Goal: Task Accomplishment & Management: Manage account settings

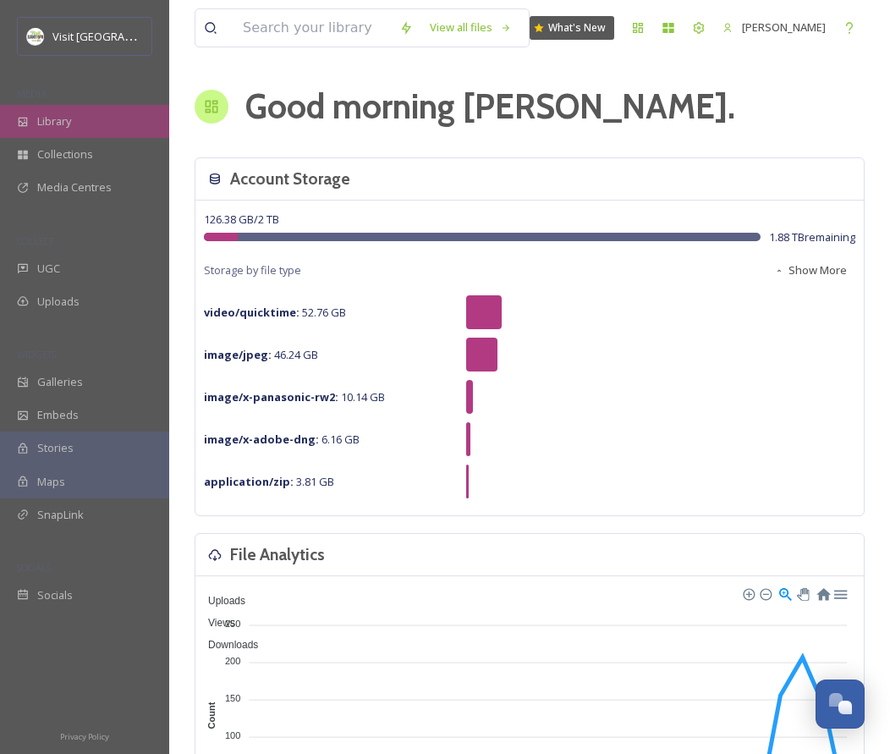
click at [46, 114] on span "Library" at bounding box center [54, 121] width 34 height 16
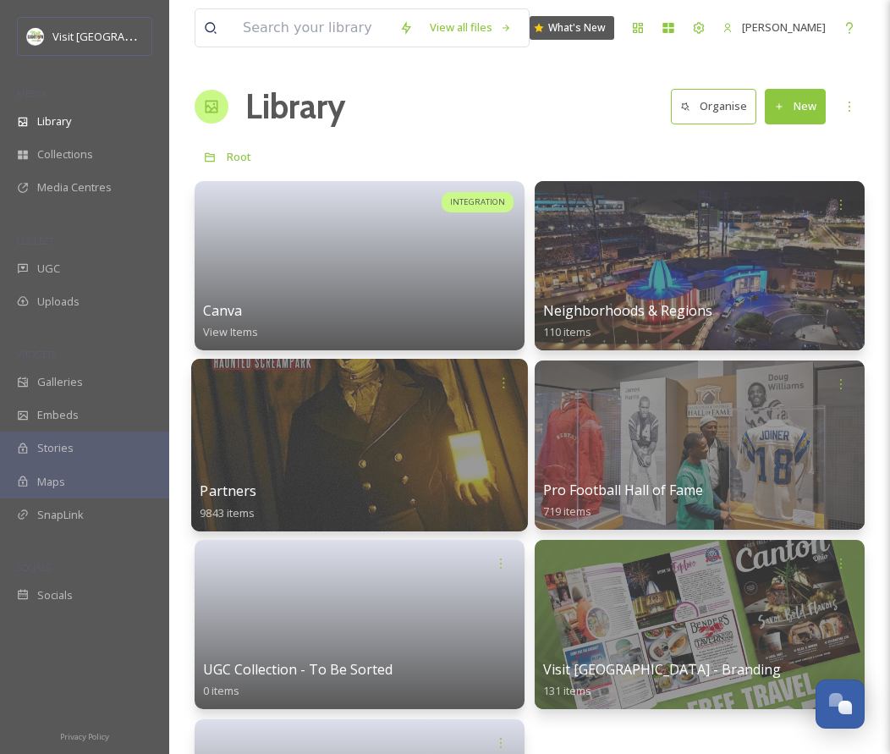
click at [483, 406] on div at bounding box center [359, 445] width 337 height 173
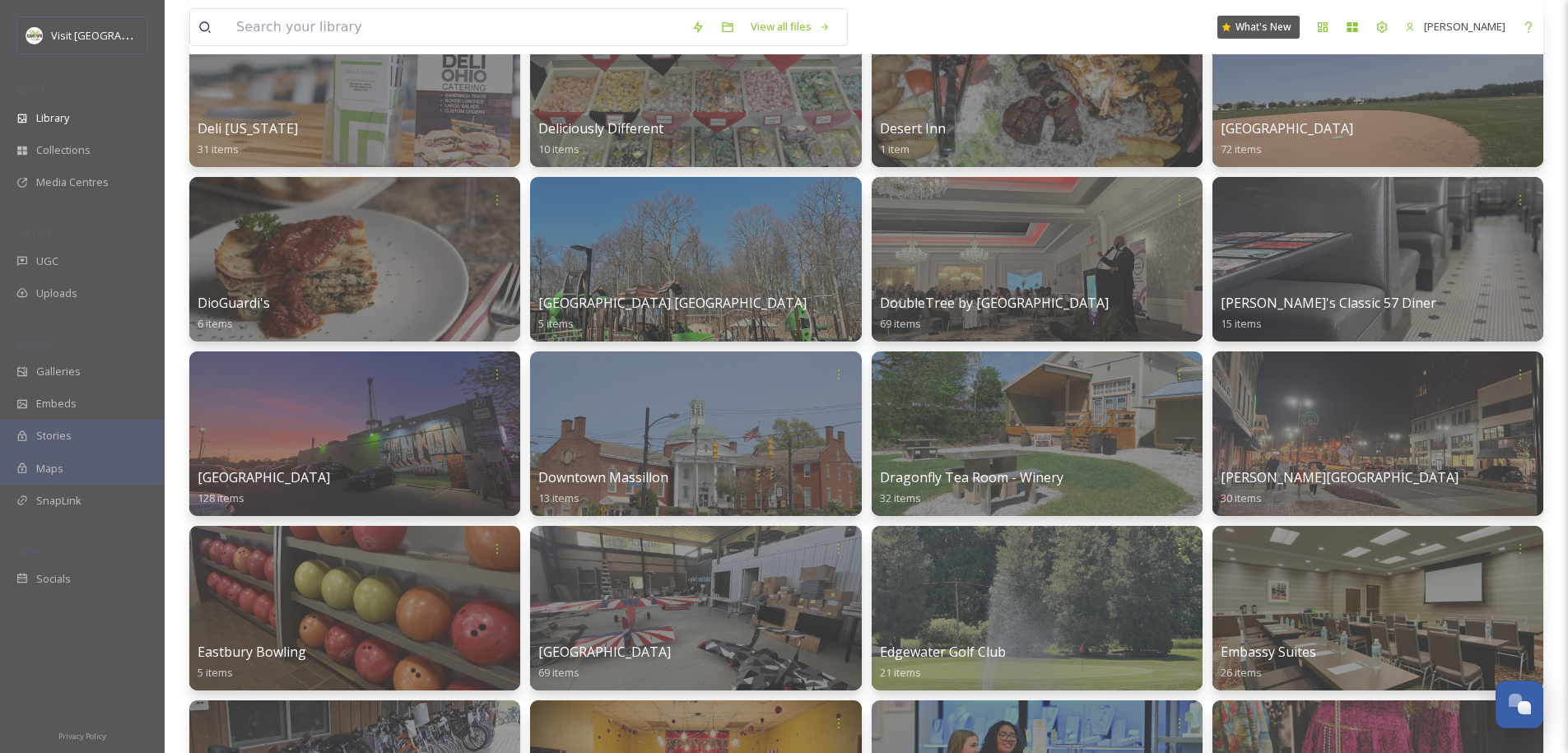
scroll to position [3458, 0]
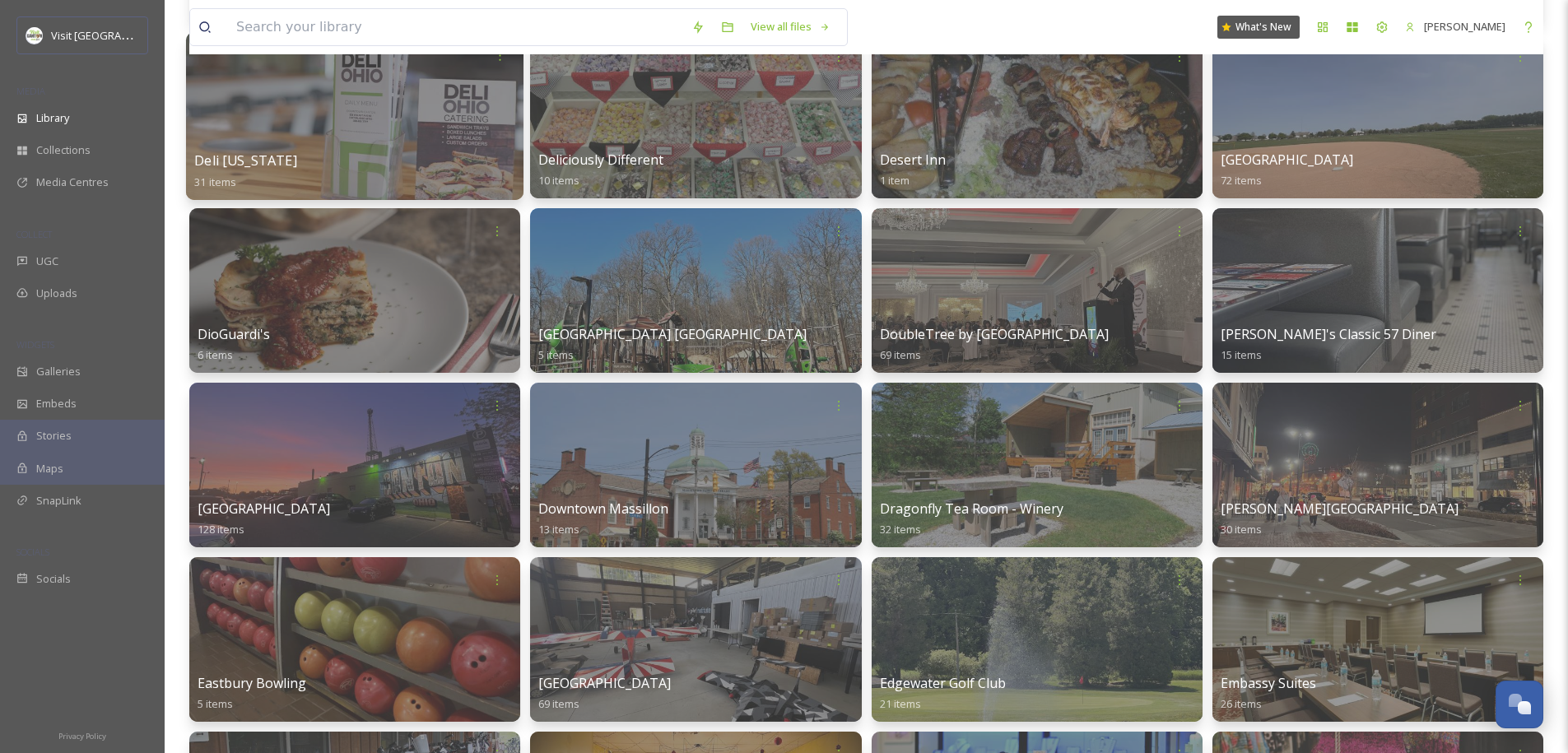
click at [457, 121] on div at bounding box center [354, 116] width 338 height 168
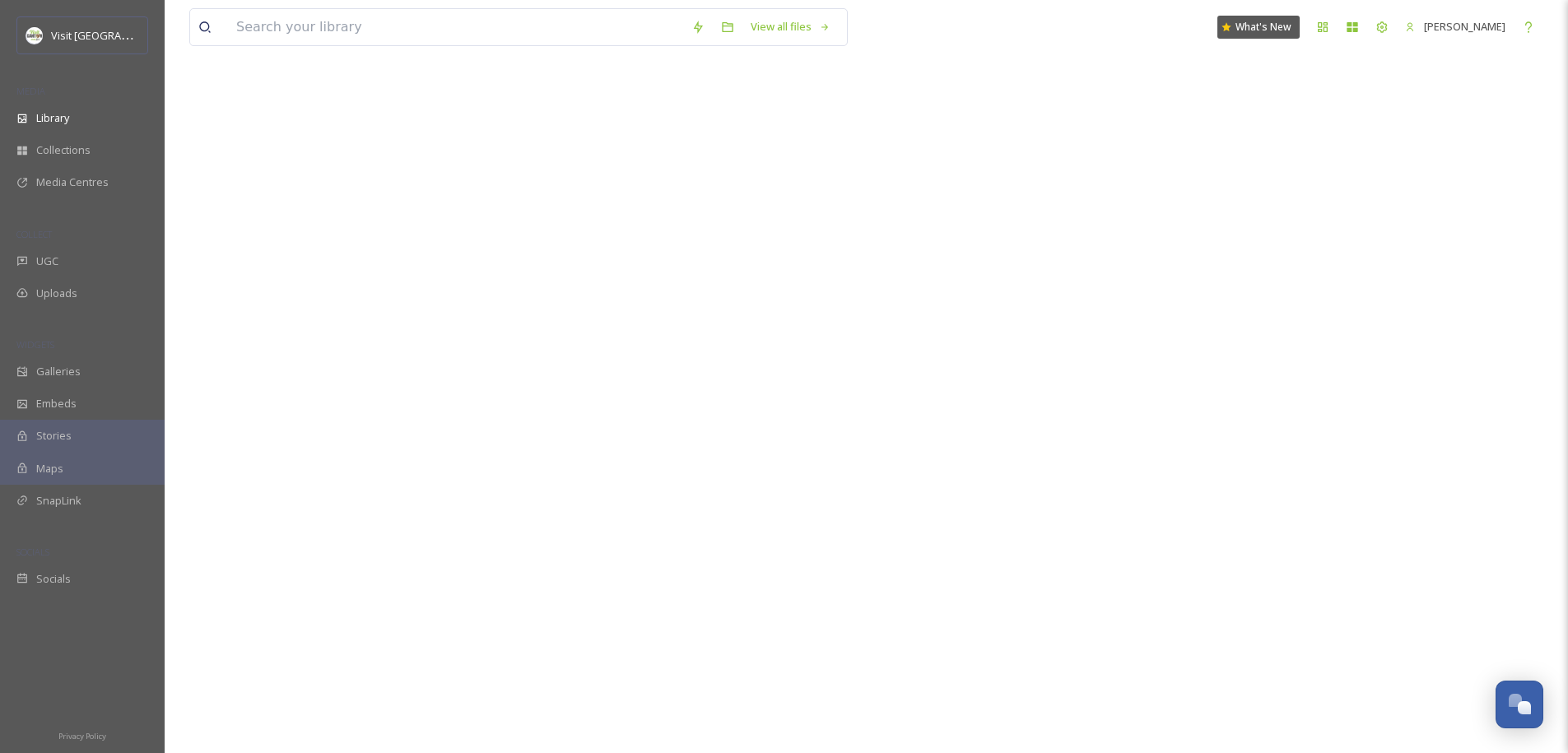
scroll to position [11723, 0]
click at [357, 334] on div at bounding box center [867, 376] width 1354 height 753
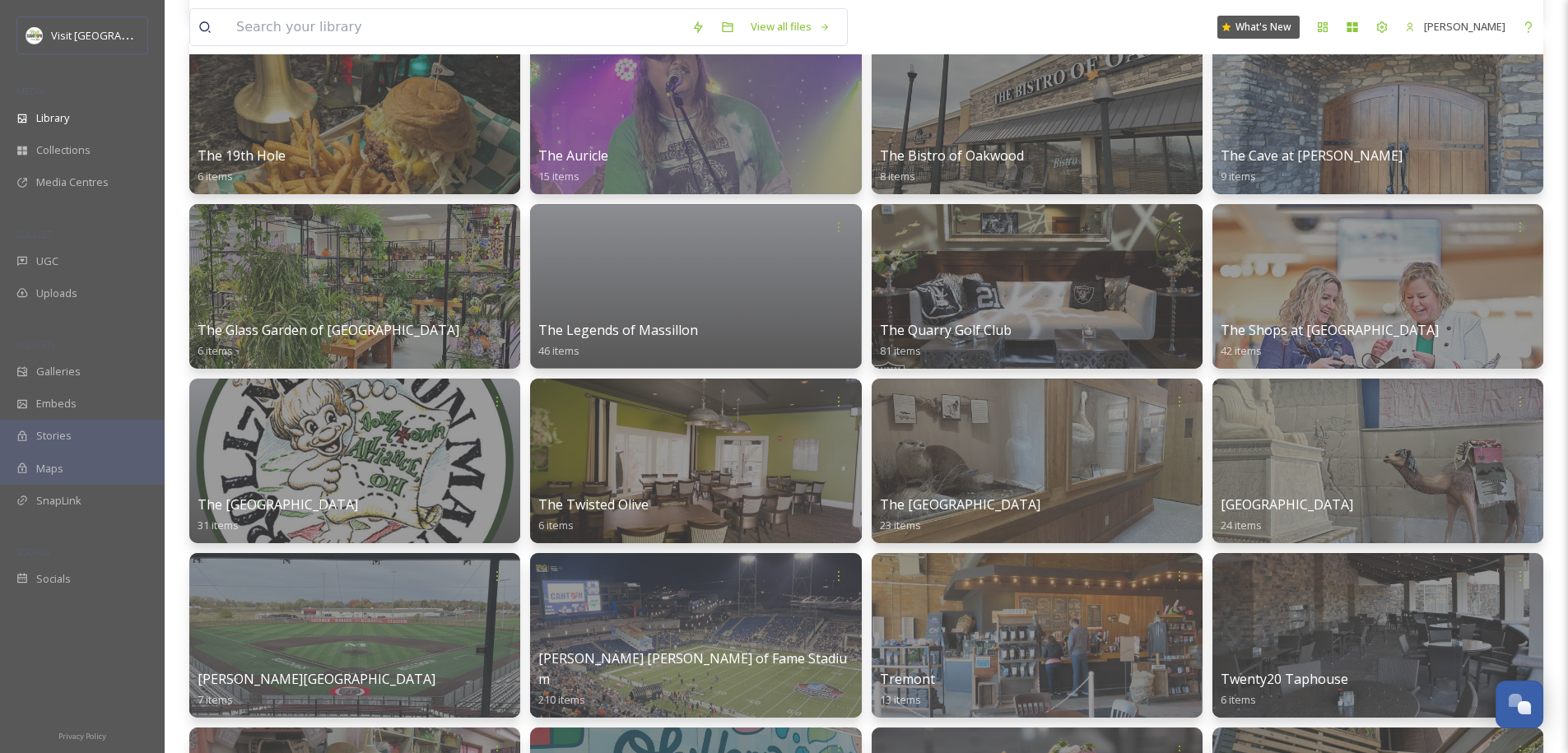
scroll to position [10806, 0]
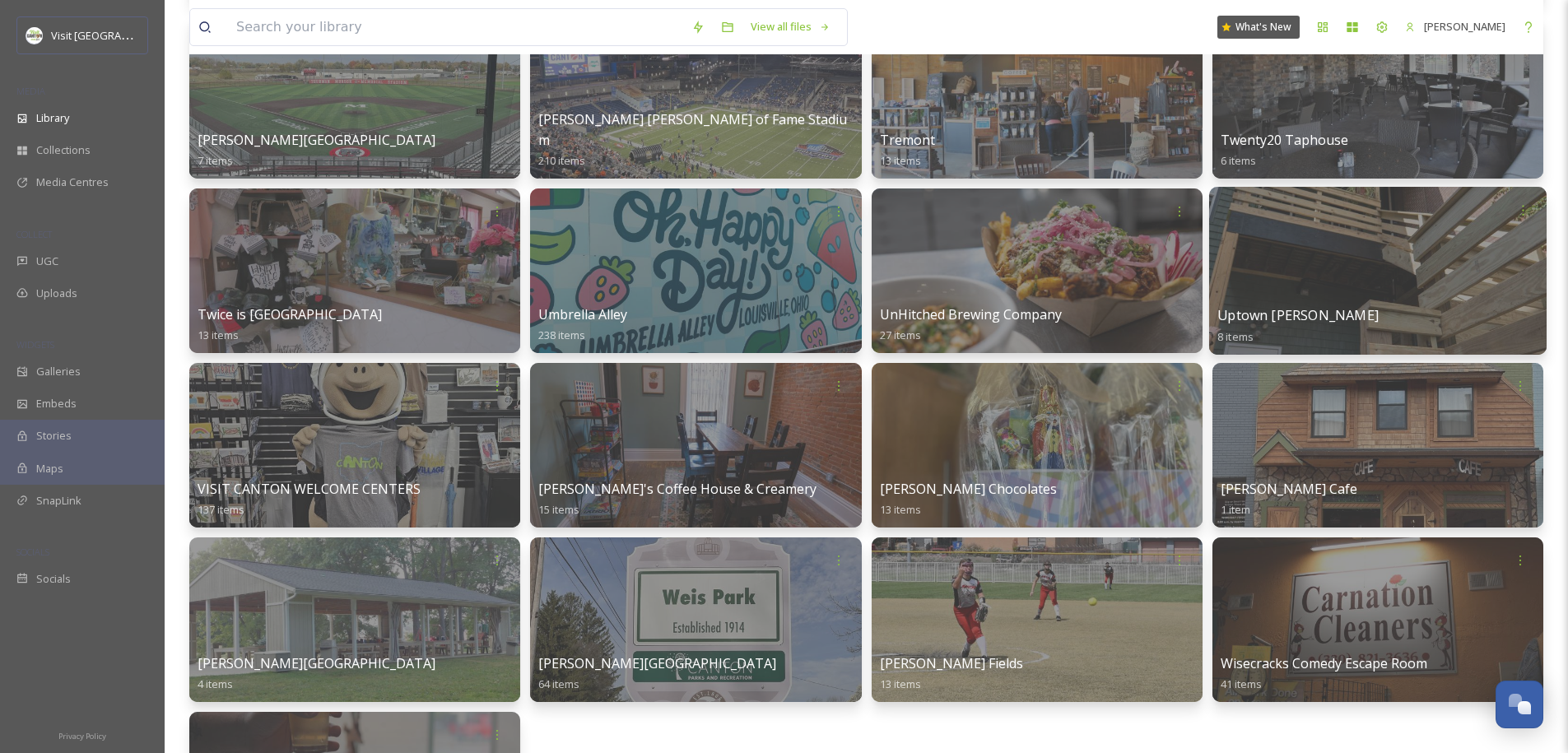
click at [877, 249] on div at bounding box center [1377, 270] width 338 height 168
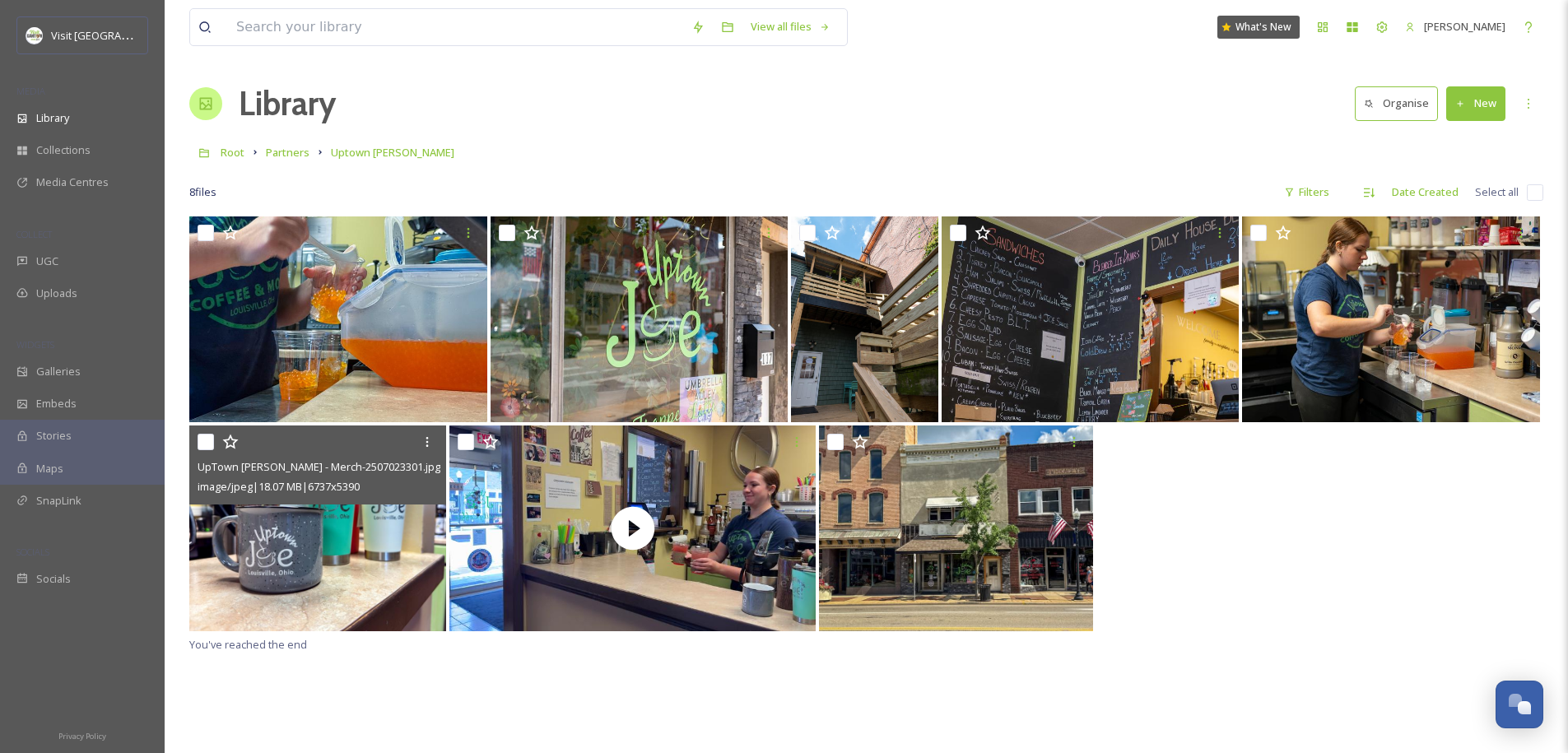
click at [334, 548] on img at bounding box center [318, 528] width 257 height 206
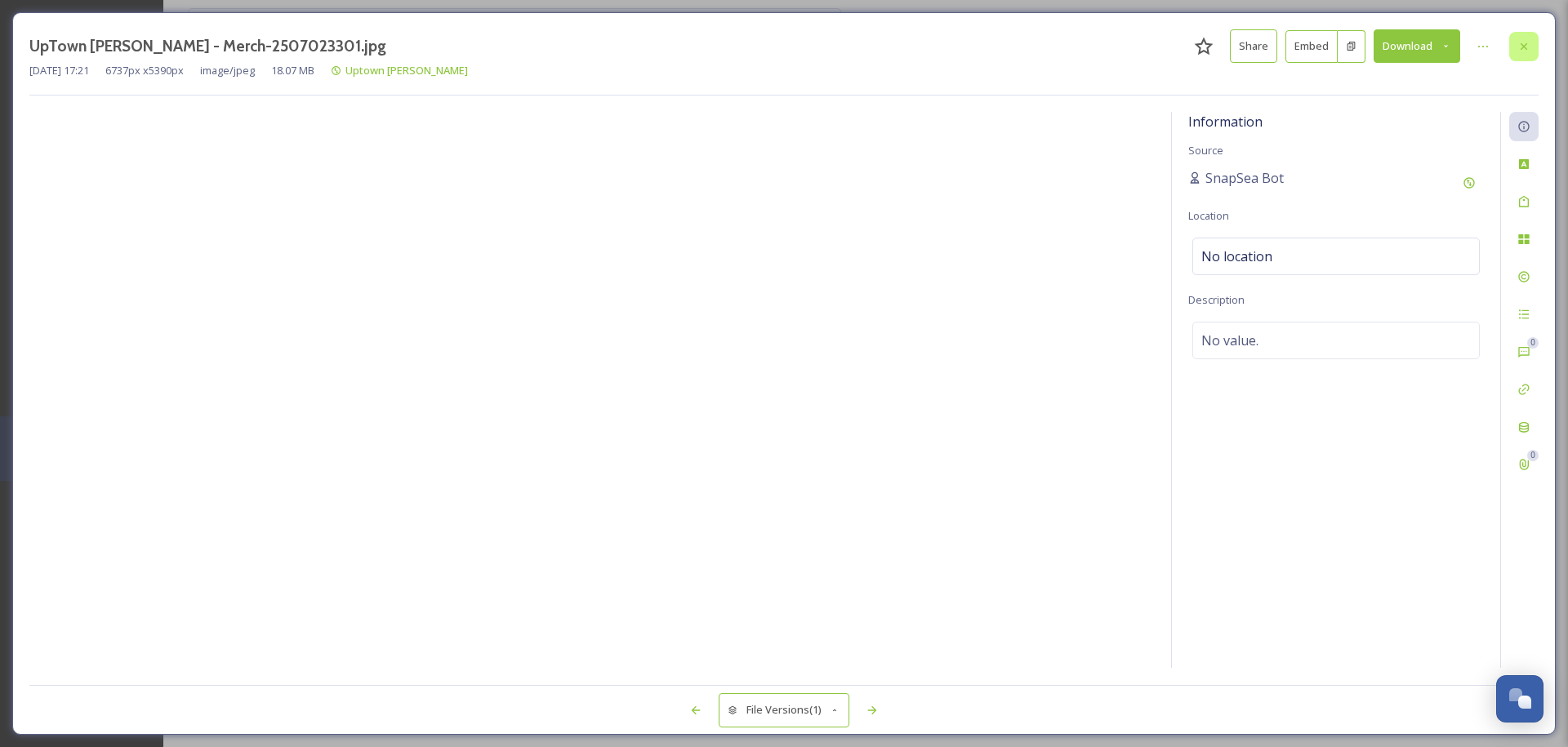
click at [871, 42] on icon at bounding box center [1525, 46] width 14 height 14
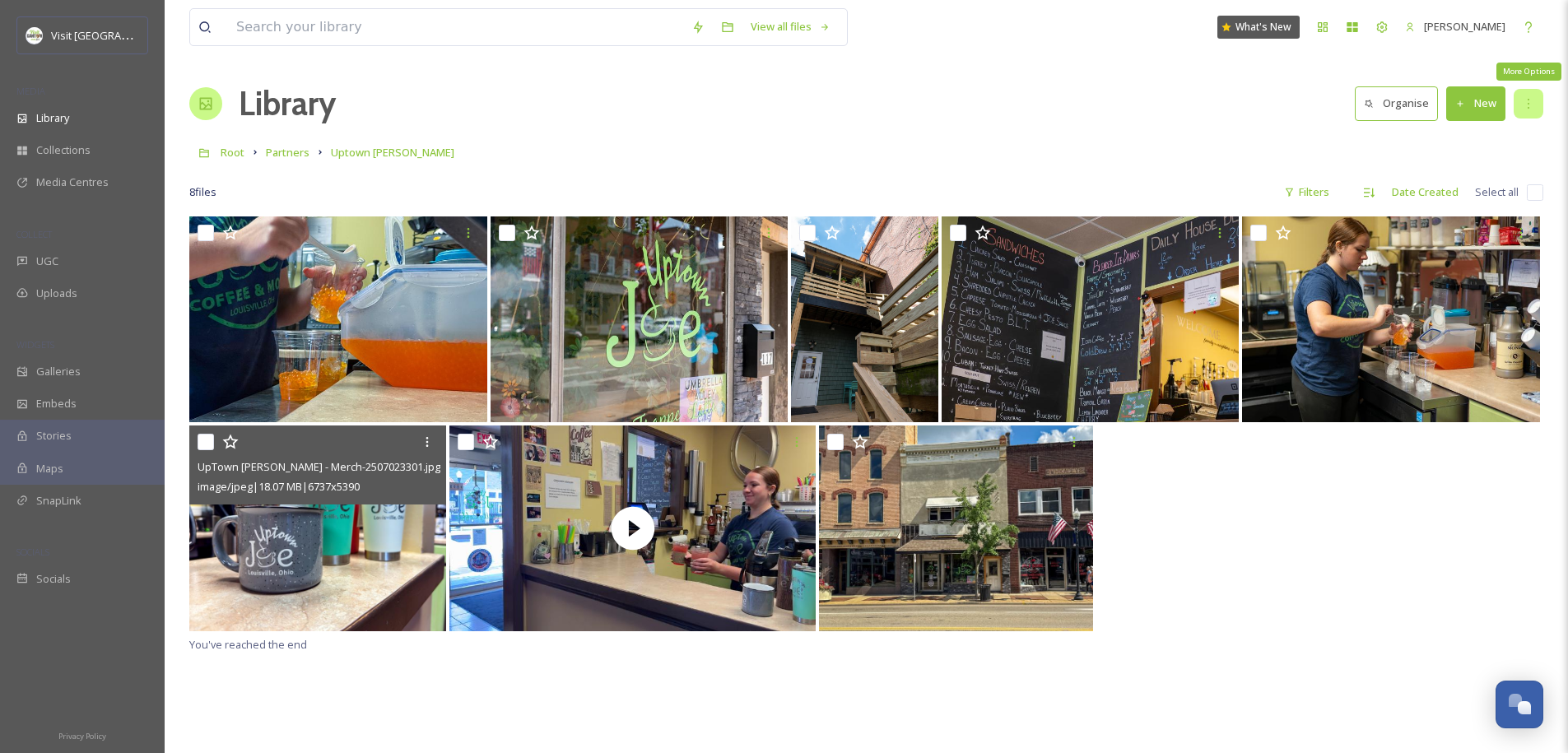
click at [877, 111] on div "More Options" at bounding box center [1528, 103] width 29 height 29
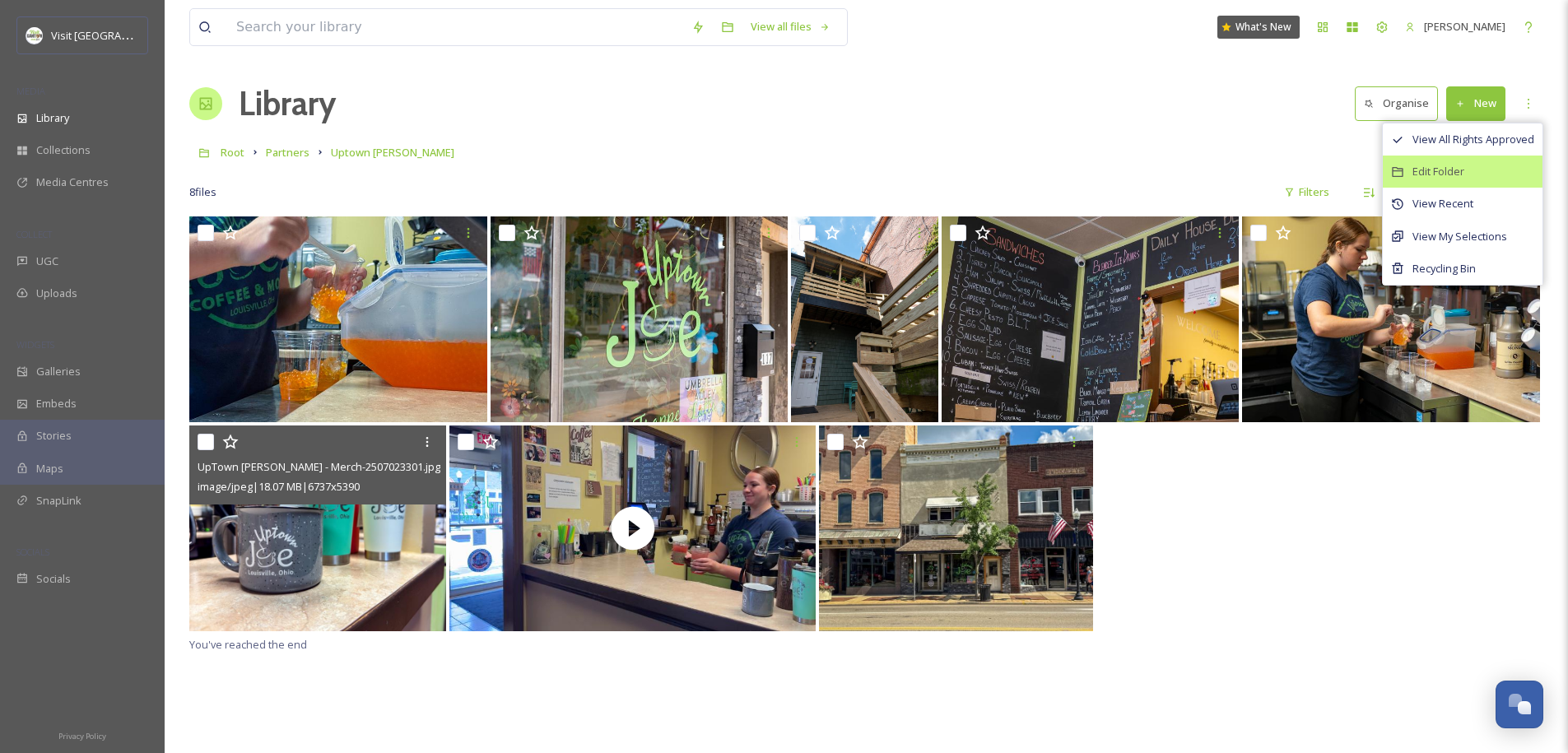
click at [877, 161] on div "Edit Folder" at bounding box center [1462, 171] width 160 height 32
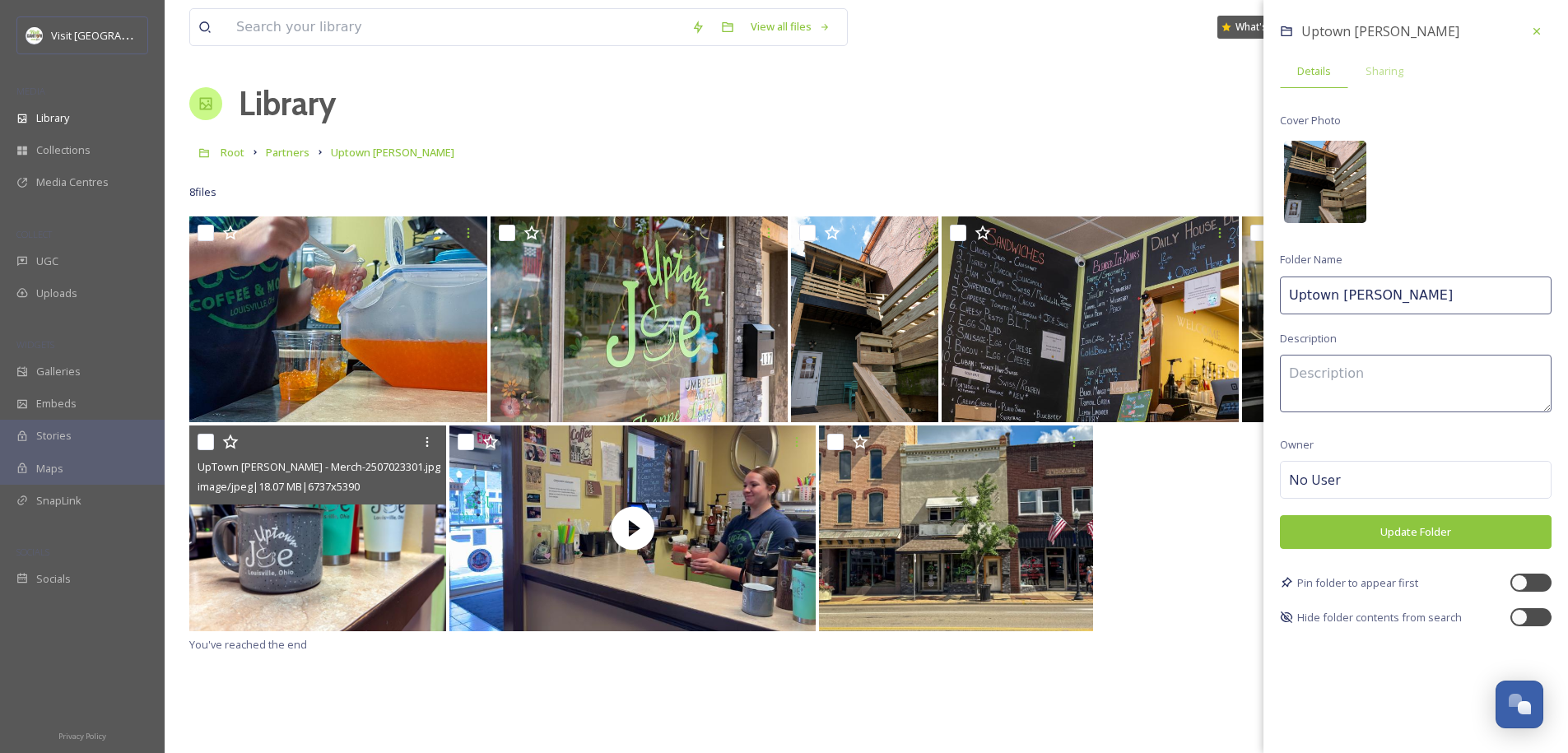
click at [877, 166] on img at bounding box center [1325, 182] width 83 height 83
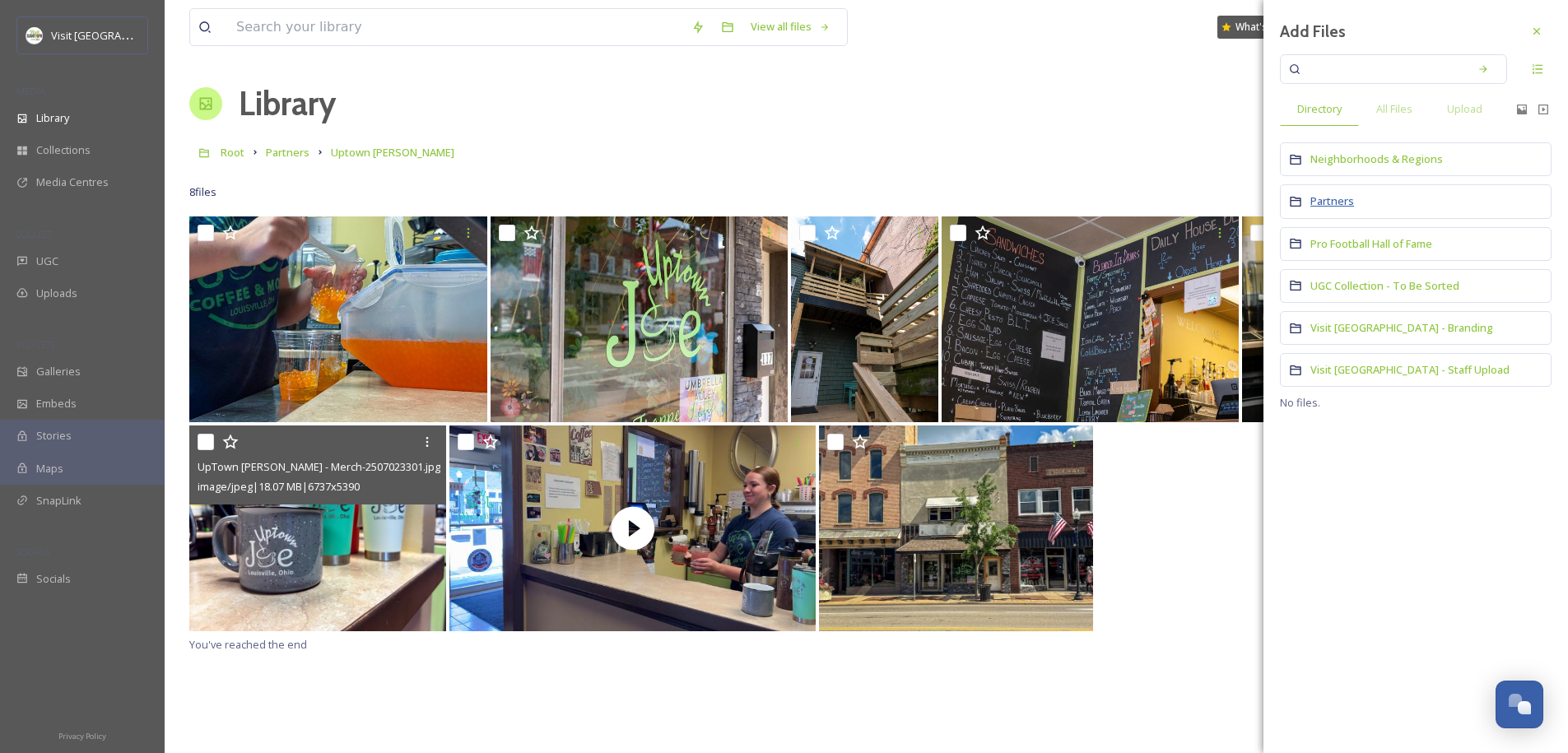
click at [877, 197] on span "Partners" at bounding box center [1332, 200] width 44 height 15
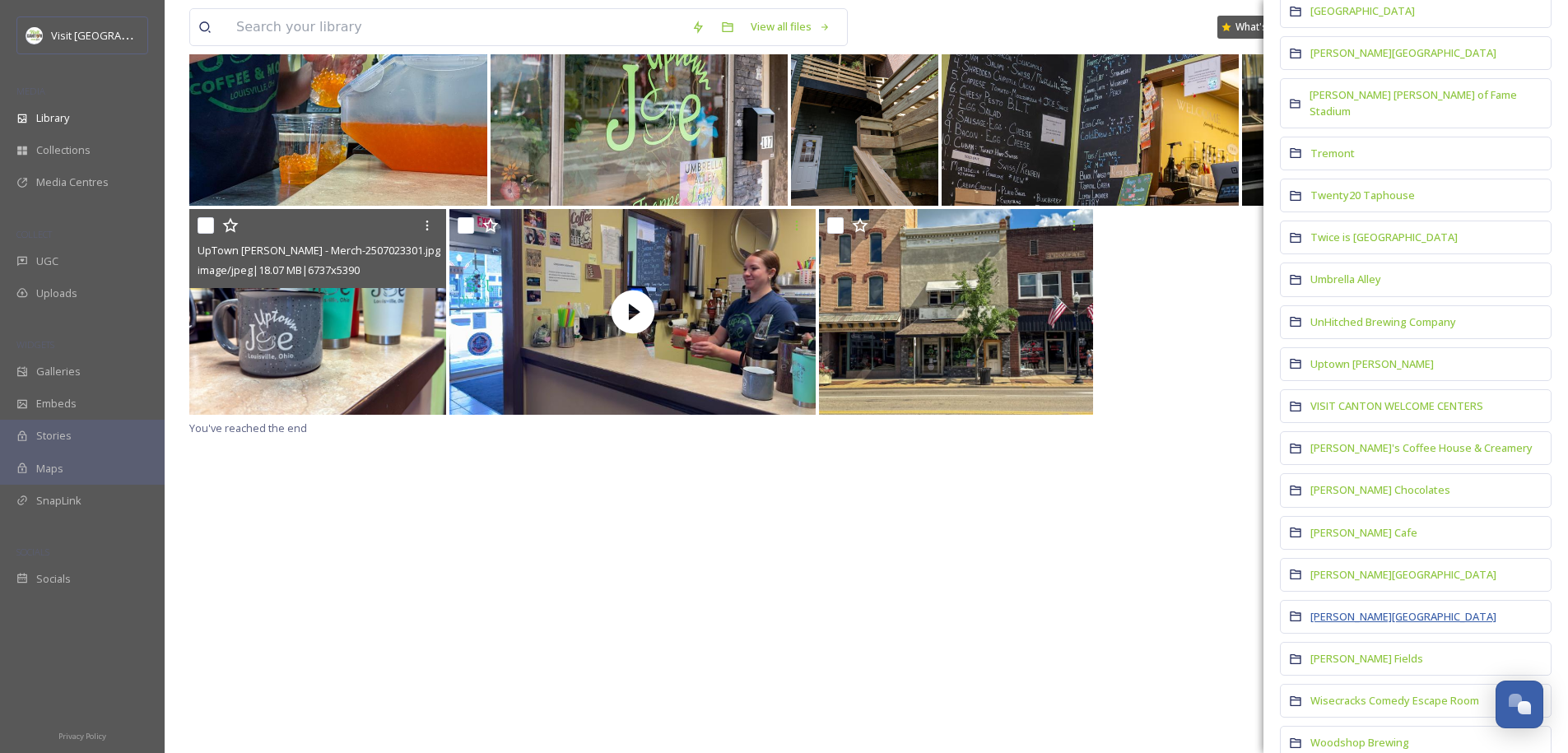
scroll to position [10493, 0]
click at [877, 350] on div "Uptown Joe" at bounding box center [1415, 367] width 271 height 34
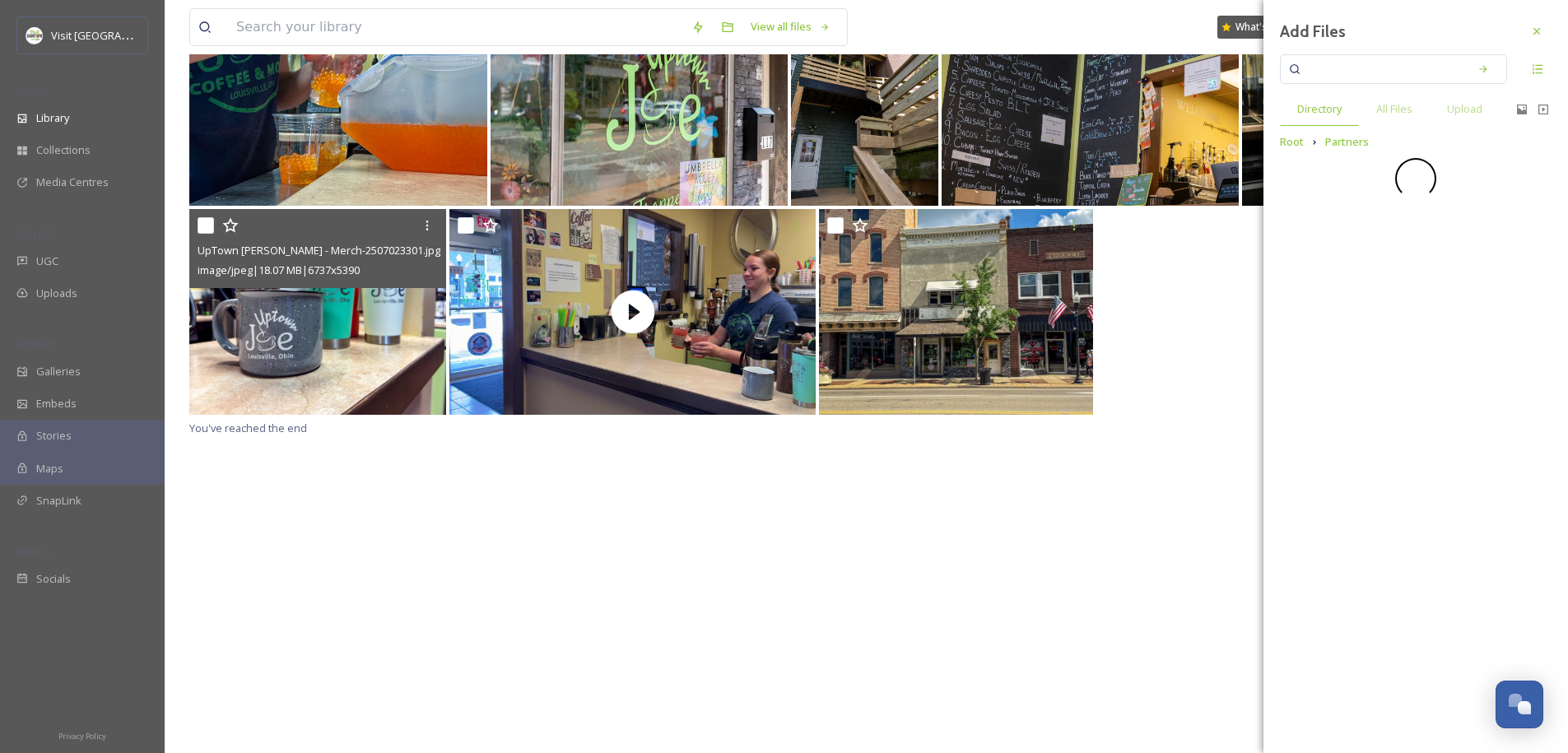
scroll to position [0, 0]
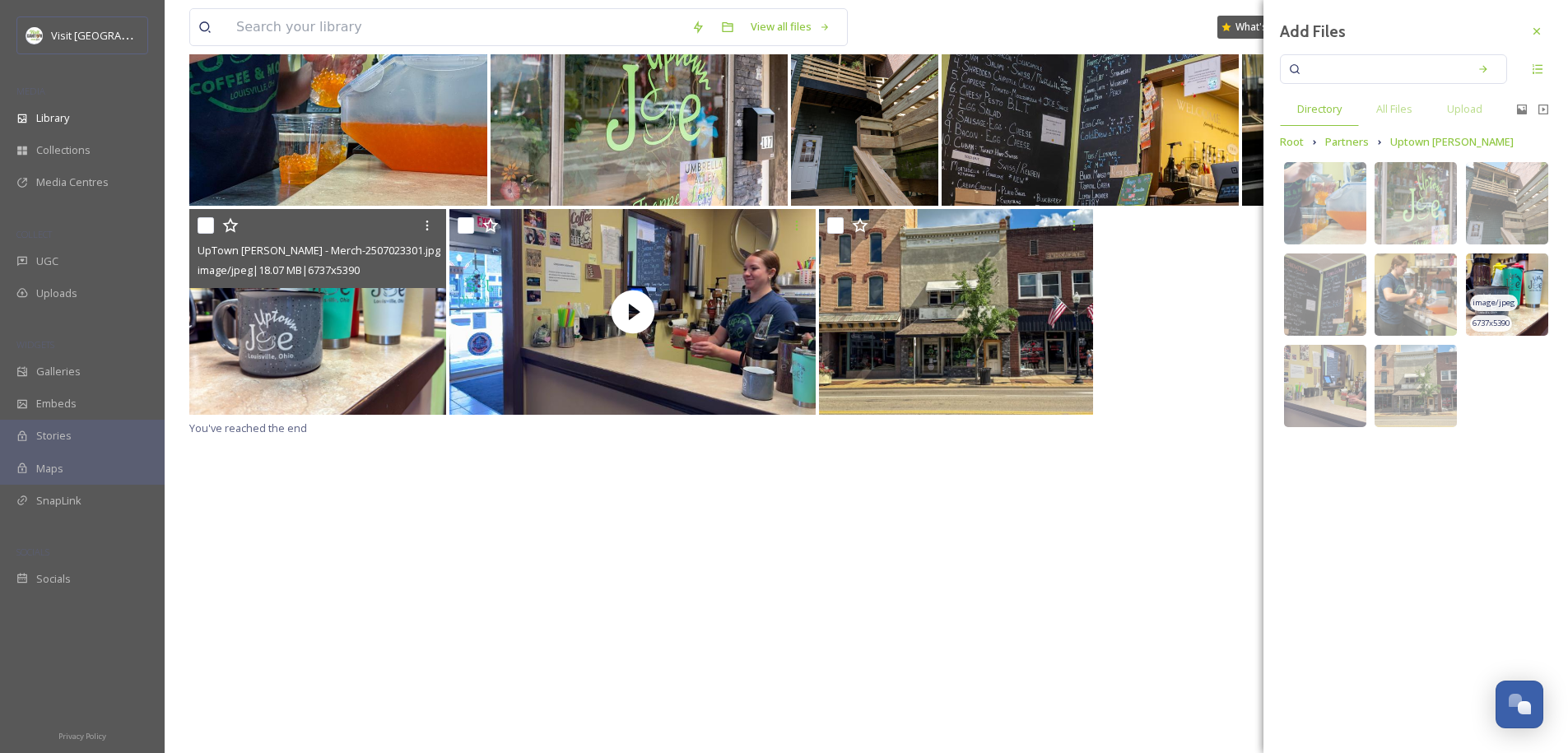
click at [877, 295] on img at bounding box center [1507, 295] width 83 height 83
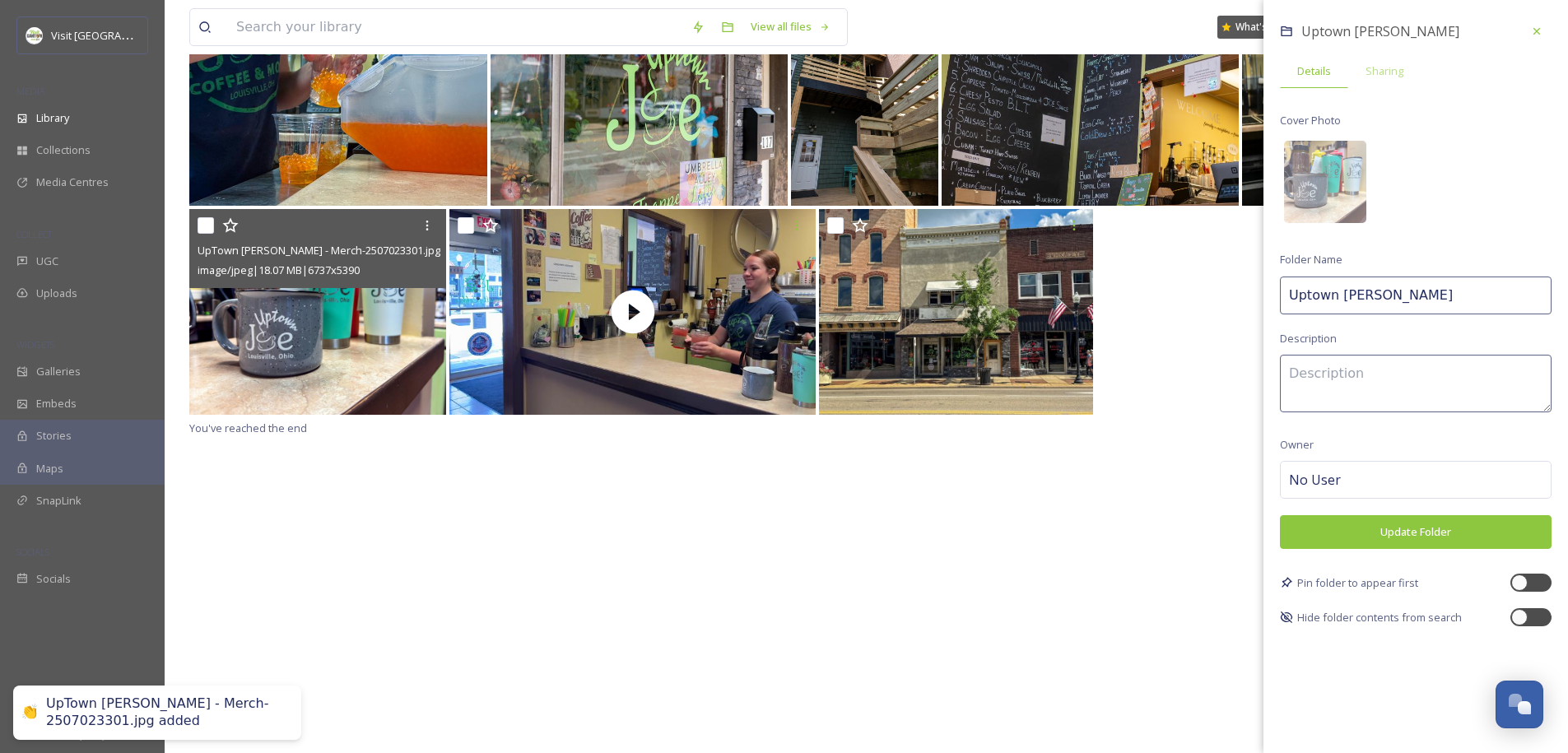
click at [877, 521] on button "Update Folder" at bounding box center [1415, 532] width 271 height 34
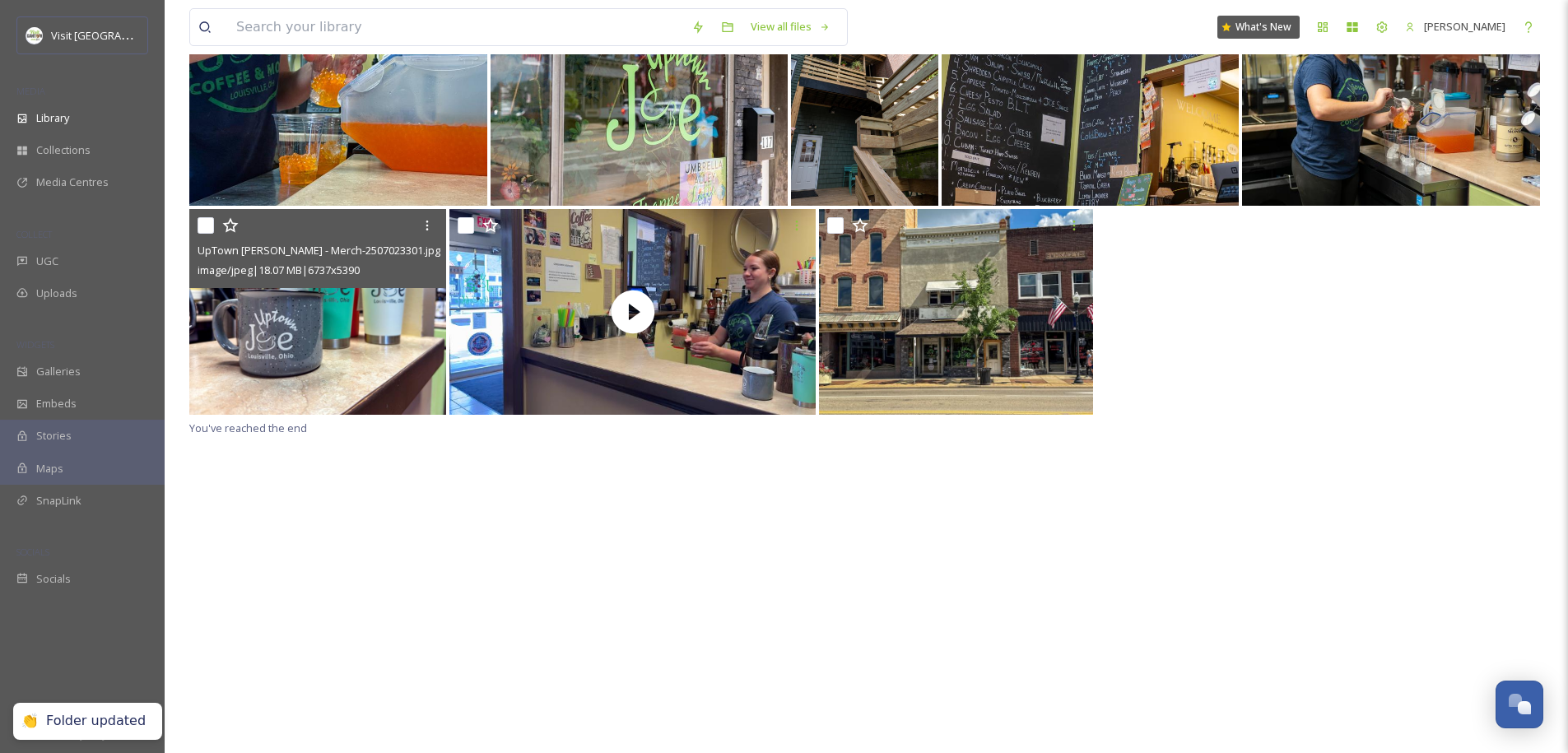
click at [877, 599] on div "UpTown Joe - Merch-2507023301.jpg image/jpeg | 18.07 MB | 6737 x 5390 You've re…" at bounding box center [867, 376] width 1354 height 753
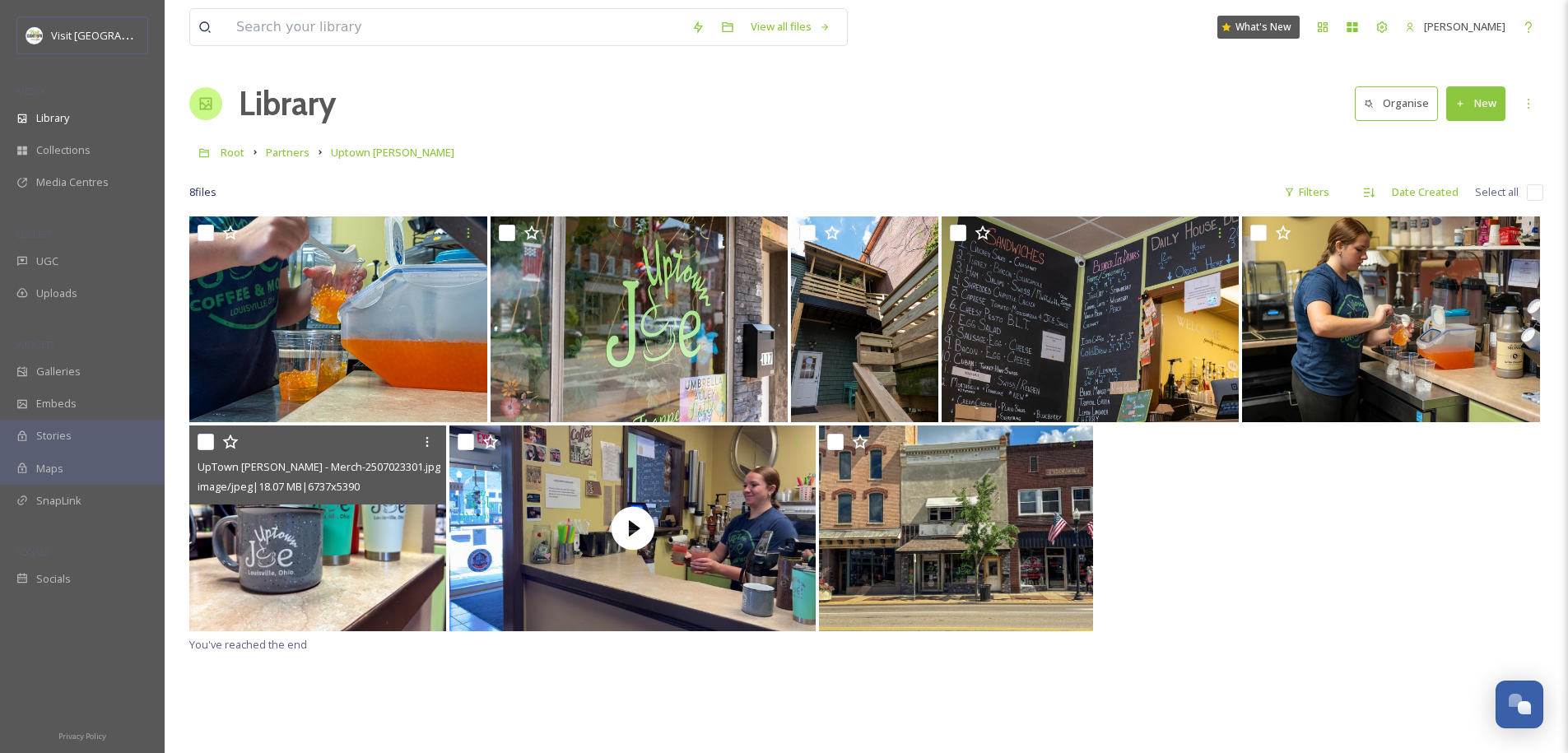
click at [288, 106] on h1 "Library" at bounding box center [287, 103] width 97 height 50
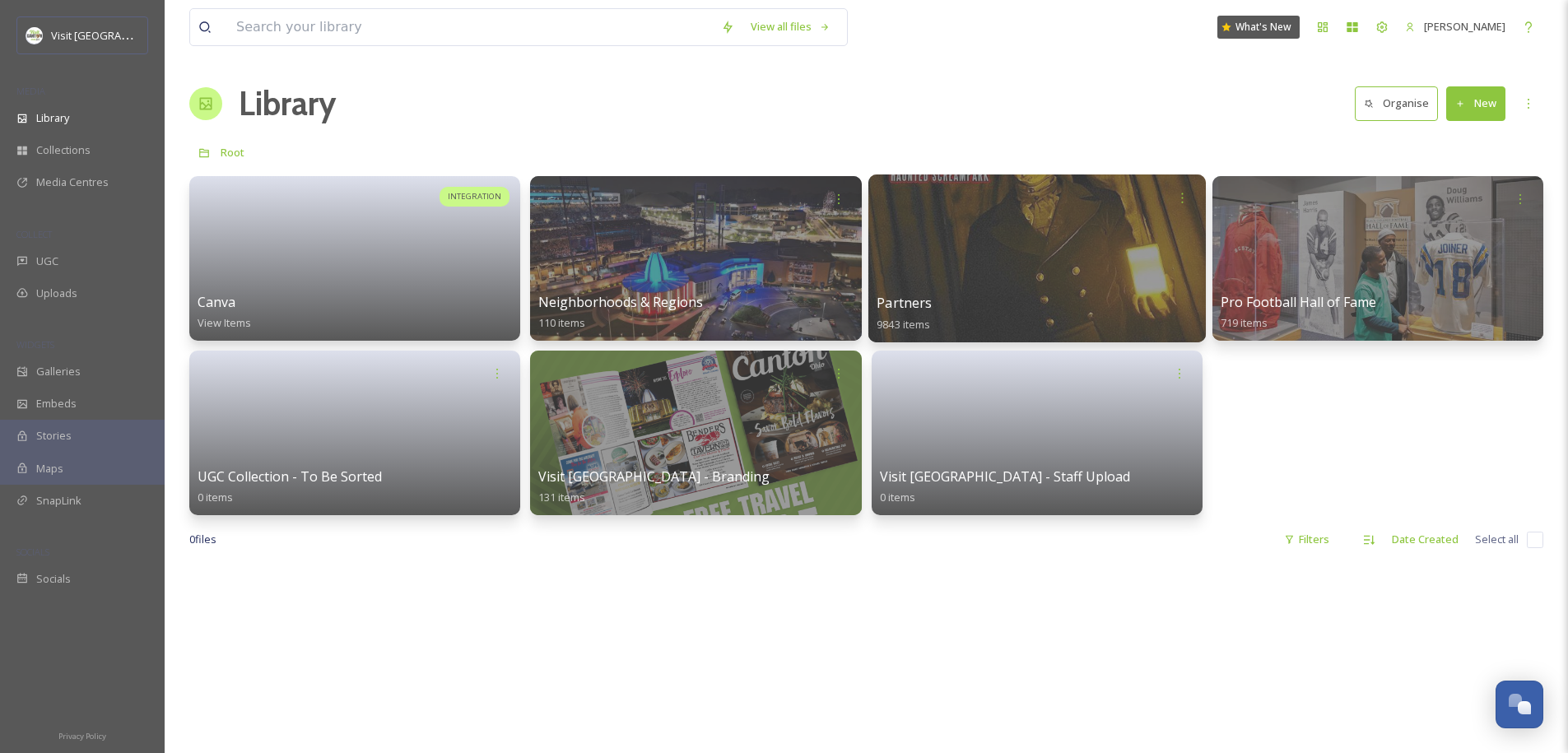
click at [877, 282] on div at bounding box center [1036, 258] width 338 height 168
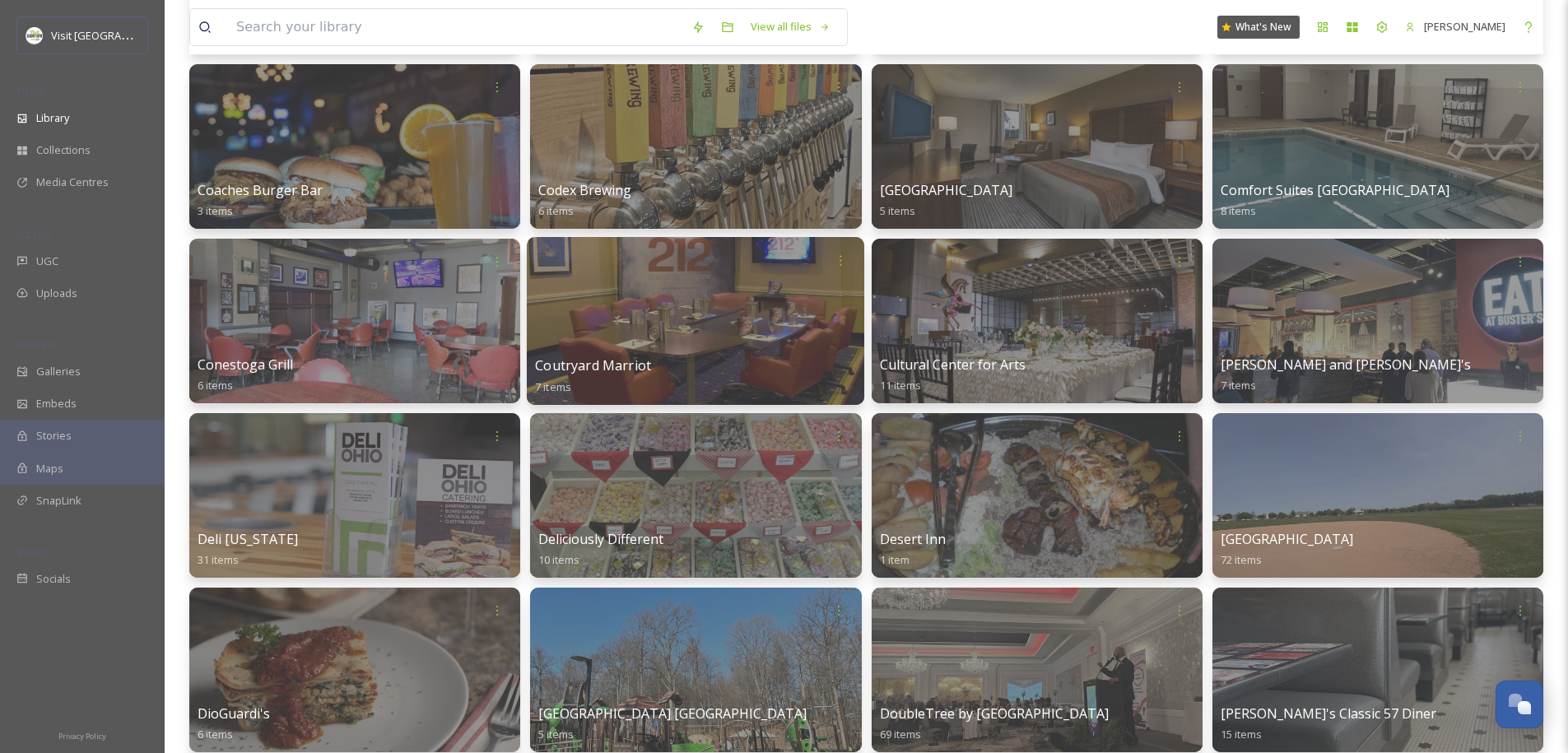
scroll to position [3483, 0]
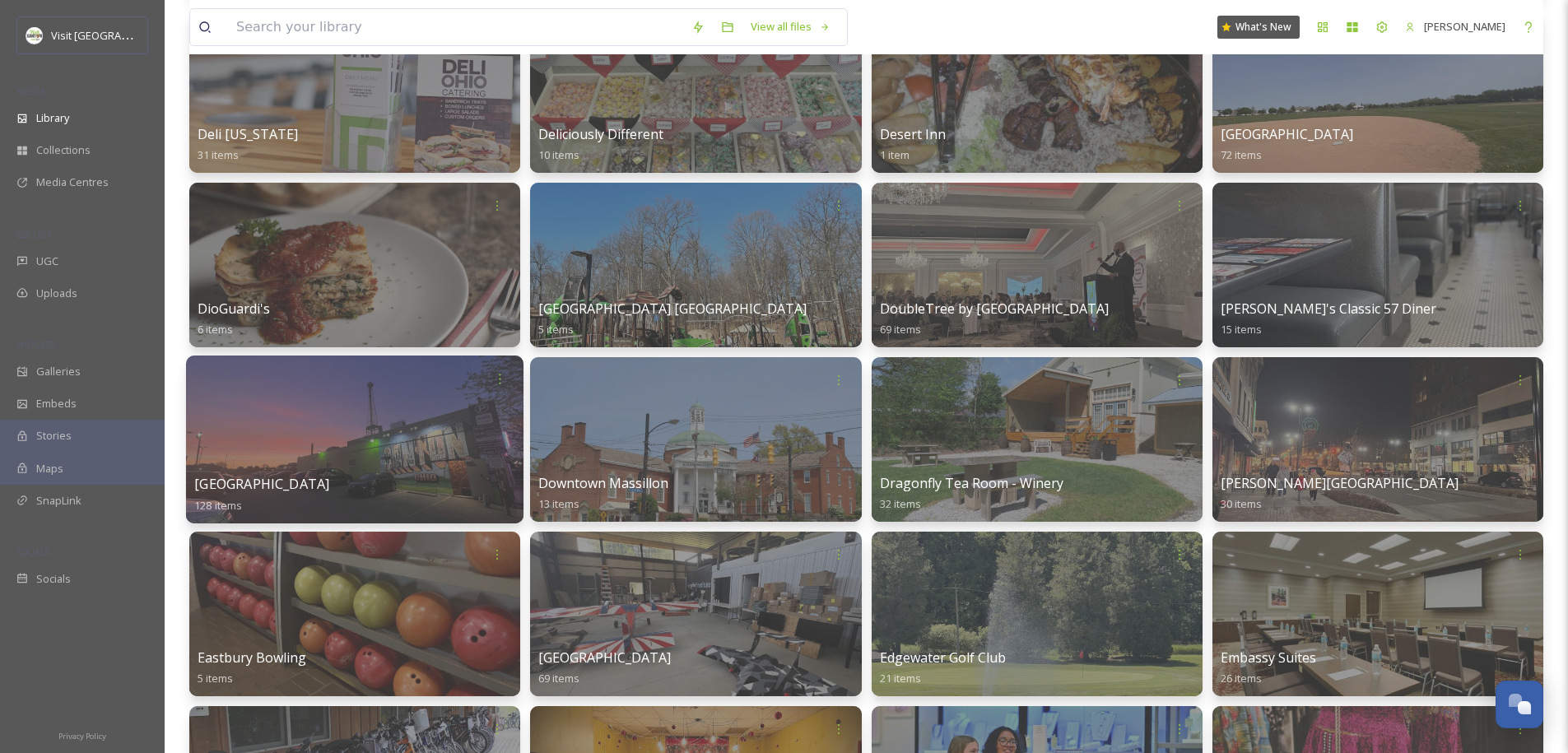
click at [274, 426] on div at bounding box center [354, 439] width 338 height 168
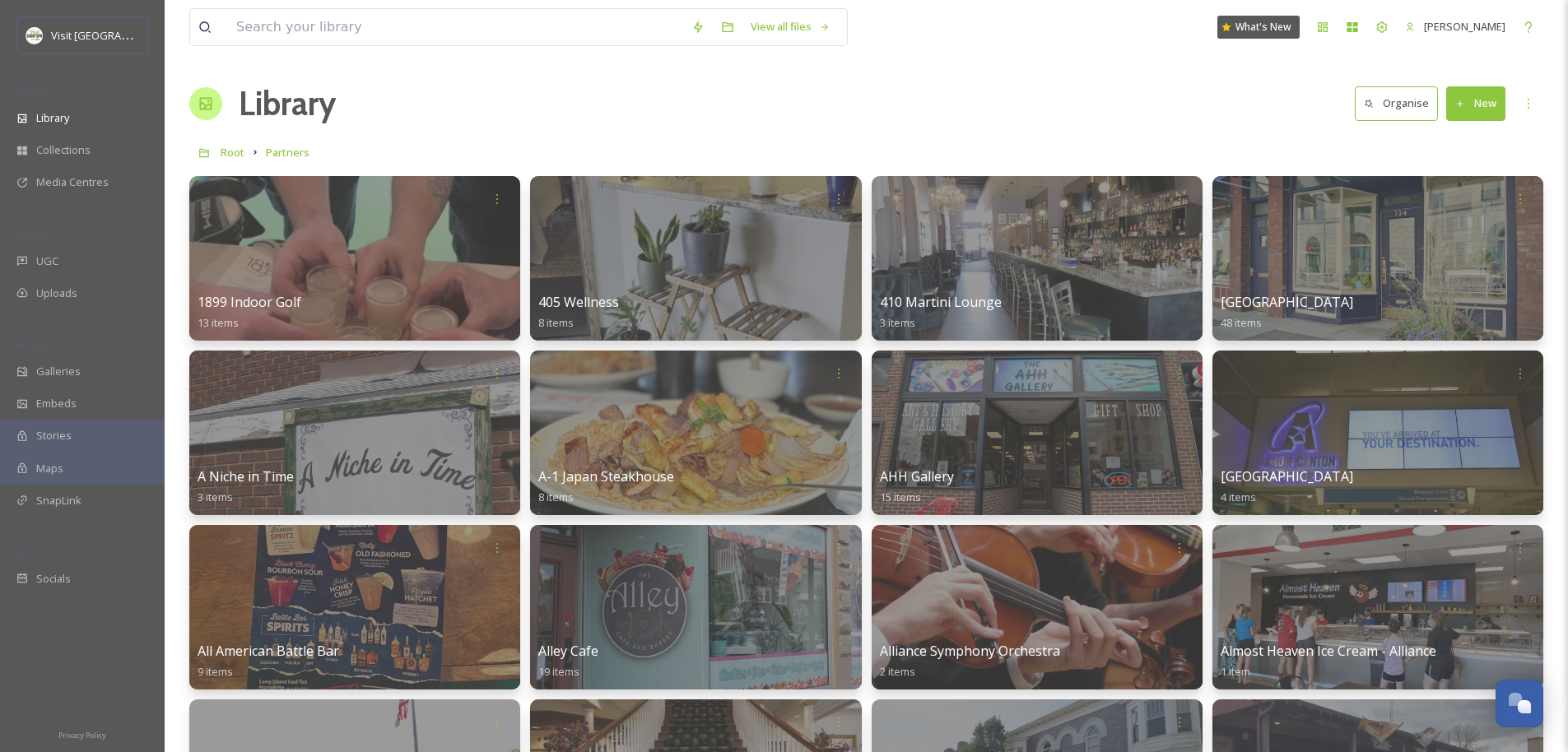
click at [877, 101] on icon at bounding box center [1460, 104] width 11 height 11
click at [877, 206] on span "Folder" at bounding box center [1456, 206] width 31 height 16
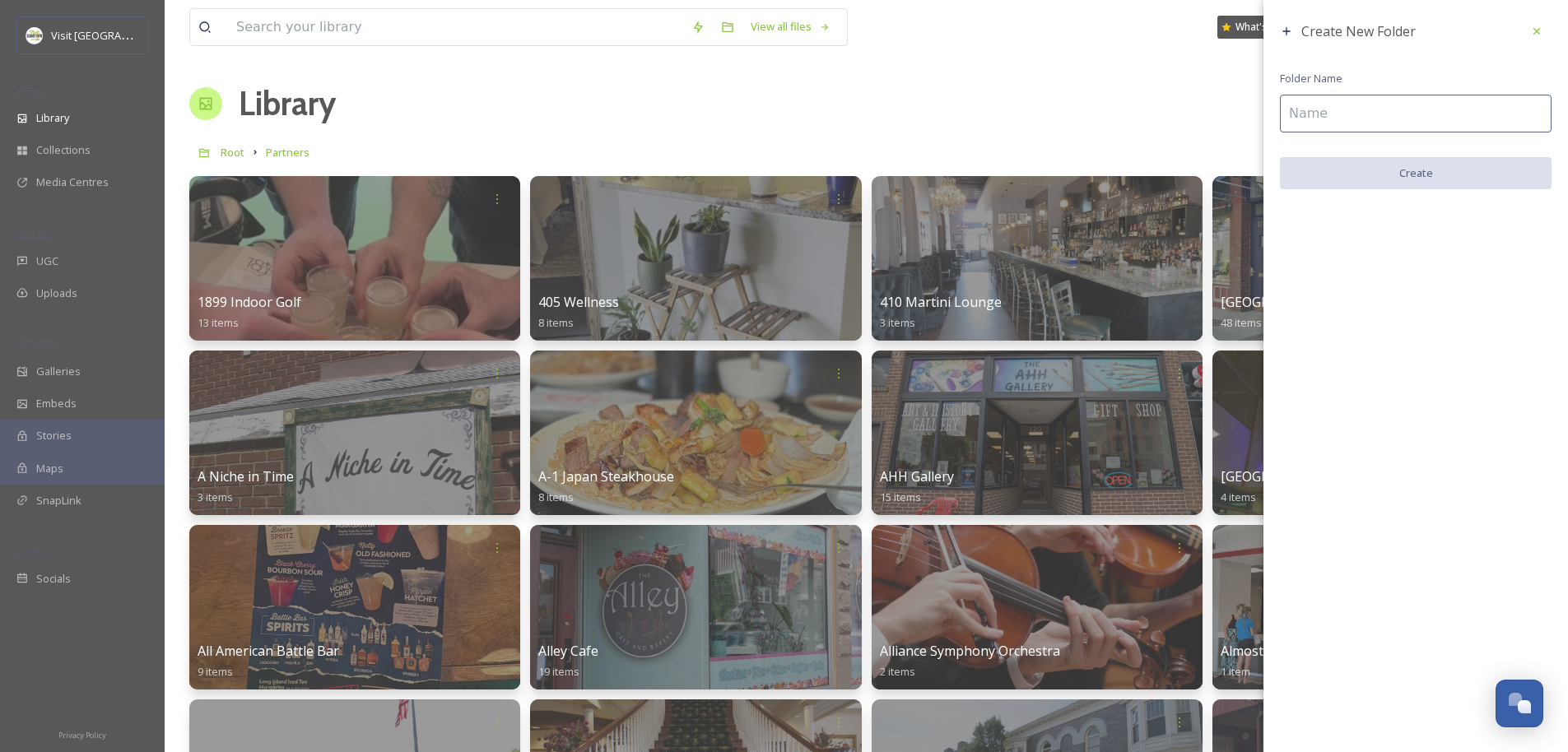
click at [877, 89] on div "Create New Folder Folder Name Create" at bounding box center [1415, 103] width 304 height 206
click at [877, 103] on input at bounding box center [1415, 113] width 271 height 38
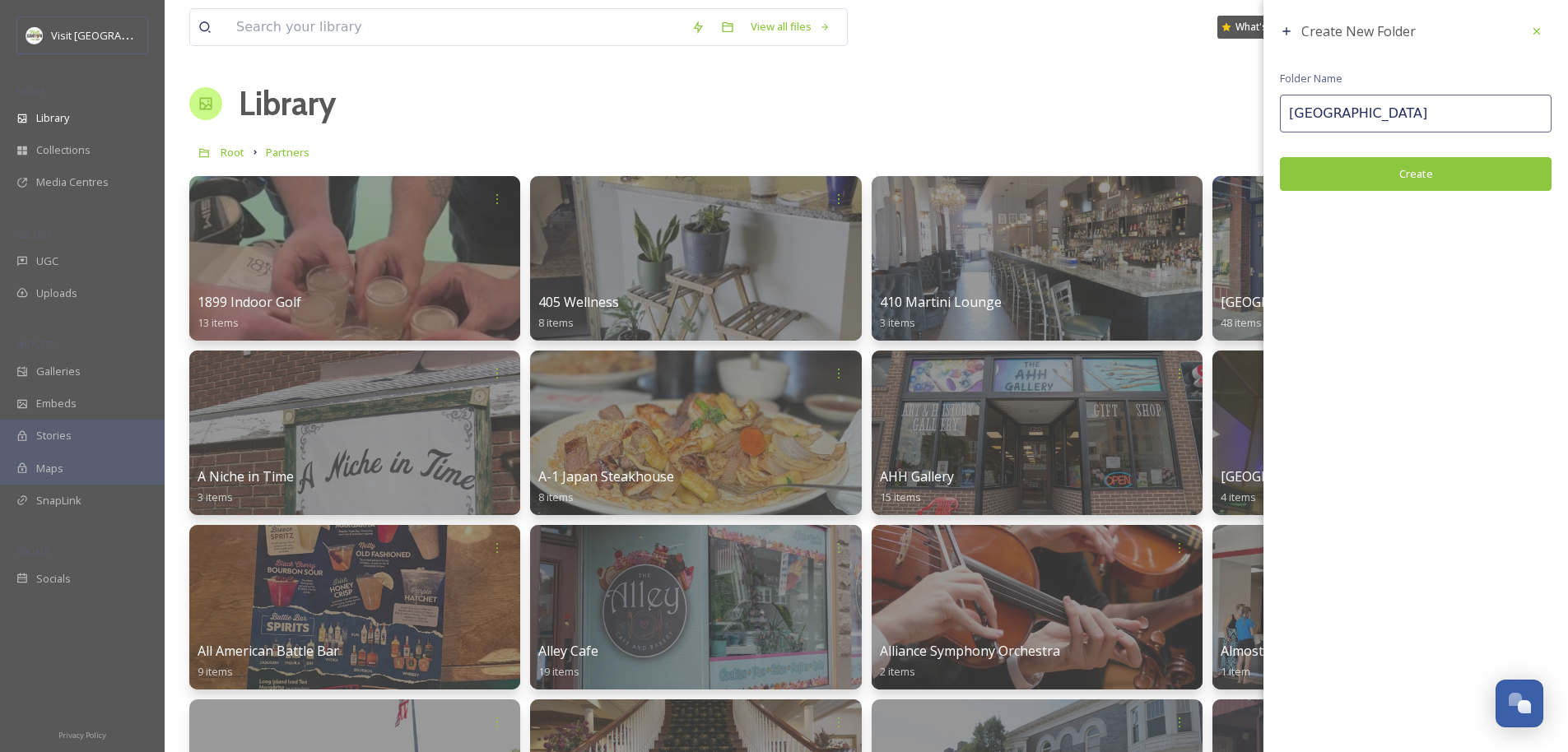
drag, startPoint x: 1395, startPoint y: 113, endPoint x: 1253, endPoint y: 121, distance: 142.2
type input "Yogi Bear's Jellystone Park"
click at [877, 177] on button "Create" at bounding box center [1415, 174] width 271 height 34
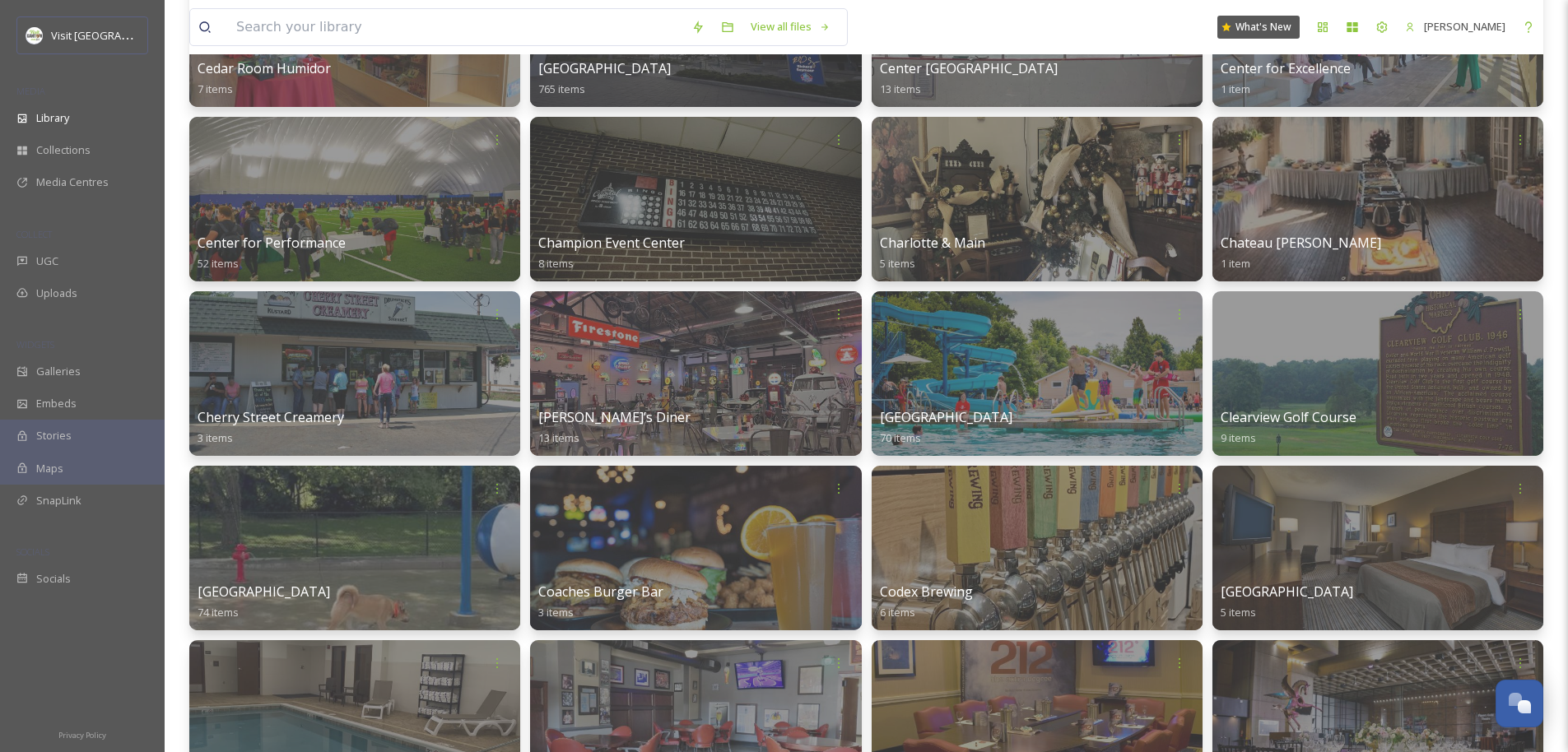
scroll to position [2684, 0]
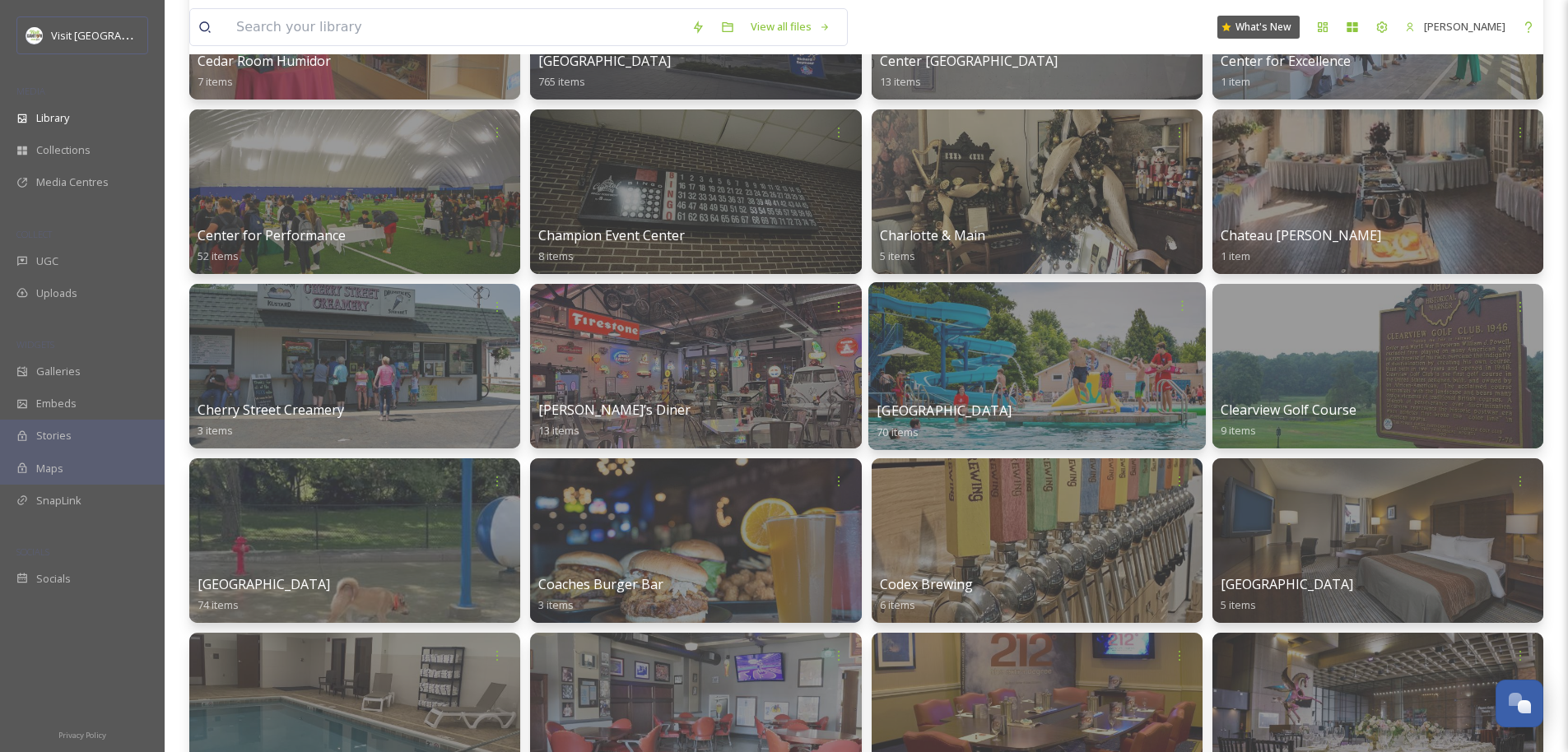
click at [877, 369] on div at bounding box center [1036, 366] width 338 height 168
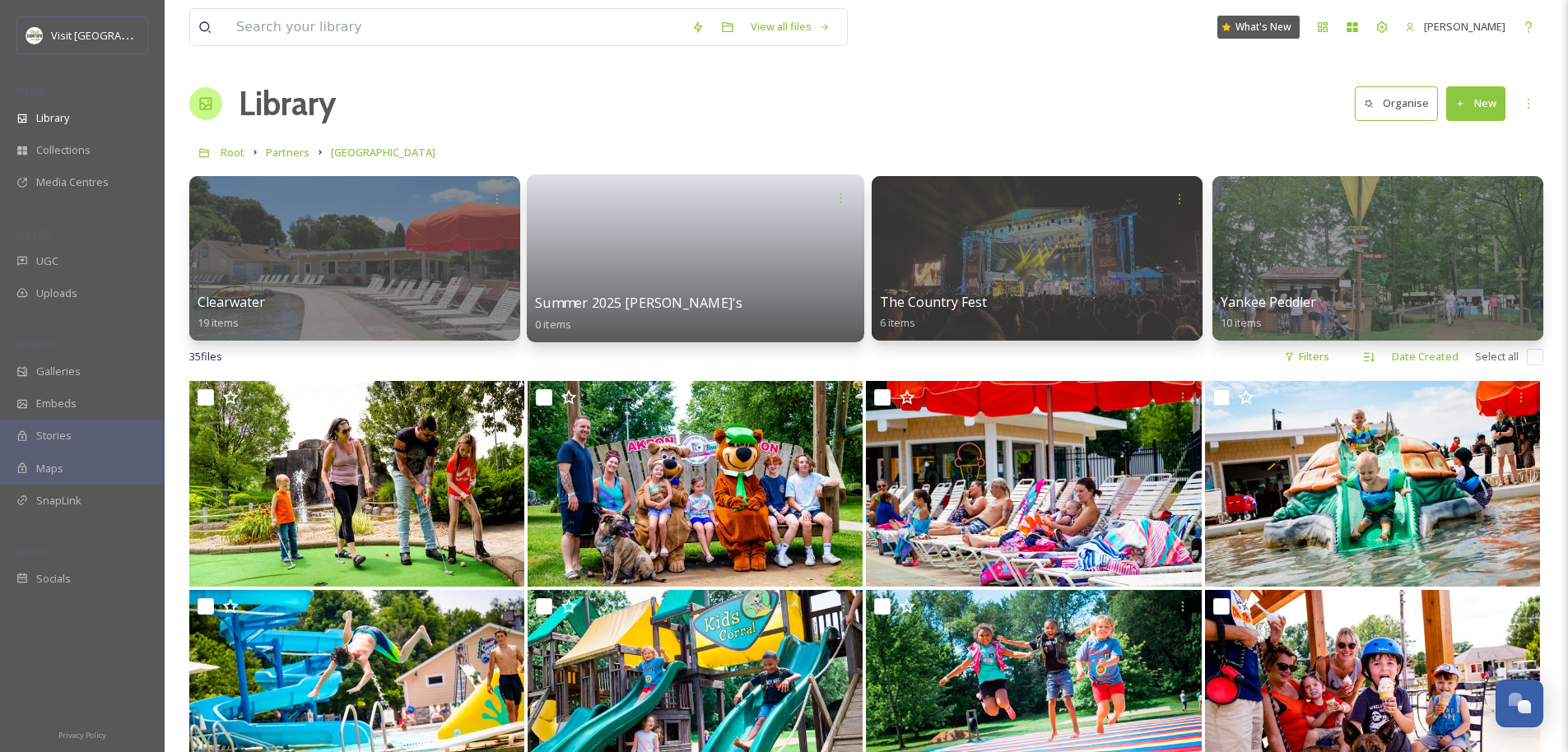
scroll to position [308, 0]
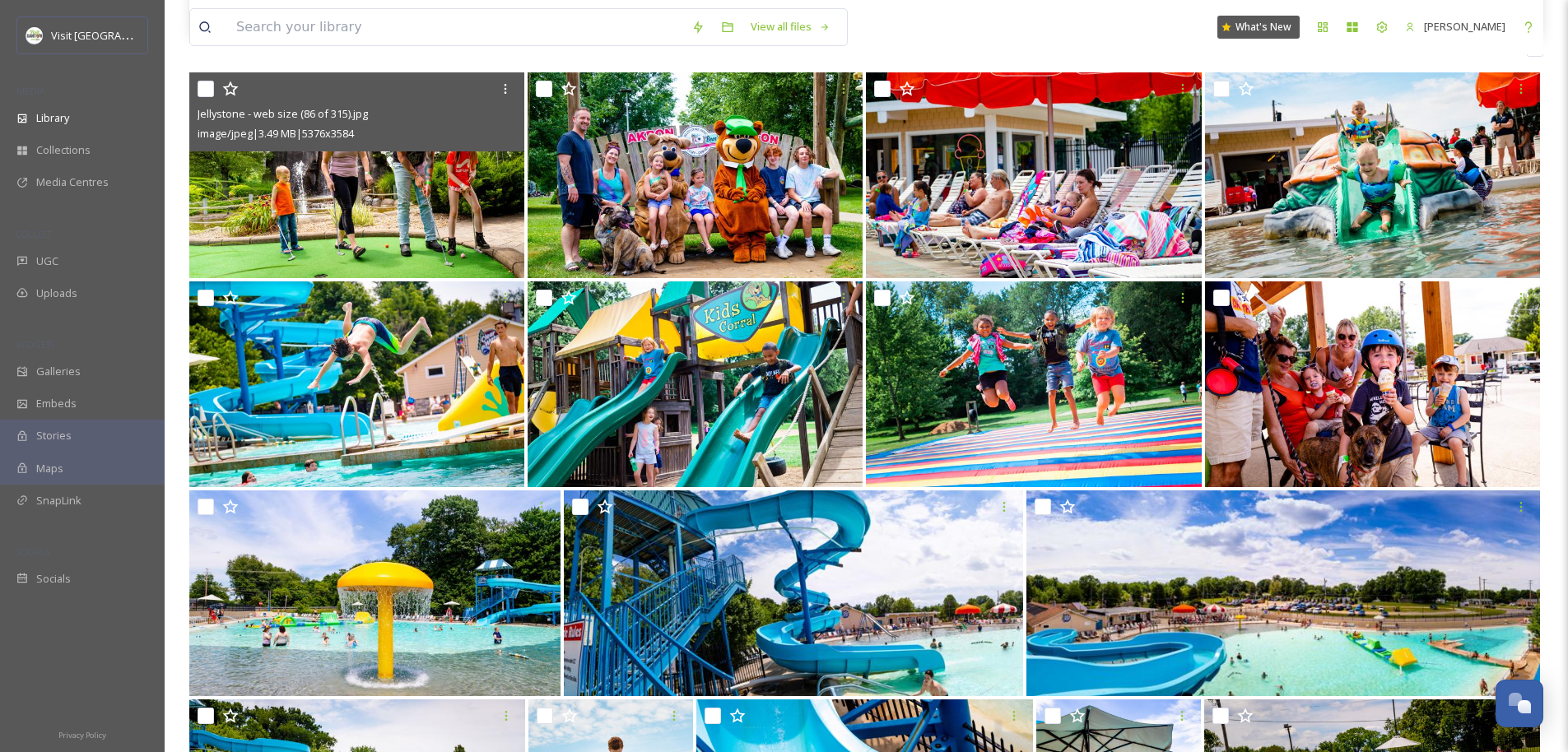
click at [205, 83] on input "checkbox" at bounding box center [205, 89] width 17 height 17
checkbox input "true"
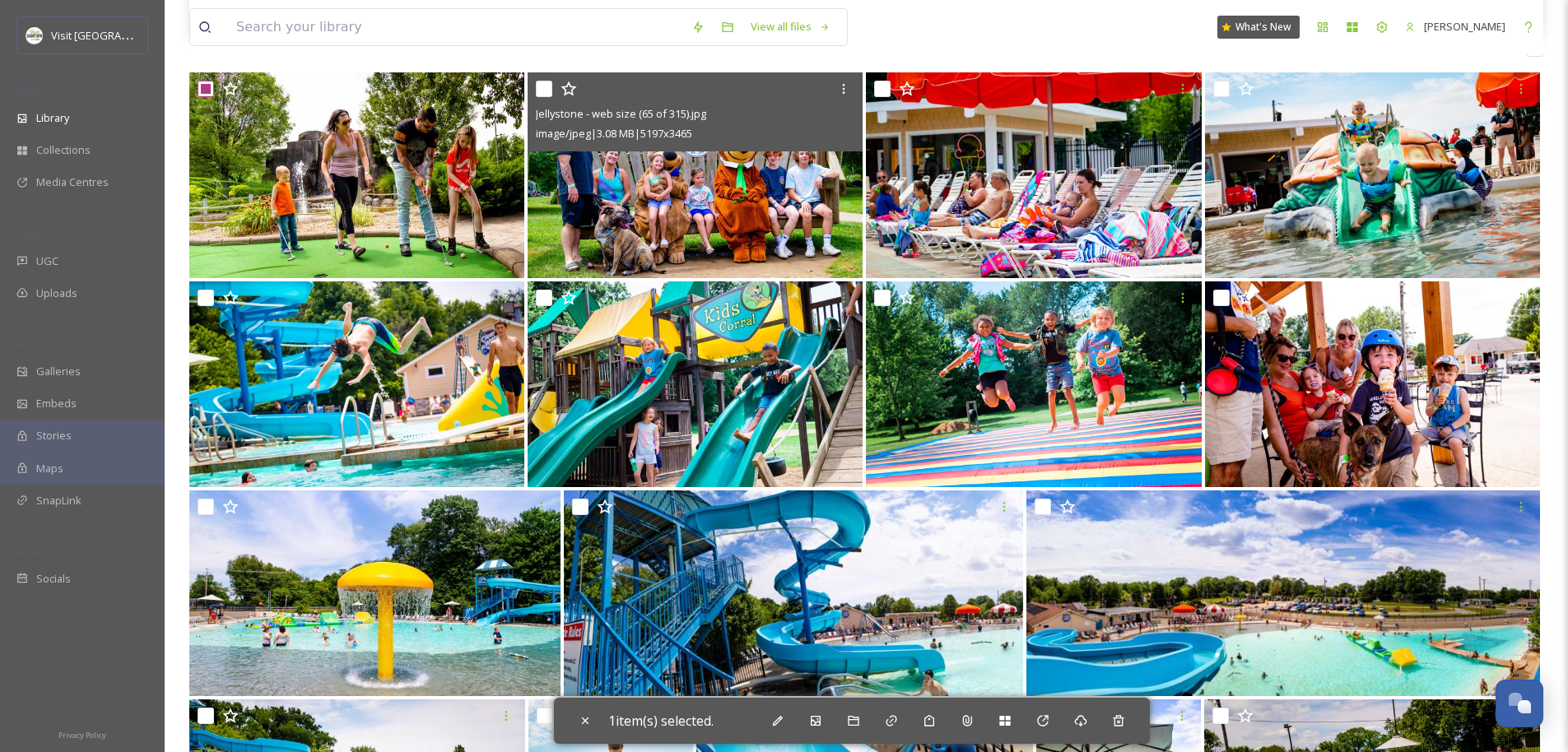
click at [545, 94] on input "checkbox" at bounding box center [544, 89] width 17 height 17
checkbox input "true"
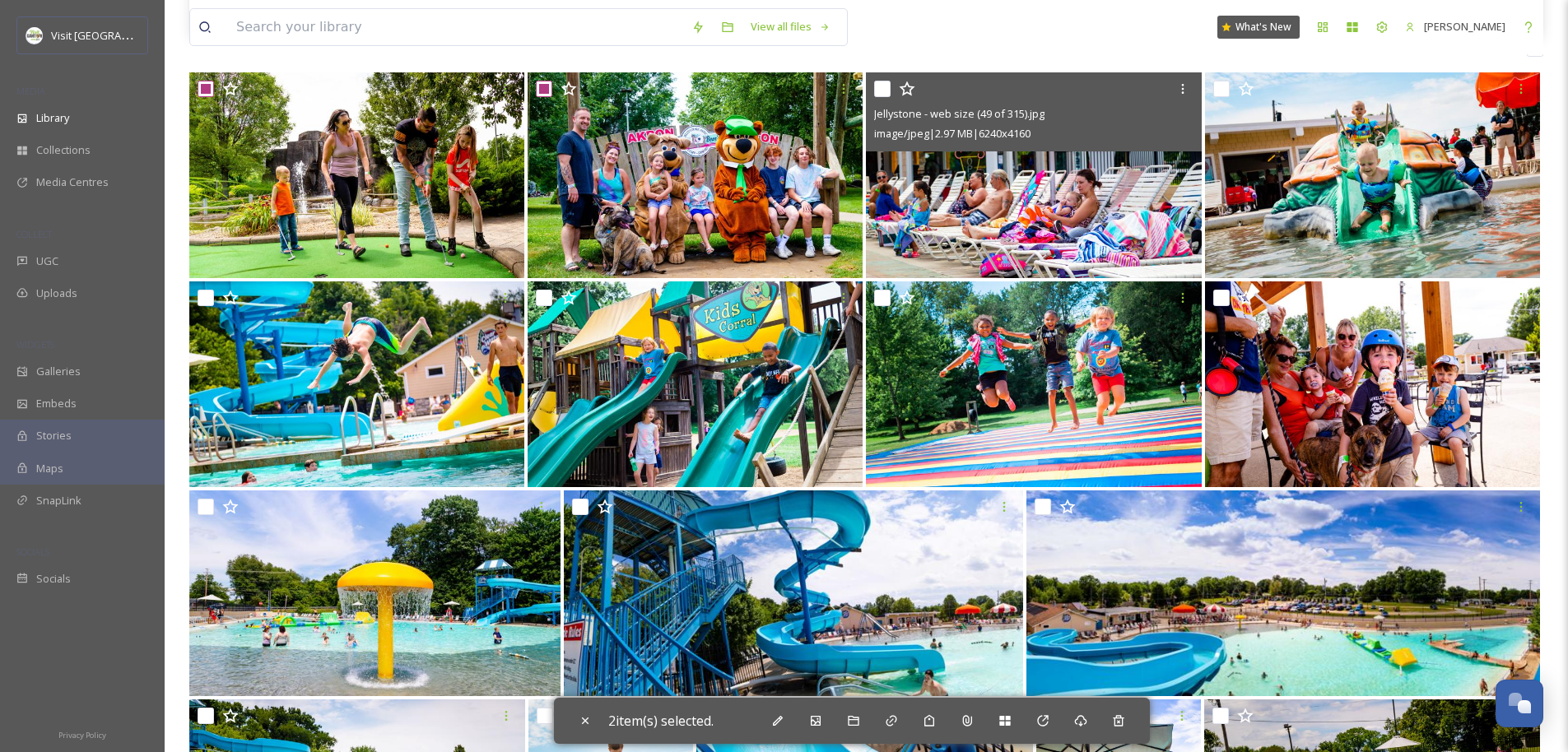
click at [877, 85] on input "checkbox" at bounding box center [881, 89] width 17 height 17
checkbox input "true"
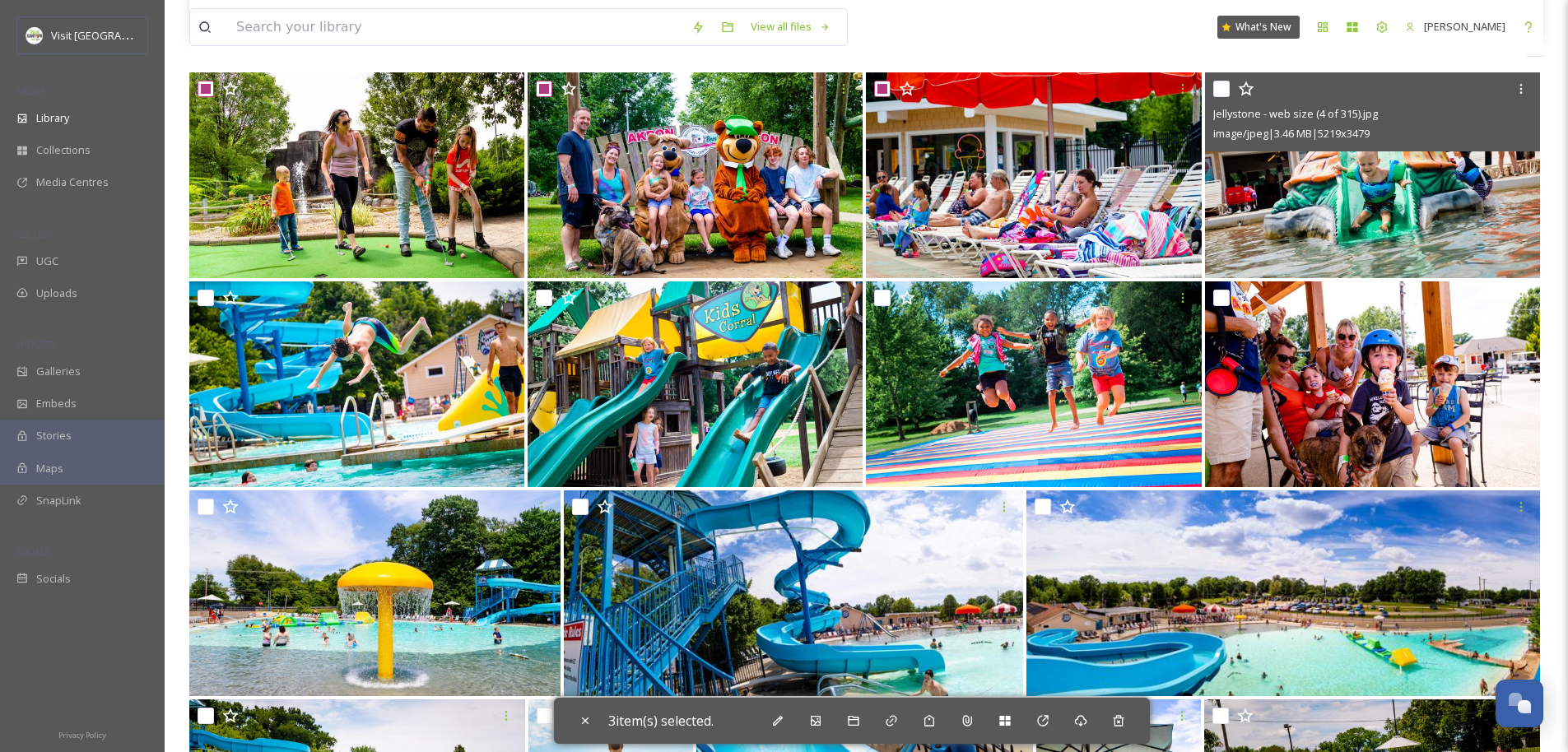
click at [877, 88] on input "checkbox" at bounding box center [1221, 89] width 17 height 17
checkbox input "true"
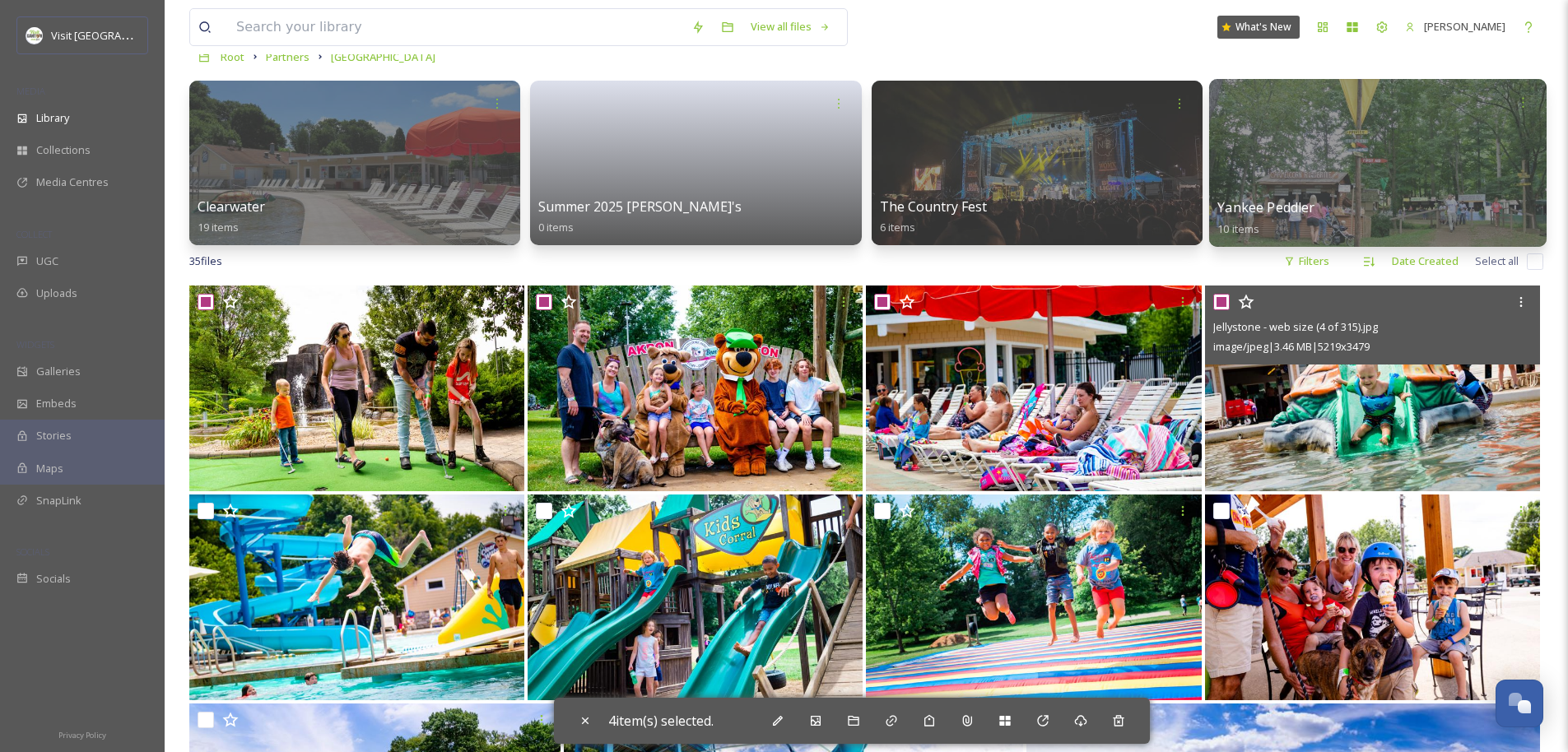
scroll to position [0, 0]
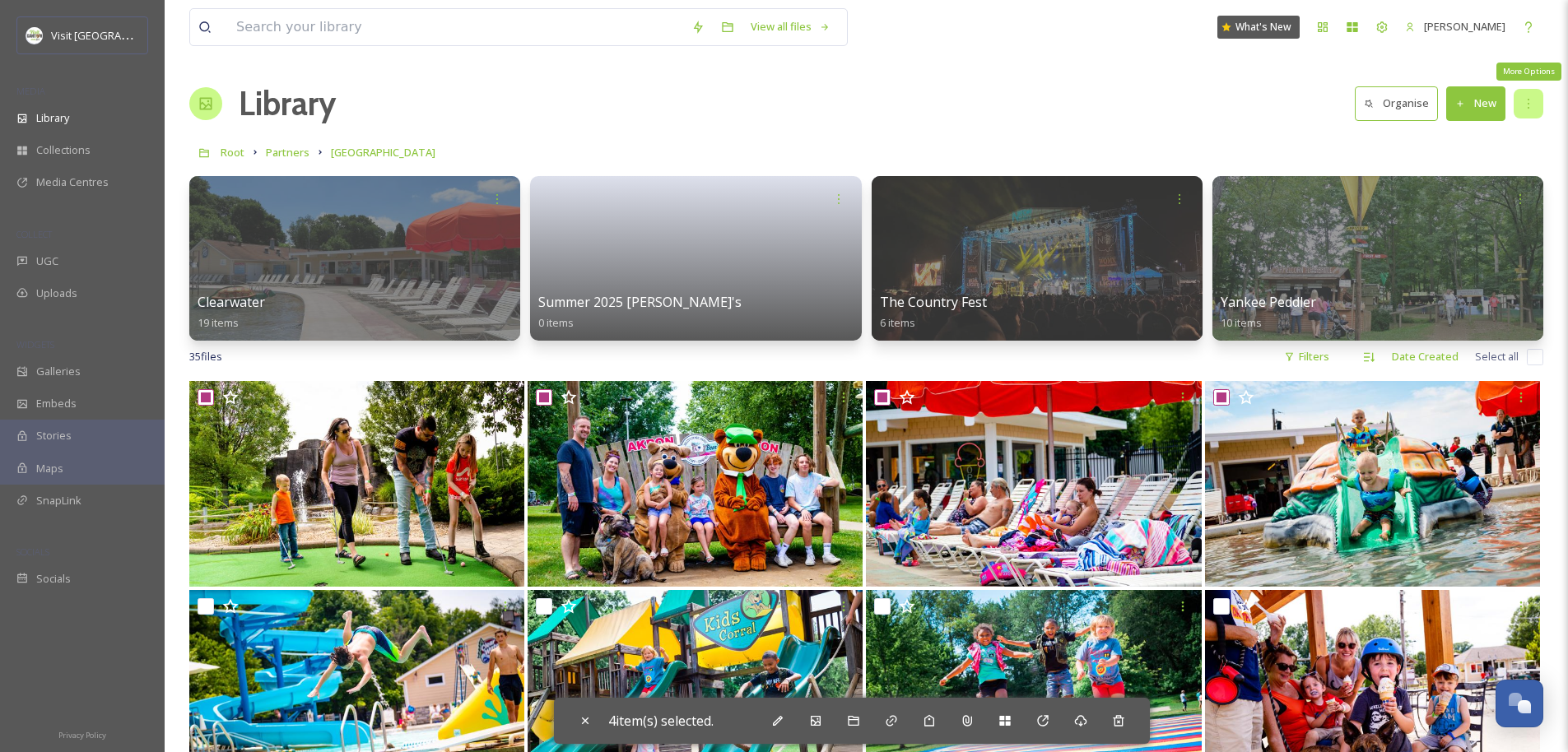
click at [877, 106] on icon at bounding box center [1528, 104] width 14 height 14
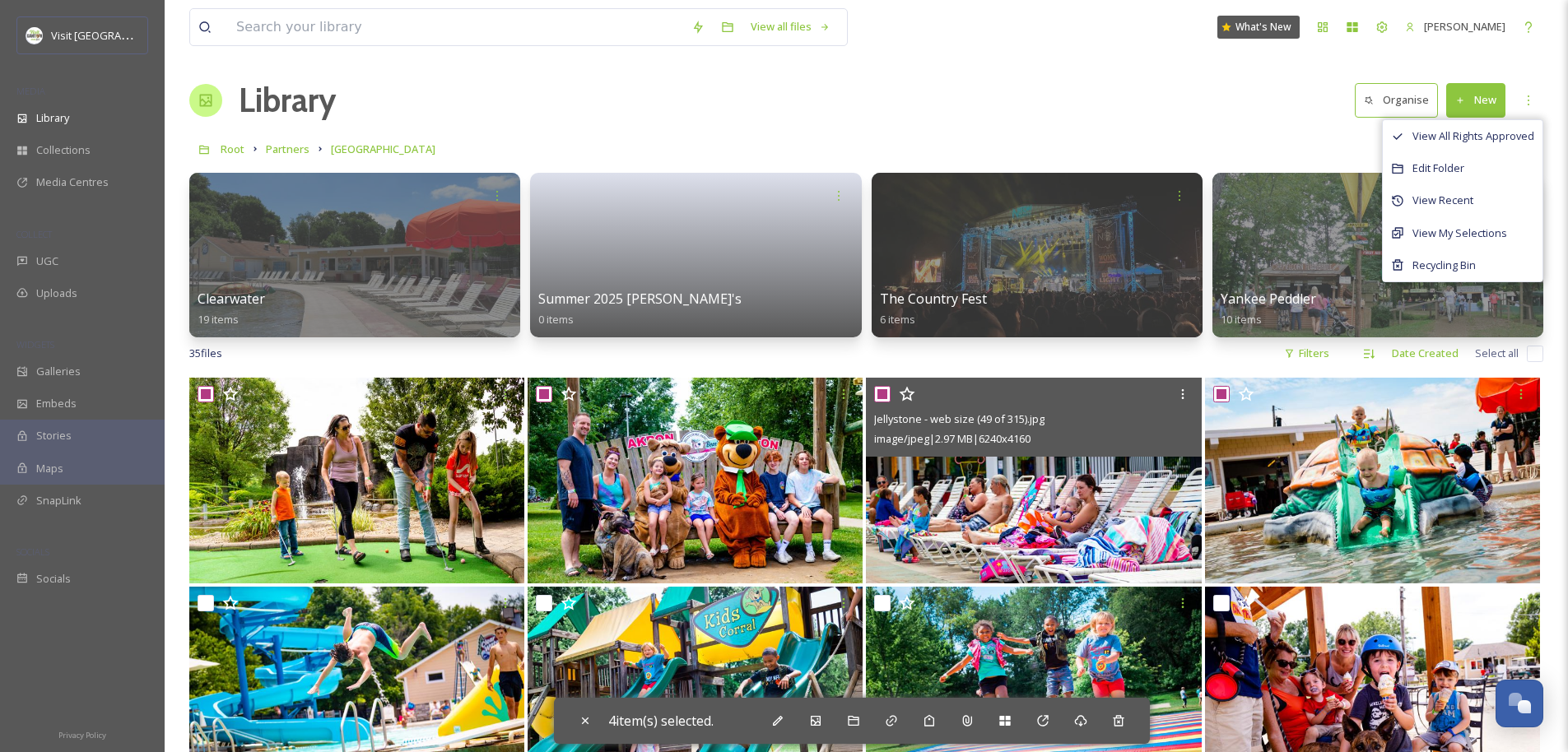
scroll to position [312, 0]
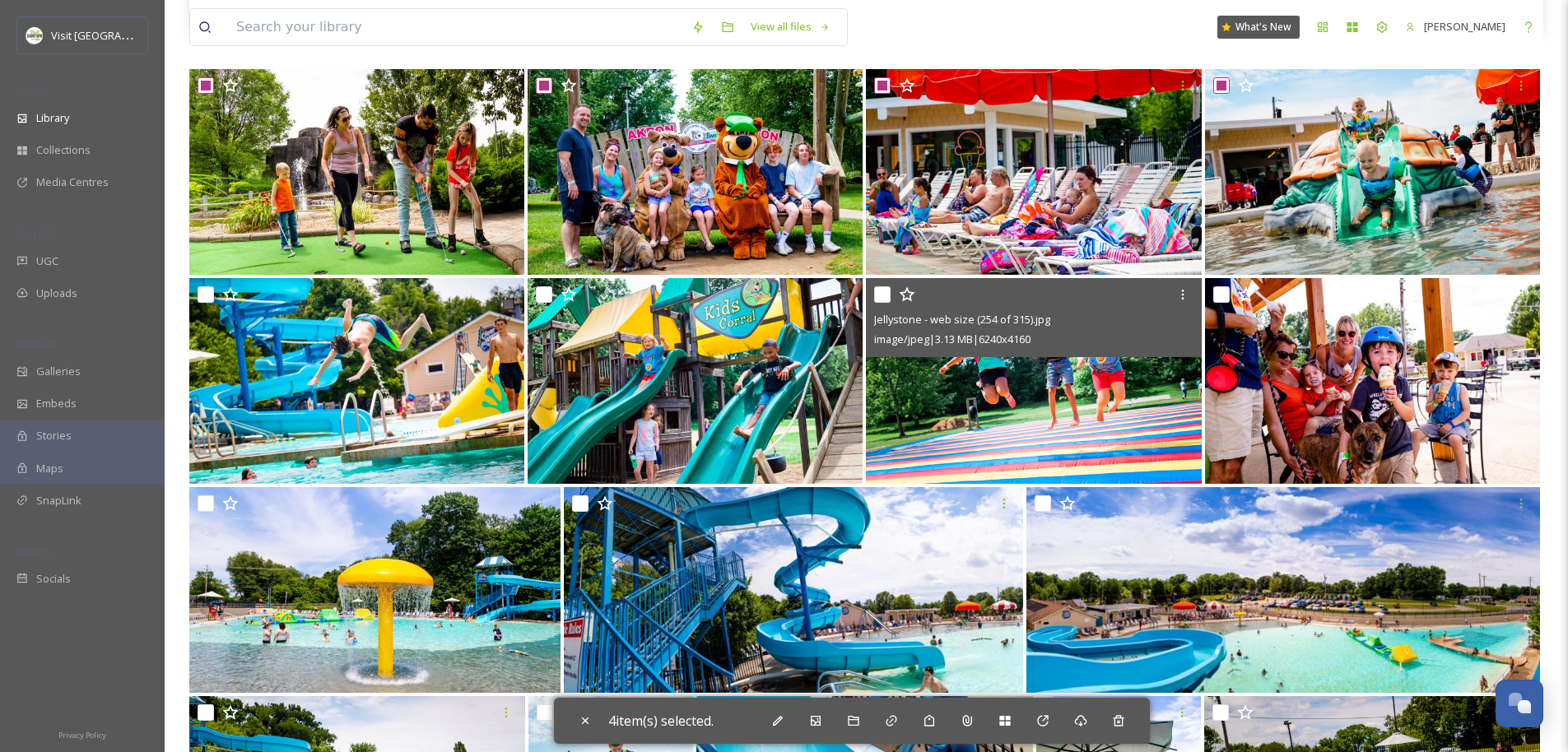
click at [877, 298] on input "checkbox" at bounding box center [881, 294] width 17 height 17
checkbox input "true"
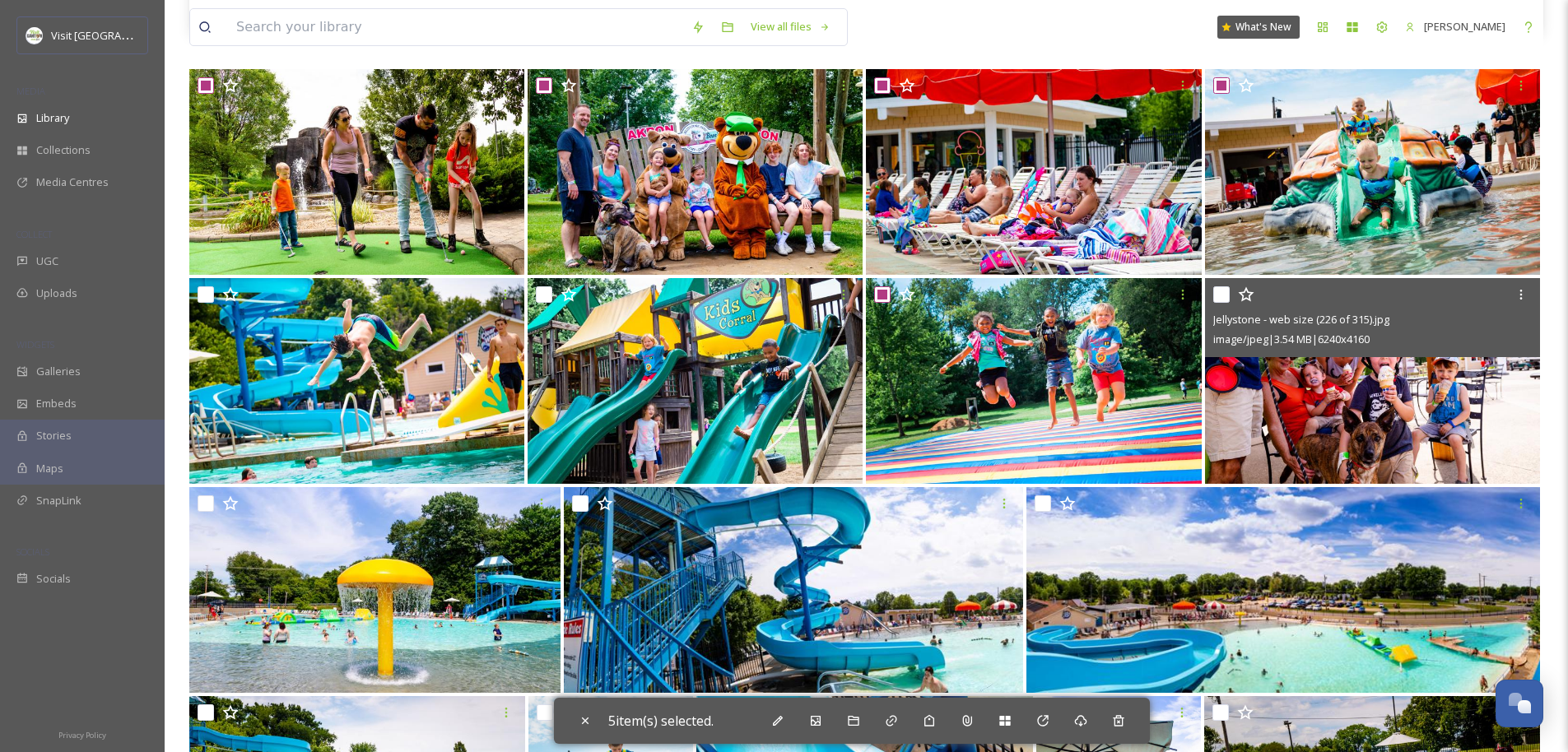
click at [877, 297] on input "checkbox" at bounding box center [1221, 294] width 17 height 17
checkbox input "true"
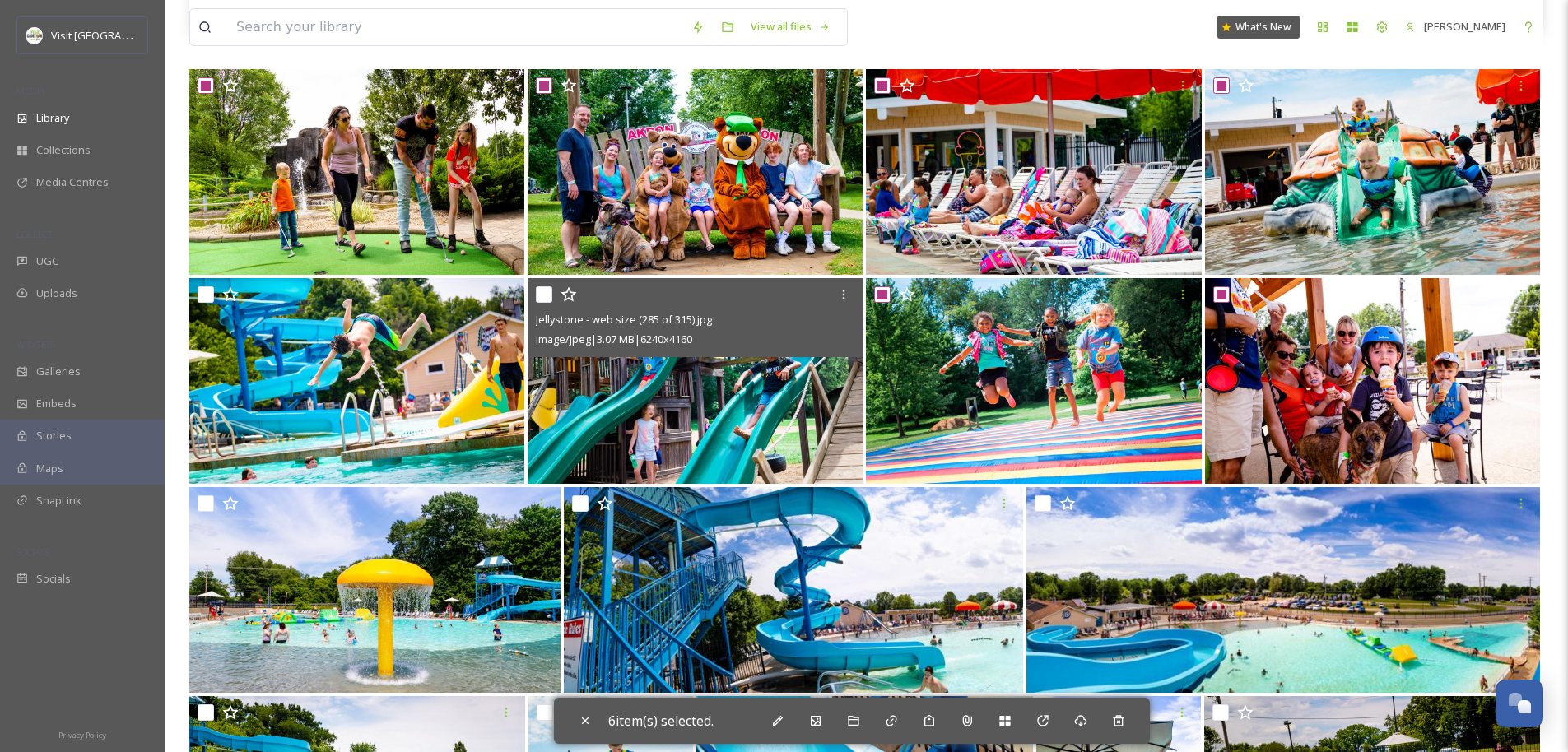
click at [543, 297] on input "checkbox" at bounding box center [544, 294] width 17 height 17
checkbox input "true"
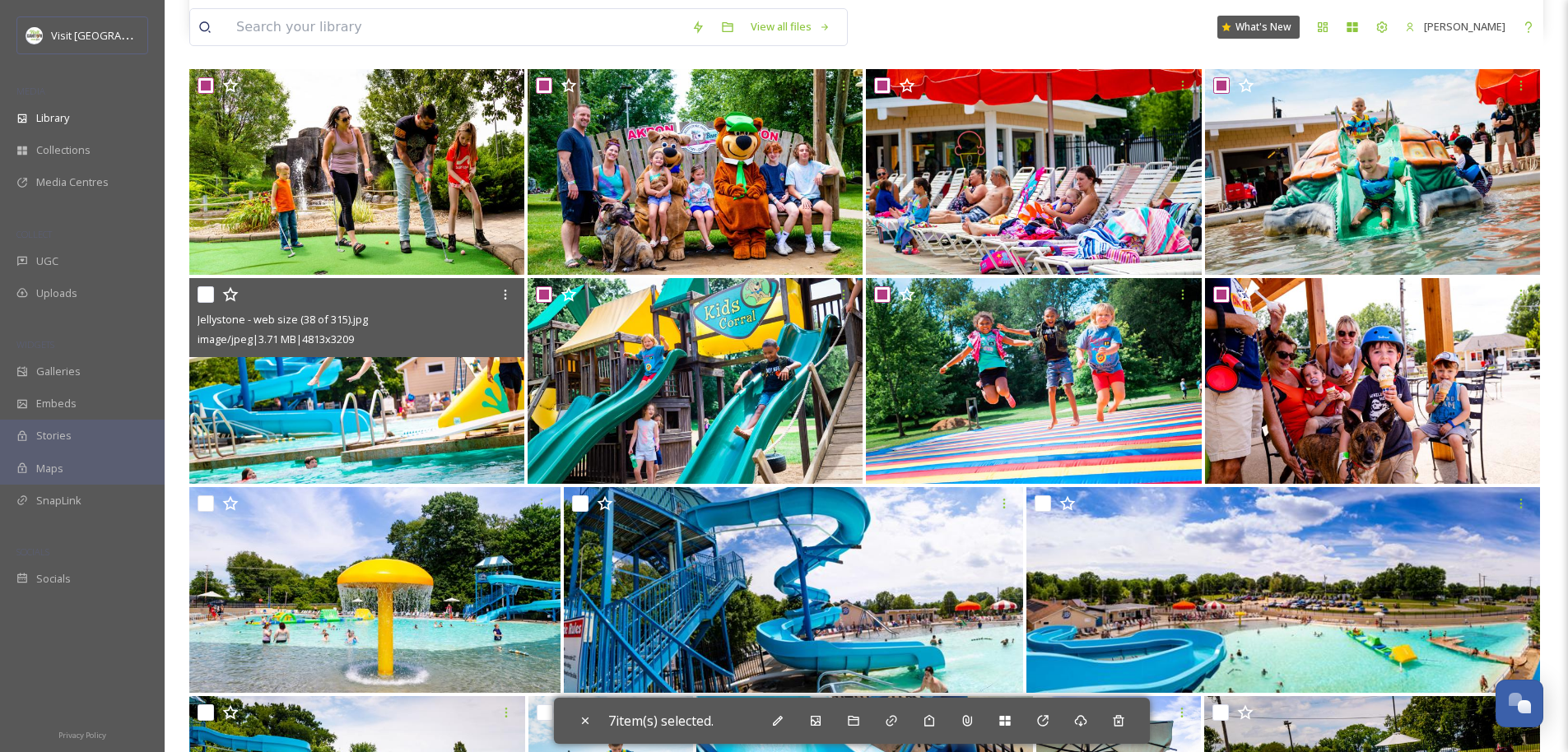
click at [206, 294] on input "checkbox" at bounding box center [205, 294] width 17 height 17
checkbox input "true"
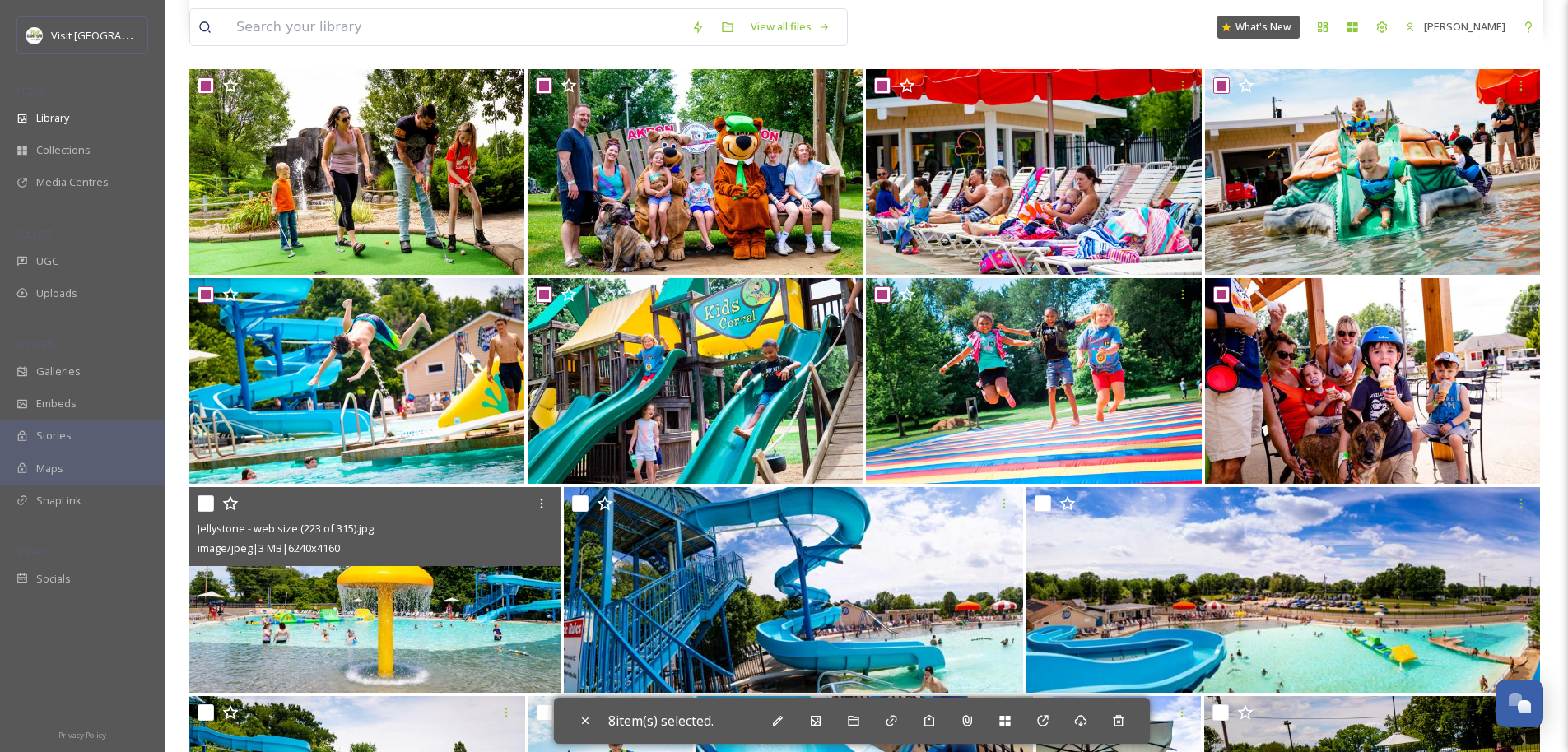
click at [205, 507] on input "checkbox" at bounding box center [205, 503] width 17 height 17
checkbox input "true"
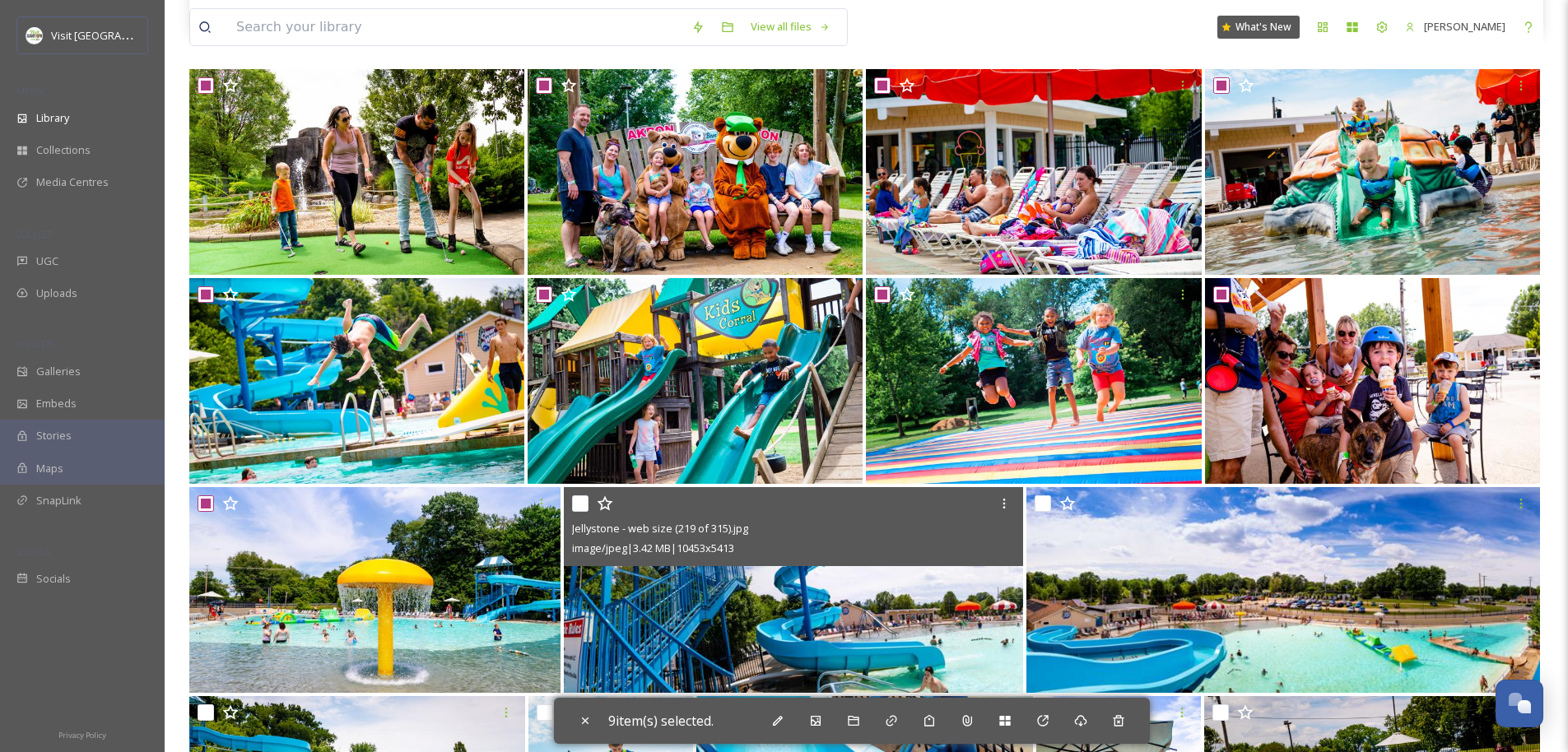
click at [586, 507] on input "checkbox" at bounding box center [580, 503] width 17 height 17
checkbox input "true"
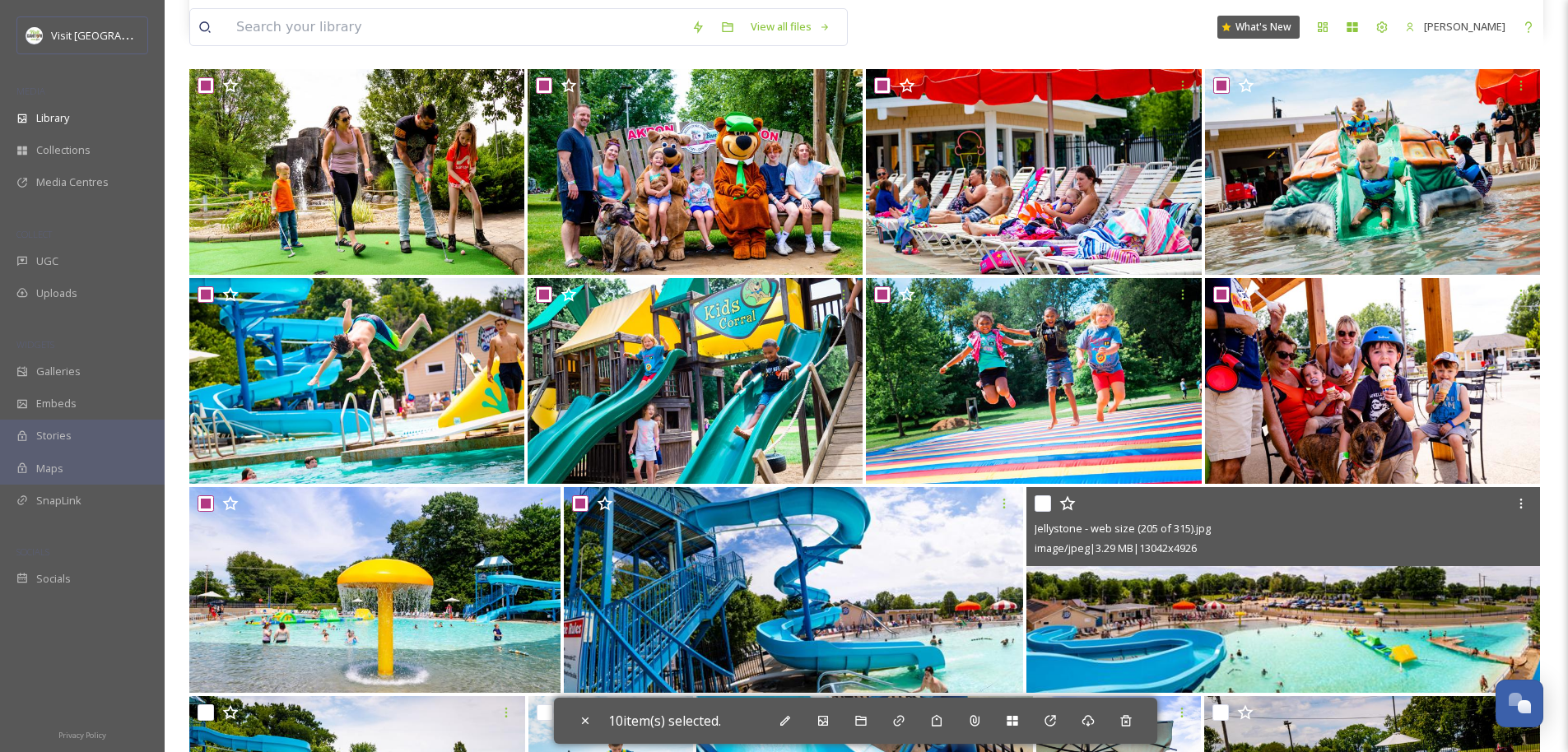
click at [877, 499] on icon at bounding box center [1067, 503] width 17 height 17
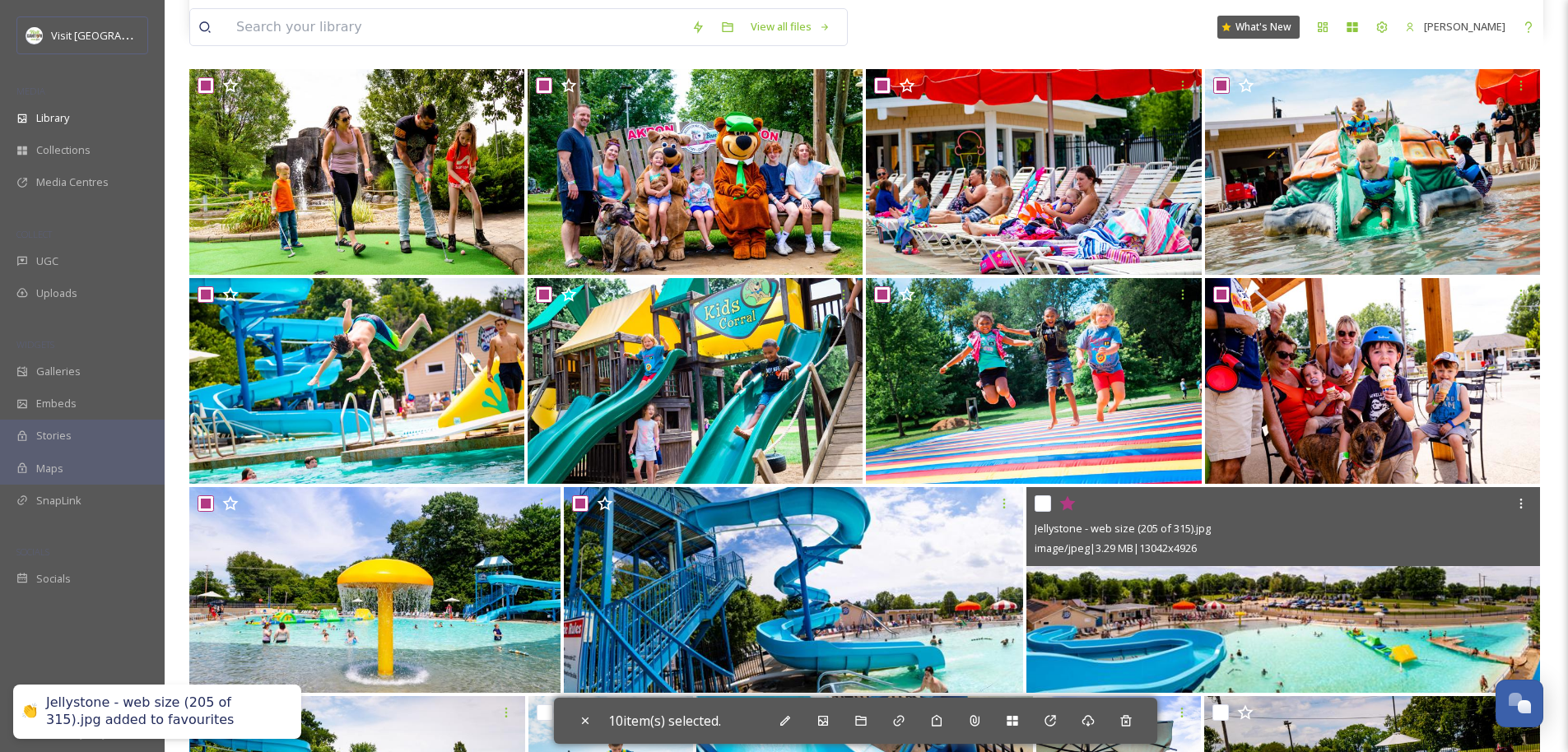
click at [877, 502] on icon at bounding box center [1067, 503] width 17 height 17
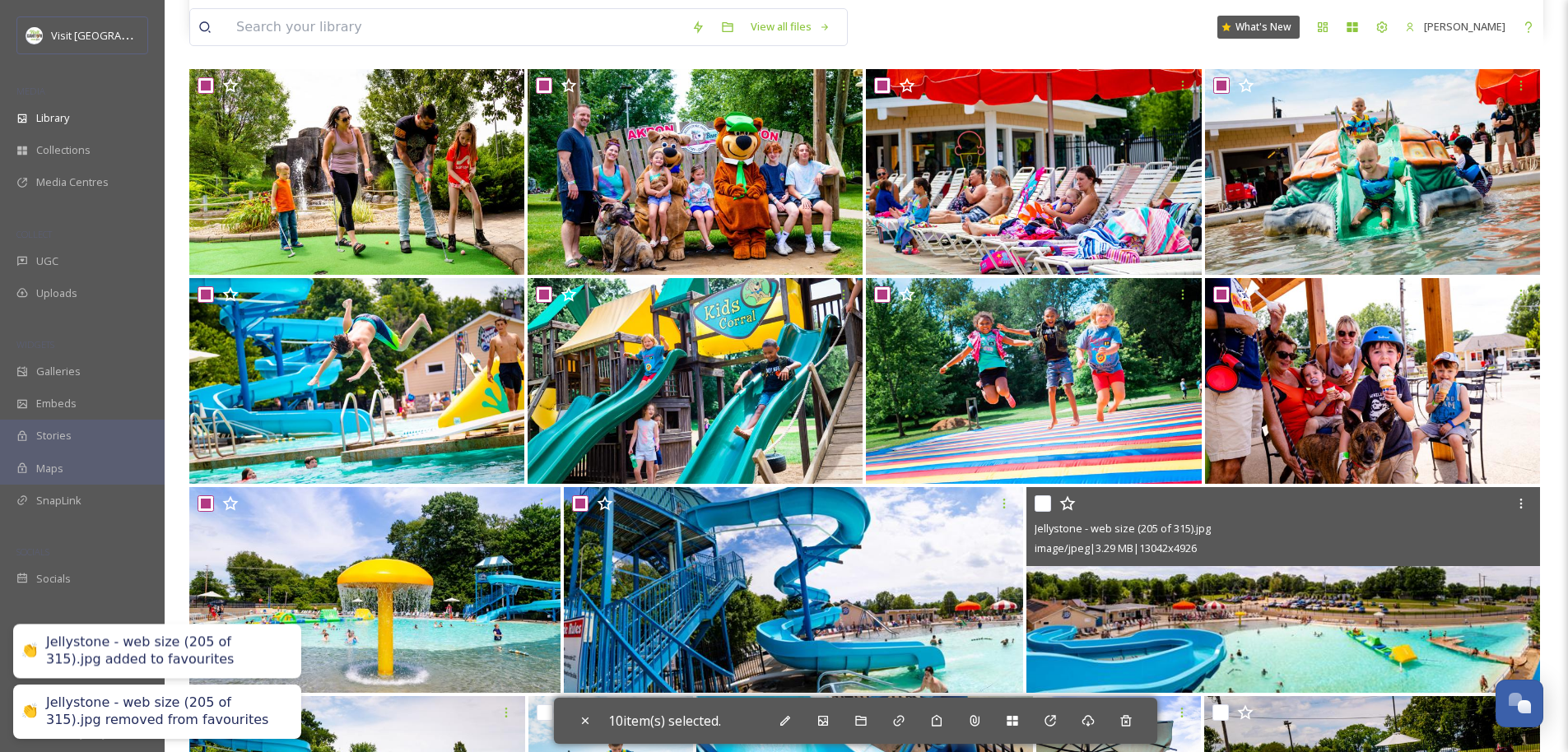
click at [877, 508] on input "checkbox" at bounding box center [1042, 503] width 17 height 17
checkbox input "true"
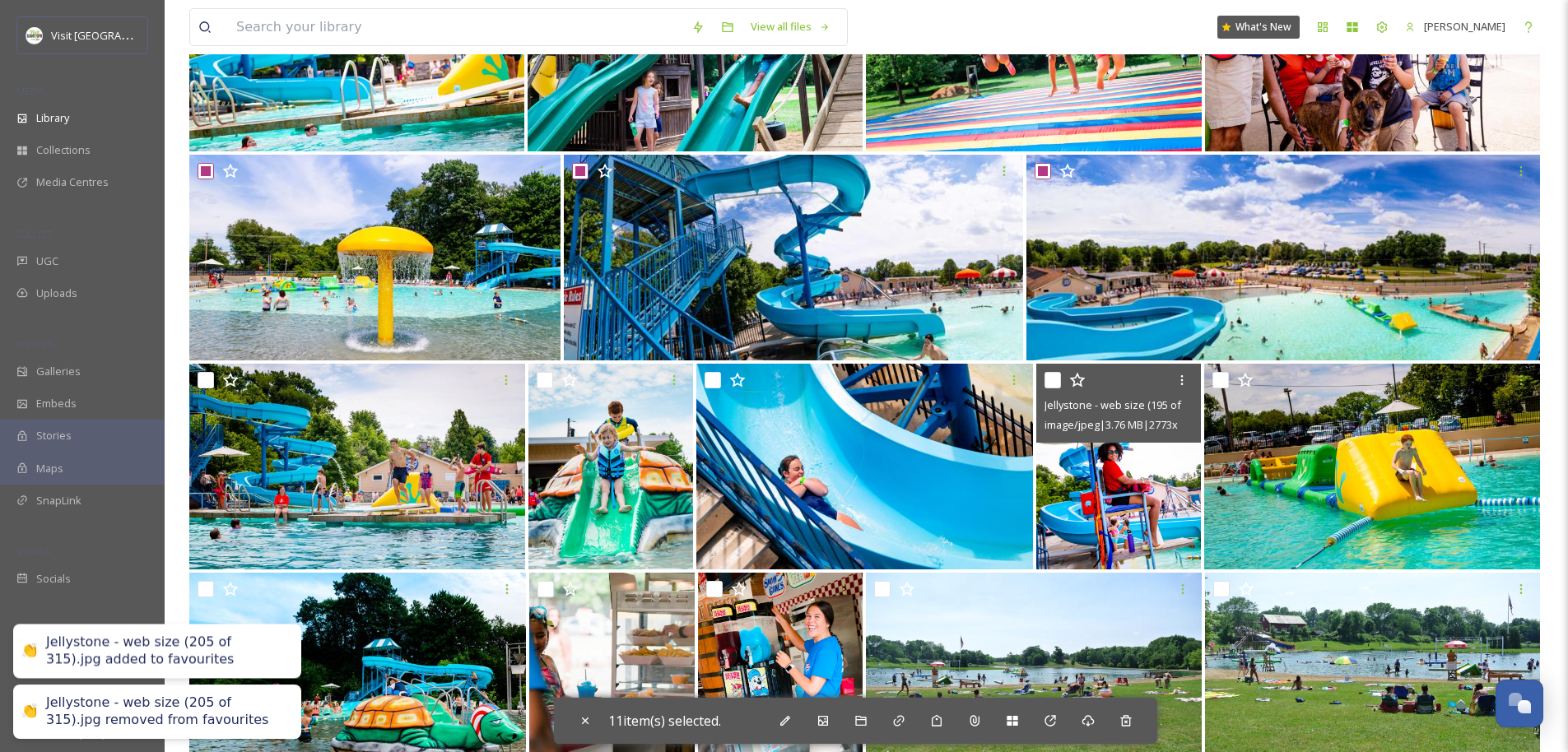
click at [877, 377] on input "checkbox" at bounding box center [1052, 379] width 17 height 17
checkbox input "true"
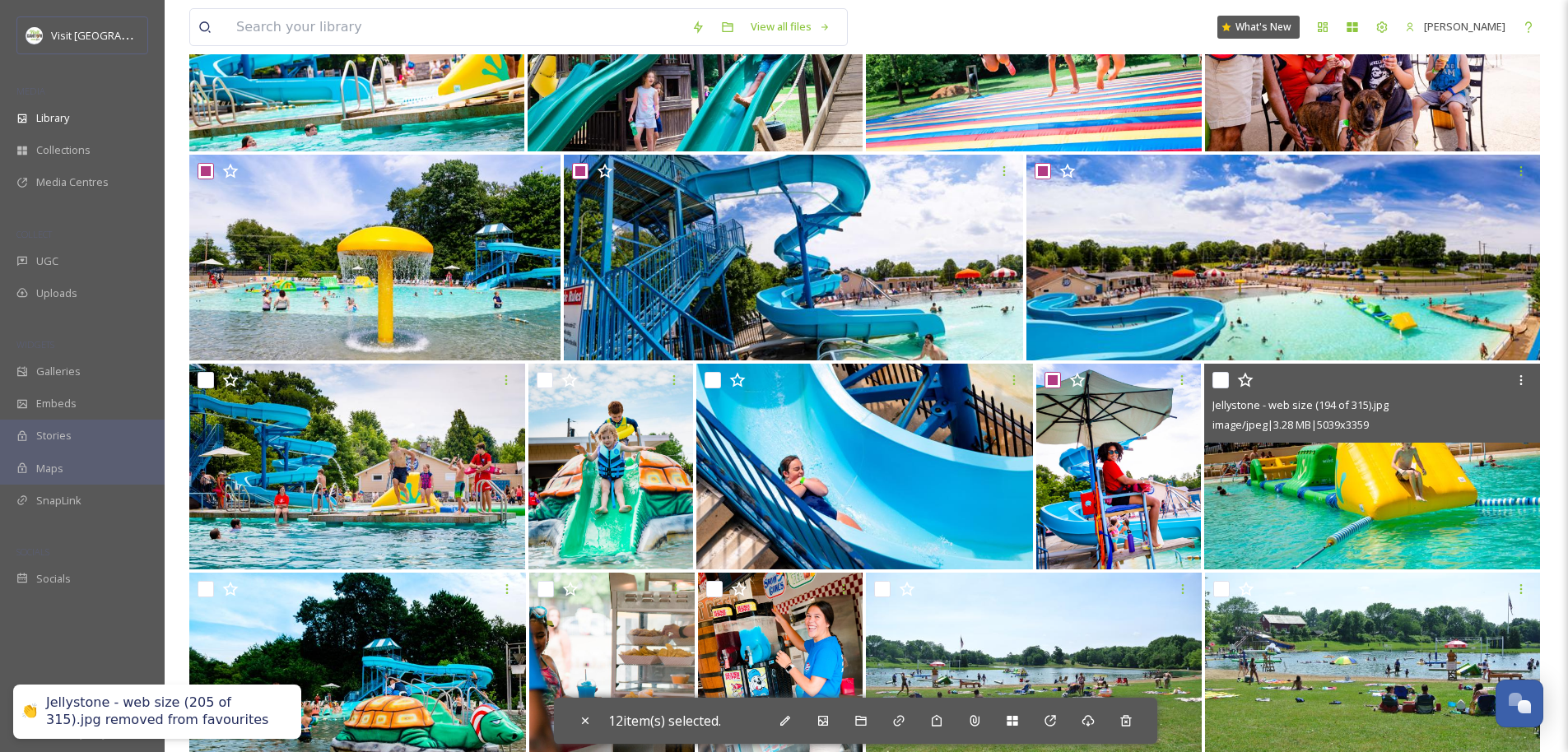
click at [877, 380] on div at bounding box center [1373, 380] width 323 height 29
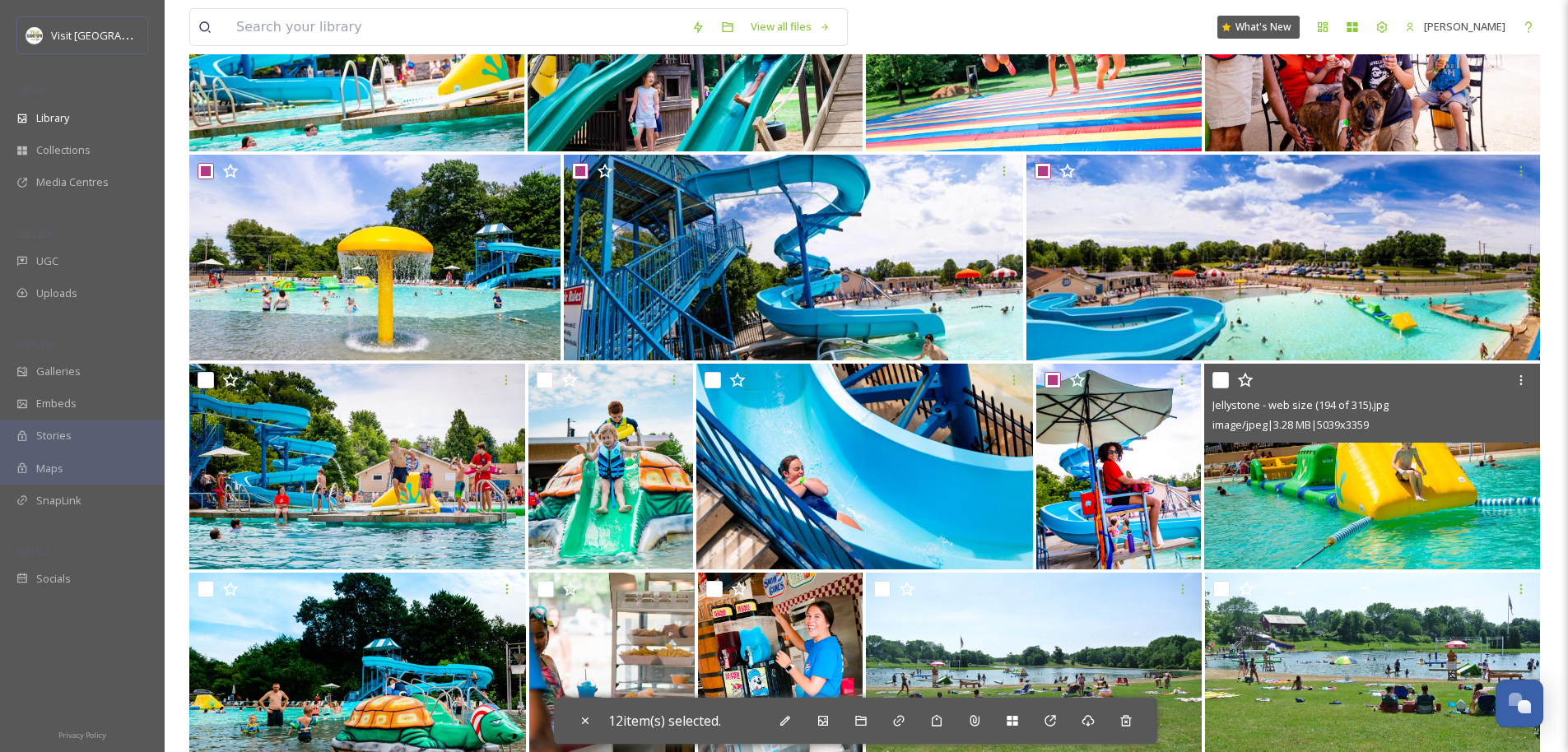
click at [877, 377] on input "checkbox" at bounding box center [1220, 379] width 17 height 17
checkbox input "true"
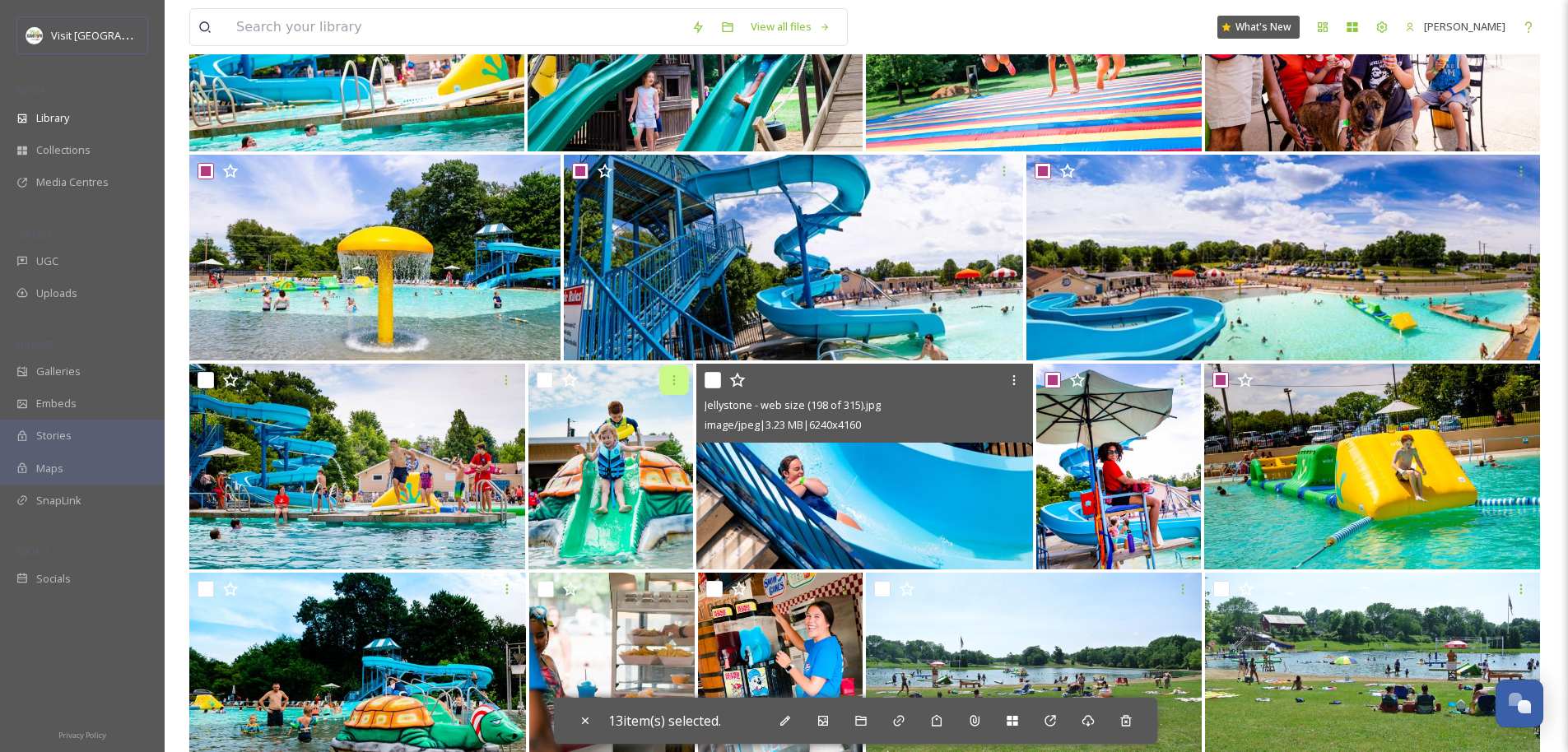
drag, startPoint x: 712, startPoint y: 379, endPoint x: 688, endPoint y: 389, distance: 26.0
click at [712, 379] on input "checkbox" at bounding box center [712, 379] width 17 height 17
checkbox input "true"
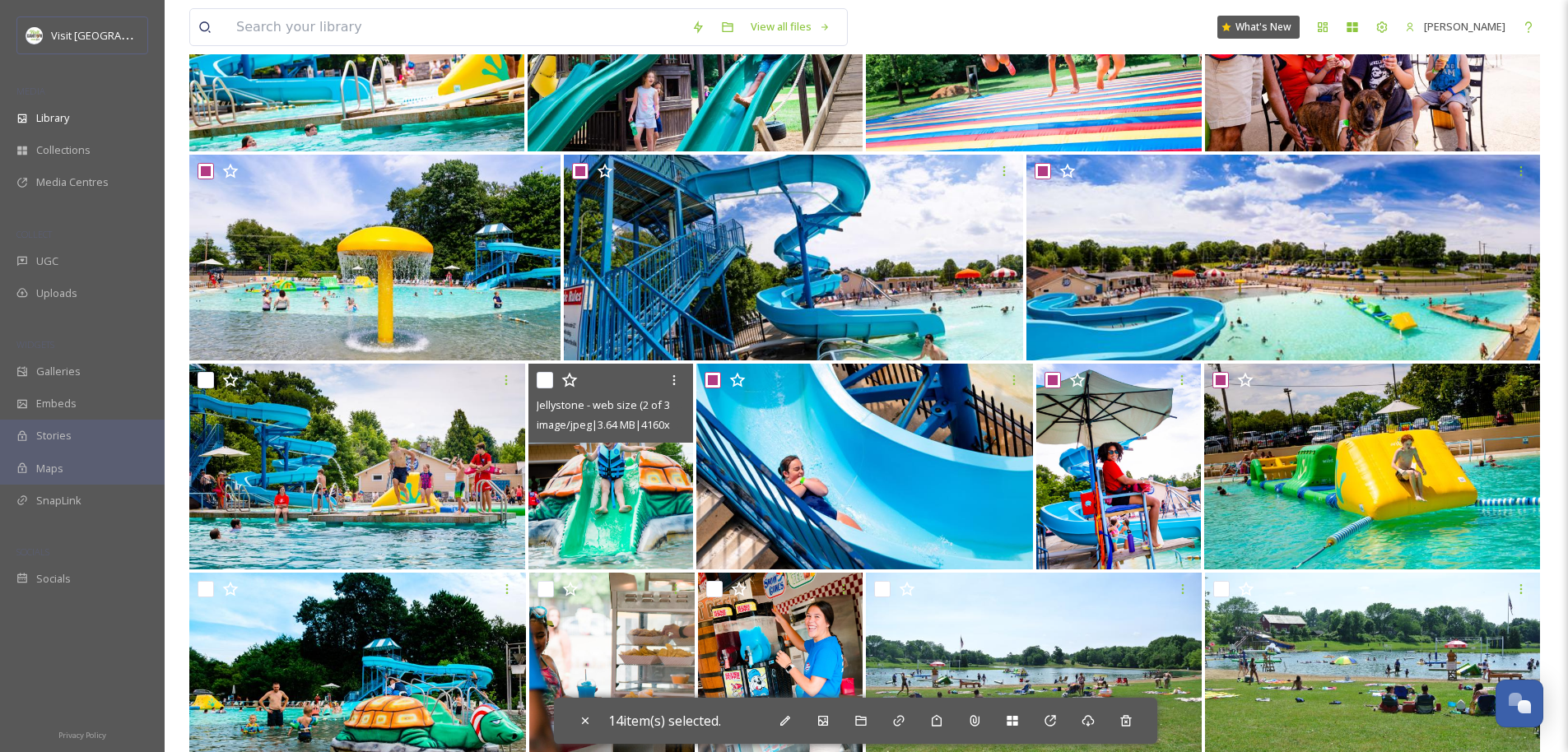
click at [547, 378] on input "checkbox" at bounding box center [545, 379] width 17 height 17
checkbox input "true"
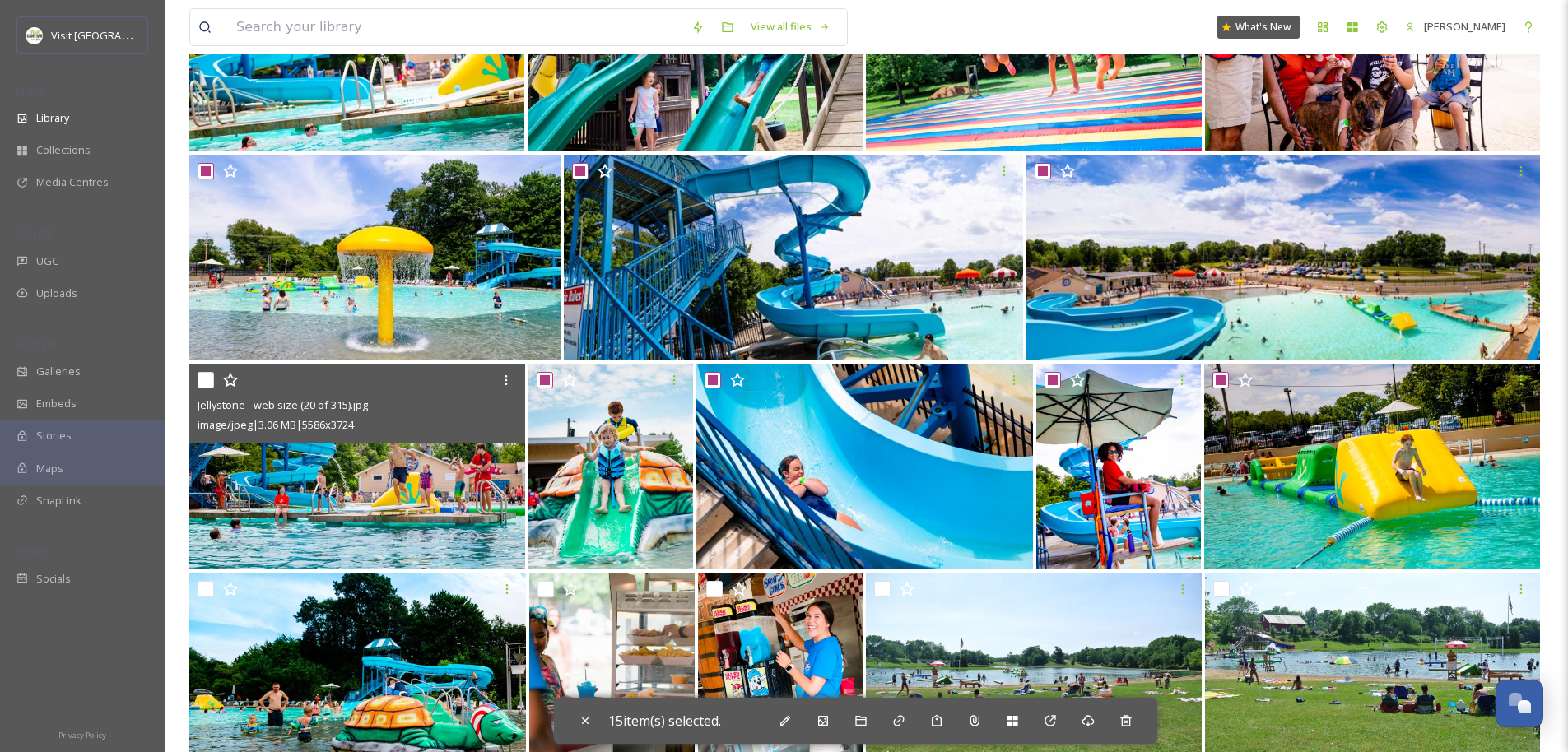
click at [208, 383] on input "checkbox" at bounding box center [205, 379] width 17 height 17
checkbox input "true"
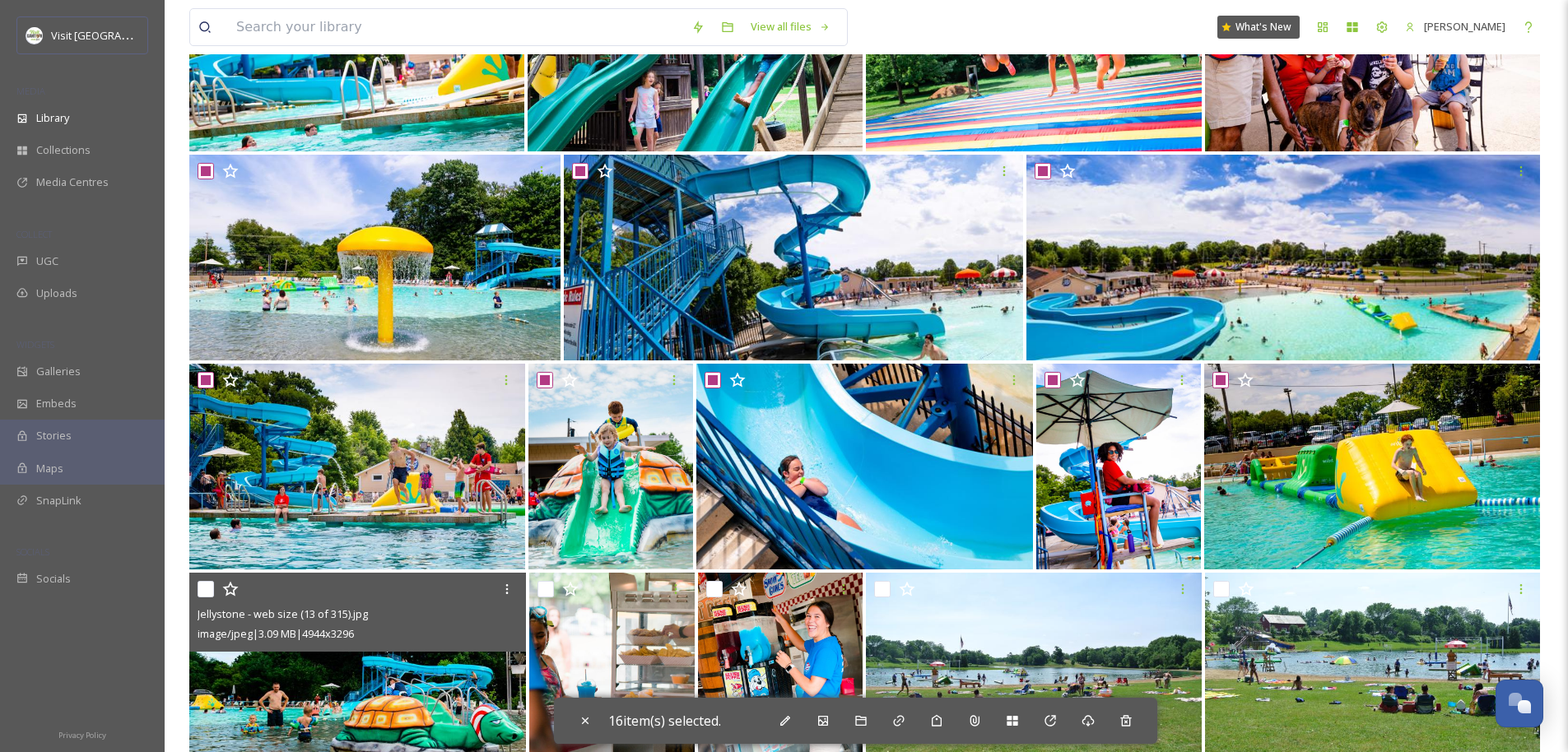
click at [206, 587] on input "checkbox" at bounding box center [205, 589] width 17 height 17
checkbox input "true"
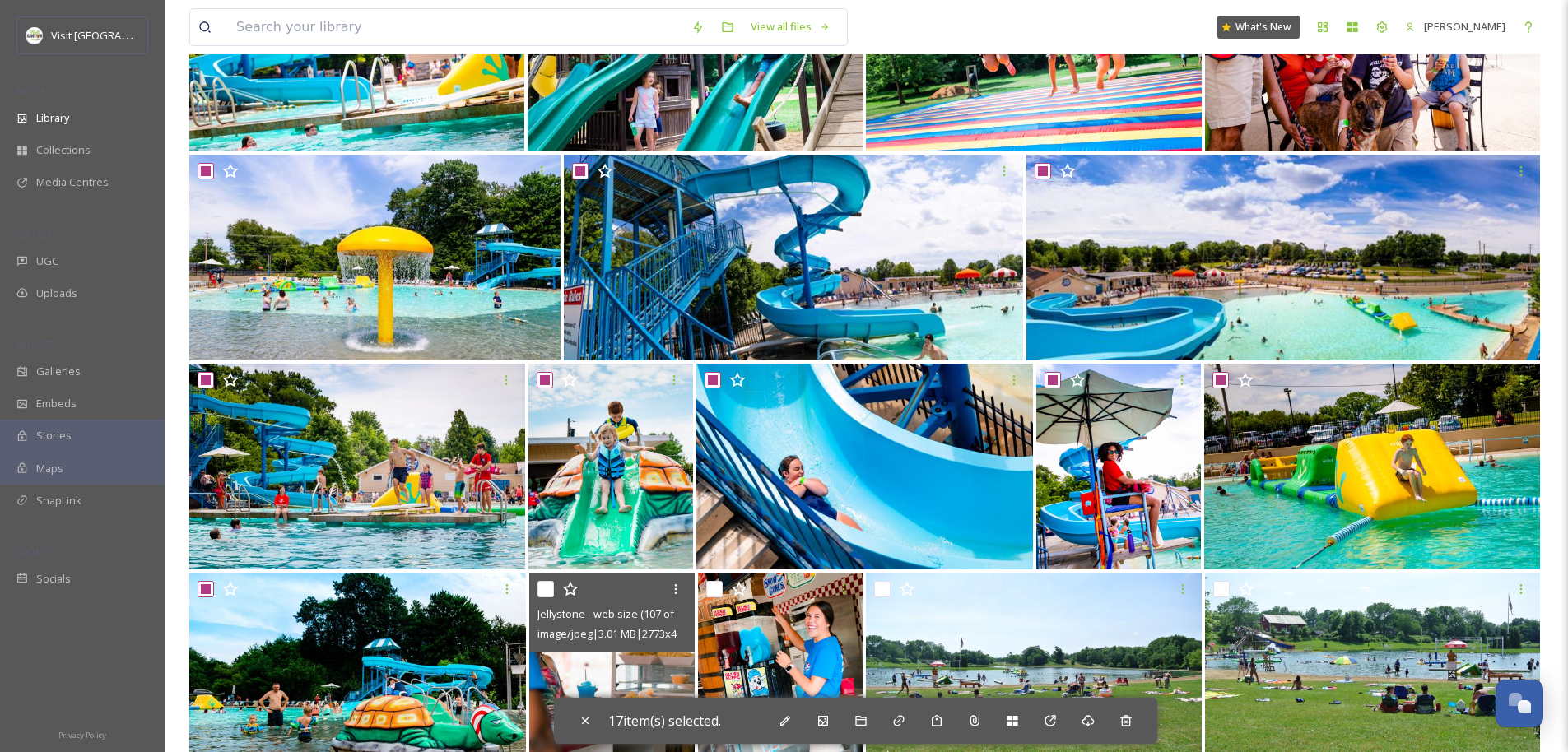
click at [547, 589] on input "checkbox" at bounding box center [545, 589] width 17 height 17
checkbox input "true"
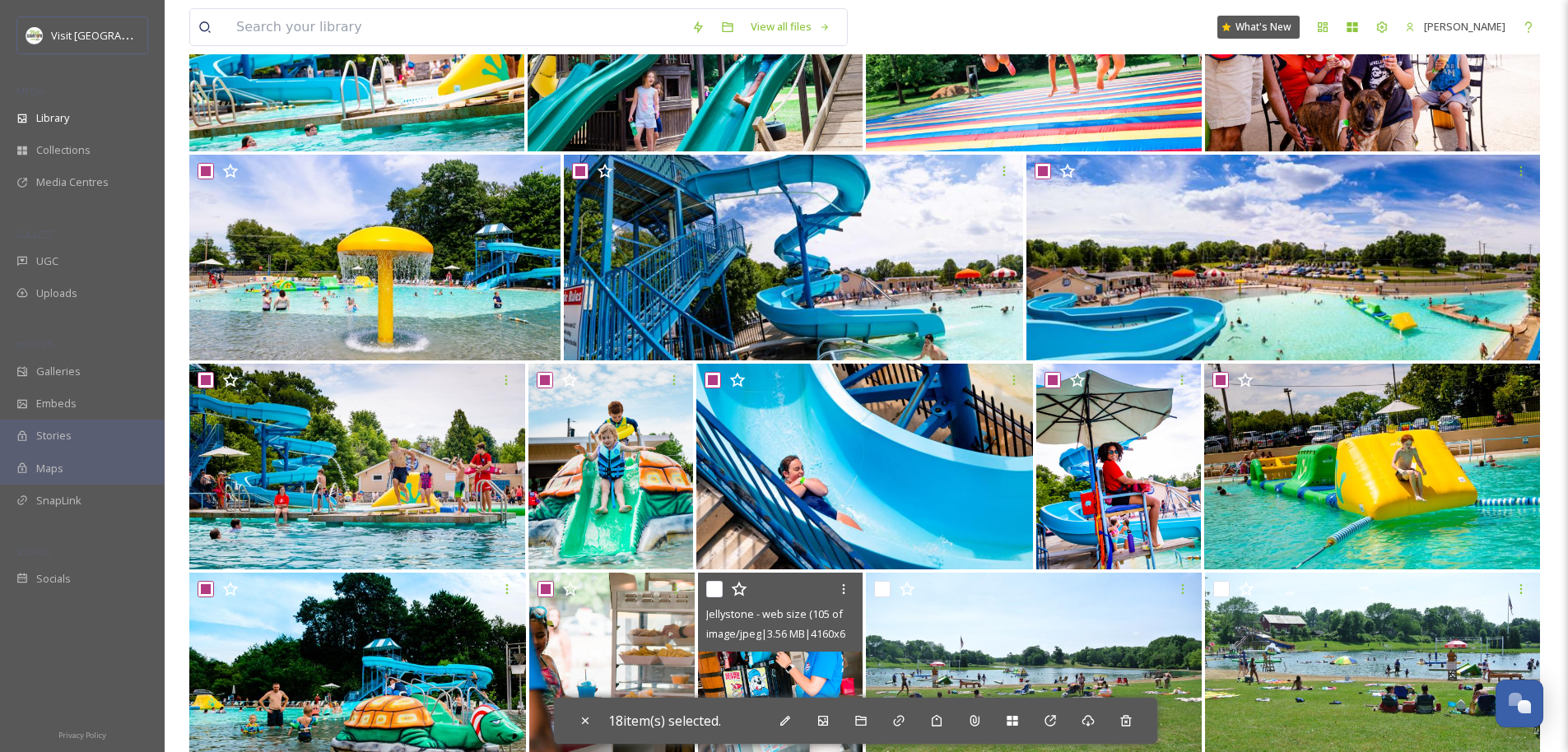
click at [723, 591] on div at bounding box center [782, 590] width 153 height 29
click at [719, 591] on input "checkbox" at bounding box center [714, 589] width 17 height 17
checkbox input "true"
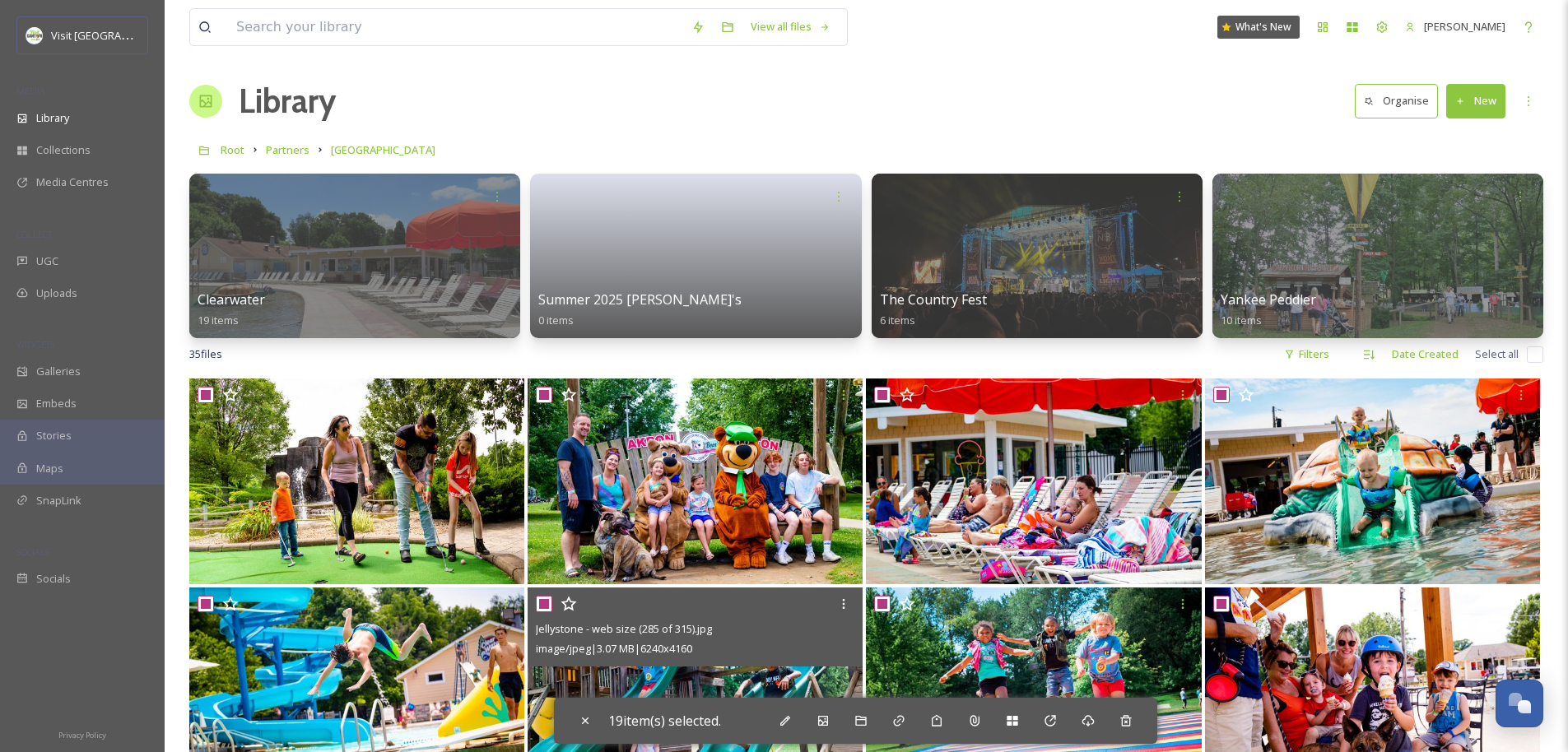
scroll to position [3, 0]
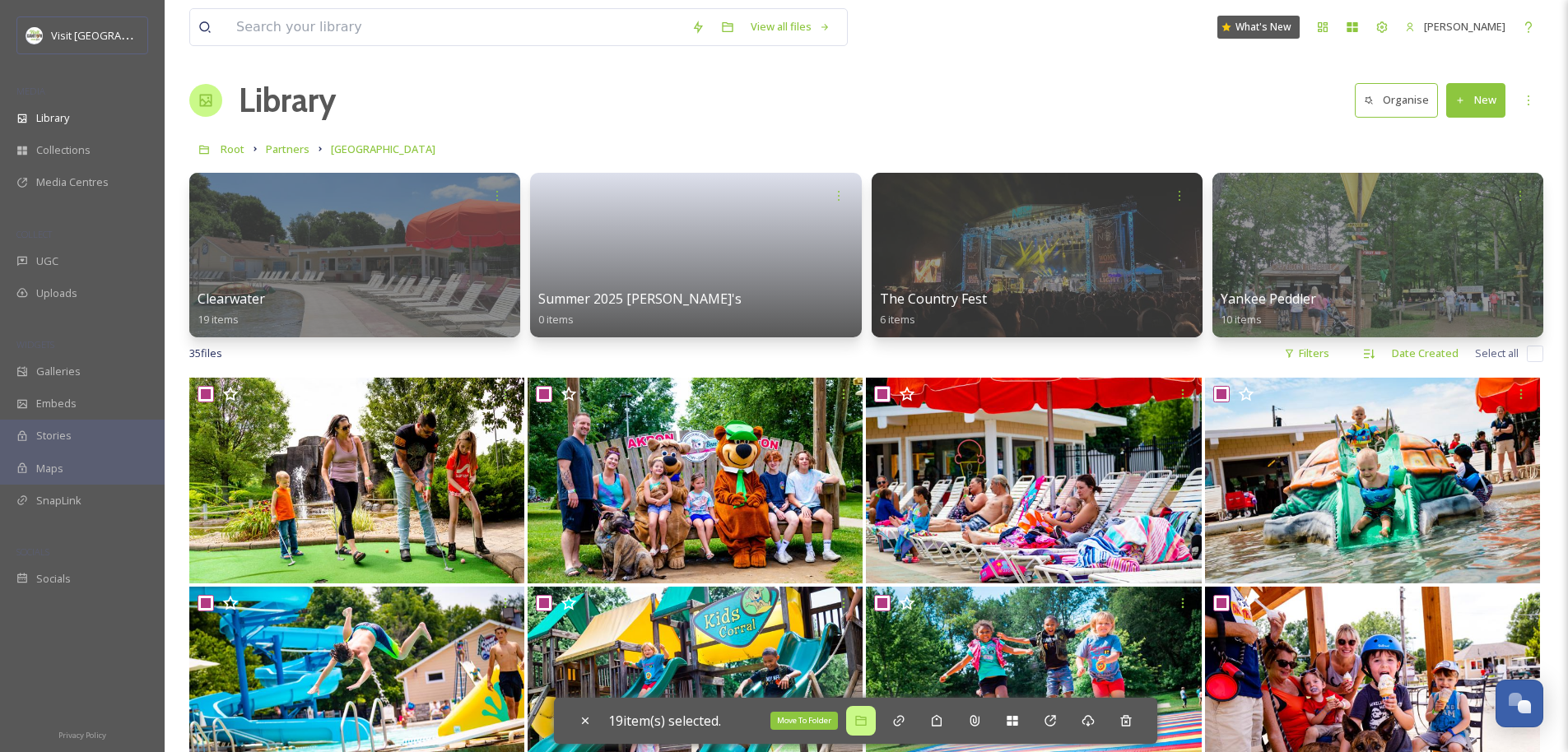
click at [864, 704] on icon at bounding box center [861, 721] width 14 height 14
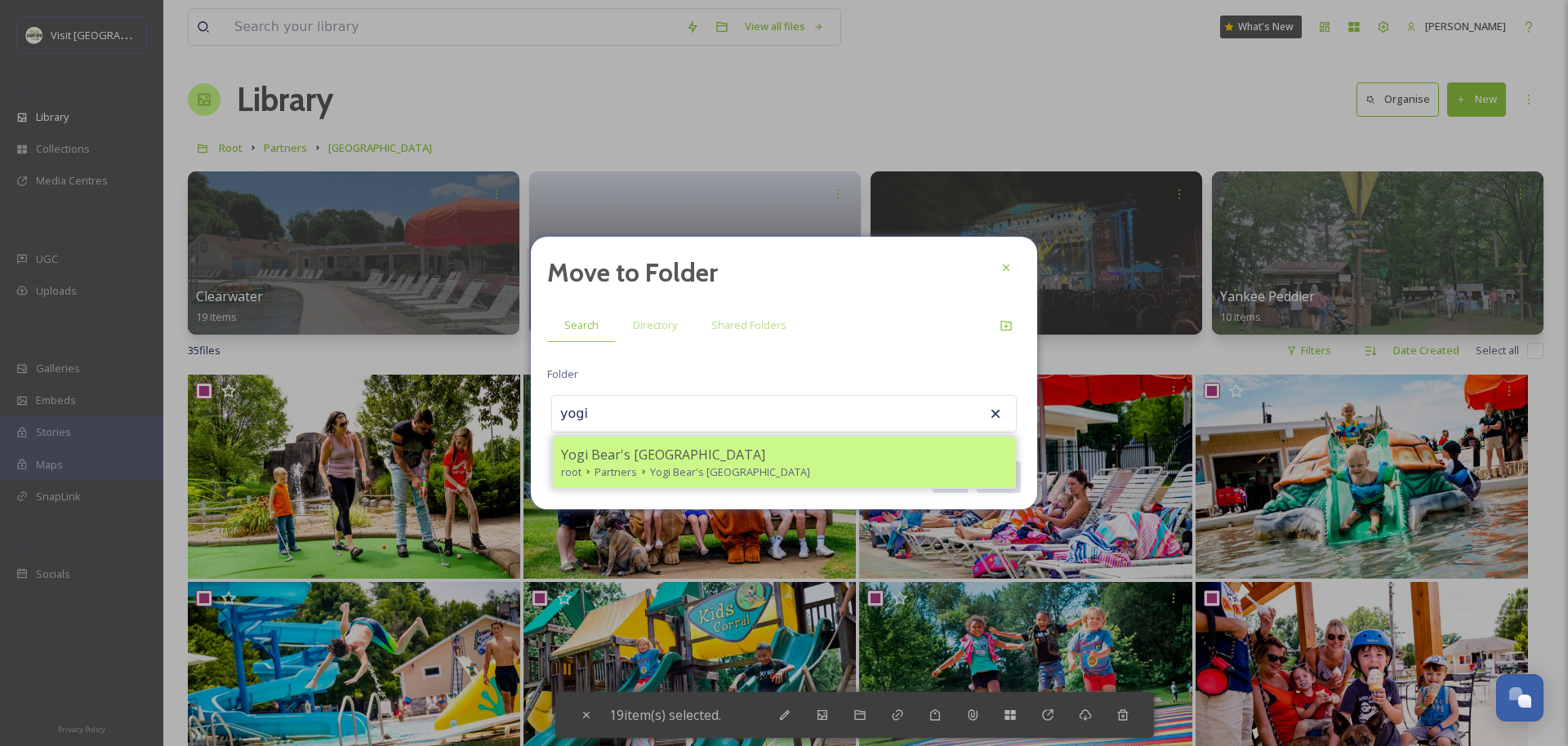
click at [663, 454] on span "Yogi Bear's Jellystone Park" at bounding box center [663, 455] width 205 height 19
type input "Yogi Bear's Jellystone Park"
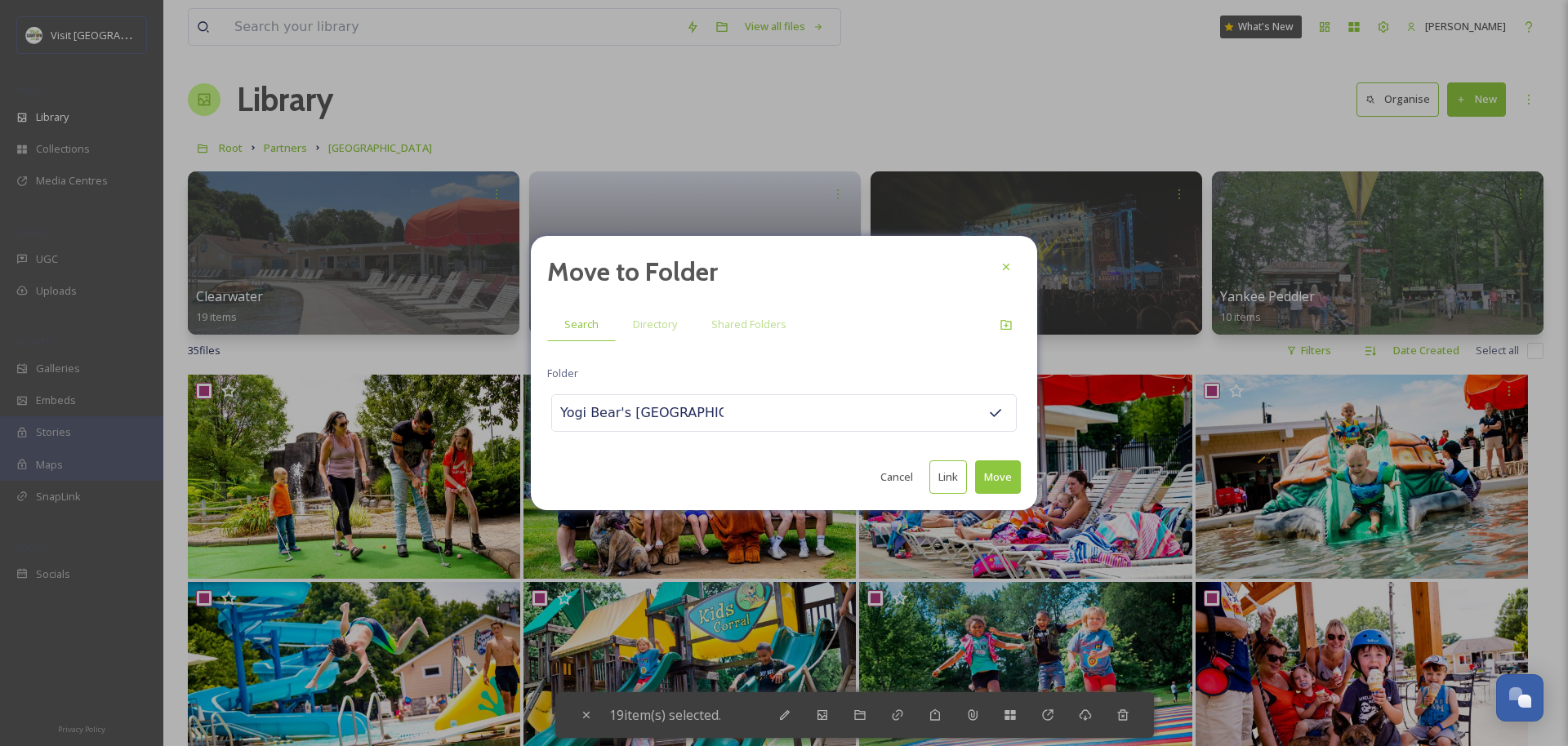
click at [871, 475] on button "Move" at bounding box center [997, 477] width 45 height 34
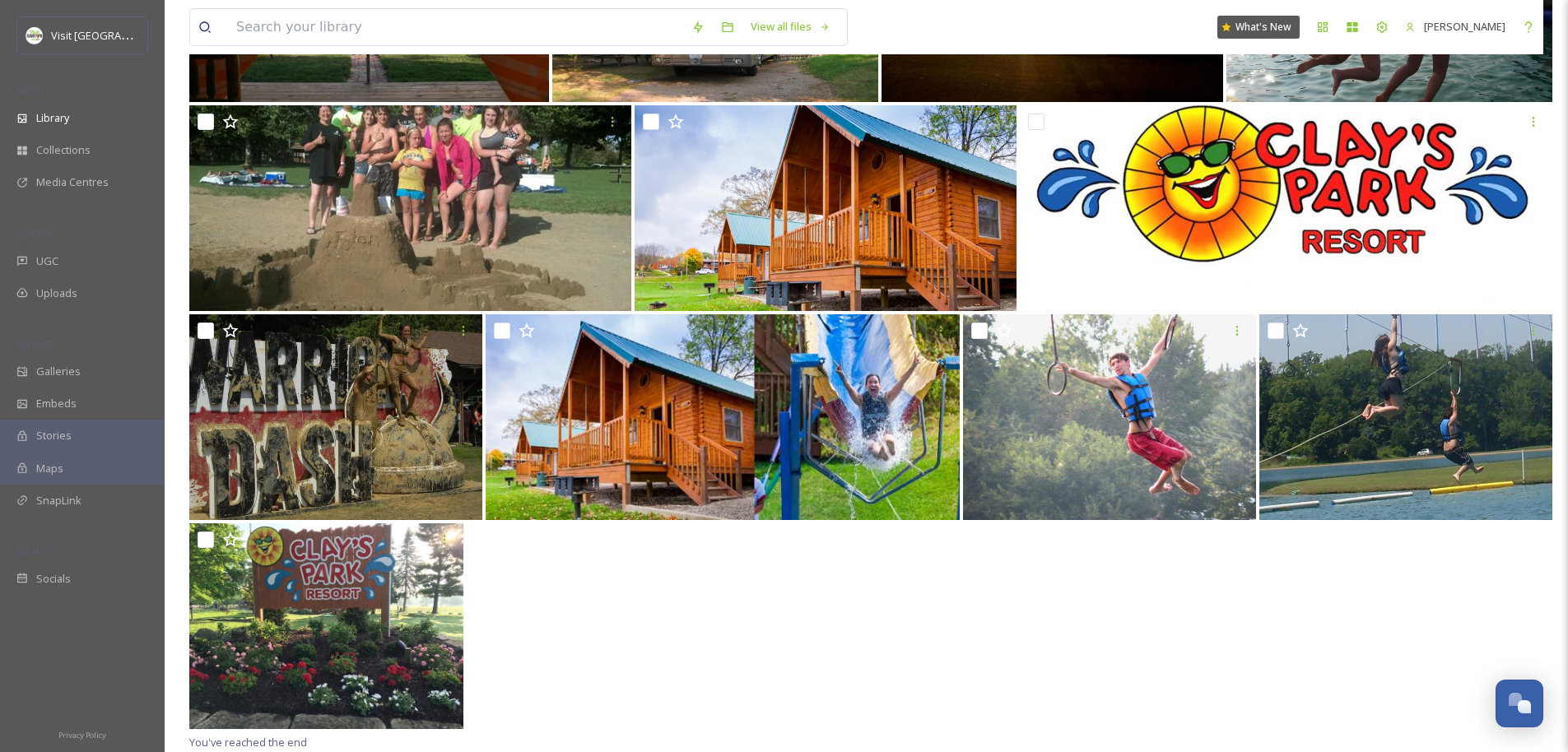
scroll to position [0, 0]
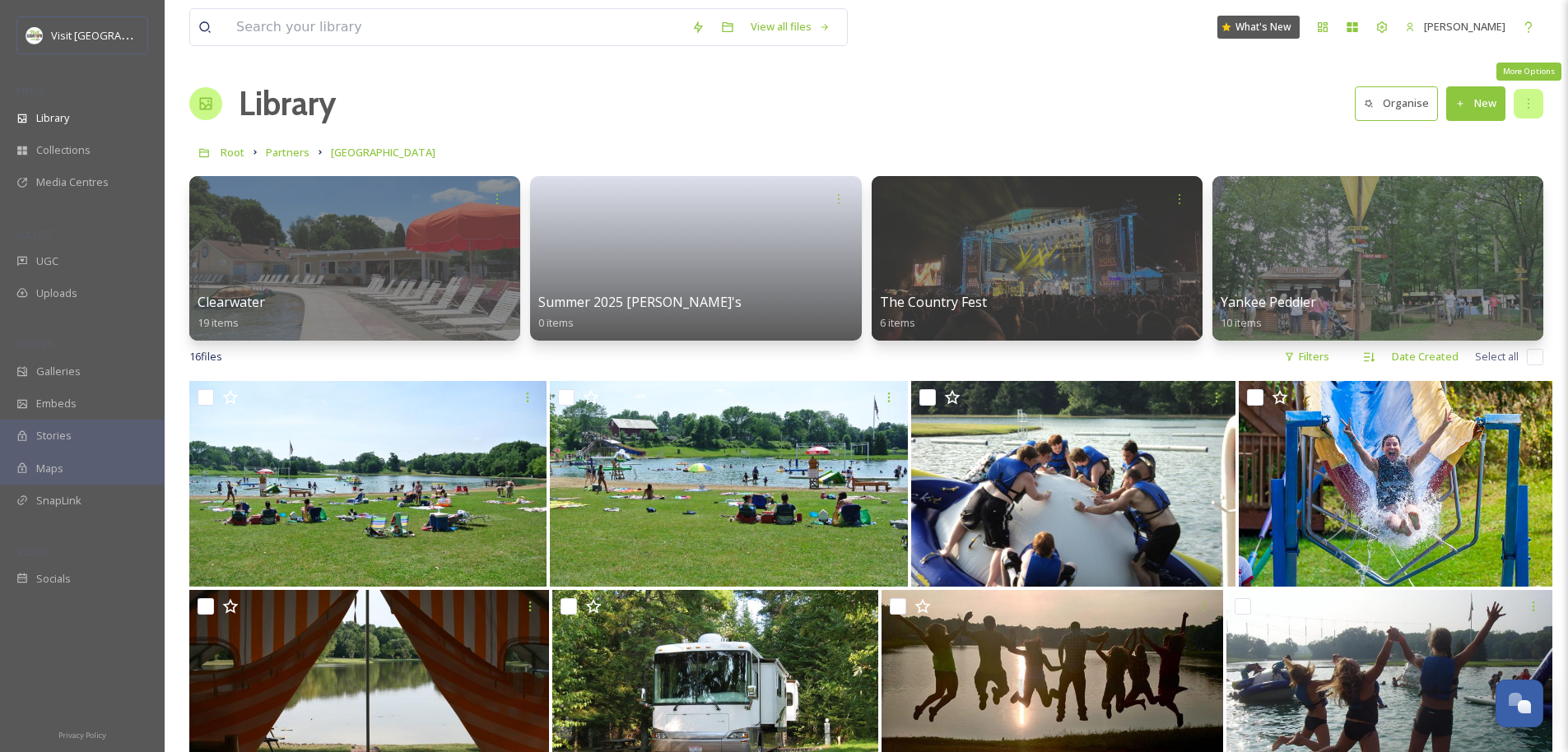
click at [877, 103] on icon at bounding box center [1528, 104] width 14 height 14
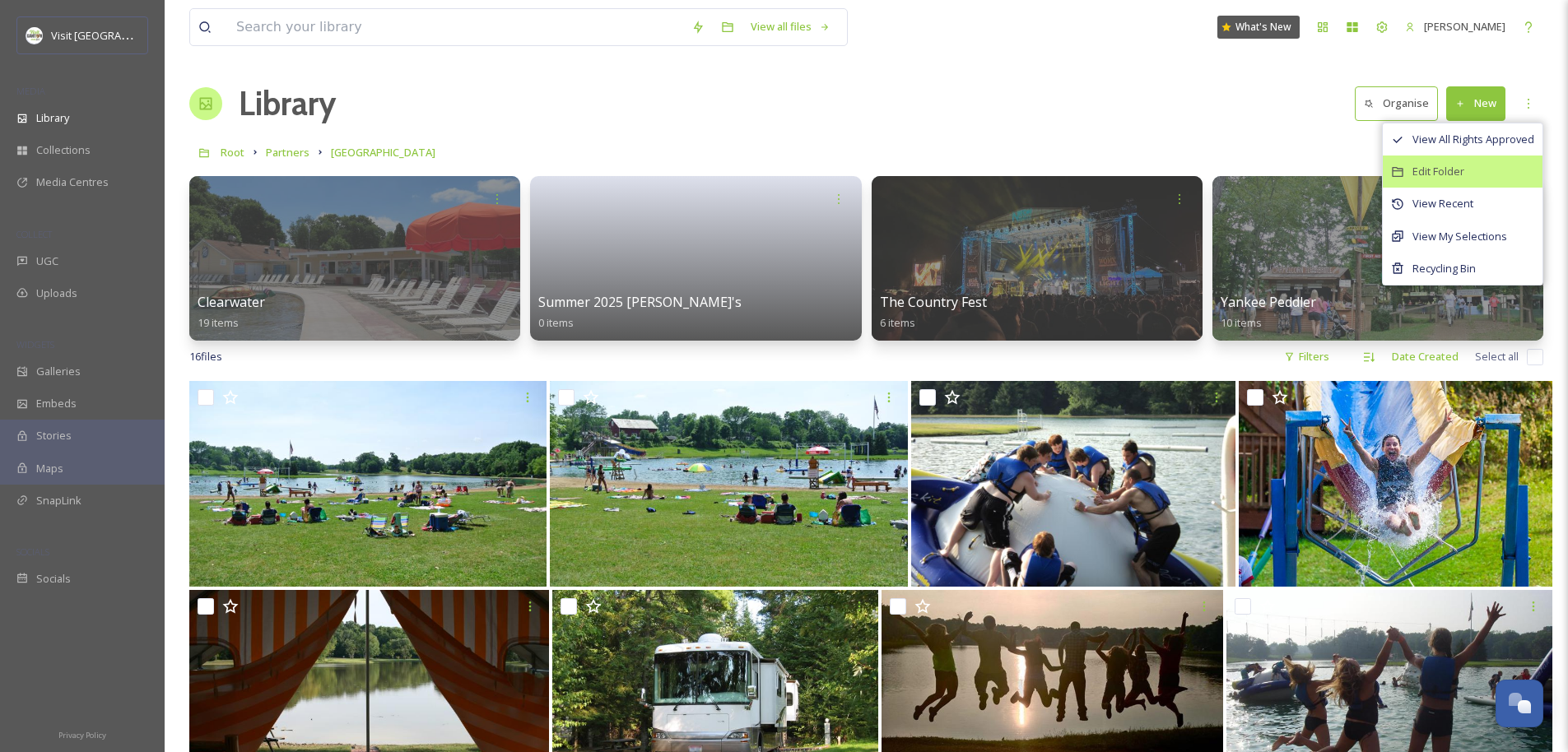
click at [877, 174] on span "Edit Folder" at bounding box center [1438, 171] width 52 height 16
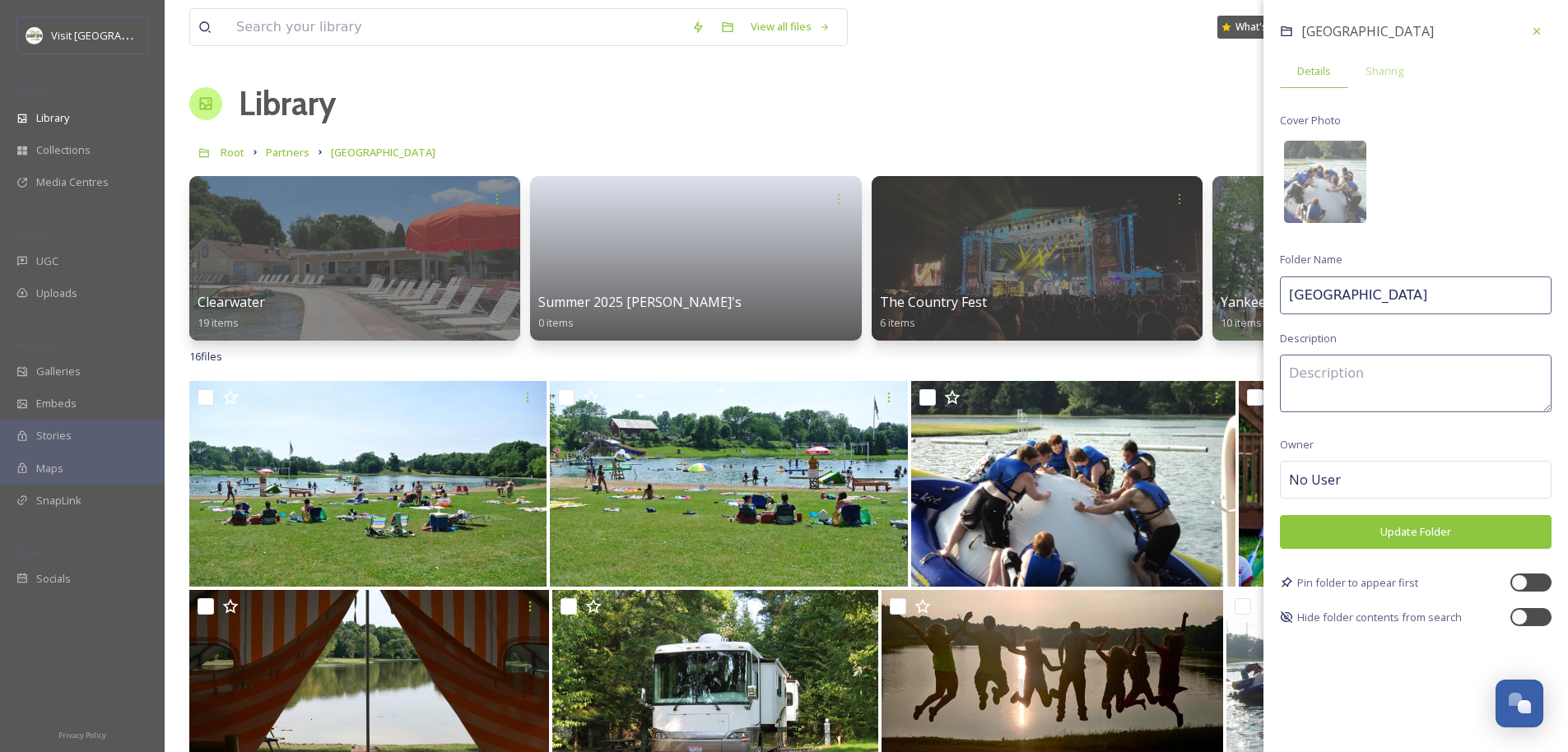
click at [877, 299] on input "Clay's Park Jellystone" at bounding box center [1415, 295] width 271 height 38
drag, startPoint x: 1446, startPoint y: 297, endPoint x: 1360, endPoint y: 302, distance: 86.1
click at [877, 302] on input "Clay's Park Jellystone" at bounding box center [1415, 295] width 271 height 38
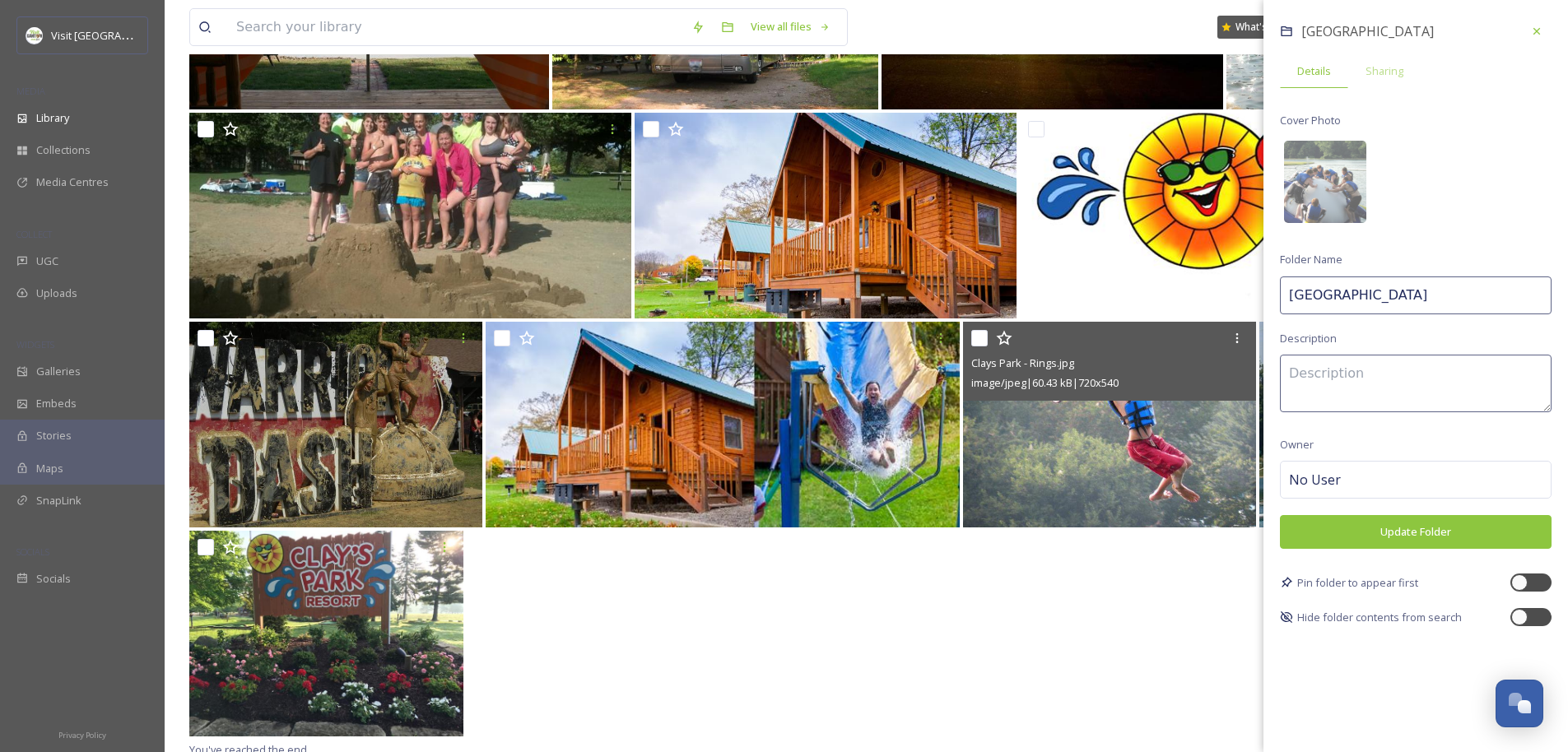
scroll to position [685, 0]
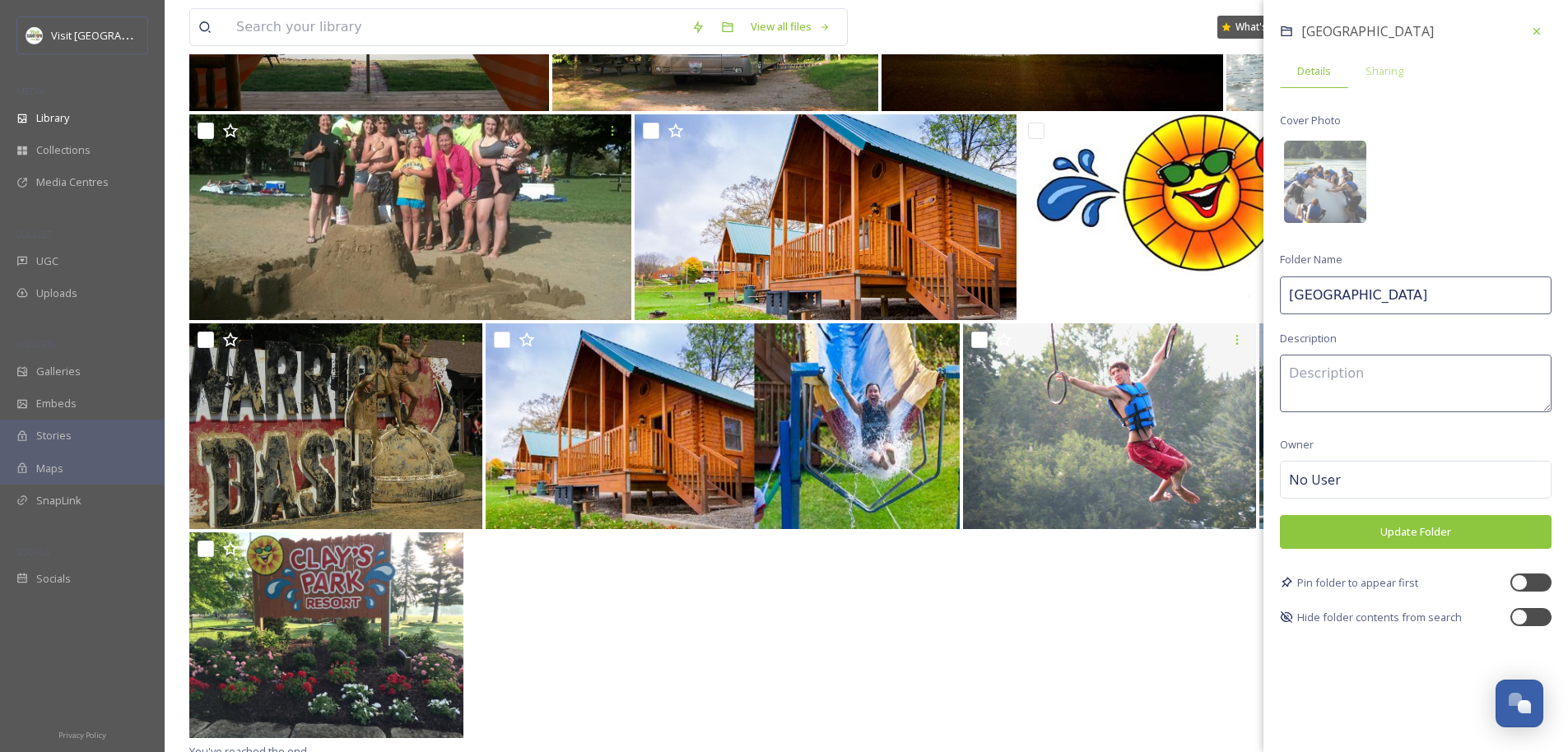
type input "[GEOGRAPHIC_DATA]"
click at [877, 535] on button "Update Folder" at bounding box center [1415, 532] width 271 height 34
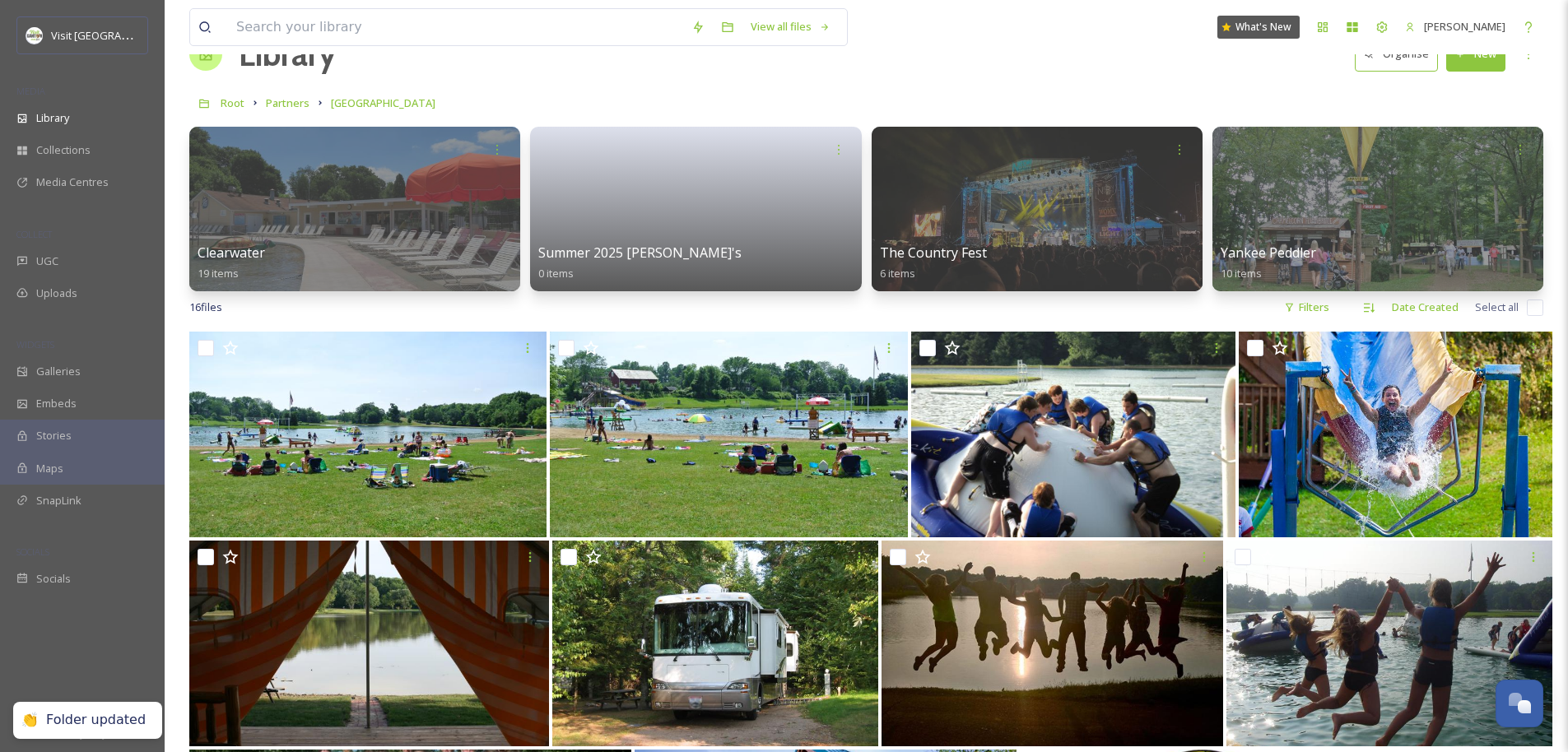
scroll to position [0, 0]
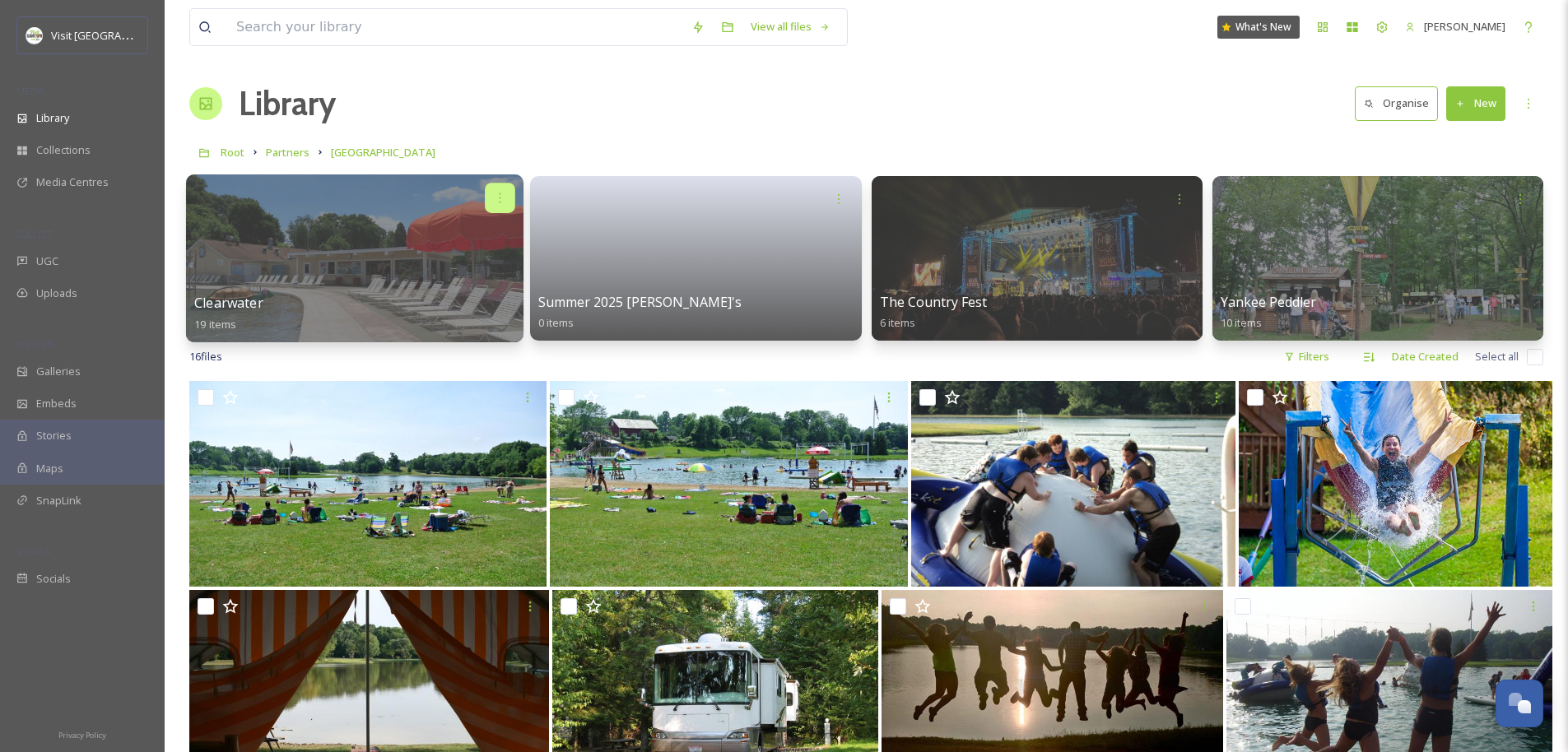
click at [494, 200] on icon at bounding box center [501, 197] width 14 height 14
click at [479, 270] on span "Move to Folder" at bounding box center [468, 267] width 75 height 17
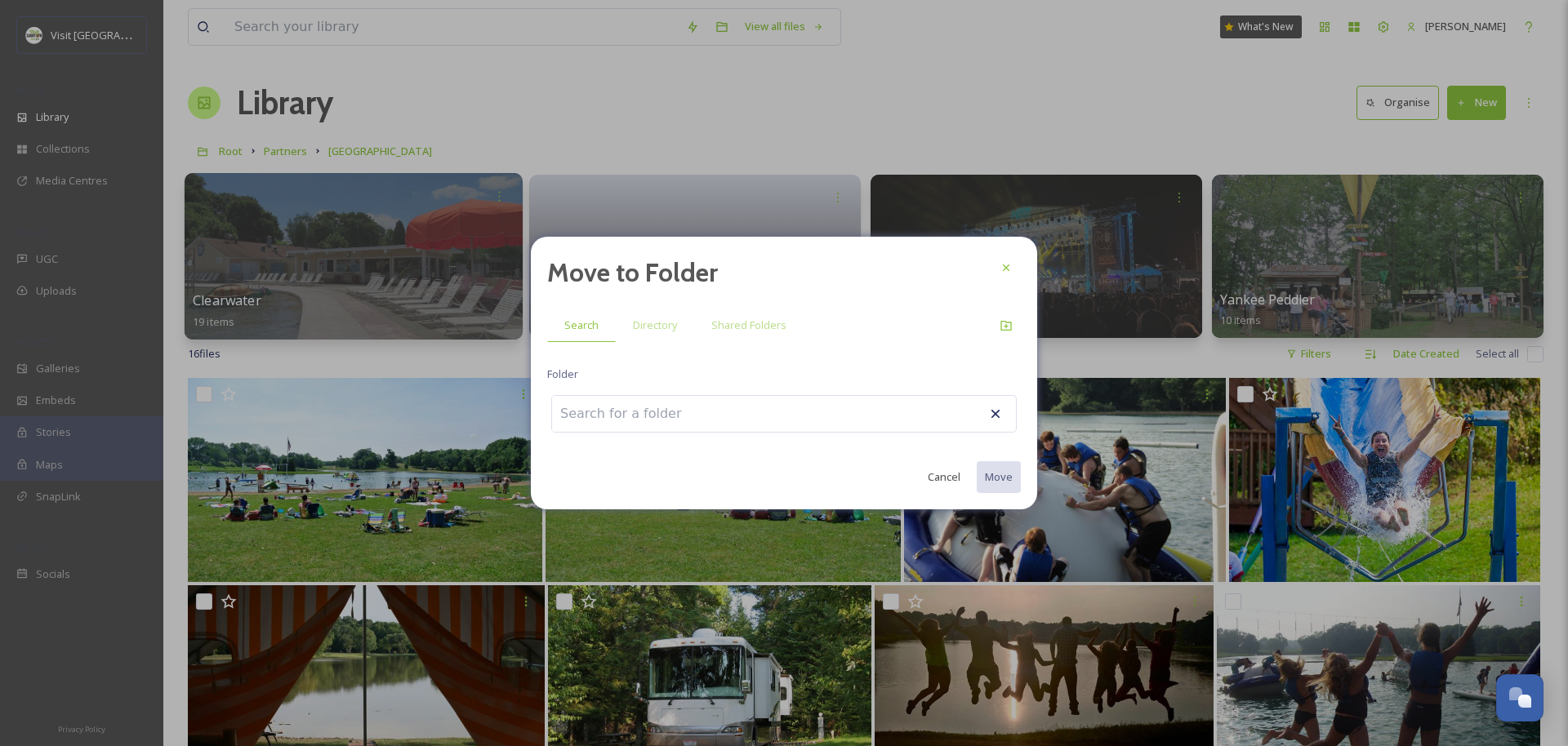
click at [652, 412] on input at bounding box center [642, 413] width 180 height 36
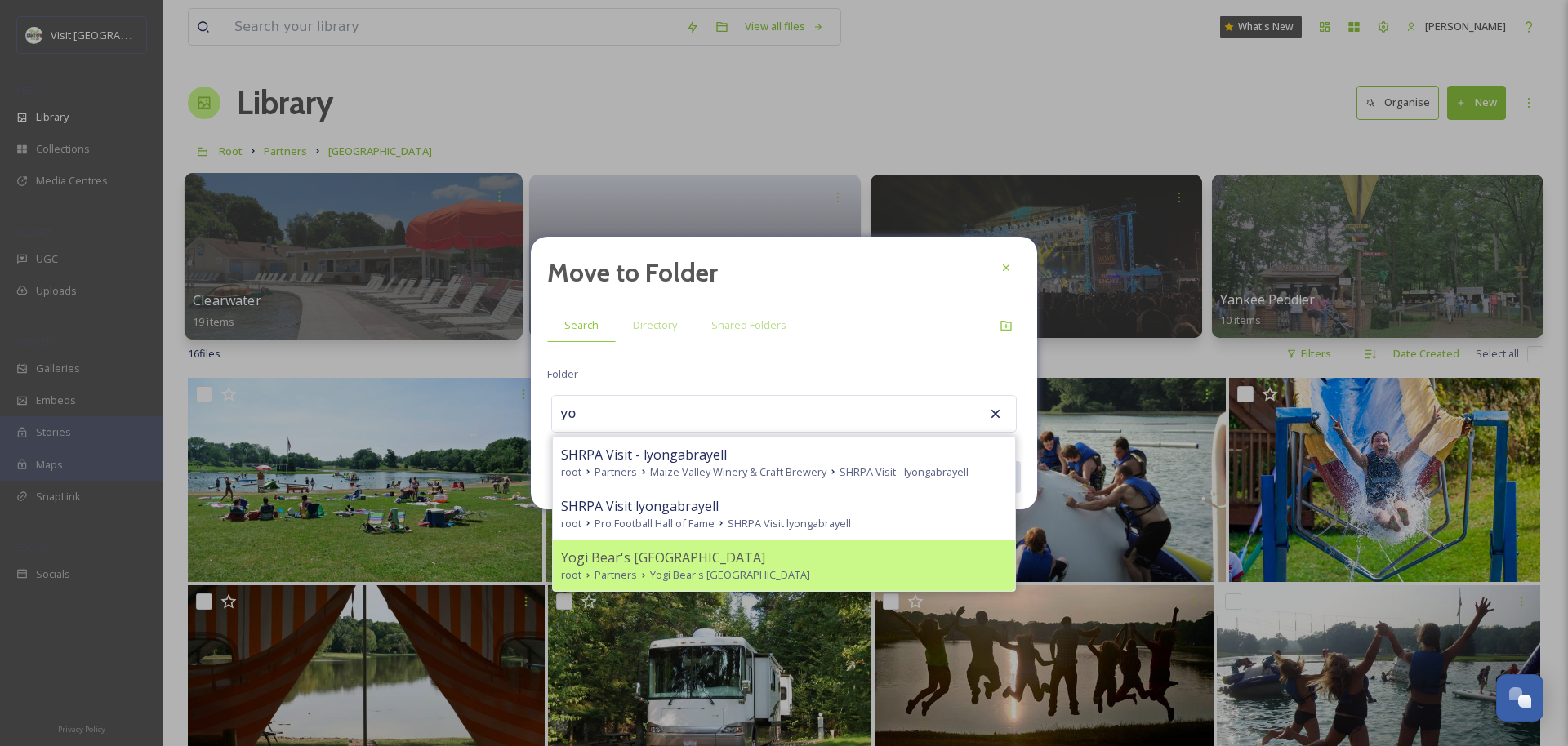
click at [651, 573] on span "Yogi Bear's Jellystone Park" at bounding box center [730, 575] width 160 height 15
type input "Yogi Bear's Jellystone Park"
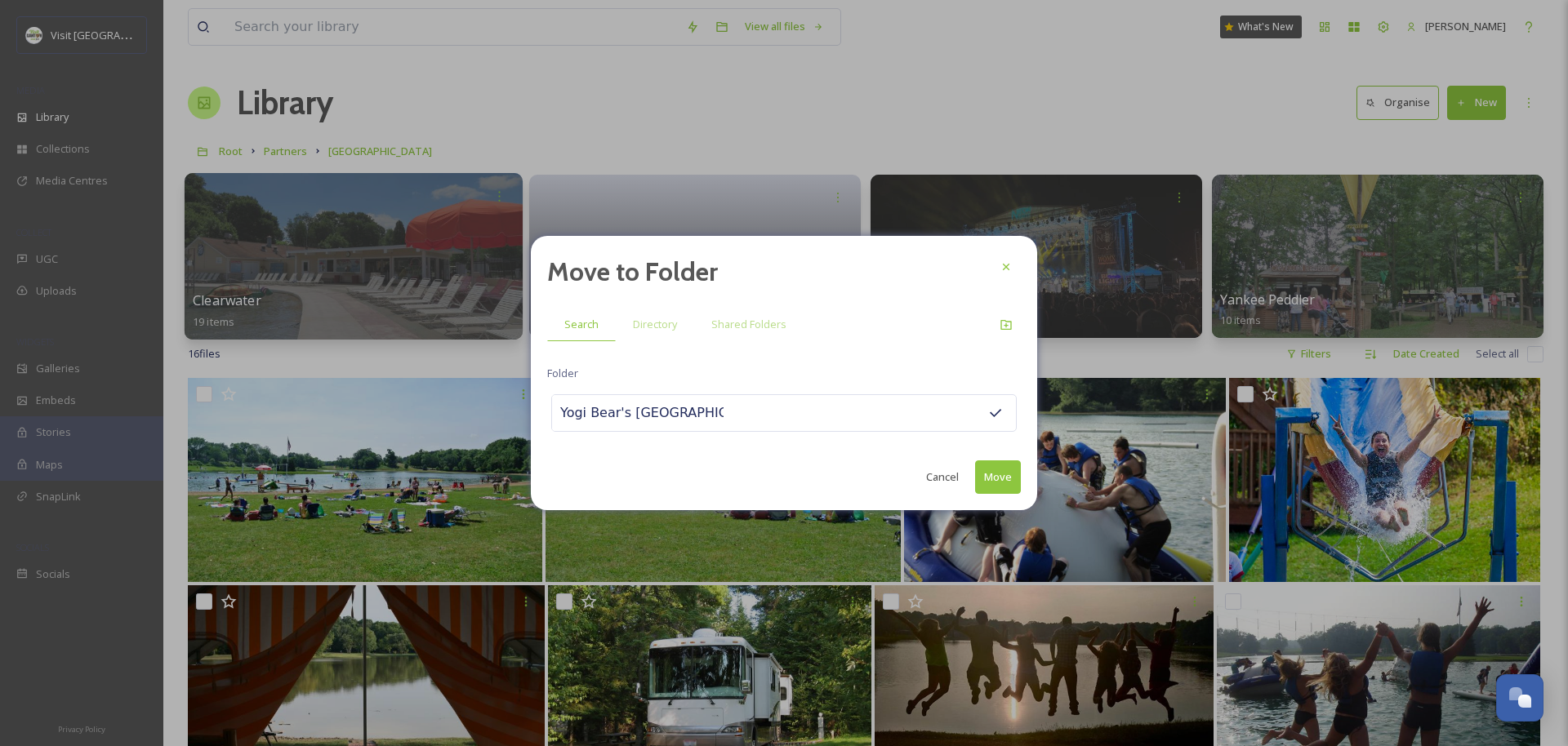
click at [871, 480] on button "Move" at bounding box center [997, 477] width 45 height 34
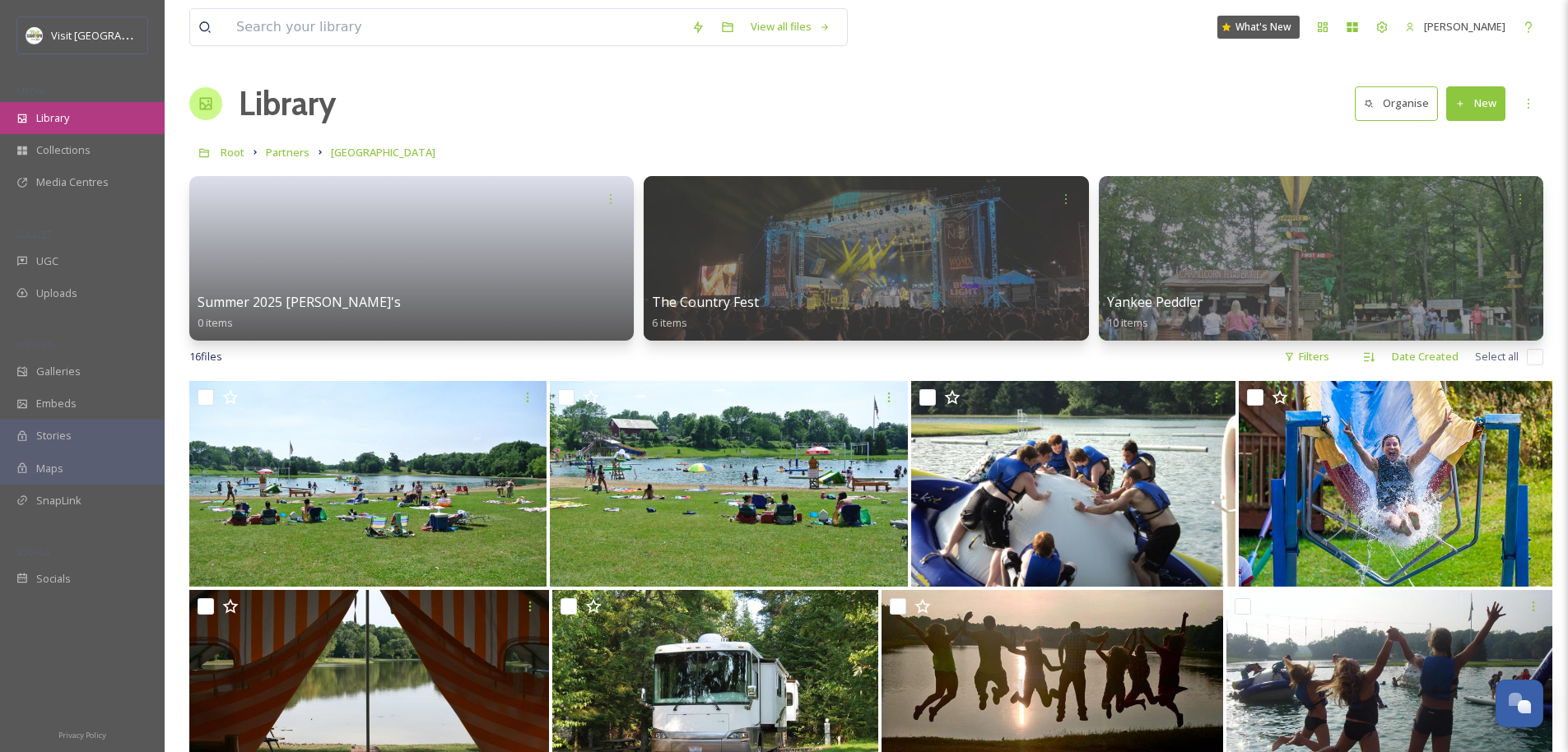
click at [69, 121] on span "Library" at bounding box center [53, 118] width 33 height 16
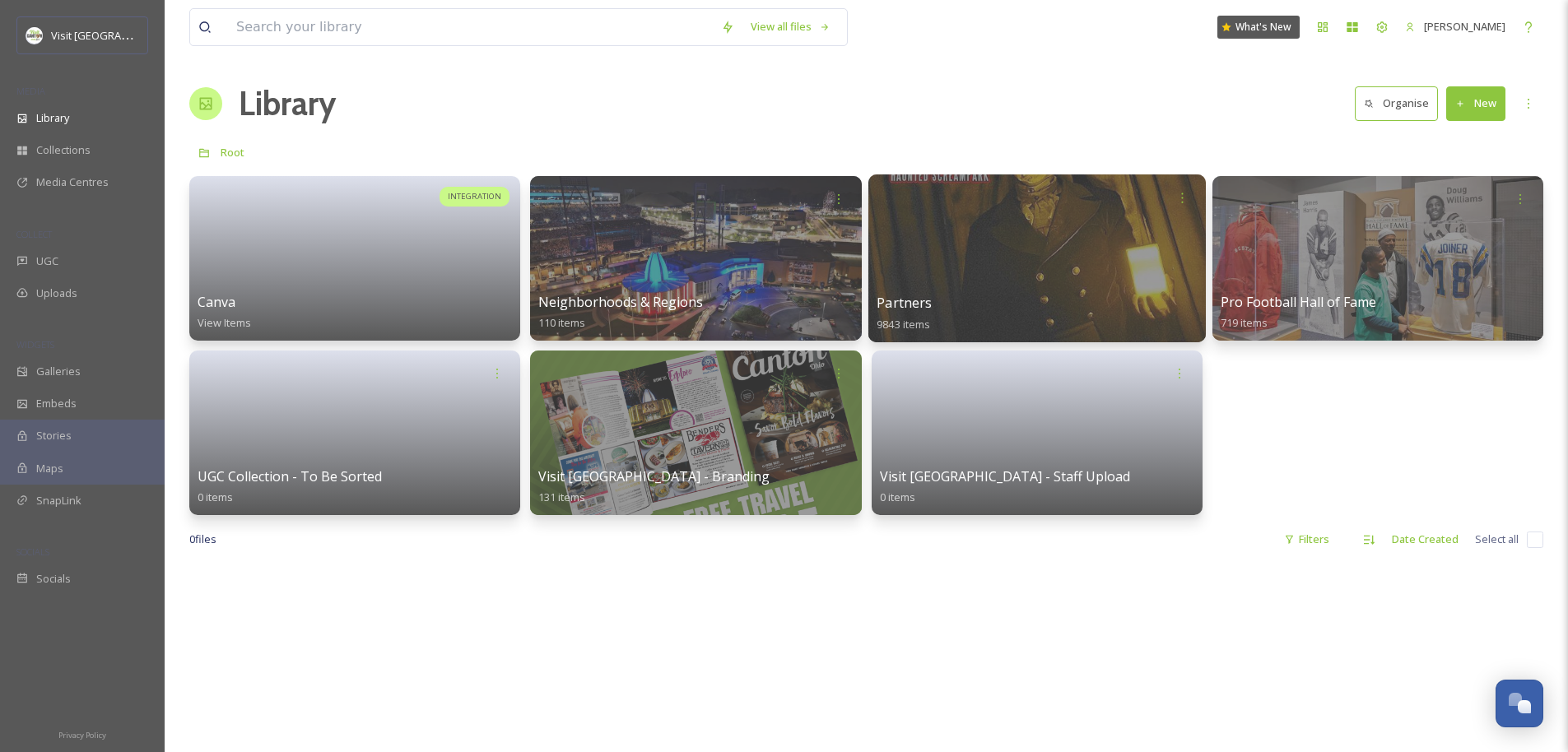
click at [877, 254] on div at bounding box center [1036, 258] width 338 height 168
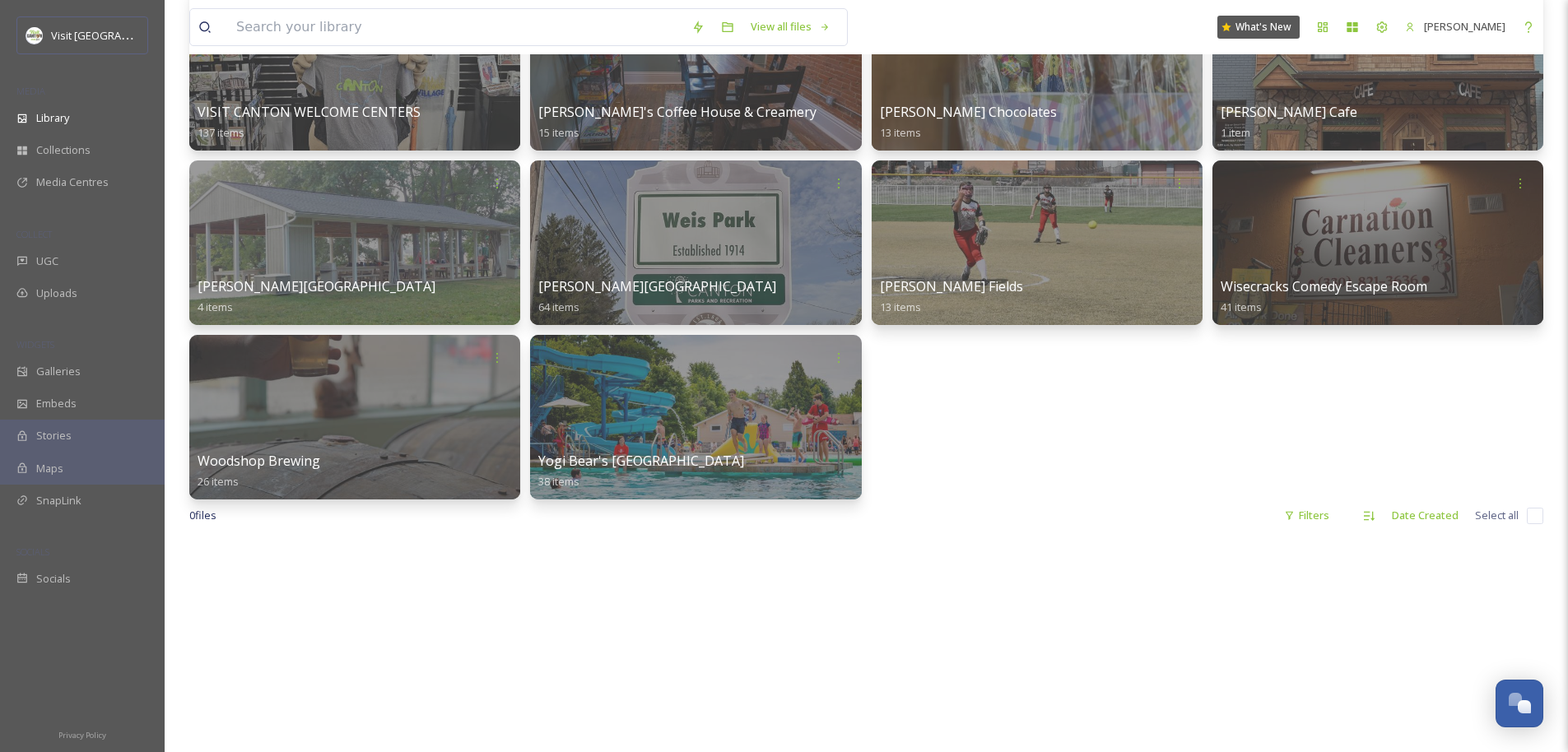
scroll to position [11000, 0]
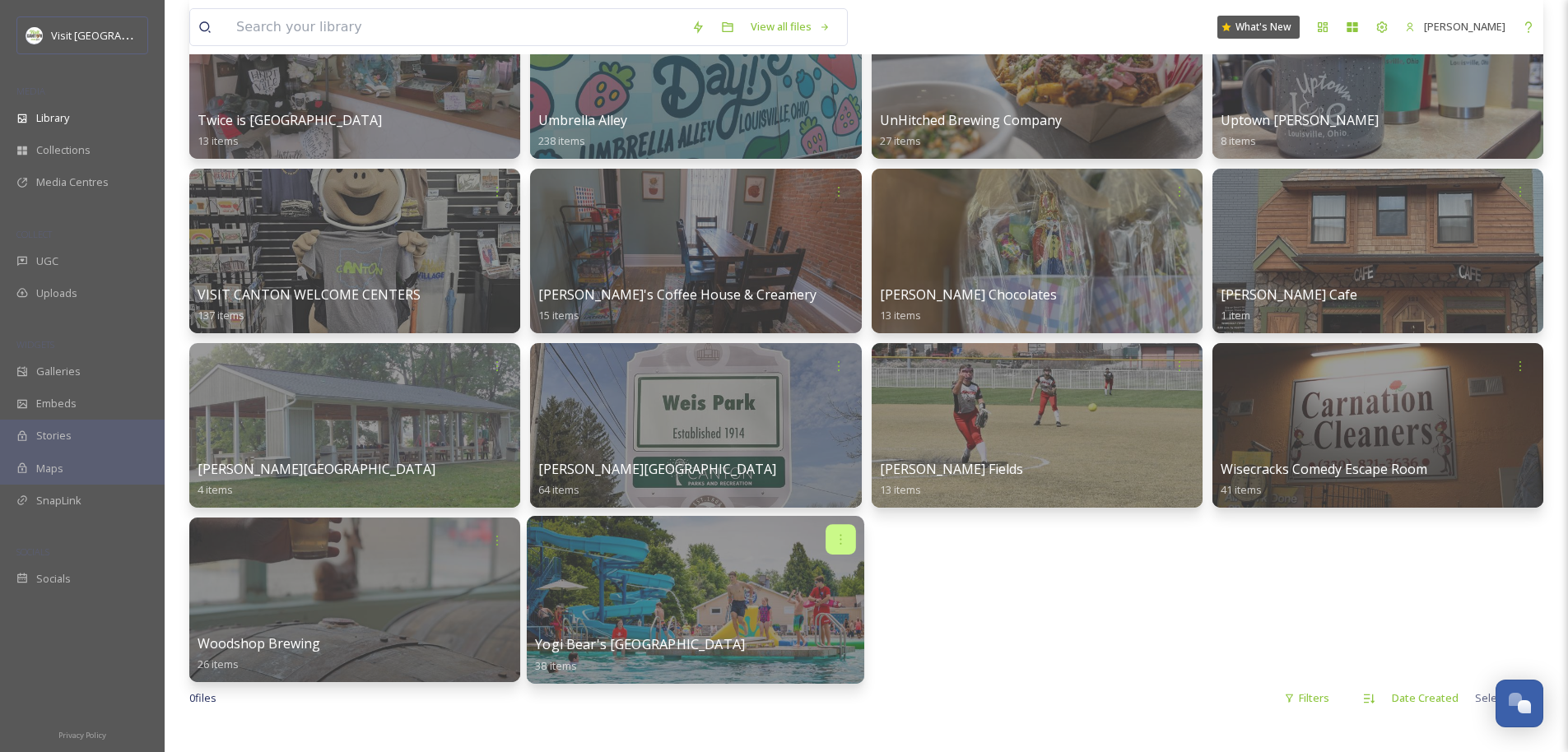
click at [841, 541] on icon at bounding box center [841, 539] width 14 height 14
click at [689, 608] on div at bounding box center [695, 599] width 338 height 168
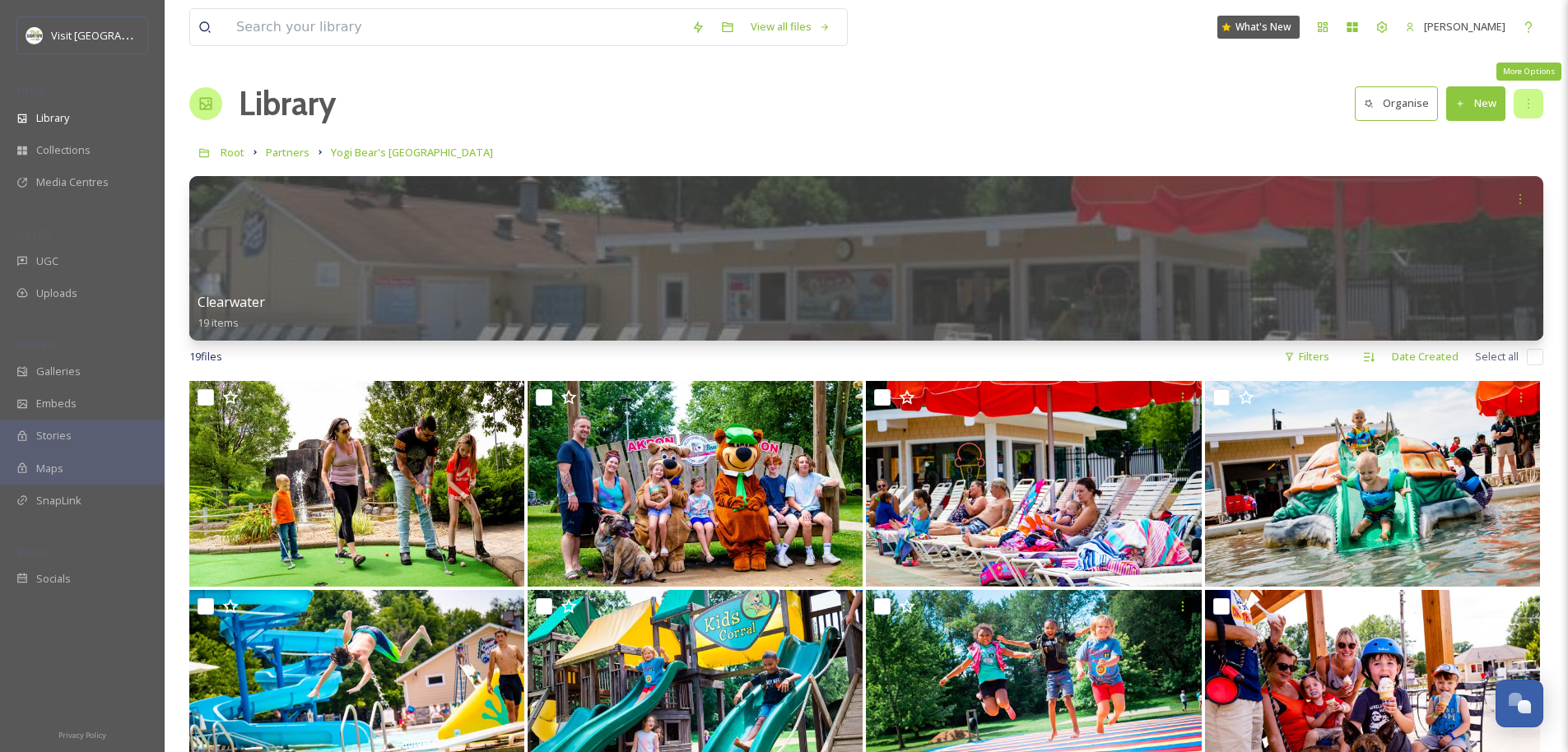
click at [877, 96] on div "More Options" at bounding box center [1528, 103] width 29 height 29
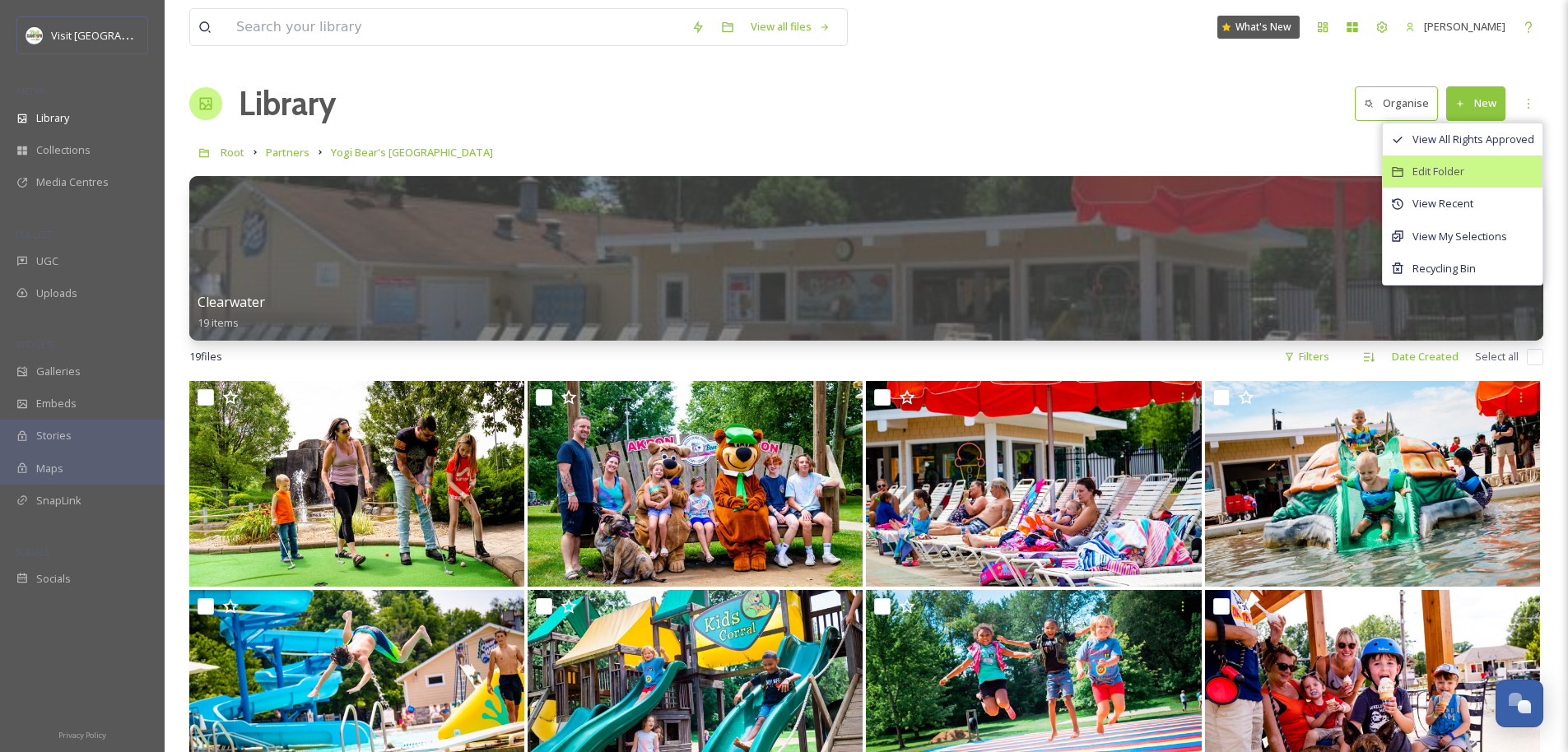
click at [877, 172] on div "Edit Folder" at bounding box center [1462, 171] width 160 height 32
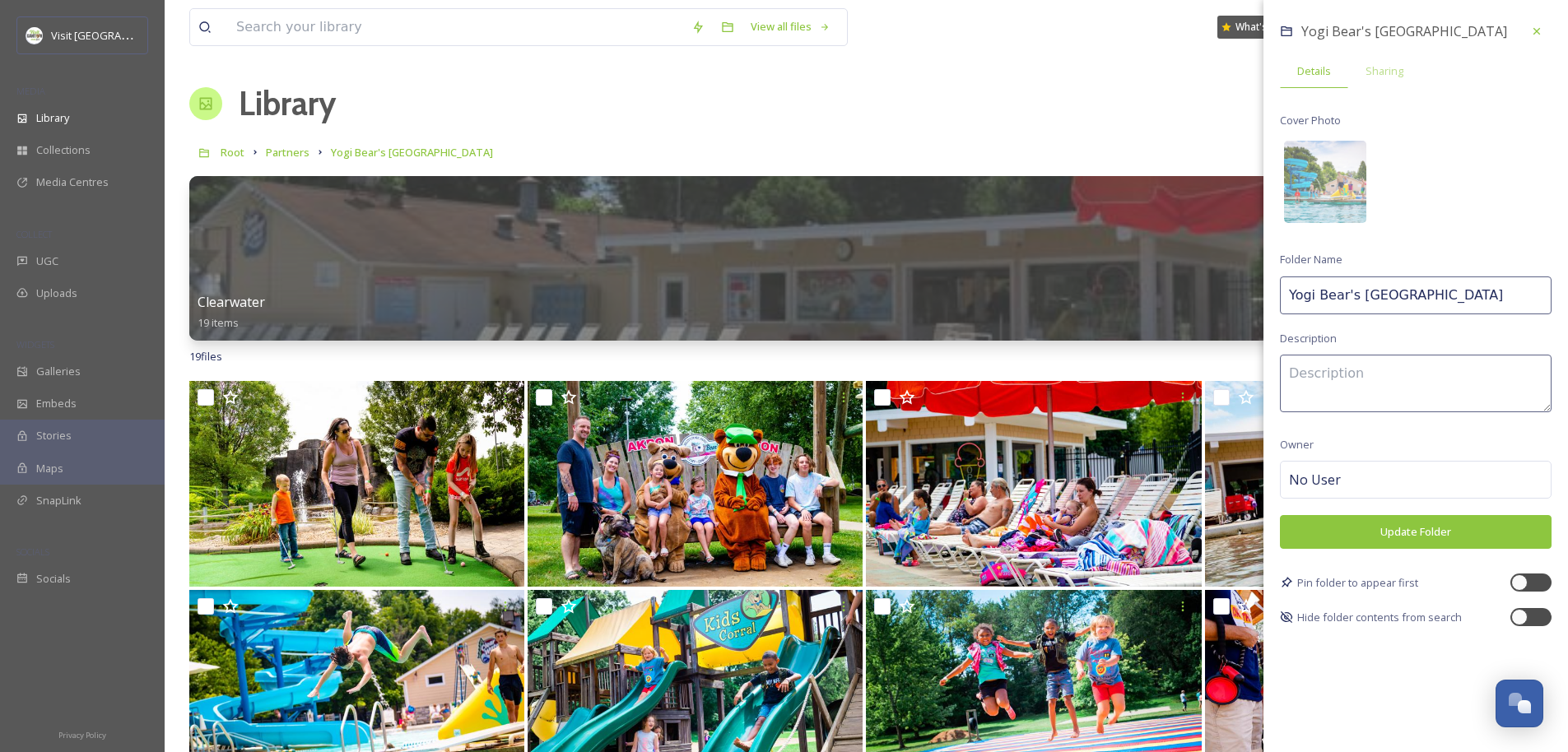
click at [877, 293] on input "Yogi Bear's Jellystone Park" at bounding box center [1415, 295] width 271 height 38
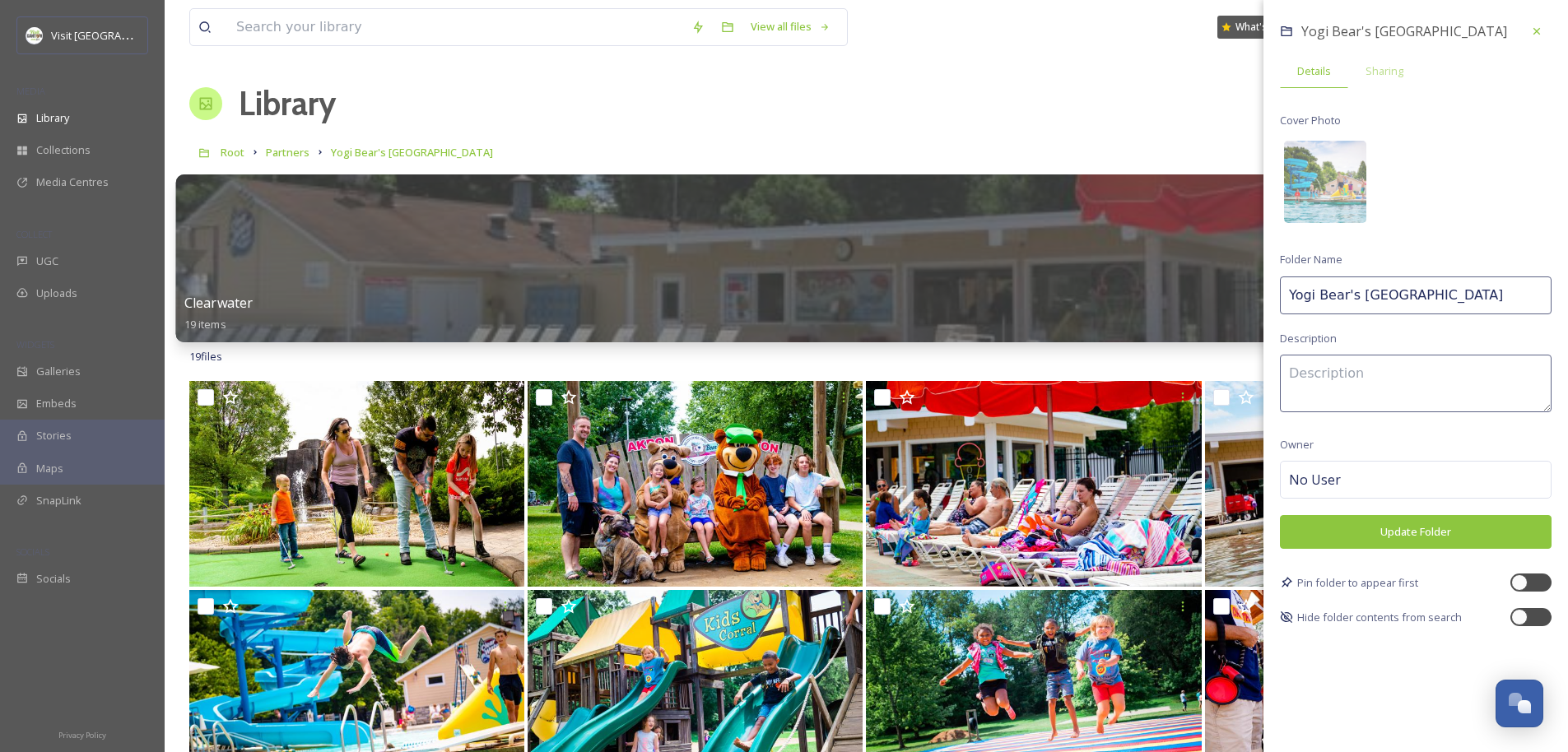
drag, startPoint x: 1328, startPoint y: 294, endPoint x: 1252, endPoint y: 297, distance: 76.1
click at [877, 297] on div "View all files What's New Jonathan Williams Library Organise New Root Partners …" at bounding box center [866, 723] width 1403 height 1446
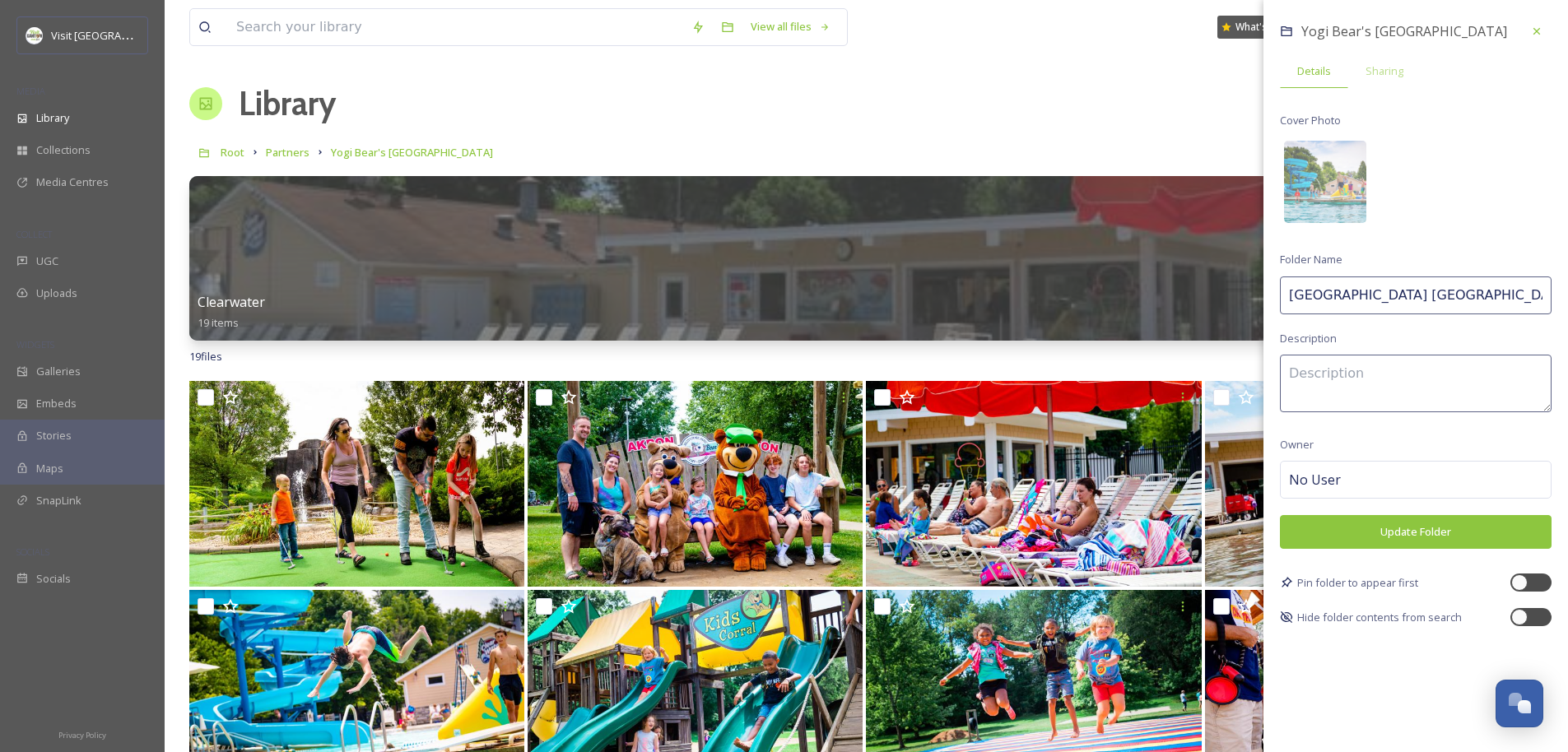
drag, startPoint x: 1491, startPoint y: 298, endPoint x: 1437, endPoint y: 297, distance: 54.0
click at [877, 297] on input "Akron Canton Jellystone Park" at bounding box center [1415, 295] width 271 height 38
type input "Akron [GEOGRAPHIC_DATA]"
click at [877, 525] on button "Update Folder" at bounding box center [1415, 532] width 271 height 34
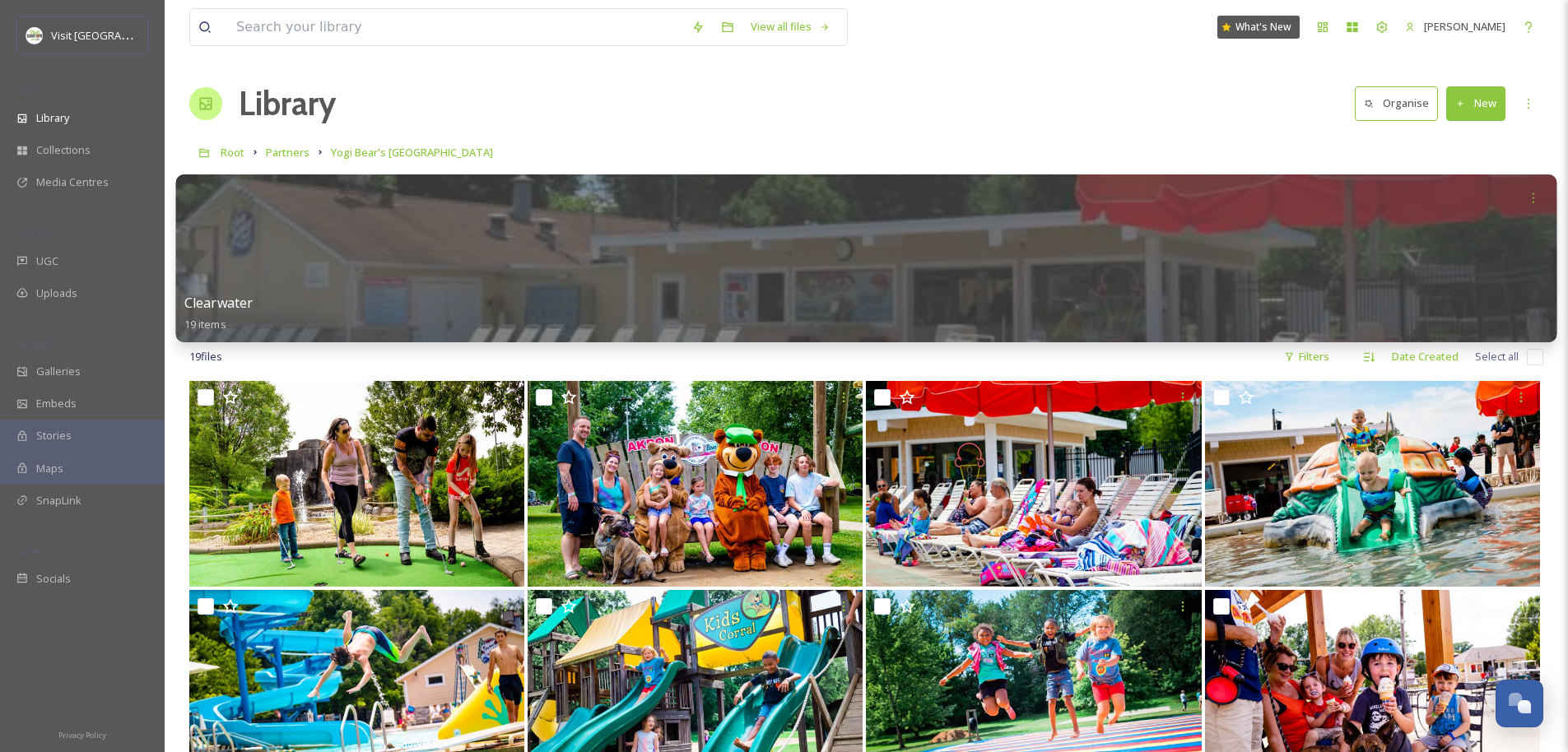
click at [541, 240] on div at bounding box center [867, 258] width 1381 height 168
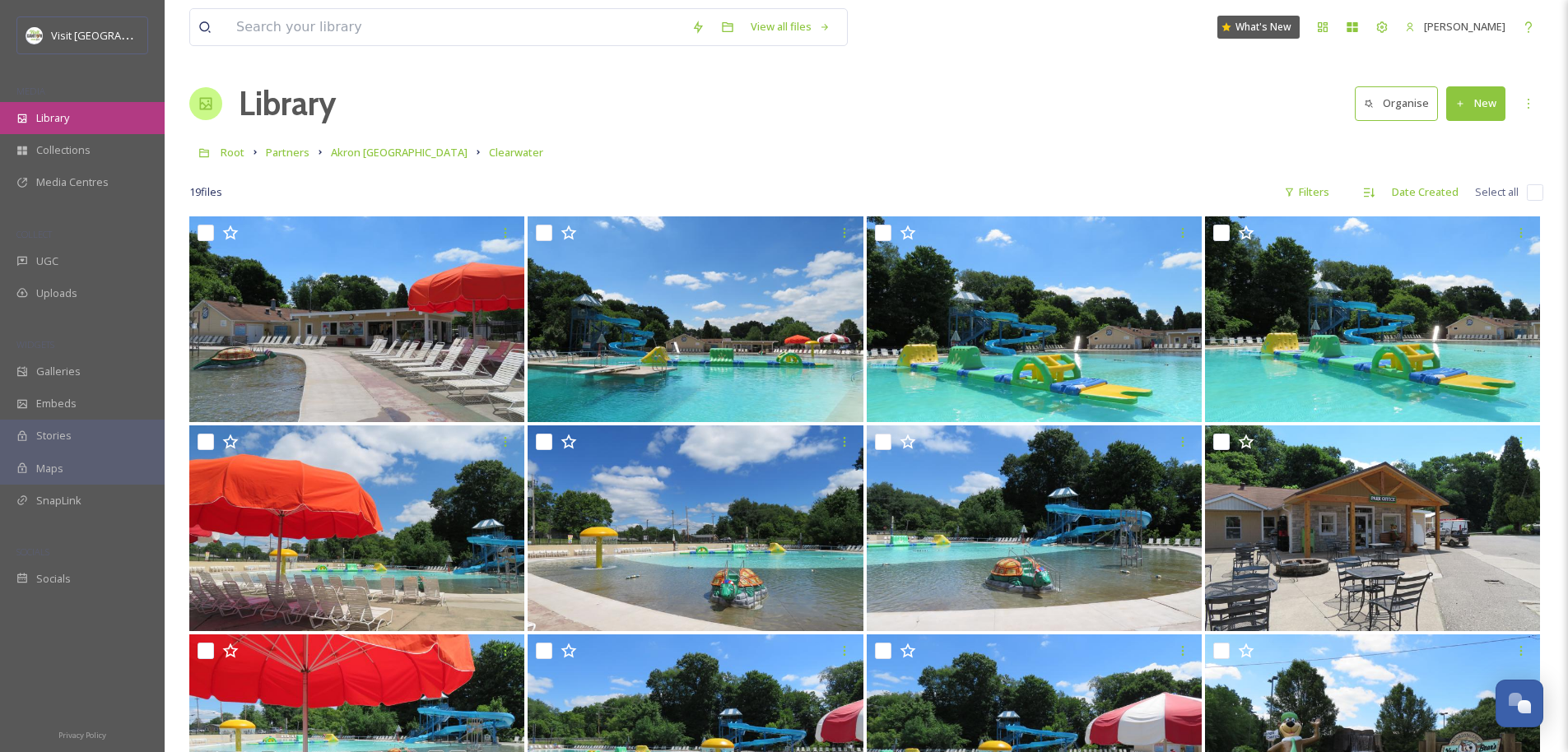
click at [60, 113] on span "Library" at bounding box center [53, 118] width 33 height 16
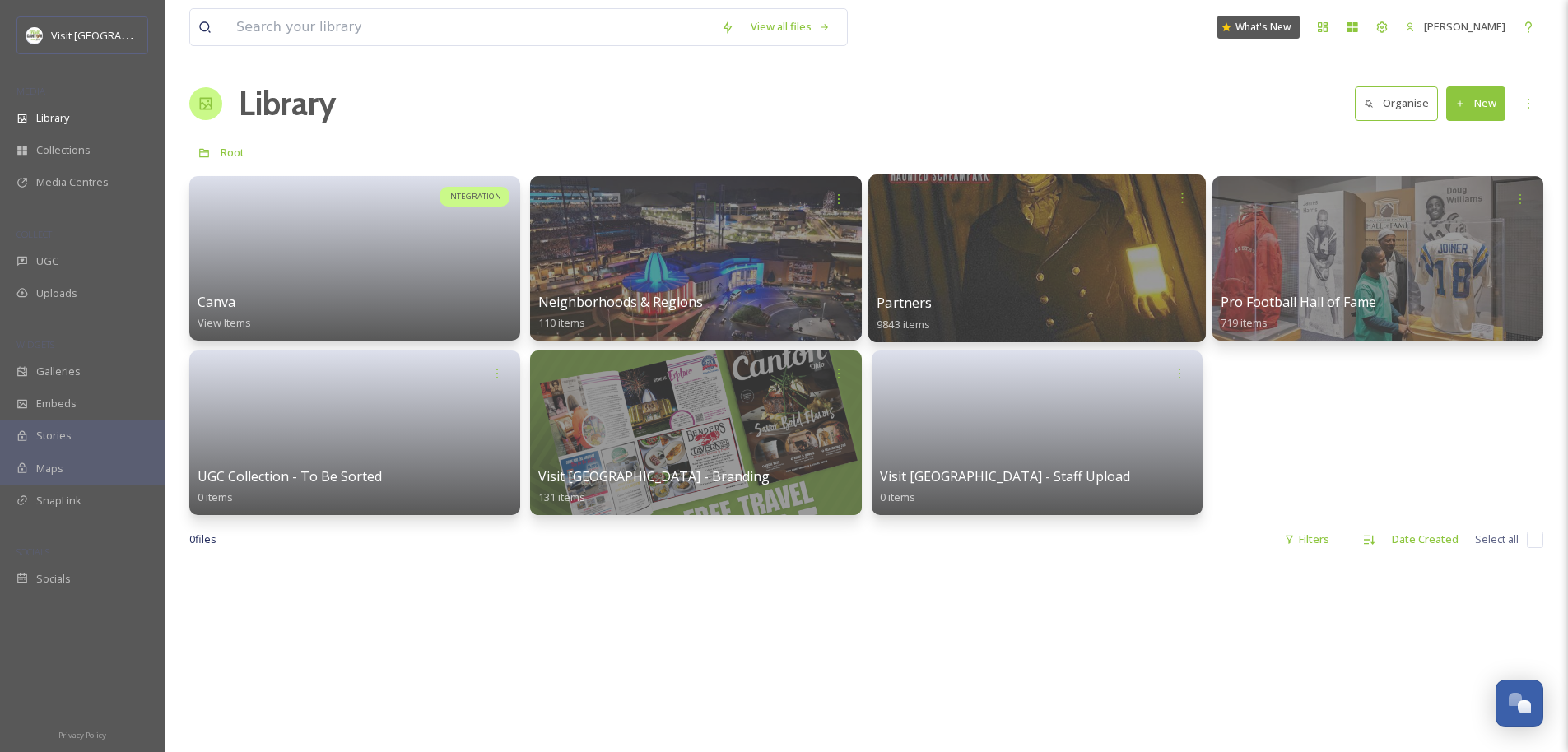
click at [877, 276] on div at bounding box center [1036, 258] width 338 height 168
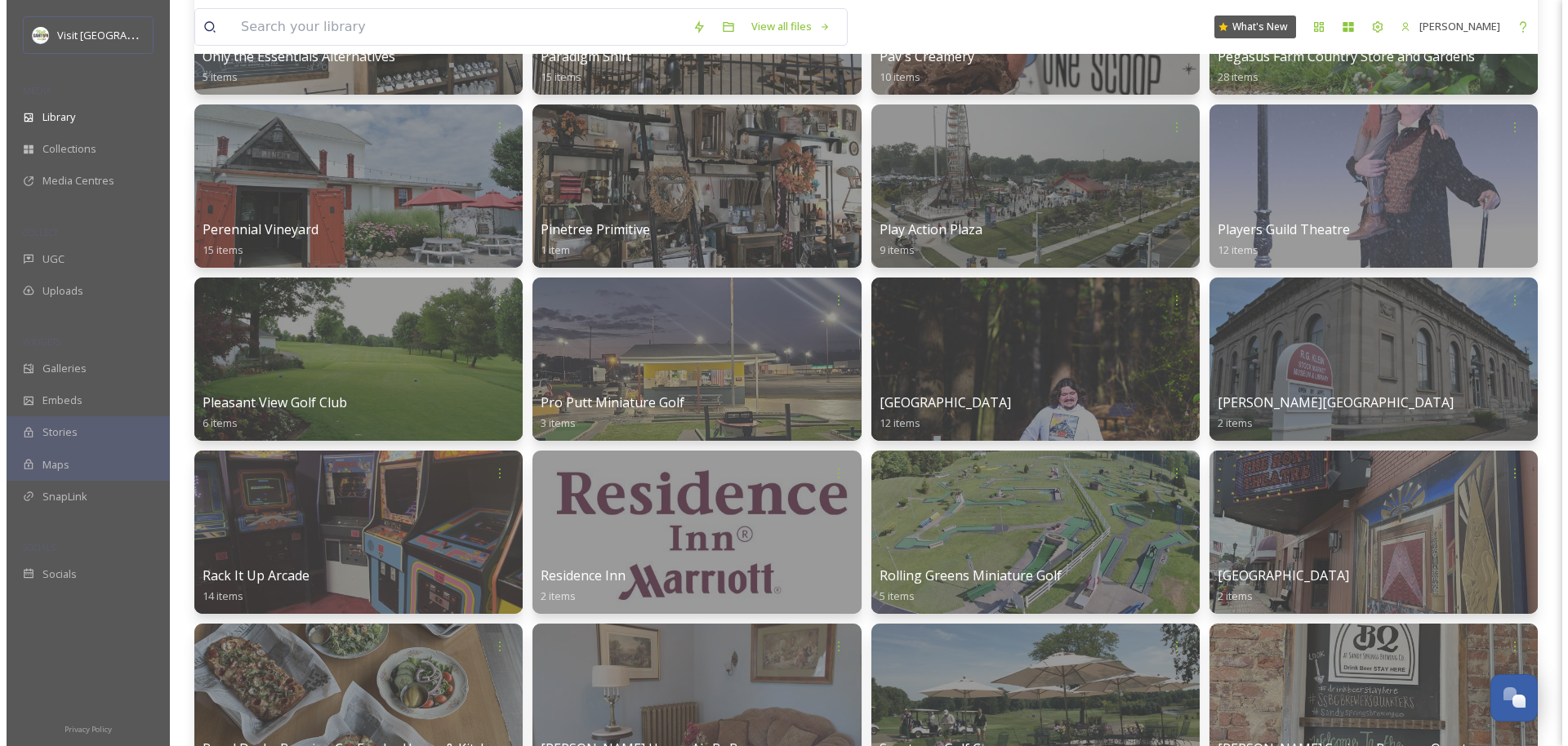
scroll to position [8269, 0]
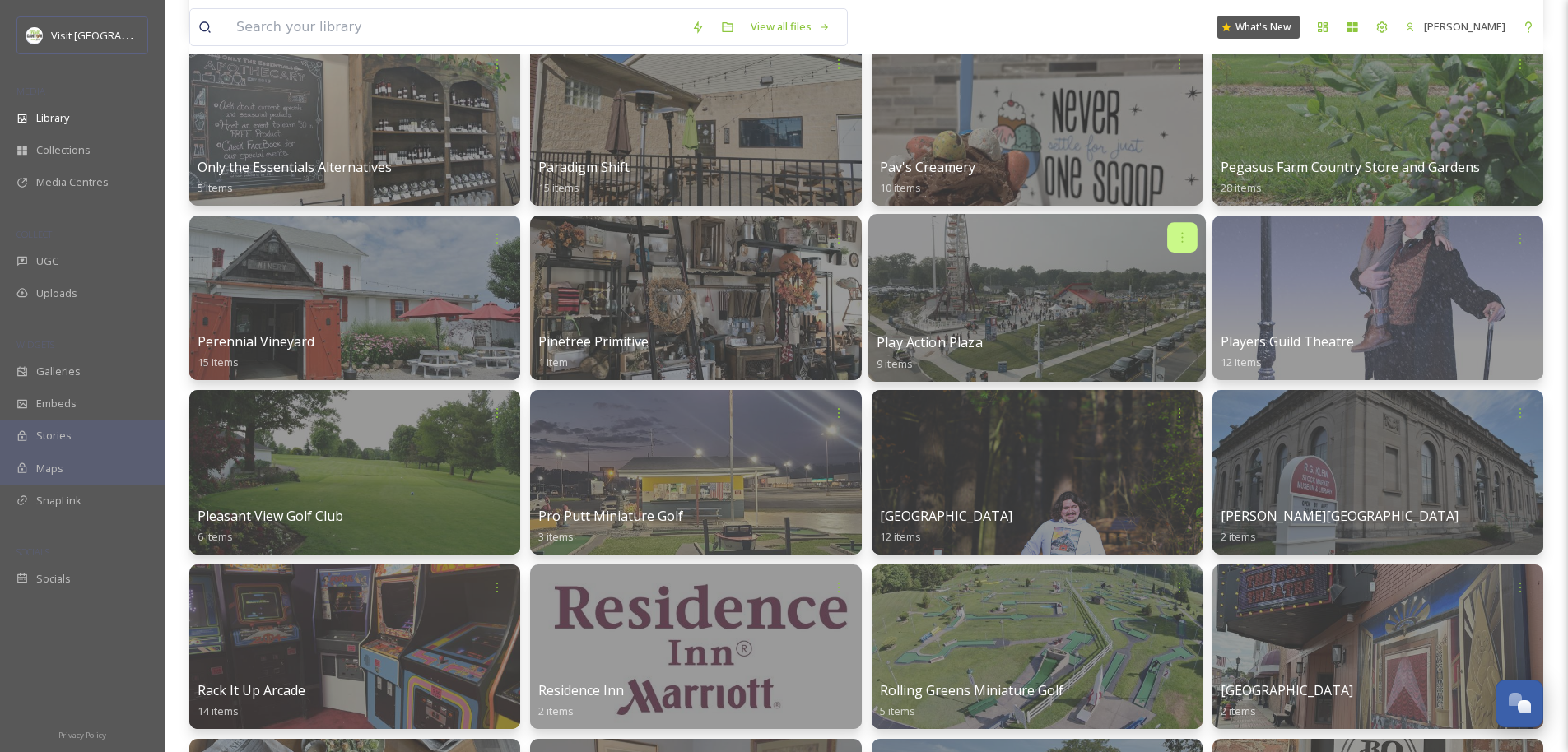
click at [877, 233] on icon at bounding box center [1182, 237] width 14 height 14
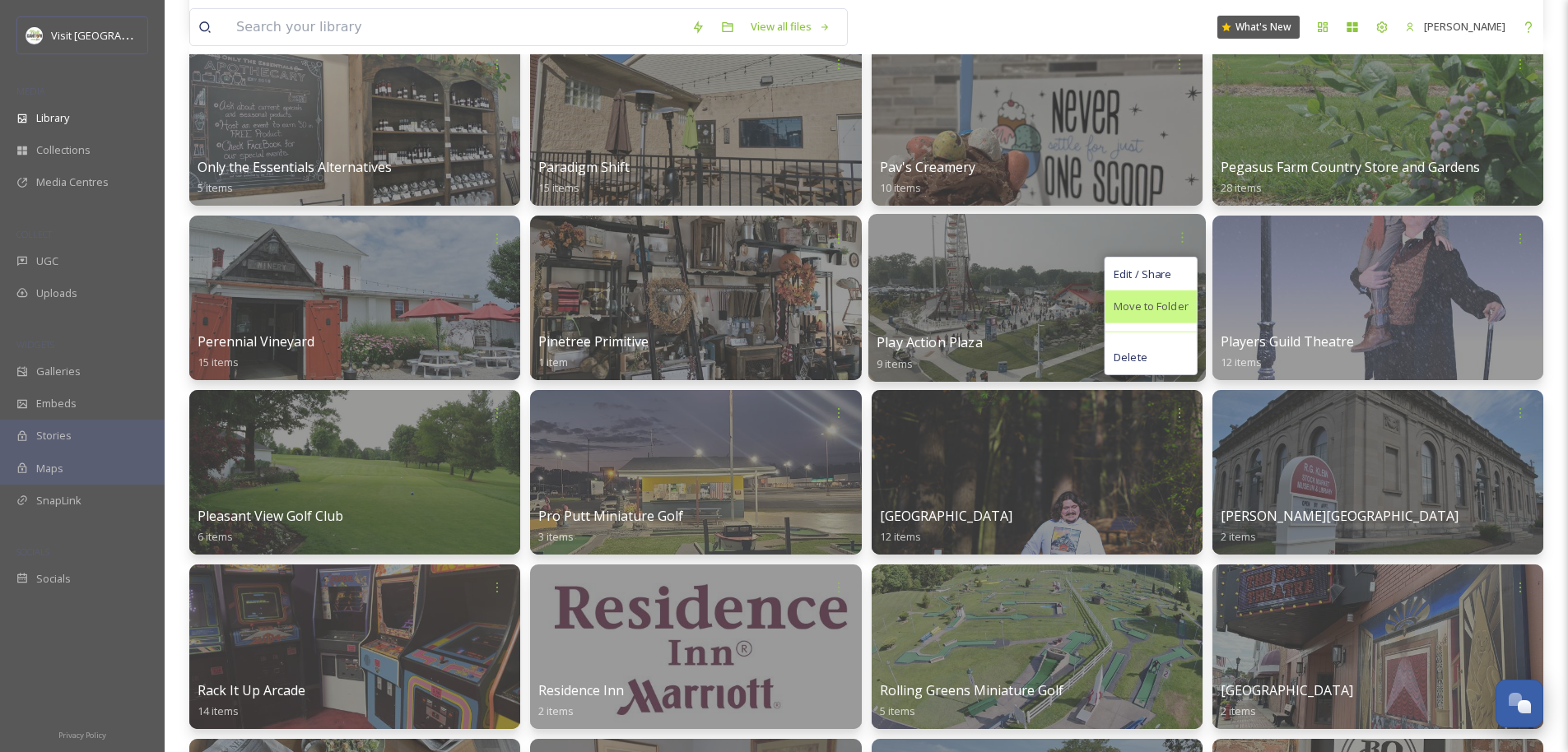
click at [877, 307] on span "Move to Folder" at bounding box center [1151, 306] width 75 height 17
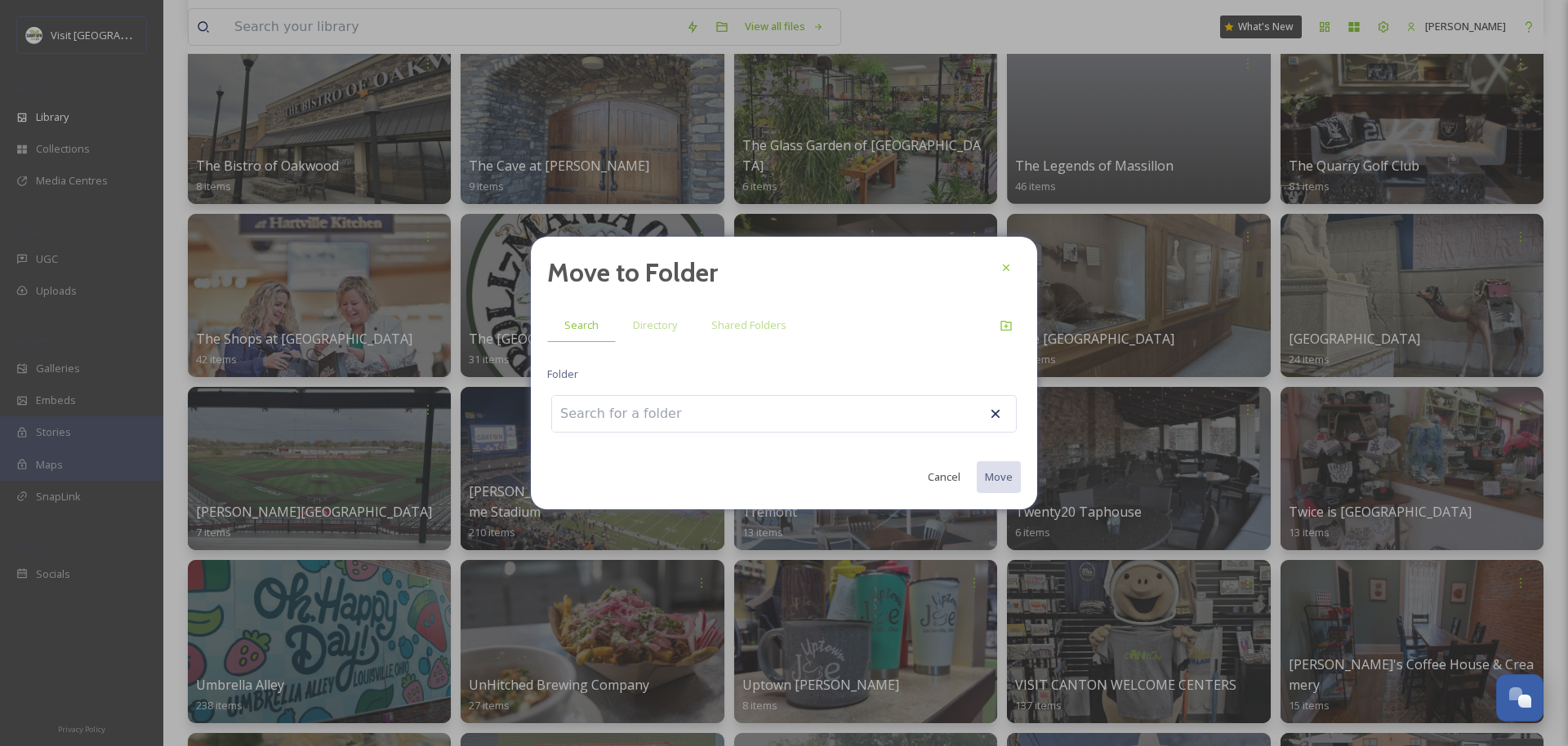
click at [671, 416] on input at bounding box center [642, 413] width 180 height 36
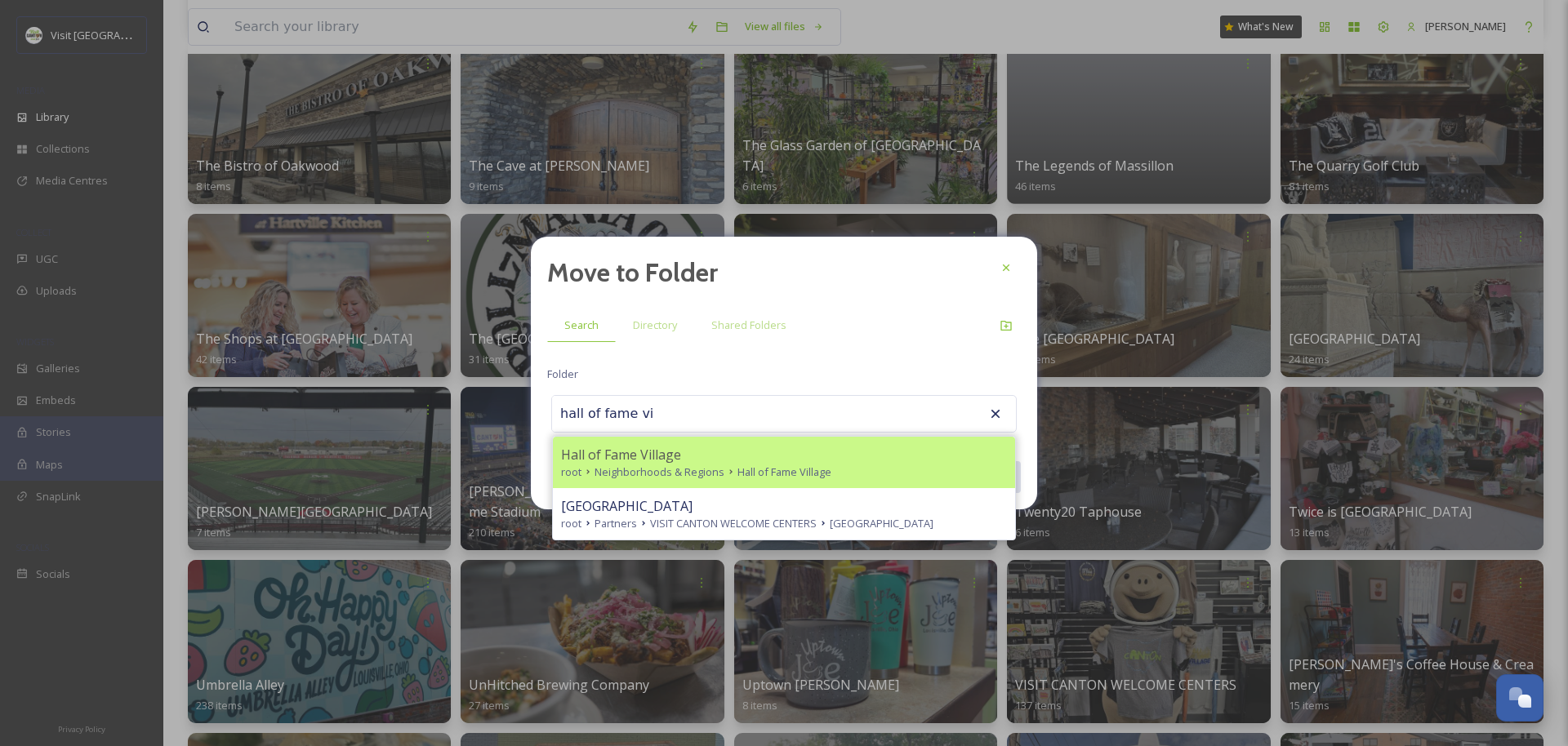
click at [694, 462] on div "Hall of Fame Village" at bounding box center [784, 455] width 446 height 19
type input "Hall of Fame Village"
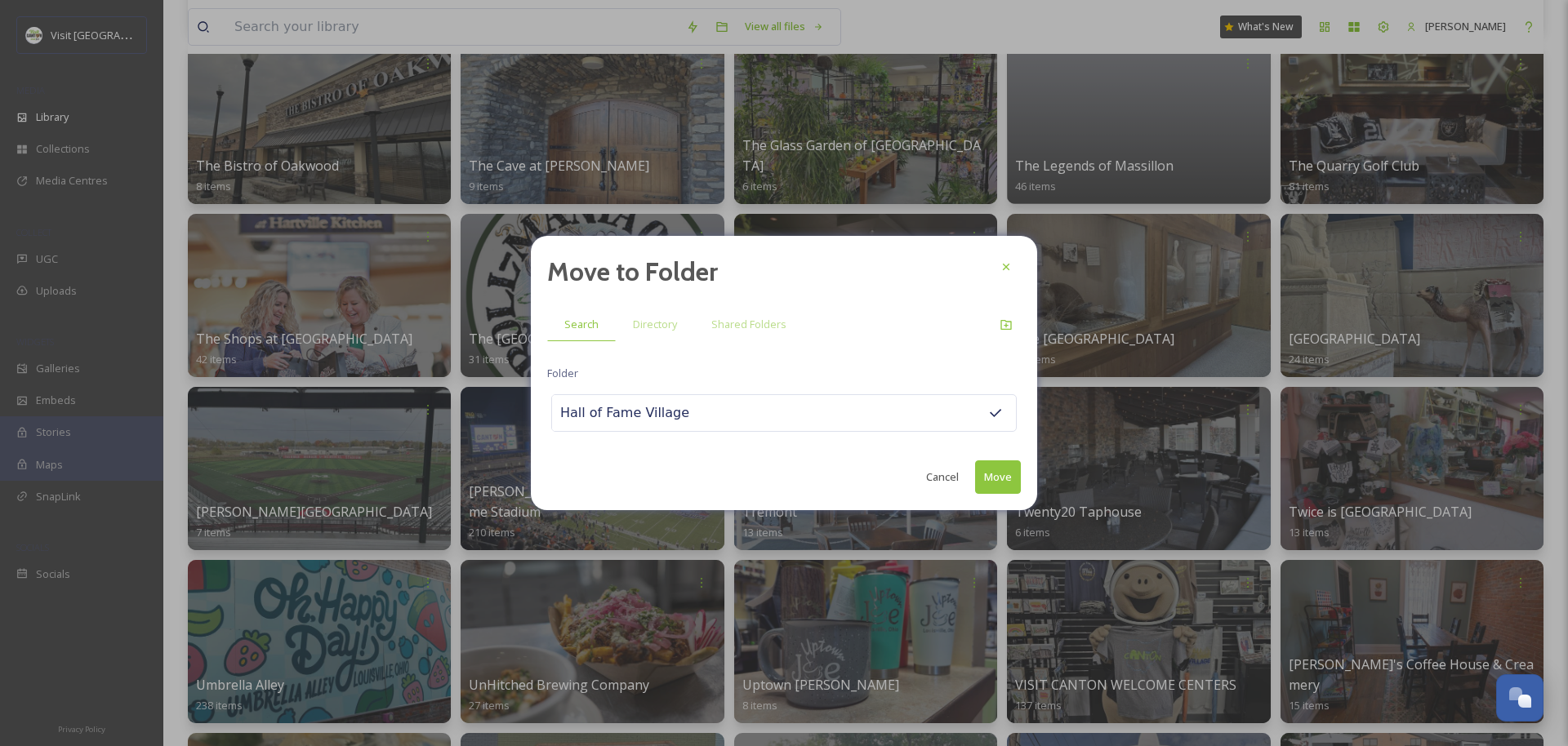
click at [871, 473] on button "Move" at bounding box center [997, 477] width 45 height 34
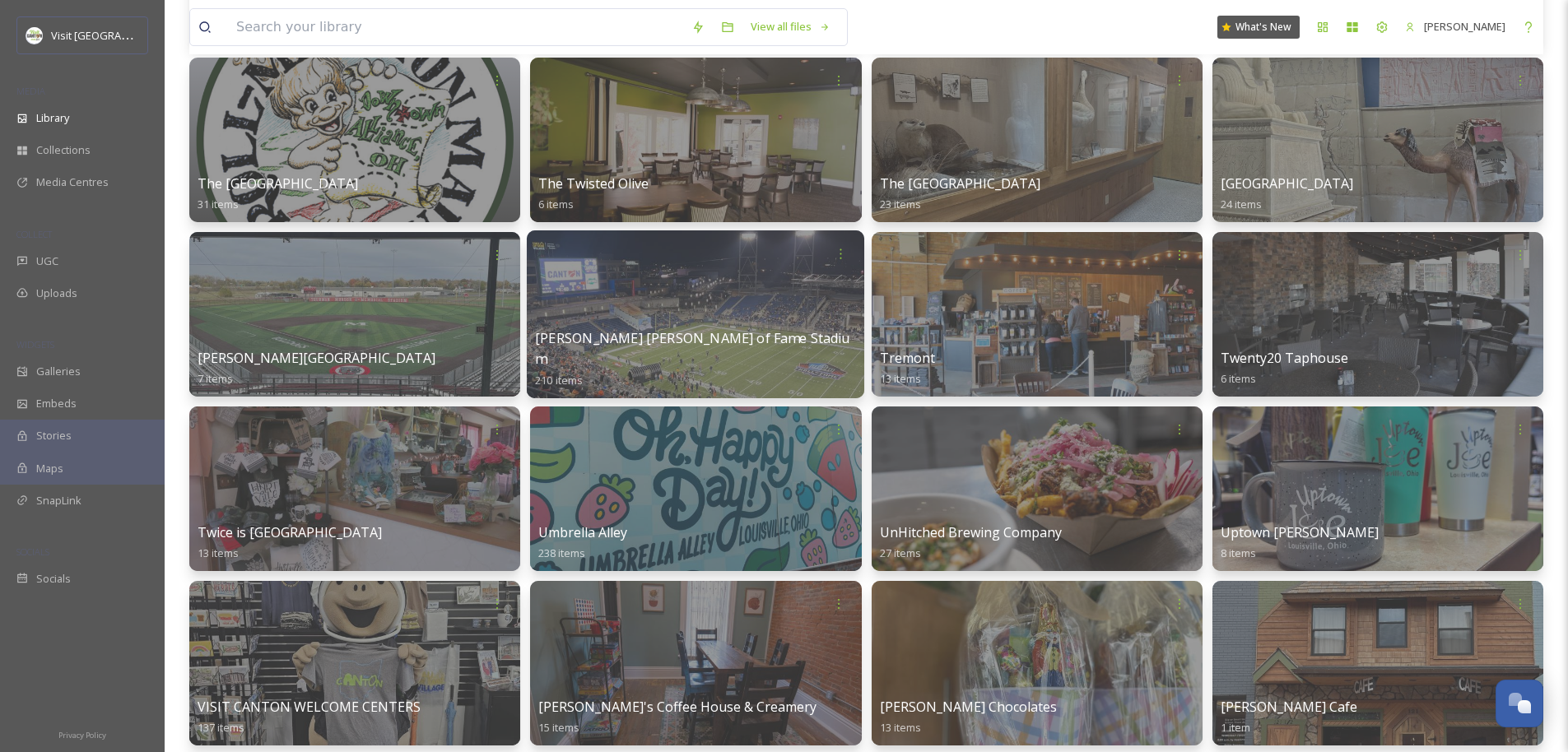
scroll to position [10589, 0]
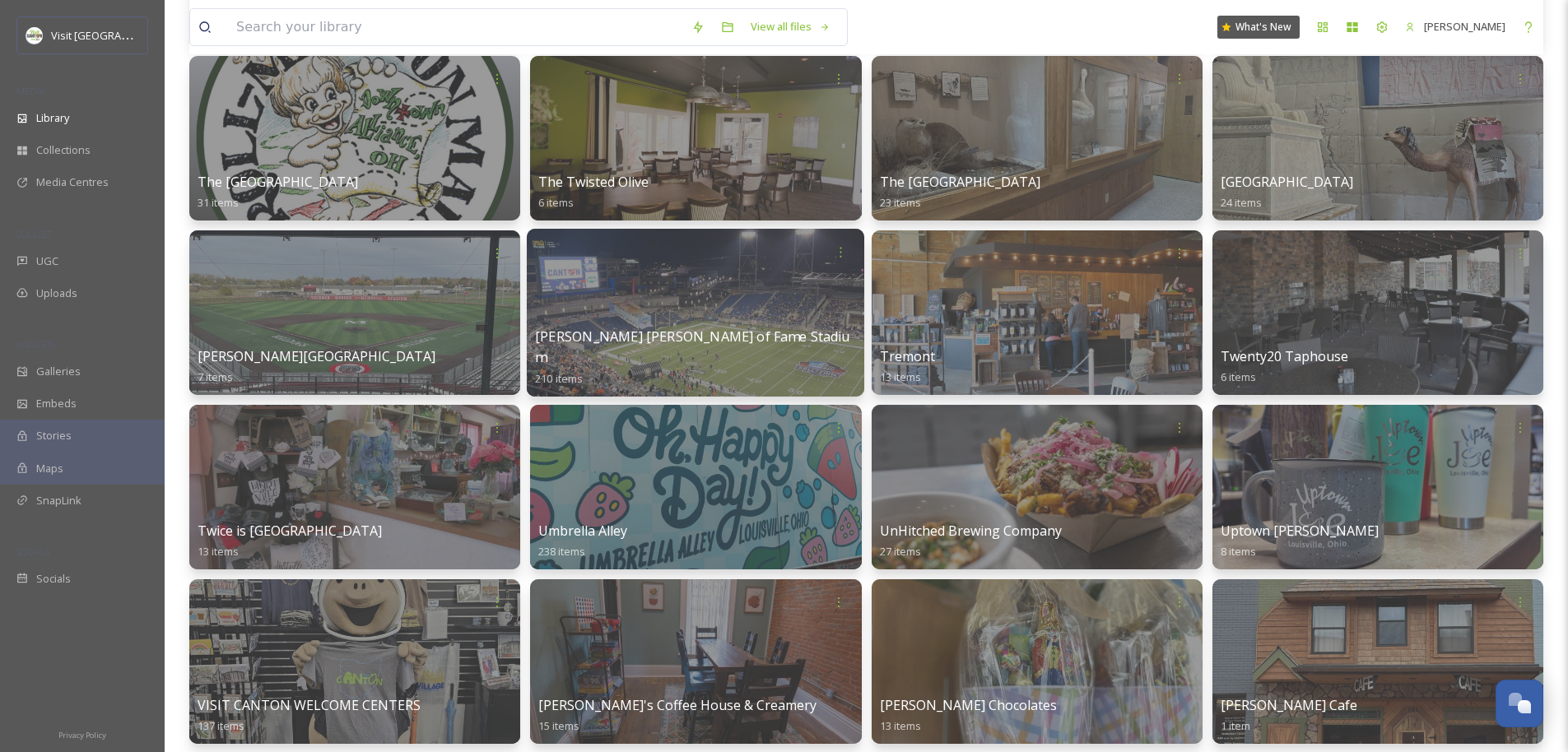
click at [727, 284] on div at bounding box center [695, 312] width 338 height 168
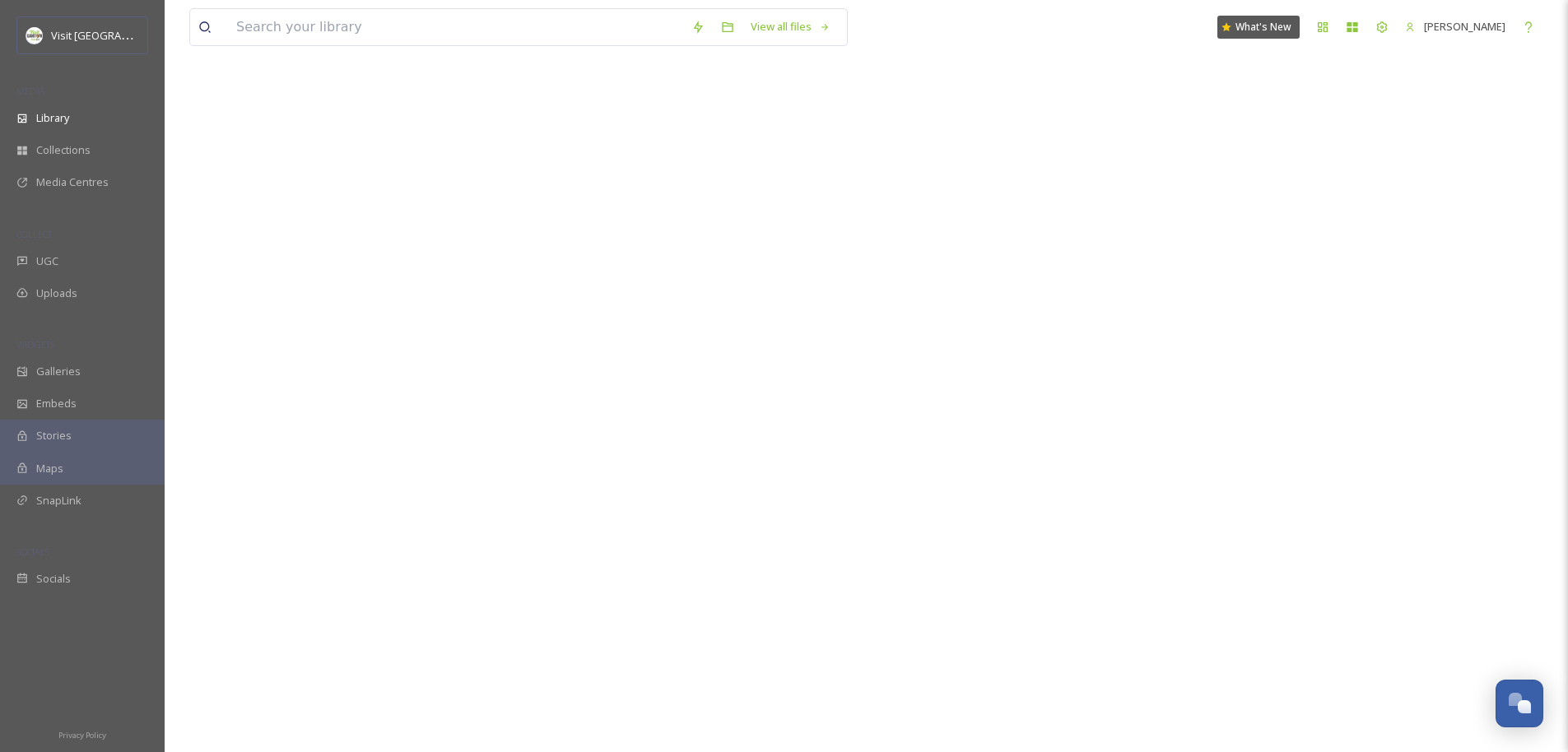
scroll to position [11723, 0]
click at [56, 131] on div "Library" at bounding box center [82, 118] width 164 height 32
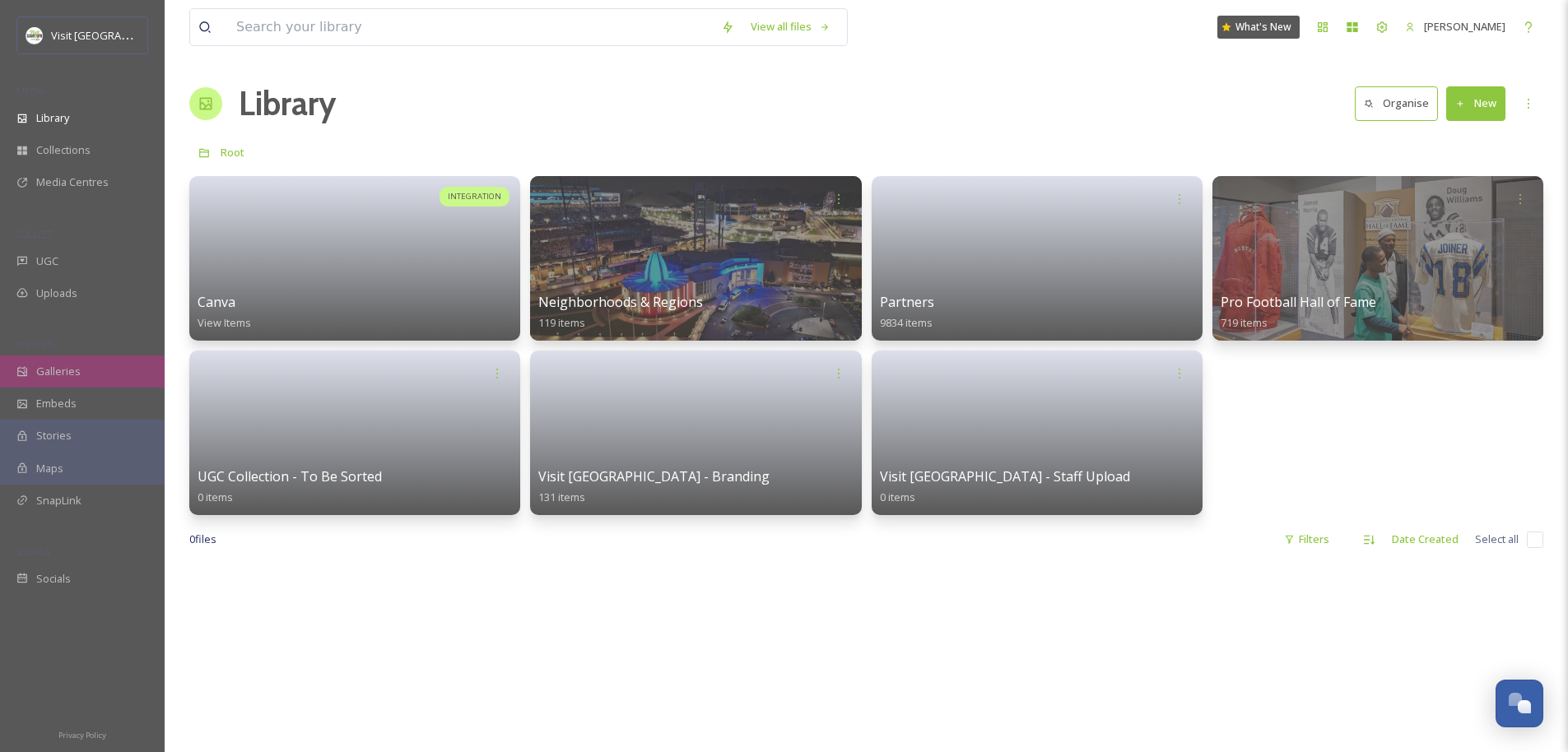
click at [92, 364] on div "Galleries" at bounding box center [82, 371] width 164 height 32
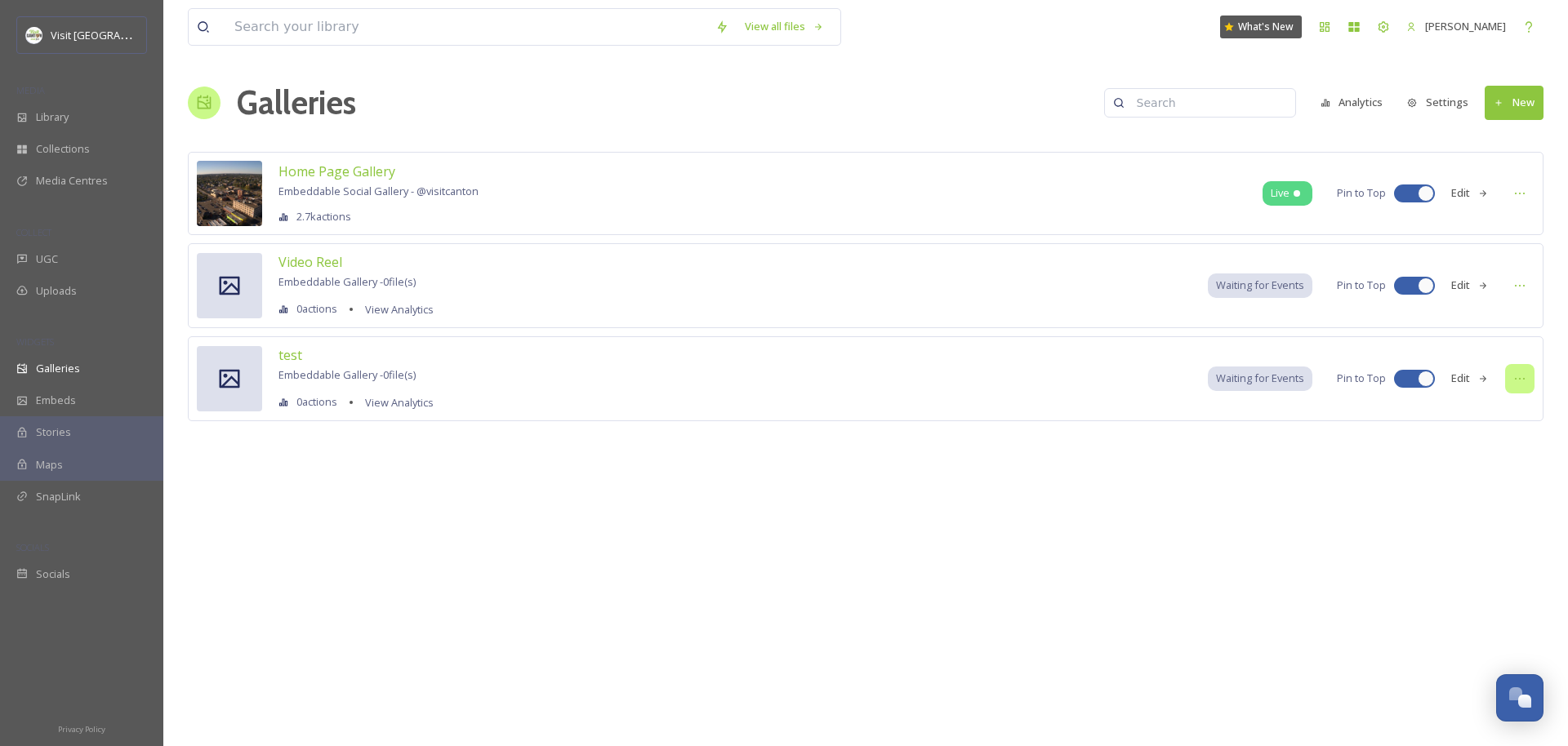
click at [871, 381] on div at bounding box center [1520, 378] width 29 height 29
click at [871, 555] on span "Delete" at bounding box center [1470, 560] width 33 height 15
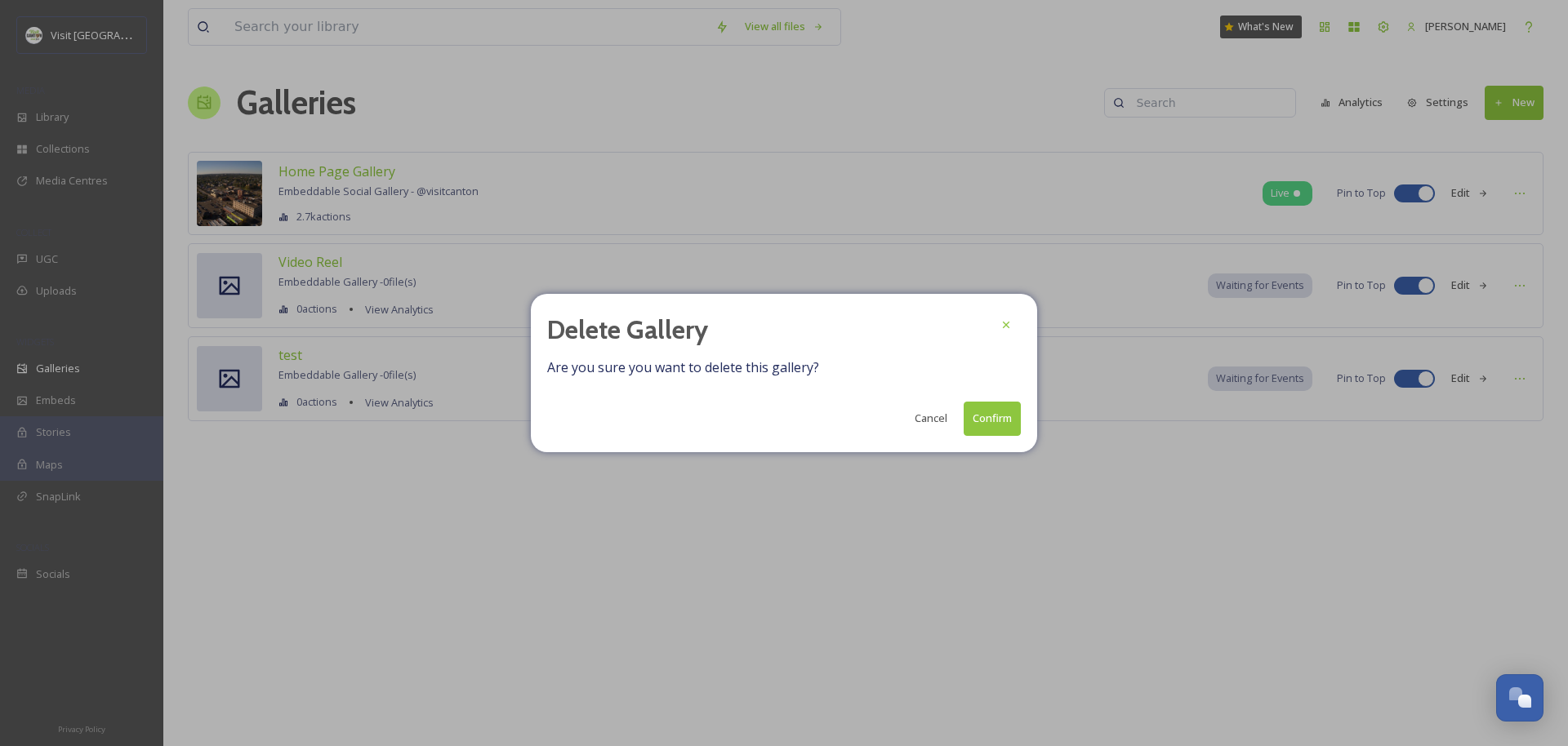
click at [871, 428] on button "Confirm" at bounding box center [992, 418] width 57 height 34
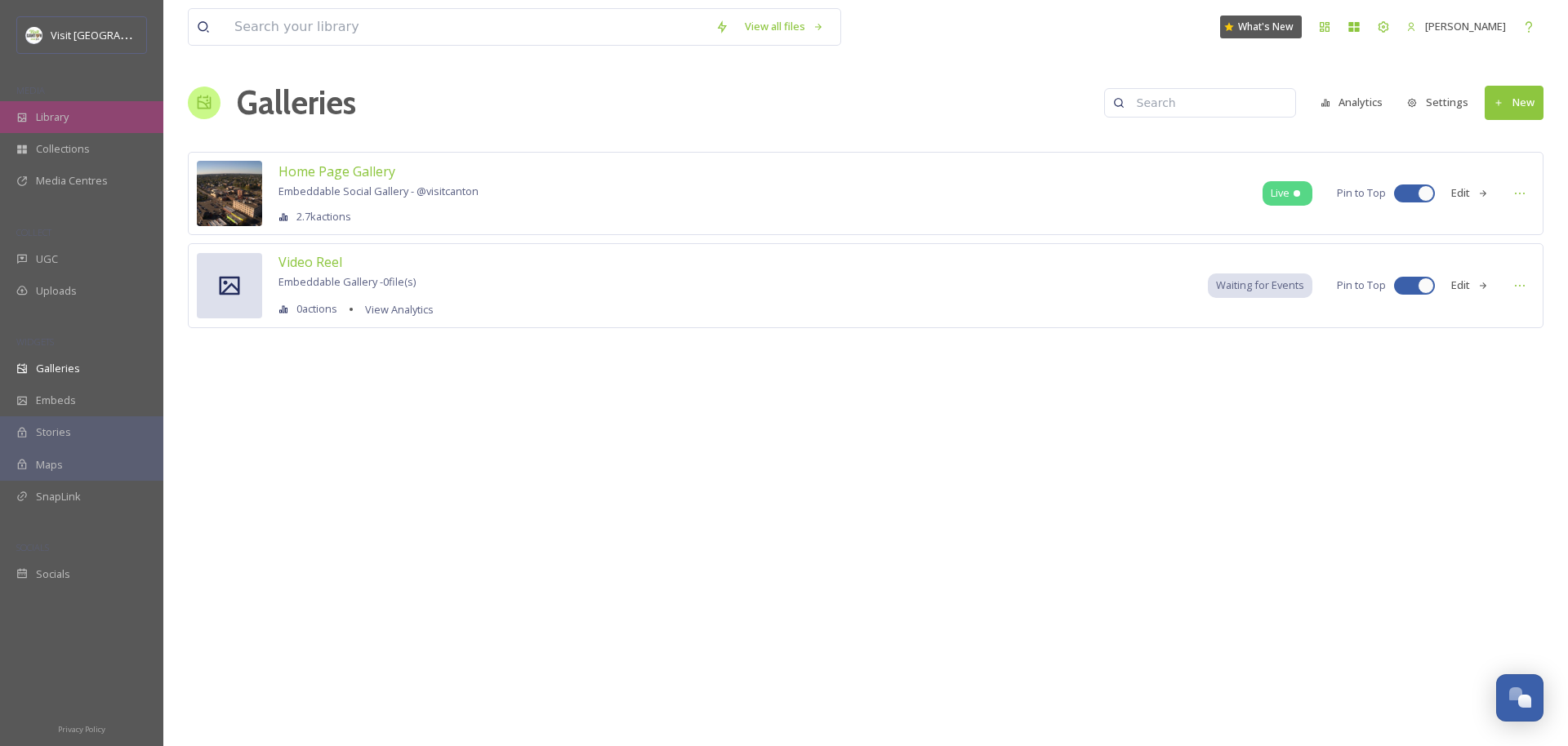
click at [63, 112] on span "Library" at bounding box center [52, 117] width 33 height 15
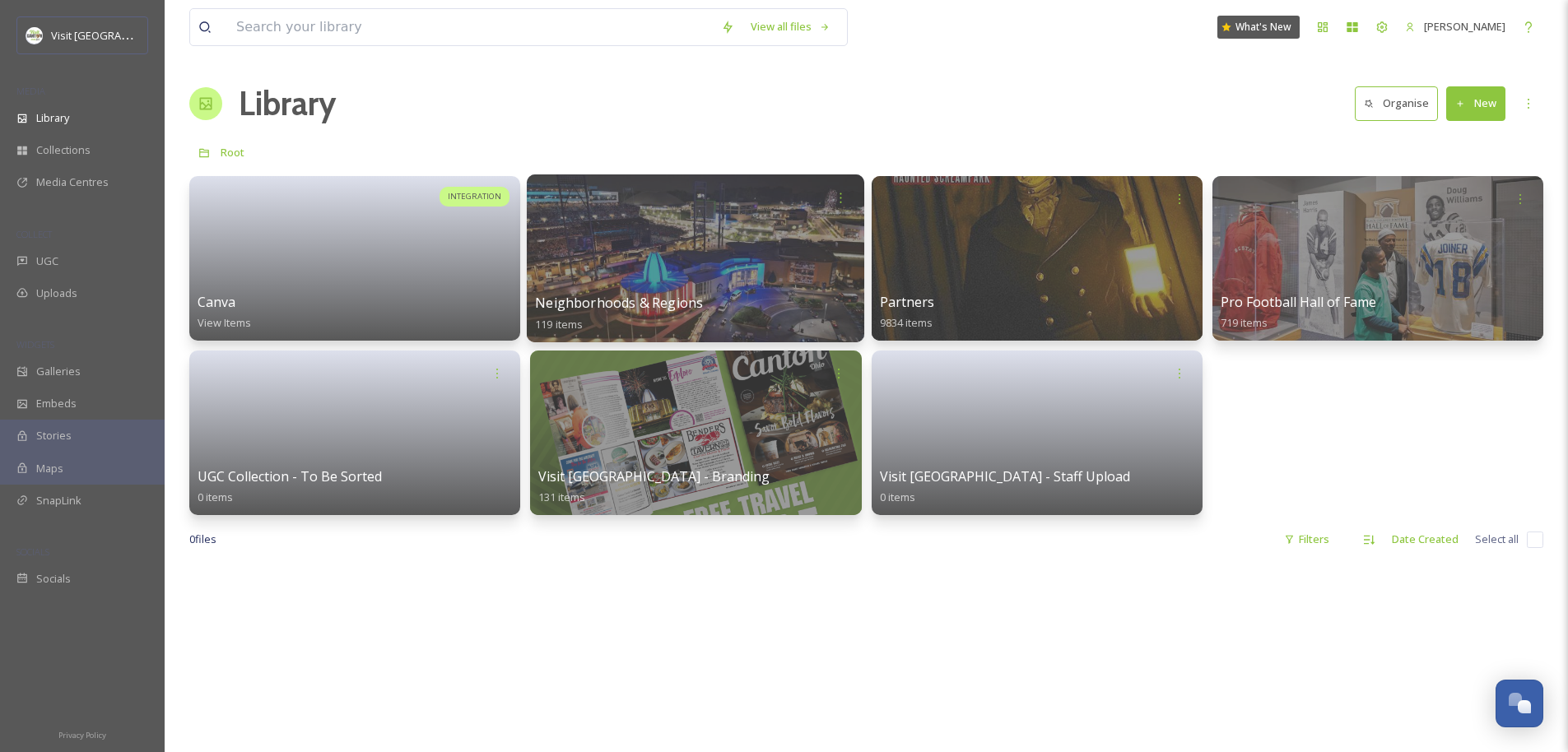
click at [693, 259] on div at bounding box center [695, 258] width 338 height 168
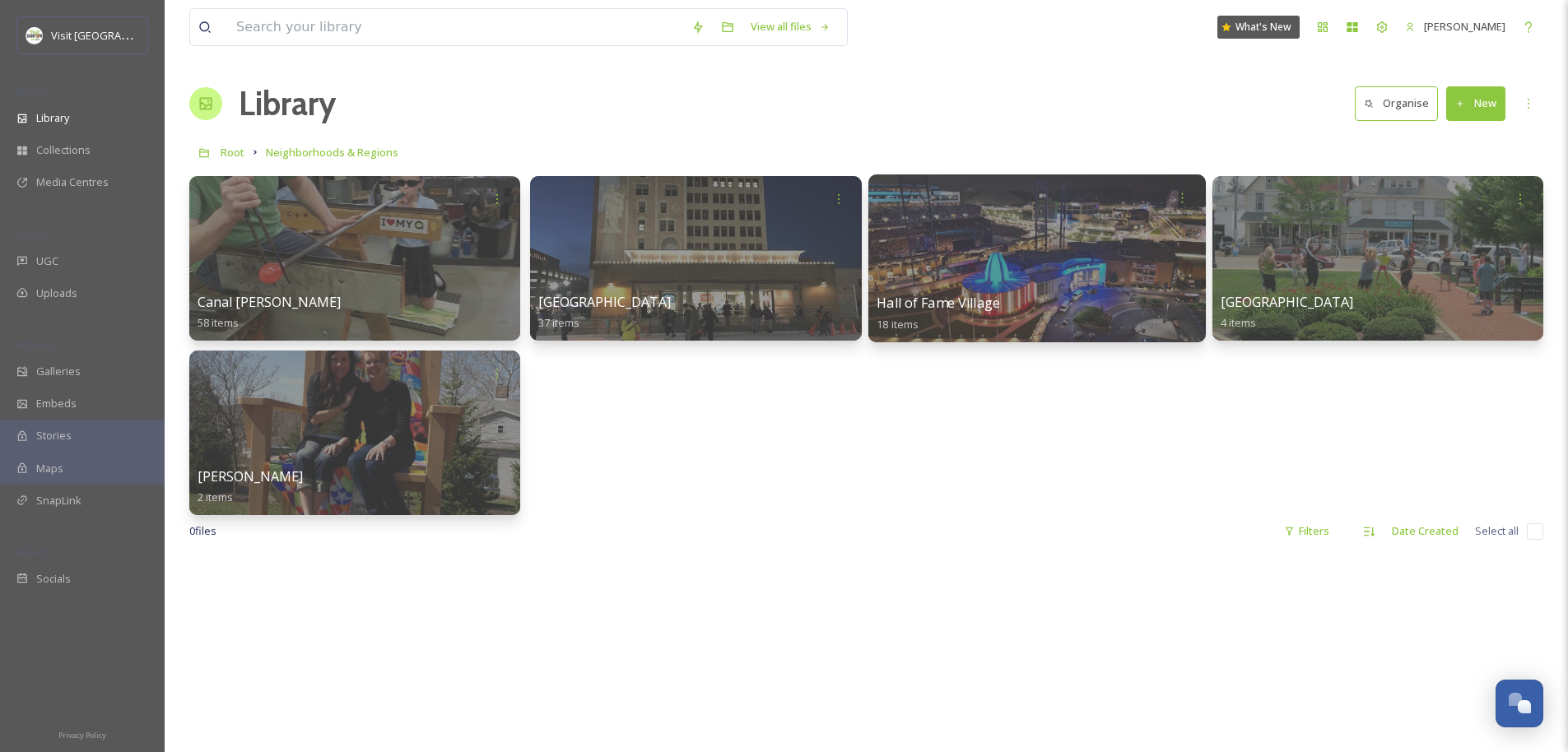
click at [877, 293] on div "Hall of Fame Village 18 items" at bounding box center [1037, 313] width 321 height 41
click at [877, 307] on div "Hall of Fame Village 18 items" at bounding box center [1037, 313] width 321 height 41
click at [877, 248] on div at bounding box center [1036, 258] width 338 height 168
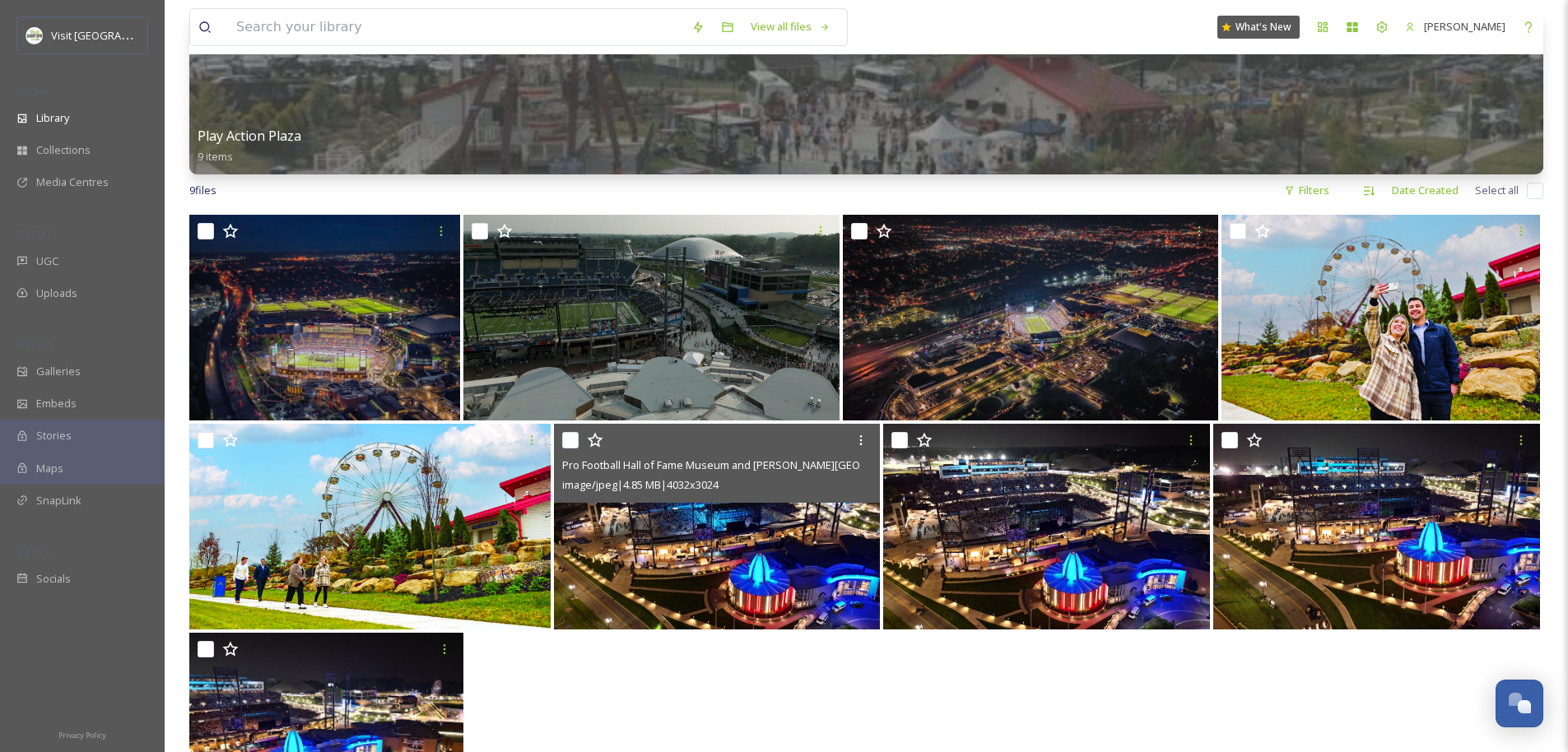
scroll to position [167, 0]
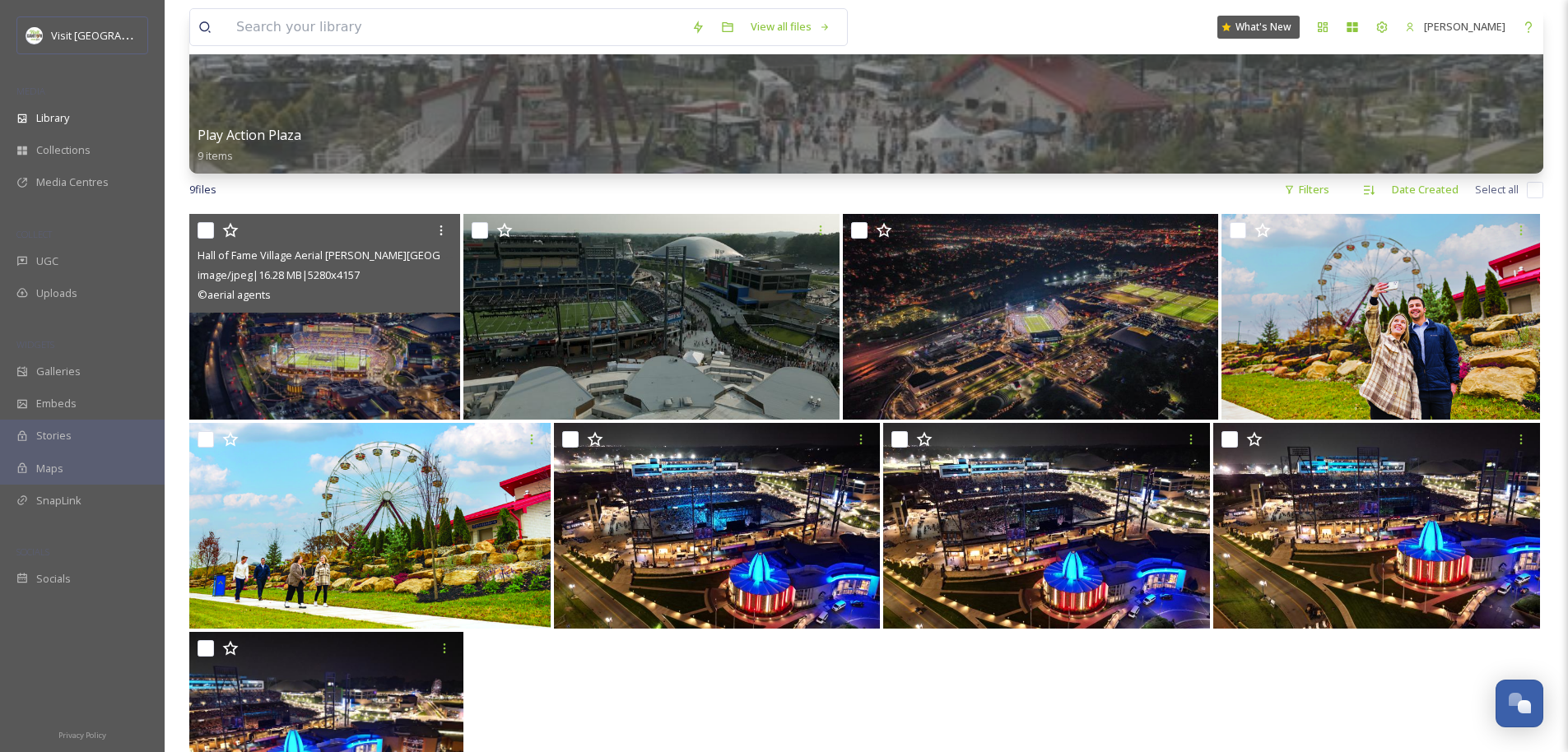
click at [348, 346] on img at bounding box center [325, 317] width 270 height 206
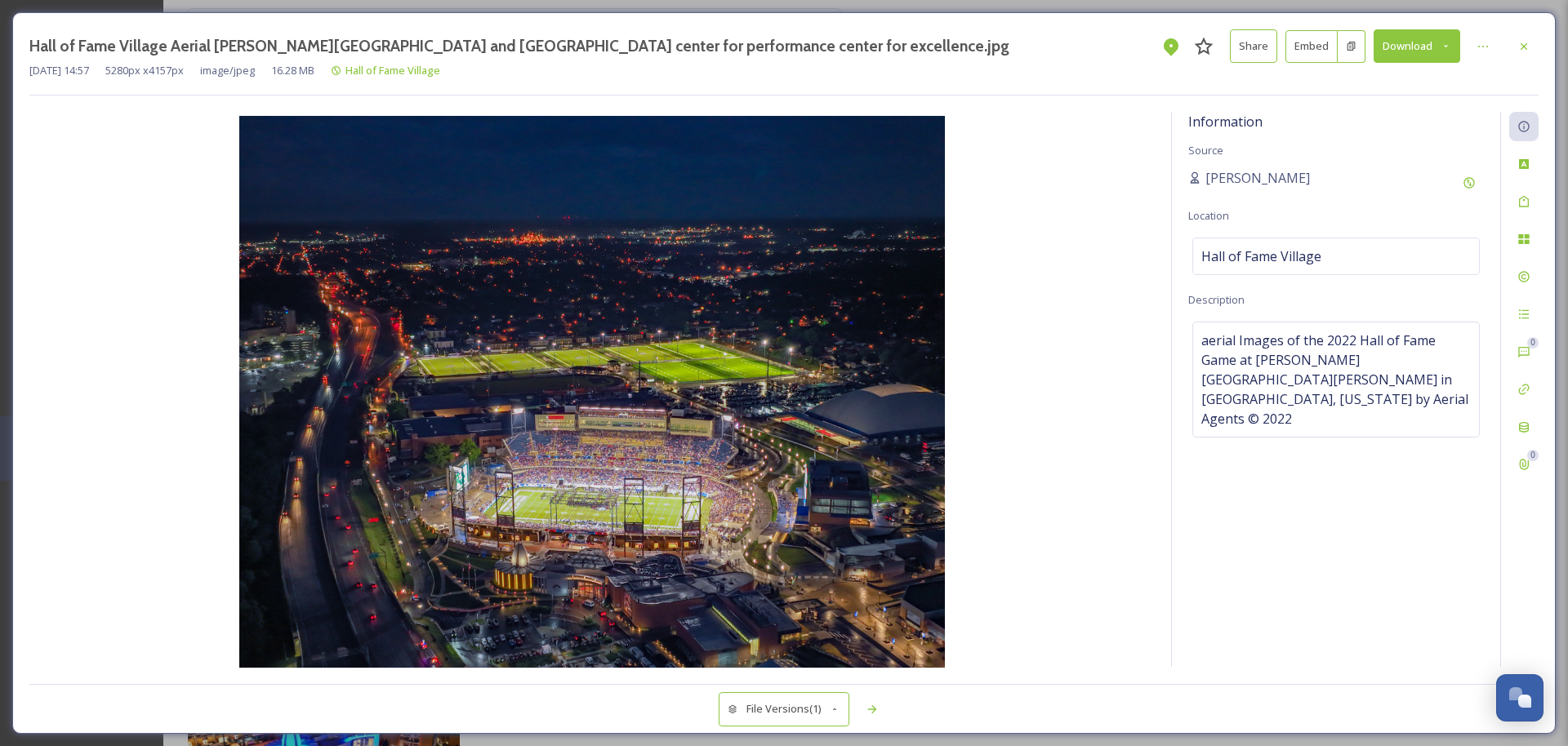
click at [871, 48] on button "Download" at bounding box center [1417, 45] width 87 height 34
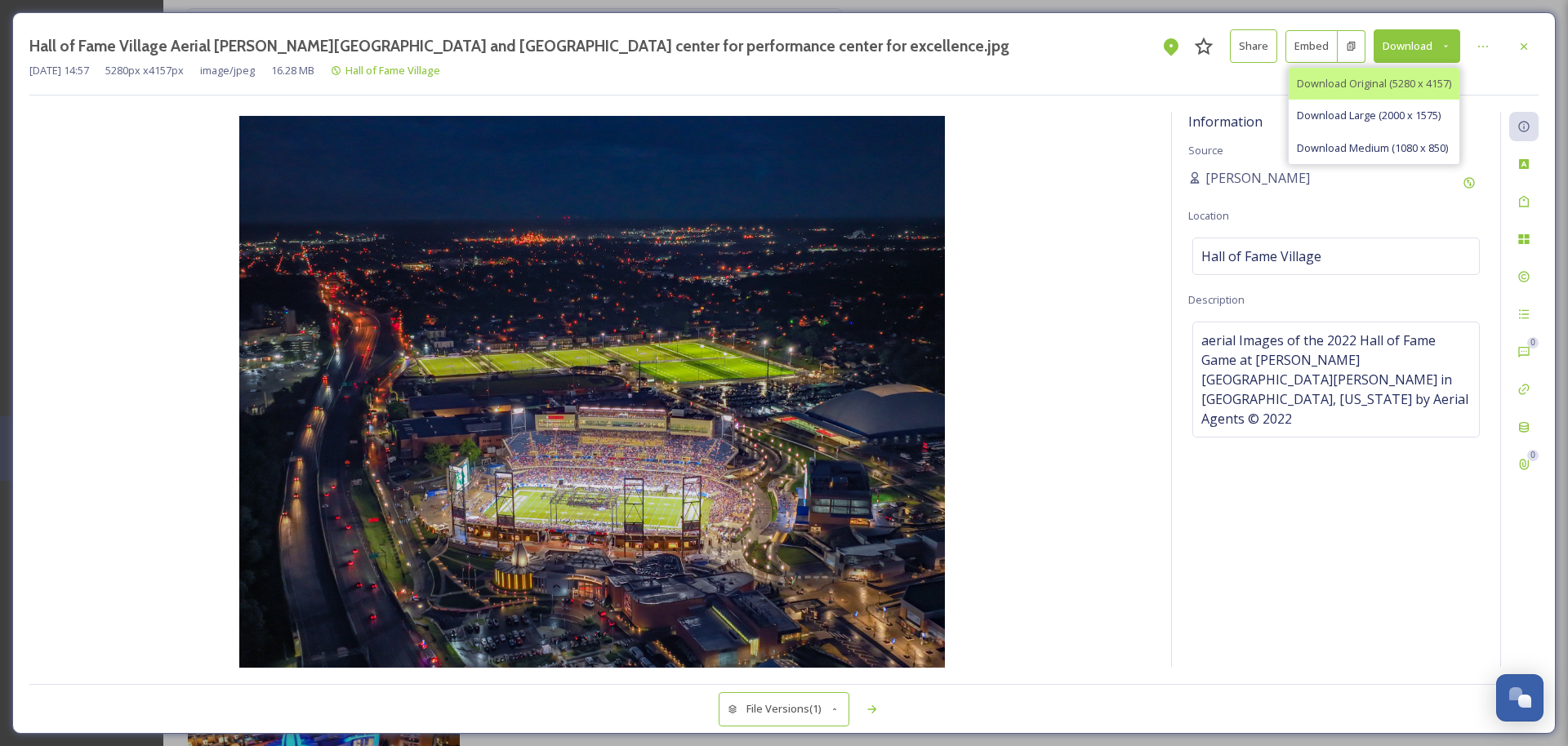
click at [871, 78] on span "Download Original (5280 x 4157)" at bounding box center [1374, 84] width 154 height 15
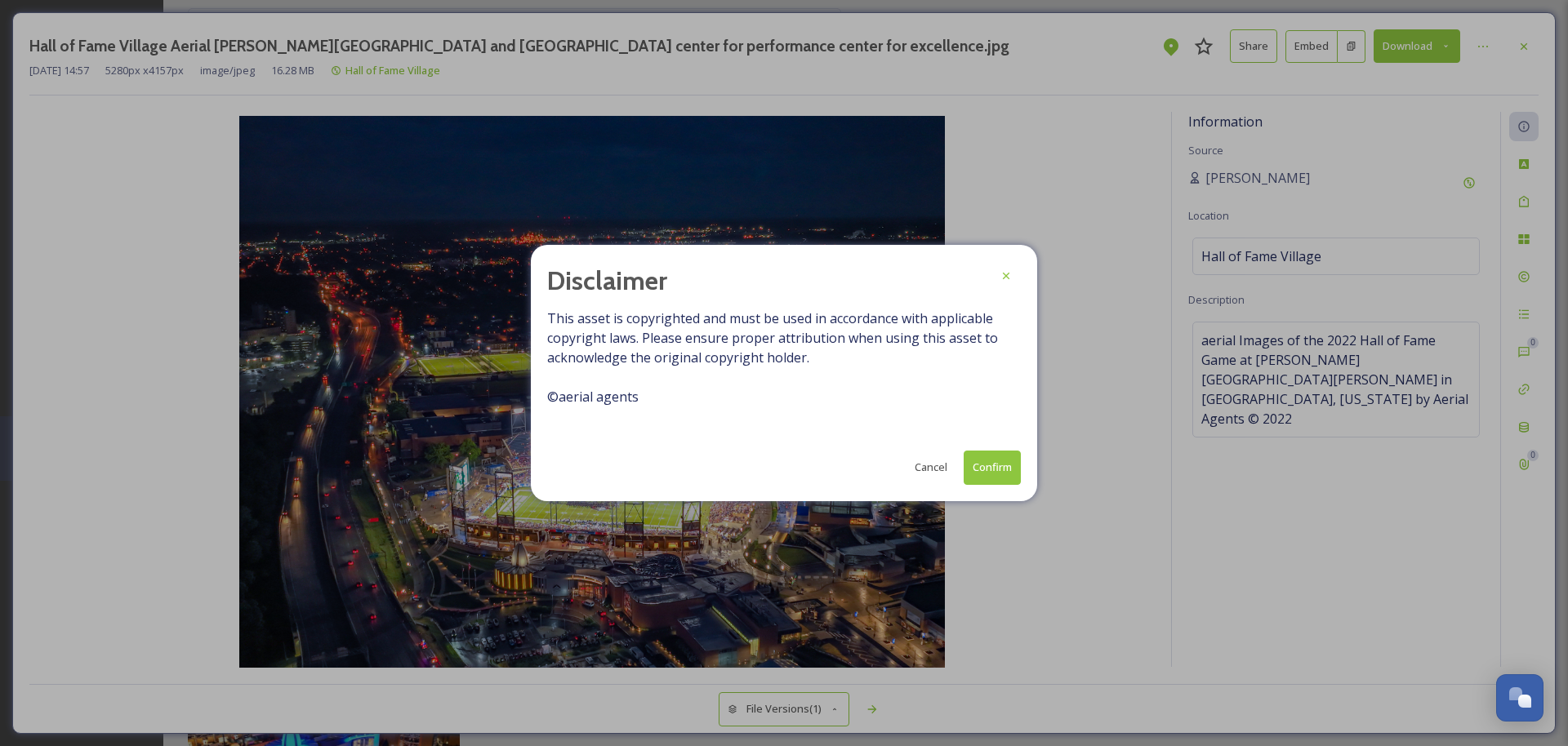
click at [871, 466] on button "Confirm" at bounding box center [992, 467] width 57 height 34
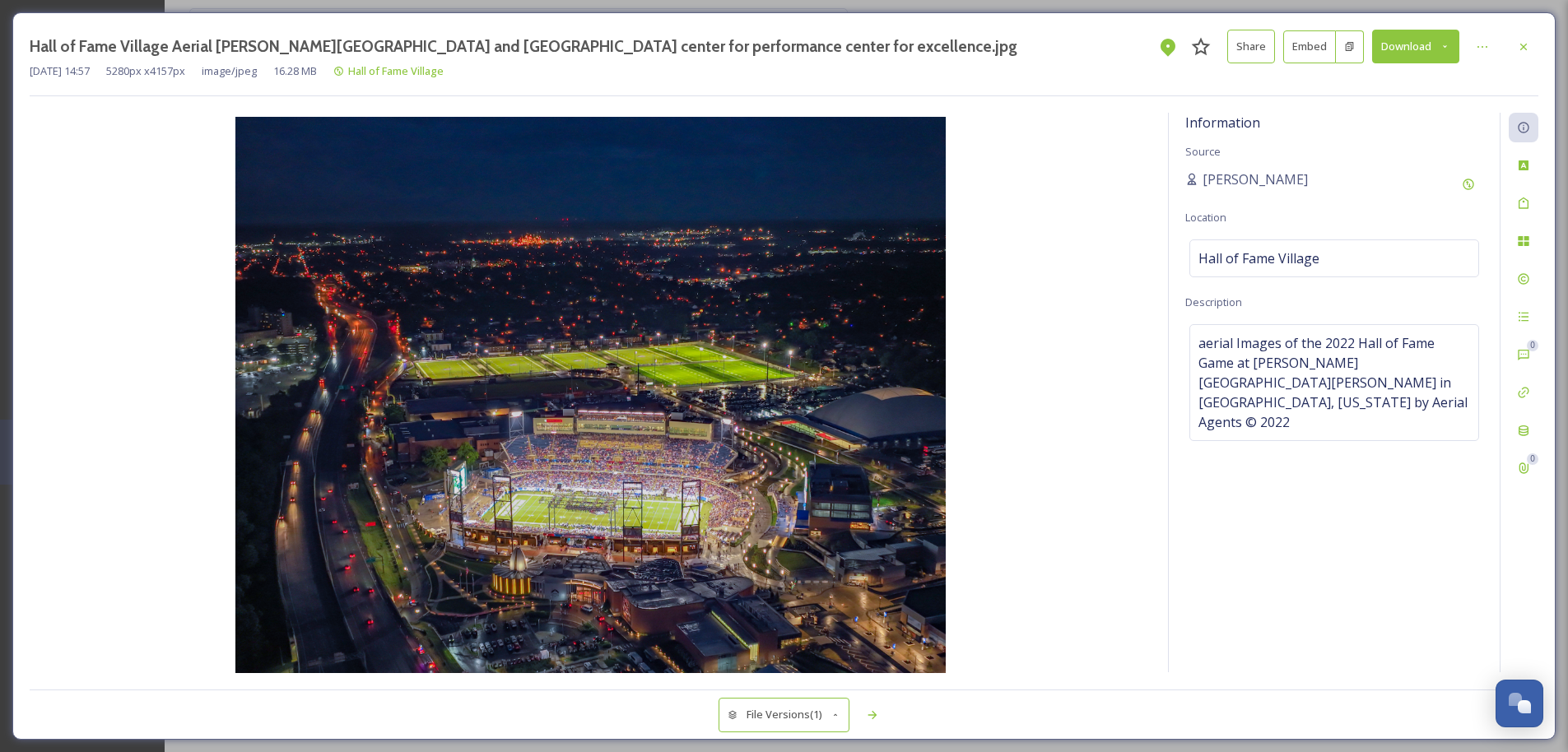
scroll to position [381, 0]
click at [877, 51] on icon at bounding box center [1523, 47] width 14 height 14
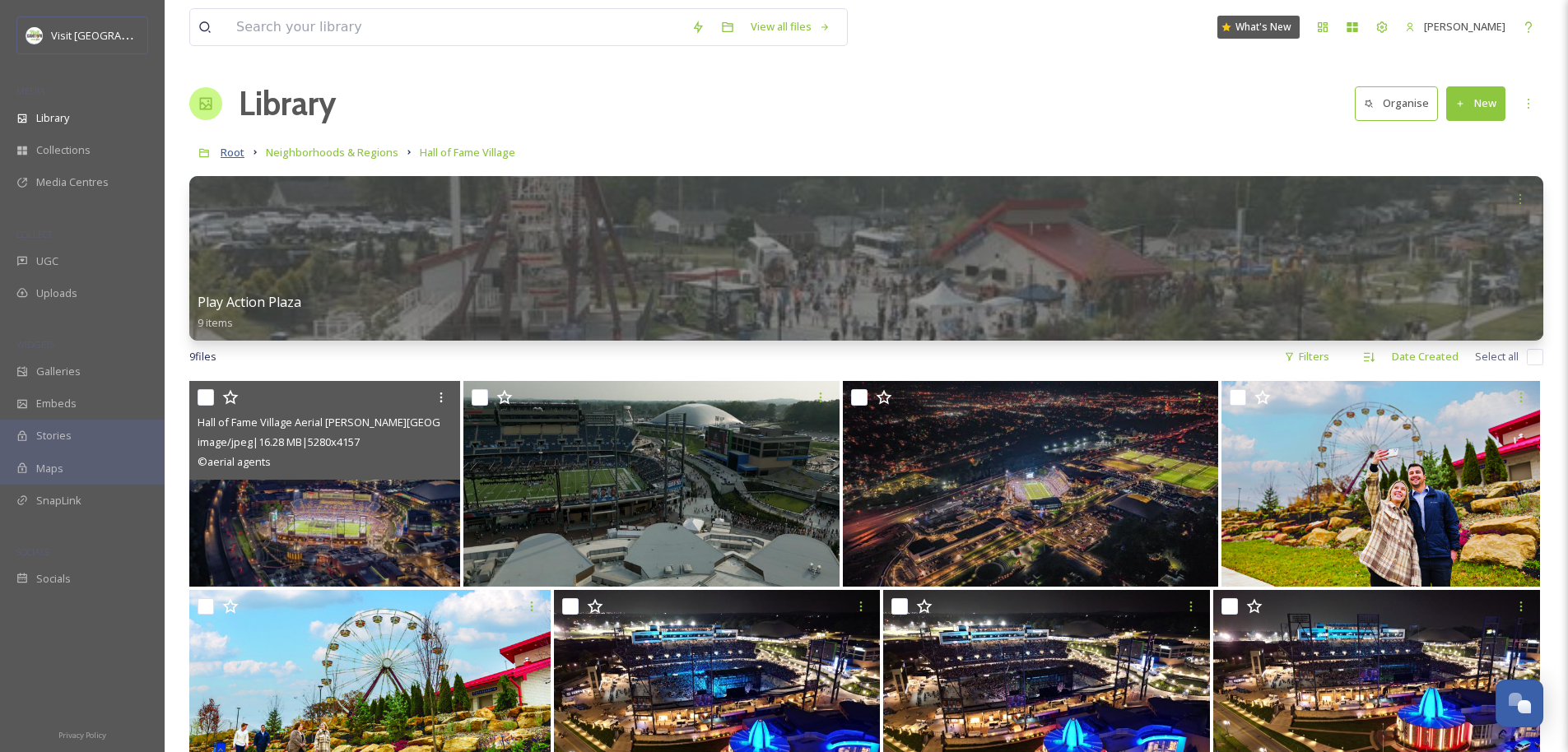
click at [237, 152] on span "Root" at bounding box center [232, 152] width 24 height 15
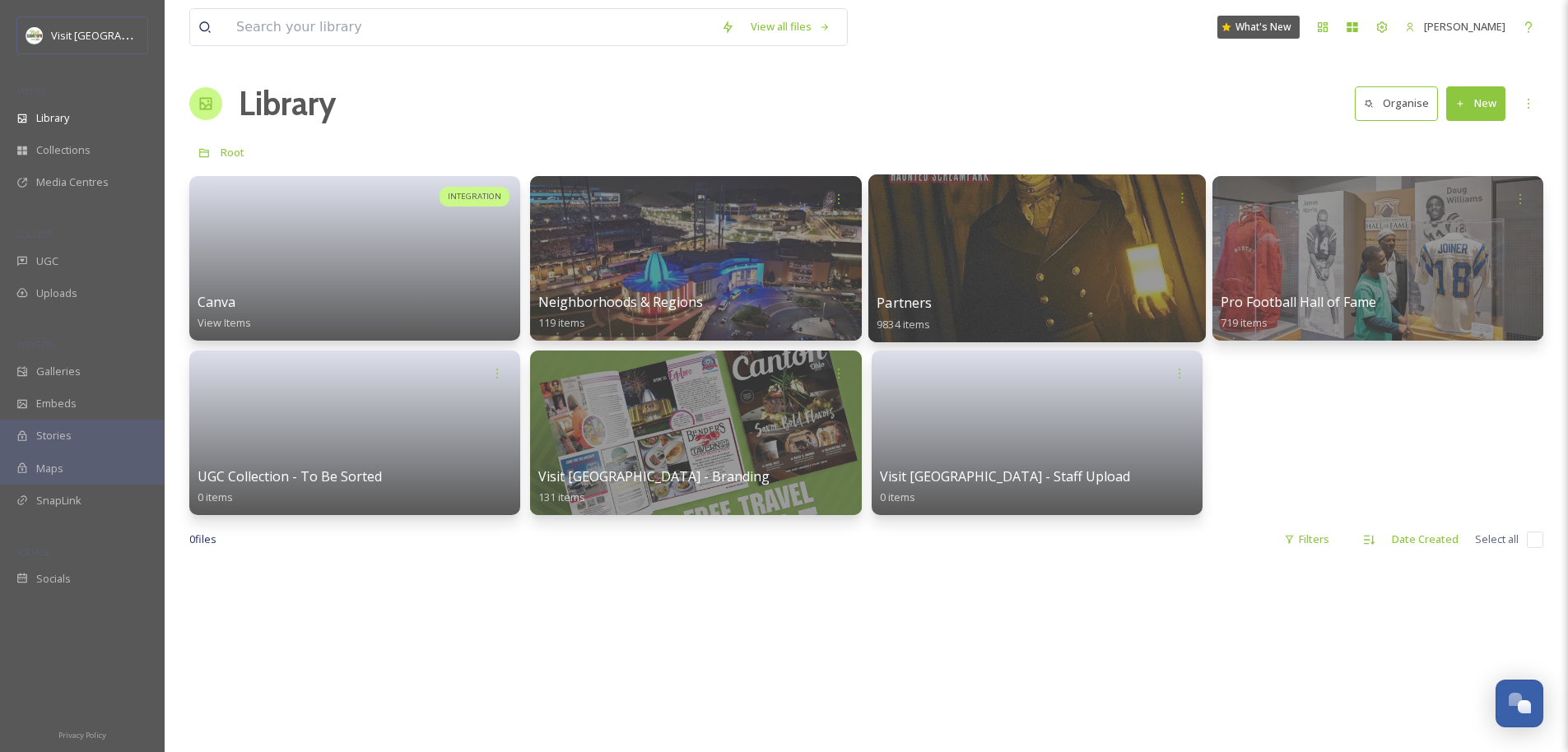
click at [877, 275] on div at bounding box center [1036, 258] width 338 height 168
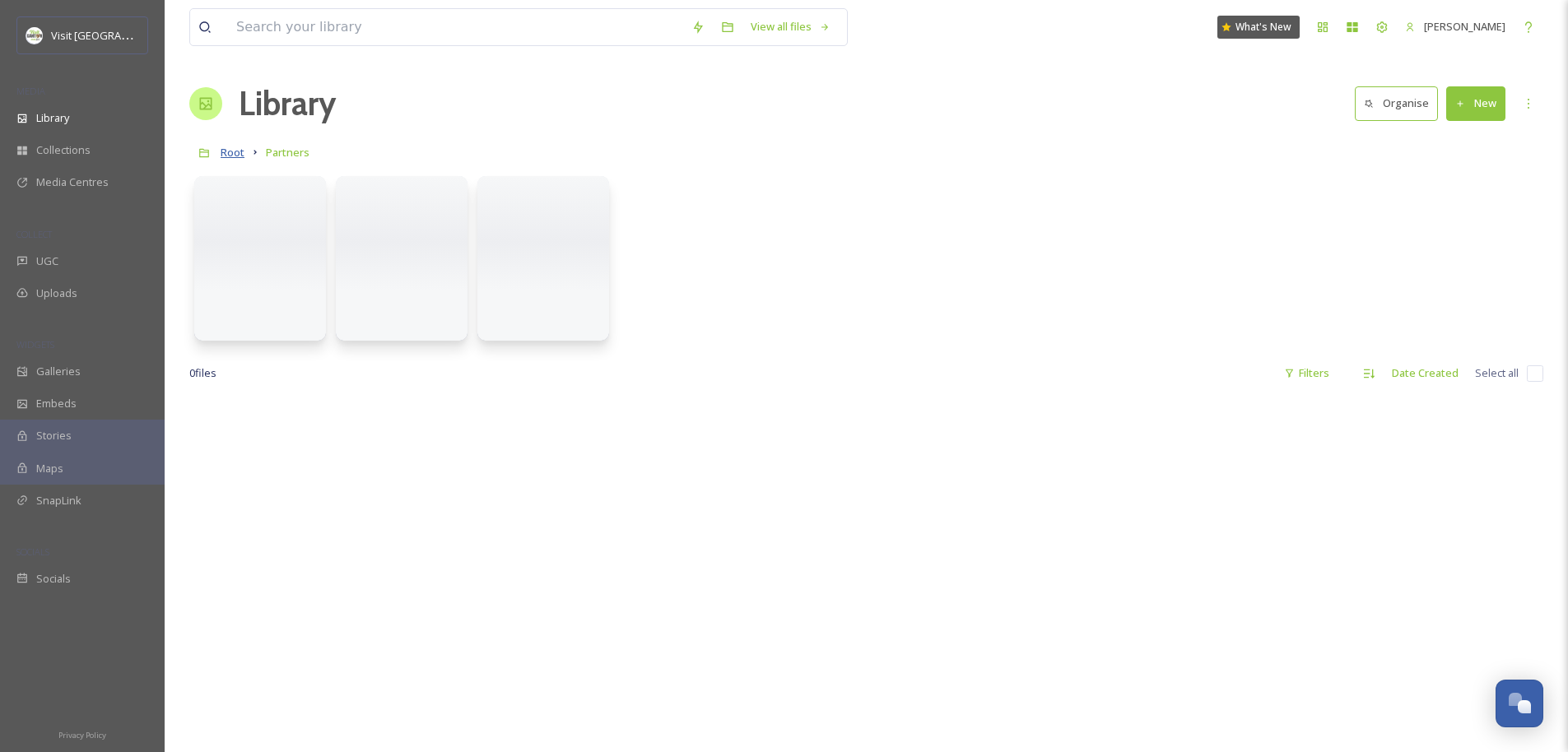
click at [228, 154] on span "Root" at bounding box center [232, 152] width 24 height 15
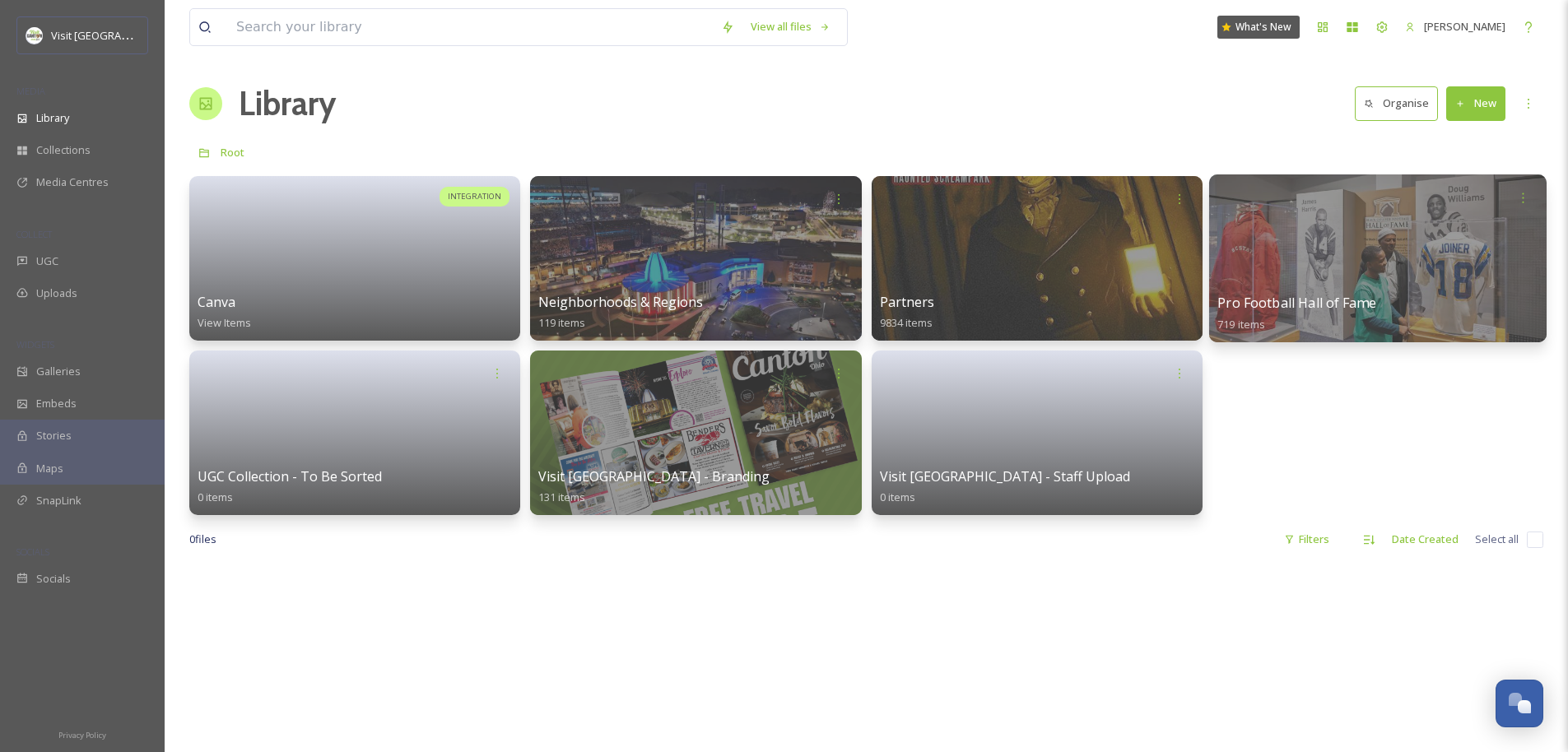
click at [877, 265] on div at bounding box center [1377, 258] width 338 height 168
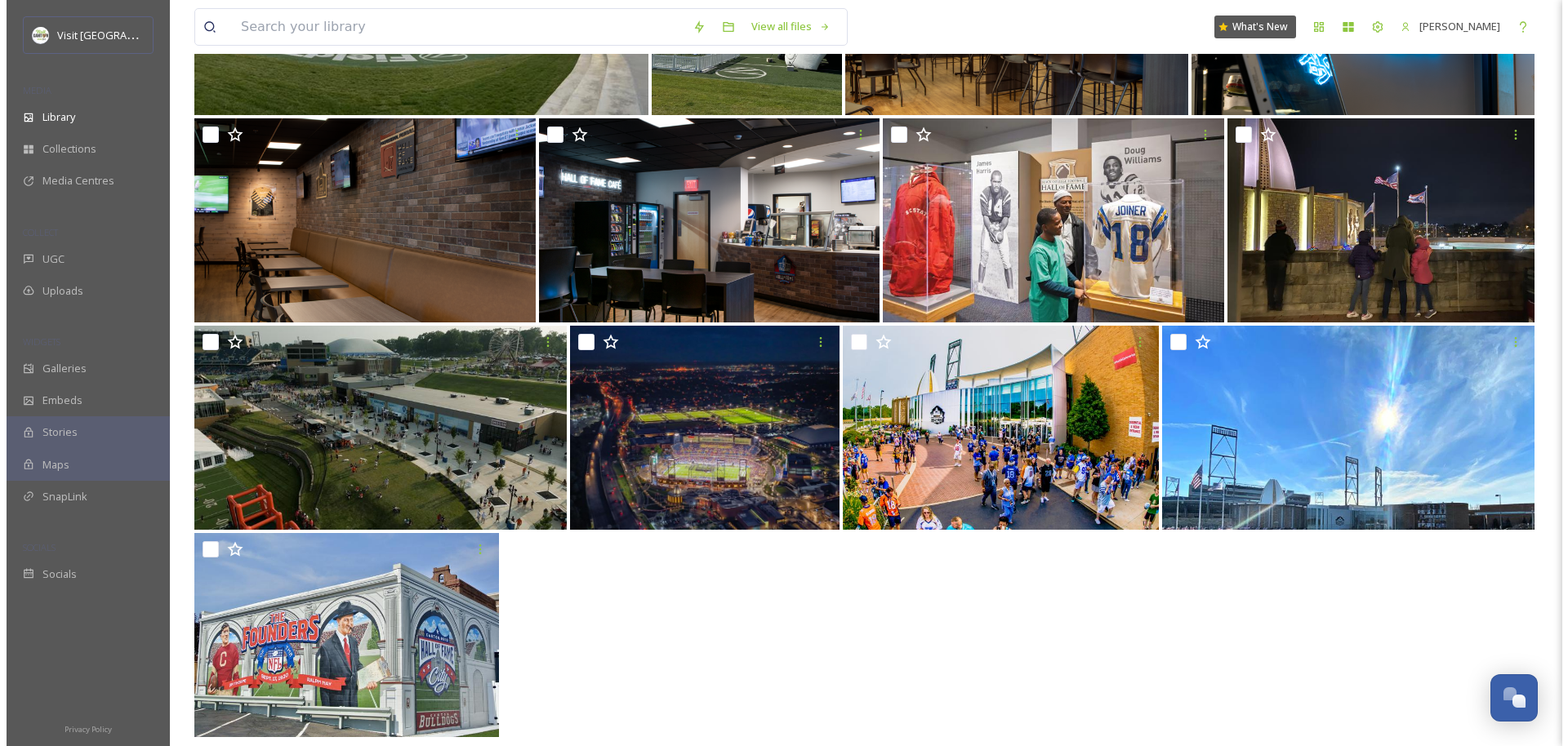
scroll to position [477, 0]
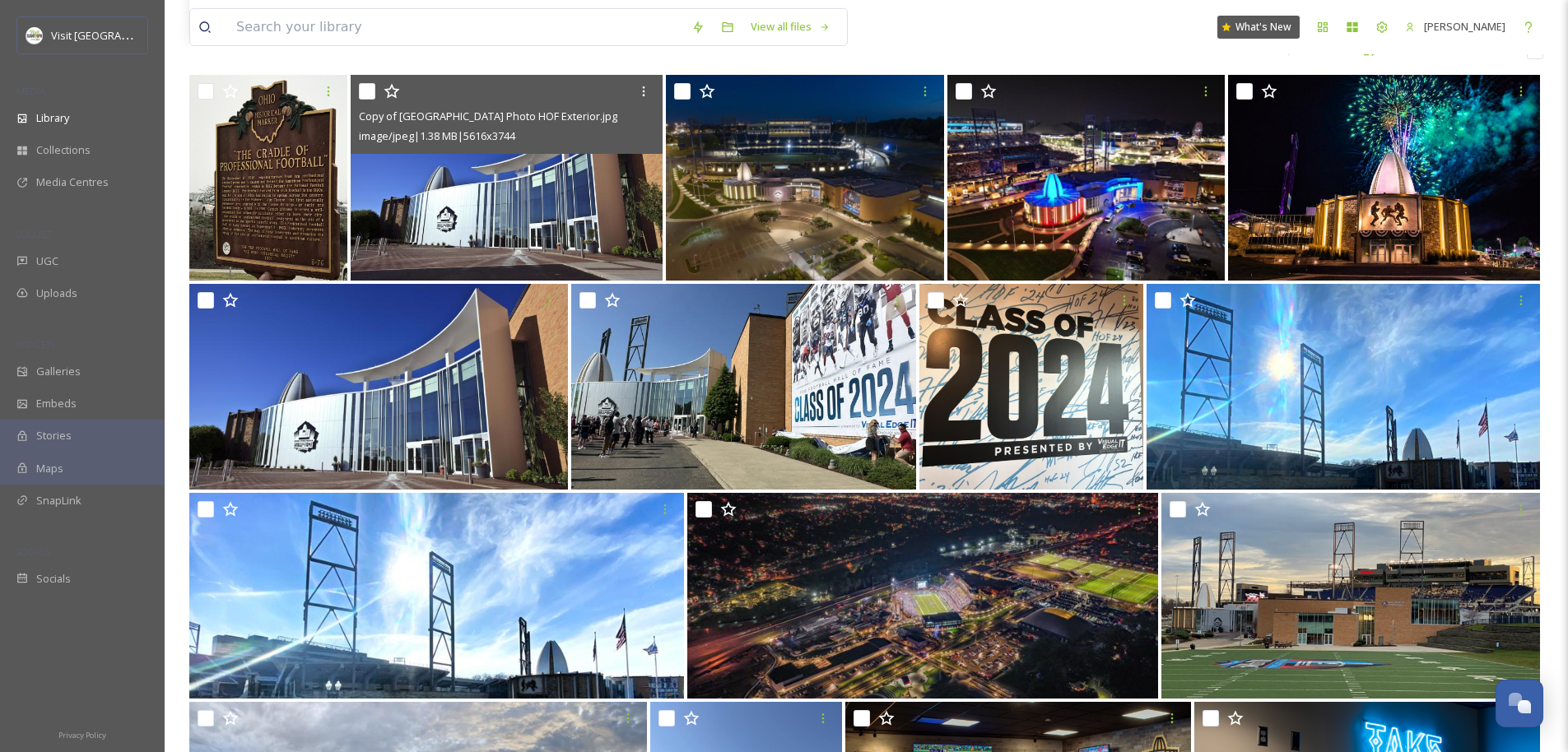
click at [569, 211] on img at bounding box center [506, 178] width 312 height 206
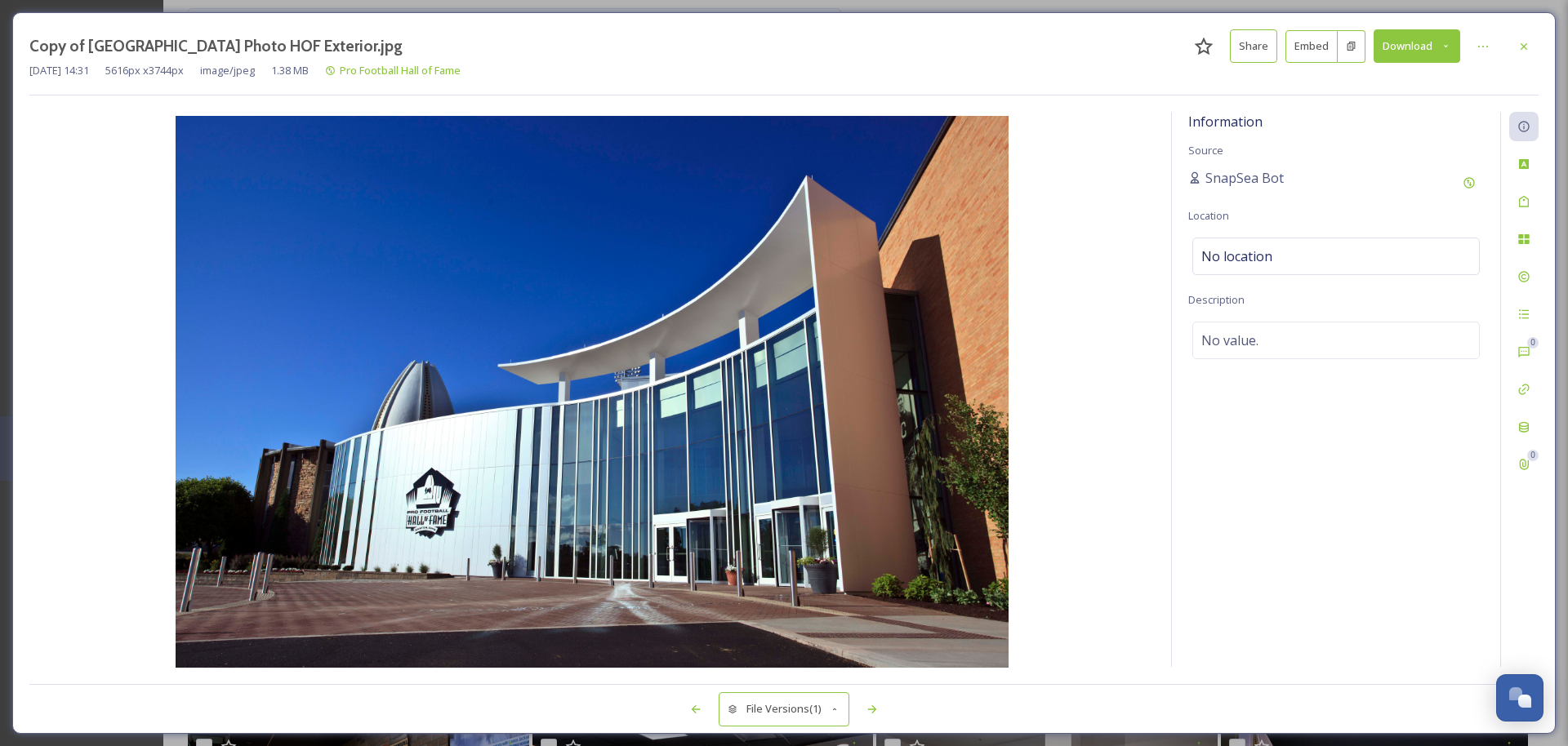
click at [871, 50] on button "Download" at bounding box center [1417, 45] width 87 height 34
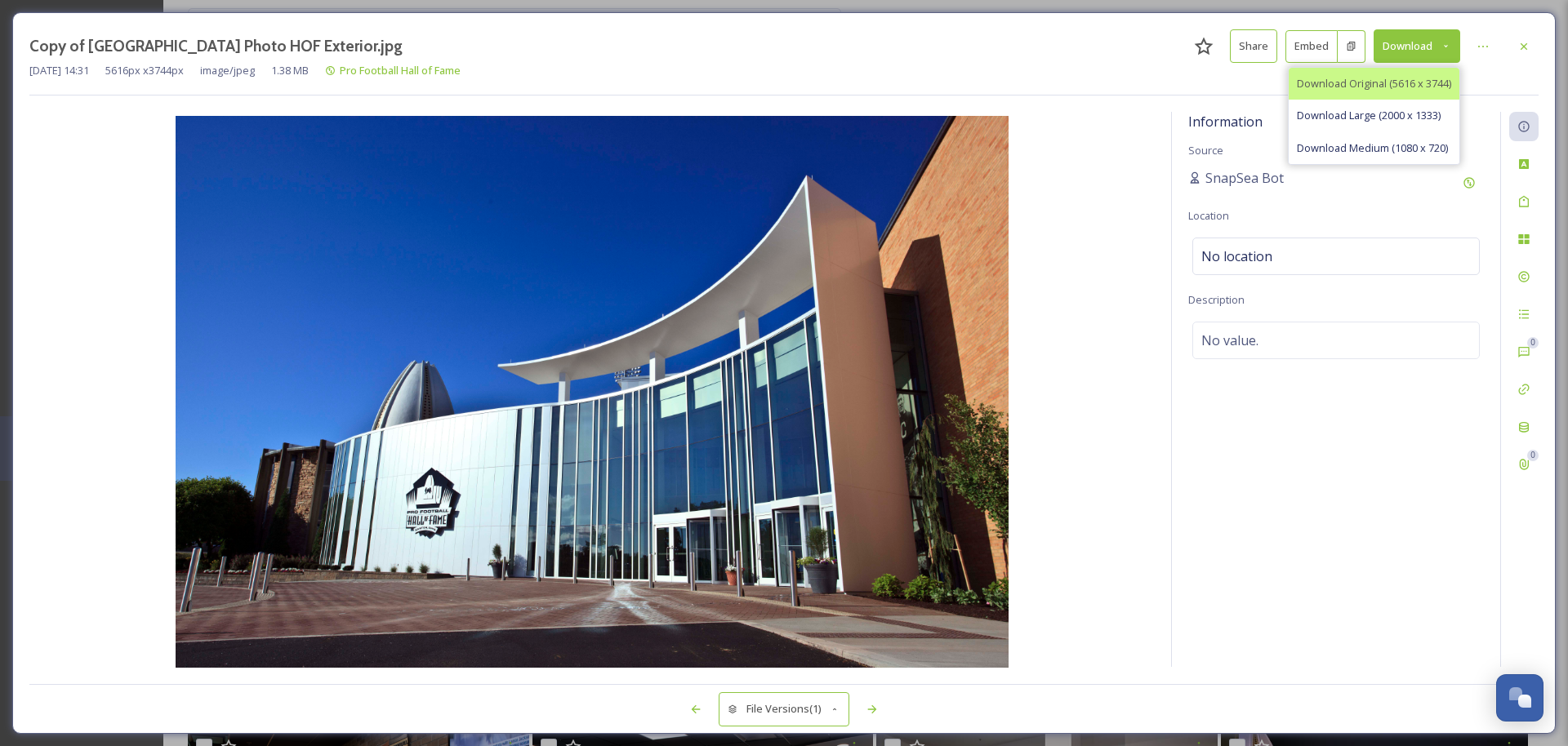
click at [871, 88] on span "Download Original (5616 x 3744)" at bounding box center [1374, 84] width 154 height 15
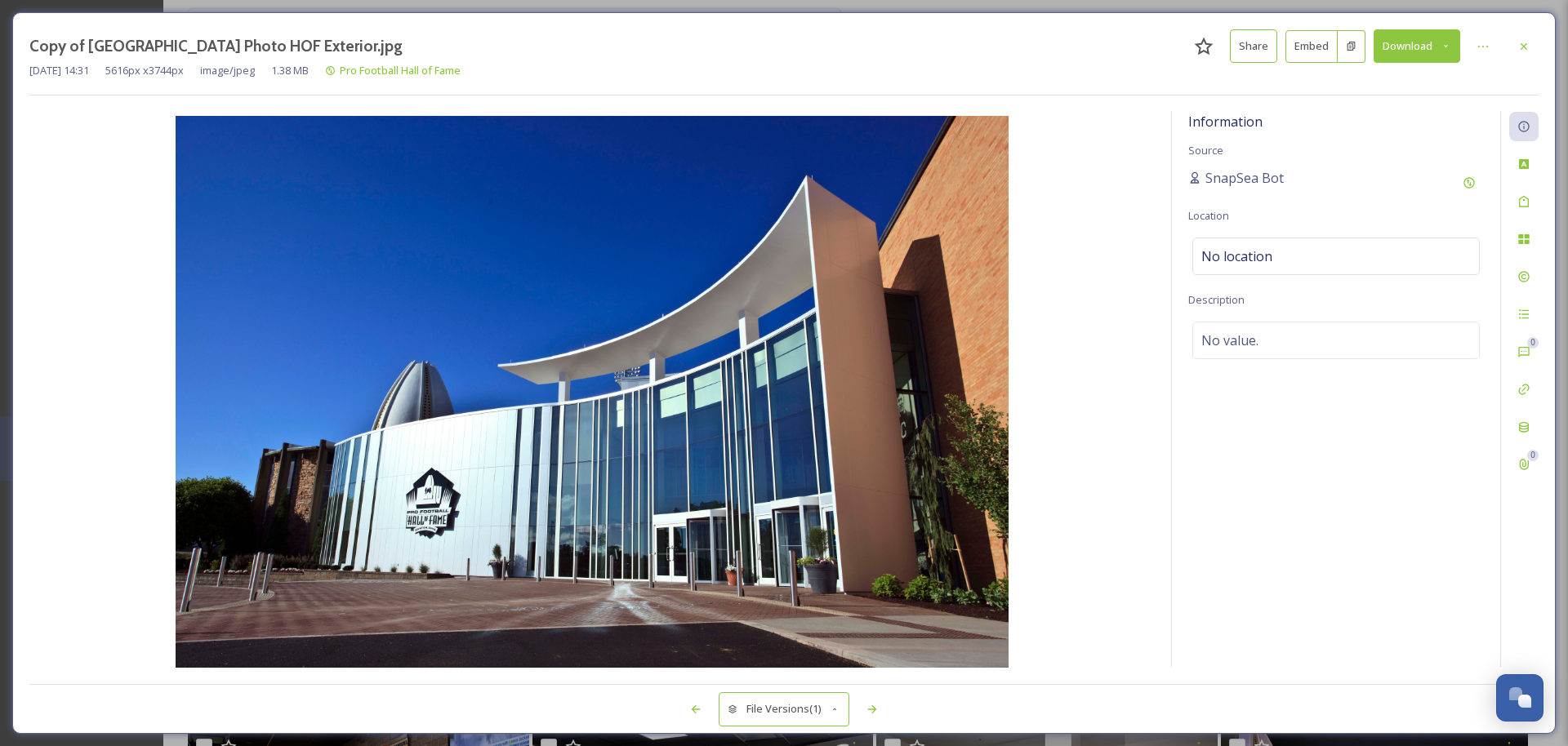
click at [871, 67] on div "Sep 08 2025 14:31 5616 px x 3744 px image/jpeg 1.38 MB Pro Football Hall of Fame" at bounding box center [783, 70] width 1509 height 15
click at [871, 45] on icon at bounding box center [1525, 46] width 14 height 14
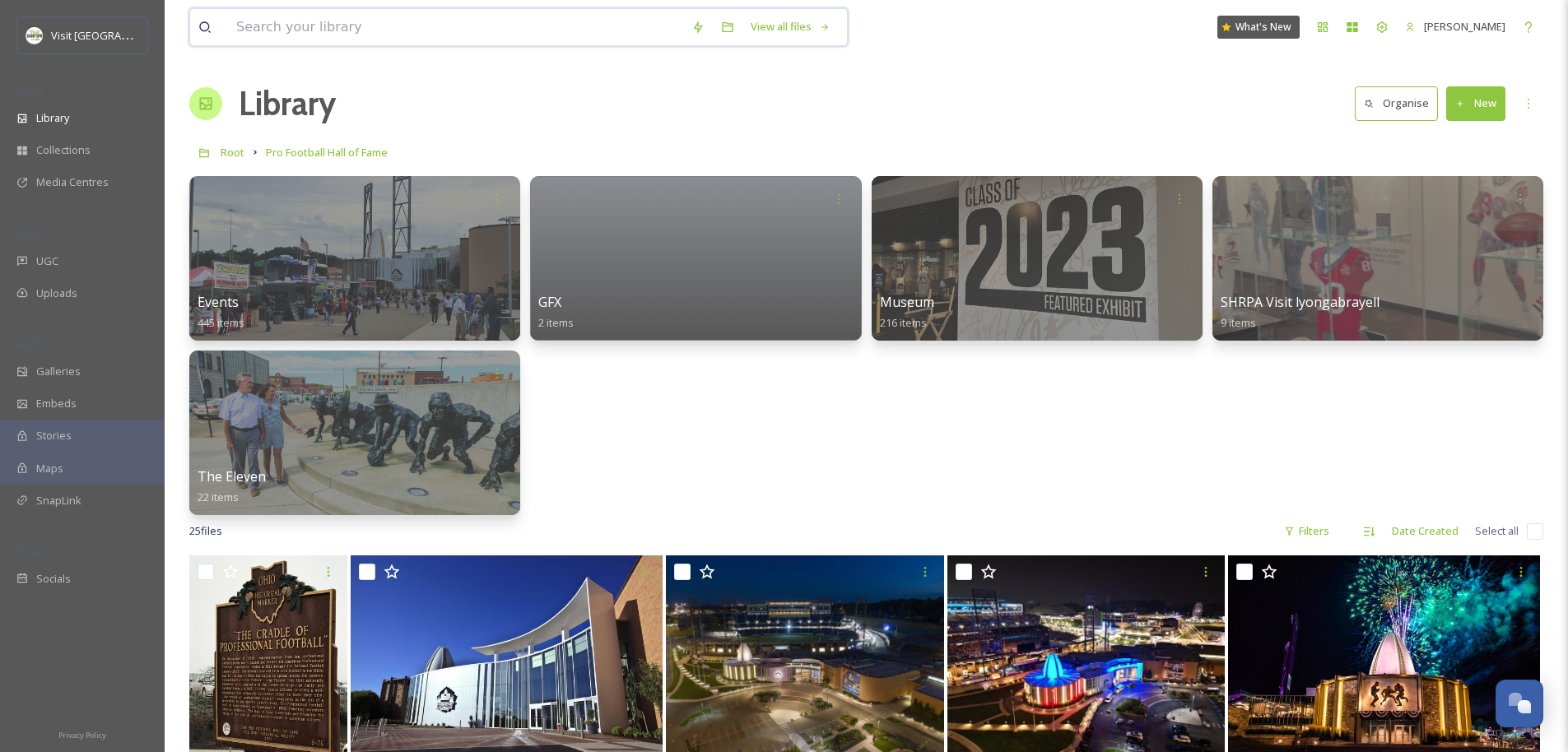
click at [300, 30] on input at bounding box center [455, 26] width 455 height 36
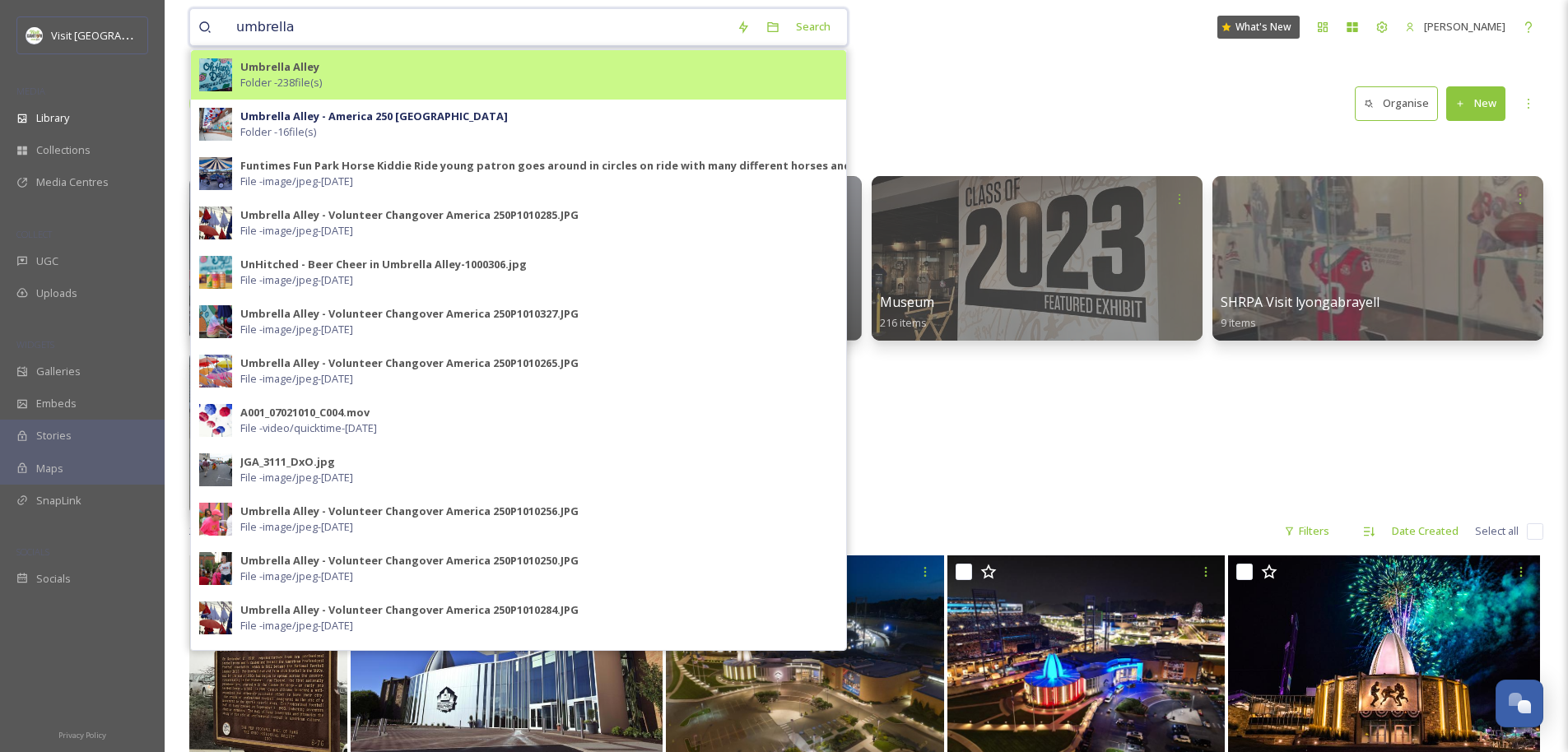
type input "umbrella"
click at [343, 70] on div "Umbrella Alley Folder - 238 file(s)" at bounding box center [539, 75] width 597 height 31
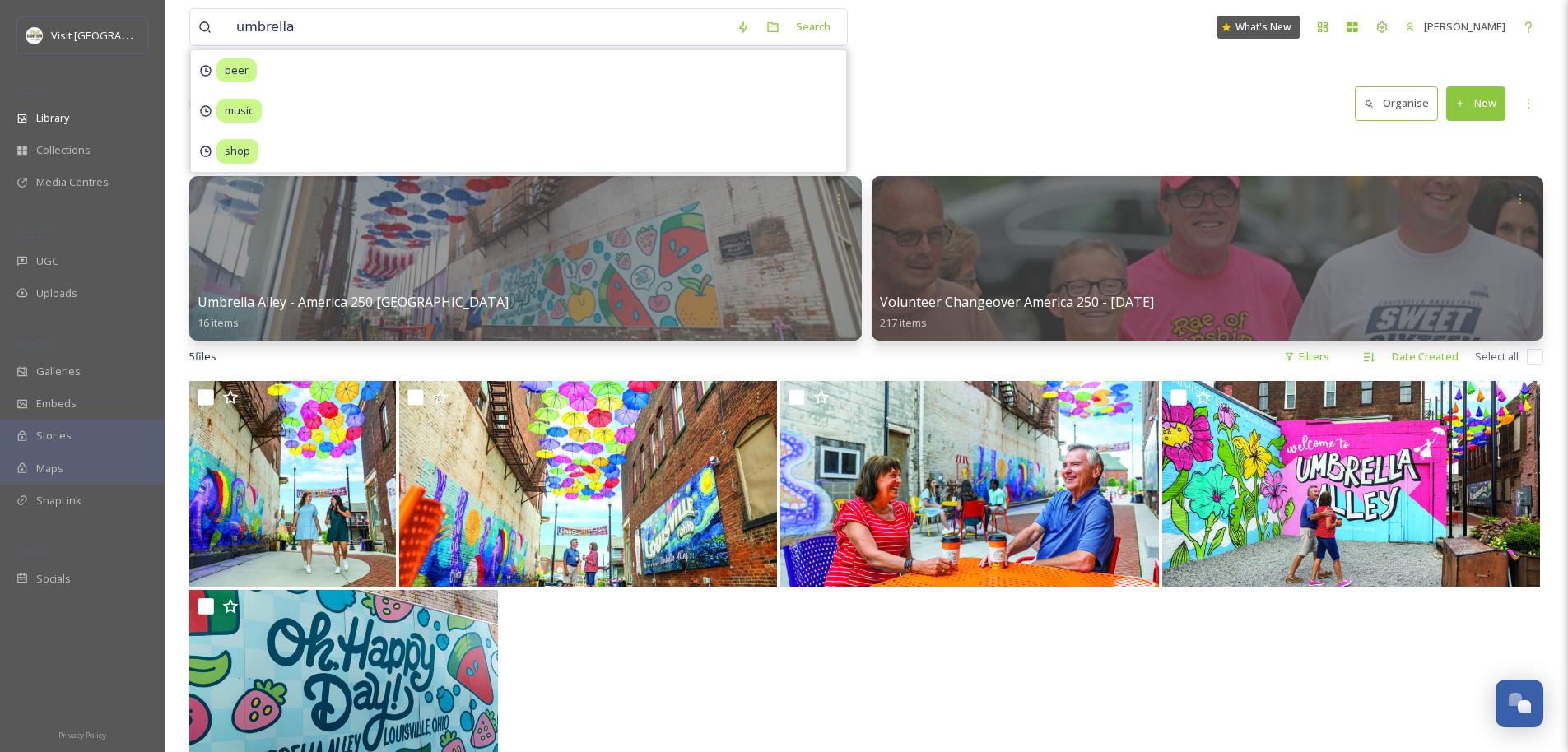
click at [877, 676] on div at bounding box center [867, 695] width 1354 height 209
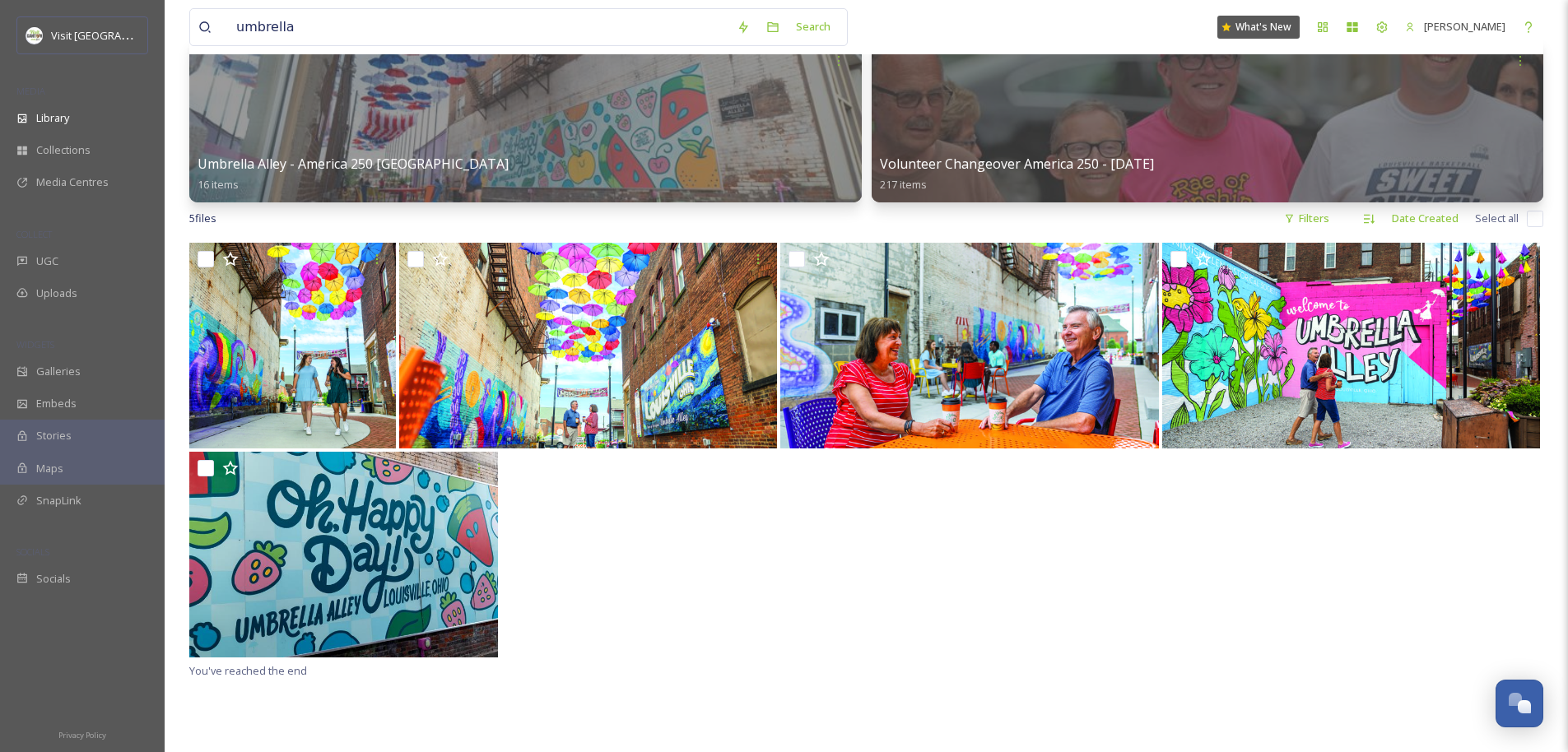
scroll to position [144, 0]
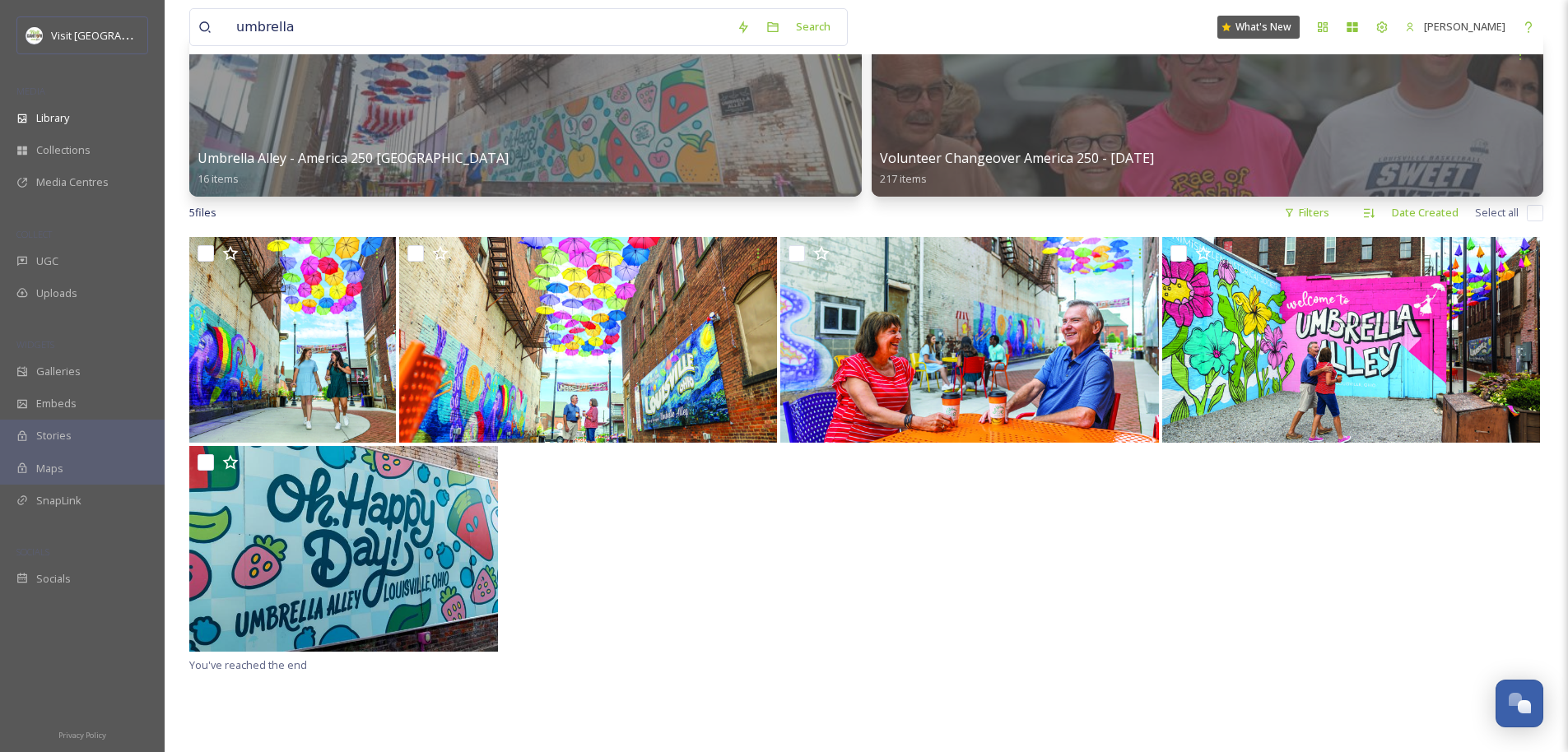
click at [877, 596] on div at bounding box center [867, 551] width 1354 height 209
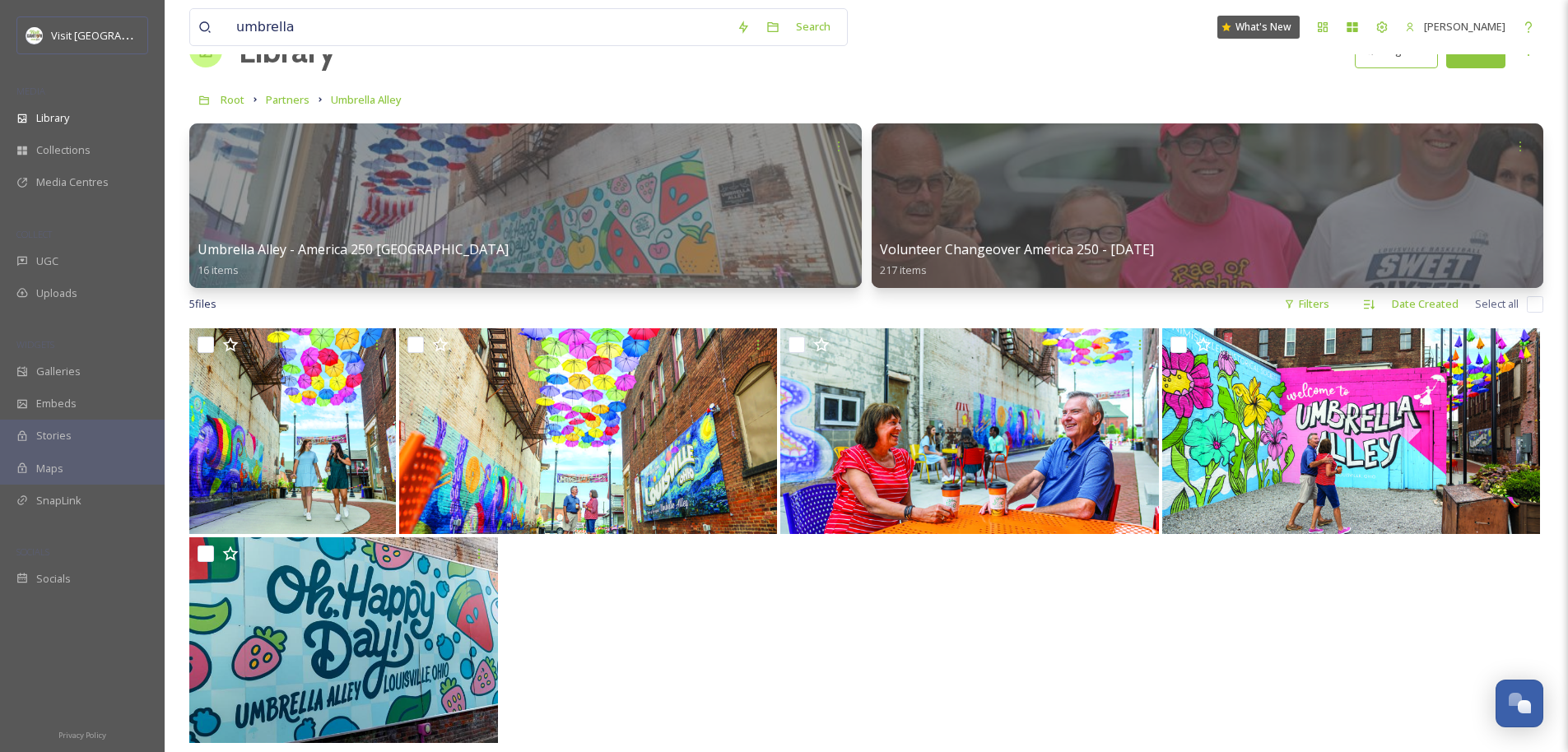
scroll to position [18, 0]
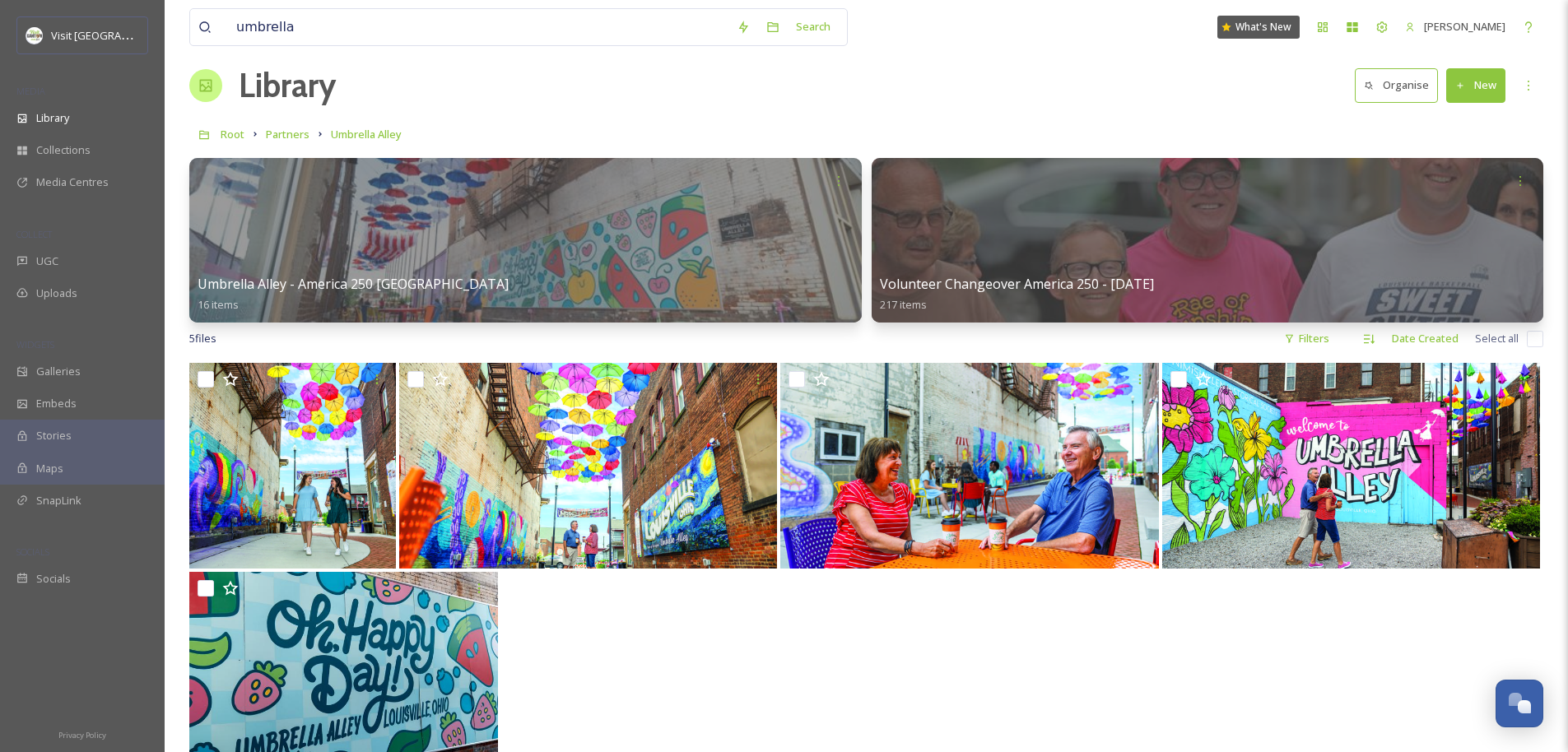
click at [877, 88] on button "New" at bounding box center [1475, 85] width 59 height 34
click at [877, 123] on span "File Upload" at bounding box center [1468, 124] width 54 height 16
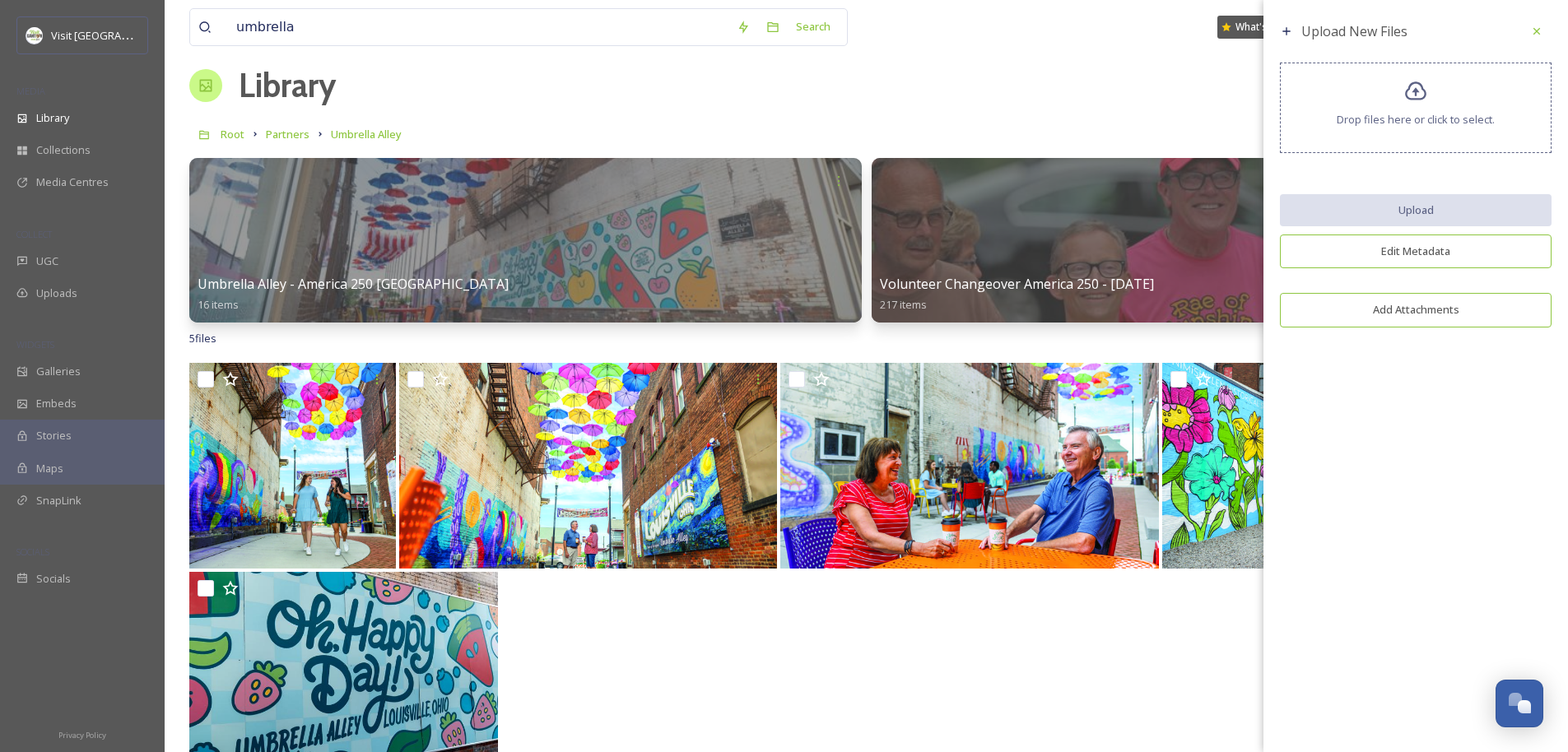
click at [877, 92] on div "Drop files here or click to select." at bounding box center [1415, 107] width 271 height 90
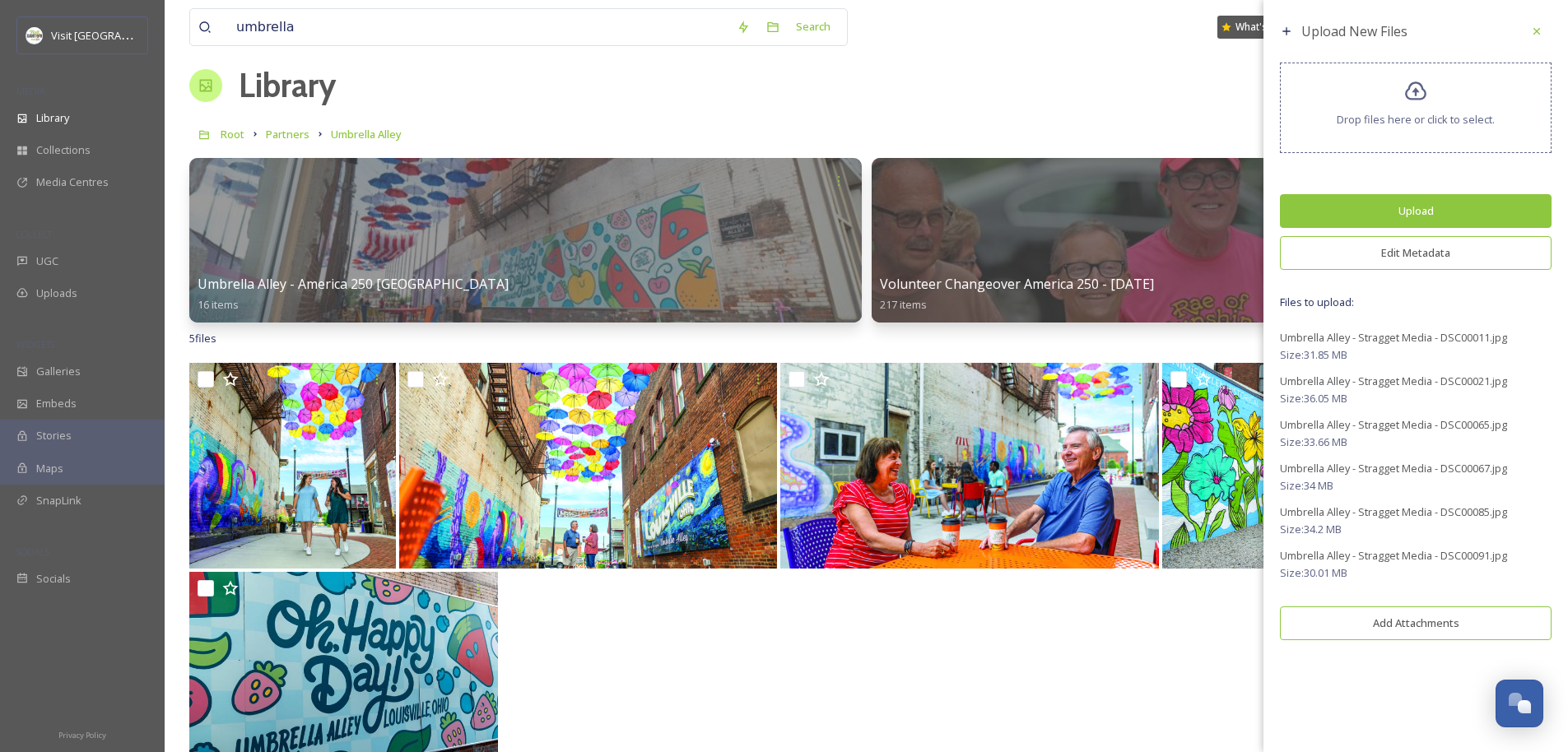
click at [877, 257] on button "Edit Metadata" at bounding box center [1415, 253] width 271 height 34
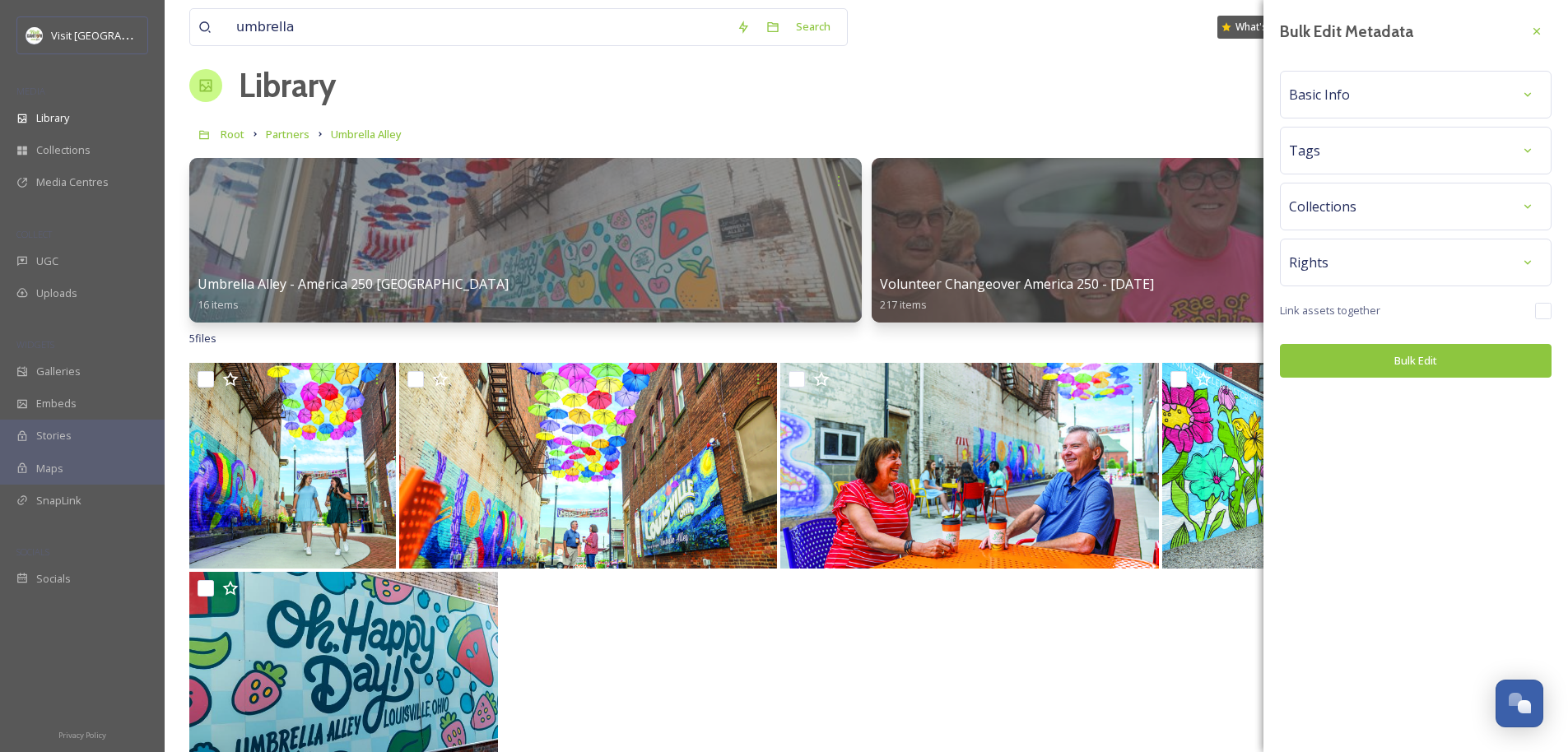
click at [877, 101] on span "Basic Info" at bounding box center [1319, 94] width 61 height 19
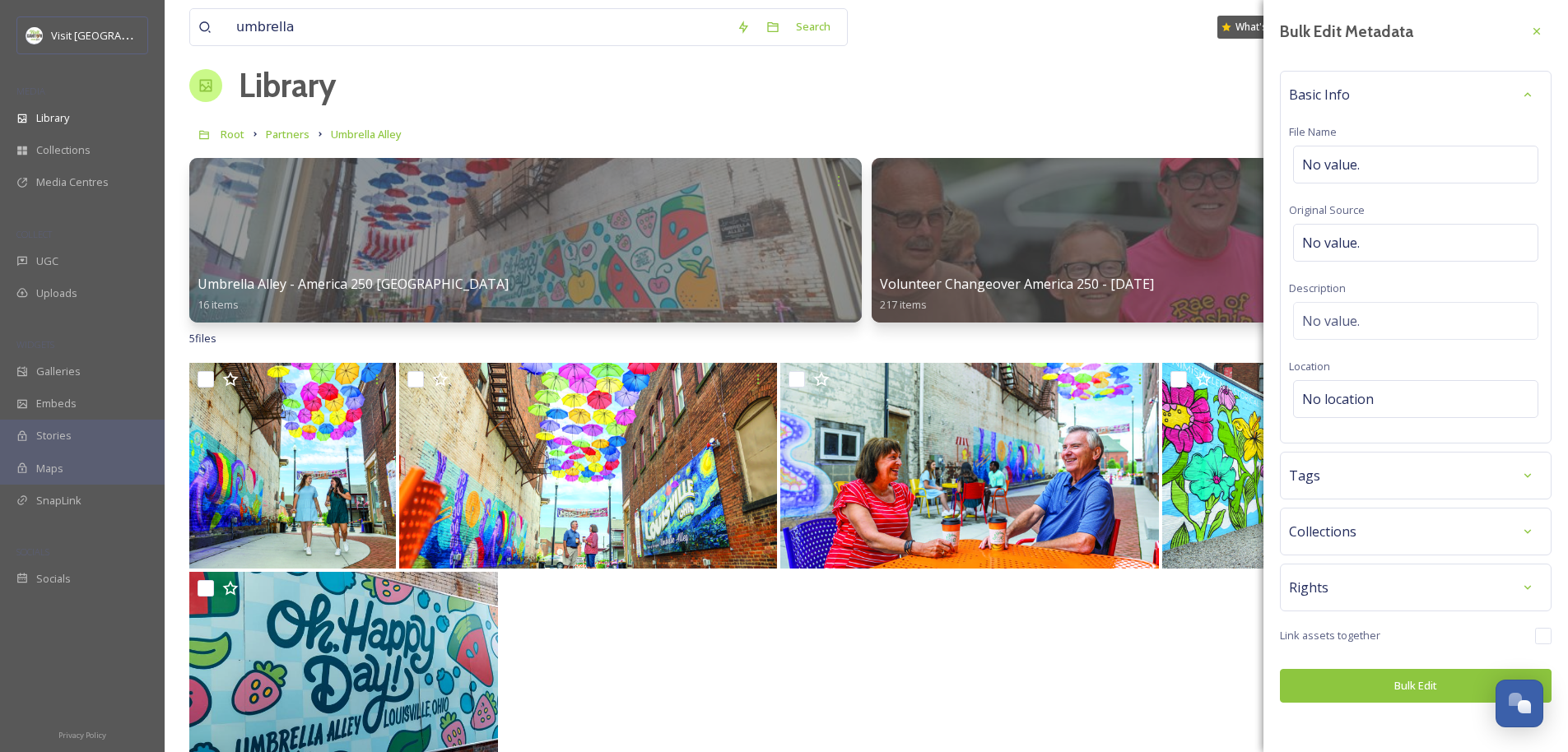
click at [877, 99] on span "Basic Info" at bounding box center [1319, 94] width 61 height 19
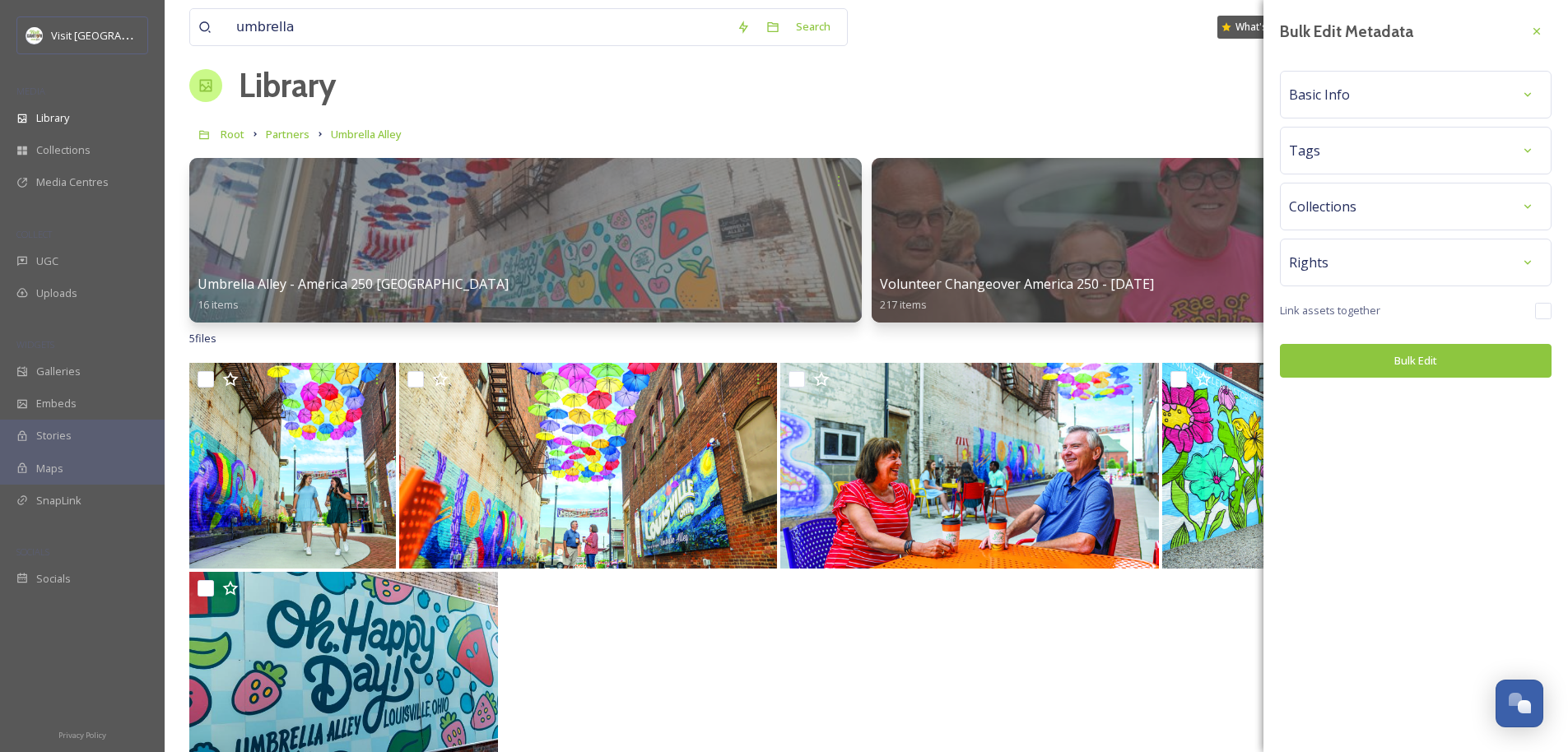
click at [877, 98] on span "Basic Info" at bounding box center [1319, 94] width 61 height 19
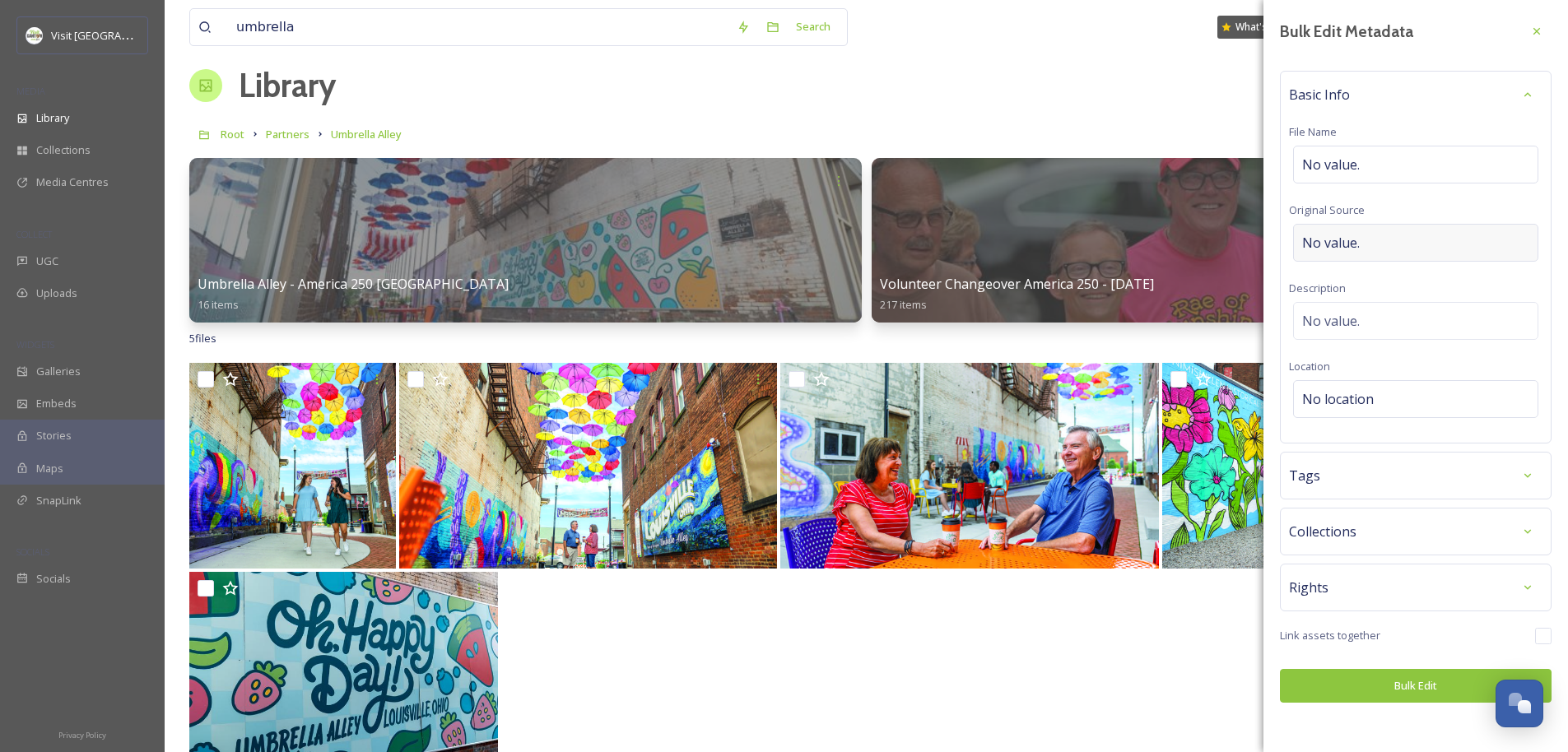
click at [877, 237] on span "No value." at bounding box center [1330, 242] width 57 height 19
click at [877, 315] on span "No value." at bounding box center [1330, 321] width 57 height 19
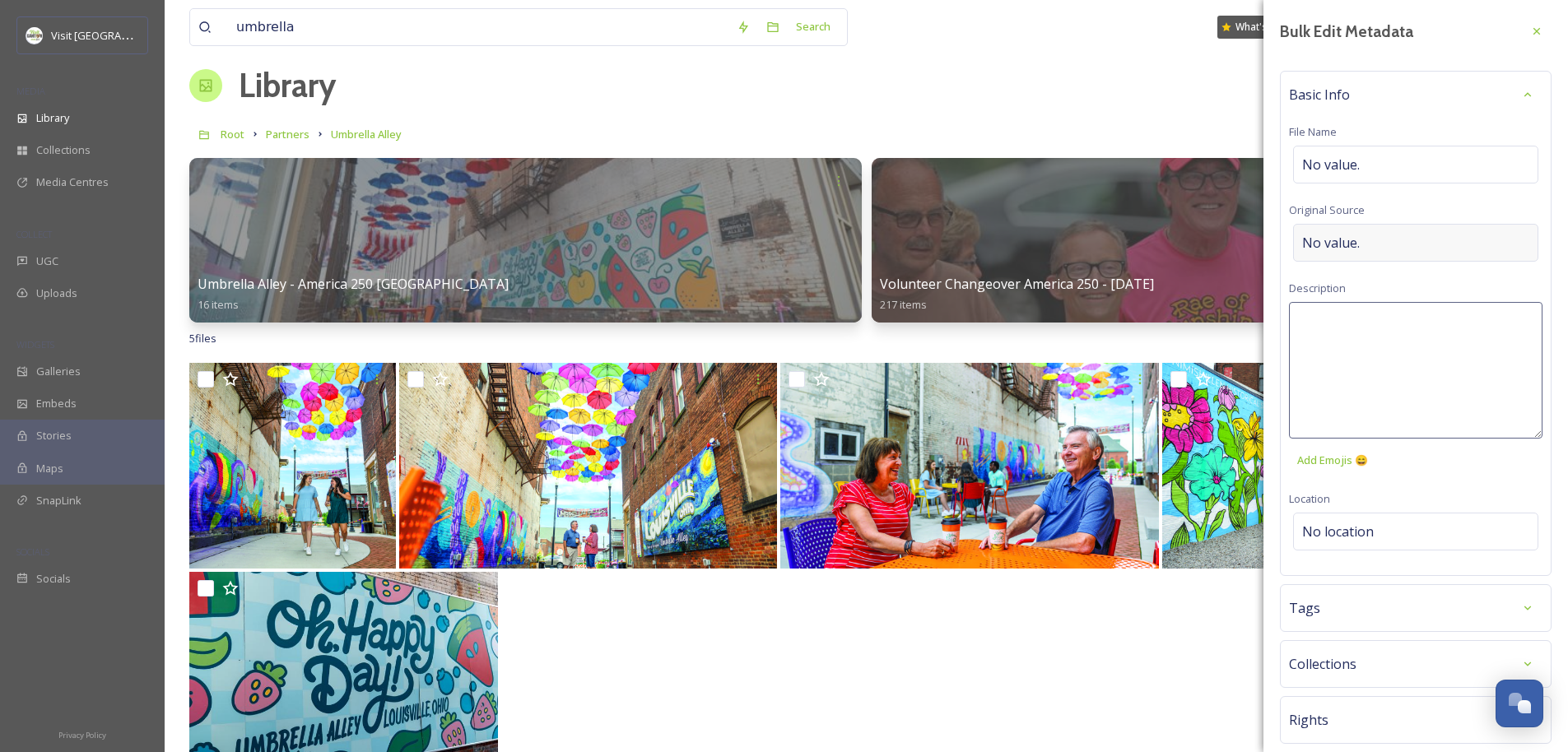
click at [877, 243] on span "No value." at bounding box center [1330, 242] width 57 height 19
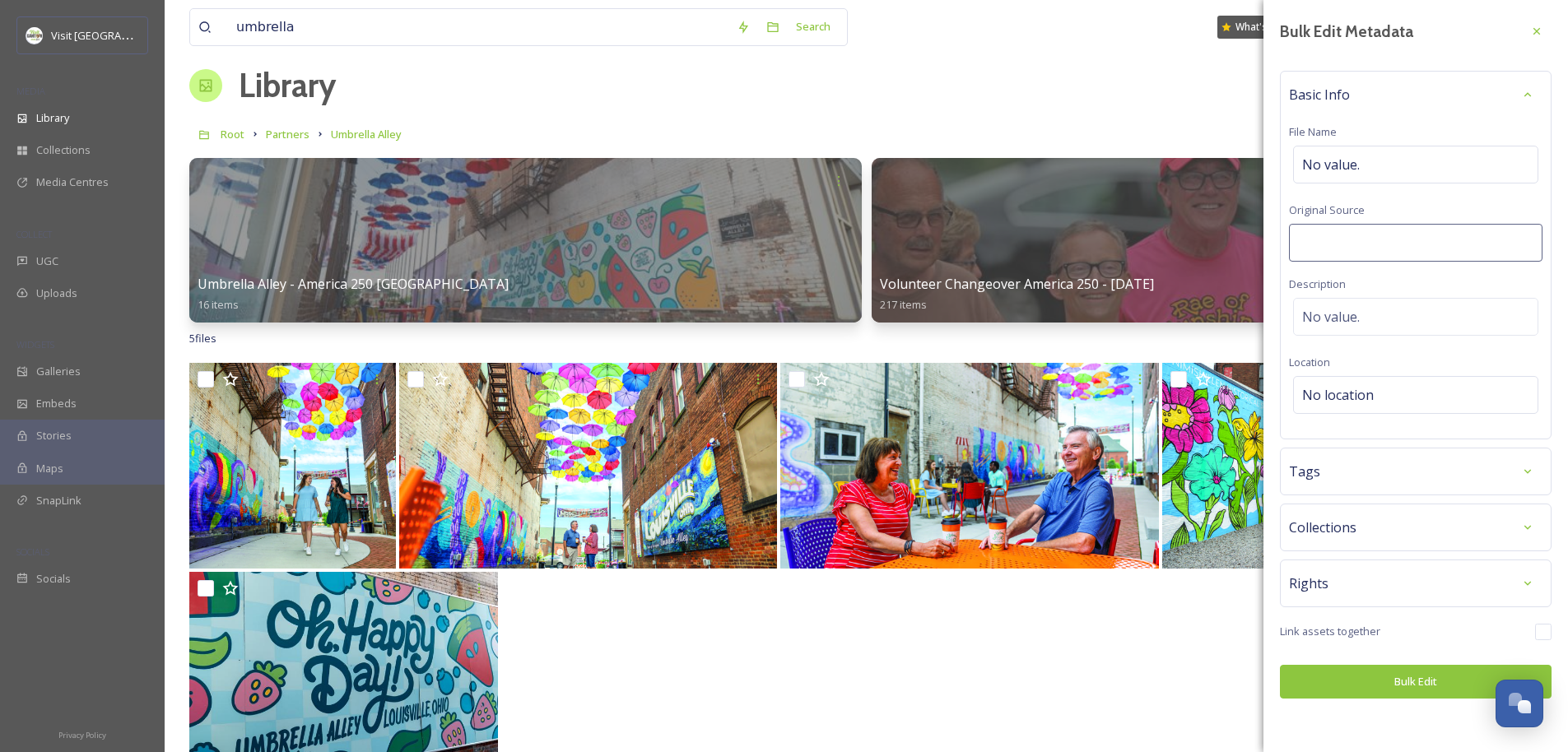
type input "S"
type input "John Taggart, Straggat Media Network"
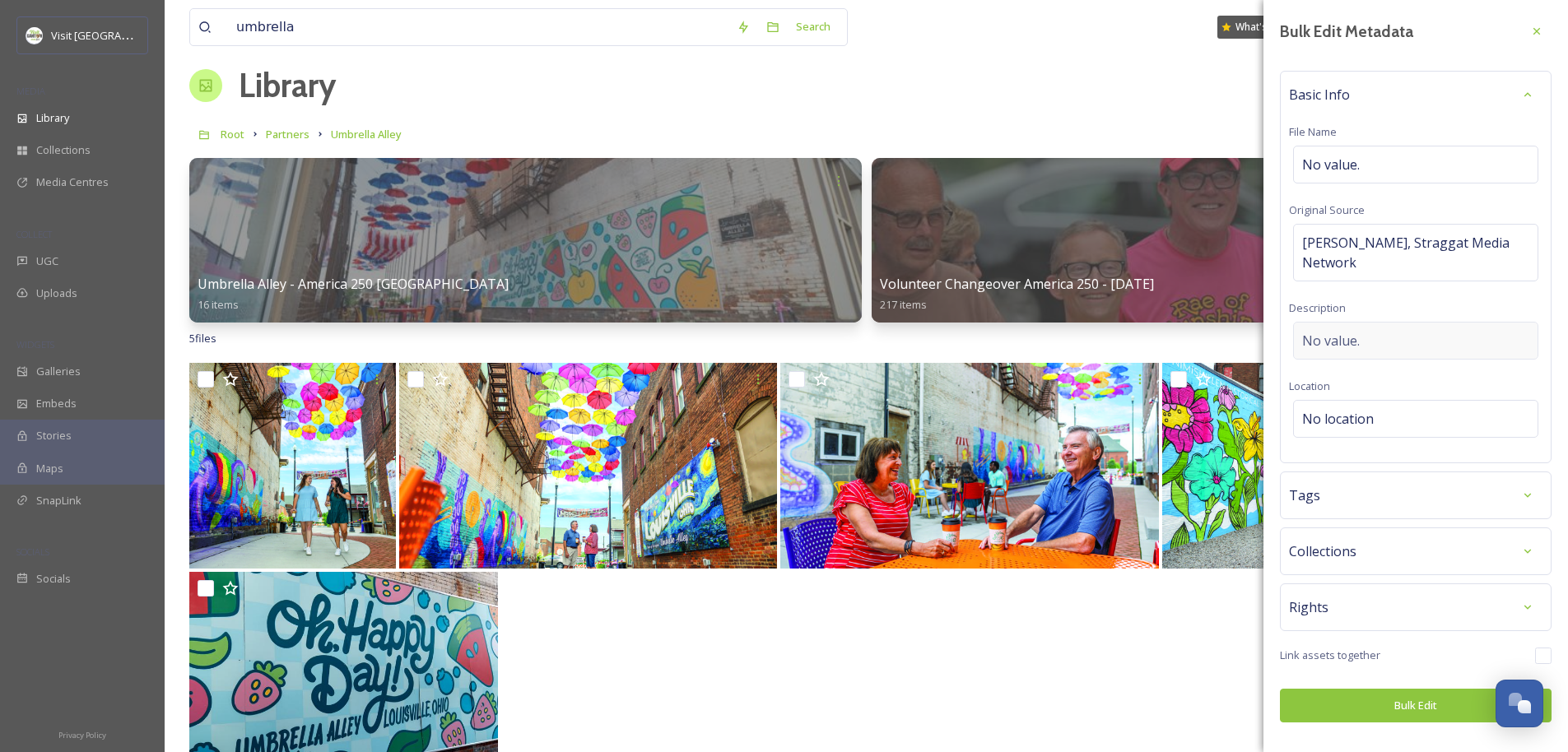
click at [877, 334] on div "No value." at bounding box center [1415, 340] width 245 height 38
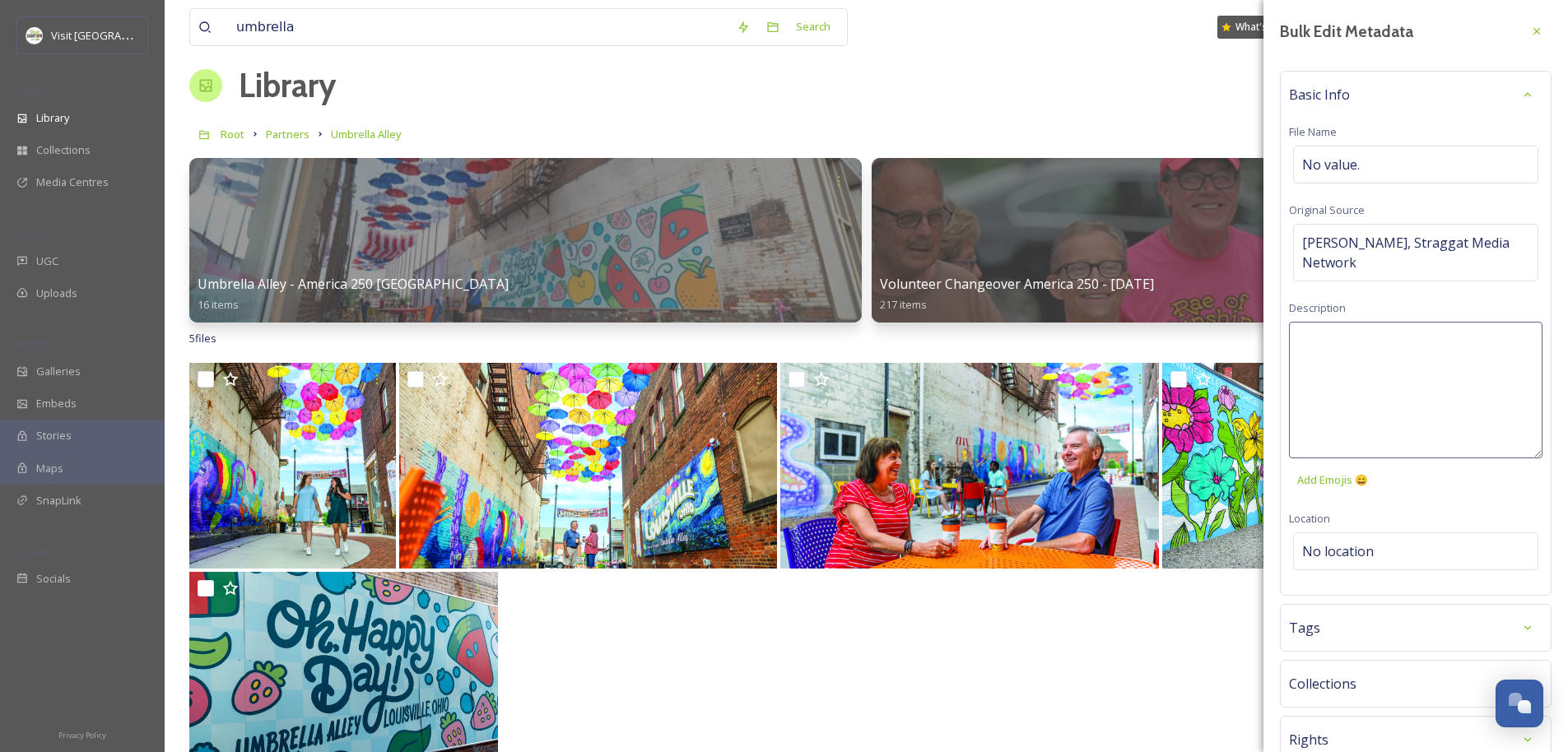
click at [877, 342] on textarea at bounding box center [1415, 390] width 254 height 136
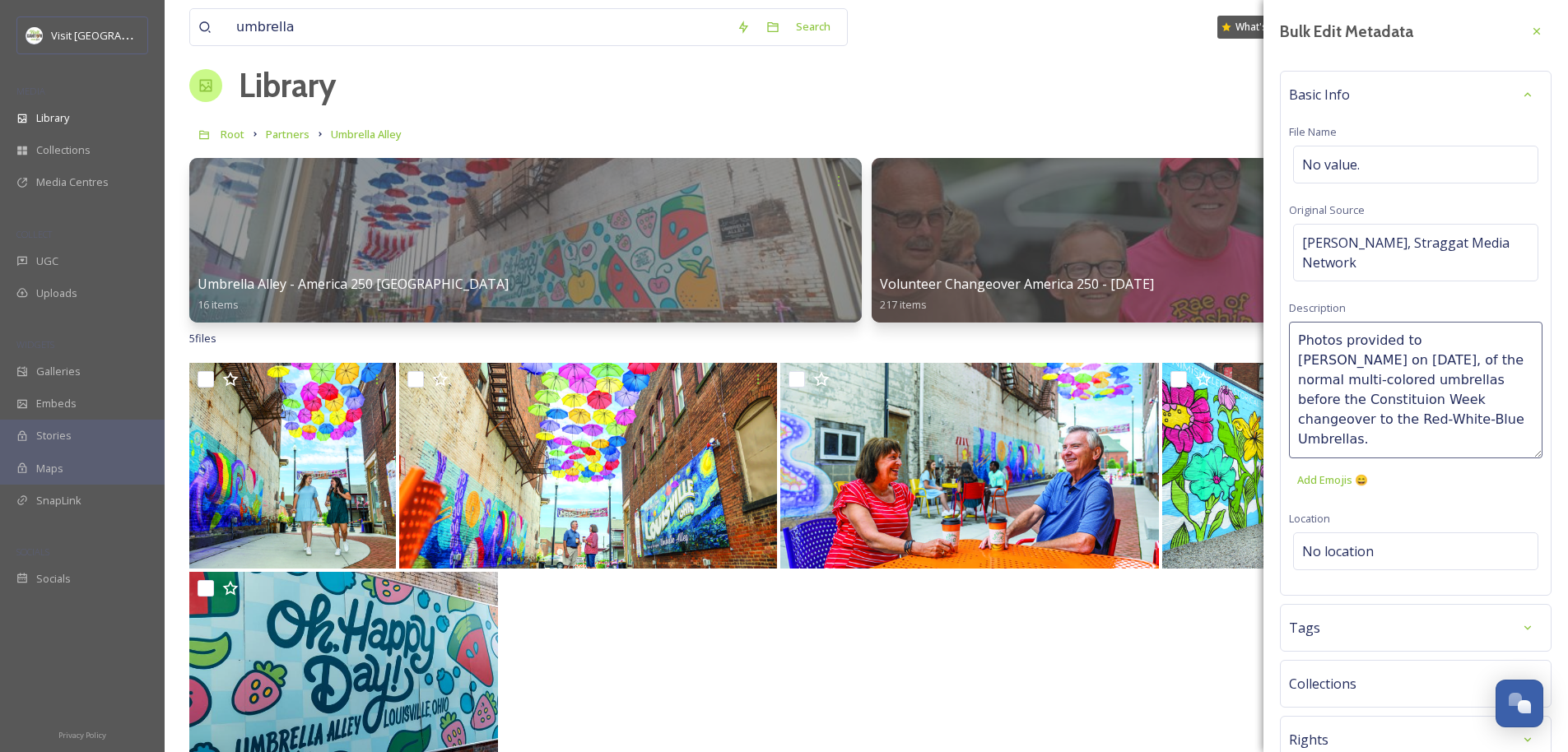
click at [877, 384] on textarea "Photos provided to Rick Guiley on 8/30/25, of the normal multi-colored umbrella…" at bounding box center [1415, 390] width 254 height 136
type textarea "Photos provided to Rick Guiley on 8/30/25, of the normal multi-colored umbrella…"
click at [877, 416] on textarea "Photos provided to Rick Guiley on 8/30/25, of the normal multi-colored umbrella…" at bounding box center [1415, 390] width 254 height 136
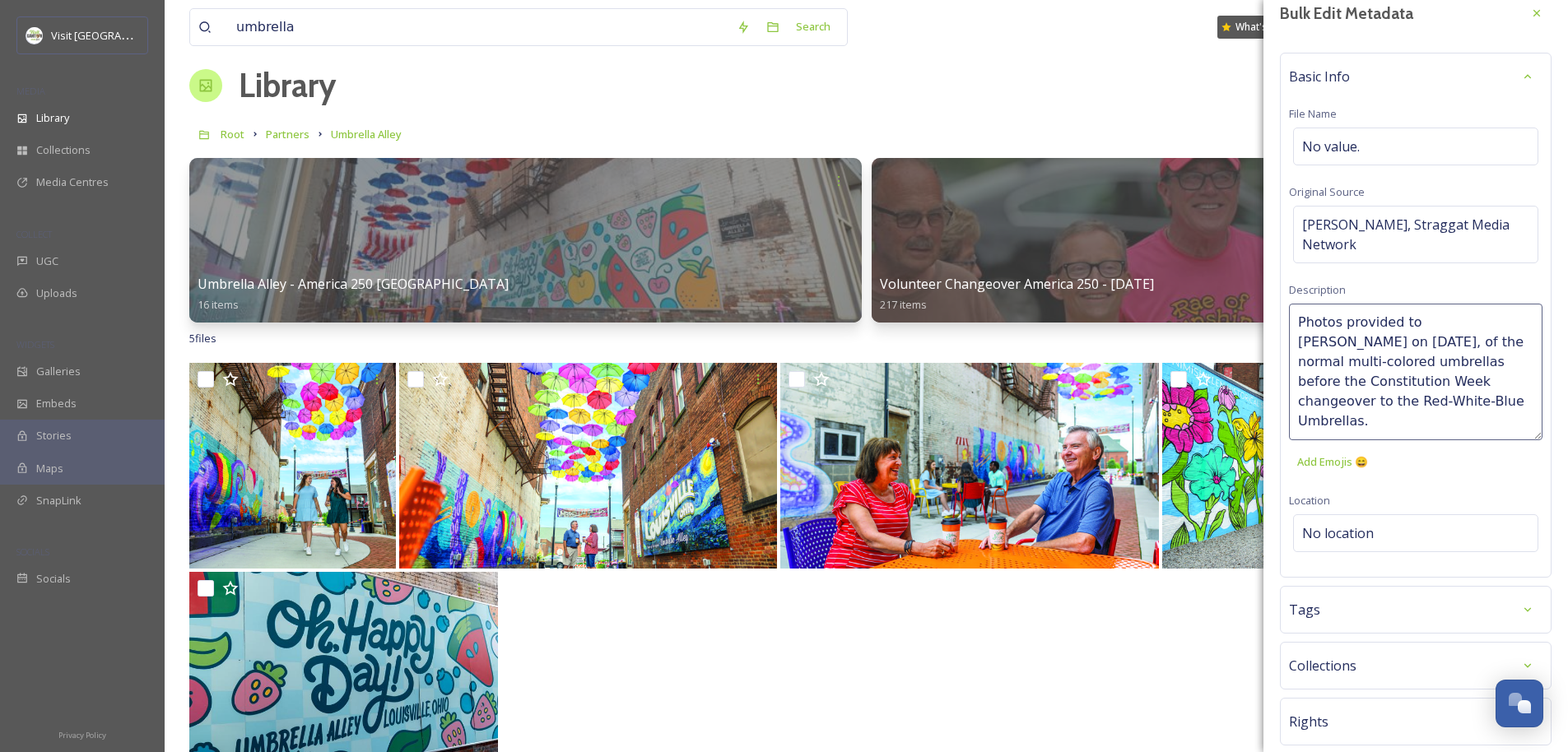
scroll to position [21, 0]
click at [877, 526] on div "Bulk Edit Metadata Basic Info File Name No value. Original Source John Taggart,…" at bounding box center [1415, 414] width 304 height 872
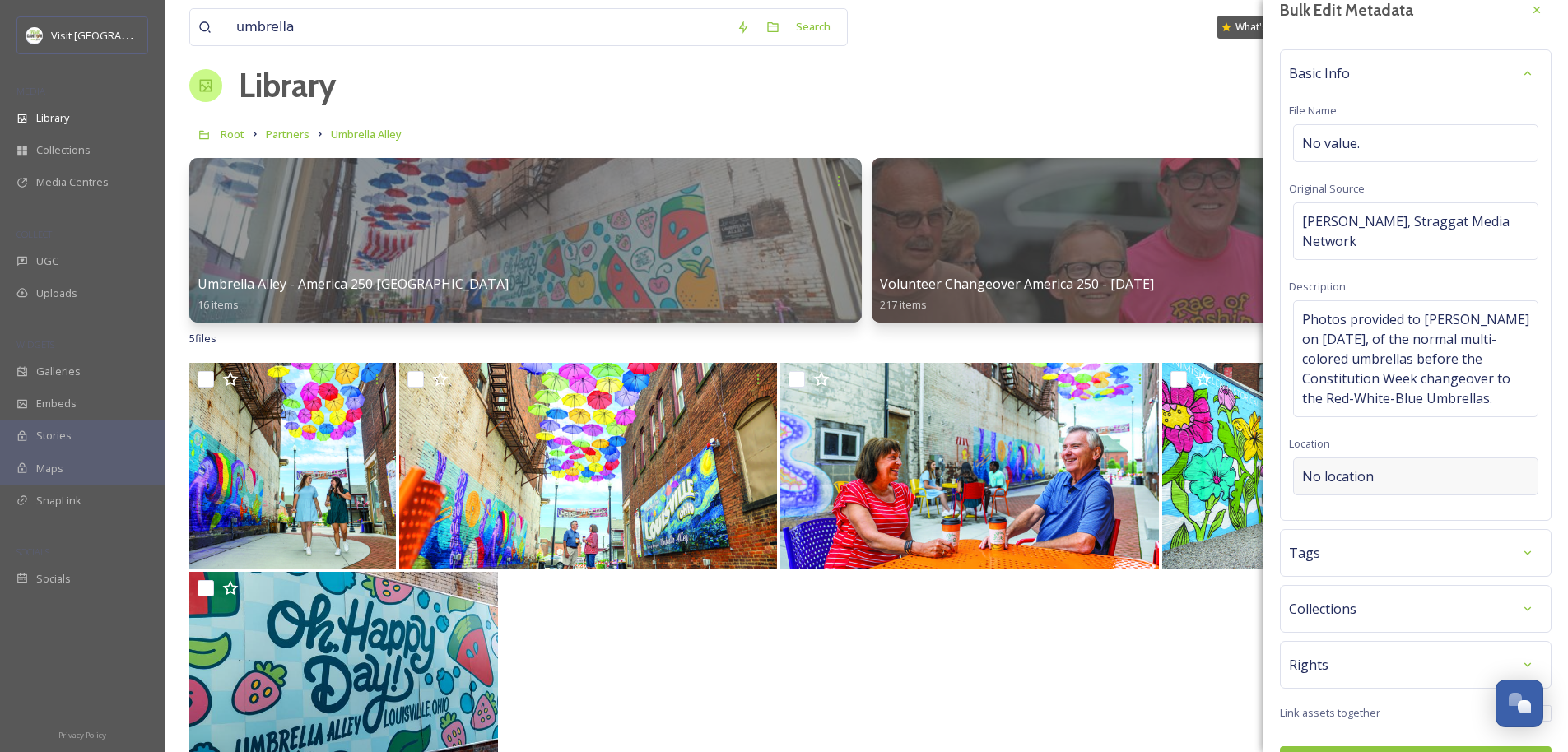
click at [877, 481] on div "No location" at bounding box center [1415, 476] width 245 height 38
click at [877, 481] on input at bounding box center [1415, 476] width 243 height 36
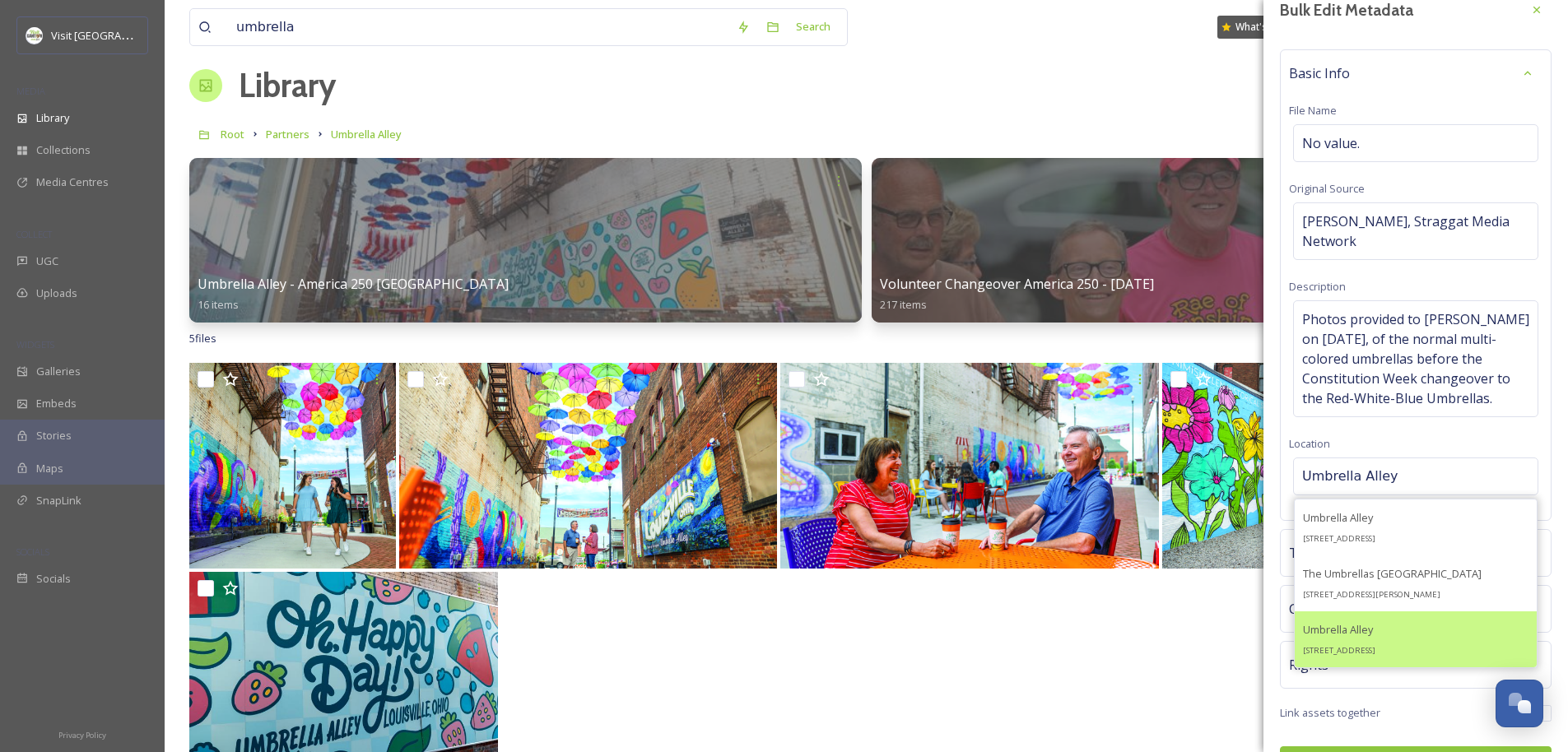
type input "Umbrella Alley"
click at [877, 639] on div "Umbrella Alley 218 E Main St, Louisville, OH 44641, USA" at bounding box center [1338, 639] width 72 height 40
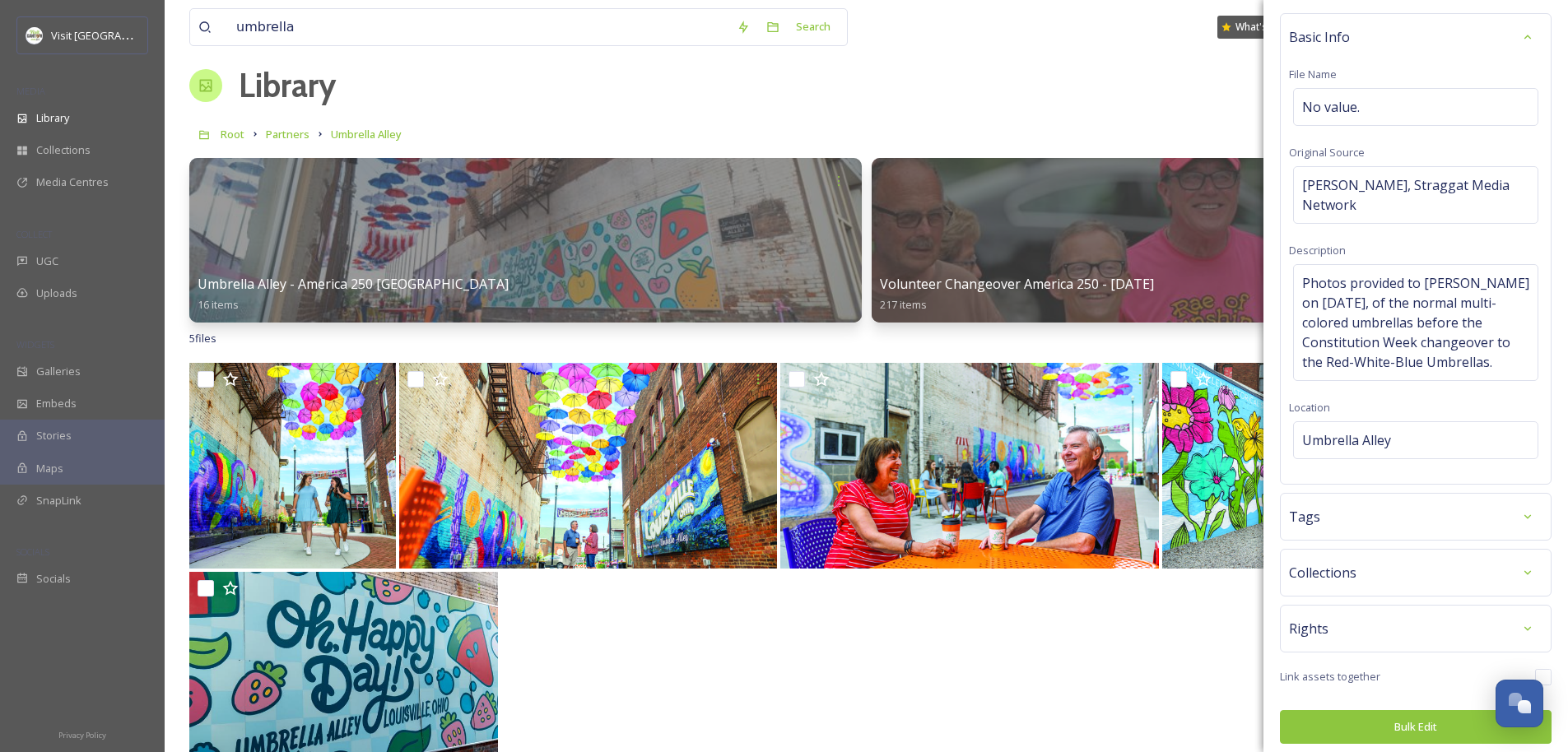
scroll to position [66, 0]
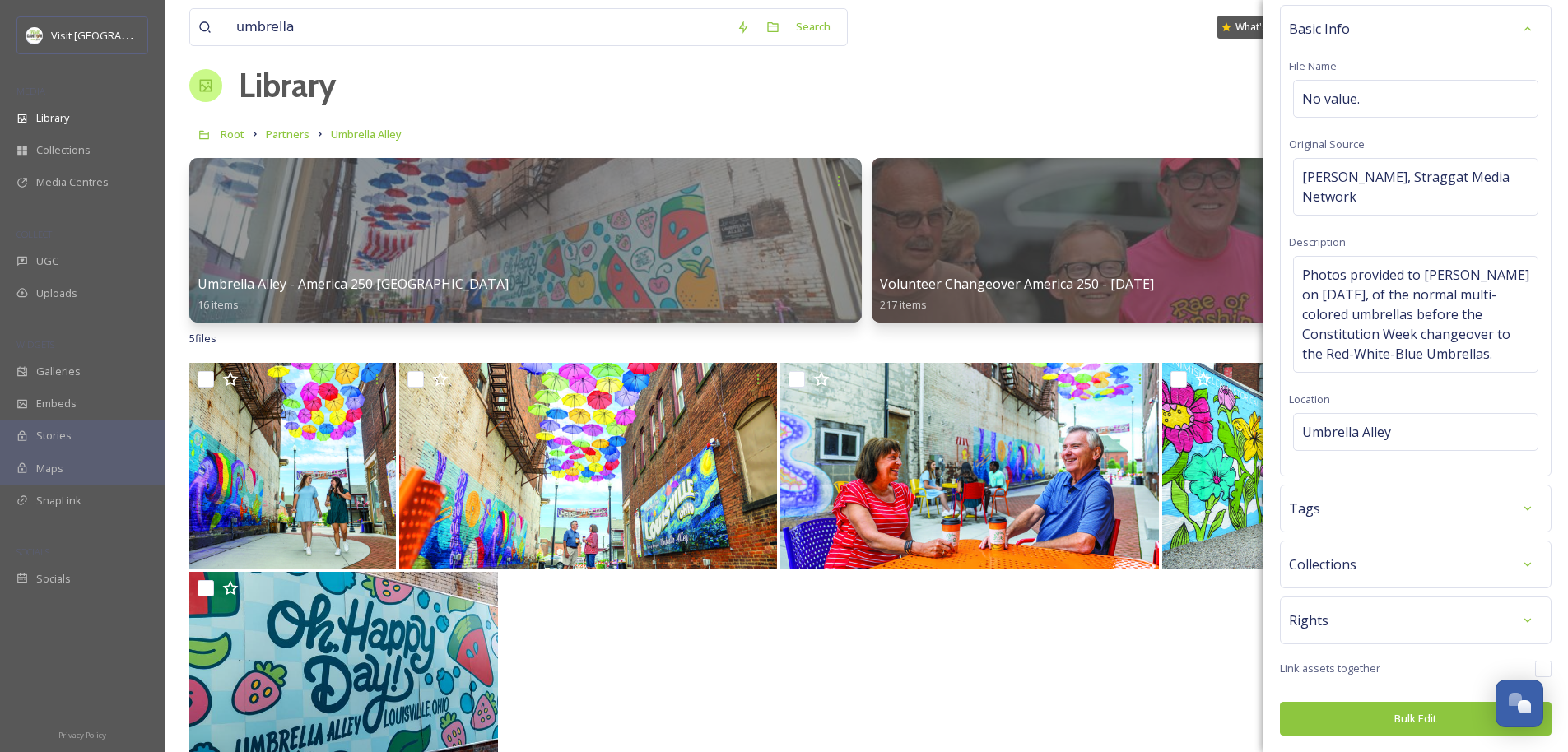
click at [877, 500] on div "Tags" at bounding box center [1415, 509] width 254 height 29
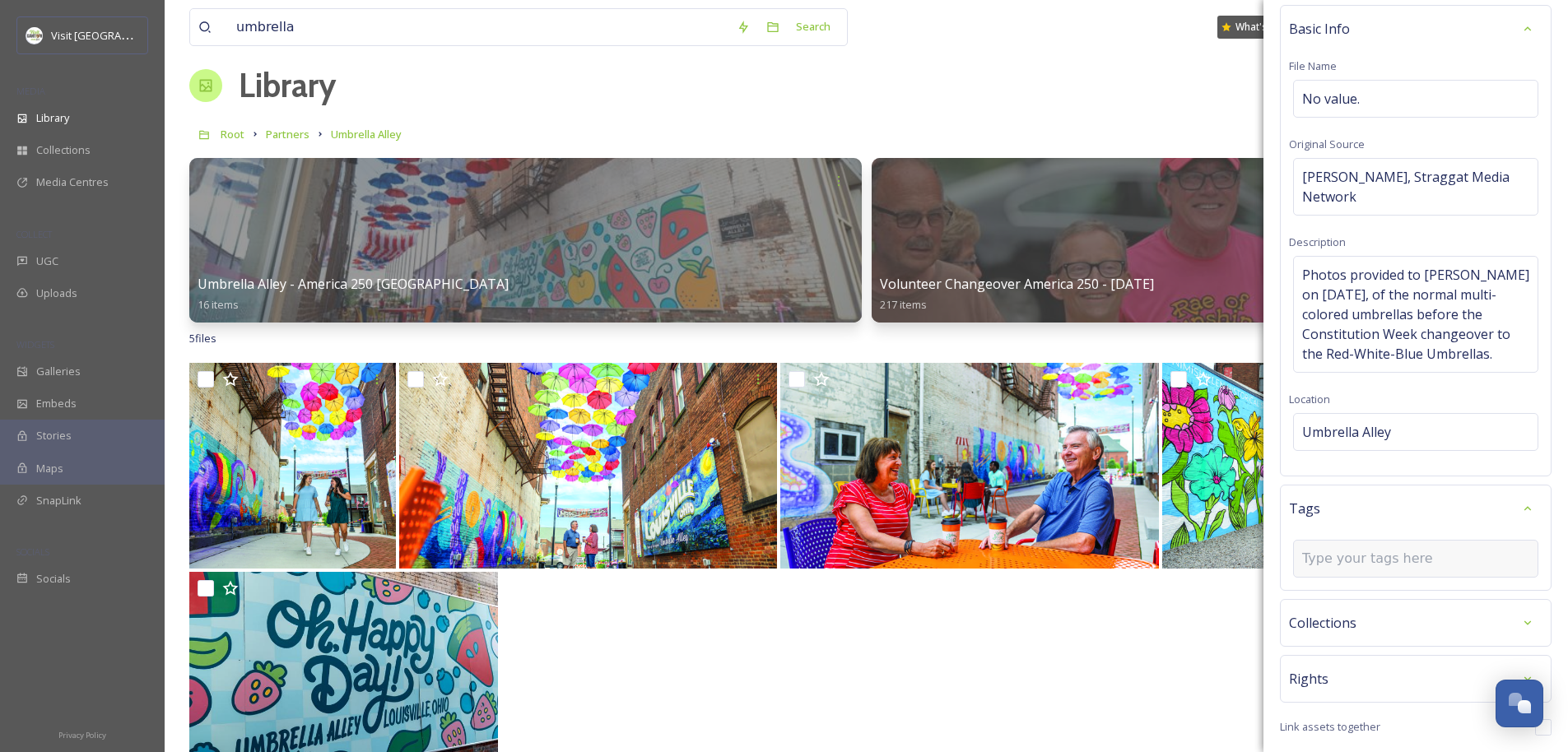
click at [877, 564] on input at bounding box center [1383, 558] width 164 height 19
type input "umbrella"
click at [877, 598] on div "umbrella" at bounding box center [1415, 597] width 242 height 32
click at [877, 598] on input at bounding box center [1383, 591] width 164 height 19
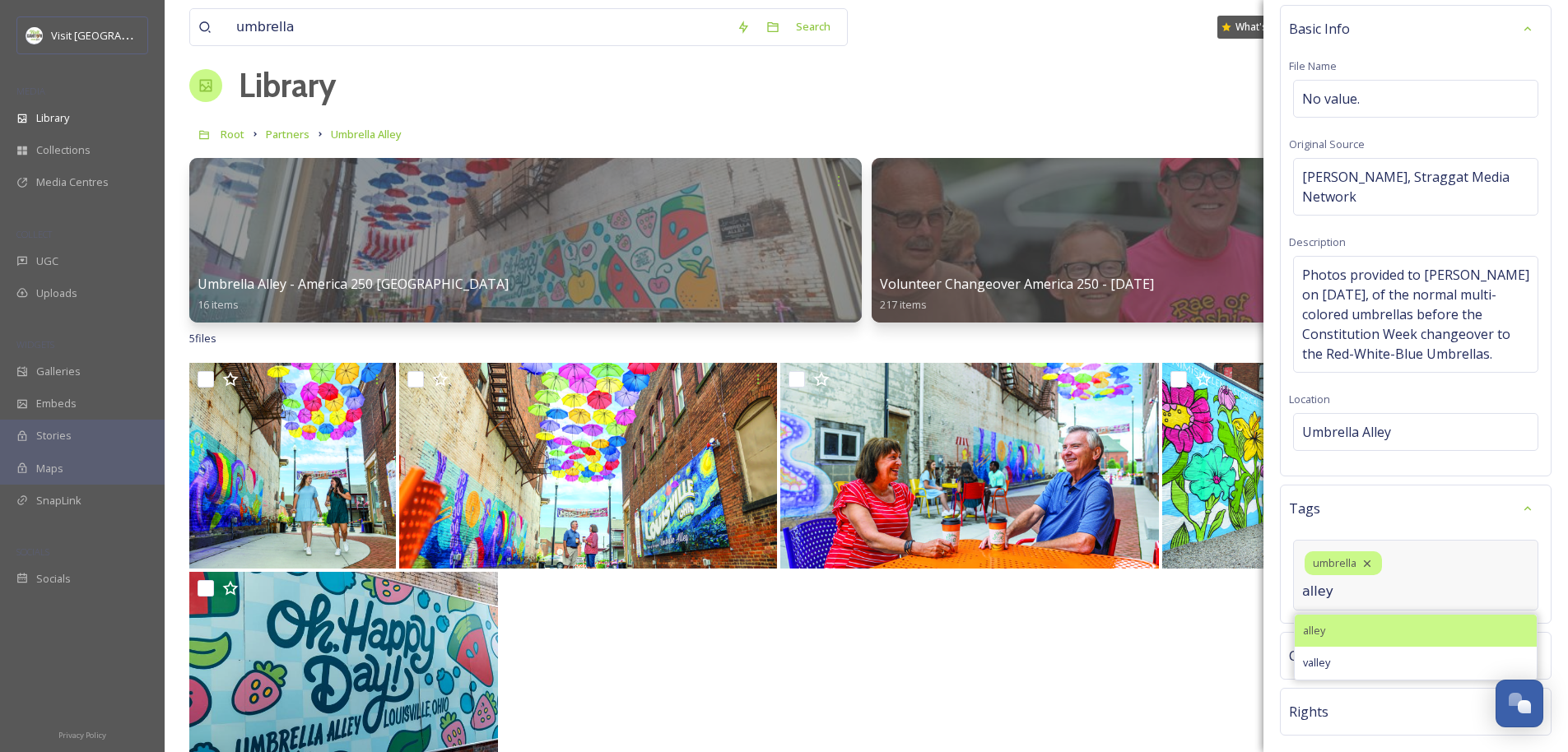
type input "alley"
click at [877, 636] on div "alley" at bounding box center [1415, 630] width 242 height 32
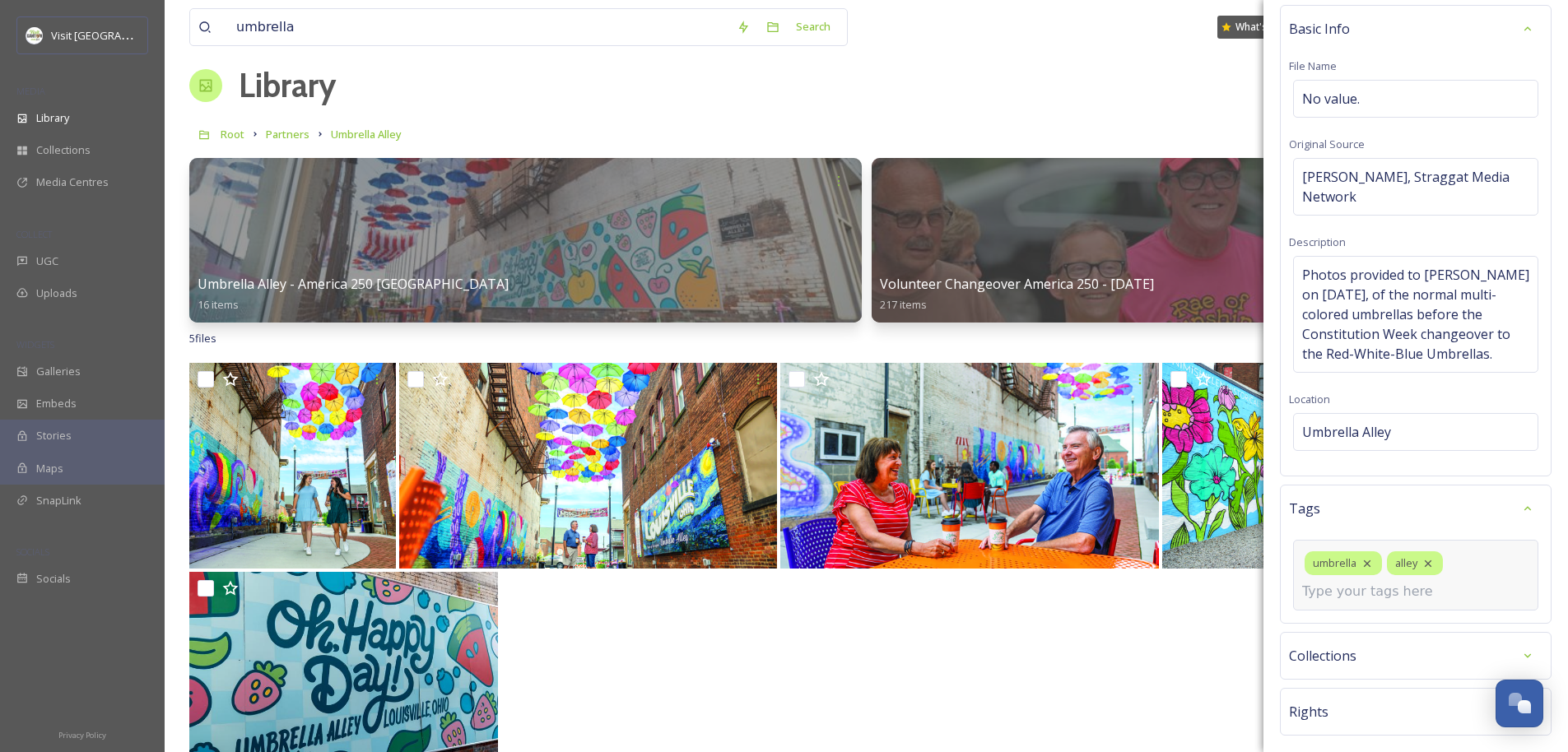
click at [877, 601] on input at bounding box center [1383, 591] width 164 height 19
type input "louisville"
click at [877, 628] on div "Louisville" at bounding box center [1415, 630] width 242 height 32
click at [877, 628] on input at bounding box center [1383, 625] width 164 height 19
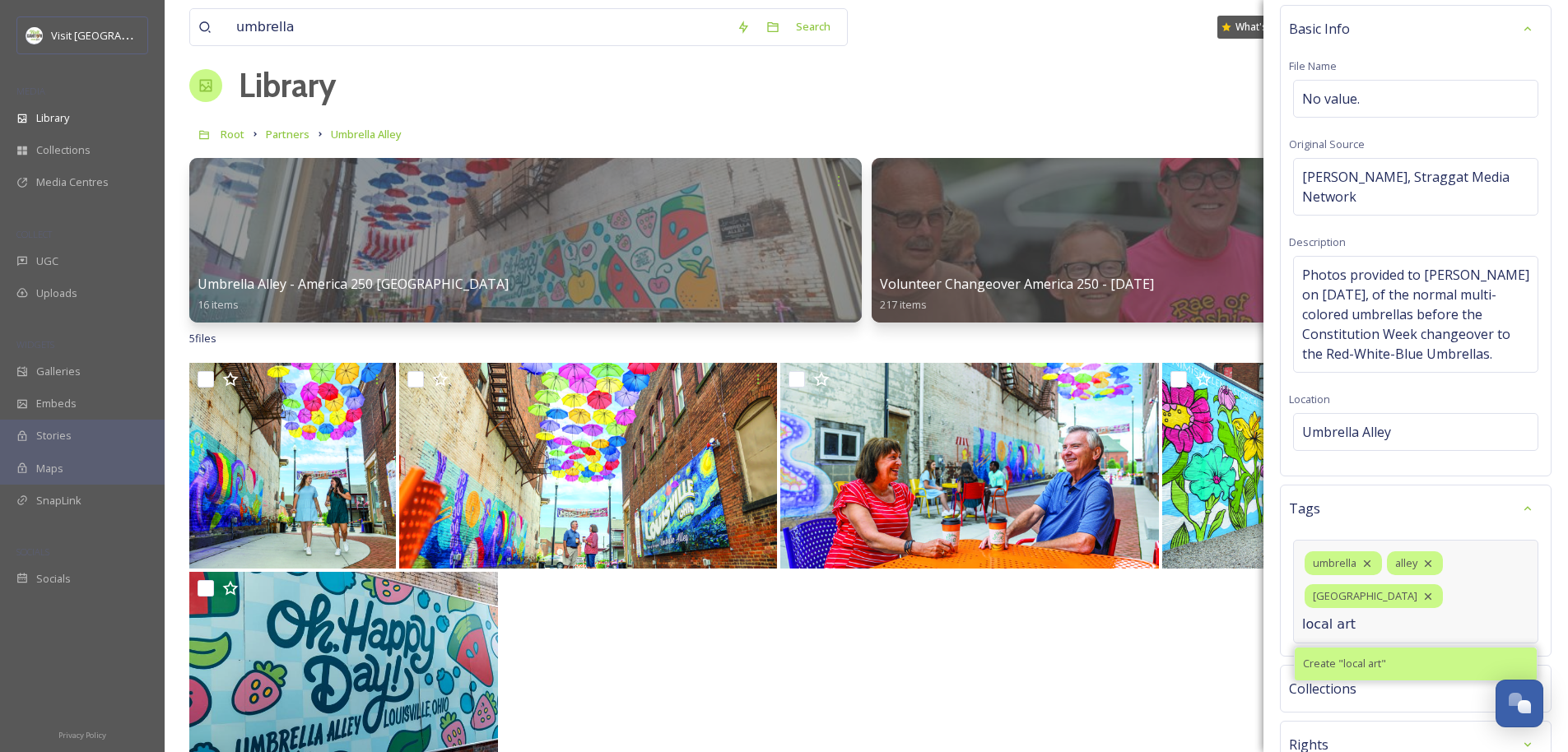
type input "local art"
click at [877, 661] on span "Create " local art "" at bounding box center [1343, 663] width 83 height 16
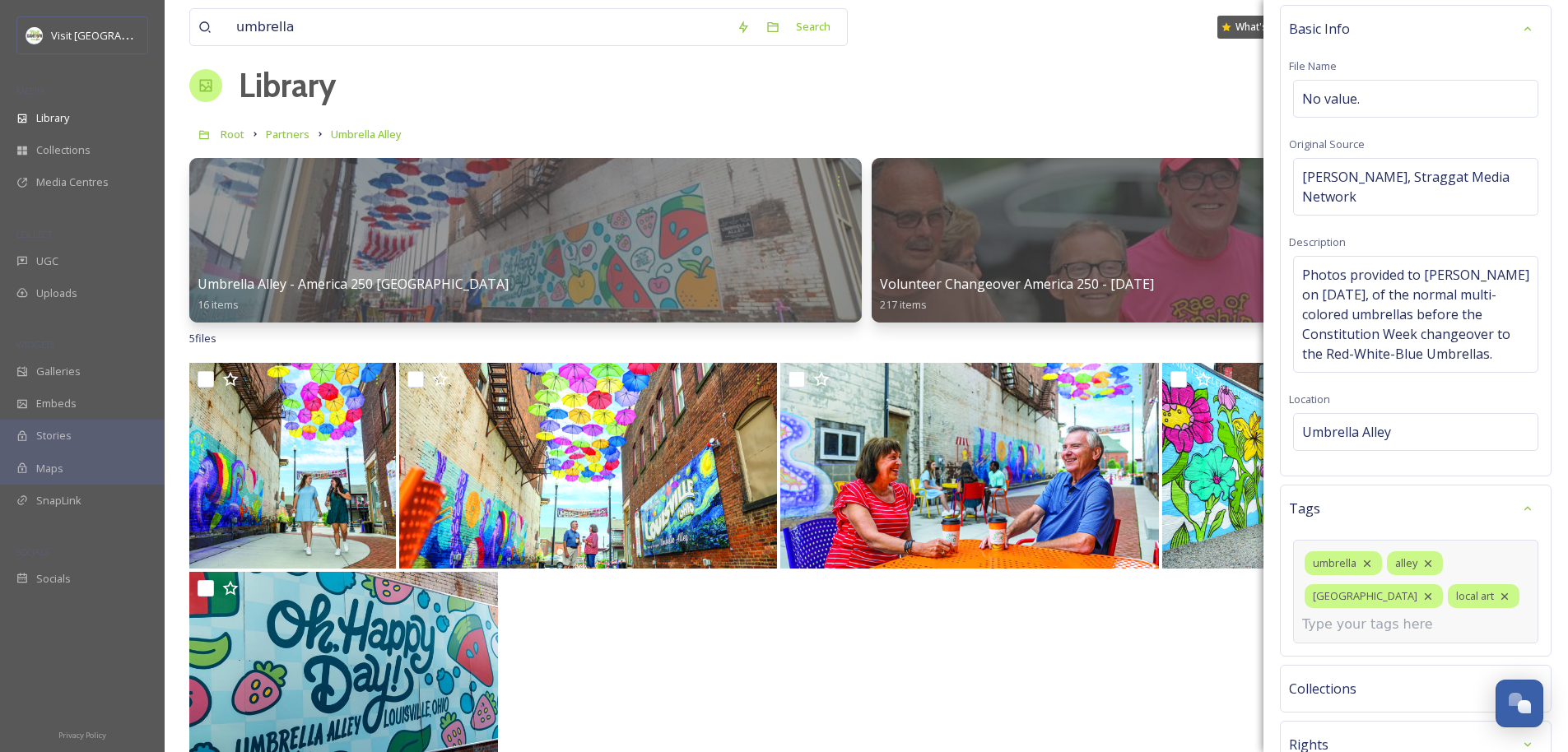
click at [877, 630] on input at bounding box center [1383, 625] width 164 height 19
type input "art installation"
click at [877, 664] on span "Create " art installation "" at bounding box center [1360, 663] width 115 height 16
click at [877, 658] on input at bounding box center [1383, 659] width 164 height 19
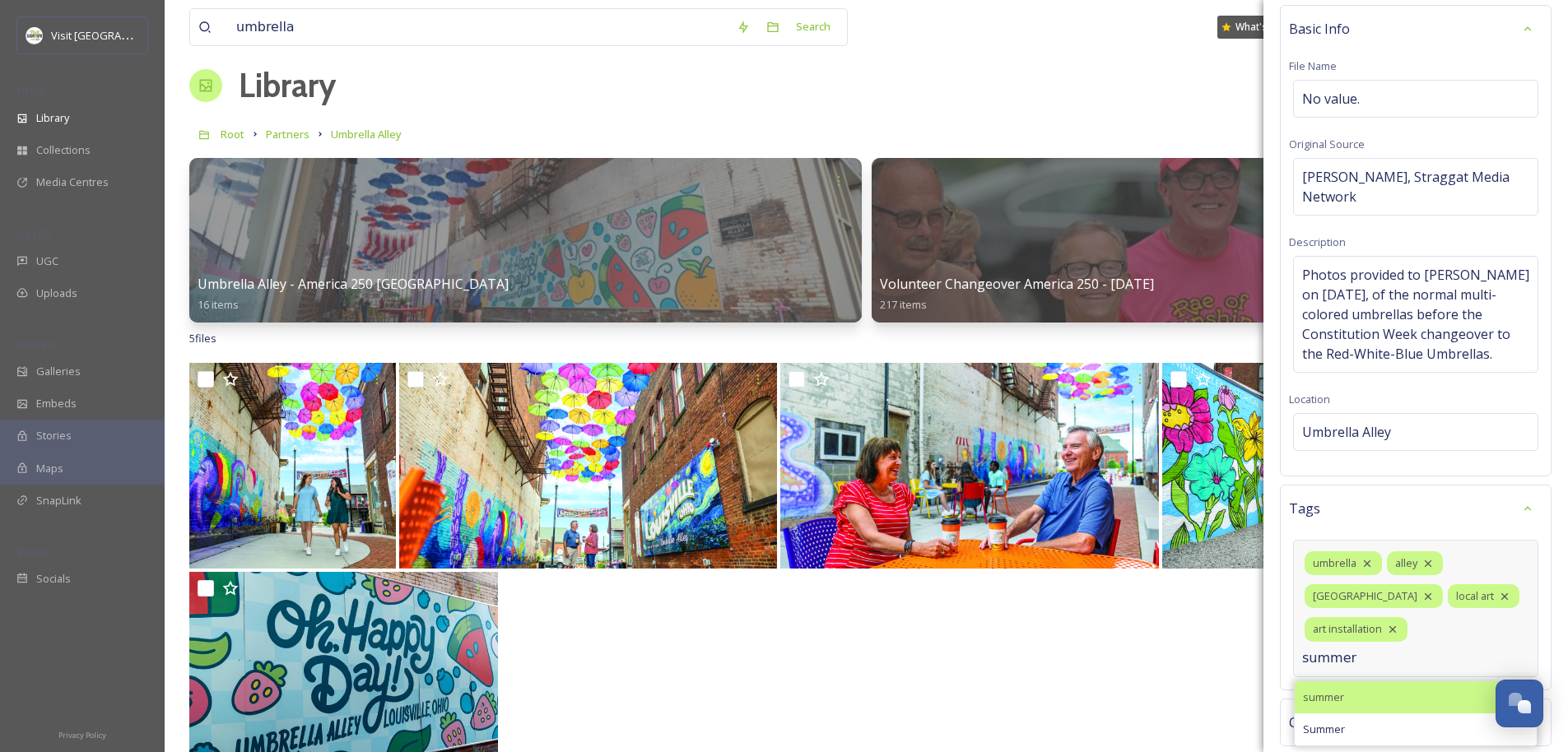
type input "summer"
click at [877, 702] on span "summer" at bounding box center [1323, 698] width 41 height 16
click at [877, 659] on input at bounding box center [1383, 659] width 164 height 19
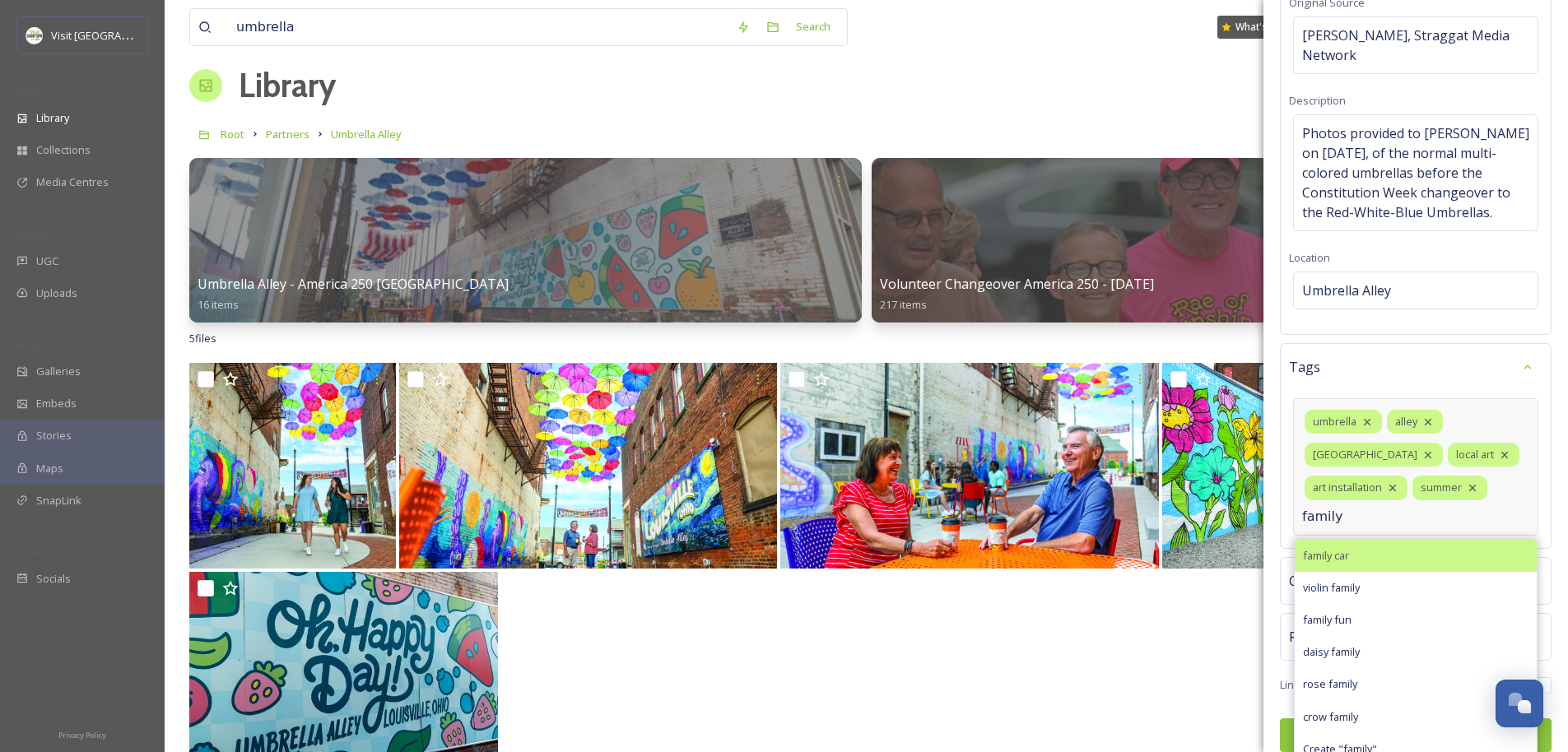
scroll to position [211, 0]
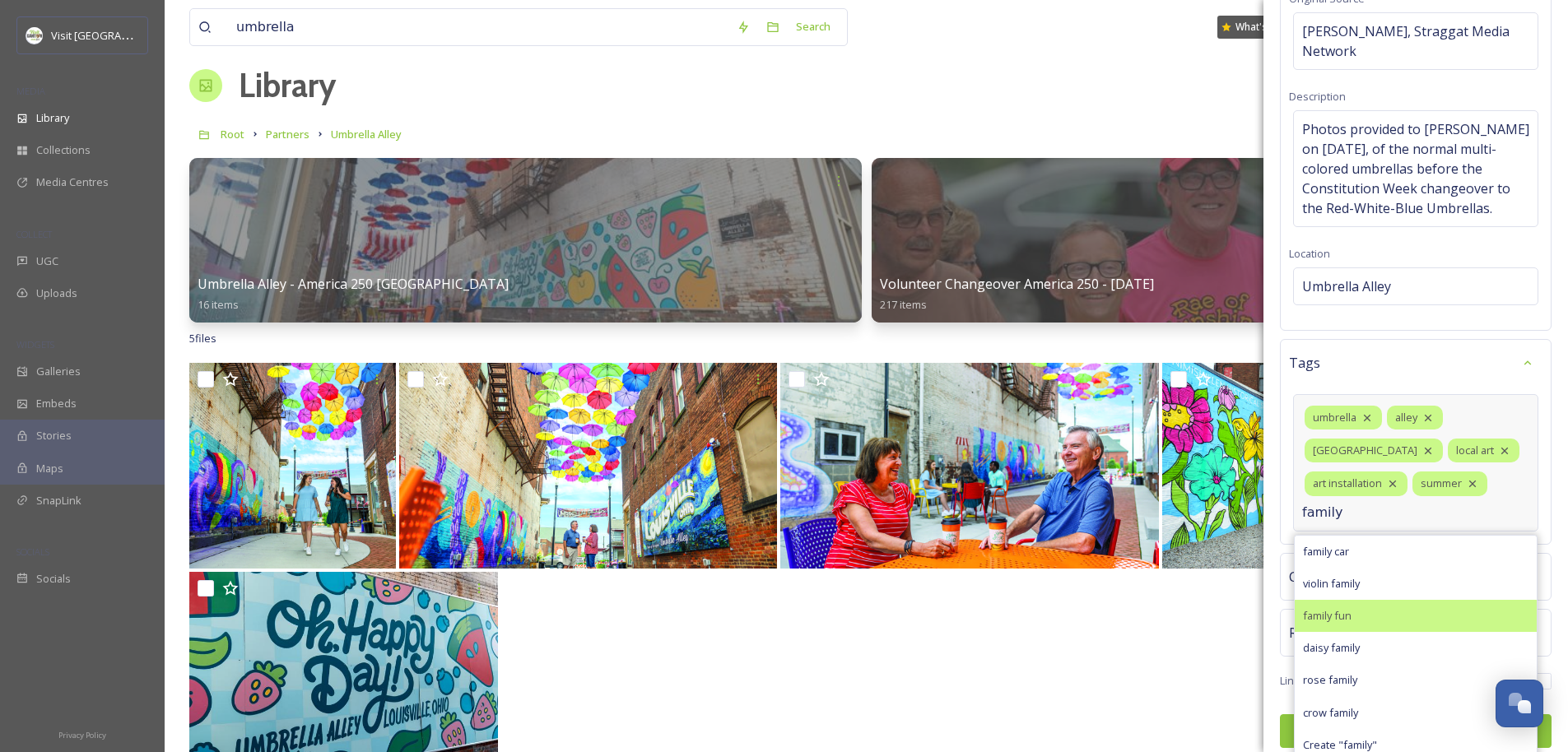
type input "family"
click at [877, 618] on span "family fun" at bounding box center [1327, 616] width 49 height 16
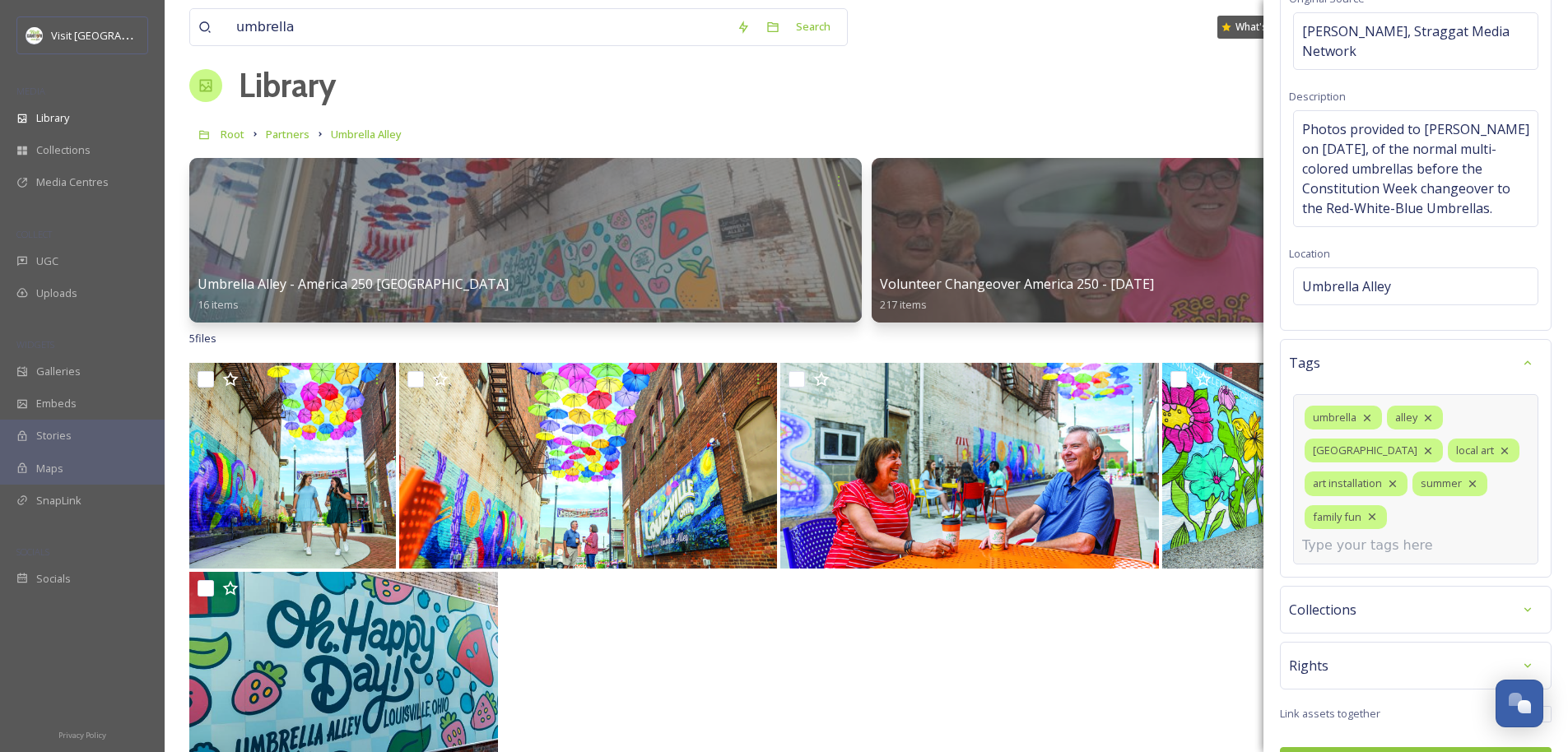
click at [877, 554] on input at bounding box center [1383, 546] width 164 height 19
type input "date ideas"
click at [877, 586] on span "Create " date ideas "" at bounding box center [1351, 585] width 97 height 16
click at [877, 554] on input at bounding box center [1383, 546] width 164 height 19
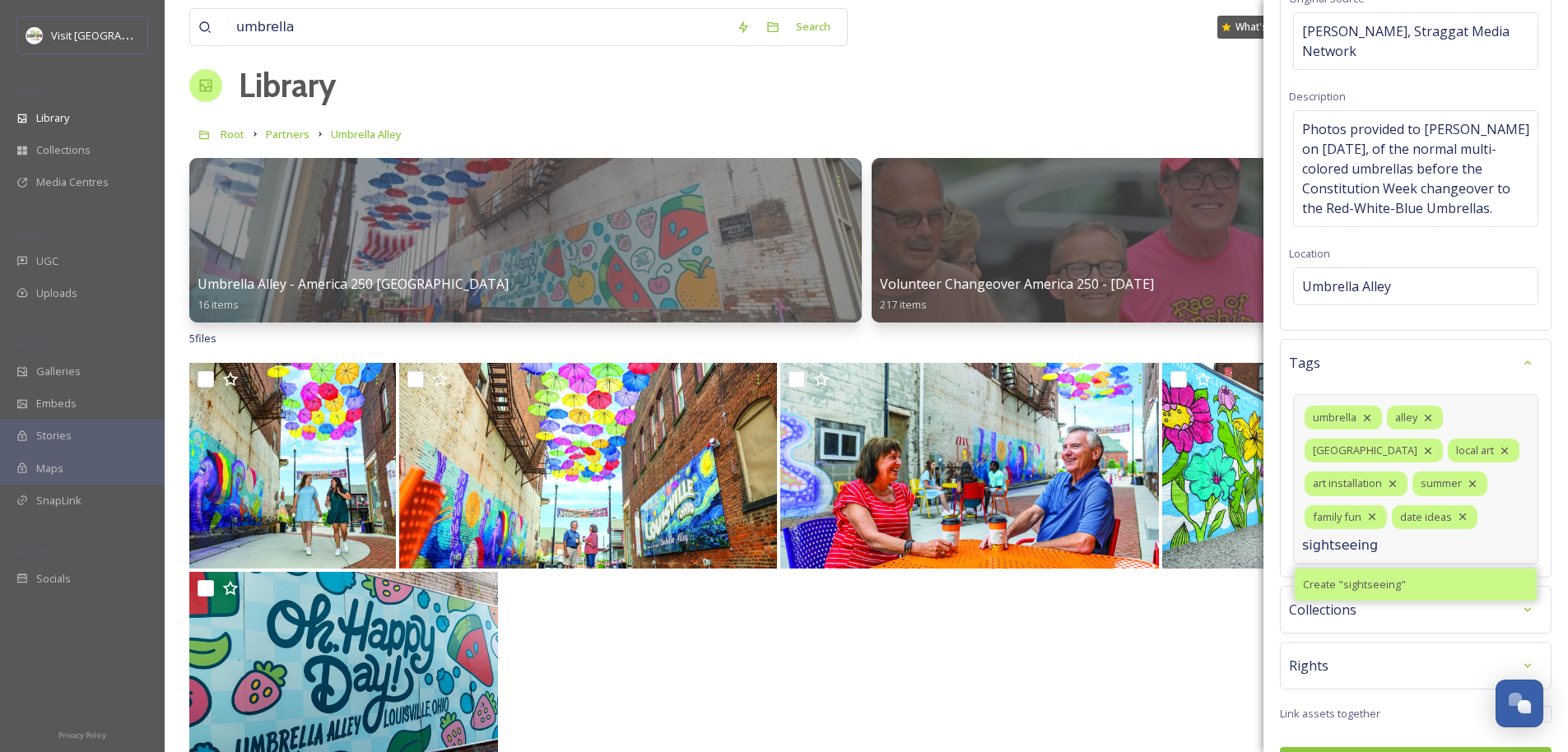
type input "sightseeing"
click at [877, 586] on span "Create " sightseeing "" at bounding box center [1354, 585] width 103 height 16
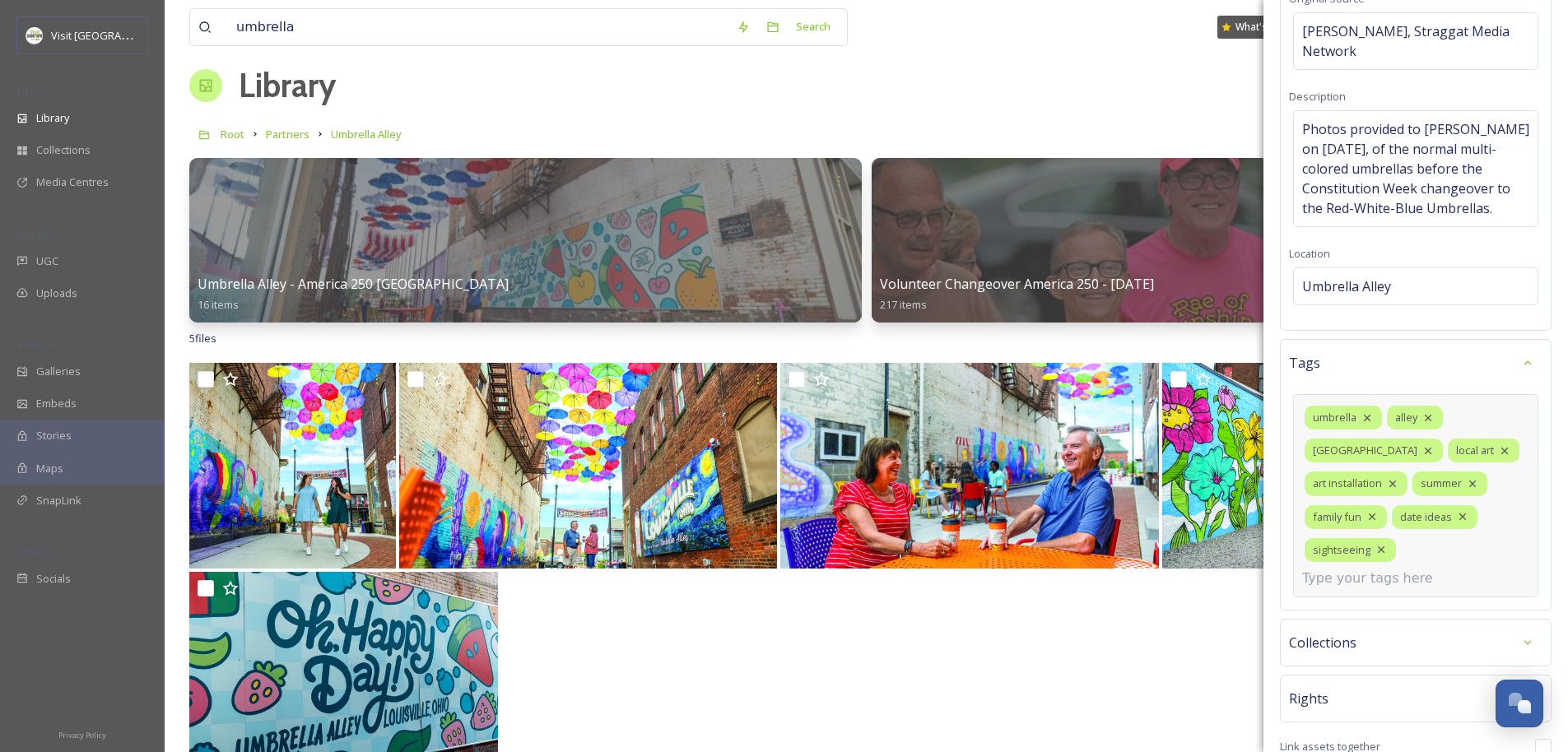
click at [877, 582] on input at bounding box center [1383, 579] width 164 height 19
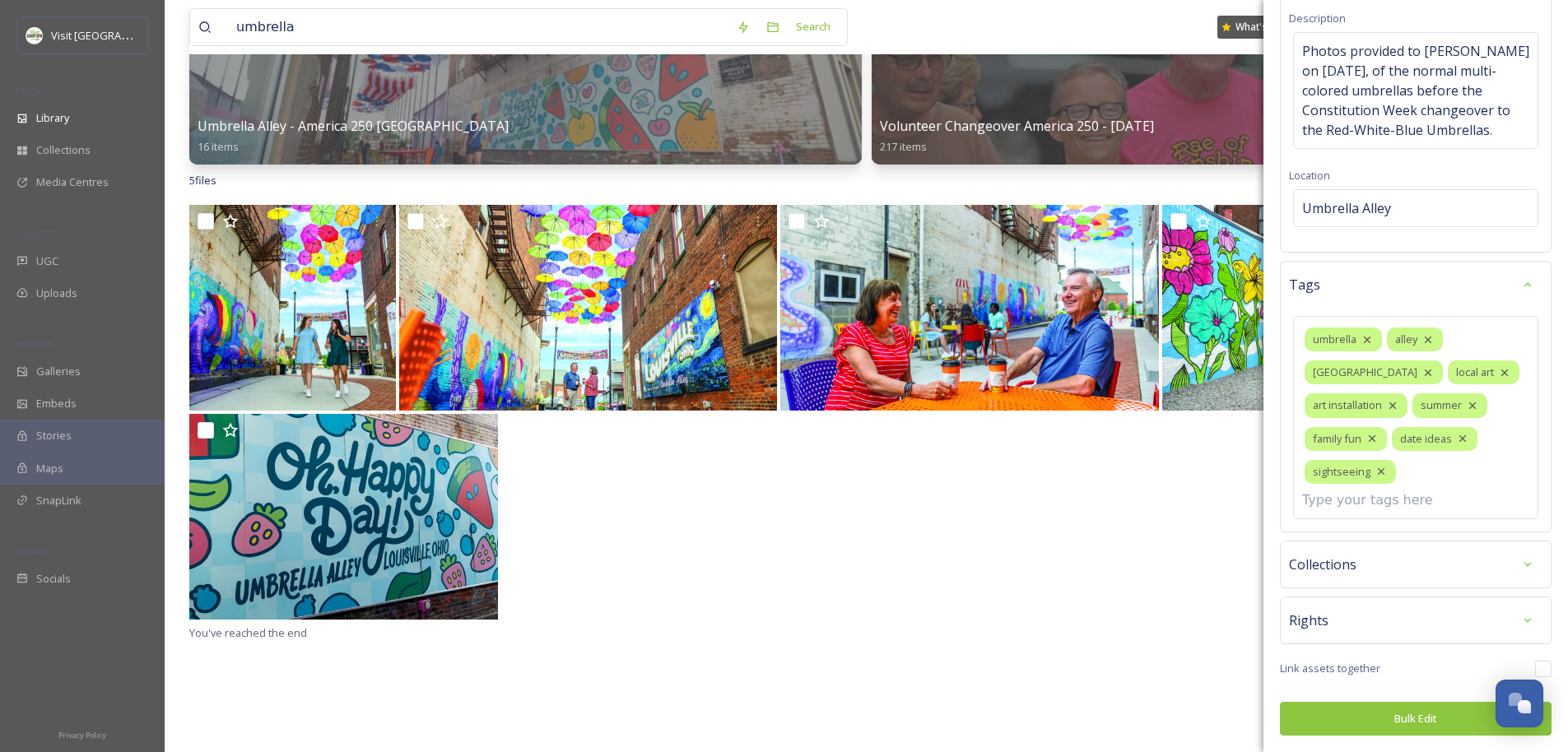
scroll to position [179, 0]
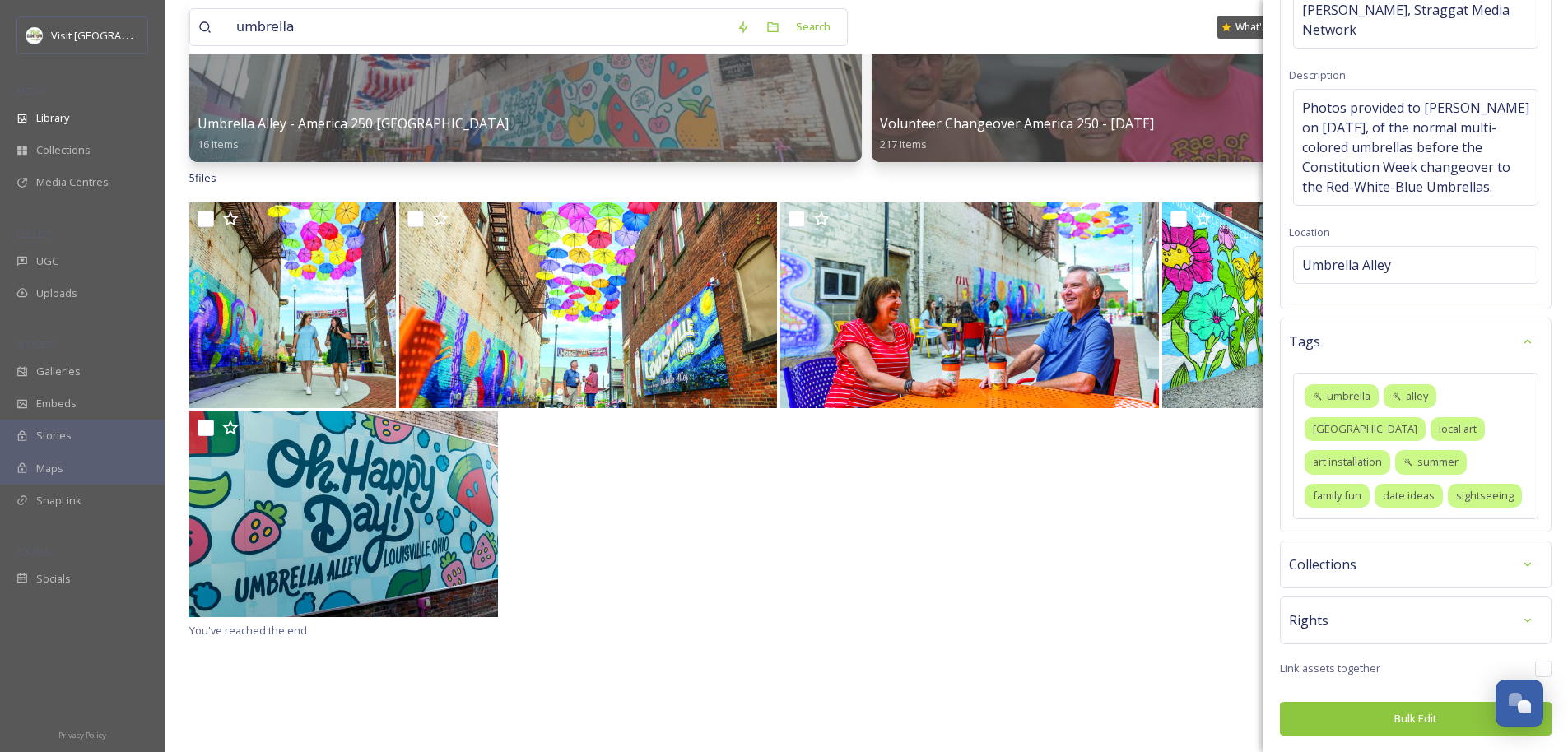
click at [877, 623] on div "Rights" at bounding box center [1415, 621] width 254 height 29
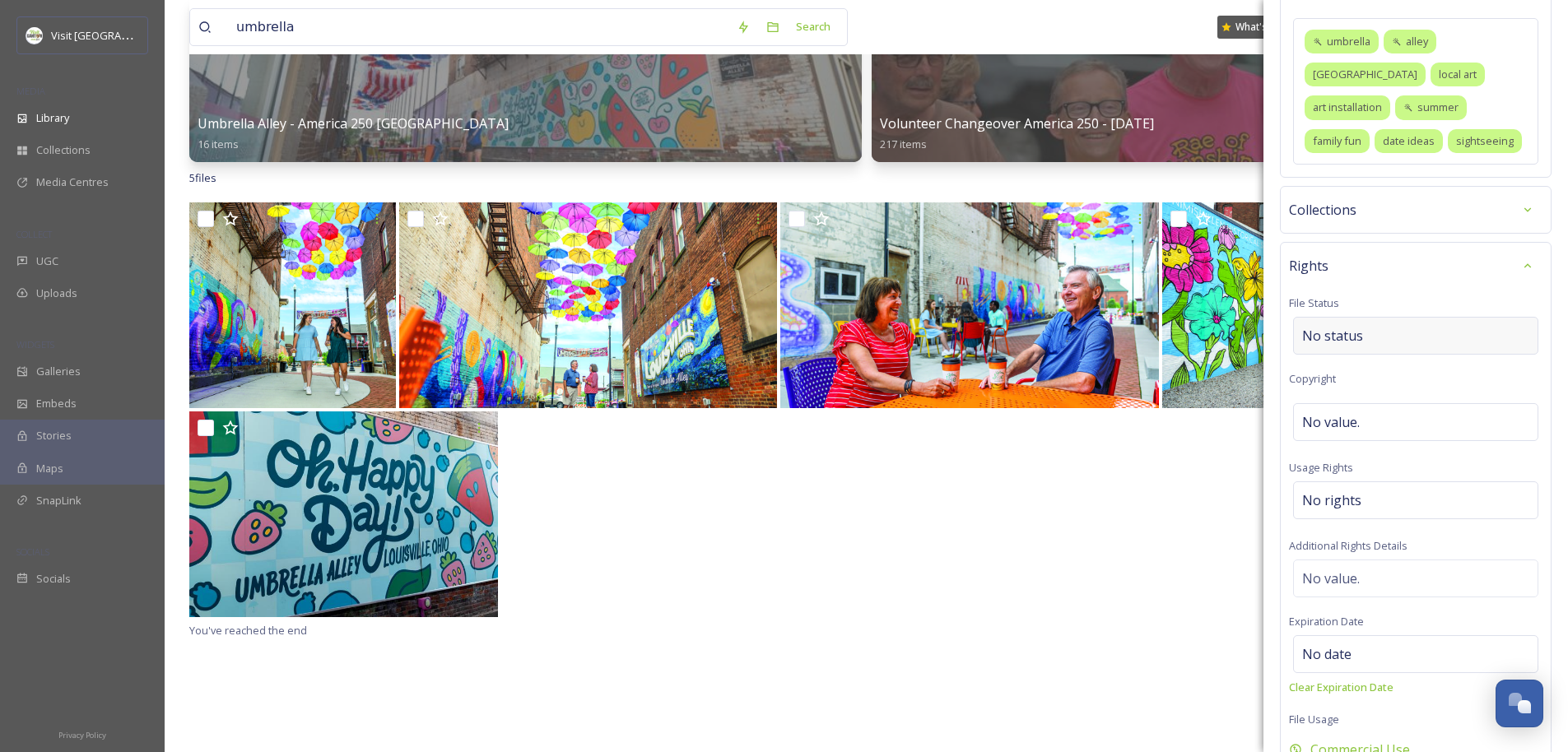
scroll to position [604, 0]
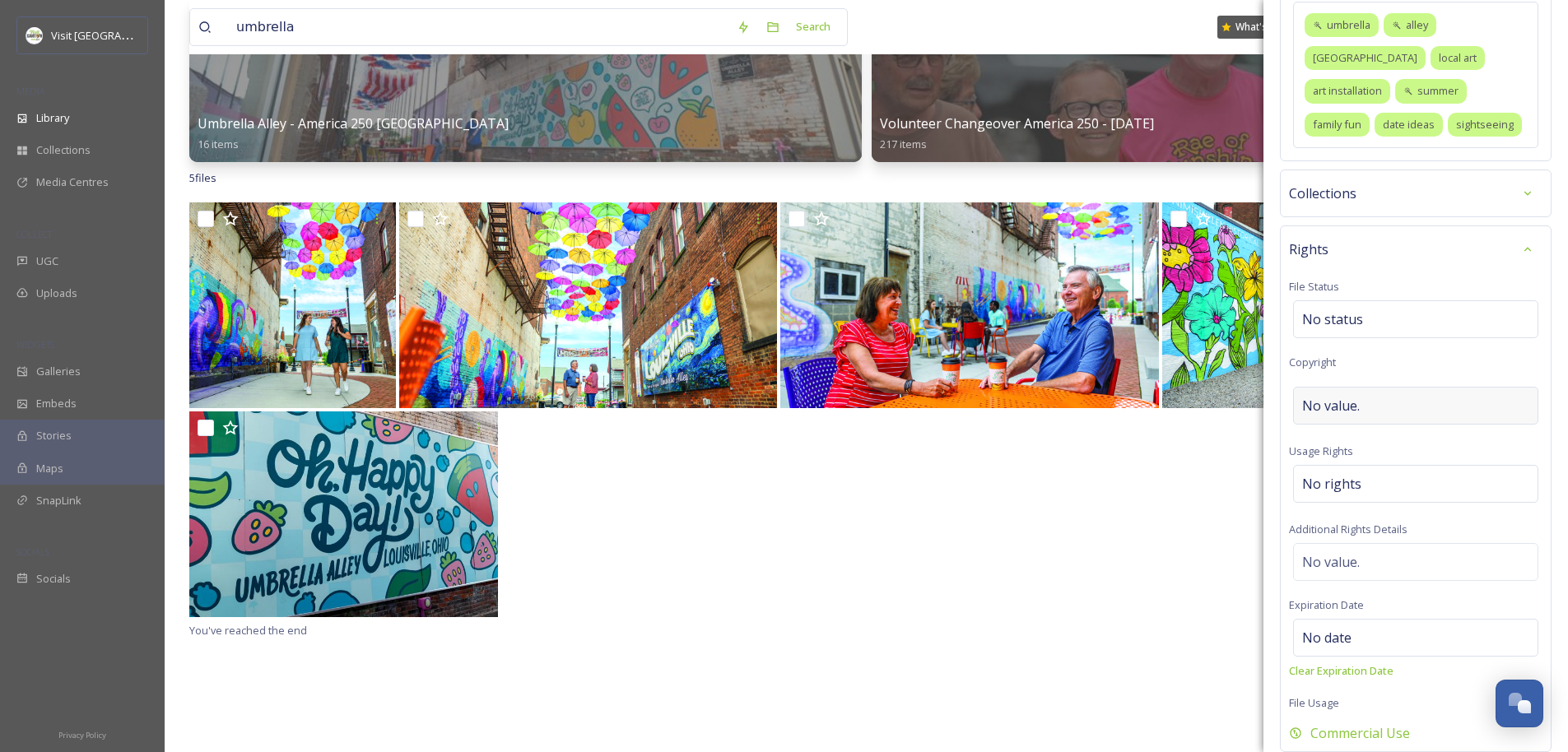
click at [877, 411] on span "No value." at bounding box center [1330, 406] width 57 height 19
type input "S"
click at [877, 381] on div "Rights File Status No status Copyright Usage Rights No rights Additional Rights…" at bounding box center [1415, 486] width 271 height 522
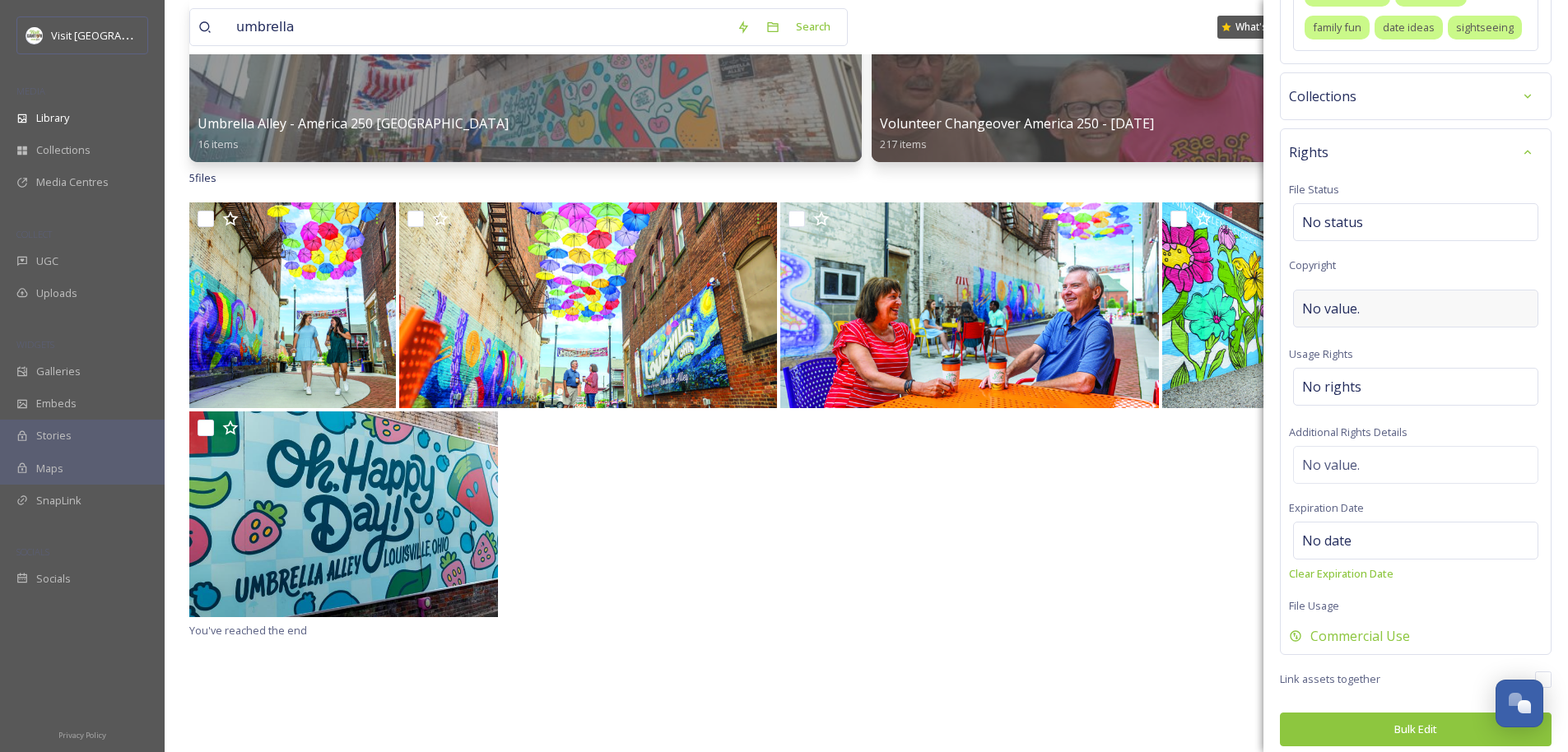
scroll to position [712, 0]
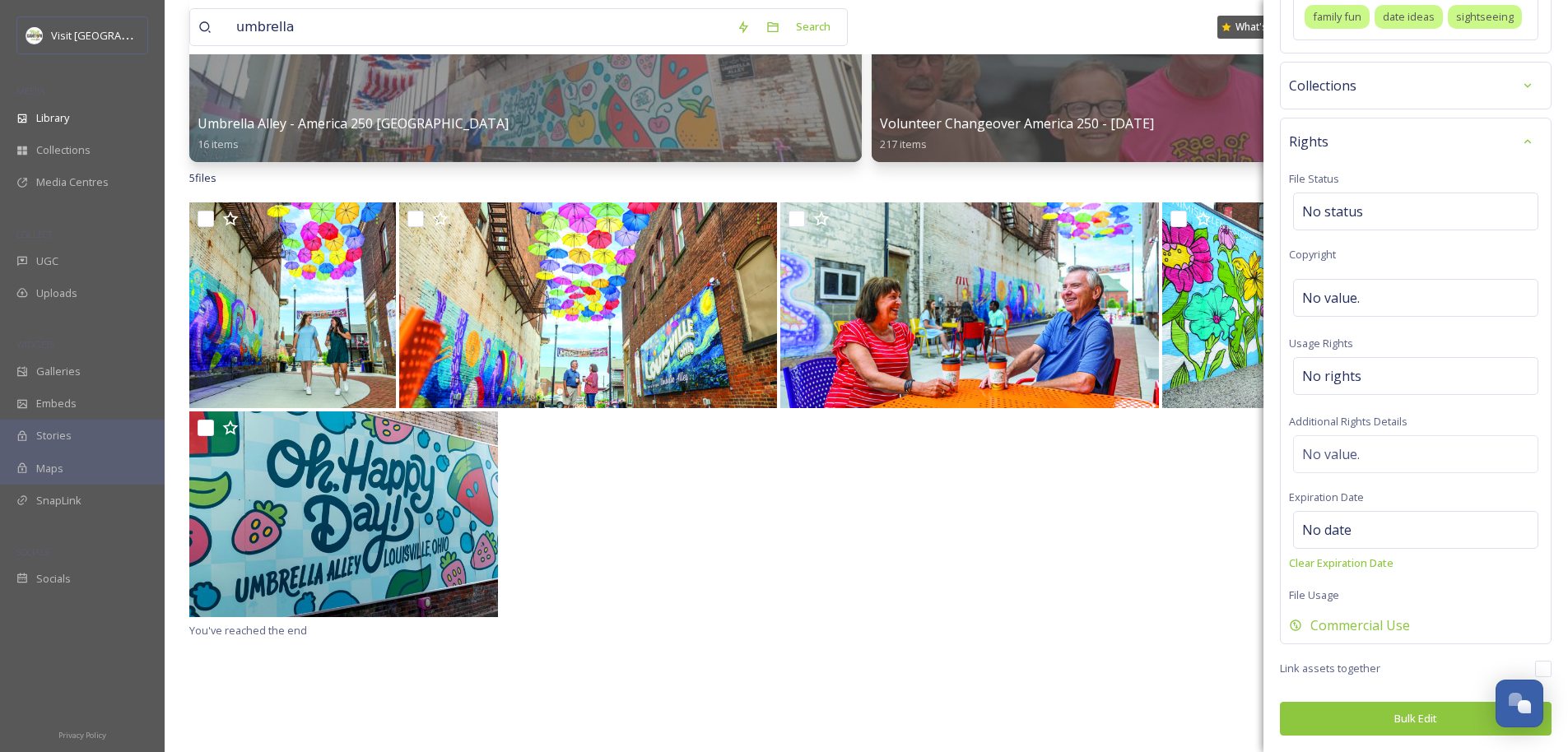
click at [877, 704] on button "Bulk Edit" at bounding box center [1415, 719] width 271 height 34
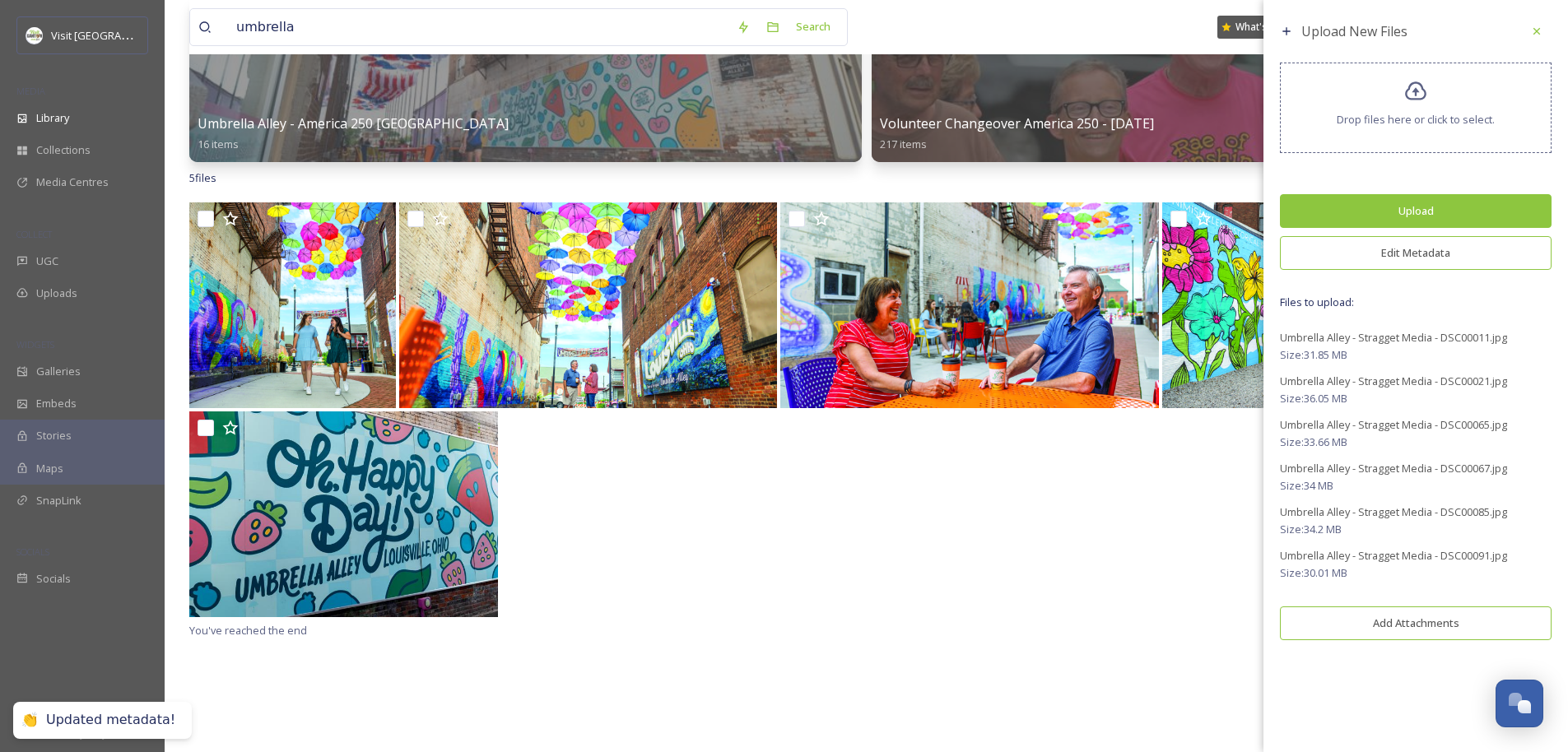
click at [877, 206] on button "Upload" at bounding box center [1415, 211] width 271 height 34
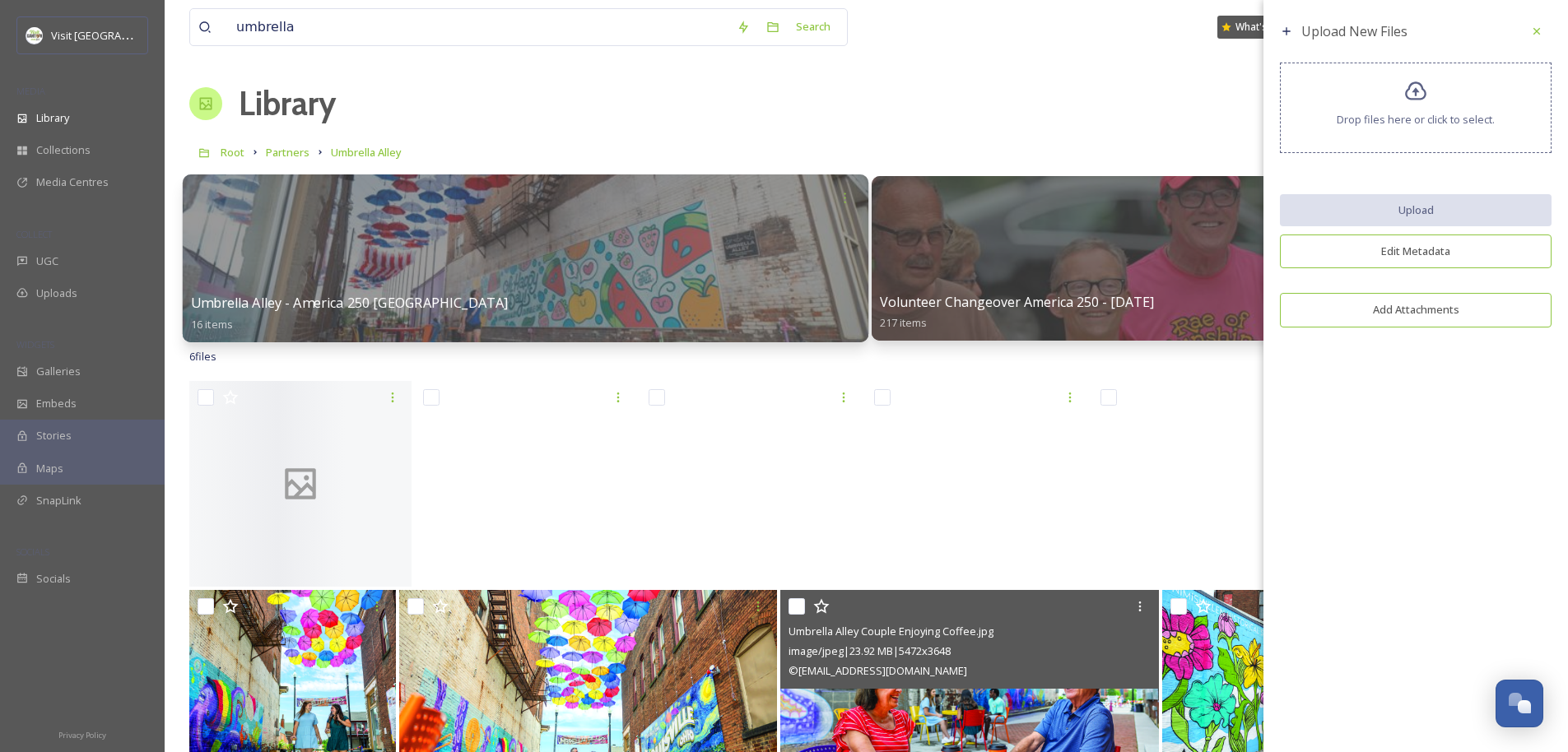
scroll to position [3, 0]
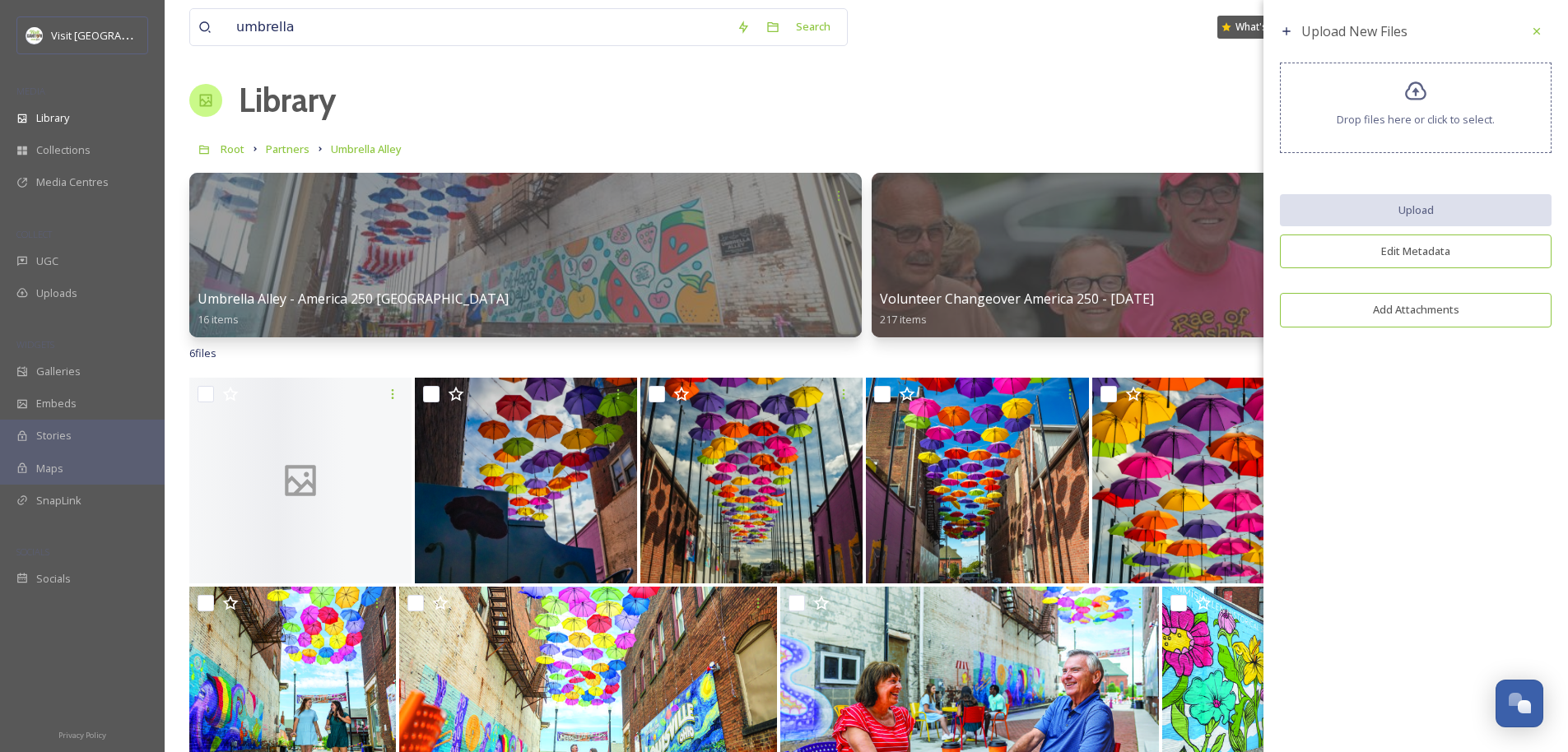
click at [704, 481] on img at bounding box center [751, 481] width 222 height 206
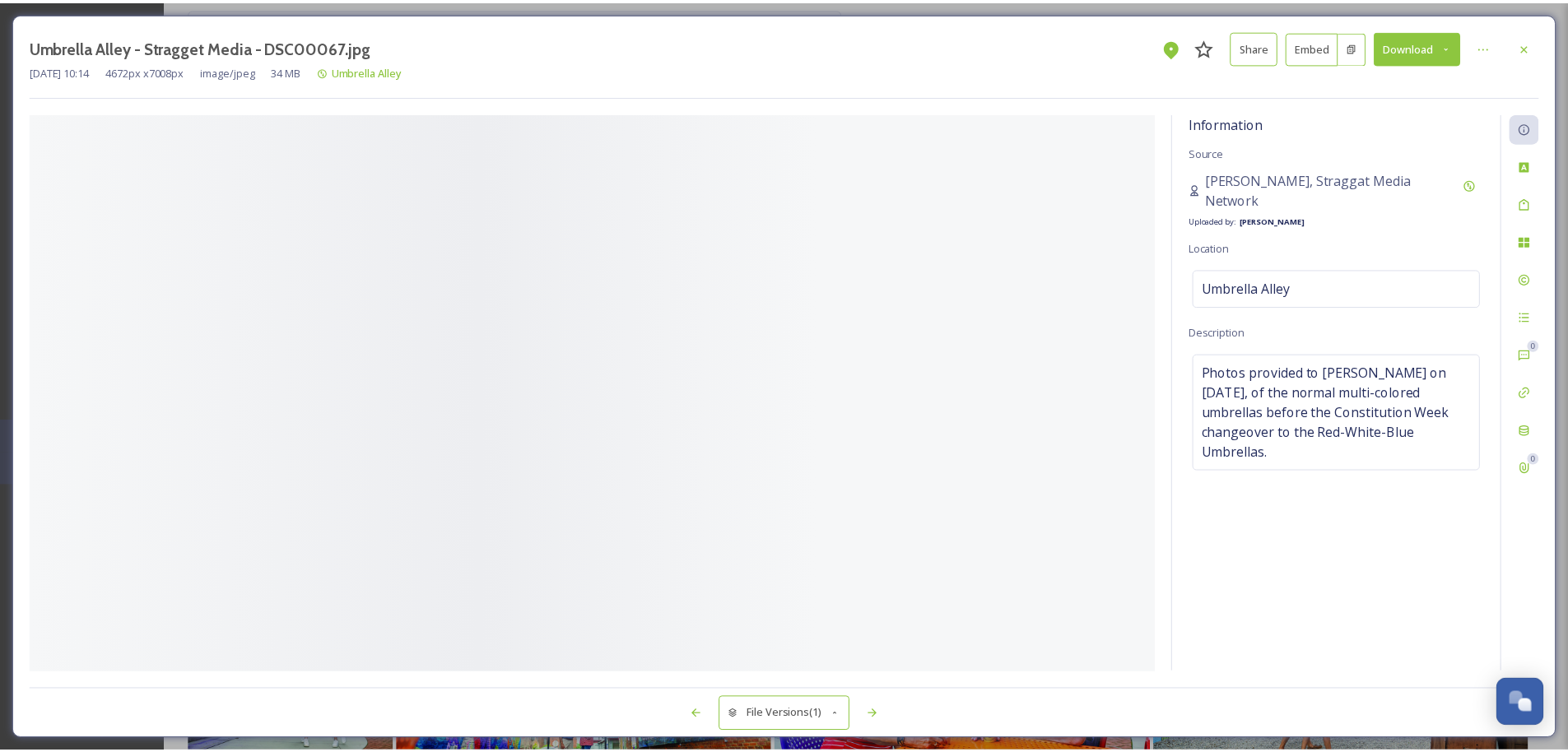
scroll to position [61, 0]
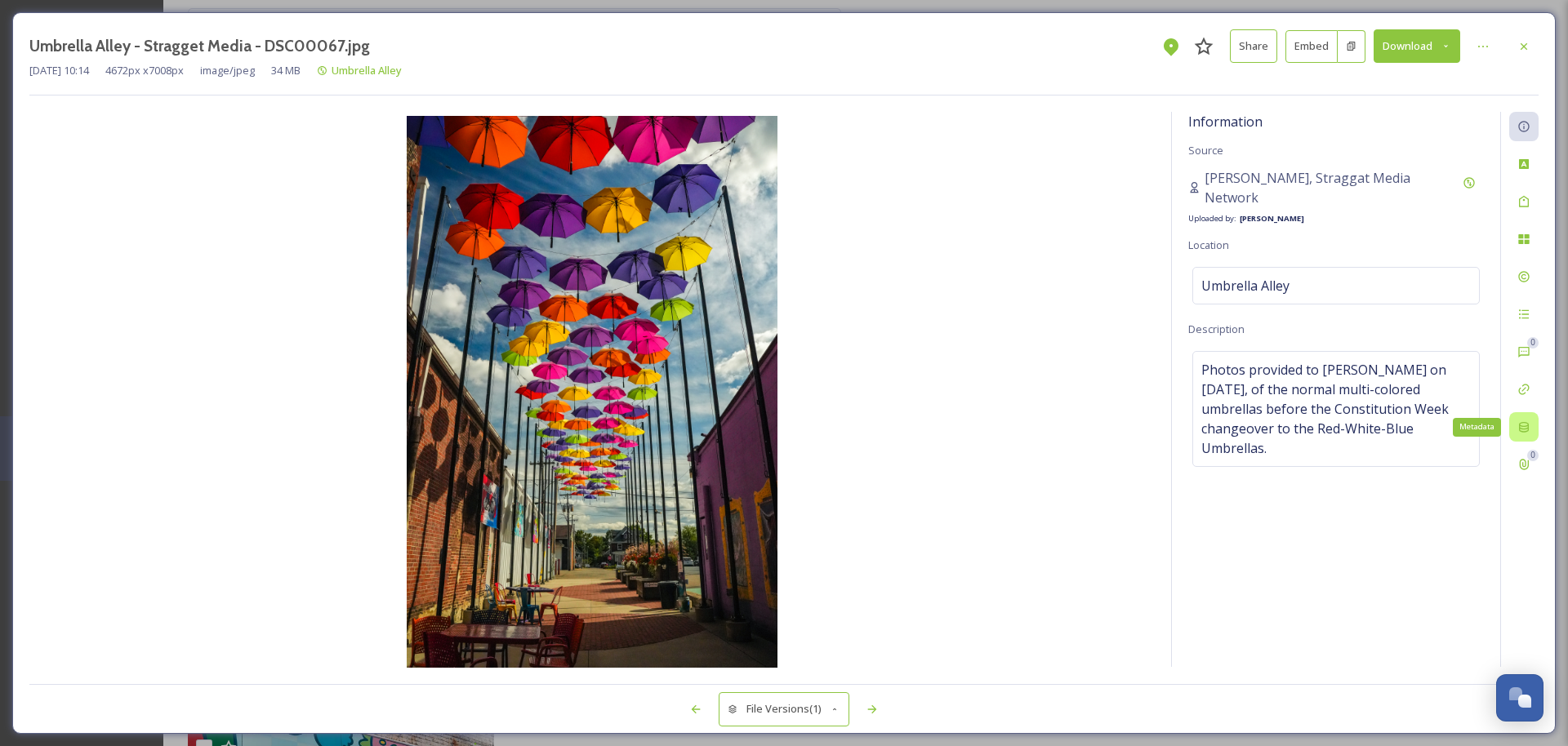
click at [871, 431] on icon at bounding box center [1525, 428] width 14 height 14
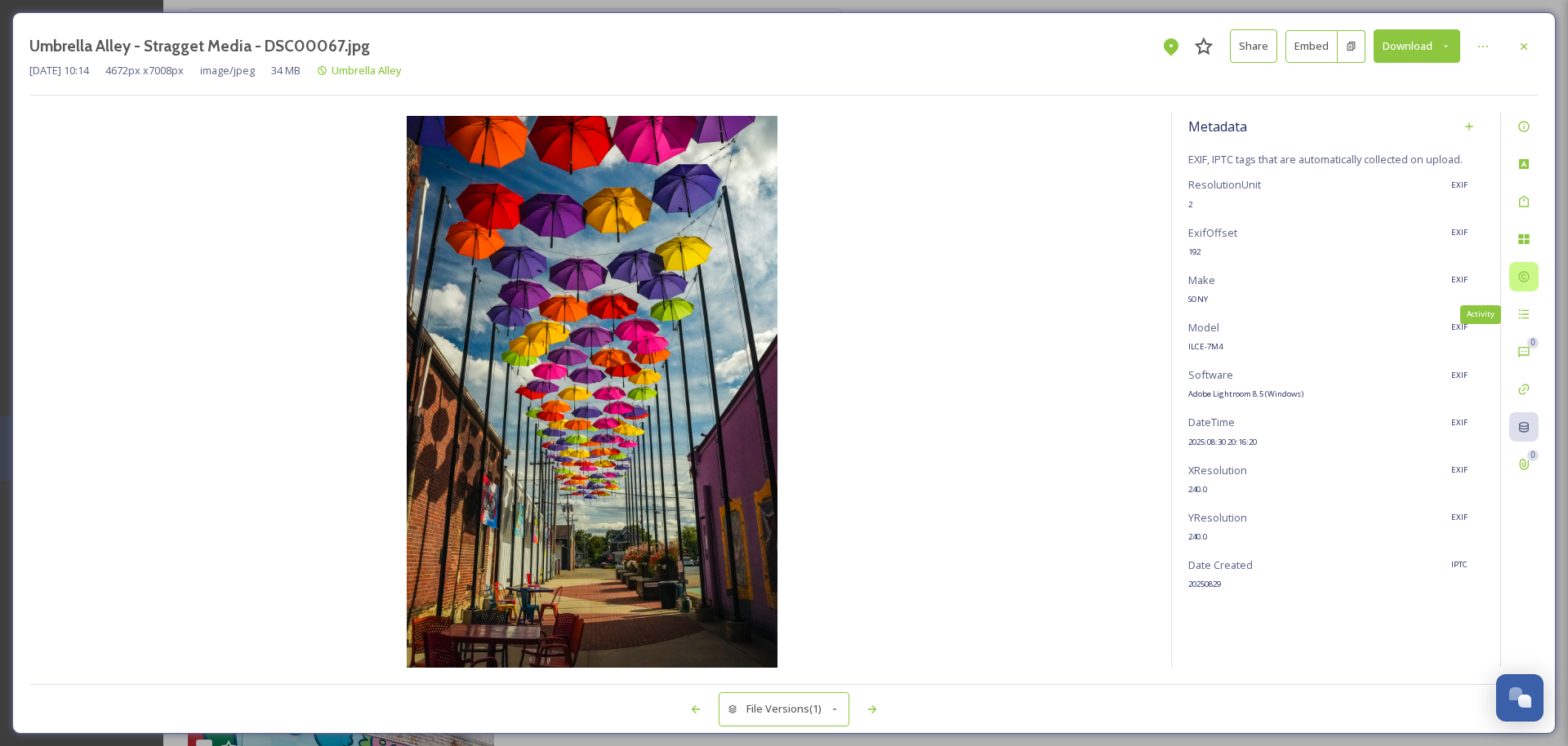
click at [871, 290] on div at bounding box center [1524, 277] width 29 height 29
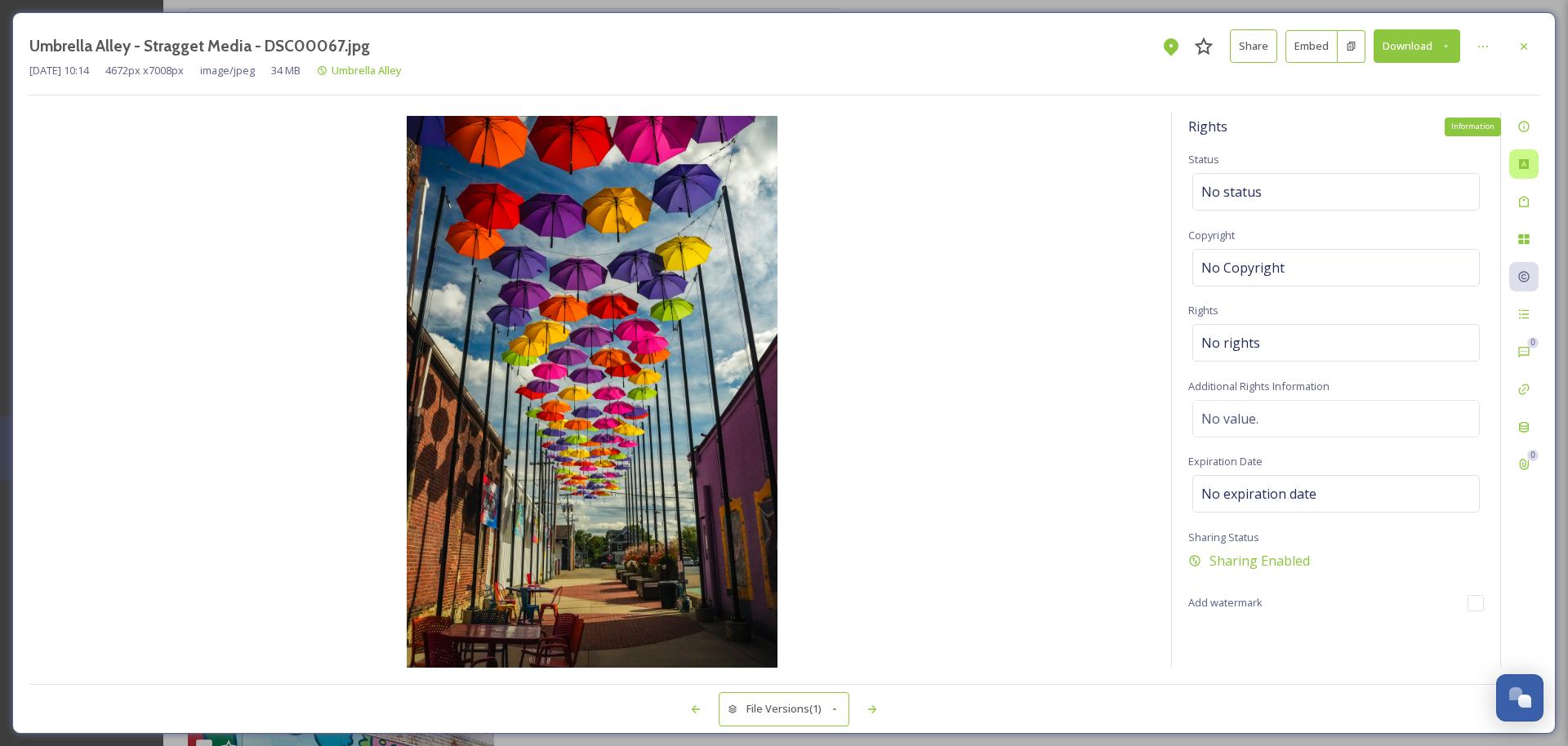
click at [871, 158] on div "Information 0 0" at bounding box center [1520, 389] width 39 height 555
click at [871, 162] on icon at bounding box center [1525, 164] width 10 height 10
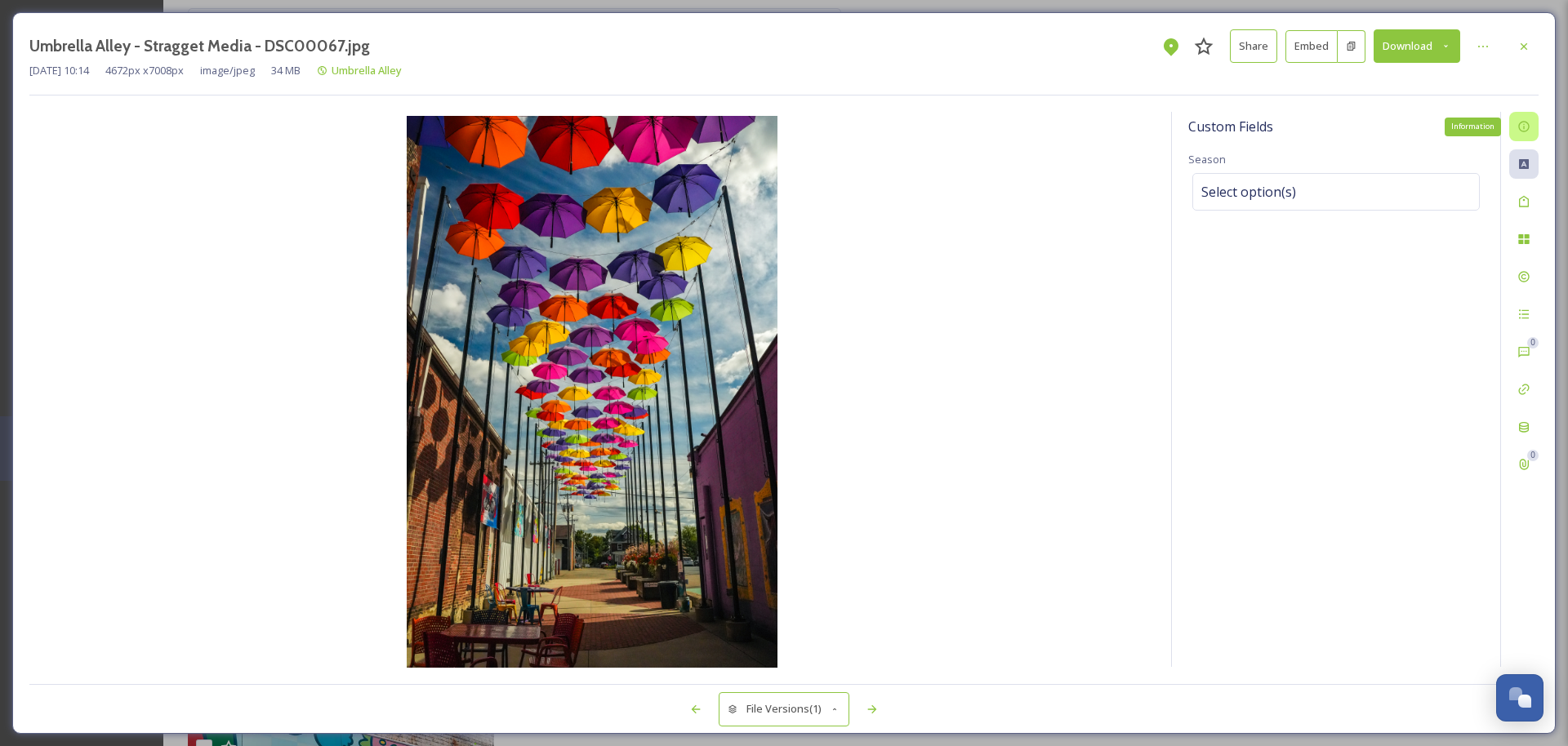
click at [871, 133] on icon at bounding box center [1525, 126] width 14 height 14
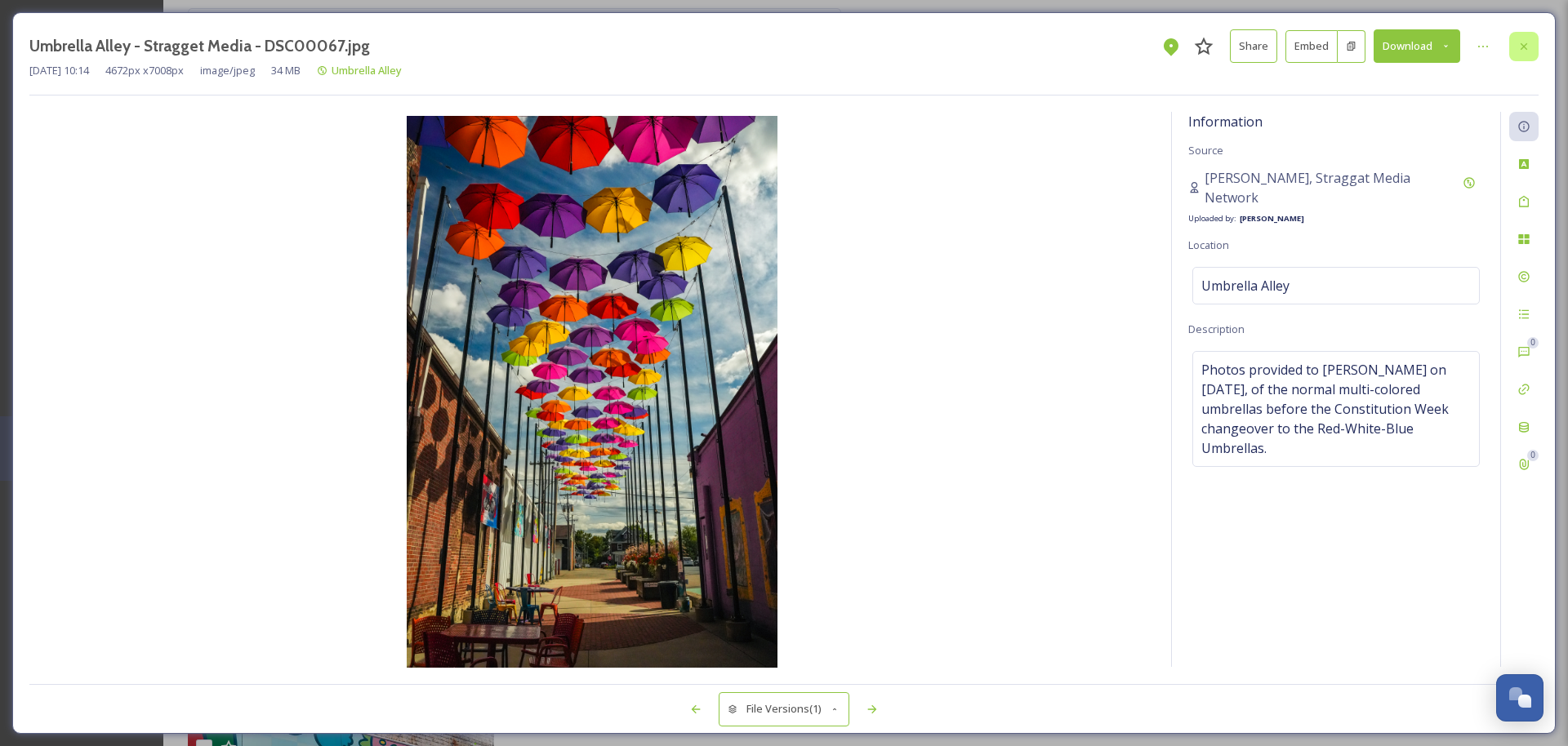
click at [871, 47] on icon at bounding box center [1524, 45] width 7 height 7
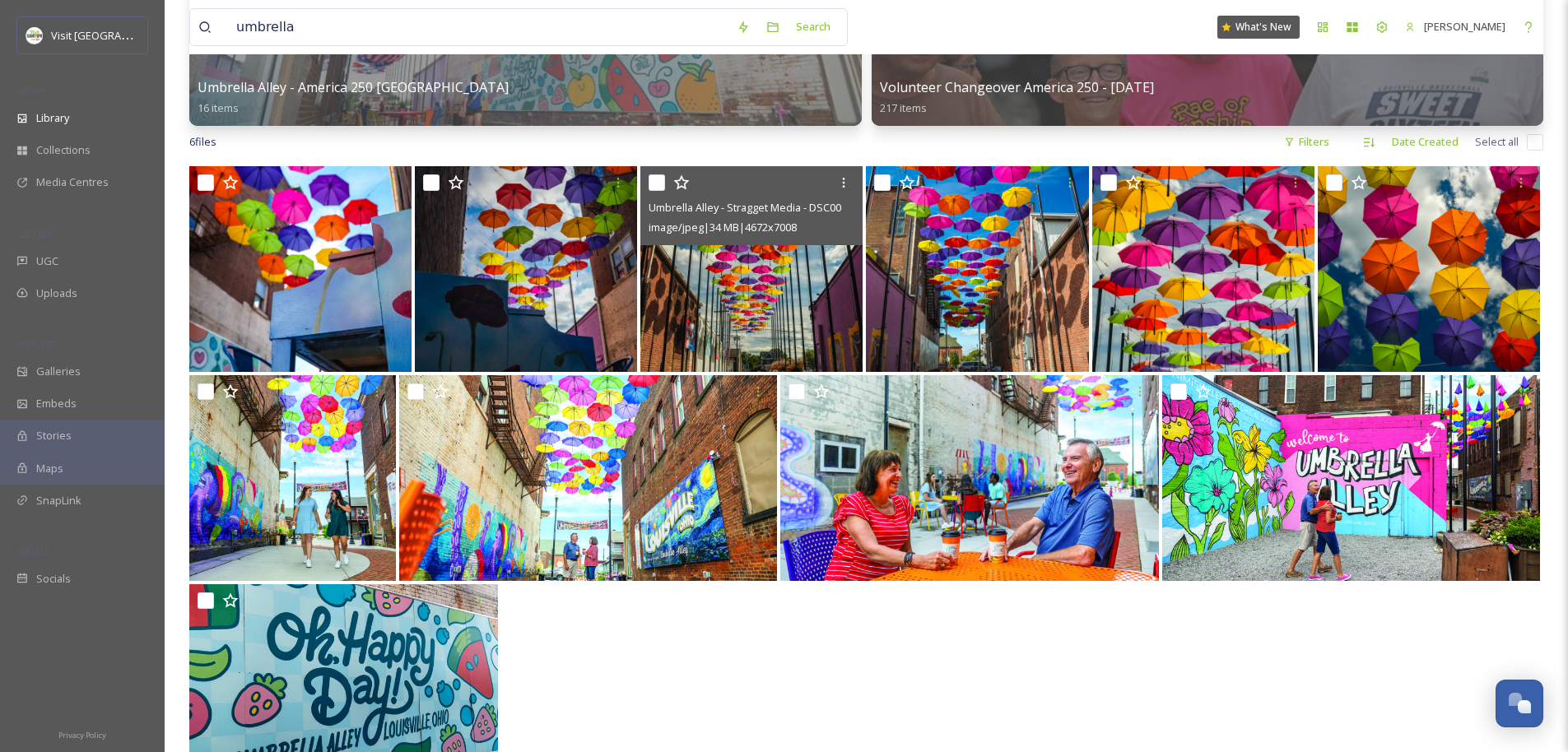
click at [877, 698] on div at bounding box center [867, 689] width 1354 height 209
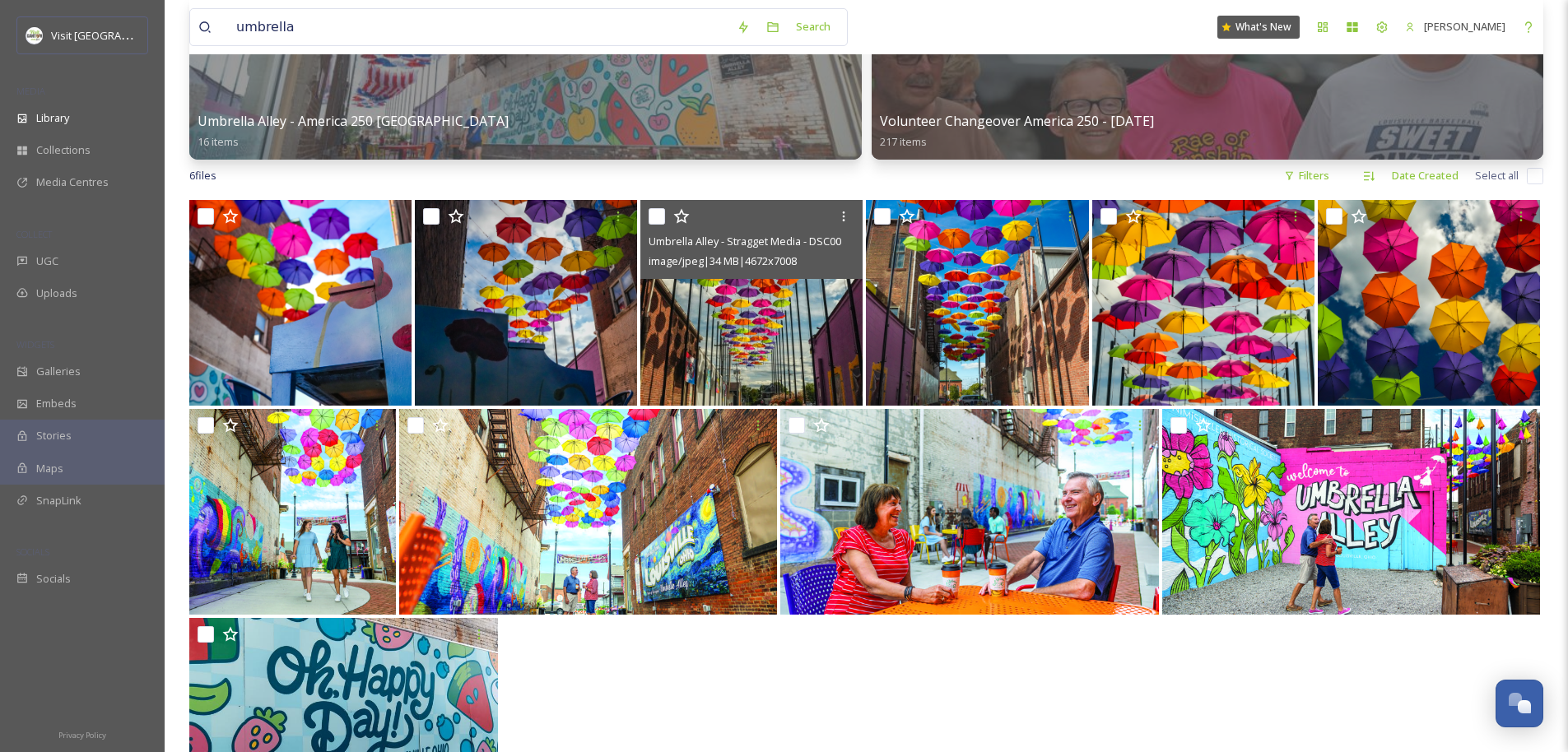
scroll to position [381, 0]
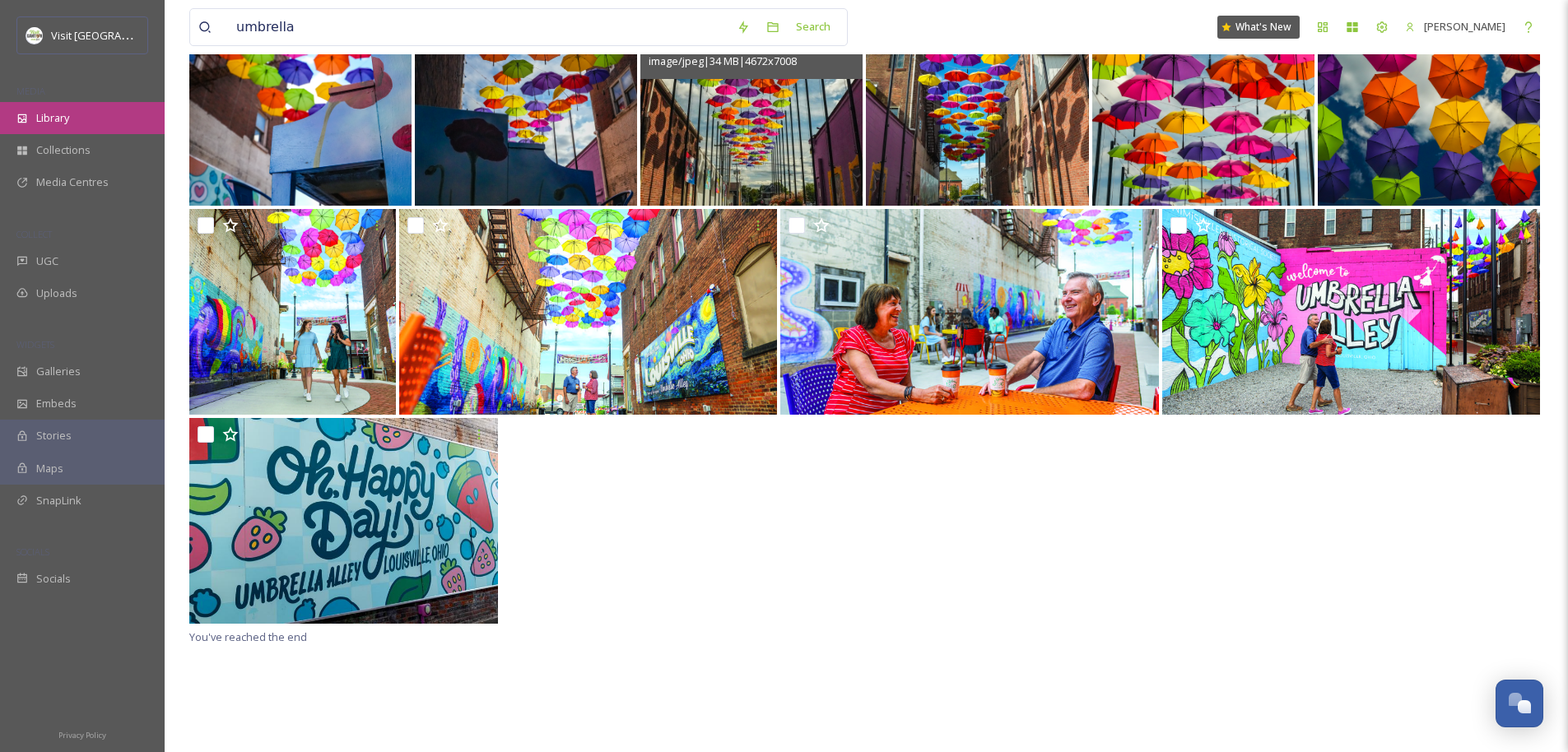
click at [37, 115] on span "Library" at bounding box center [53, 118] width 33 height 16
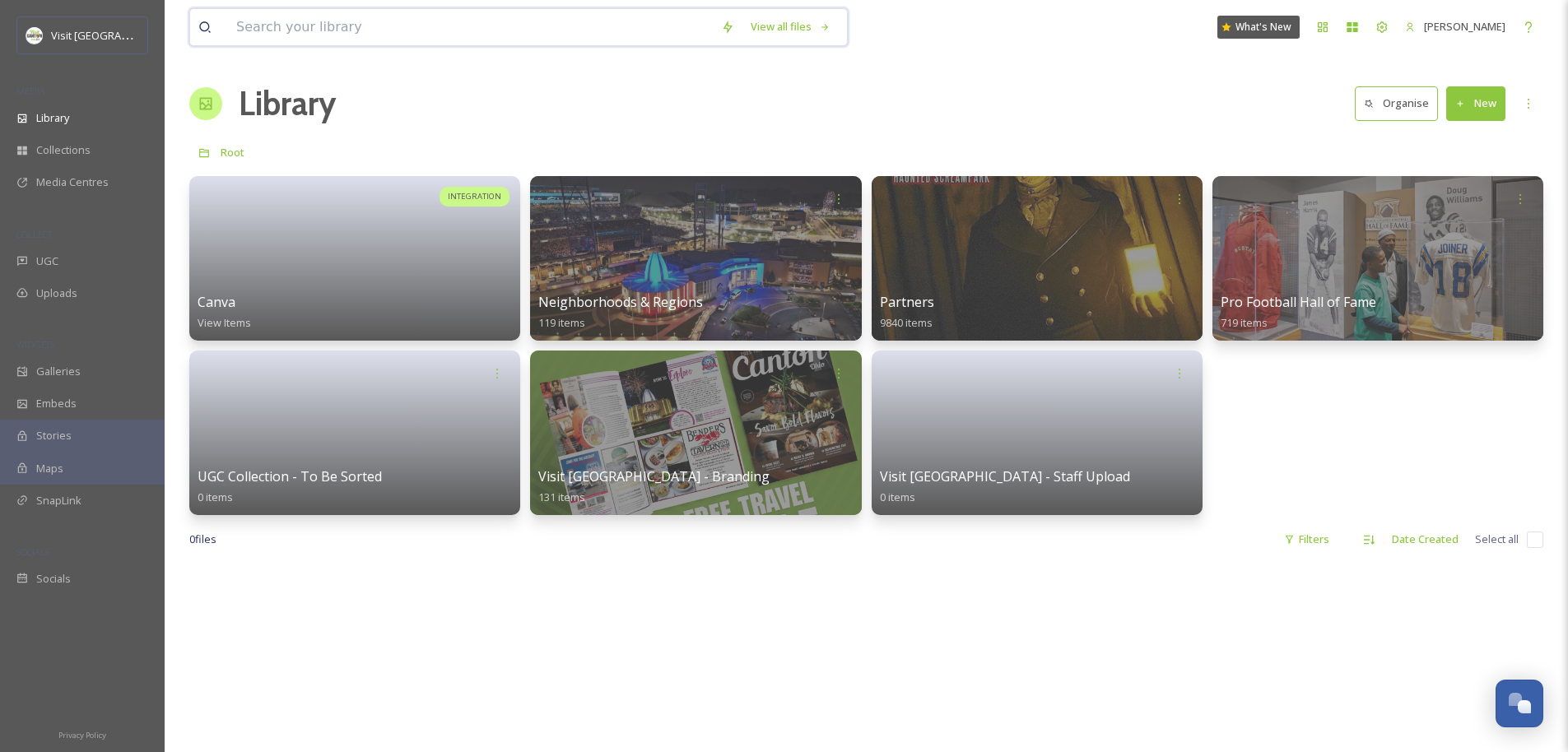
click at [512, 43] on input at bounding box center [470, 26] width 484 height 36
click at [505, 28] on input at bounding box center [470, 26] width 484 height 36
type input "the eleven"
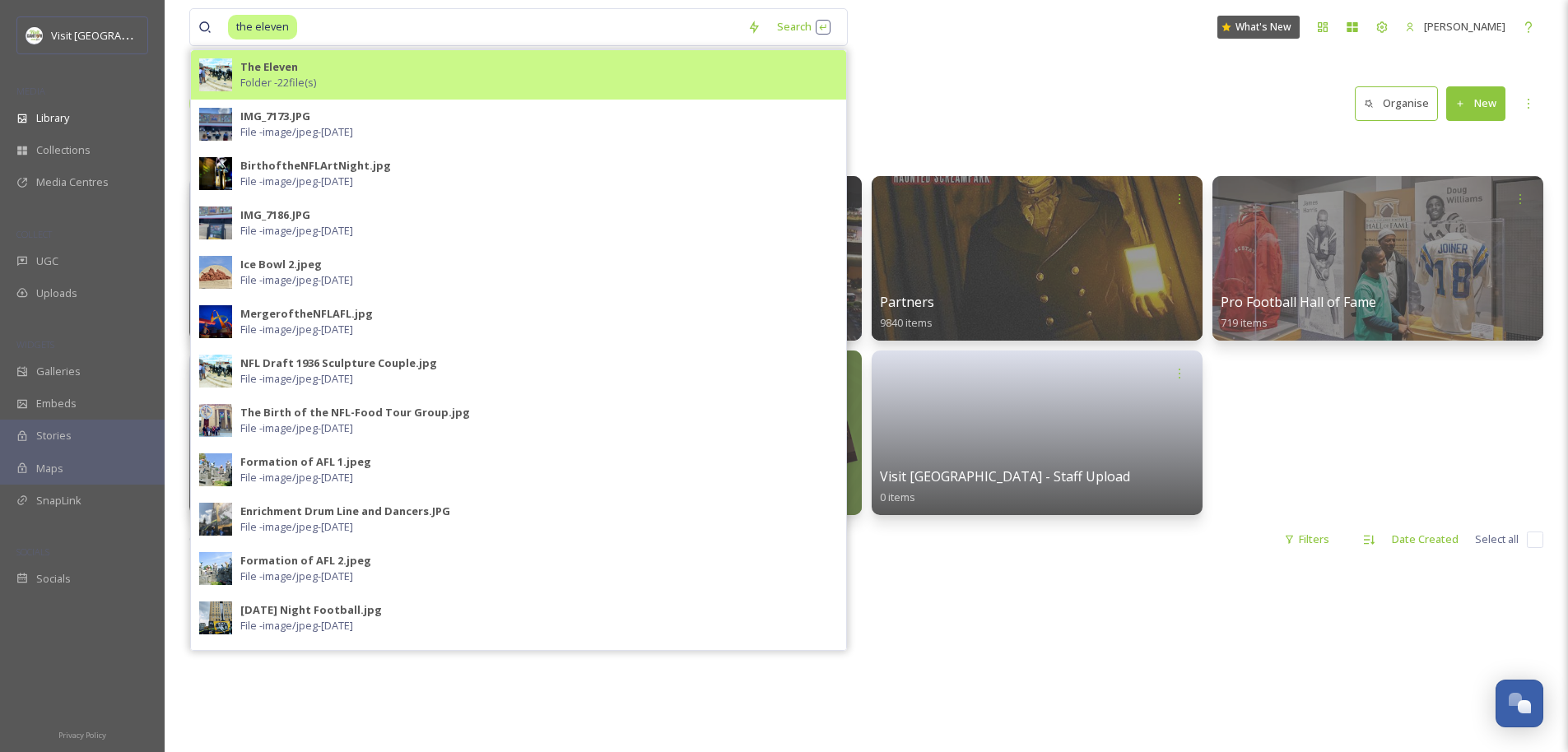
click at [329, 85] on div "The Eleven Folder - 22 file(s)" at bounding box center [539, 75] width 597 height 31
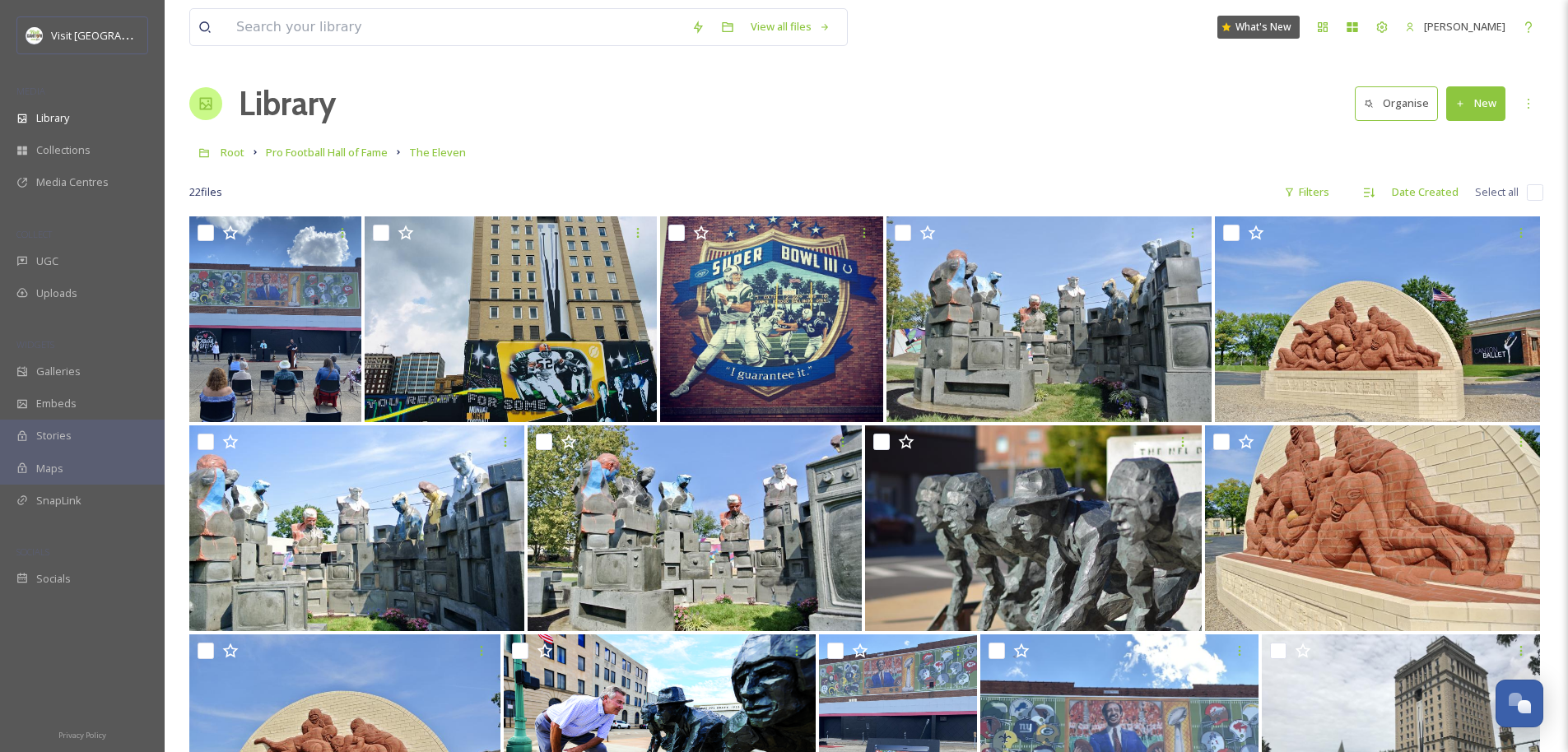
click at [627, 119] on div "Library Organise New" at bounding box center [867, 103] width 1354 height 50
click at [67, 125] on div "Library" at bounding box center [82, 118] width 164 height 32
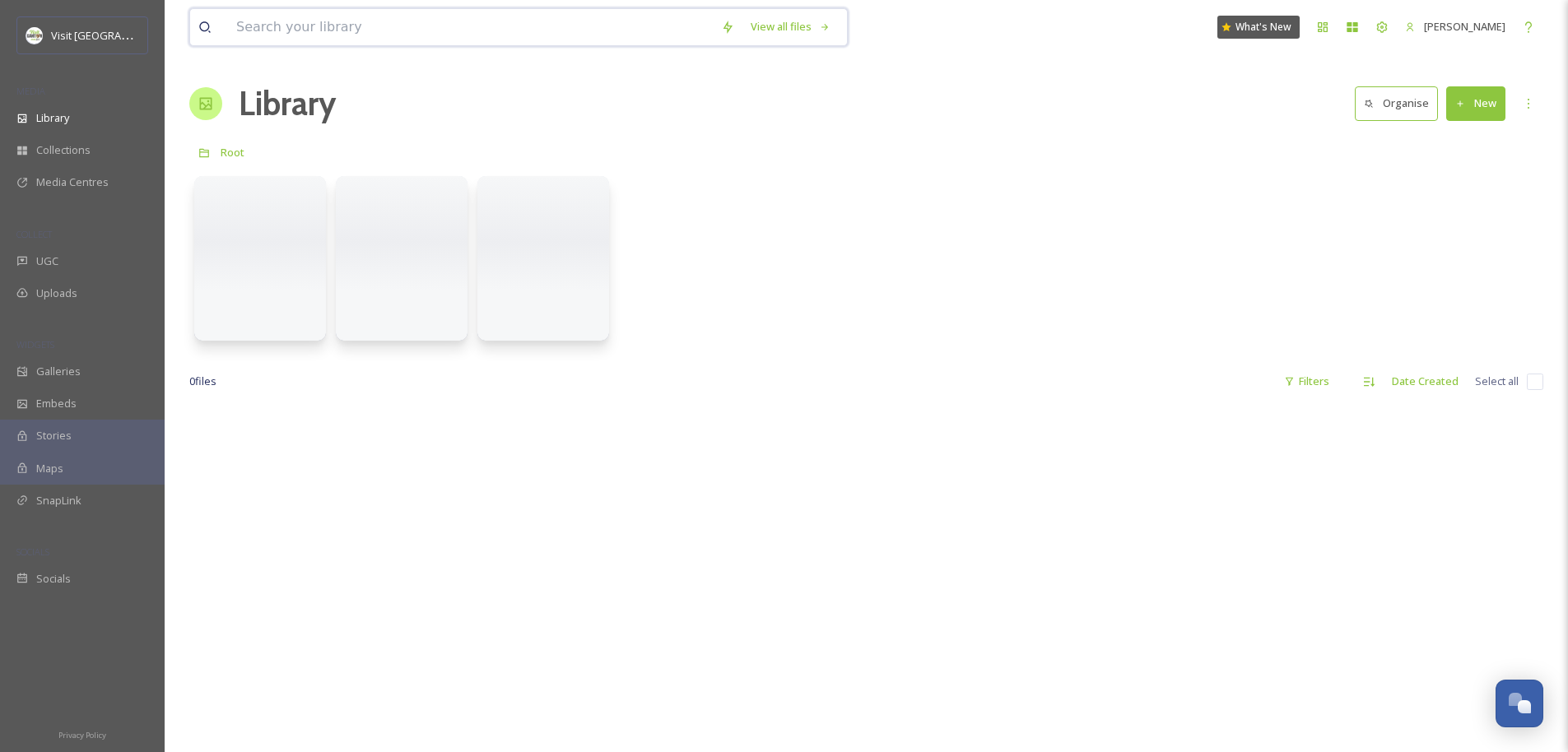
click at [317, 24] on input at bounding box center [470, 26] width 484 height 36
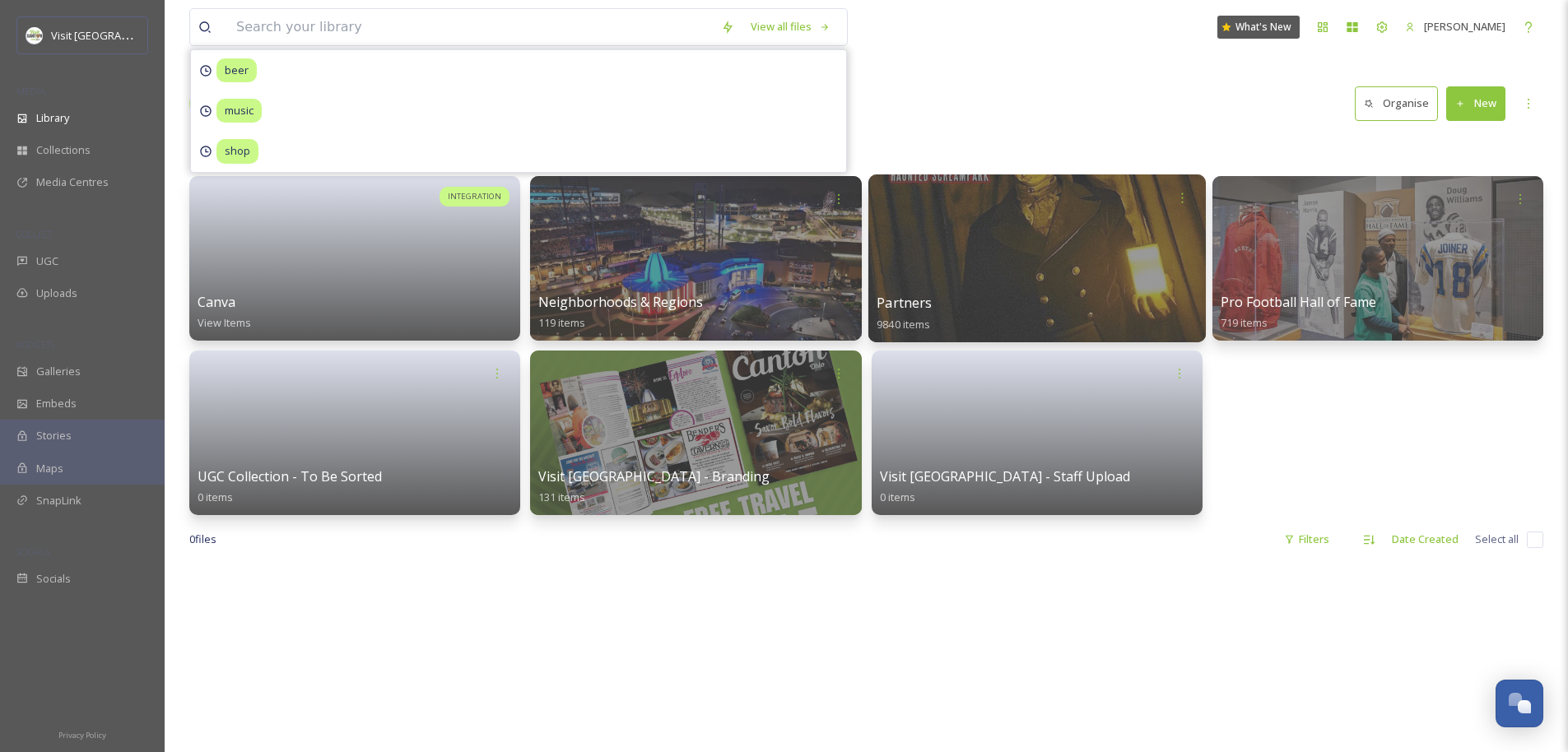
click at [877, 289] on div at bounding box center [1036, 258] width 338 height 168
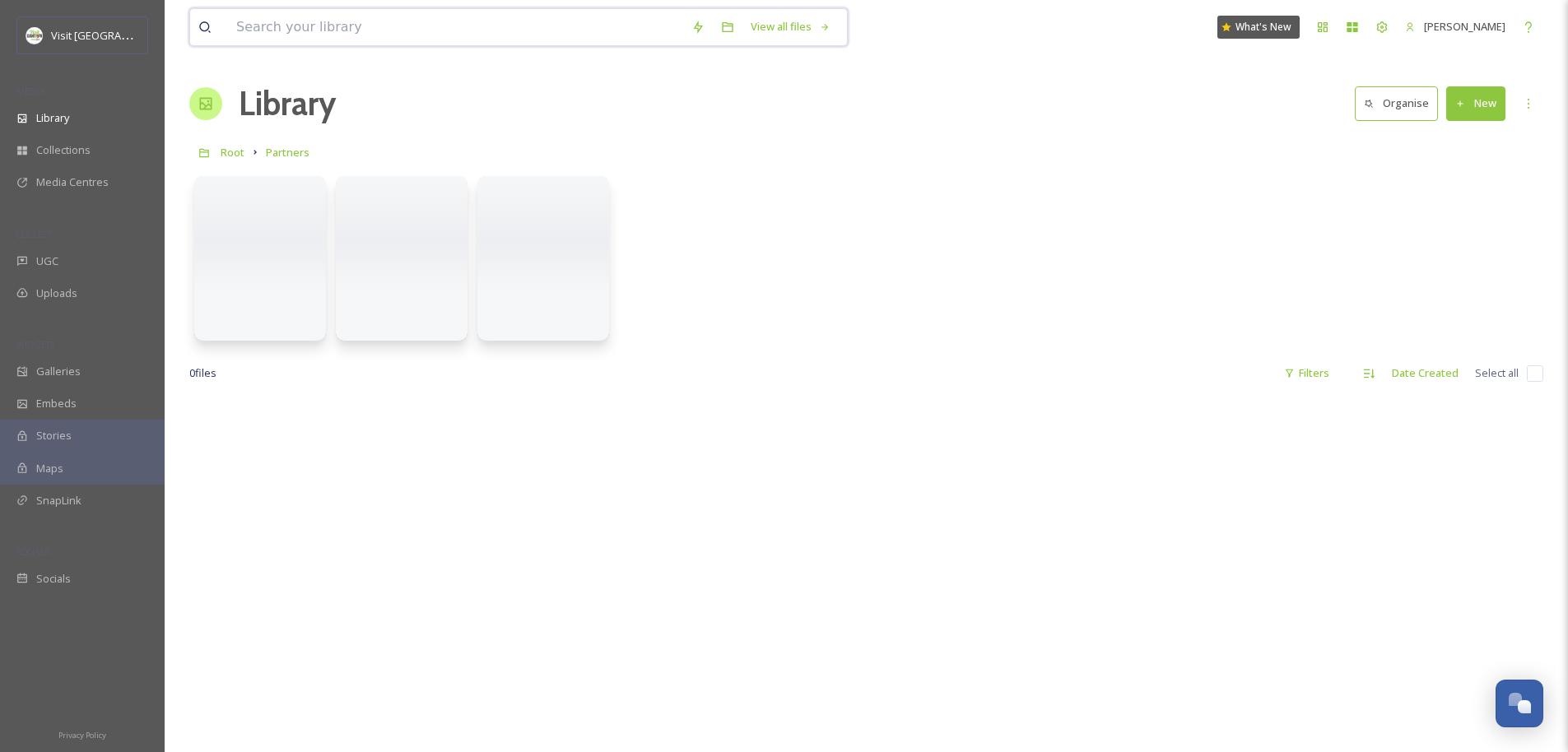
click at [298, 30] on input at bounding box center [455, 26] width 455 height 36
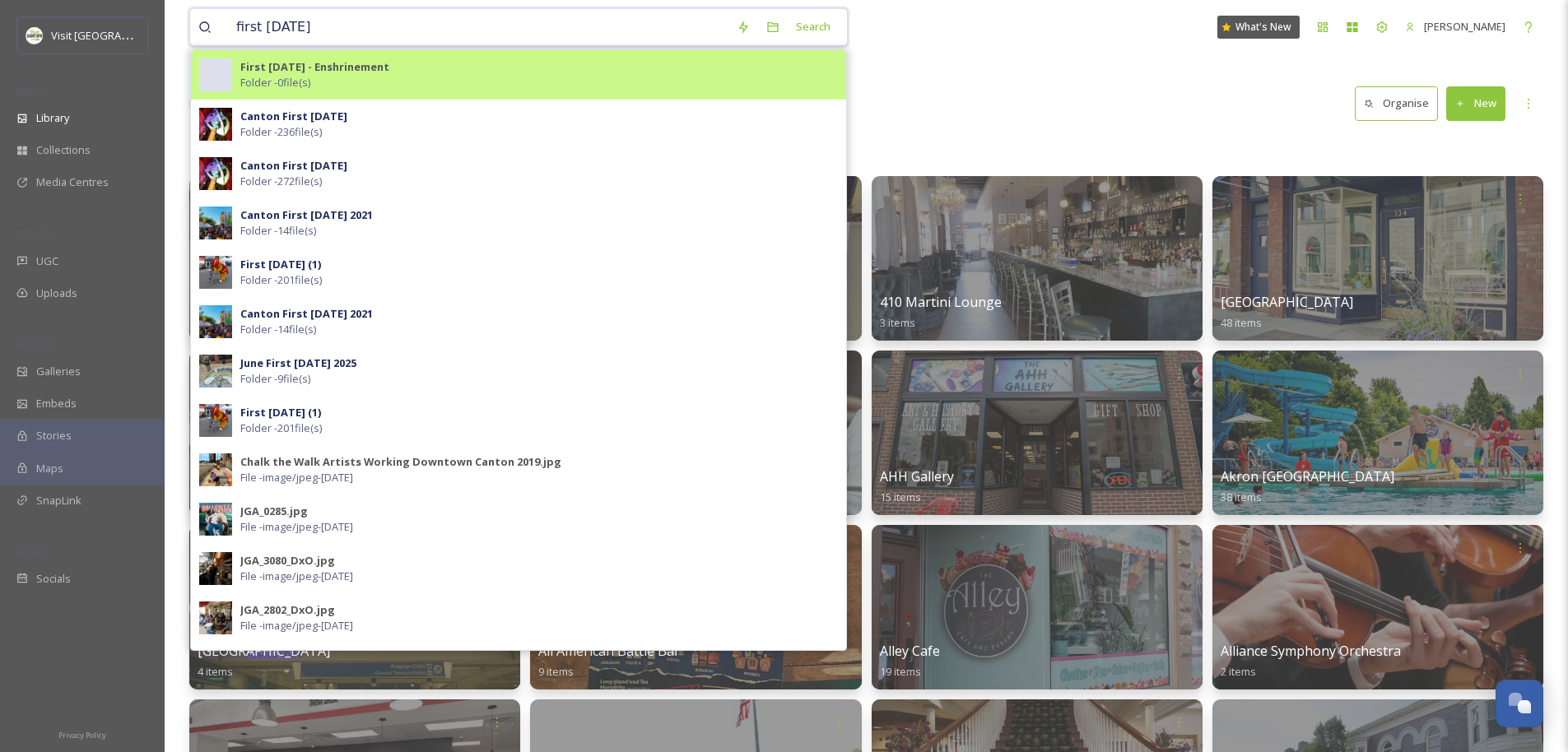
type input "first friday"
click at [382, 76] on div "First Friday - Enshrinement Folder - 0 file(s)" at bounding box center [539, 75] width 597 height 31
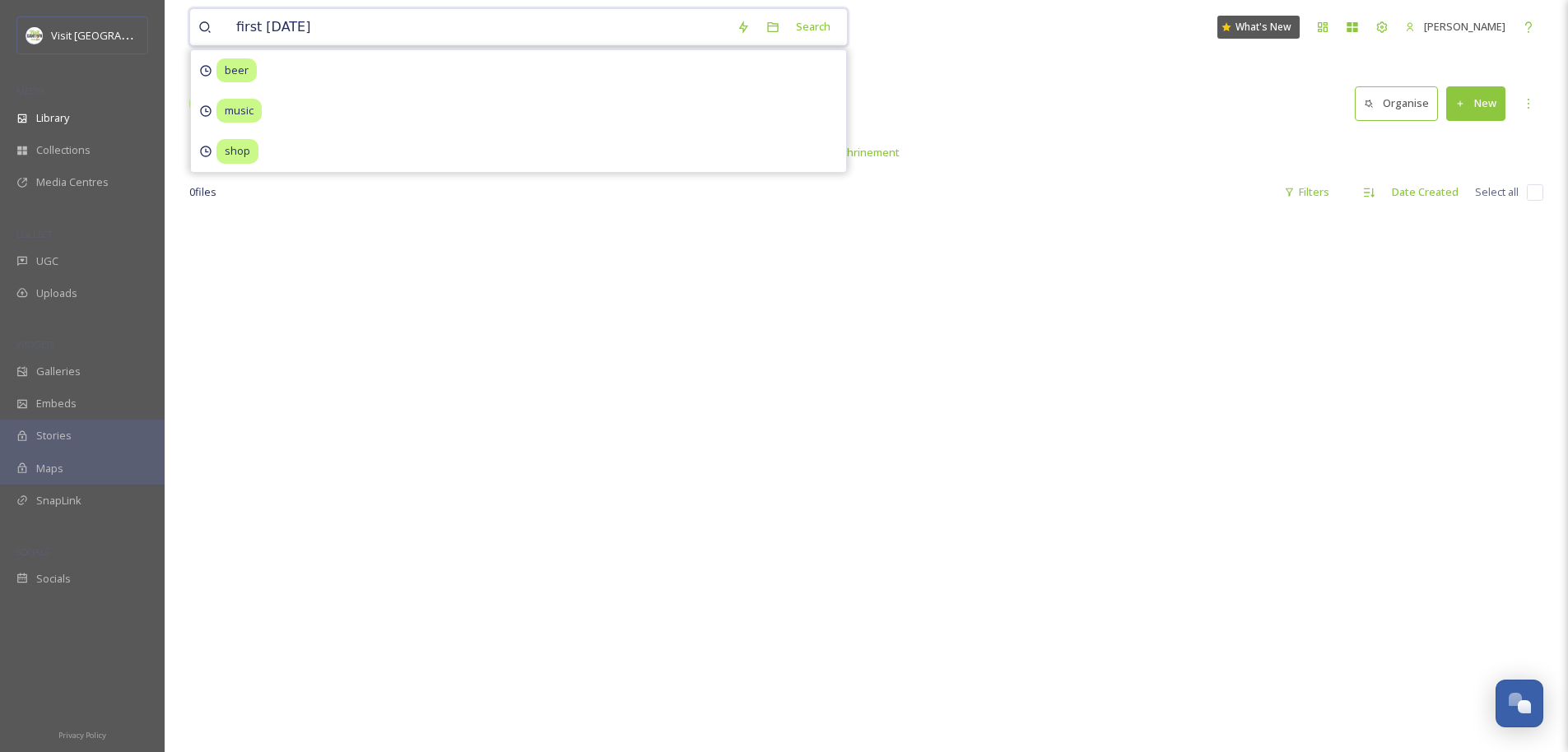
click at [353, 24] on input "first friday" at bounding box center [478, 26] width 500 height 36
type input "first firday"
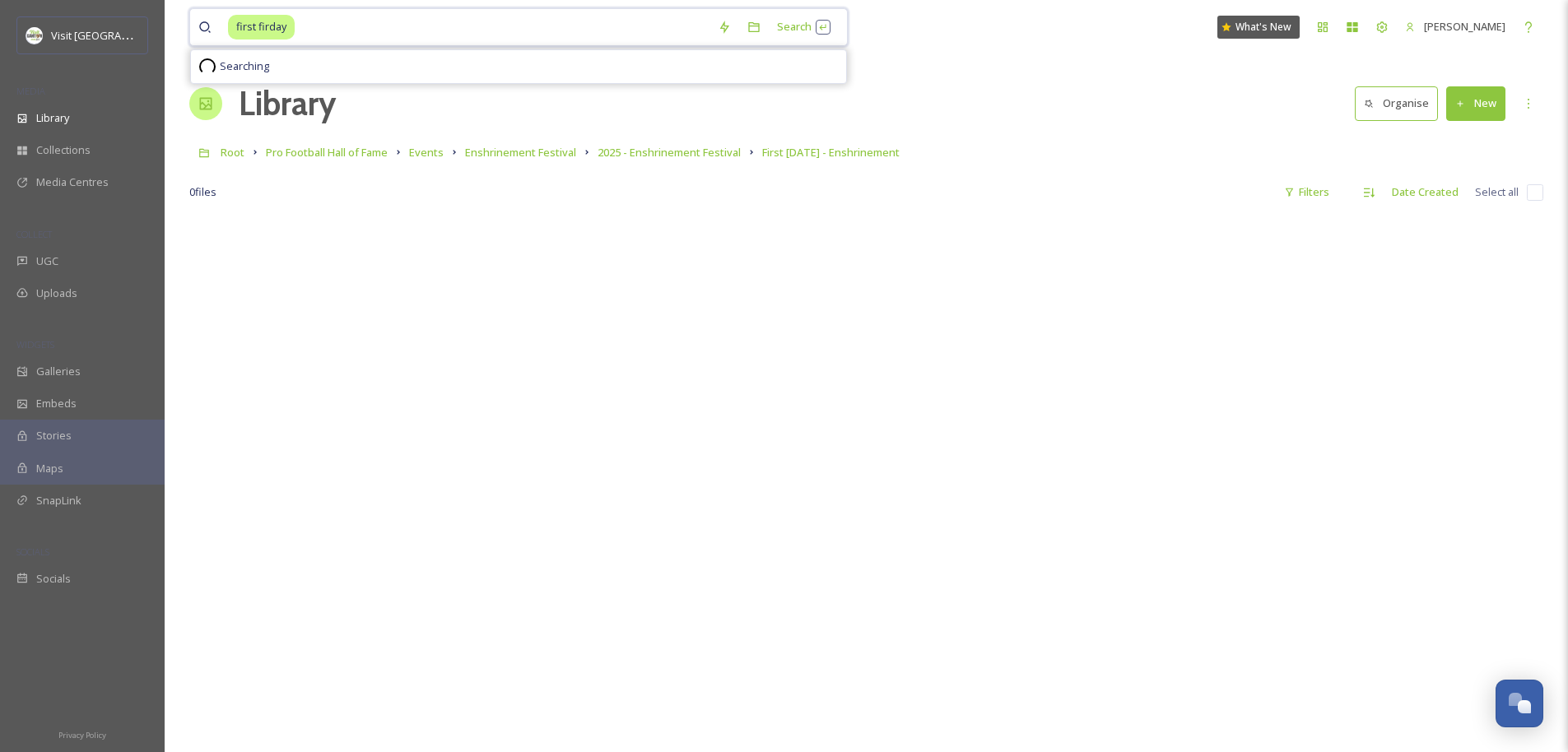
click at [349, 30] on input at bounding box center [503, 26] width 413 height 36
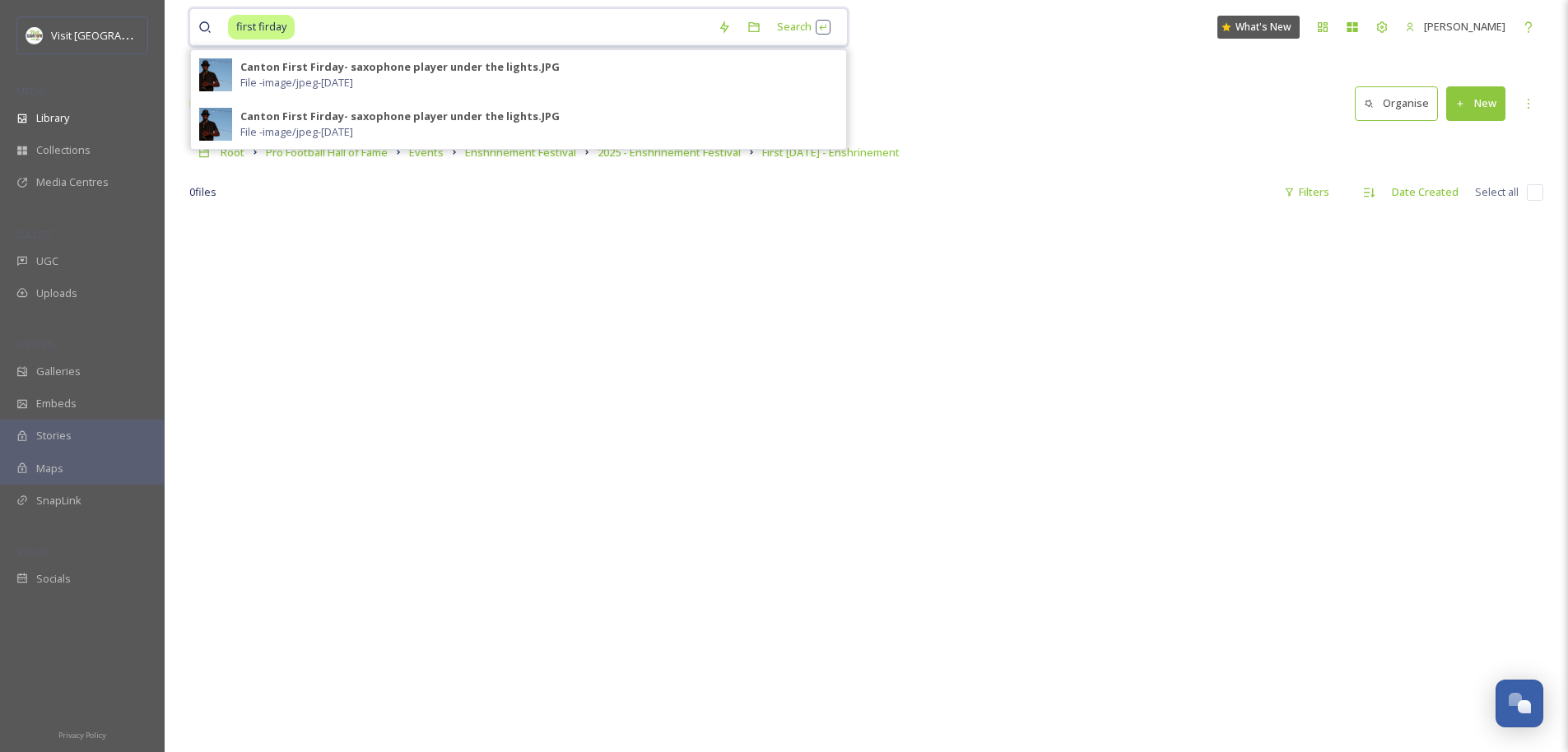
click at [348, 30] on input at bounding box center [503, 26] width 413 height 36
type input "first friday"
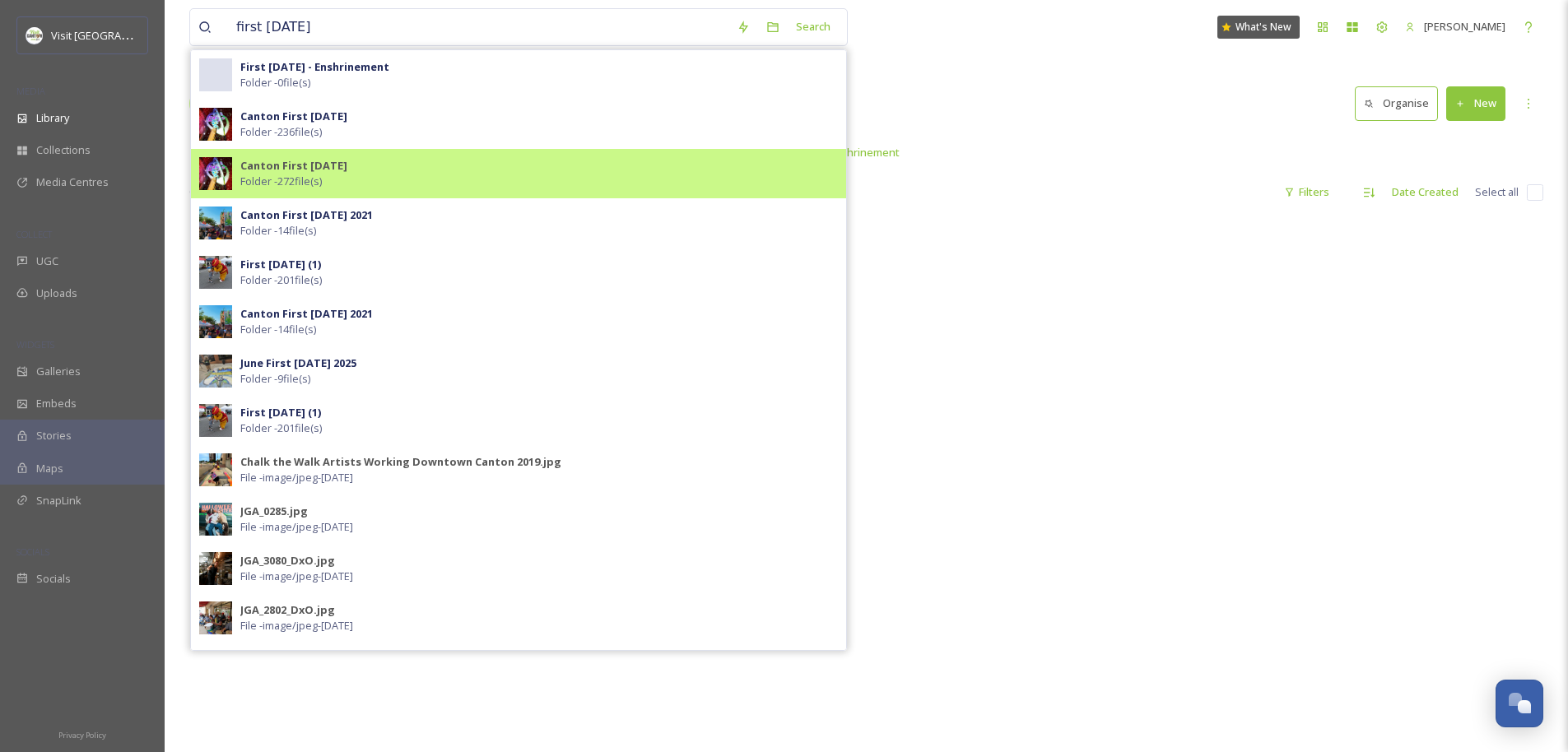
click at [385, 176] on div "Canton First Friday Folder - 272 file(s)" at bounding box center [539, 173] width 597 height 31
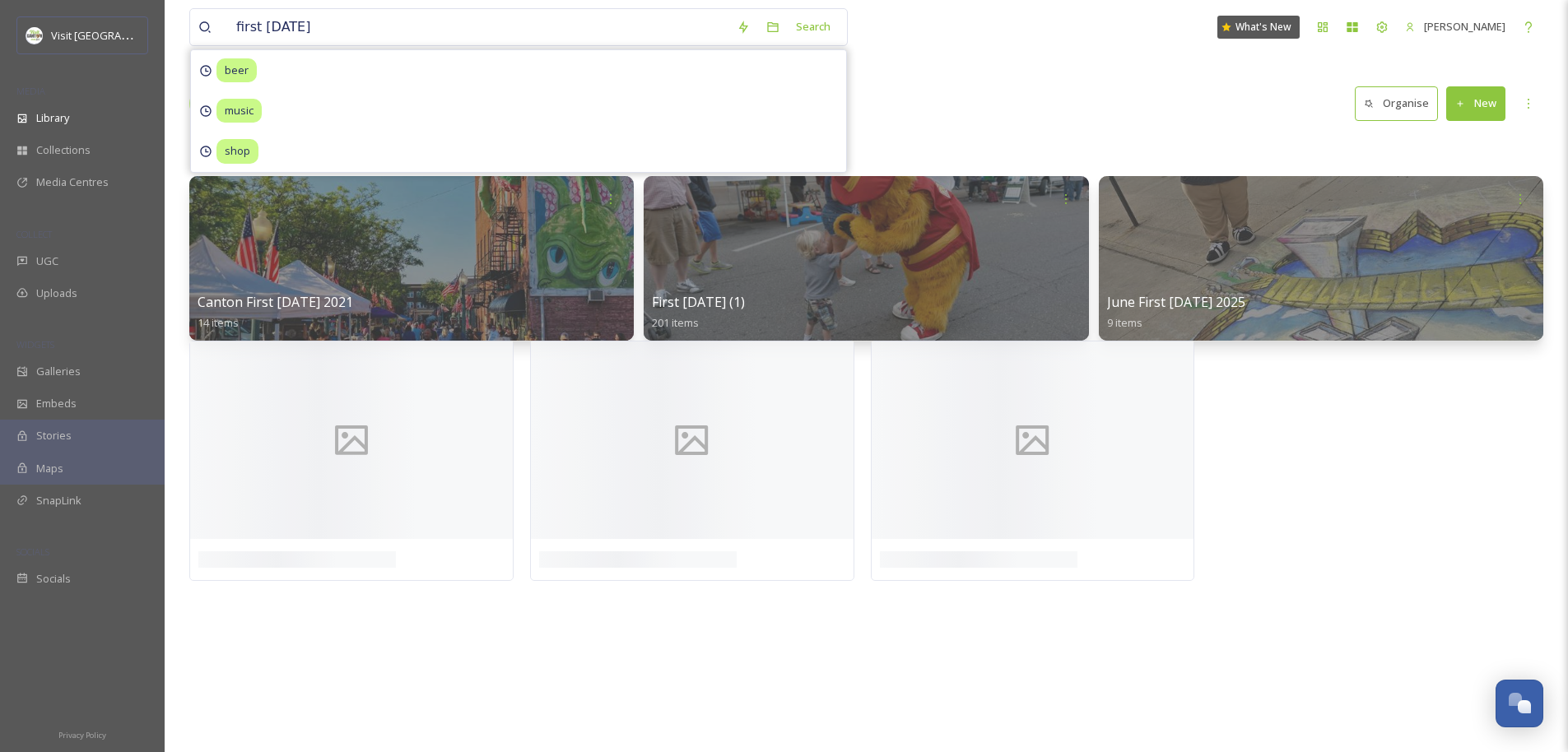
click at [877, 115] on div "Library Organise New" at bounding box center [867, 103] width 1354 height 50
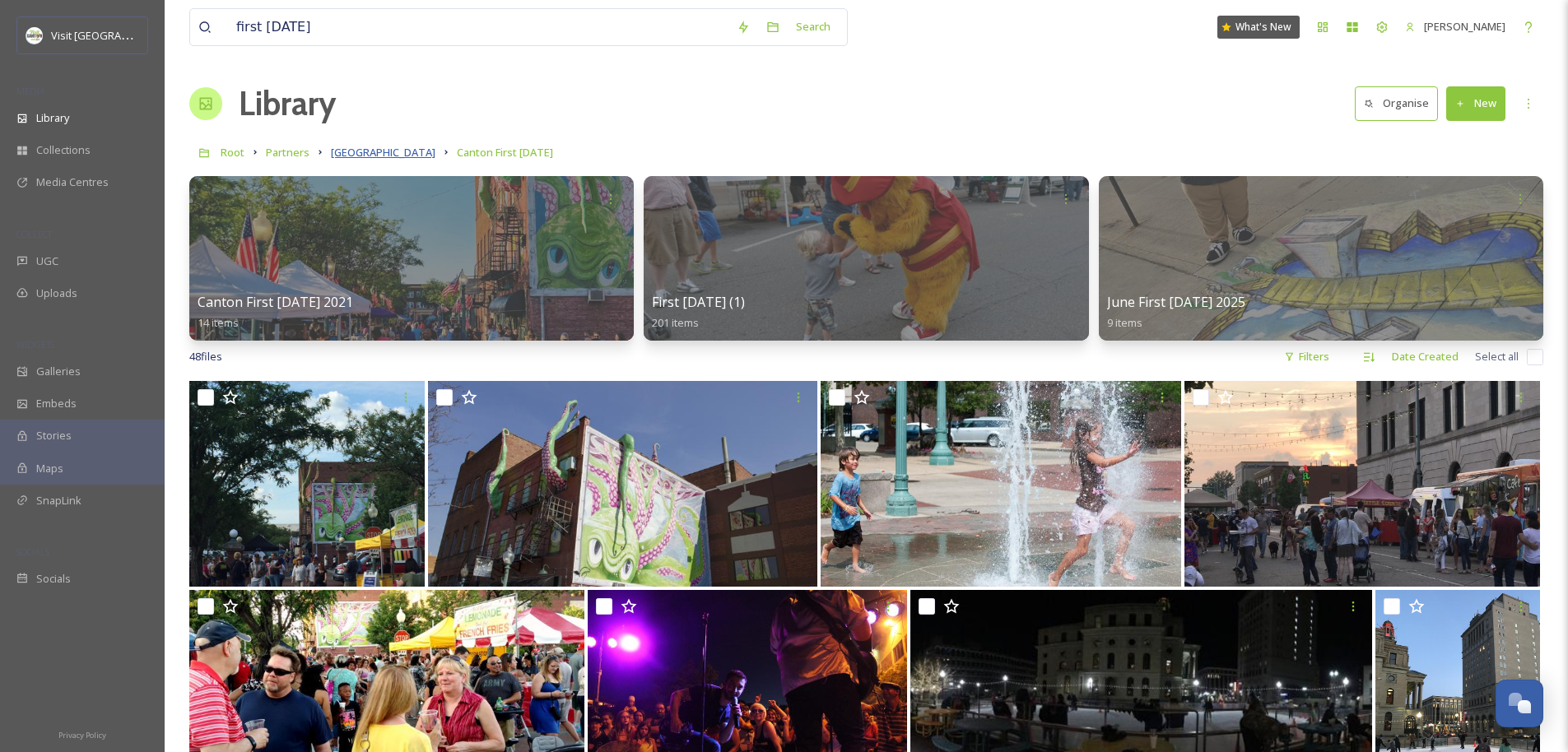
click at [362, 153] on span "[GEOGRAPHIC_DATA]" at bounding box center [382, 152] width 104 height 15
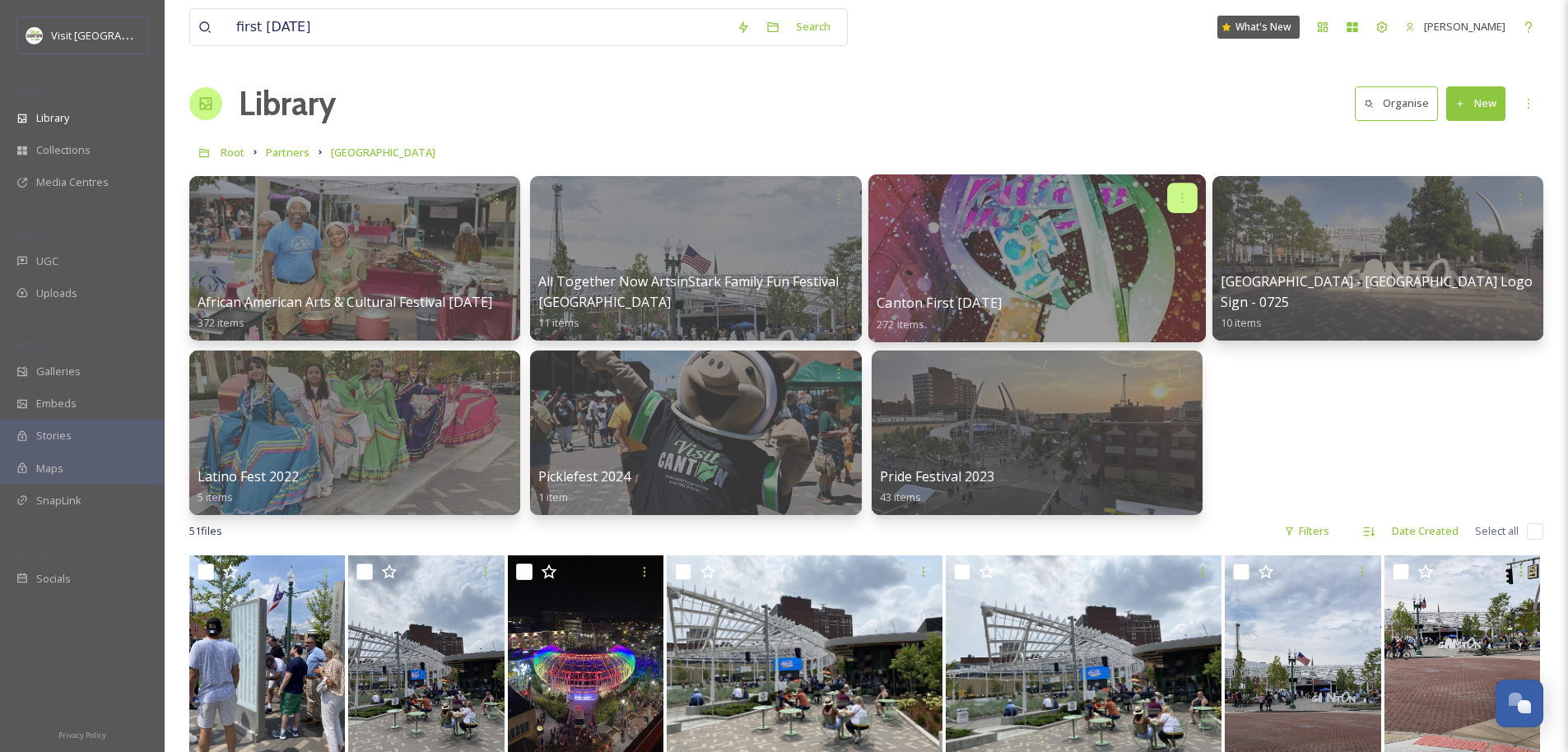
click at [877, 200] on icon at bounding box center [1182, 197] width 14 height 14
click at [877, 265] on span "Move to Folder" at bounding box center [1151, 267] width 75 height 17
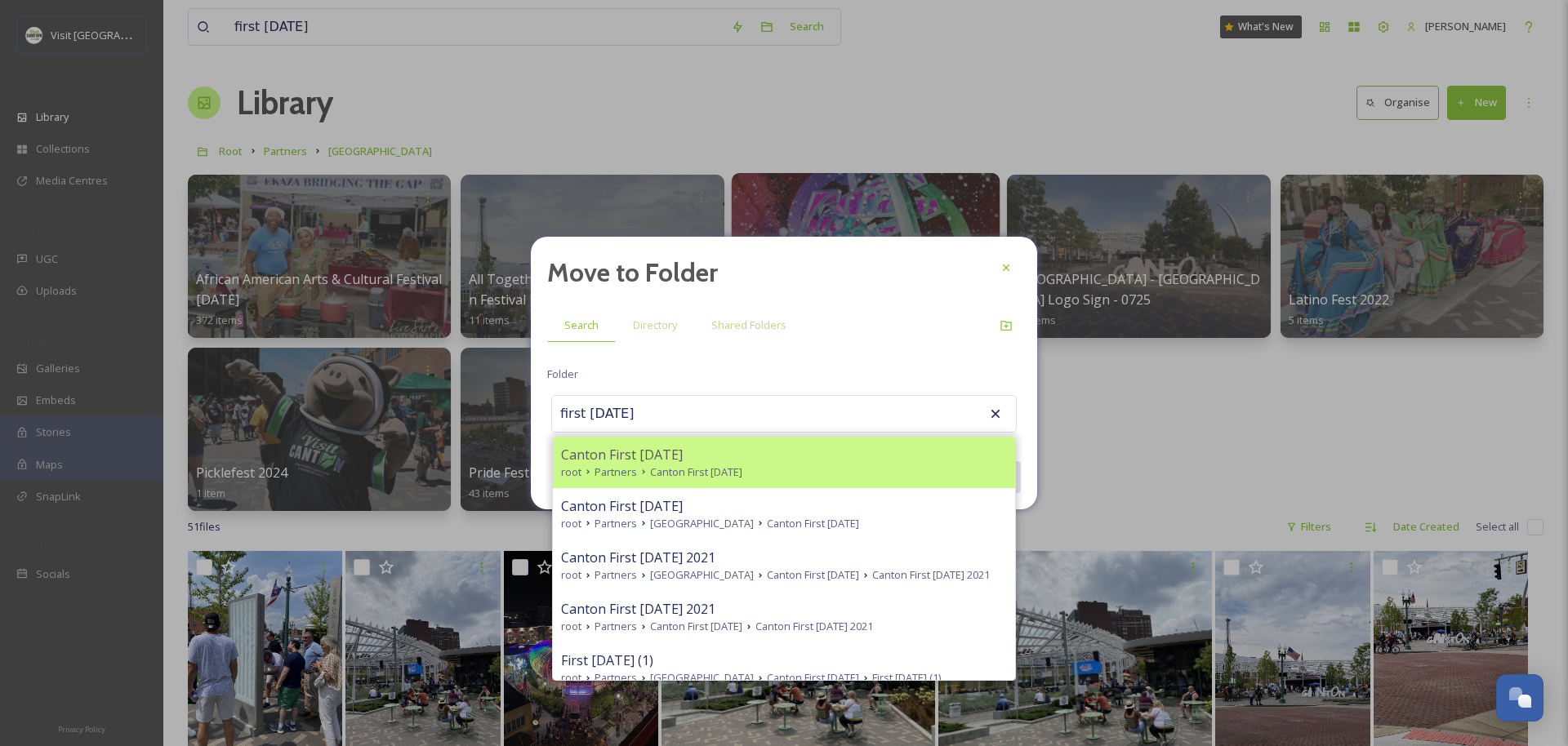
click at [682, 454] on div "Canton First Friday" at bounding box center [784, 455] width 446 height 19
type input "Canton First Friday"
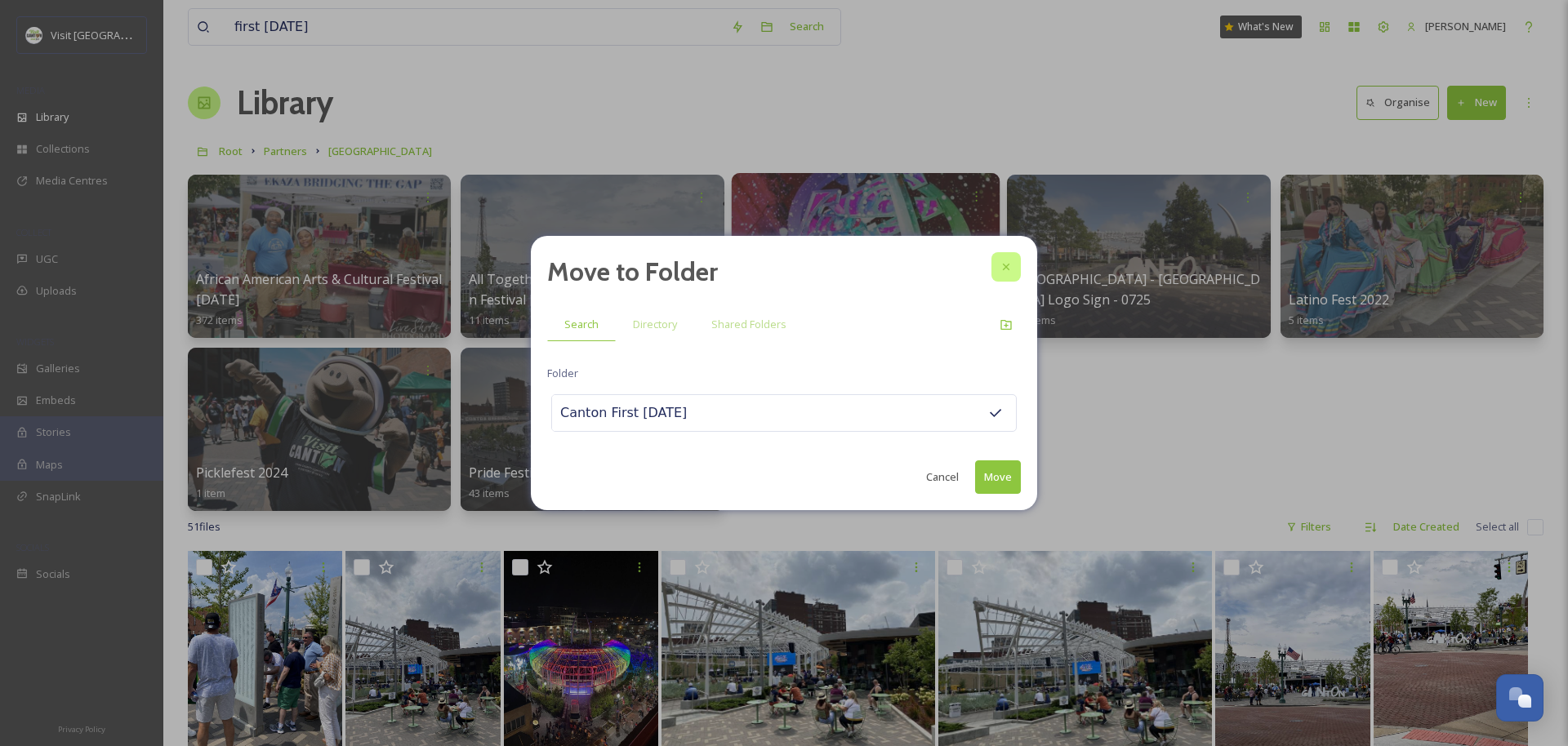
click at [871, 273] on icon at bounding box center [1007, 267] width 14 height 14
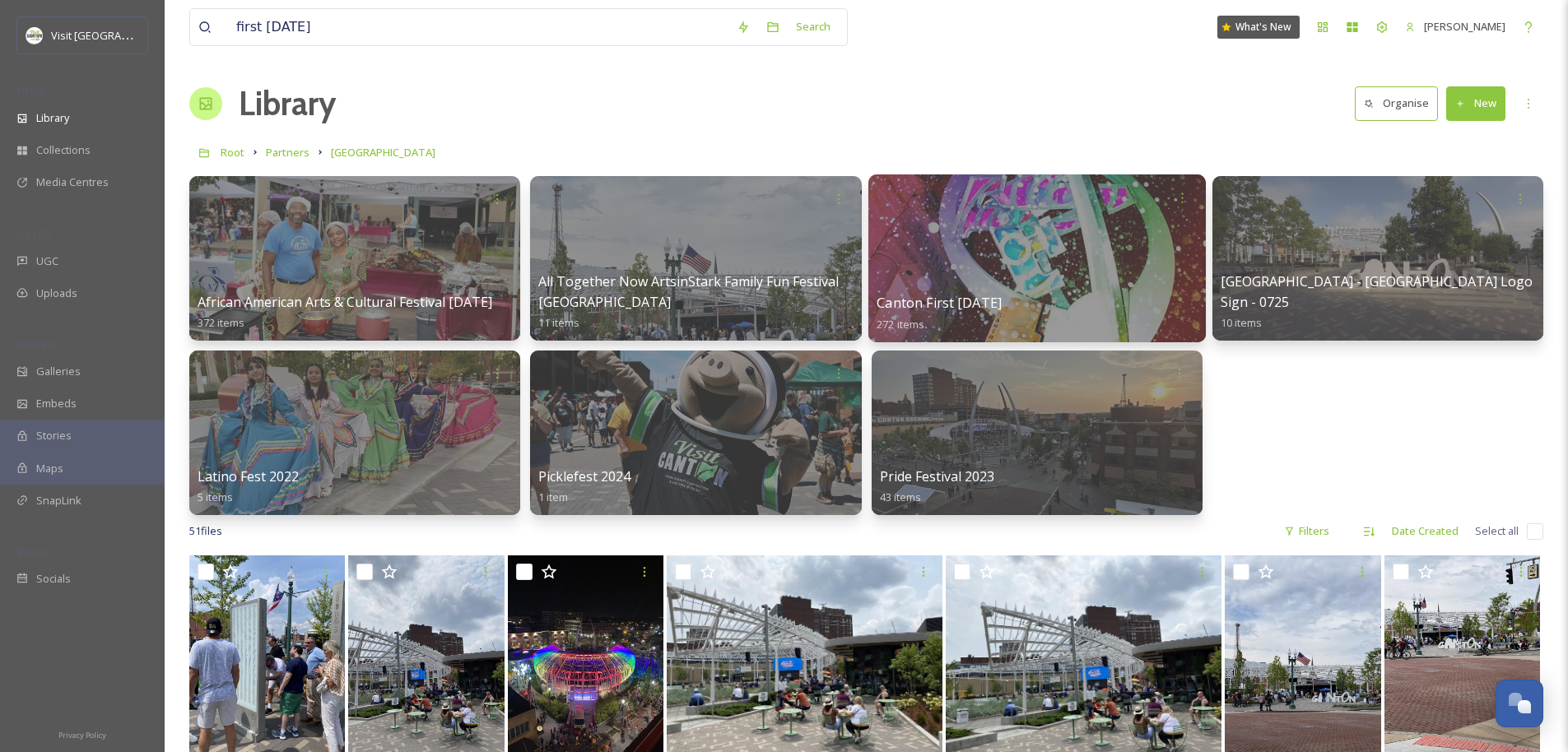
click at [877, 272] on div at bounding box center [1036, 258] width 338 height 168
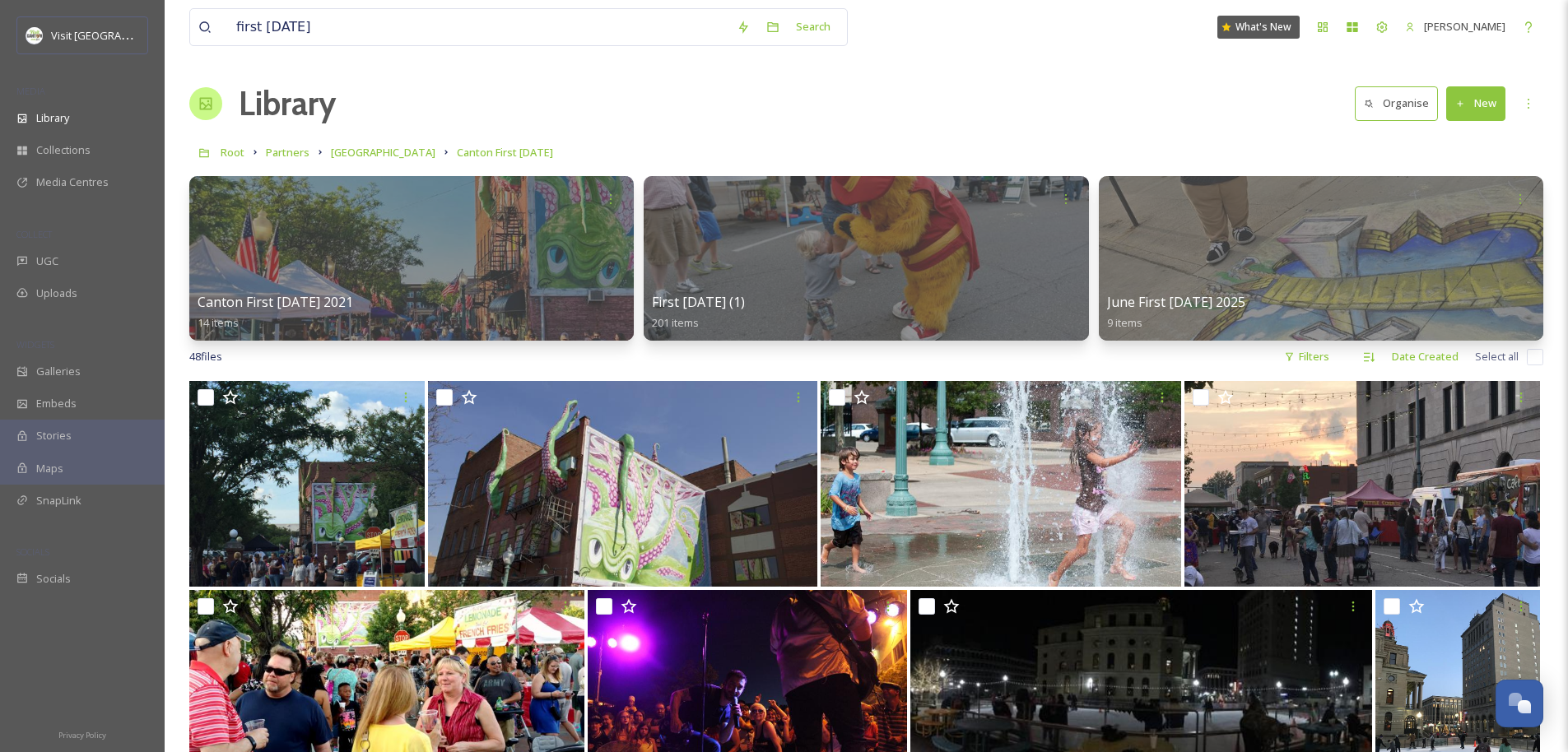
click at [877, 360] on input "checkbox" at bounding box center [1534, 357] width 17 height 17
click at [877, 358] on input "checkbox" at bounding box center [1534, 357] width 17 height 17
checkbox input "true"
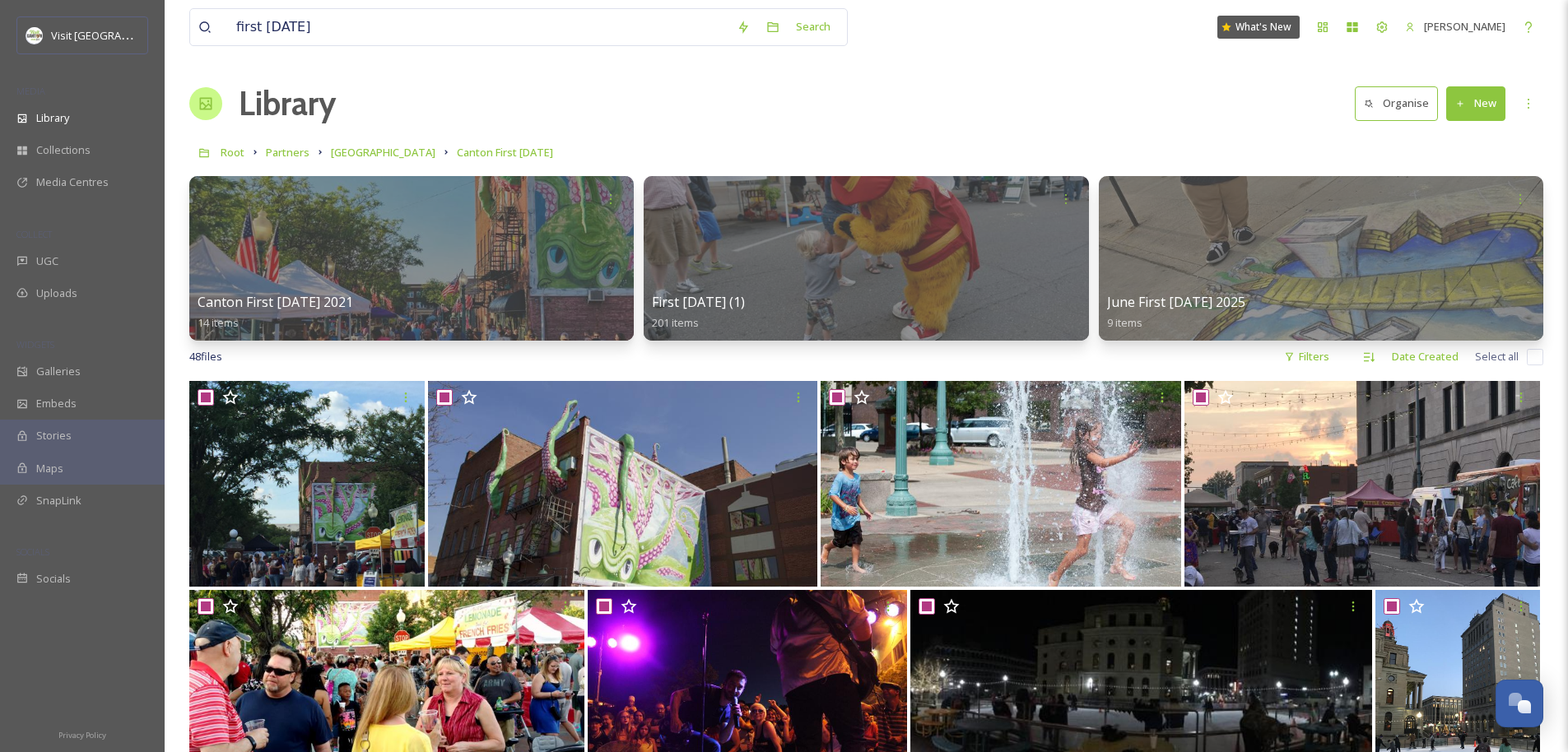
checkbox input "true"
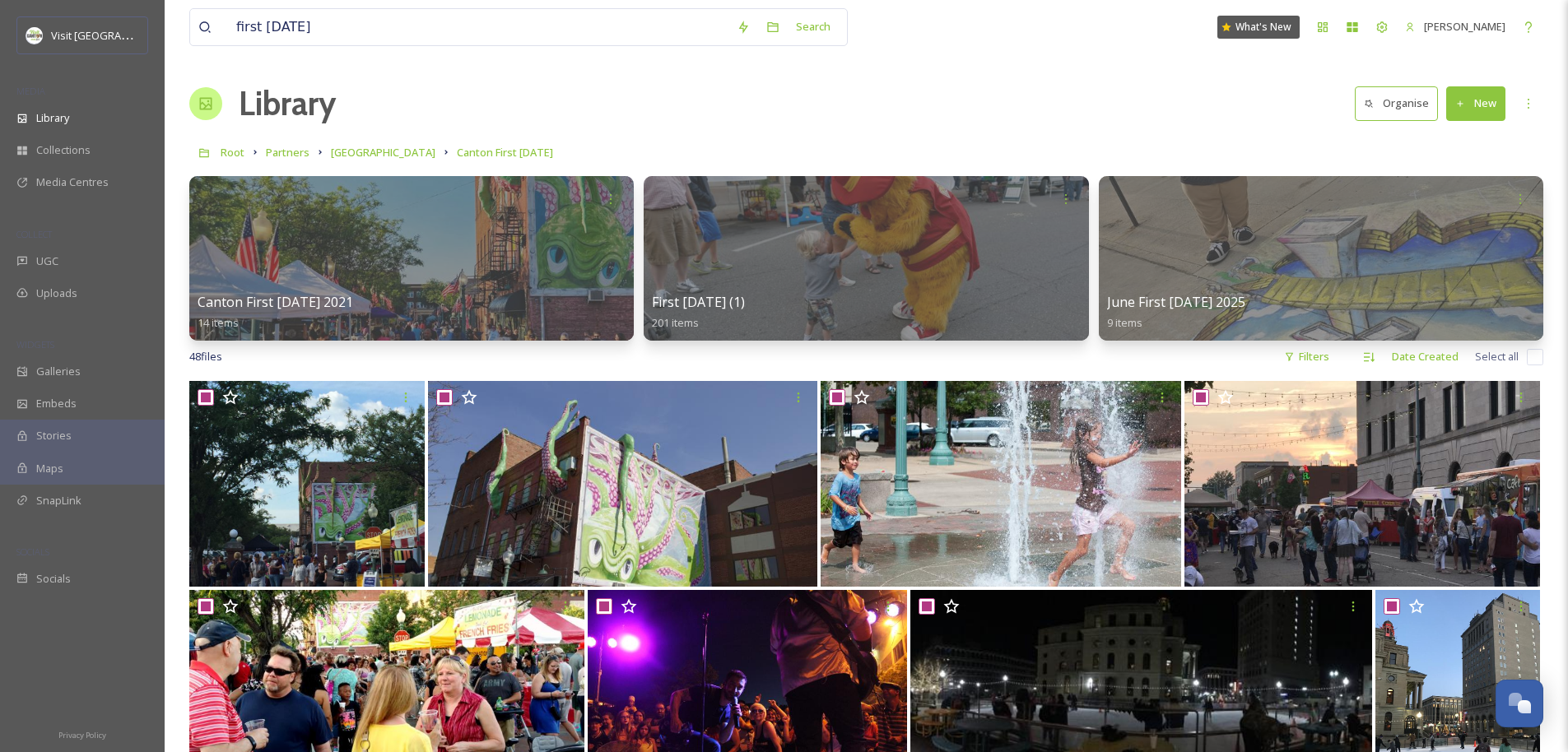
checkbox input "true"
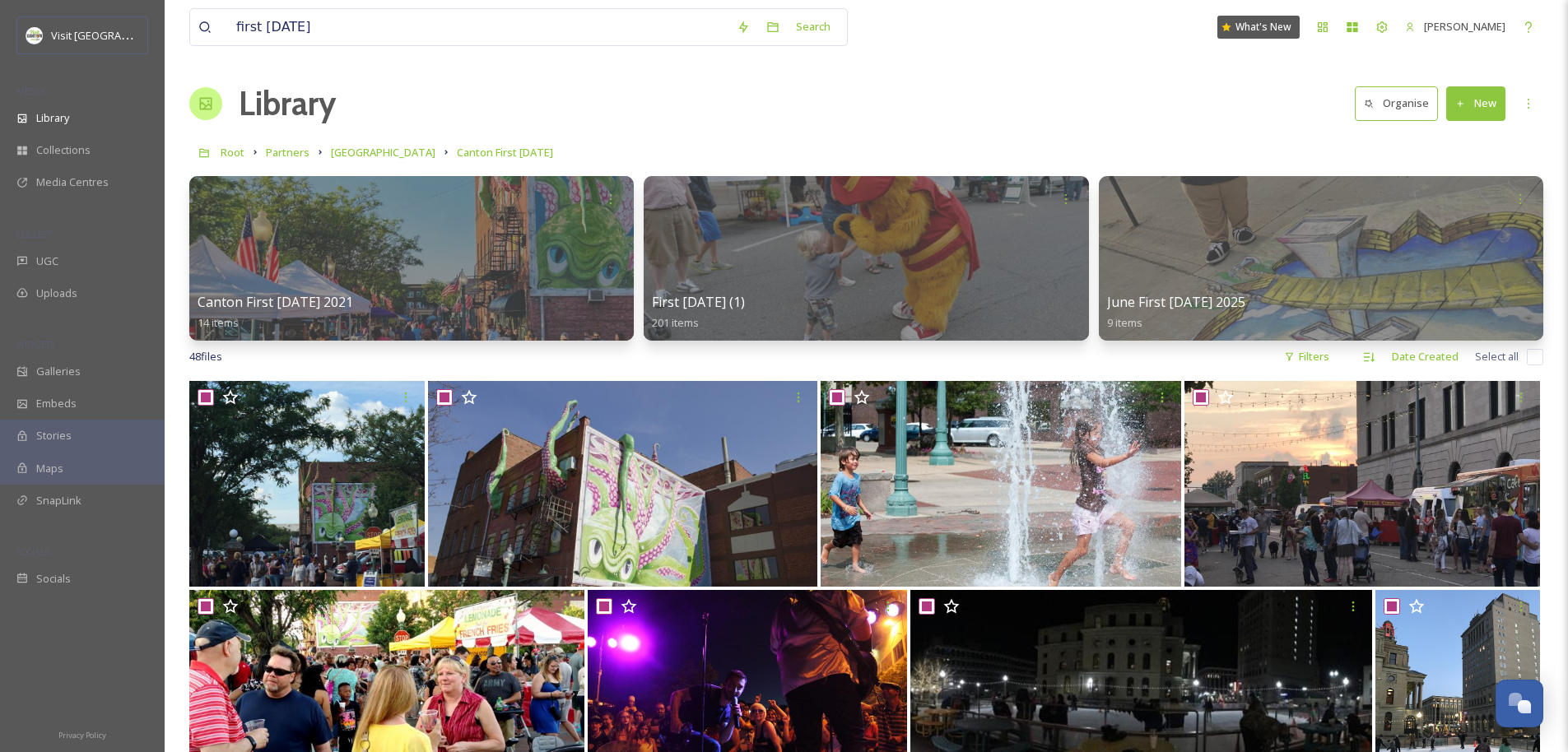
checkbox input "true"
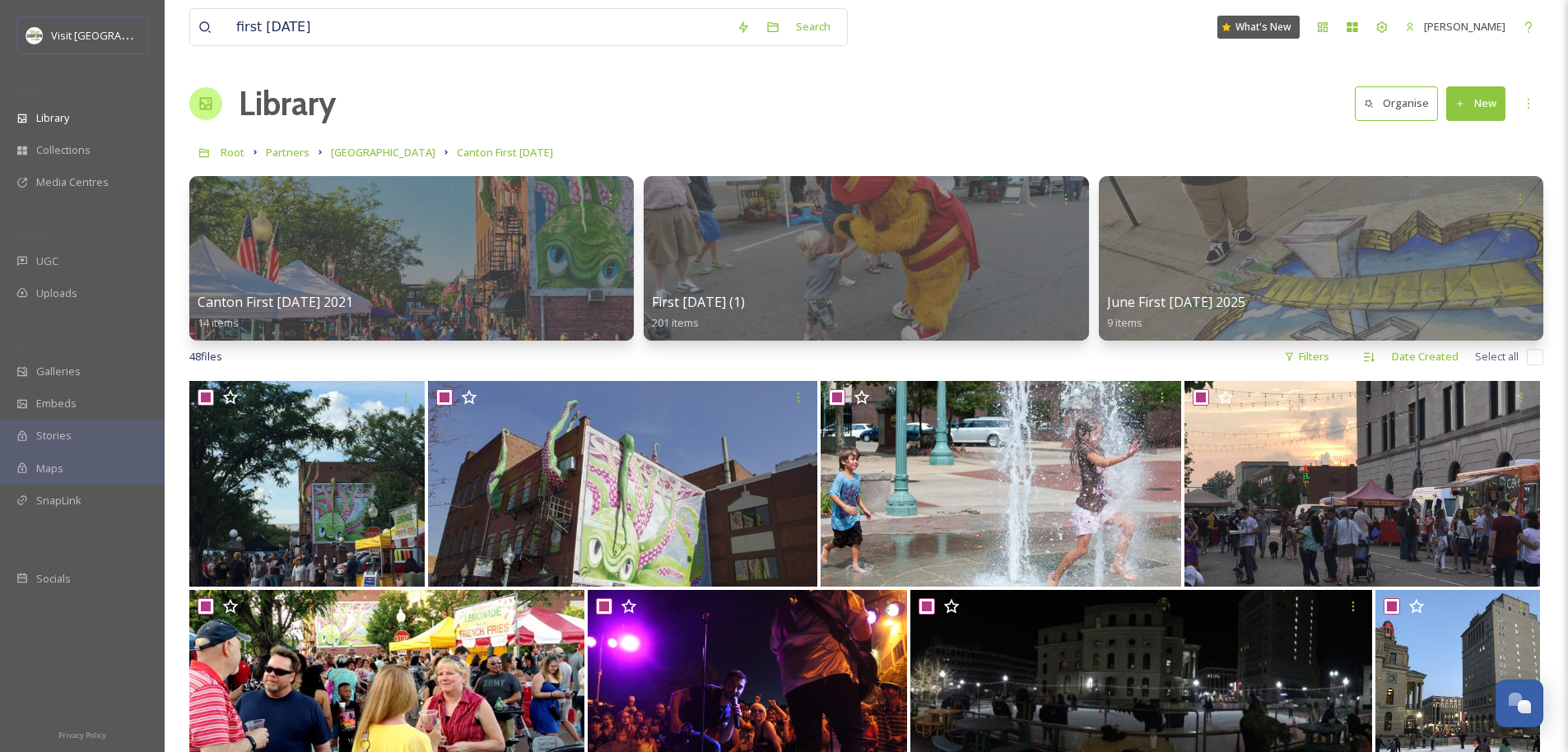
checkbox input "true"
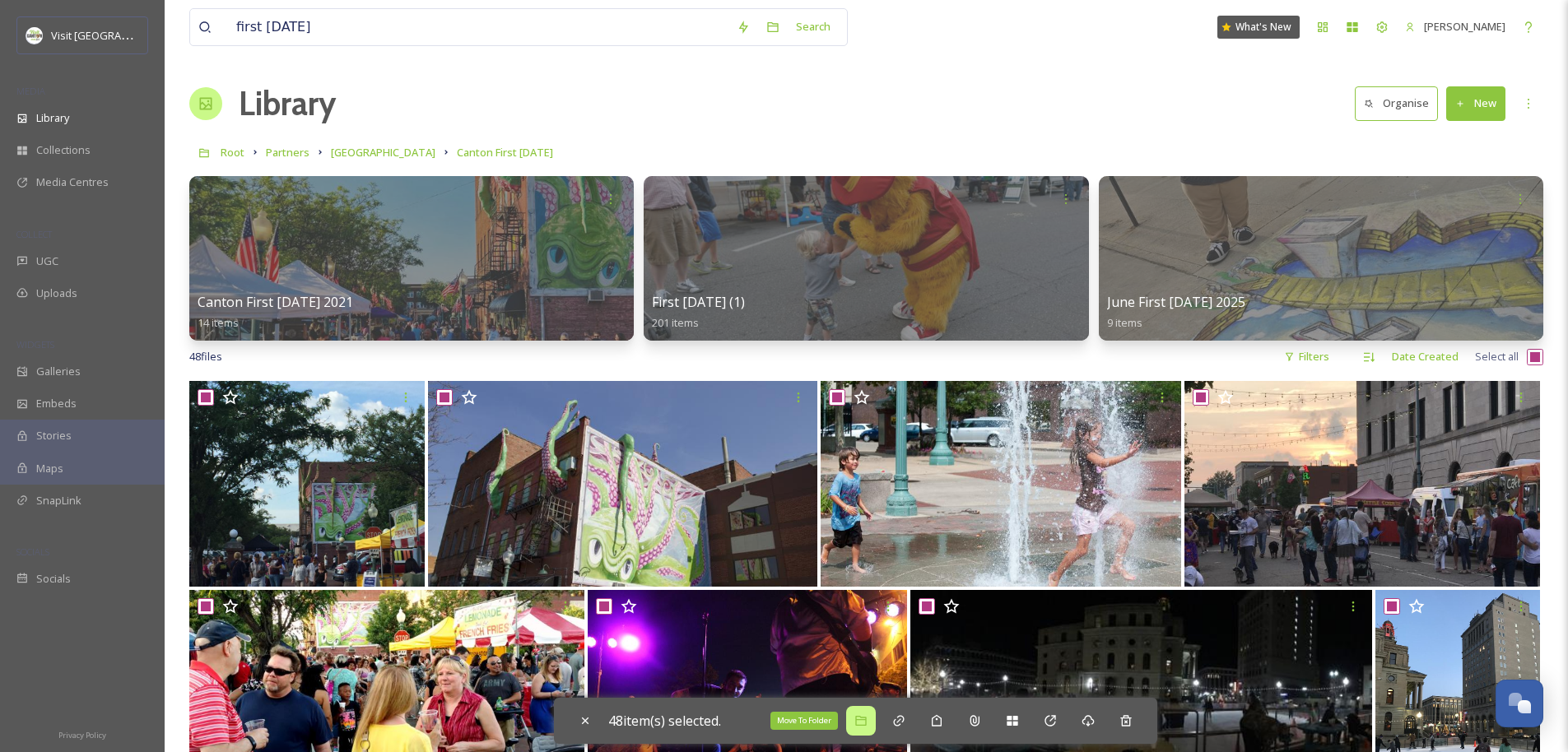
click at [858, 704] on div "Move To Folder" at bounding box center [861, 721] width 29 height 29
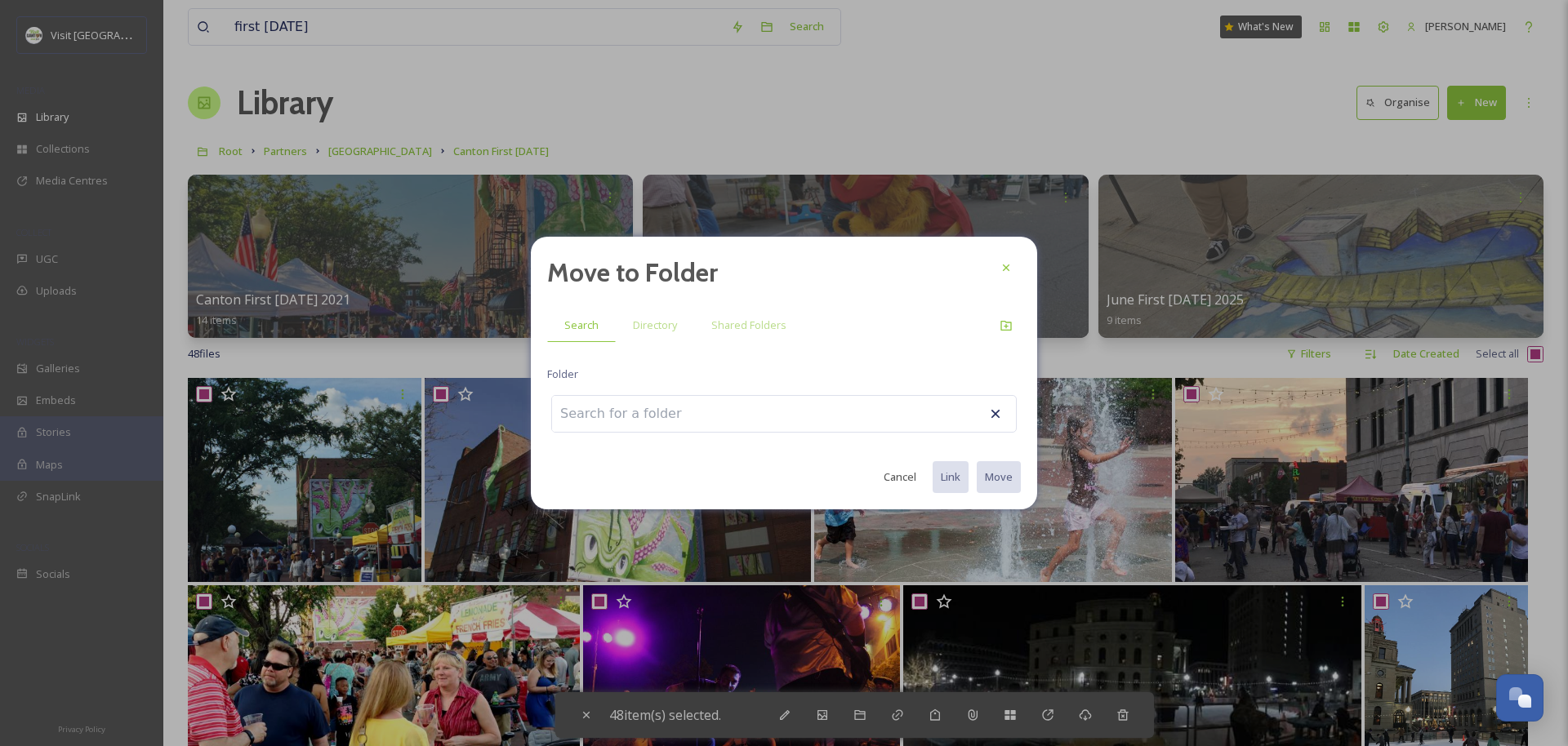
click at [697, 432] on div "Move to Folder Search Directory Shared Folders Folder Cancel Link Move" at bounding box center [784, 373] width 507 height 273
click at [692, 421] on input at bounding box center [642, 413] width 180 height 36
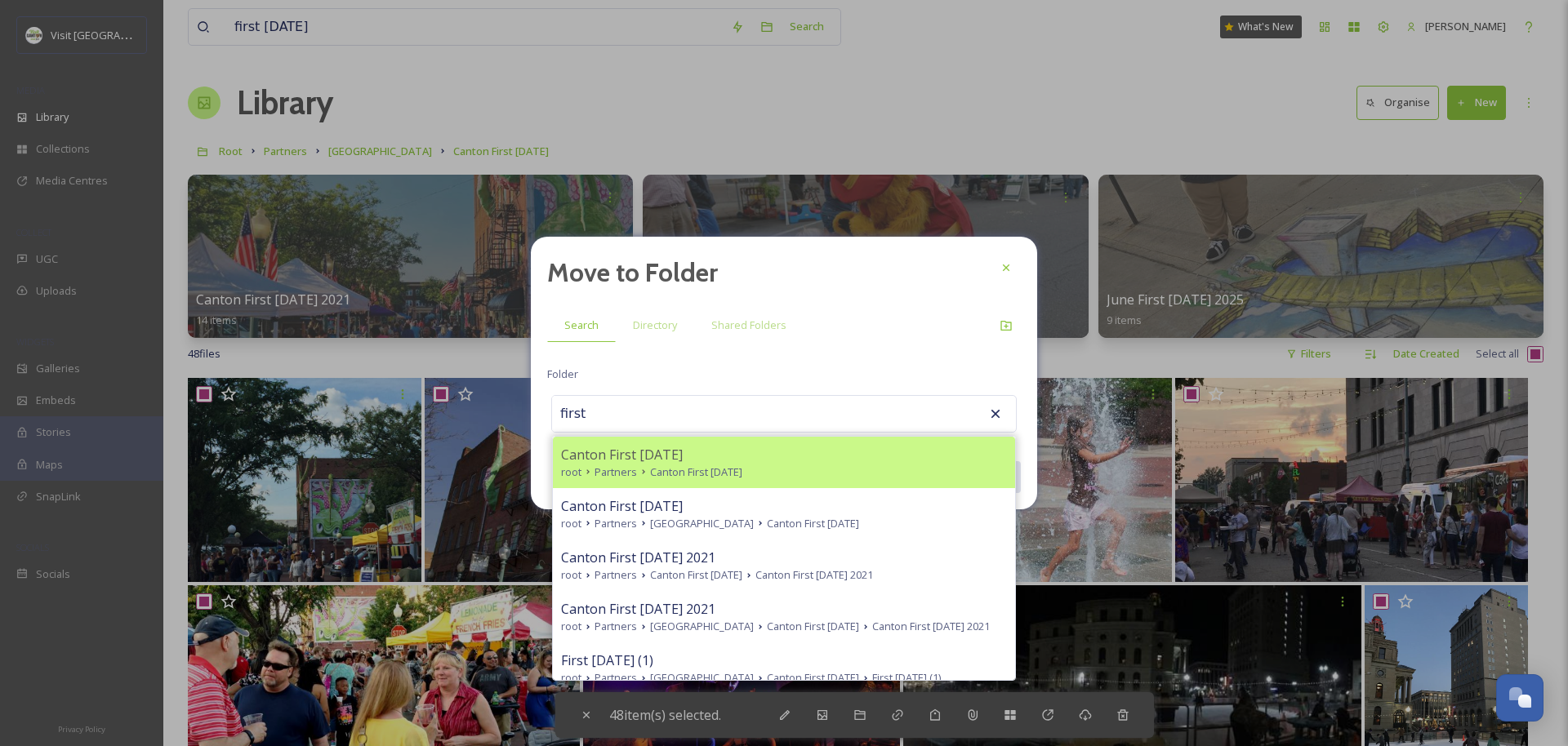
click at [717, 462] on div "Canton First Friday" at bounding box center [784, 455] width 446 height 19
type input "Canton First Friday"
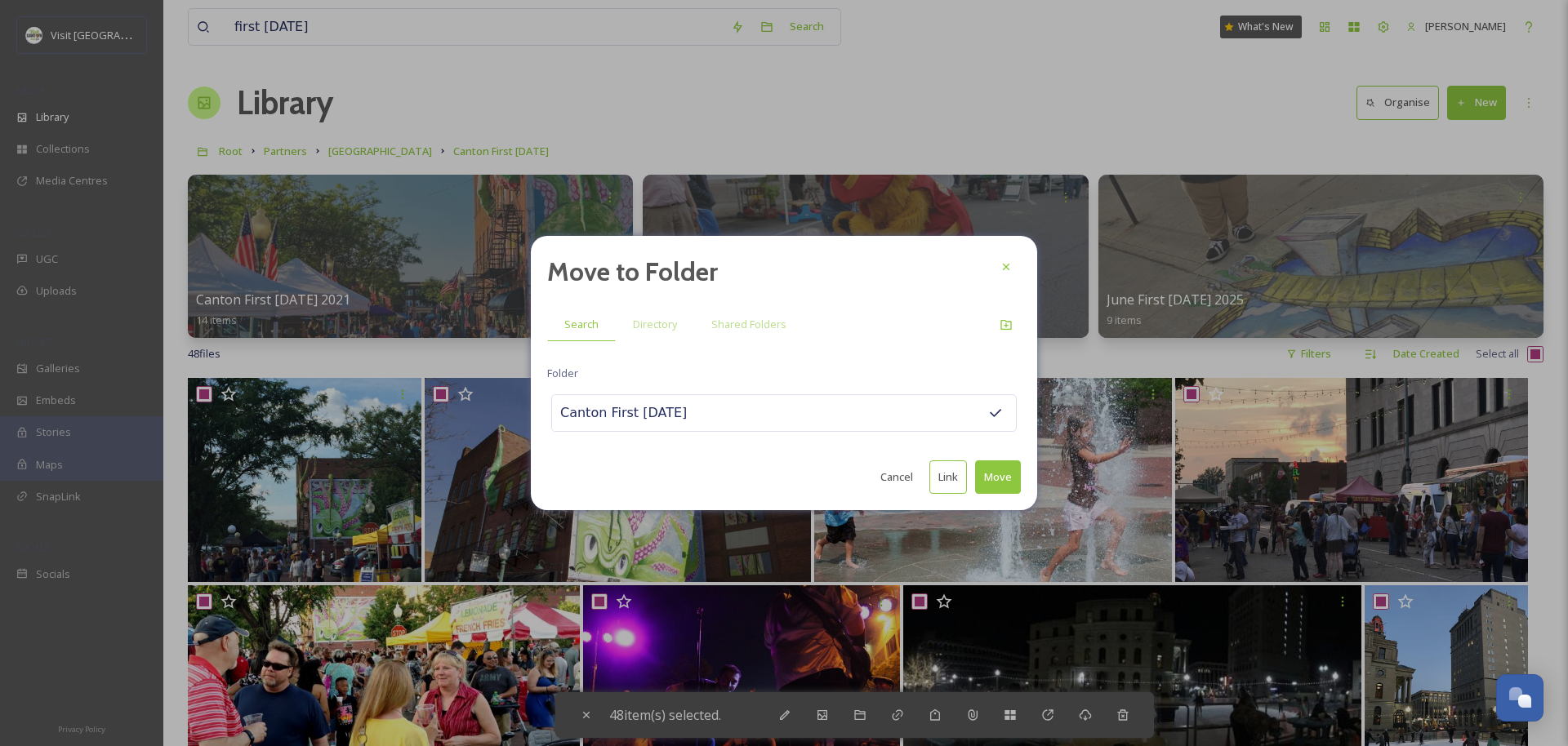
click at [871, 480] on button "Move" at bounding box center [997, 477] width 45 height 34
checkbox input "false"
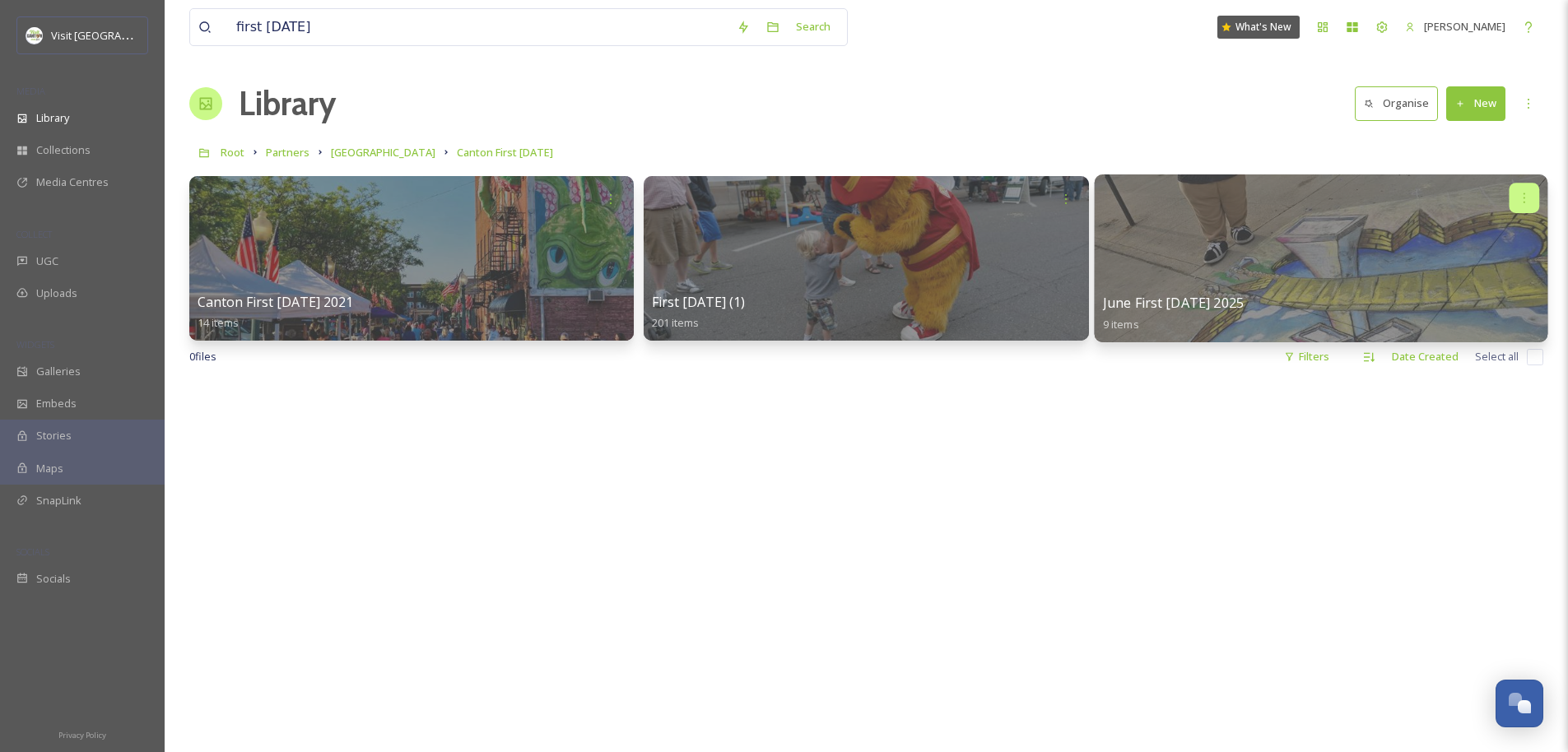
click at [877, 197] on icon at bounding box center [1524, 197] width 14 height 14
click at [877, 272] on span "Move to Folder" at bounding box center [1492, 267] width 75 height 17
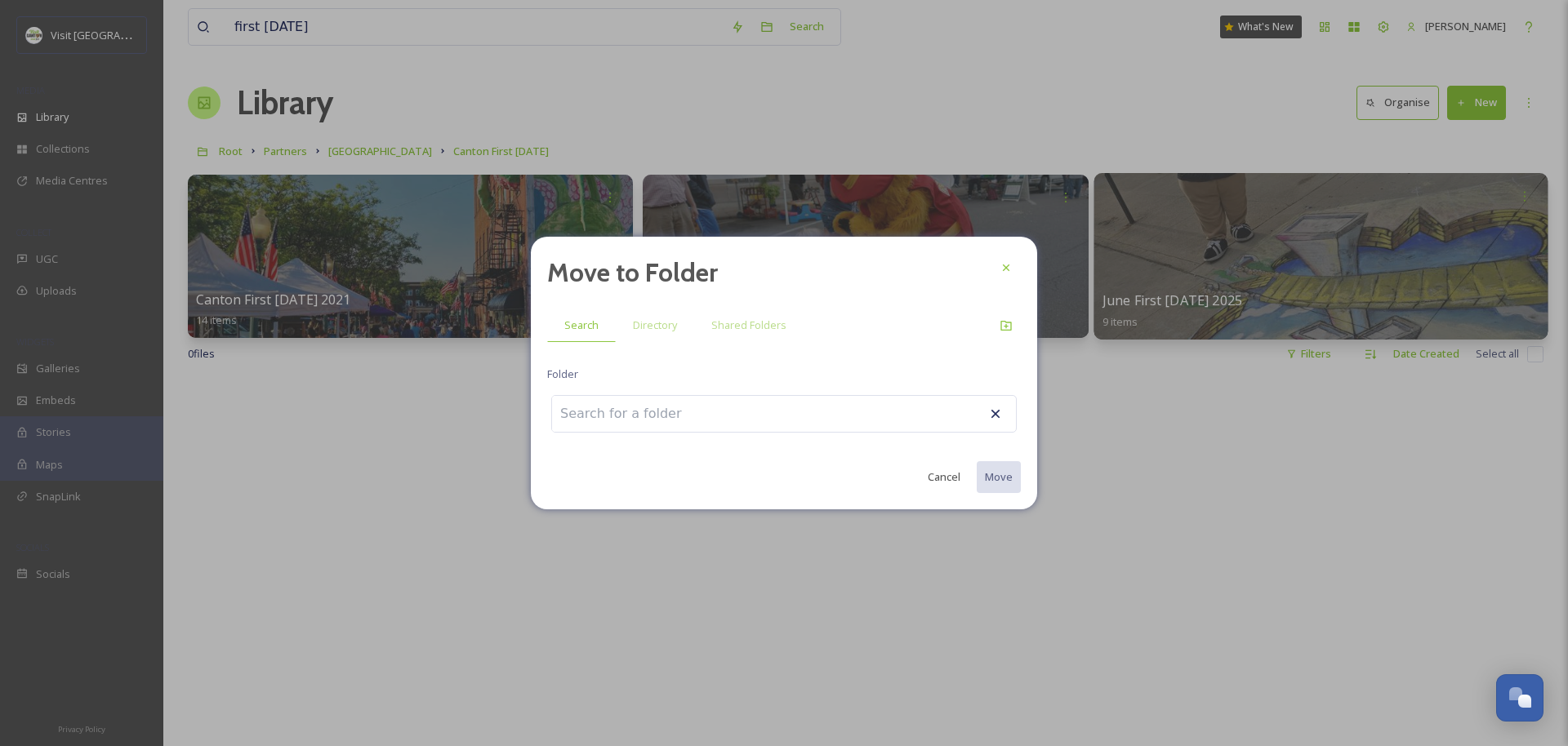
click at [735, 408] on div at bounding box center [784, 413] width 465 height 38
click at [692, 424] on input at bounding box center [642, 413] width 180 height 36
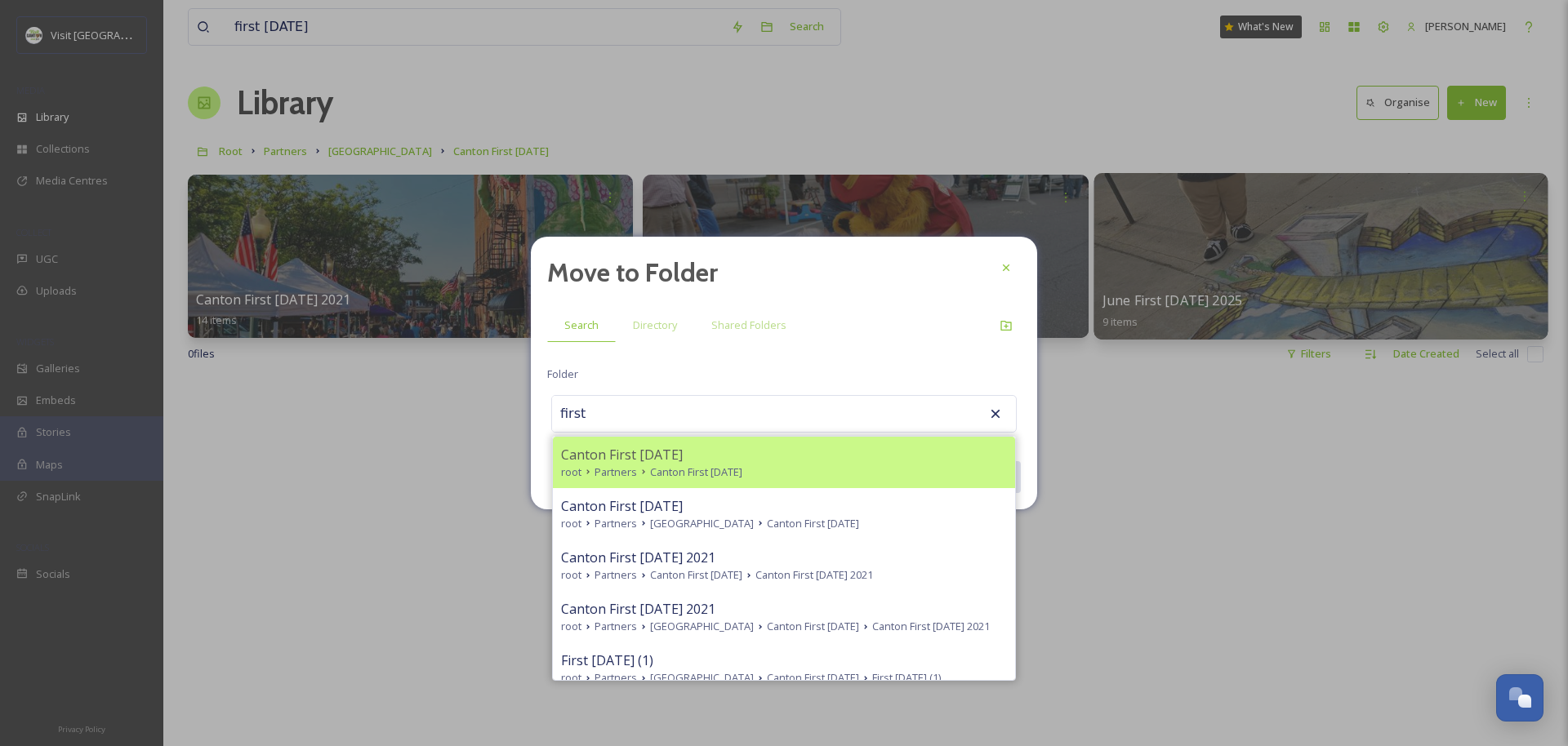
click at [680, 454] on div "Canton First Friday" at bounding box center [784, 455] width 446 height 19
type input "Canton First Friday"
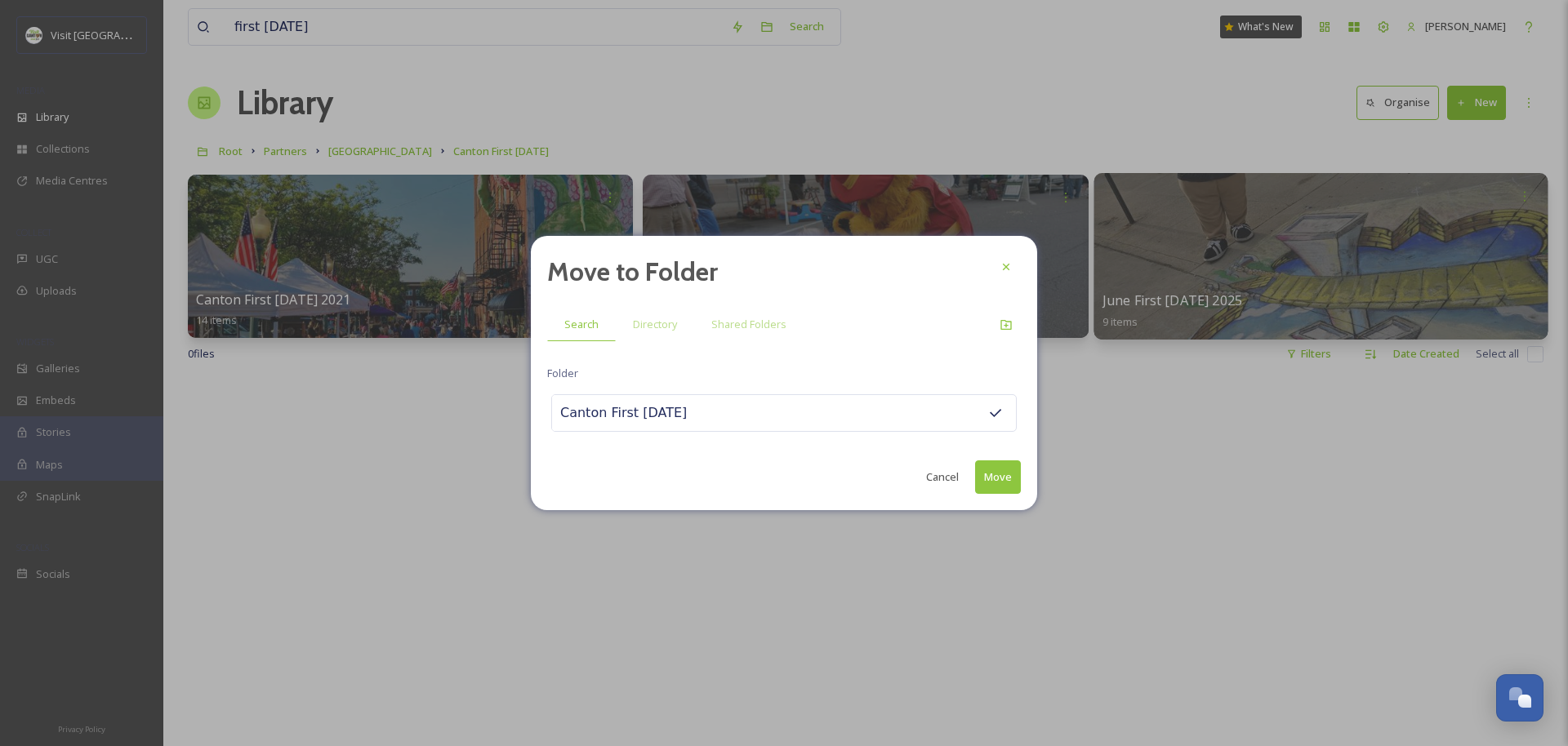
click at [871, 477] on button "Move" at bounding box center [997, 477] width 45 height 34
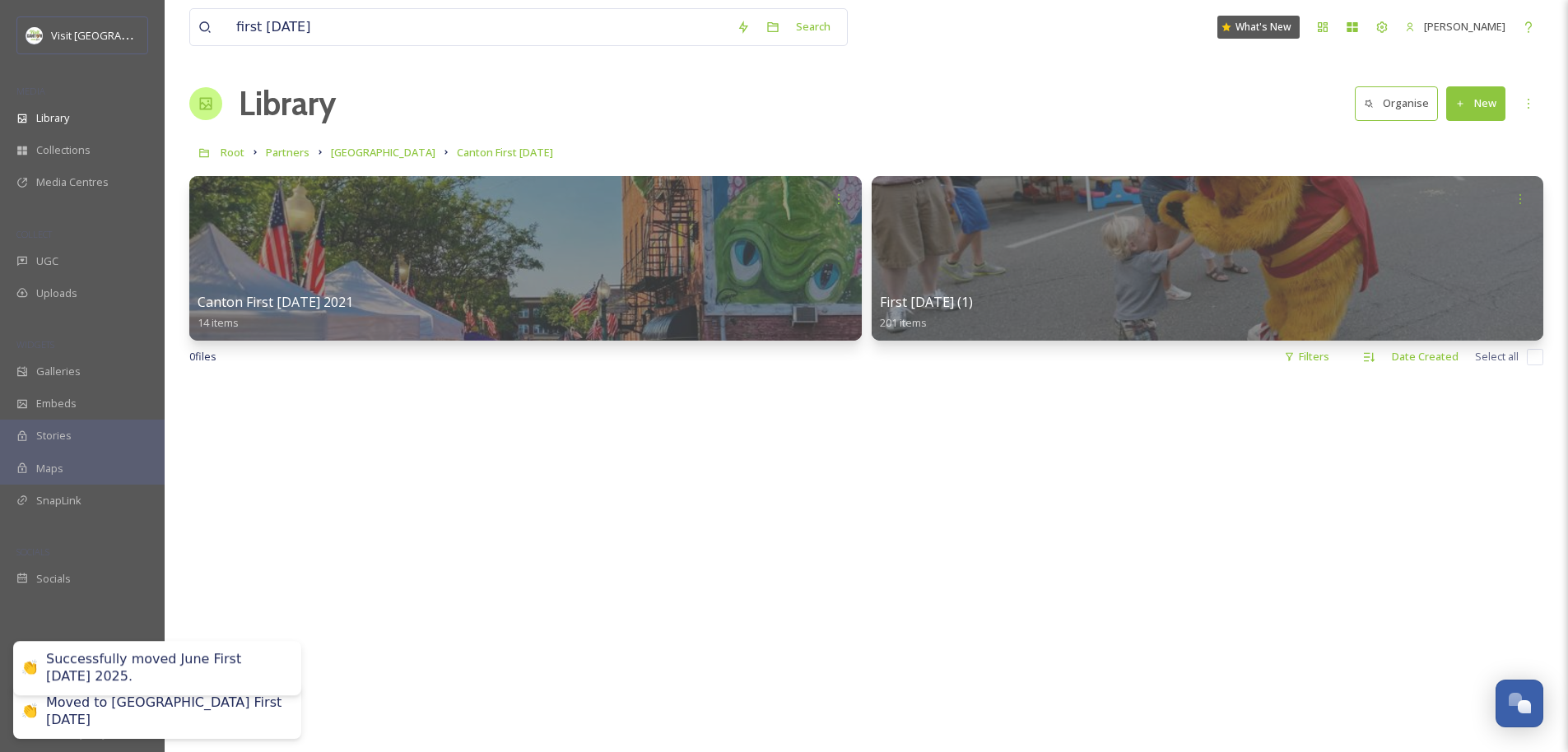
click at [877, 483] on div at bounding box center [867, 757] width 1354 height 752
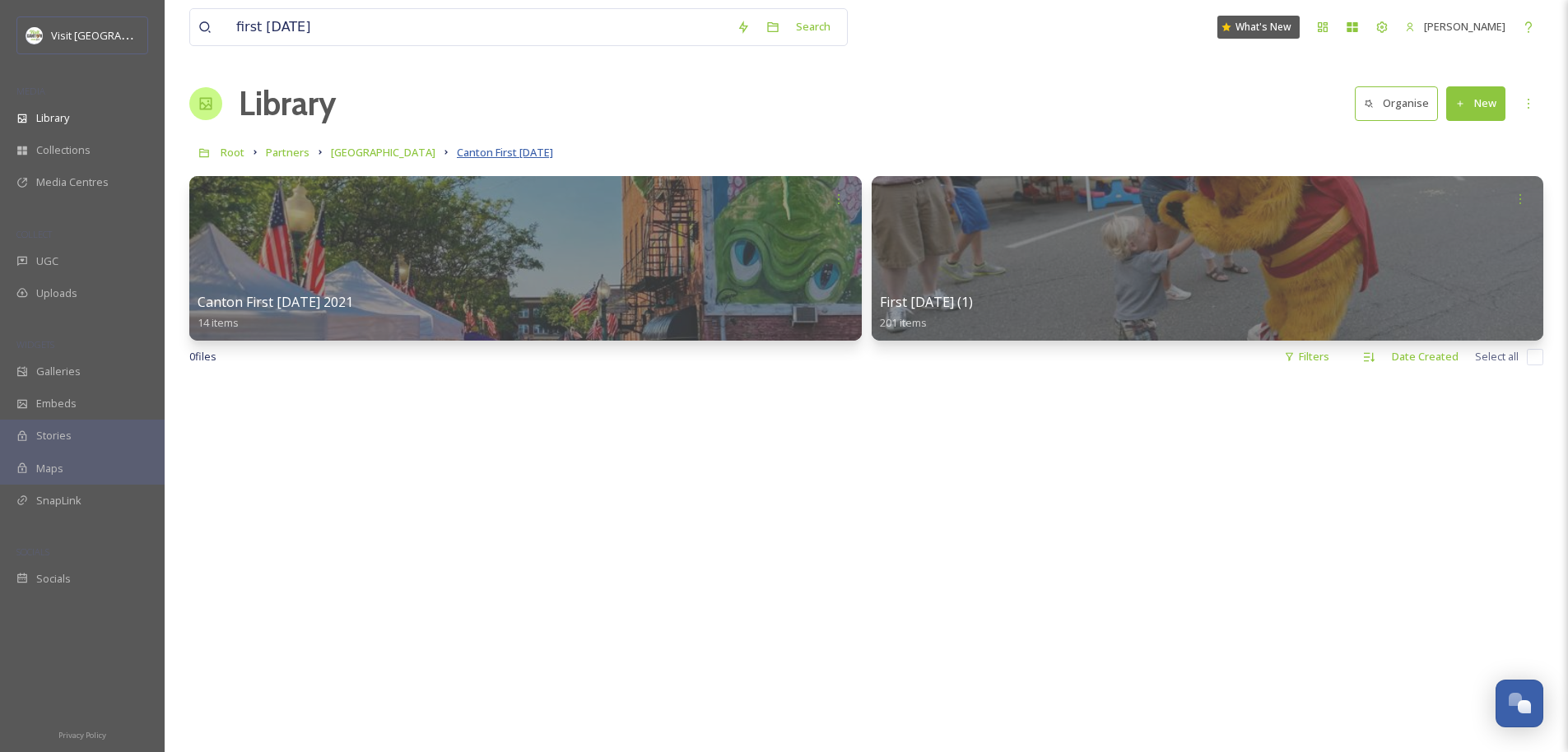
click at [468, 153] on span "Canton First Friday" at bounding box center [505, 152] width 96 height 15
click at [394, 155] on span "[GEOGRAPHIC_DATA]" at bounding box center [382, 152] width 104 height 15
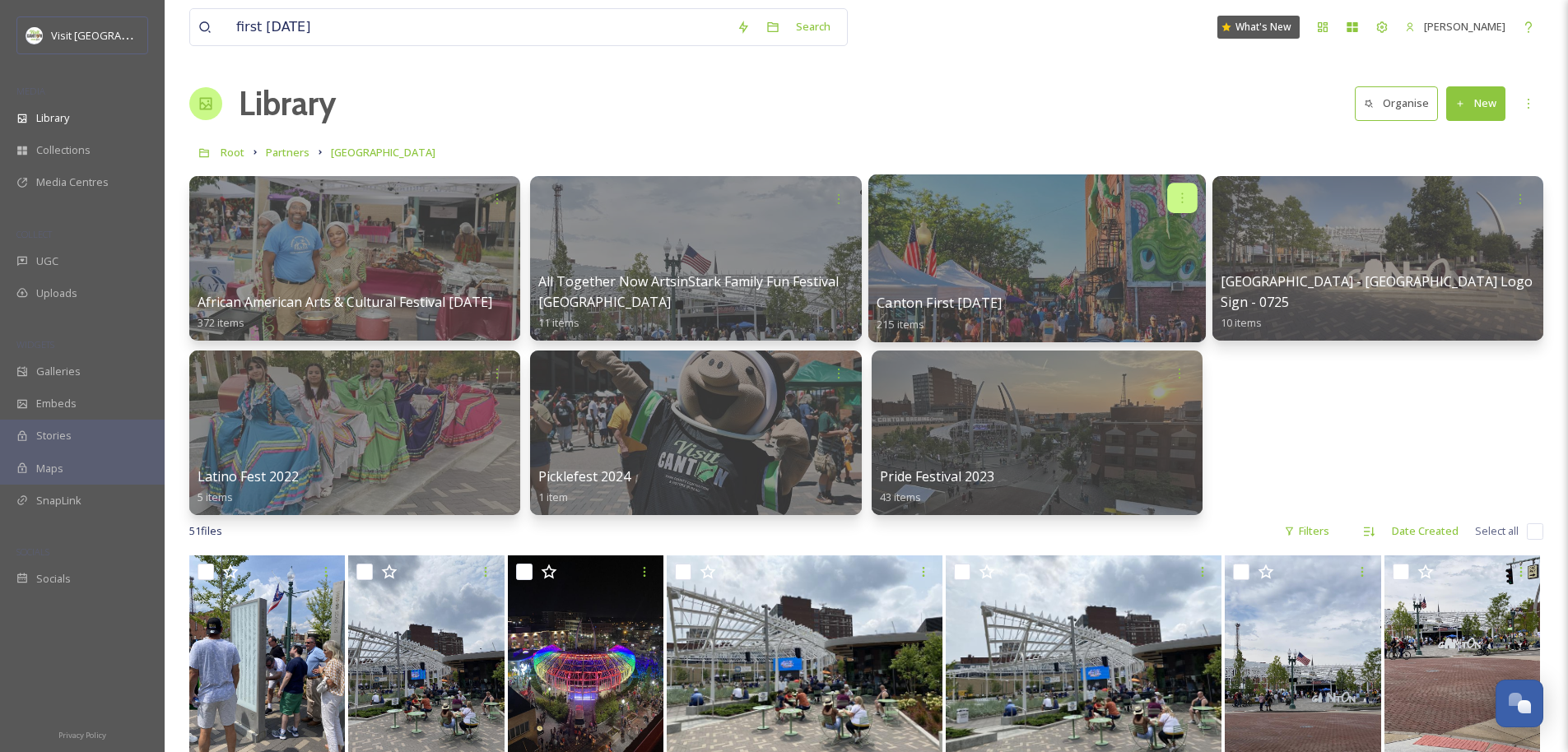
click at [877, 197] on icon at bounding box center [1182, 197] width 14 height 14
click at [877, 313] on span "Delete" at bounding box center [1130, 318] width 34 height 17
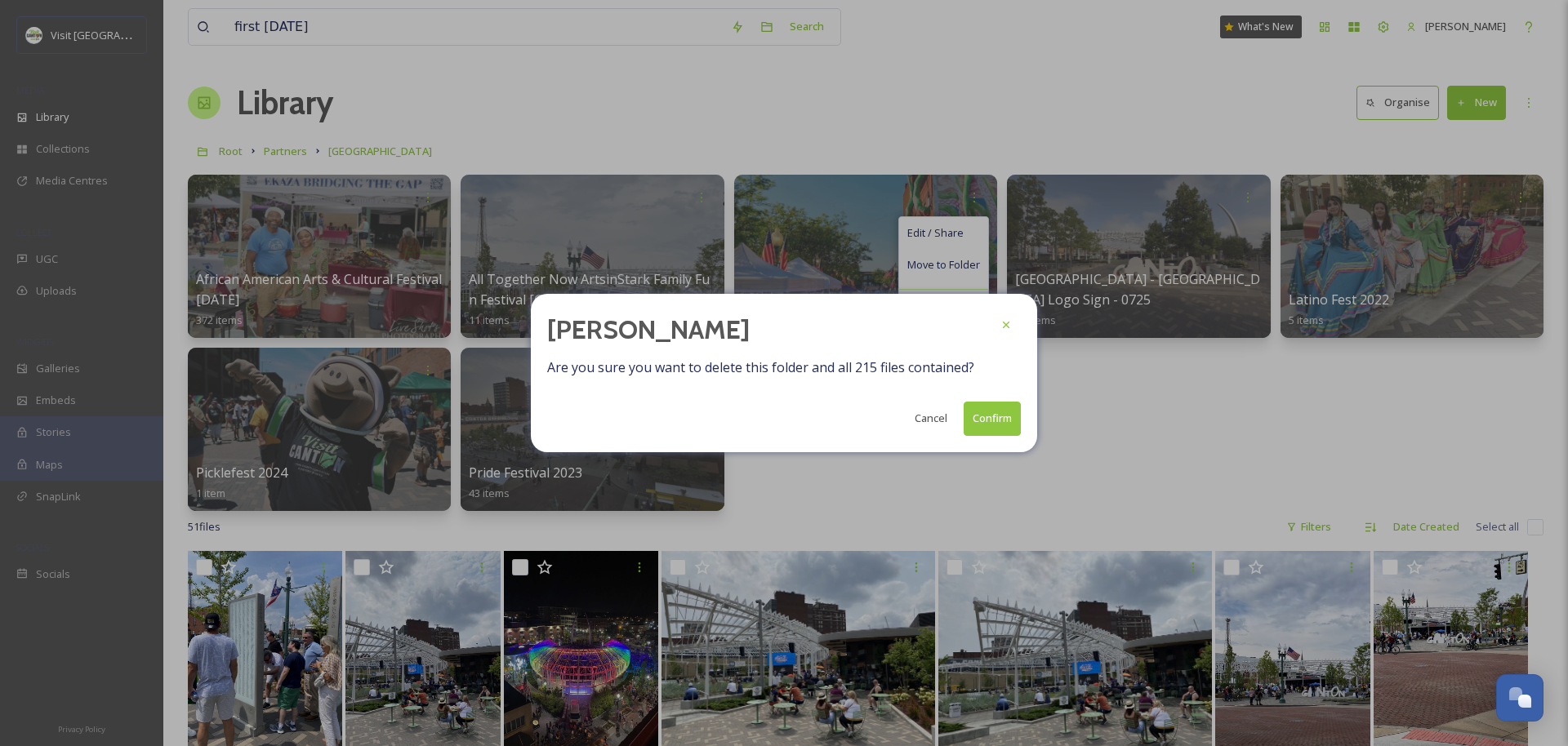
click at [871, 418] on button "Confirm" at bounding box center [992, 418] width 57 height 34
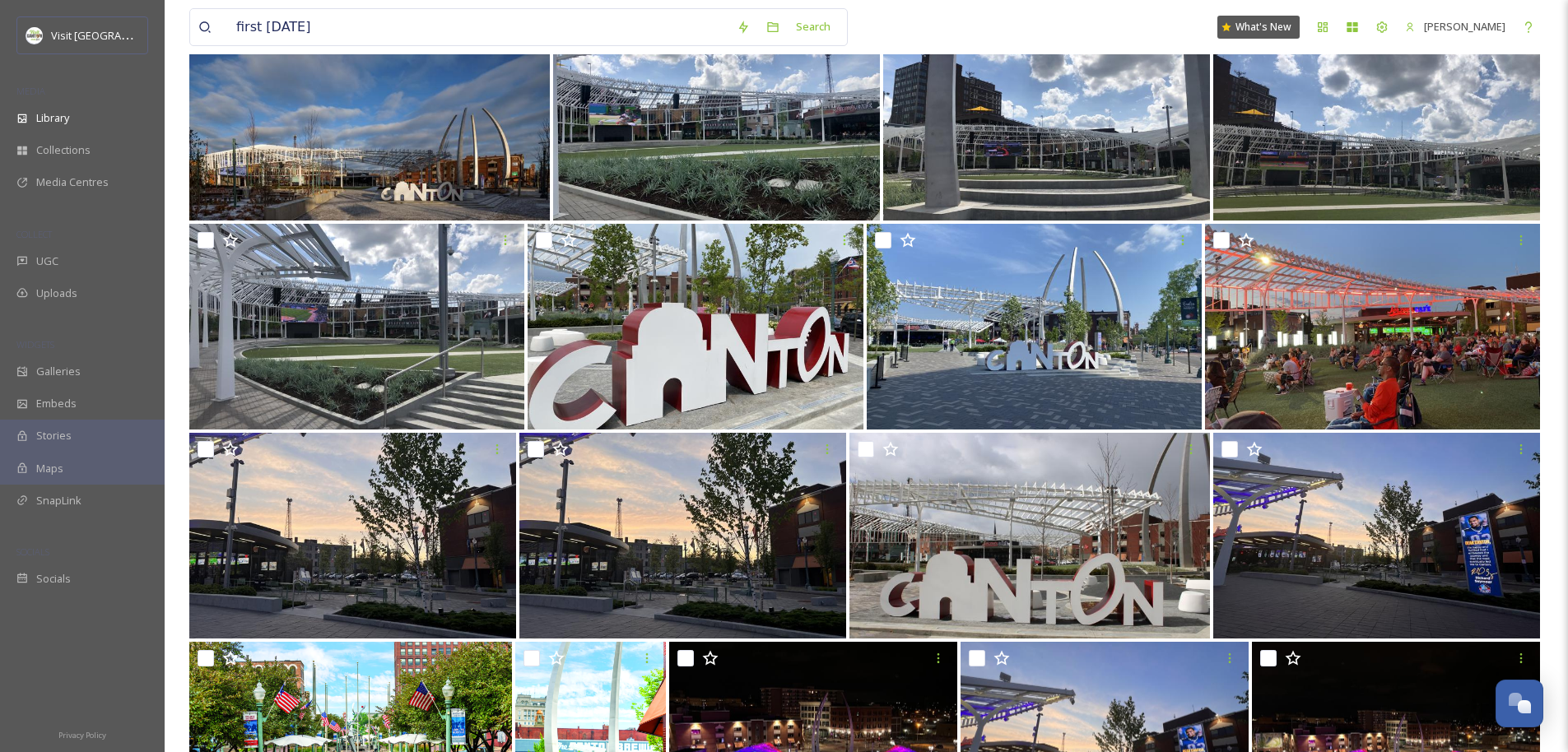
scroll to position [2332, 0]
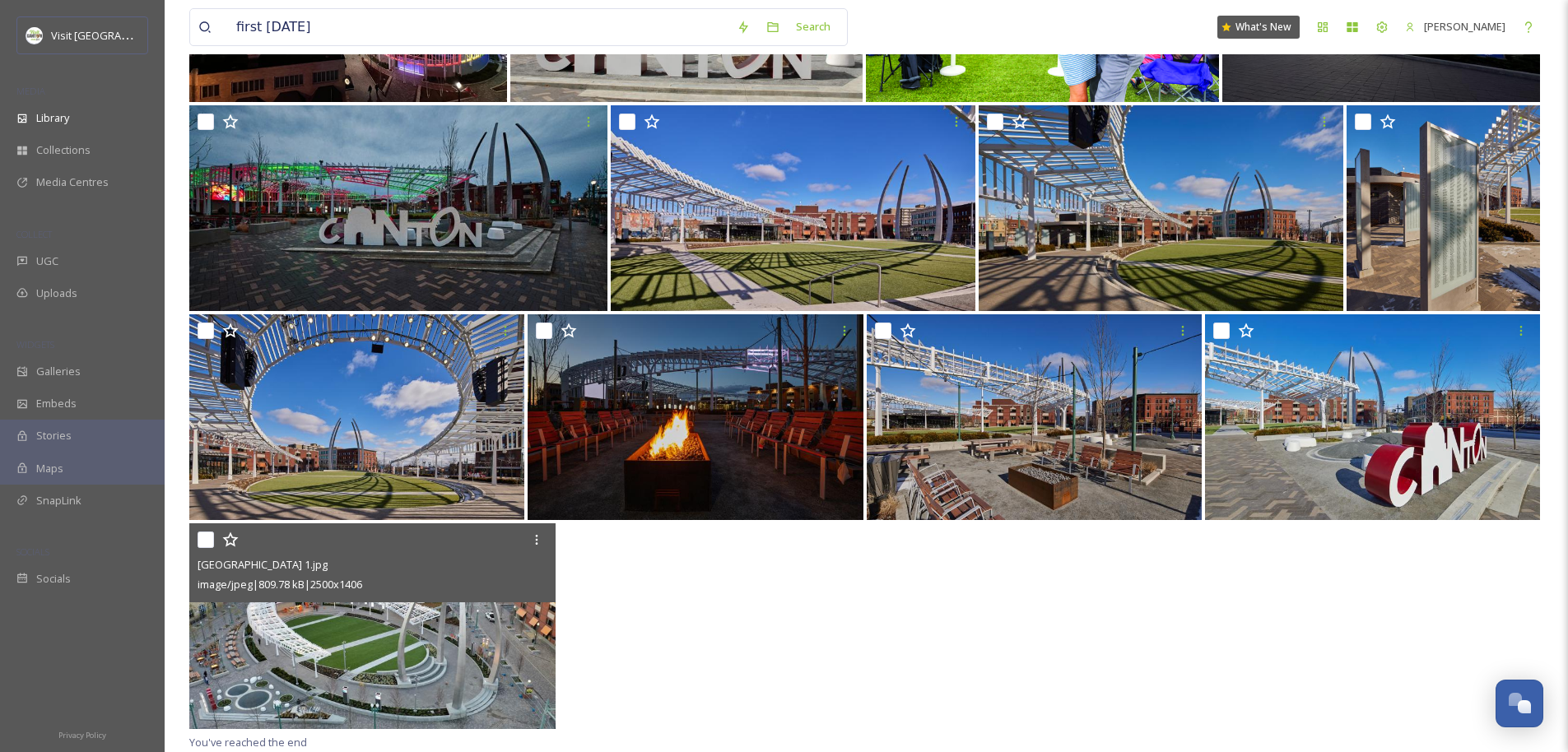
click at [413, 657] on img at bounding box center [373, 627] width 366 height 206
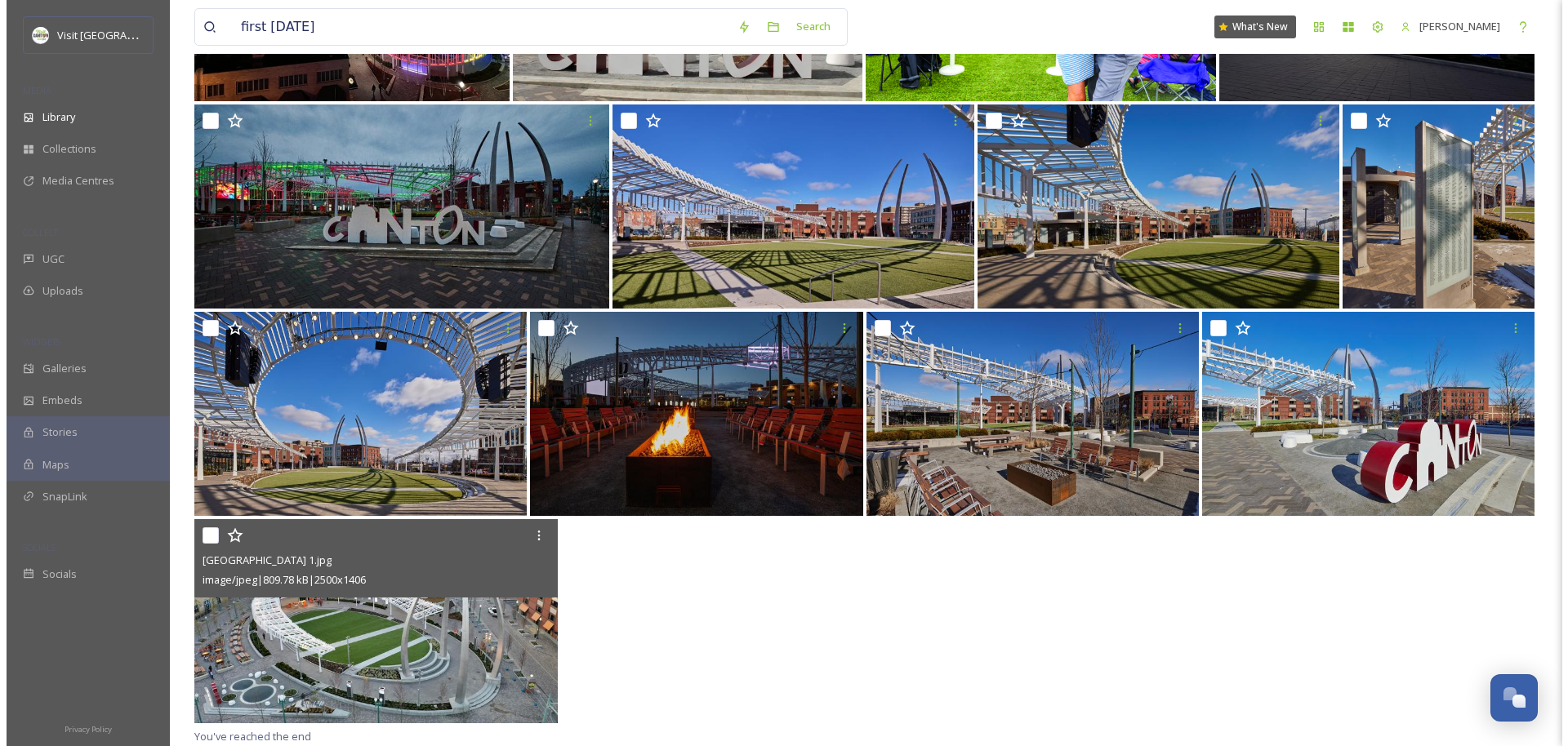
scroll to position [2106, 0]
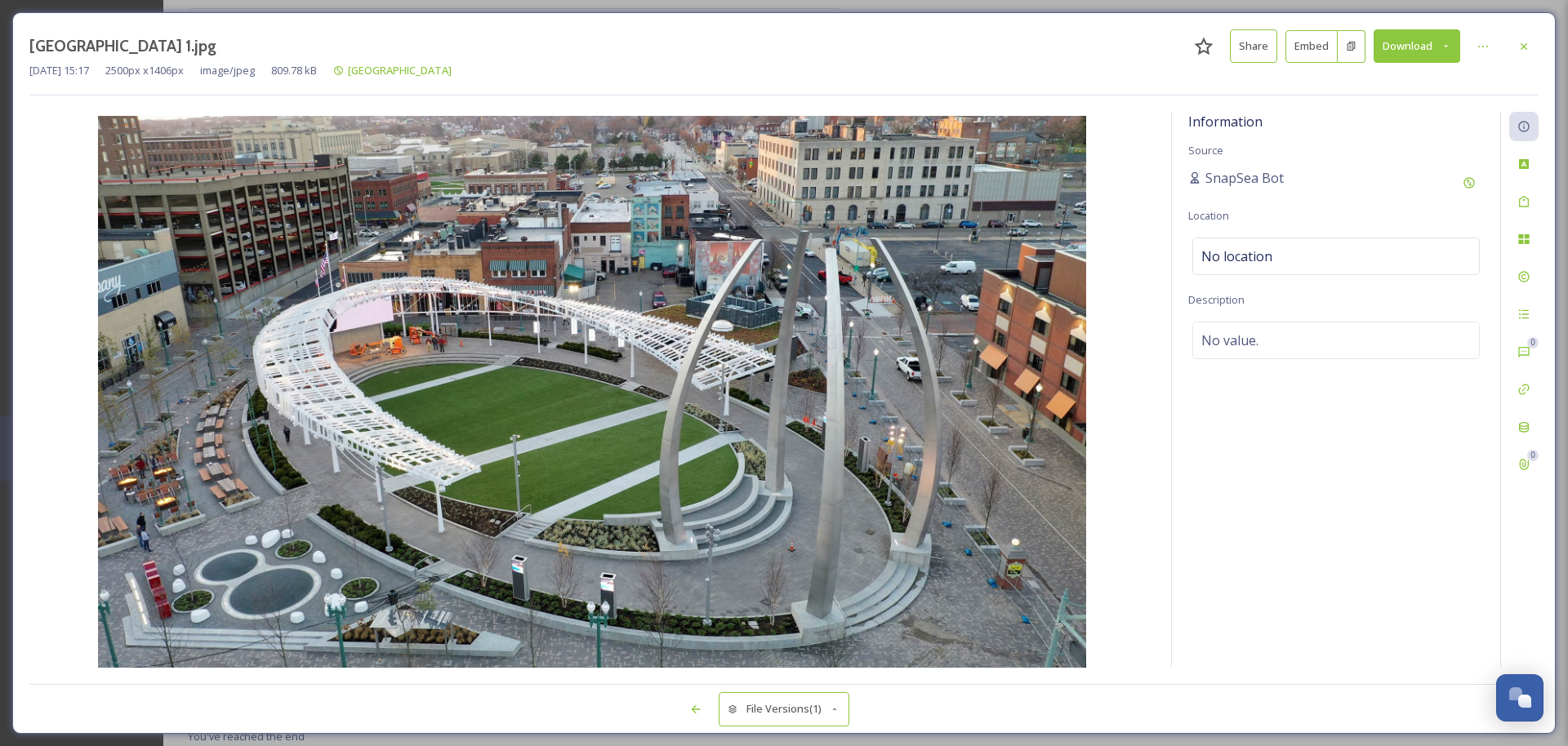
click at [871, 36] on div at bounding box center [1524, 46] width 29 height 29
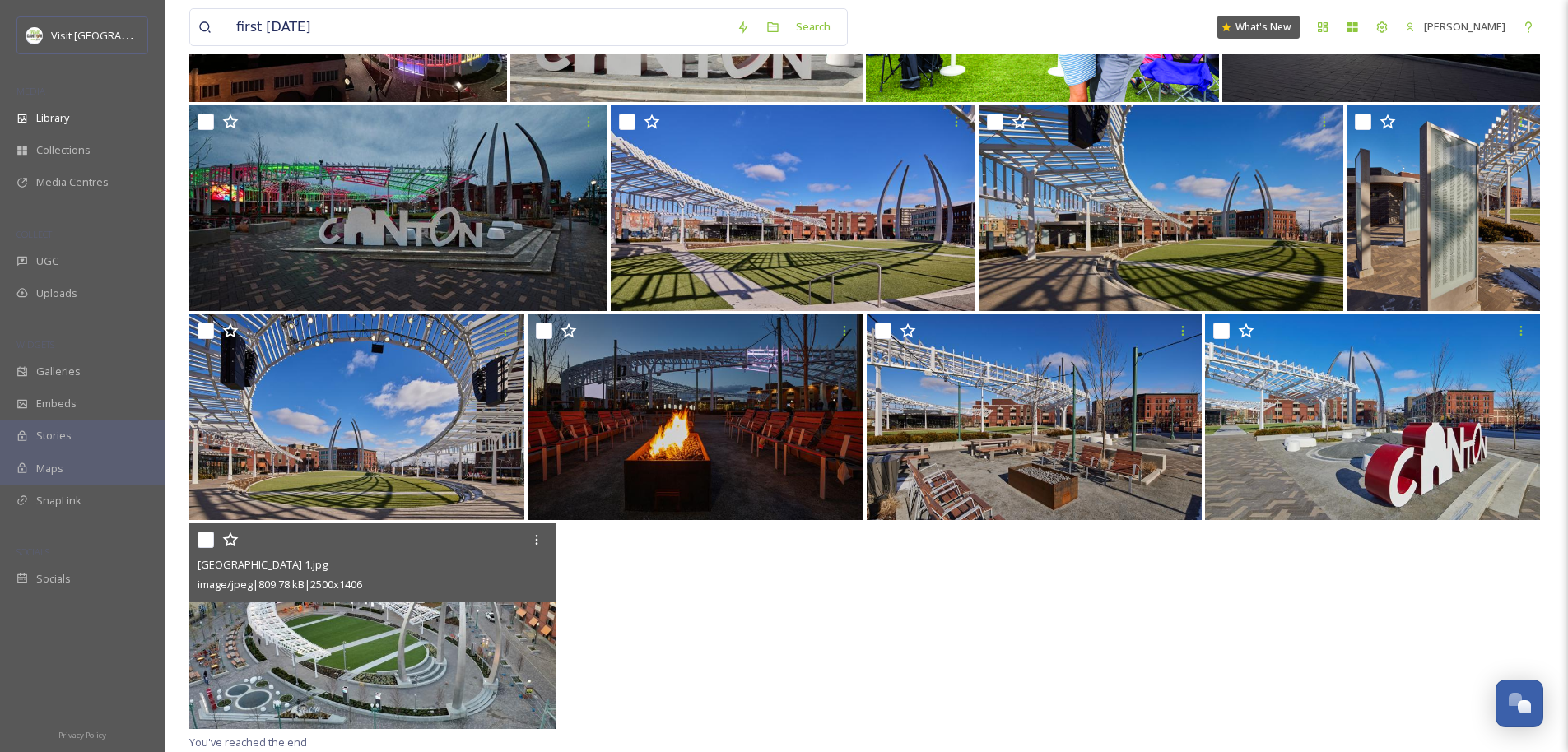
click at [410, 612] on img at bounding box center [373, 627] width 366 height 206
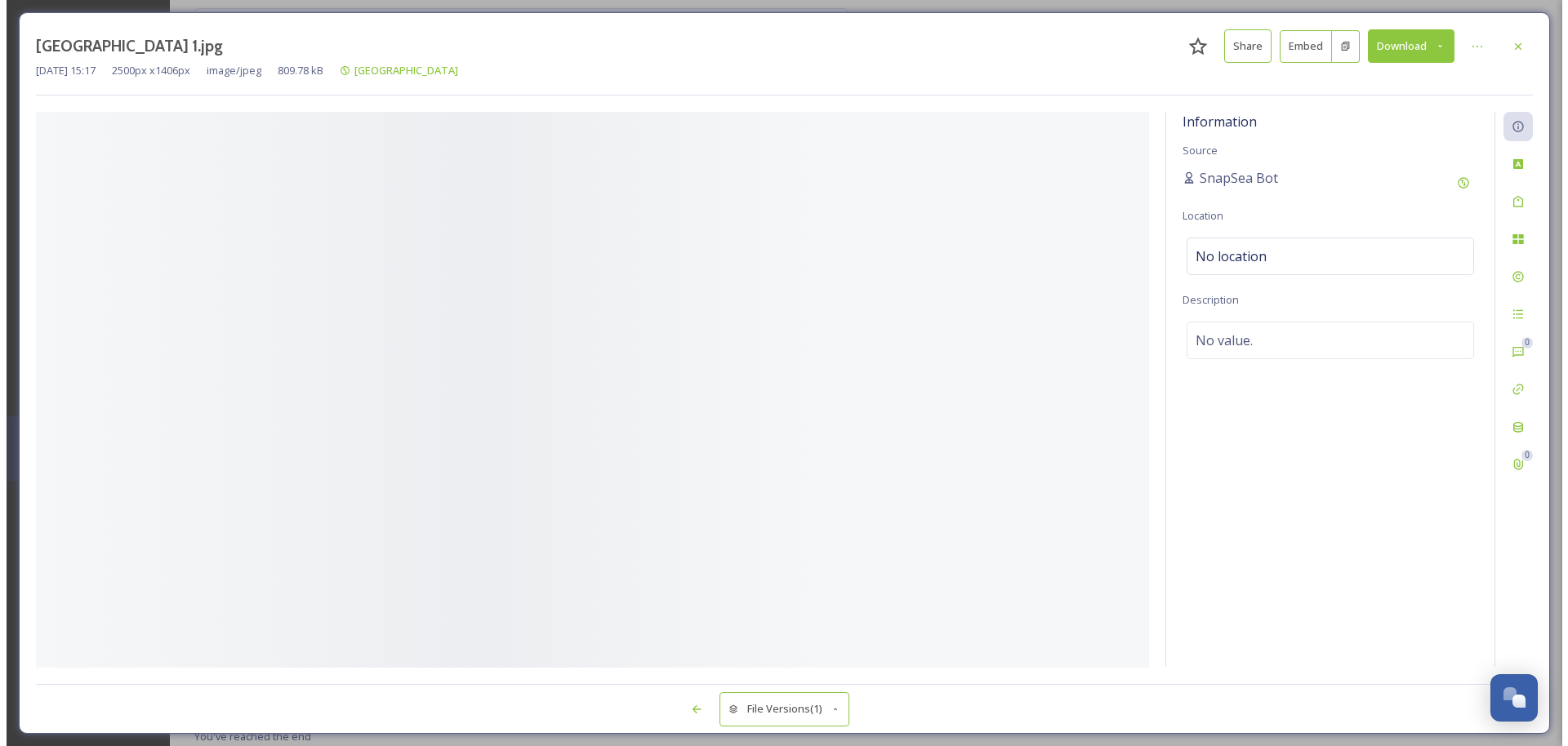
scroll to position [2106, 0]
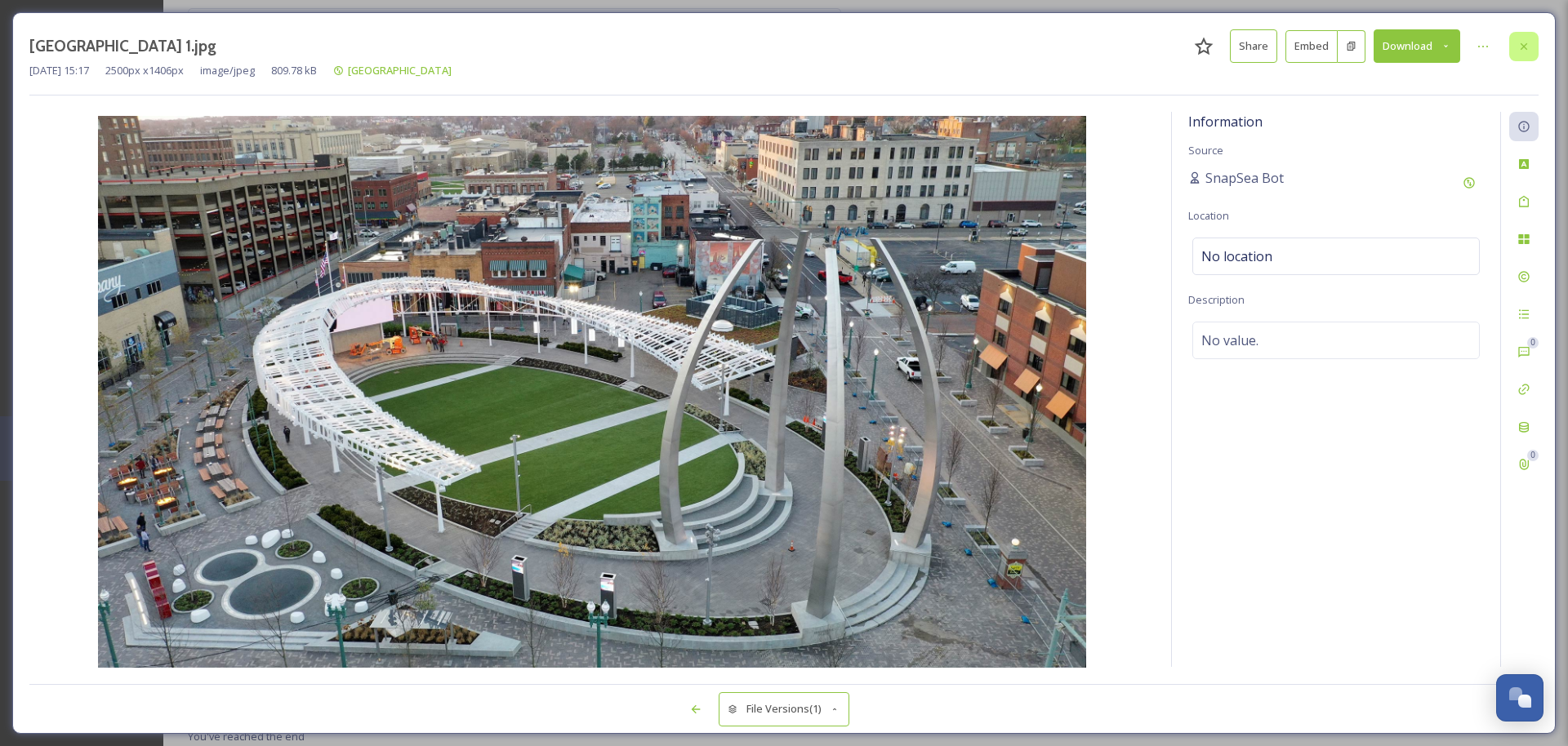
click at [871, 46] on div at bounding box center [1524, 46] width 29 height 29
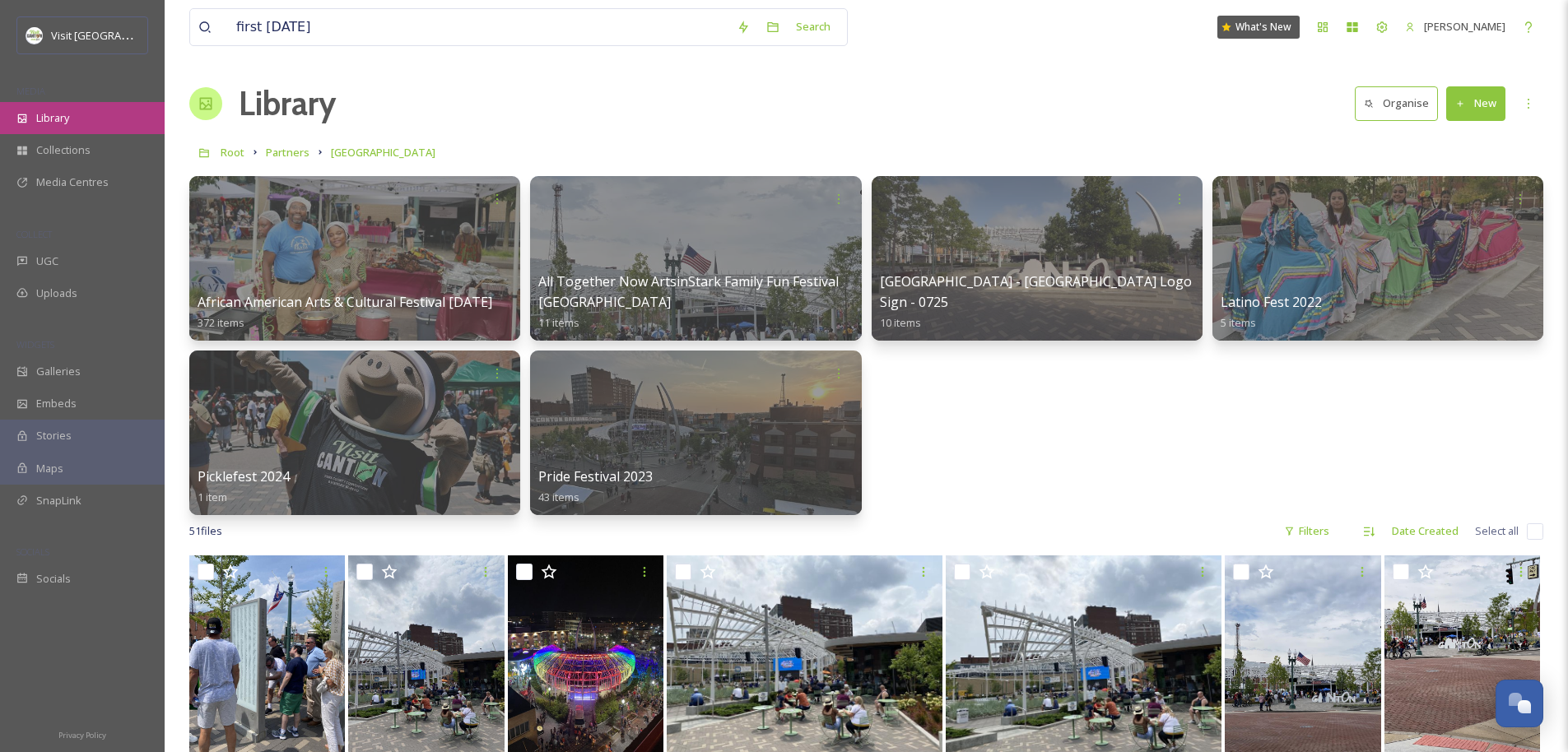
click at [46, 115] on span "Library" at bounding box center [53, 118] width 33 height 16
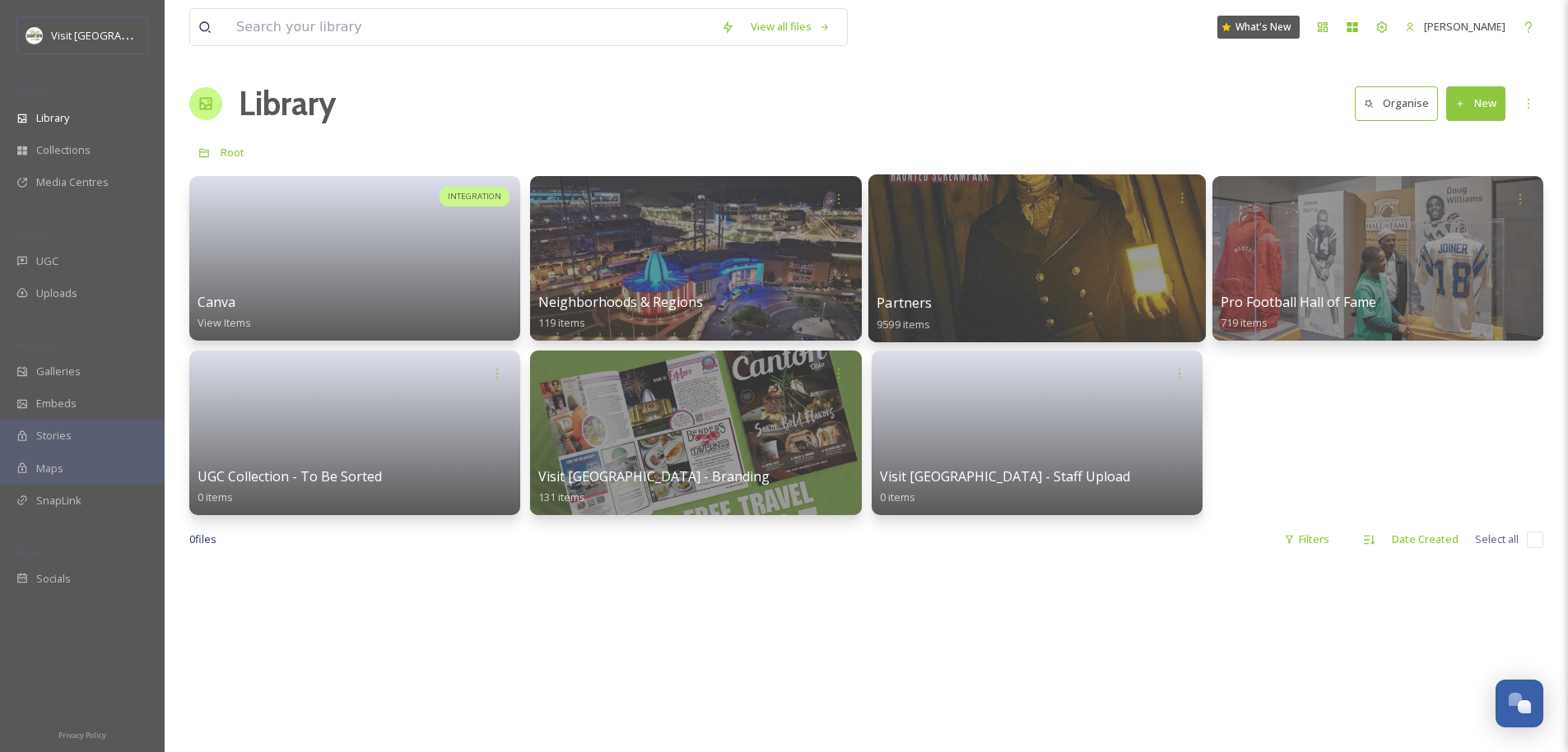
click at [877, 265] on div at bounding box center [1036, 258] width 338 height 168
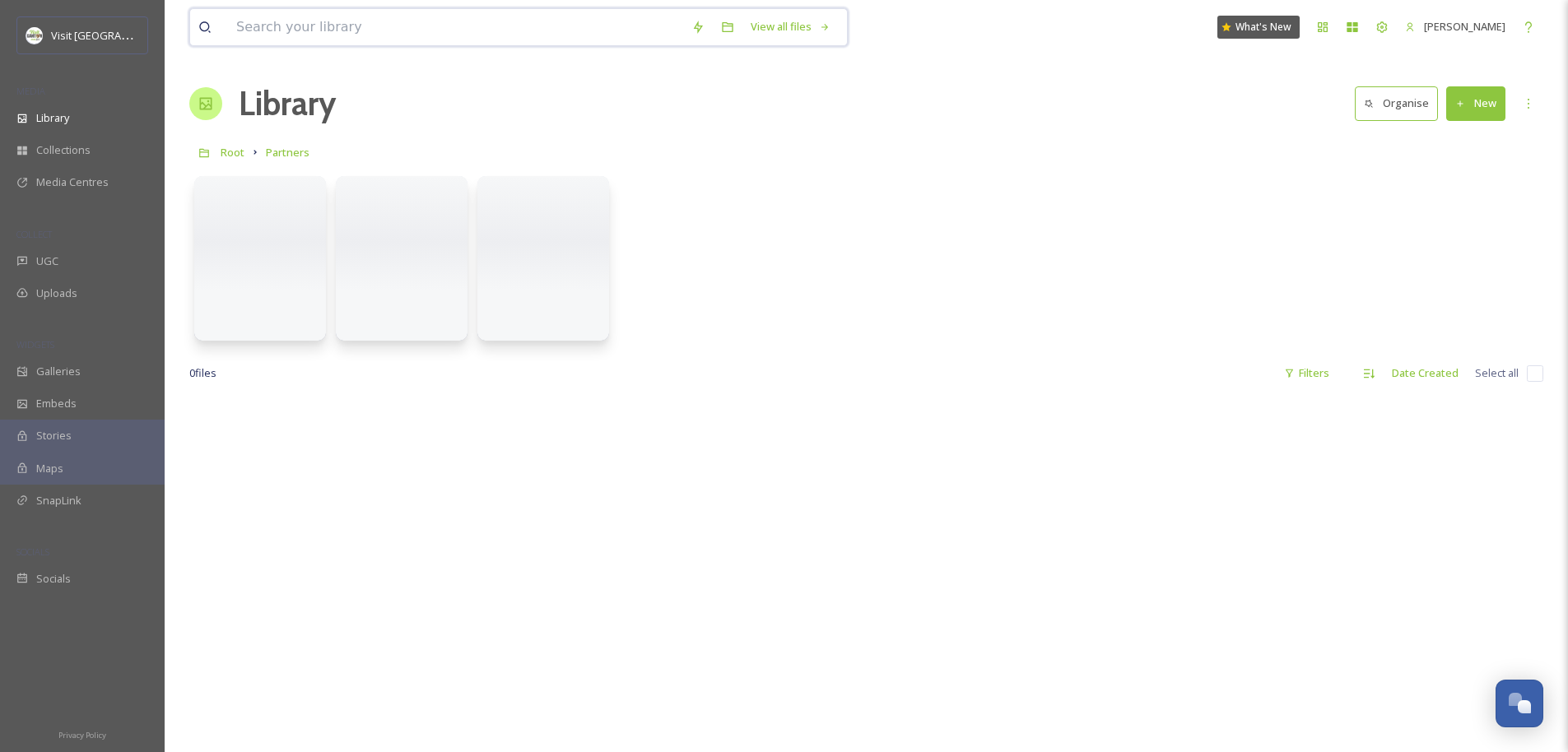
click at [339, 21] on input at bounding box center [455, 26] width 455 height 36
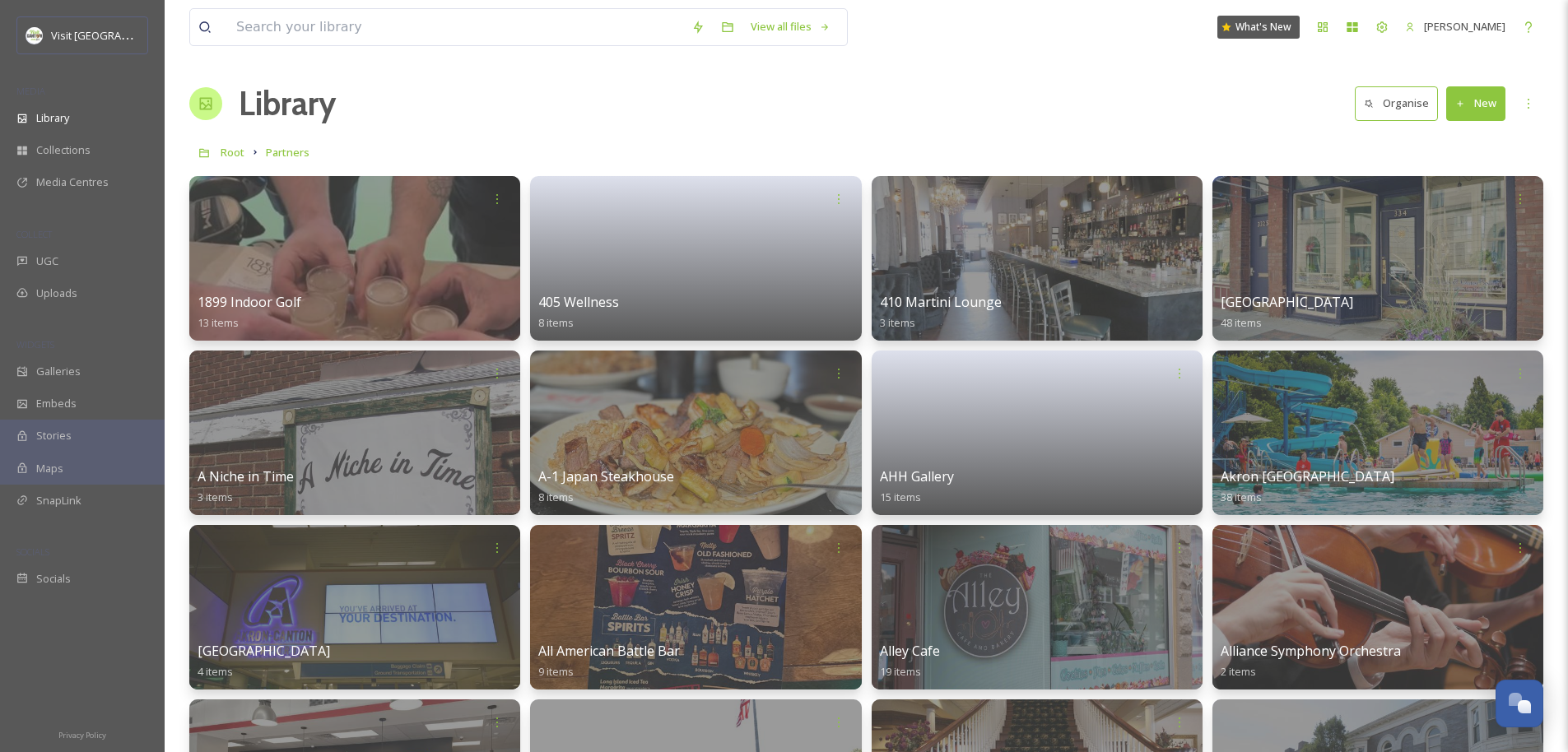
click at [877, 106] on div "Library Organise New" at bounding box center [867, 103] width 1354 height 50
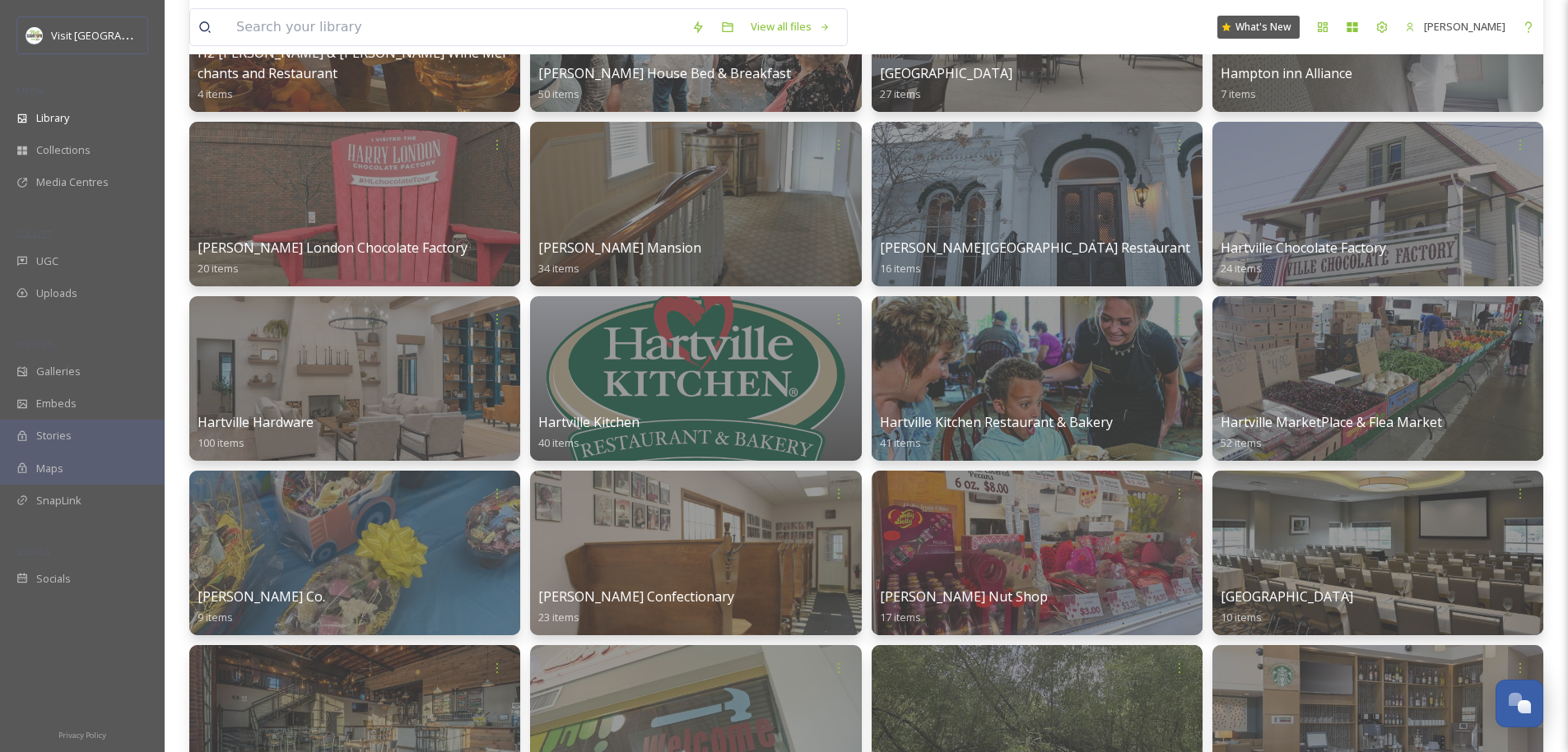
scroll to position [5540, 0]
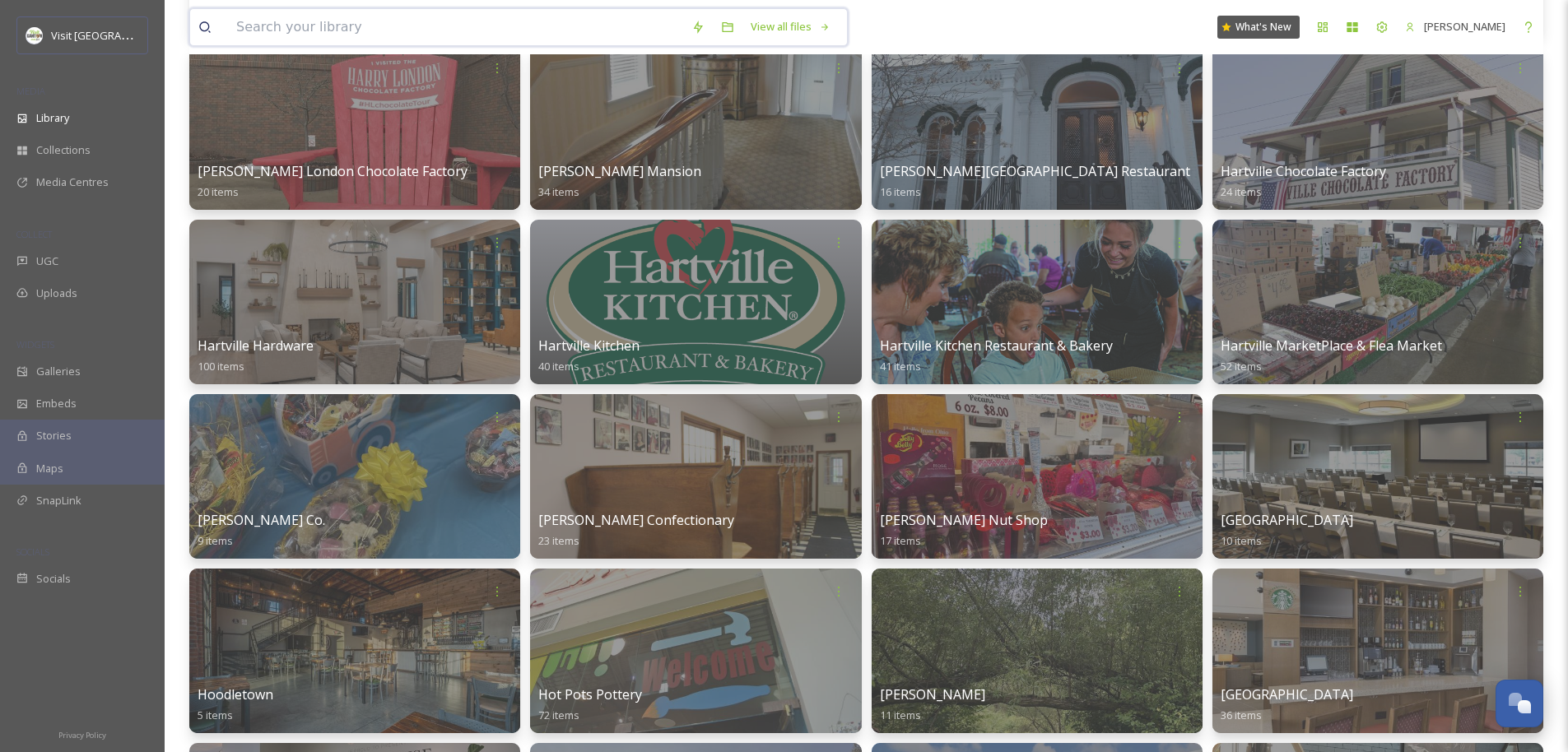
click at [430, 18] on input at bounding box center [455, 26] width 455 height 36
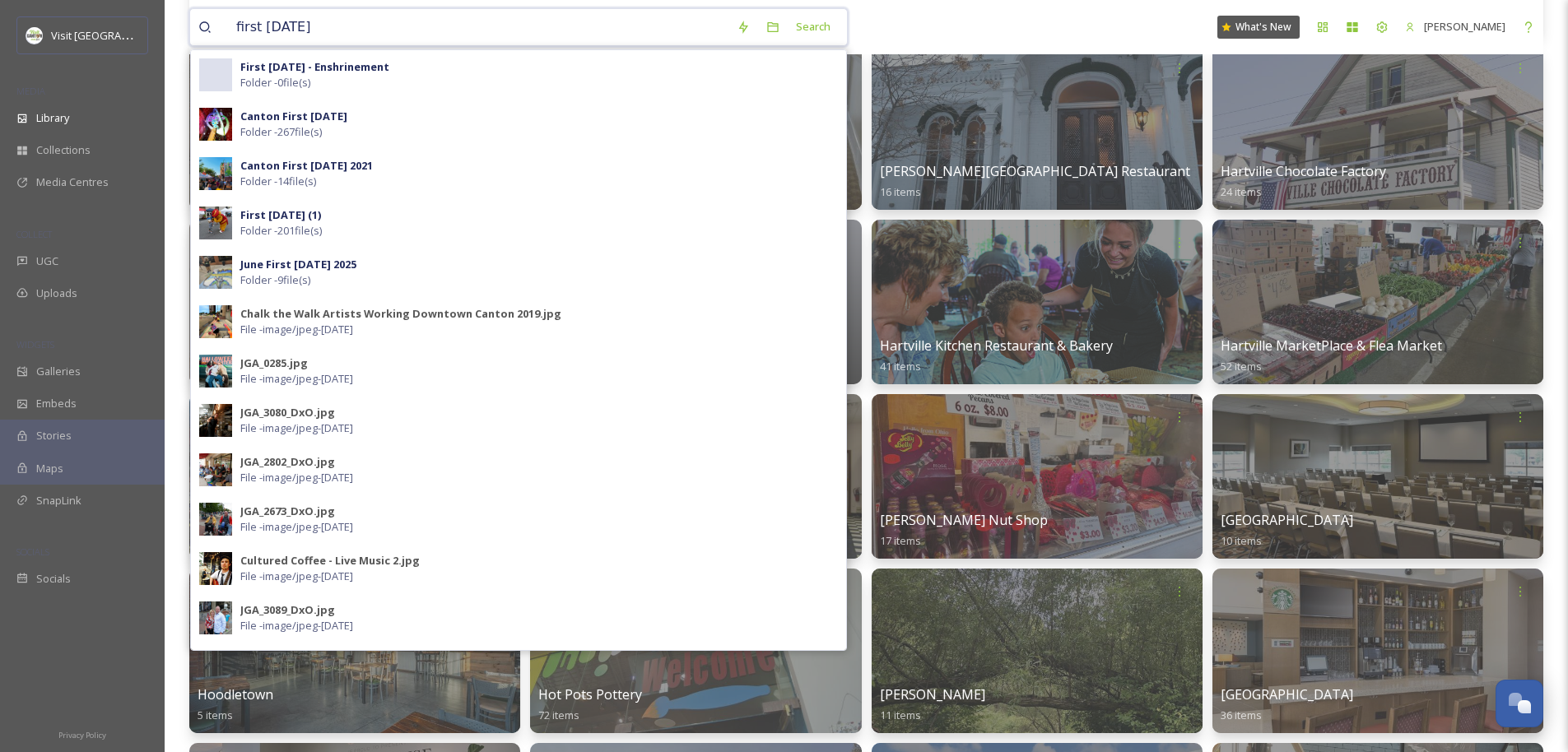
click at [348, 32] on input "first friday" at bounding box center [478, 26] width 500 height 36
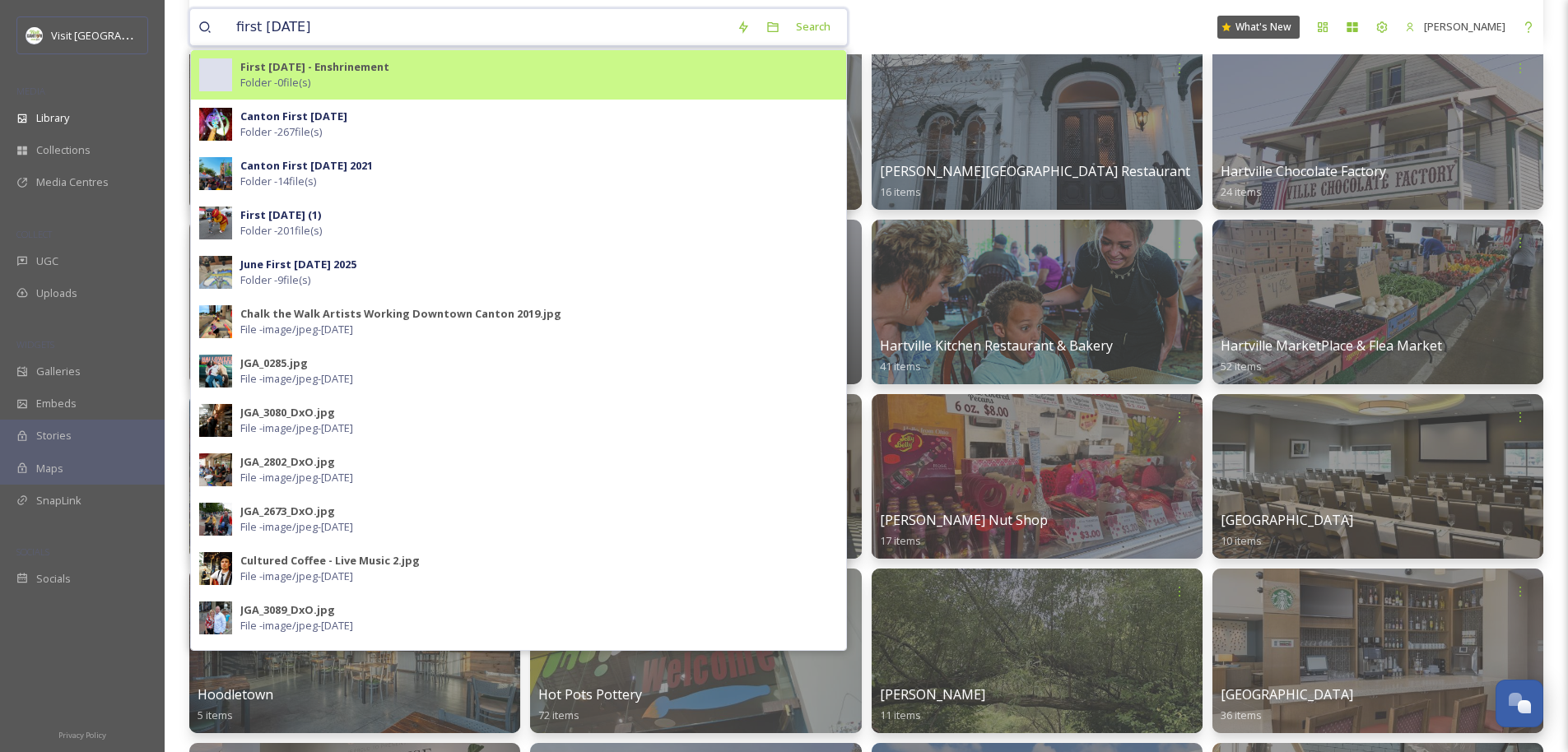
type input "first friday"
click at [339, 70] on strong "First Friday - Enshrinement" at bounding box center [314, 66] width 149 height 15
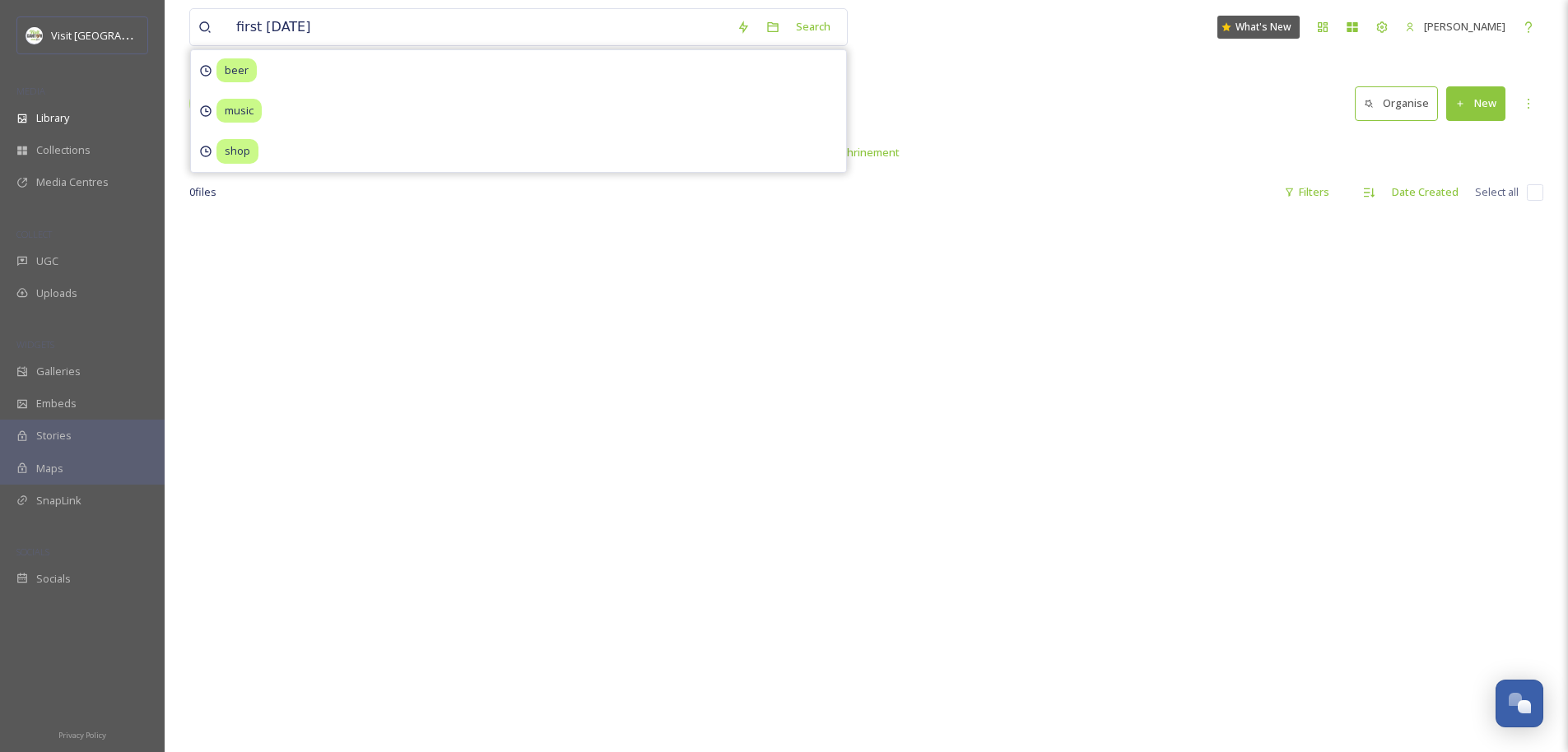
click at [877, 90] on div "Library Organise New" at bounding box center [867, 103] width 1354 height 50
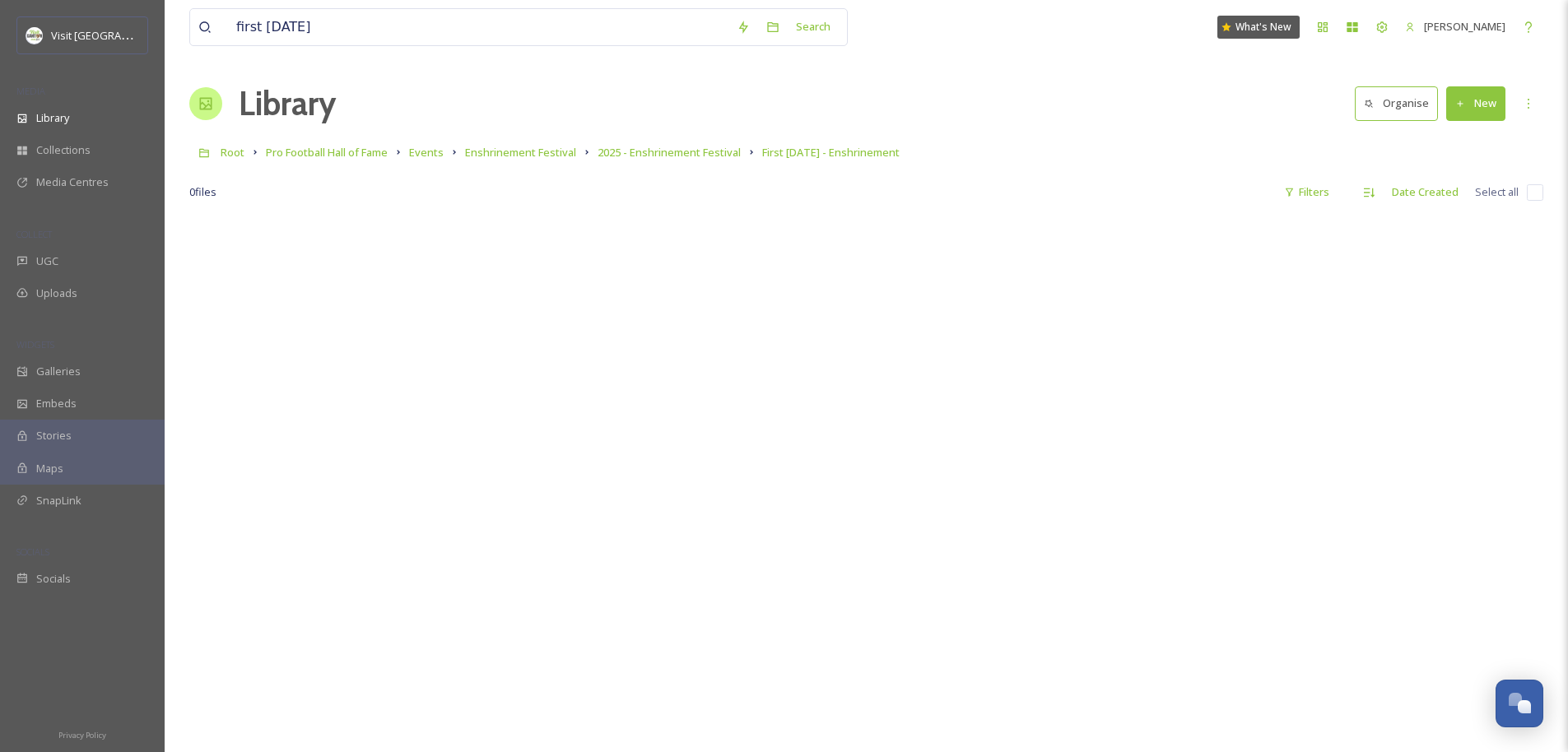
click at [877, 115] on button "New" at bounding box center [1475, 103] width 59 height 34
click at [877, 144] on span "File Upload" at bounding box center [1468, 142] width 54 height 16
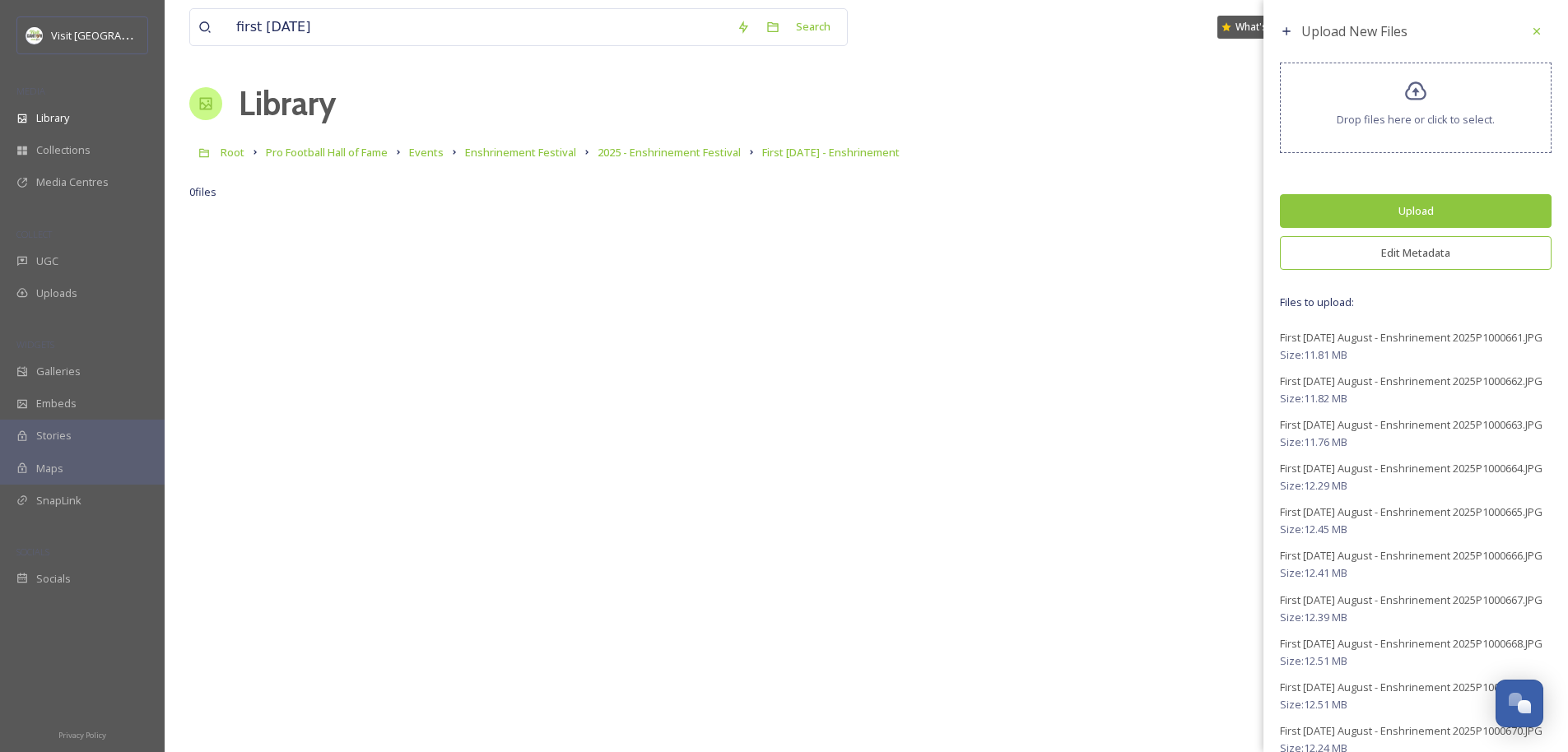
click at [877, 265] on button "Edit Metadata" at bounding box center [1415, 253] width 271 height 34
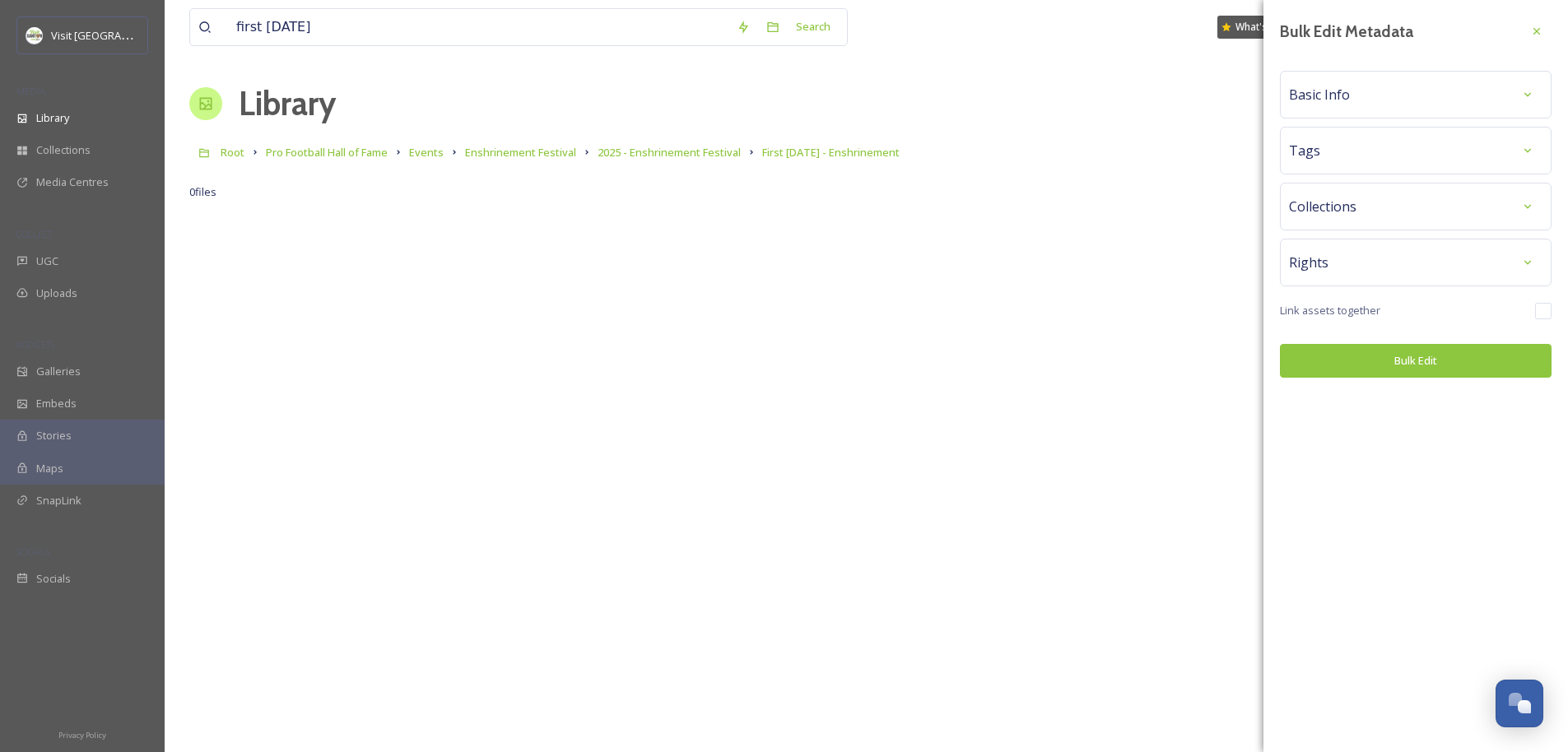
click at [877, 104] on span "Basic Info" at bounding box center [1319, 94] width 61 height 19
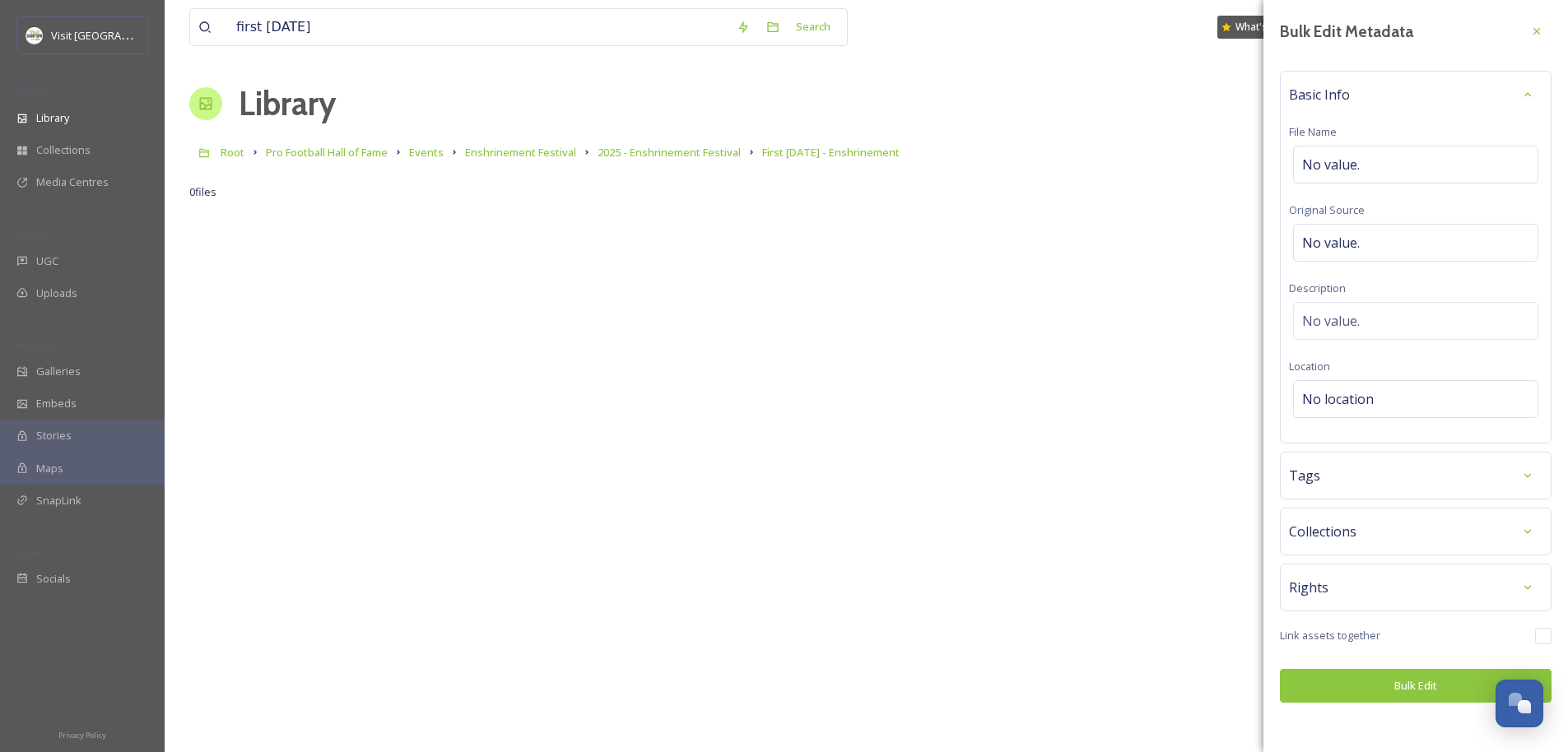
click at [877, 469] on div "Tags" at bounding box center [1415, 476] width 254 height 29
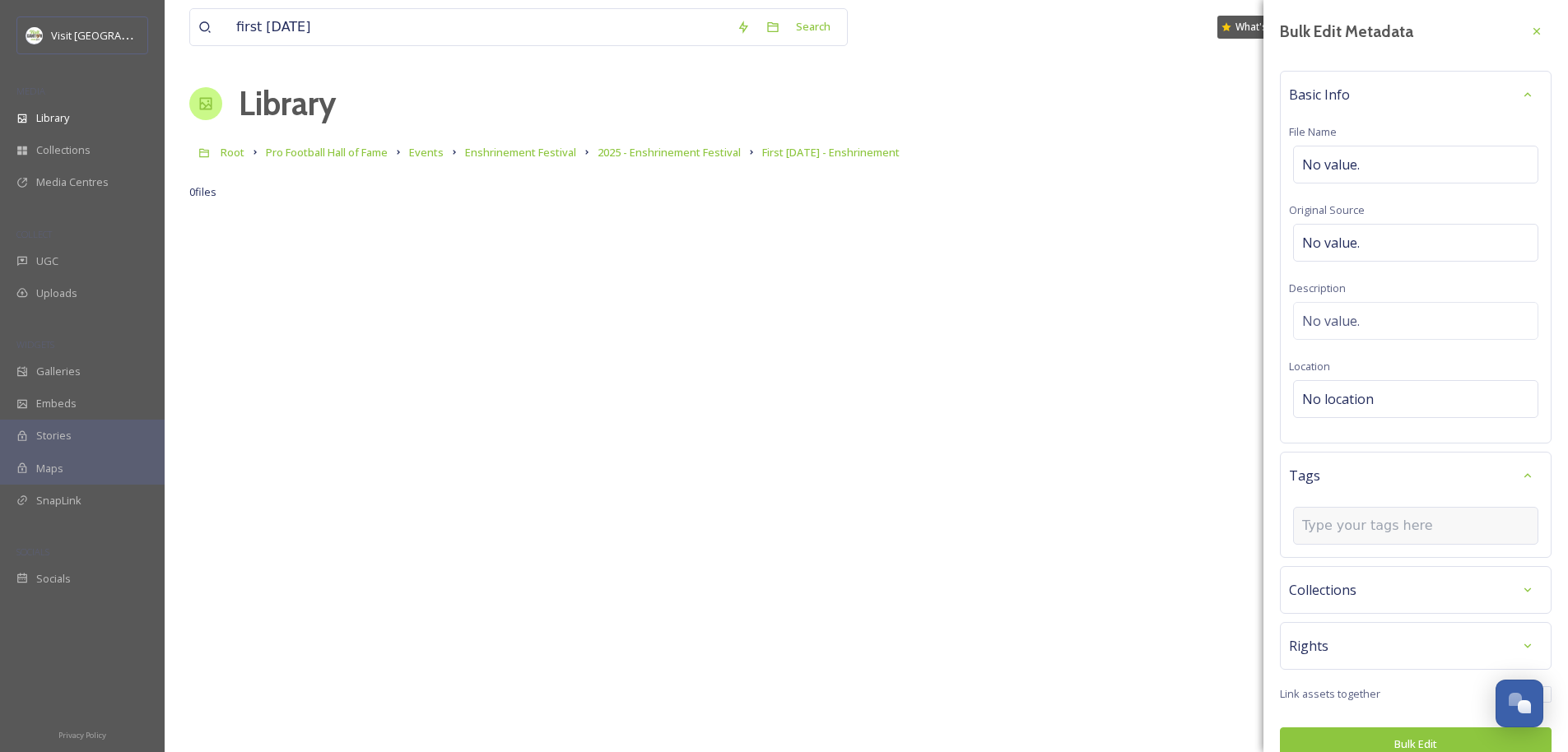
click at [877, 516] on input at bounding box center [1383, 525] width 164 height 19
type input "first friday"
click at [877, 566] on span "Create " first friday "" at bounding box center [1352, 565] width 99 height 16
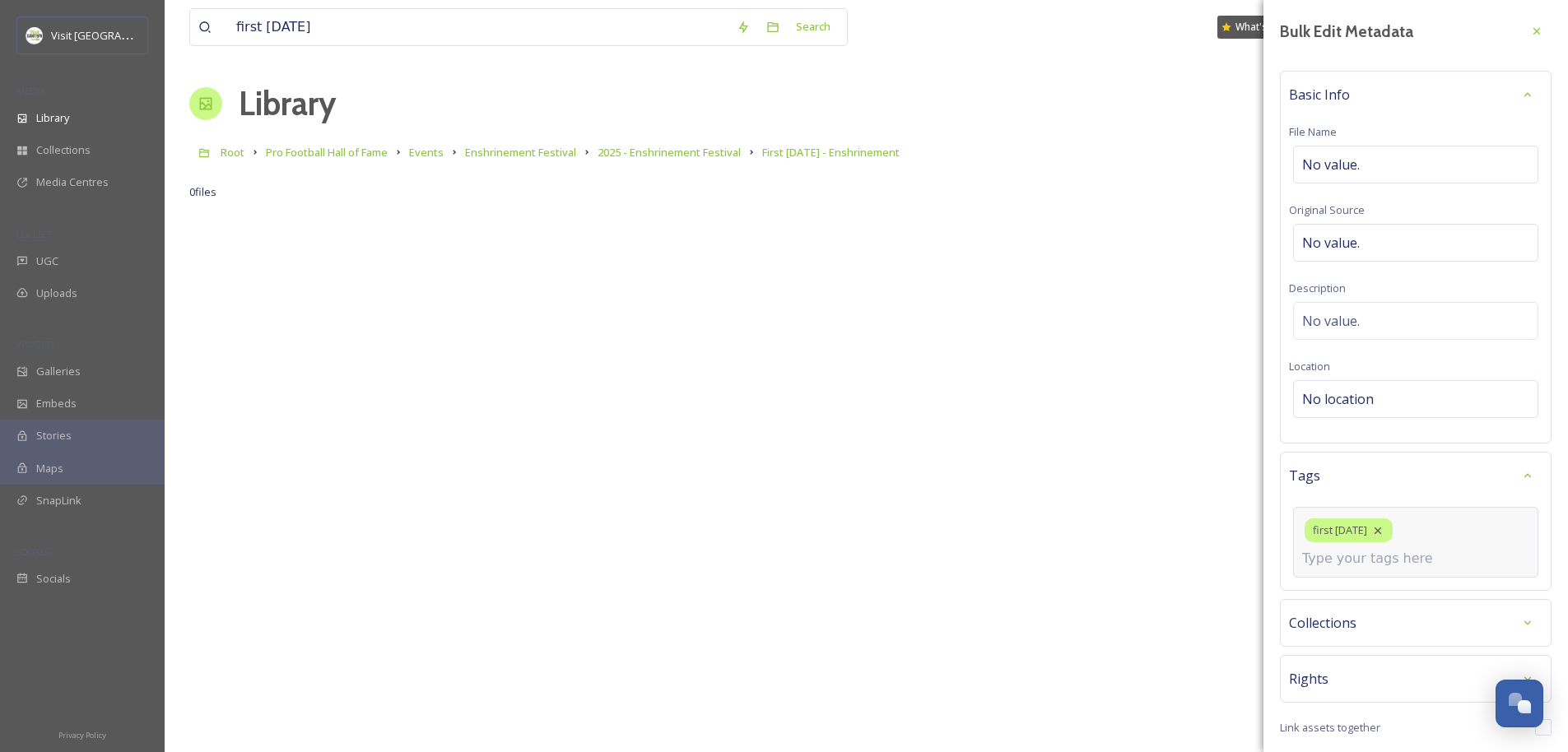
click at [877, 562] on input at bounding box center [1383, 558] width 164 height 19
type input "t"
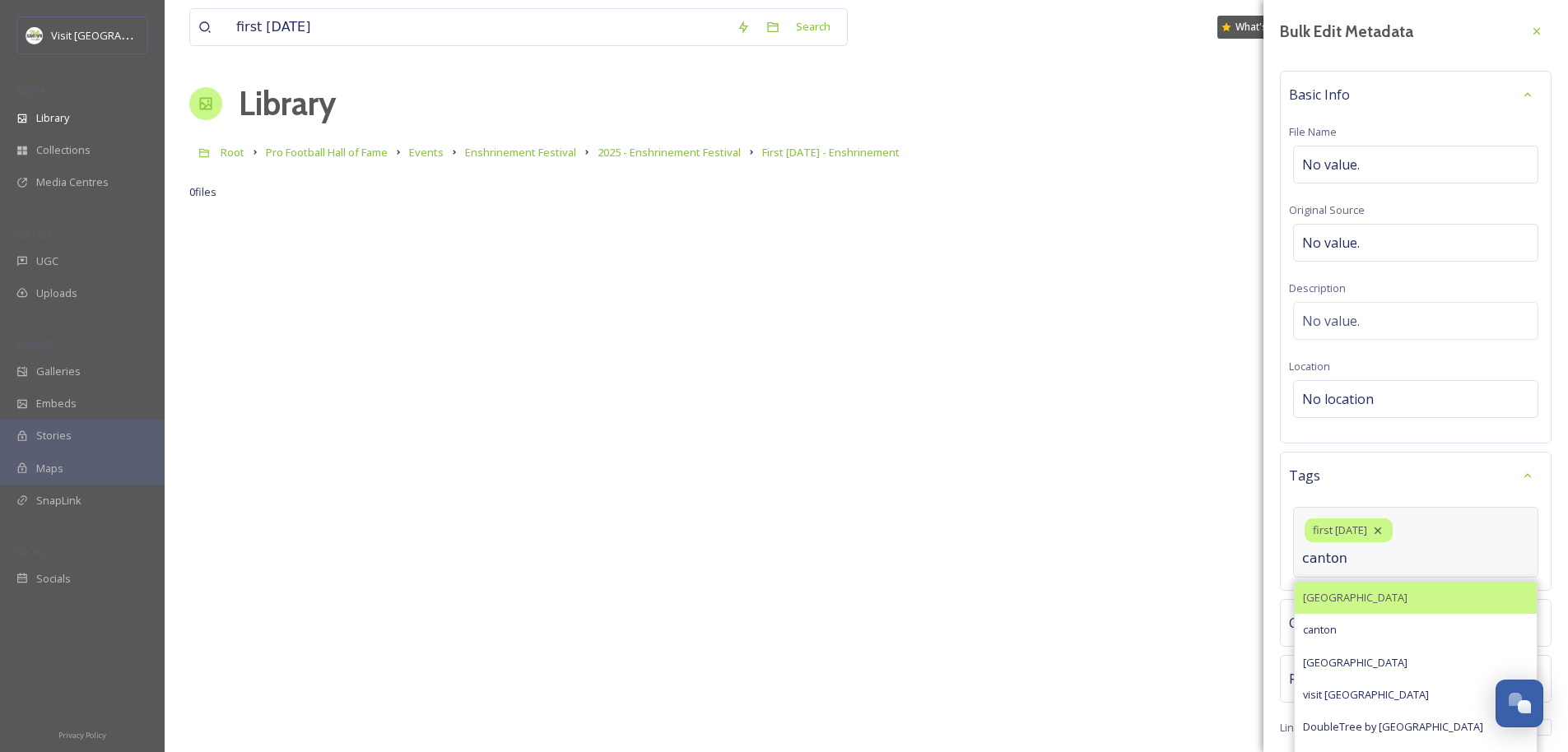
type input "canton"
click at [877, 594] on div "Canton" at bounding box center [1415, 597] width 242 height 32
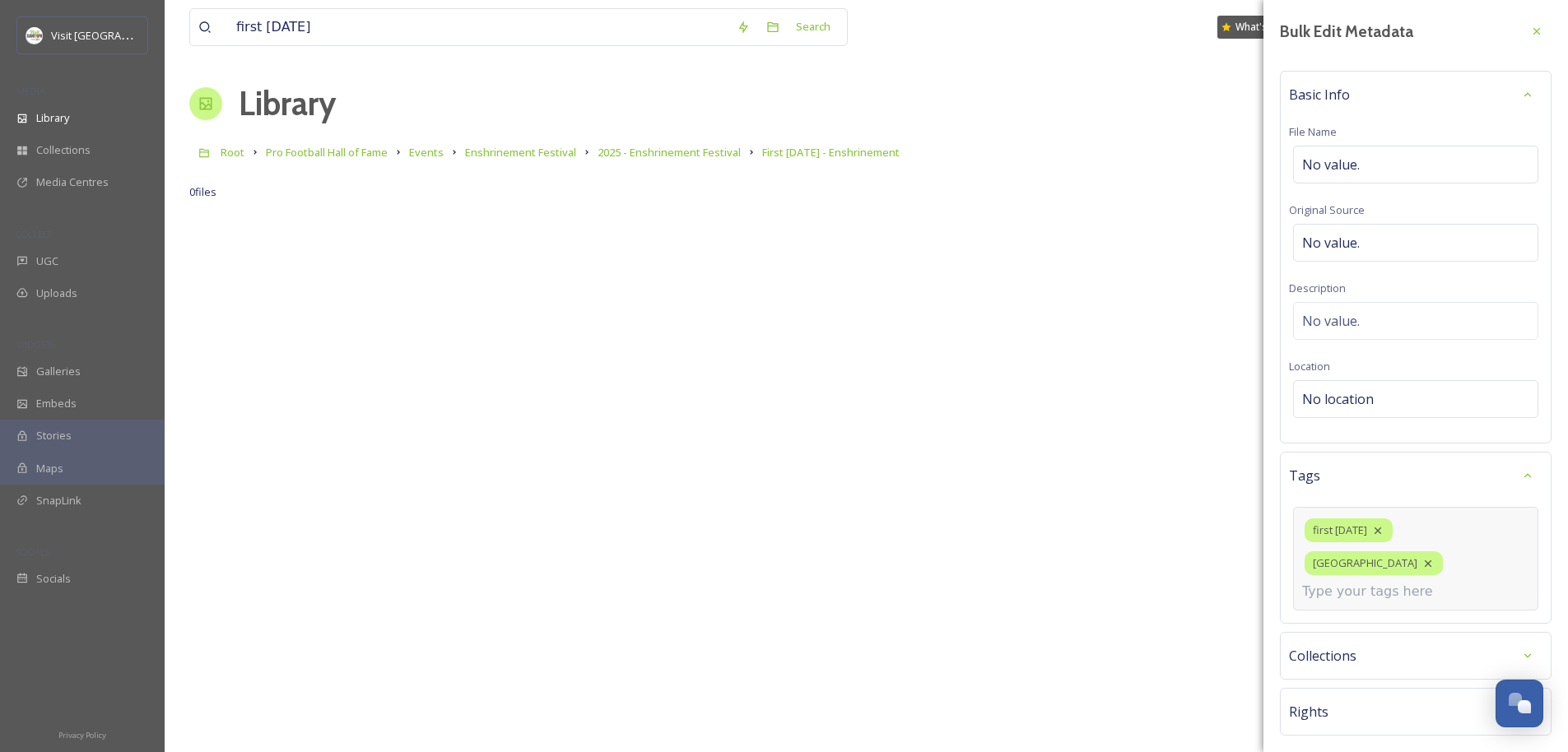
click at [877, 569] on div "first friday Canton" at bounding box center [1415, 558] width 245 height 104
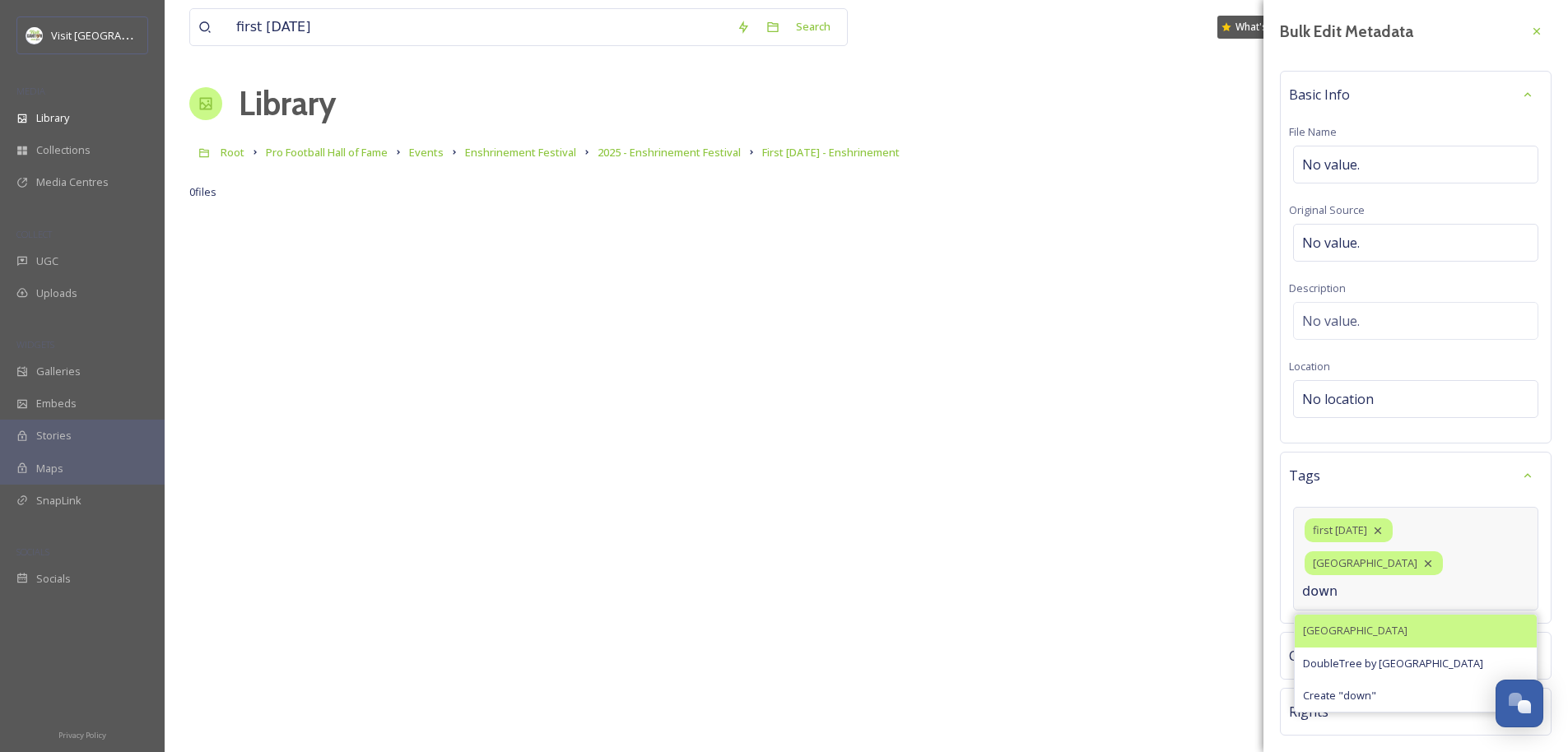
type input "down"
click at [877, 623] on span "Downtown Canton" at bounding box center [1354, 630] width 104 height 16
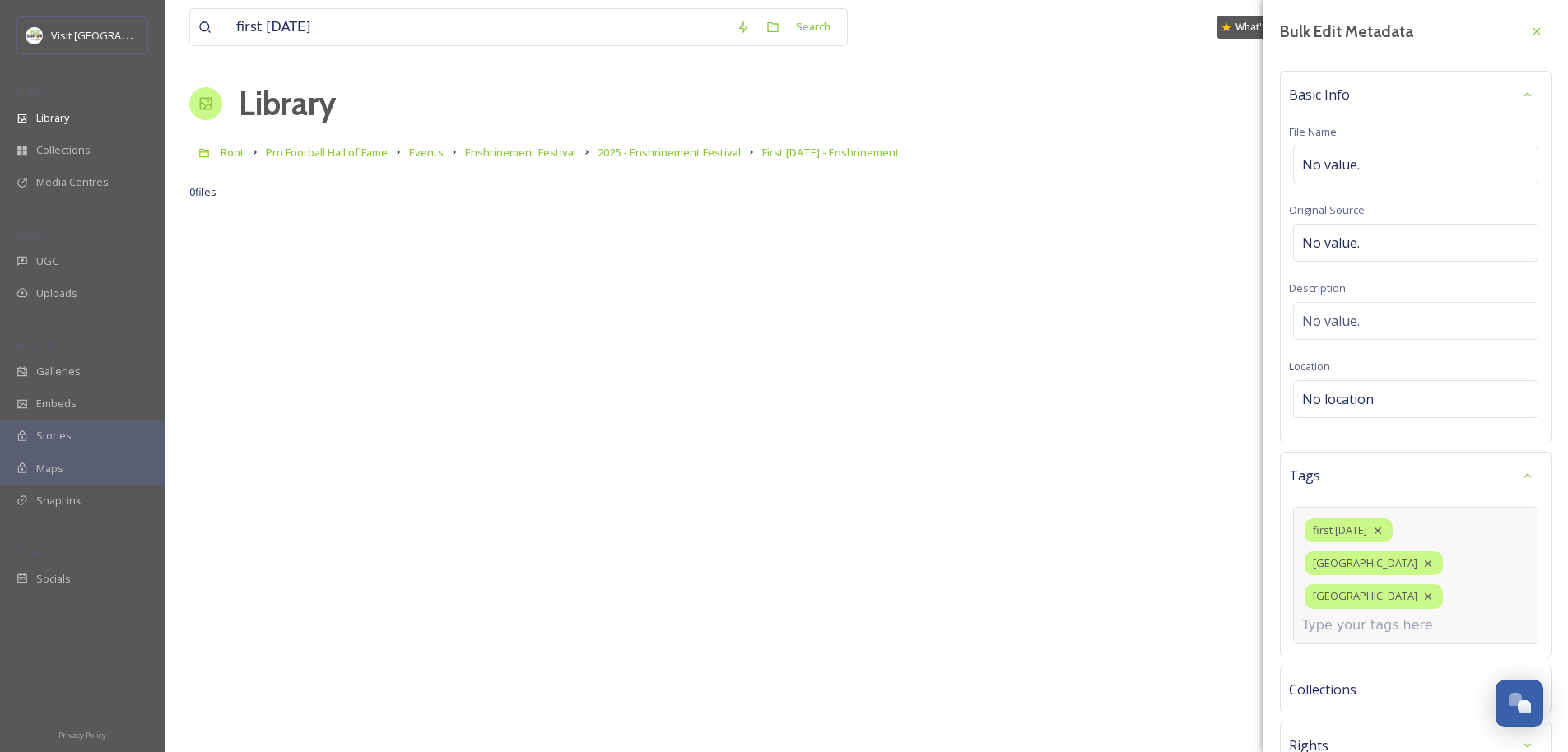
click at [877, 616] on input at bounding box center [1383, 626] width 164 height 19
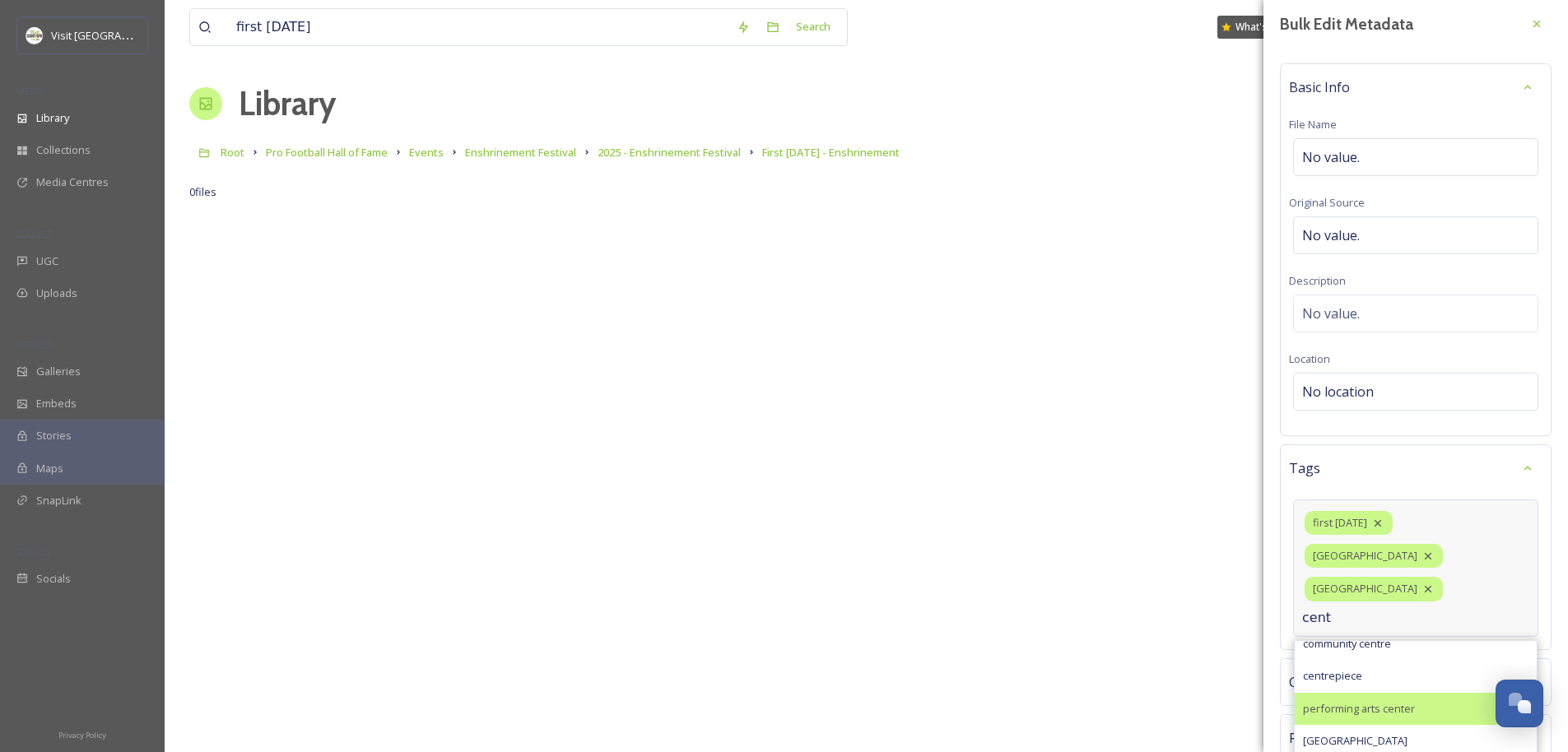
scroll to position [10, 0]
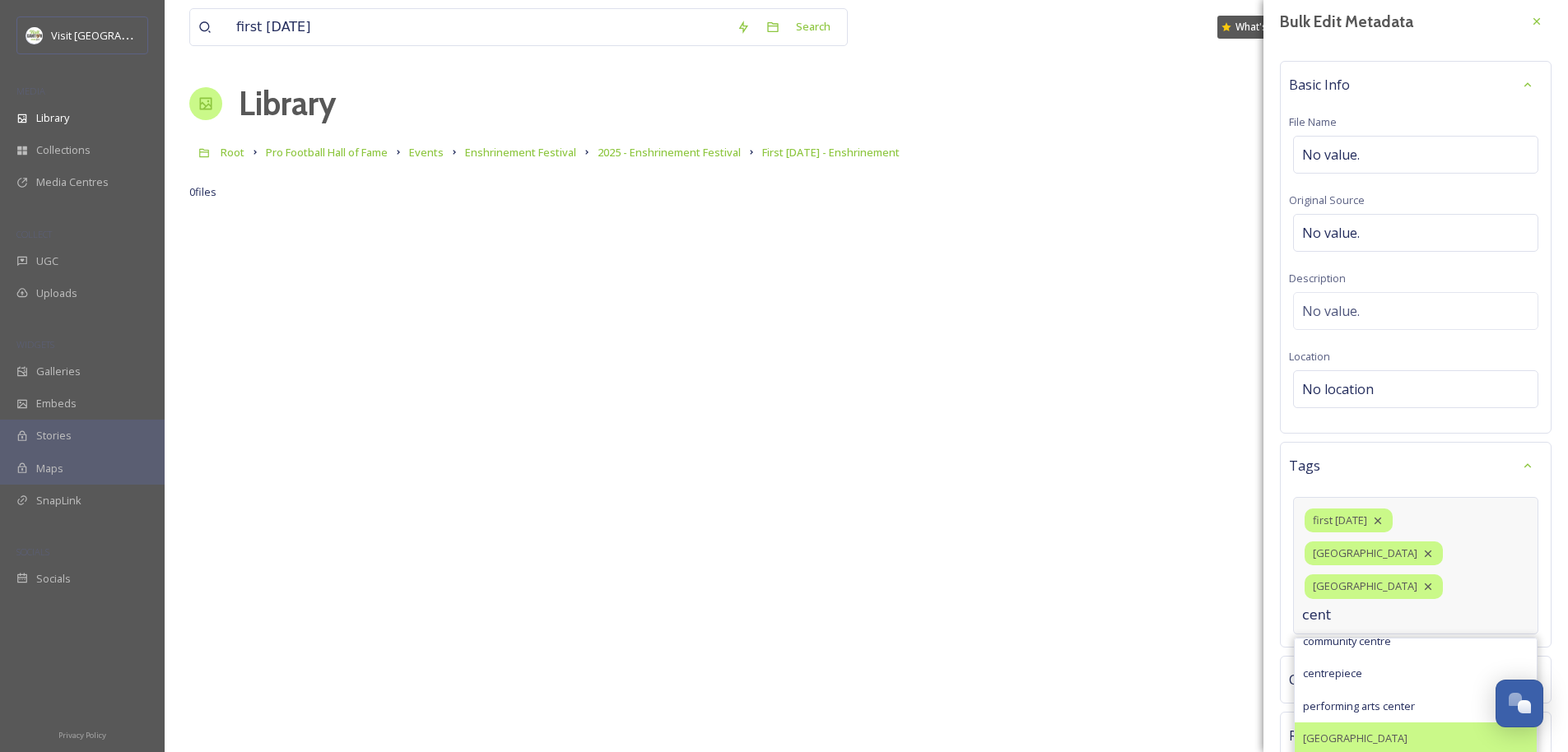
type input "cent"
click at [877, 704] on span "[GEOGRAPHIC_DATA]" at bounding box center [1354, 738] width 104 height 16
click at [877, 639] on input at bounding box center [1383, 649] width 164 height 19
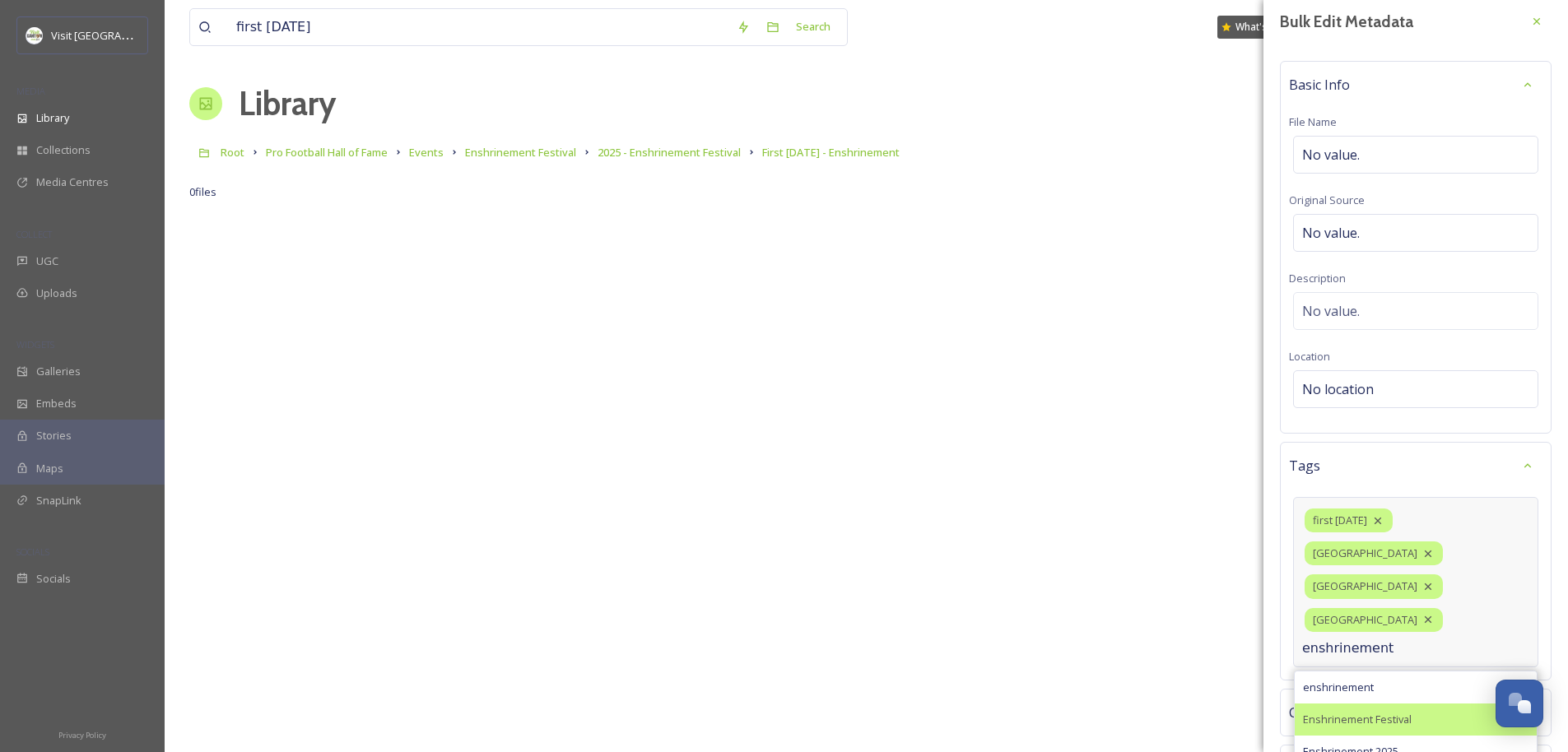
type input "enshrinement"
click at [877, 704] on span "Enshrinement Festival" at bounding box center [1357, 720] width 109 height 16
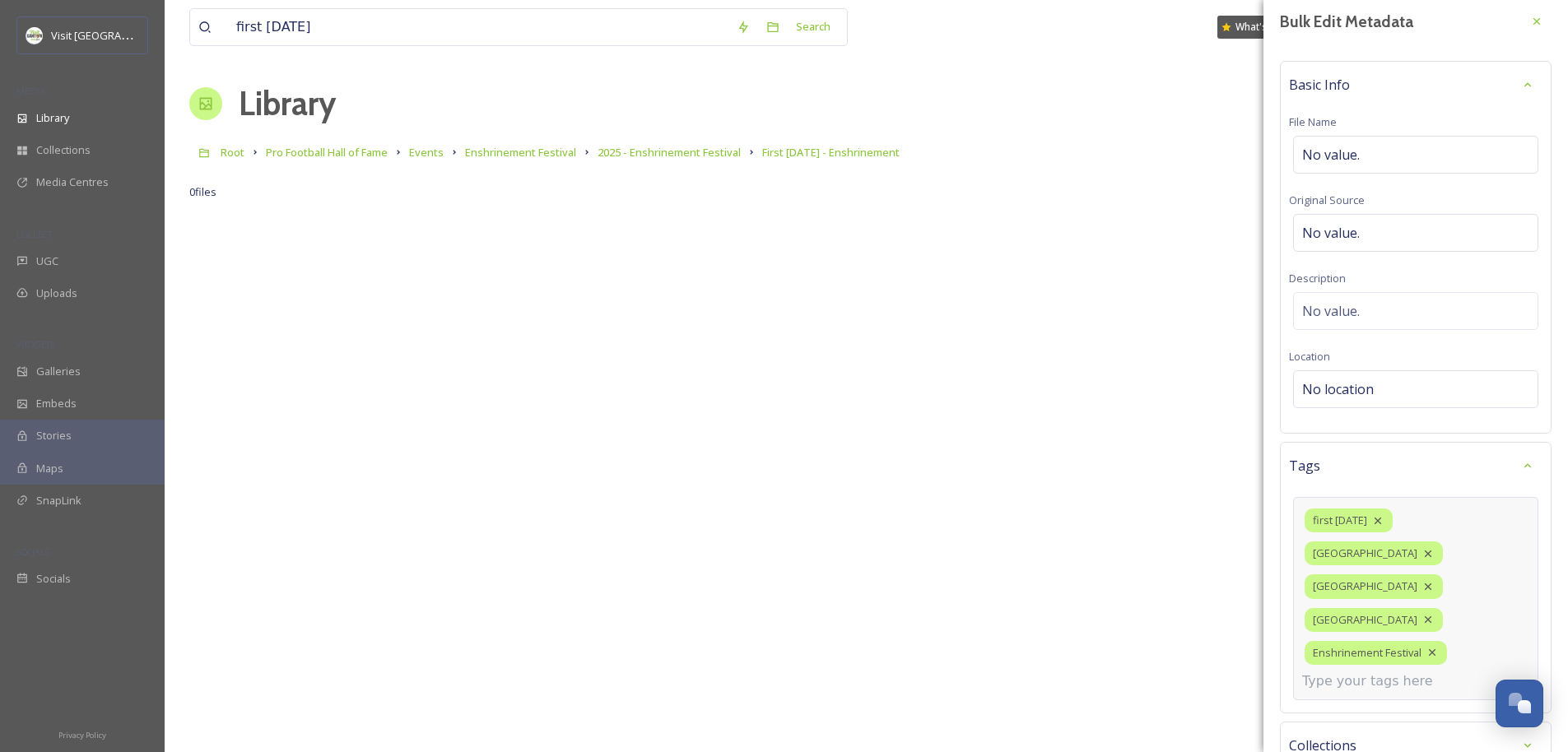
click at [877, 671] on input at bounding box center [1383, 681] width 164 height 19
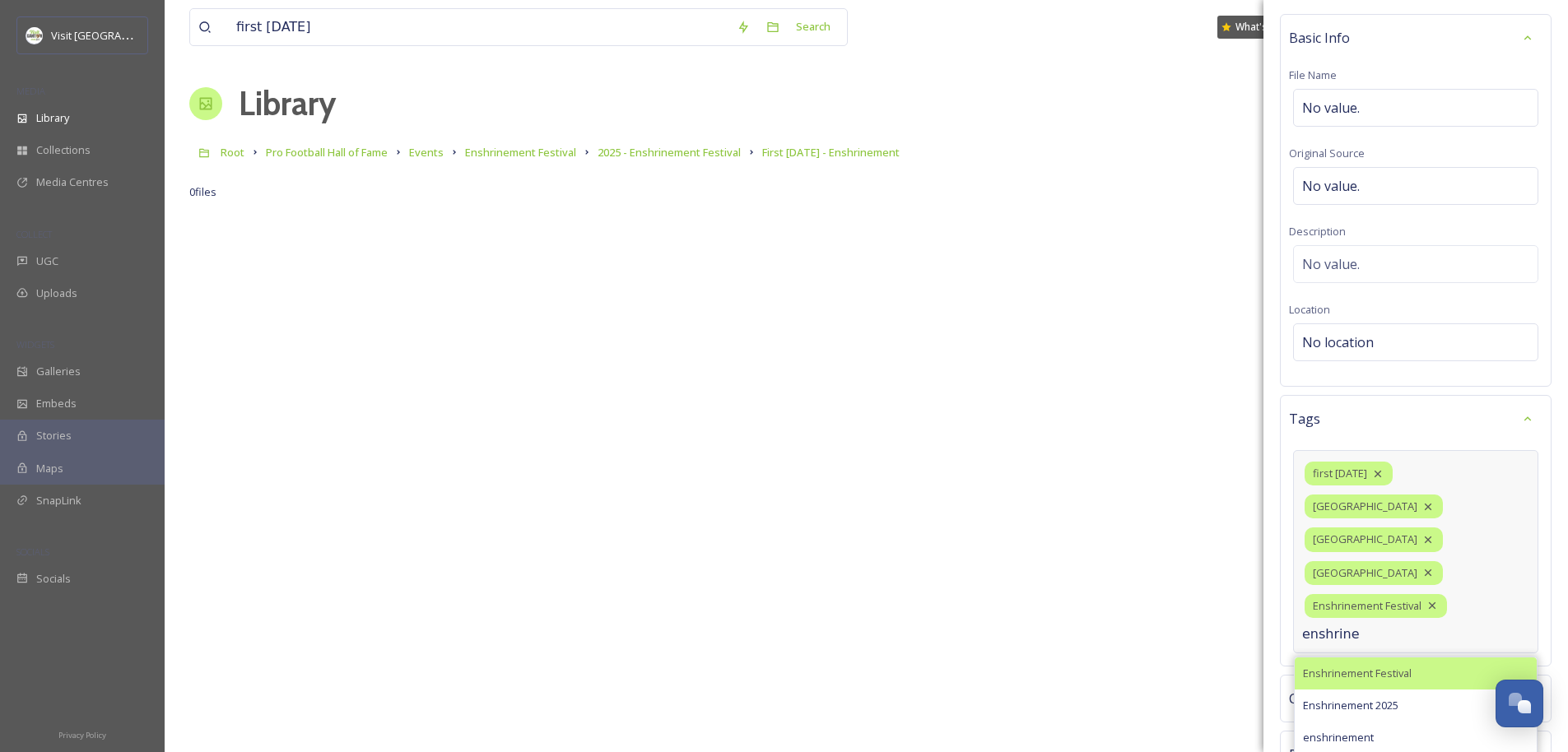
scroll to position [150, 0]
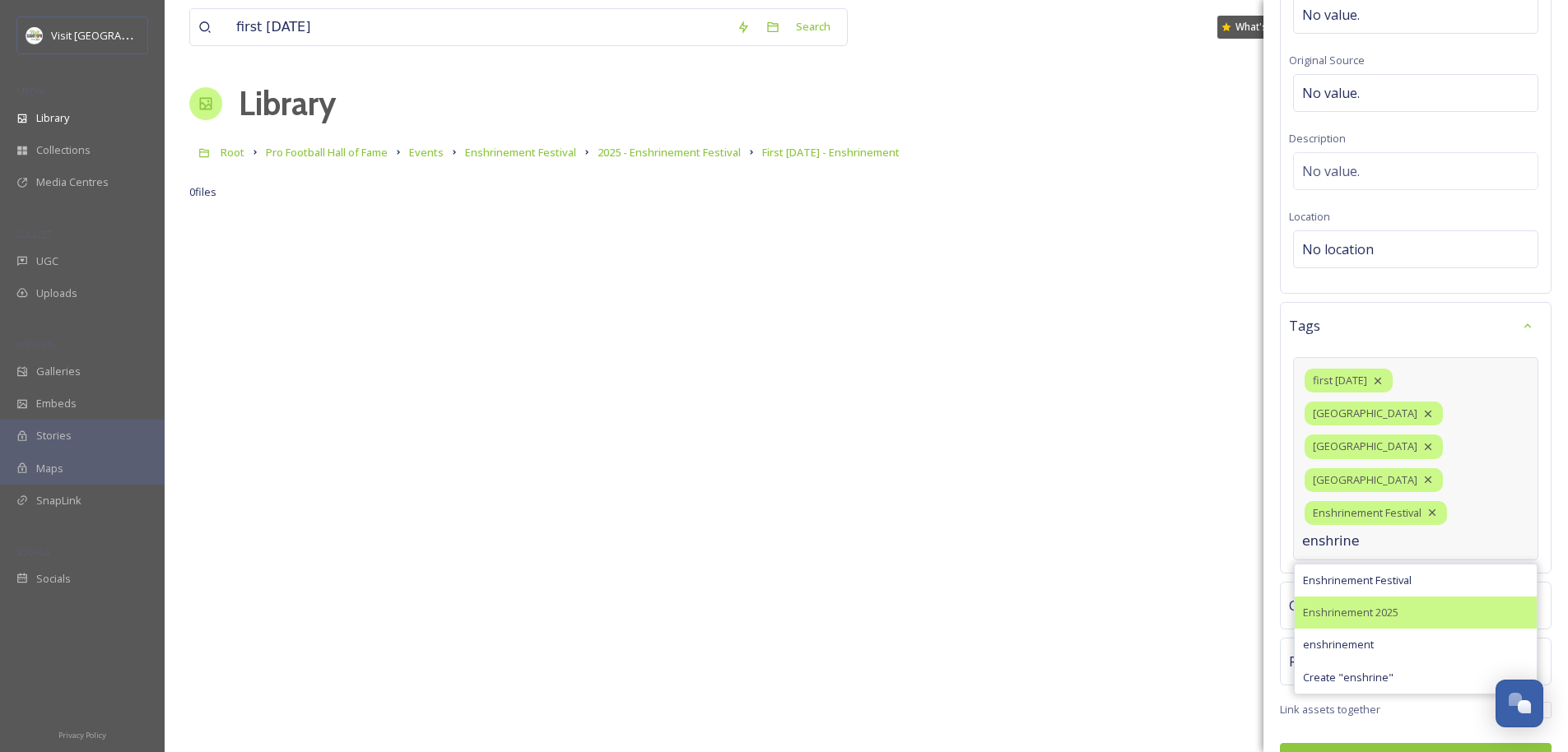
type input "enshrine"
click at [877, 605] on span "Enshrinement 2025" at bounding box center [1350, 613] width 95 height 16
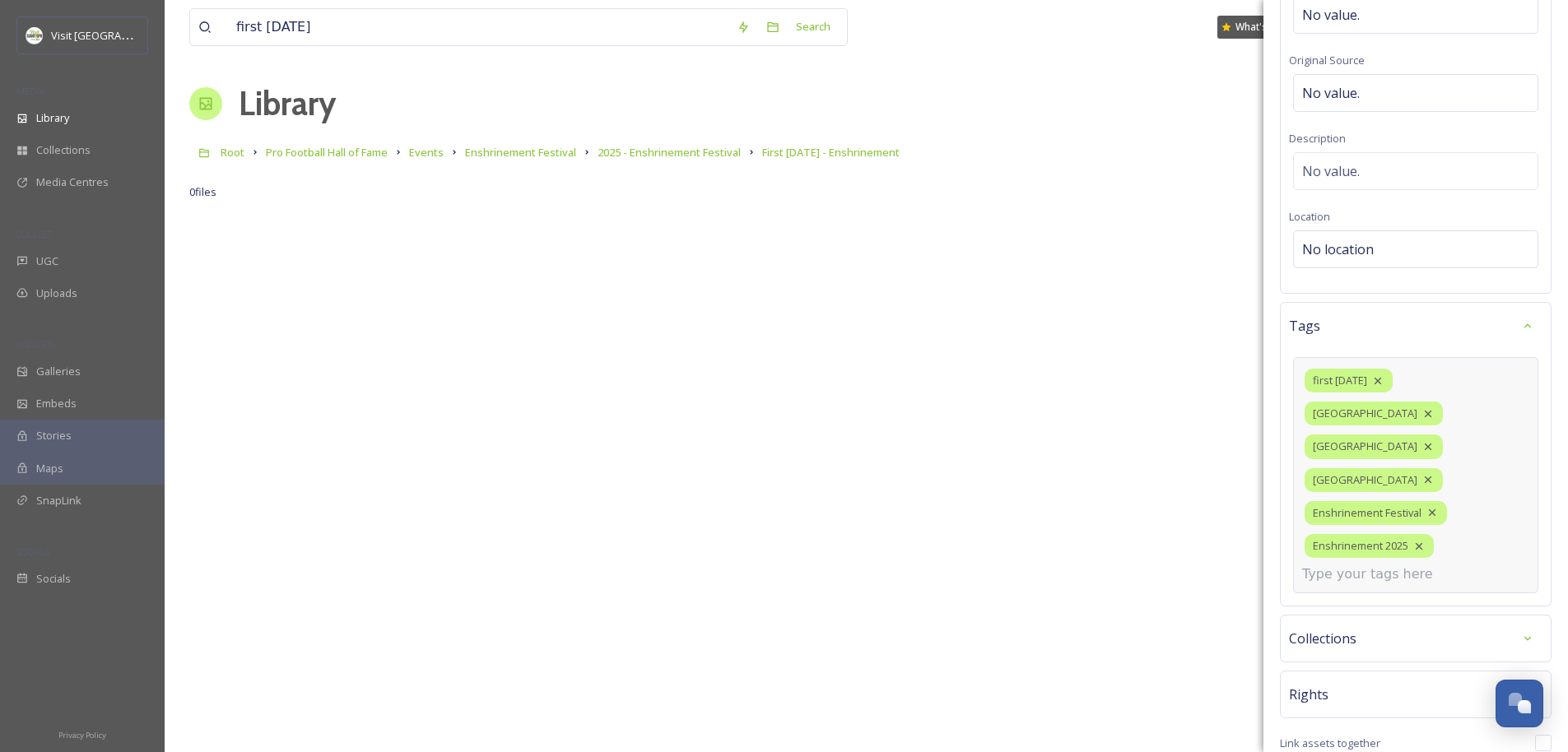
click at [877, 564] on input at bounding box center [1383, 574] width 164 height 19
type input "nightlife"
click at [877, 597] on div "nightlife" at bounding box center [1415, 613] width 242 height 32
click at [877, 564] on input at bounding box center [1383, 574] width 164 height 19
type input "fun"
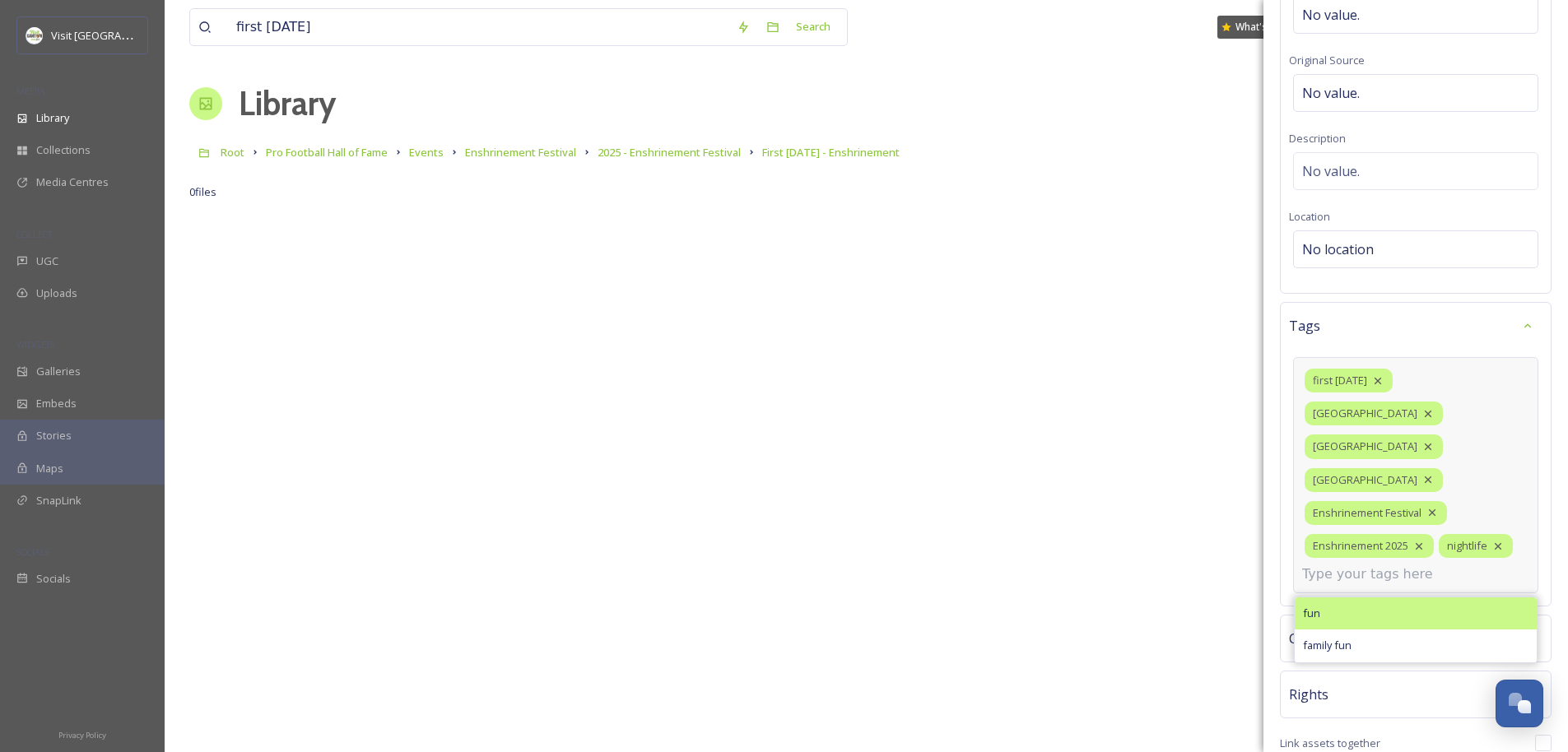
scroll to position [155, 0]
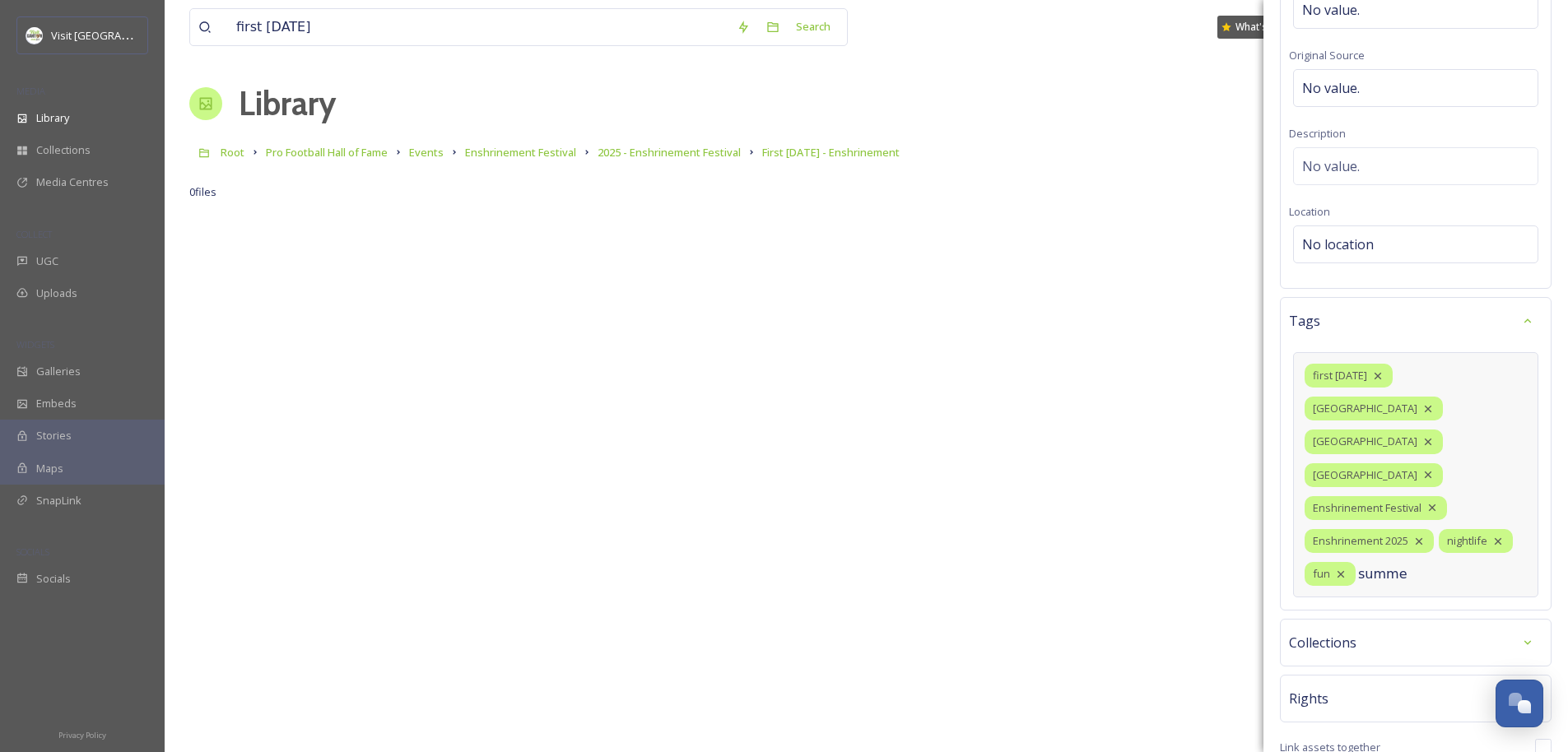
type input "summer"
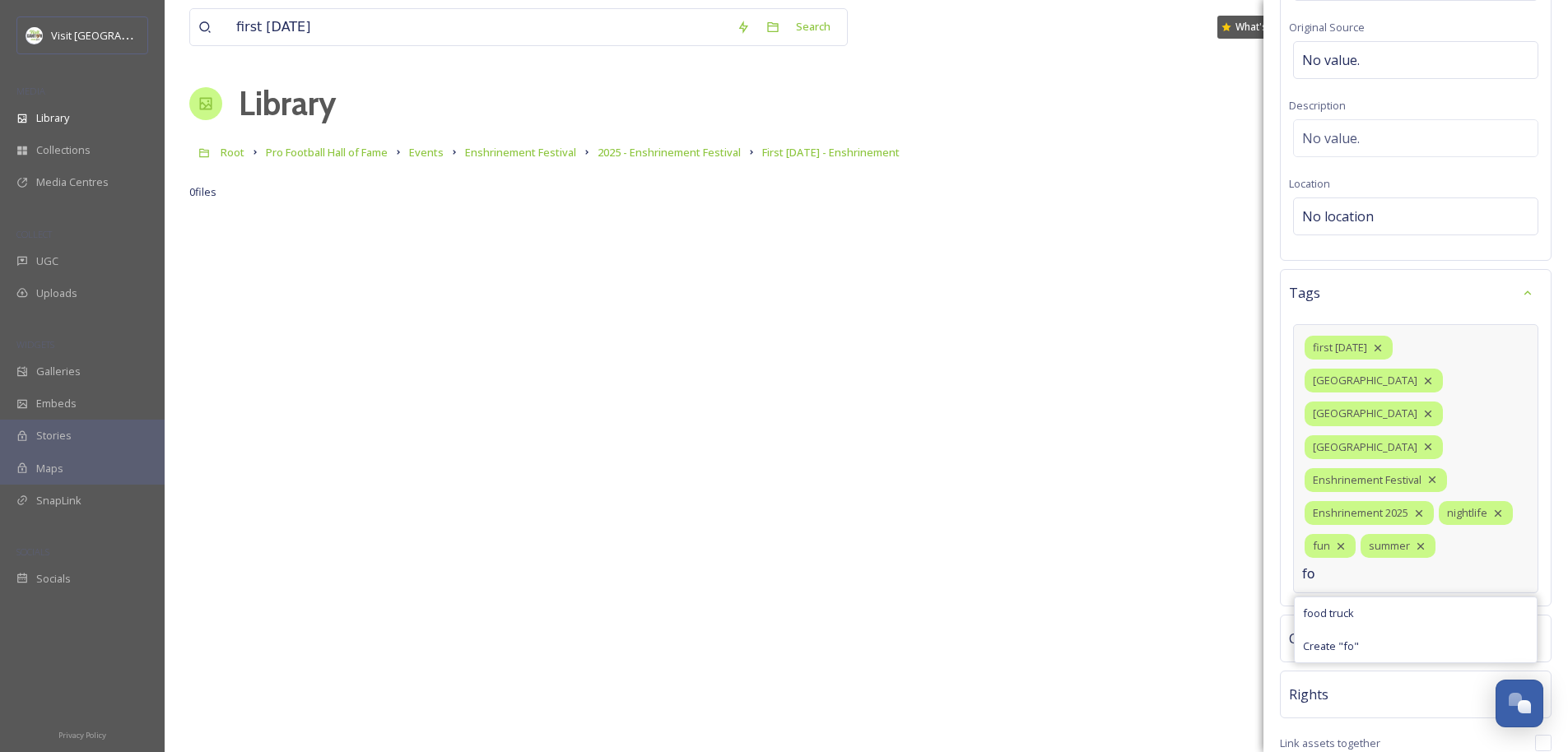
type input "f"
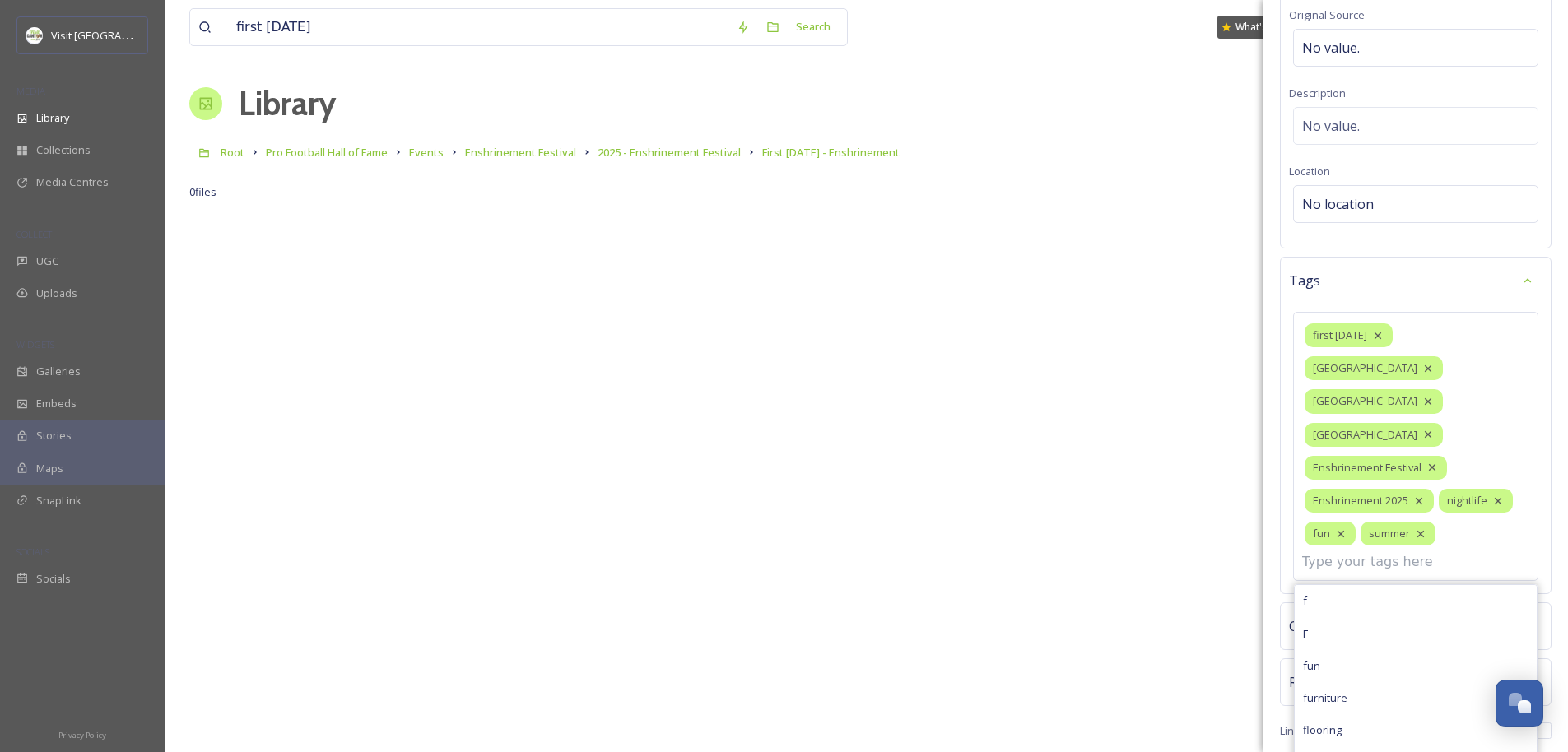
scroll to position [241, 0]
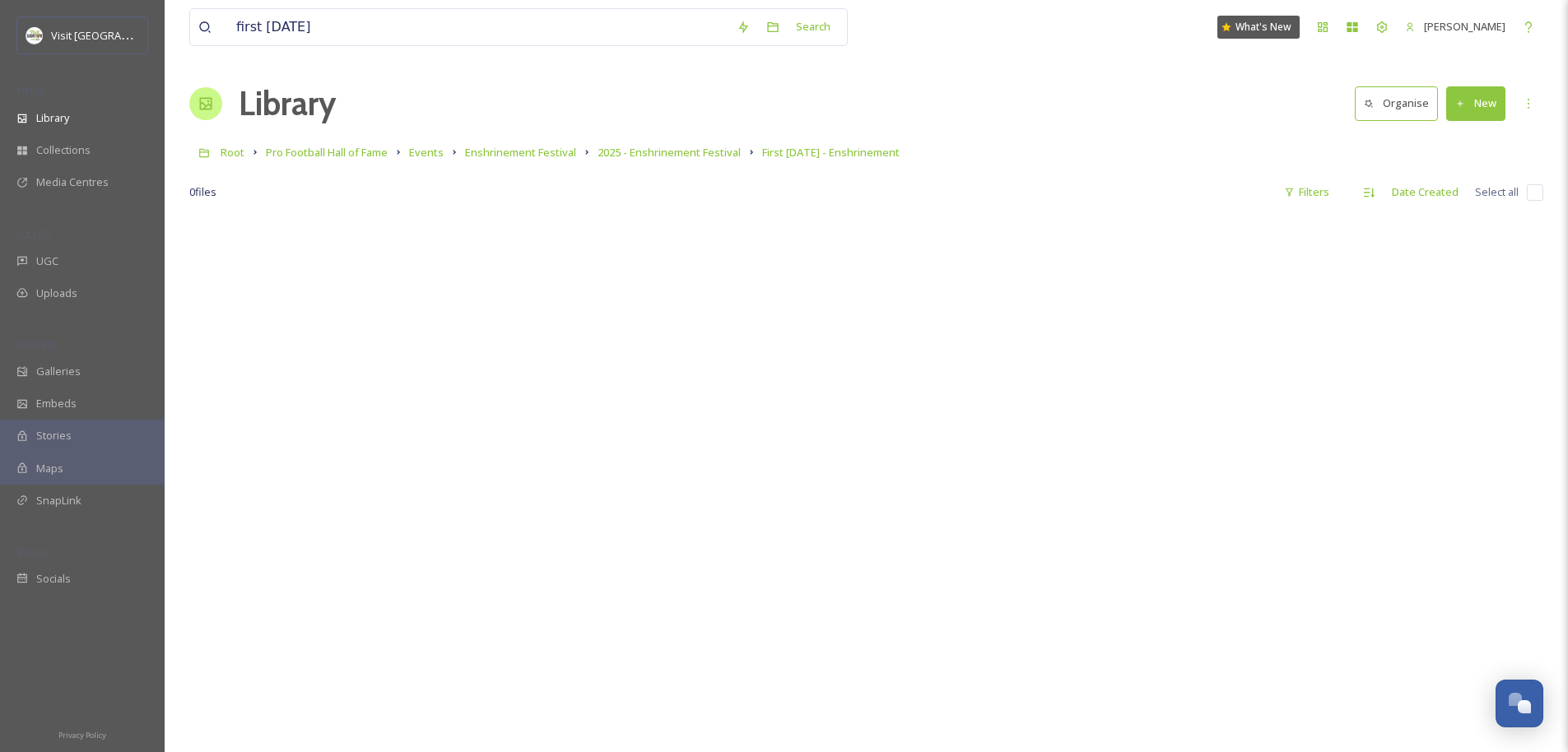
drag, startPoint x: 1251, startPoint y: 667, endPoint x: 1259, endPoint y: 671, distance: 8.9
click at [877, 667] on div at bounding box center [867, 592] width 1354 height 752
click at [877, 104] on icon at bounding box center [1528, 104] width 14 height 14
click at [877, 366] on div at bounding box center [867, 592] width 1354 height 752
click at [877, 112] on button "New" at bounding box center [1475, 103] width 59 height 34
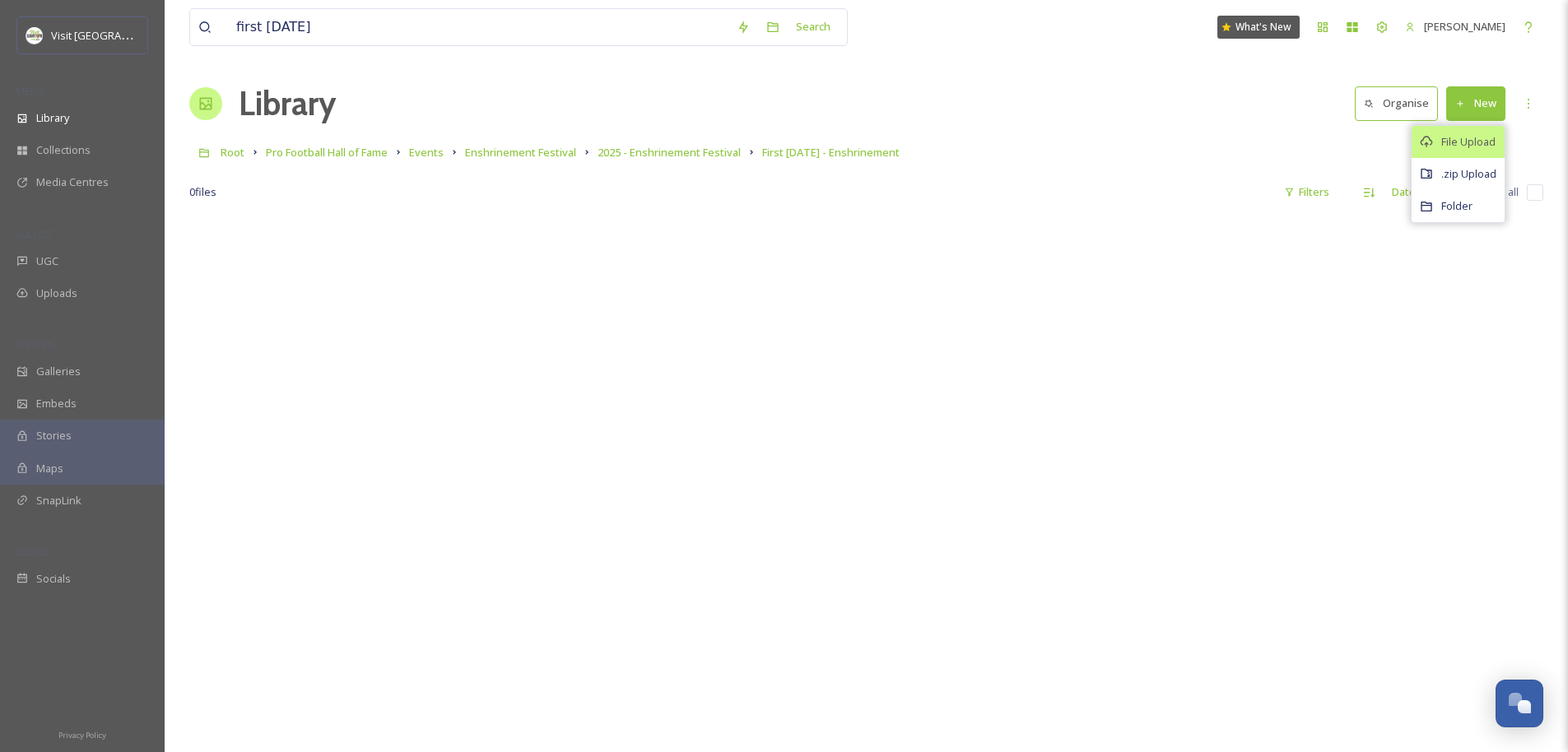
click at [877, 151] on div "File Upload" at bounding box center [1458, 141] width 93 height 32
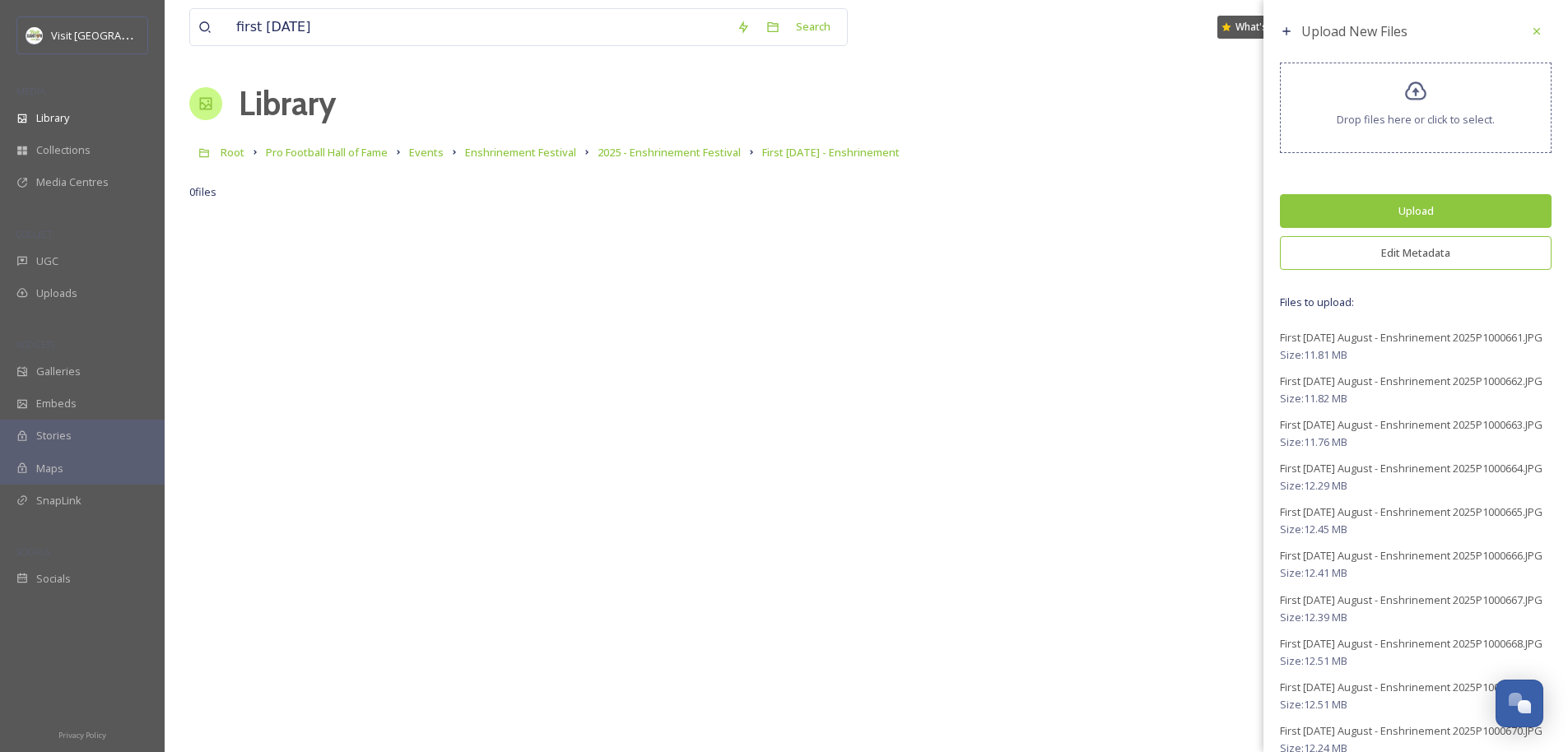
click at [877, 249] on button "Edit Metadata" at bounding box center [1415, 253] width 271 height 34
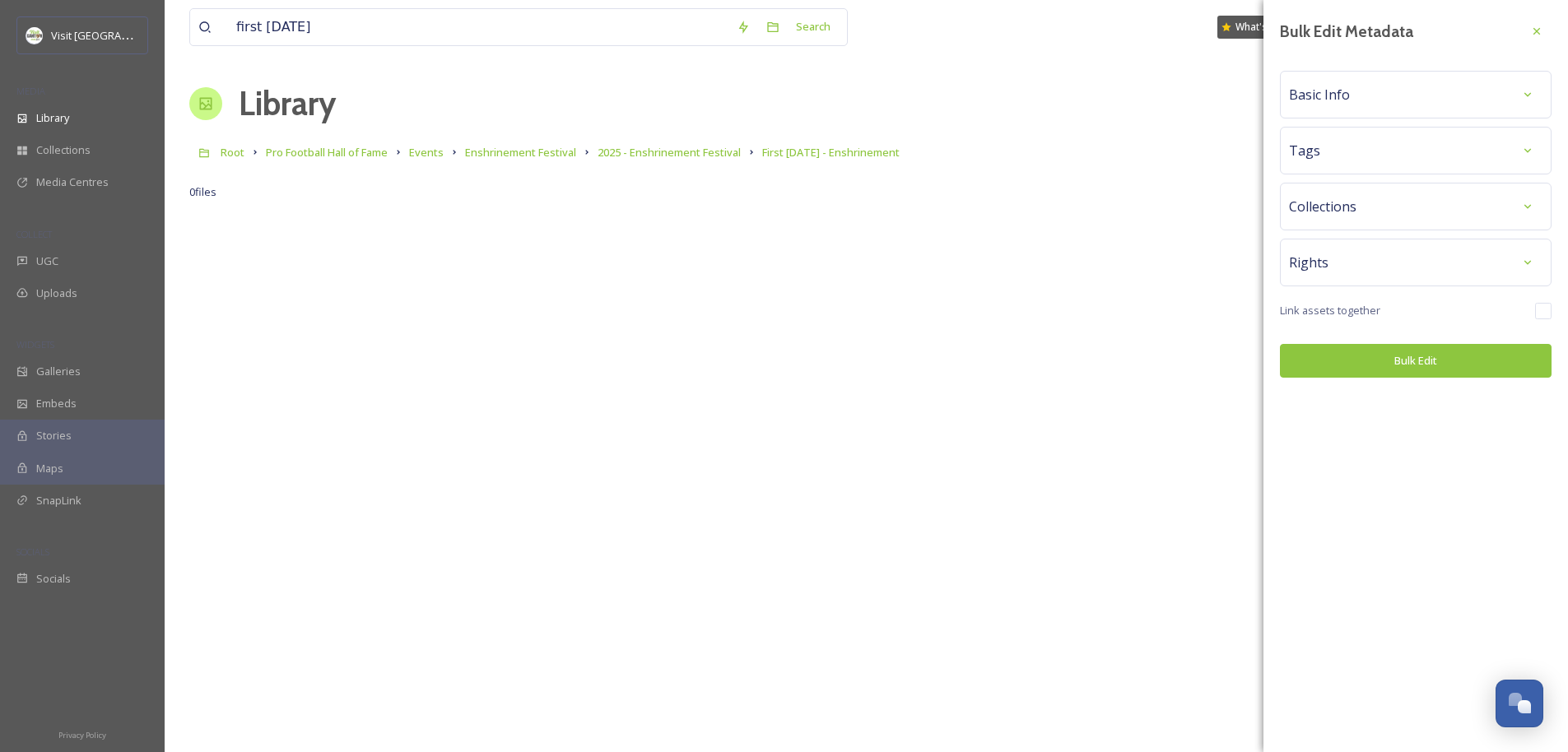
click at [877, 197] on span "Collections" at bounding box center [1322, 206] width 67 height 19
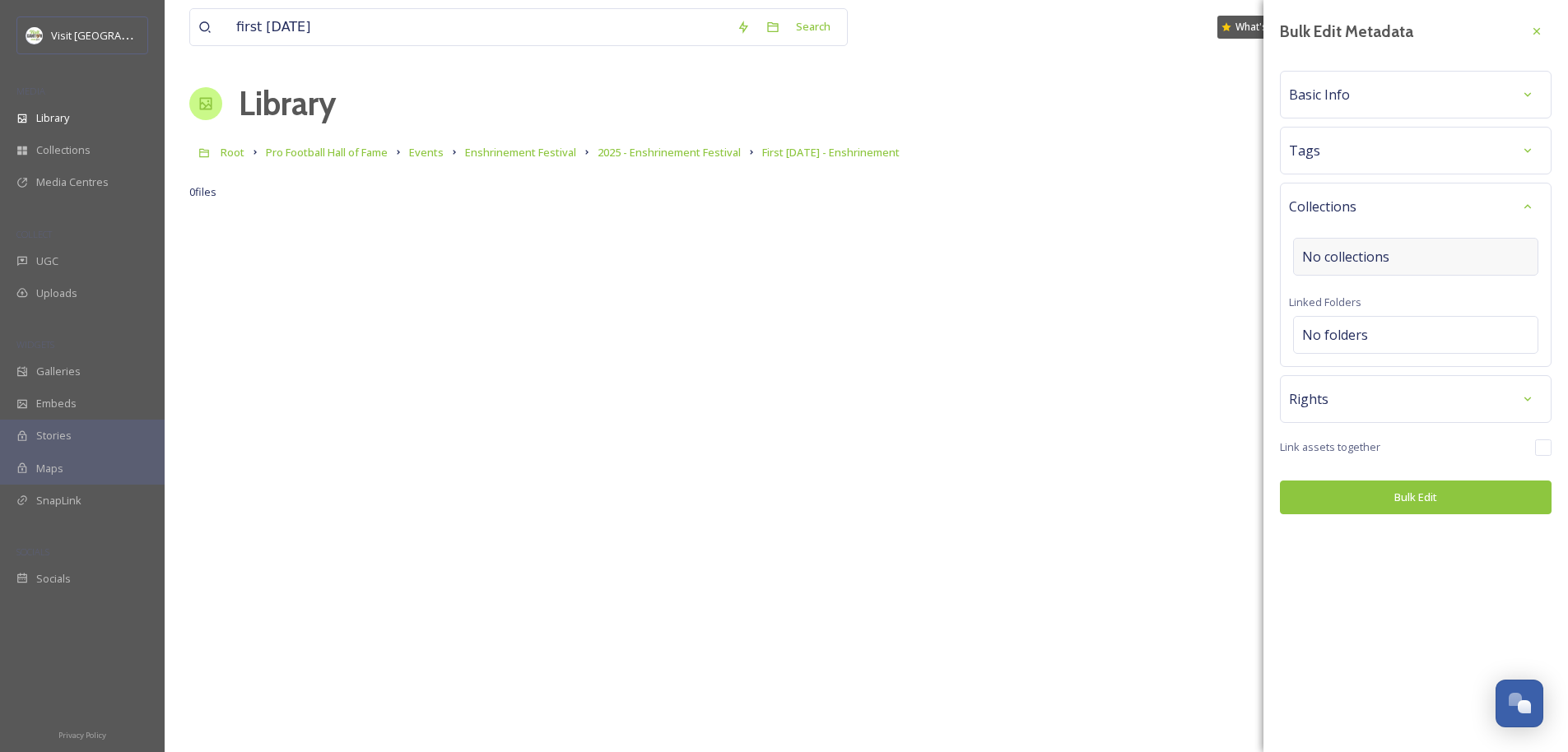
click at [877, 248] on span "No collections" at bounding box center [1345, 257] width 88 height 19
click at [877, 158] on div "Tags" at bounding box center [1415, 151] width 254 height 29
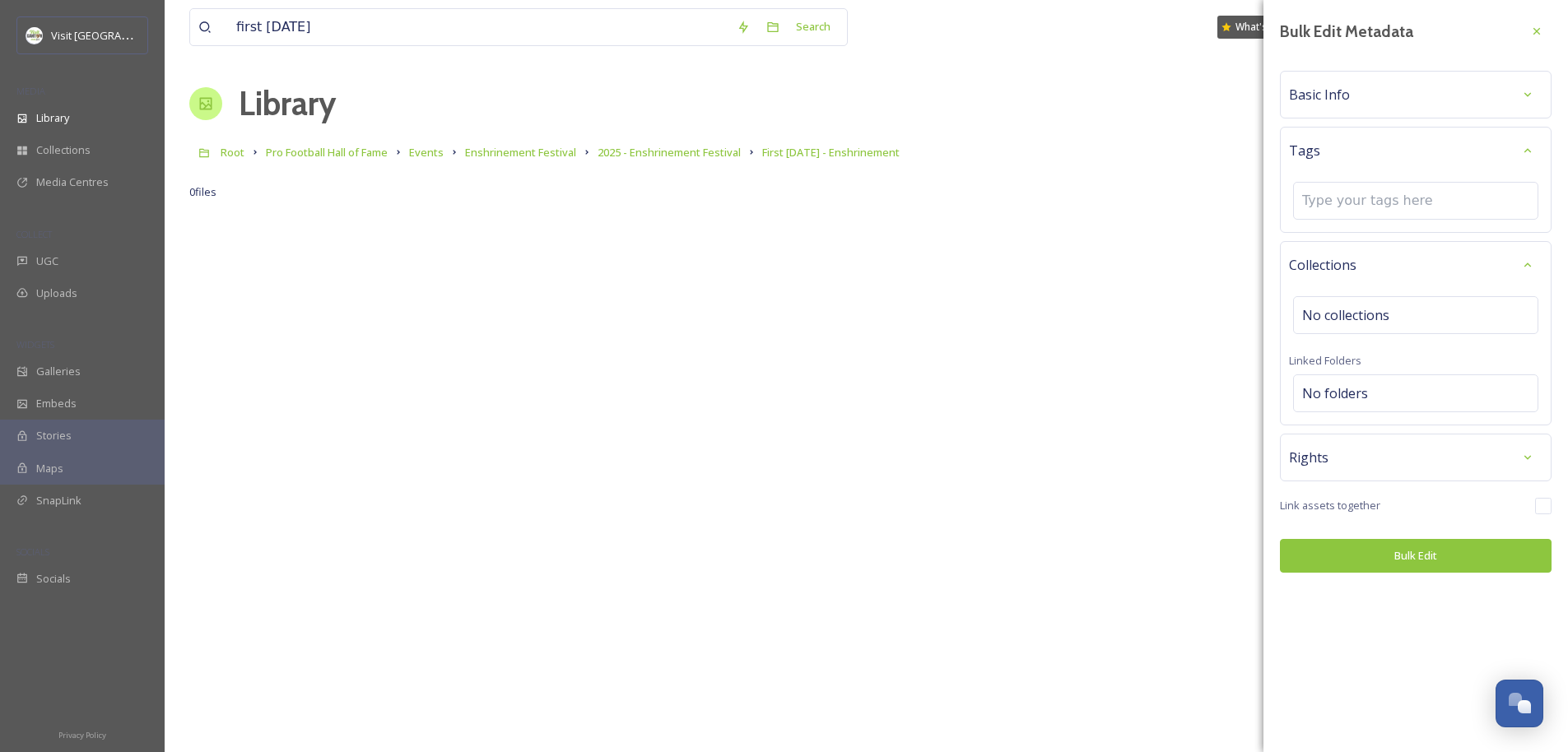
click at [877, 99] on span "Basic Info" at bounding box center [1319, 94] width 61 height 19
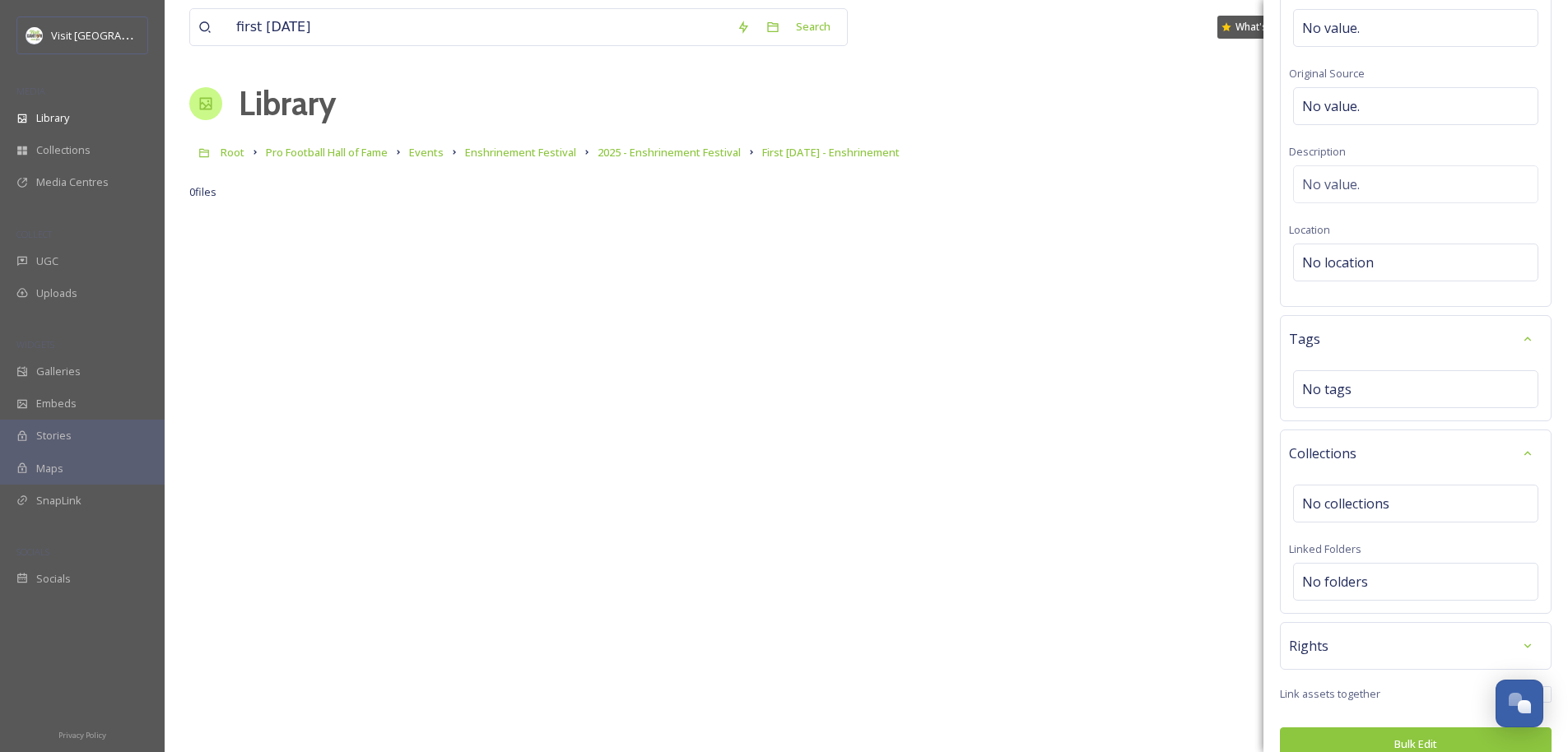
scroll to position [162, 0]
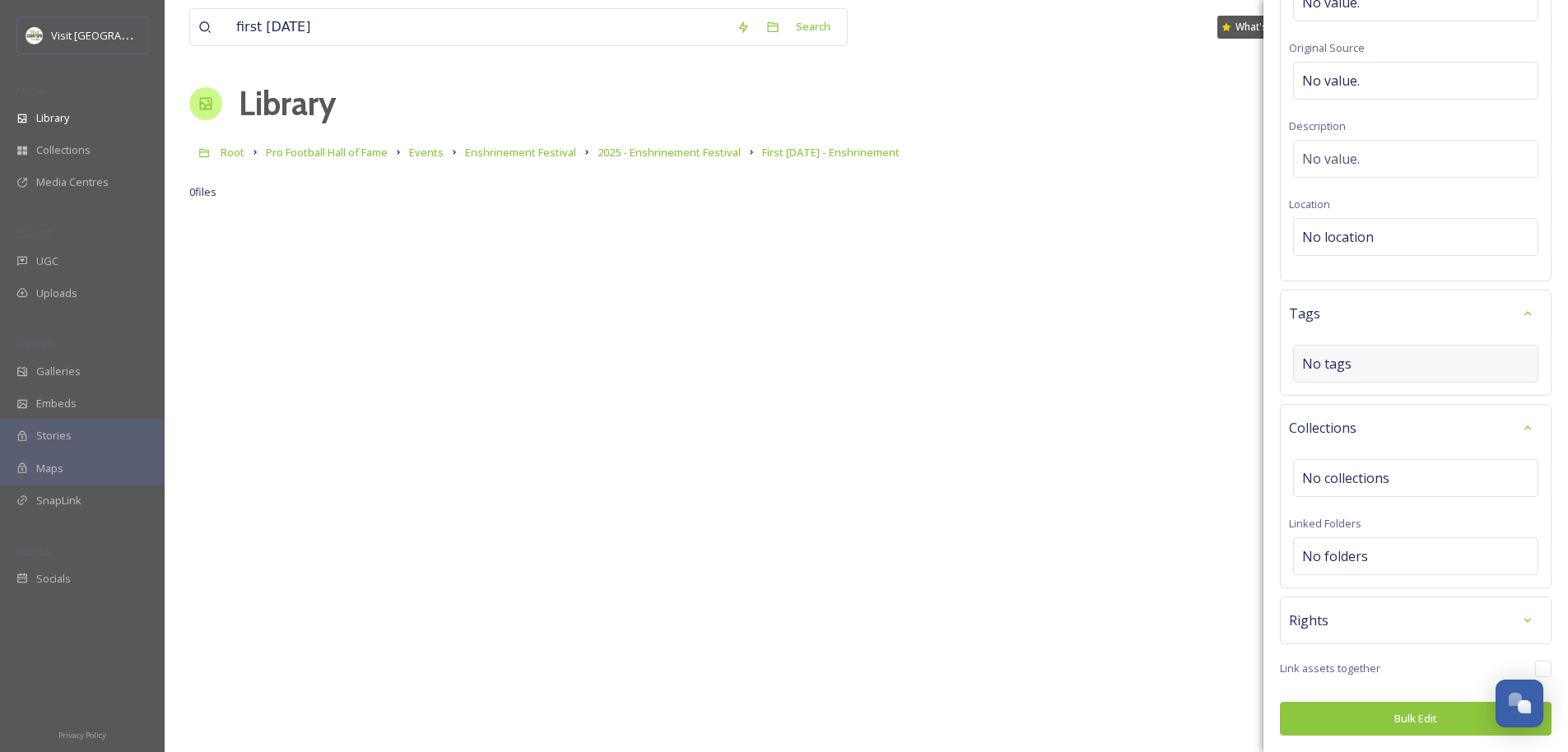
click at [877, 353] on div "No tags" at bounding box center [1415, 363] width 245 height 38
type input "first friday"
click at [877, 398] on div "first friday" at bounding box center [1415, 403] width 242 height 32
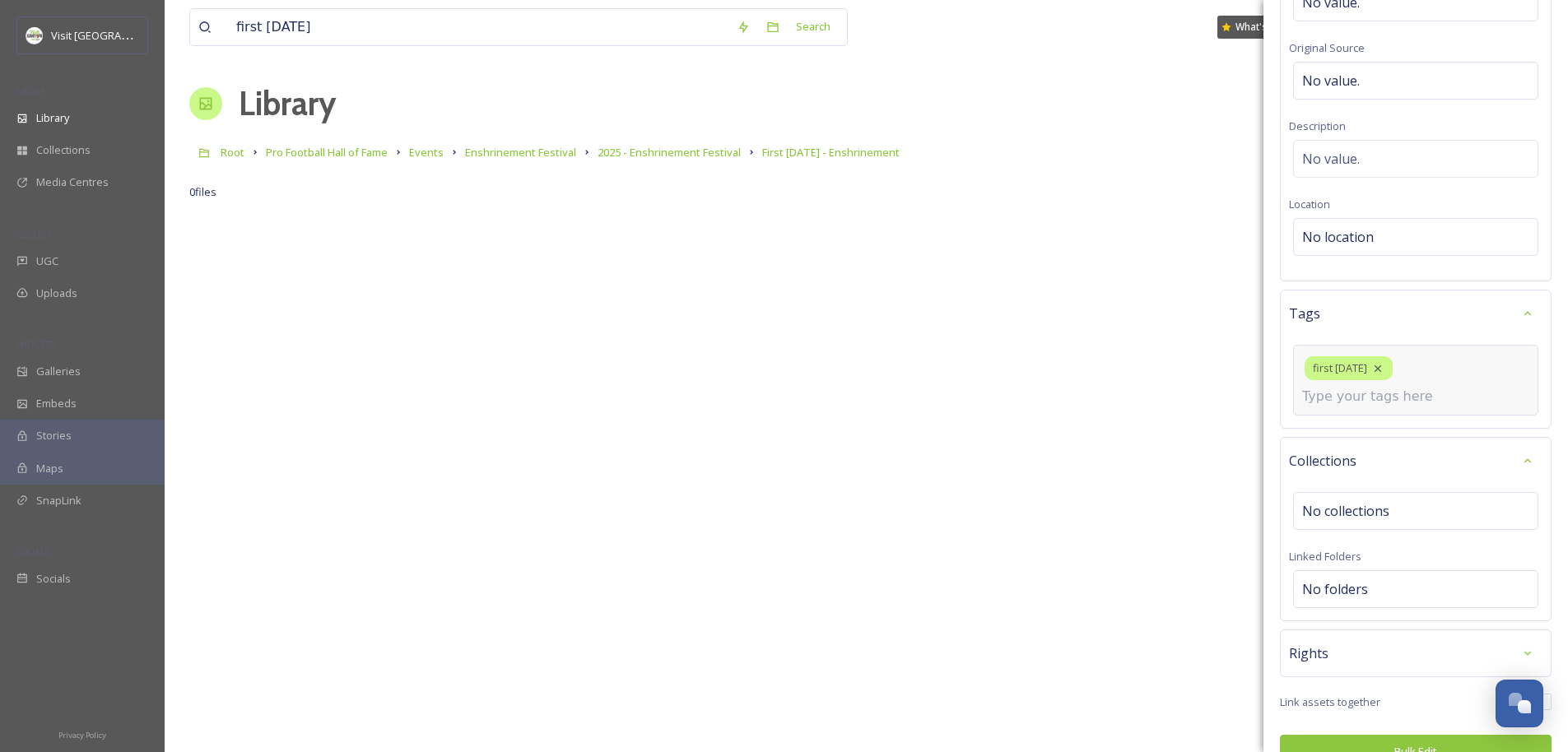
click at [877, 398] on input at bounding box center [1383, 397] width 164 height 19
type input "centenial"
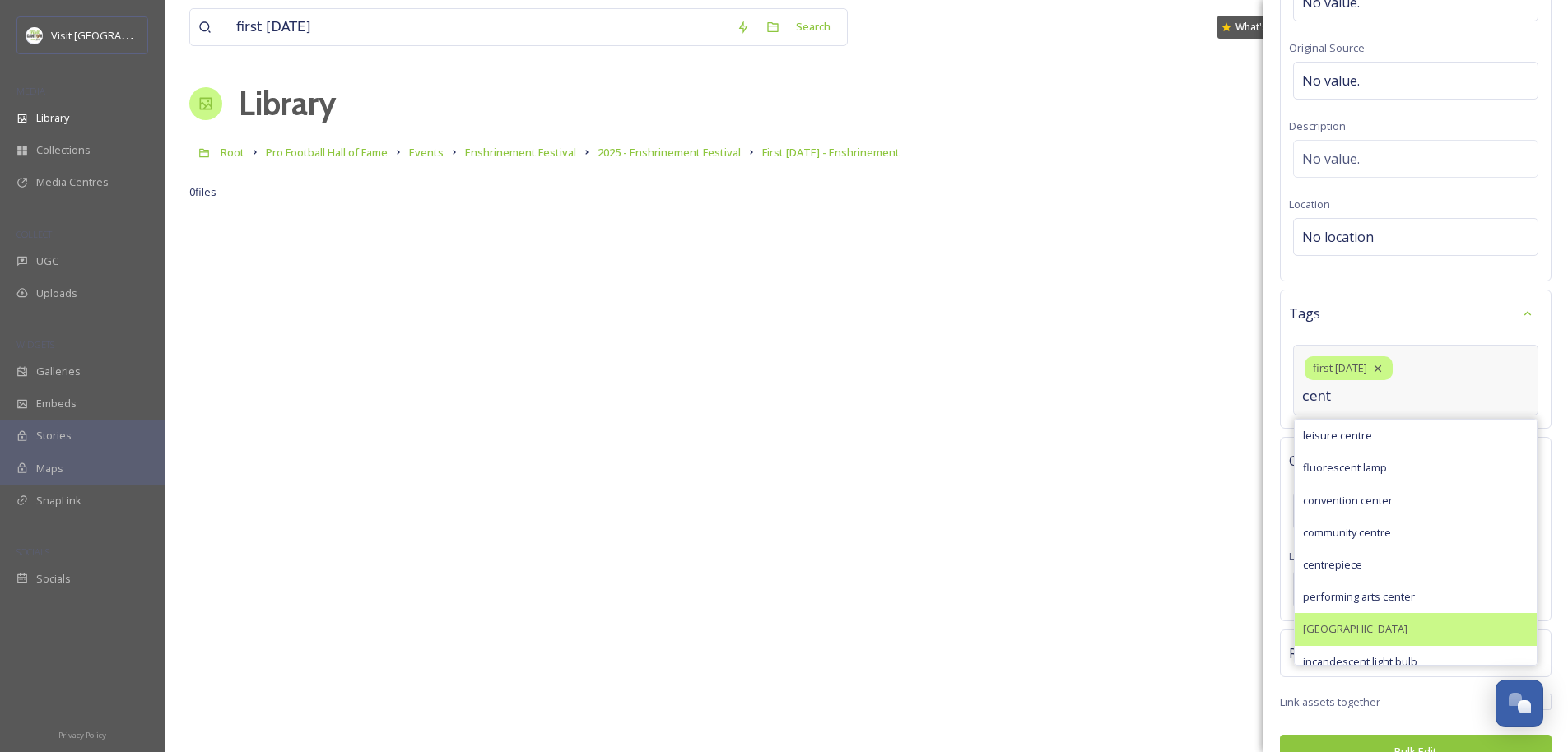
type input "cent"
click at [877, 627] on span "[GEOGRAPHIC_DATA]" at bounding box center [1354, 629] width 104 height 16
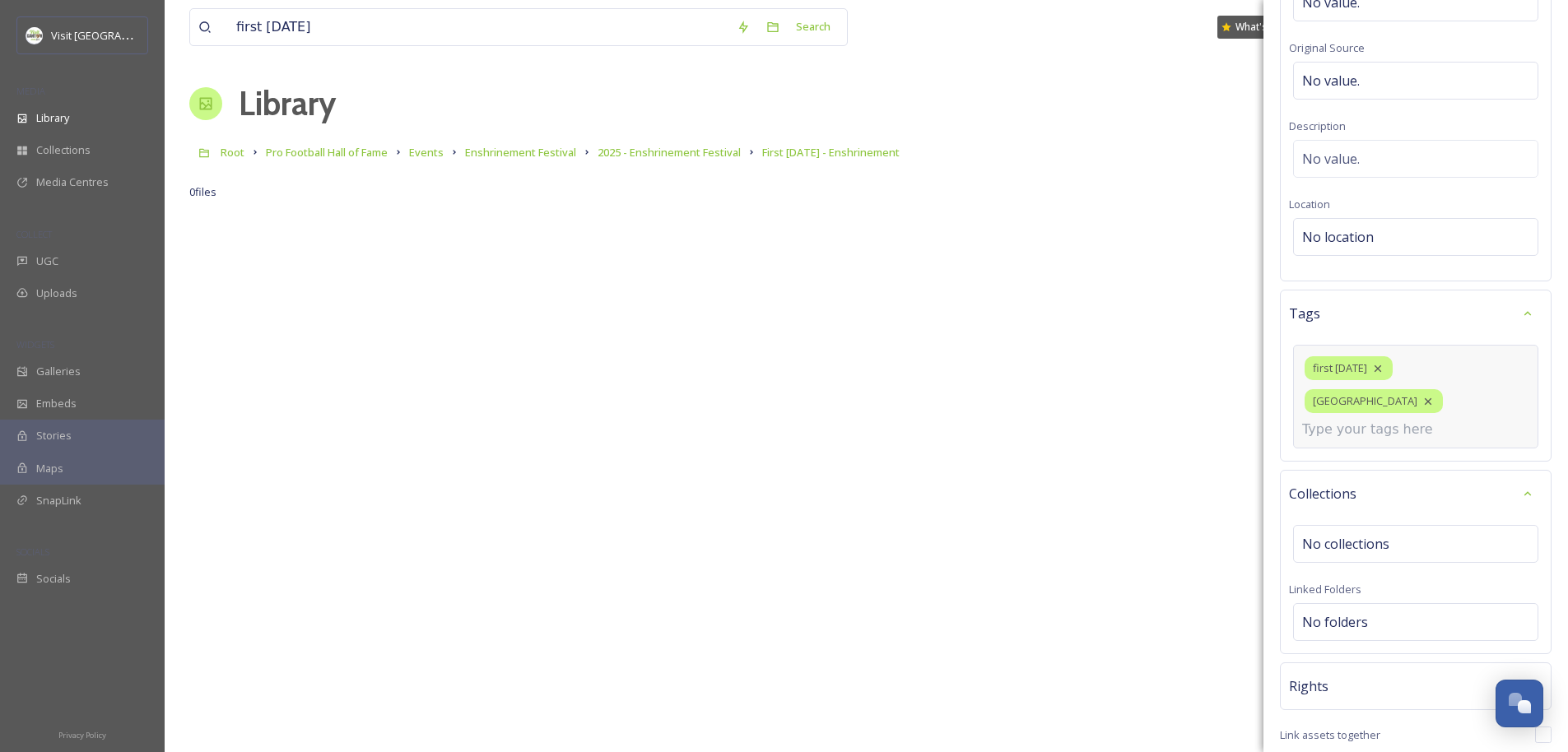
click at [877, 410] on div "first friday Centennial Plaza" at bounding box center [1415, 396] width 245 height 104
type input "downtown canton"
click at [877, 461] on span "Downtown Canton" at bounding box center [1354, 469] width 104 height 16
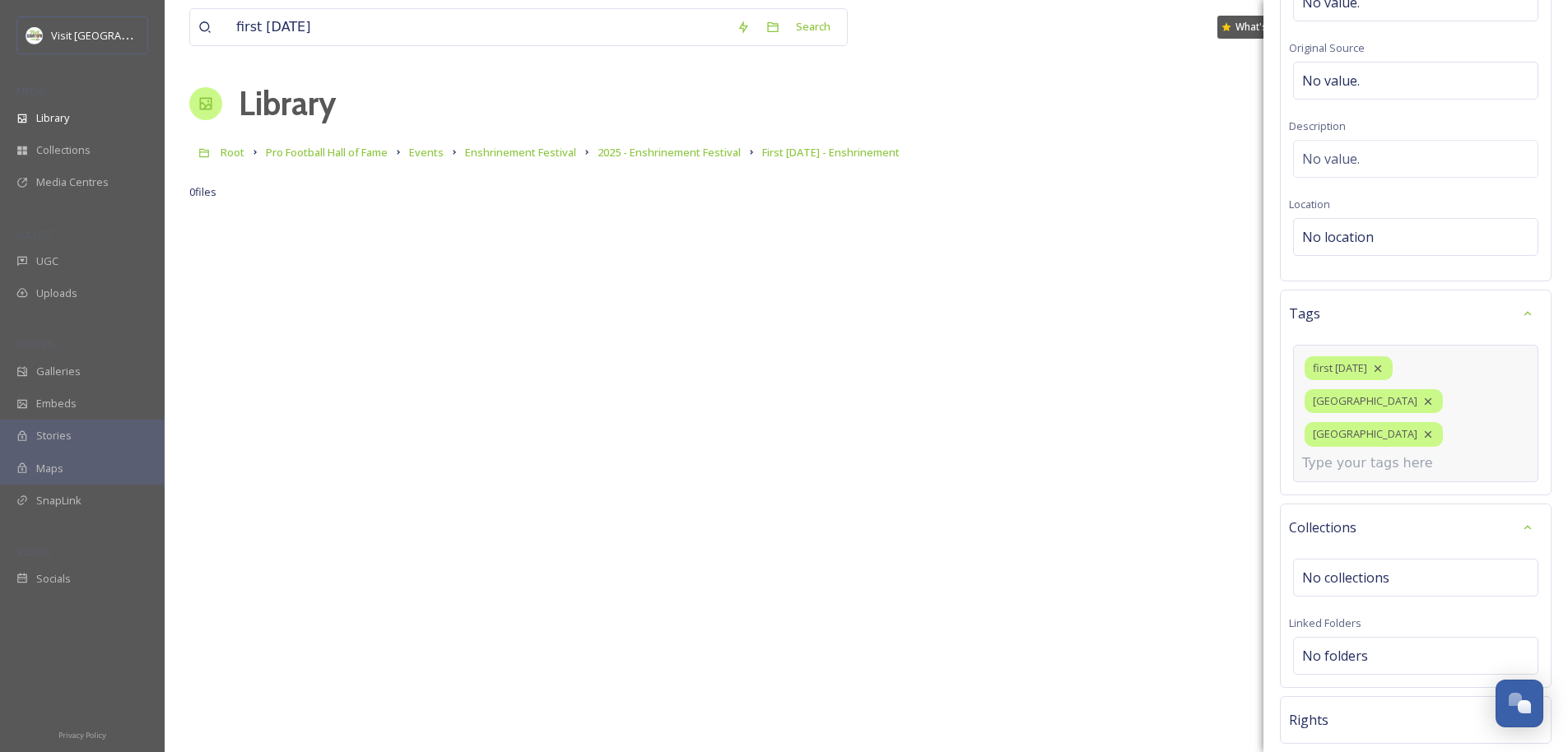
click at [877, 453] on input at bounding box center [1383, 463] width 164 height 19
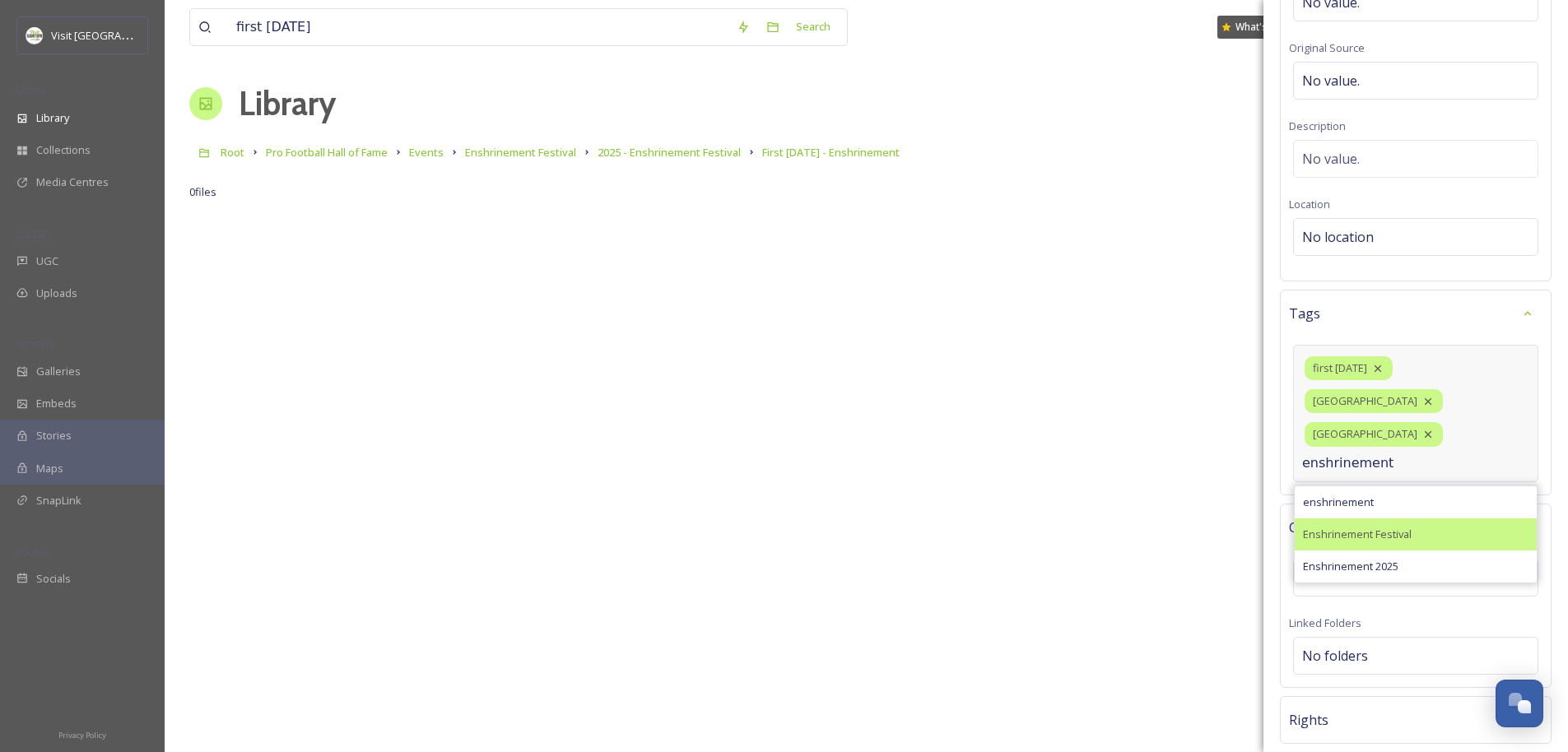
type input "enshrinement"
click at [877, 519] on div "Enshrinement Festival" at bounding box center [1415, 534] width 242 height 32
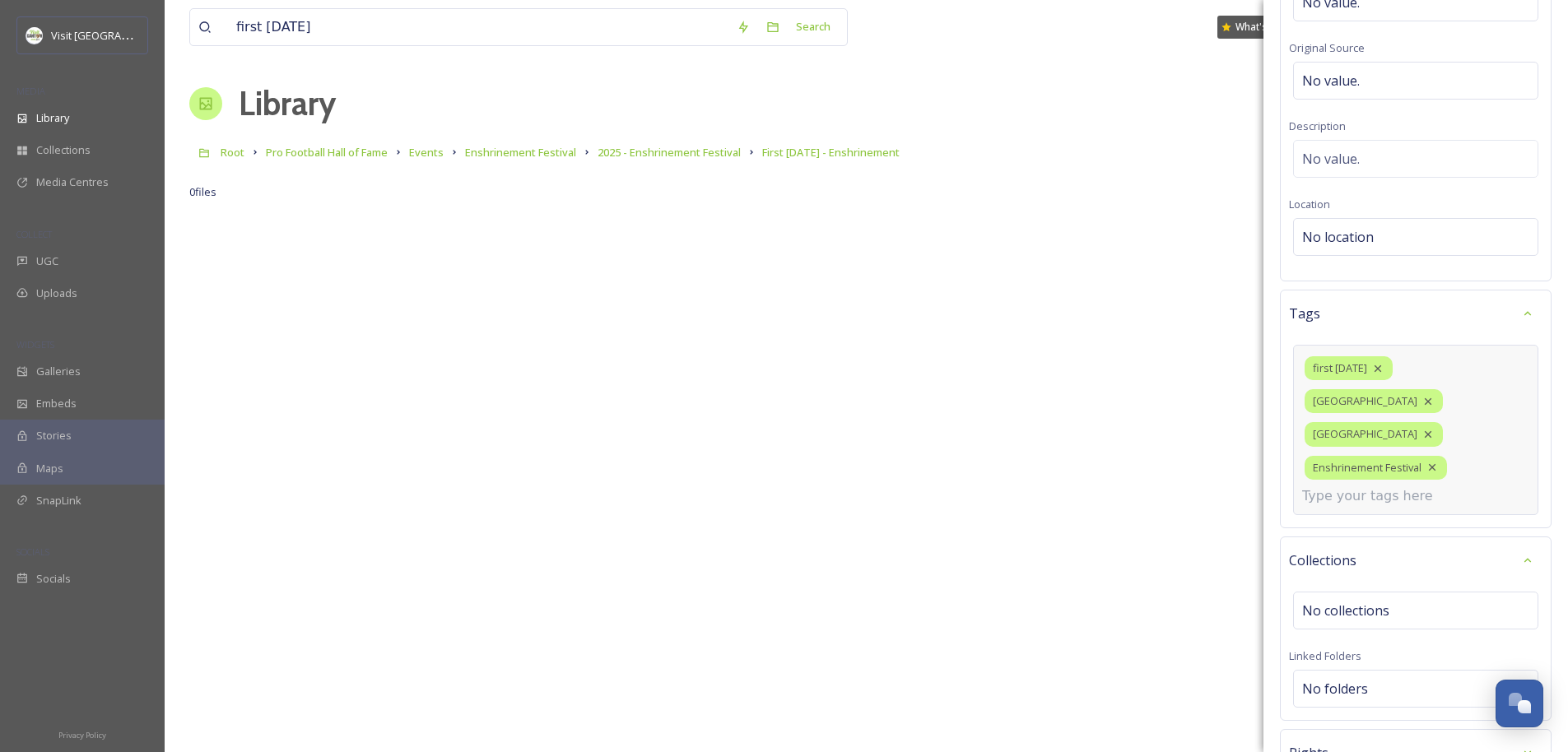
click at [877, 486] on input at bounding box center [1383, 496] width 164 height 19
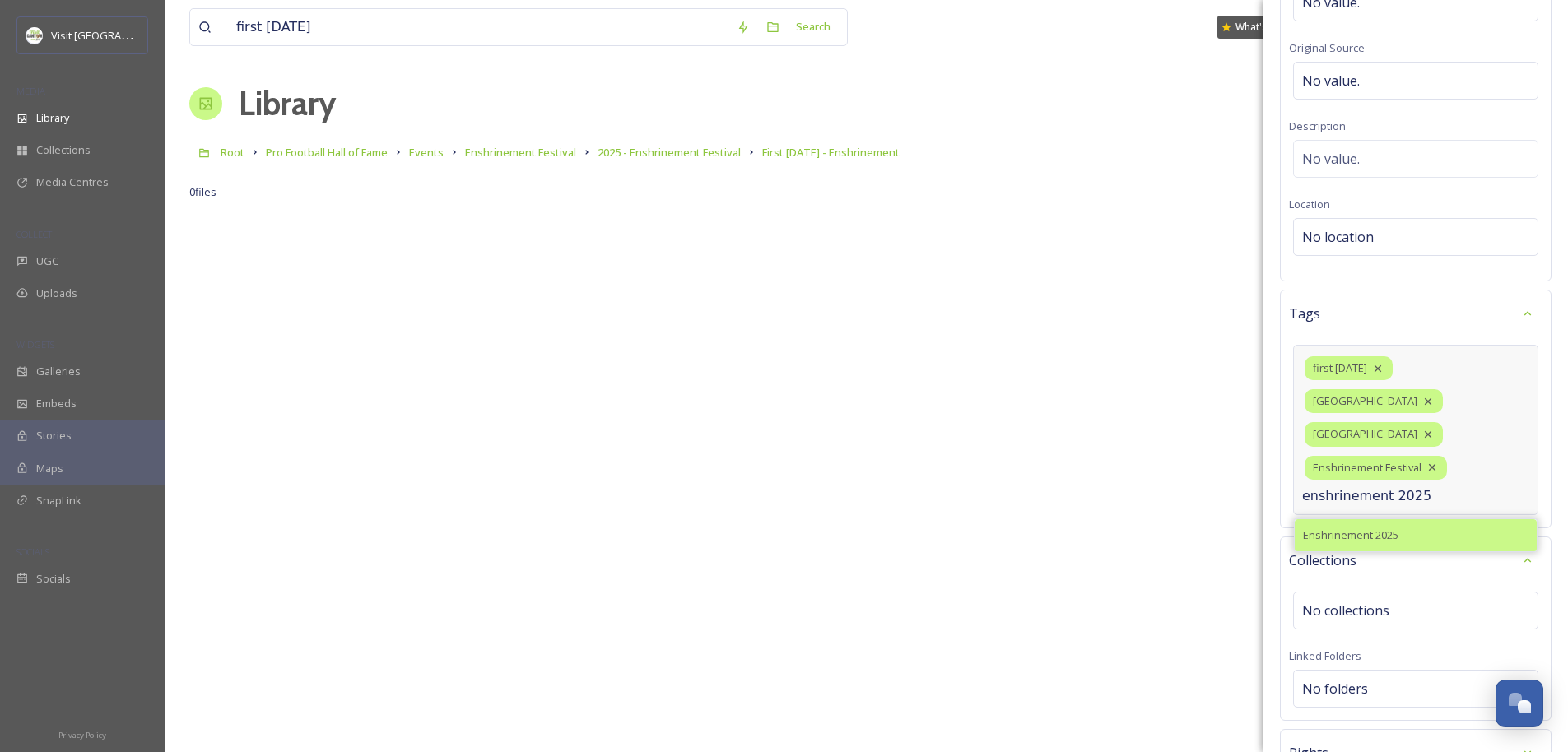
type input "enshrinement 2025"
click at [877, 527] on span "Enshrinement 2025" at bounding box center [1350, 535] width 95 height 16
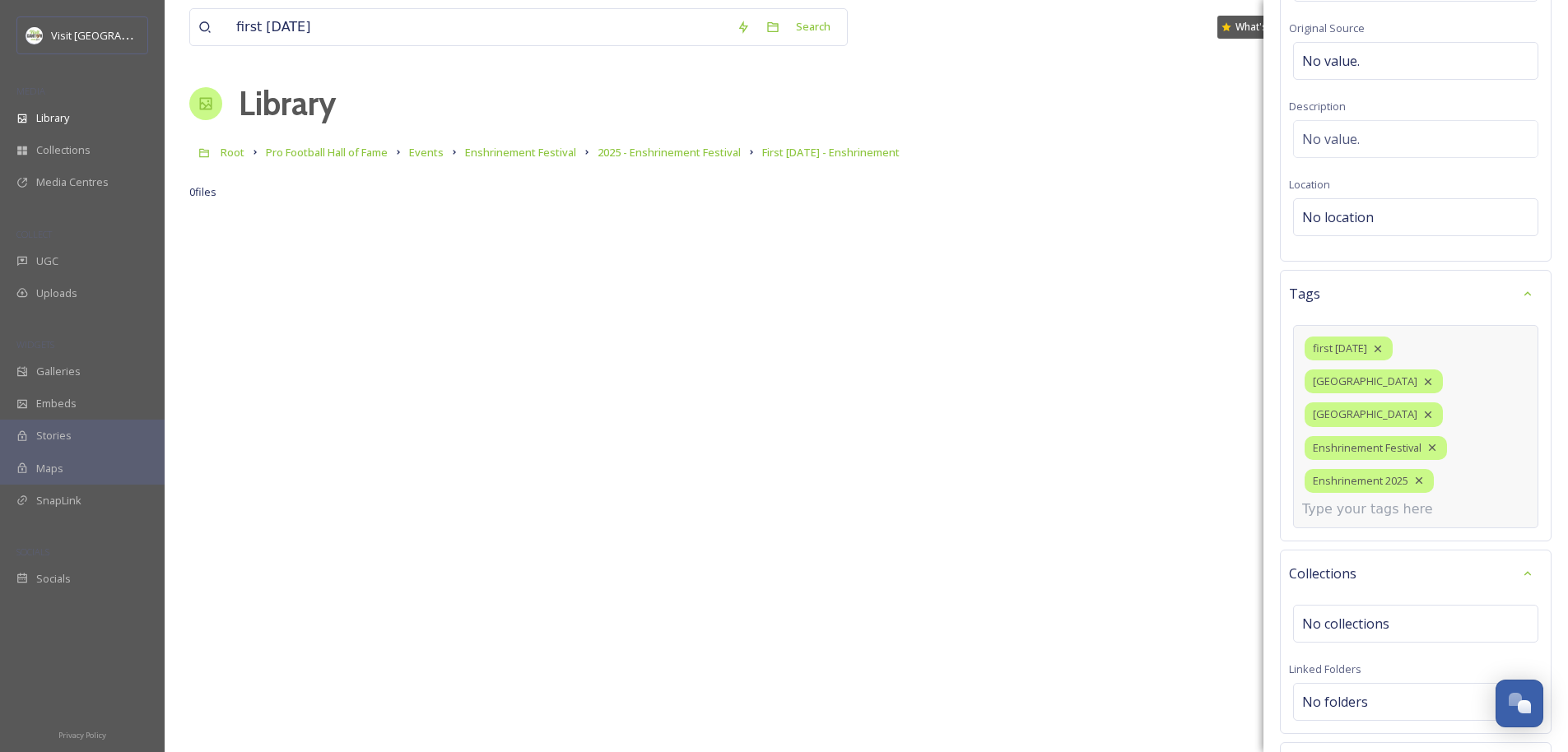
scroll to position [185, 0]
click at [877, 497] on input at bounding box center [1383, 507] width 164 height 19
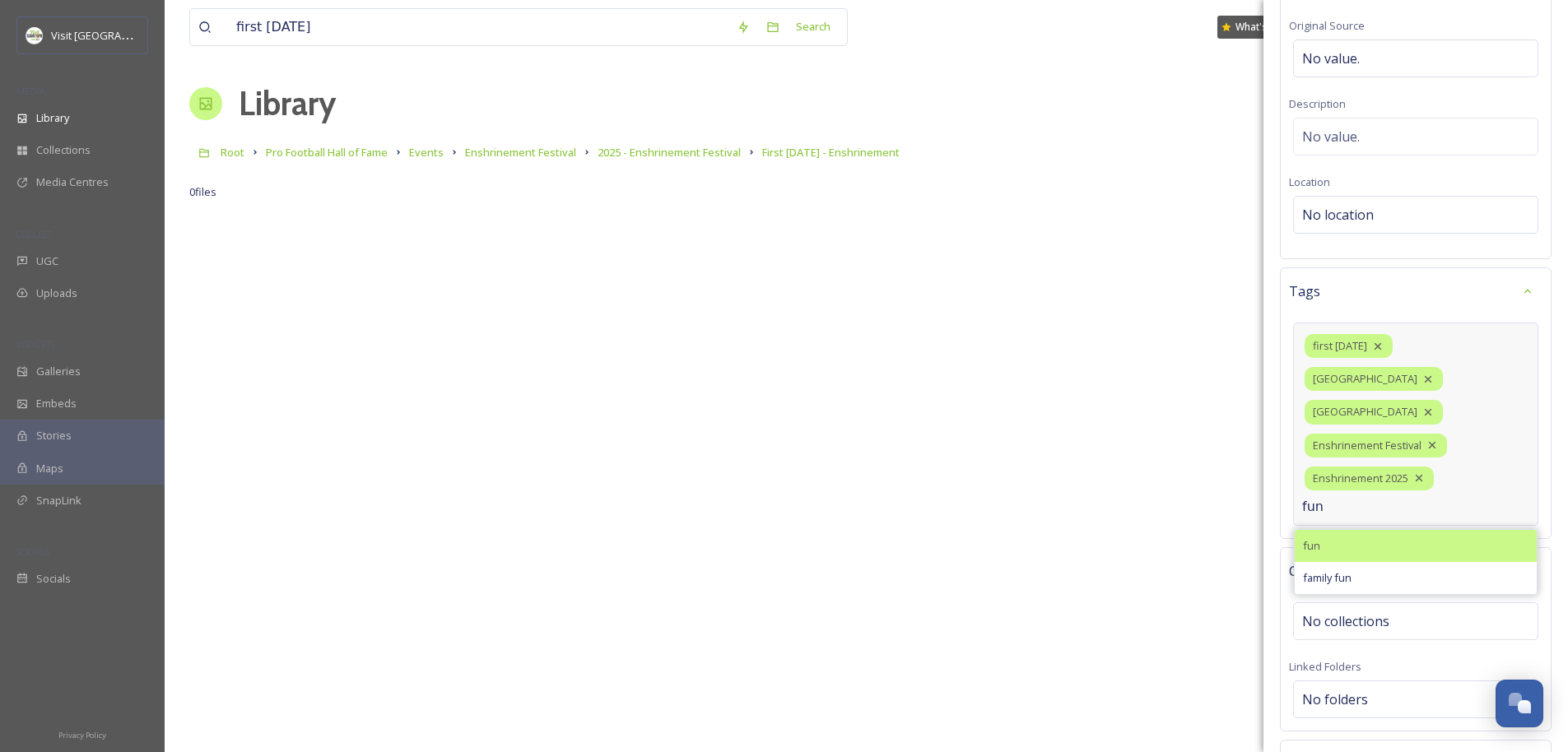
type input "fun"
click at [877, 530] on div "fun" at bounding box center [1415, 546] width 242 height 32
click at [877, 497] on input at bounding box center [1383, 507] width 164 height 19
type input "nightlife"
click at [877, 530] on div "nightlife" at bounding box center [1415, 546] width 242 height 32
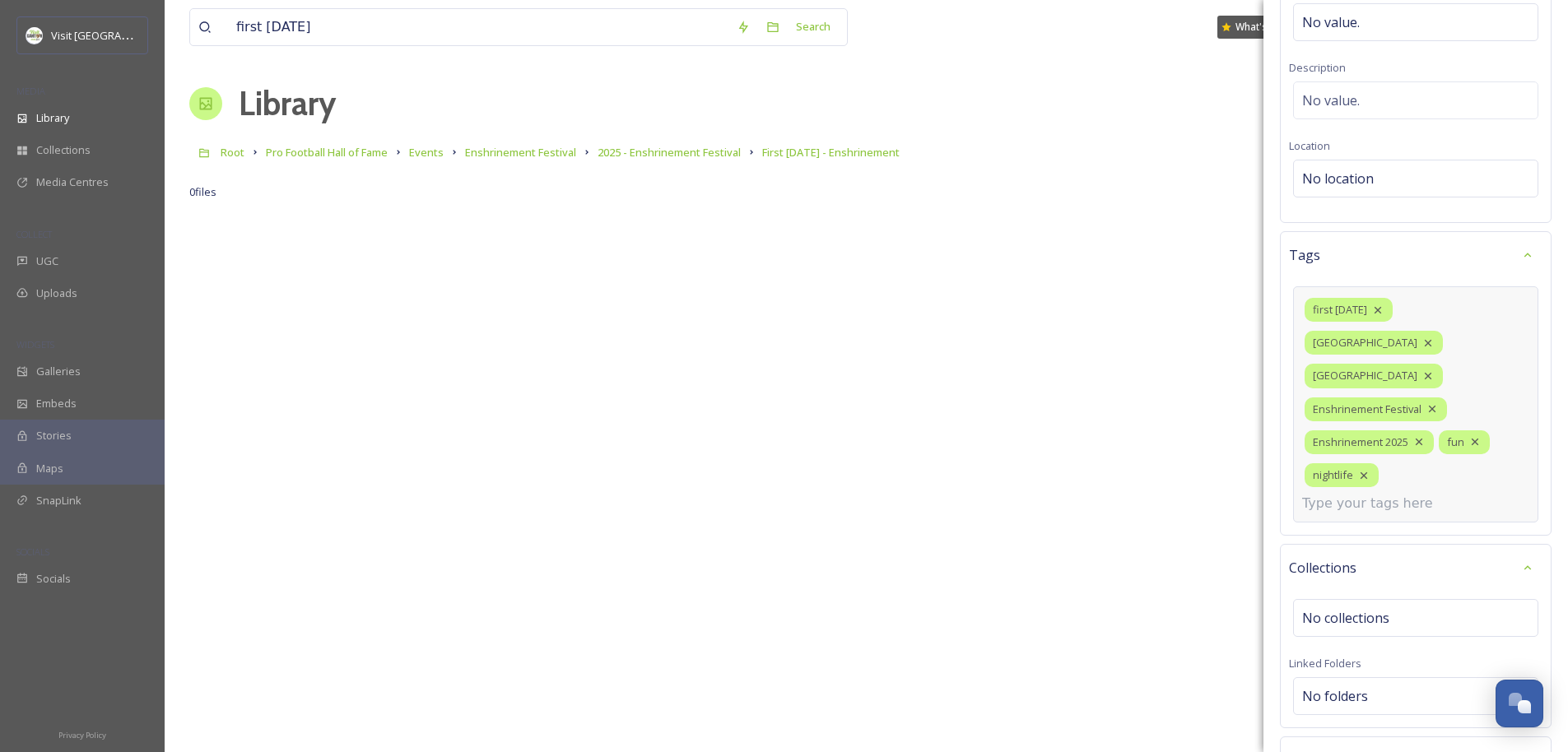
scroll to position [328, 0]
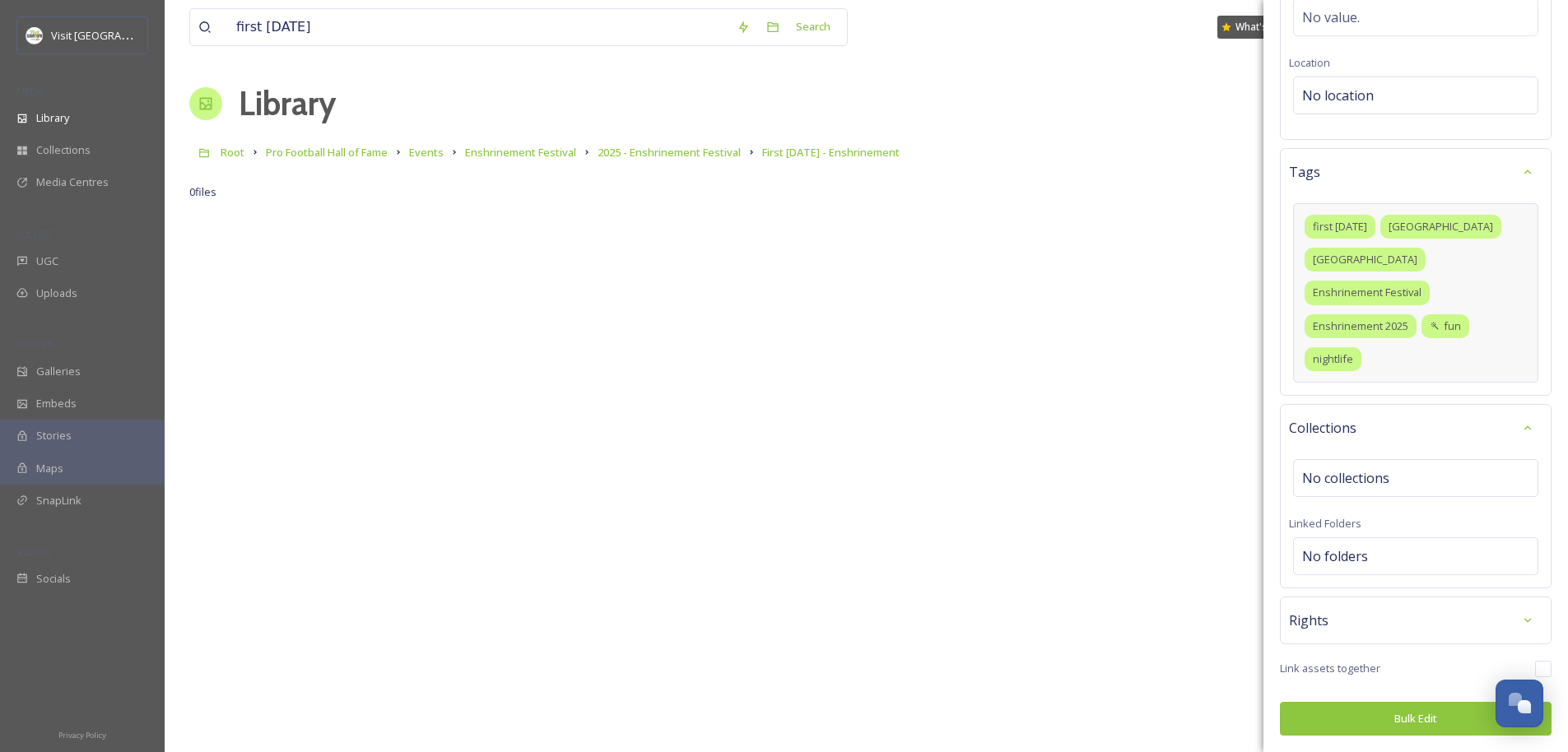
click at [877, 704] on button "Bulk Edit" at bounding box center [1415, 719] width 271 height 34
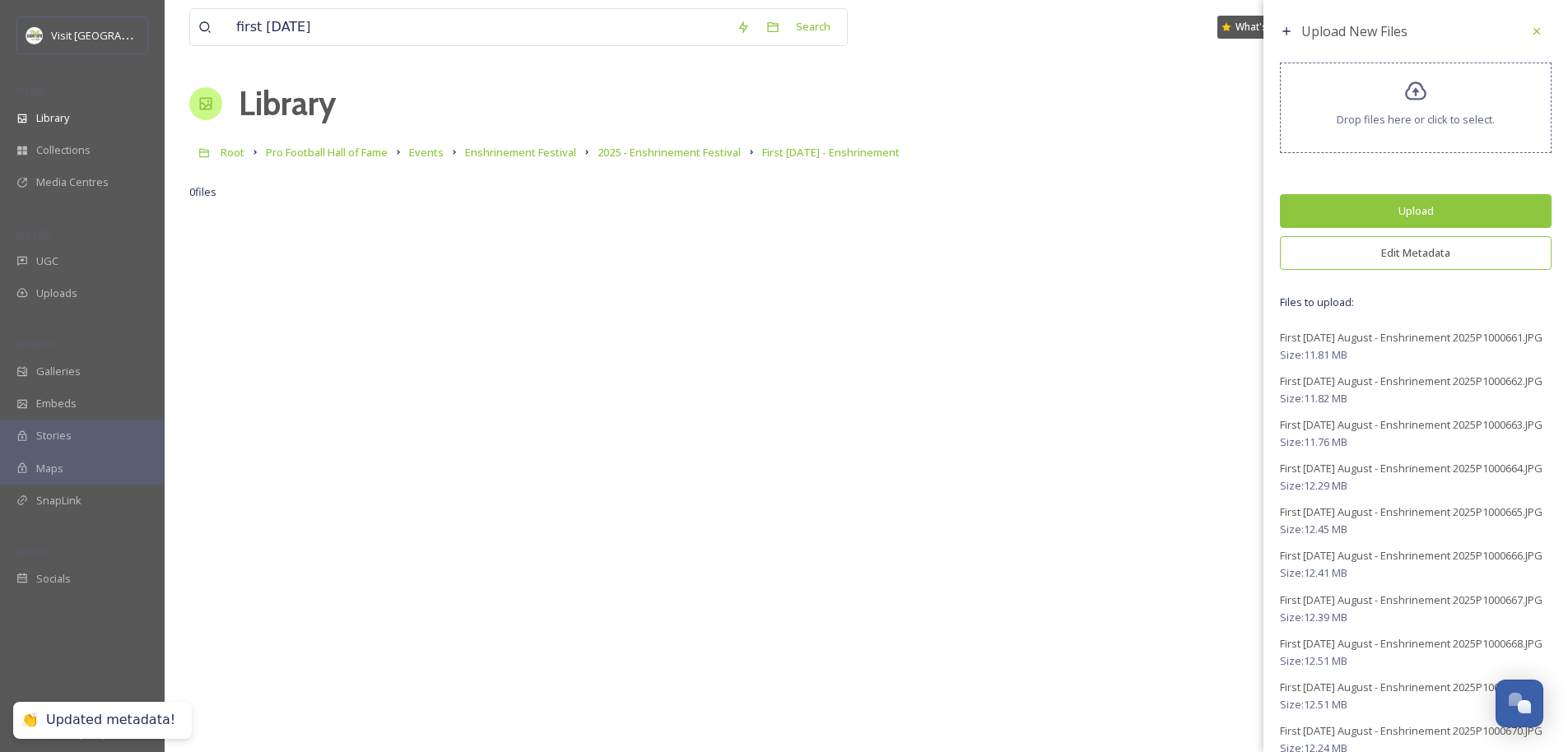
click at [877, 214] on button "Upload" at bounding box center [1415, 211] width 271 height 34
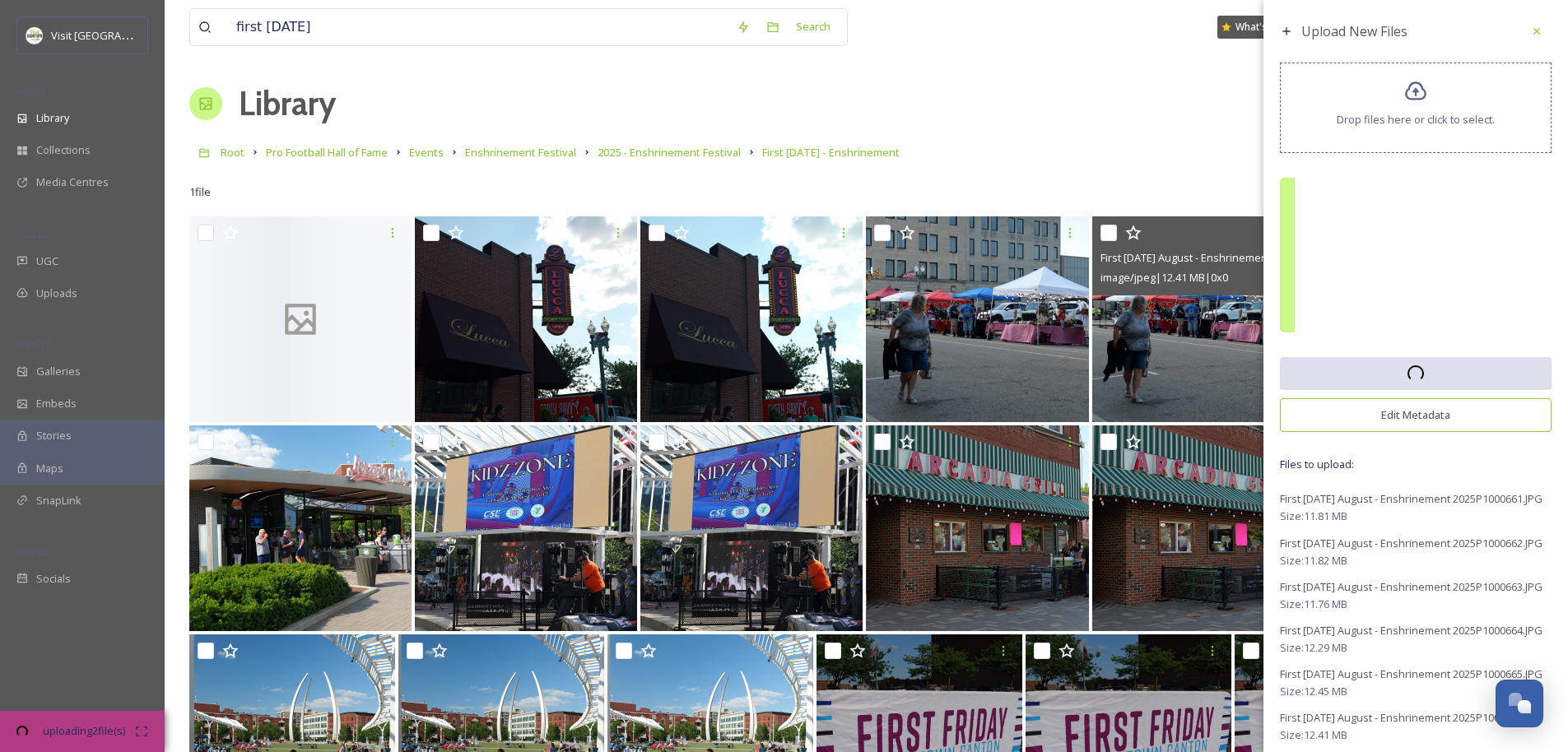
scroll to position [217, 0]
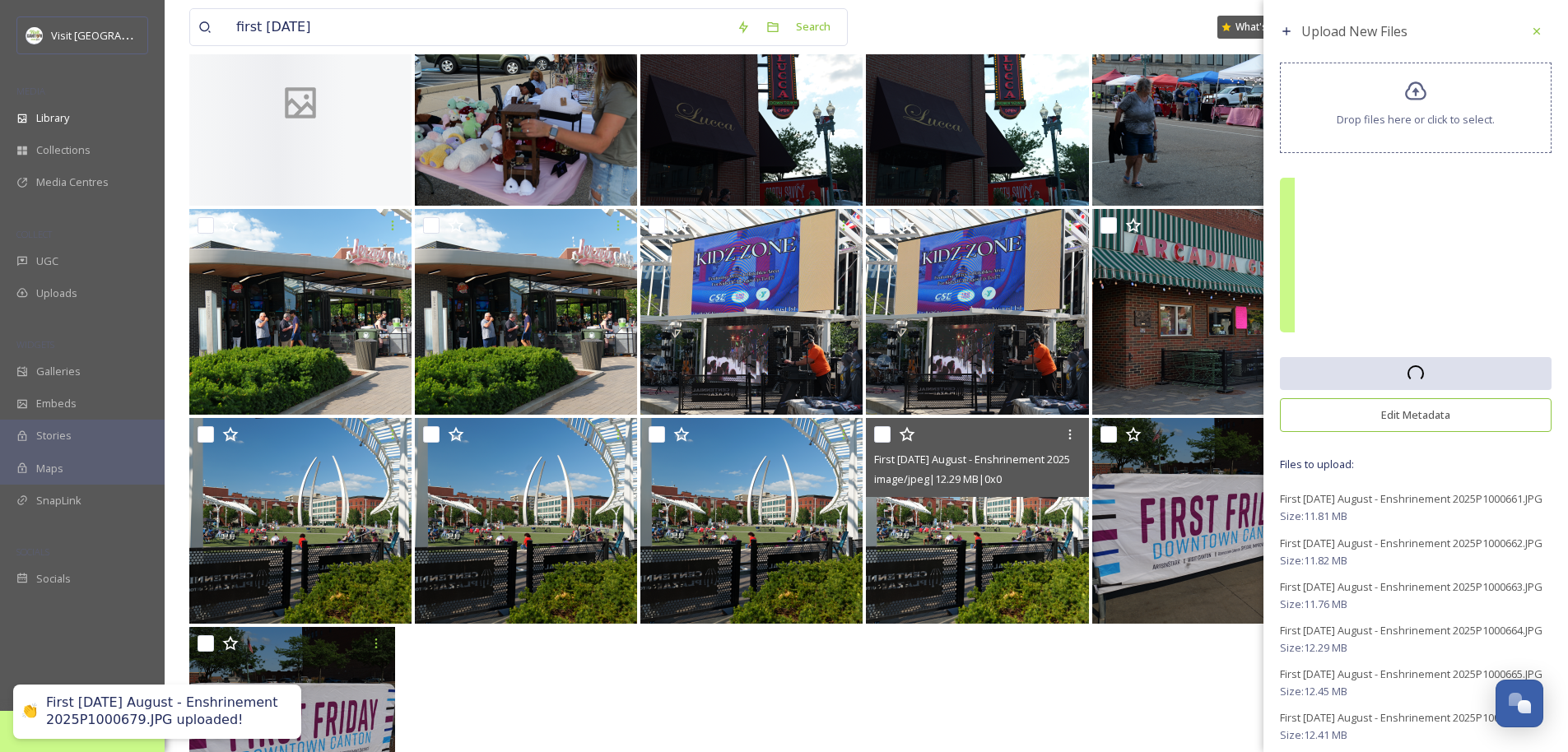
click at [149, 704] on div "uploading 1 file(s) 00:00 remaining" at bounding box center [82, 732] width 164 height 41
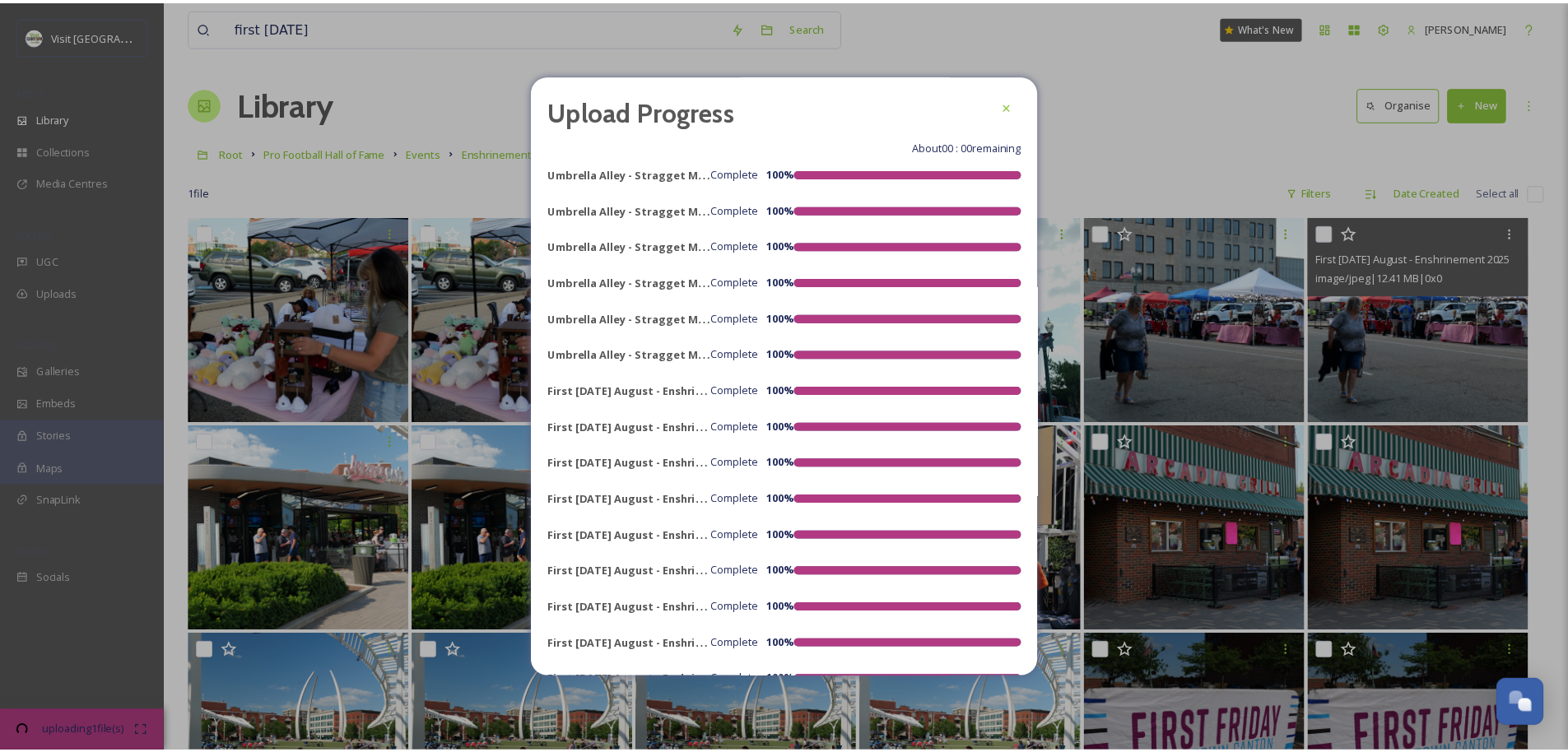
scroll to position [320, 0]
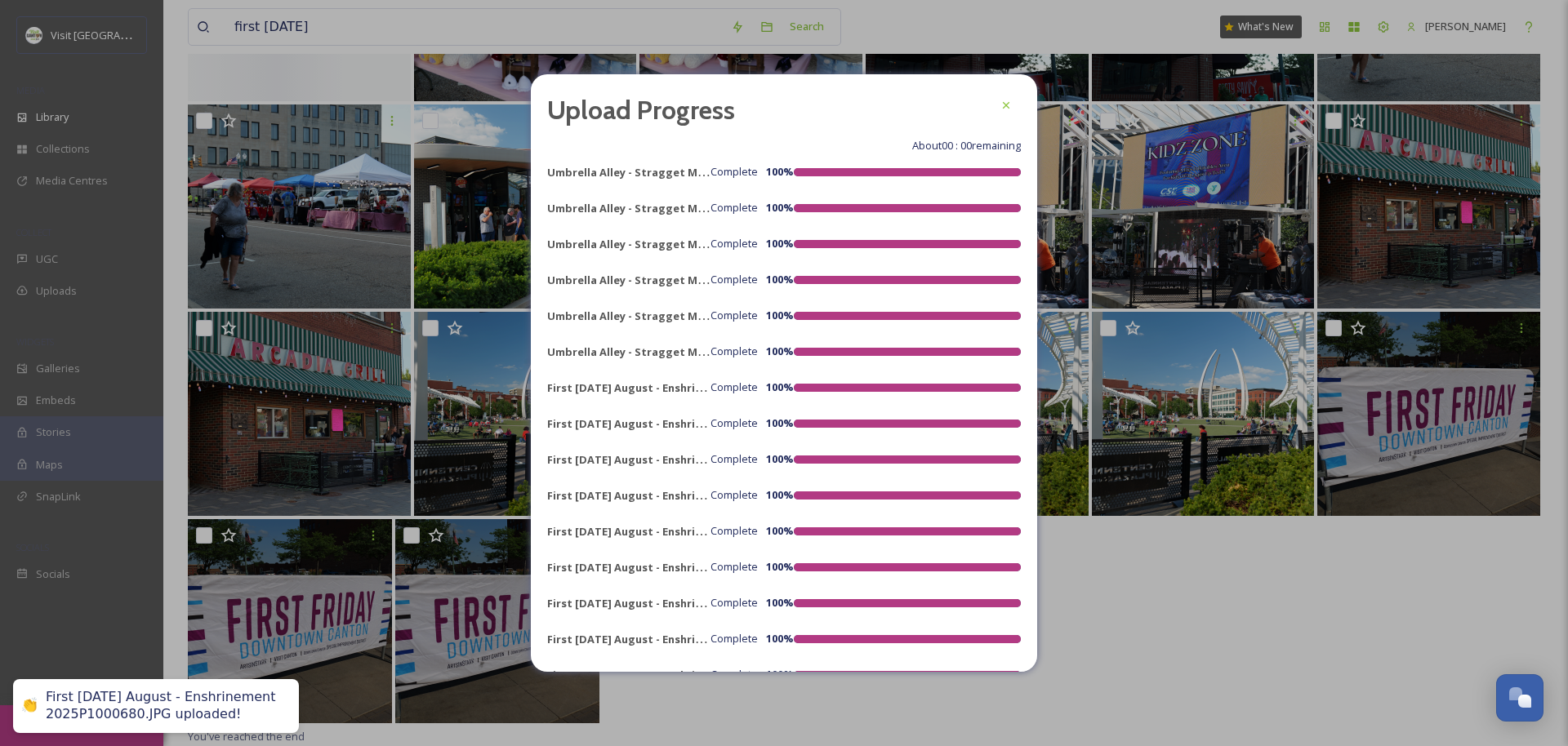
click at [871, 622] on div at bounding box center [866, 622] width 1356 height 207
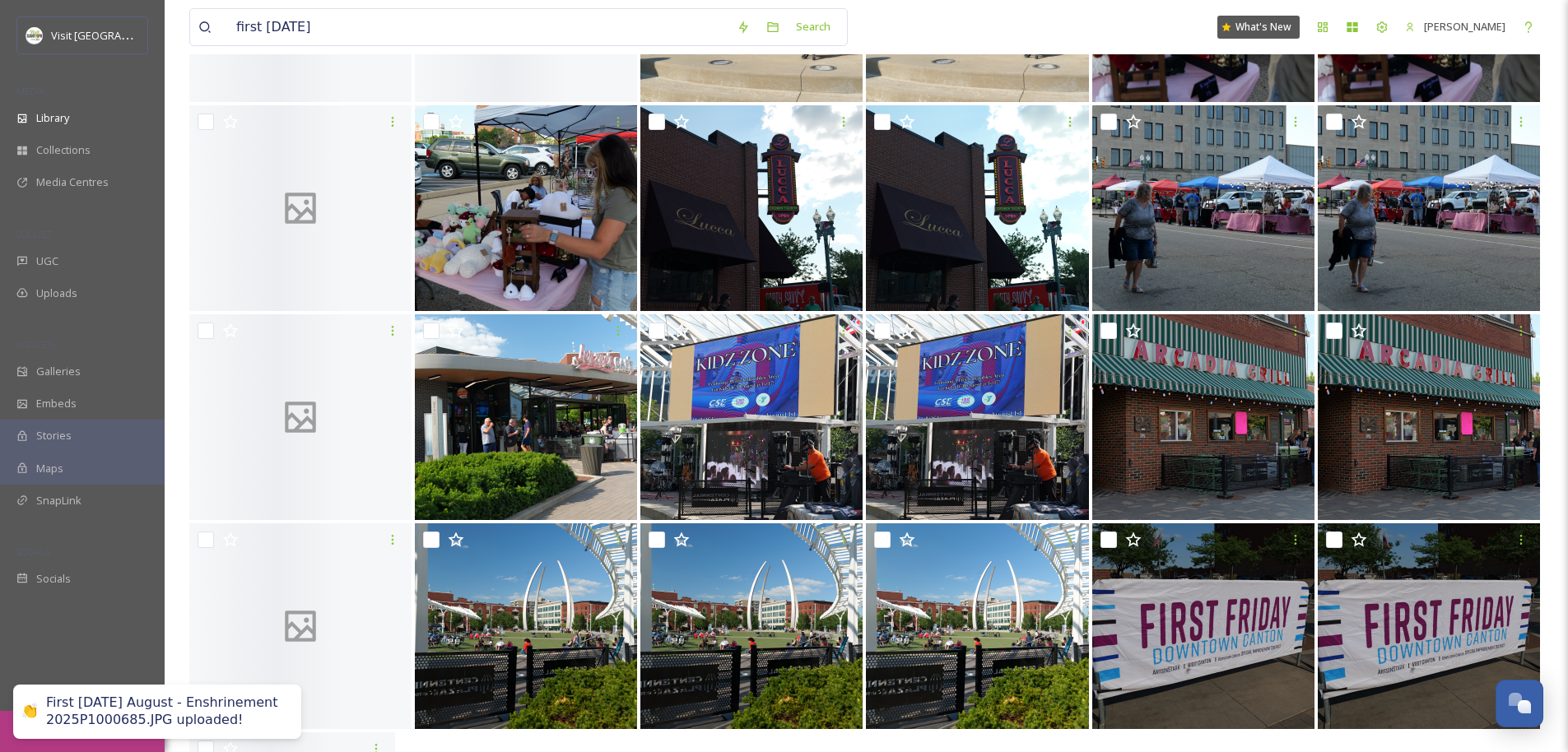
scroll to position [0, 0]
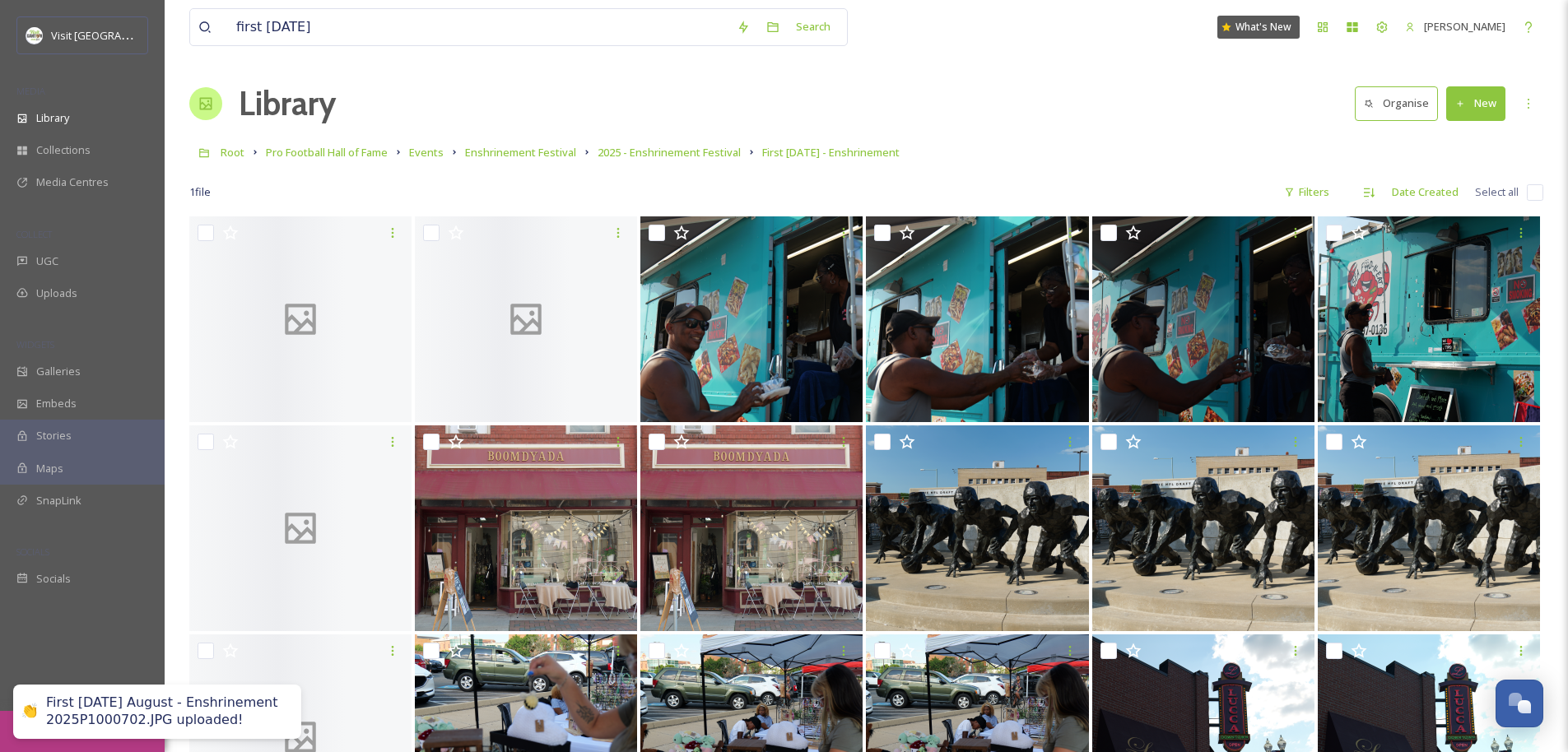
click at [877, 546] on img at bounding box center [977, 528] width 222 height 206
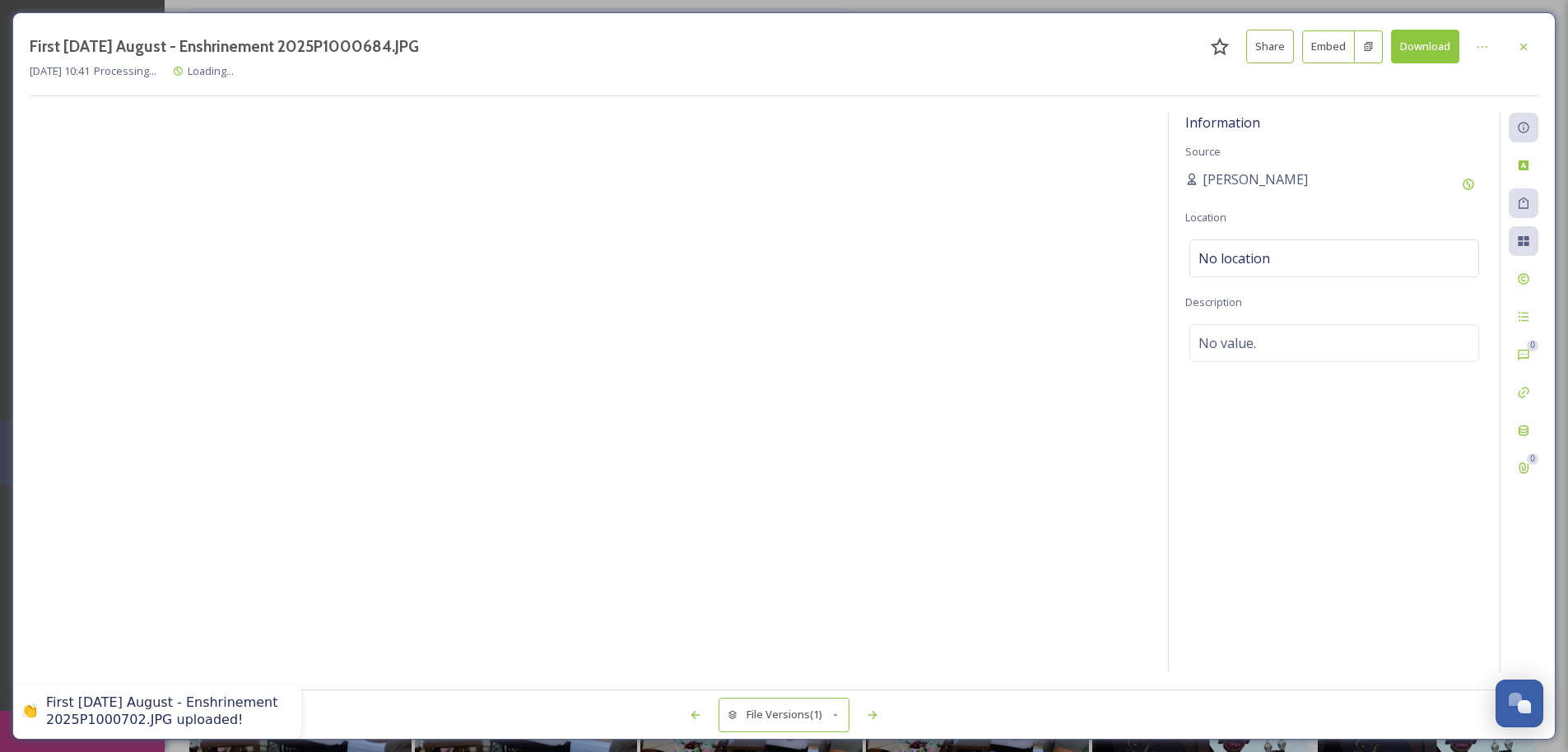
click at [877, 500] on div at bounding box center [589, 393] width 1122 height 560
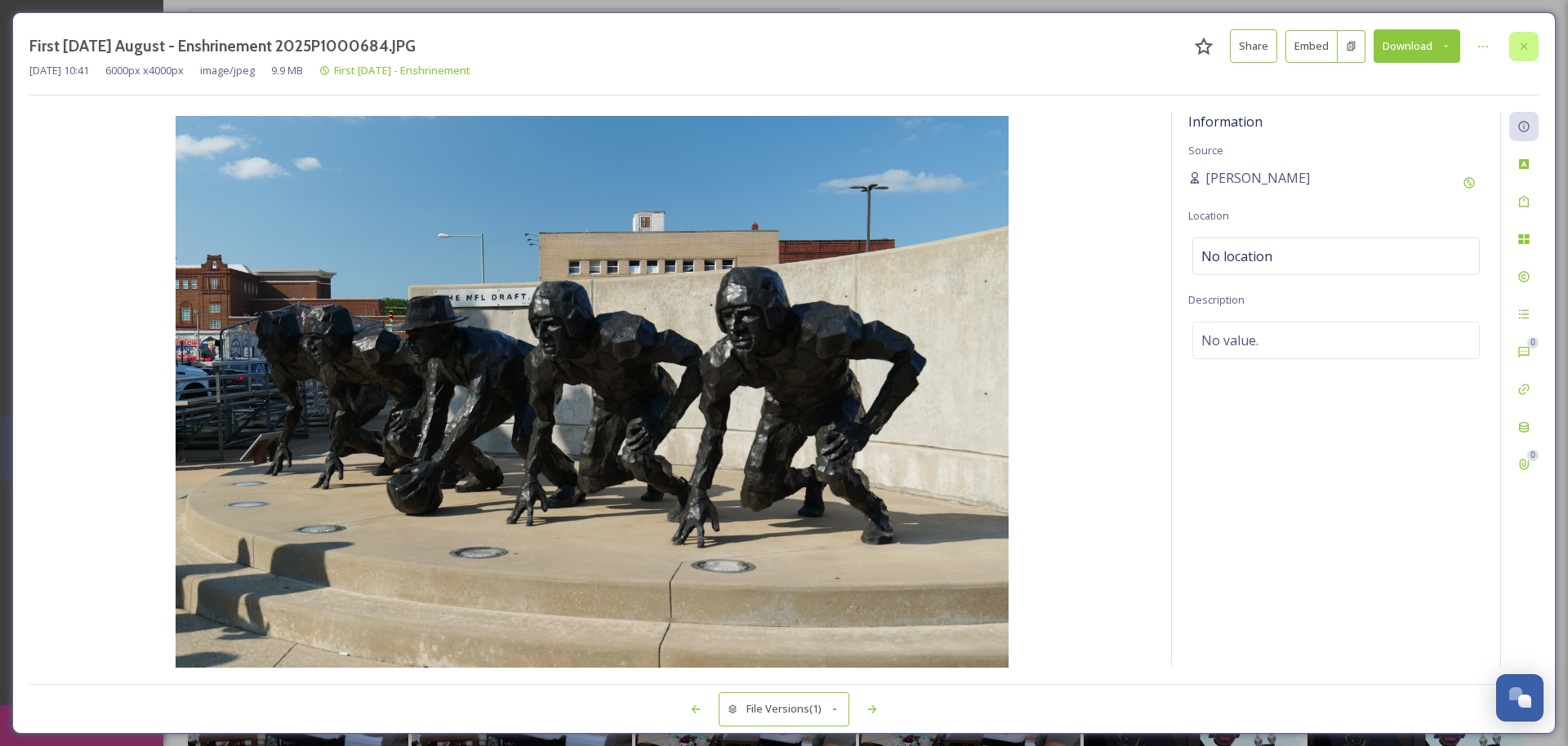
click at [871, 49] on icon at bounding box center [1525, 46] width 14 height 14
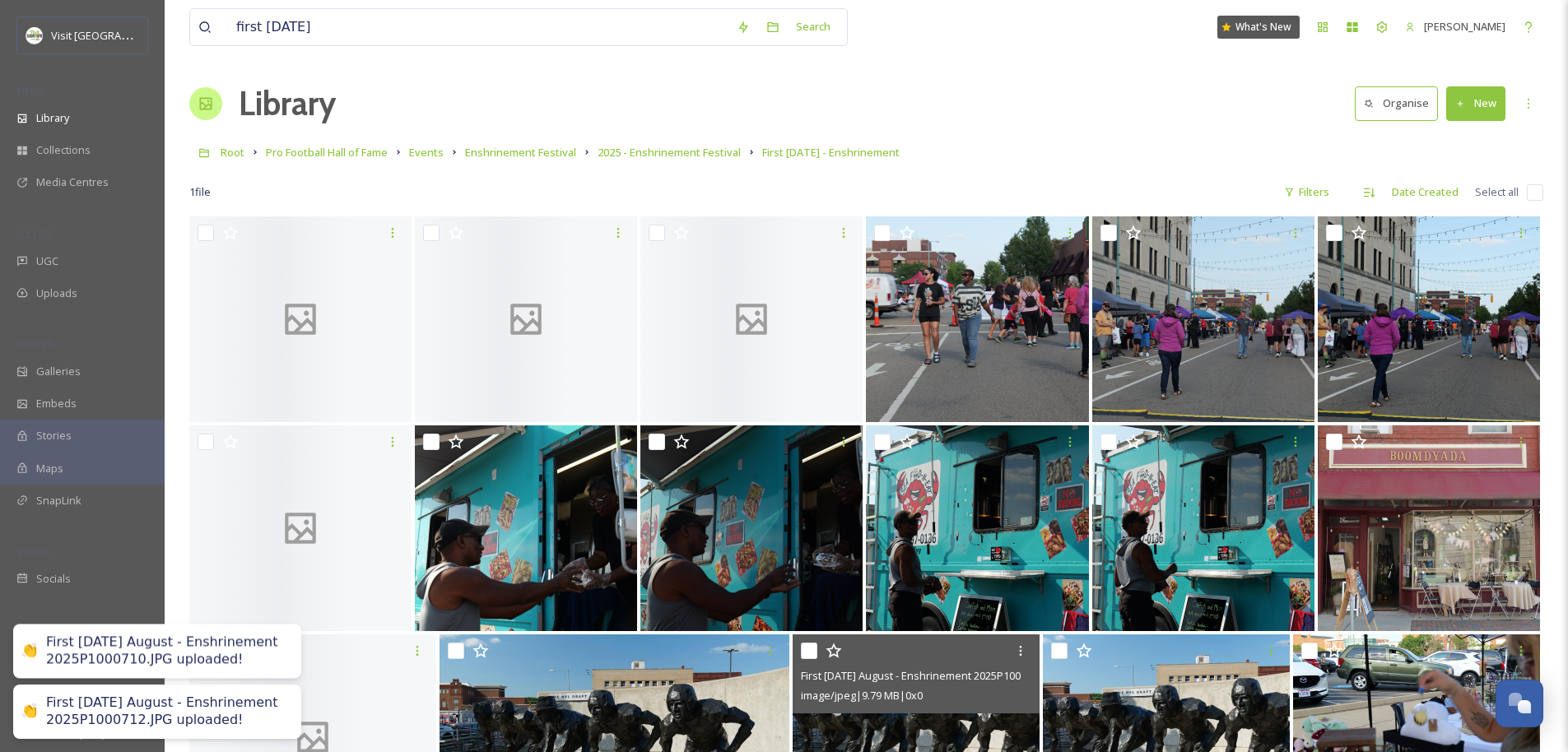
scroll to position [269, 0]
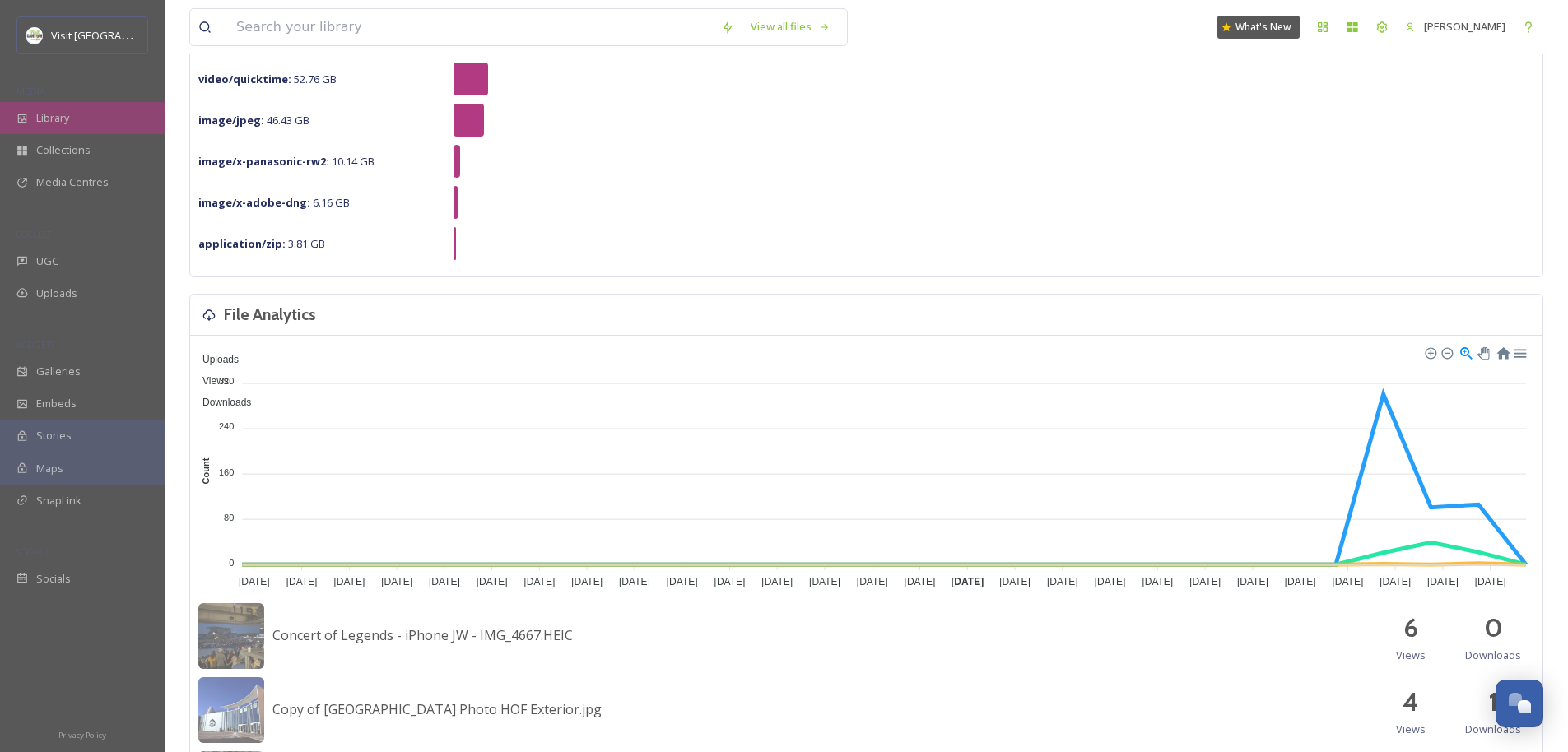
scroll to position [224, 0]
click at [74, 111] on div "Library" at bounding box center [82, 118] width 164 height 32
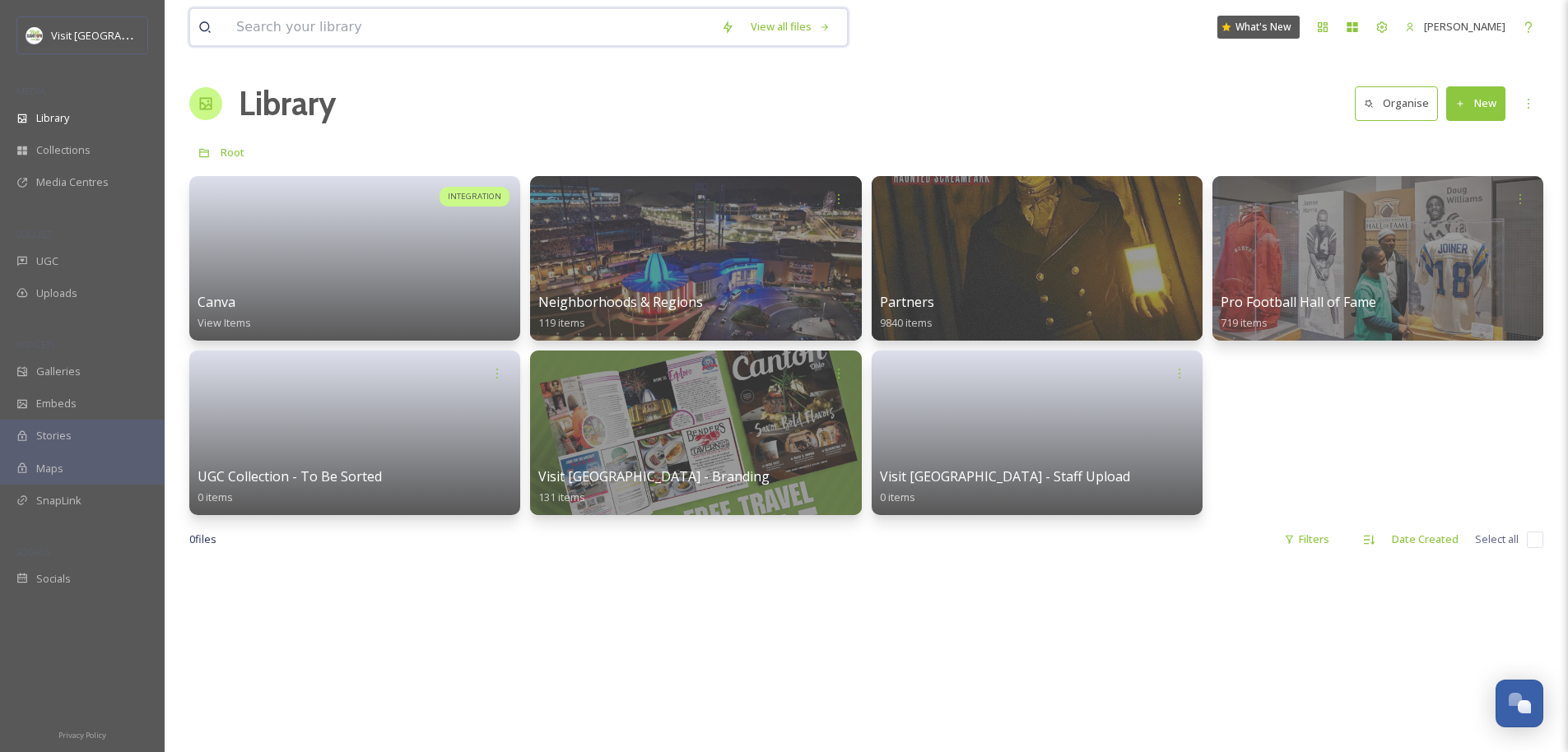
click at [368, 28] on input at bounding box center [470, 26] width 484 height 36
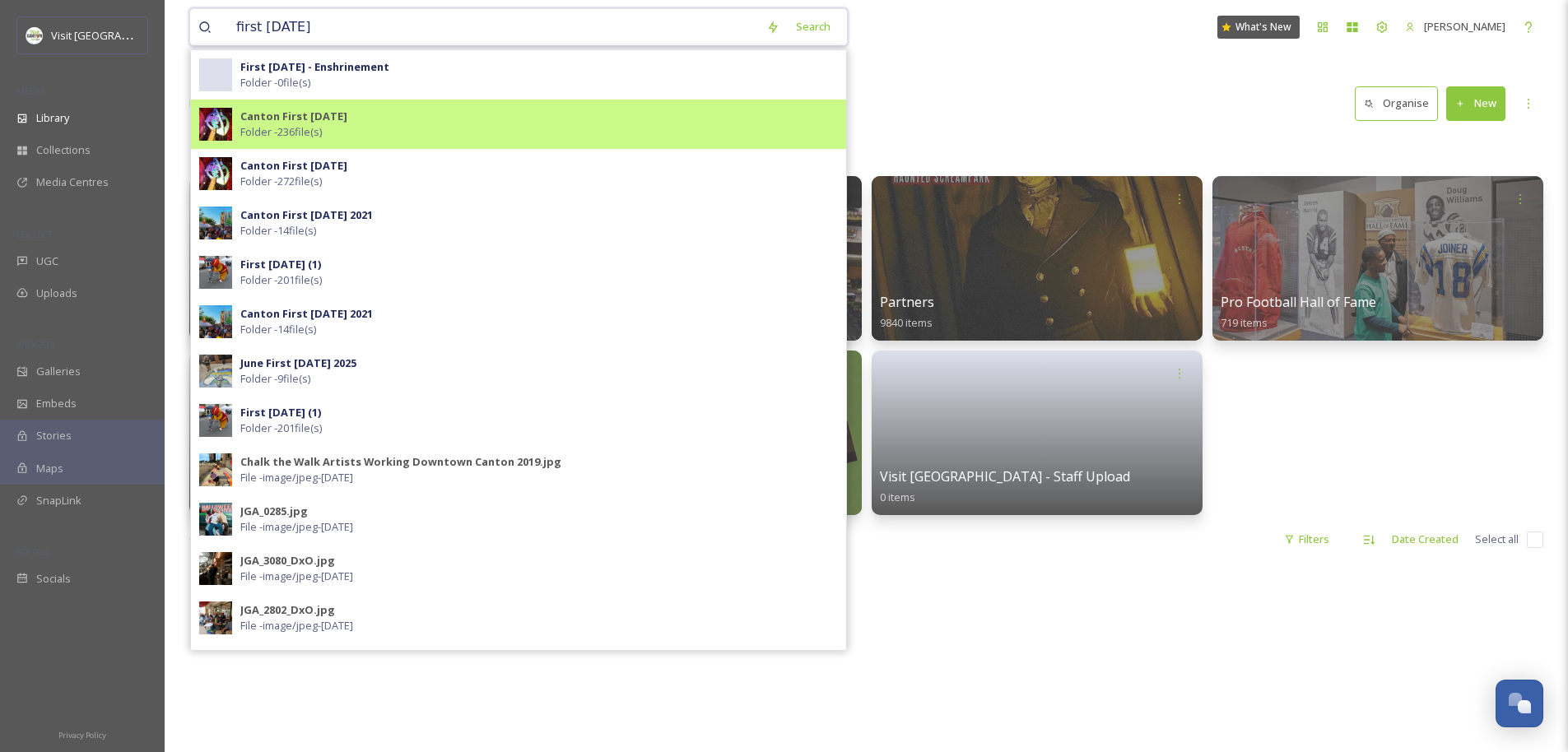
type input "first friday"
click at [441, 136] on div "Canton First Friday Folder - 236 file(s)" at bounding box center [539, 125] width 597 height 31
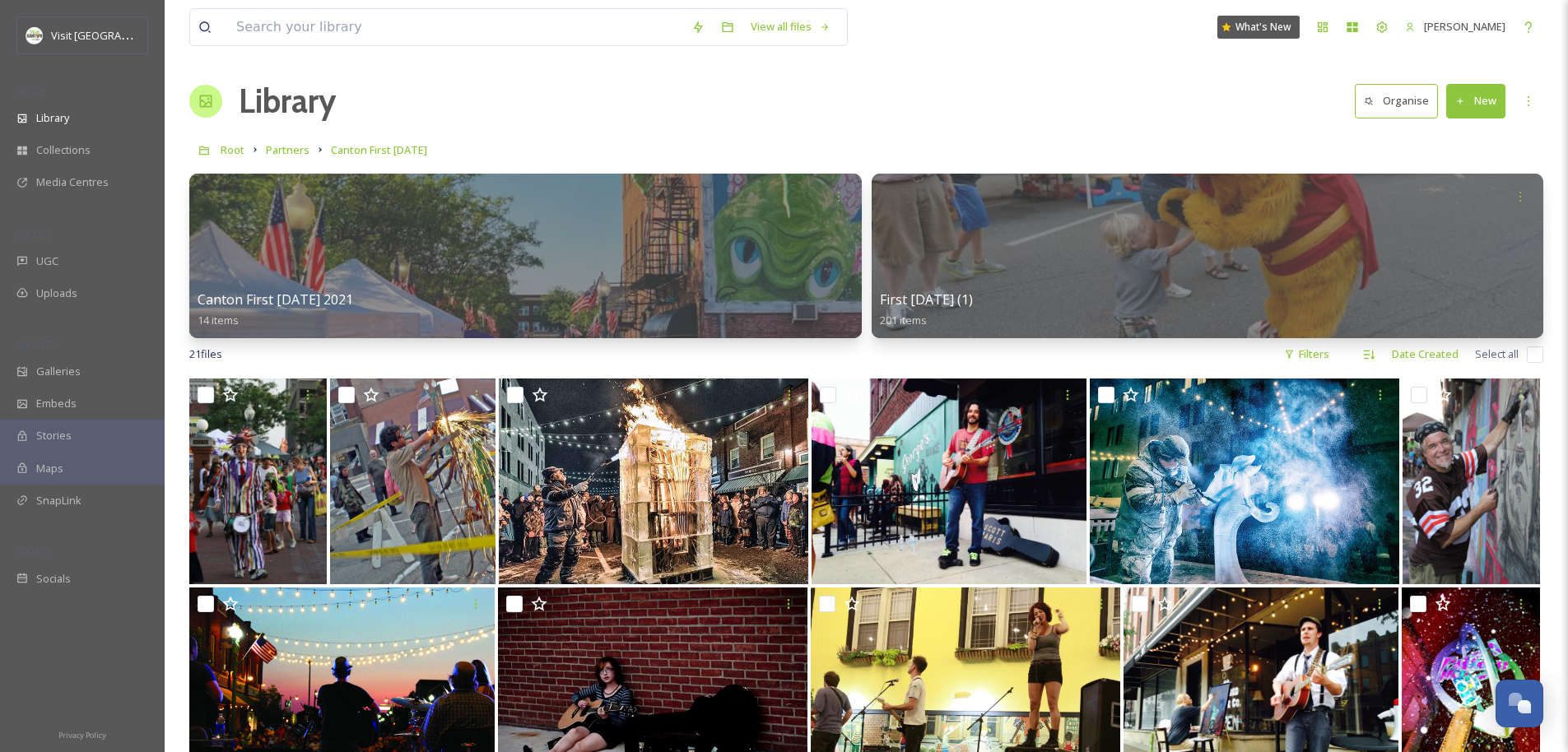
scroll to position [3, 0]
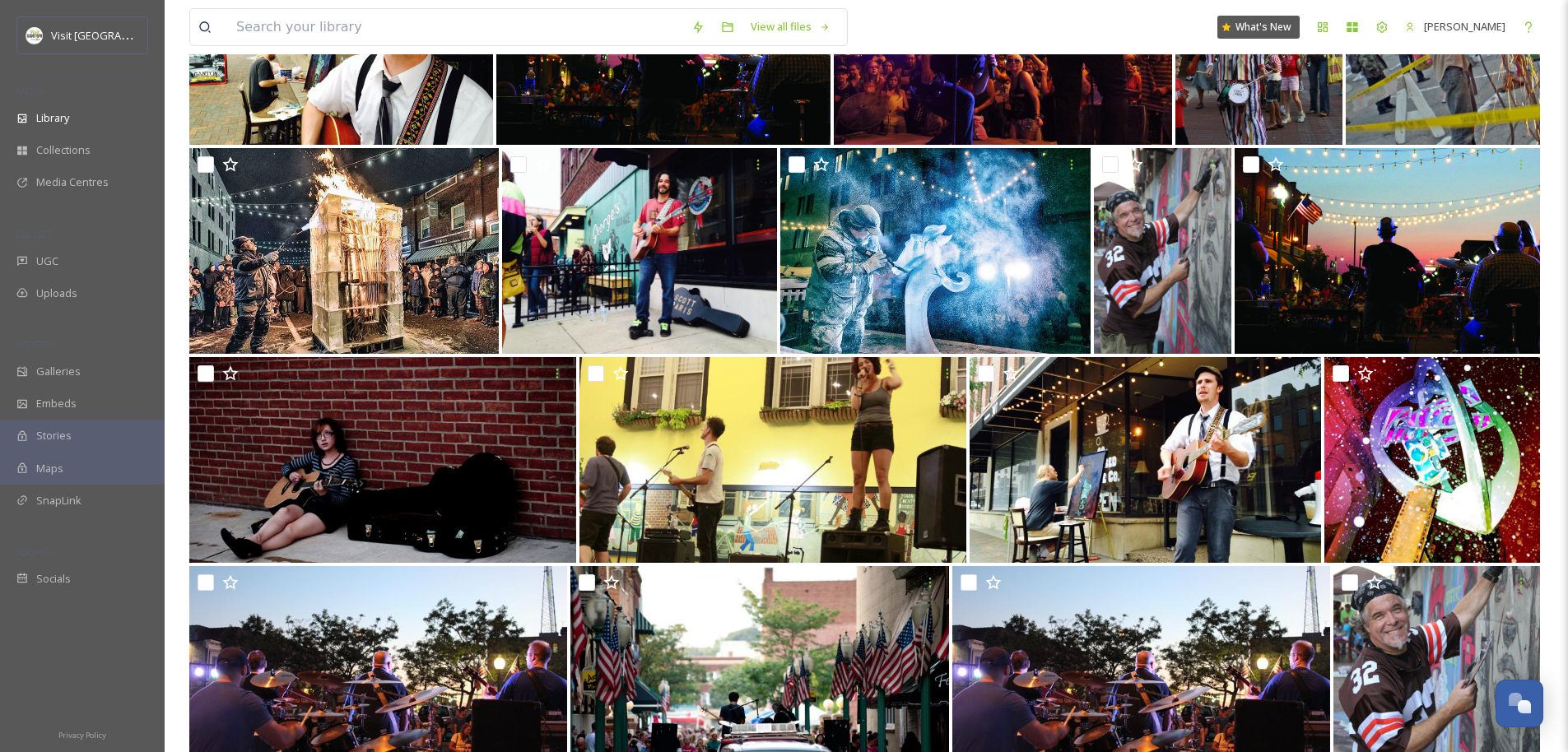
scroll to position [2117, 0]
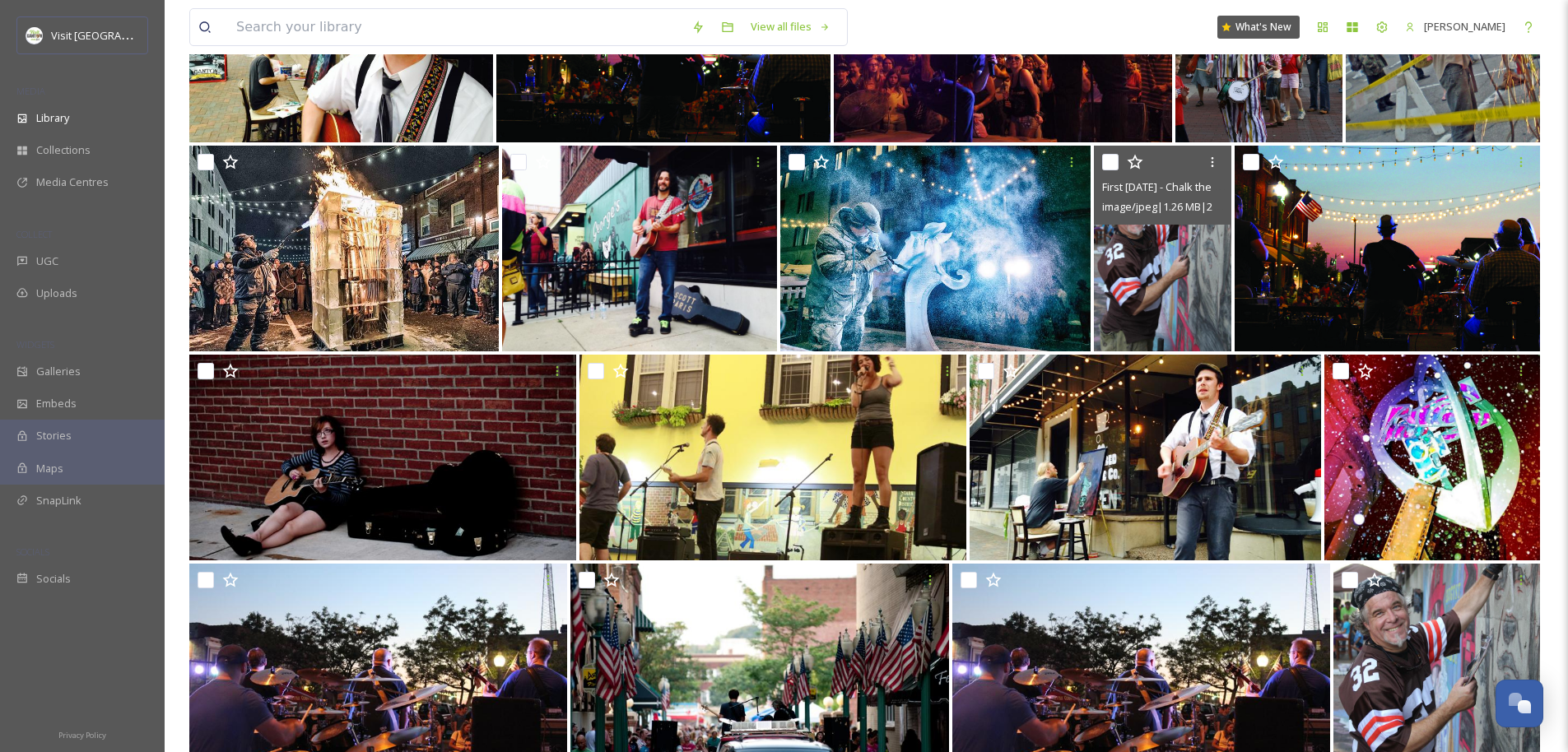
click at [1109, 165] on input "checkbox" at bounding box center [1110, 161] width 17 height 17
checkbox input "true"
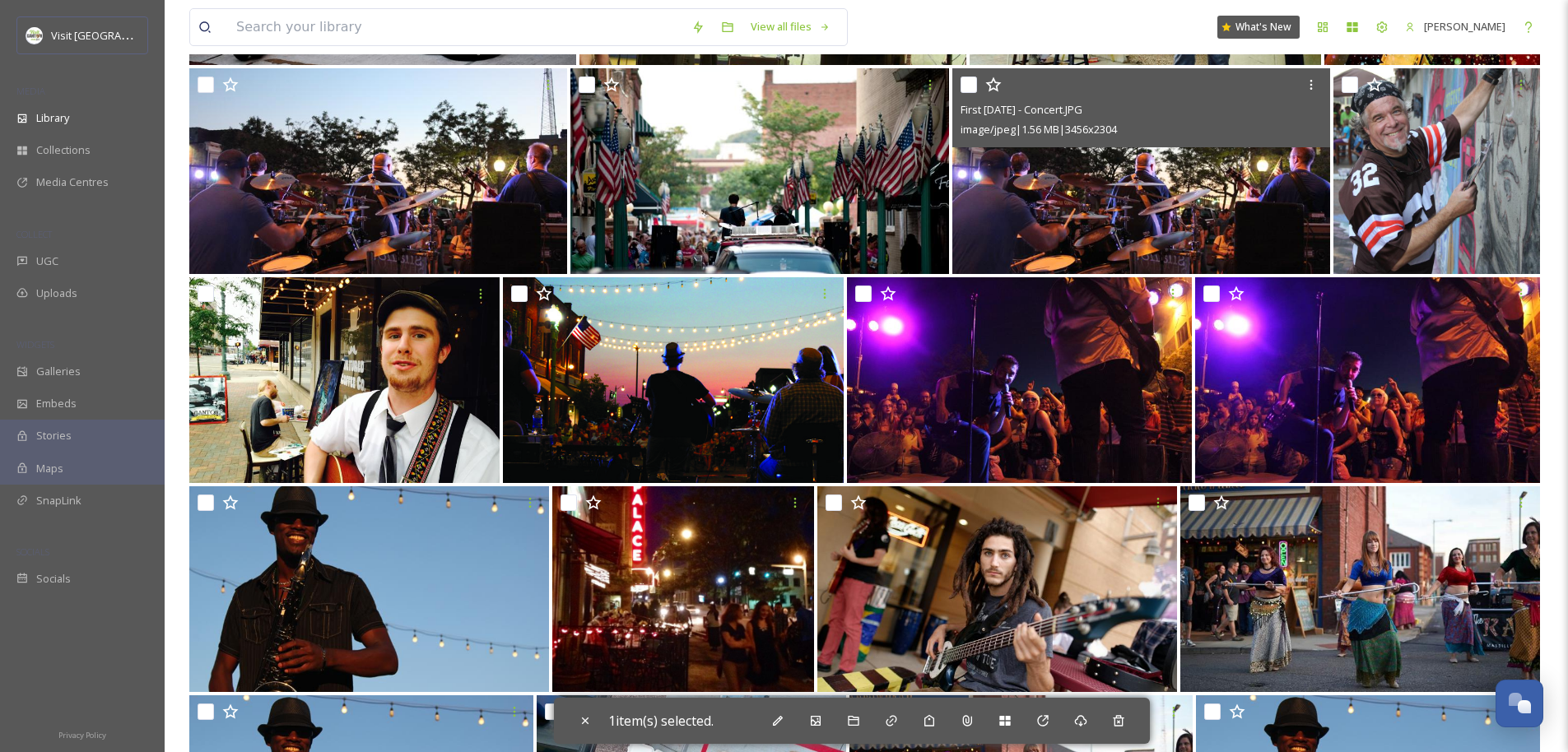
scroll to position [2675, 0]
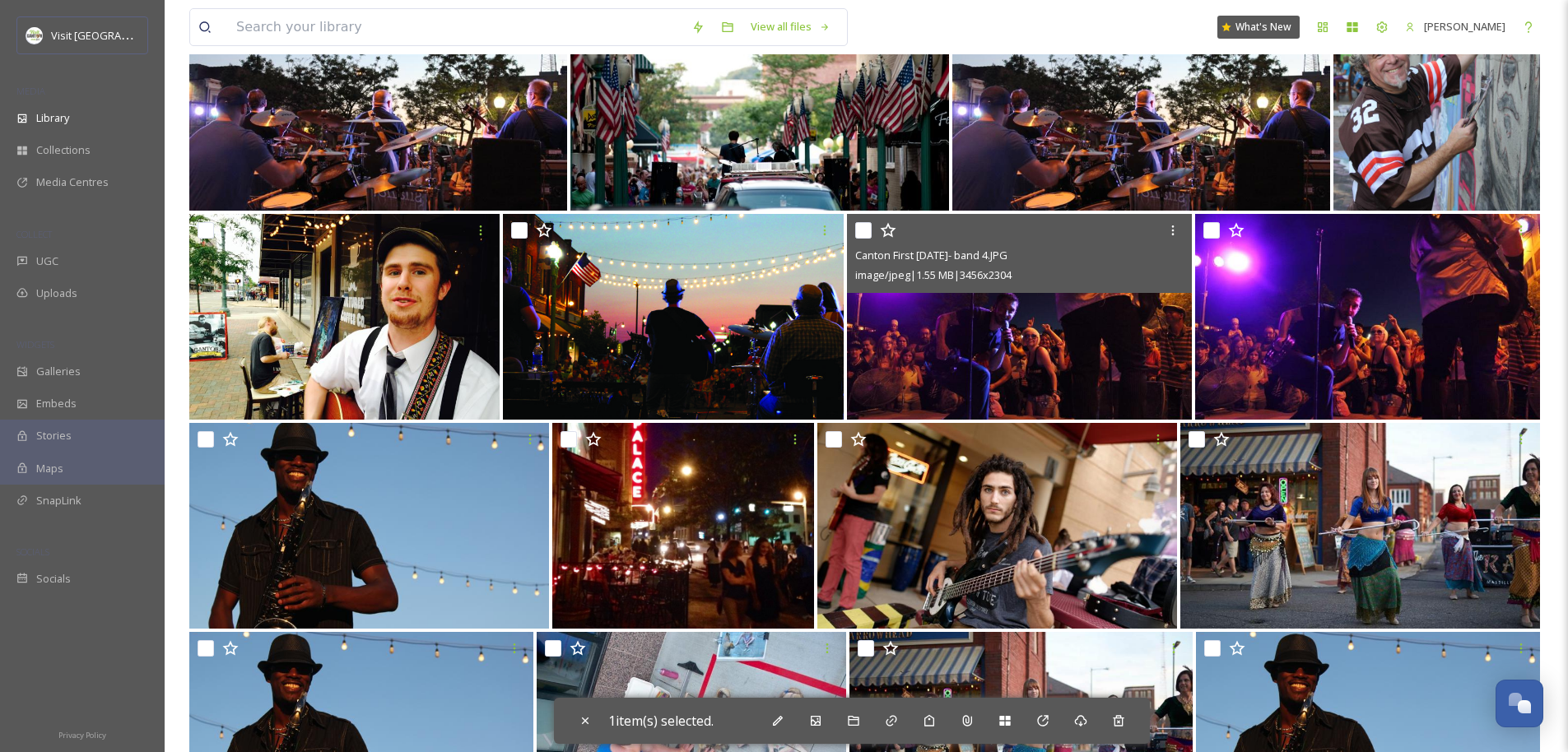
click at [863, 231] on input "checkbox" at bounding box center [863, 230] width 17 height 17
click at [862, 233] on input "checkbox" at bounding box center [863, 230] width 17 height 17
checkbox input "false"
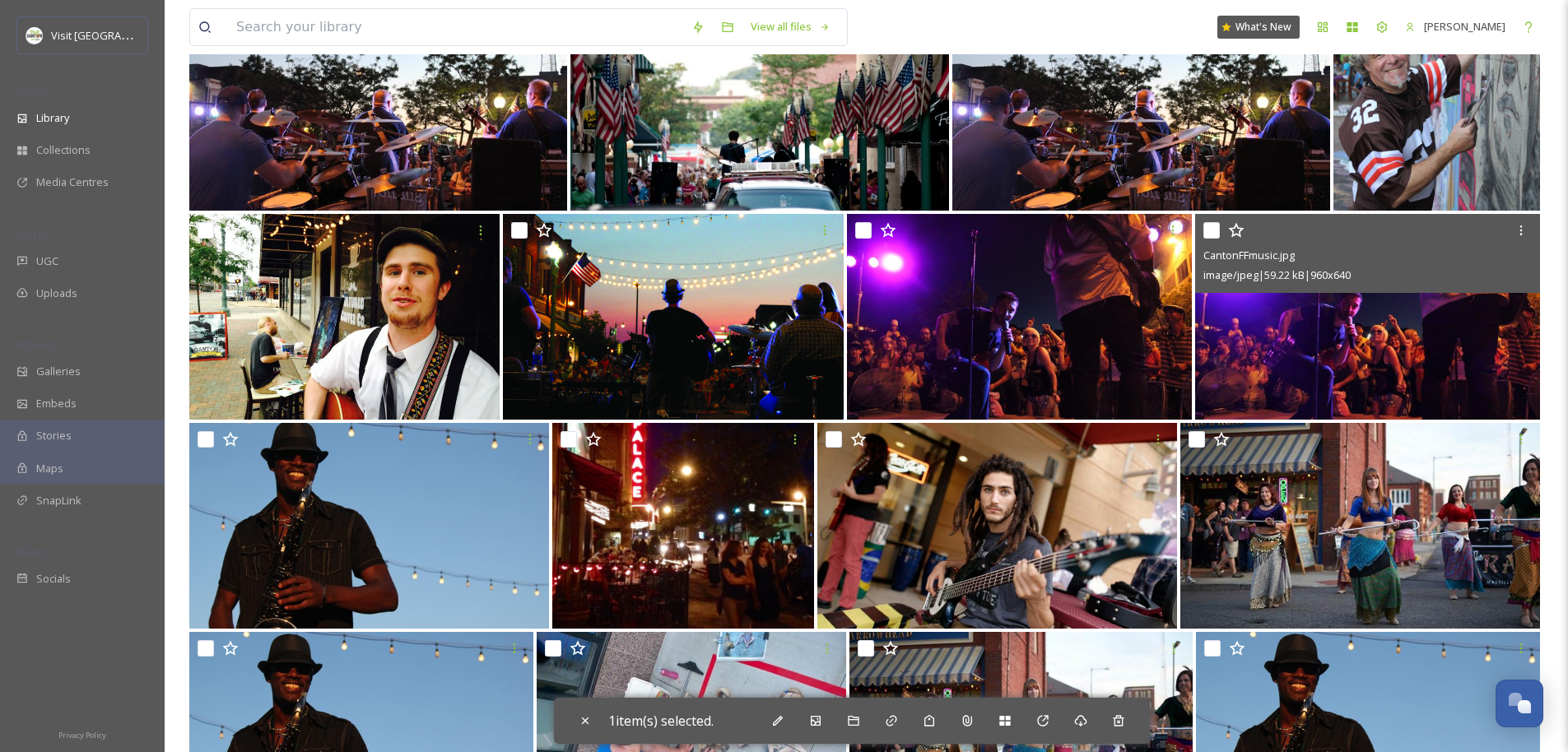
click at [1209, 233] on input "checkbox" at bounding box center [1211, 230] width 17 height 17
checkbox input "true"
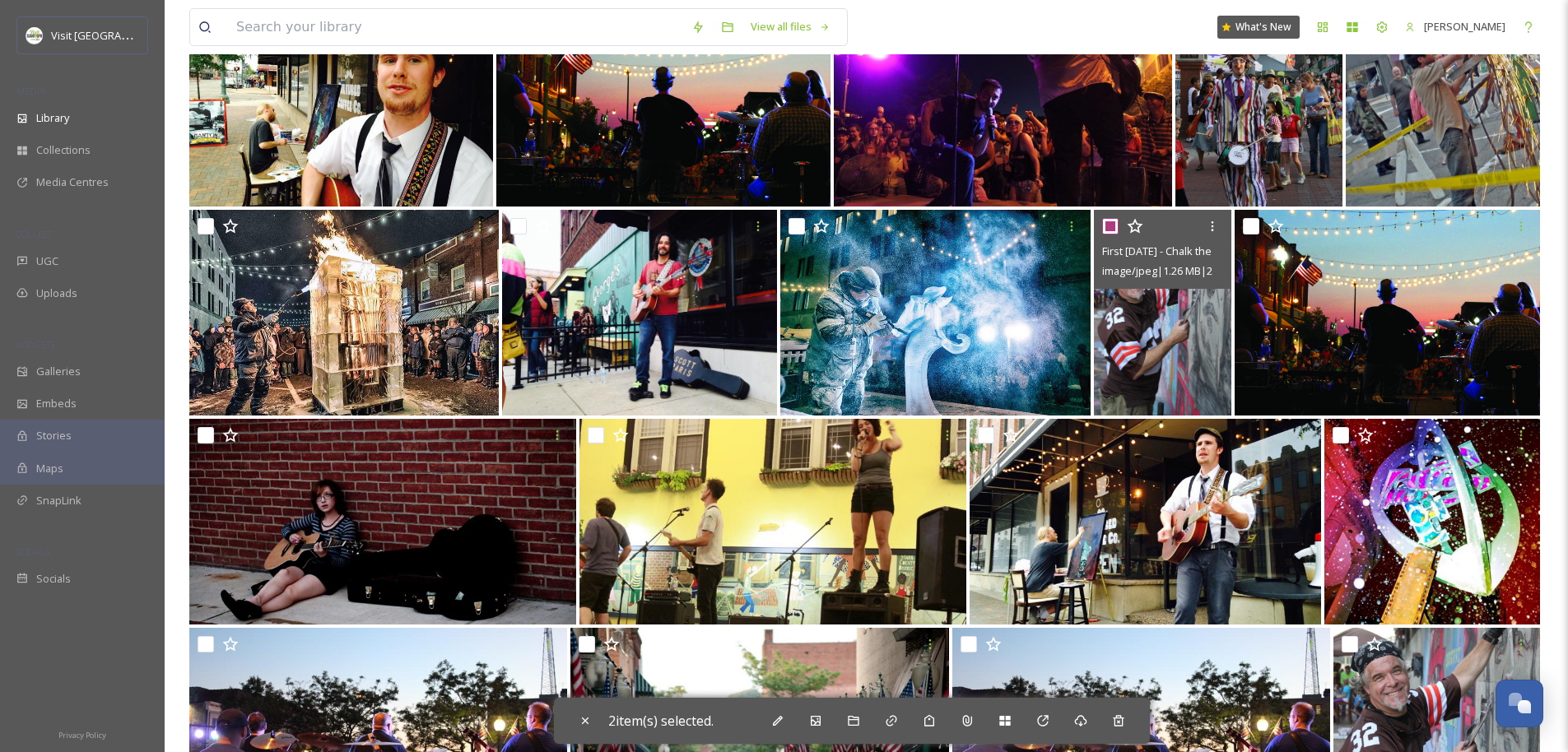
scroll to position [2062, 0]
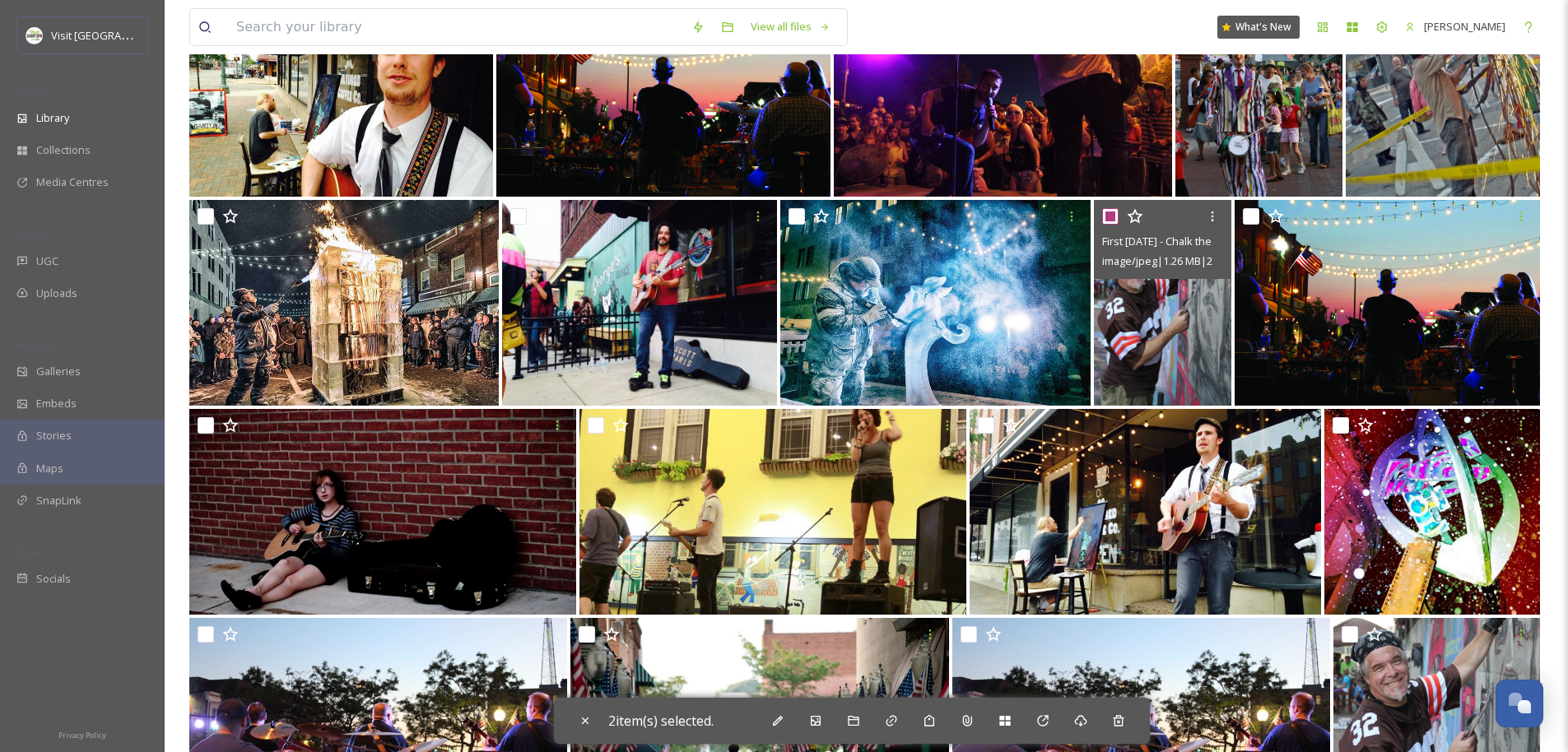
click at [1175, 220] on div at bounding box center [1164, 216] width 125 height 29
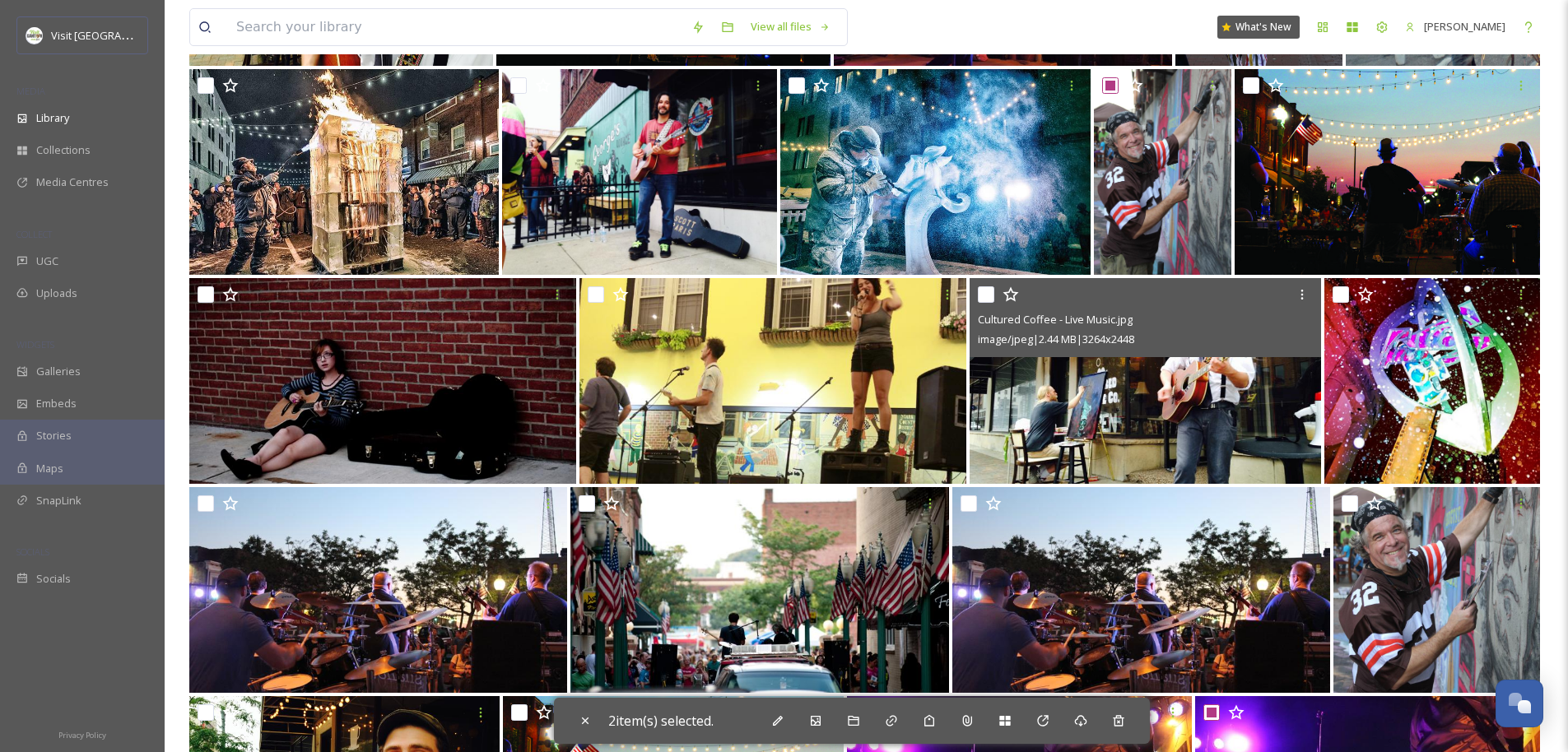
scroll to position [2177, 0]
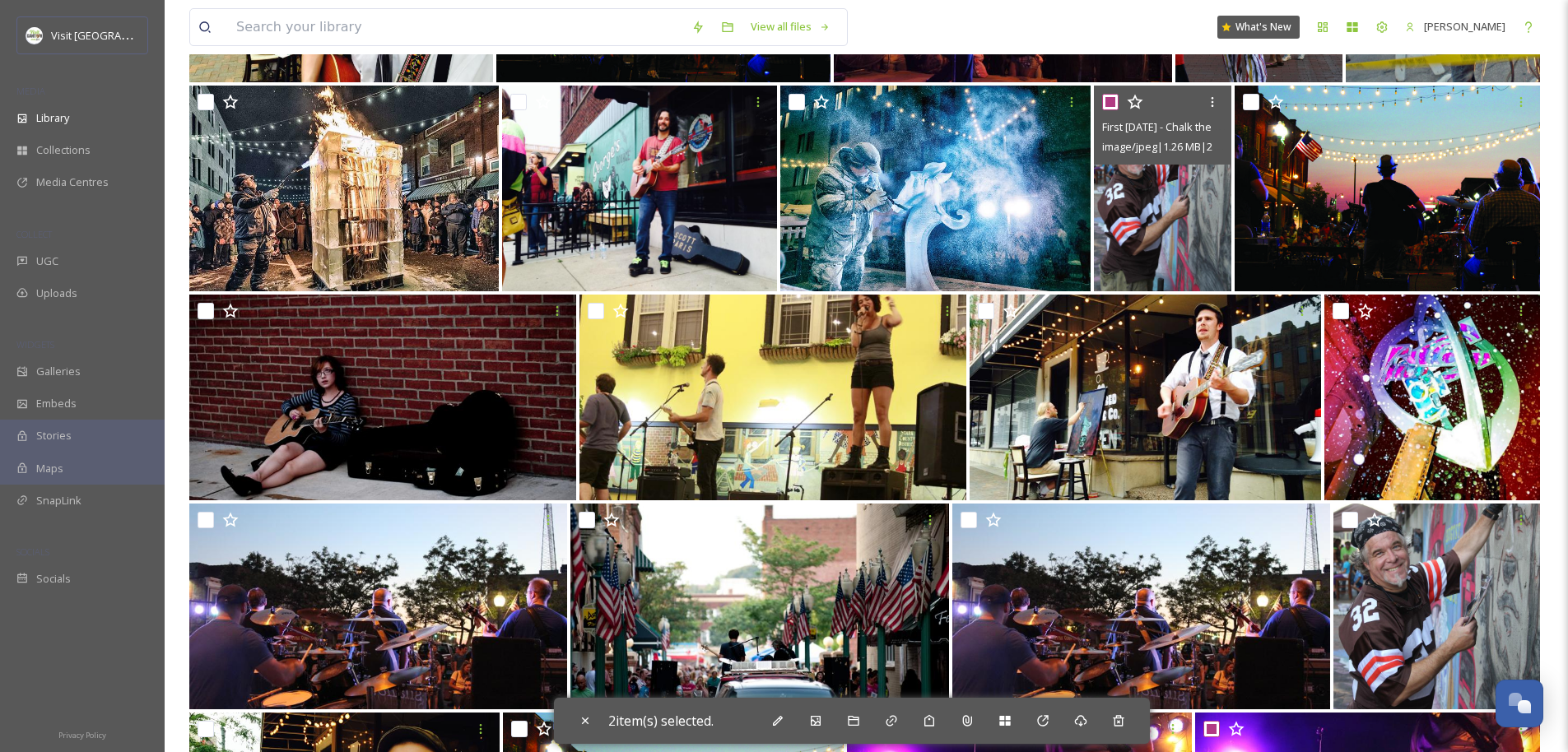
click at [1109, 102] on input "checkbox" at bounding box center [1110, 101] width 17 height 17
checkbox input "false"
click at [1161, 188] on img at bounding box center [1162, 189] width 138 height 206
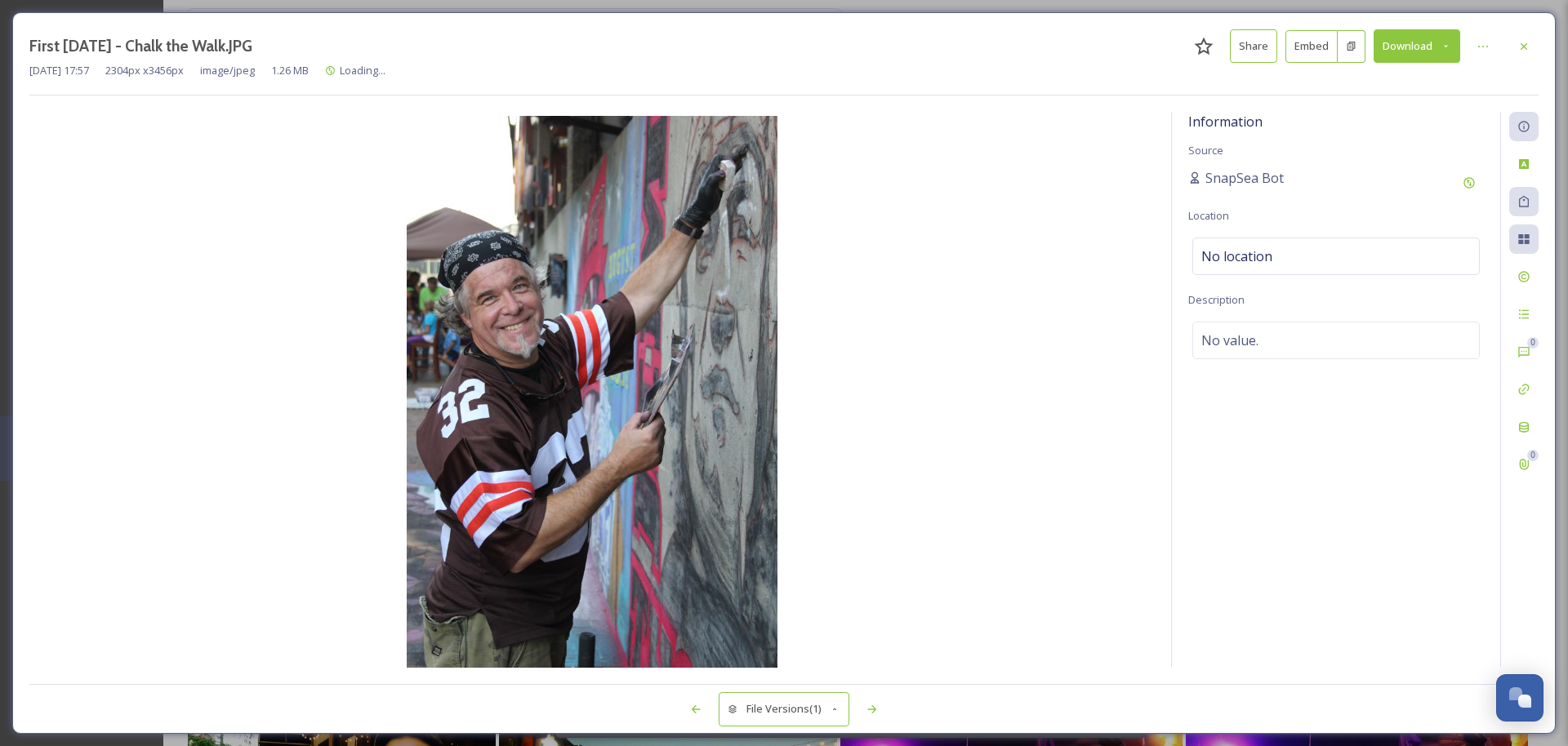
click at [1153, 186] on img at bounding box center [592, 393] width 1126 height 555
click at [1520, 54] on div at bounding box center [1524, 46] width 29 height 29
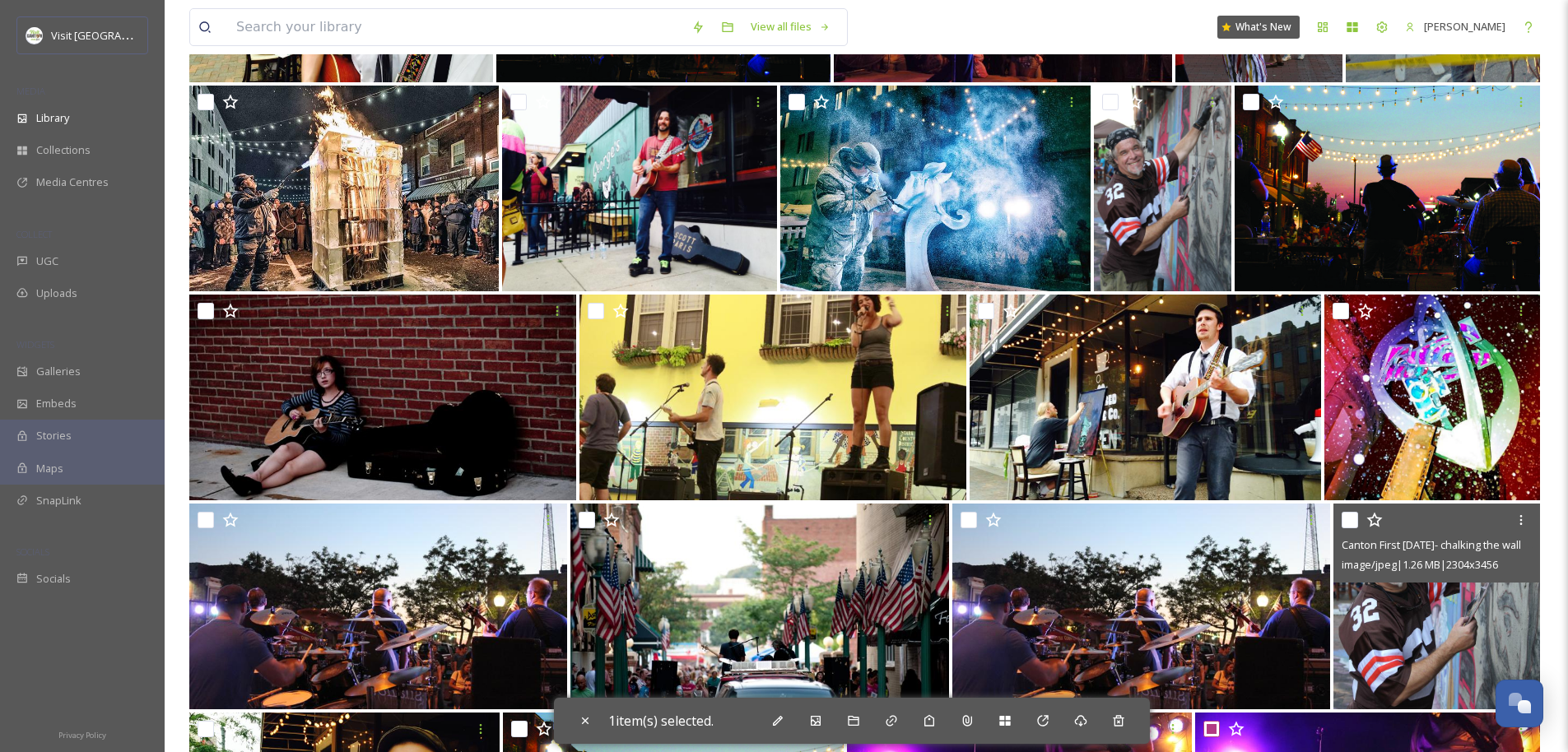
click at [1347, 521] on input "checkbox" at bounding box center [1349, 519] width 17 height 17
checkbox input "true"
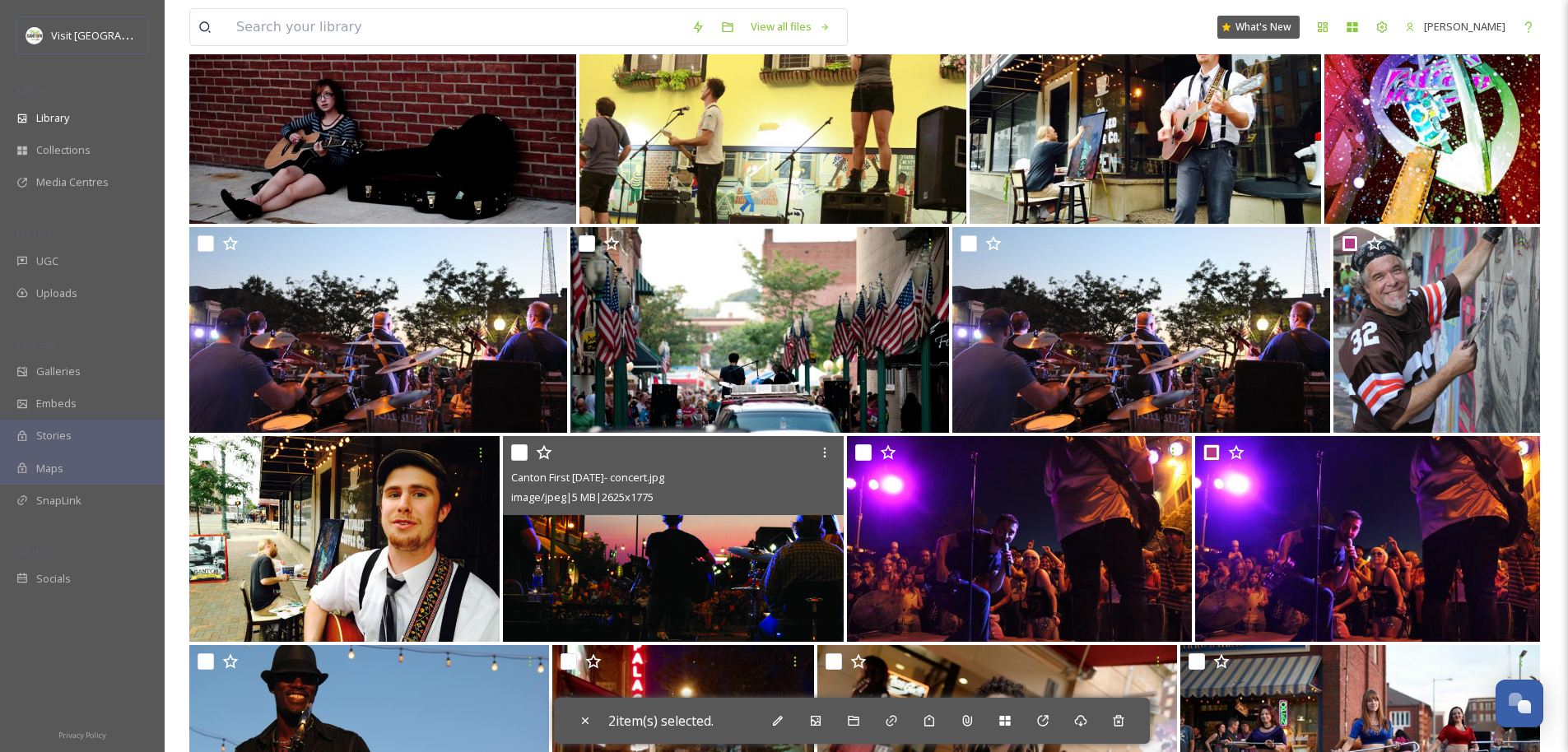
scroll to position [2780, 0]
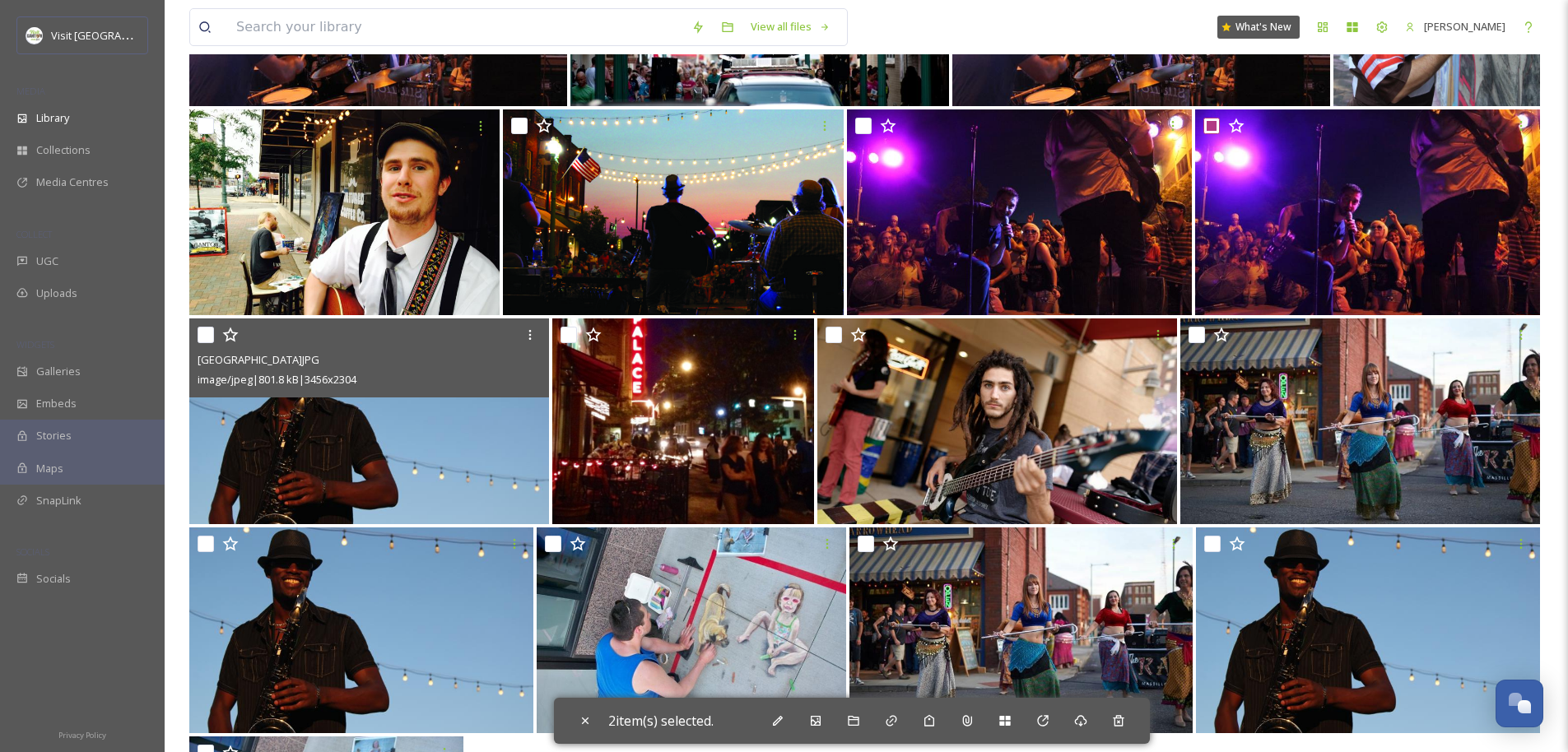
click at [204, 335] on input "checkbox" at bounding box center [205, 335] width 17 height 17
checkbox input "true"
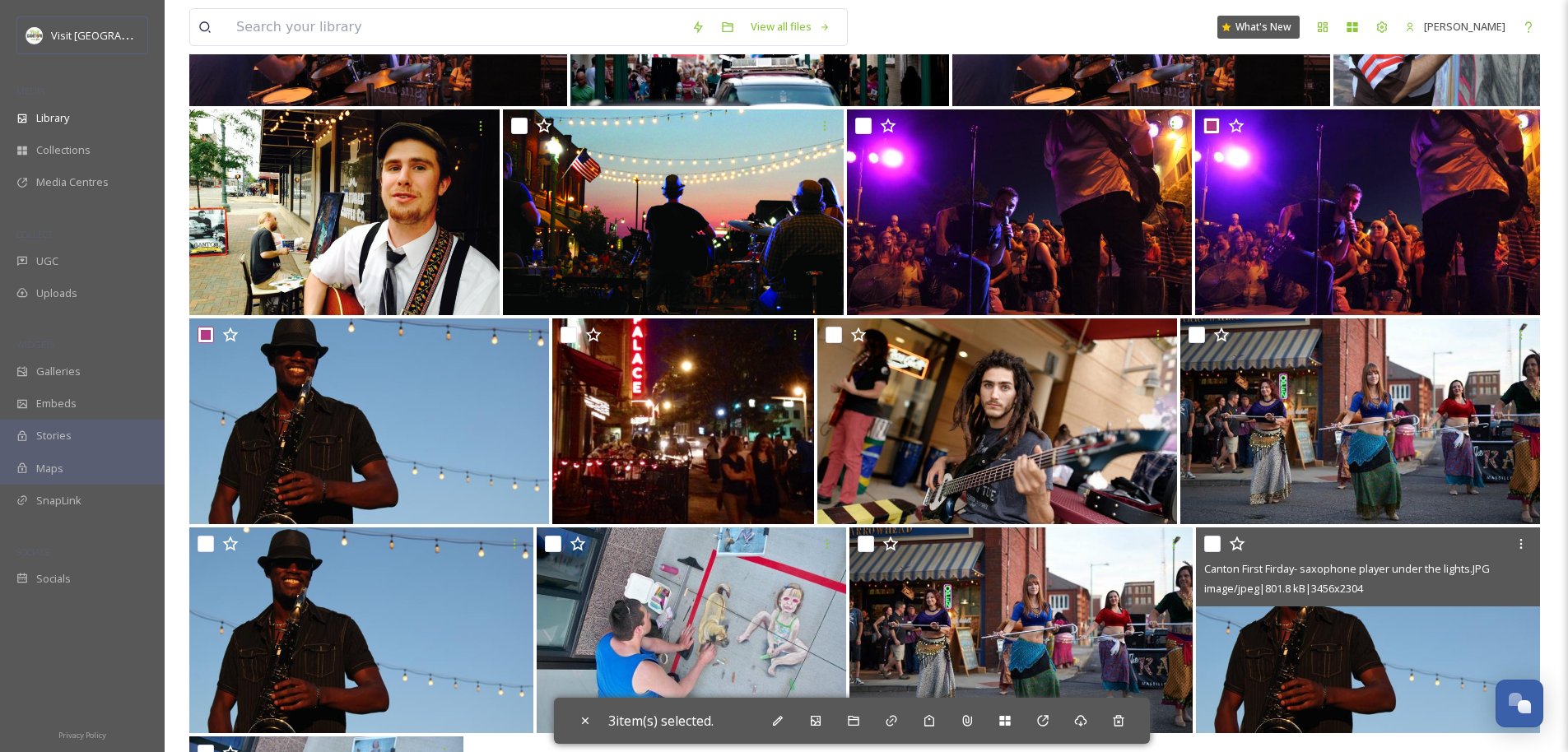
click at [1216, 548] on input "checkbox" at bounding box center [1212, 544] width 17 height 17
checkbox input "true"
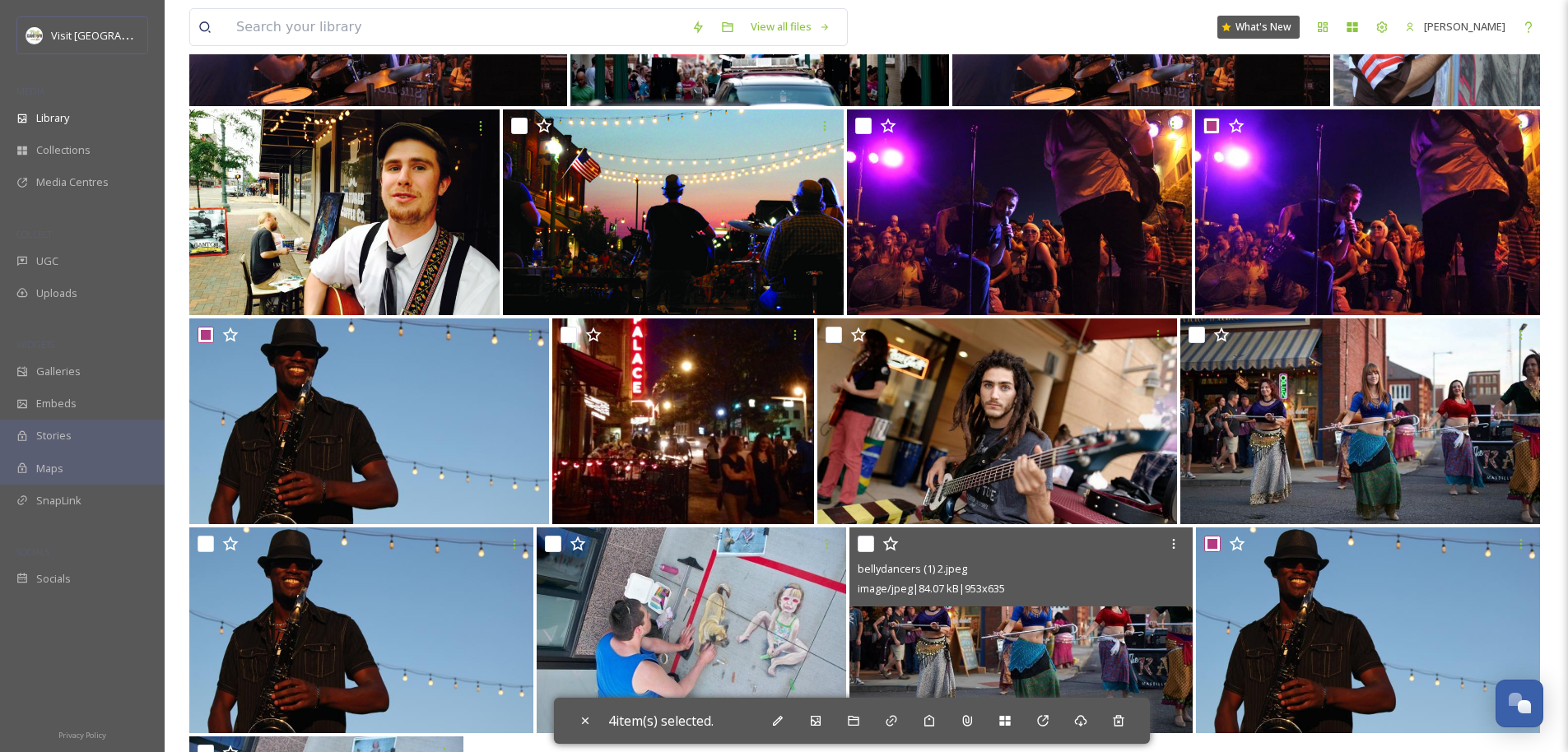
click at [870, 542] on input "checkbox" at bounding box center [866, 544] width 17 height 17
checkbox input "true"
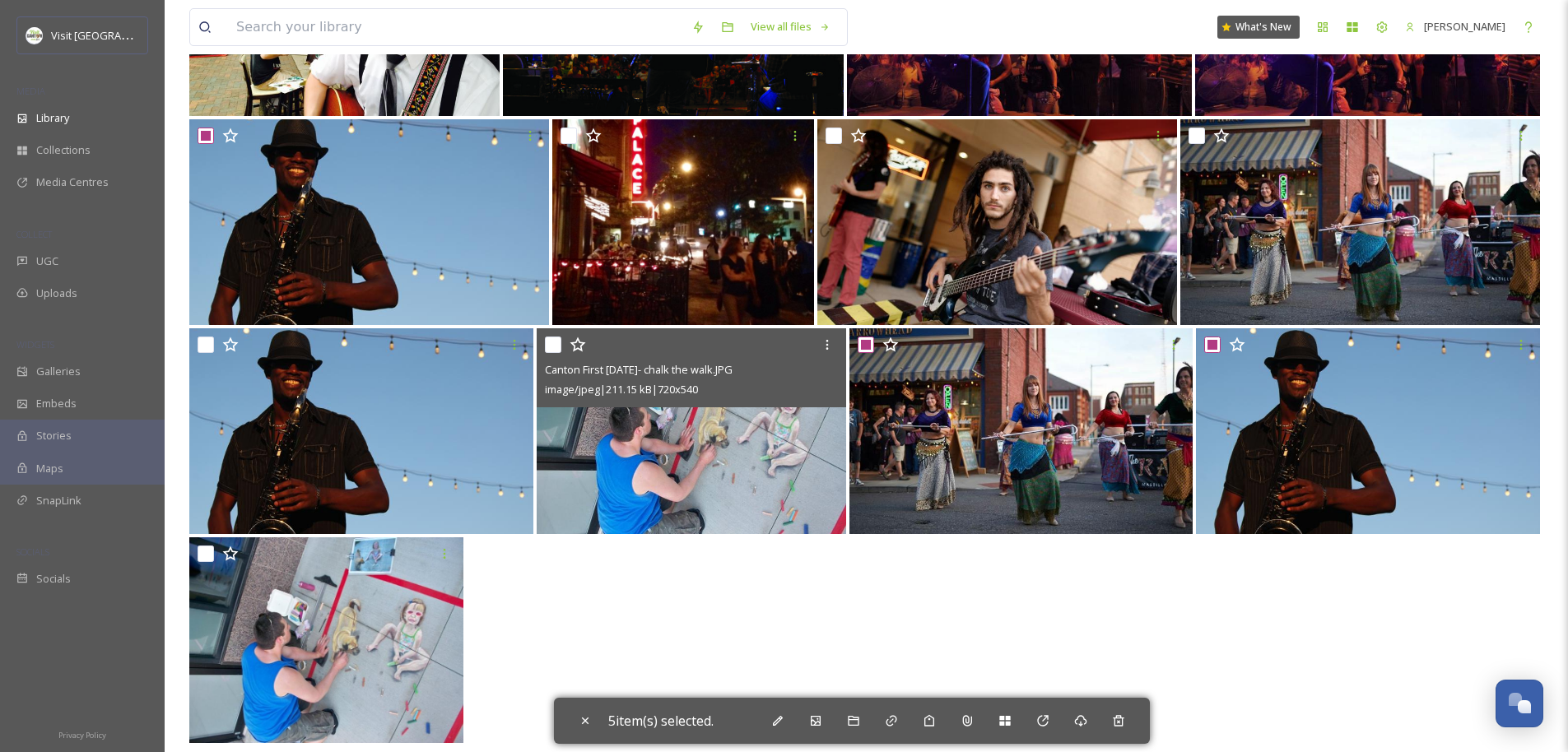
scroll to position [2993, 0]
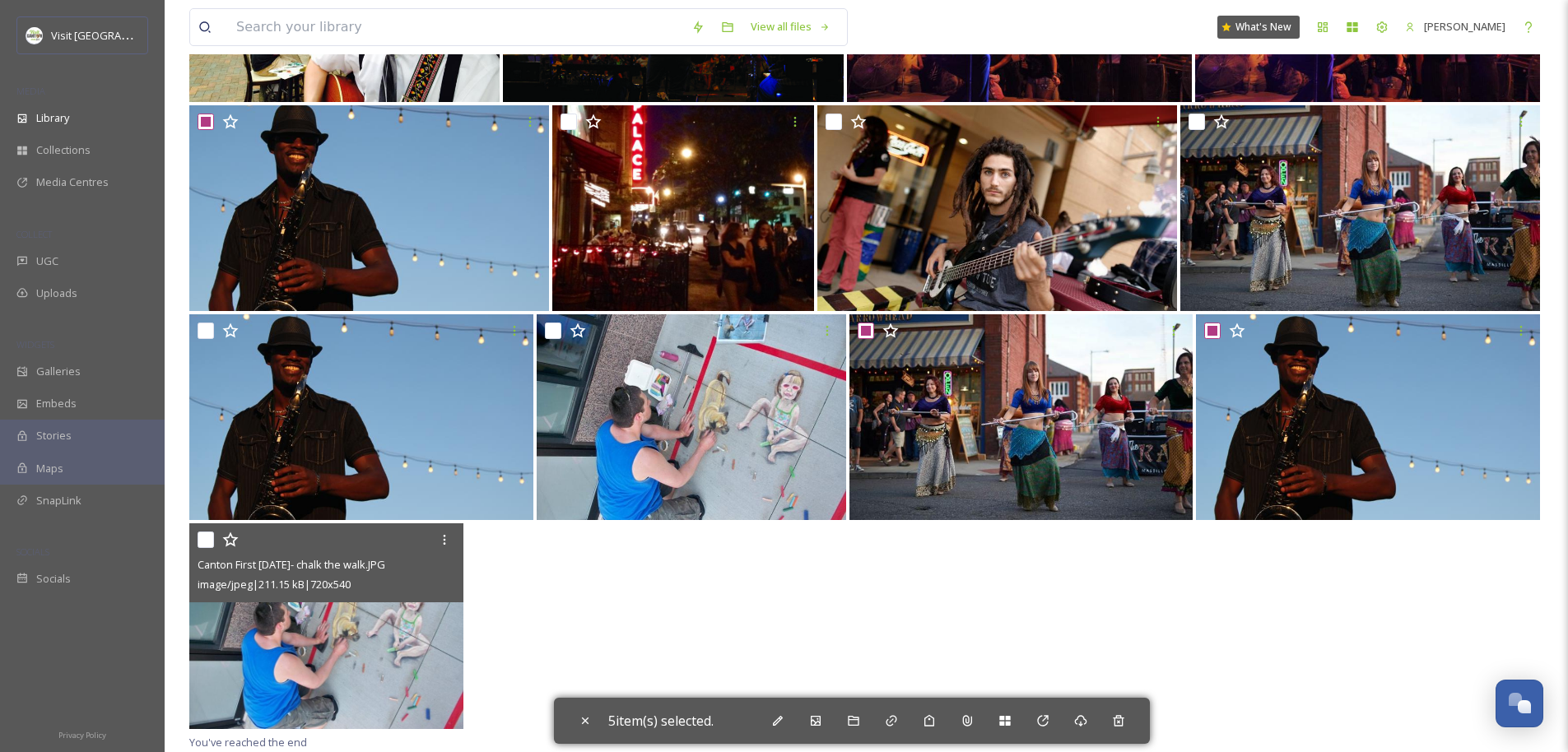
click at [205, 539] on input "checkbox" at bounding box center [205, 540] width 17 height 17
checkbox input "true"
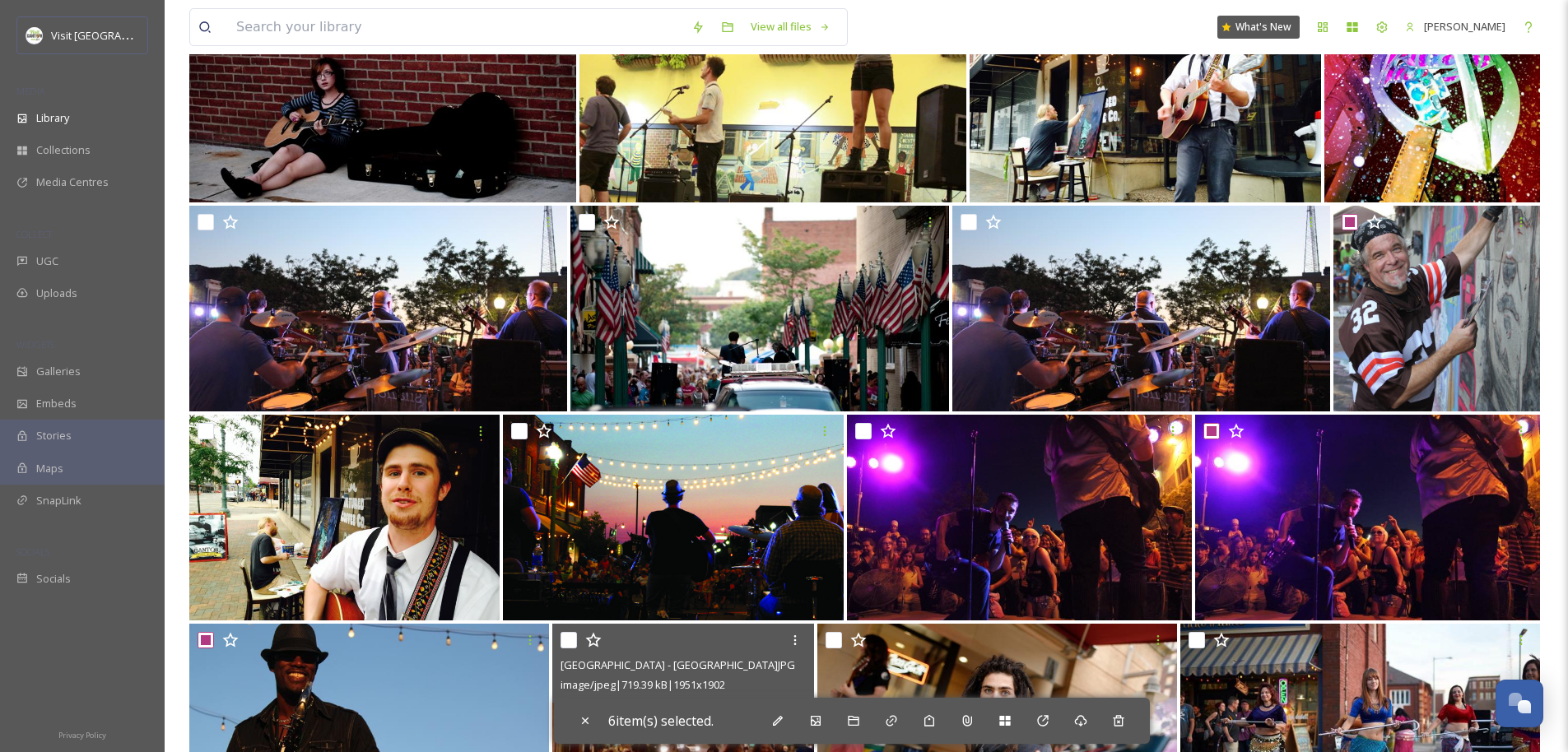
scroll to position [2328, 0]
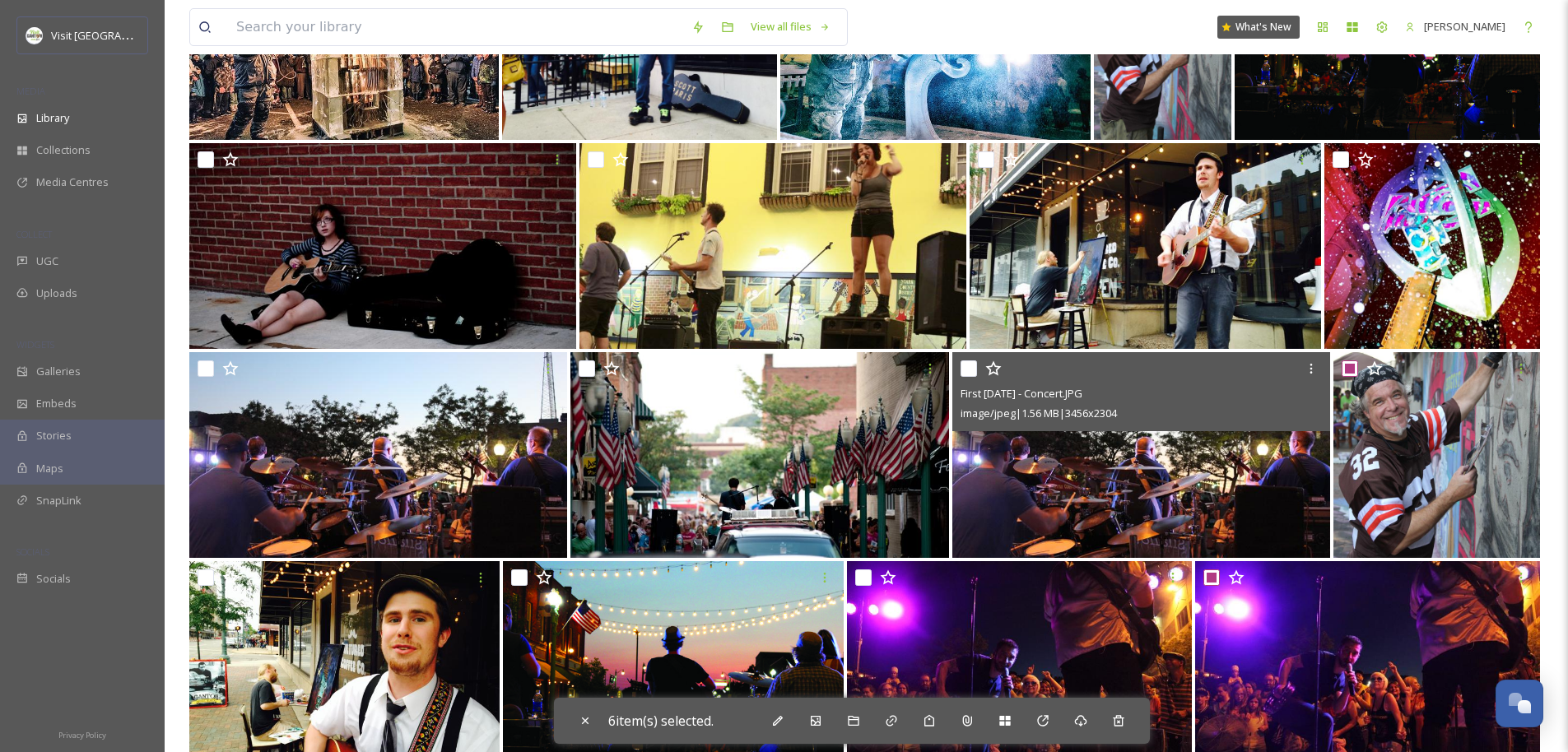
click at [971, 372] on input "checkbox" at bounding box center [968, 369] width 17 height 17
checkbox input "true"
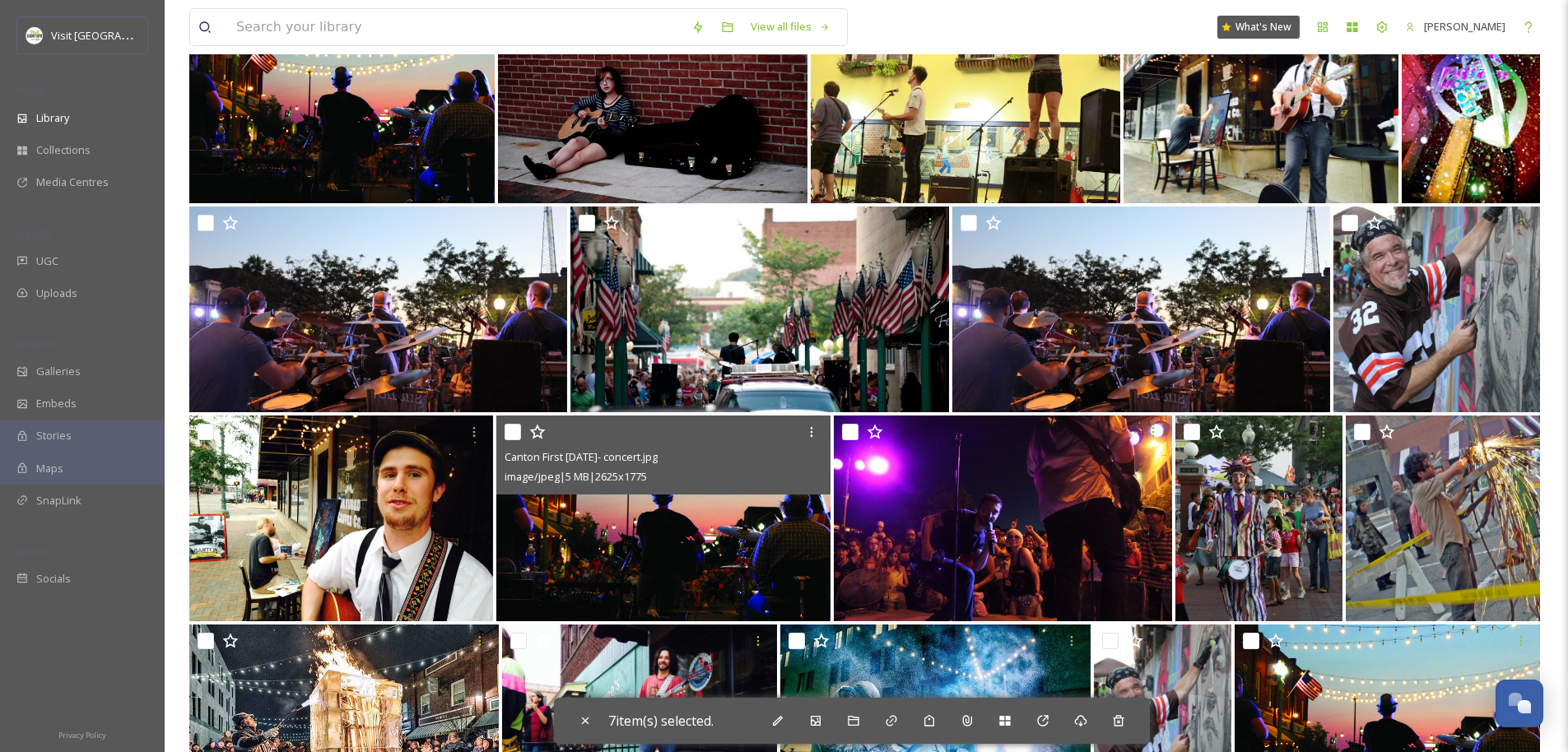
scroll to position [1344, 0]
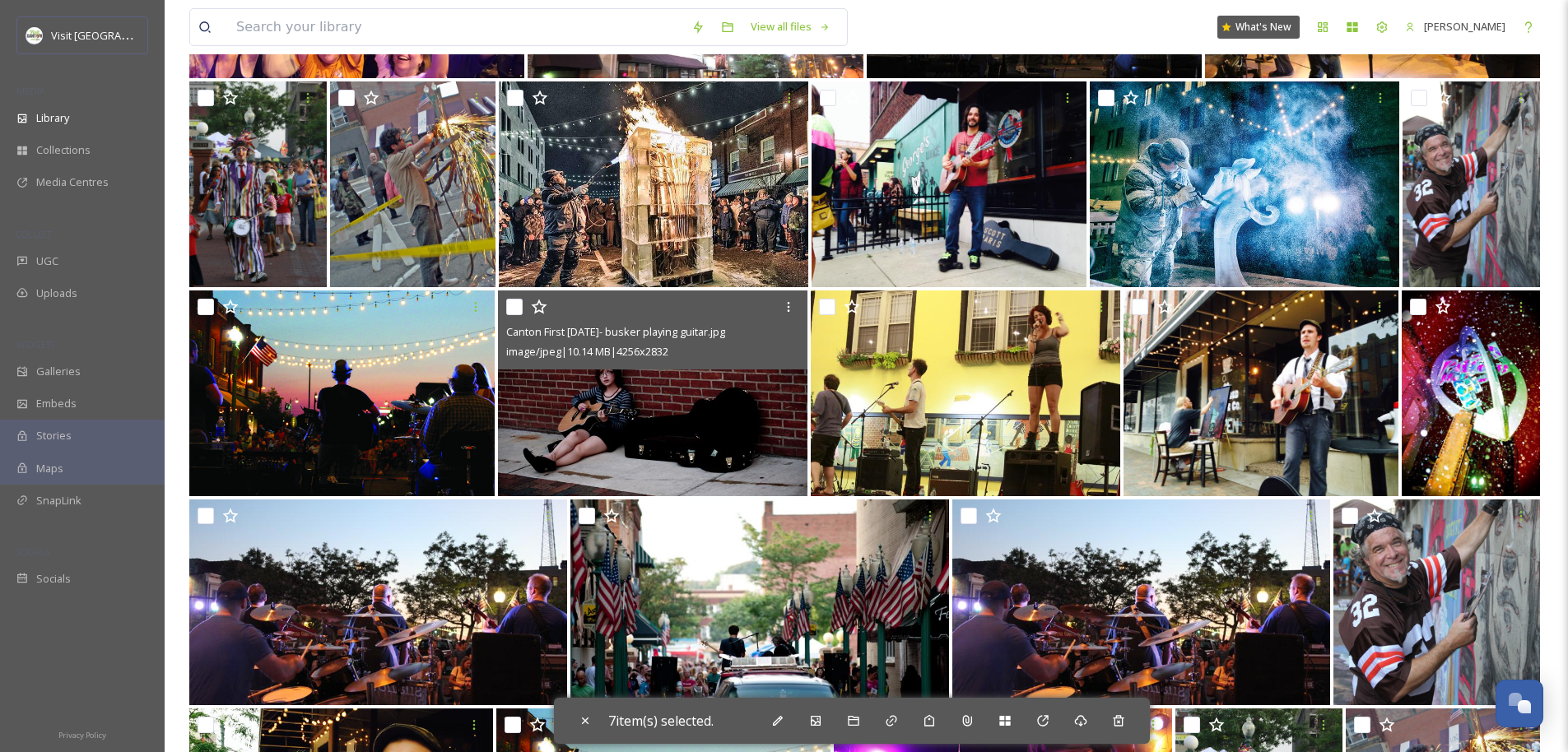
click at [514, 309] on input "checkbox" at bounding box center [514, 306] width 17 height 17
checkbox input "true"
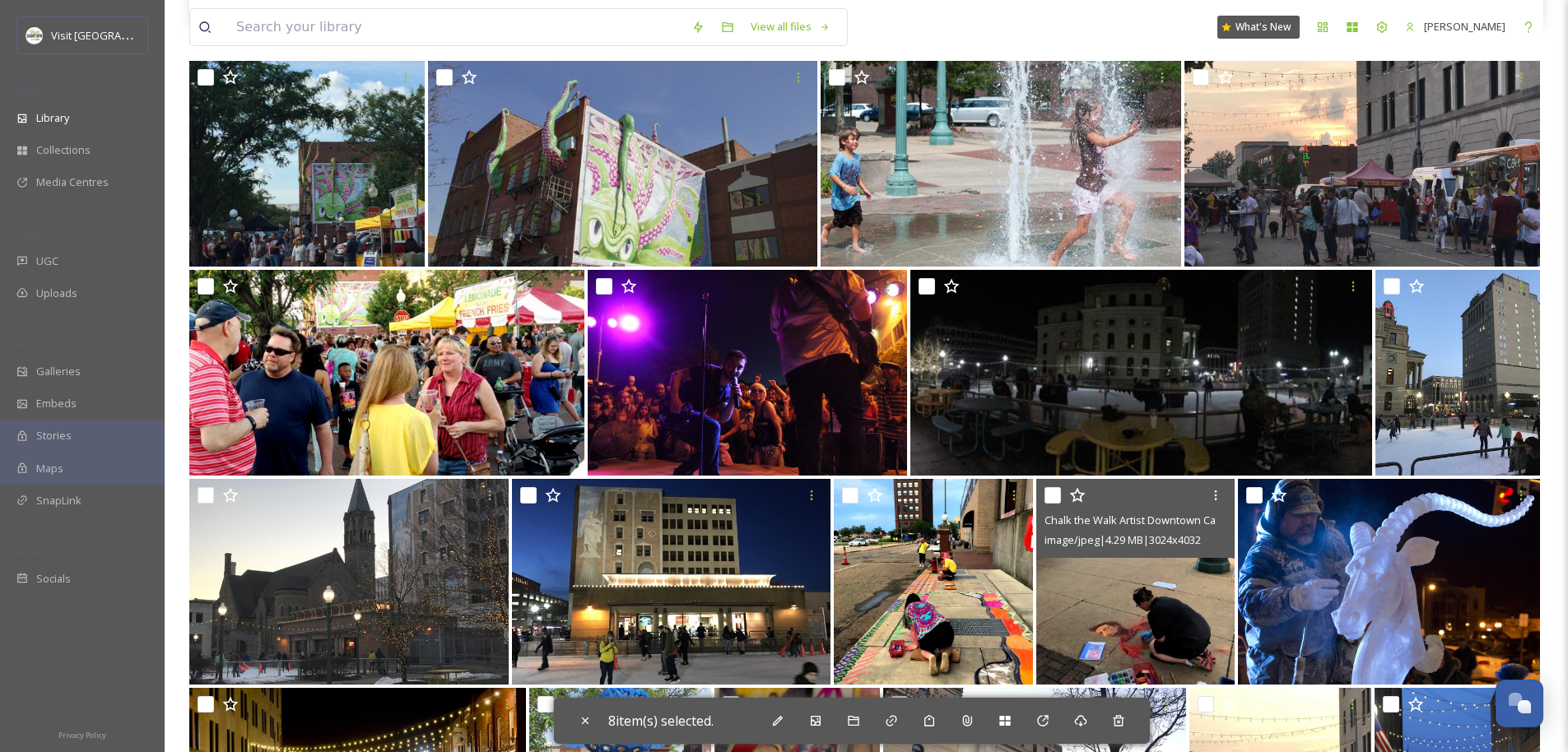
scroll to position [0, 0]
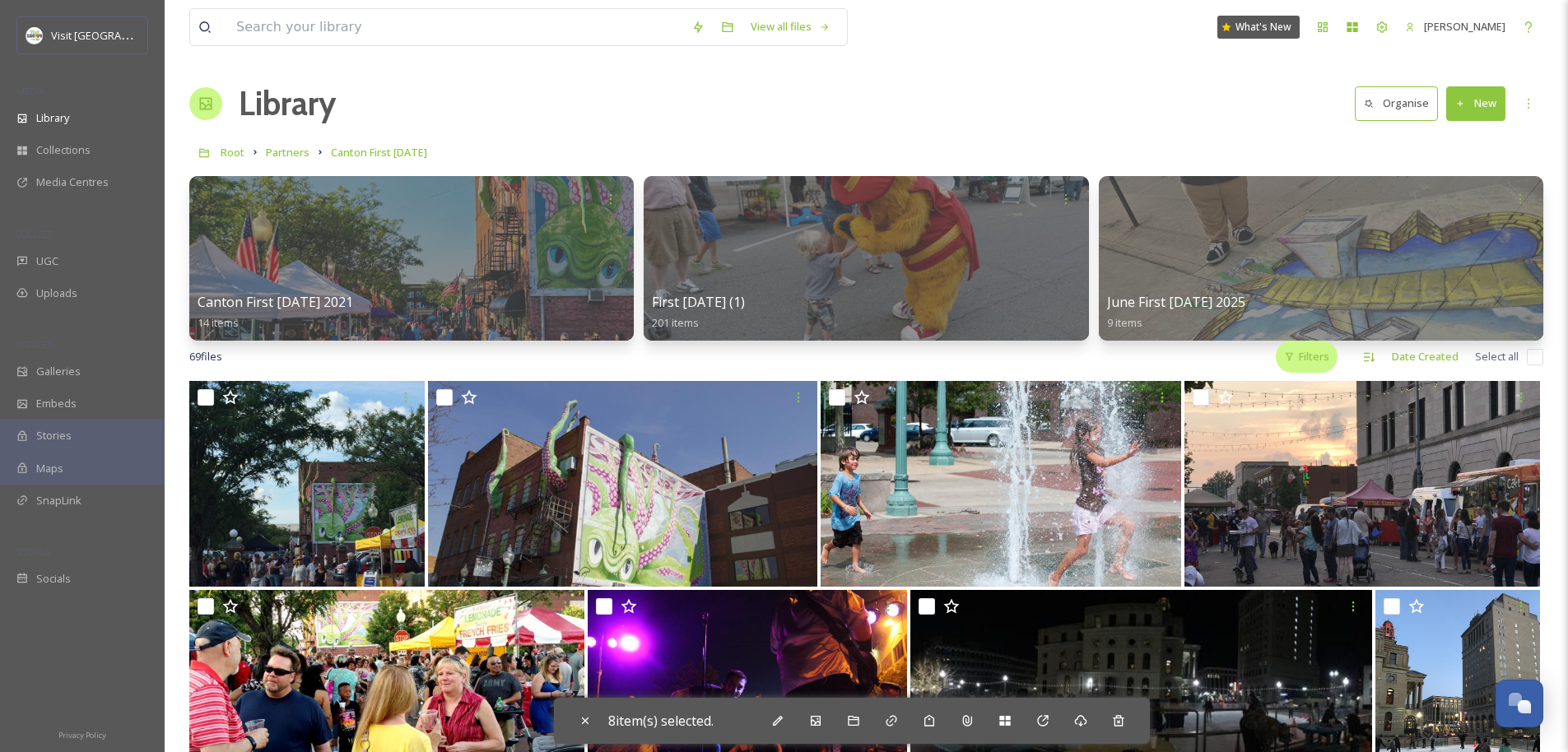
click at [1299, 350] on div "Filters" at bounding box center [1305, 356] width 61 height 32
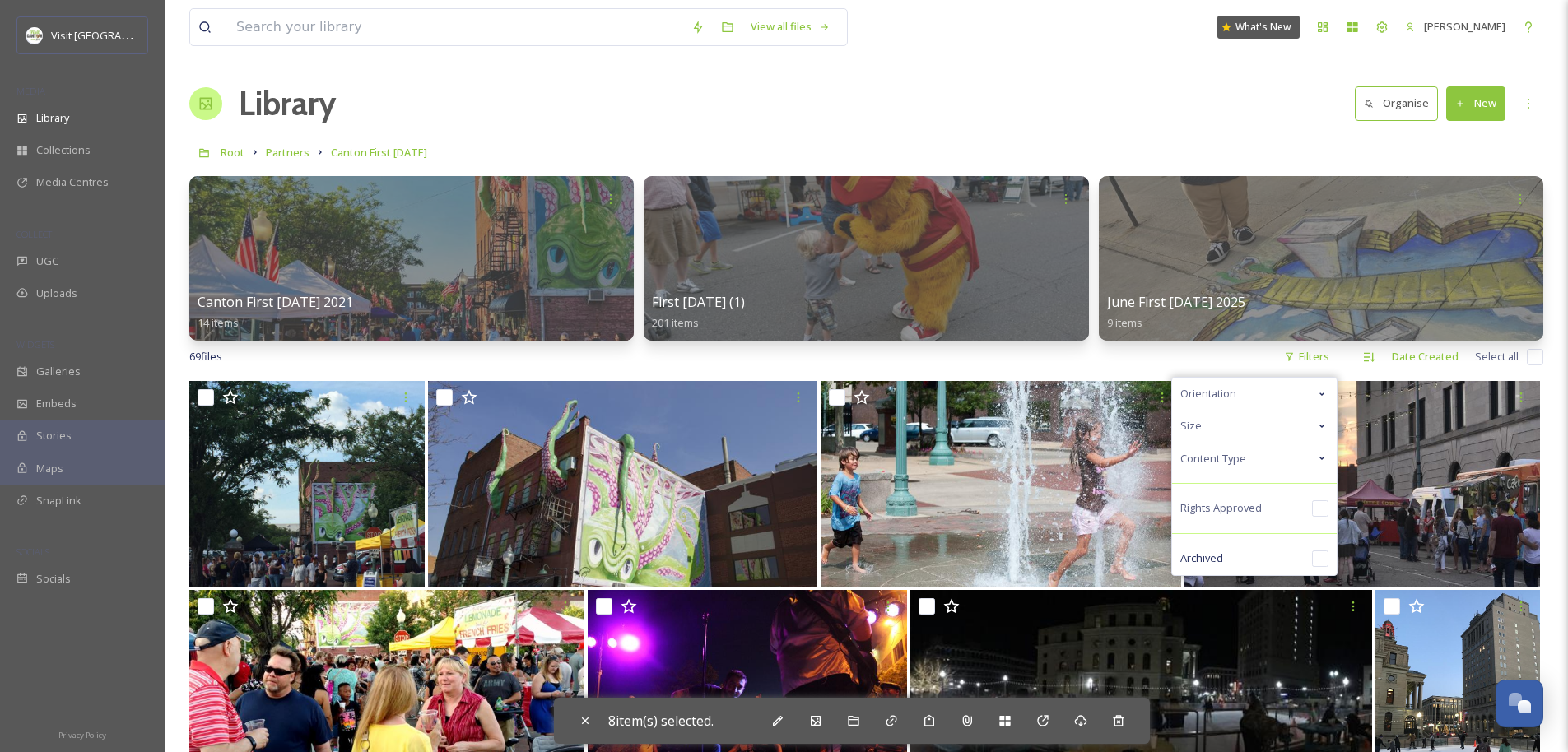
click at [1253, 426] on div "Size" at bounding box center [1254, 425] width 164 height 32
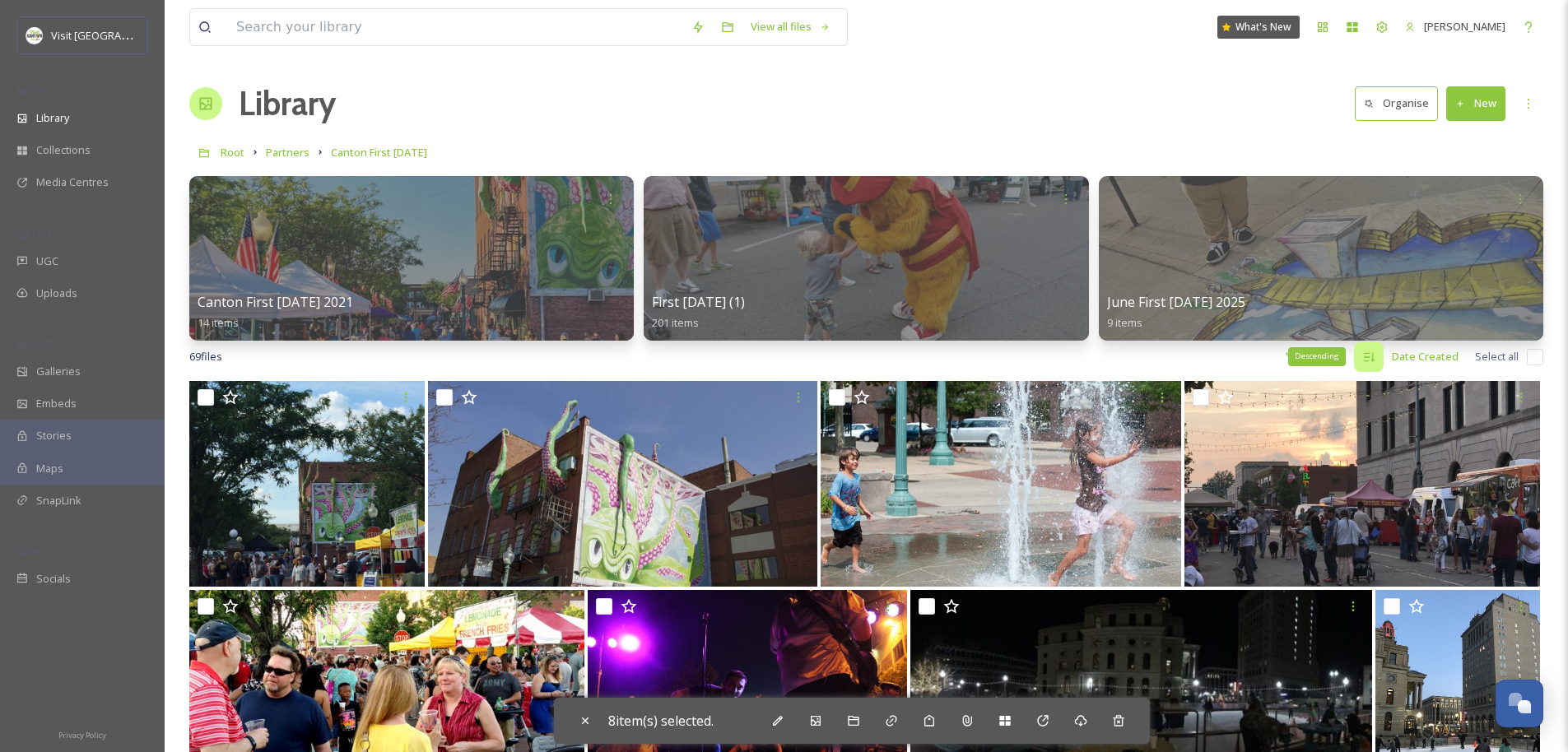
click at [1370, 355] on icon at bounding box center [1369, 357] width 14 height 14
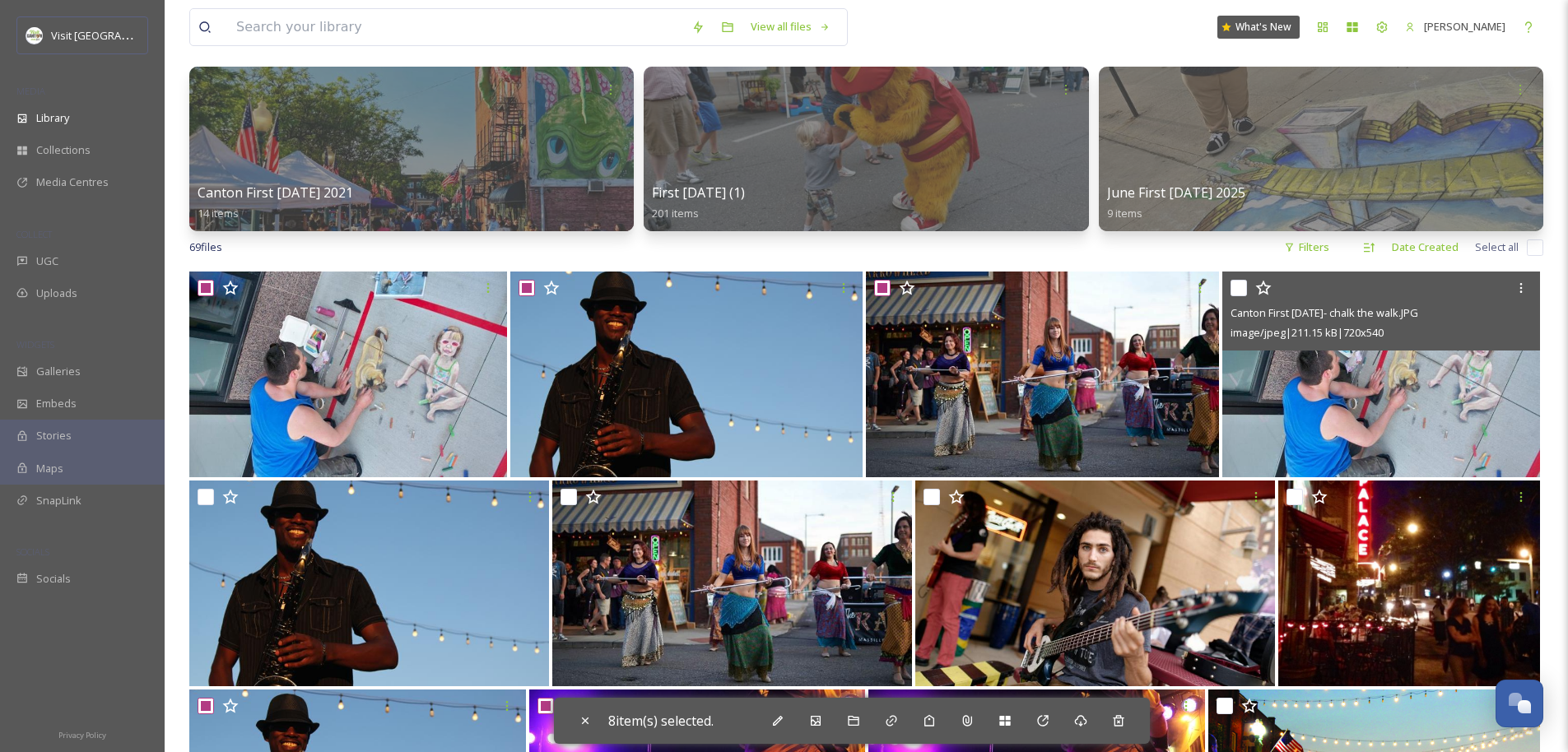
scroll to position [133, 0]
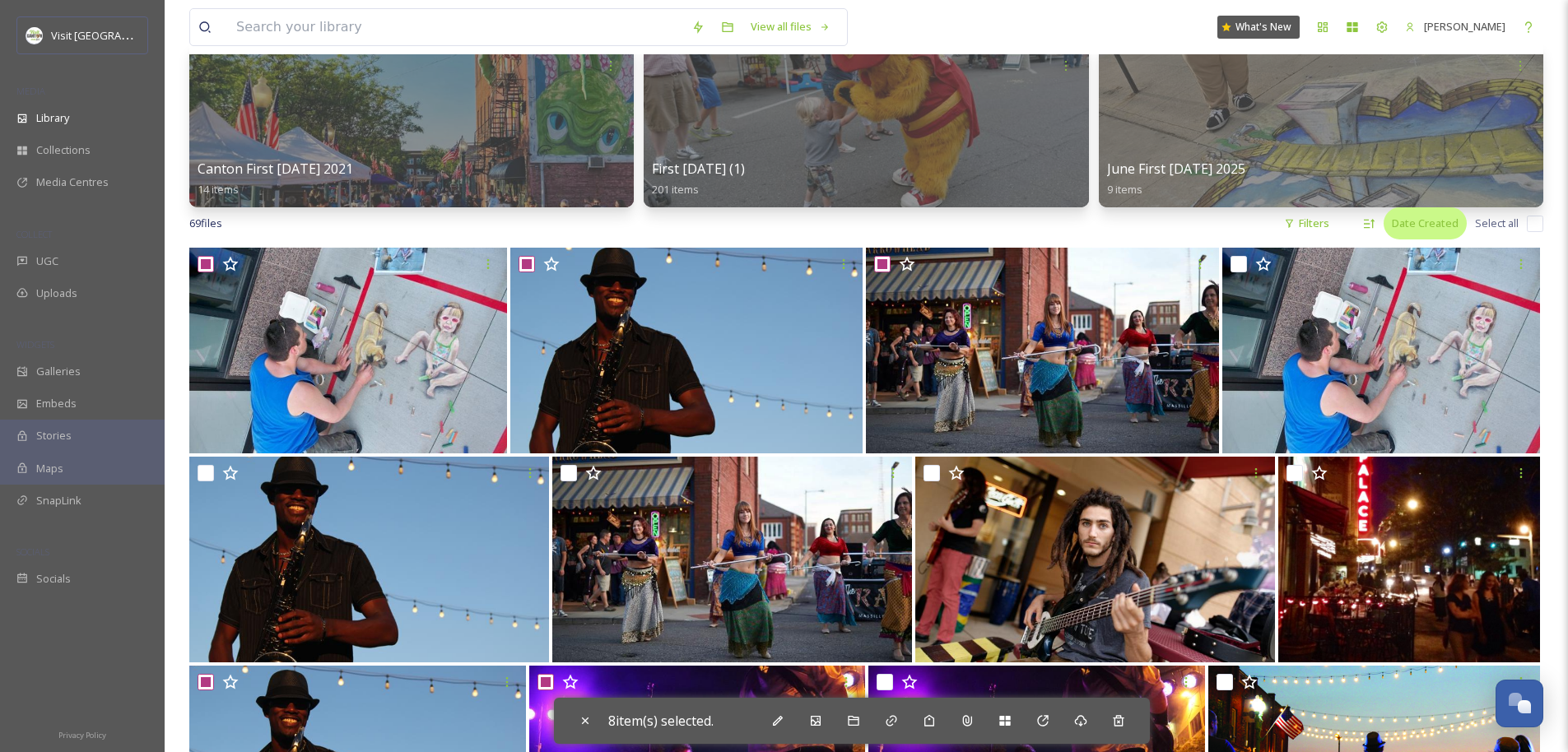
click at [1427, 227] on div "Date Created" at bounding box center [1424, 223] width 83 height 32
click at [1431, 323] on div "Name" at bounding box center [1422, 325] width 87 height 32
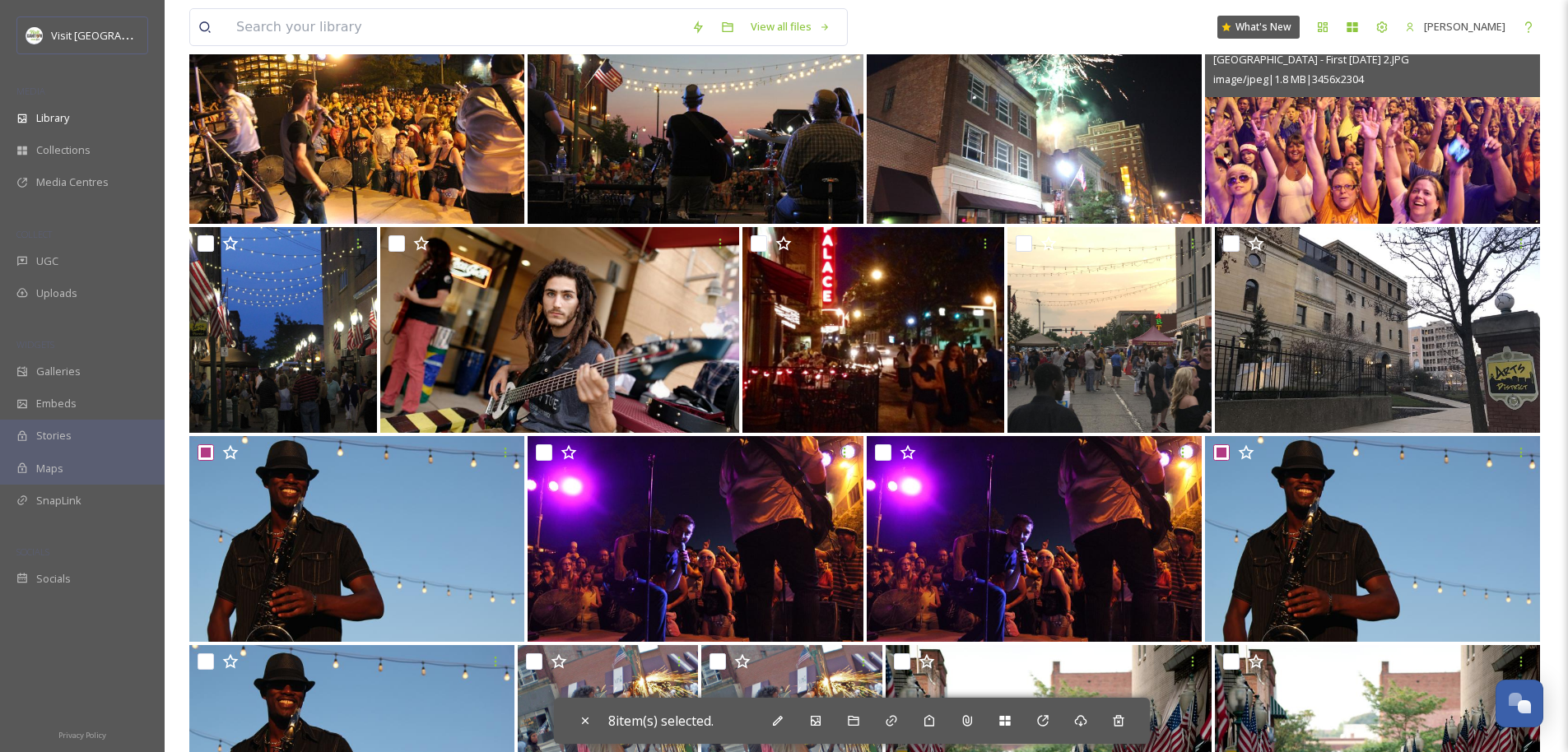
scroll to position [438, 0]
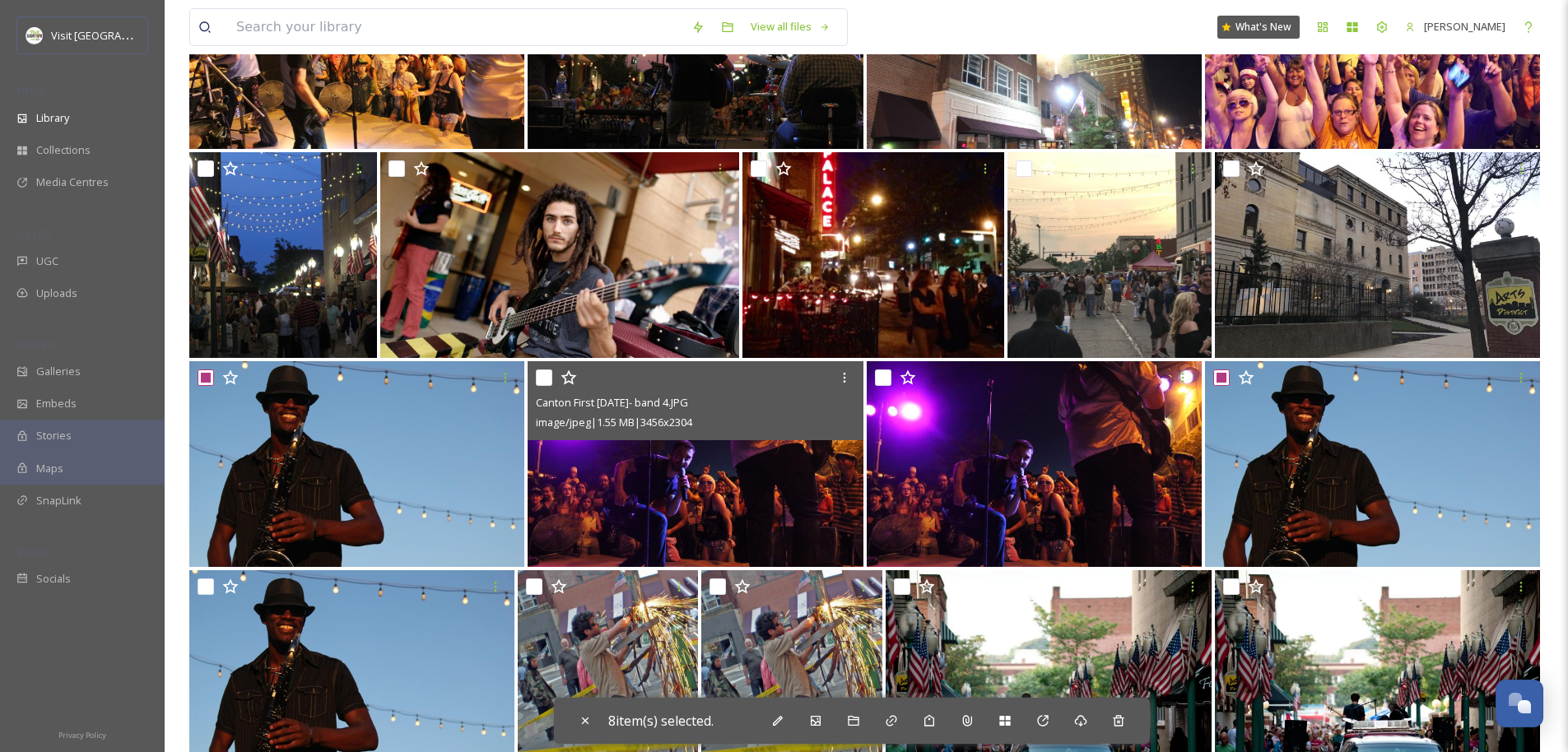
click at [541, 376] on input "checkbox" at bounding box center [544, 377] width 17 height 17
checkbox input "true"
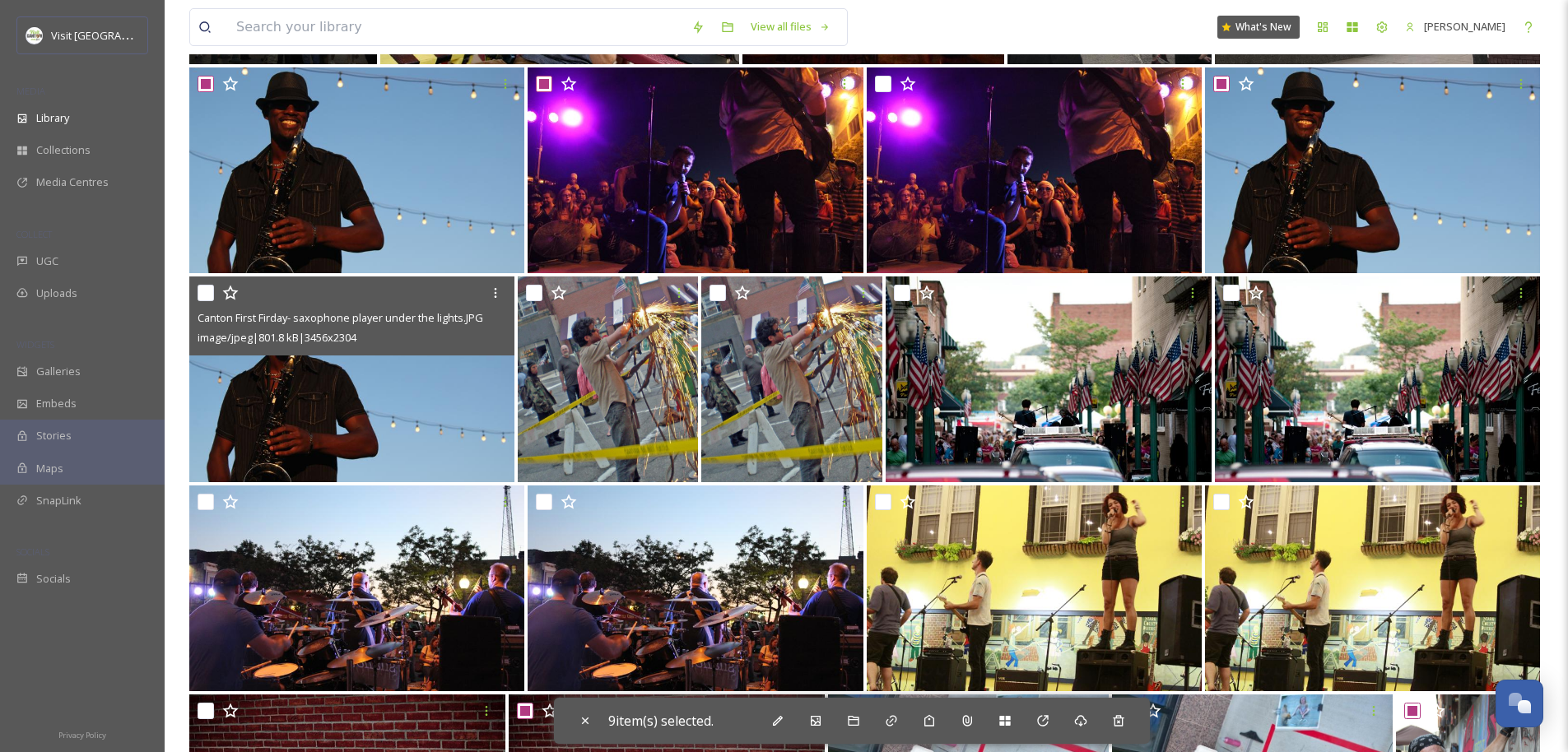
scroll to position [737, 0]
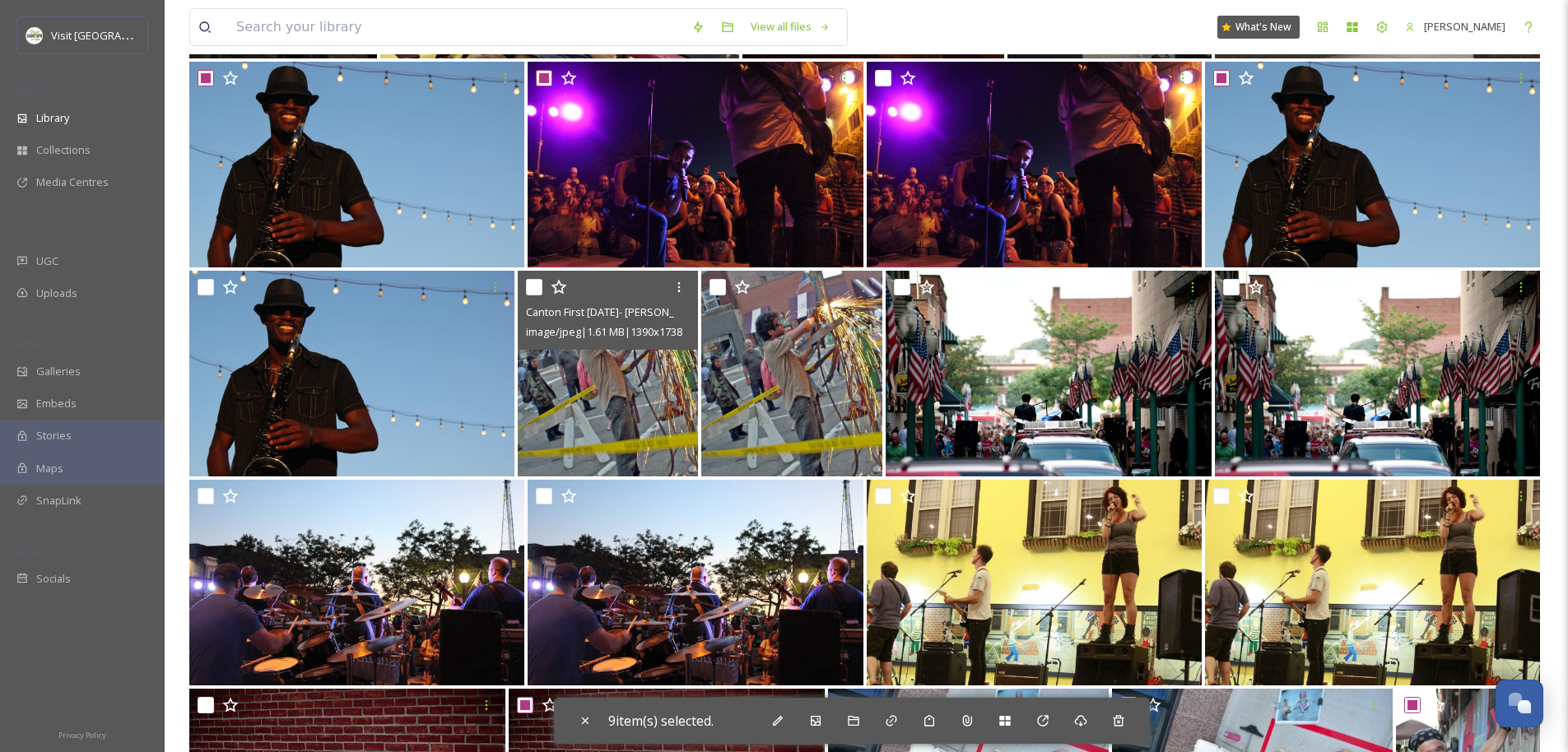
click at [537, 284] on input "checkbox" at bounding box center [534, 287] width 17 height 17
checkbox input "true"
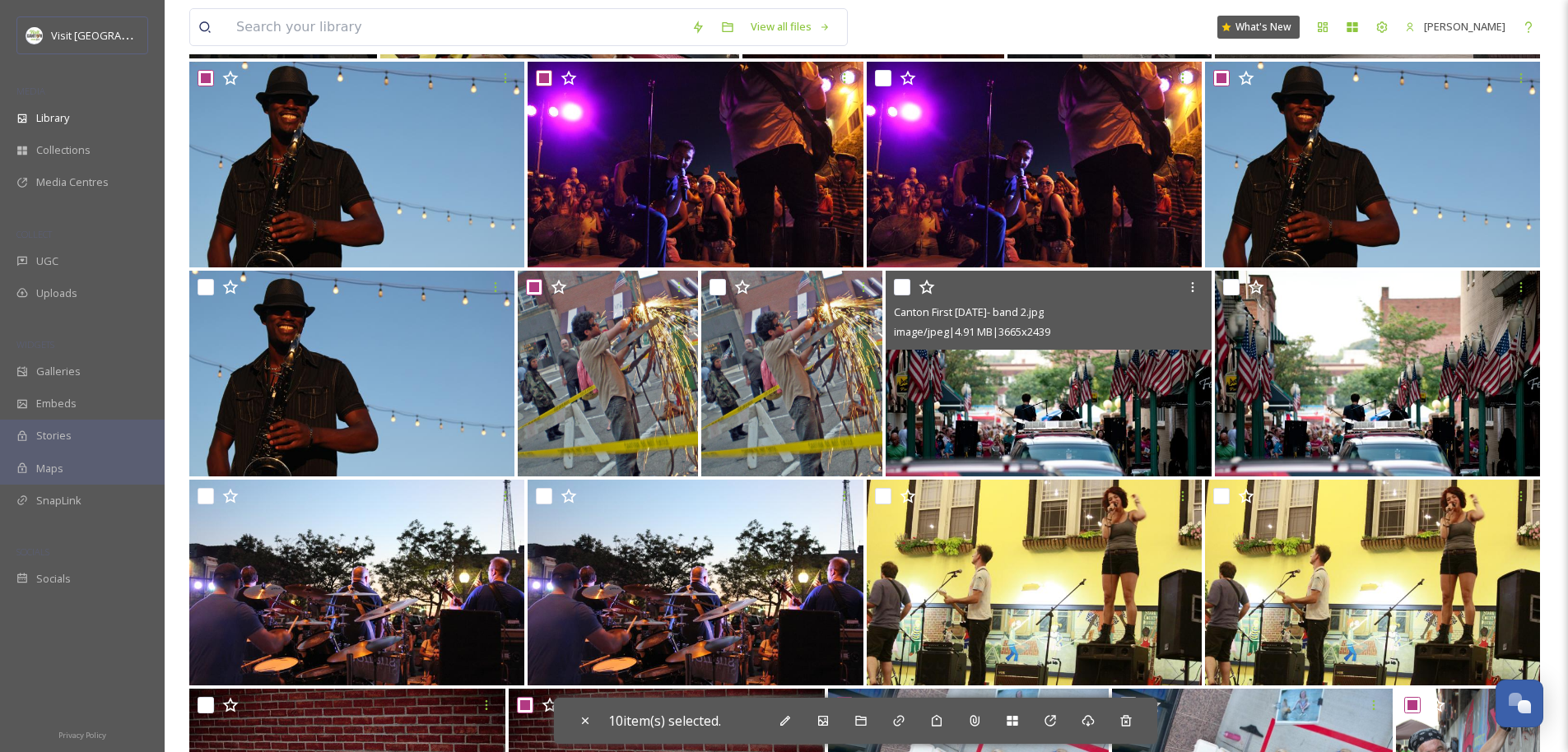
click at [1119, 398] on img at bounding box center [1048, 374] width 325 height 206
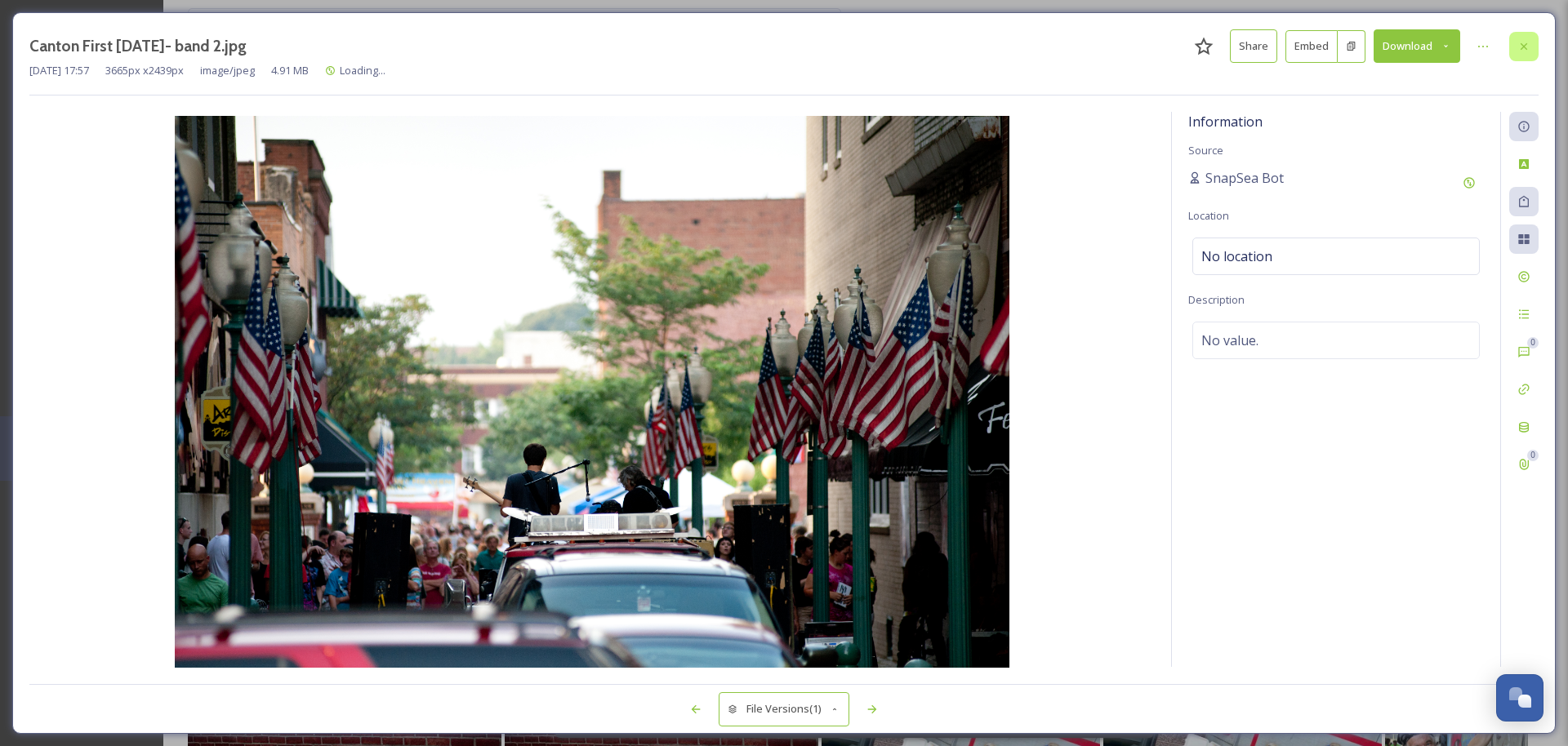
click at [1518, 49] on icon at bounding box center [1525, 46] width 14 height 14
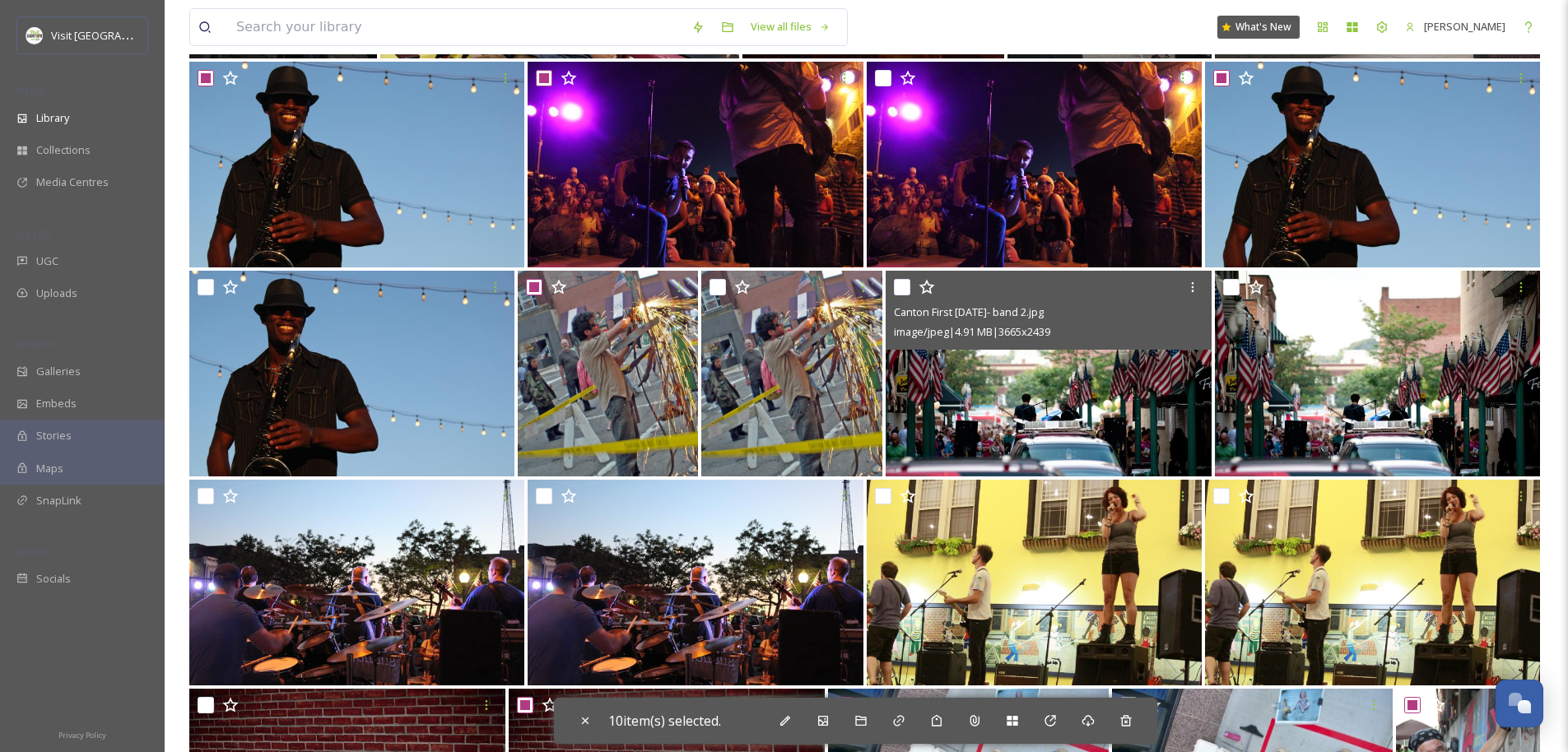
click at [901, 287] on input "checkbox" at bounding box center [902, 287] width 17 height 17
checkbox input "true"
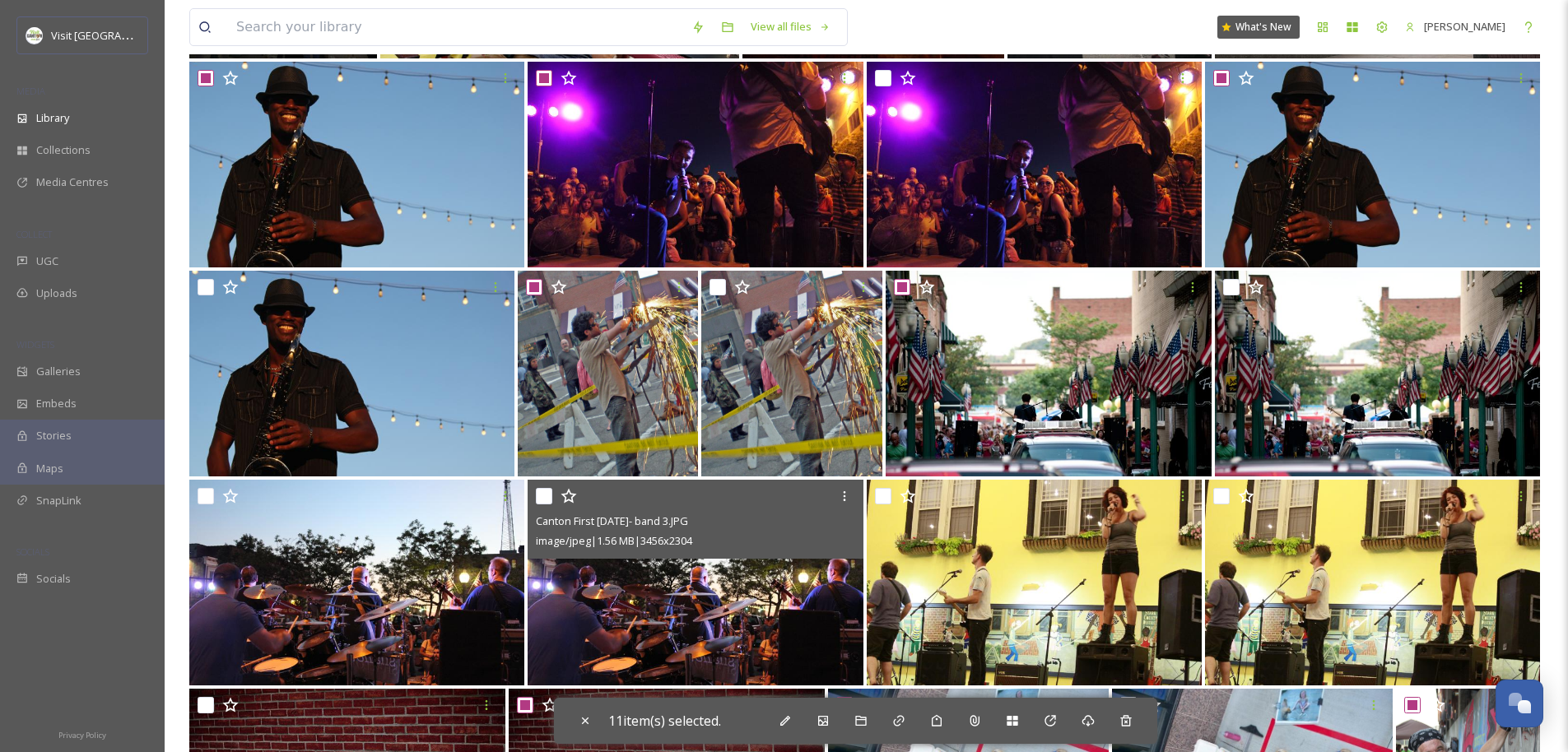
click at [545, 494] on input "checkbox" at bounding box center [544, 496] width 17 height 17
checkbox input "true"
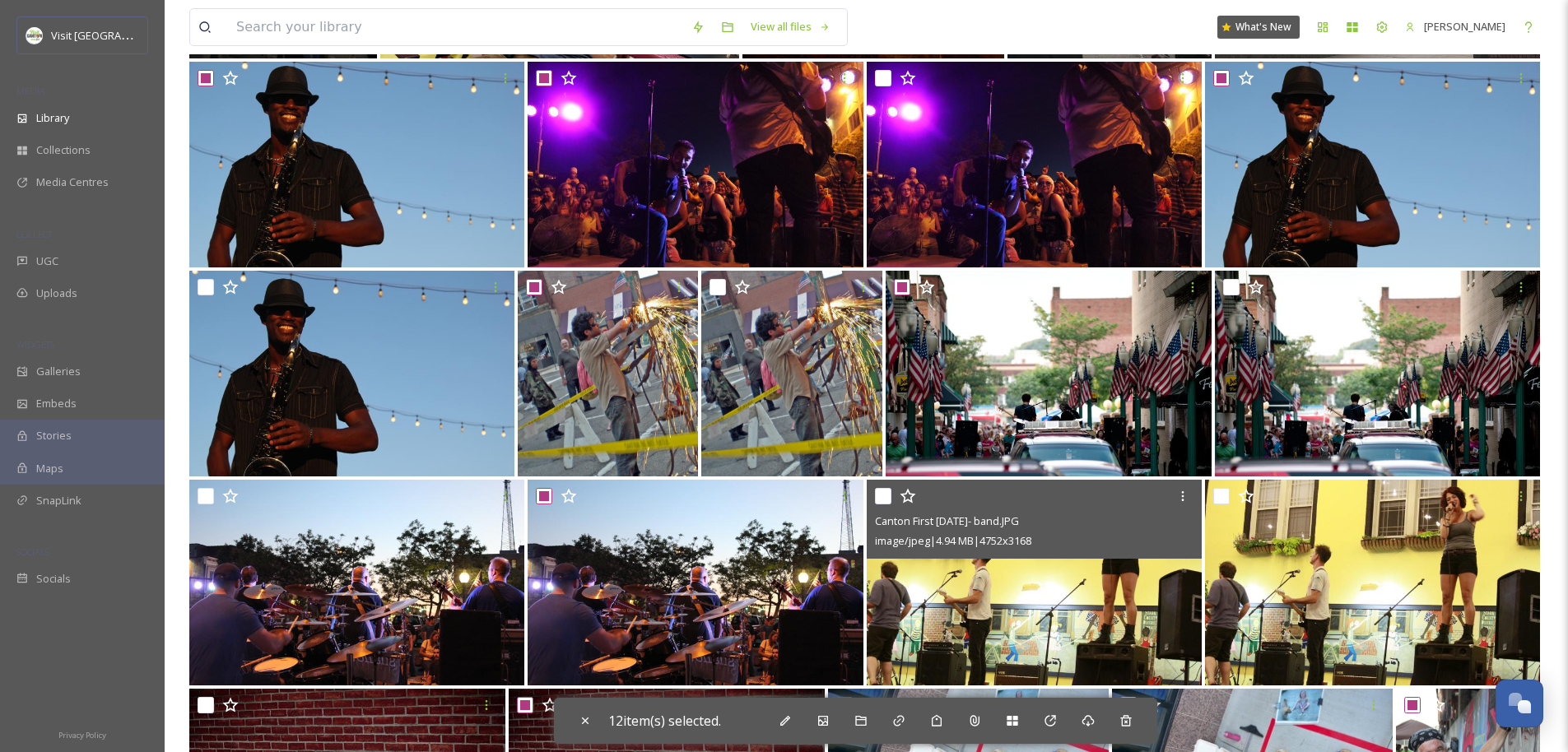
click at [887, 495] on input "checkbox" at bounding box center [882, 496] width 17 height 17
checkbox input "true"
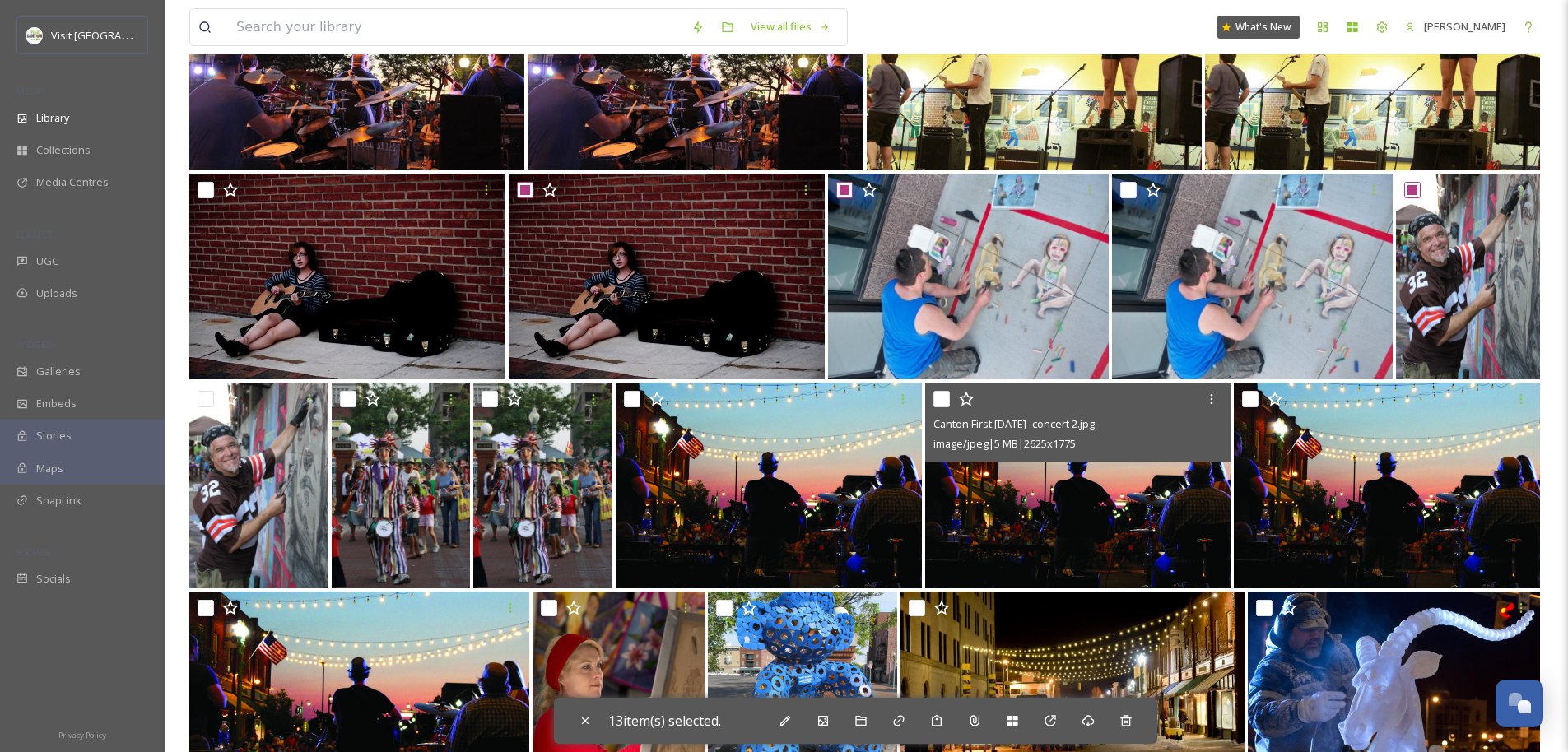
scroll to position [1253, 0]
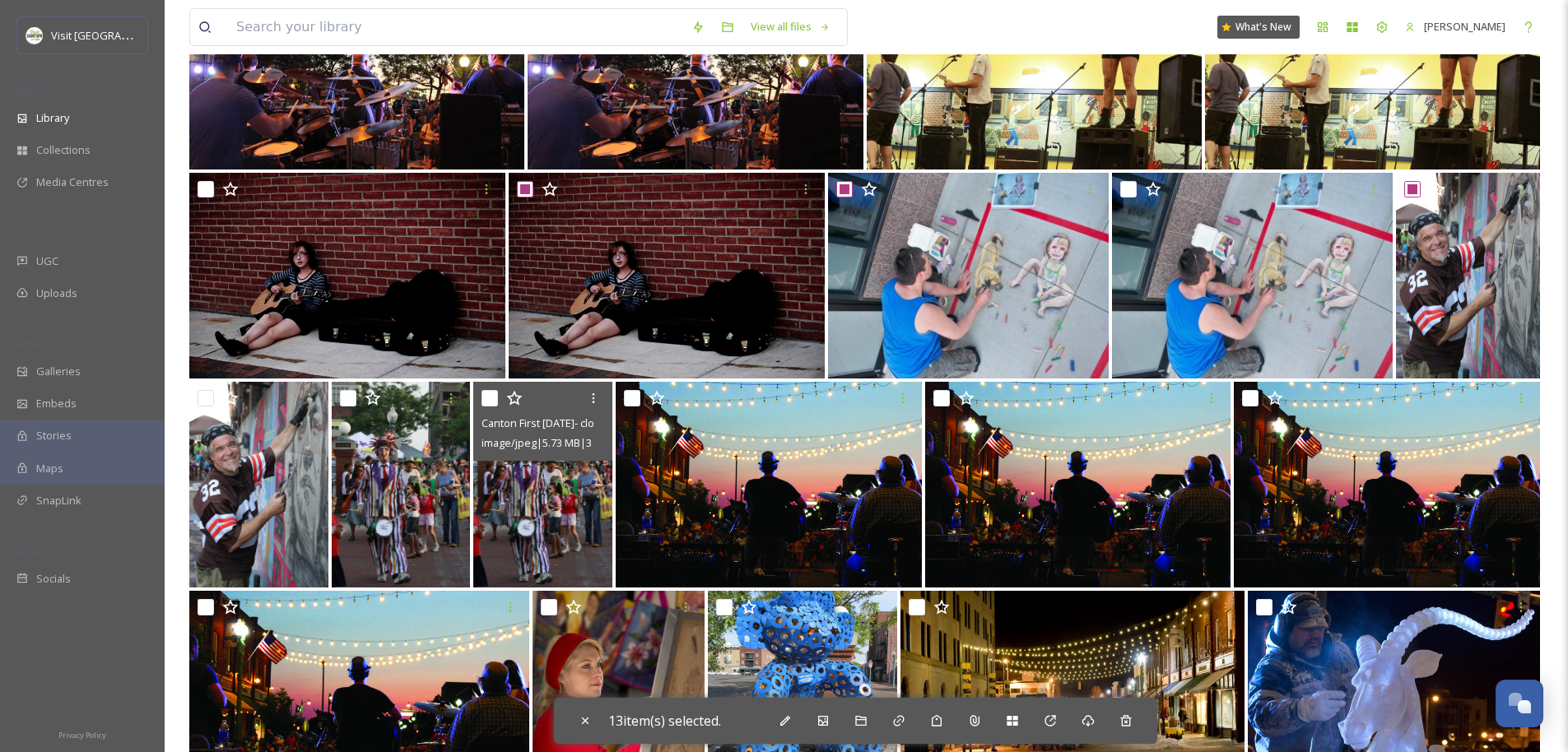
click at [492, 399] on input "checkbox" at bounding box center [489, 398] width 17 height 17
checkbox input "true"
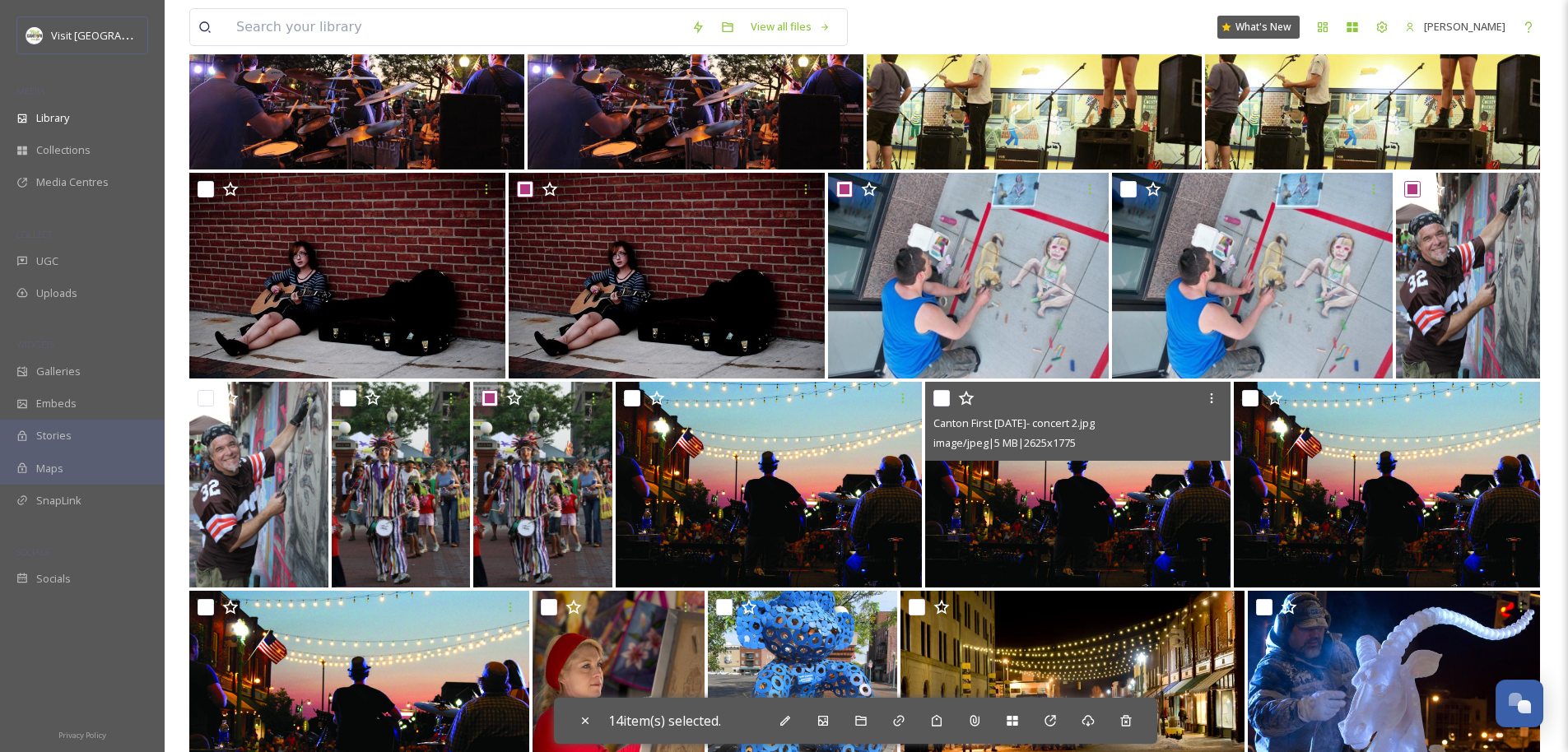
click at [944, 400] on input "checkbox" at bounding box center [941, 398] width 17 height 17
checkbox input "true"
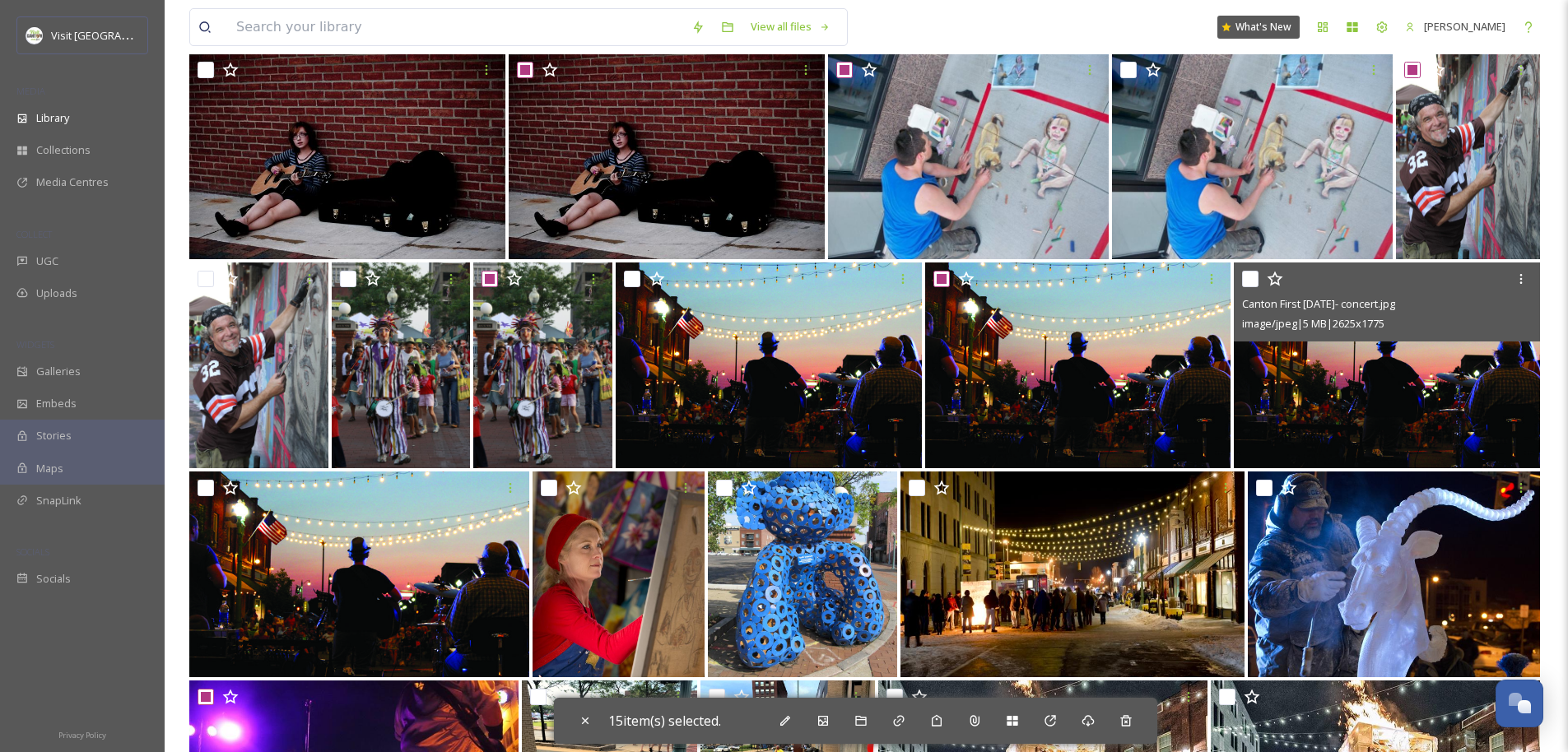
scroll to position [1388, 0]
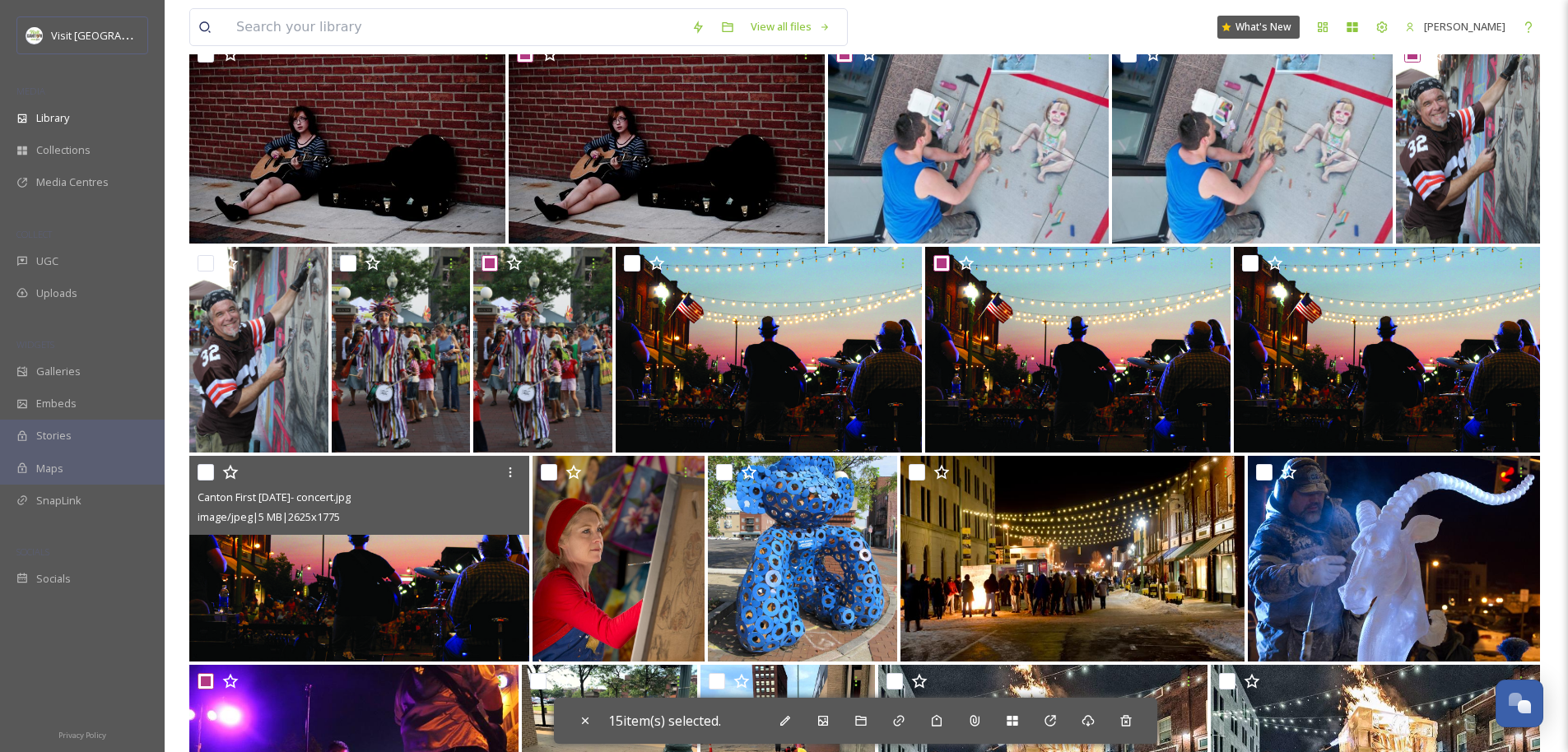
click at [211, 473] on input "checkbox" at bounding box center [205, 472] width 17 height 17
checkbox input "true"
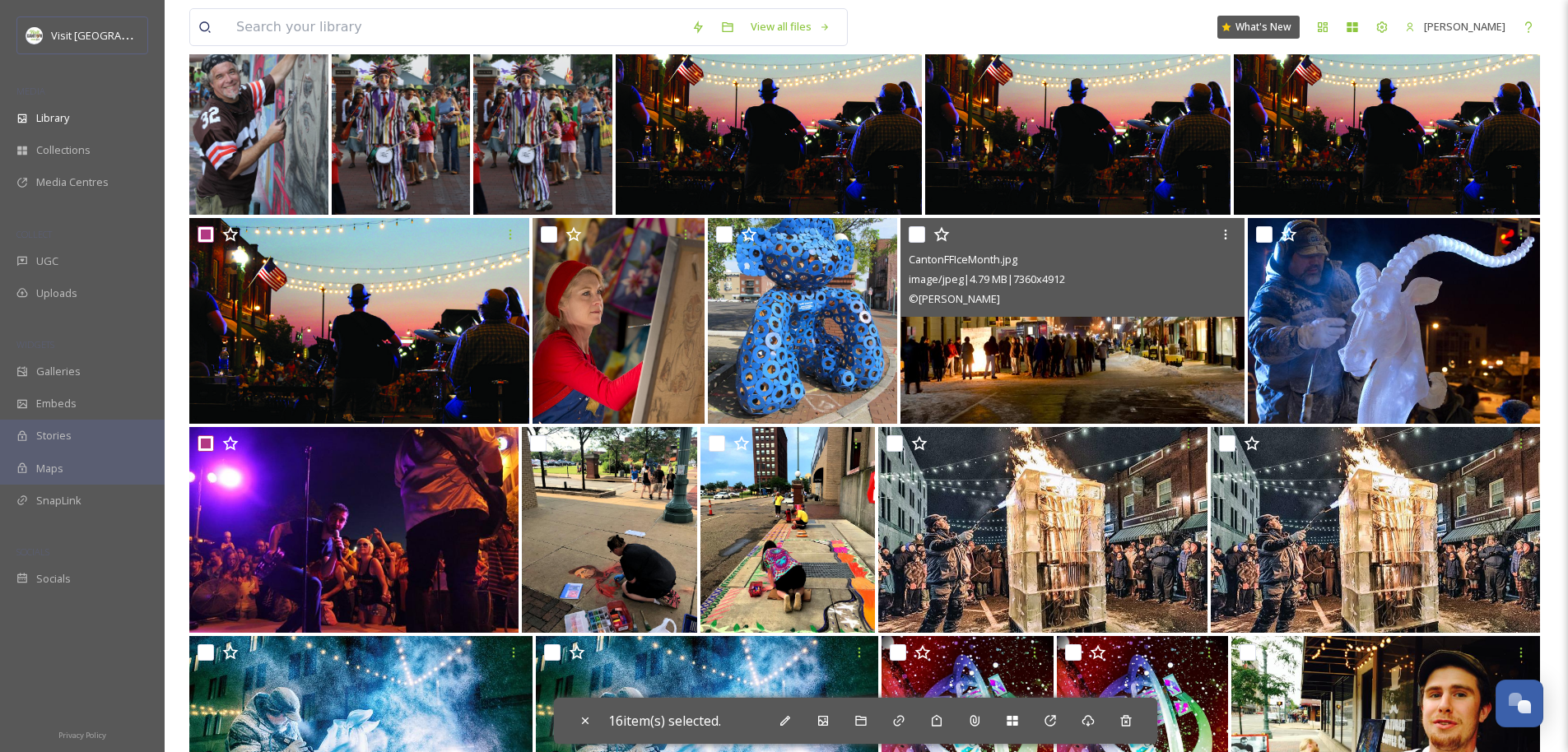
scroll to position [1668, 0]
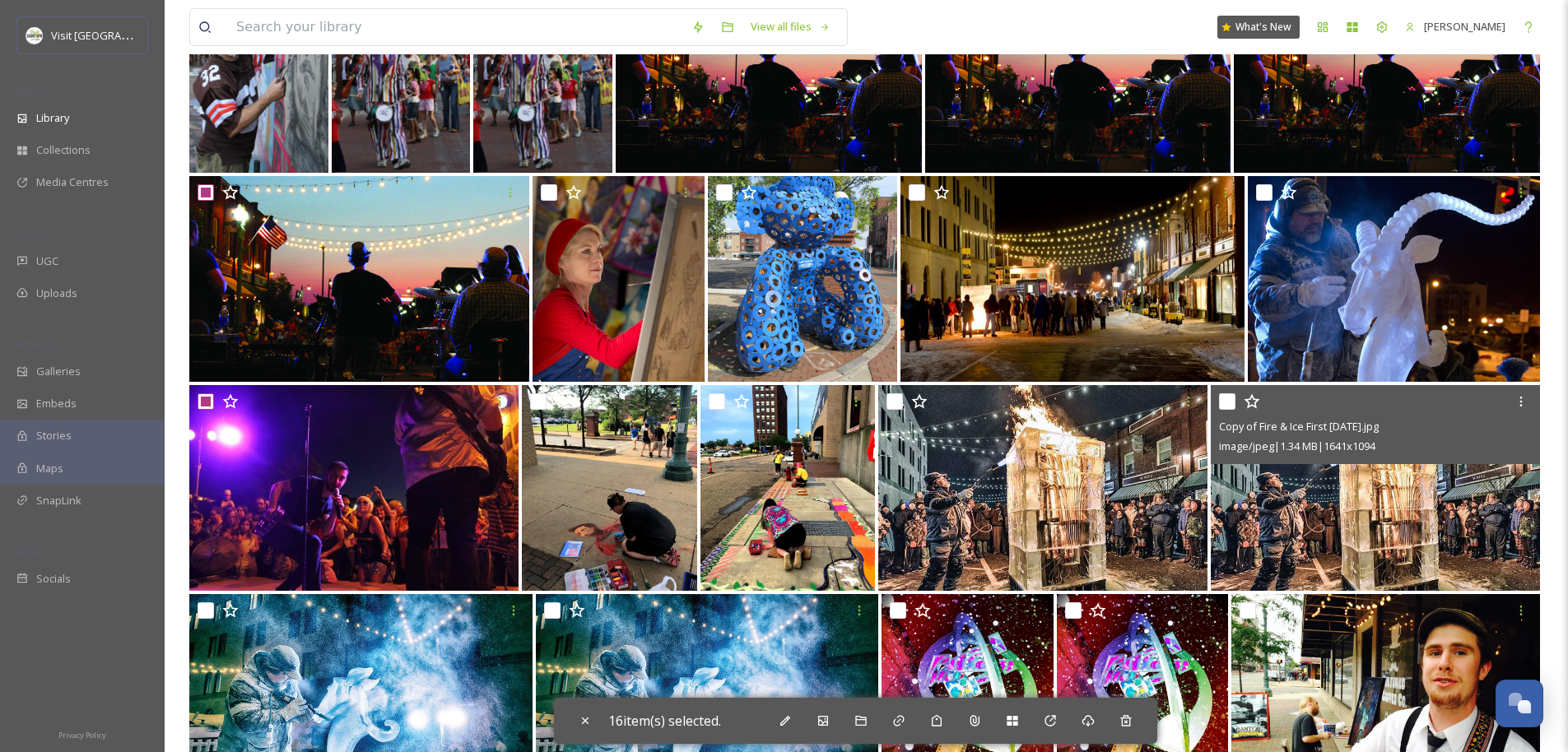
click at [1231, 401] on input "checkbox" at bounding box center [1227, 401] width 17 height 17
checkbox input "true"
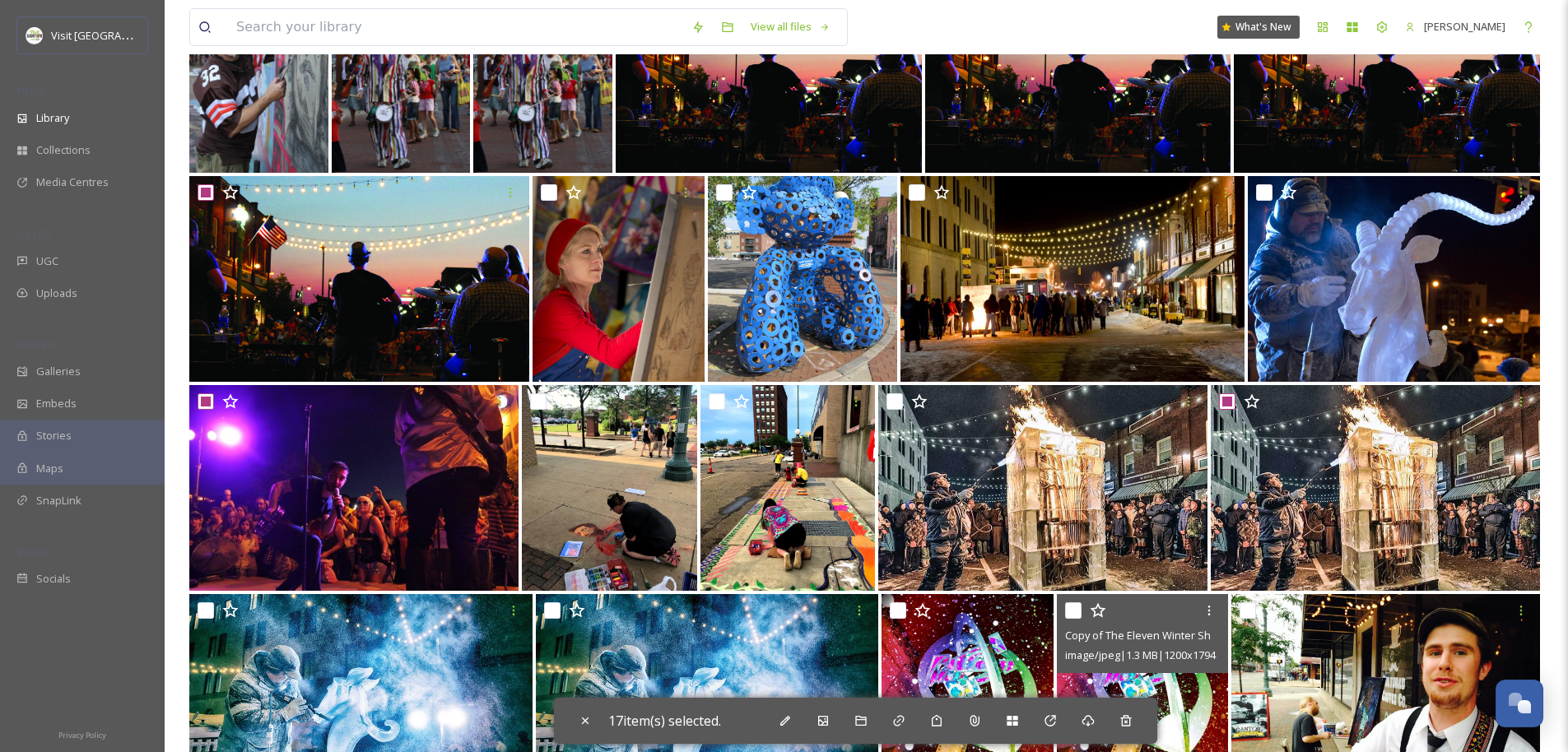
click at [1069, 612] on input "checkbox" at bounding box center [1073, 610] width 17 height 17
checkbox input "true"
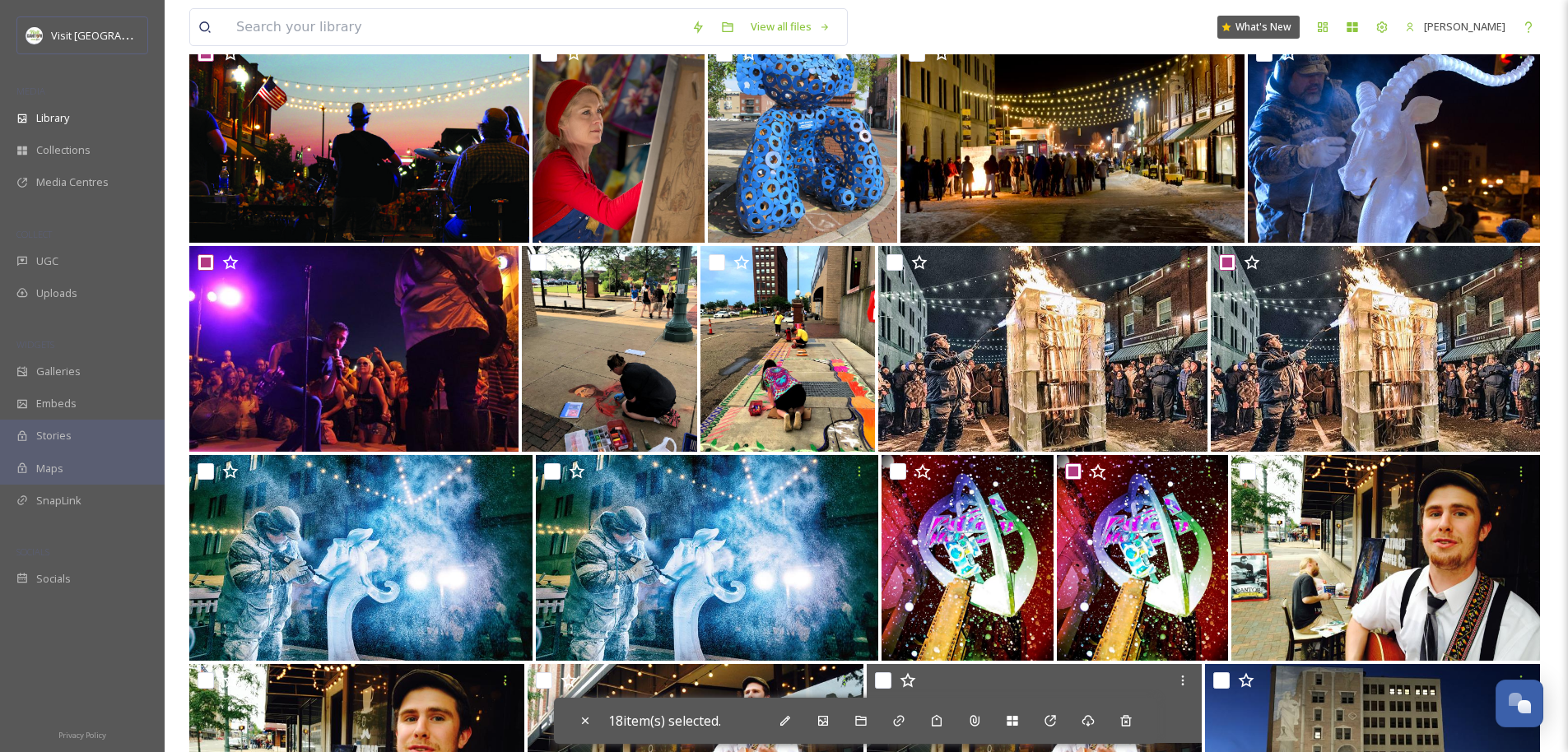
scroll to position [2008, 0]
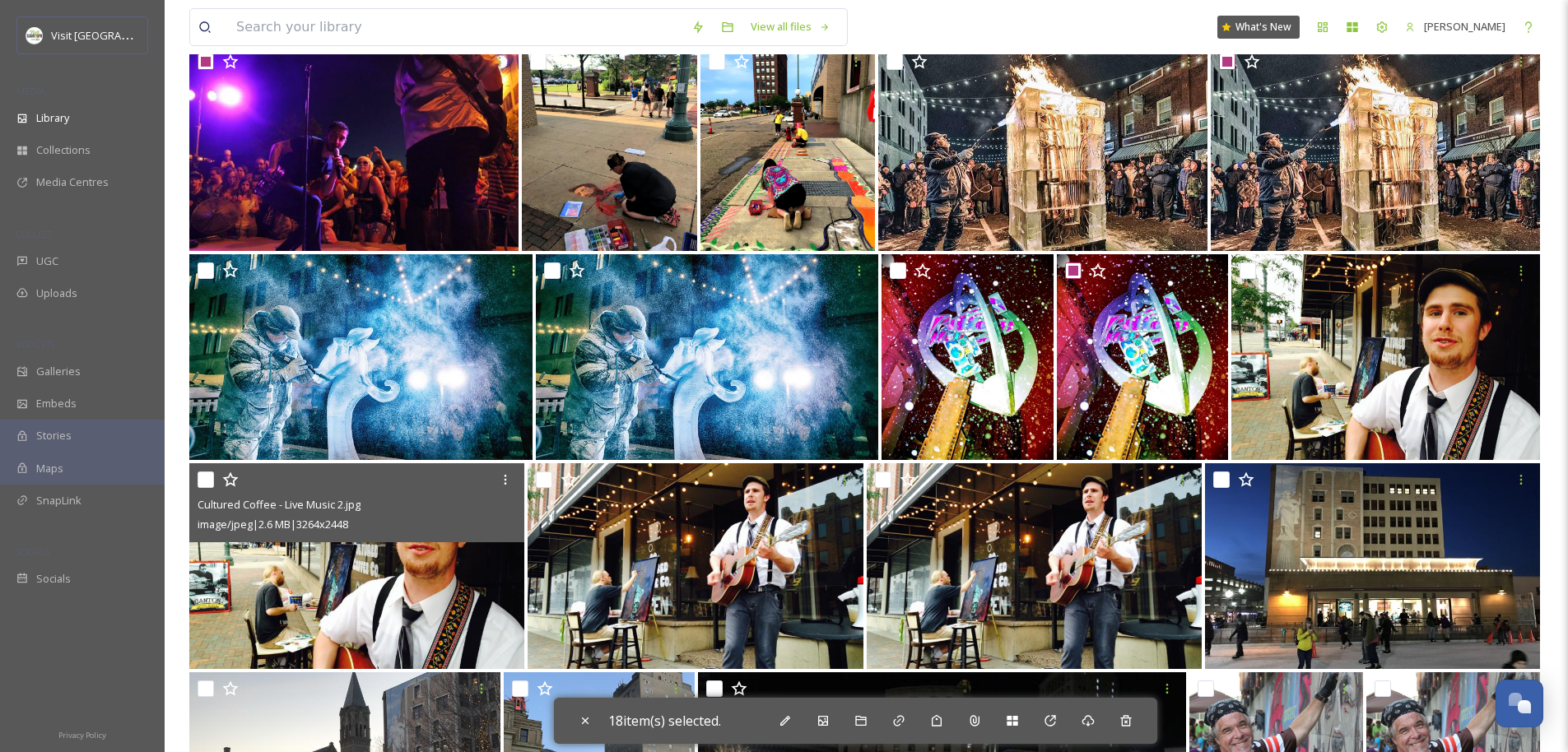
click at [206, 481] on input "checkbox" at bounding box center [205, 480] width 17 height 17
checkbox input "true"
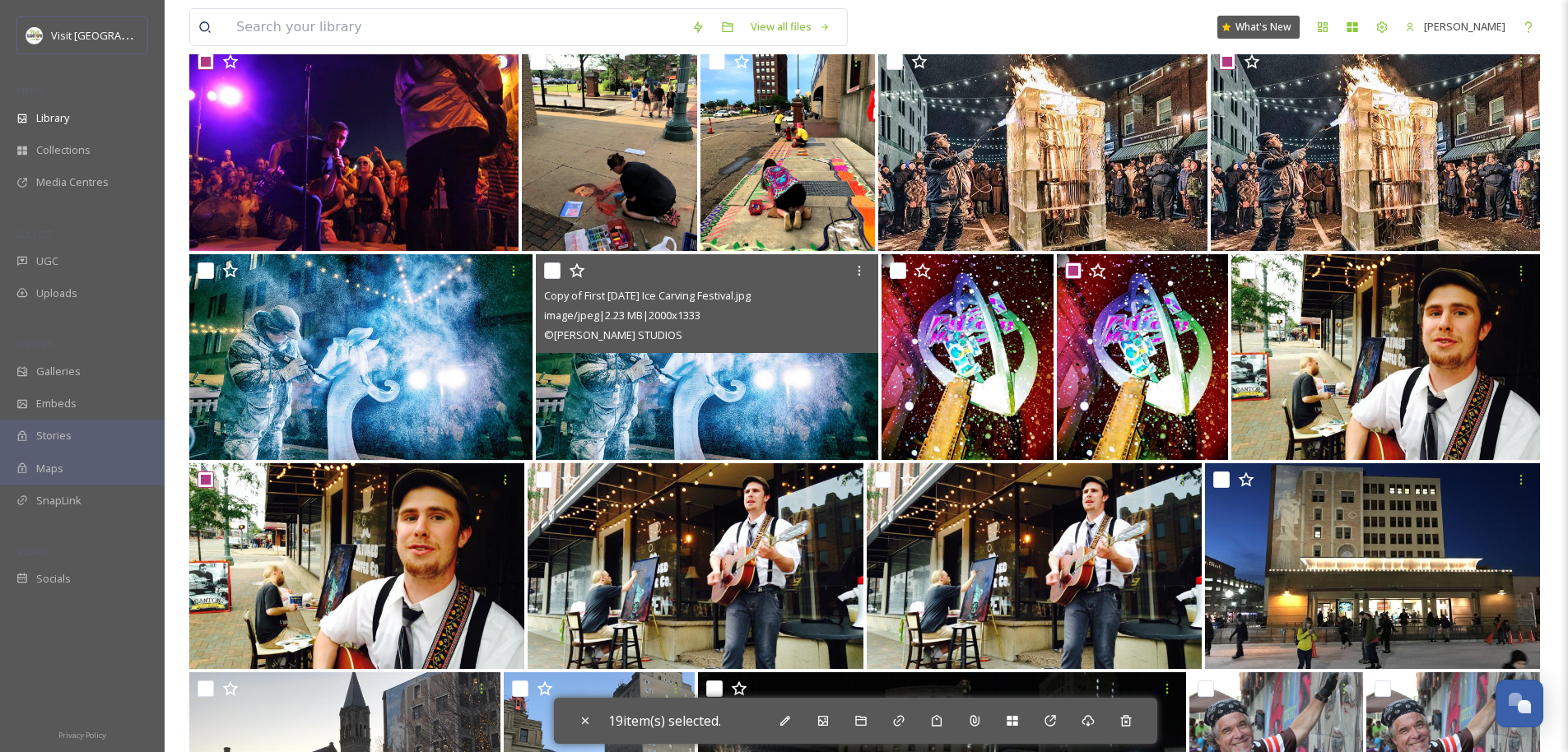
click at [548, 269] on input "checkbox" at bounding box center [552, 270] width 17 height 17
checkbox input "true"
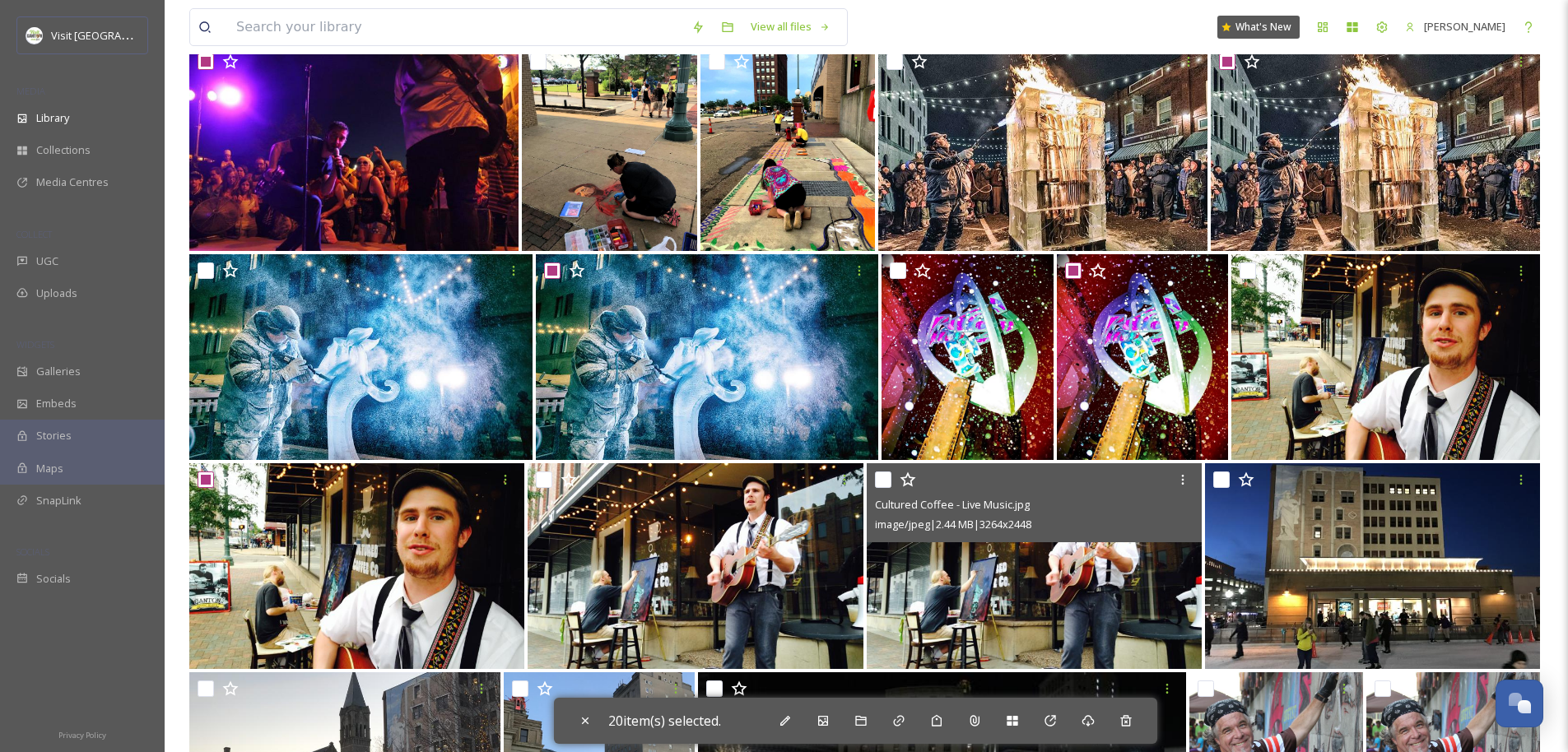
click at [885, 479] on input "checkbox" at bounding box center [882, 480] width 17 height 17
checkbox input "true"
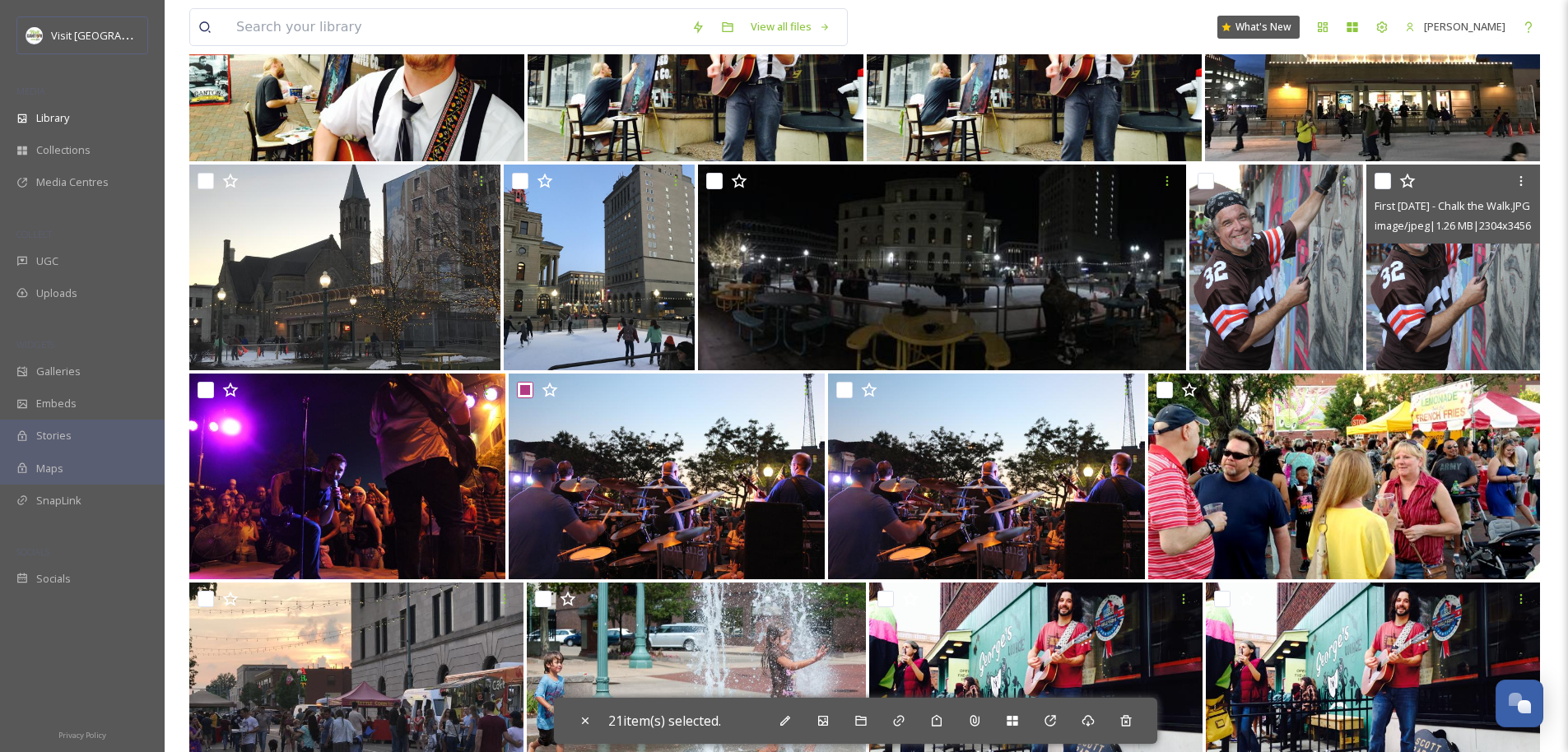
scroll to position [2515, 0]
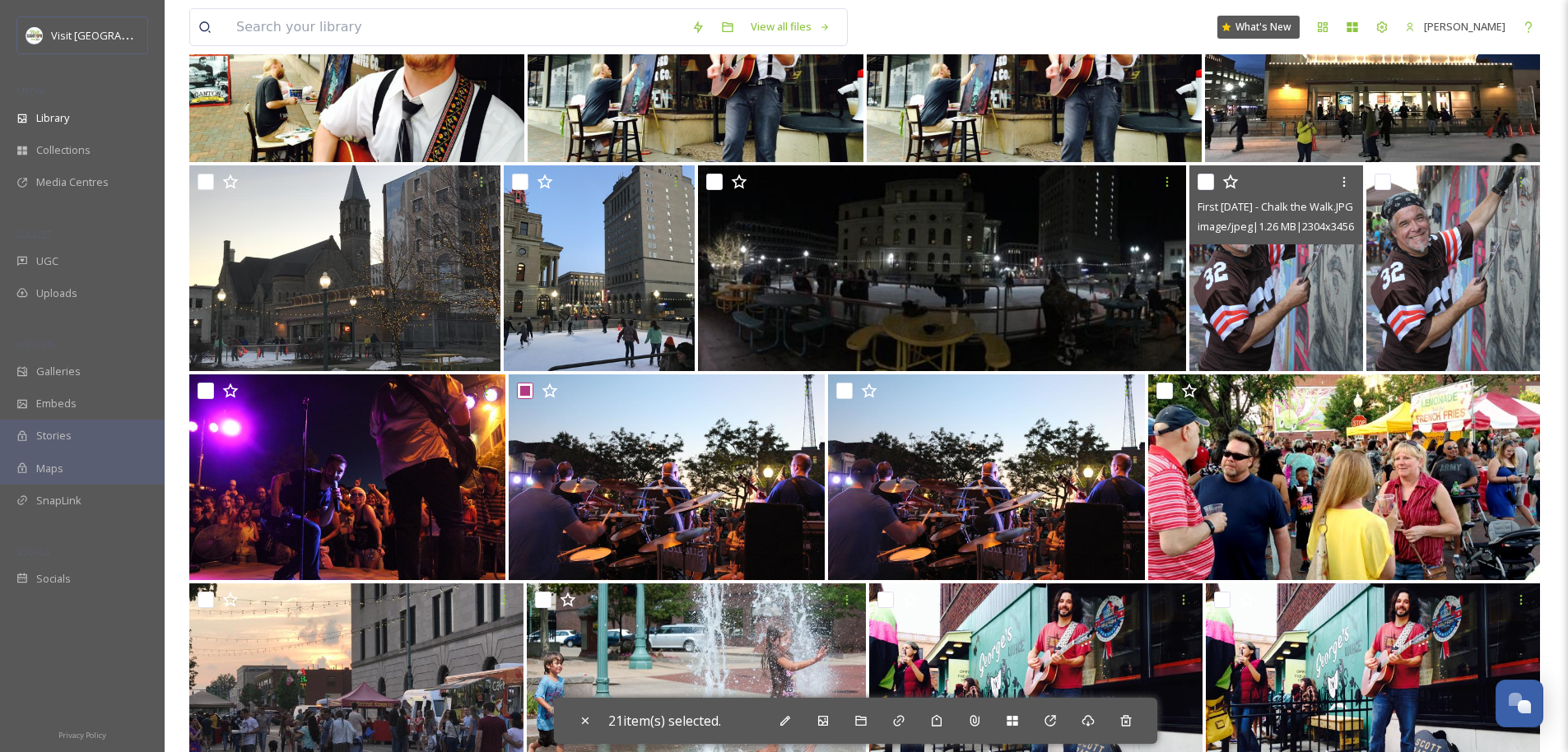
drag, startPoint x: 1203, startPoint y: 185, endPoint x: 1214, endPoint y: 184, distance: 11.0
click at [1203, 185] on input "checkbox" at bounding box center [1205, 182] width 17 height 17
checkbox input "true"
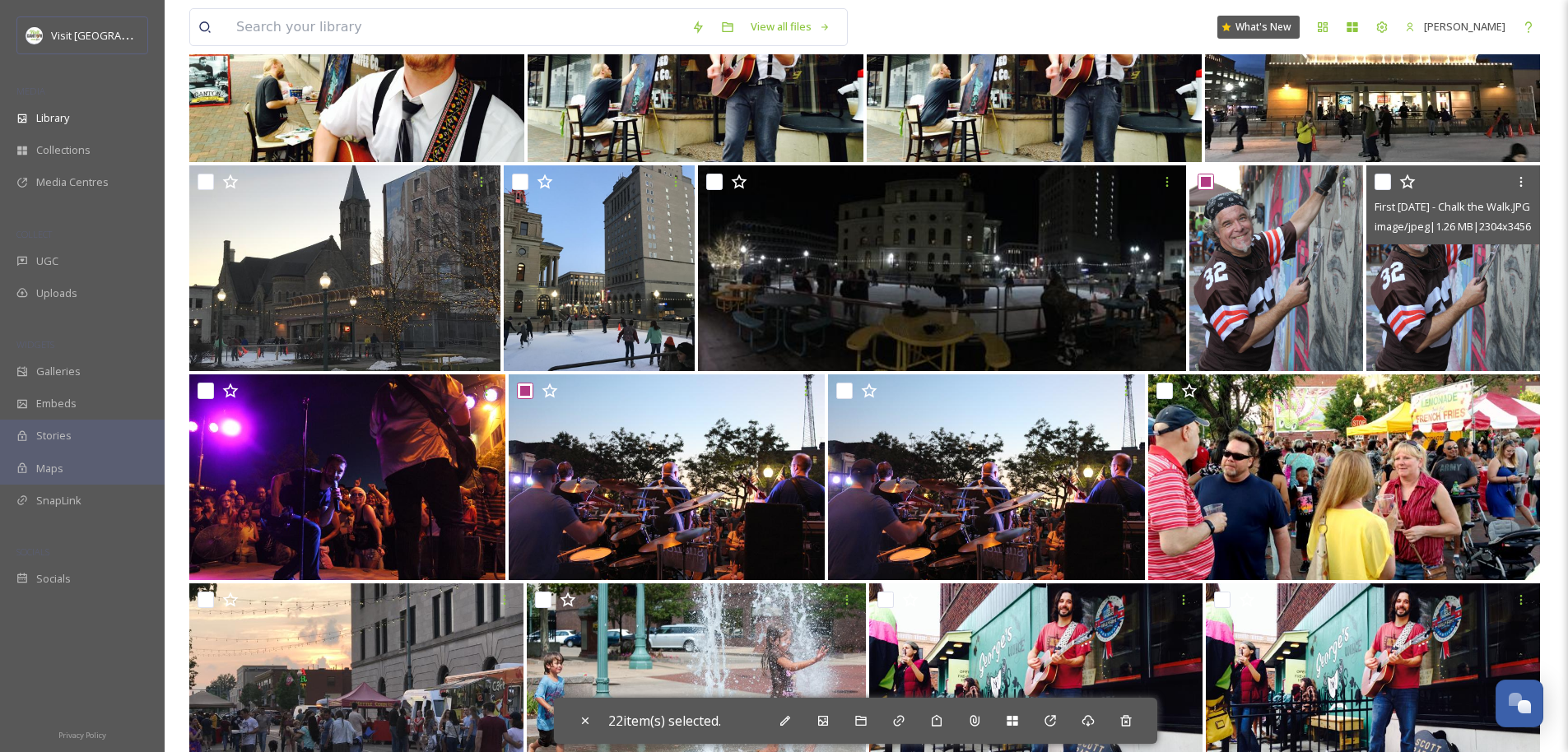
click at [1382, 184] on input "checkbox" at bounding box center [1382, 182] width 17 height 17
checkbox input "true"
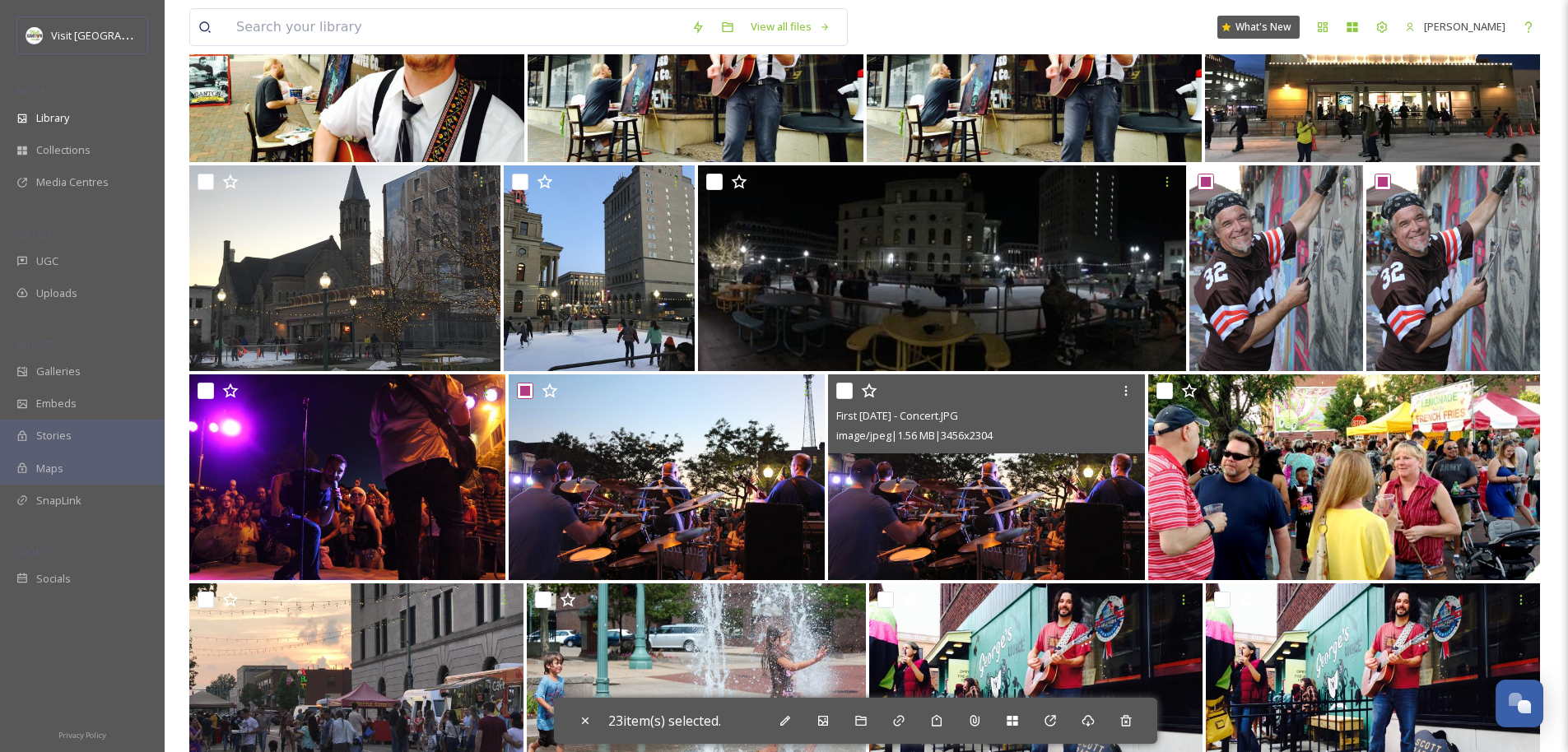
click at [845, 393] on input "checkbox" at bounding box center [844, 390] width 17 height 17
checkbox input "true"
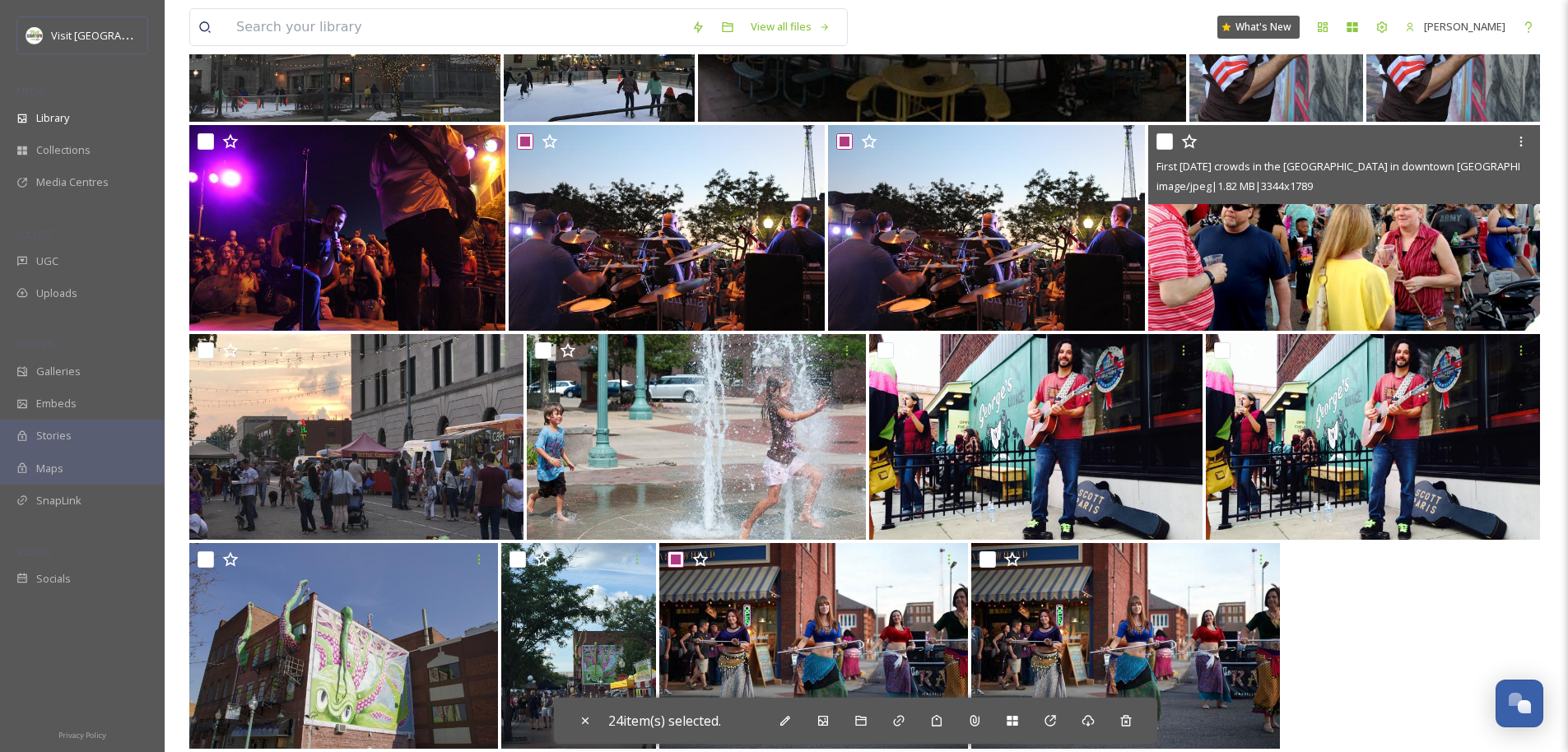
scroll to position [2784, 0]
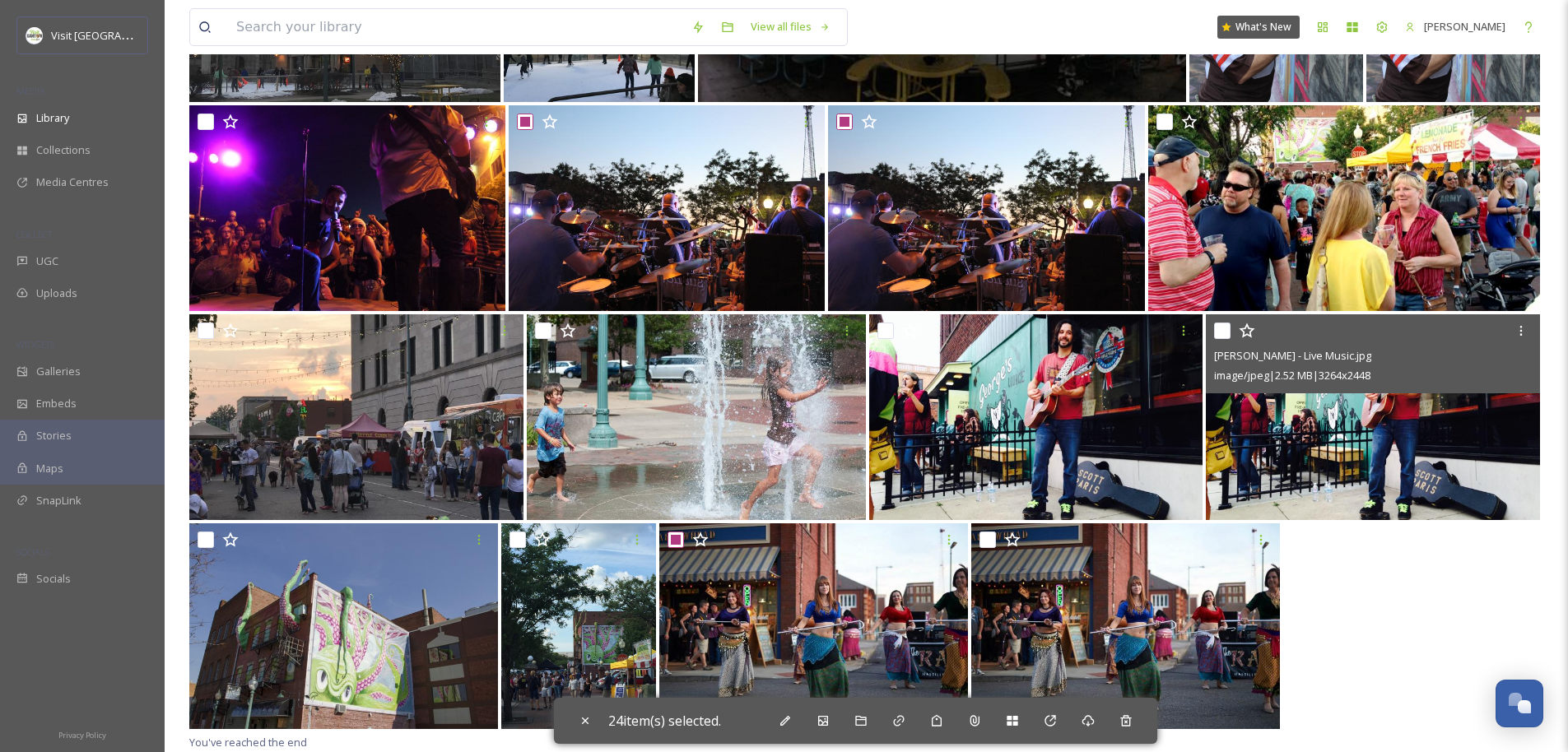
click at [1221, 330] on input "checkbox" at bounding box center [1222, 331] width 17 height 17
checkbox input "true"
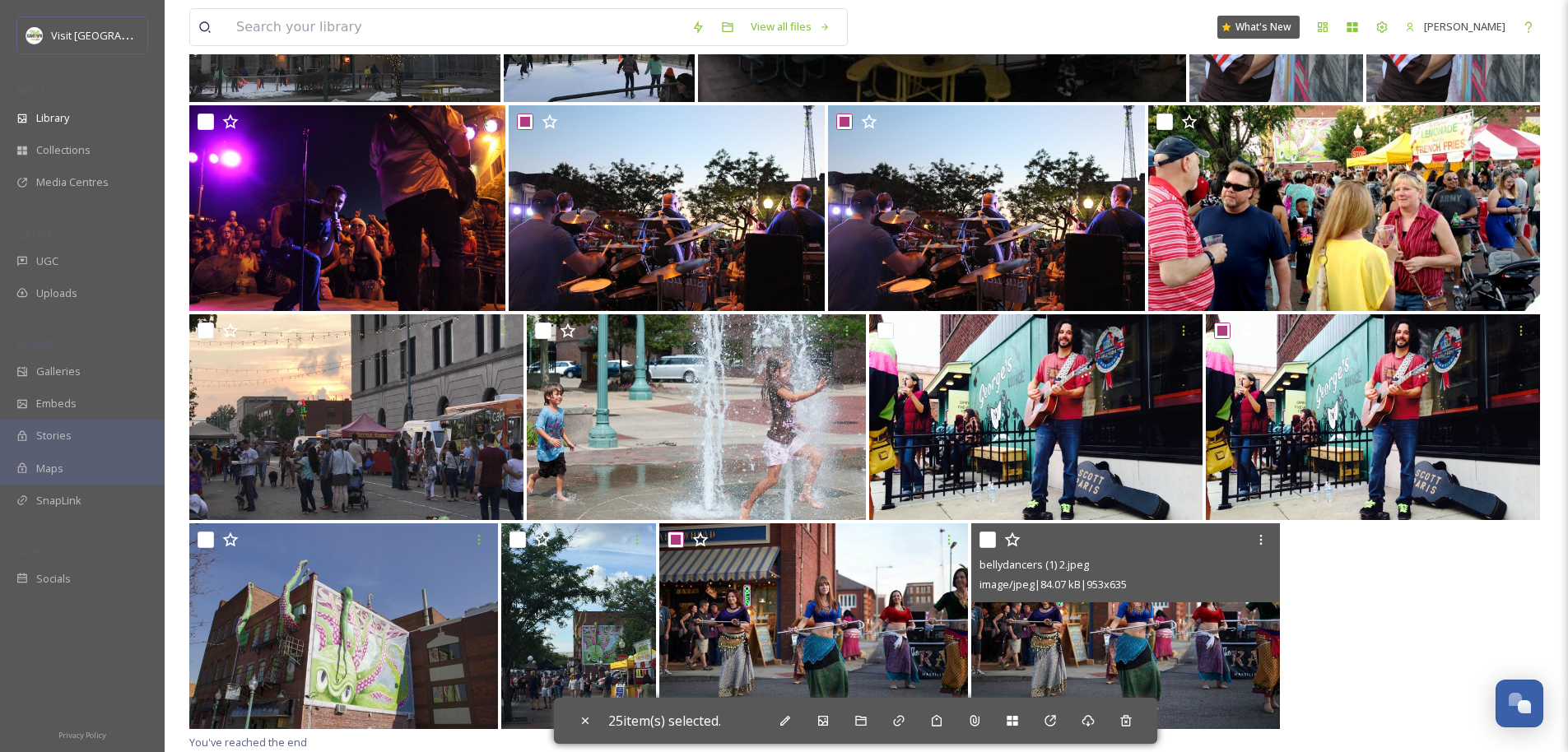
click at [985, 543] on input "checkbox" at bounding box center [987, 540] width 17 height 17
checkbox input "true"
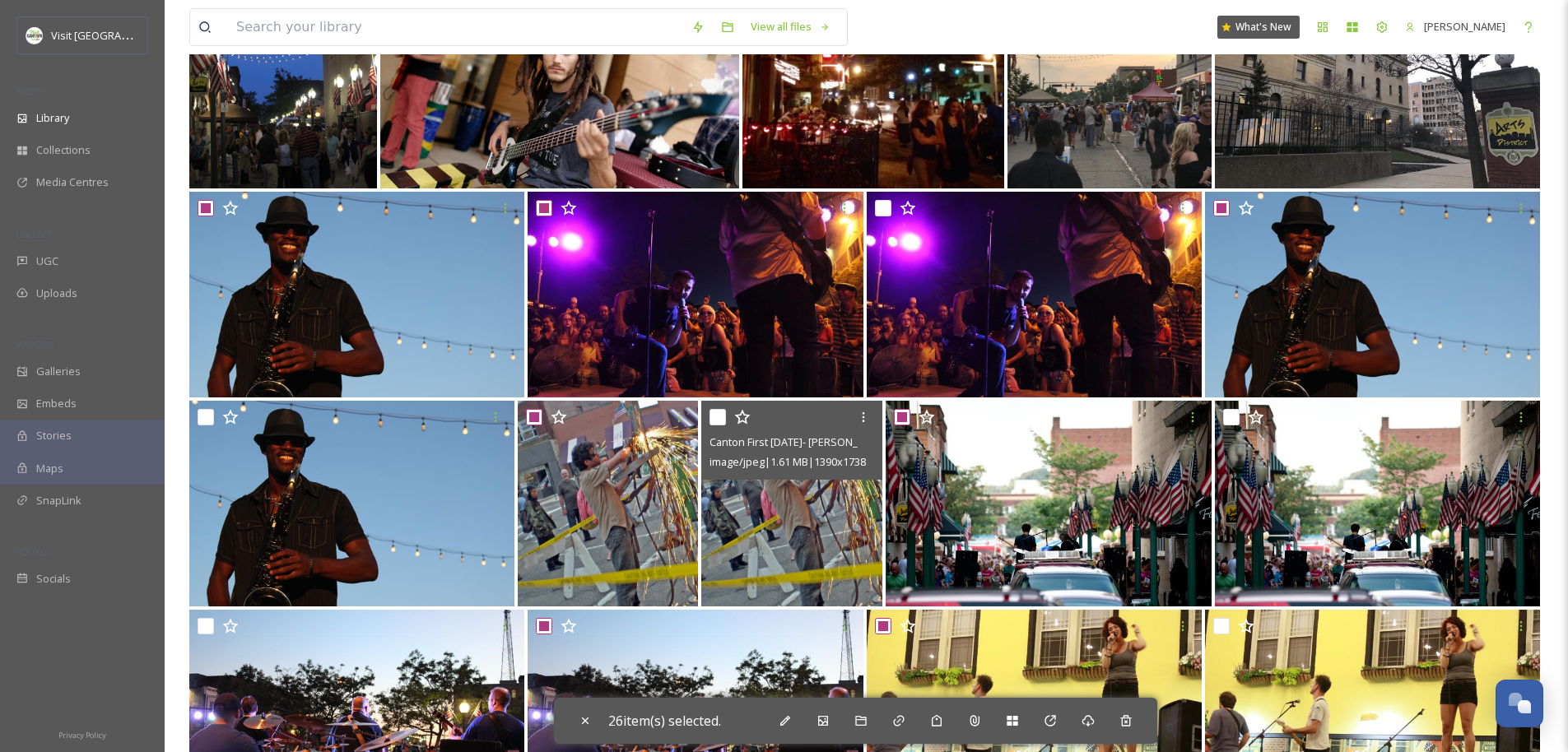
scroll to position [0, 0]
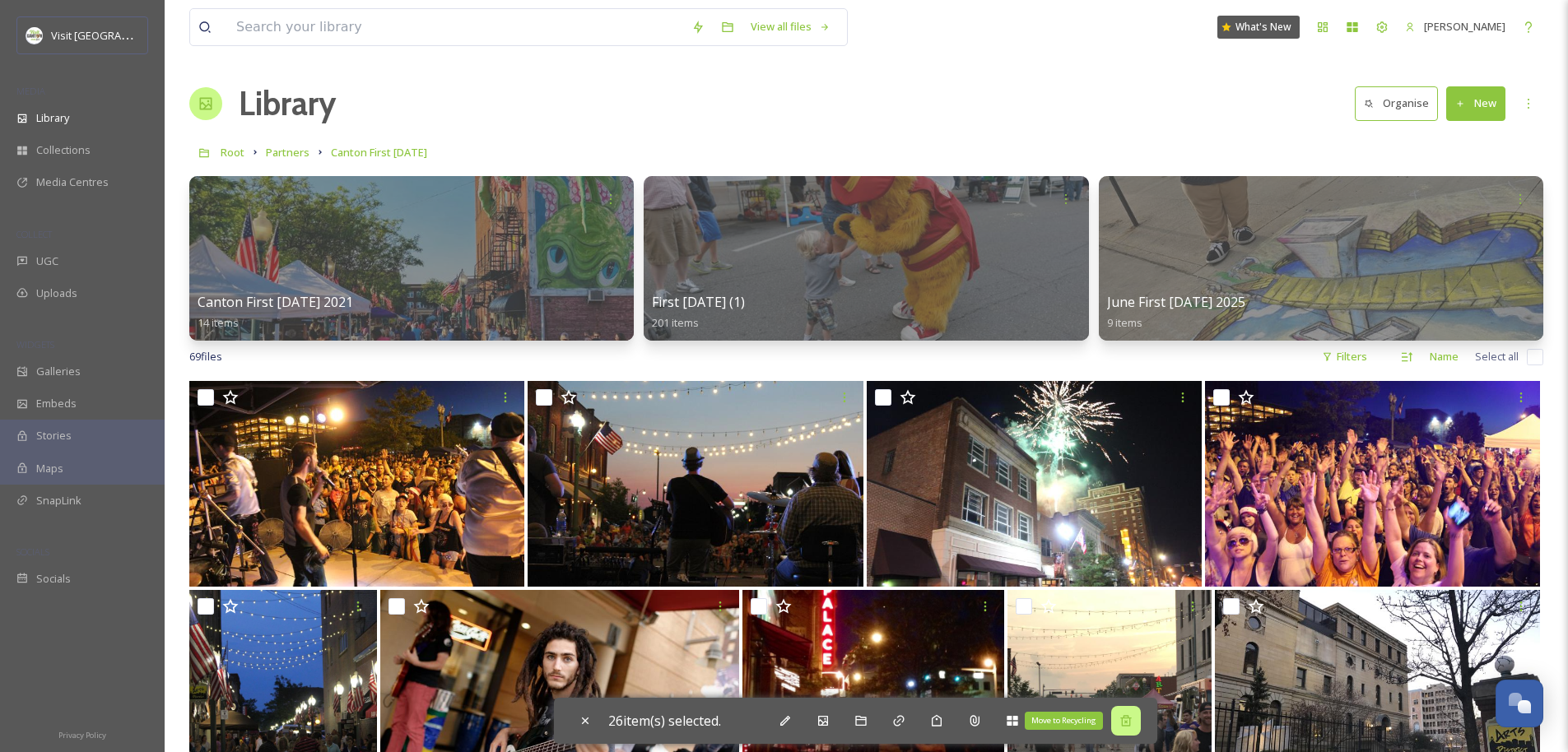
click at [1130, 722] on icon at bounding box center [1124, 720] width 11 height 11
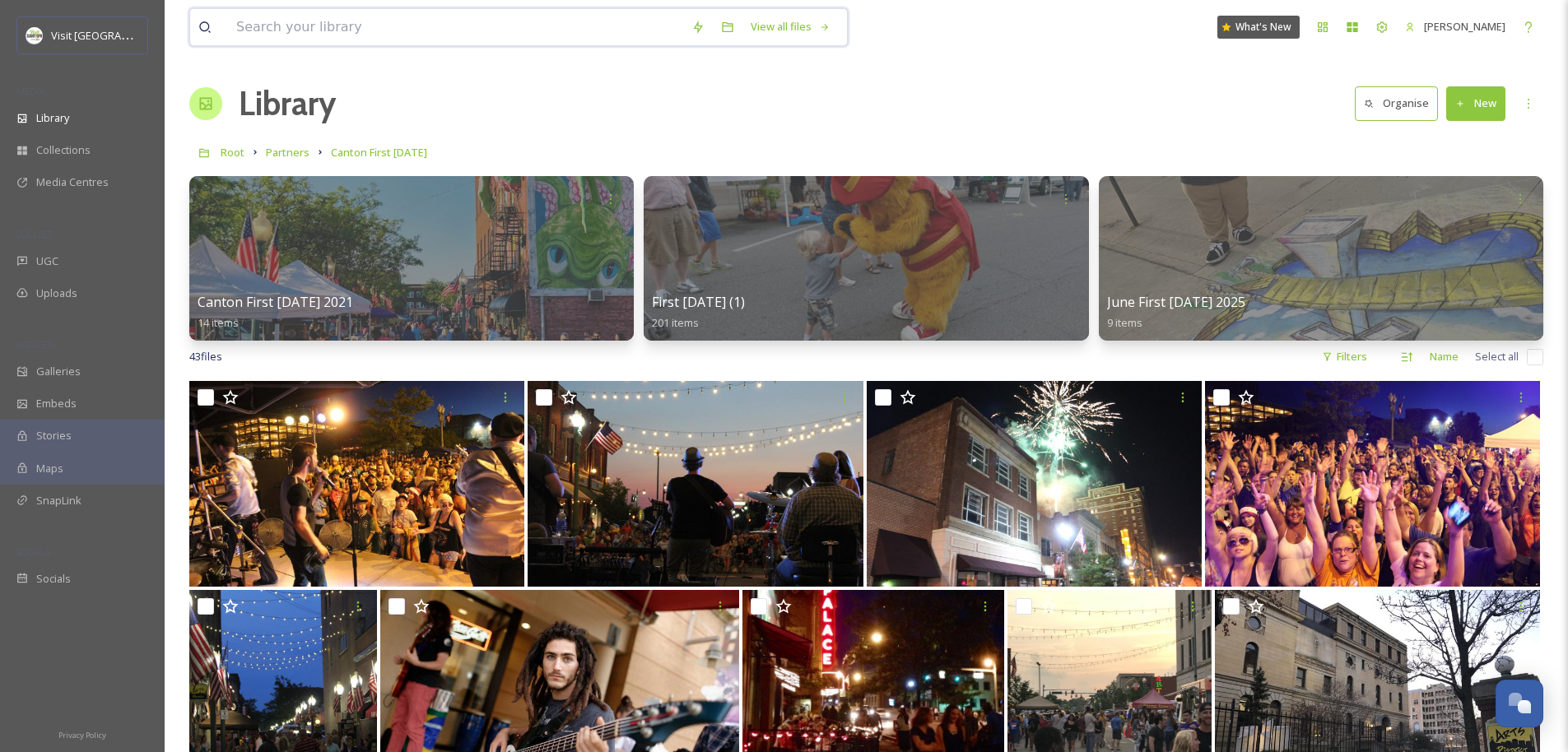
click at [551, 30] on input at bounding box center [455, 26] width 455 height 36
click at [454, 29] on input at bounding box center [455, 26] width 455 height 36
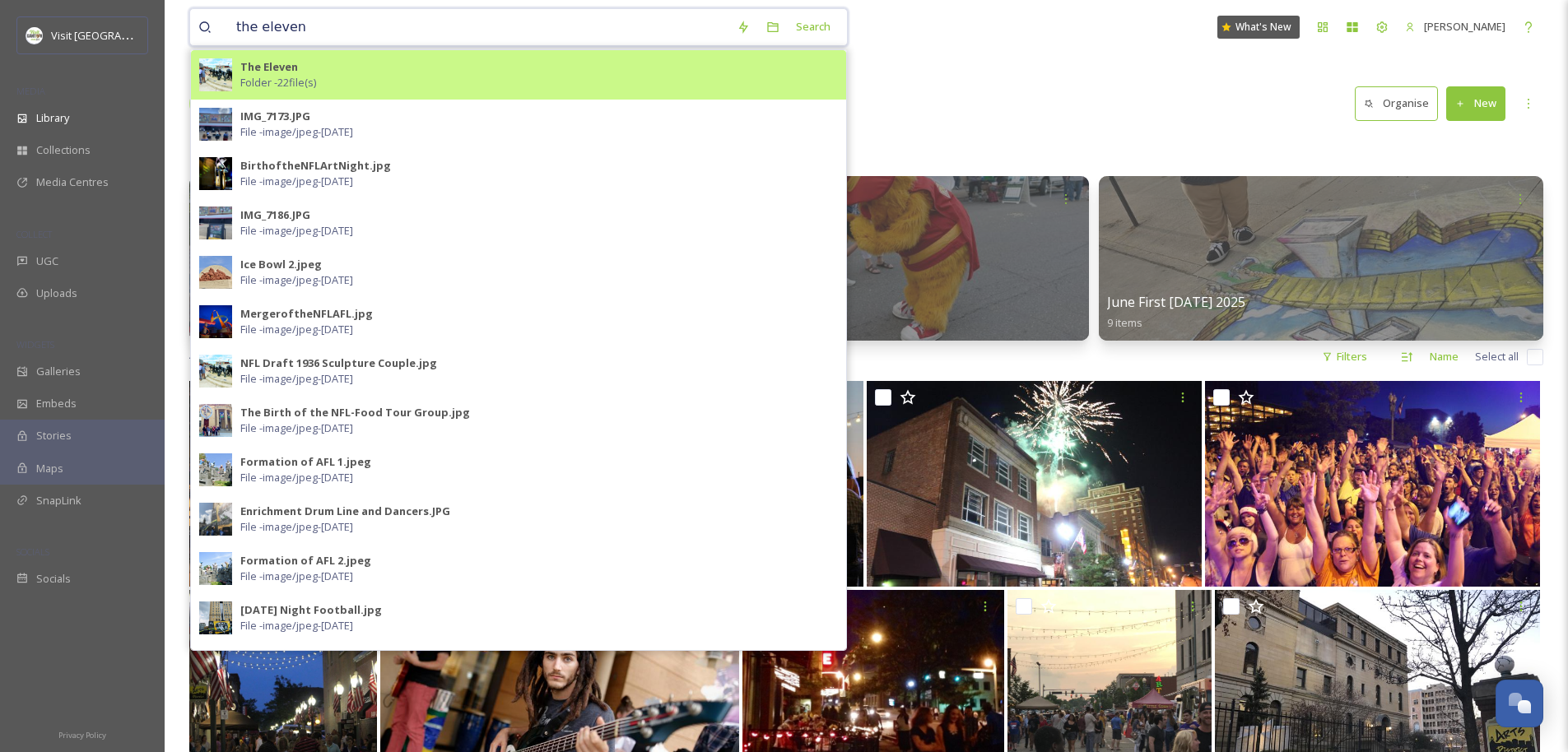
type input "the eleven"
click at [347, 69] on div "The Eleven Folder - 22 file(s)" at bounding box center [539, 75] width 597 height 31
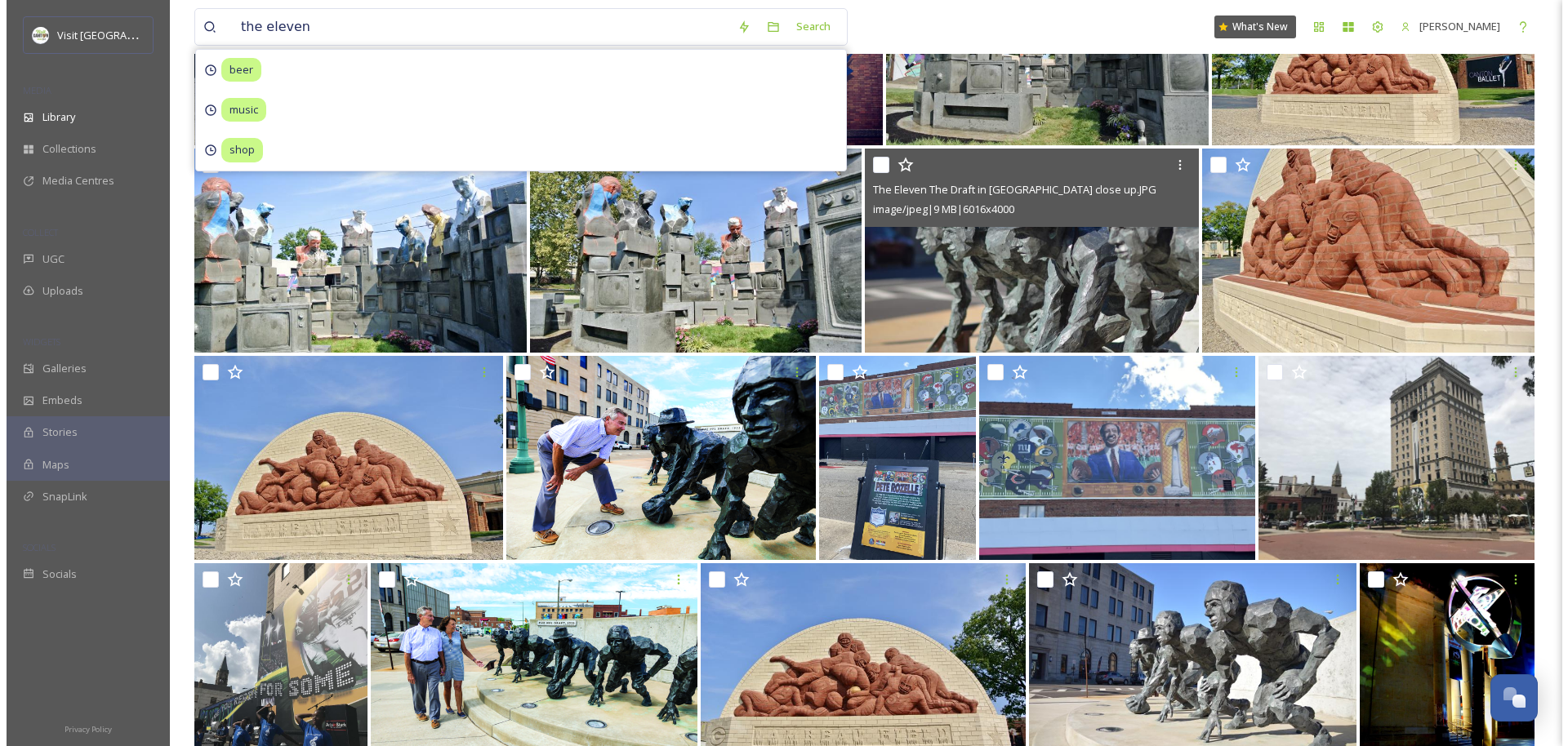
scroll to position [274, 0]
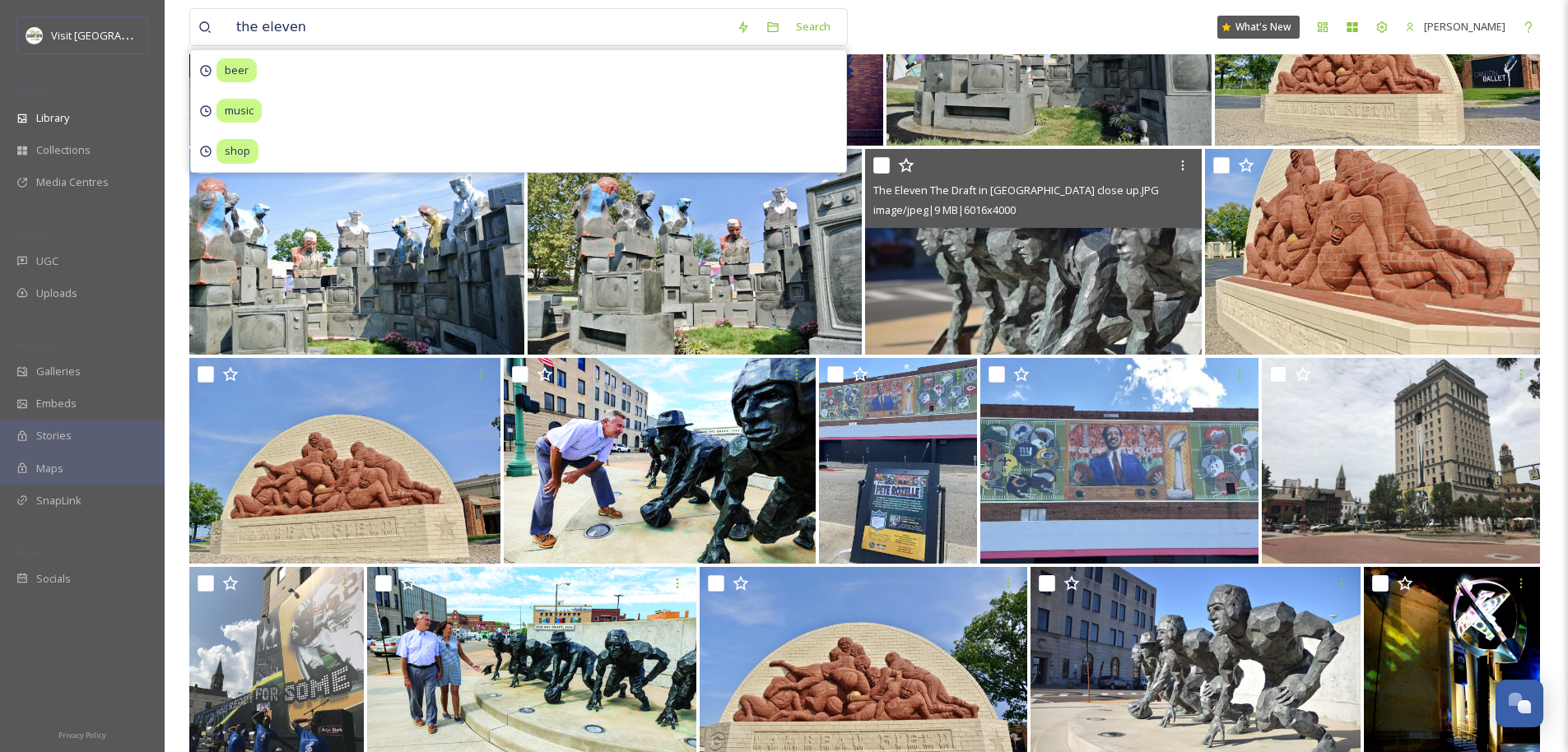
click at [1082, 280] on img at bounding box center [1033, 252] width 337 height 206
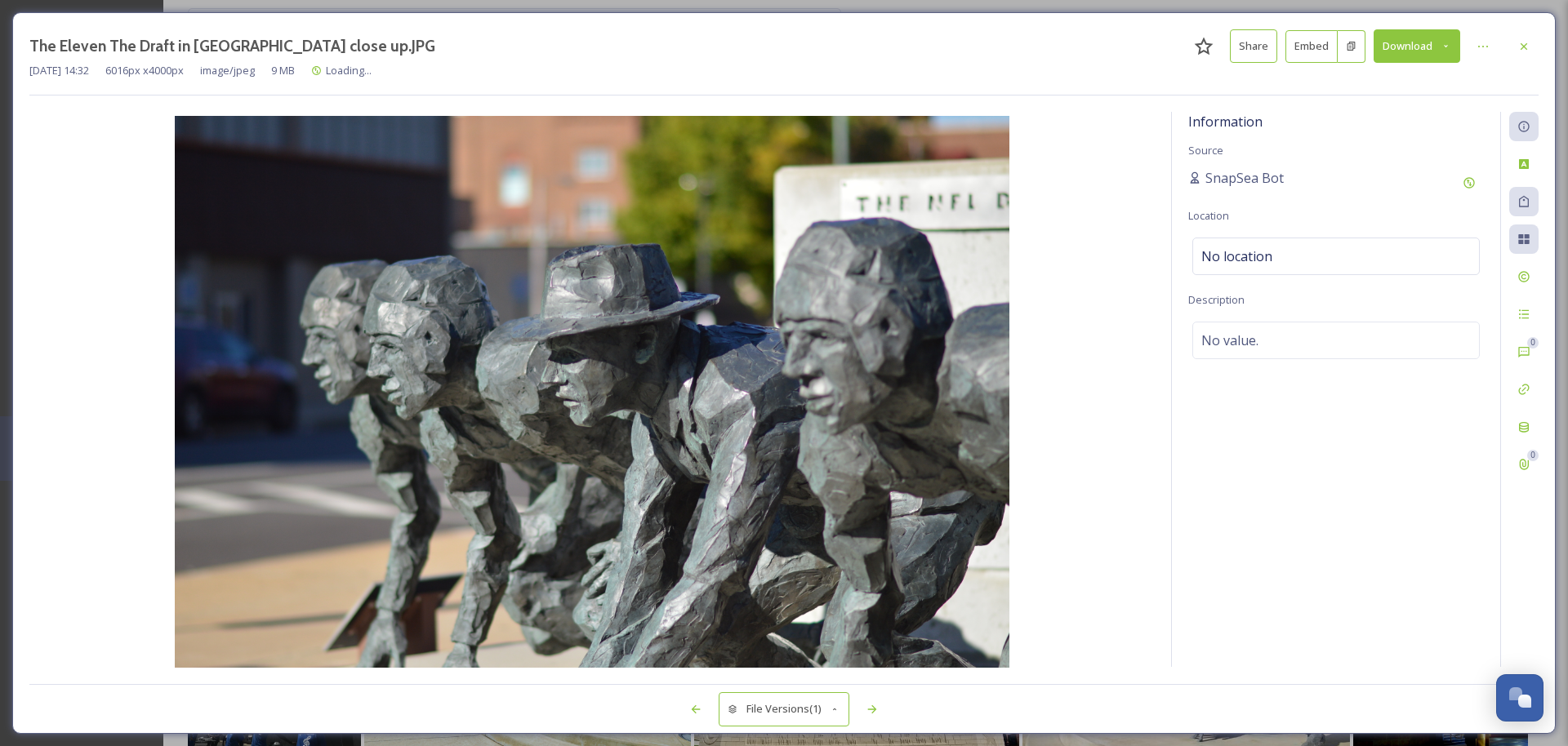
click at [1408, 47] on button "Download" at bounding box center [1417, 45] width 87 height 34
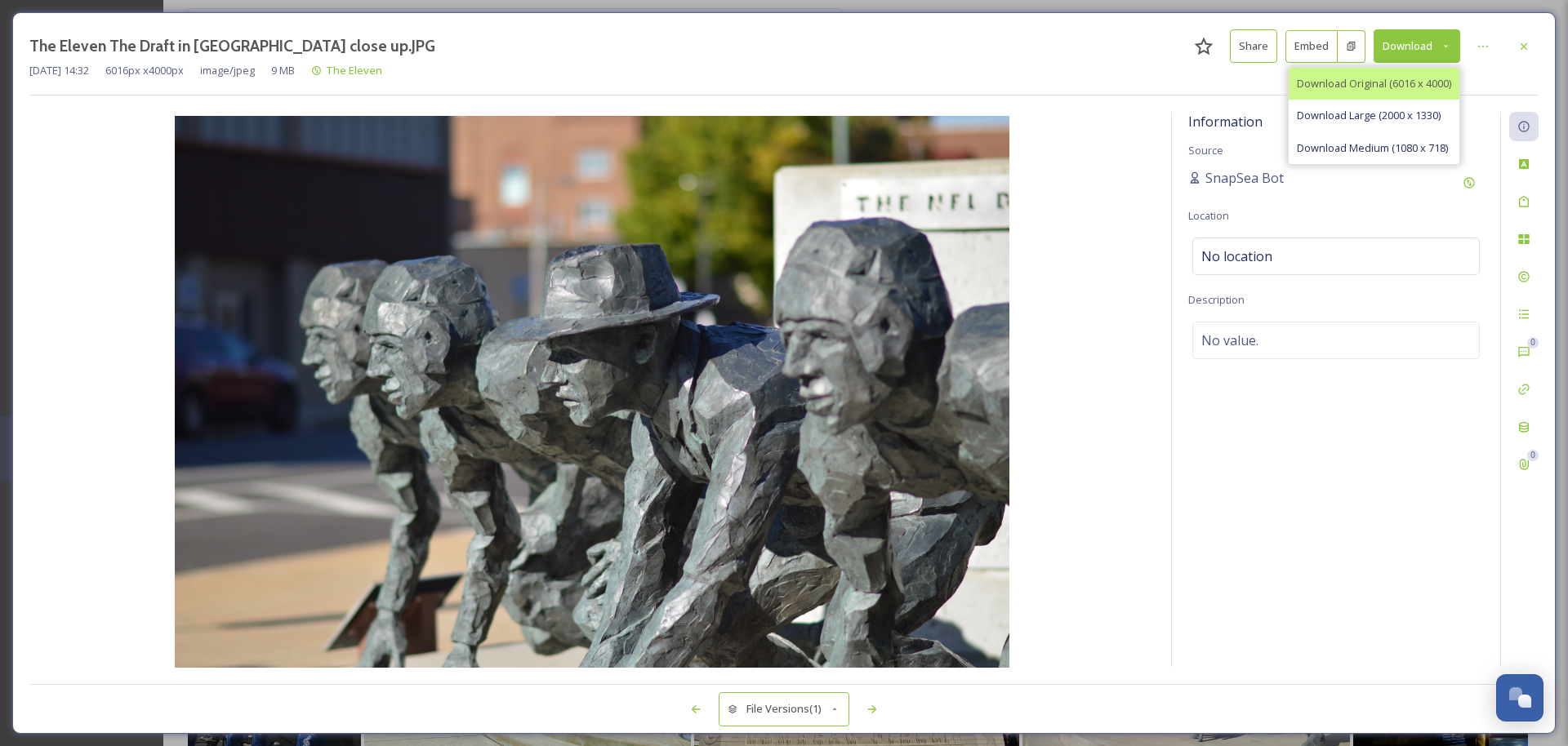
click at [1394, 88] on span "Download Original (6016 x 4000)" at bounding box center [1374, 84] width 154 height 15
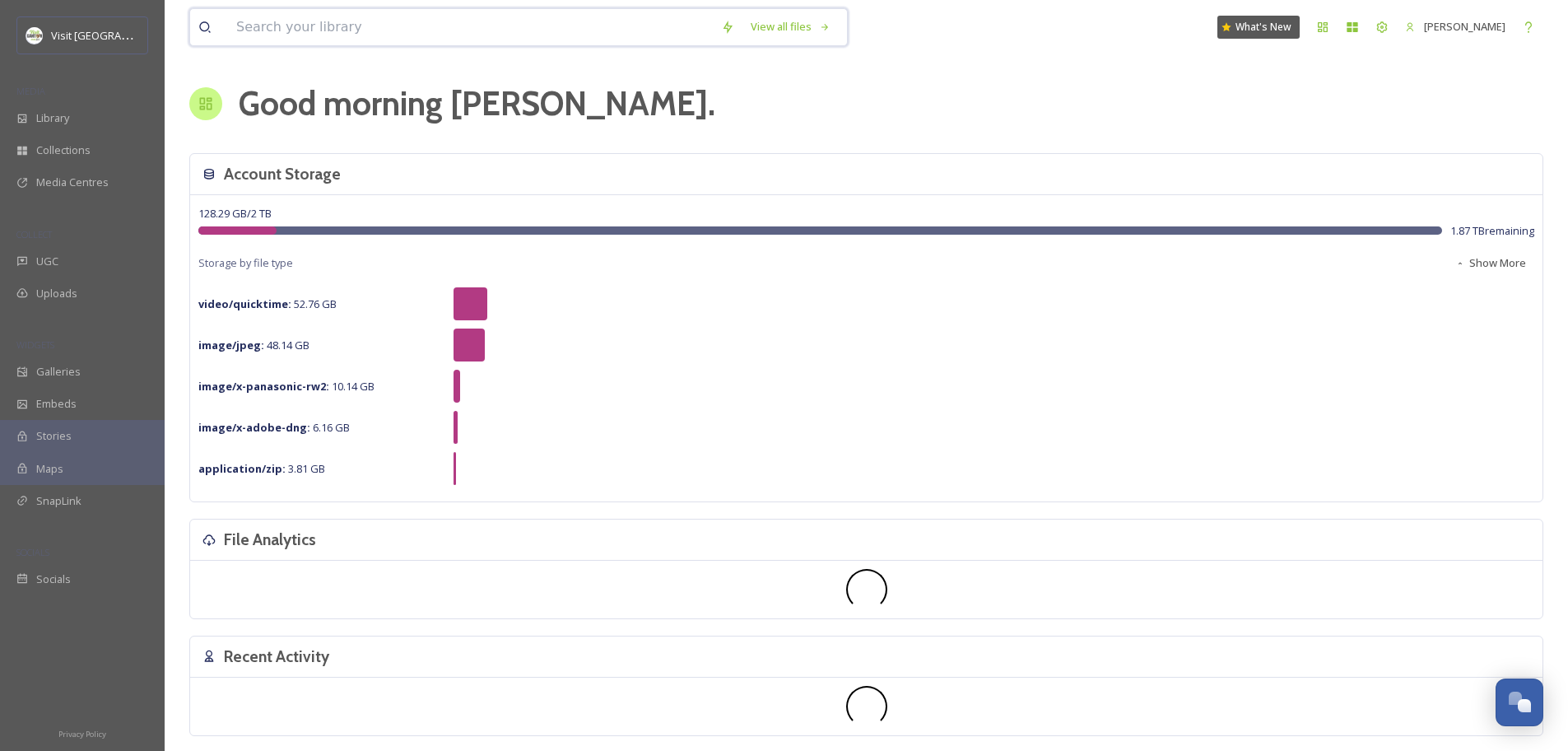
click at [414, 30] on input at bounding box center [470, 26] width 484 height 36
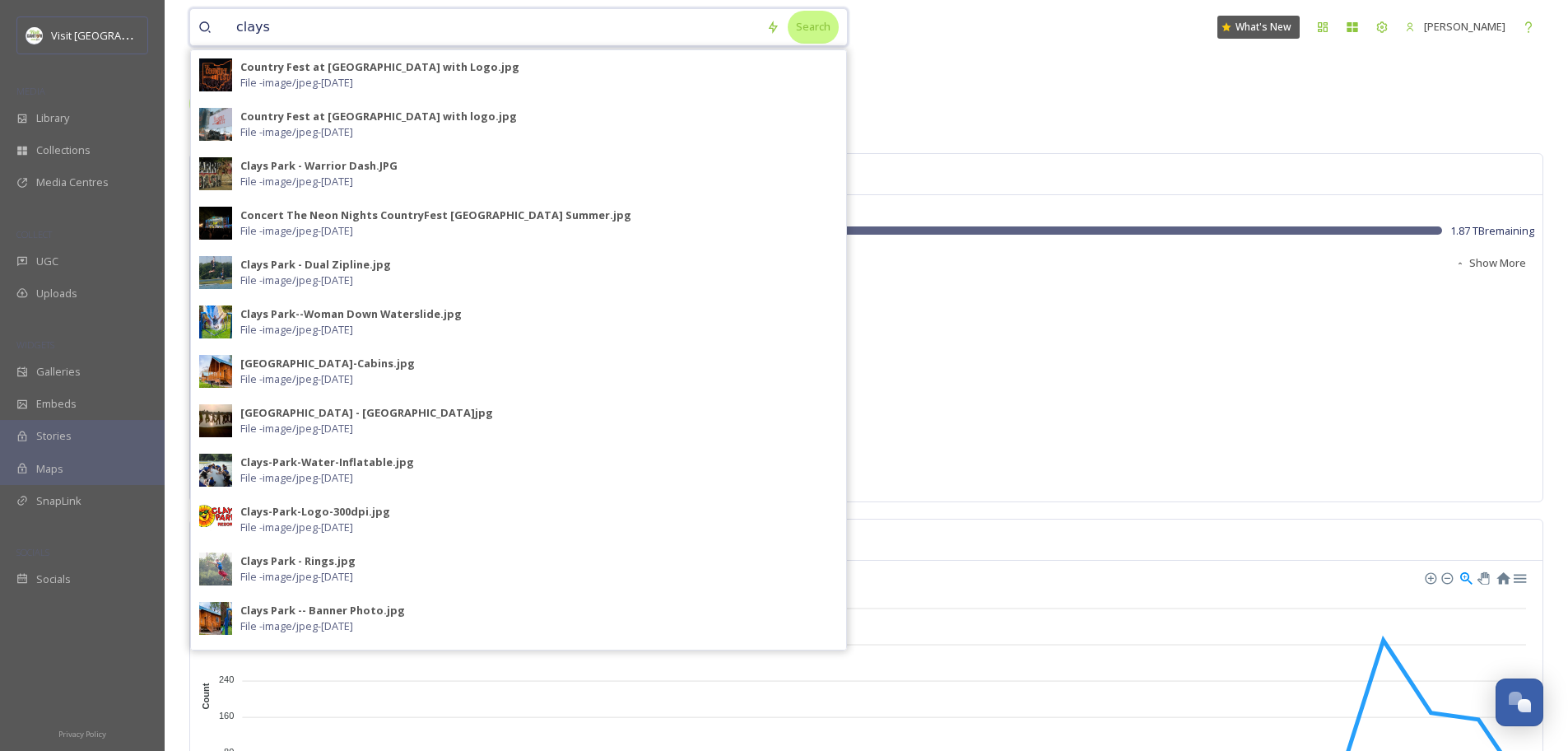
type input "clays"
click at [803, 34] on div "Search" at bounding box center [813, 26] width 51 height 32
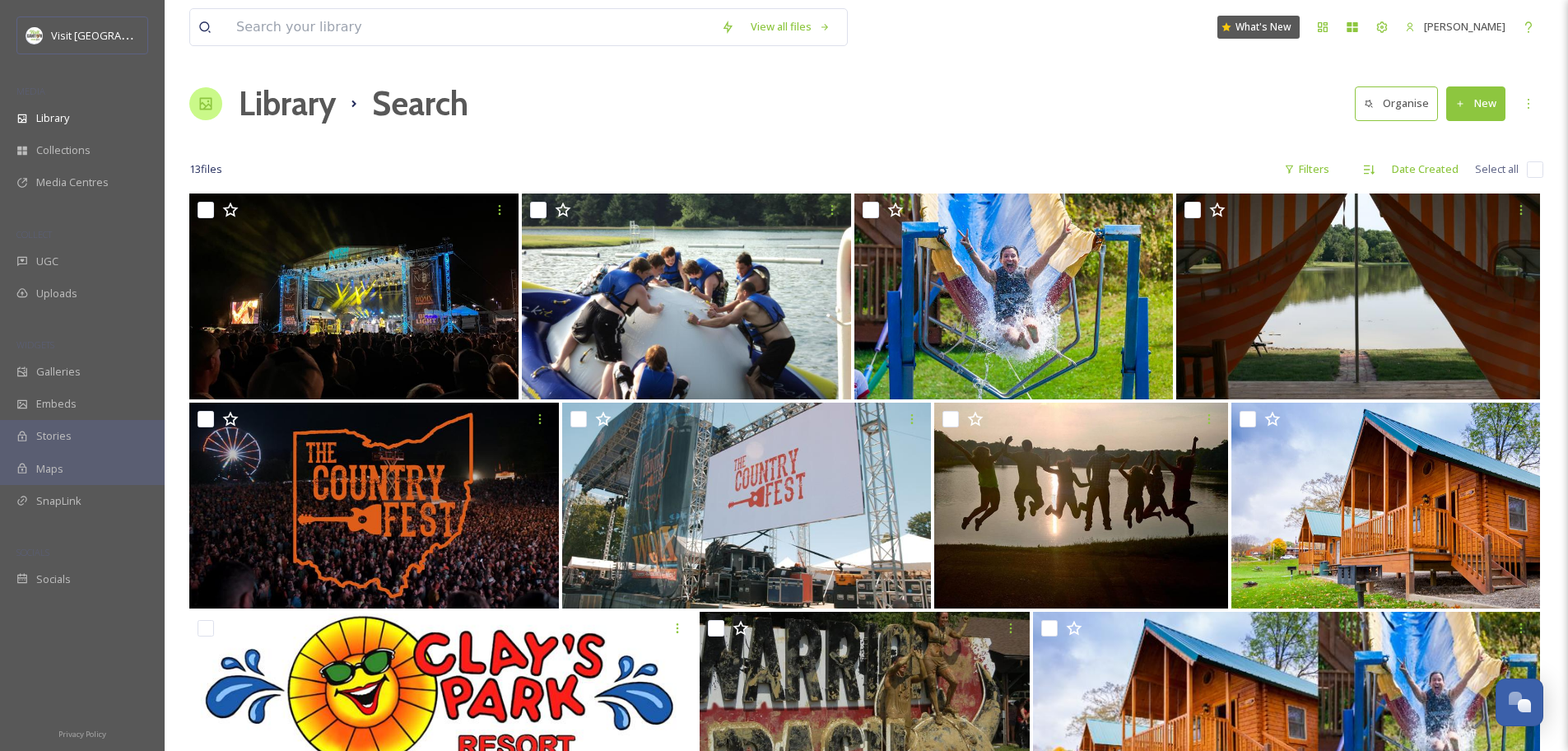
click at [290, 55] on div "View all files What's New Jonathan Williams Library Search Organise New Your Se…" at bounding box center [866, 524] width 1403 height 1050
click at [300, 38] on input at bounding box center [470, 26] width 484 height 36
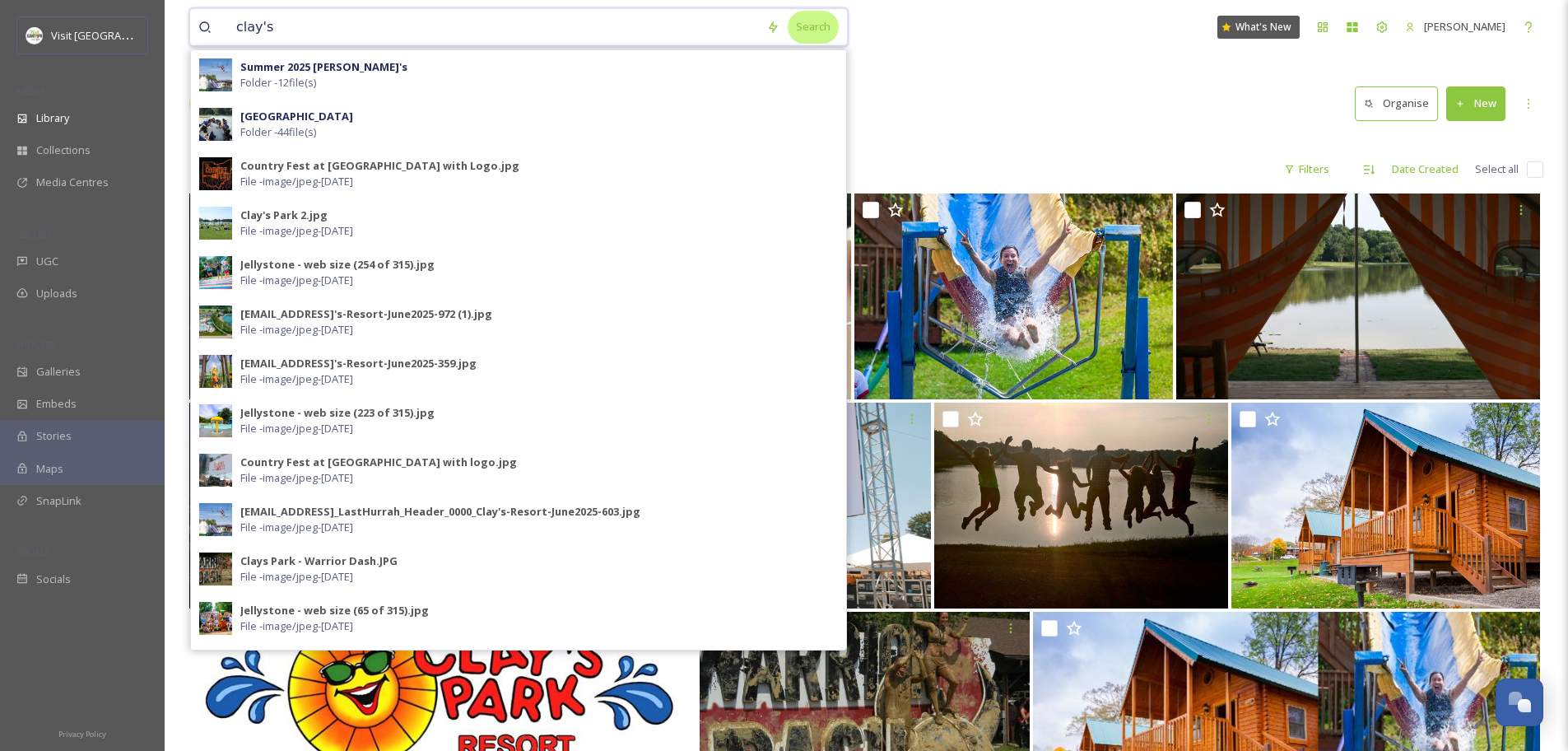
type input "clay's"
click at [813, 33] on div "Search" at bounding box center [813, 26] width 51 height 32
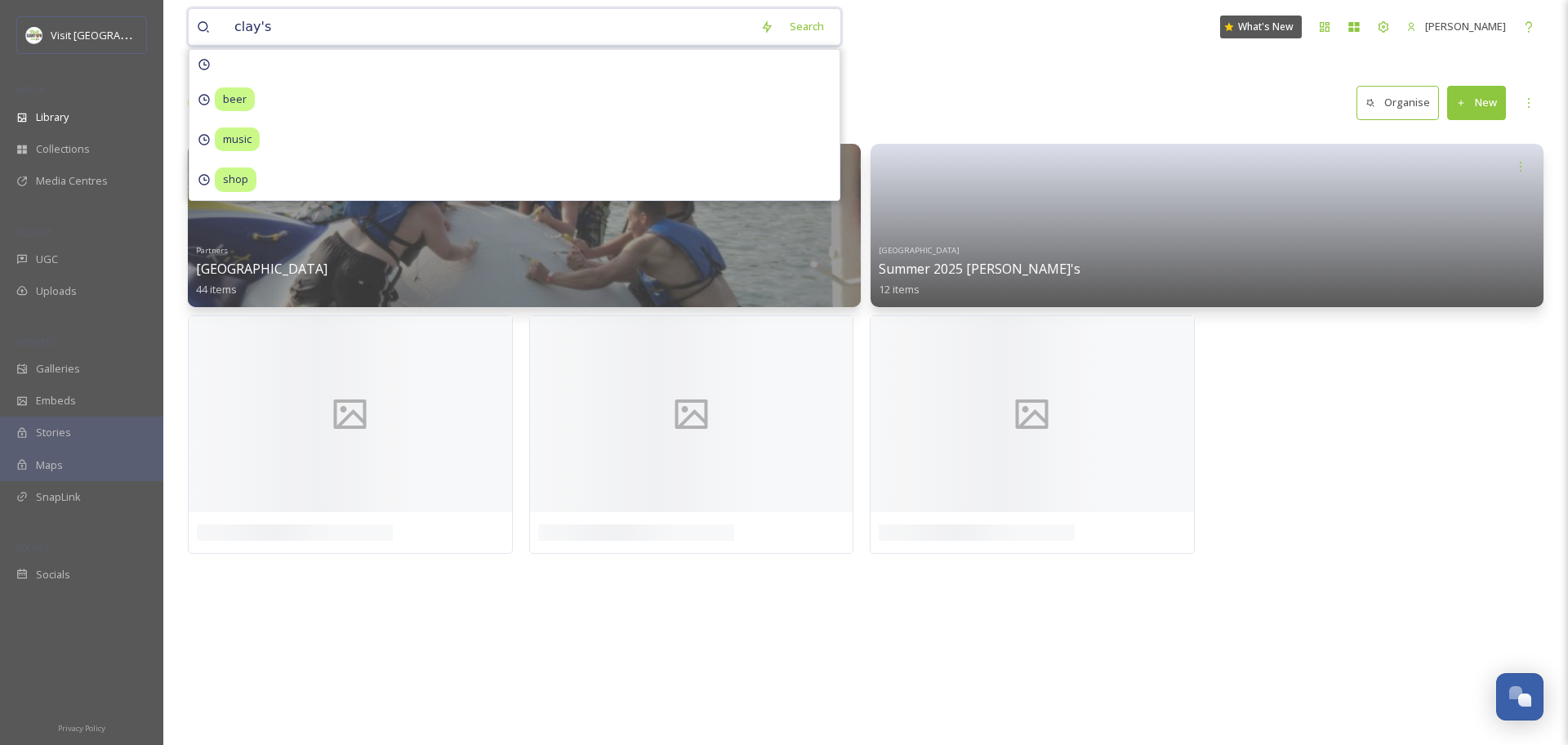
click at [515, 18] on input "clay's" at bounding box center [489, 26] width 526 height 36
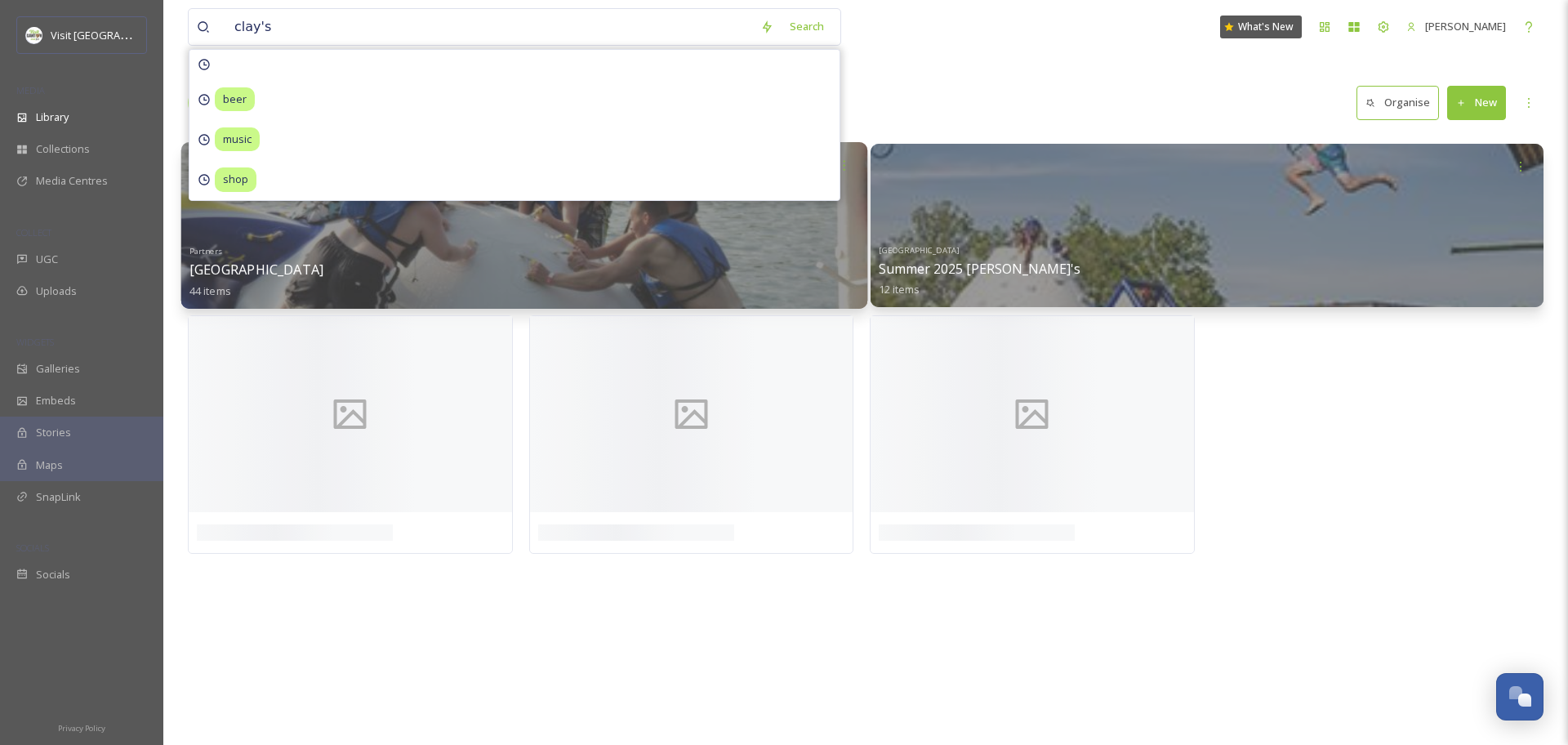
click at [565, 267] on div "Partners Clay's Park Resort 44 items" at bounding box center [524, 269] width 670 height 61
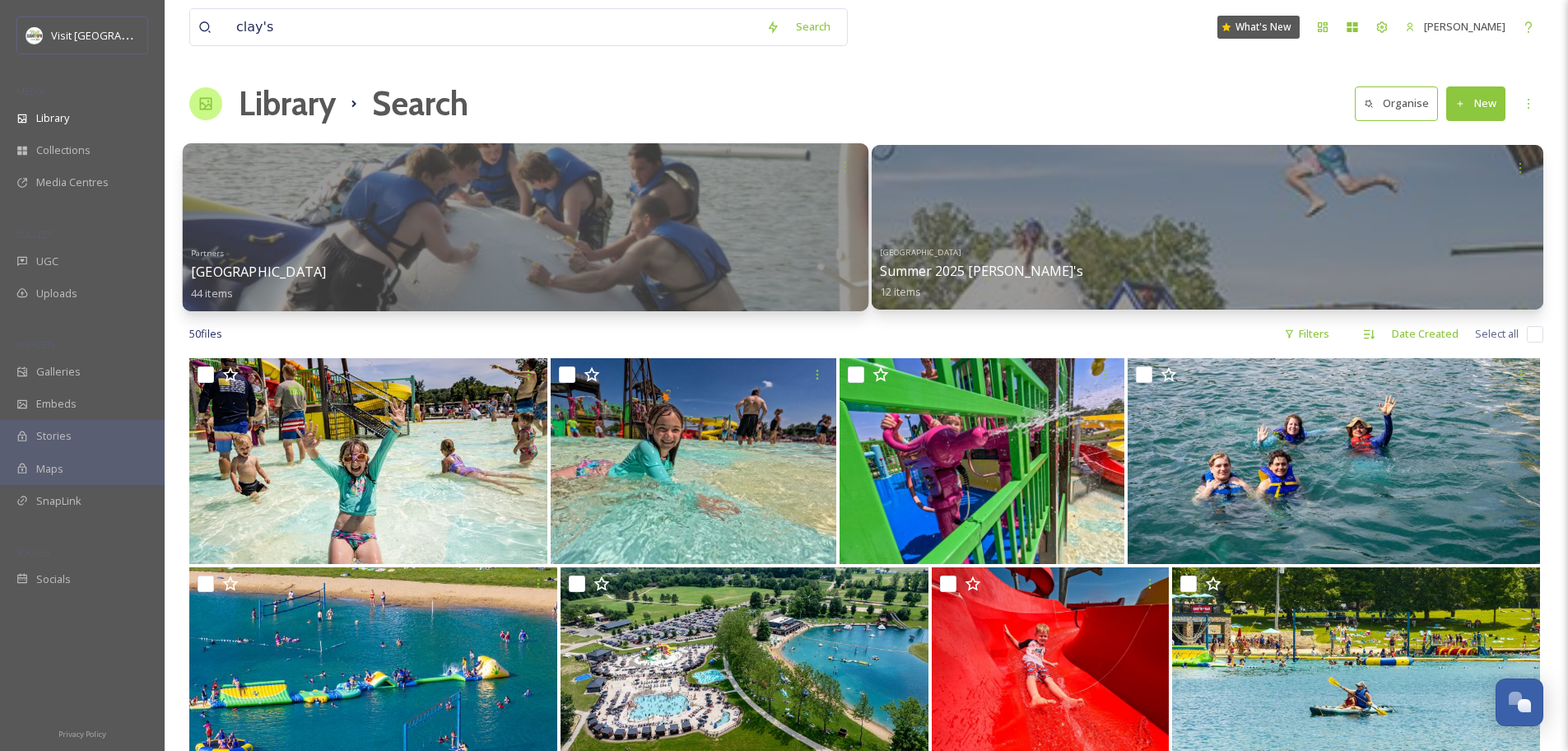
click at [556, 237] on div at bounding box center [525, 227] width 686 height 168
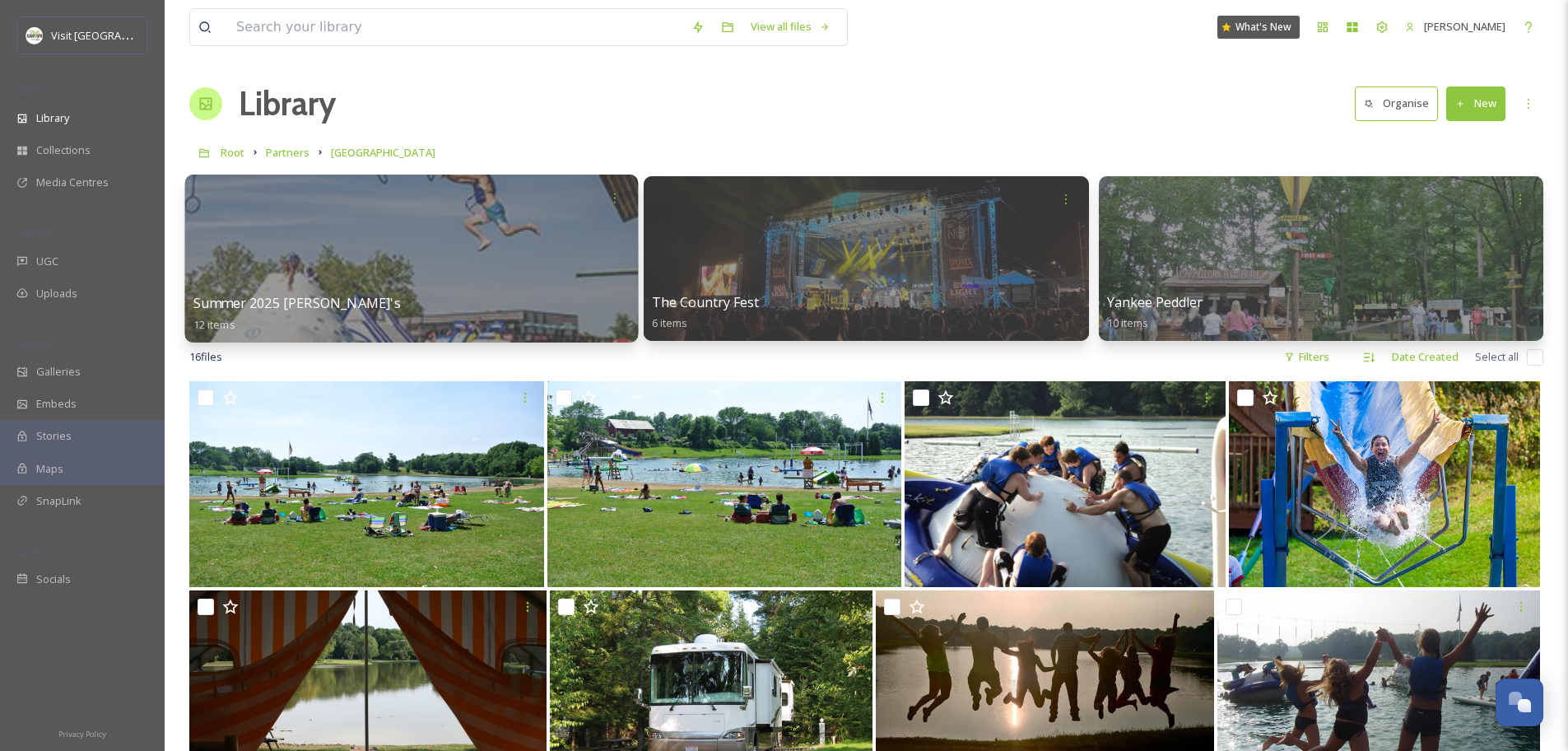
click at [371, 257] on div at bounding box center [411, 258] width 453 height 168
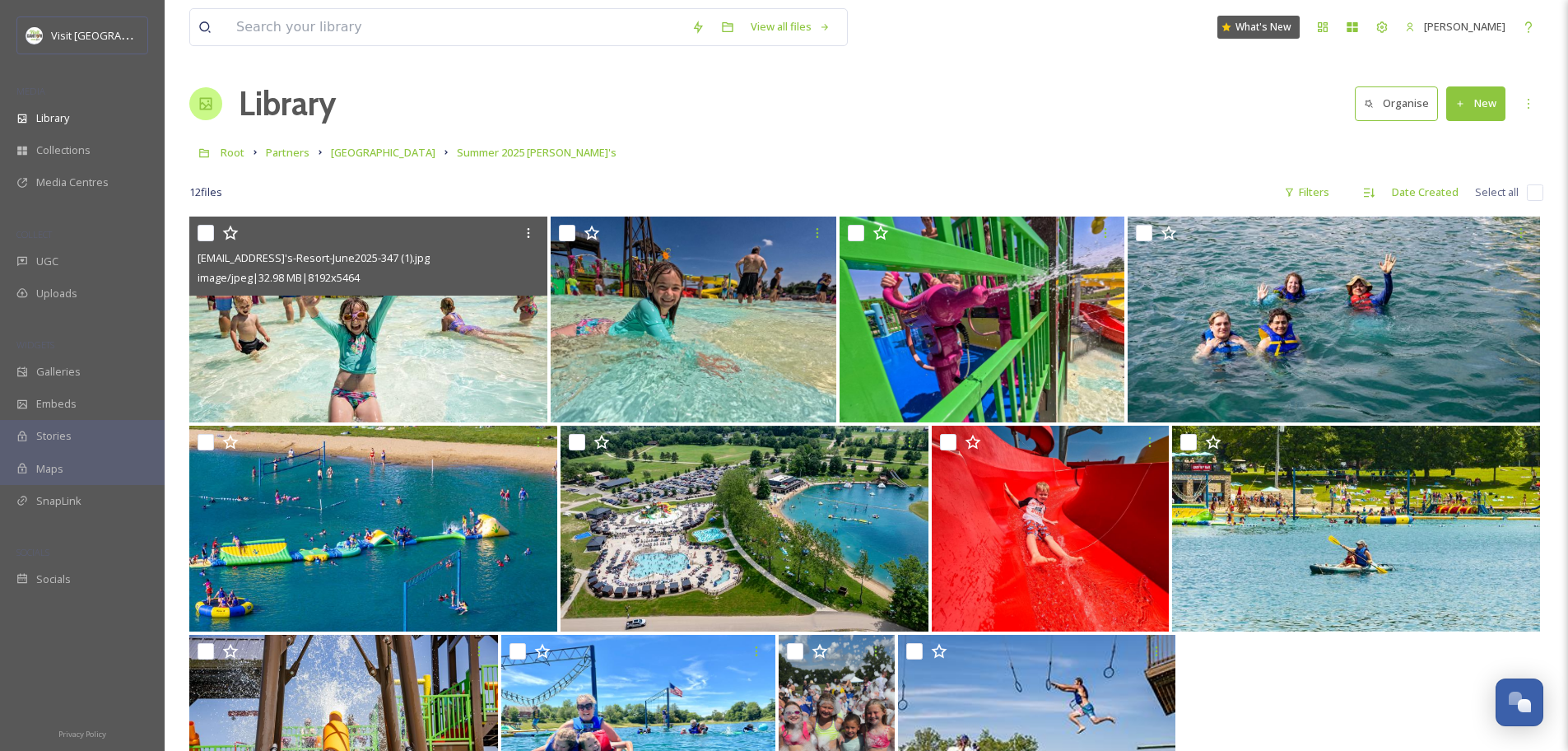
click at [362, 352] on img at bounding box center [369, 320] width 358 height 206
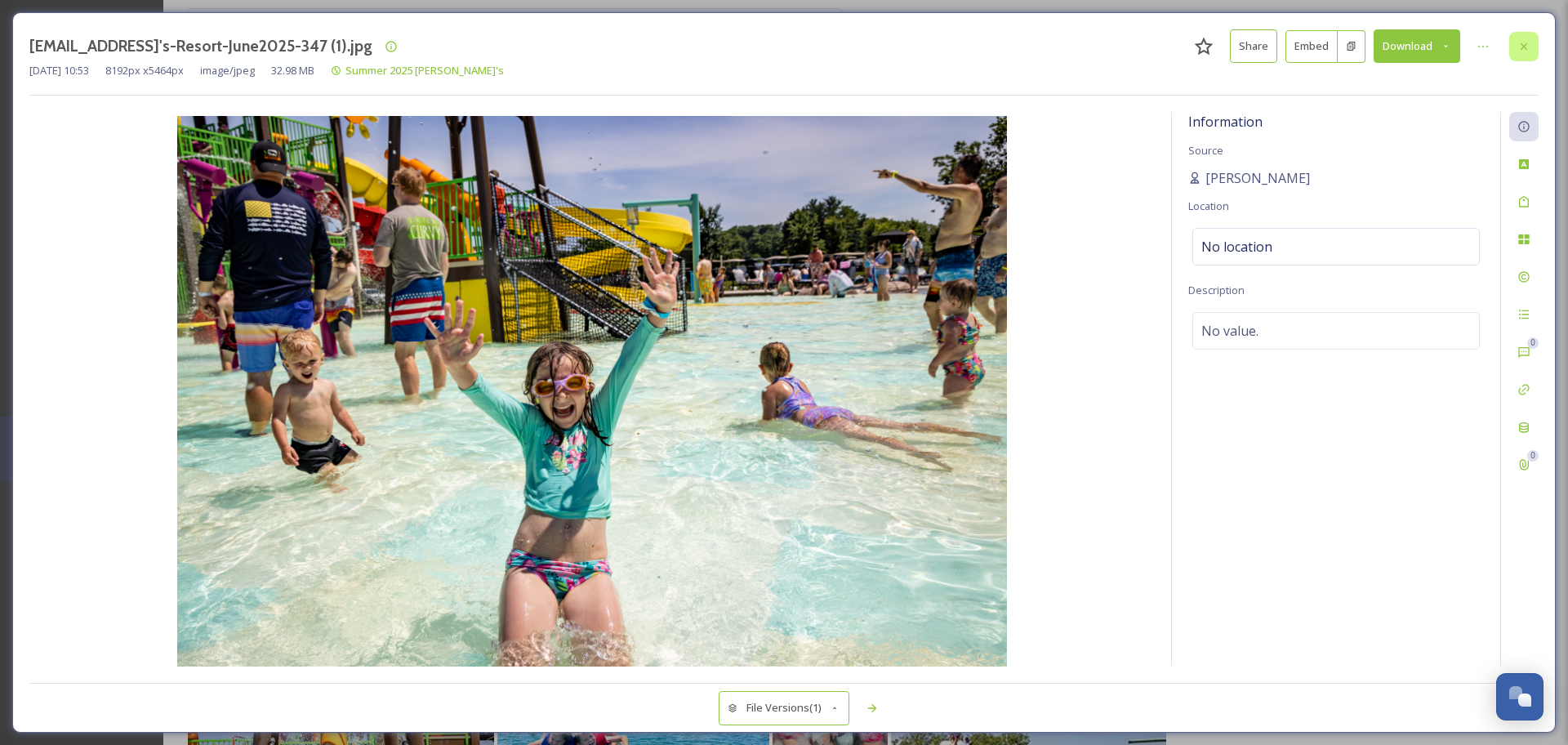
click at [1511, 45] on div at bounding box center [1524, 46] width 29 height 29
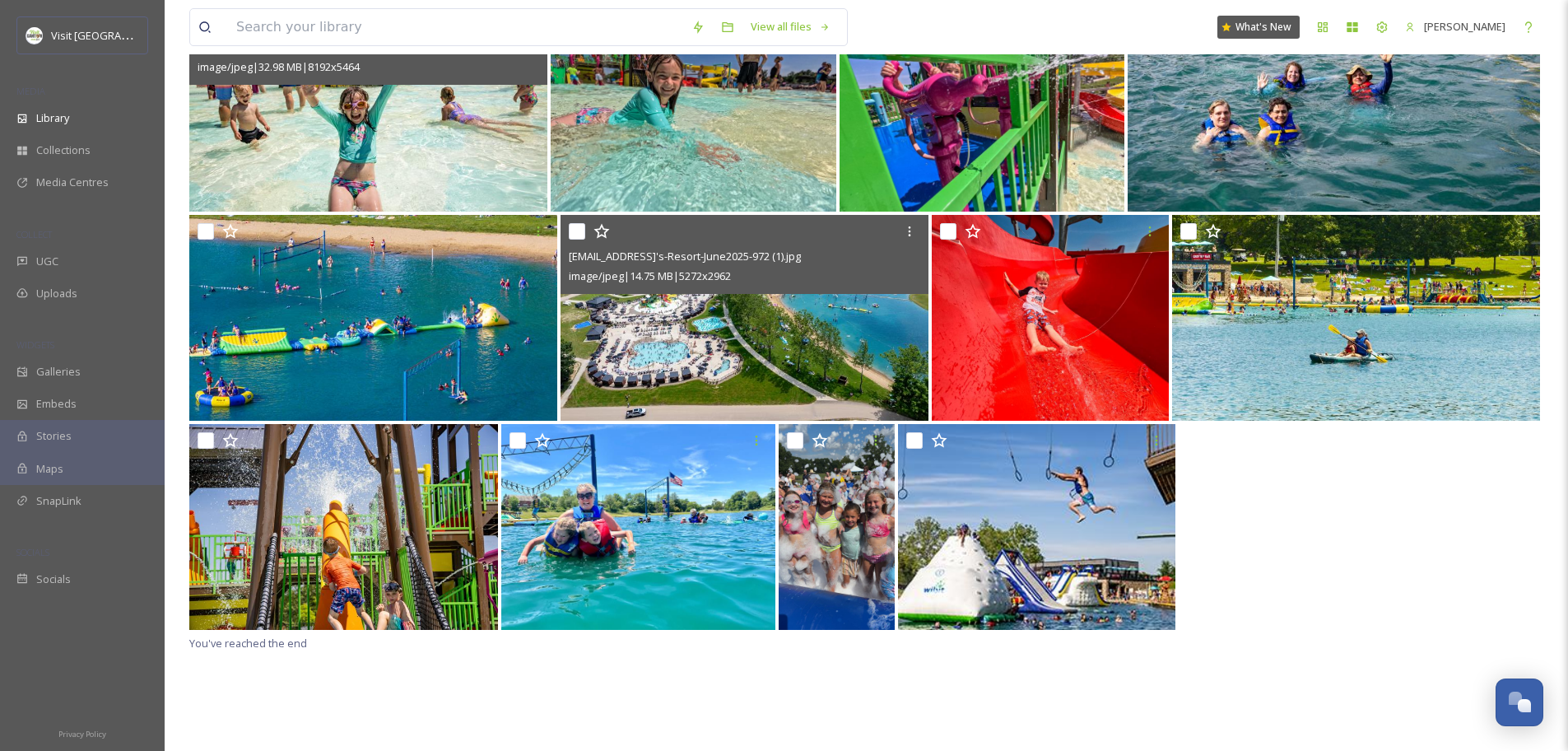
scroll to position [217, 0]
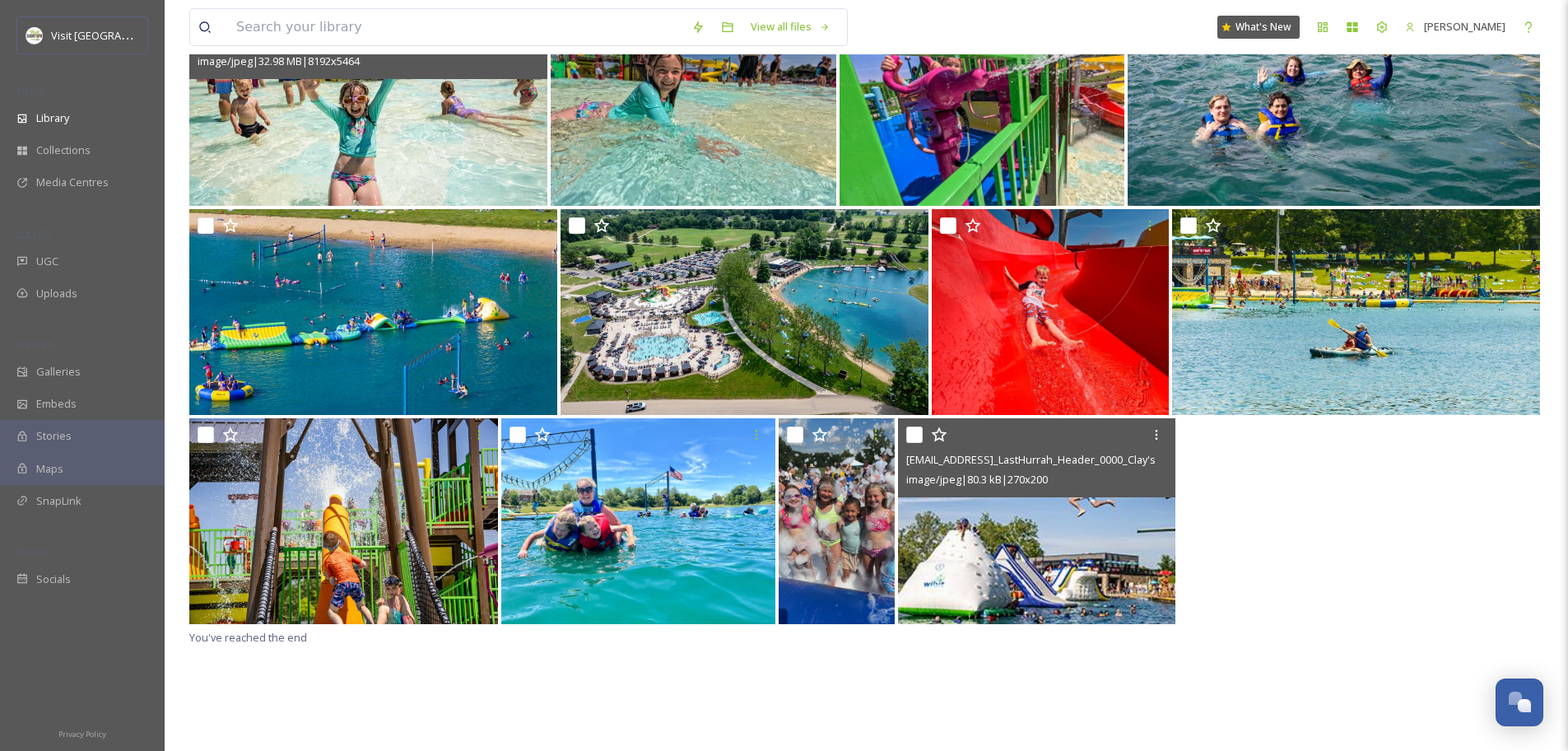
click at [1034, 526] on img at bounding box center [1037, 521] width 278 height 206
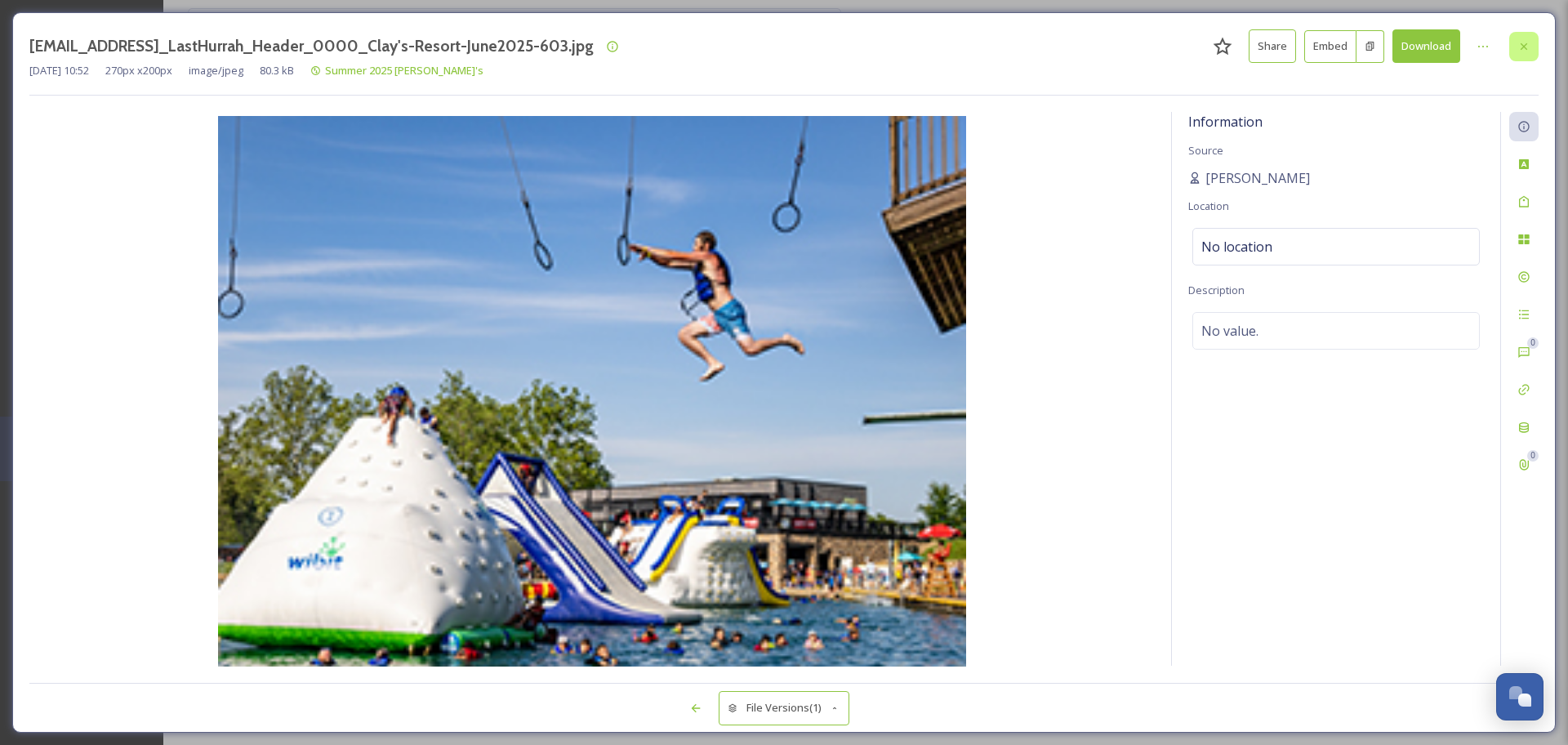
click at [1529, 45] on icon at bounding box center [1525, 46] width 14 height 14
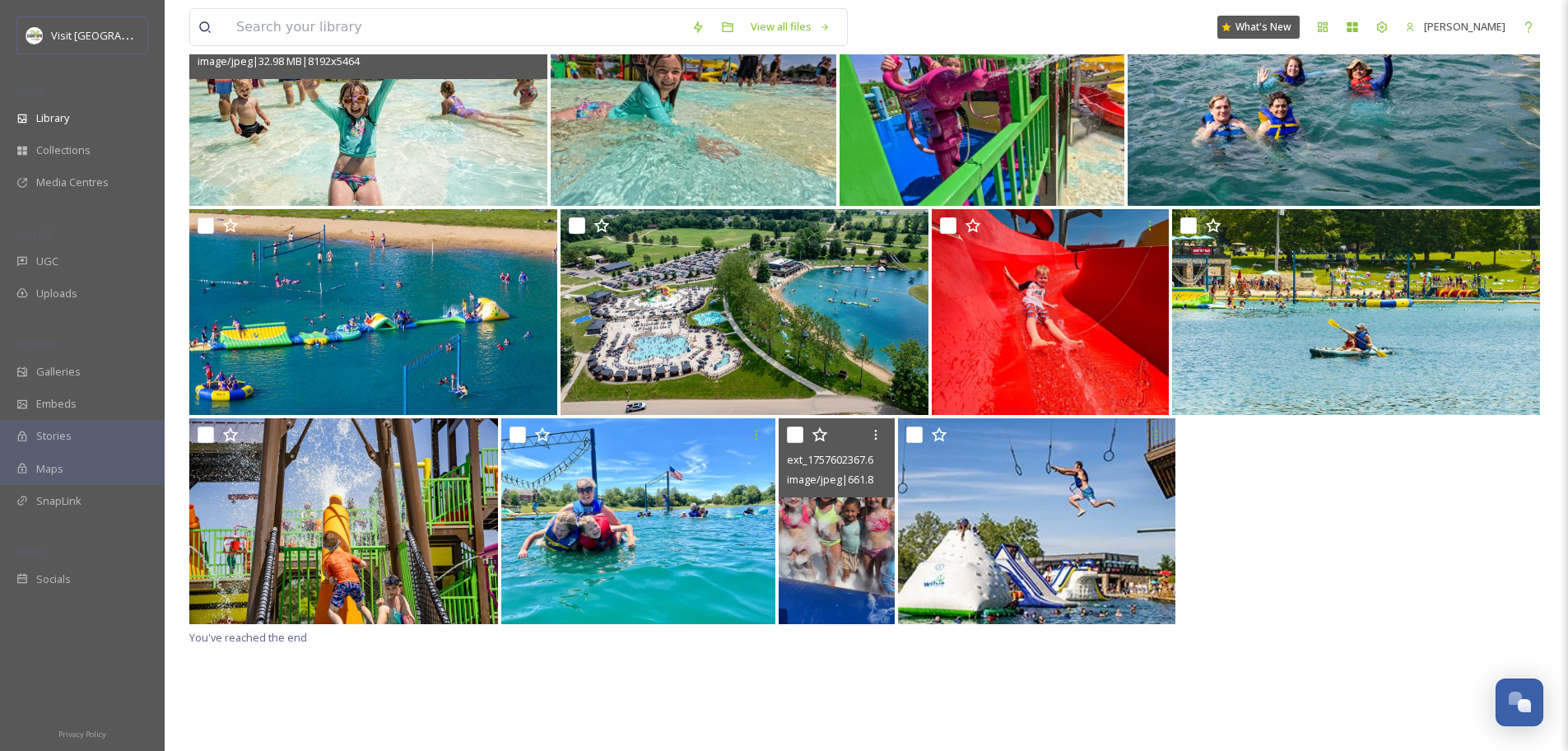
click at [856, 554] on img at bounding box center [836, 521] width 116 height 206
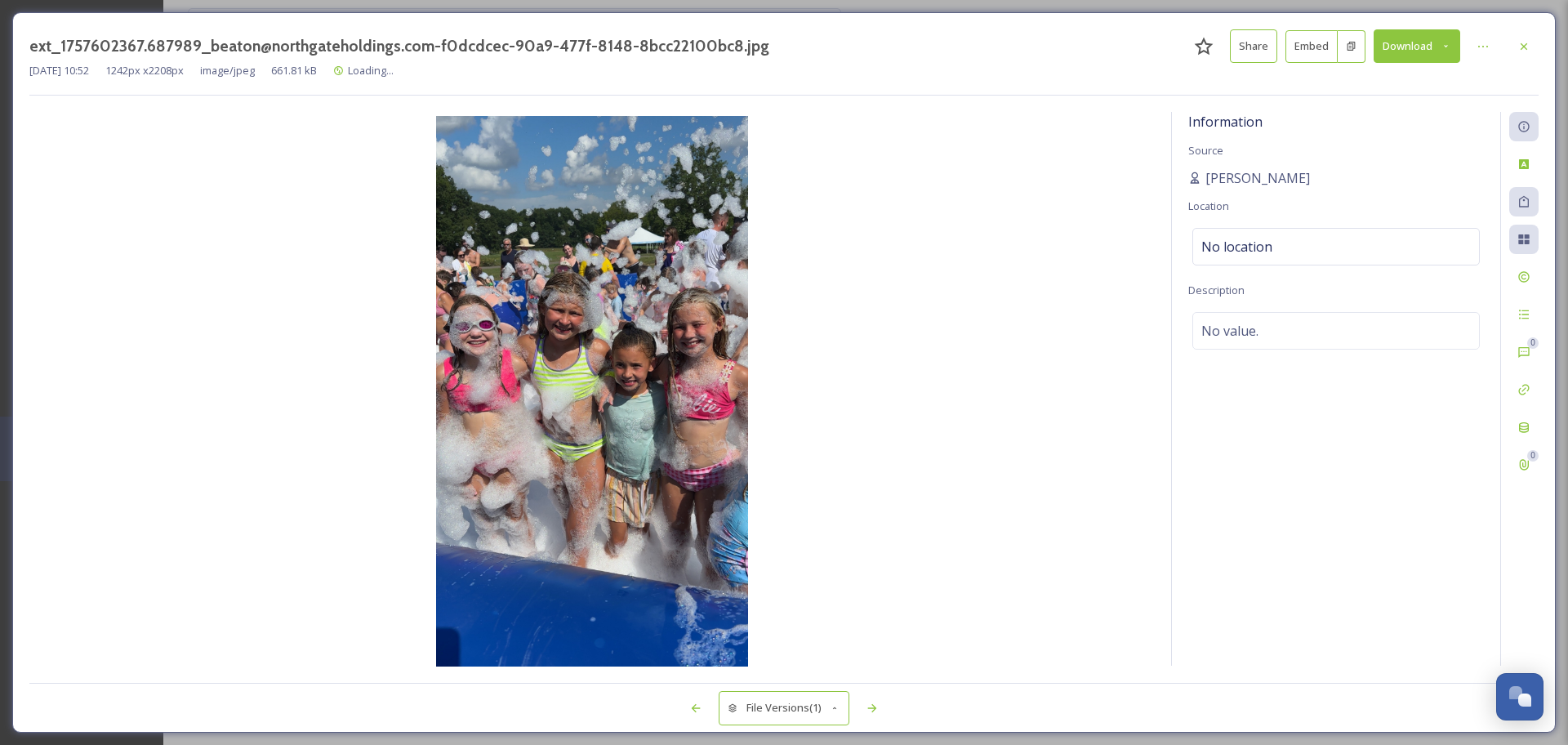
click at [624, 352] on img at bounding box center [592, 393] width 1126 height 554
click at [1520, 50] on icon at bounding box center [1525, 46] width 14 height 14
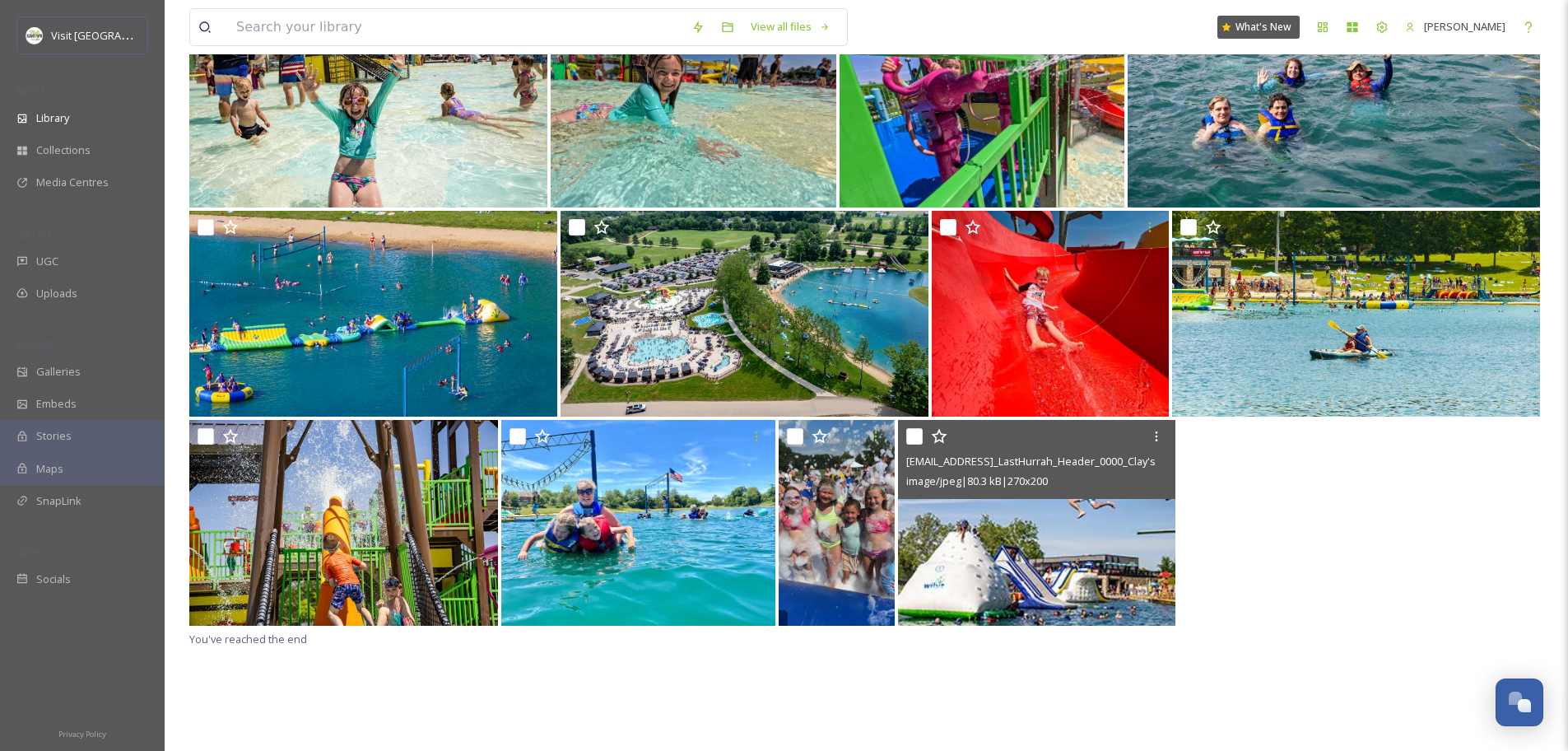
scroll to position [217, 0]
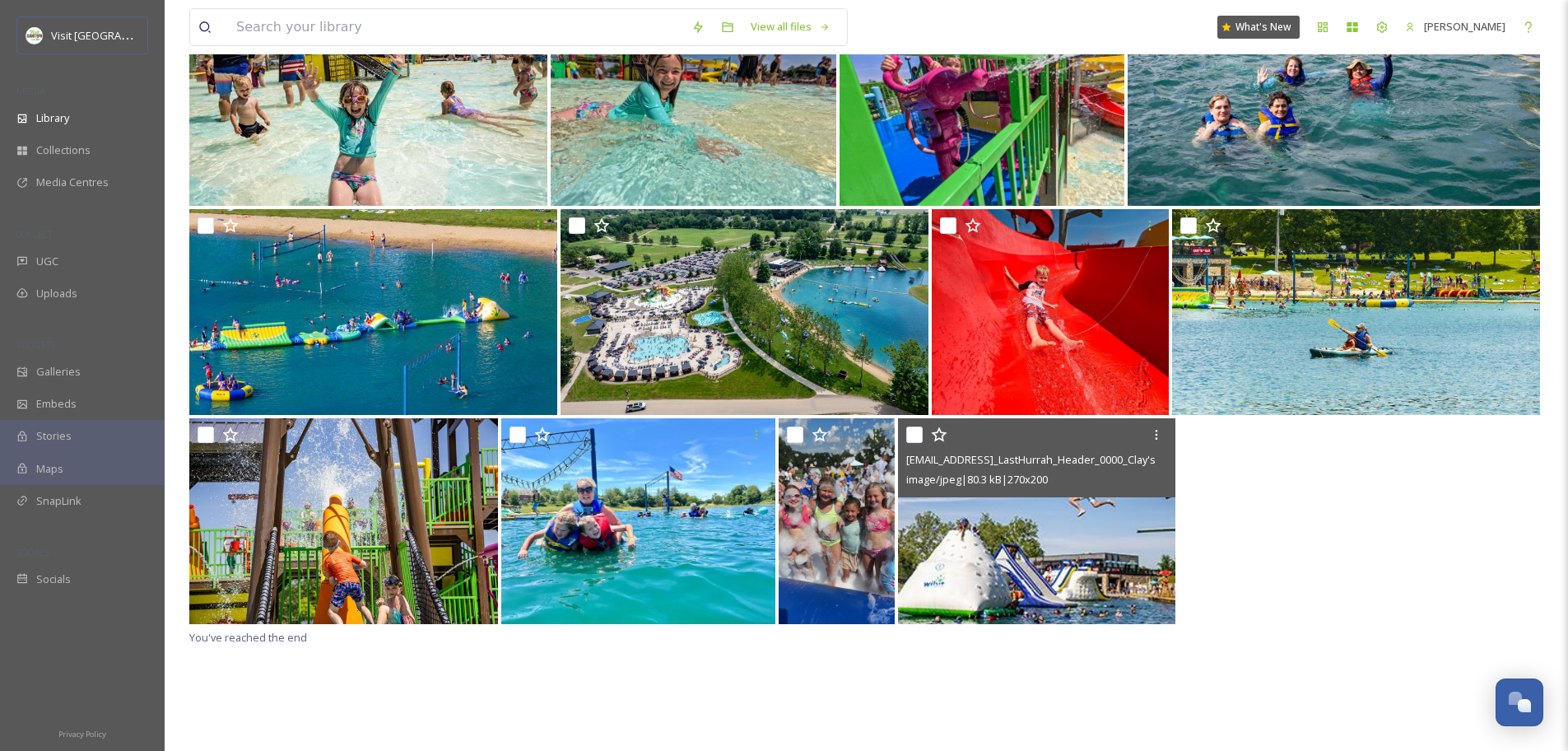
click at [1013, 584] on img at bounding box center [1037, 521] width 278 height 206
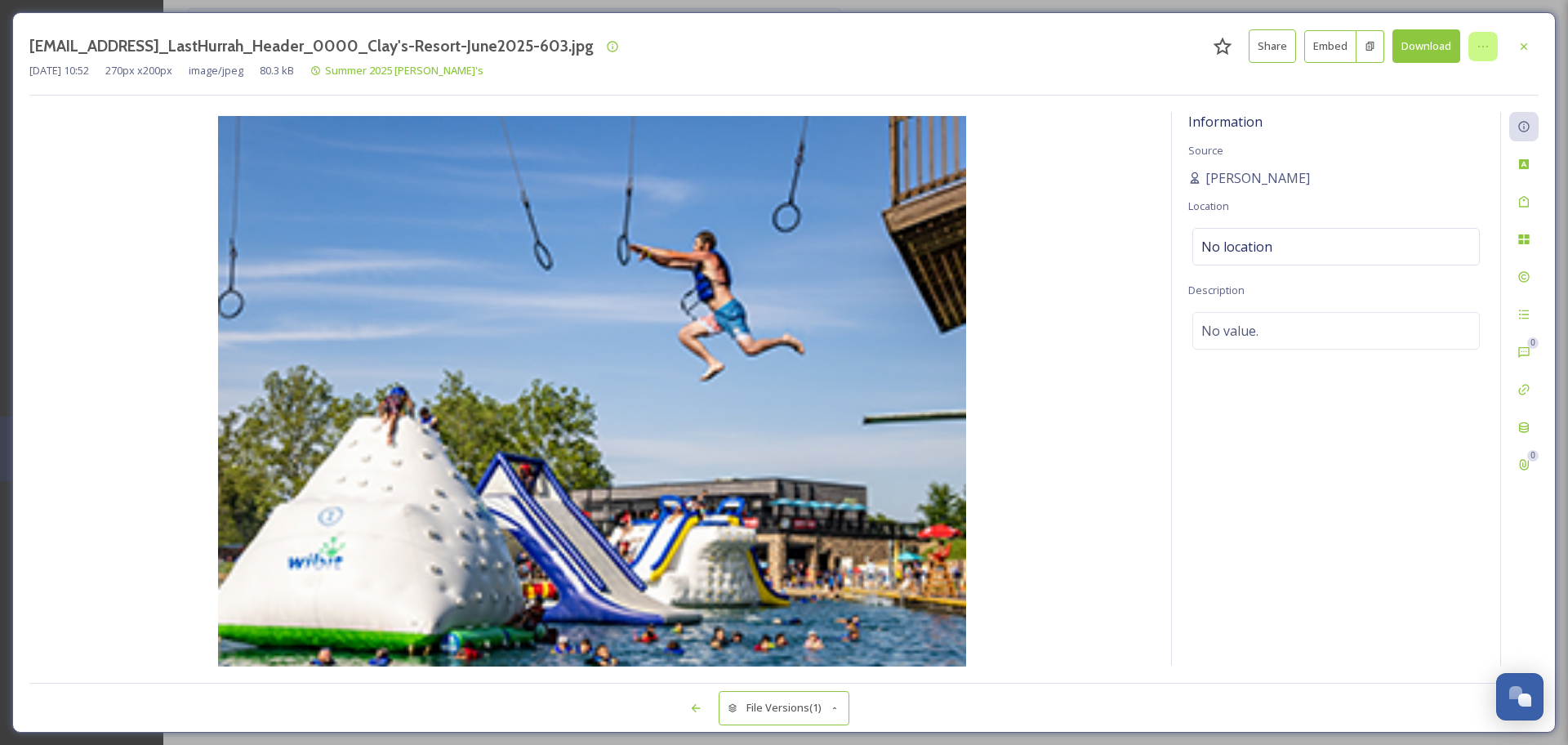
click at [1477, 47] on icon at bounding box center [1484, 46] width 14 height 14
click at [1048, 260] on img at bounding box center [592, 393] width 1126 height 554
click at [1509, 200] on div at bounding box center [1524, 202] width 29 height 29
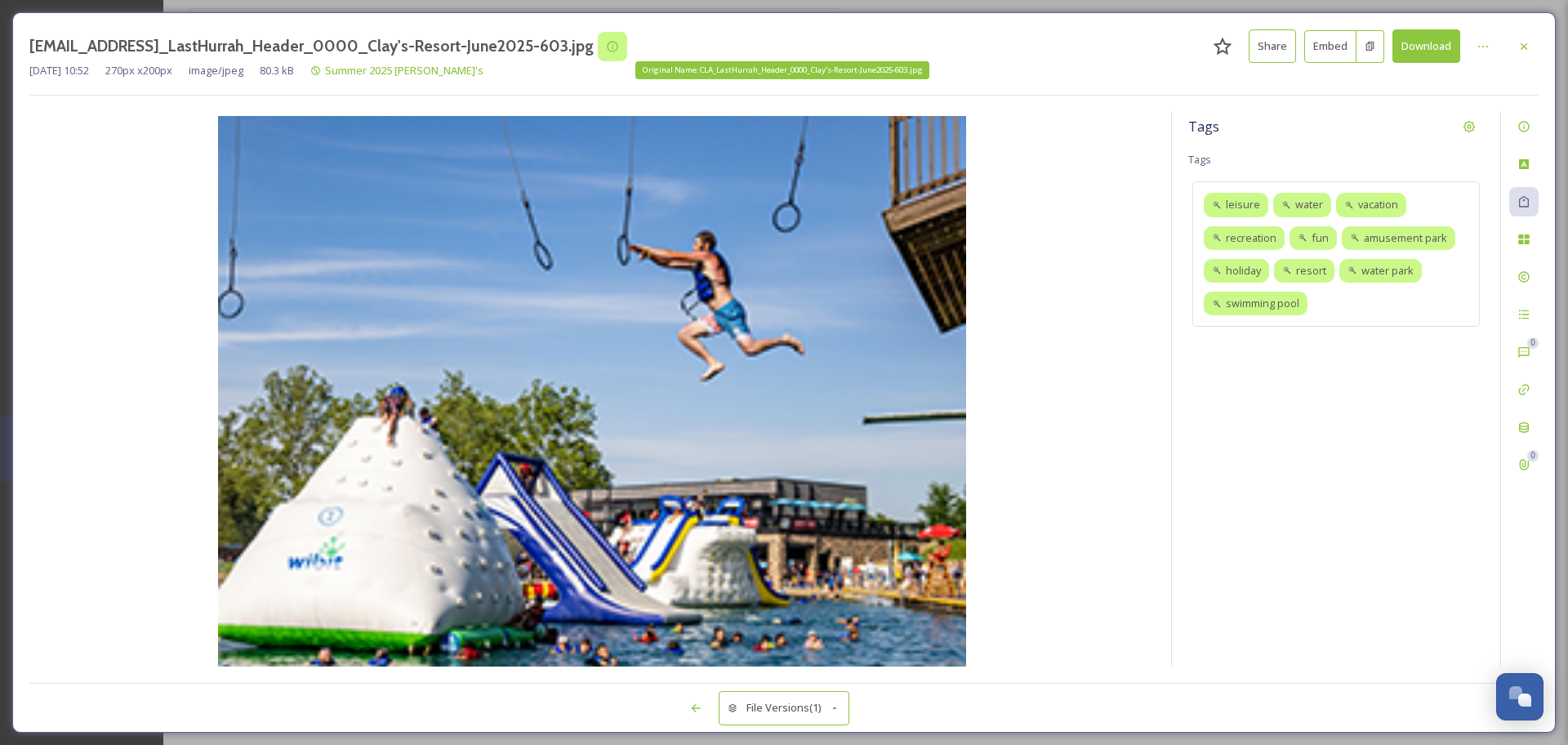
click at [619, 45] on icon at bounding box center [613, 46] width 14 height 14
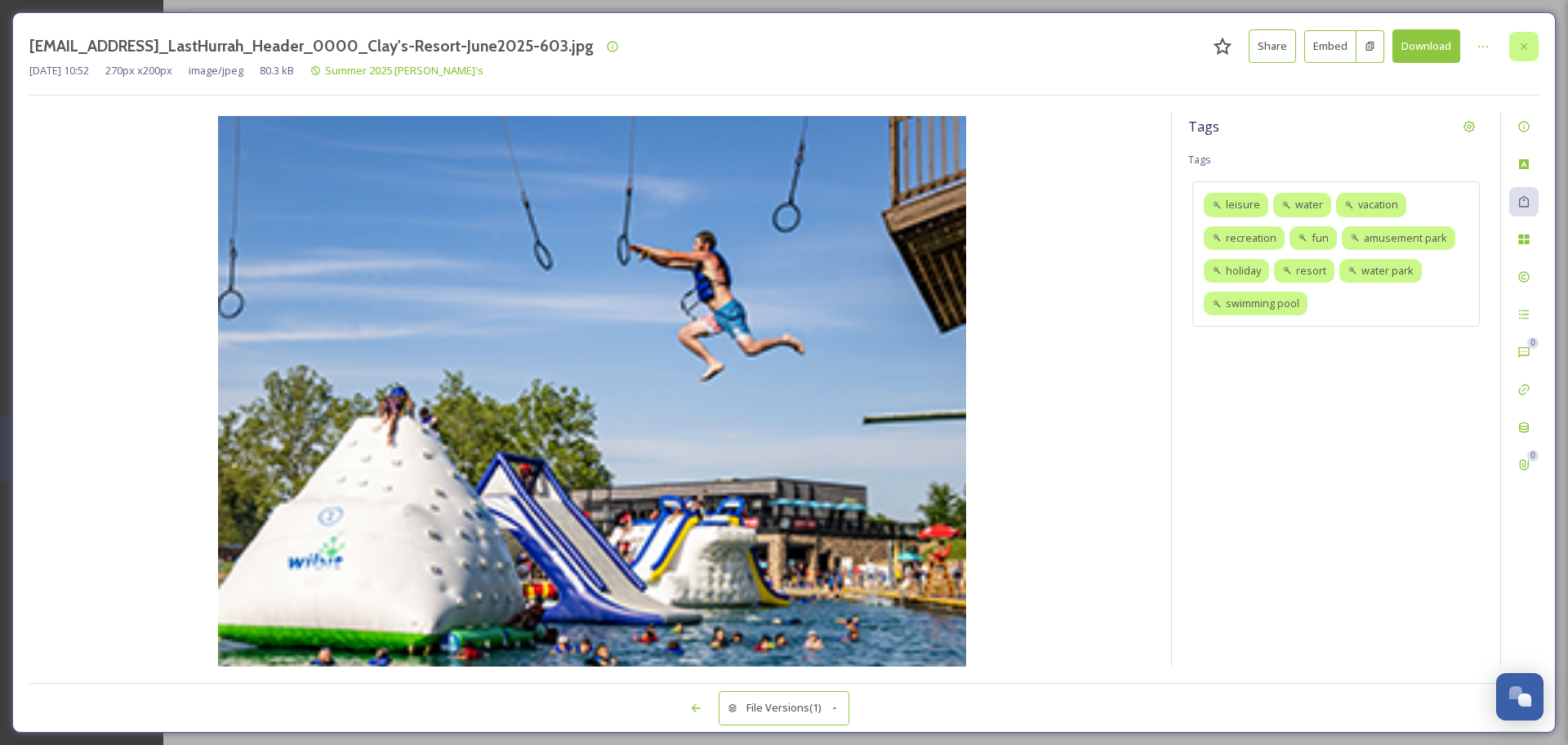
click at [1536, 49] on div at bounding box center [1524, 46] width 29 height 29
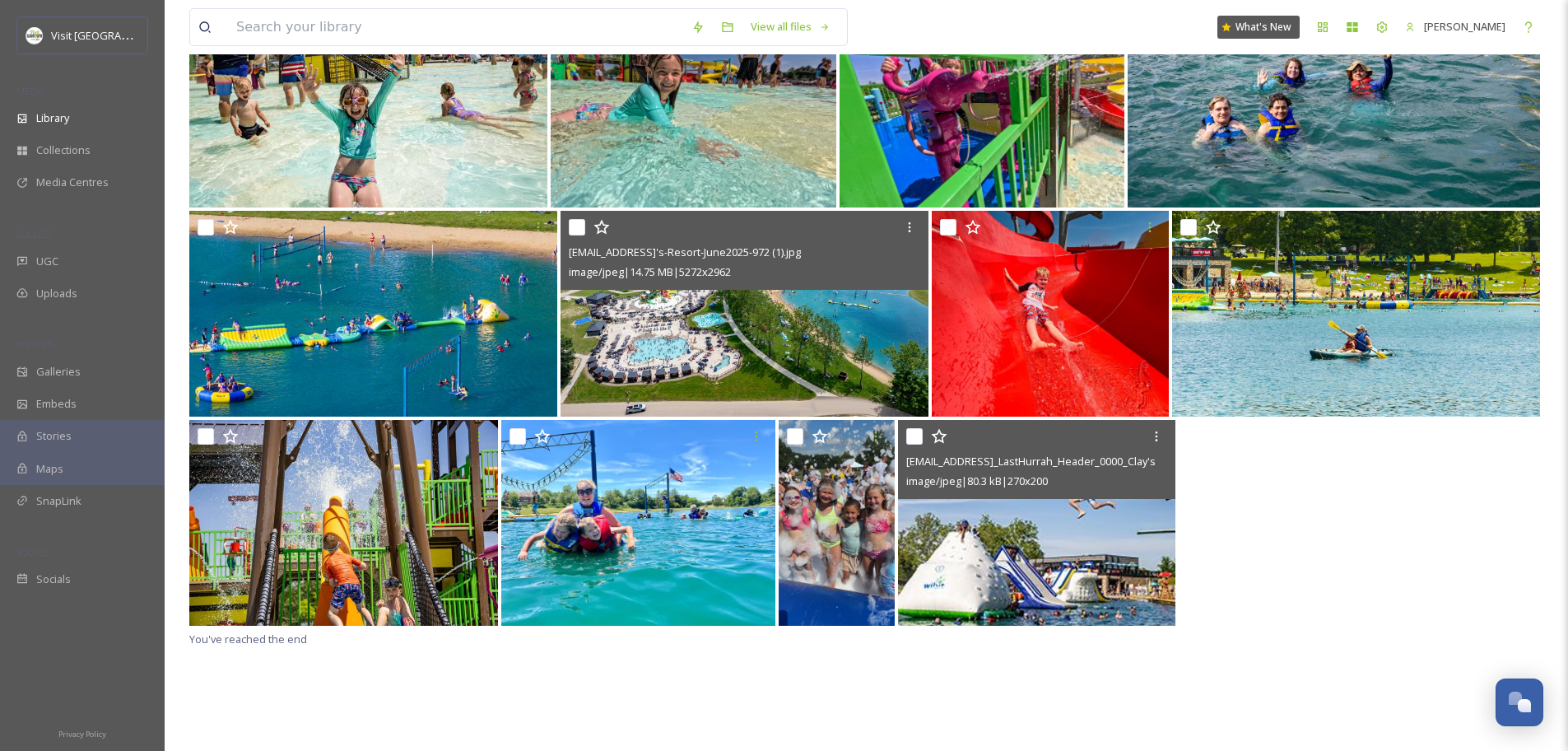
scroll to position [217, 0]
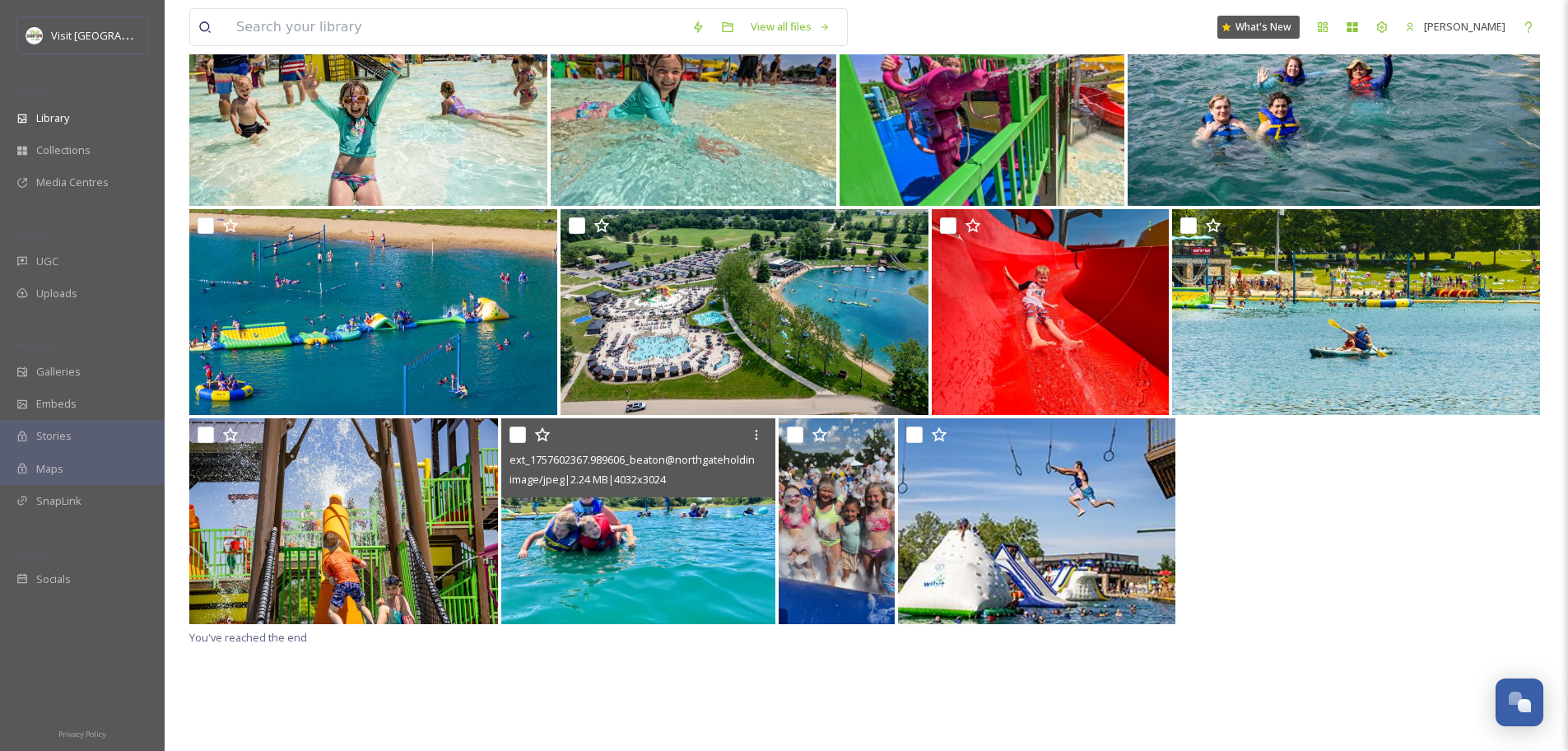
click at [681, 543] on img at bounding box center [638, 521] width 274 height 206
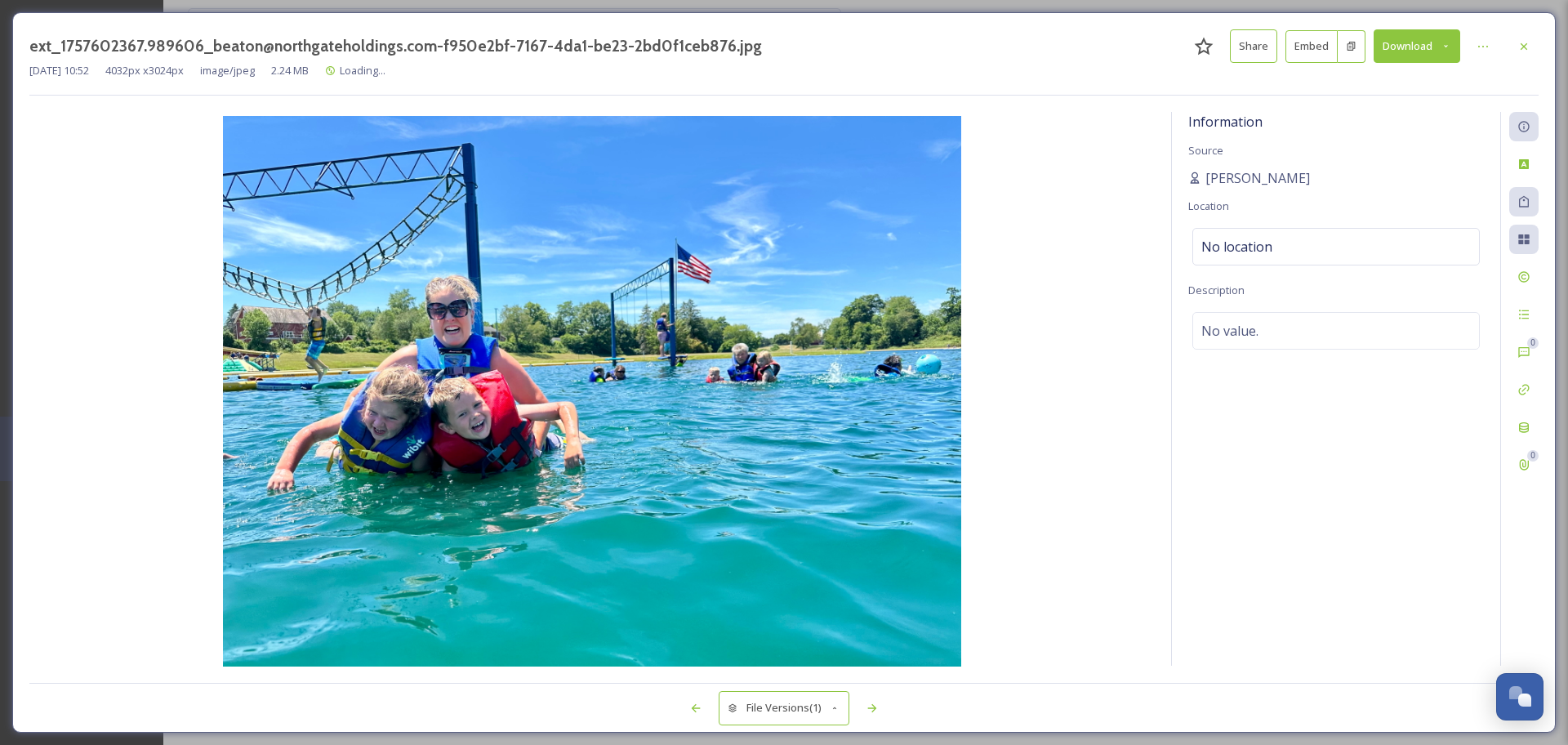
click at [415, 337] on img at bounding box center [592, 393] width 1126 height 554
click at [1516, 48] on div at bounding box center [1524, 46] width 29 height 29
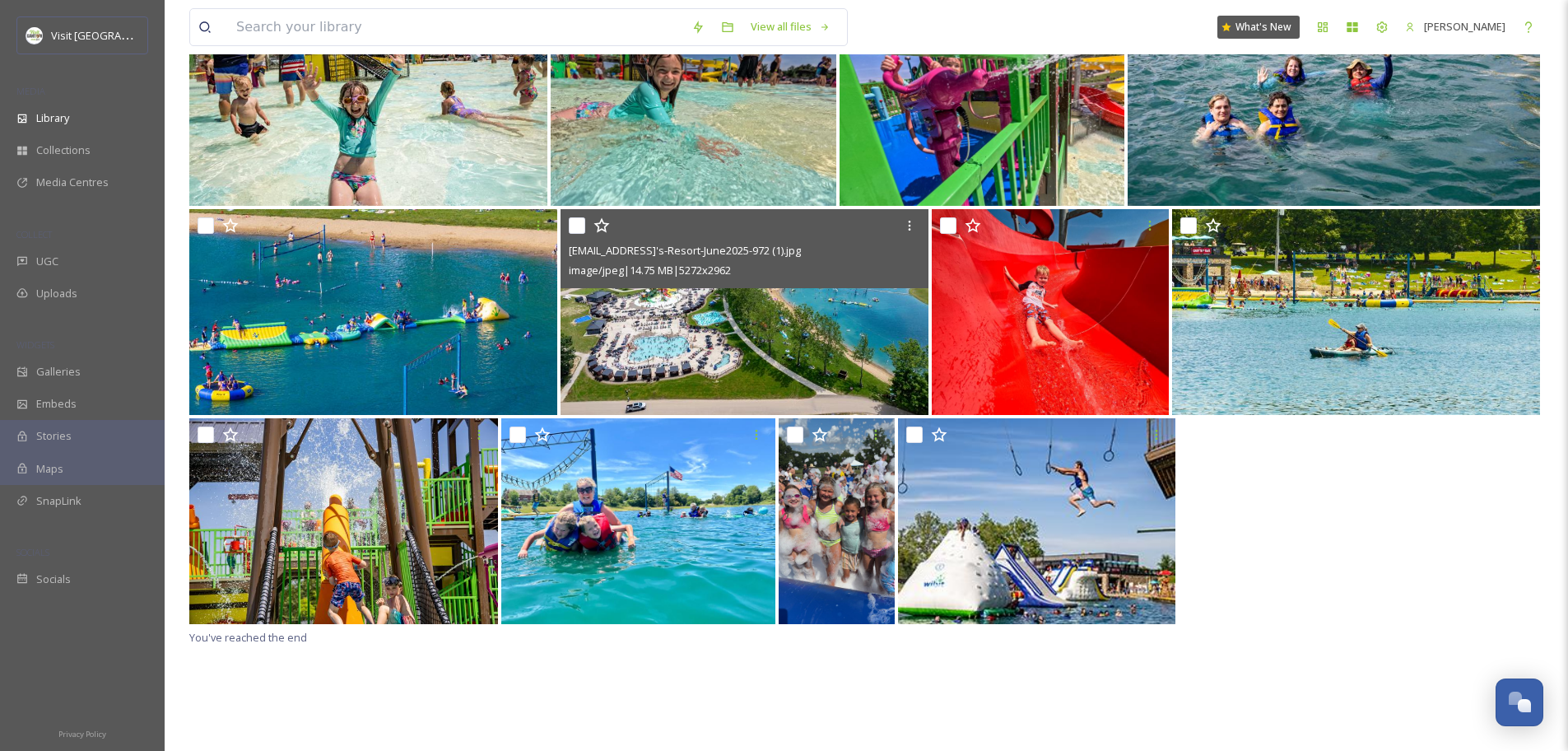
click at [647, 339] on img at bounding box center [744, 312] width 368 height 206
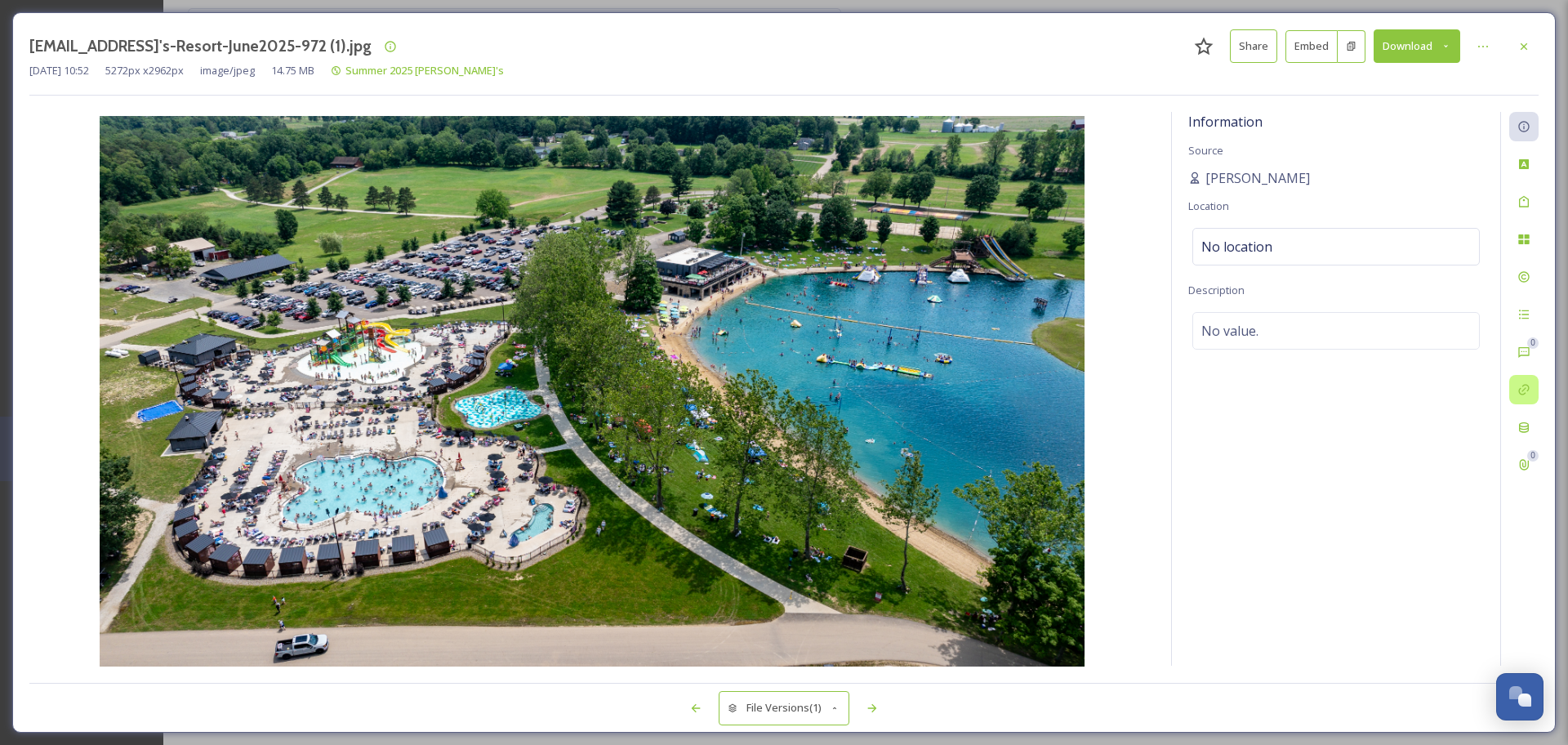
click at [1532, 399] on div at bounding box center [1524, 389] width 29 height 29
click at [1526, 422] on icon at bounding box center [1525, 428] width 14 height 14
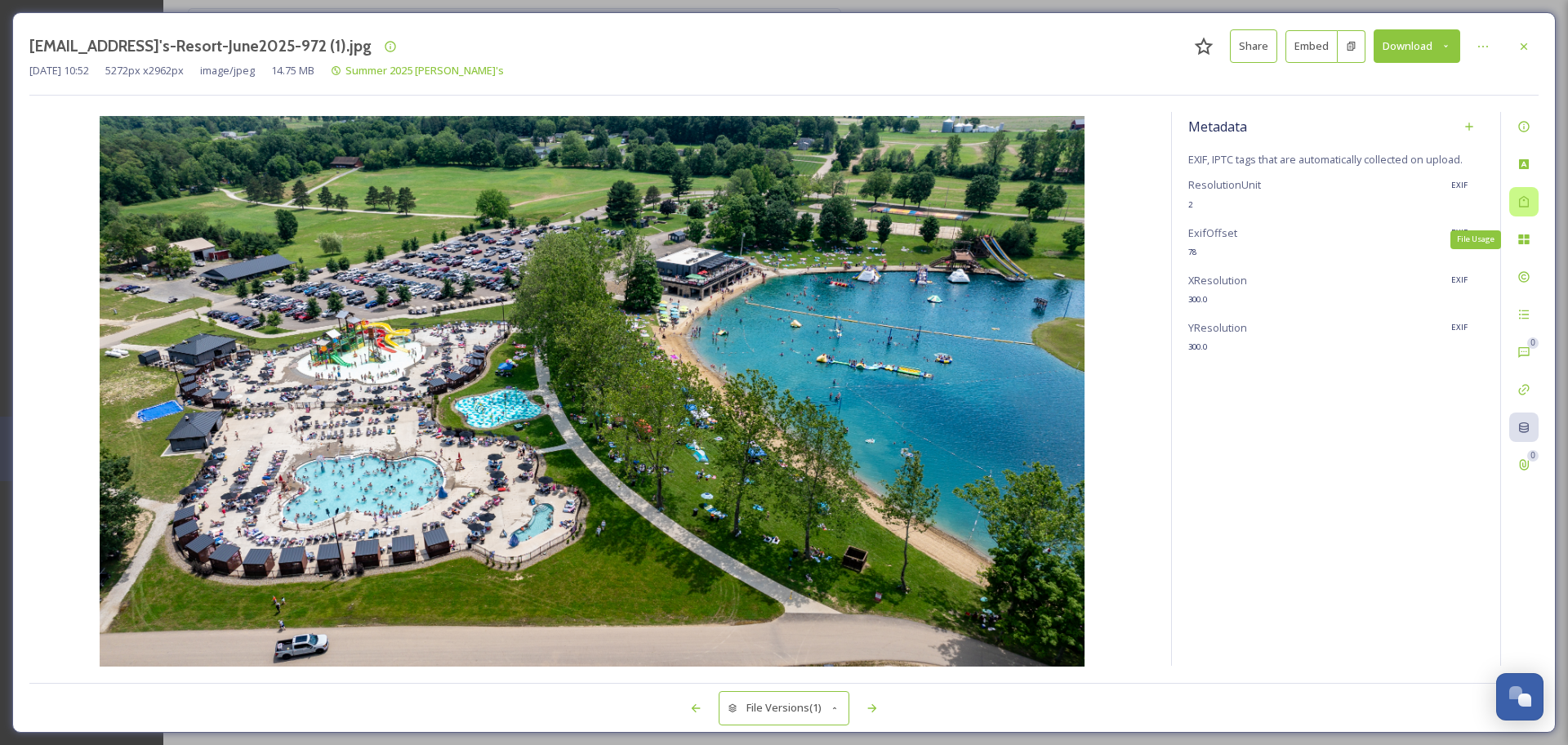
click at [1519, 209] on div at bounding box center [1524, 202] width 29 height 29
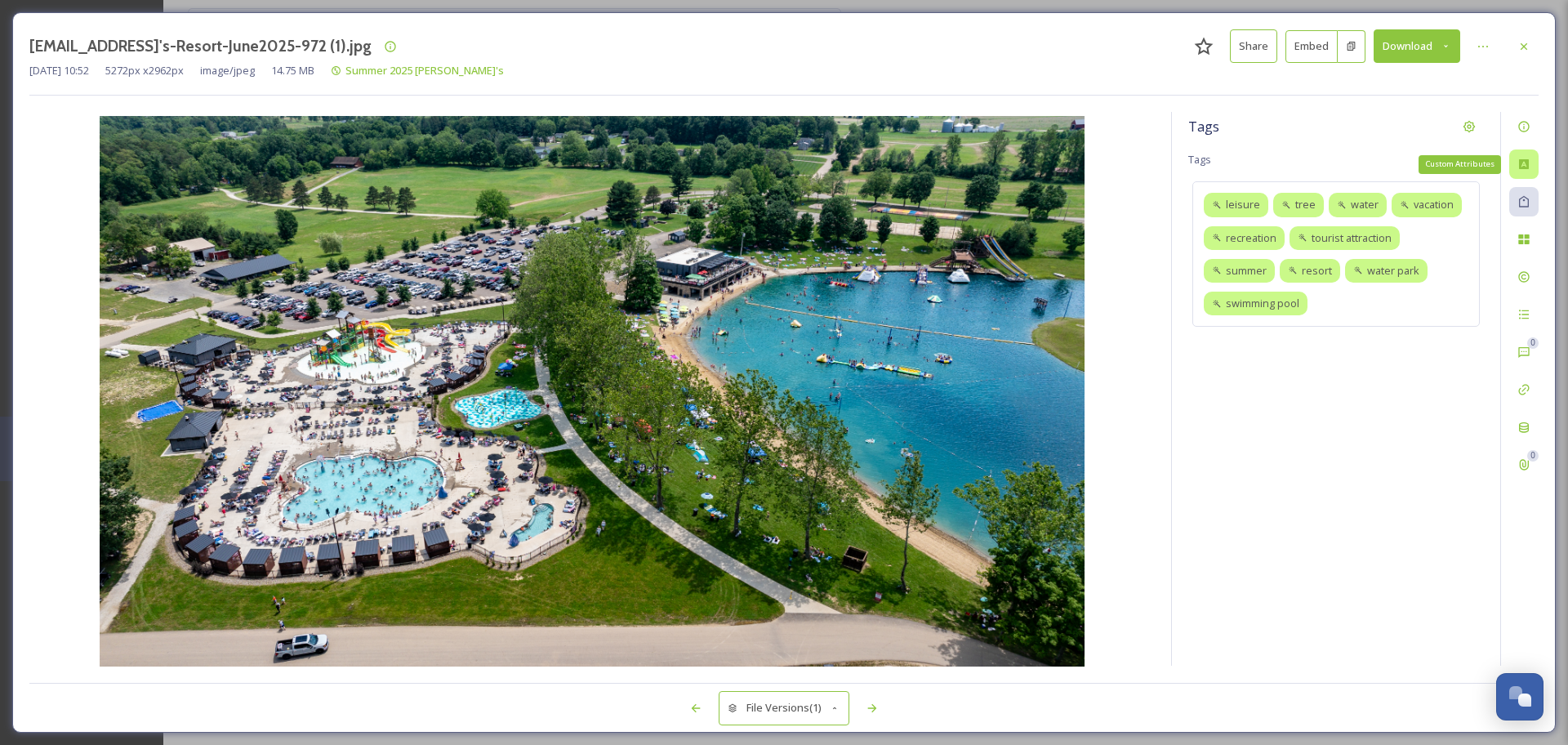
click at [1526, 162] on icon at bounding box center [1525, 164] width 14 height 14
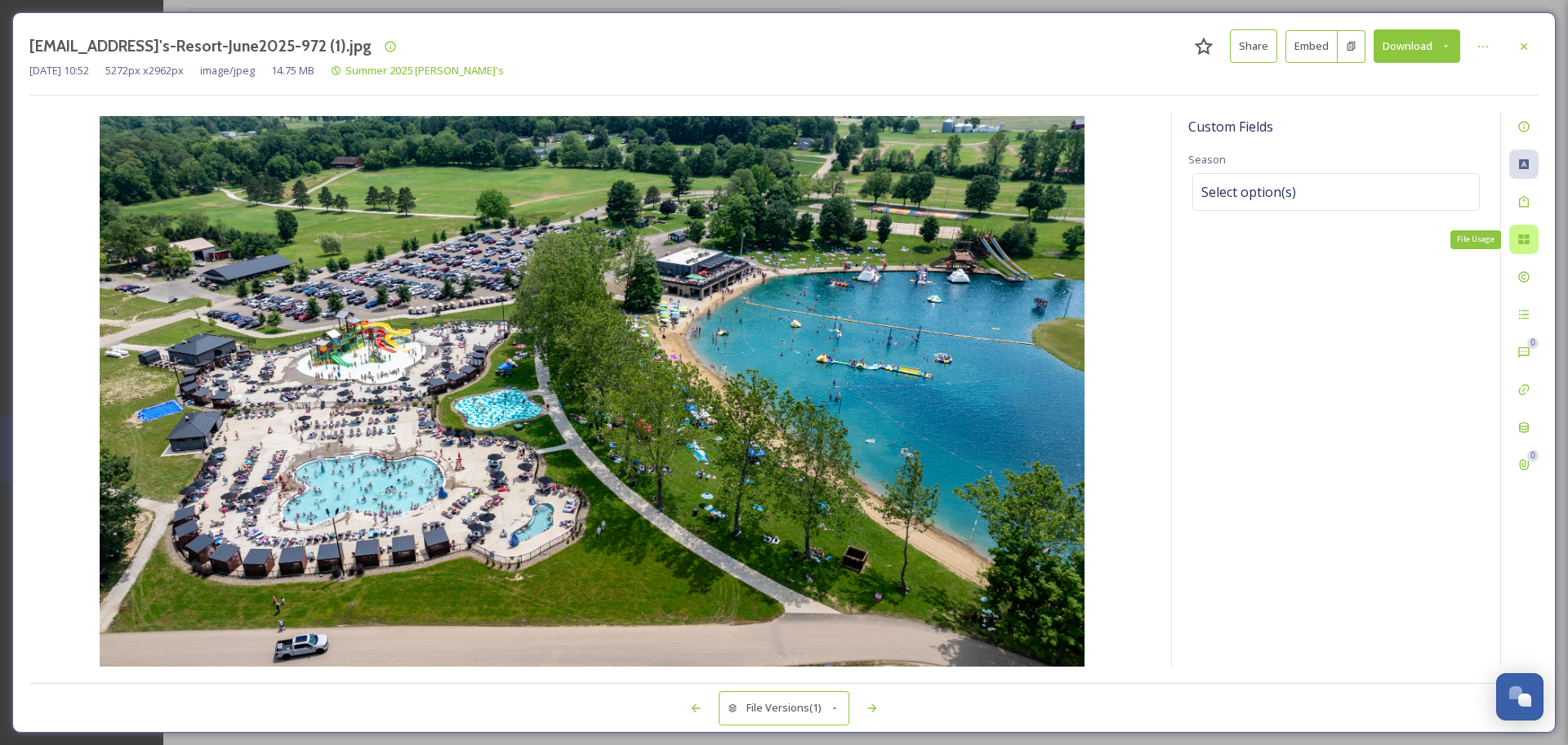
click at [1530, 238] on icon at bounding box center [1525, 239] width 14 height 14
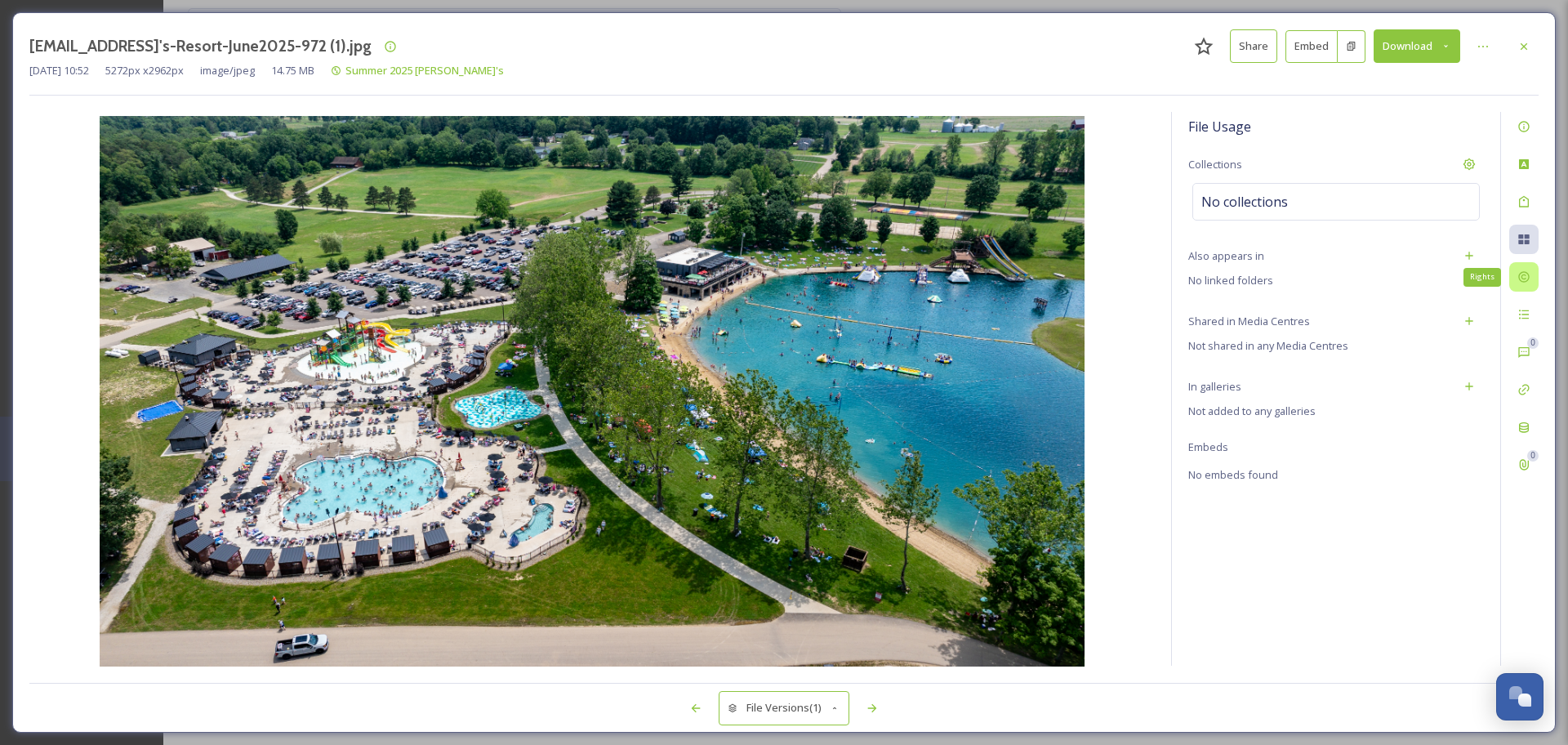
click at [1526, 273] on icon at bounding box center [1524, 277] width 11 height 11
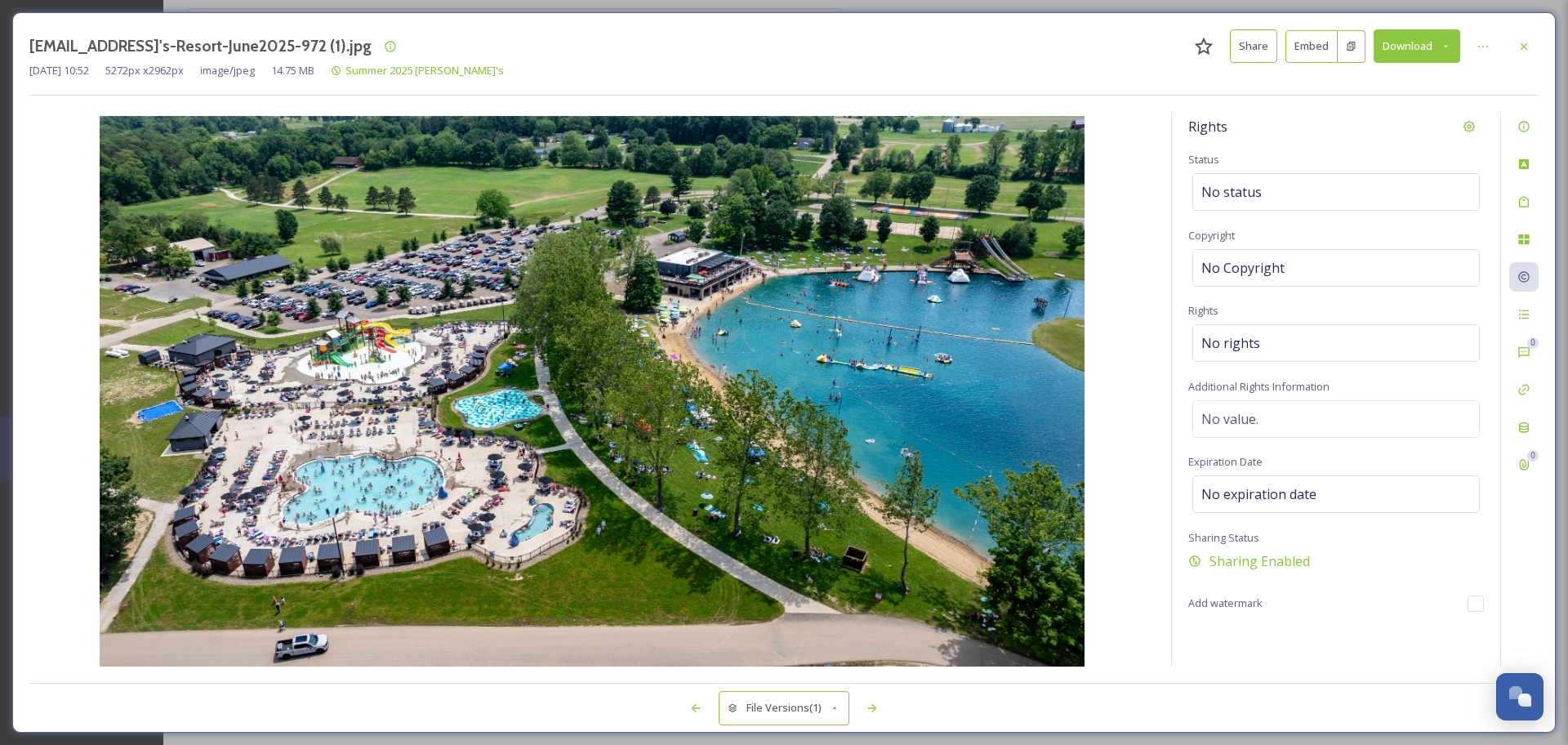
click at [713, 427] on img at bounding box center [592, 393] width 1126 height 554
click at [1526, 45] on icon at bounding box center [1525, 46] width 14 height 14
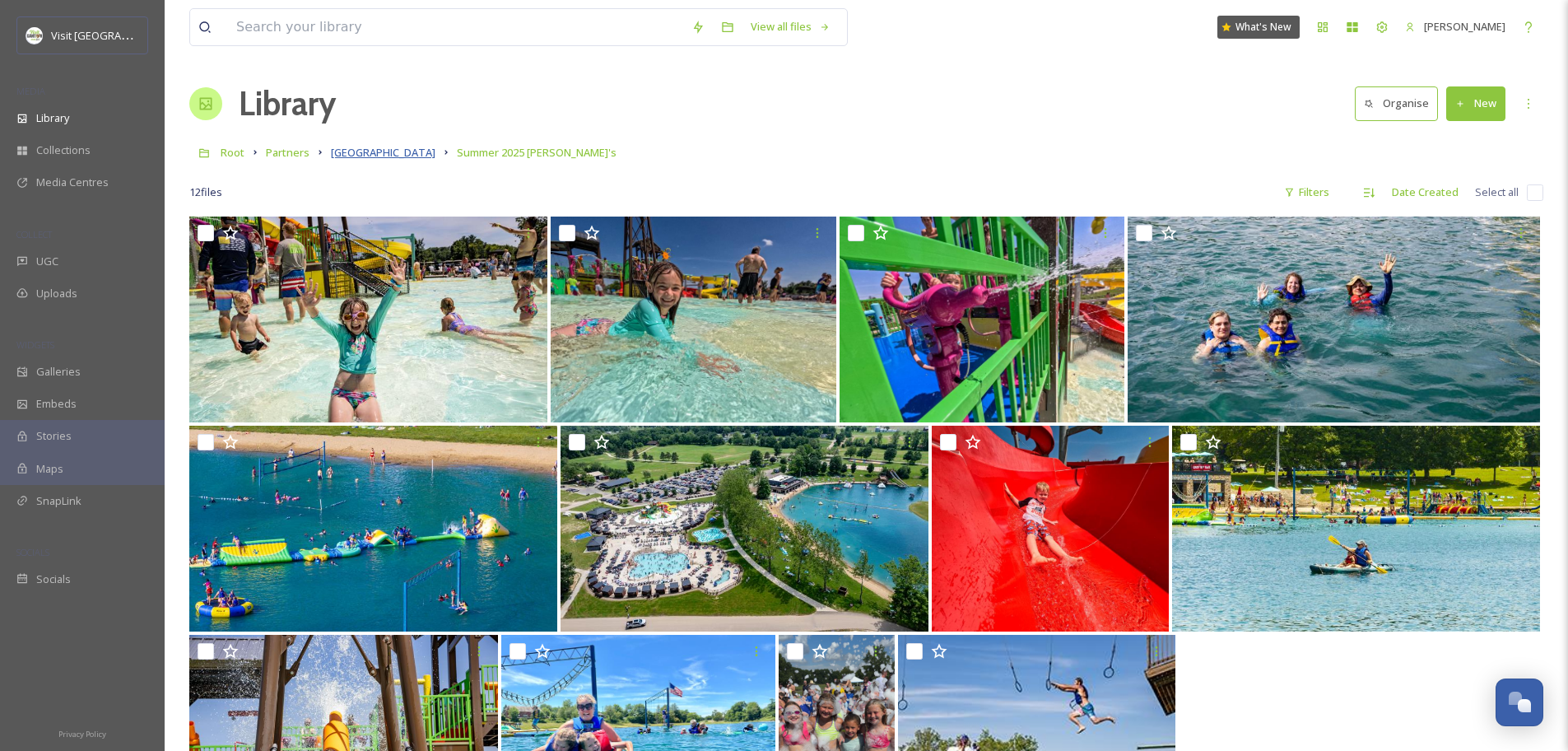
click at [403, 156] on span "Clay's Park Resort" at bounding box center [382, 152] width 104 height 15
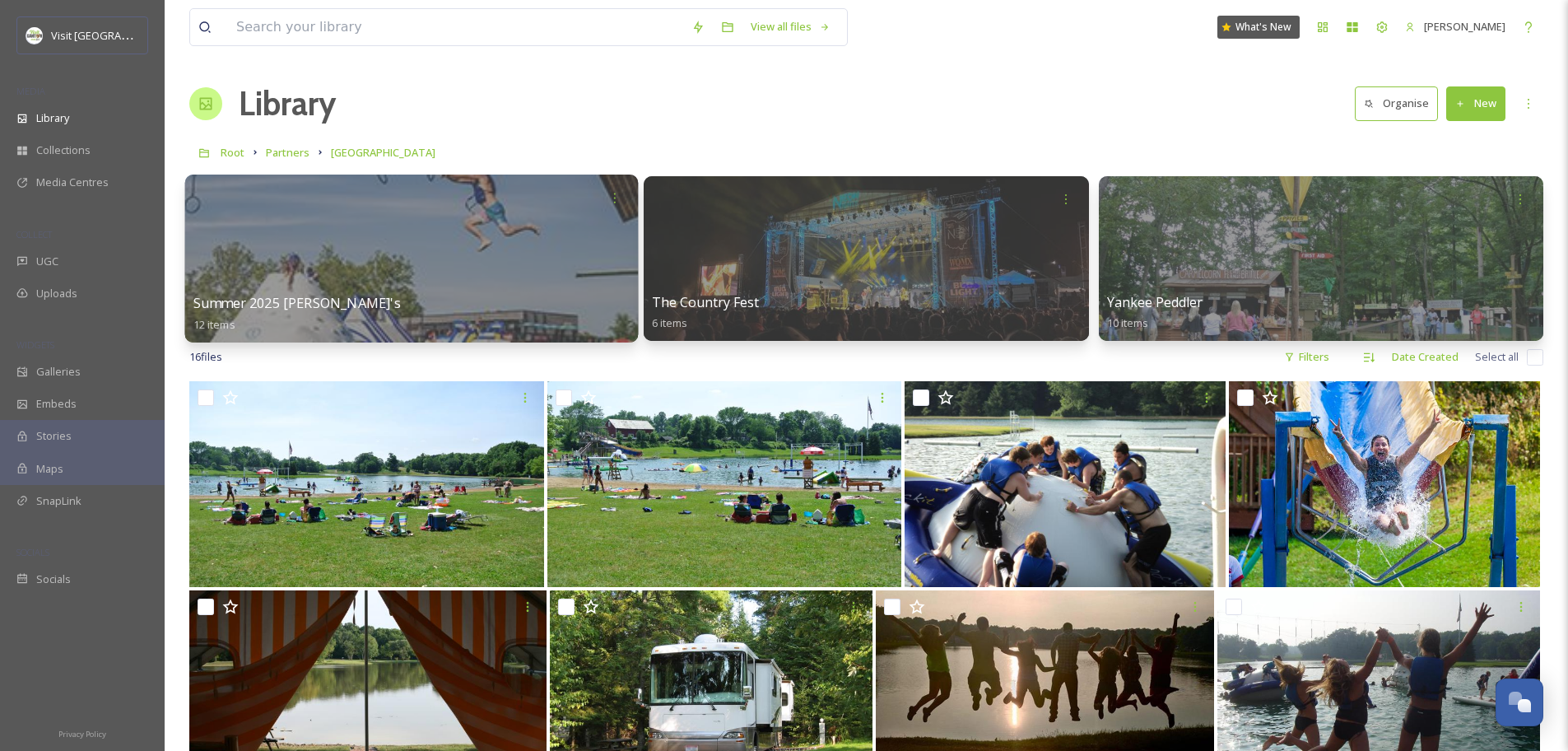
click at [376, 237] on div at bounding box center [411, 258] width 453 height 168
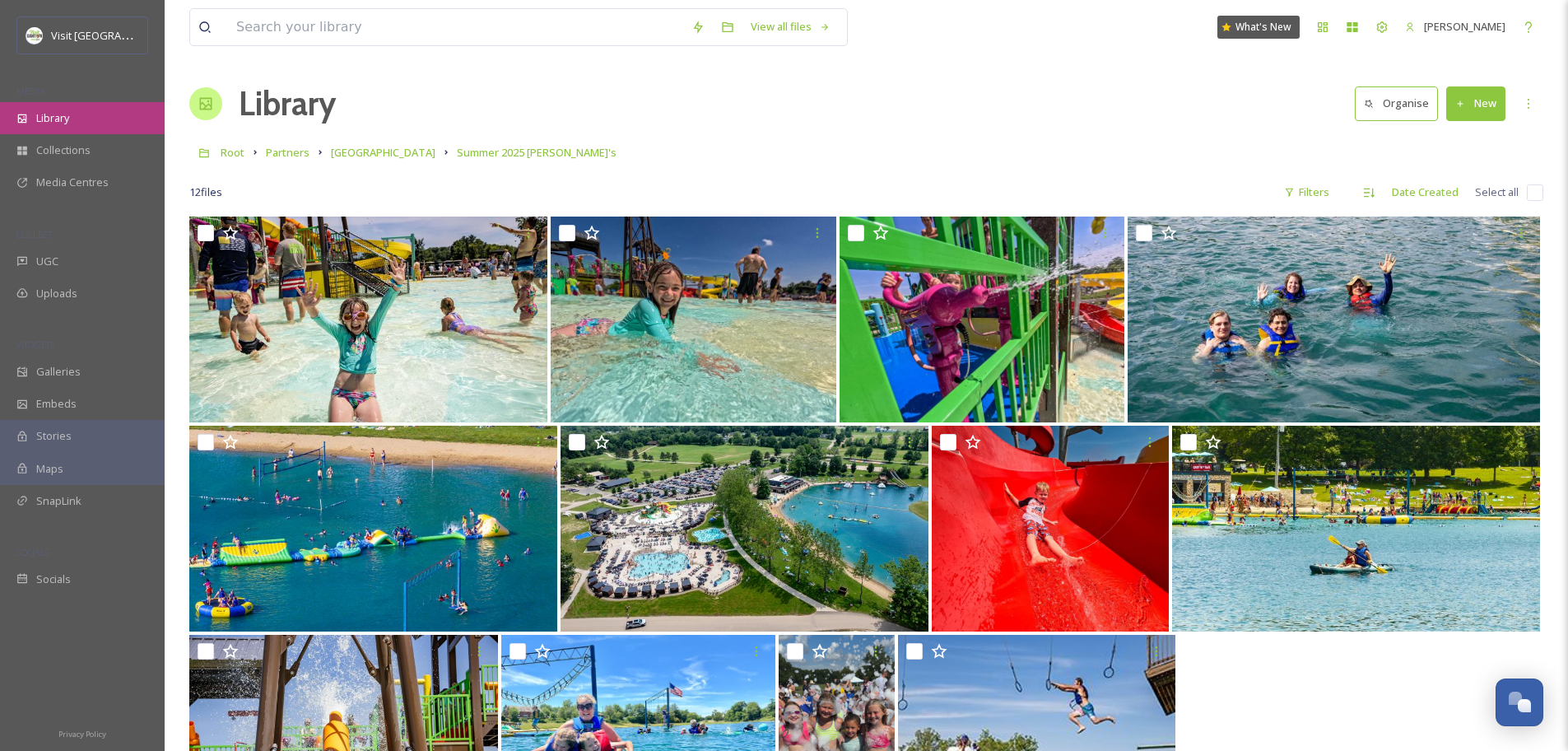
click at [79, 108] on div "Library" at bounding box center [82, 118] width 164 height 32
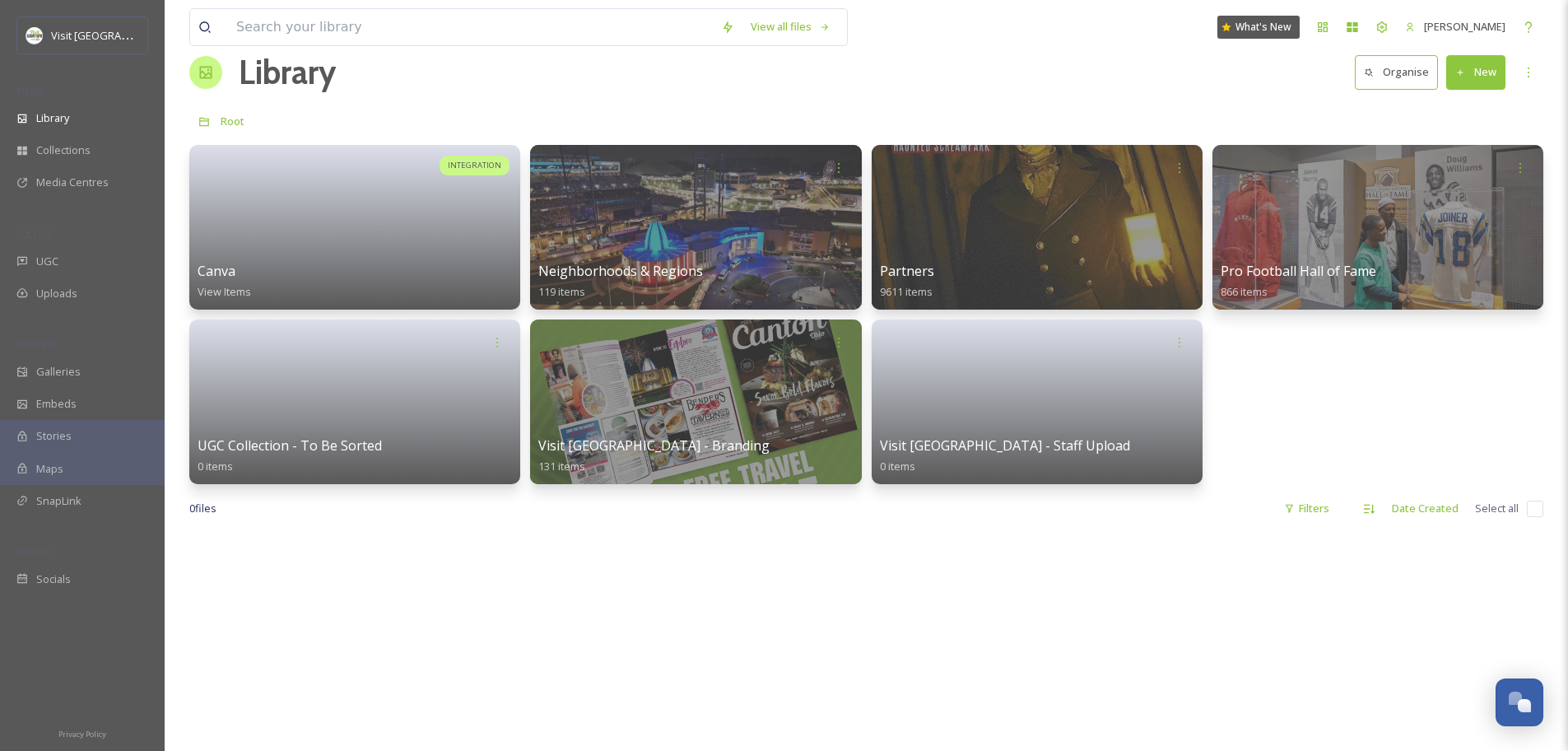
scroll to position [32, 0]
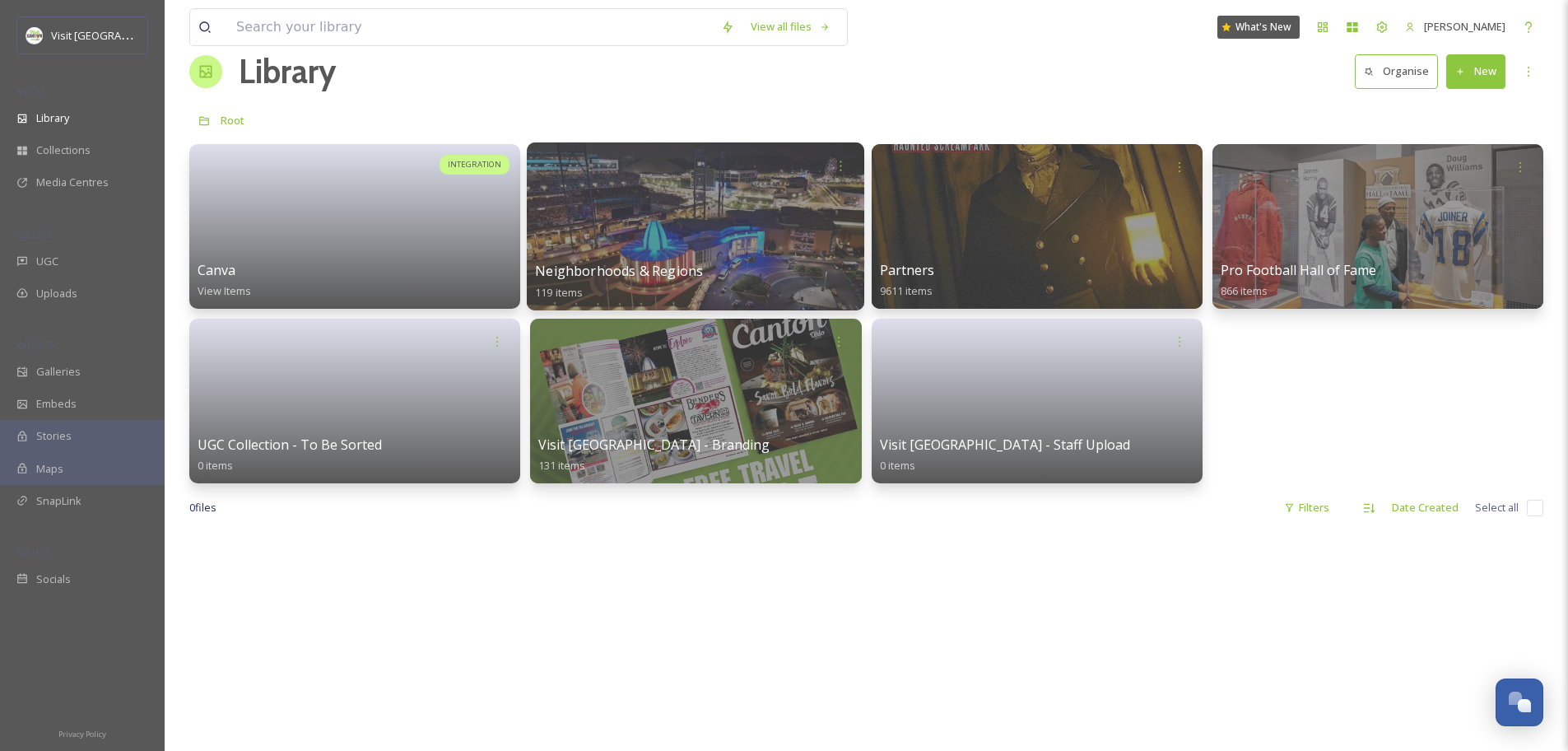
click at [745, 235] on div at bounding box center [695, 226] width 338 height 168
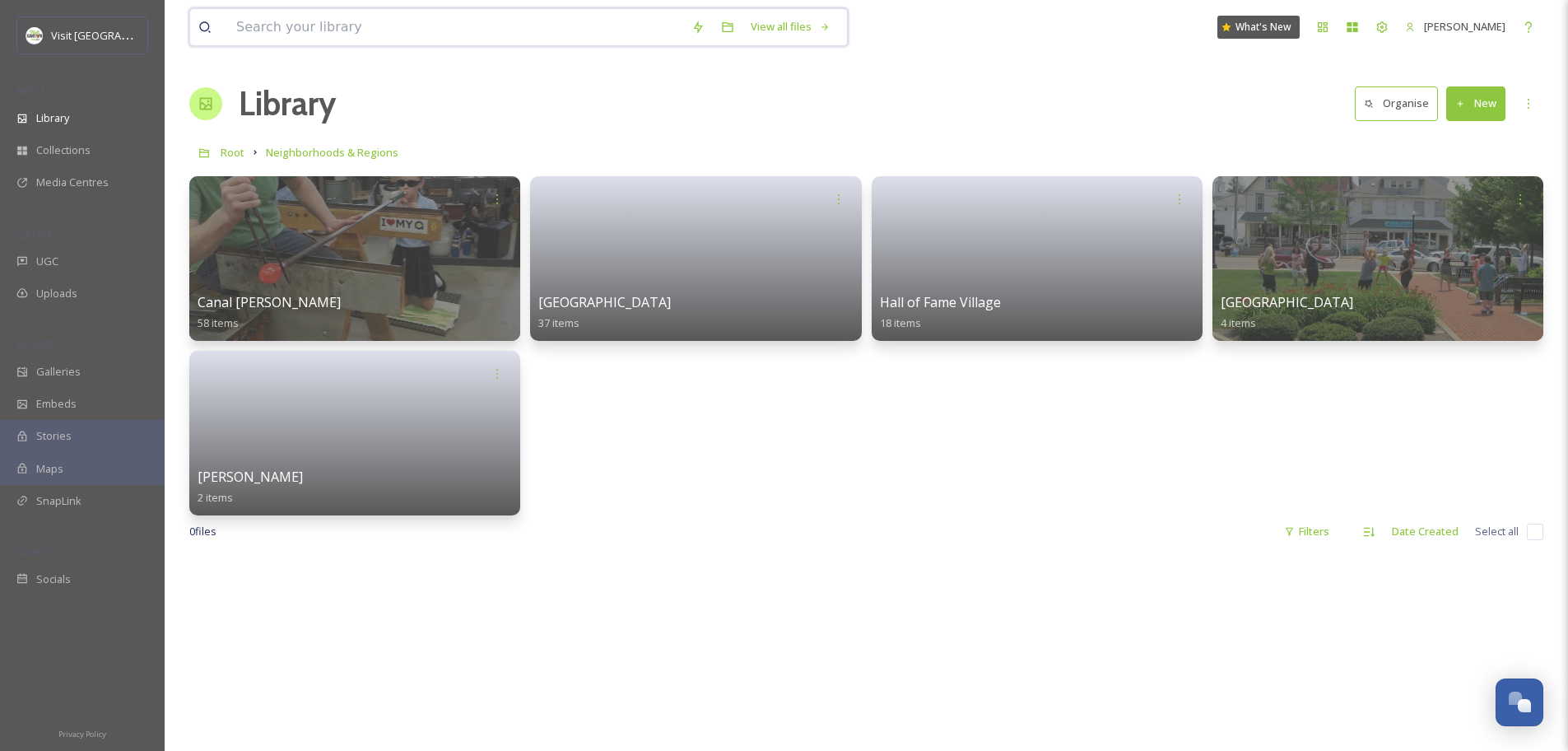
click at [325, 9] on input at bounding box center [455, 26] width 455 height 36
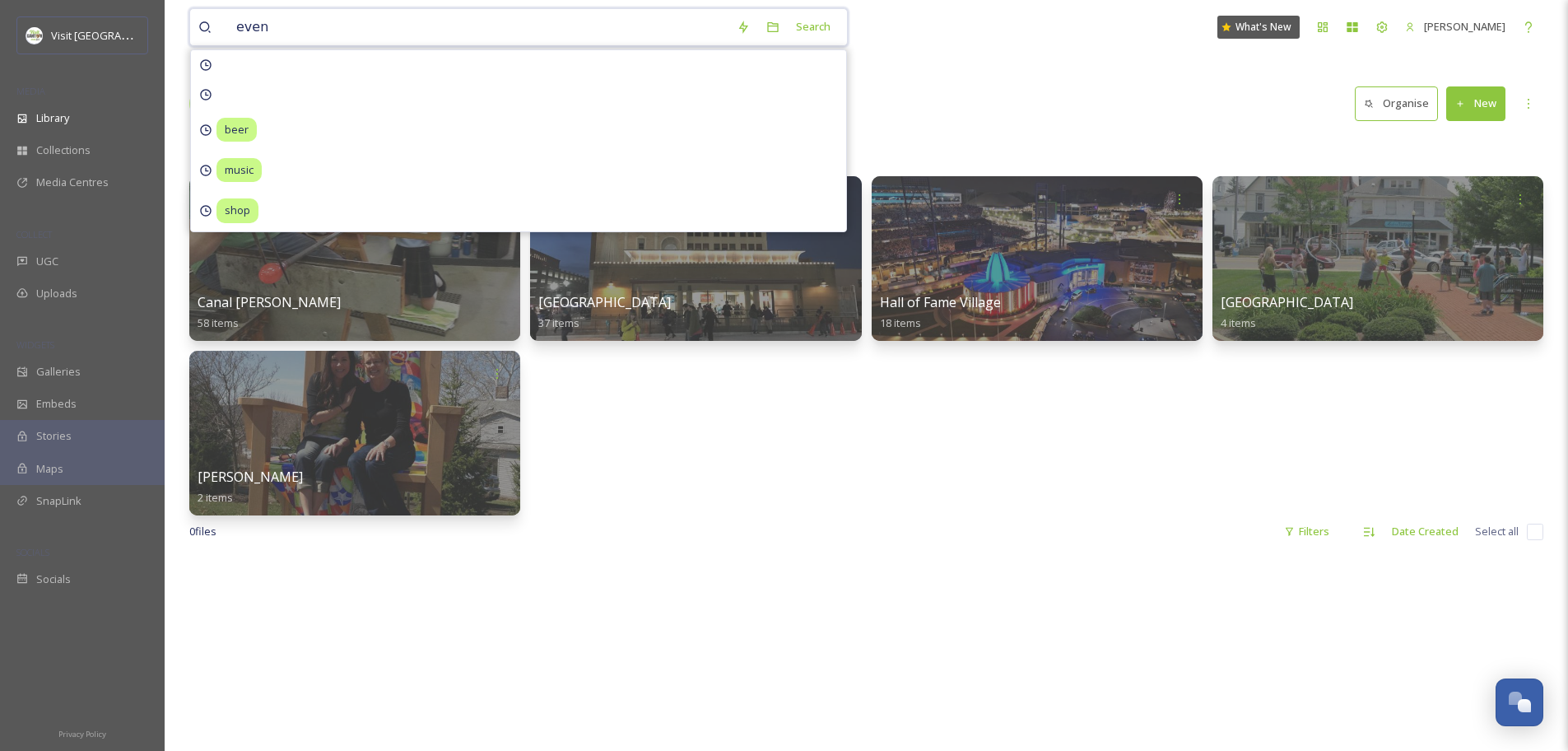
type input "event"
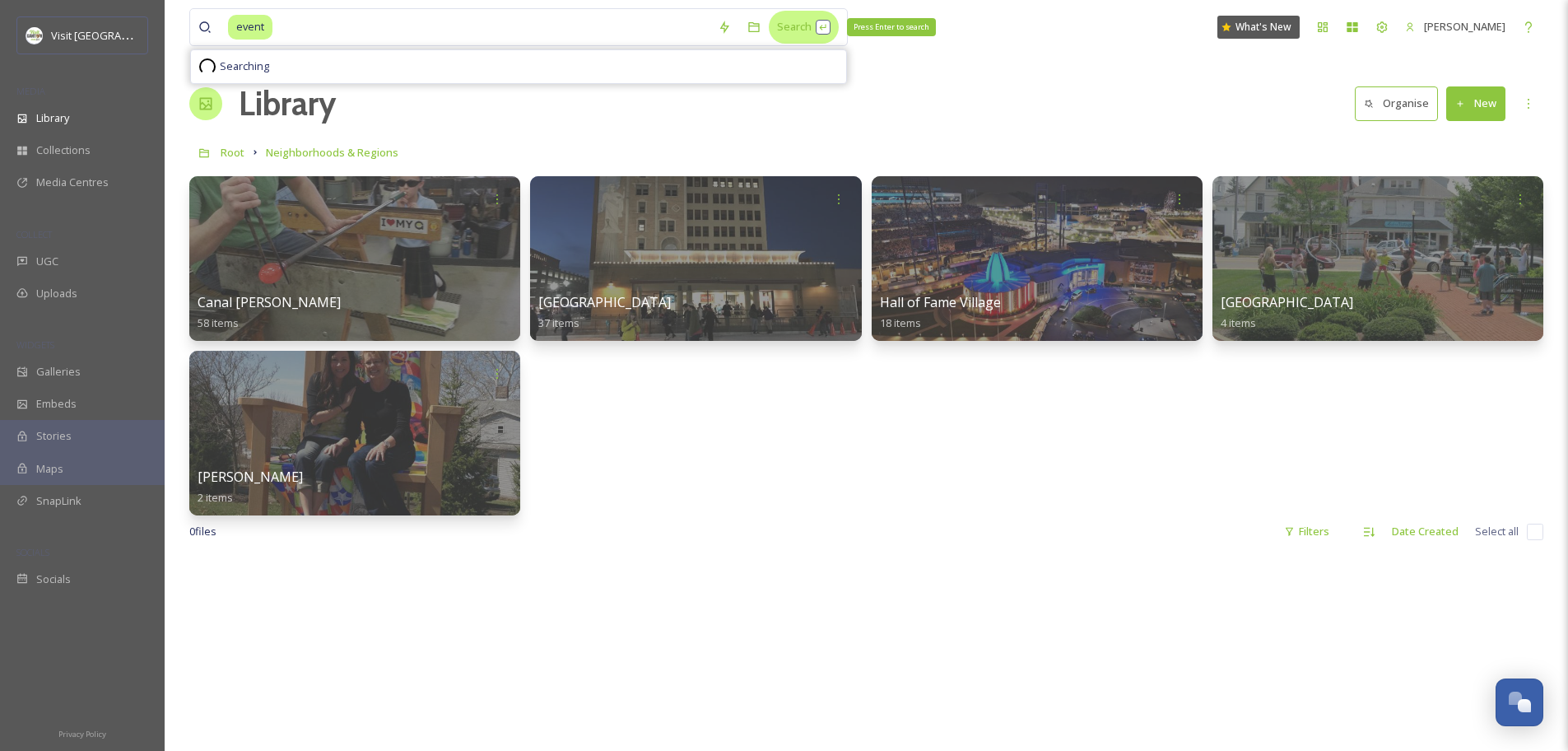
click at [799, 24] on div "Search Press Enter to search" at bounding box center [803, 26] width 70 height 32
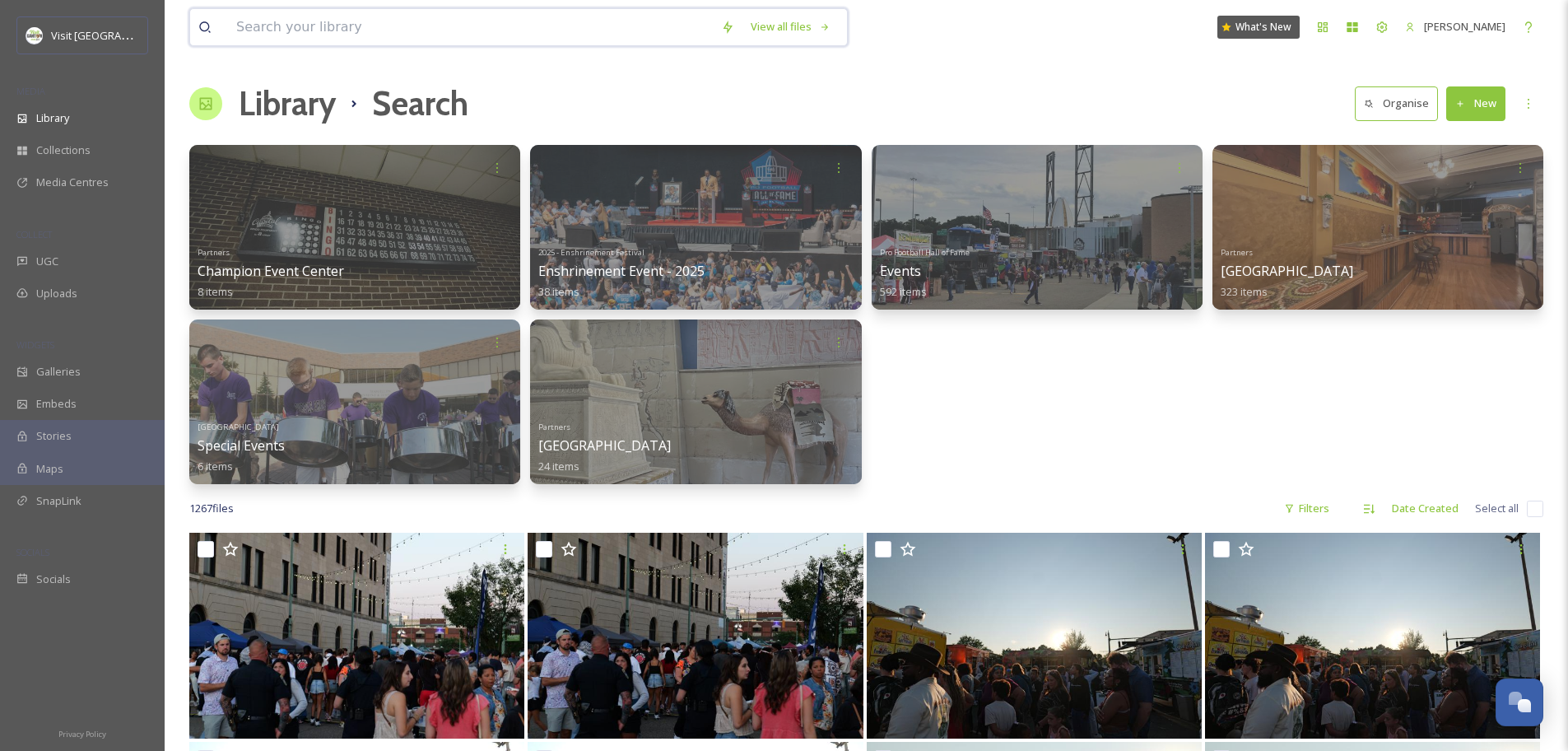
click at [431, 23] on input at bounding box center [470, 26] width 484 height 36
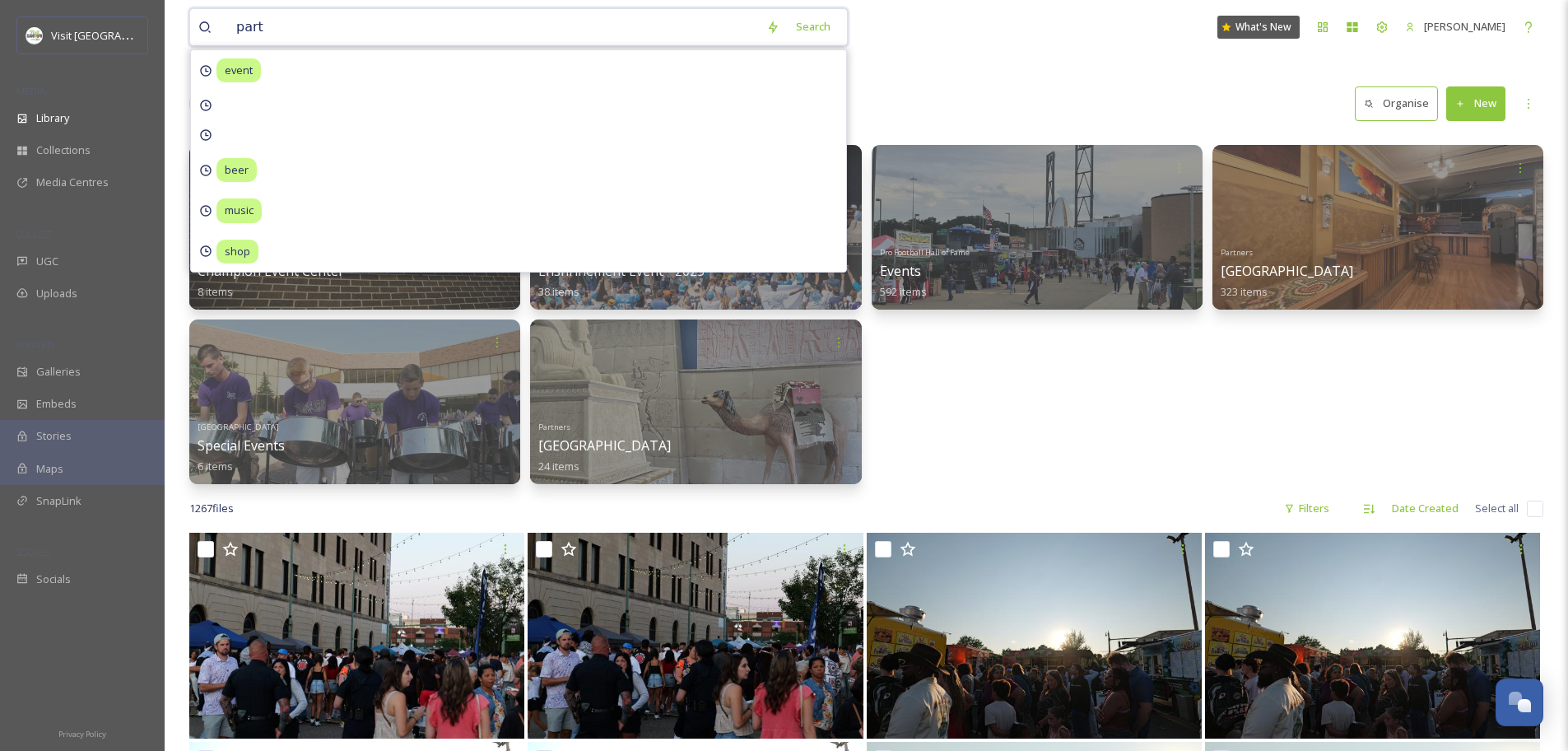
type input "party"
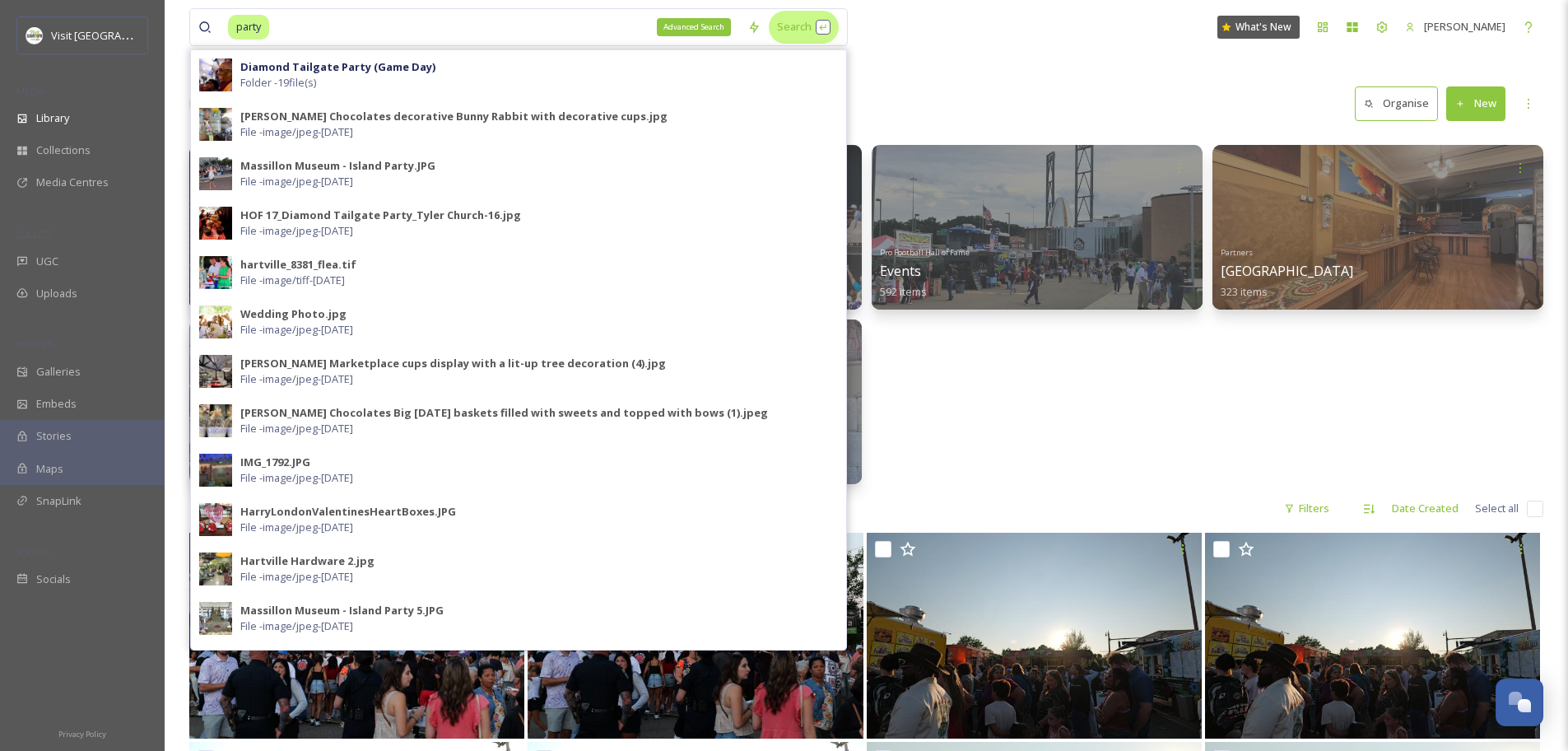
click at [772, 31] on div "Search" at bounding box center [803, 26] width 70 height 32
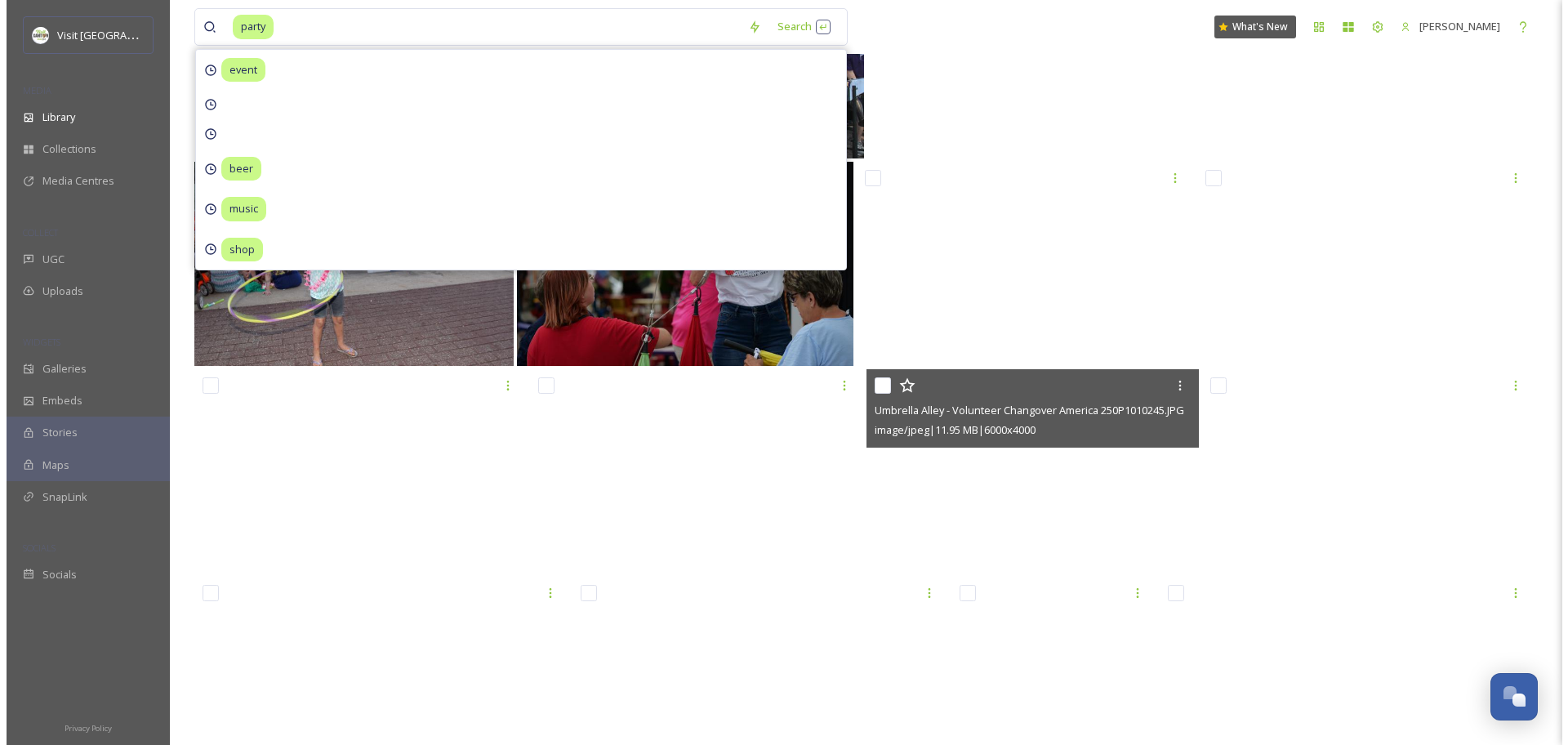
scroll to position [526, 0]
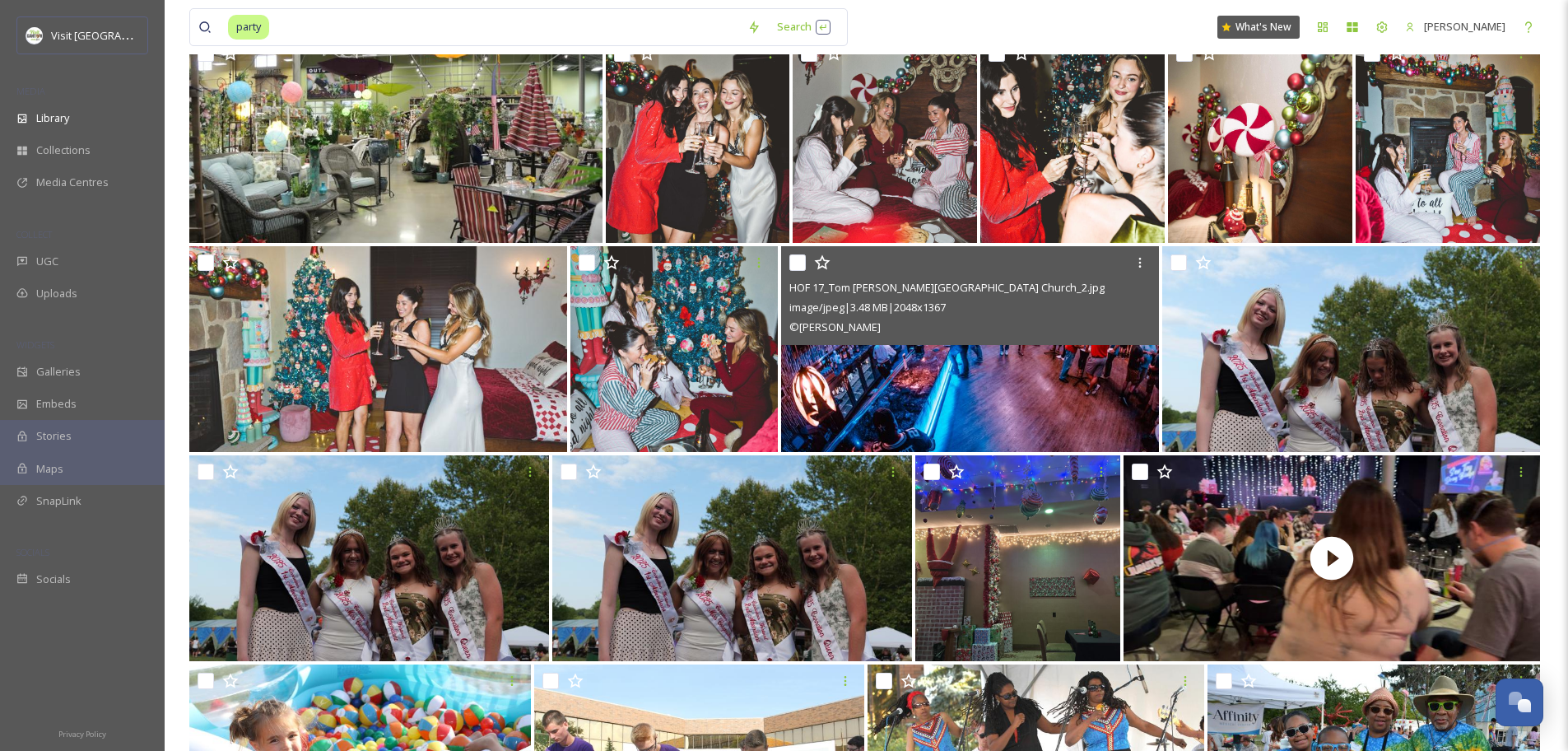
click at [982, 384] on img at bounding box center [970, 349] width 377 height 206
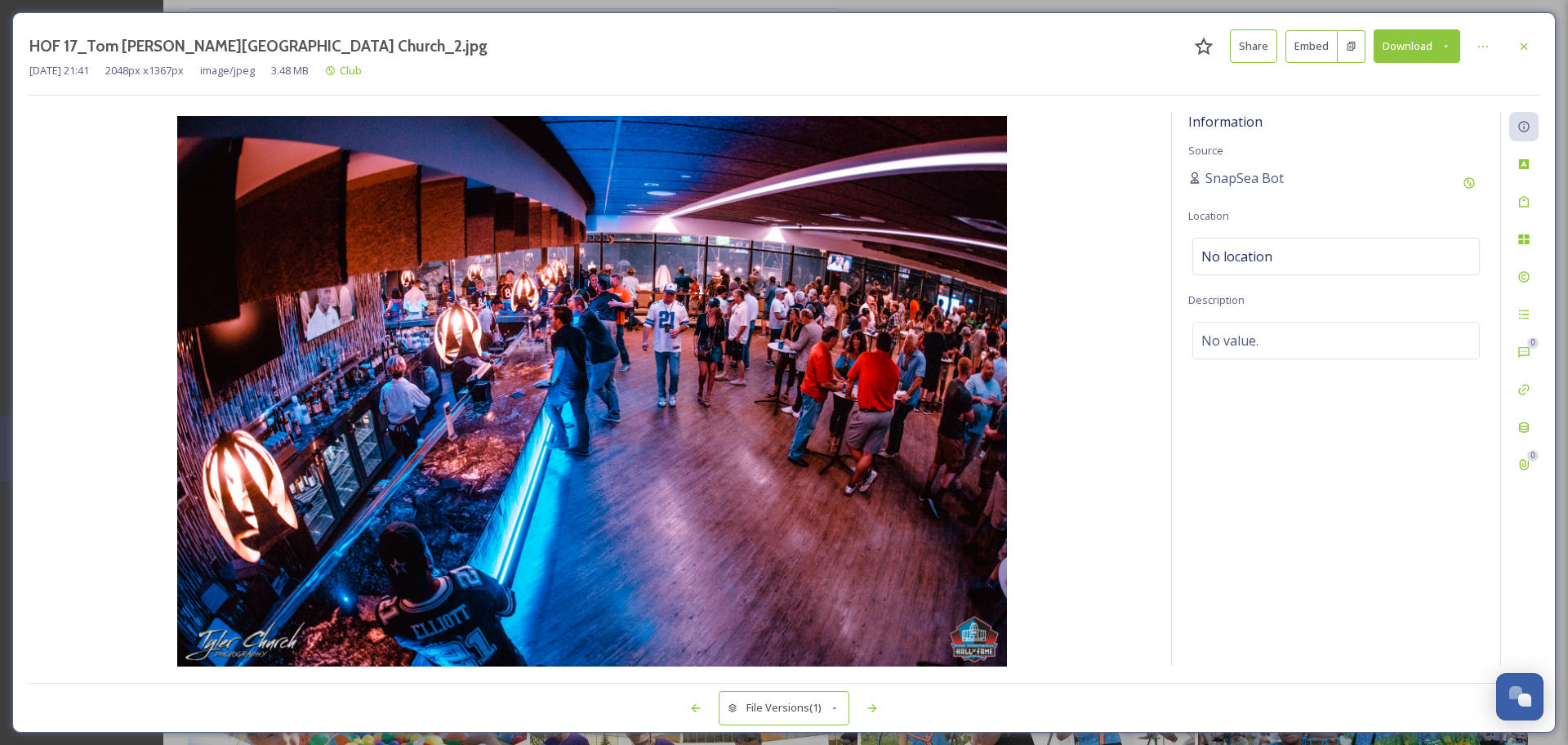
click at [703, 326] on img at bounding box center [592, 393] width 1126 height 554
click at [1519, 161] on icon at bounding box center [1525, 164] width 14 height 14
click at [1518, 195] on icon at bounding box center [1525, 202] width 14 height 14
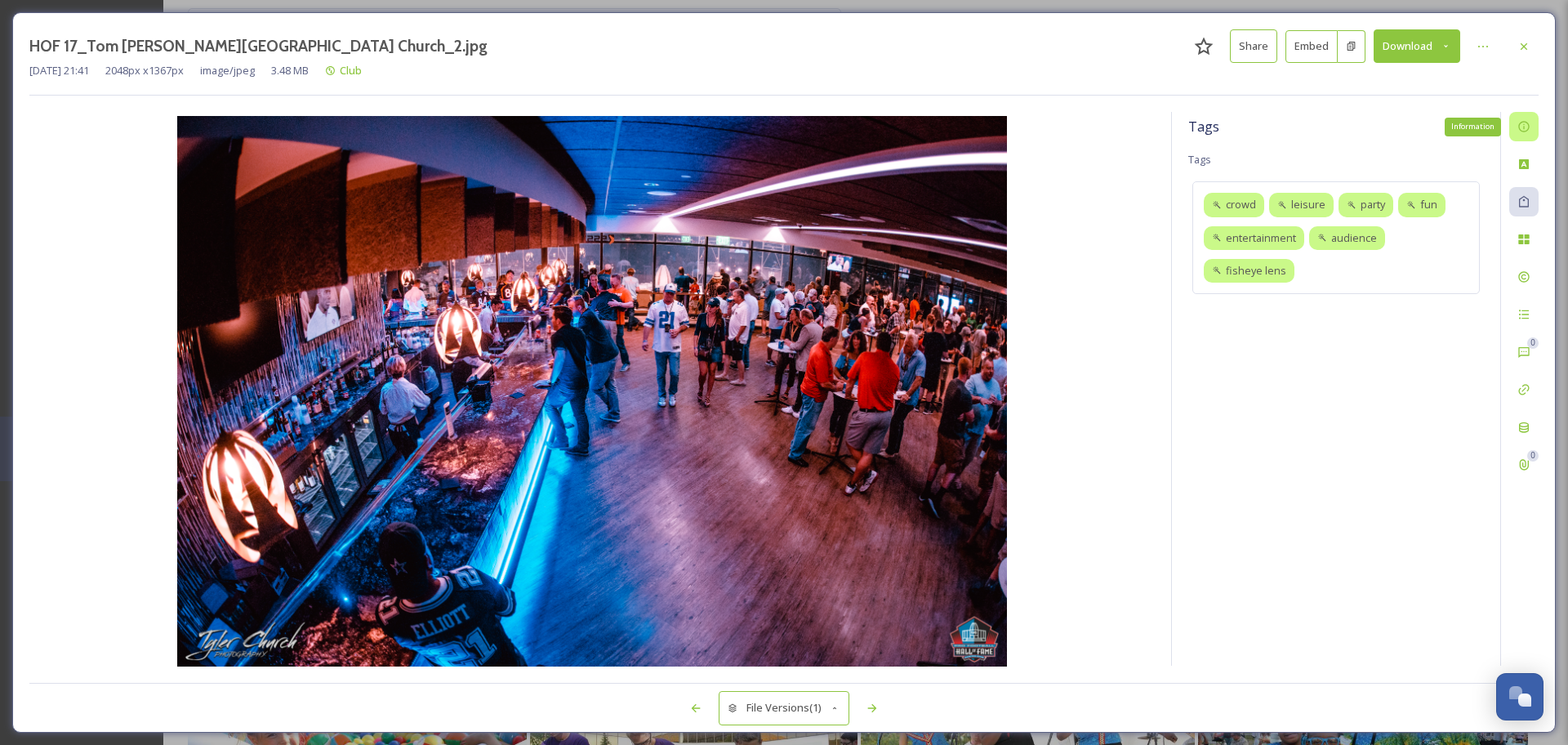
click at [1520, 130] on icon at bounding box center [1525, 126] width 14 height 14
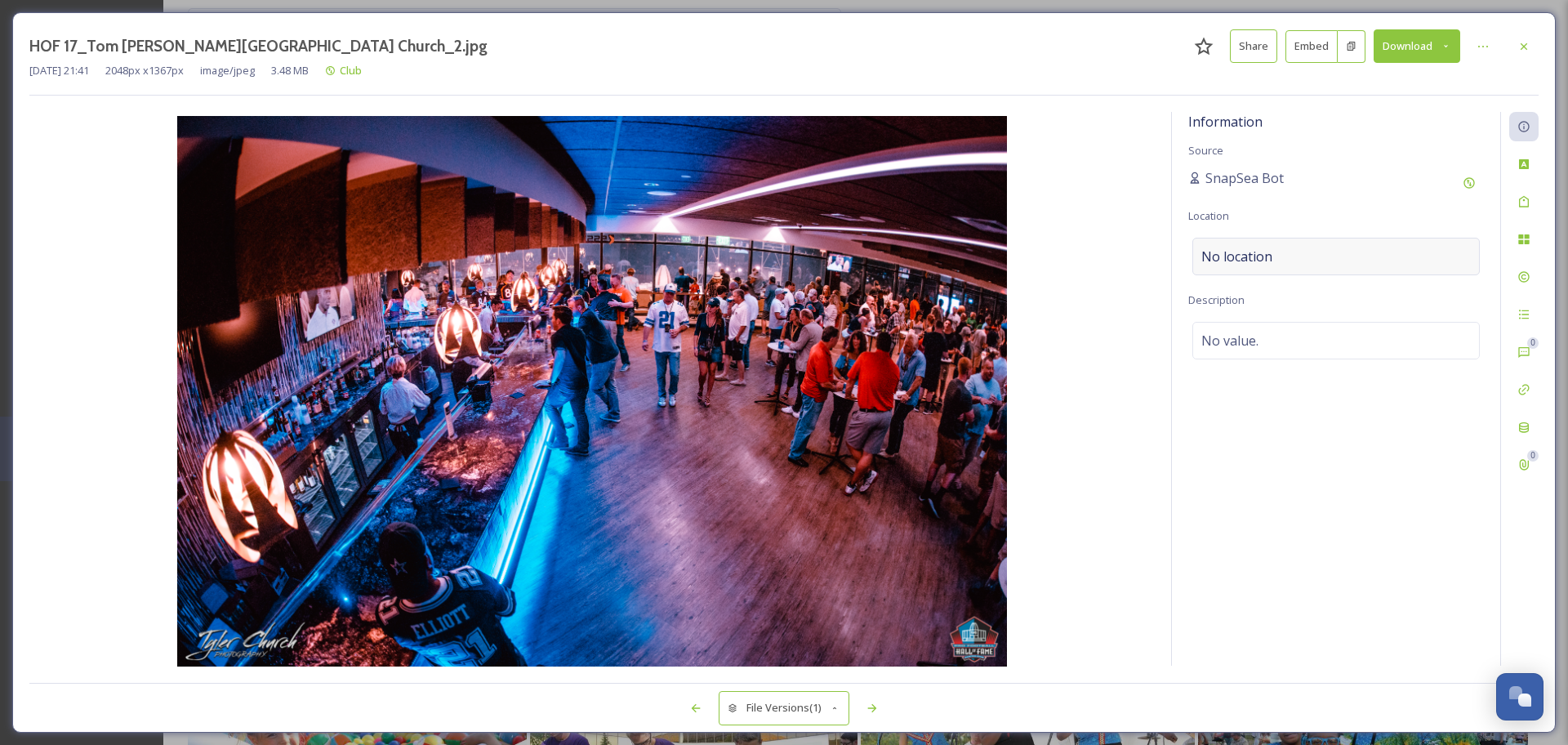
click at [1334, 253] on div "No location" at bounding box center [1336, 256] width 288 height 38
click at [1334, 253] on input at bounding box center [1336, 256] width 286 height 36
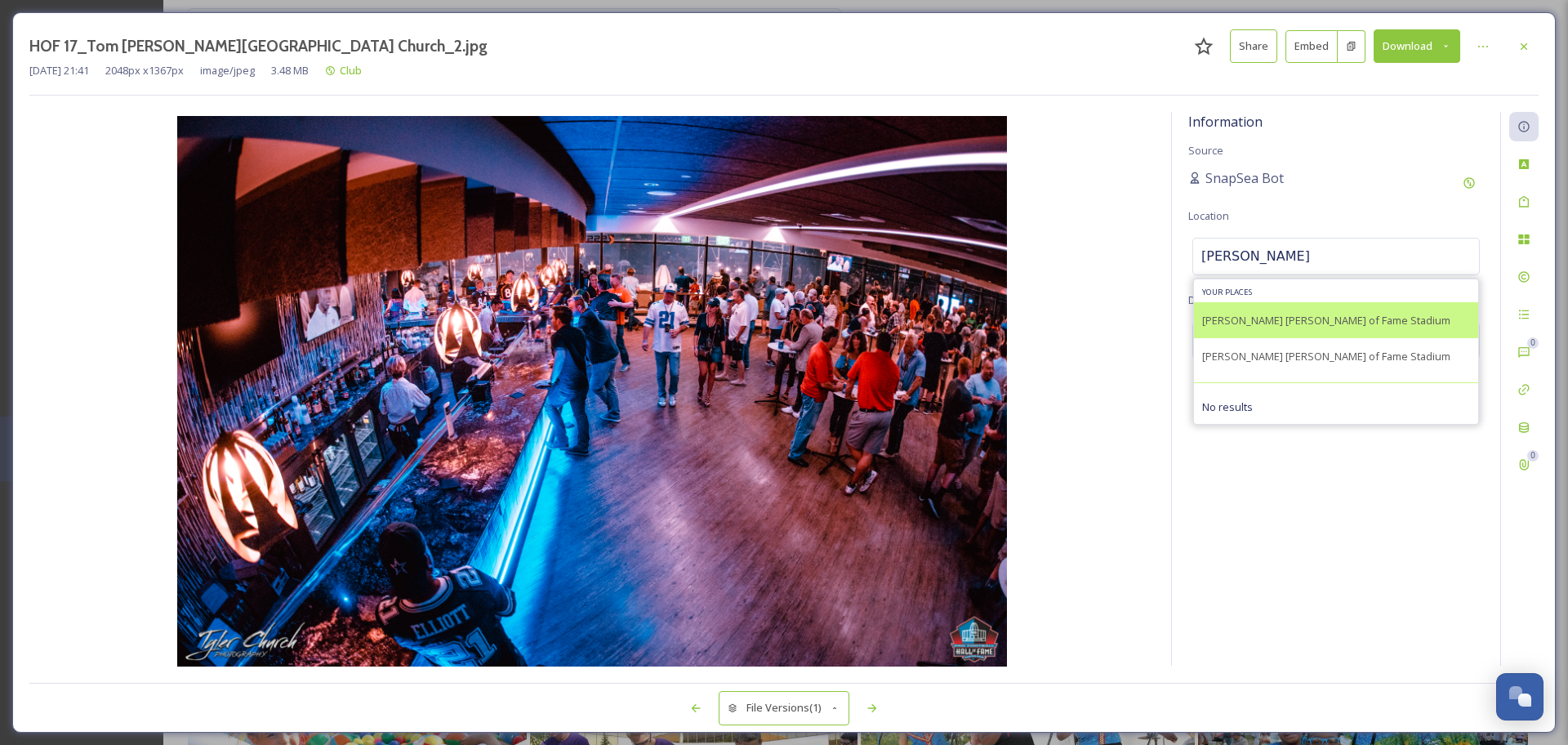
type input "Tom Benso"
click at [1281, 324] on span "[PERSON_NAME] [PERSON_NAME] of Fame Stadium" at bounding box center [1326, 319] width 248 height 14
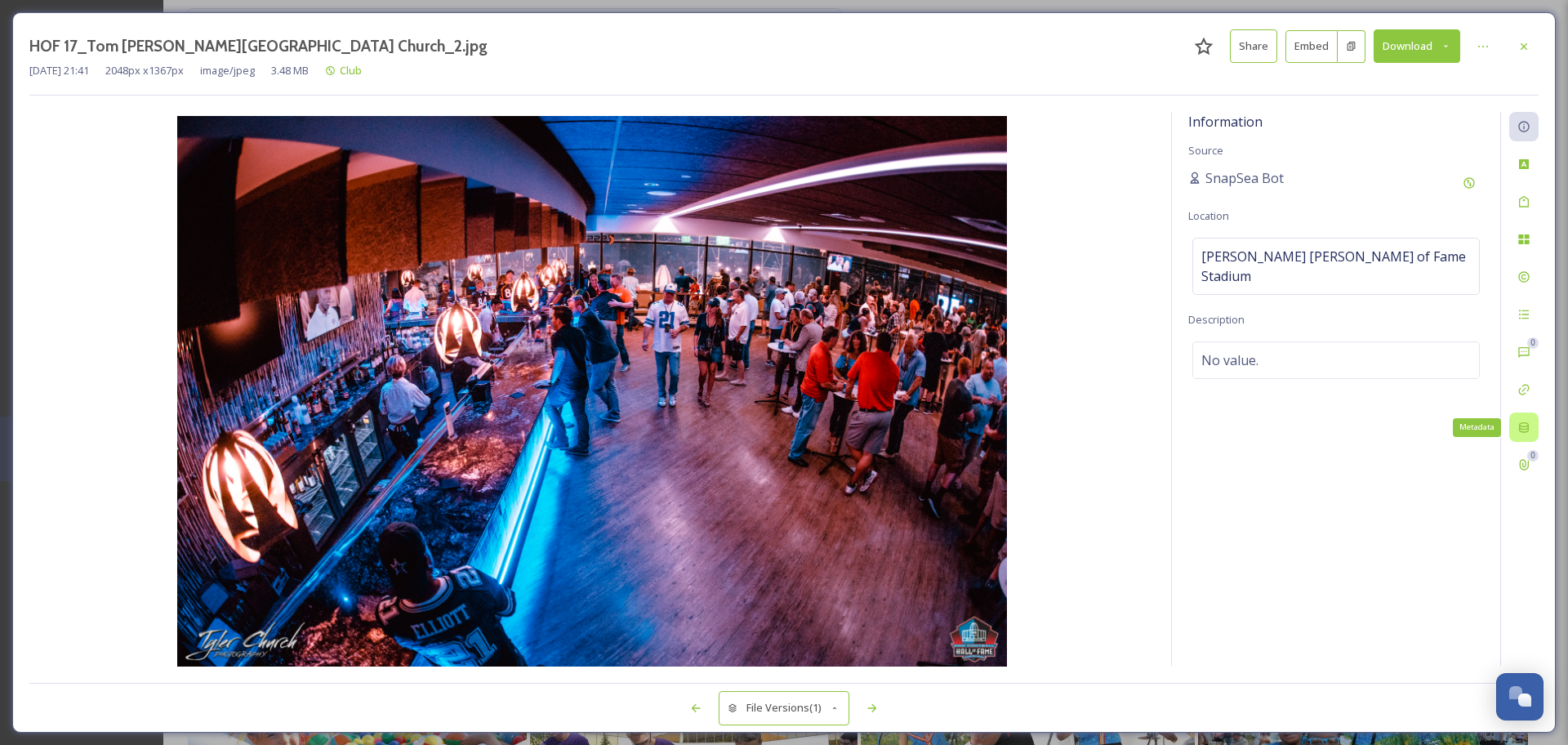
click at [1522, 424] on icon at bounding box center [1525, 428] width 14 height 14
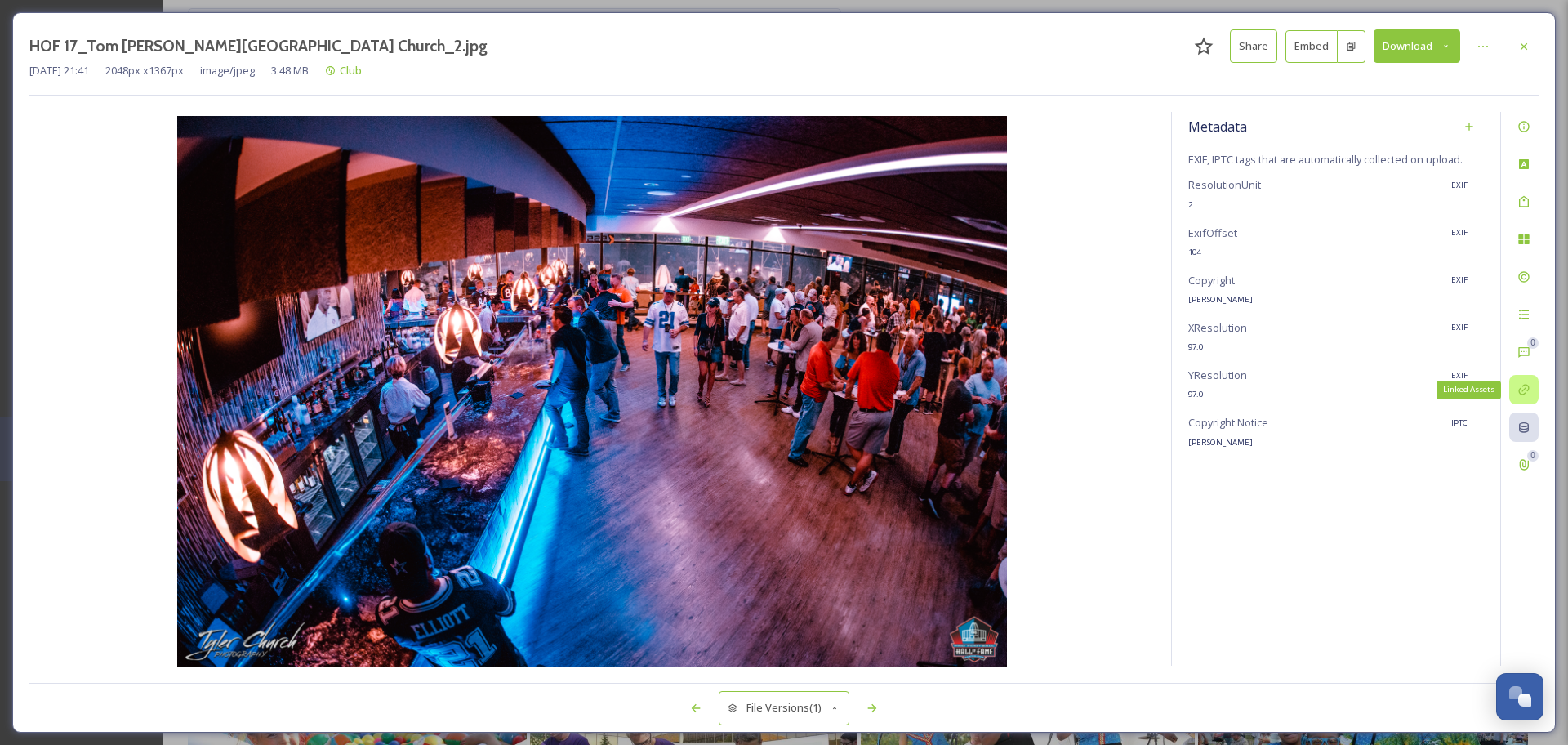
click at [1523, 398] on div "Linked Assets" at bounding box center [1524, 389] width 29 height 29
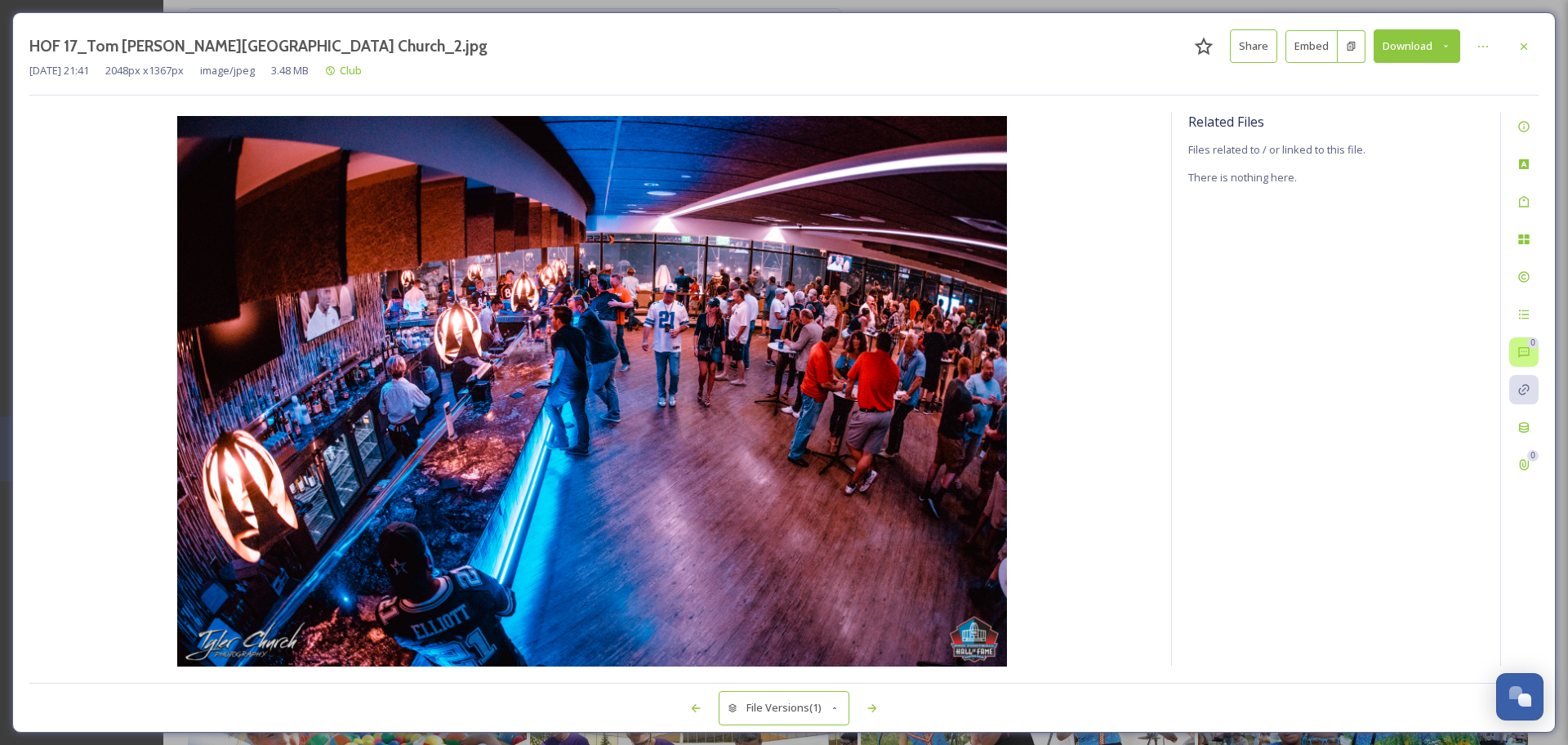
click at [1518, 363] on div "0" at bounding box center [1524, 351] width 29 height 29
click at [1522, 314] on icon at bounding box center [1525, 315] width 14 height 14
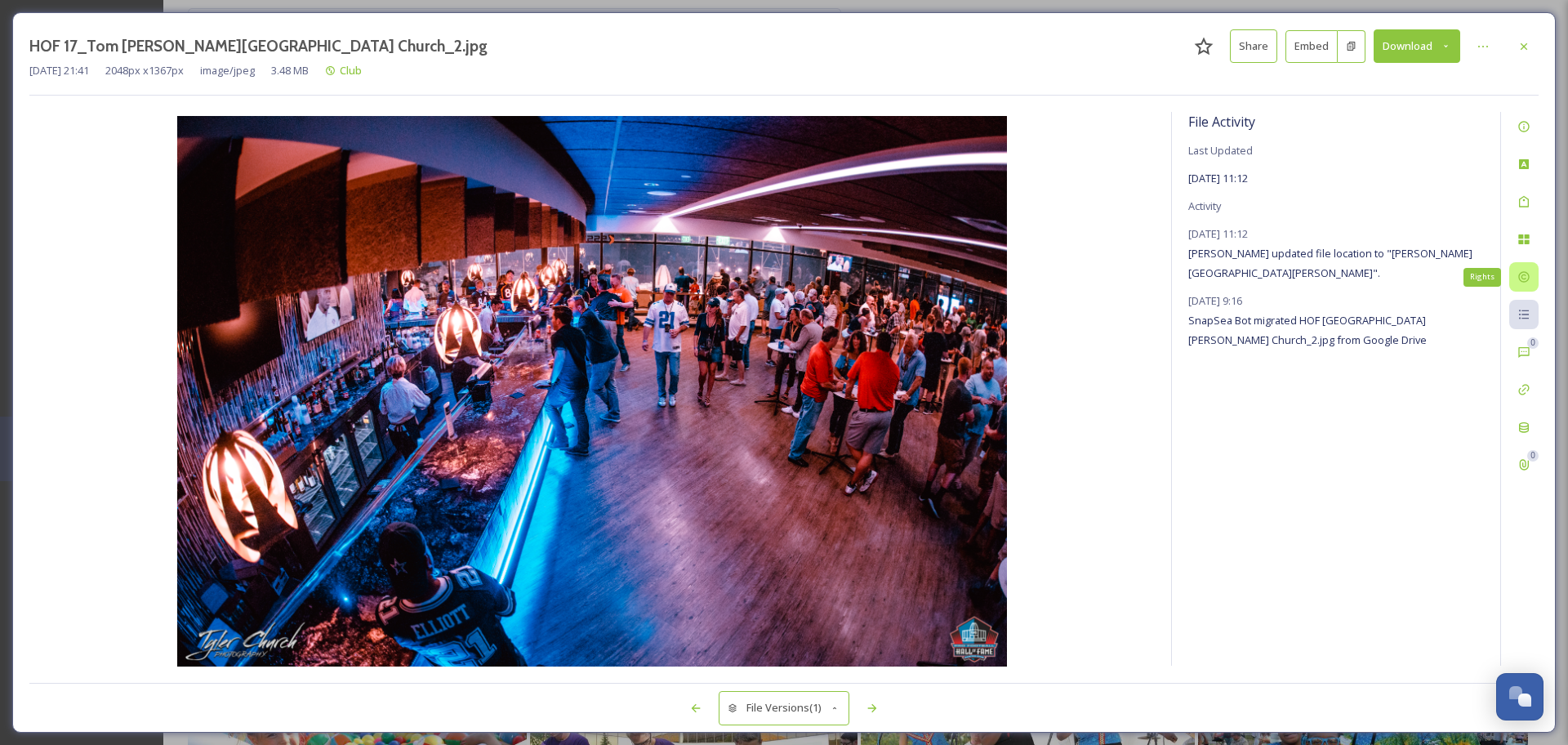
click at [1526, 283] on icon at bounding box center [1525, 277] width 14 height 14
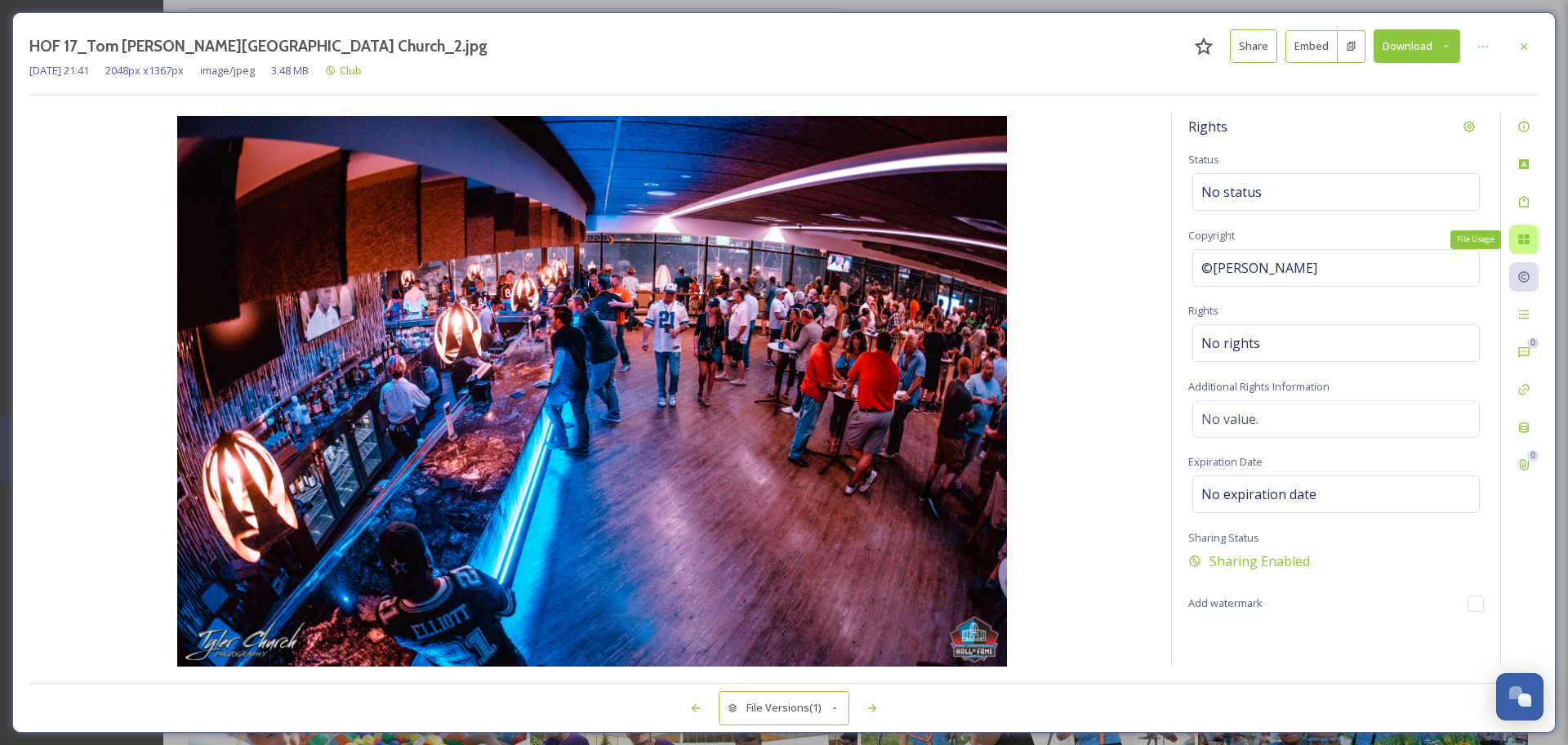
click at [1523, 235] on icon at bounding box center [1524, 239] width 11 height 10
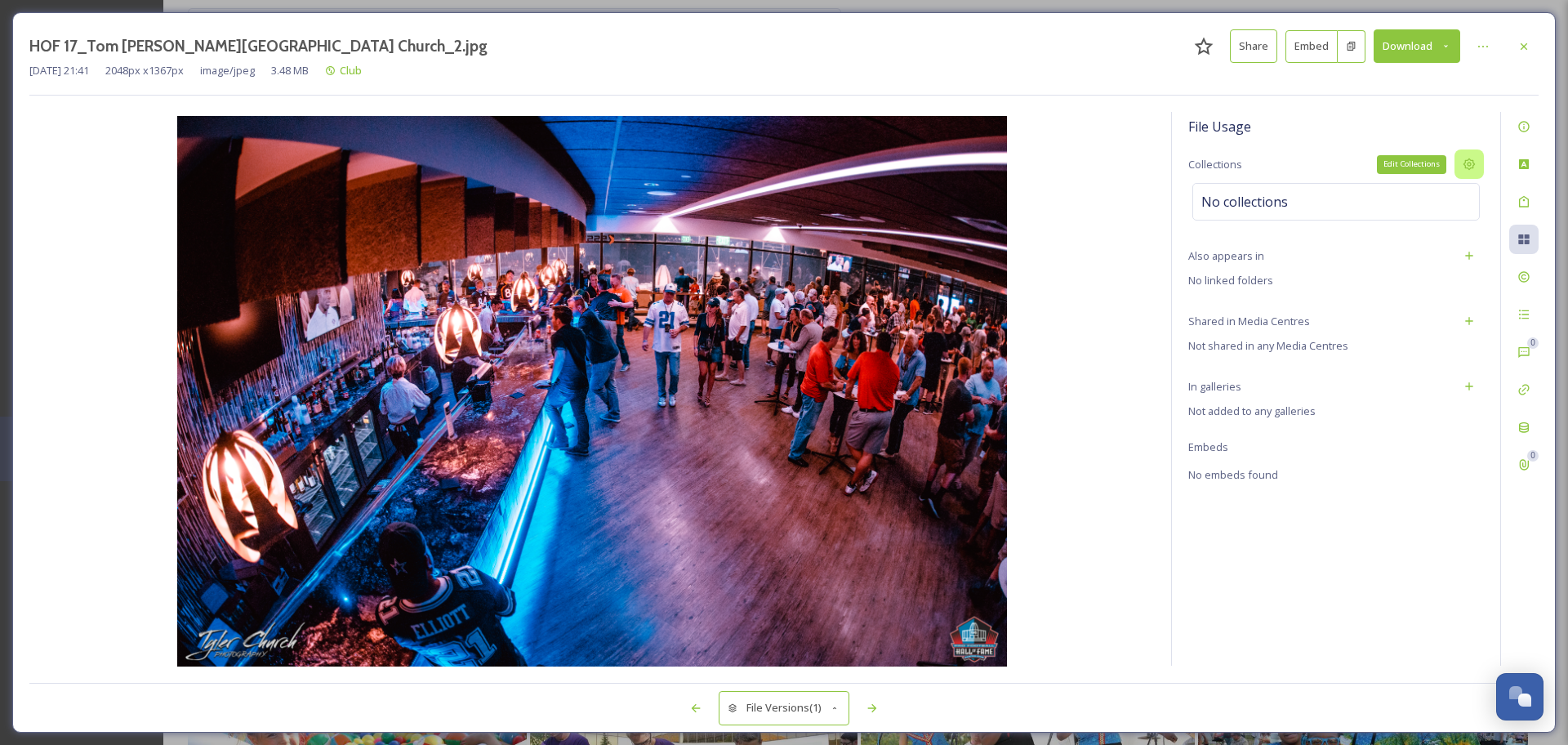
click at [1463, 167] on icon at bounding box center [1470, 164] width 14 height 14
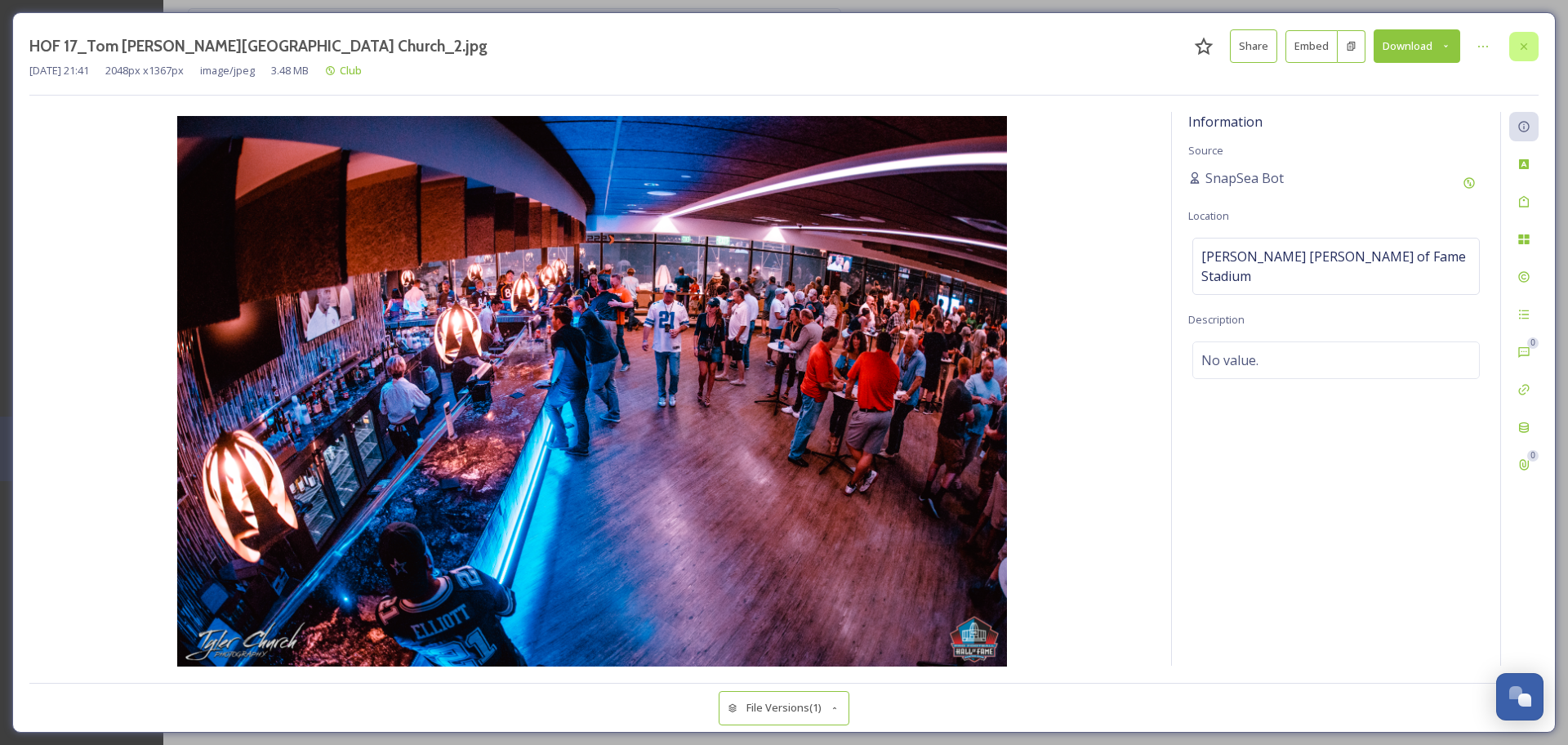
click at [1529, 48] on icon at bounding box center [1525, 46] width 14 height 14
click at [1541, 37] on div "HOF 17_Tom Benson Stadium_Tyler Church_2.jpg Share Embed Download Sep 08 2025 2…" at bounding box center [784, 372] width 1544 height 720
click at [1528, 45] on icon at bounding box center [1525, 46] width 14 height 14
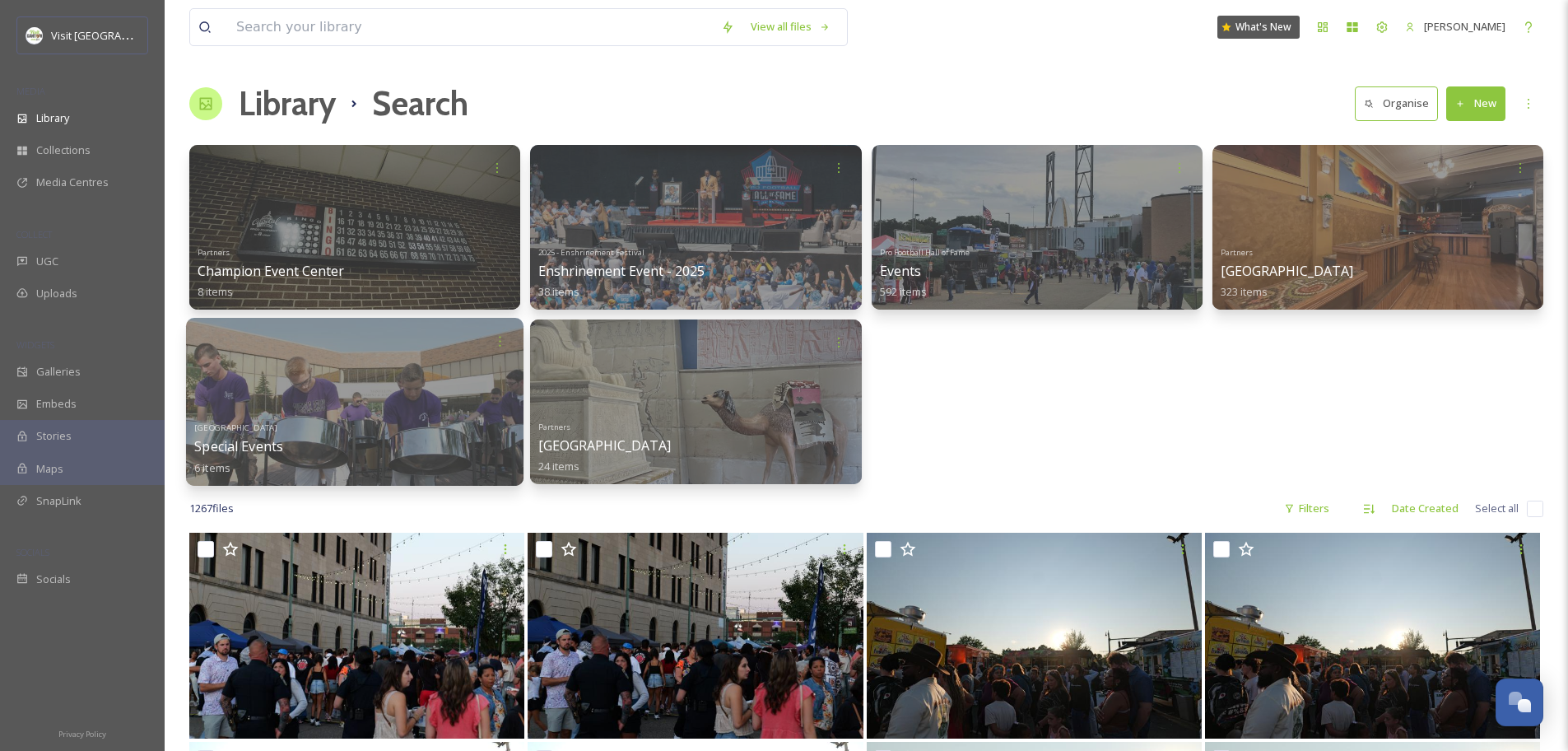
click at [366, 450] on div "Massillon Museum Special Events 6 items" at bounding box center [355, 446] width 321 height 61
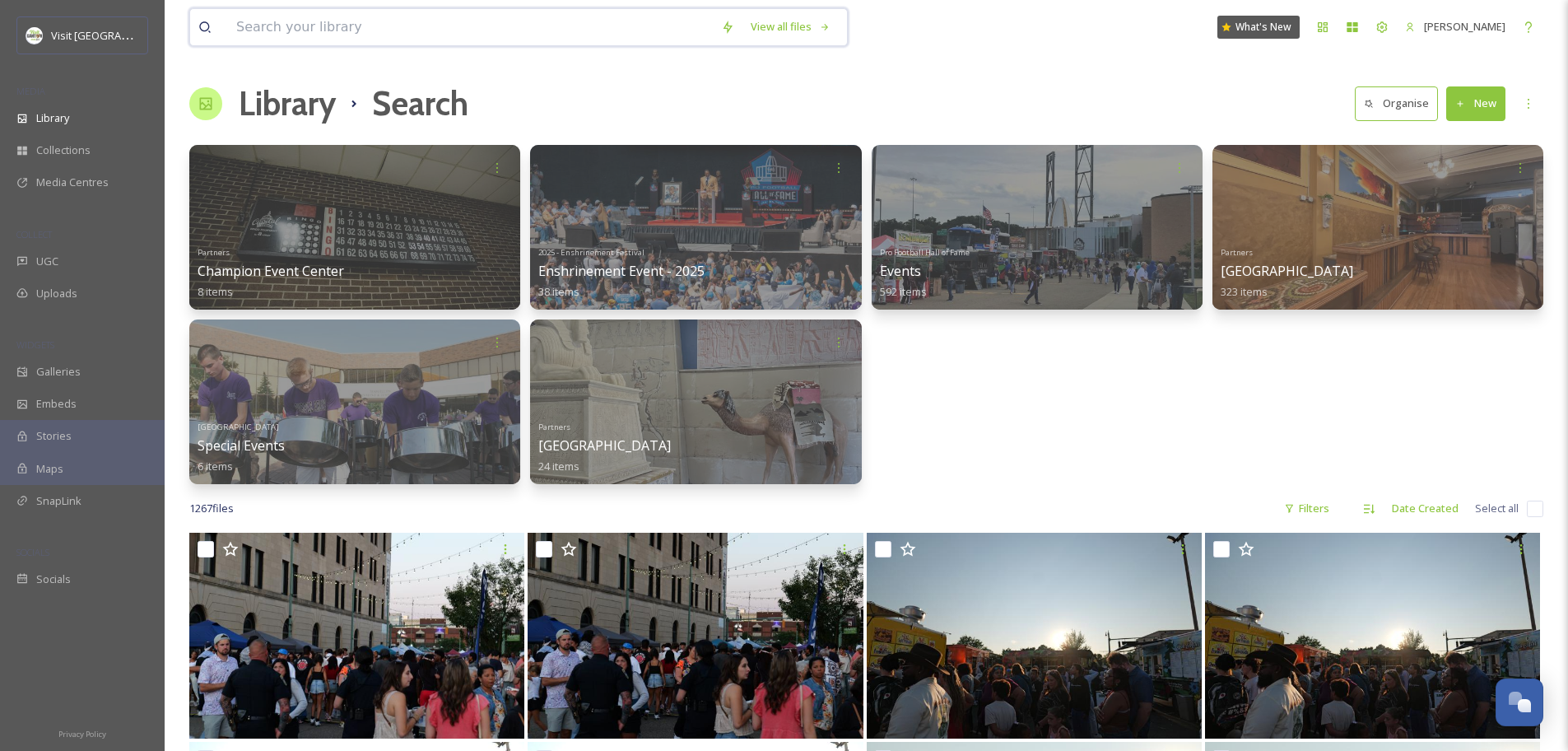
click at [370, 31] on input at bounding box center [470, 26] width 484 height 36
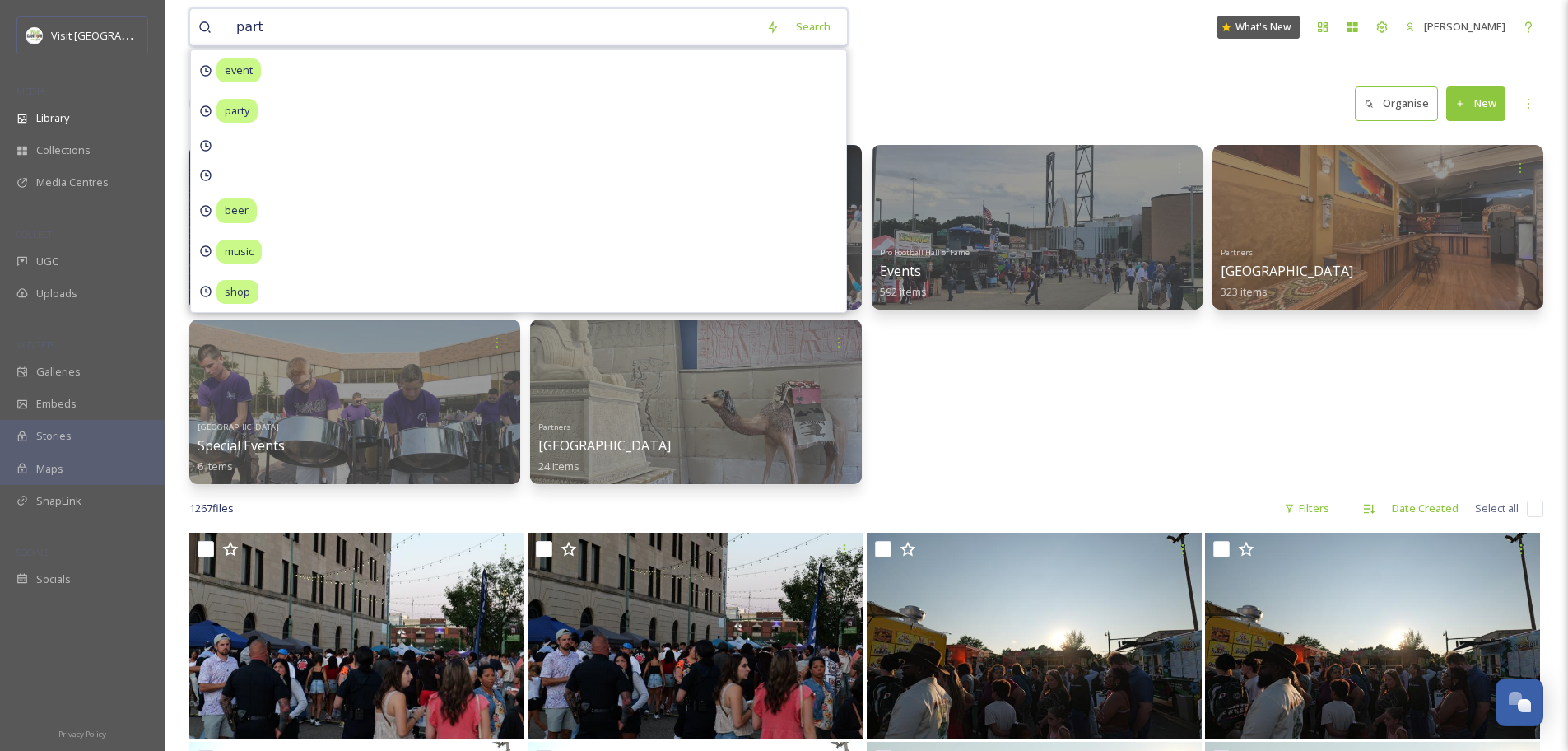
type input "party"
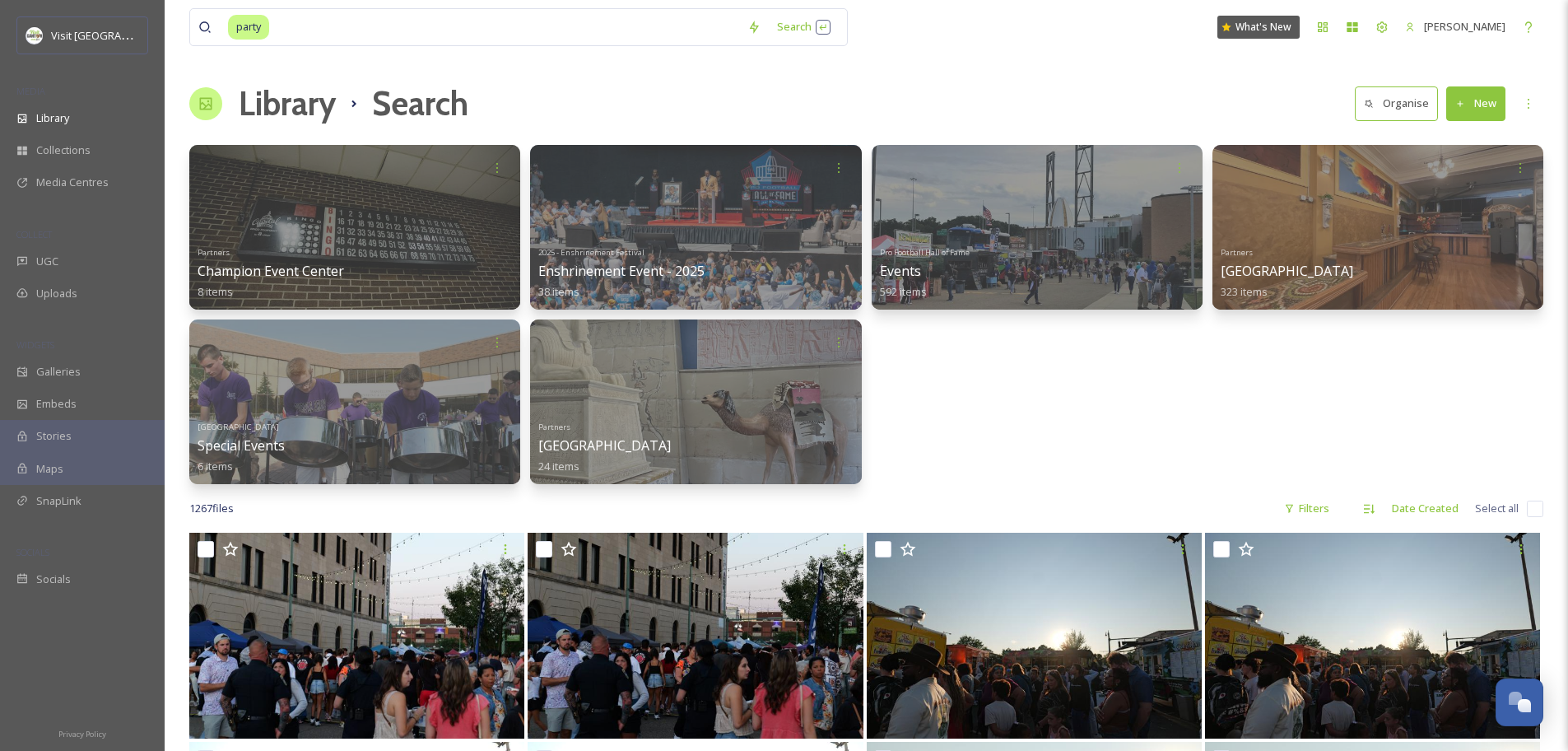
click at [1098, 81] on div "Library Search Organise New" at bounding box center [867, 103] width 1354 height 50
click at [624, 94] on div "Library Search Organise New" at bounding box center [867, 103] width 1354 height 50
click at [48, 126] on div "Library" at bounding box center [82, 118] width 164 height 32
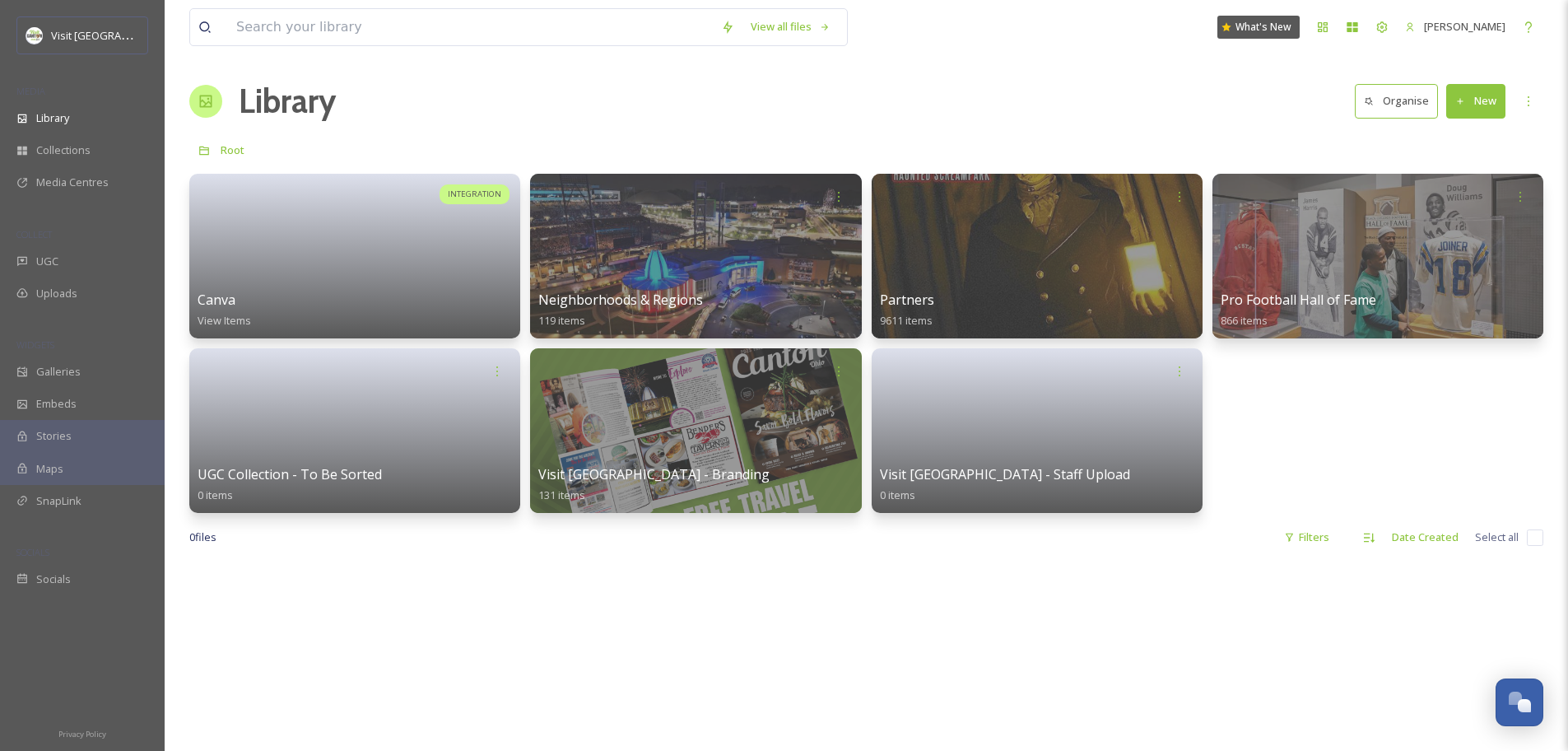
scroll to position [3, 0]
click at [1488, 103] on button "New" at bounding box center [1475, 99] width 59 height 34
click at [1467, 200] on span "Folder" at bounding box center [1456, 203] width 31 height 16
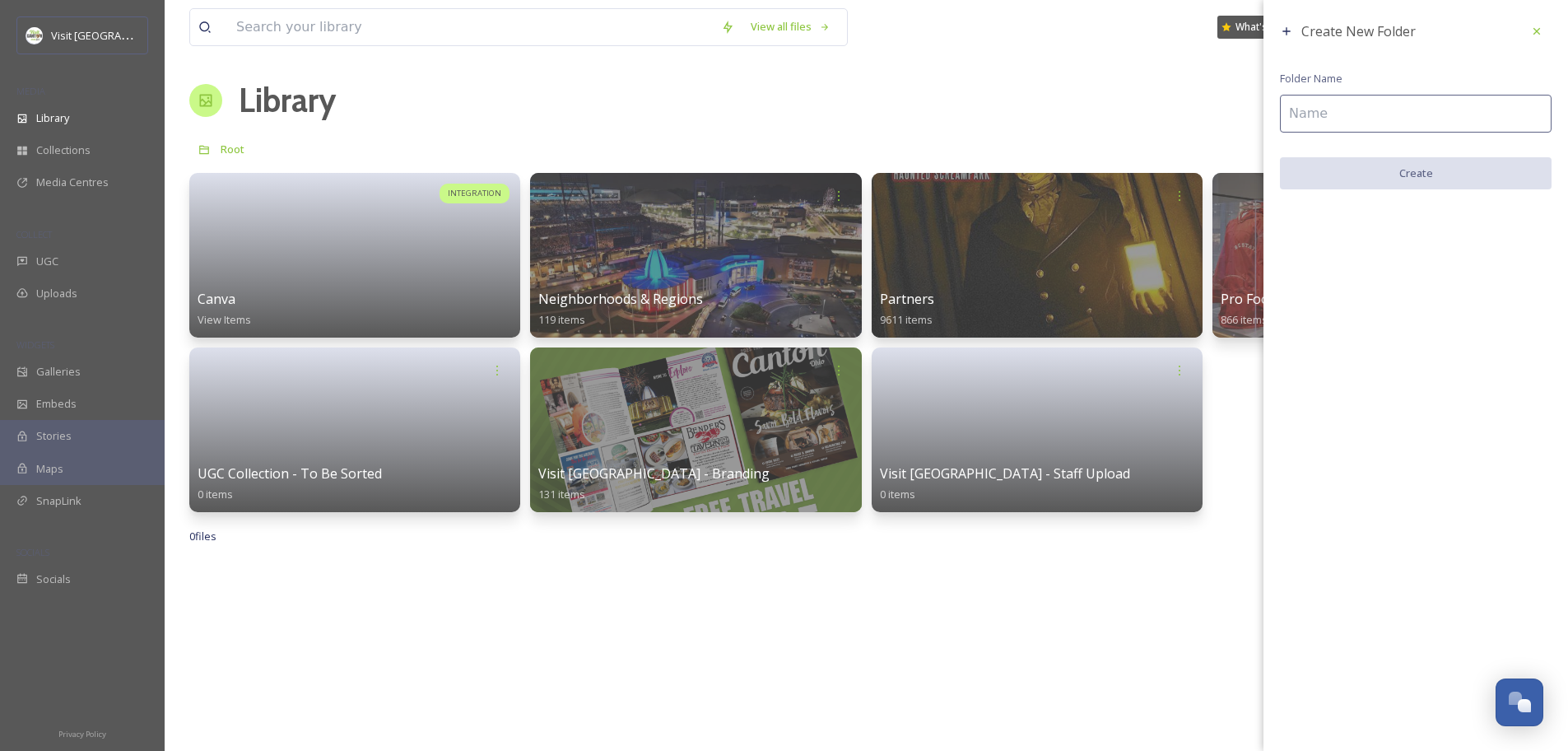
click at [1340, 104] on input at bounding box center [1415, 113] width 271 height 38
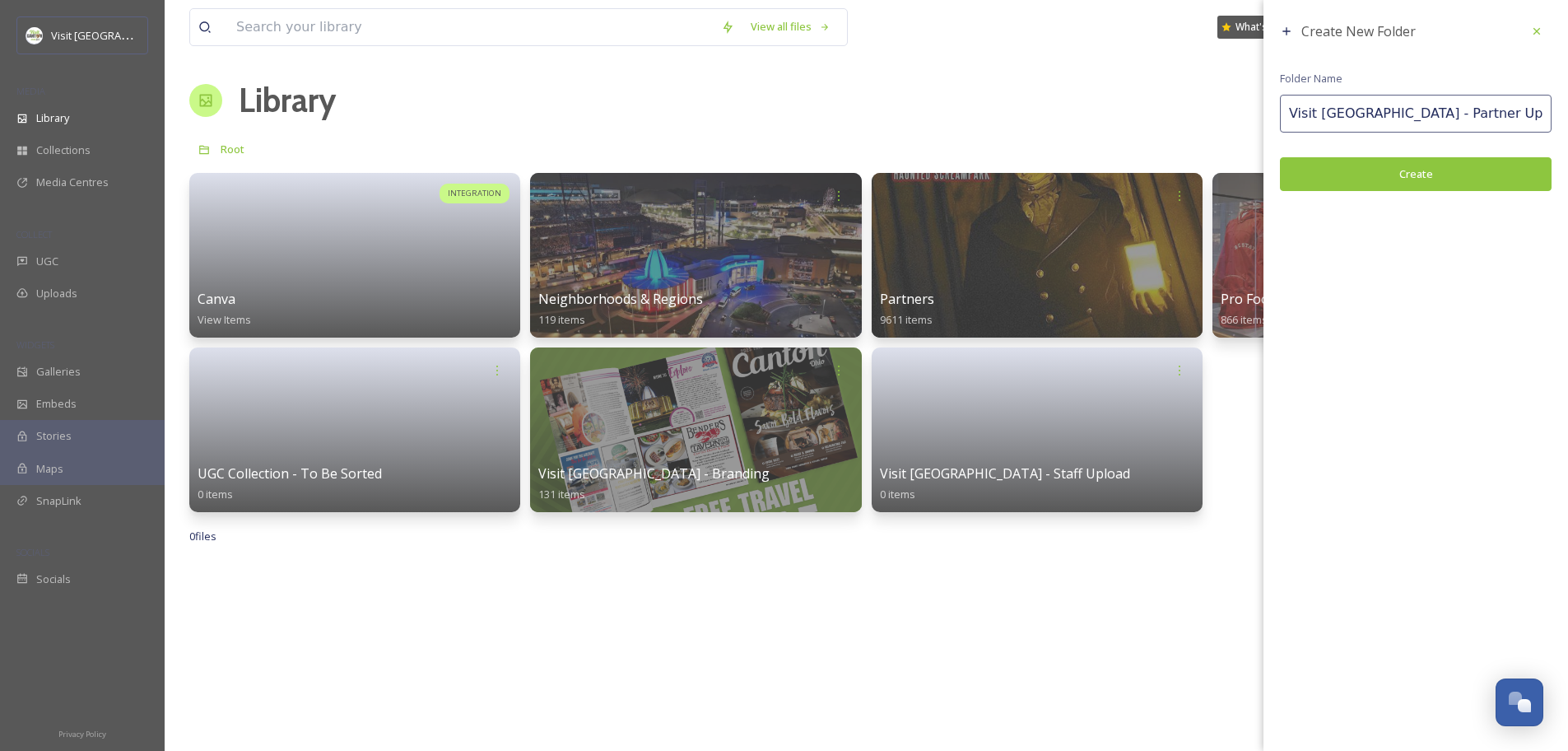
type input "Visit [GEOGRAPHIC_DATA] - Partner Uploads"
click at [1403, 179] on button "Create" at bounding box center [1415, 174] width 271 height 34
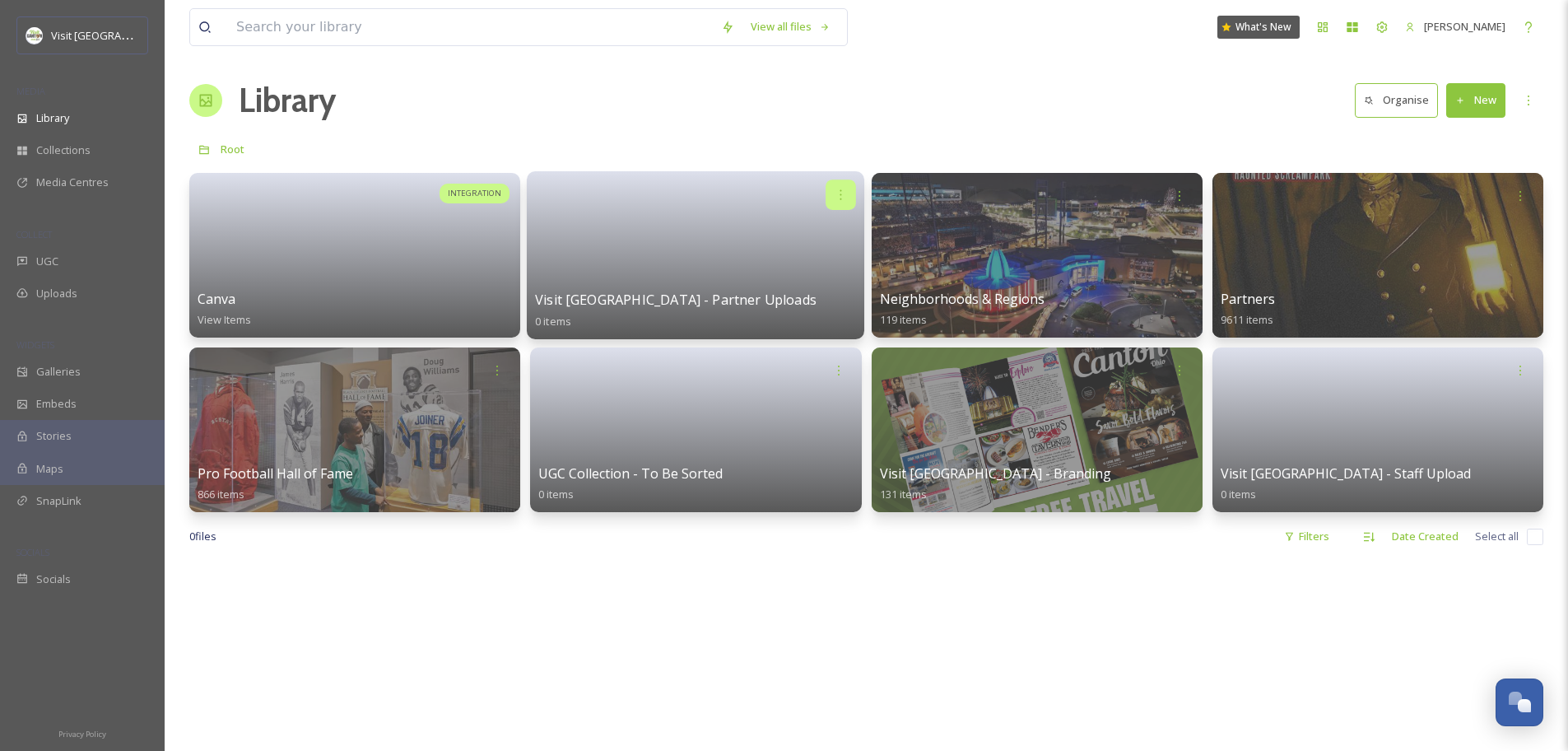
click at [847, 196] on icon at bounding box center [841, 195] width 14 height 14
click at [780, 229] on span "Edit / Share" at bounding box center [801, 231] width 57 height 17
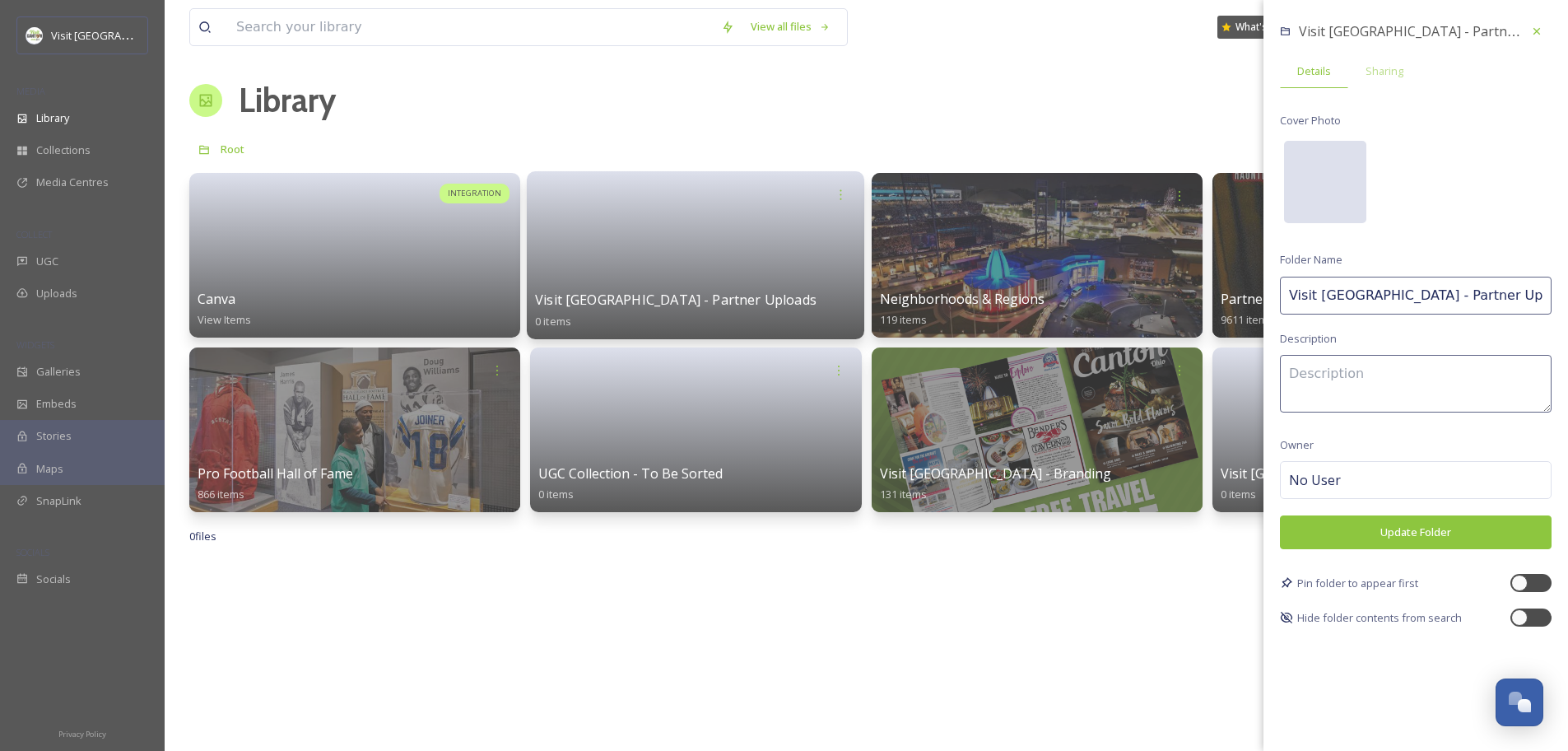
click at [1345, 186] on div at bounding box center [1325, 182] width 83 height 83
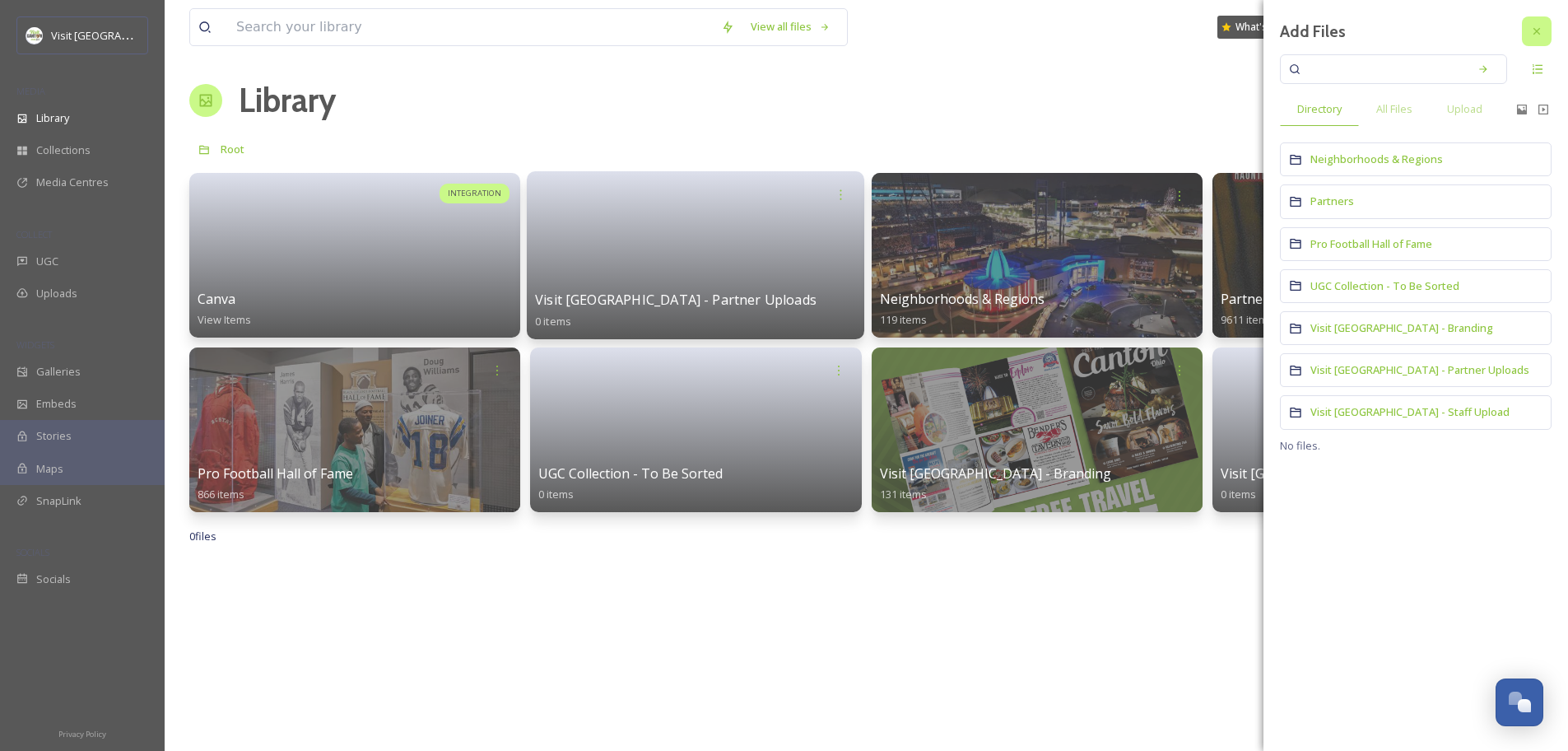
click at [1541, 32] on icon at bounding box center [1537, 31] width 14 height 14
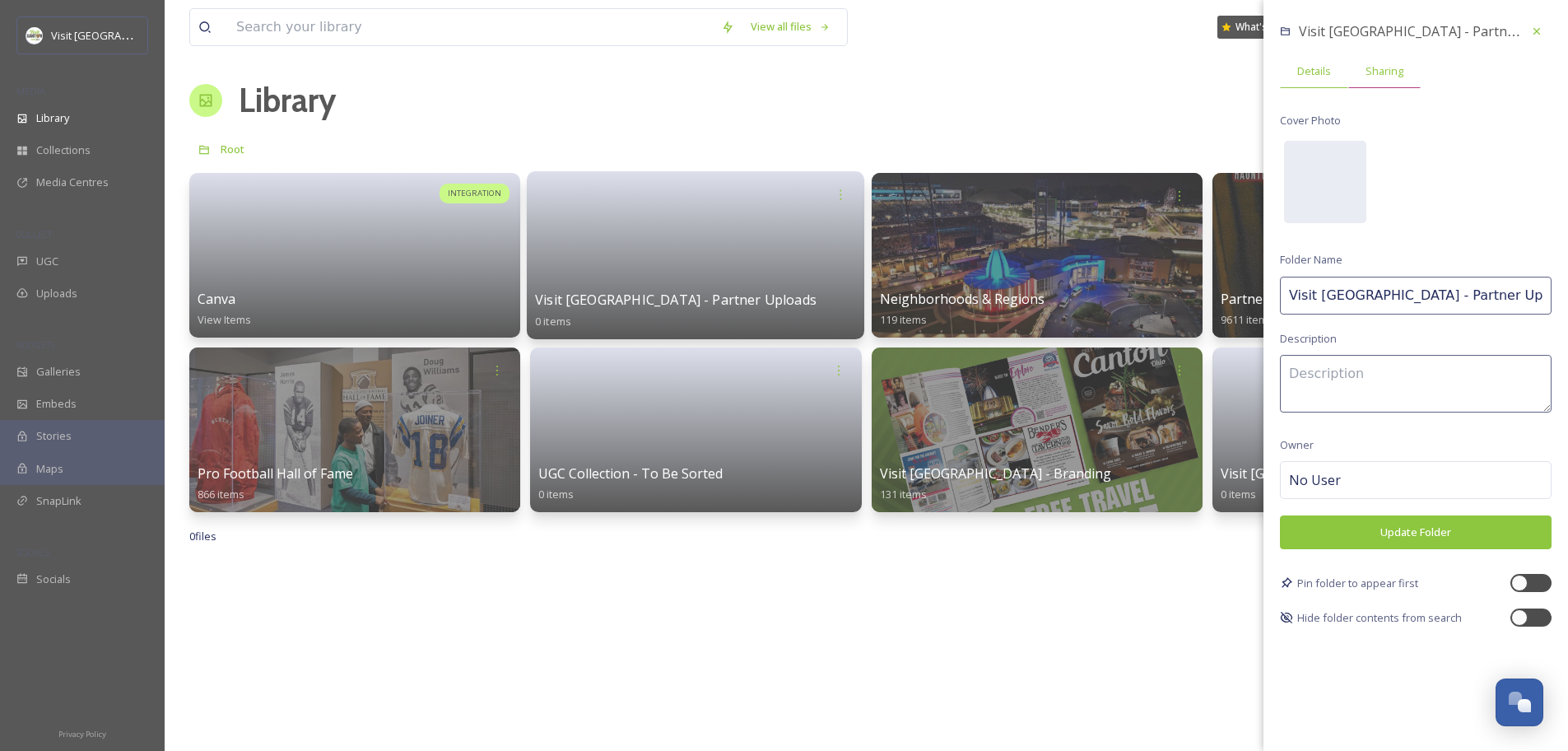
click at [1384, 56] on div "Sharing" at bounding box center [1384, 71] width 72 height 34
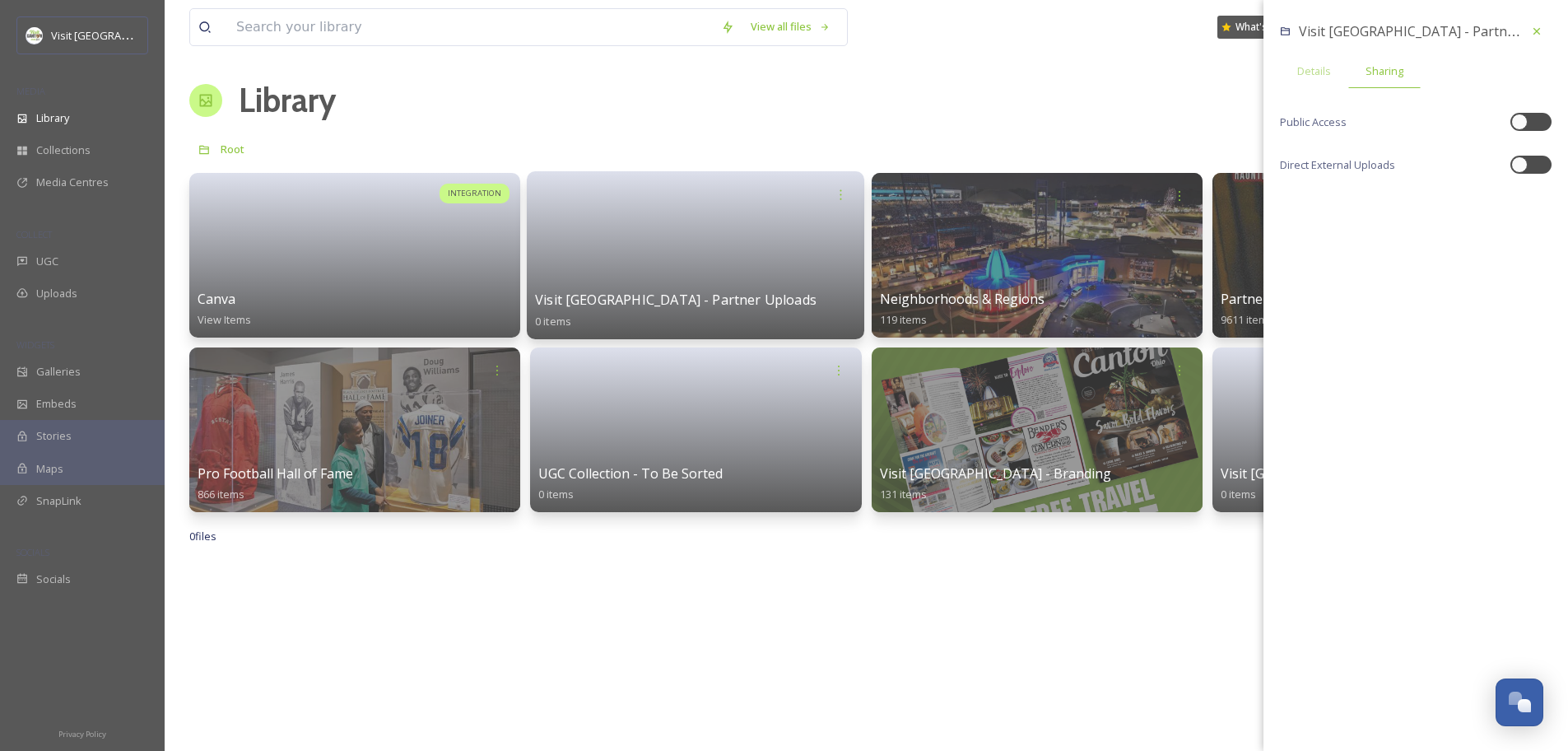
click at [1530, 179] on div "Visit Canton - Partner Uploads Details Sharing Public Access Direct External Up…" at bounding box center [1415, 107] width 304 height 215
click at [1528, 163] on div at bounding box center [1530, 164] width 41 height 18
click at [1515, 202] on div "https://app.snapsea.io/p/upload/0e1c8d45-467e-4b7b-9a73-0227b0aef76b" at bounding box center [1415, 200] width 271 height 38
click at [1530, 200] on icon at bounding box center [1537, 201] width 14 height 14
click at [1535, 168] on div at bounding box center [1542, 164] width 17 height 17
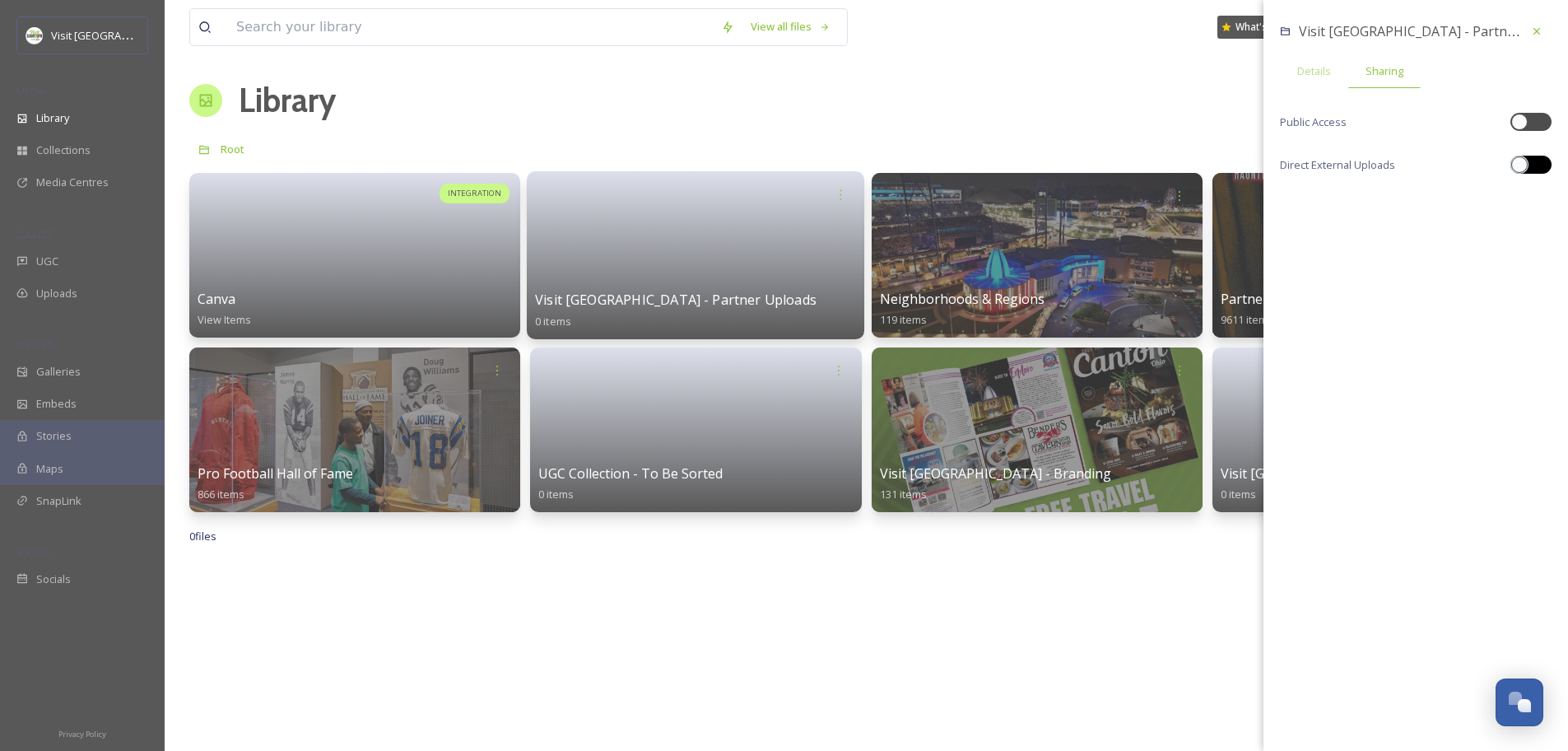
click at [1535, 168] on div at bounding box center [1530, 164] width 41 height 18
checkbox input "true"
click at [1117, 103] on div "Library Organise New" at bounding box center [867, 100] width 1354 height 50
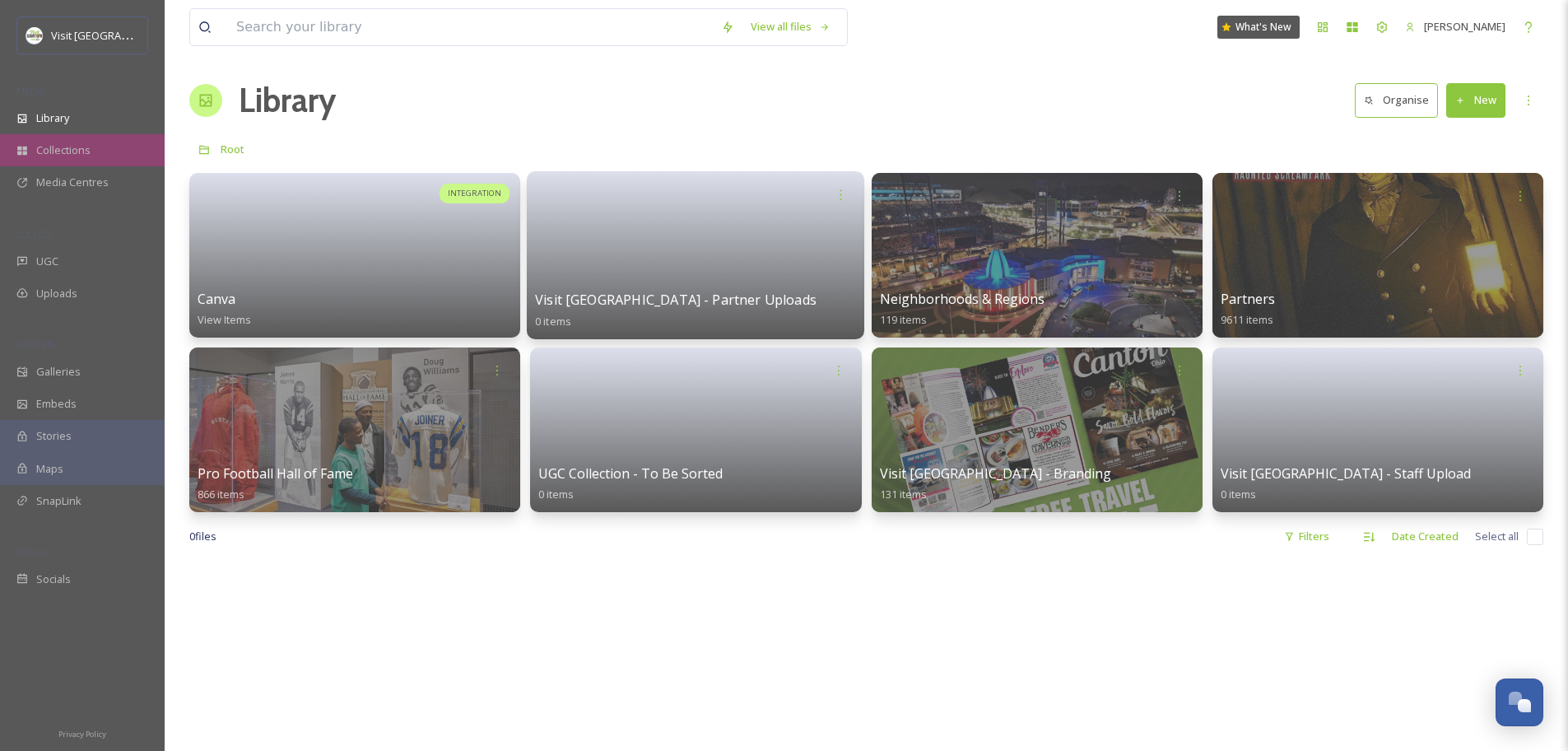
click at [80, 153] on span "Collections" at bounding box center [63, 150] width 54 height 16
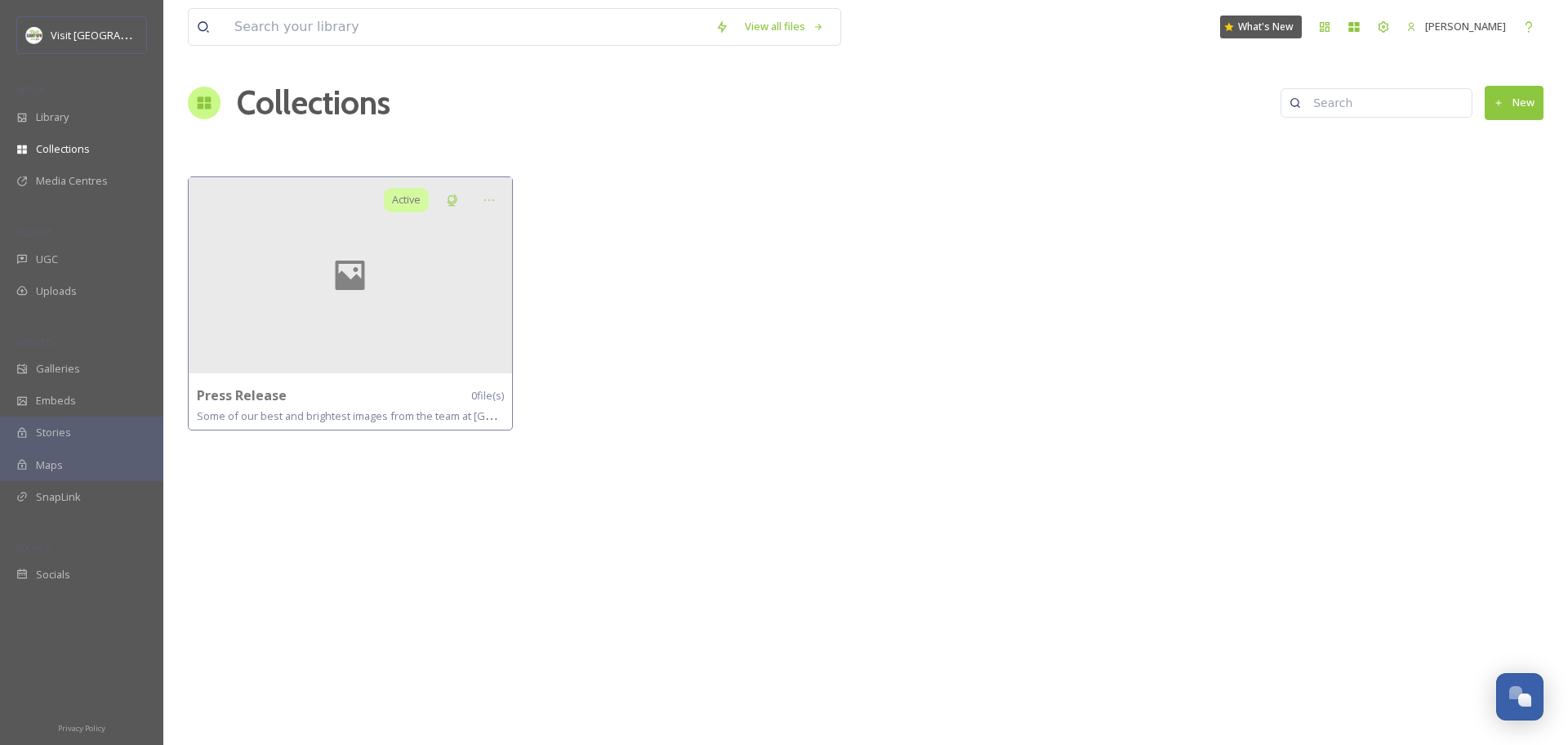
click at [1531, 96] on button "New" at bounding box center [1514, 102] width 59 height 34
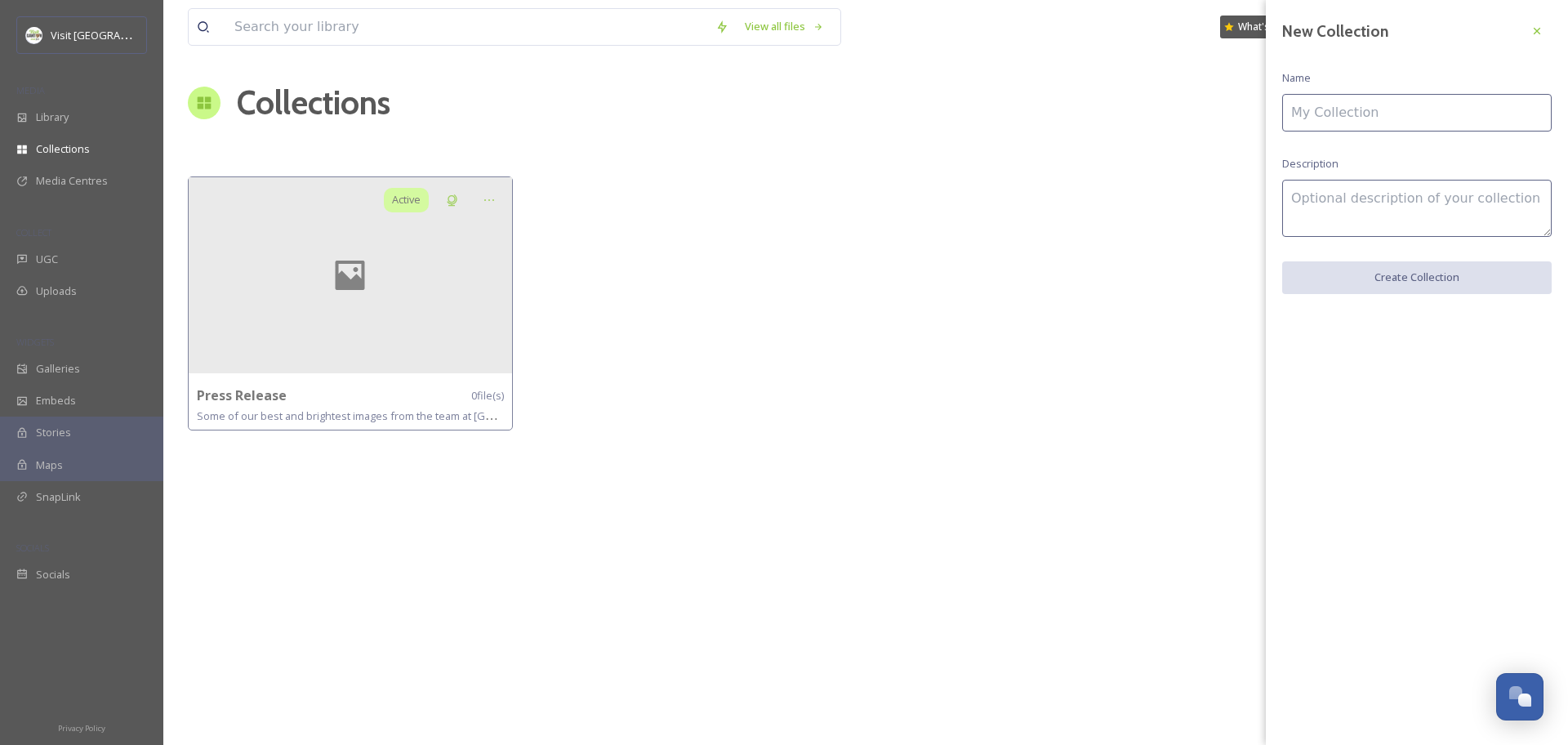
click at [815, 299] on div at bounding box center [695, 308] width 333 height 262
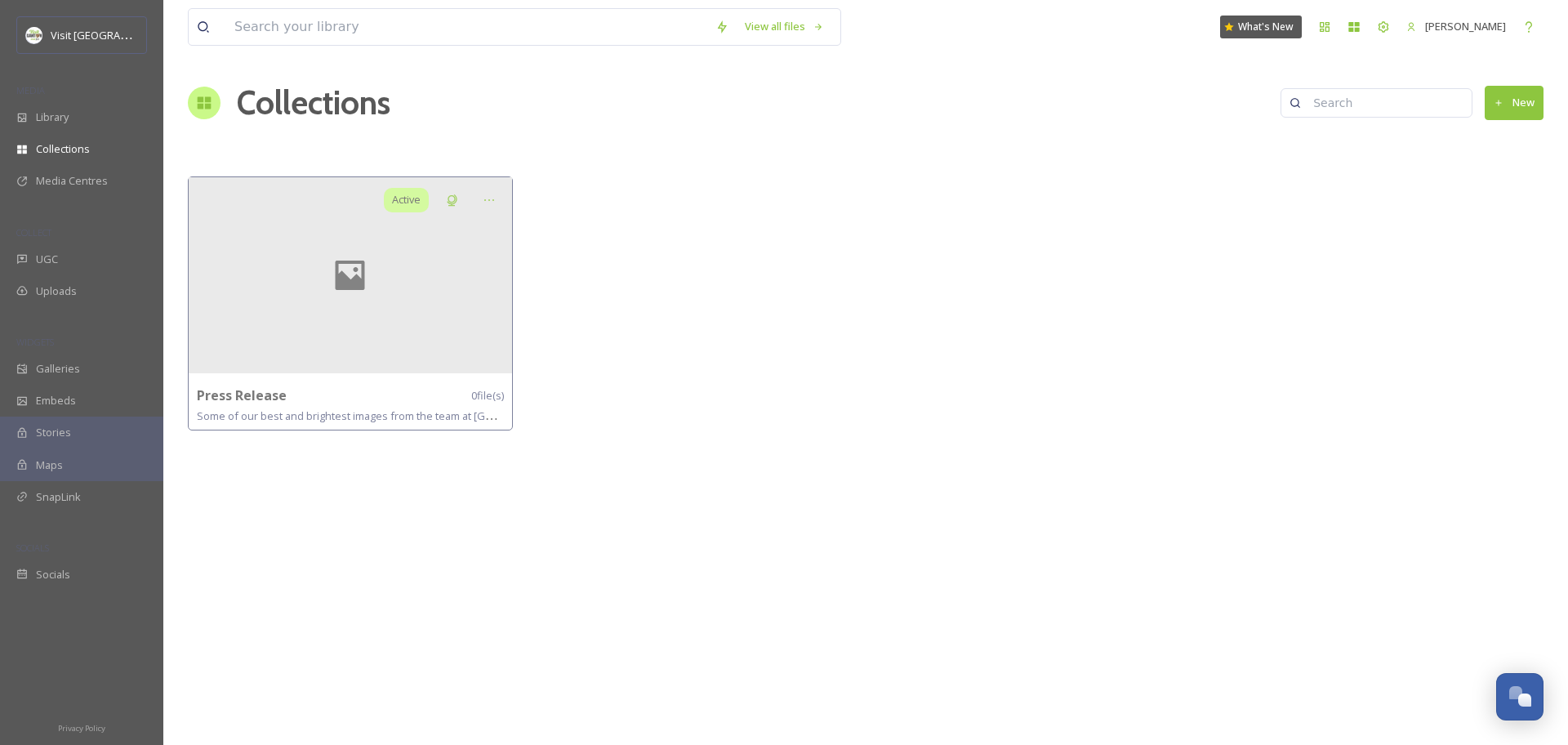
click at [560, 287] on div at bounding box center [695, 308] width 333 height 262
click at [423, 292] on div at bounding box center [350, 275] width 323 height 196
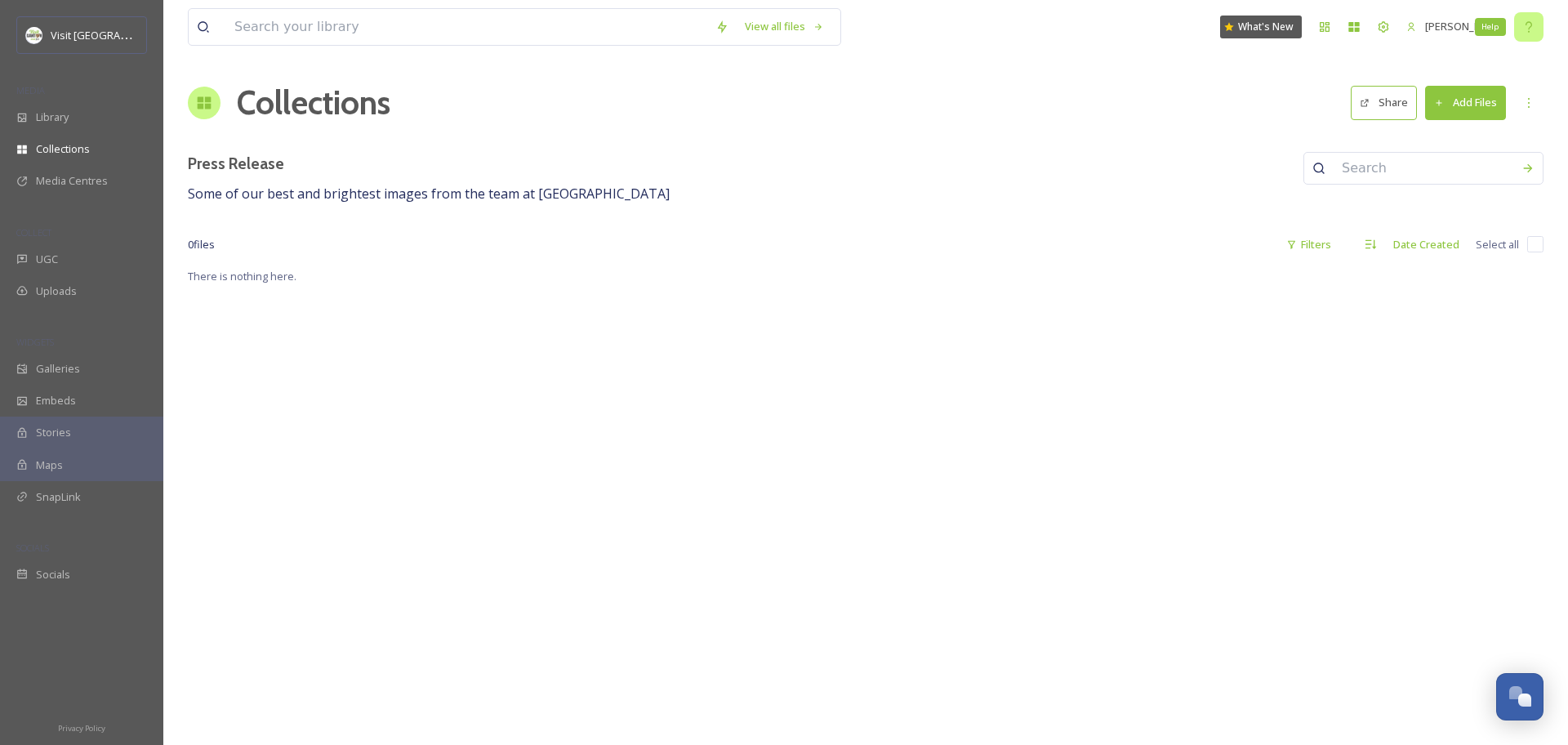
click at [1532, 38] on div "Help" at bounding box center [1529, 27] width 29 height 29
click at [65, 292] on span "Uploads" at bounding box center [56, 291] width 41 height 15
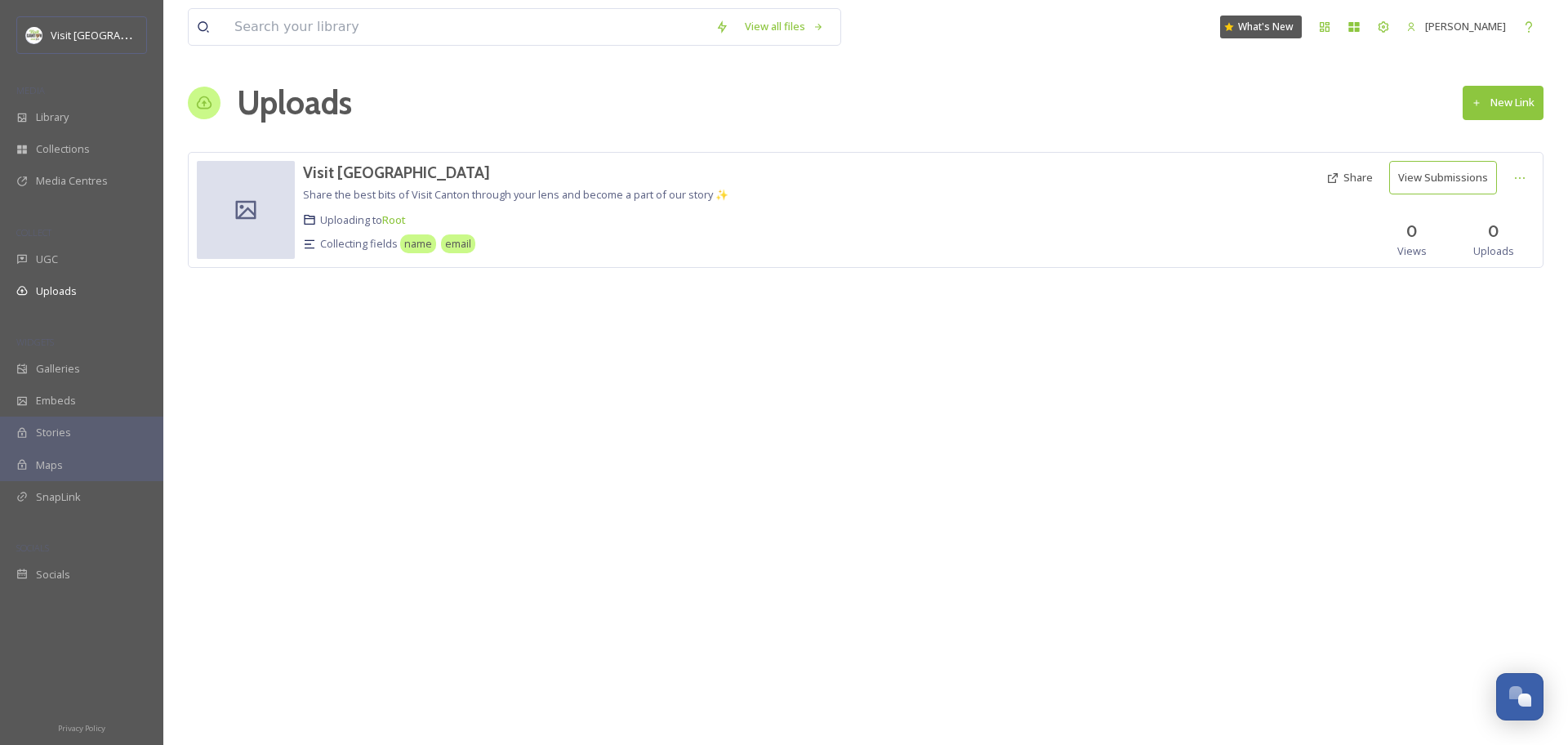
click at [1504, 106] on button "New Link" at bounding box center [1503, 102] width 81 height 34
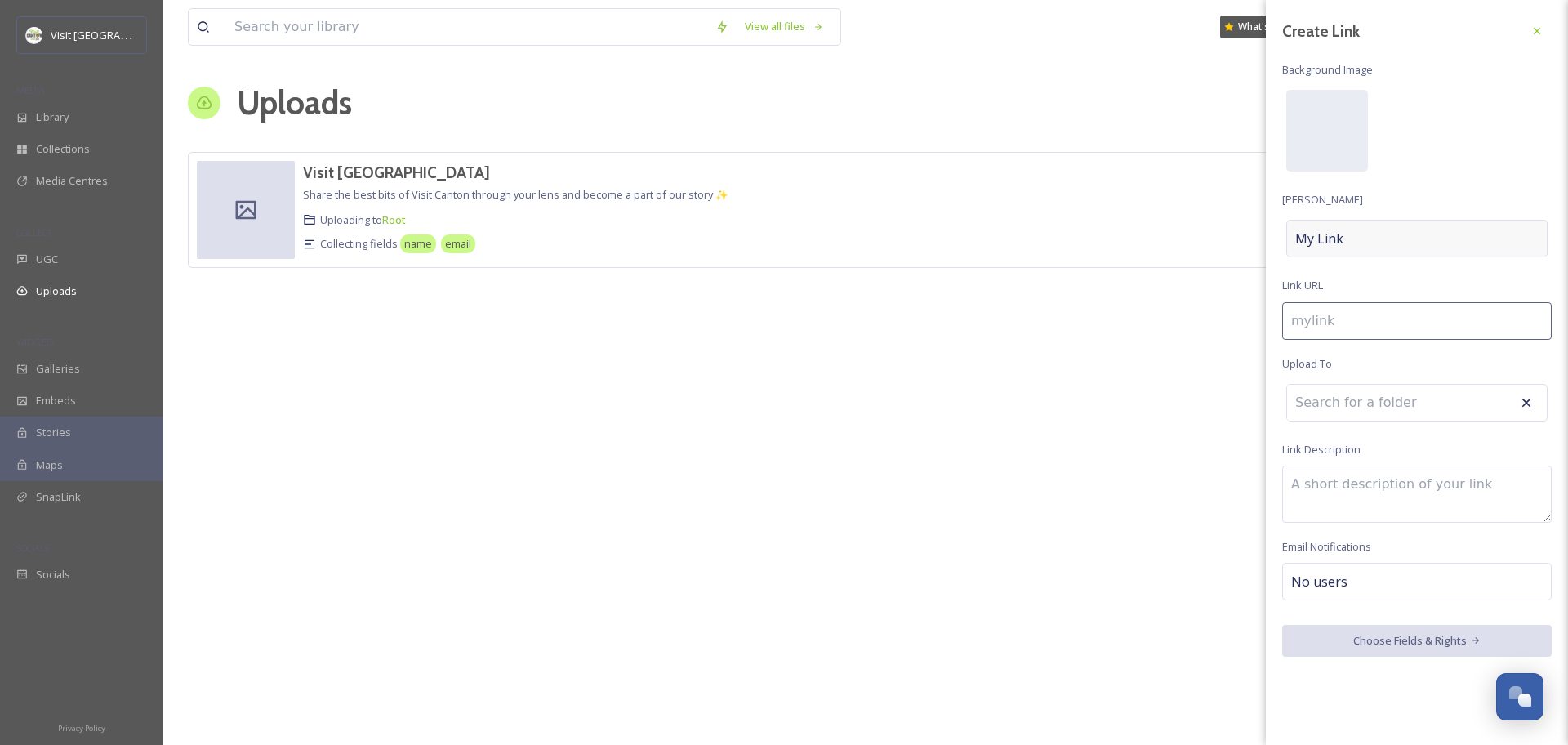
click at [1339, 252] on div "My Link" at bounding box center [1416, 238] width 262 height 38
click at [1355, 241] on input at bounding box center [1416, 238] width 269 height 38
type input "v"
type input "V"
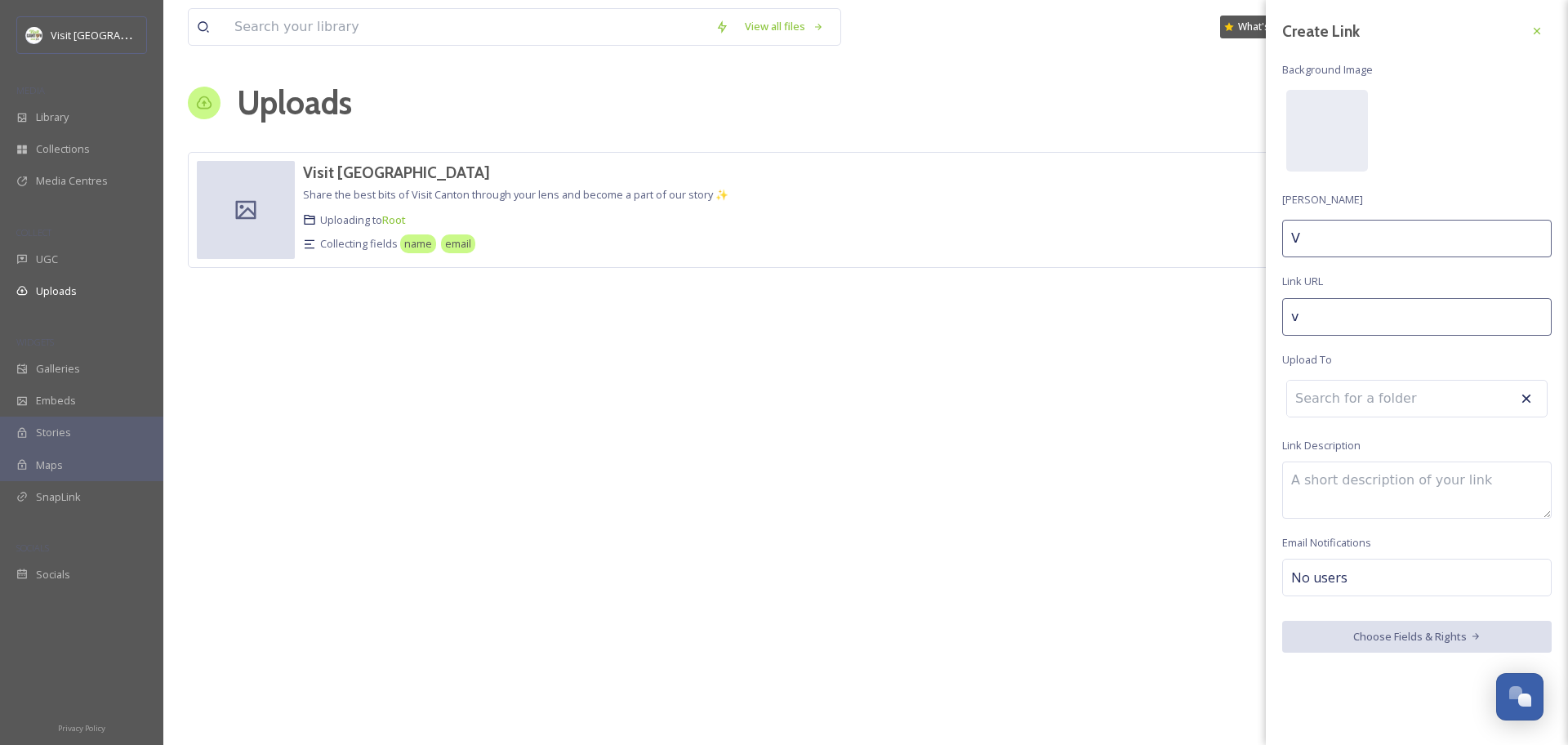
type input "vi"
type input "Vi"
type input "vis"
type input "Vis"
type input "visi"
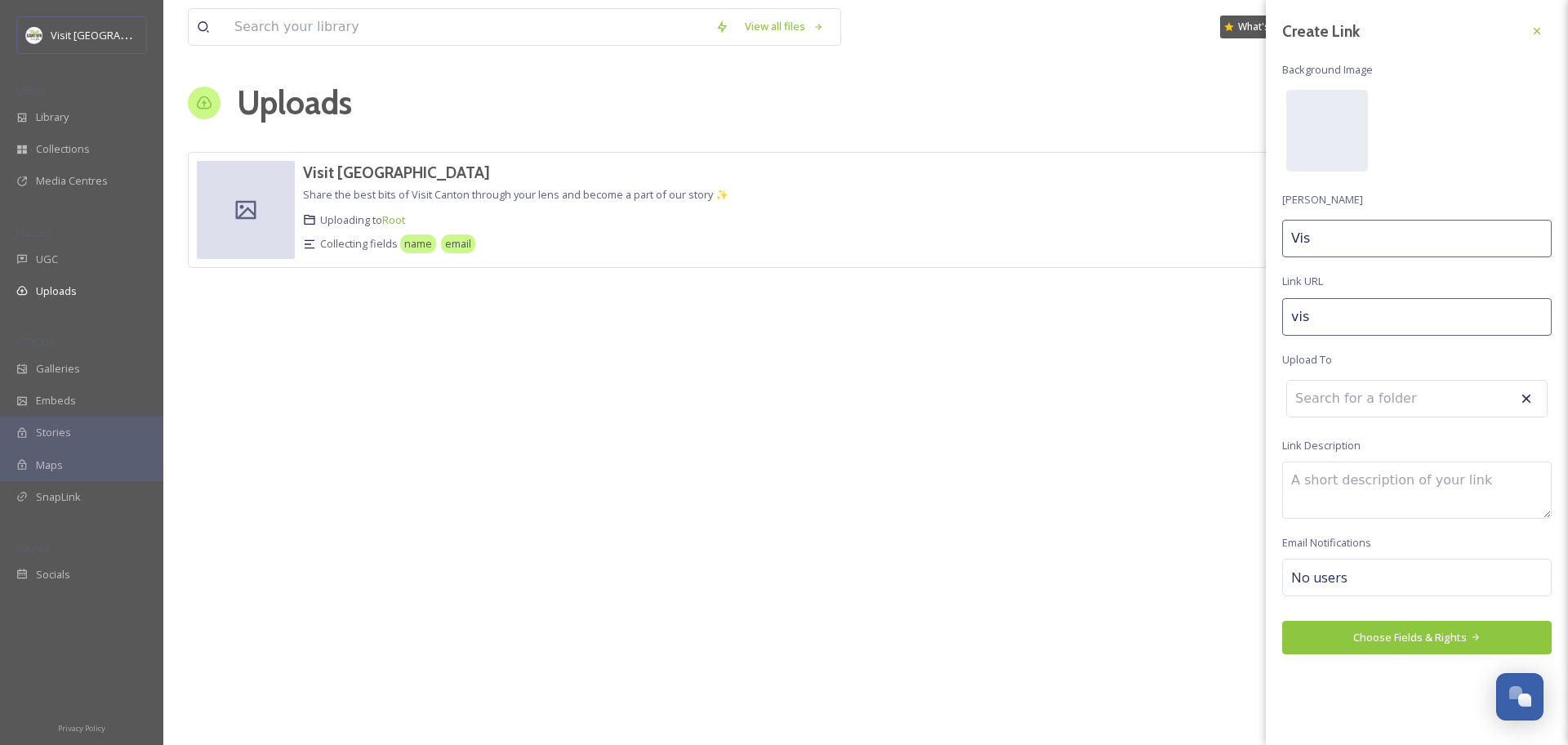
type input "Visi"
type input "visit"
type input "Visit"
type input "visit-"
type input "Visit"
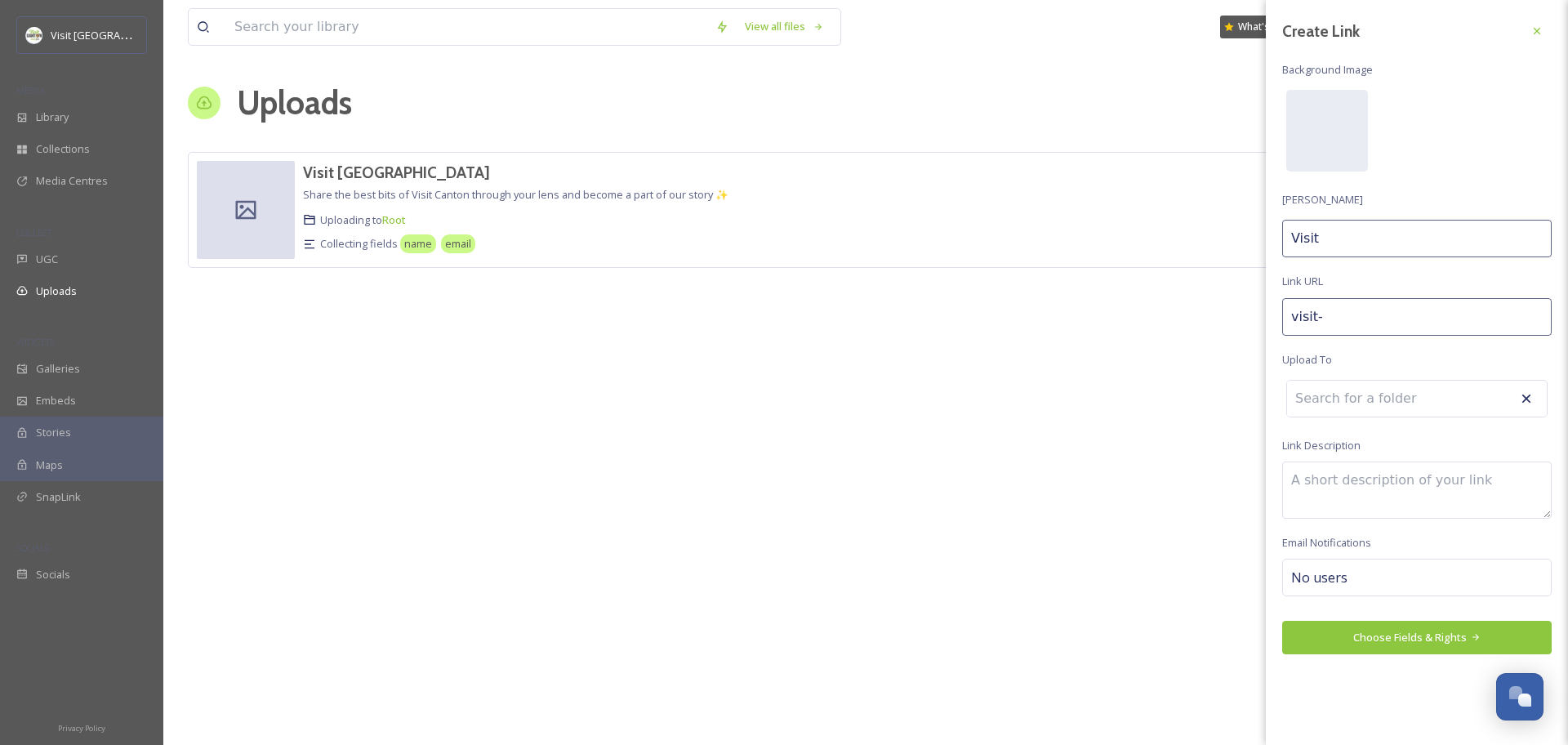
type input "visit-c"
type input "Visit C"
type input "visit-ca"
type input "Visit Ca"
type input "visit-can"
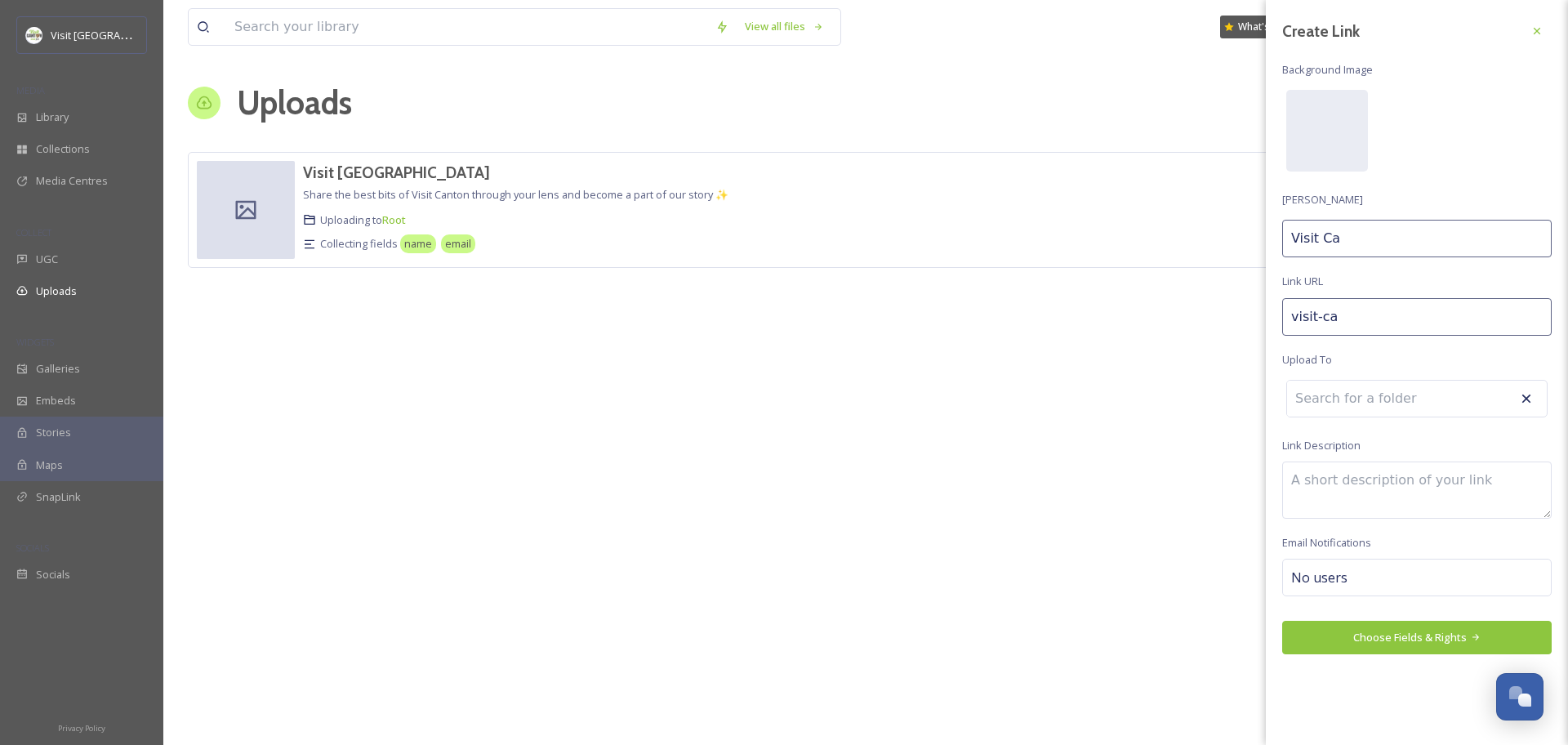
type input "Visit Can"
type input "visit-cant"
type input "Visit Cant"
type input "visit-canto"
type input "Visit Canto"
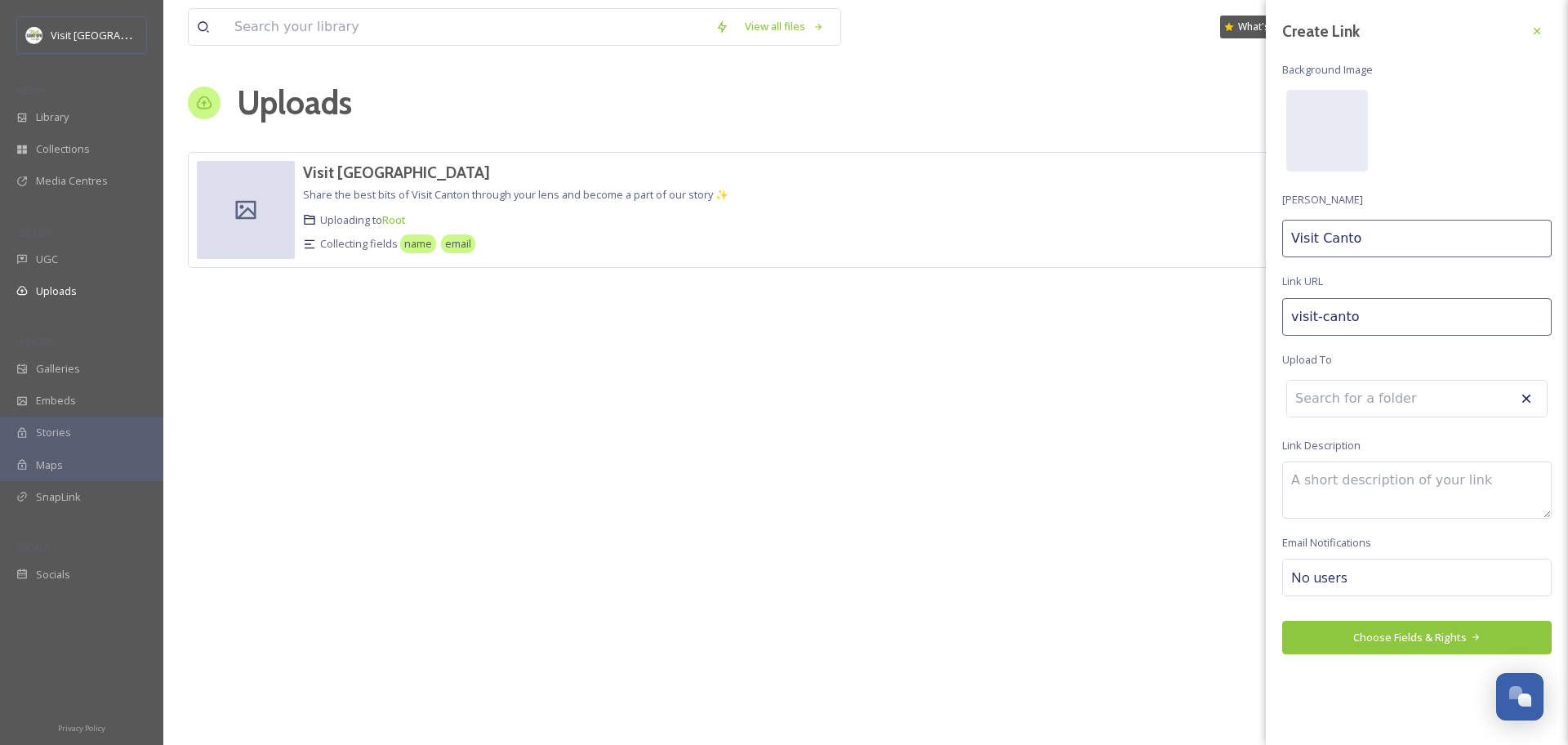
type input "visit-[GEOGRAPHIC_DATA]"
type input "Visit [GEOGRAPHIC_DATA]"
type input "visit-[GEOGRAPHIC_DATA]-"
type input "Visit [GEOGRAPHIC_DATA]"
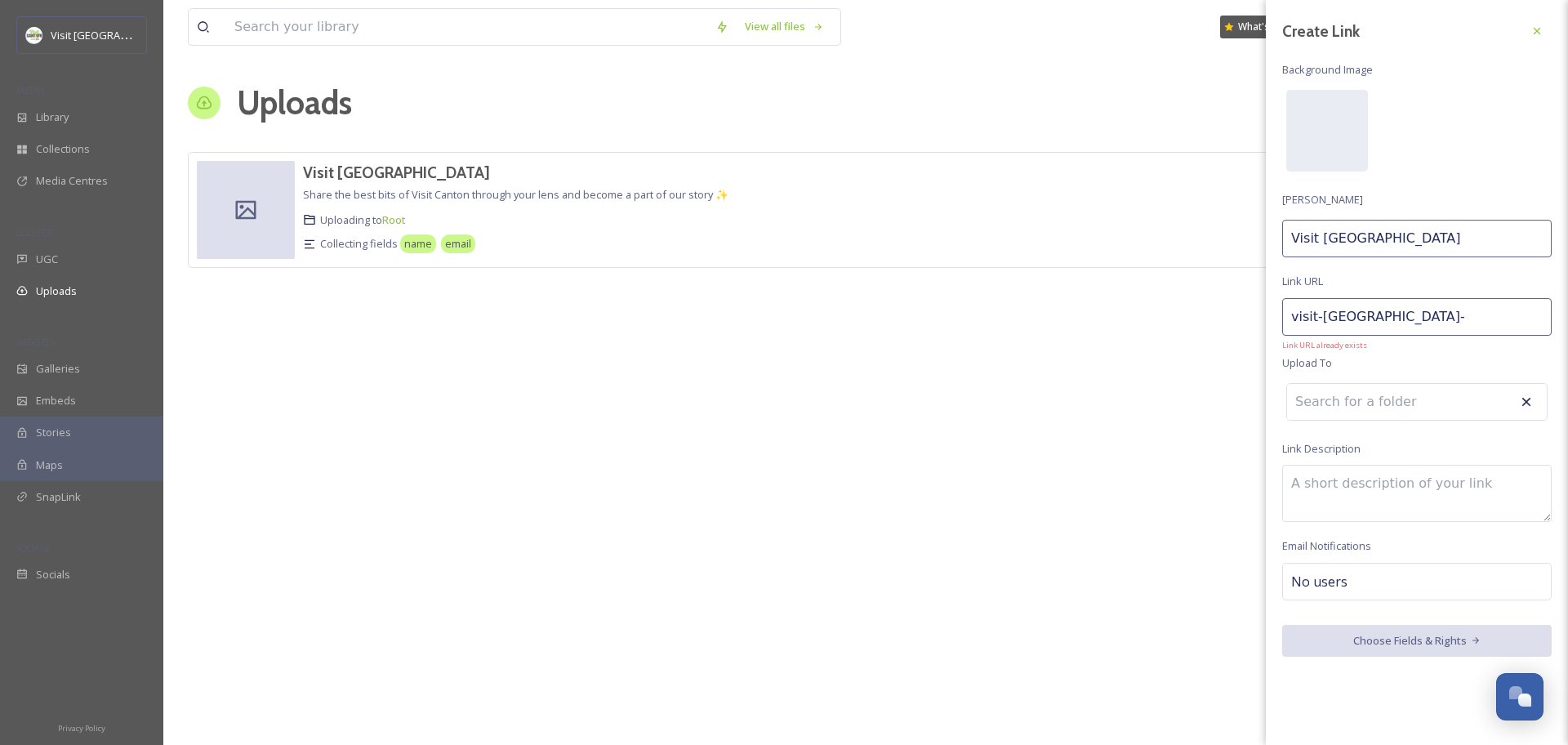
type input "visit-canton-p"
type input "Visit Canton P"
type input "visit-canton-pa"
type input "Visit Canton Pa"
type input "visit-canton-par"
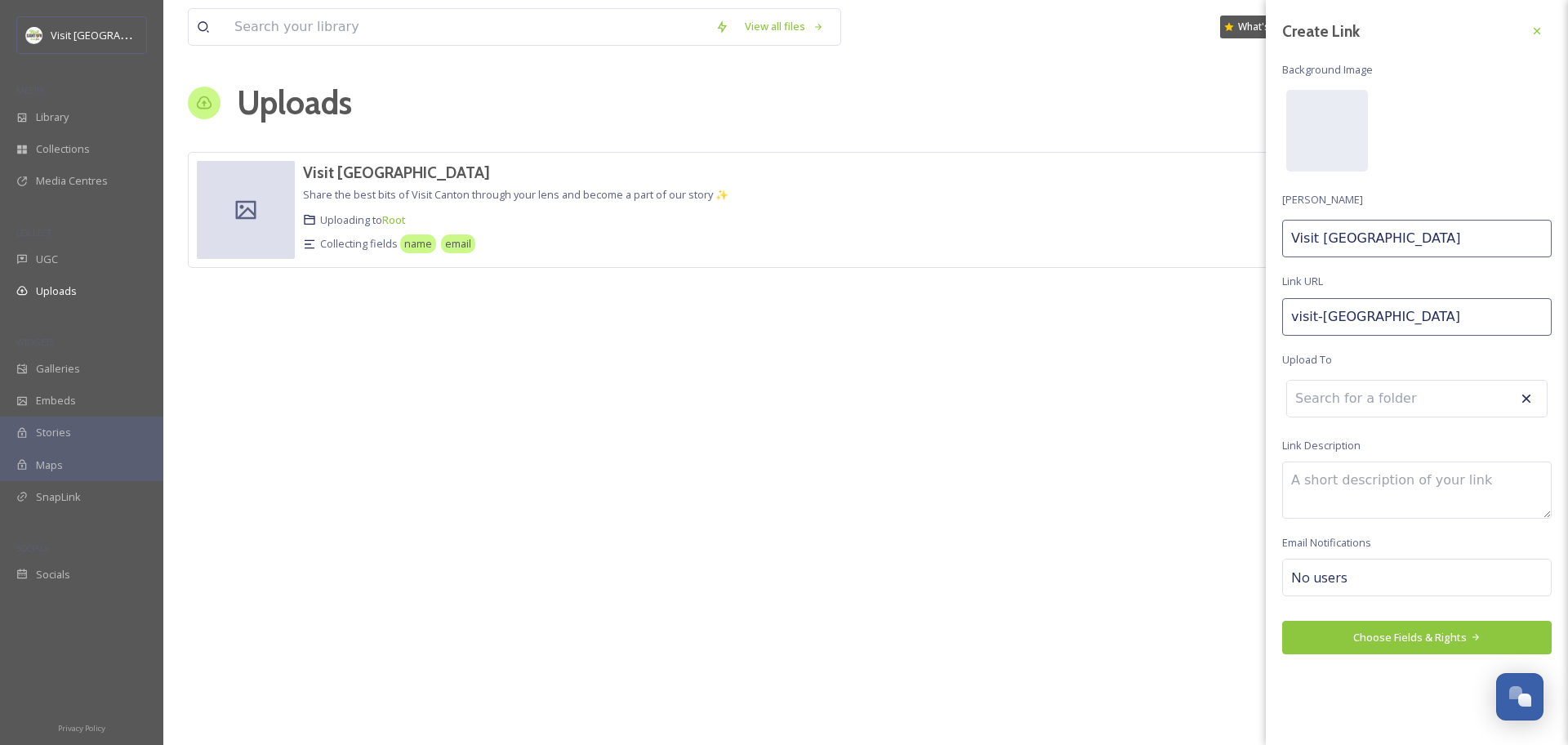
type input "Visit Canton Par"
type input "visit-canton-part"
type input "Visit Canton Partn"
type input "visit-canton-partn"
type input "Visit Canton Partne"
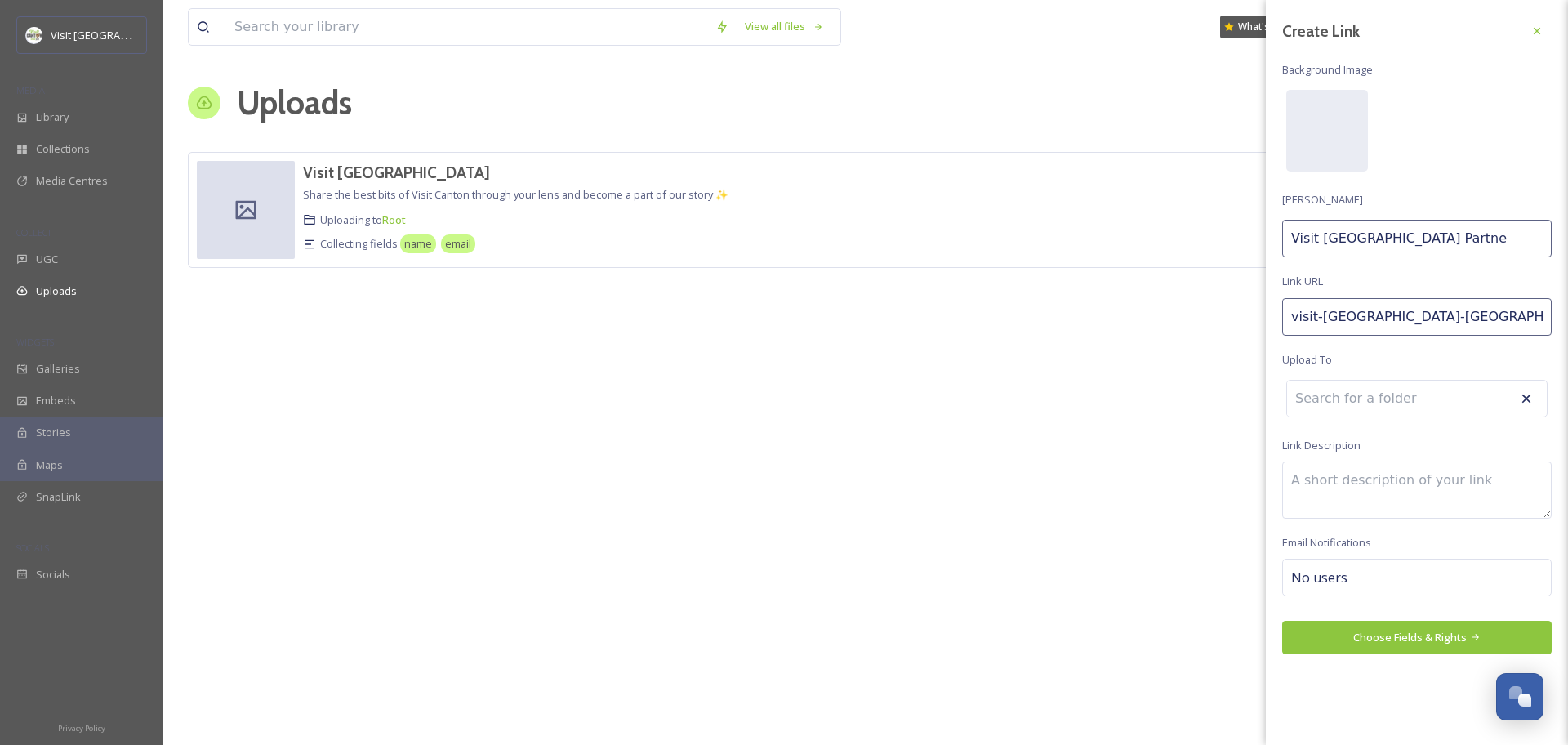
type input "visit-canton-partner"
type input "Visit Canton Partner"
type input "visit-canton-partner-"
type input "Visit Canton Partner"
type input "visit-canton-partner-l"
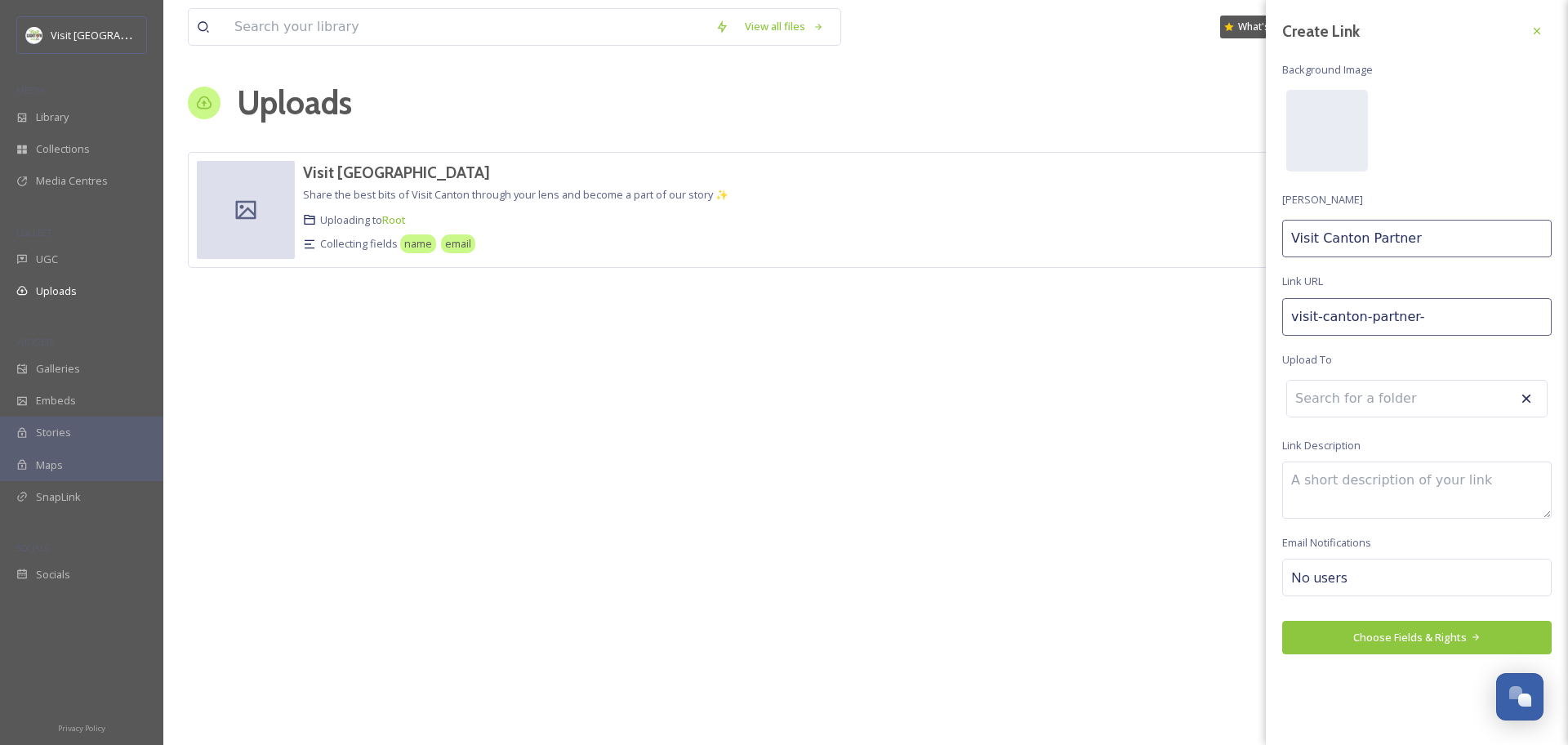
type input "Visit Canton Partner L"
type input "visit-canton-partner-li"
type input "Visit Canton Partner Li"
type input "visit-canton-partner-l"
type input "Visit Canton Partner L"
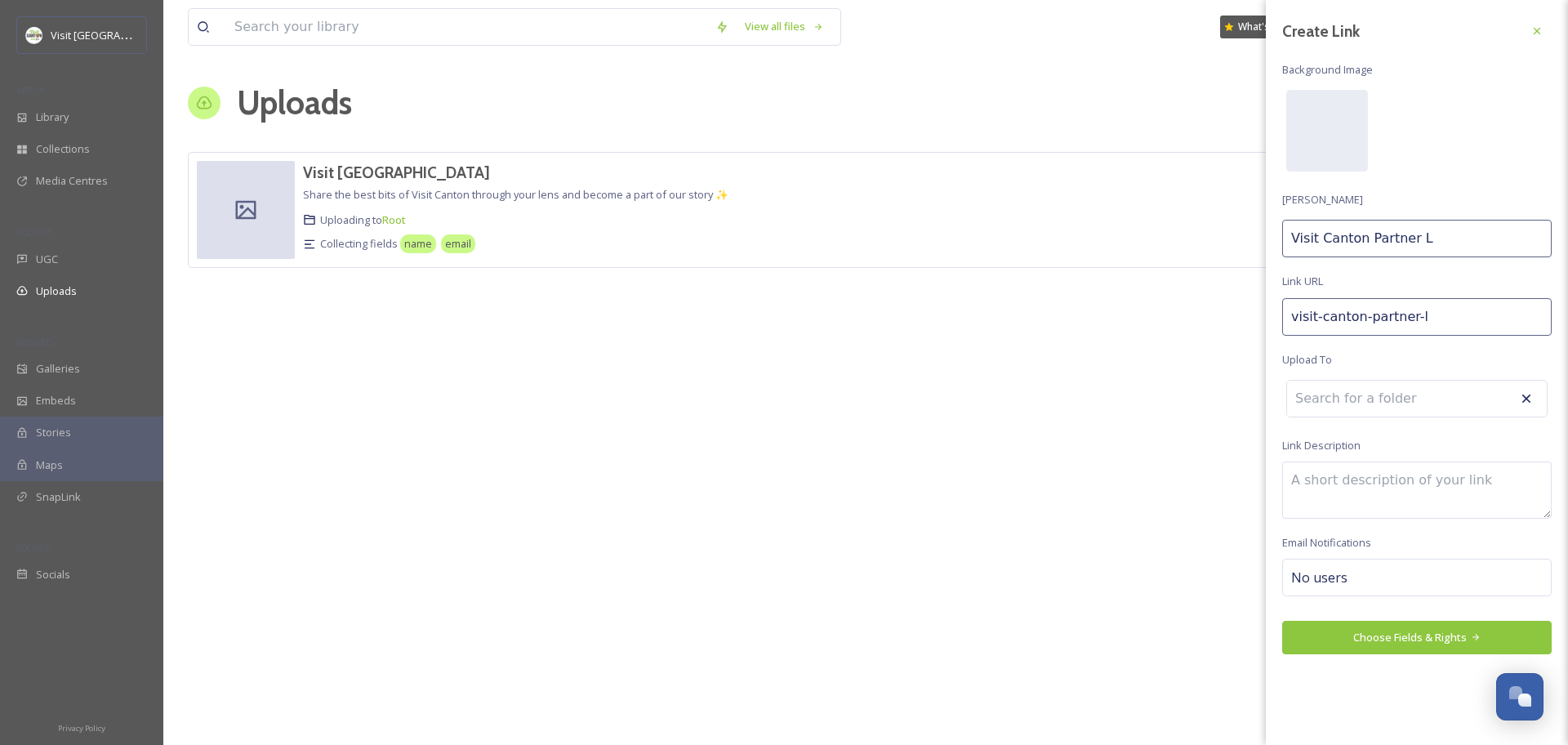
type input "visit-canton-partner-"
type input "Visit Canton Partner"
type input "visit-canton-partner-u"
type input "Visit Canton Partner U"
type input "visit-canton-partner-up"
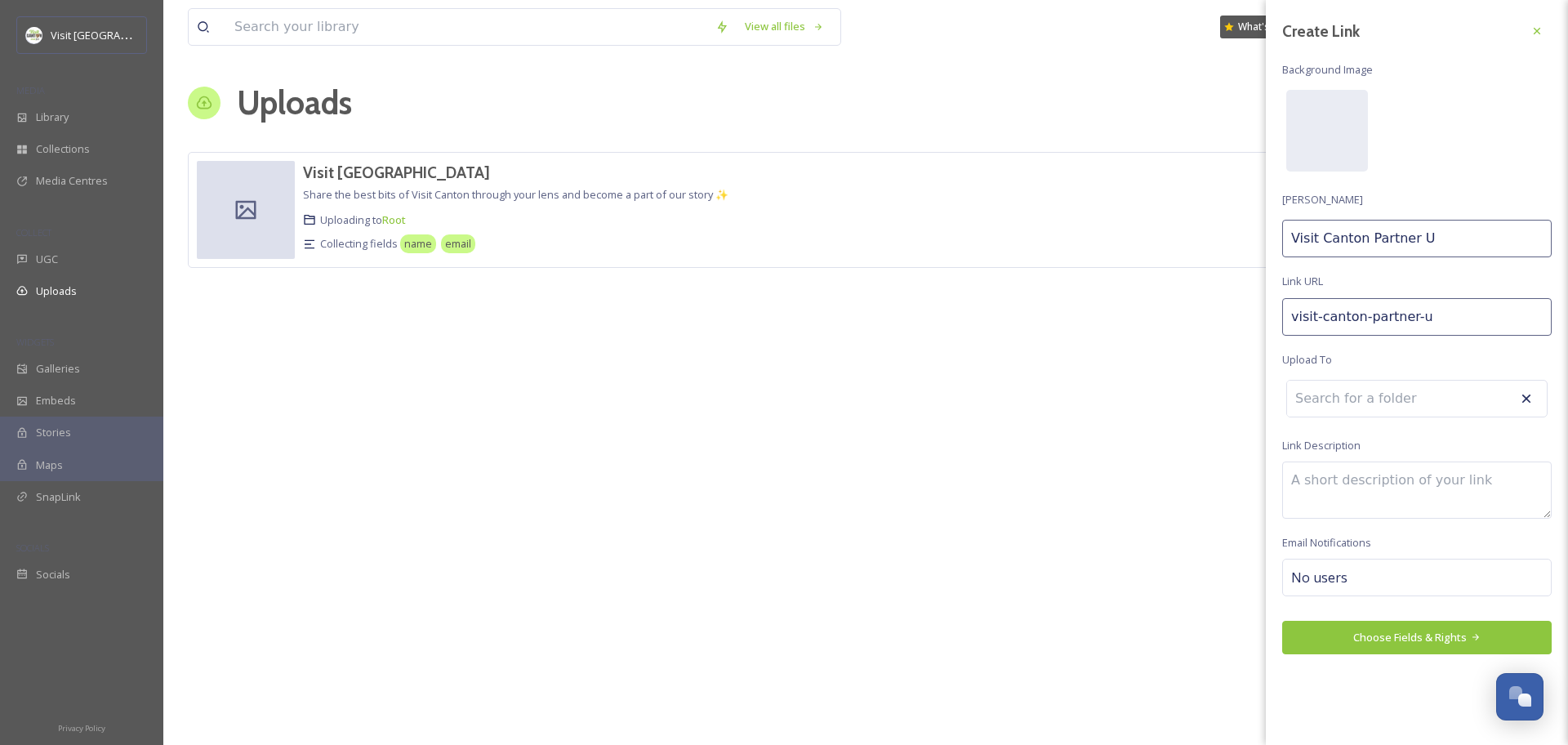
type input "Visit Canton Partner Up"
type input "visit-canton-partner-upl"
type input "Visit Canton Partner Upl"
type input "visit-canton-partner-uplo"
type input "Visit Canton Partner Uplo"
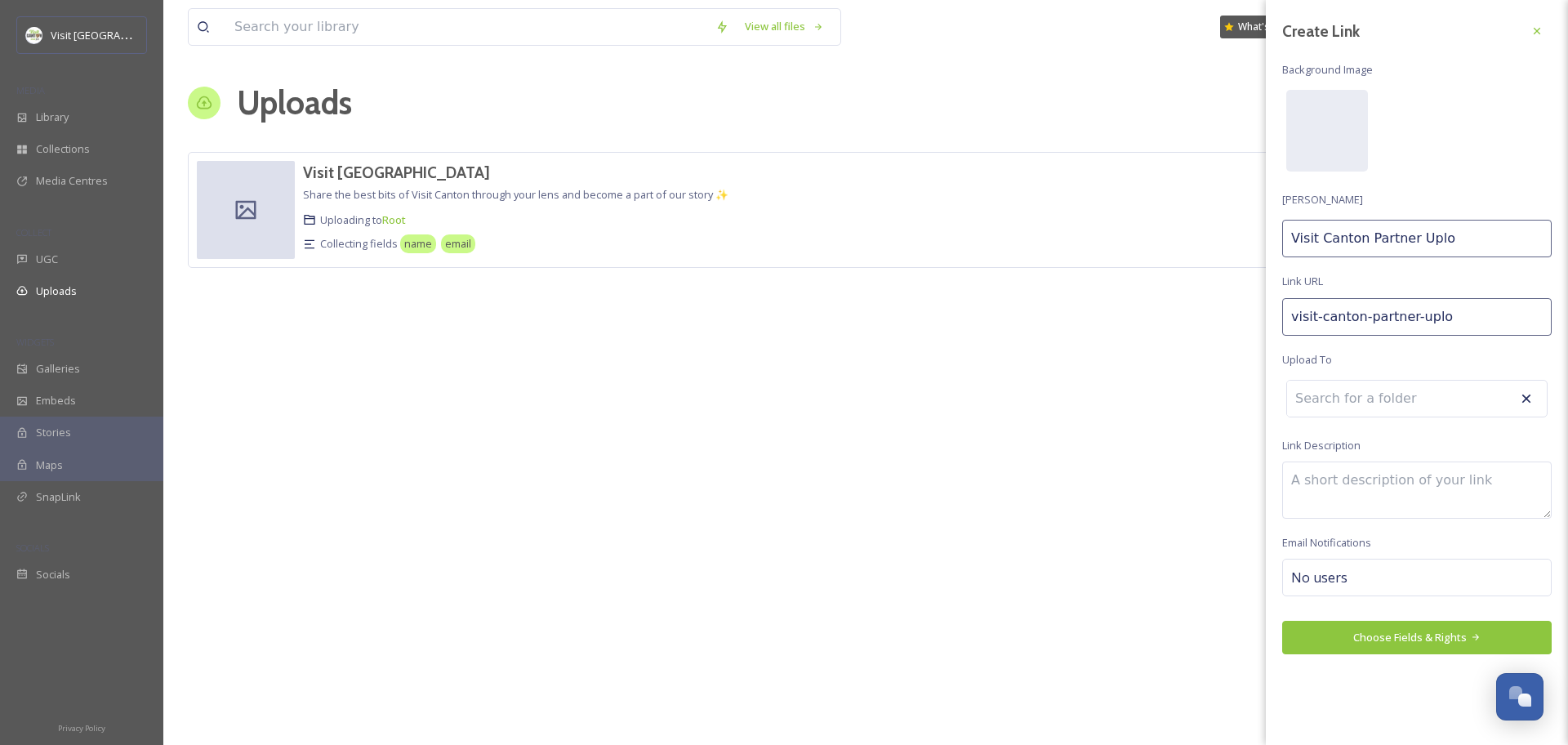
type input "visit-canton-partner-uploa"
type input "Visit Canton Partner Uploa"
type input "visit-canton-partner-upload"
type input "Visit Canton Partner Upload"
click at [1351, 406] on input at bounding box center [1377, 401] width 180 height 36
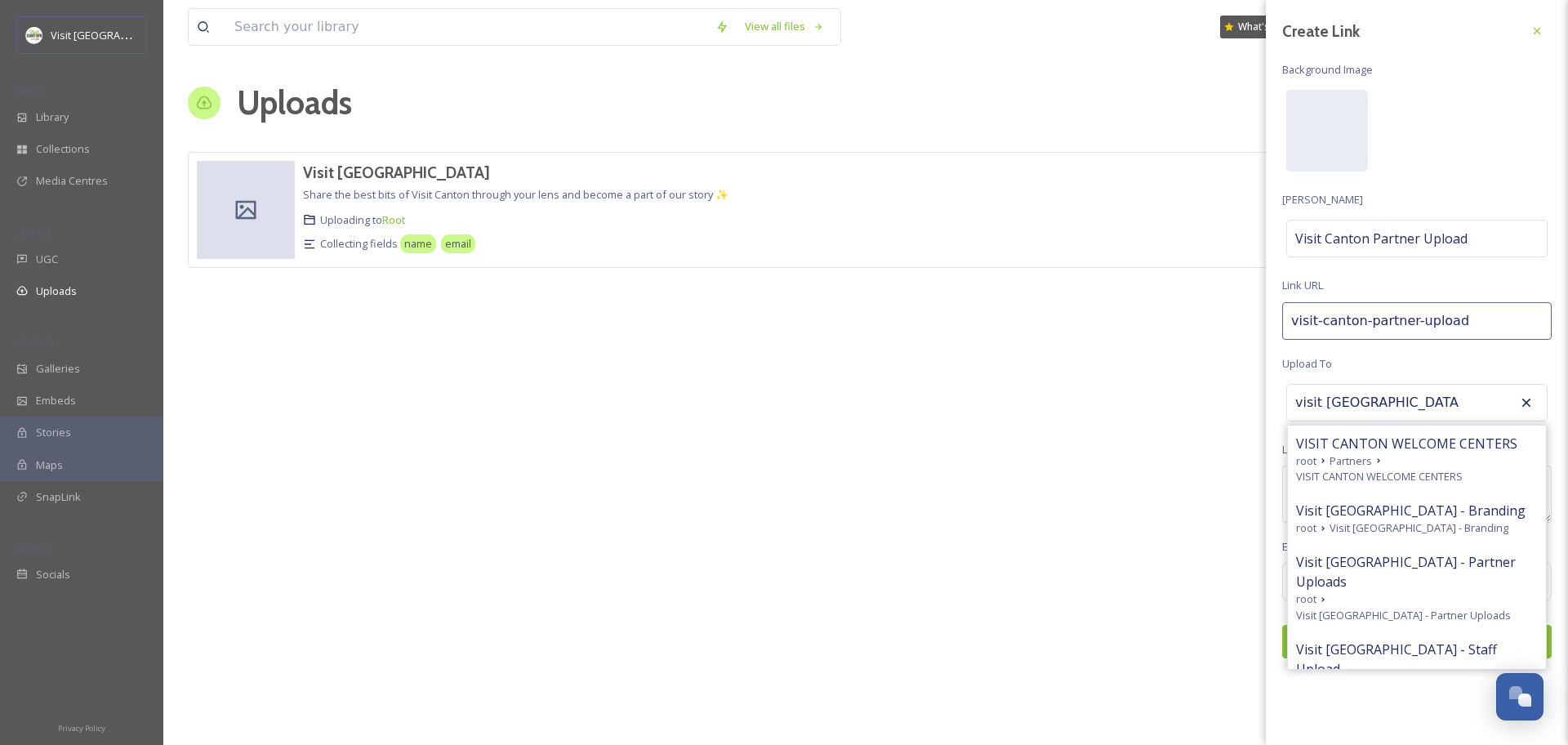
click at [1442, 570] on span "Visit [GEOGRAPHIC_DATA] - Partner Uploads" at bounding box center [1417, 571] width 241 height 40
type input "Visit [GEOGRAPHIC_DATA] - Partner Uploads"
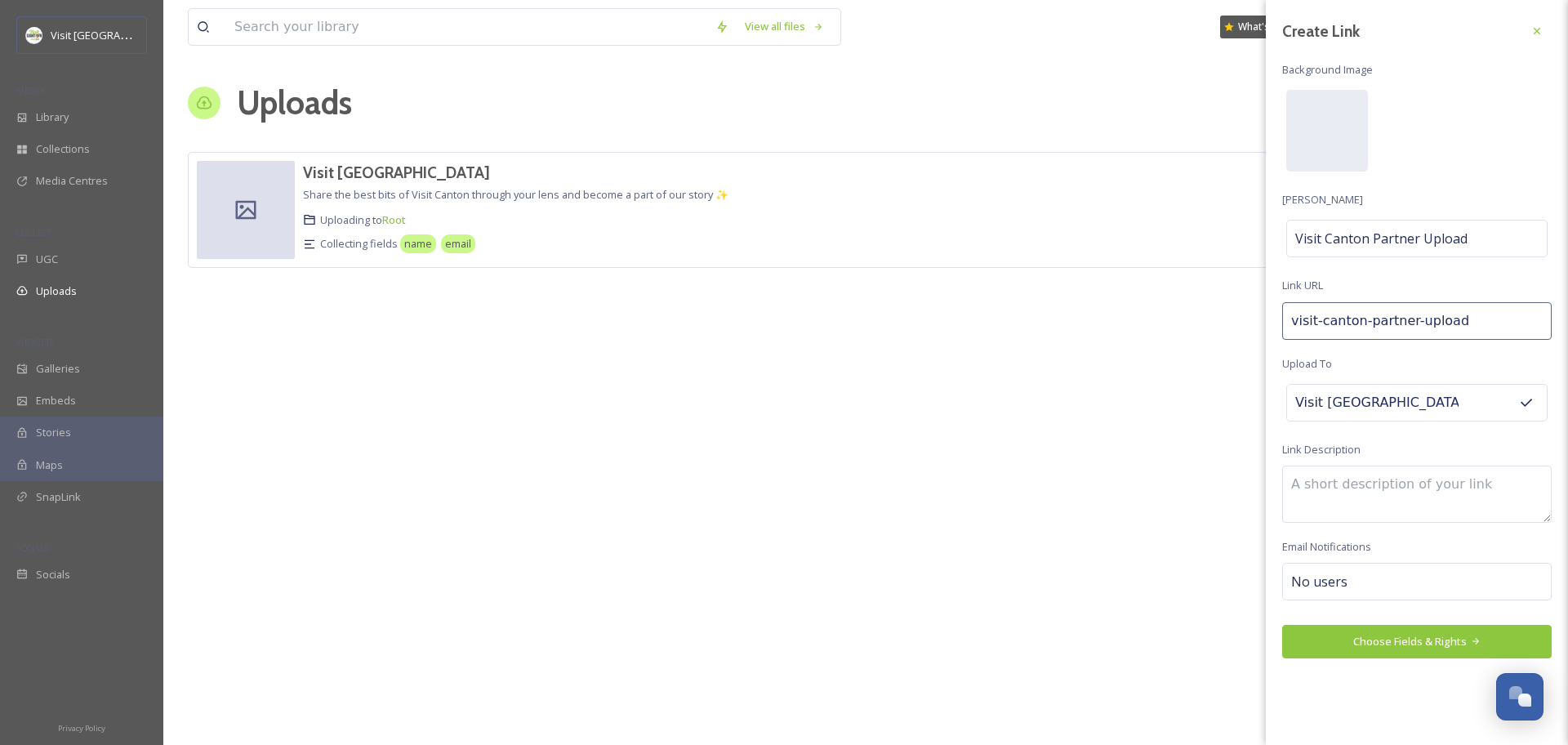
click at [1339, 469] on textarea at bounding box center [1416, 493] width 269 height 57
drag, startPoint x: 1504, startPoint y: 506, endPoint x: 1344, endPoint y: 487, distance: 161.1
click at [1343, 487] on textarea "Please upload photos and videos of your organization, event, or other material …" at bounding box center [1416, 493] width 269 height 57
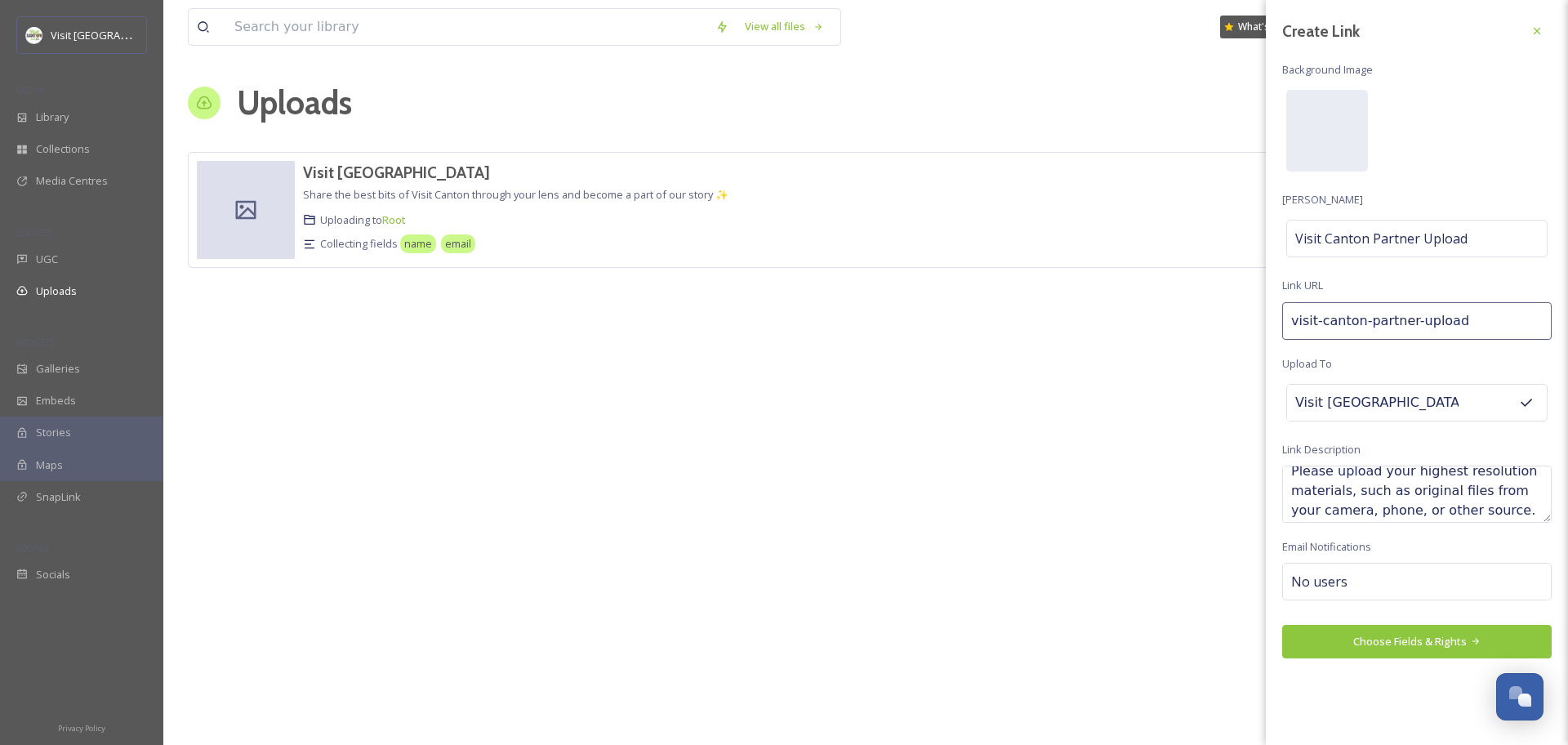
click at [1361, 508] on textarea "Please upload photos and videos of your organization, event, and anything you'd…" at bounding box center [1416, 493] width 269 height 57
click at [1526, 492] on textarea "Please upload photos and videos of your organization, event, and anything you'd…" at bounding box center [1416, 493] width 269 height 57
type textarea "Please upload photos and videos of your organization, event, and anything you'd…"
click at [1358, 595] on div "No users" at bounding box center [1416, 581] width 269 height 38
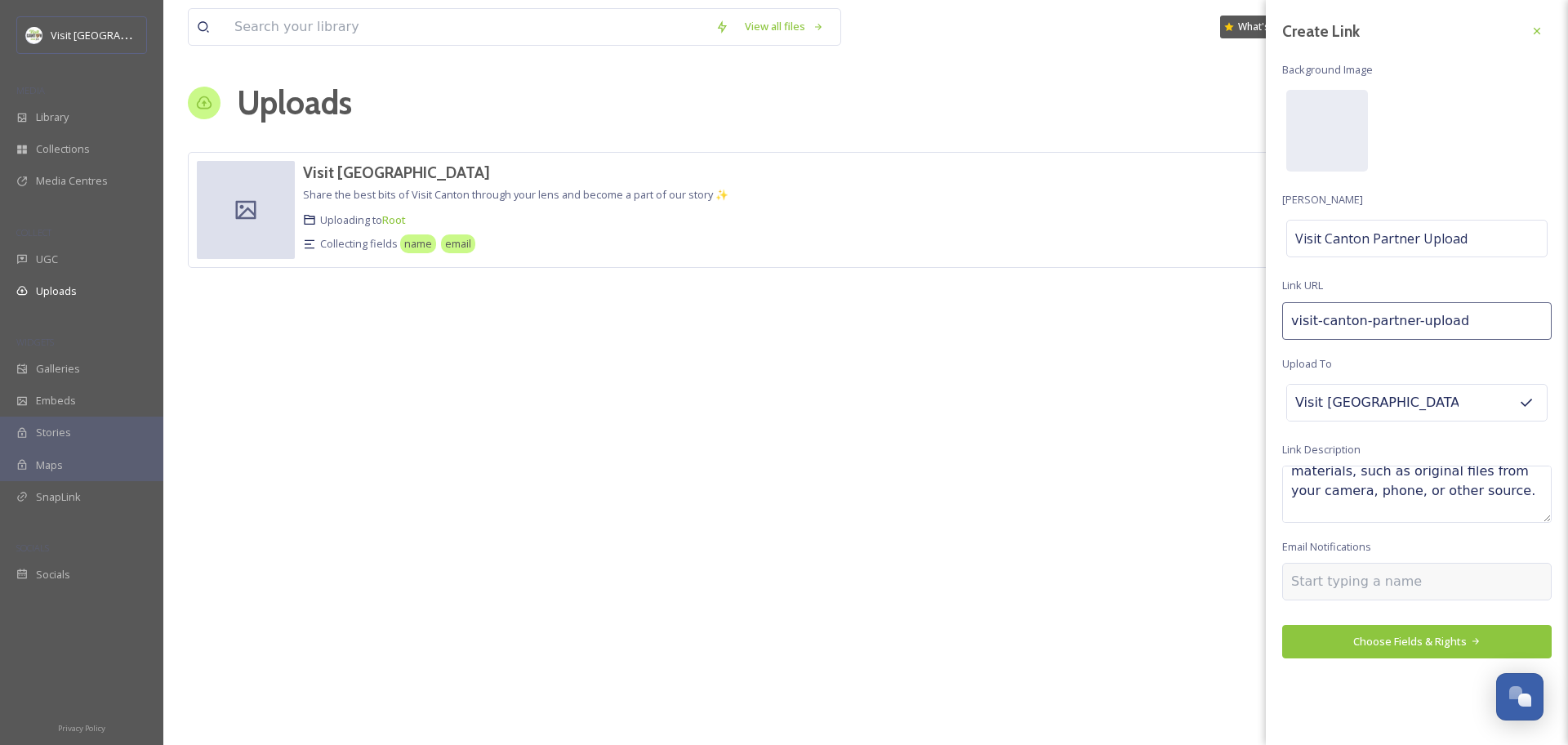
click at [1356, 582] on input at bounding box center [1373, 581] width 163 height 19
type input "[PERSON_NAME]"
click at [1358, 618] on span "[PERSON_NAME]" at bounding box center [1332, 621] width 81 height 15
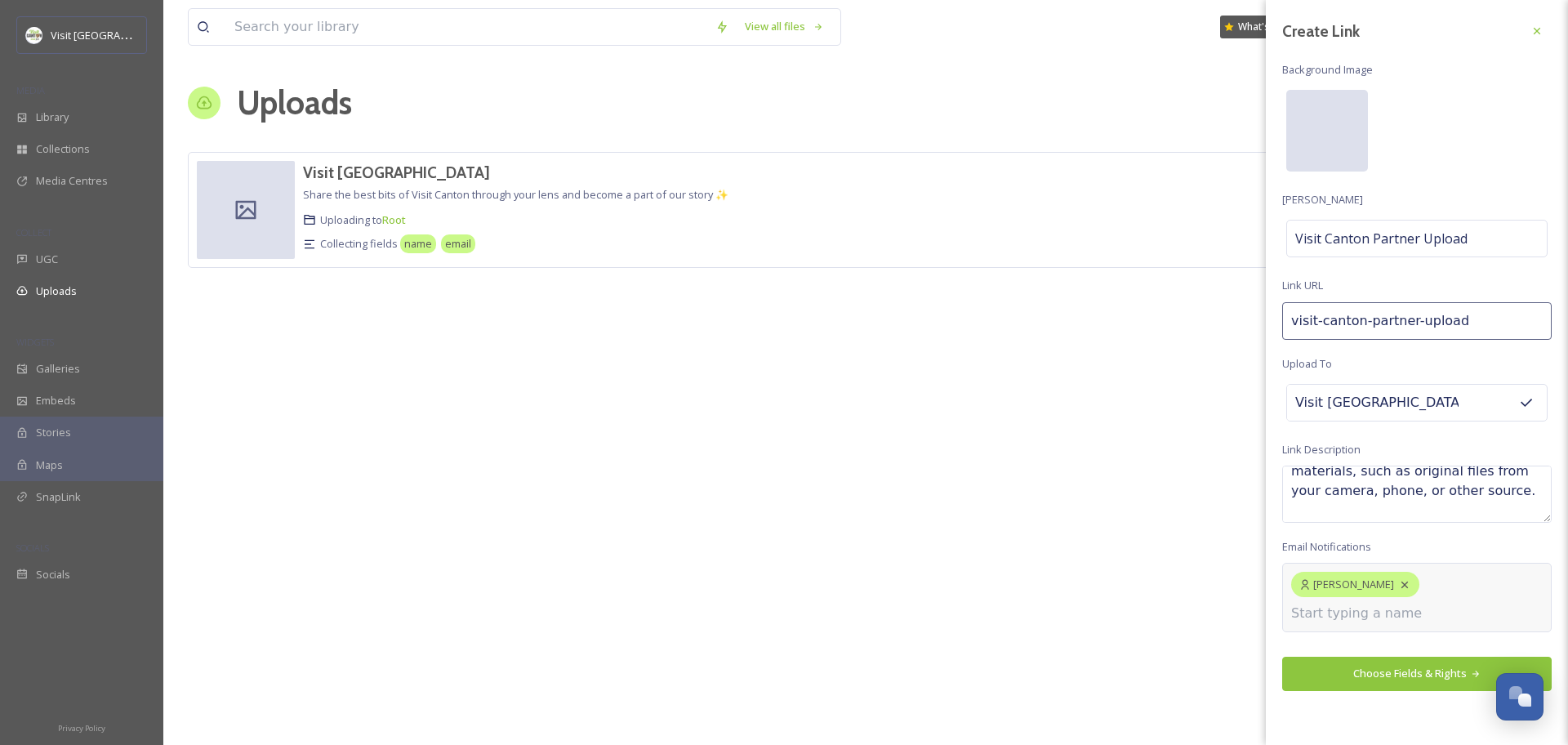
click at [1340, 142] on div at bounding box center [1327, 130] width 82 height 82
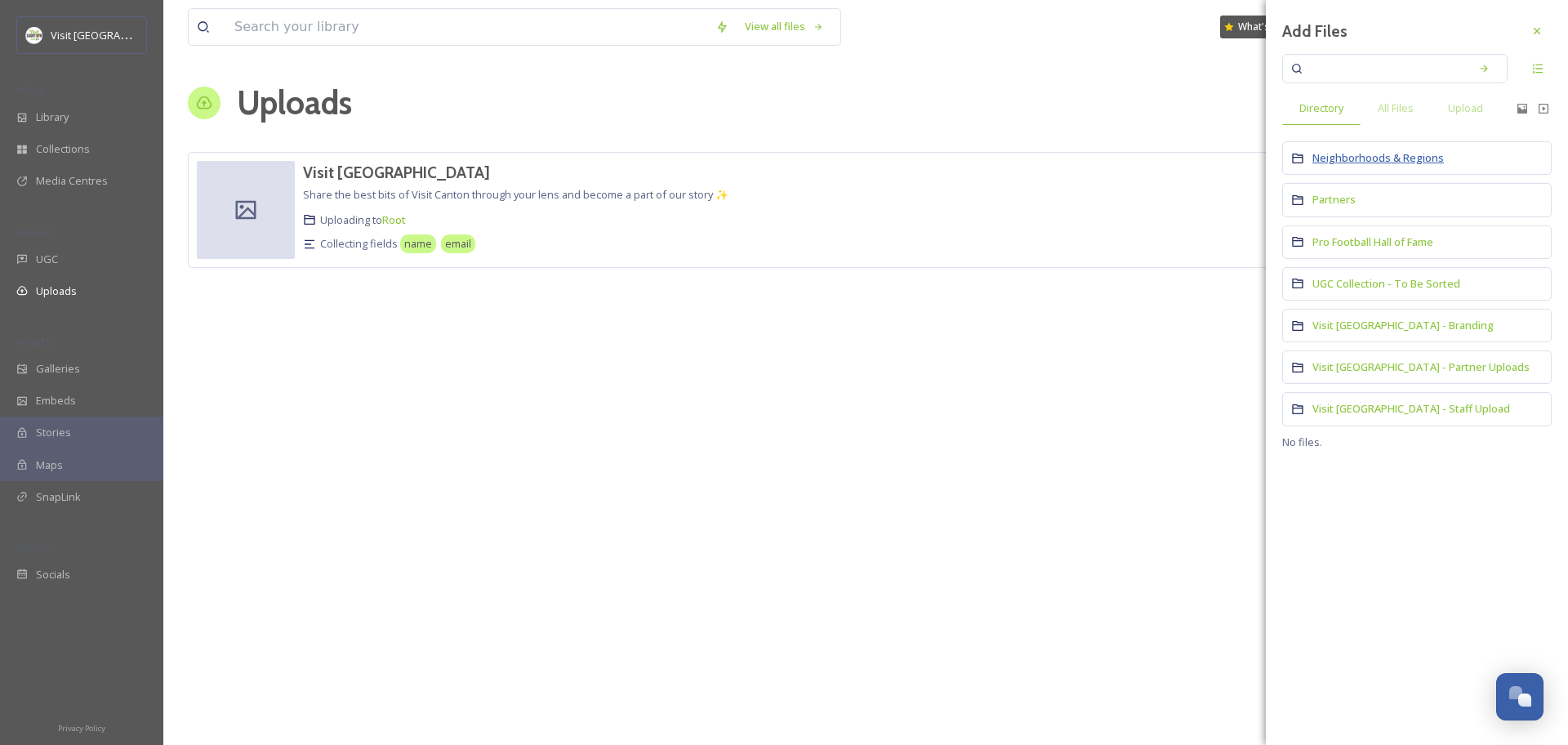
click at [1350, 161] on span "Neighborhoods & Regions" at bounding box center [1379, 157] width 131 height 14
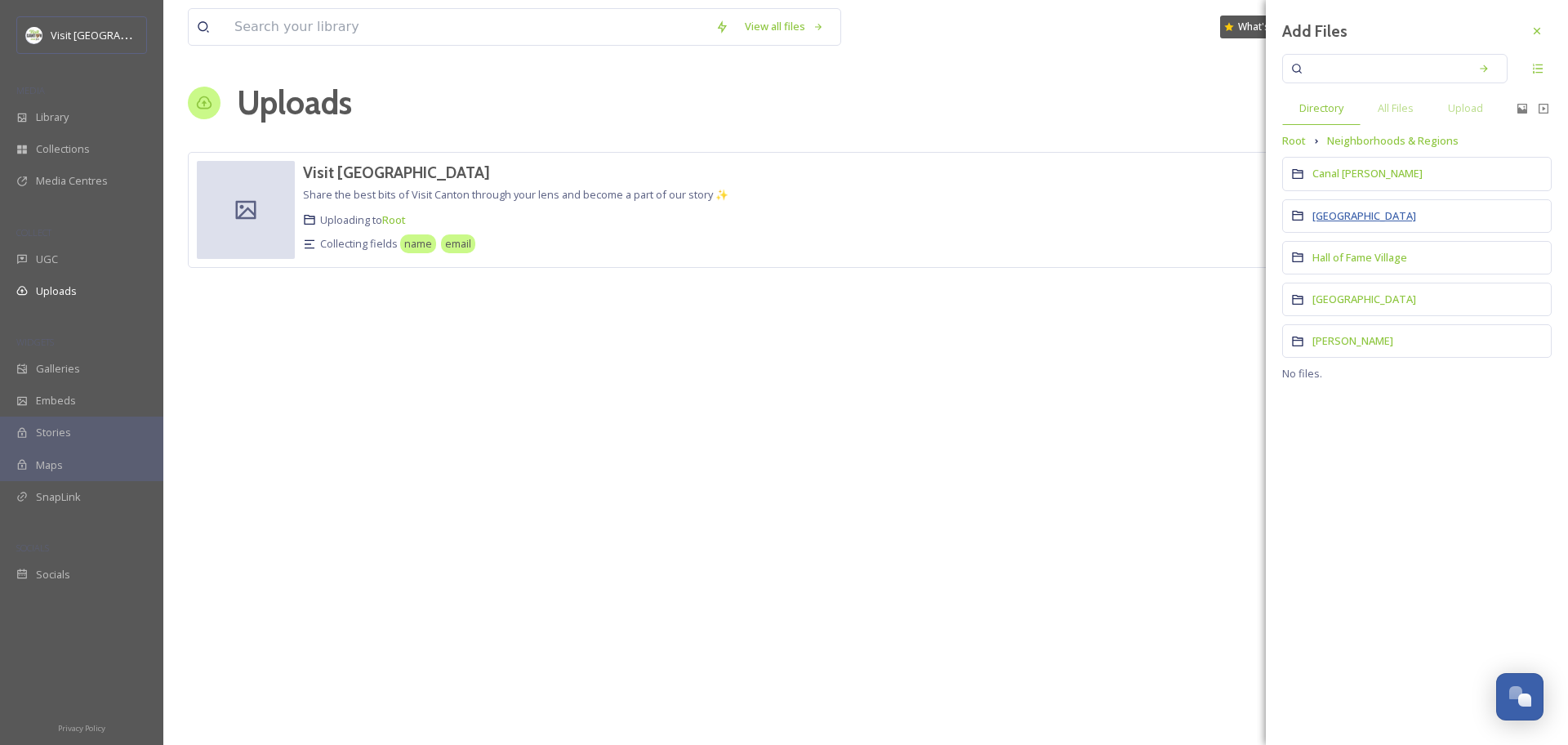
click at [1349, 214] on span "Downtown Canton" at bounding box center [1364, 215] width 103 height 14
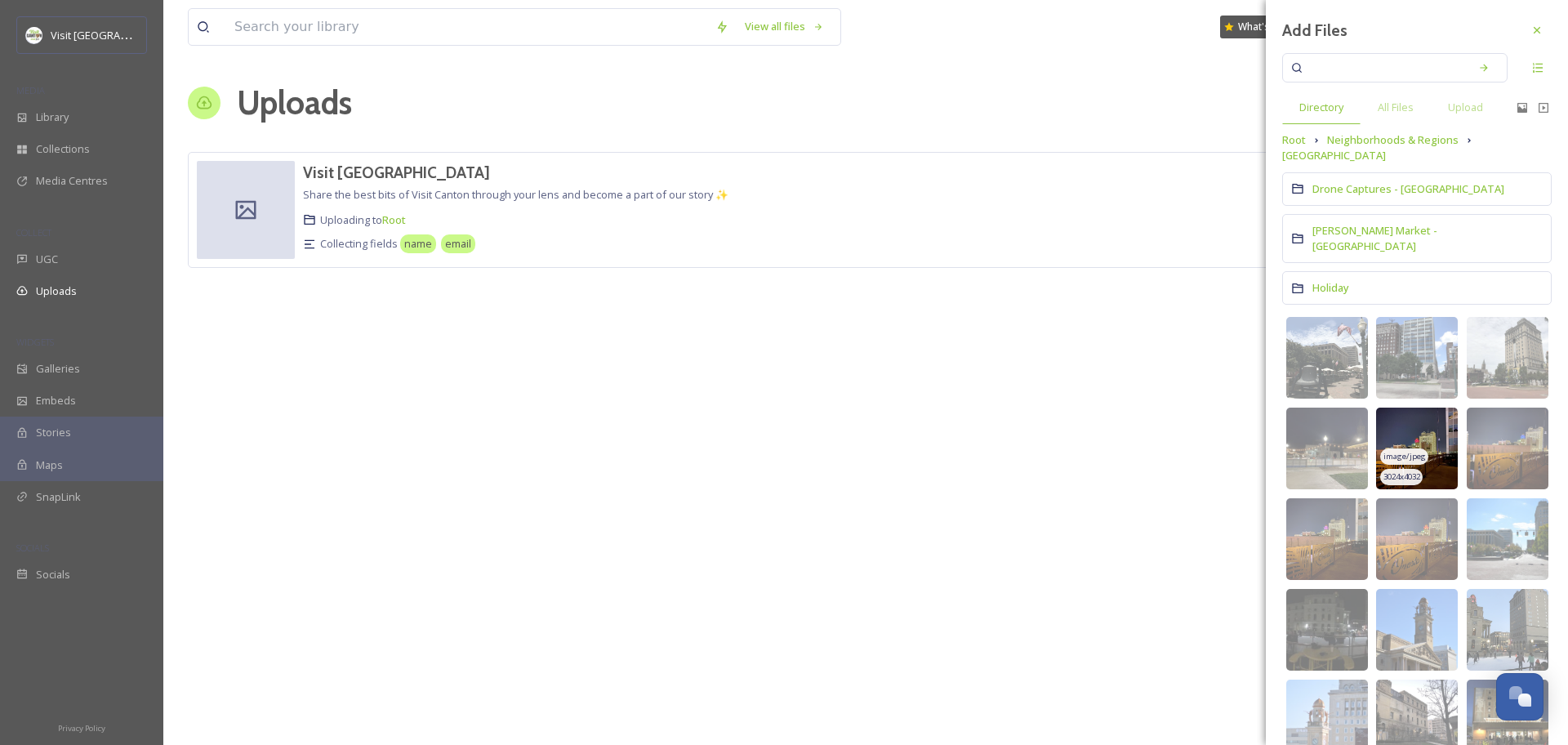
scroll to position [0, 0]
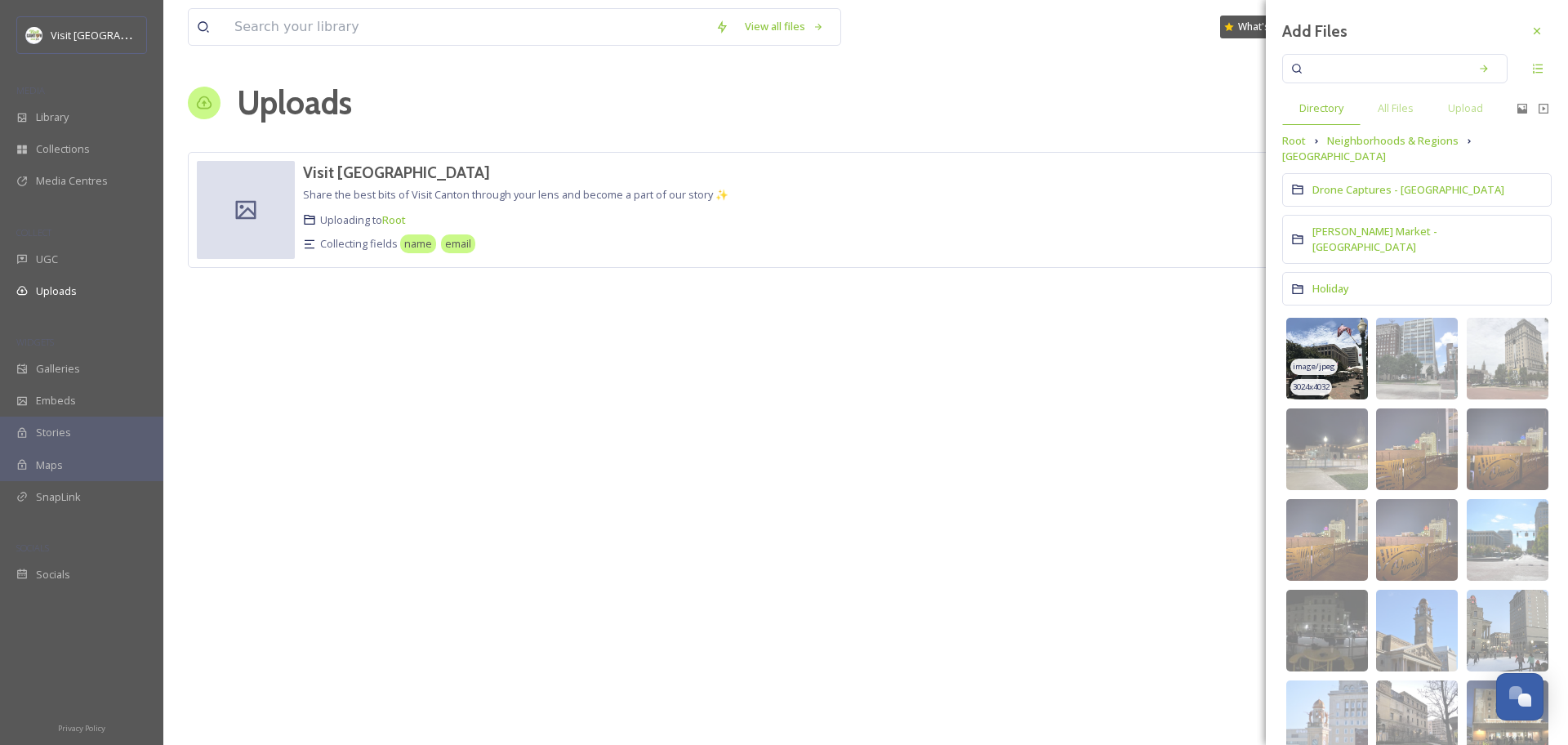
click at [1350, 327] on img at bounding box center [1327, 358] width 82 height 82
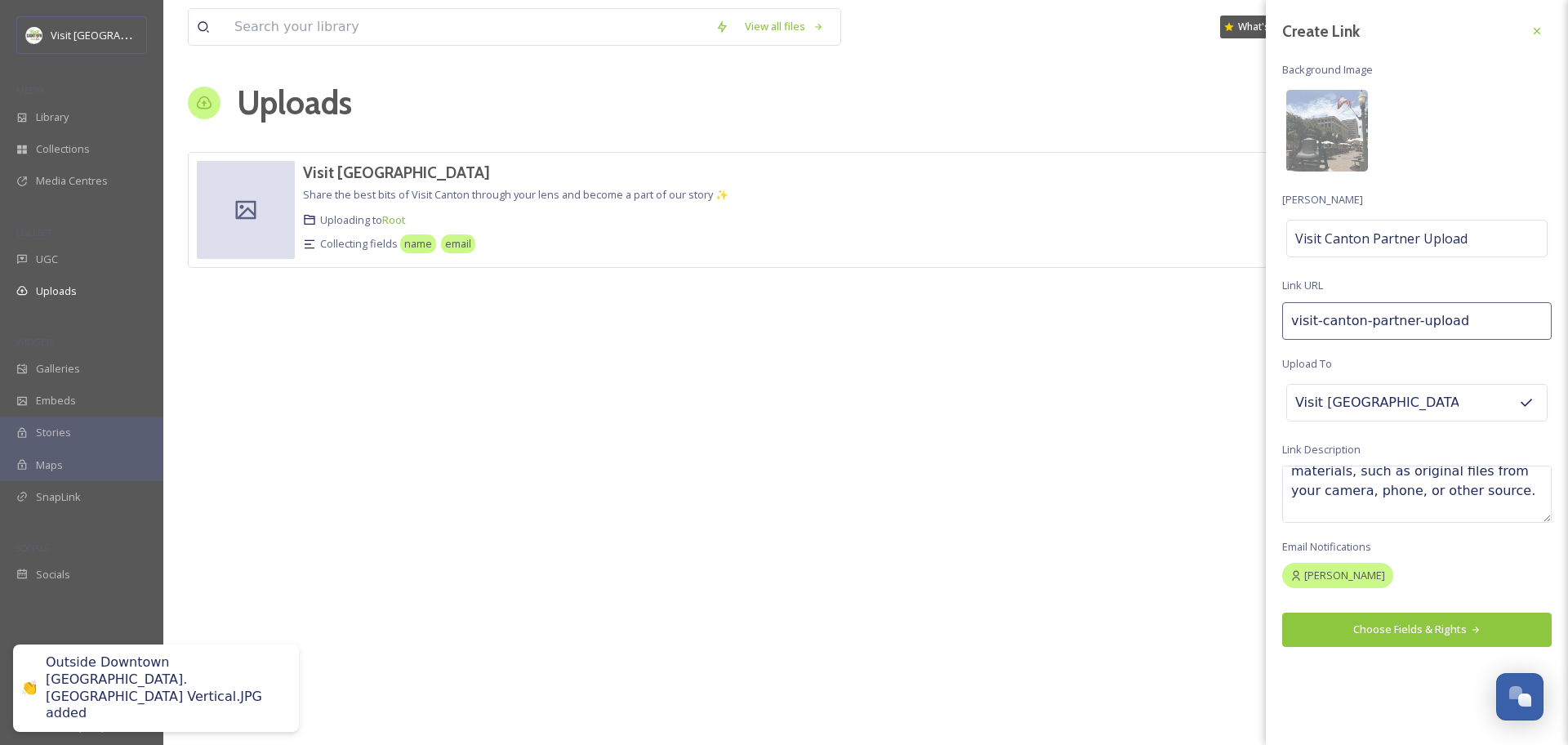
click at [1391, 635] on button "Choose Fields & Rights" at bounding box center [1416, 629] width 269 height 34
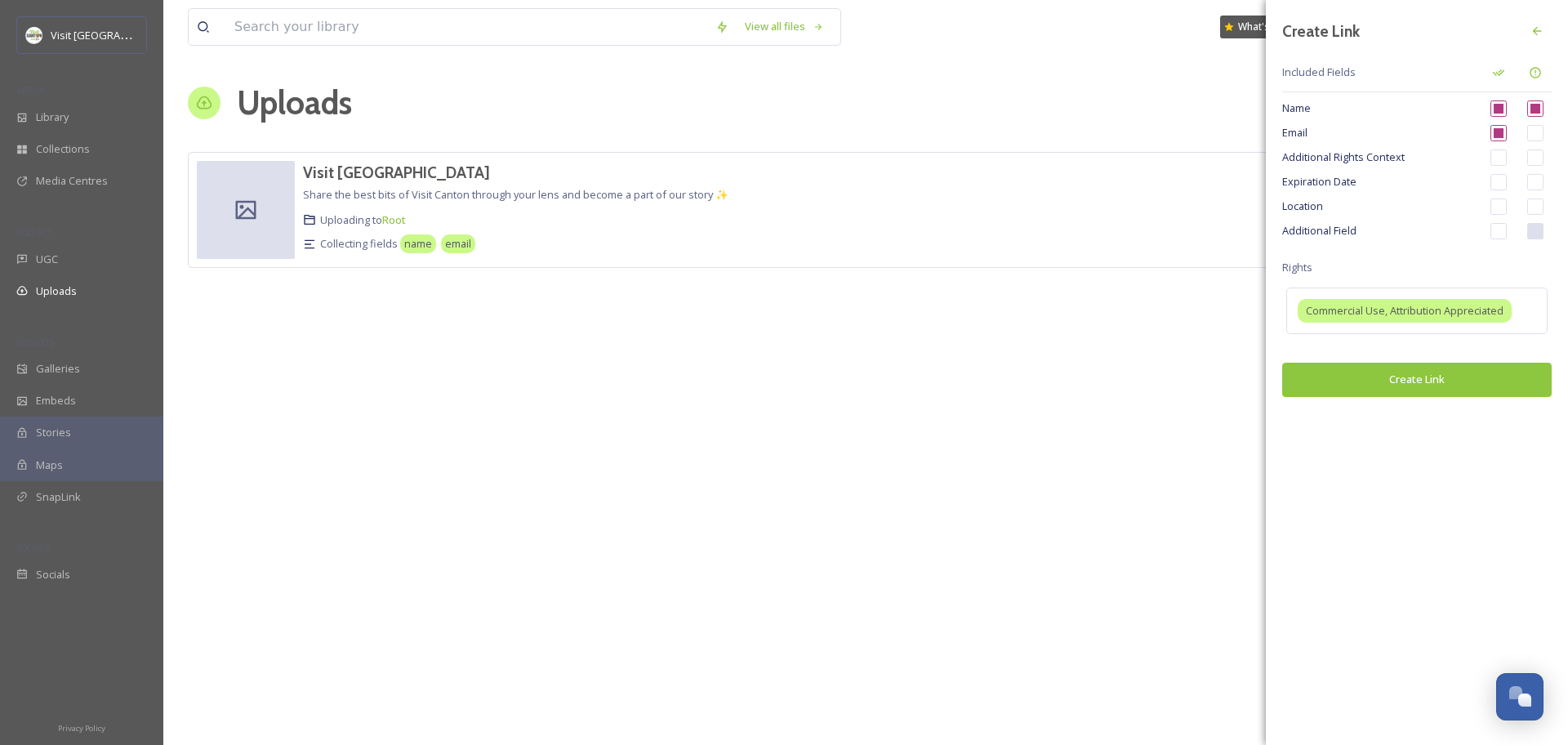
click at [1538, 135] on input "checkbox" at bounding box center [1535, 132] width 16 height 16
checkbox input "true"
click at [1534, 206] on input "checkbox" at bounding box center [1535, 207] width 16 height 16
checkbox input "true"
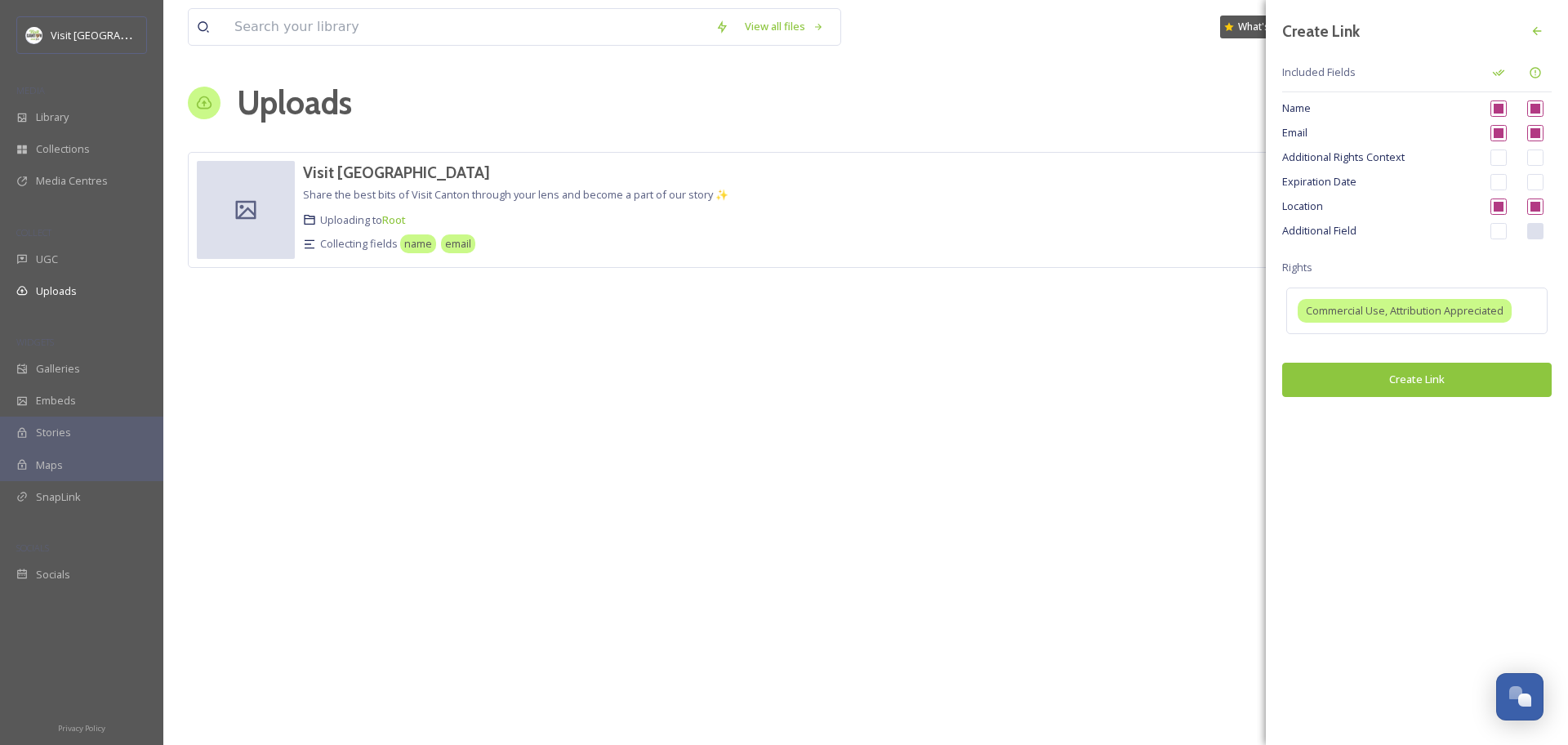
click at [1502, 235] on input "checkbox" at bounding box center [1498, 231] width 16 height 16
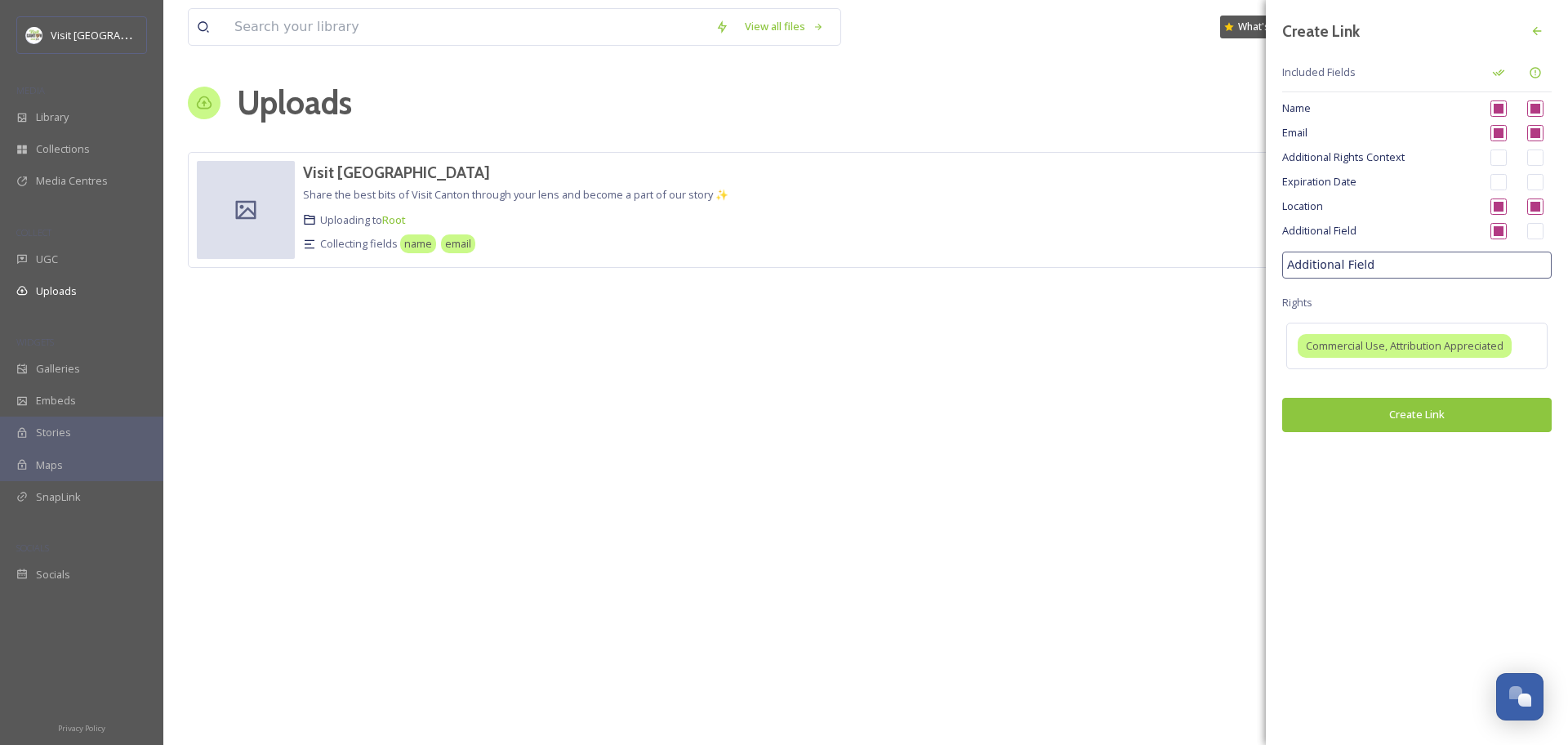
click at [1402, 266] on input "Additional Field" at bounding box center [1416, 265] width 269 height 27
click at [1350, 232] on span "Additional Field" at bounding box center [1380, 231] width 196 height 15
click at [1499, 228] on input "checkbox" at bounding box center [1498, 231] width 16 height 16
checkbox input "false"
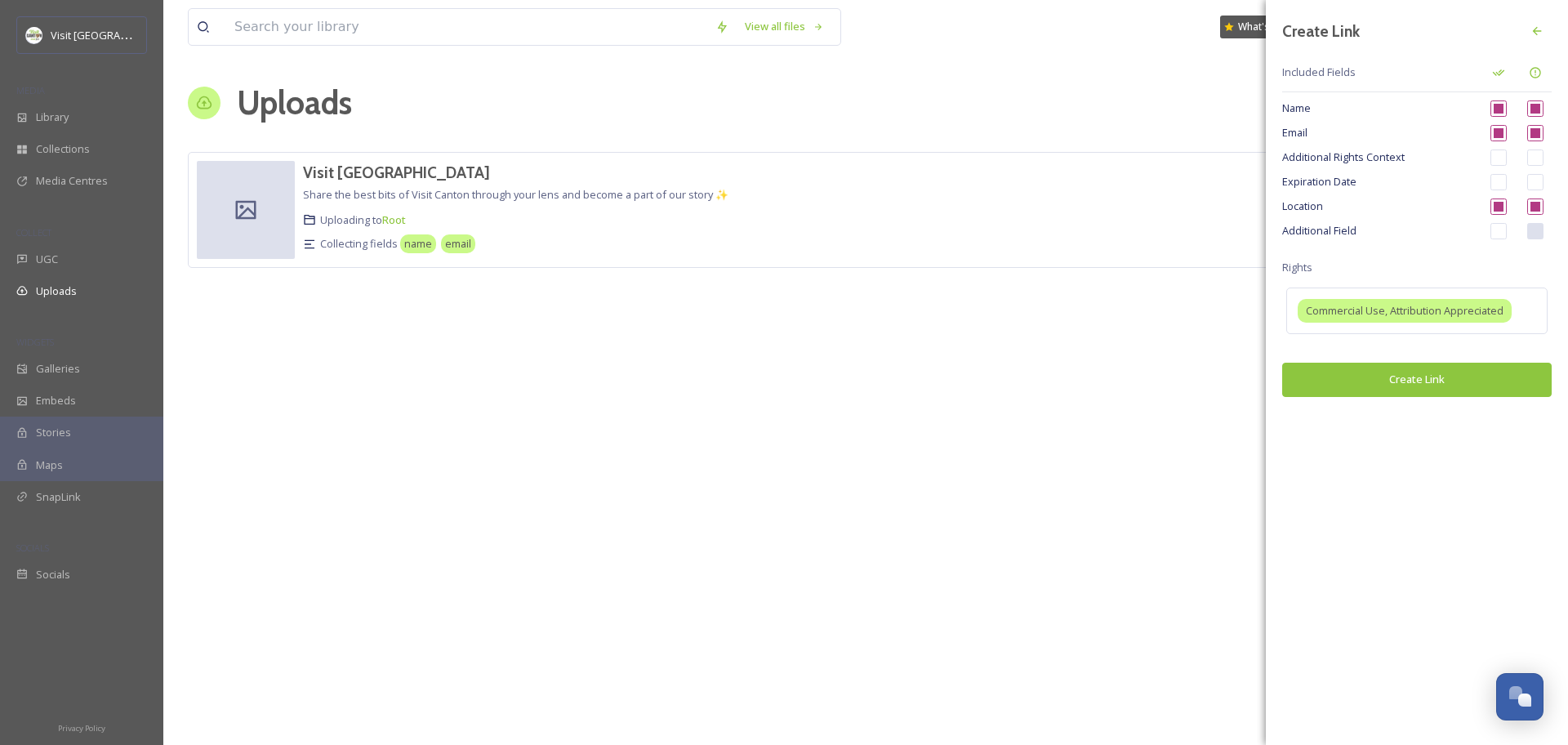
click at [1536, 153] on input "checkbox" at bounding box center [1535, 157] width 16 height 16
checkbox input "true"
click at [1537, 160] on input "checkbox" at bounding box center [1535, 157] width 16 height 16
click at [1538, 159] on input "checkbox" at bounding box center [1535, 157] width 16 height 16
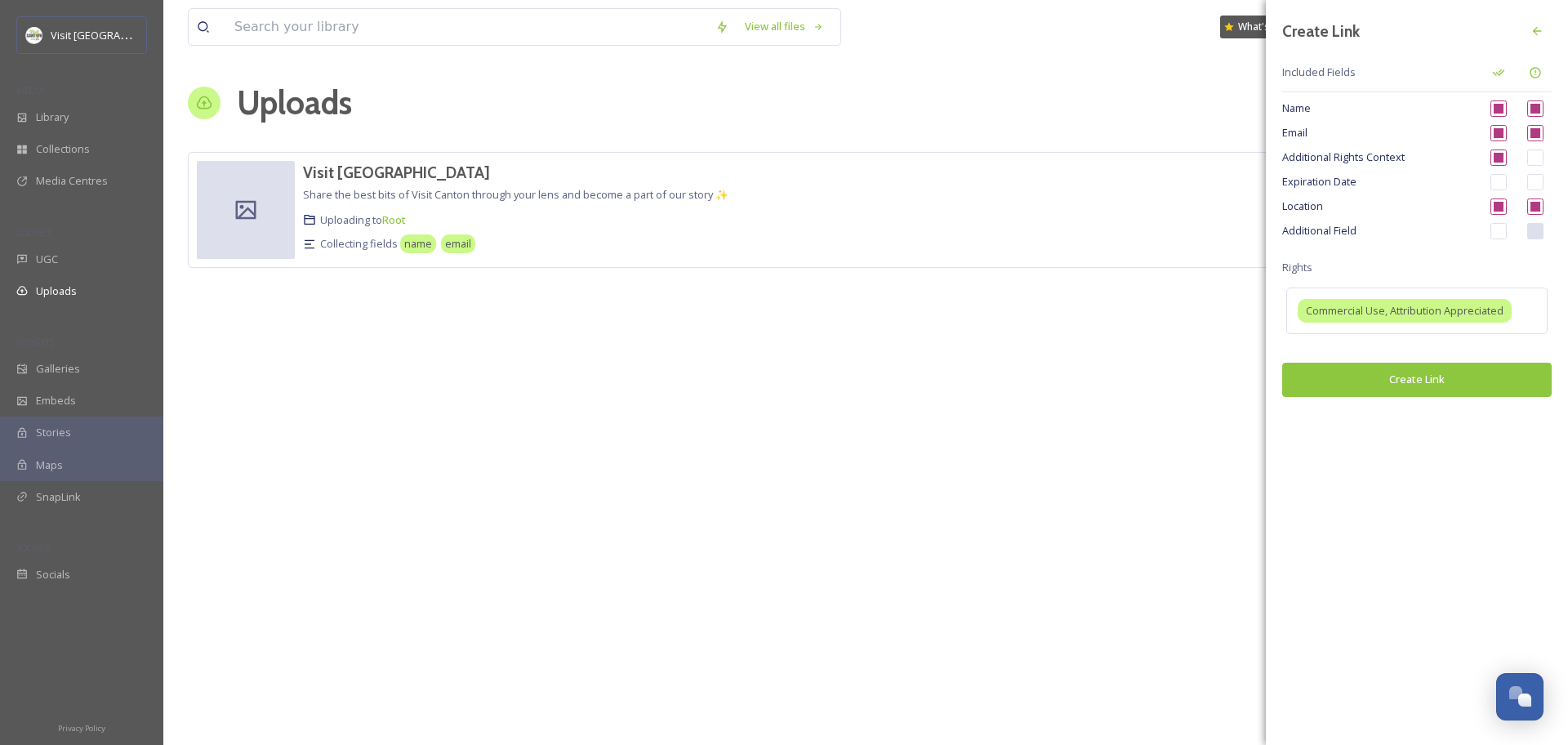
checkbox input "true"
click at [1430, 380] on button "Create Link" at bounding box center [1416, 379] width 269 height 34
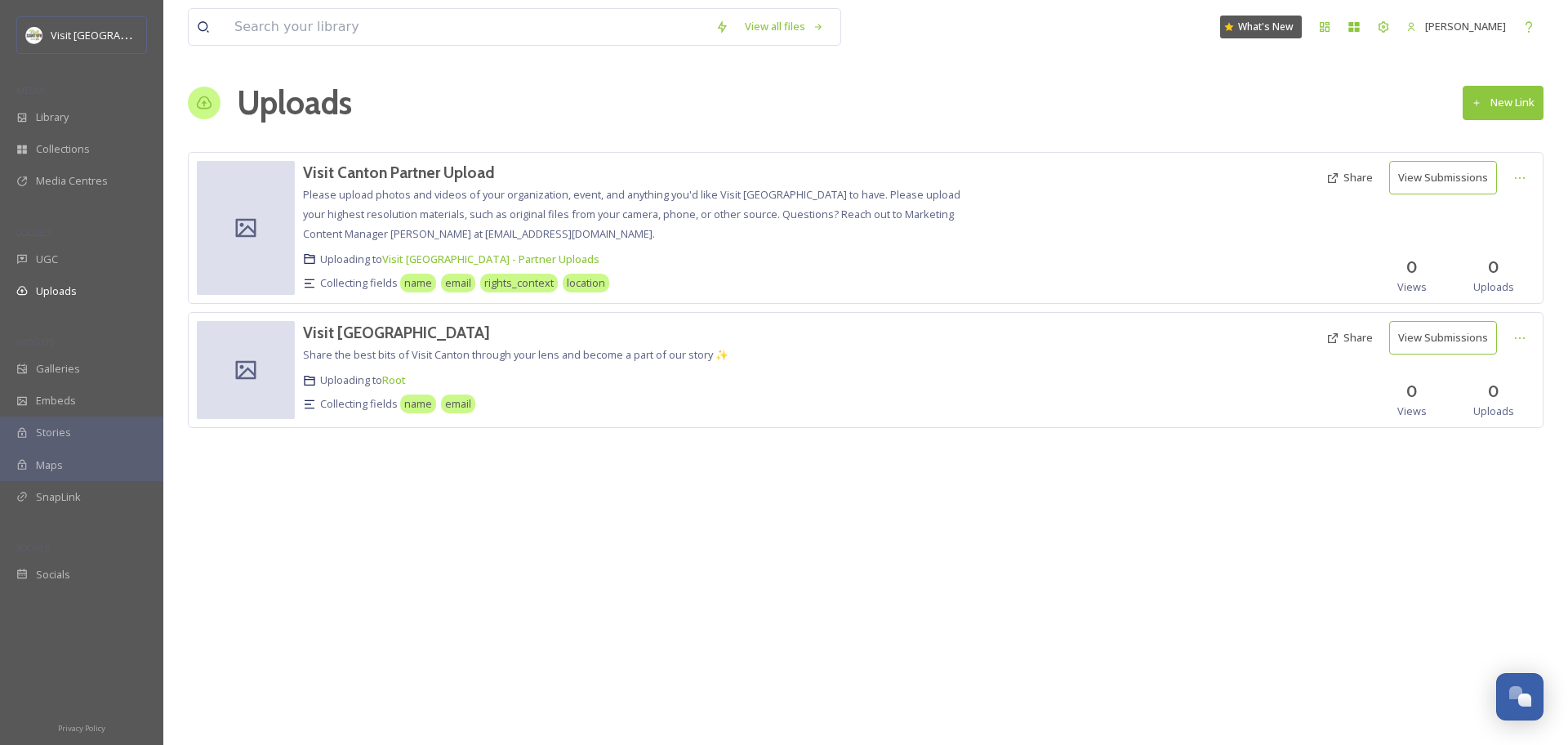
click at [1359, 182] on button "Share" at bounding box center [1349, 178] width 63 height 32
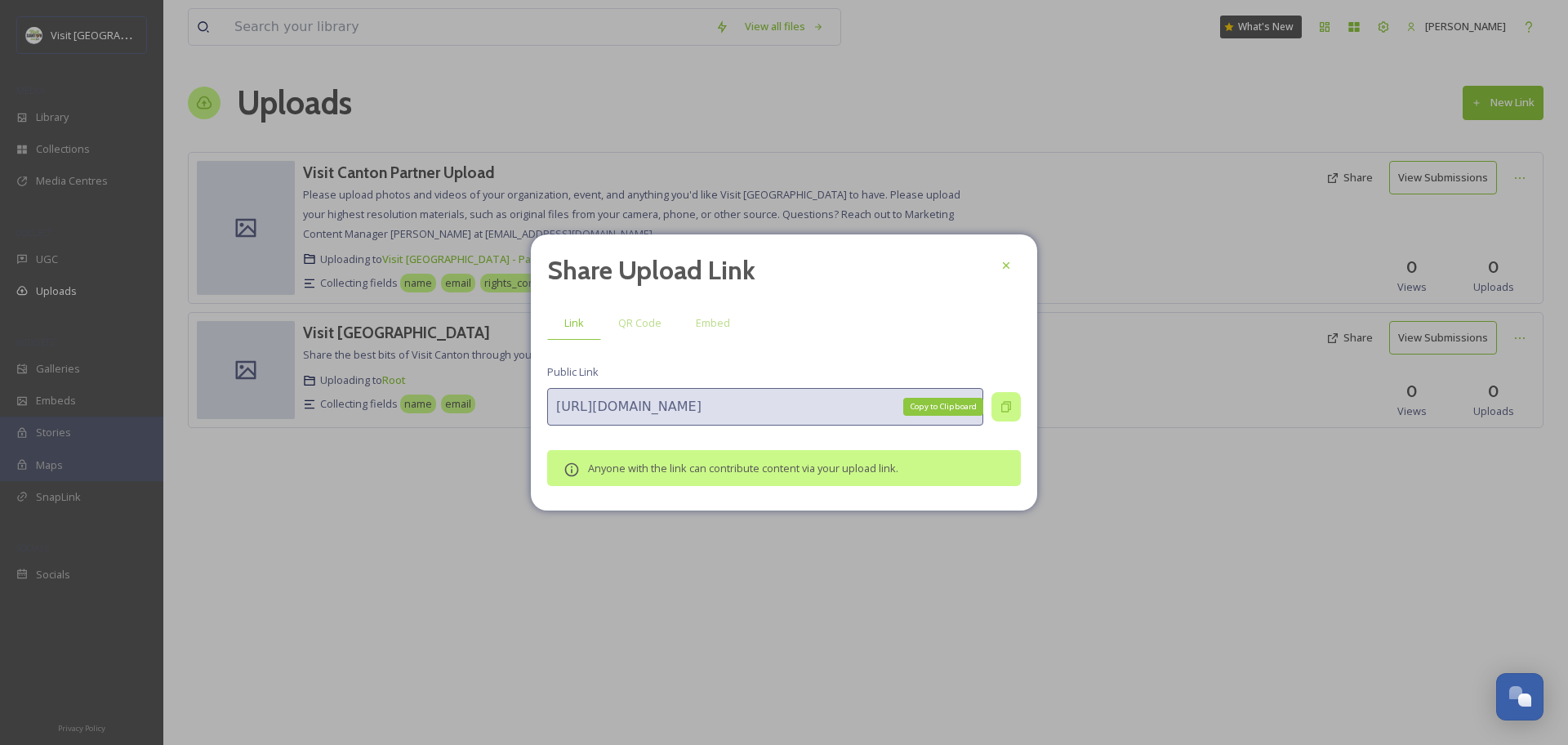
click at [1003, 410] on icon at bounding box center [1007, 407] width 14 height 14
click at [1004, 264] on icon at bounding box center [1007, 265] width 14 height 14
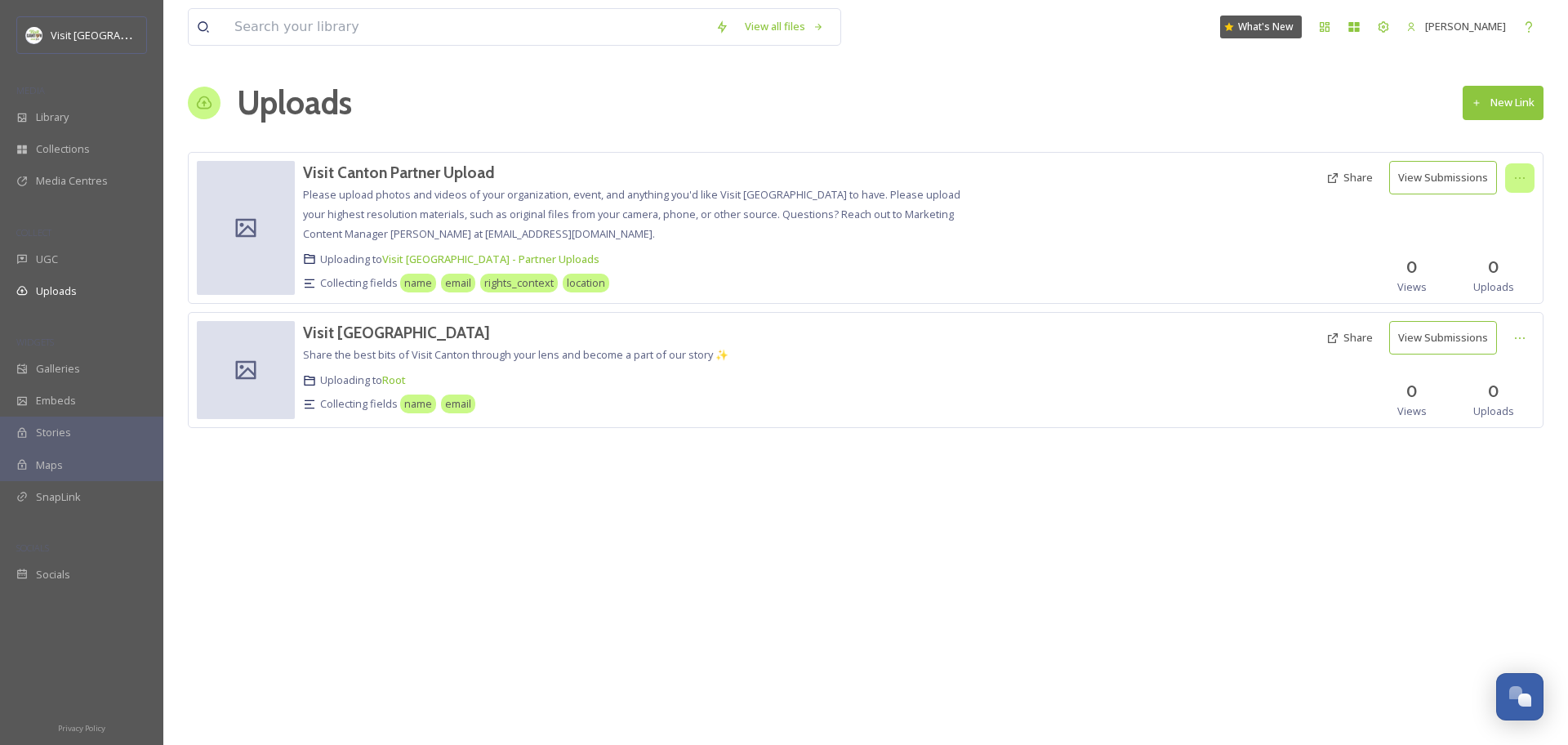
click at [1530, 176] on div at bounding box center [1520, 178] width 29 height 29
click at [1505, 241] on div "Edit" at bounding box center [1503, 245] width 62 height 32
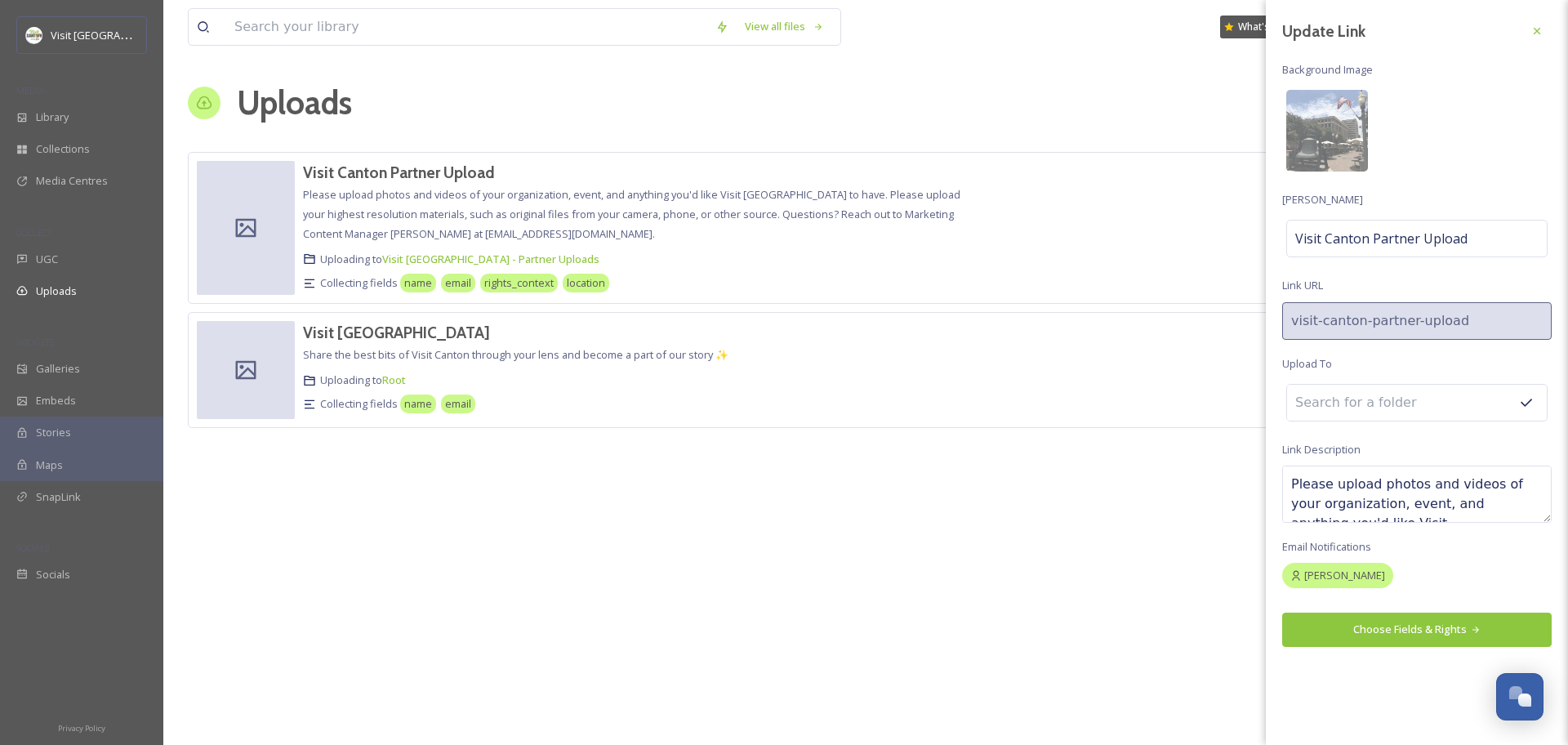
click at [1403, 365] on div "Update Link Background Image Link Title Visit Canton Partner Upload Link URL vi…" at bounding box center [1416, 331] width 302 height 663
click at [1367, 410] on input at bounding box center [1377, 401] width 180 height 36
click at [1360, 405] on input at bounding box center [1377, 401] width 180 height 36
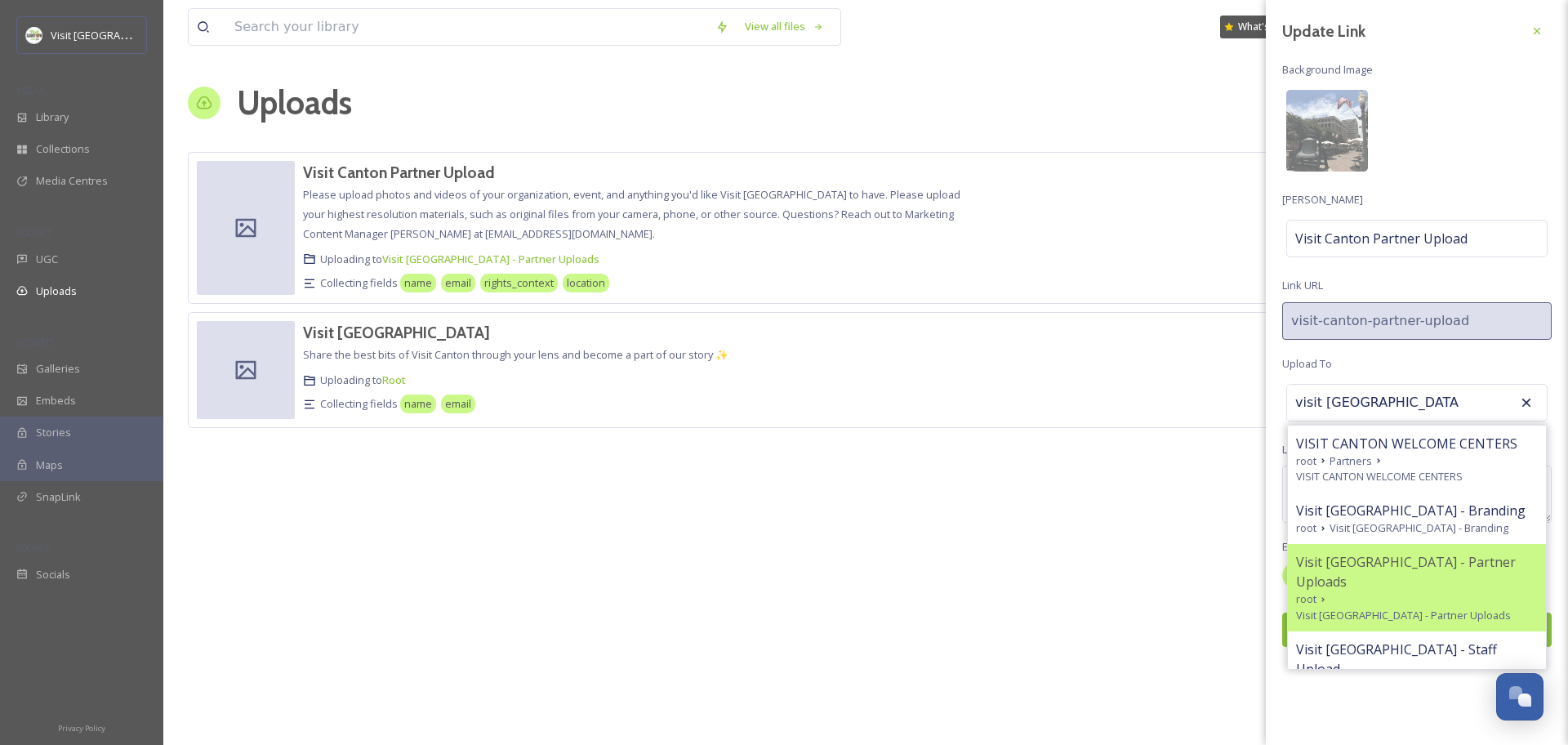
click at [1418, 607] on span "Visit [GEOGRAPHIC_DATA] - Partner Uploads" at bounding box center [1404, 615] width 215 height 15
type input "Visit [GEOGRAPHIC_DATA] - Partner Uploads"
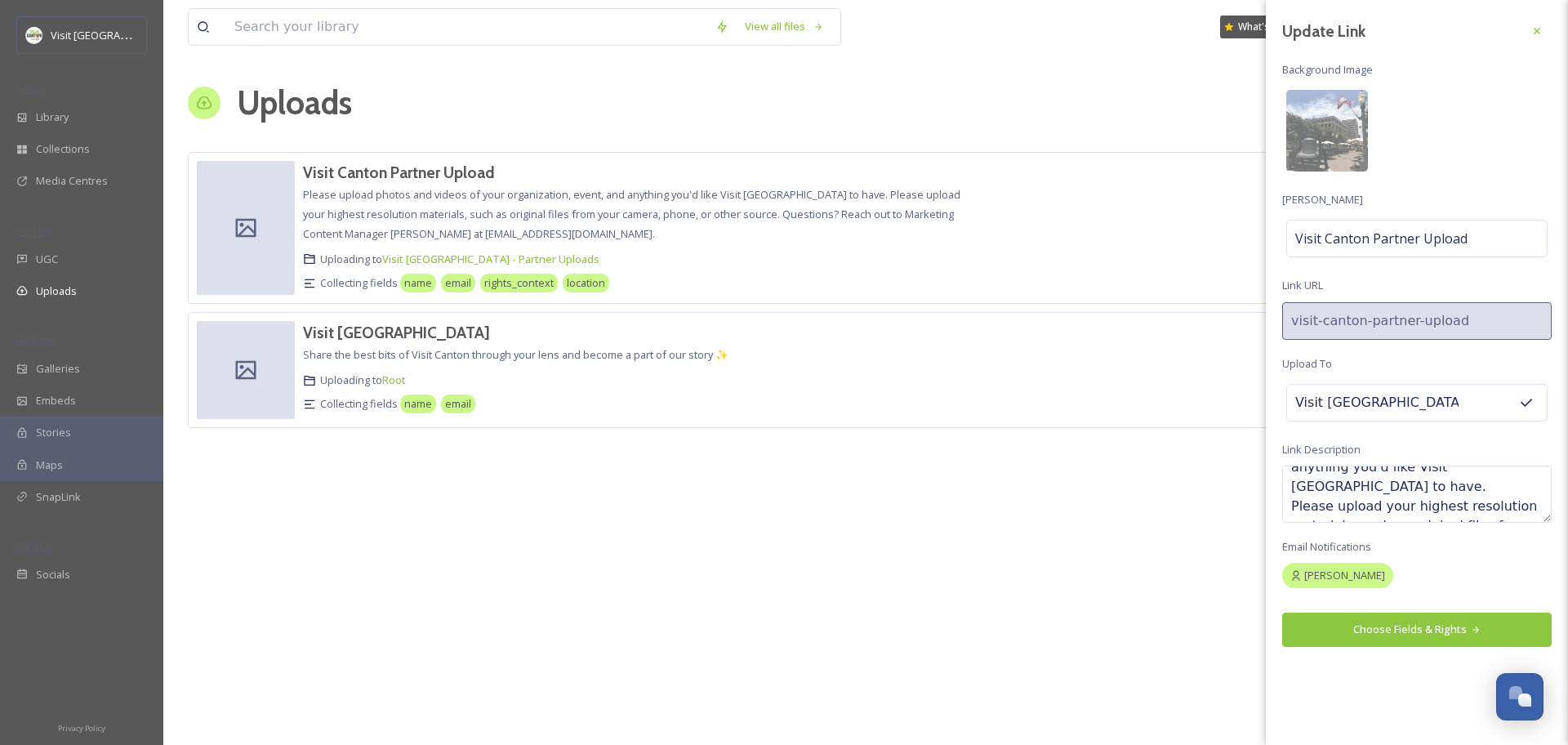
scroll to position [61, 0]
click at [1442, 634] on button "Choose Fields & Rights" at bounding box center [1416, 629] width 269 height 34
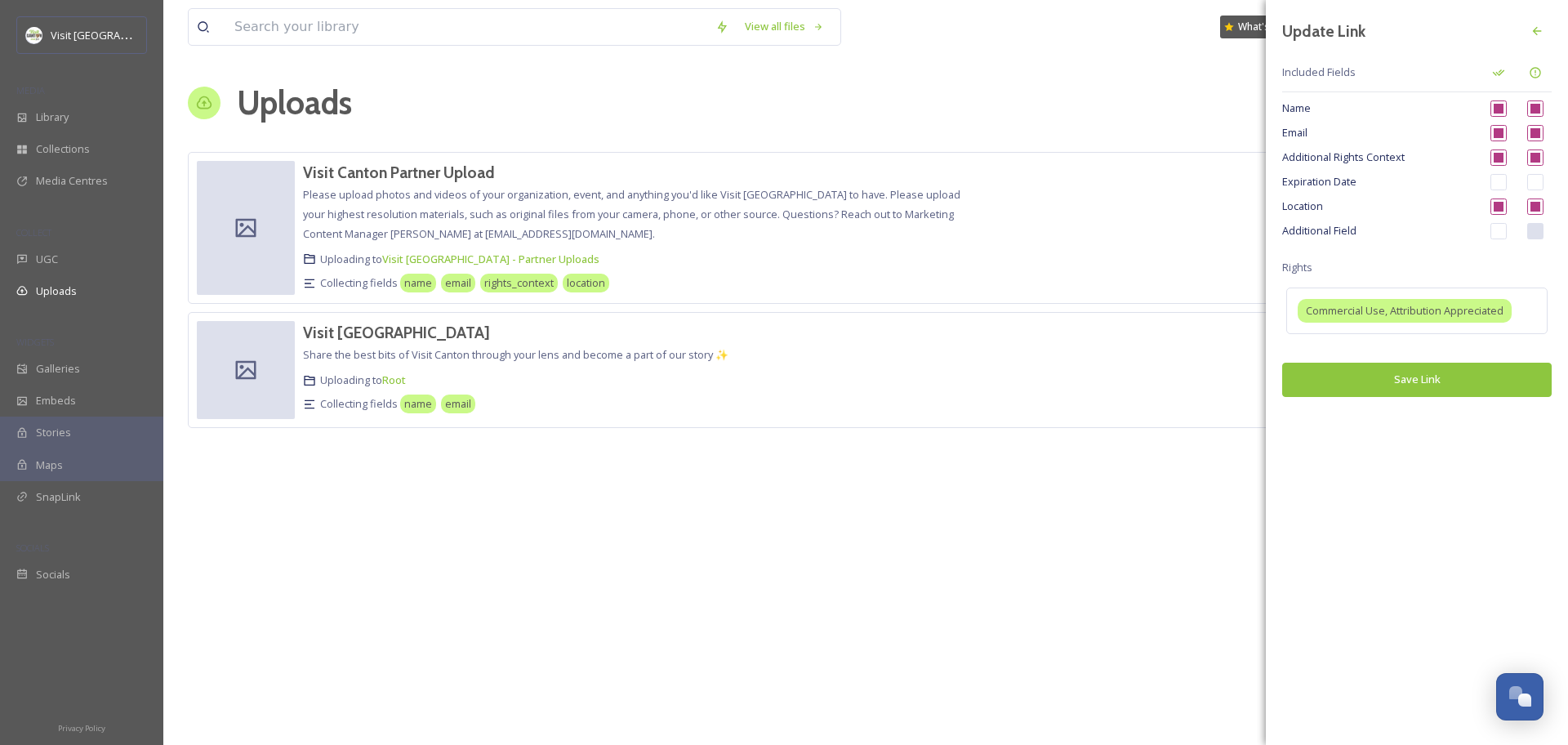
click at [1286, 221] on div "Additional Field" at bounding box center [1416, 231] width 269 height 24
click at [1292, 204] on span "Location" at bounding box center [1380, 207] width 196 height 15
click at [1321, 71] on span "Included Fields" at bounding box center [1380, 72] width 196 height 15
click at [1541, 24] on icon at bounding box center [1537, 31] width 14 height 14
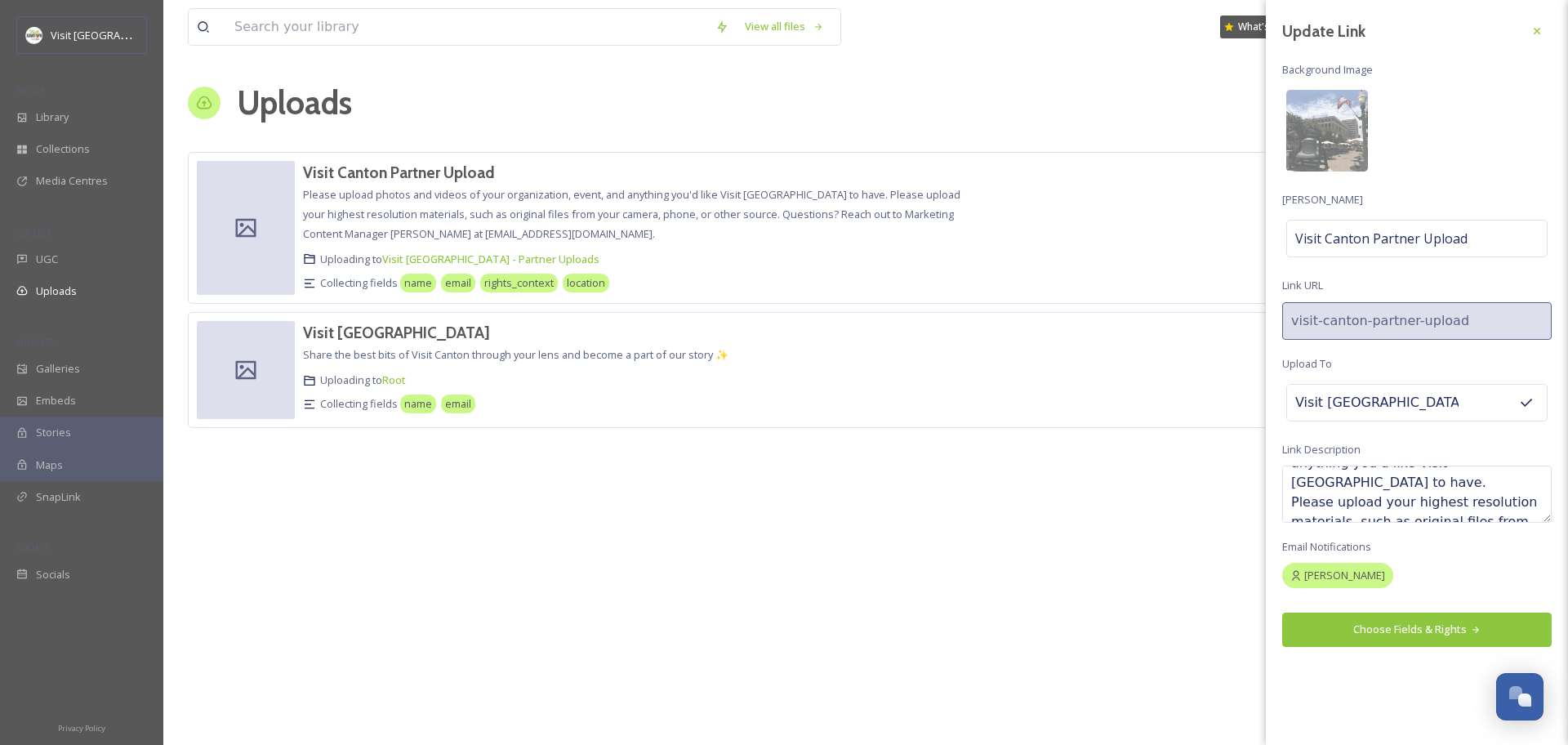
click at [1455, 414] on div "Visit [GEOGRAPHIC_DATA] - Partner Uploads" at bounding box center [1416, 402] width 262 height 38
click at [1460, 400] on div "Visit [GEOGRAPHIC_DATA] - Partner Uploads" at bounding box center [1416, 402] width 262 height 38
click at [1392, 630] on button "Choose Fields & Rights" at bounding box center [1416, 629] width 269 height 34
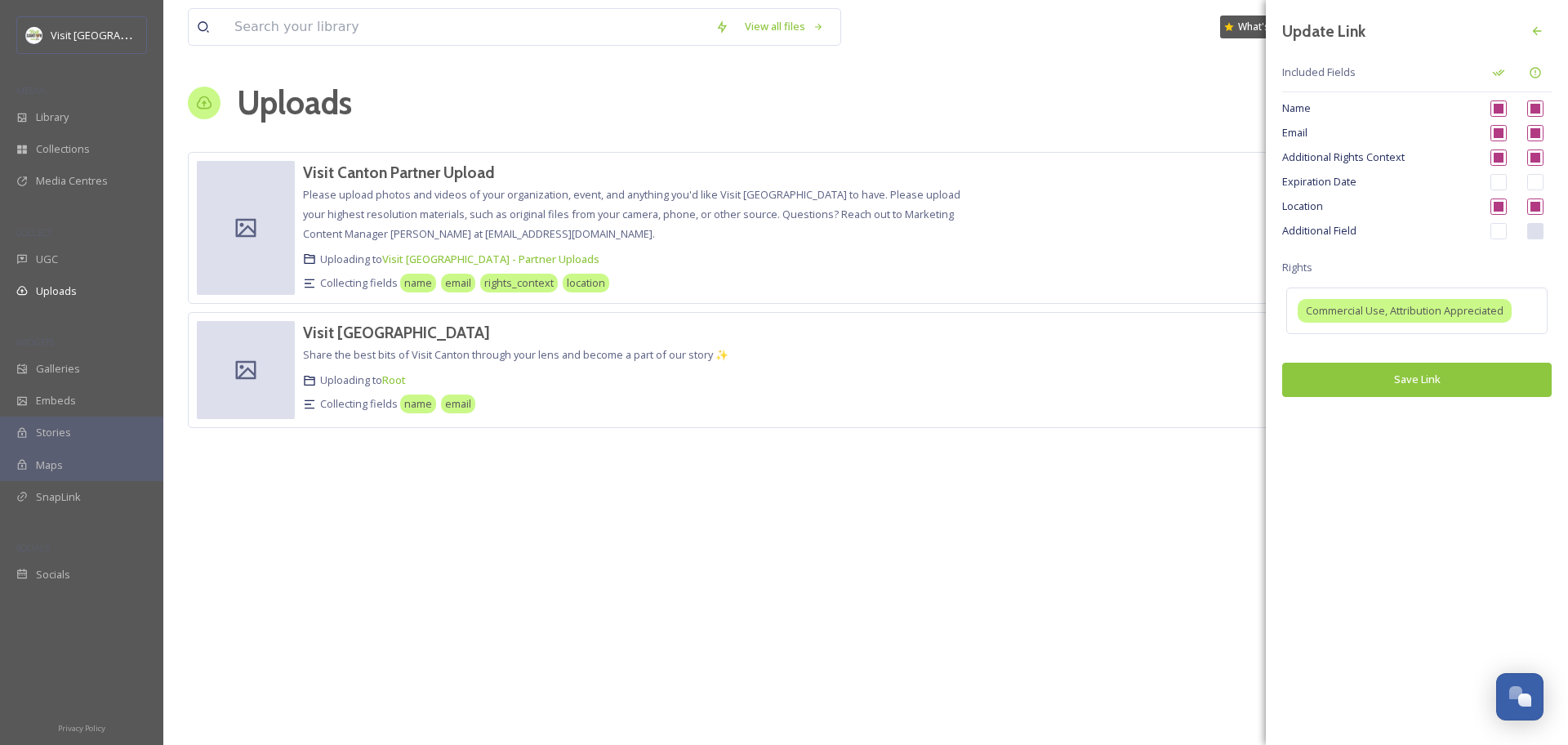
click at [1534, 209] on input "checkbox" at bounding box center [1535, 207] width 16 height 16
checkbox input "false"
click at [1547, 234] on div "Additional Field" at bounding box center [1416, 231] width 269 height 24
click at [1499, 235] on input "checkbox" at bounding box center [1498, 231] width 16 height 16
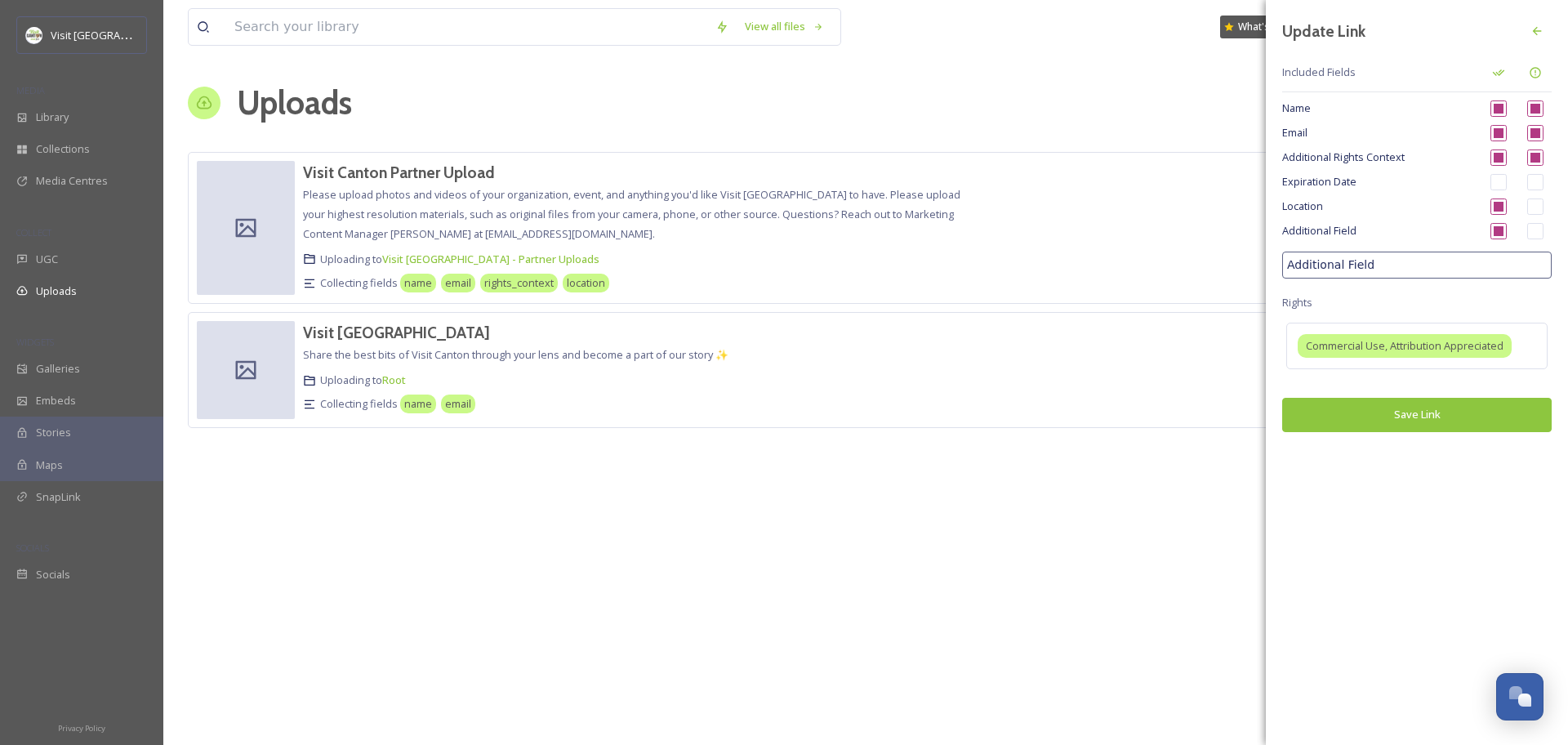
click at [1499, 232] on input "checkbox" at bounding box center [1498, 231] width 16 height 16
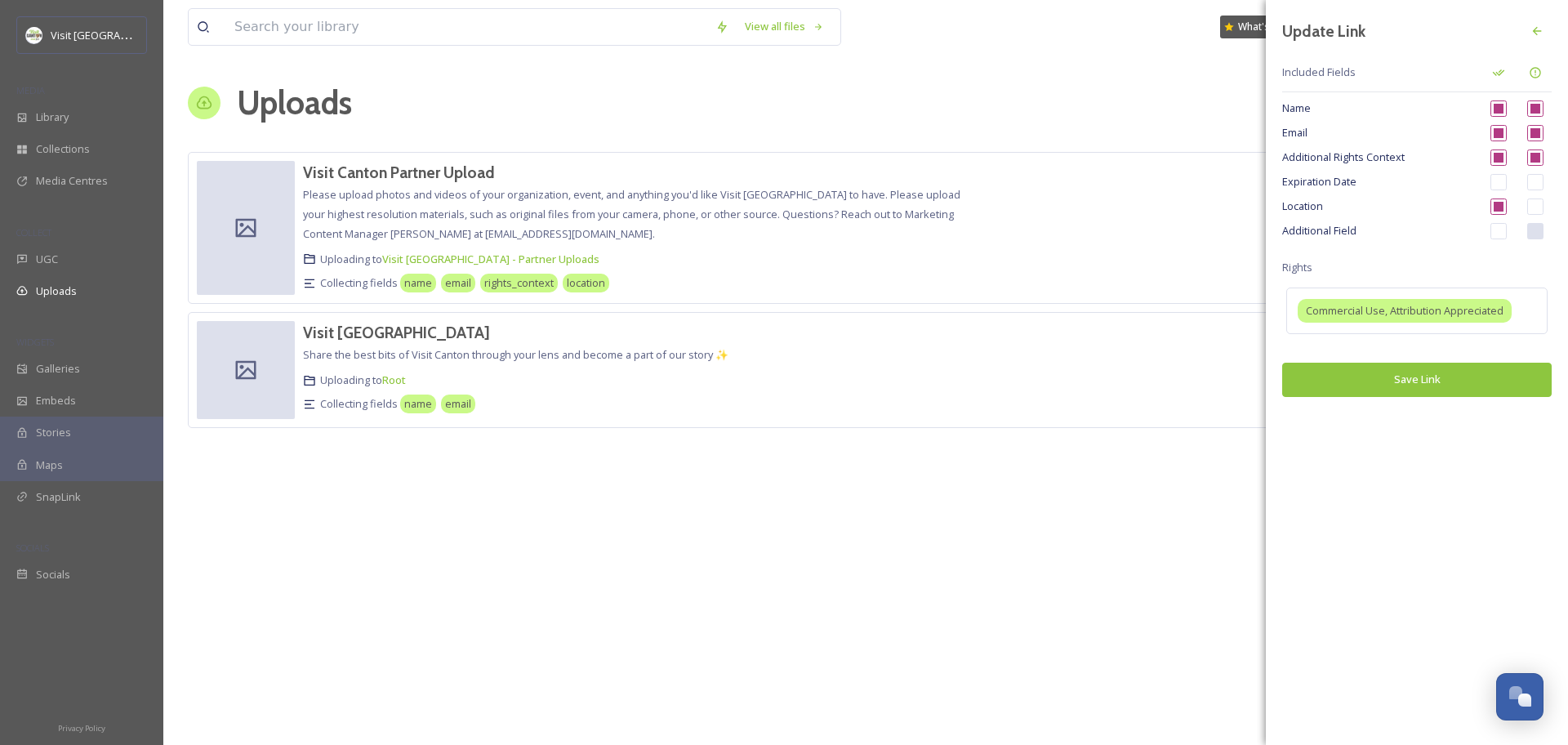
click at [1499, 232] on input "checkbox" at bounding box center [1498, 231] width 16 height 16
checkbox input "true"
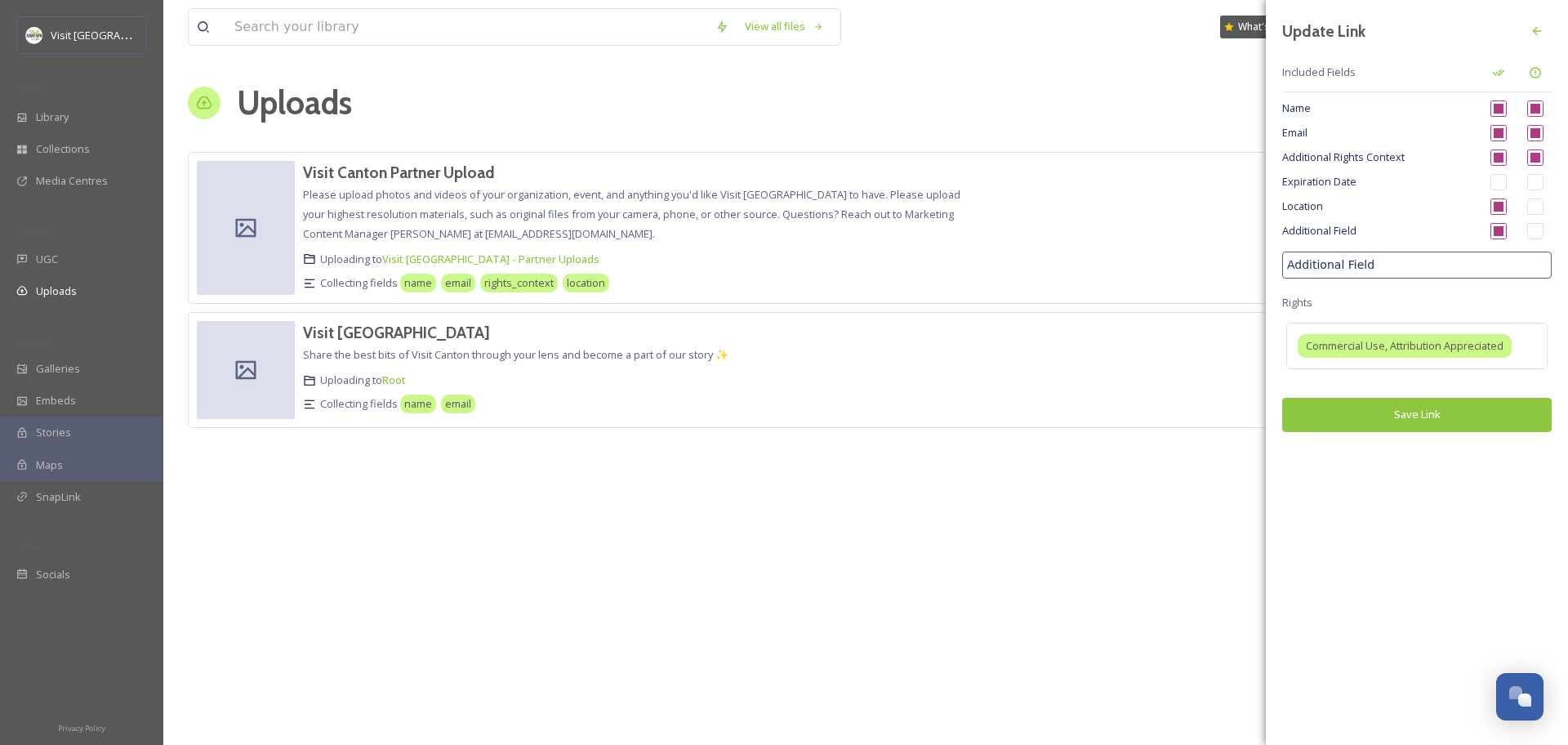
click at [1427, 261] on input "Additional Field" at bounding box center [1416, 265] width 269 height 27
type input "Business Name"
click at [1536, 234] on input "checkbox" at bounding box center [1535, 231] width 16 height 16
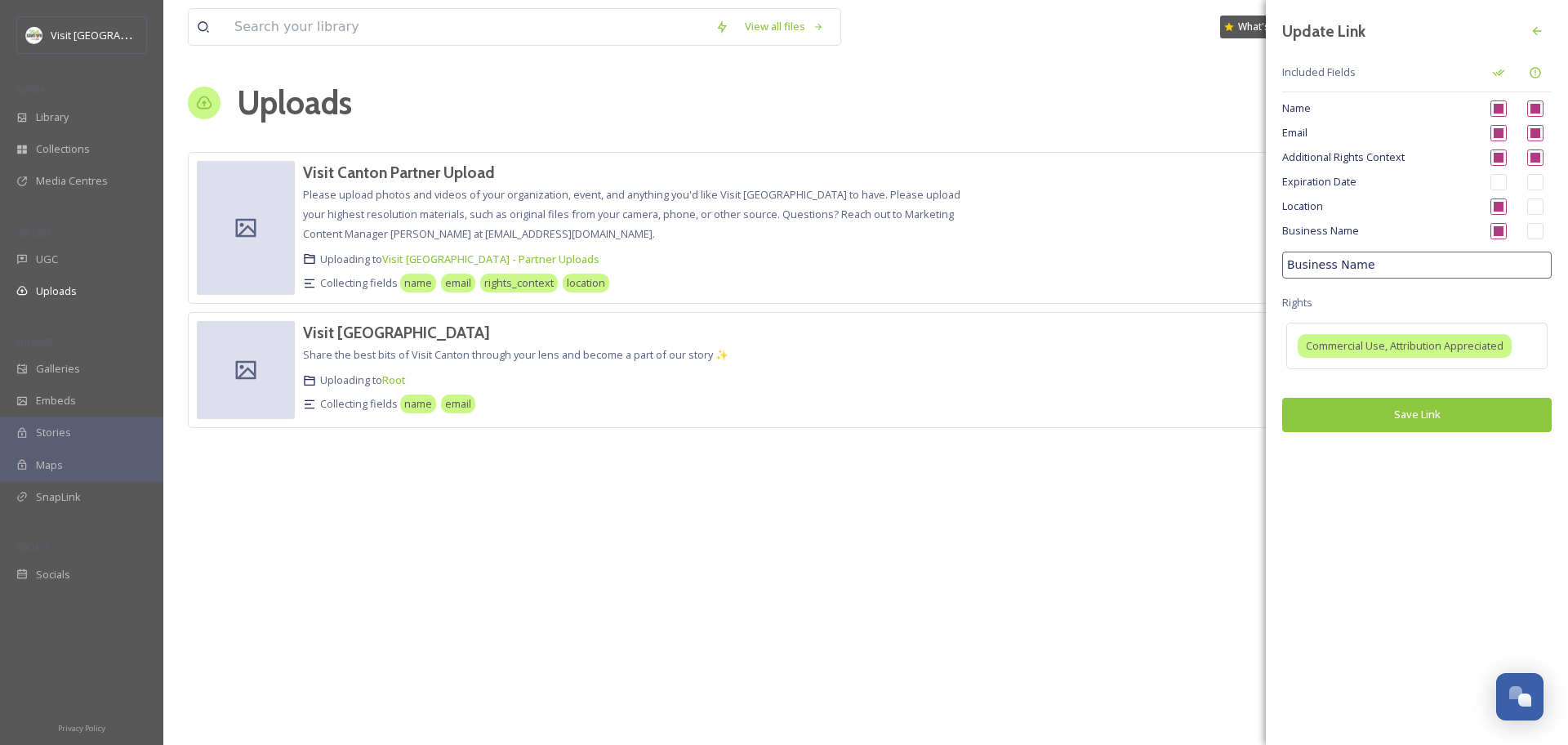
checkbox input "true"
click at [1498, 205] on input "checkbox" at bounding box center [1498, 207] width 16 height 16
checkbox input "false"
click at [1318, 267] on input "Business Name" at bounding box center [1416, 265] width 269 height 27
click at [1337, 235] on span "Business Name" at bounding box center [1380, 231] width 196 height 15
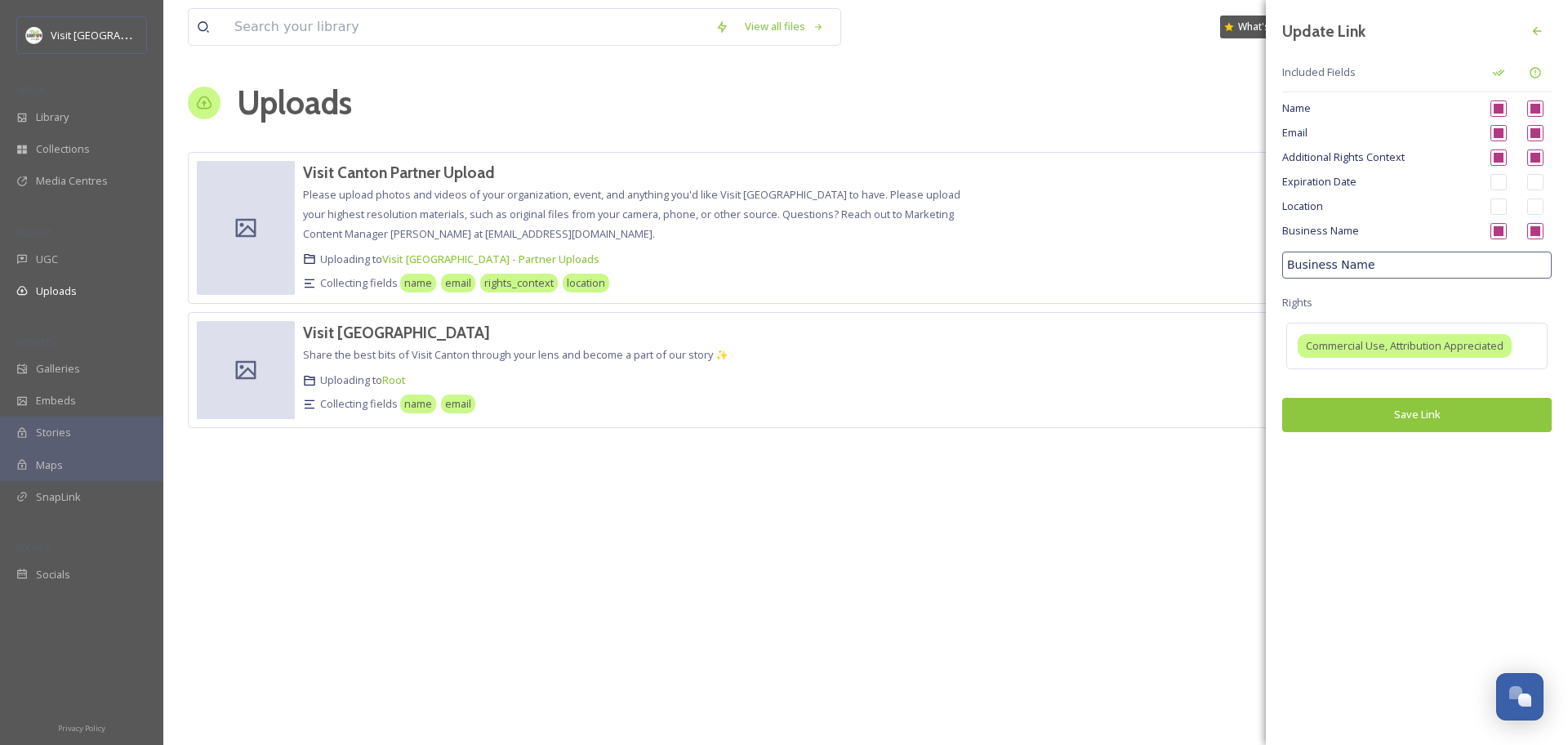
click at [1398, 415] on button "Save Link" at bounding box center [1416, 414] width 269 height 34
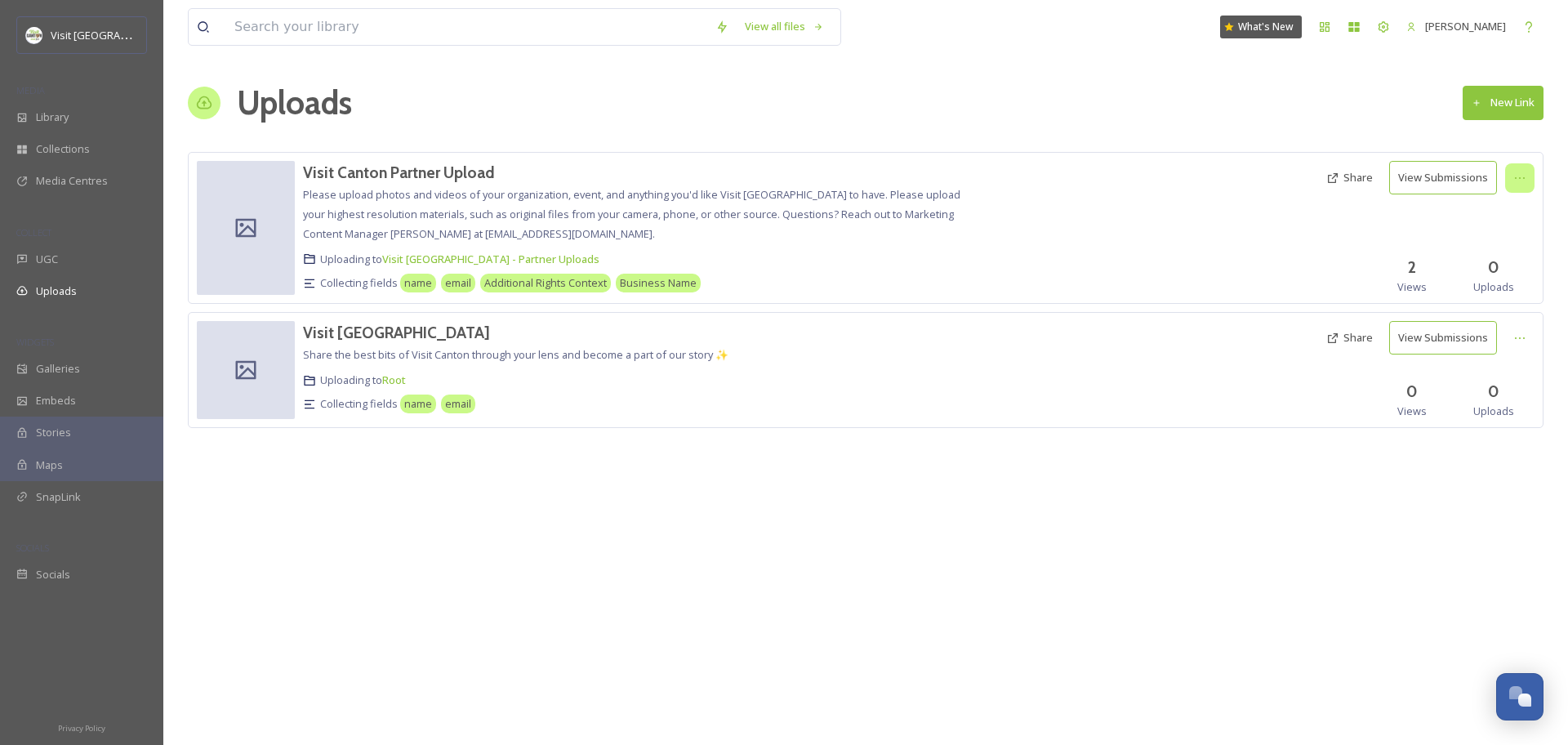
click at [1524, 177] on icon at bounding box center [1521, 179] width 14 height 14
click at [1505, 249] on div "Edit" at bounding box center [1503, 245] width 62 height 32
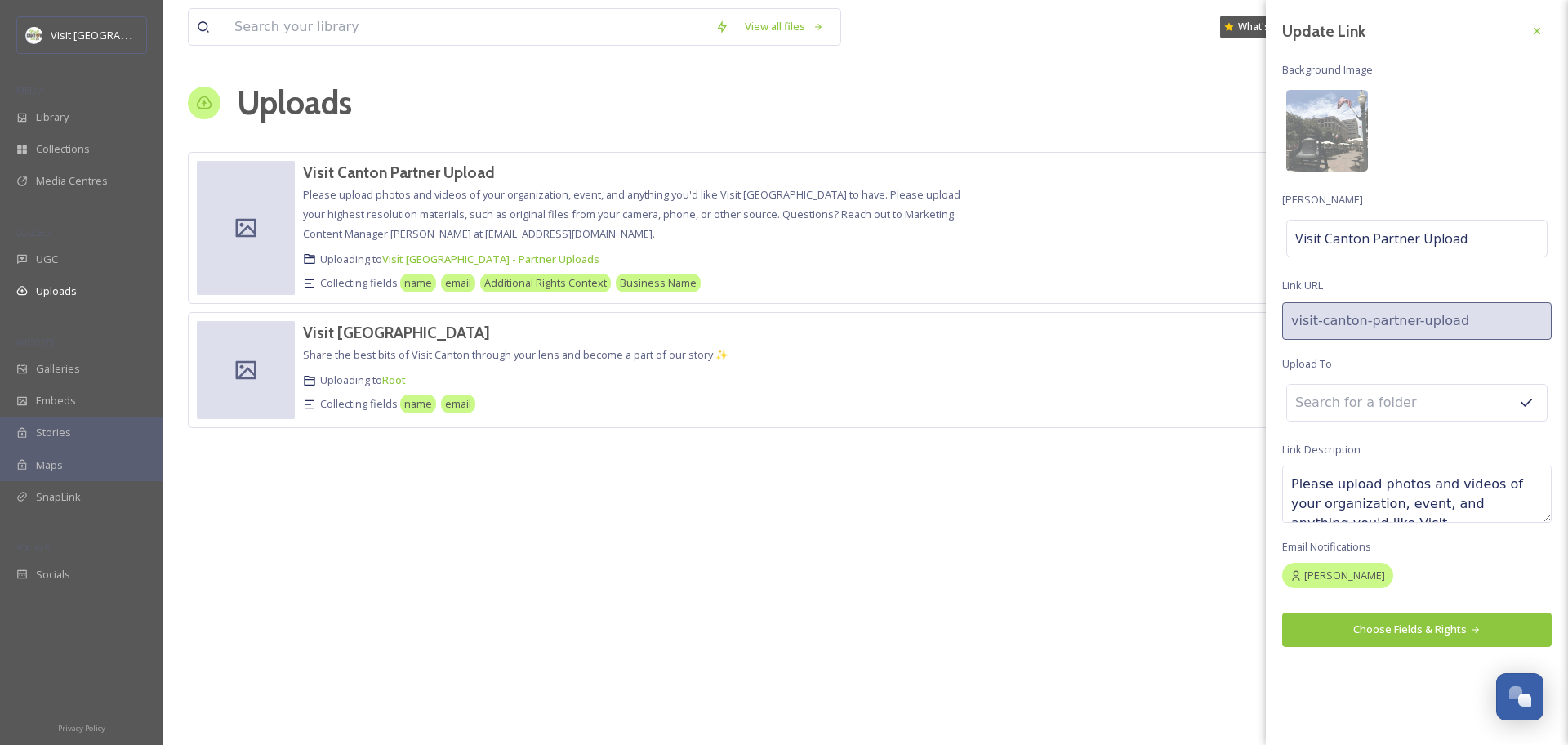
click at [1362, 617] on button "Choose Fields & Rights" at bounding box center [1416, 629] width 269 height 34
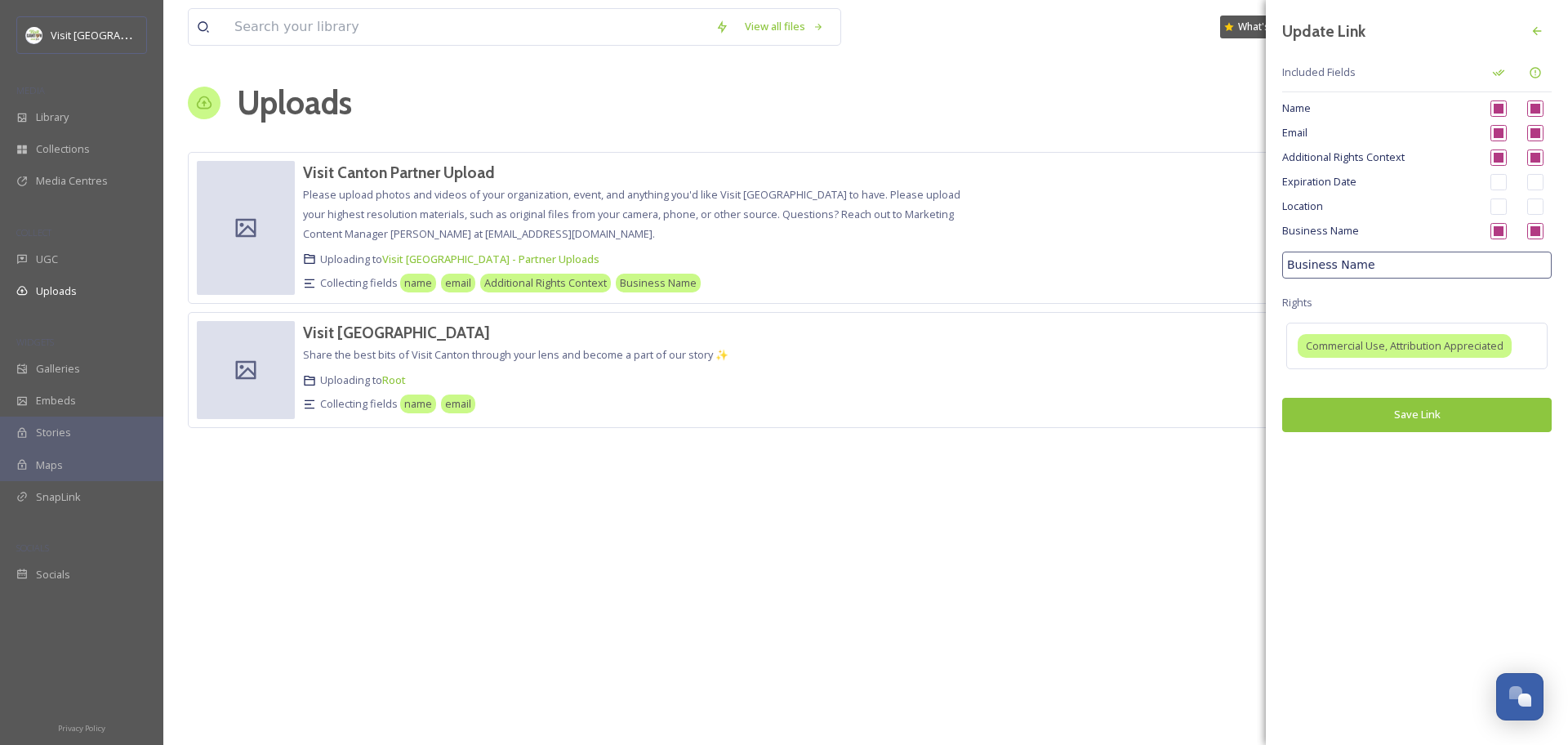
click at [1547, 162] on div "Additional Rights Context" at bounding box center [1416, 157] width 269 height 24
click at [1538, 160] on input "checkbox" at bounding box center [1535, 157] width 16 height 16
checkbox input "false"
click at [1402, 155] on span "Additional Rights Context" at bounding box center [1380, 157] width 196 height 15
click at [1498, 154] on input "checkbox" at bounding box center [1498, 157] width 16 height 16
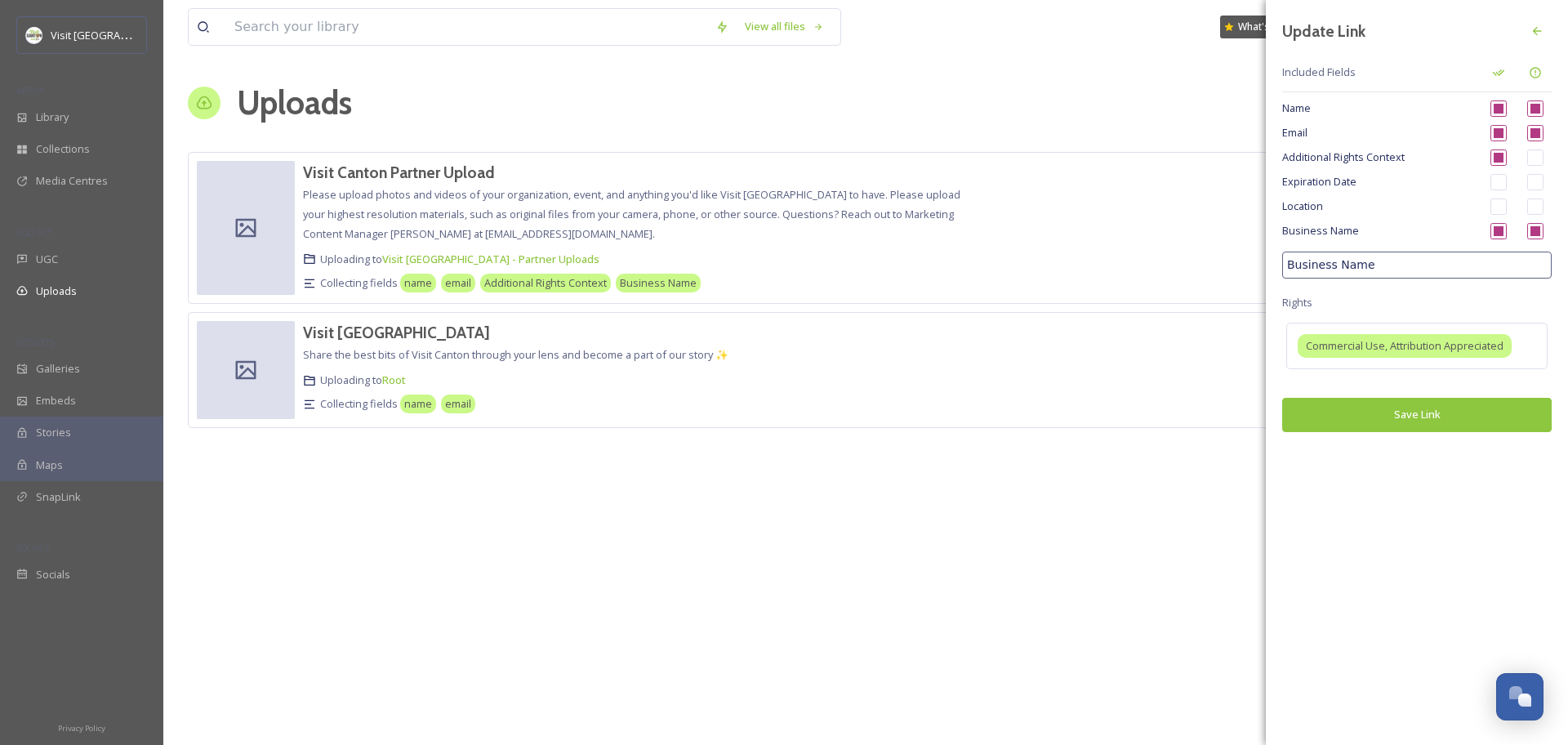
checkbox input "false"
click at [1438, 424] on button "Save Link" at bounding box center [1416, 414] width 269 height 34
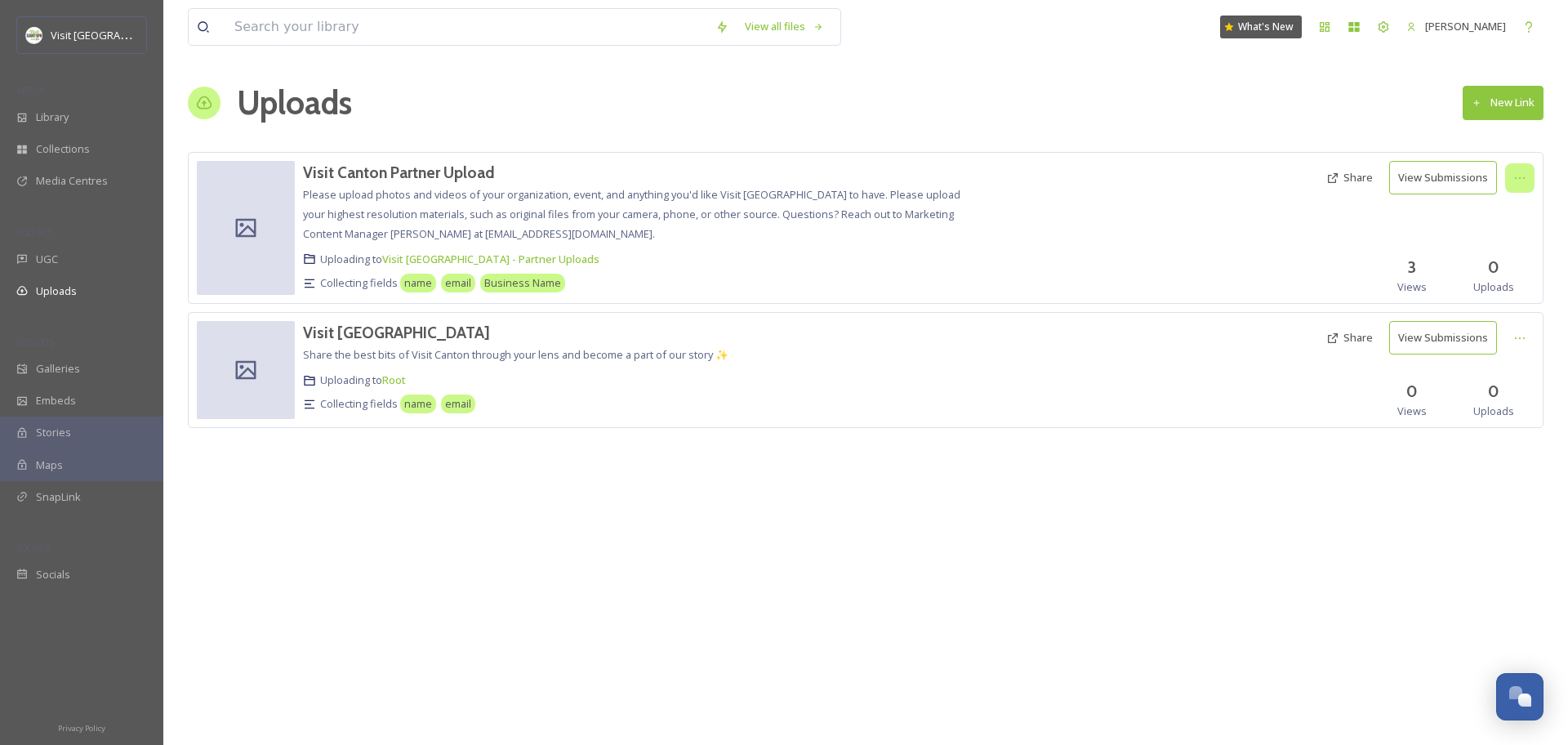
click at [1526, 173] on icon at bounding box center [1521, 179] width 14 height 14
click at [1505, 249] on div "Edit" at bounding box center [1503, 245] width 62 height 32
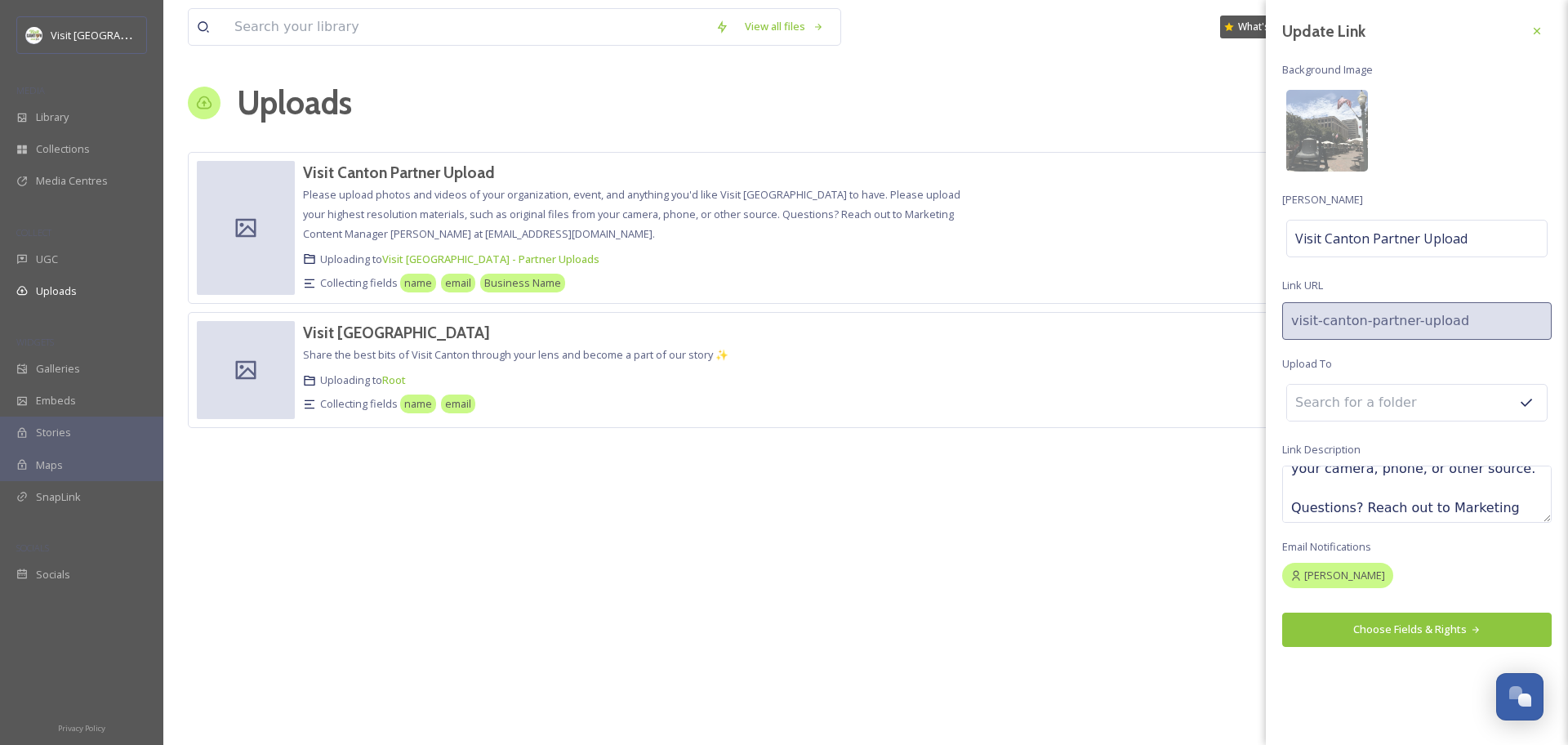
scroll to position [156, 0]
click at [1497, 504] on textarea "Please upload photos and videos of your organization, event, and anything you'd…" at bounding box center [1416, 493] width 269 height 57
click at [1520, 488] on textarea "Please upload photos and videos of your organization, event, and anything you'd…" at bounding box center [1416, 493] width 269 height 57
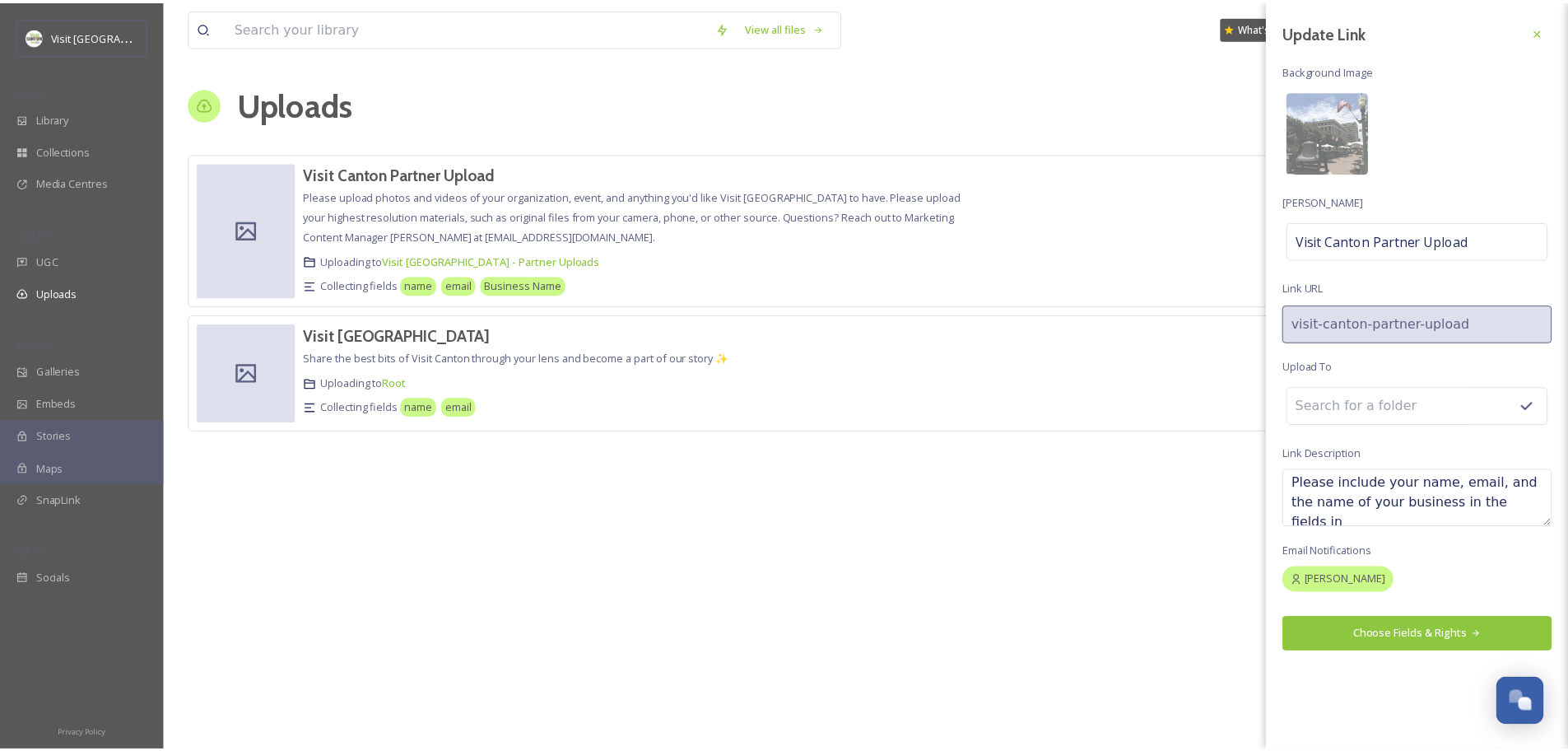
scroll to position [183, 0]
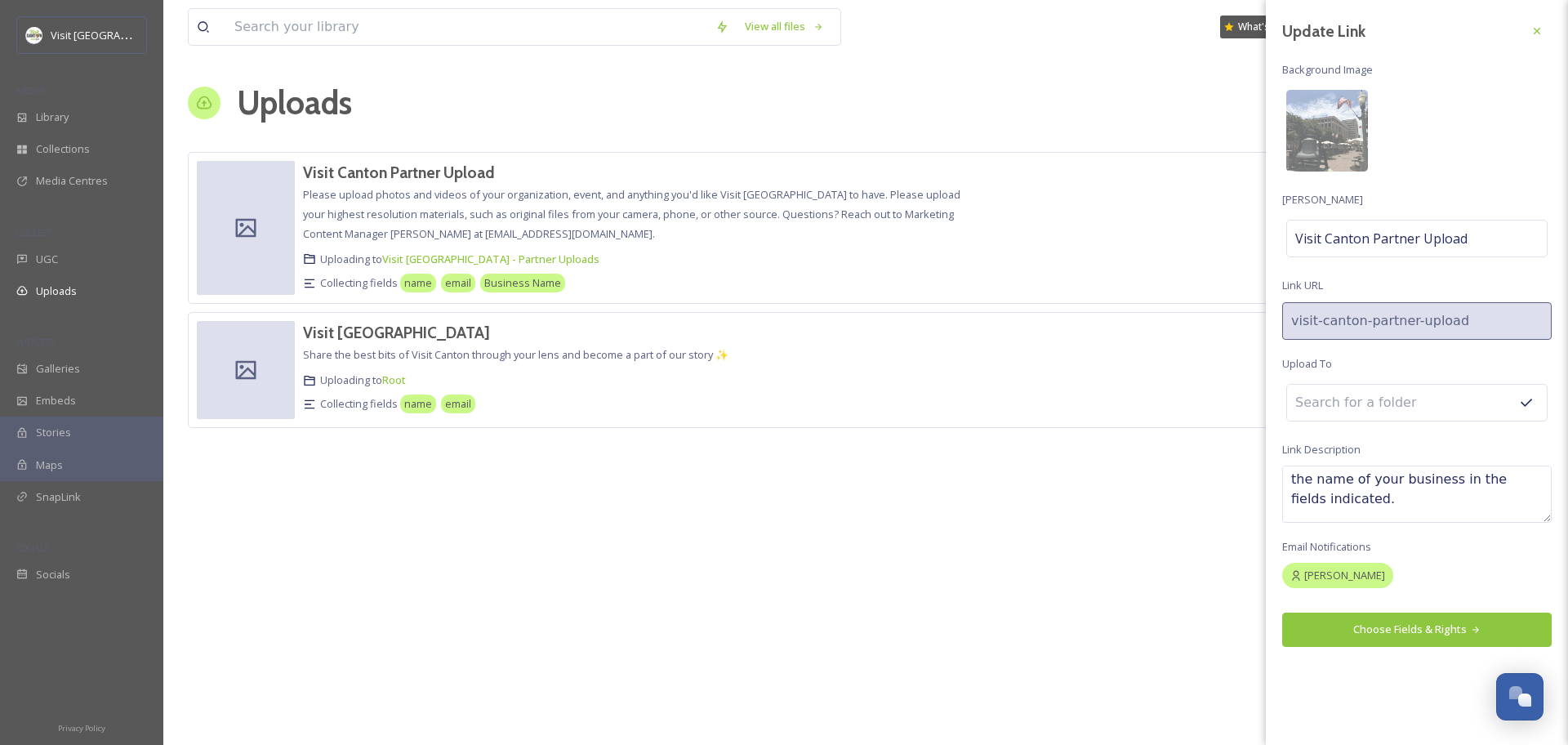
type textarea "Please upload photos and videos of your organization, event, and anything you'd…"
click at [1457, 634] on button "Choose Fields & Rights" at bounding box center [1416, 629] width 269 height 34
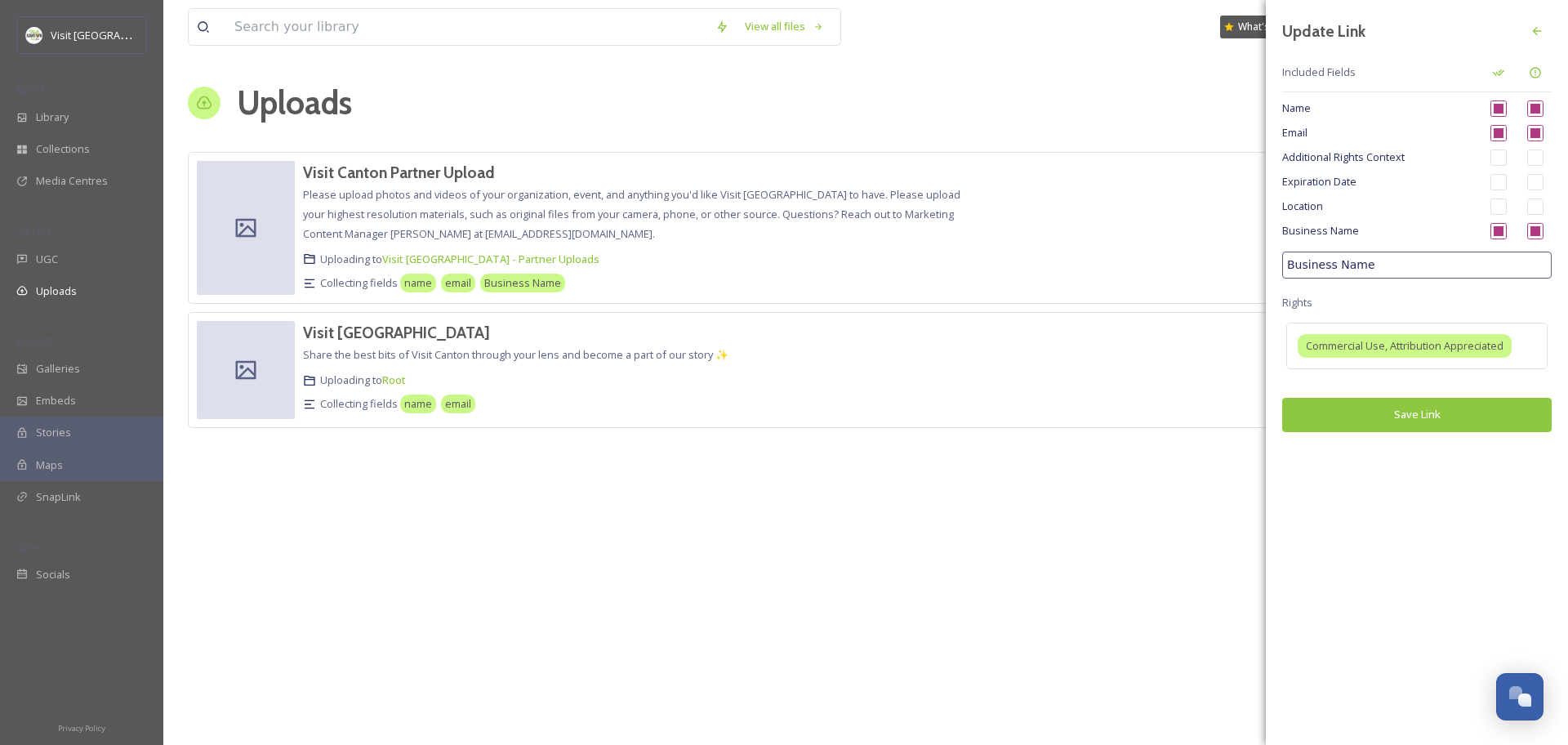
click at [1426, 418] on button "Save Link" at bounding box center [1416, 414] width 269 height 34
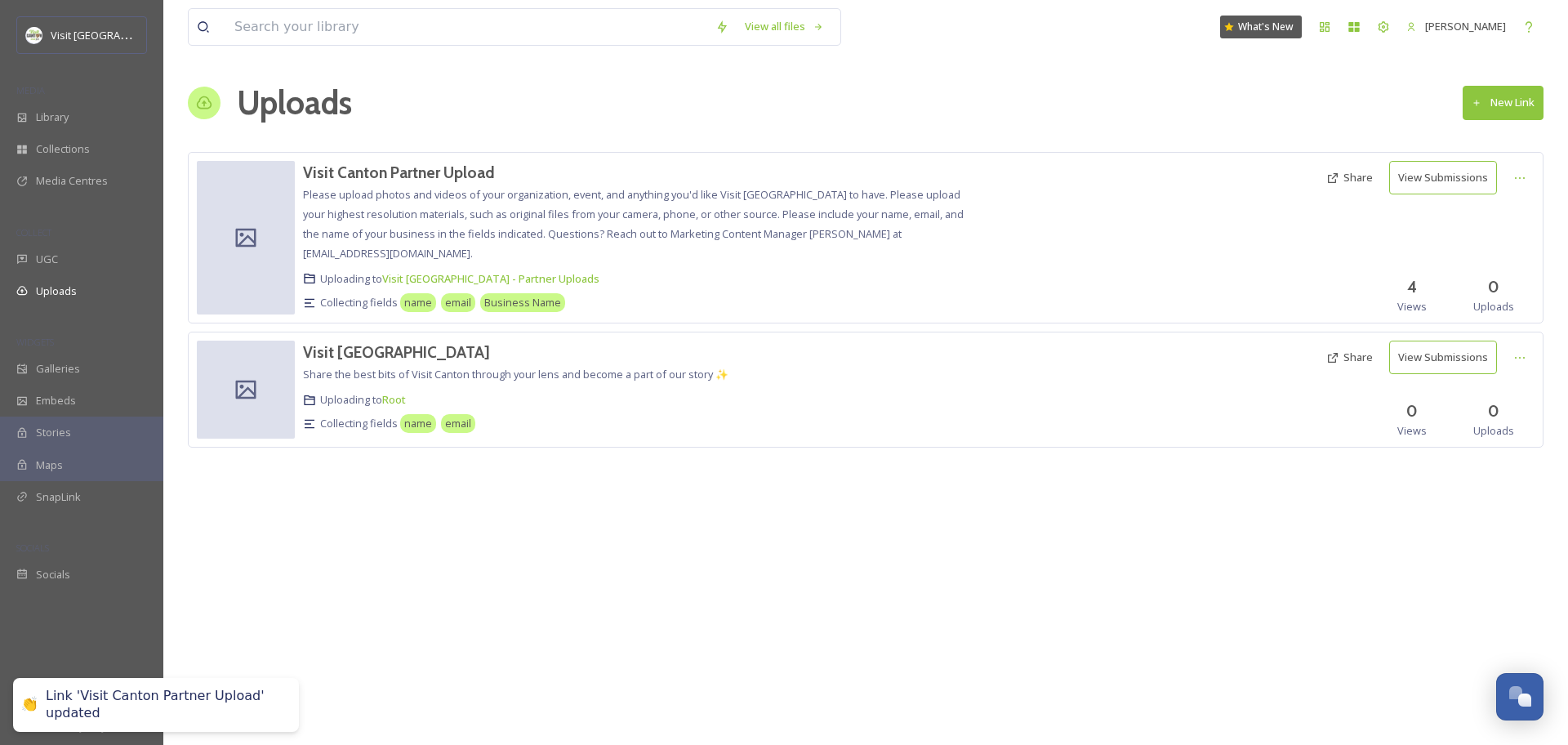
click at [1358, 177] on button "Share" at bounding box center [1349, 178] width 63 height 32
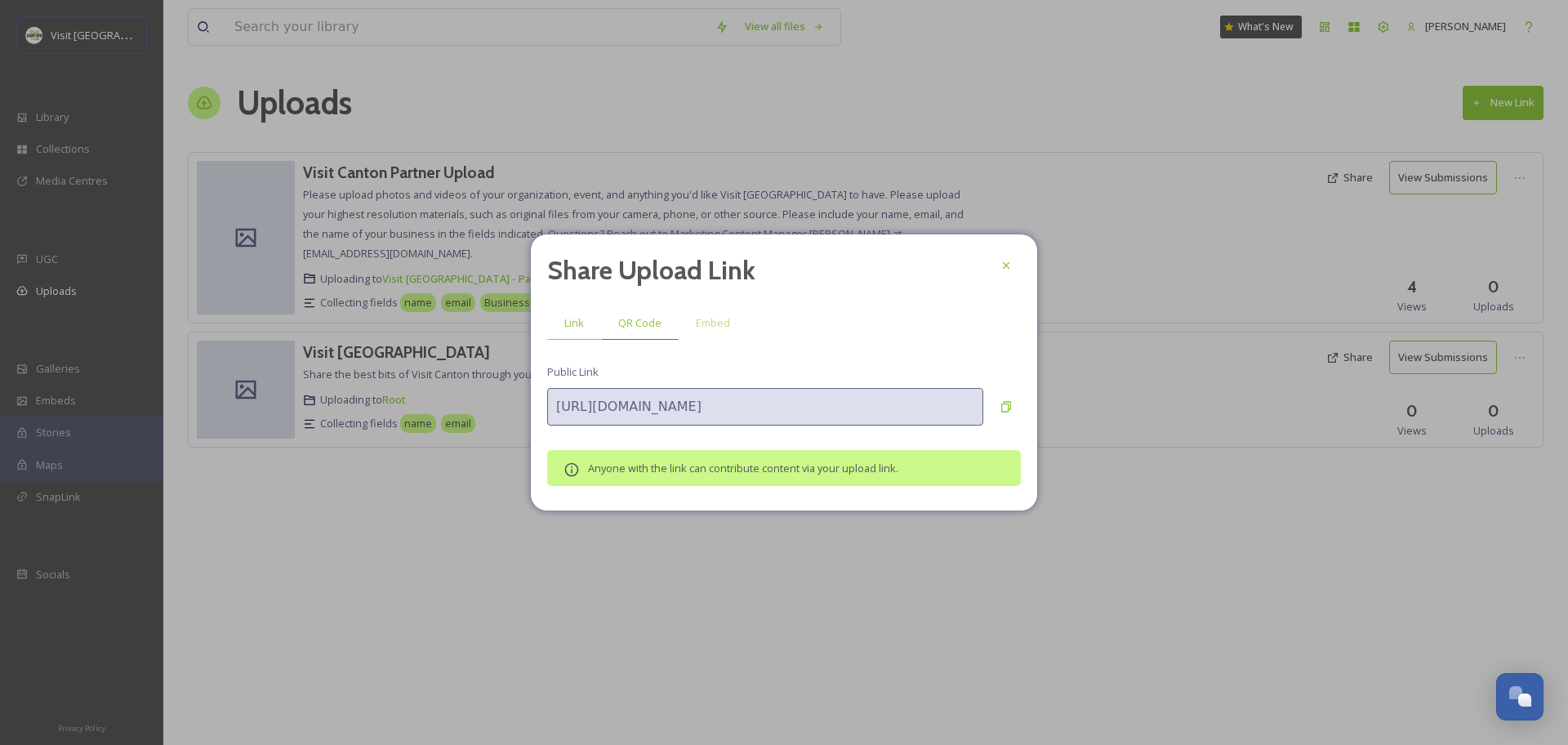
click at [647, 317] on span "QR Code" at bounding box center [639, 323] width 43 height 15
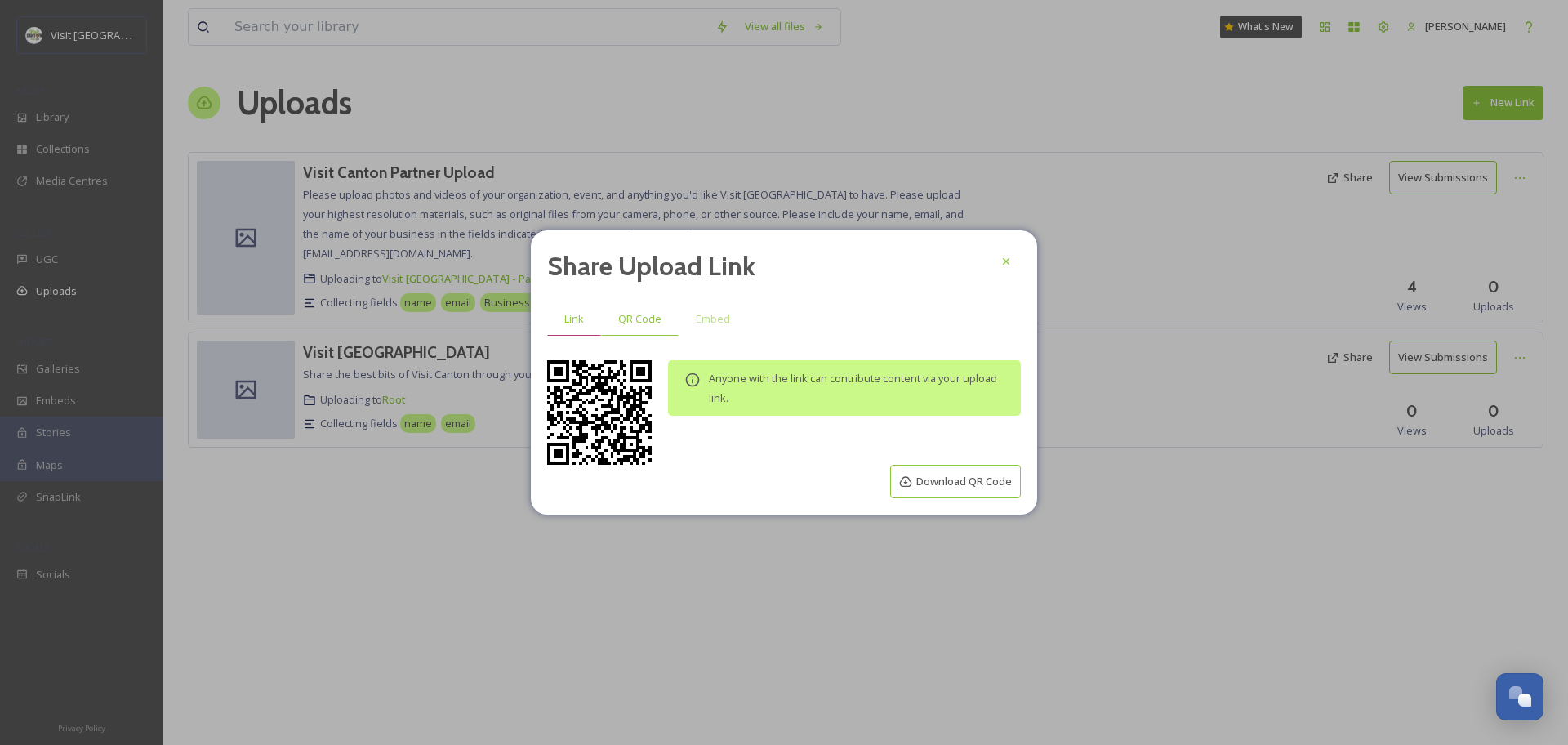
click at [581, 317] on span "Link" at bounding box center [574, 318] width 19 height 15
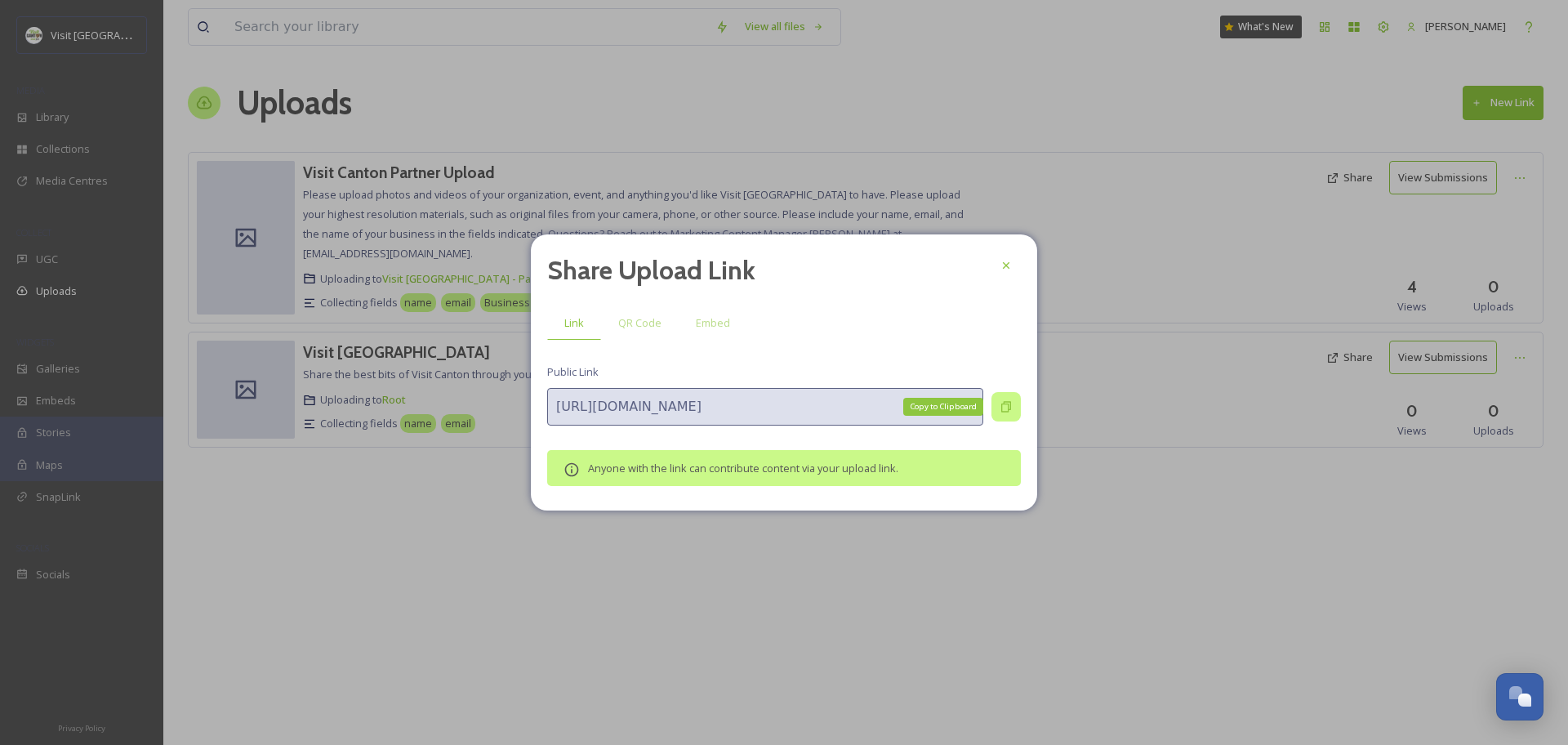
click at [998, 405] on div "Copy to Clipboard" at bounding box center [1006, 406] width 29 height 29
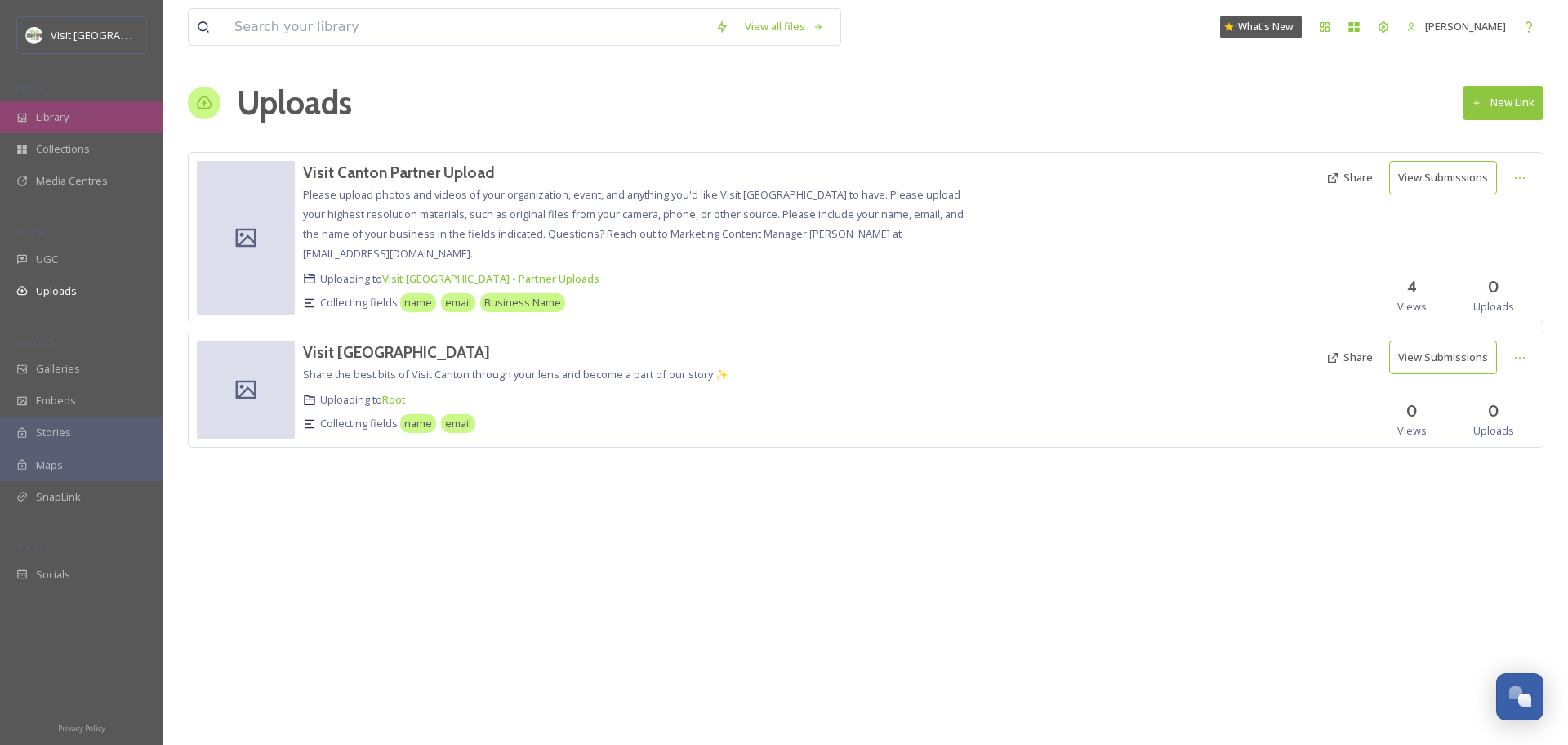
click at [62, 122] on span "Library" at bounding box center [52, 117] width 33 height 15
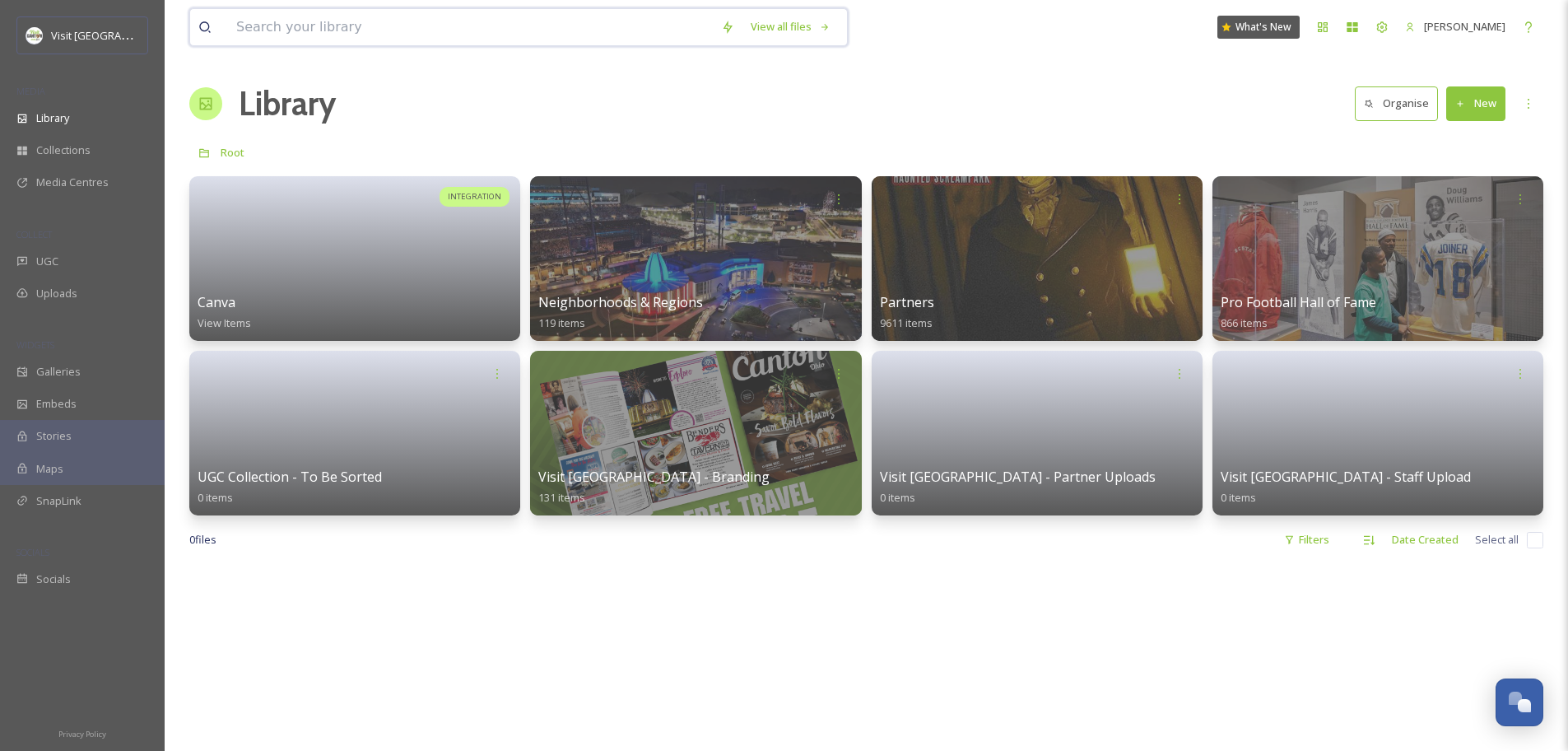
click at [494, 28] on input at bounding box center [470, 26] width 484 height 36
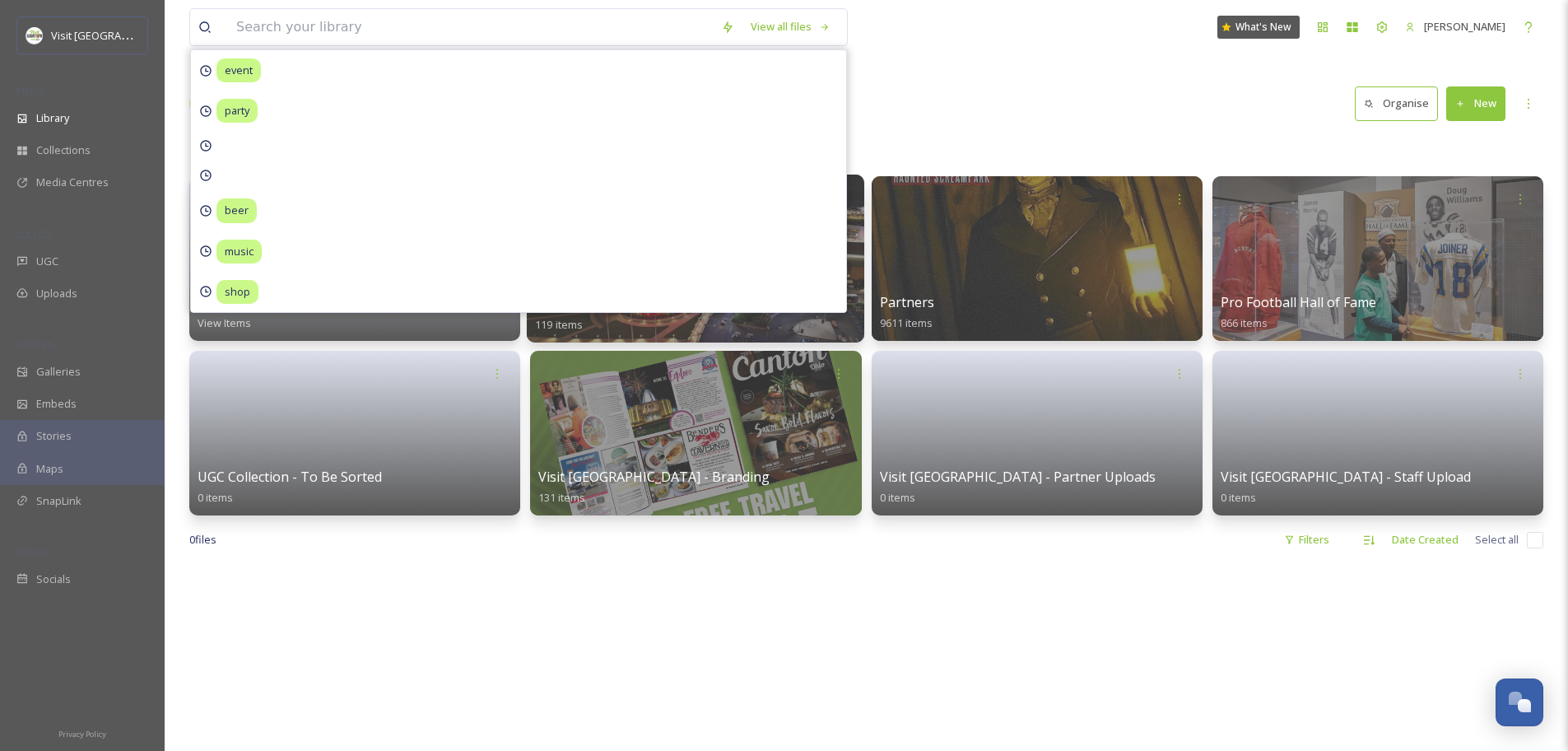
click at [686, 329] on div "Neighborhoods & Regions 119 items" at bounding box center [695, 313] width 321 height 41
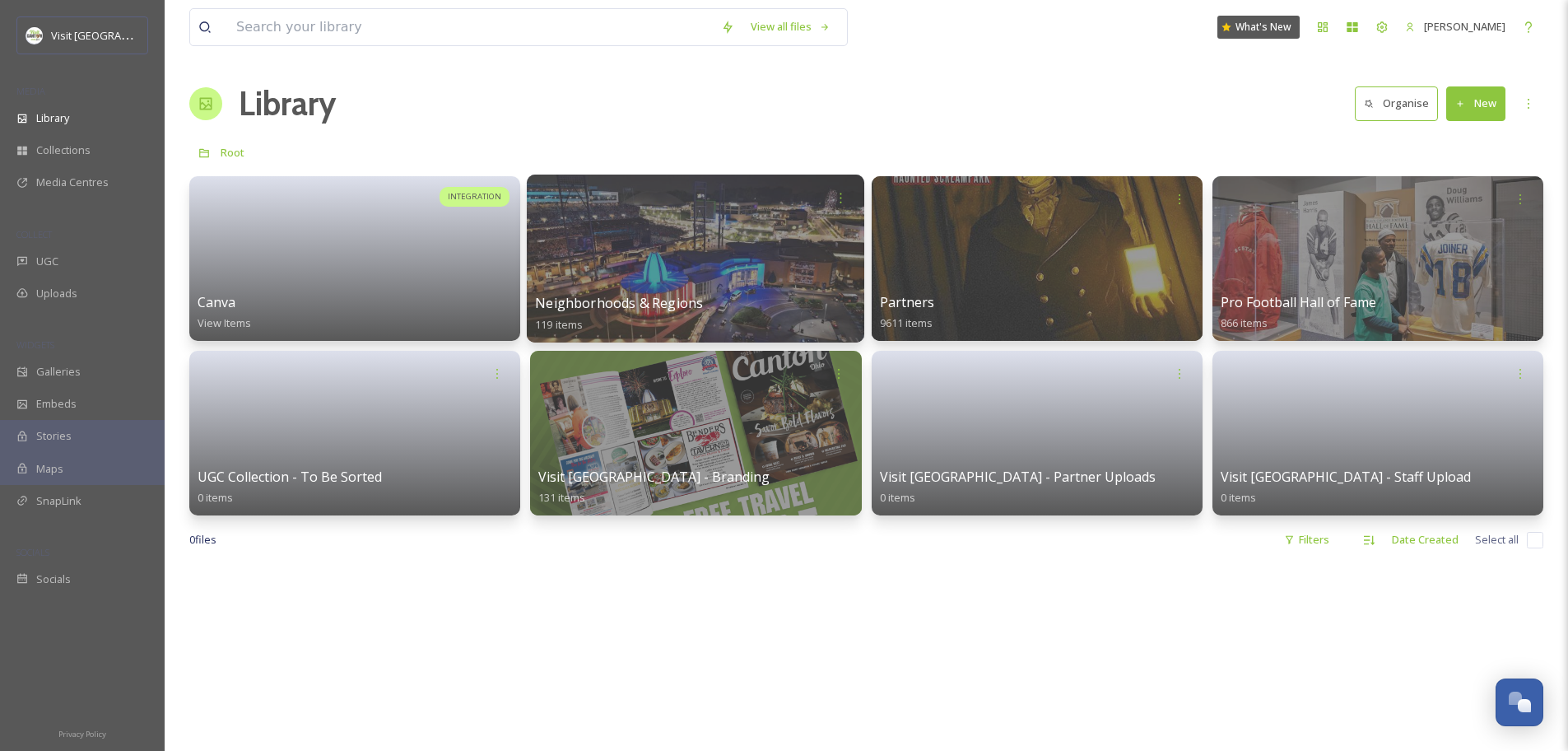
click at [635, 232] on div at bounding box center [695, 258] width 338 height 168
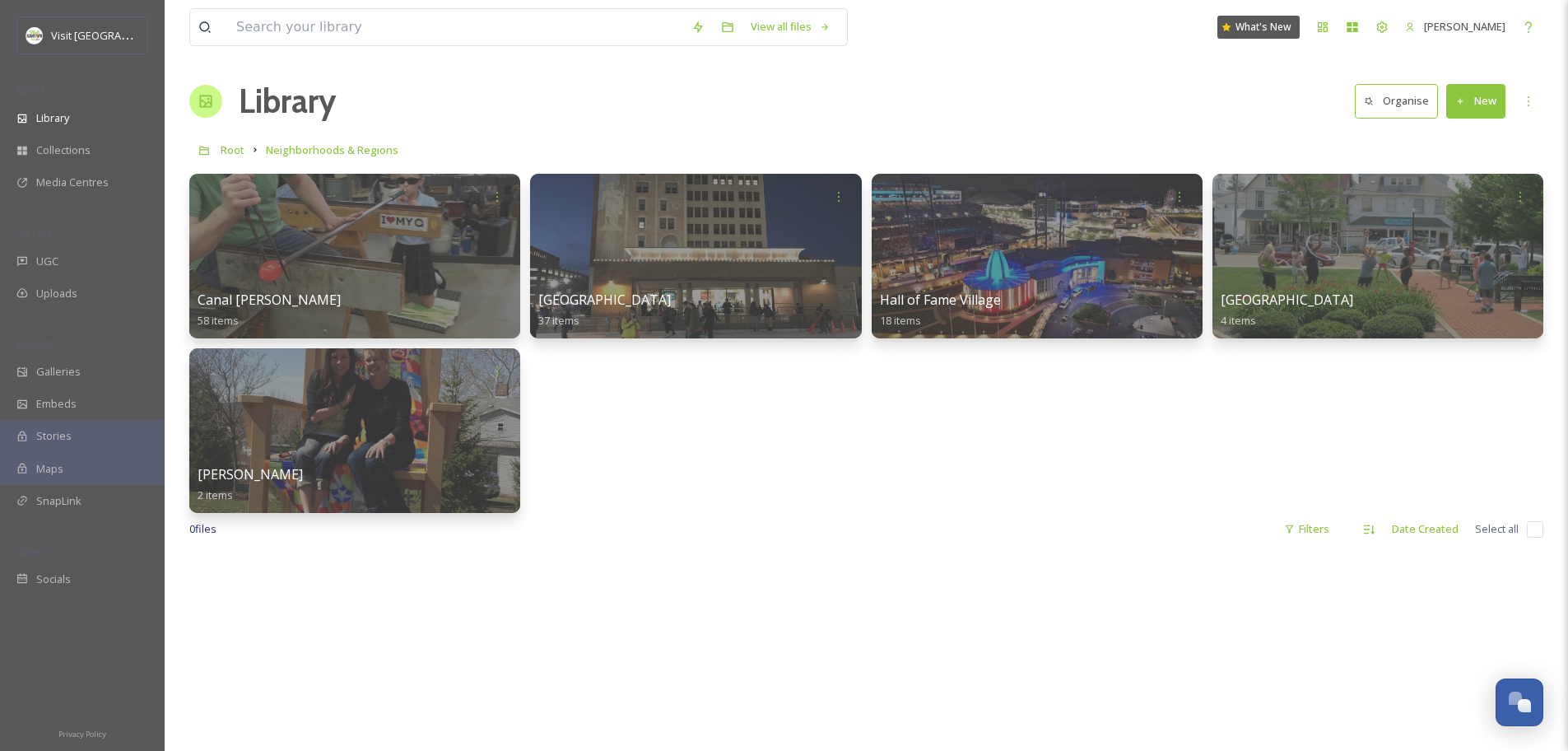
scroll to position [3, 0]
click at [246, 149] on div "Root Neighborhoods & Regions" at bounding box center [867, 149] width 1354 height 31
click at [240, 152] on span "Root" at bounding box center [232, 149] width 24 height 15
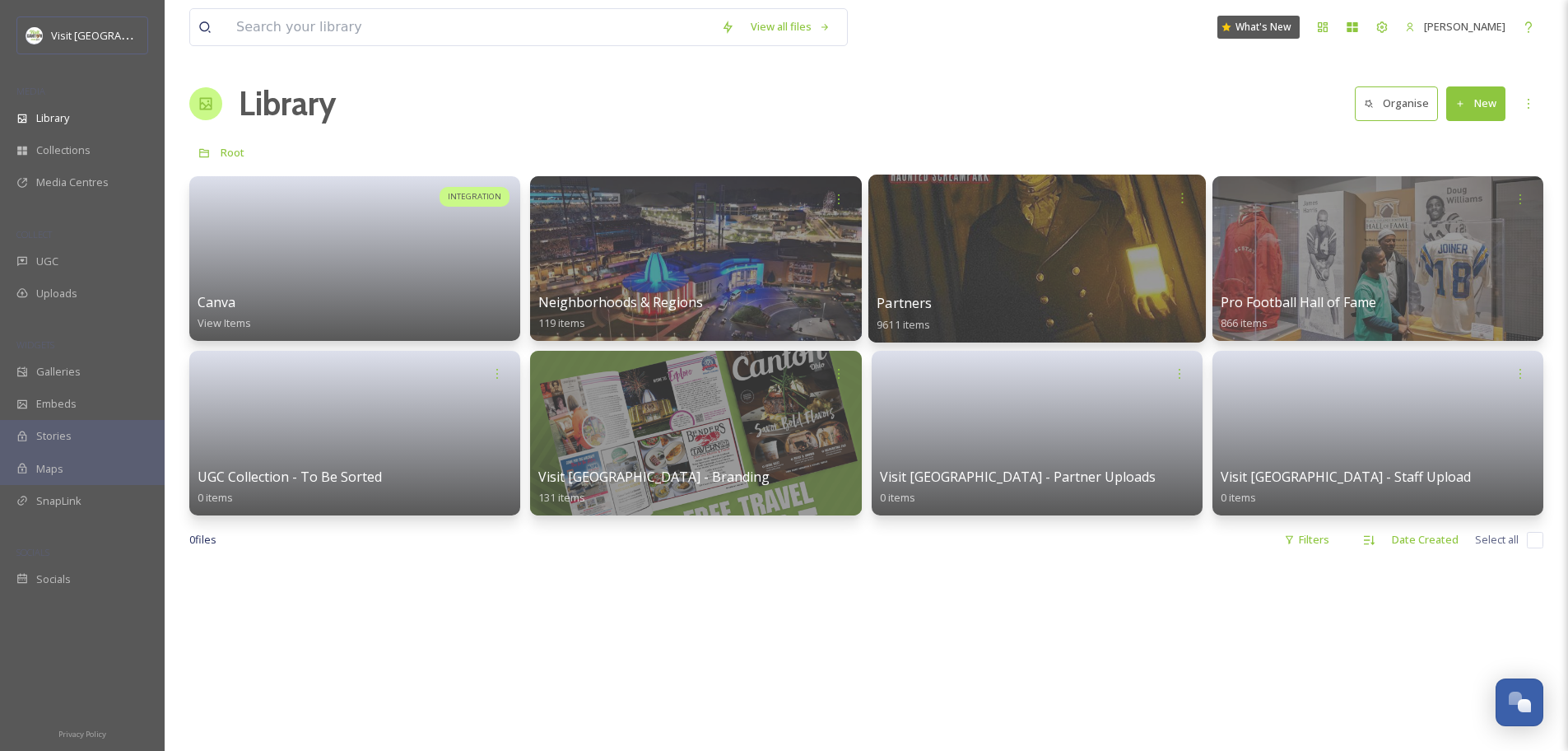
click at [968, 278] on div at bounding box center [1036, 258] width 338 height 168
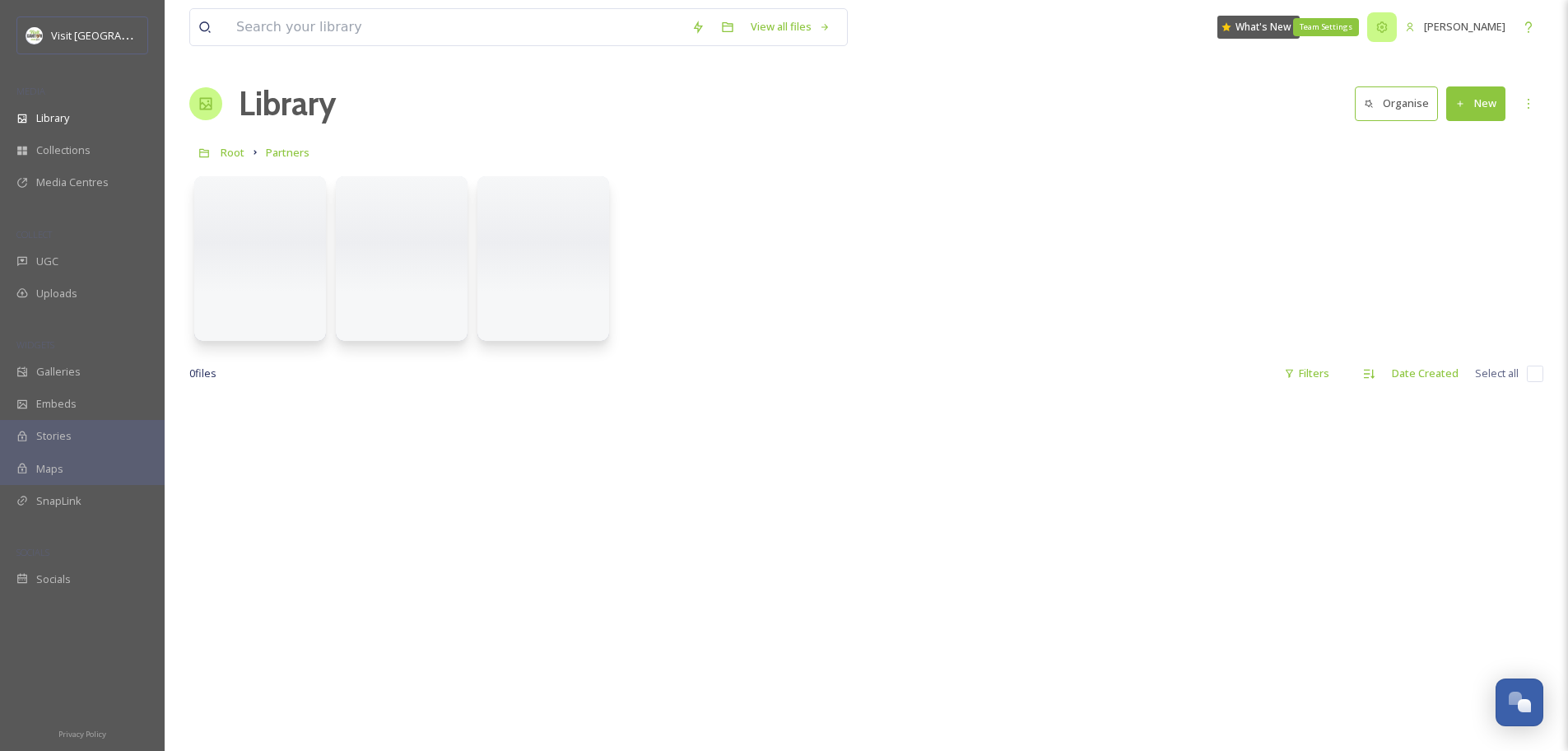
click at [1377, 29] on icon at bounding box center [1381, 26] width 11 height 11
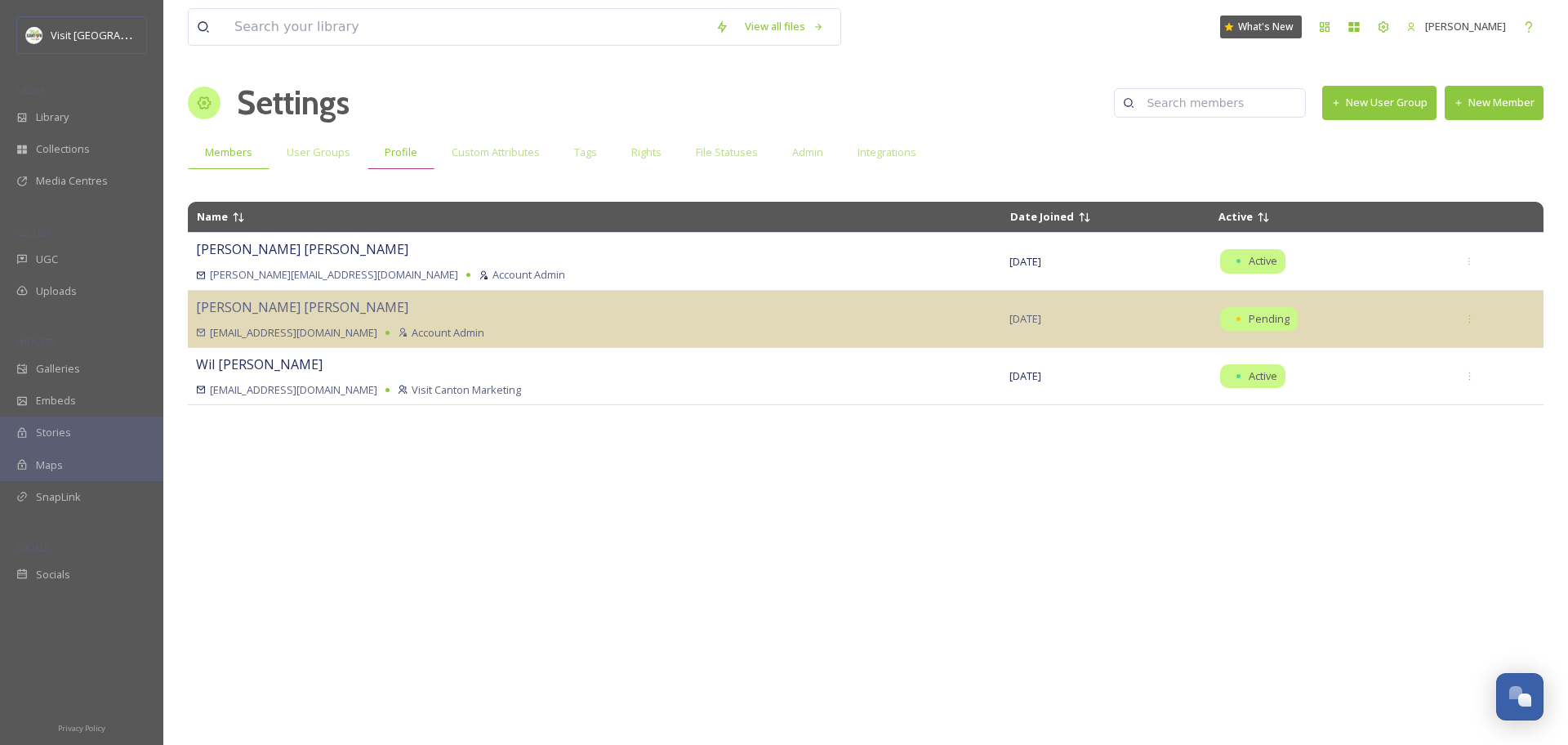
click at [392, 156] on span "Profile" at bounding box center [401, 152] width 33 height 15
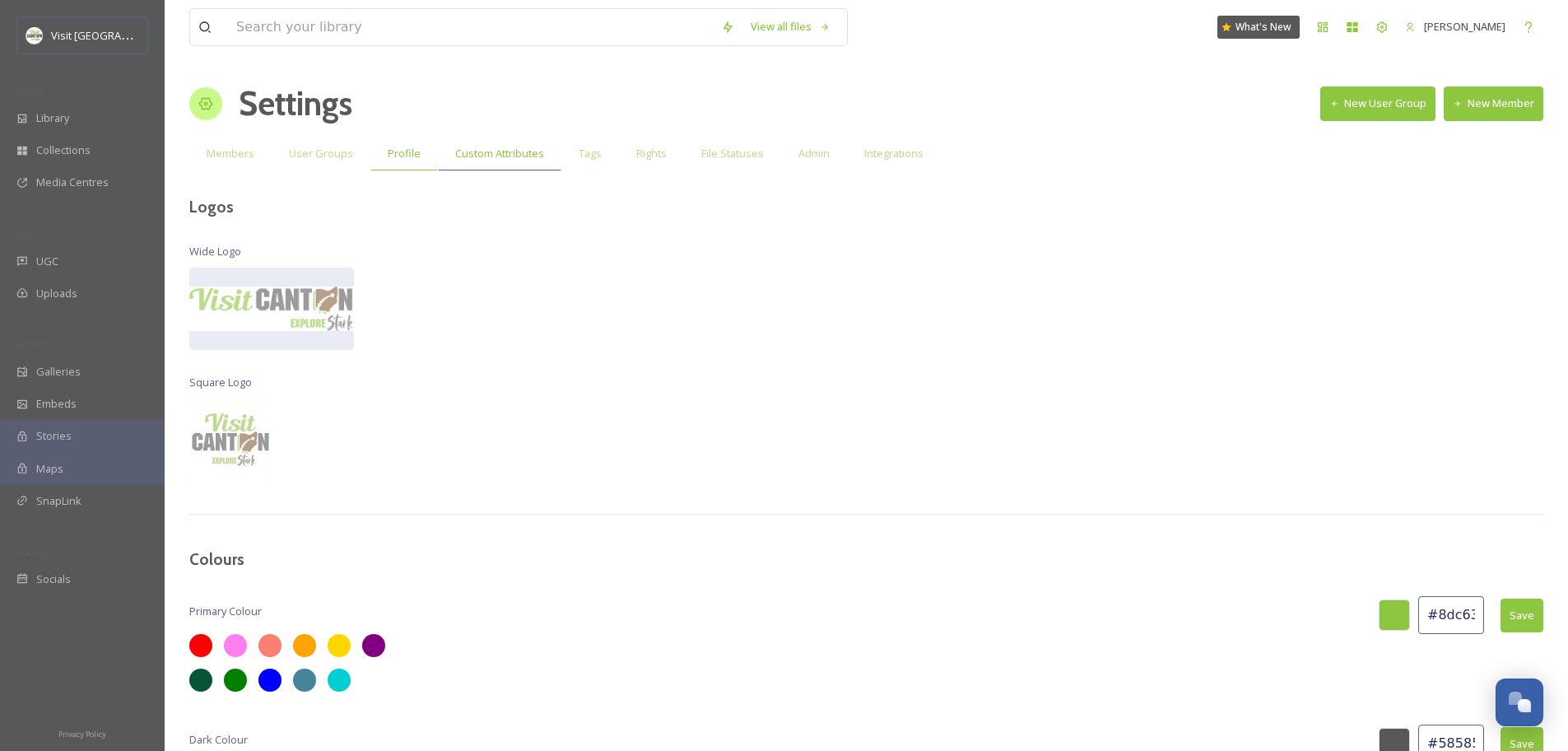
click at [495, 152] on span "Custom Attributes" at bounding box center [499, 154] width 89 height 16
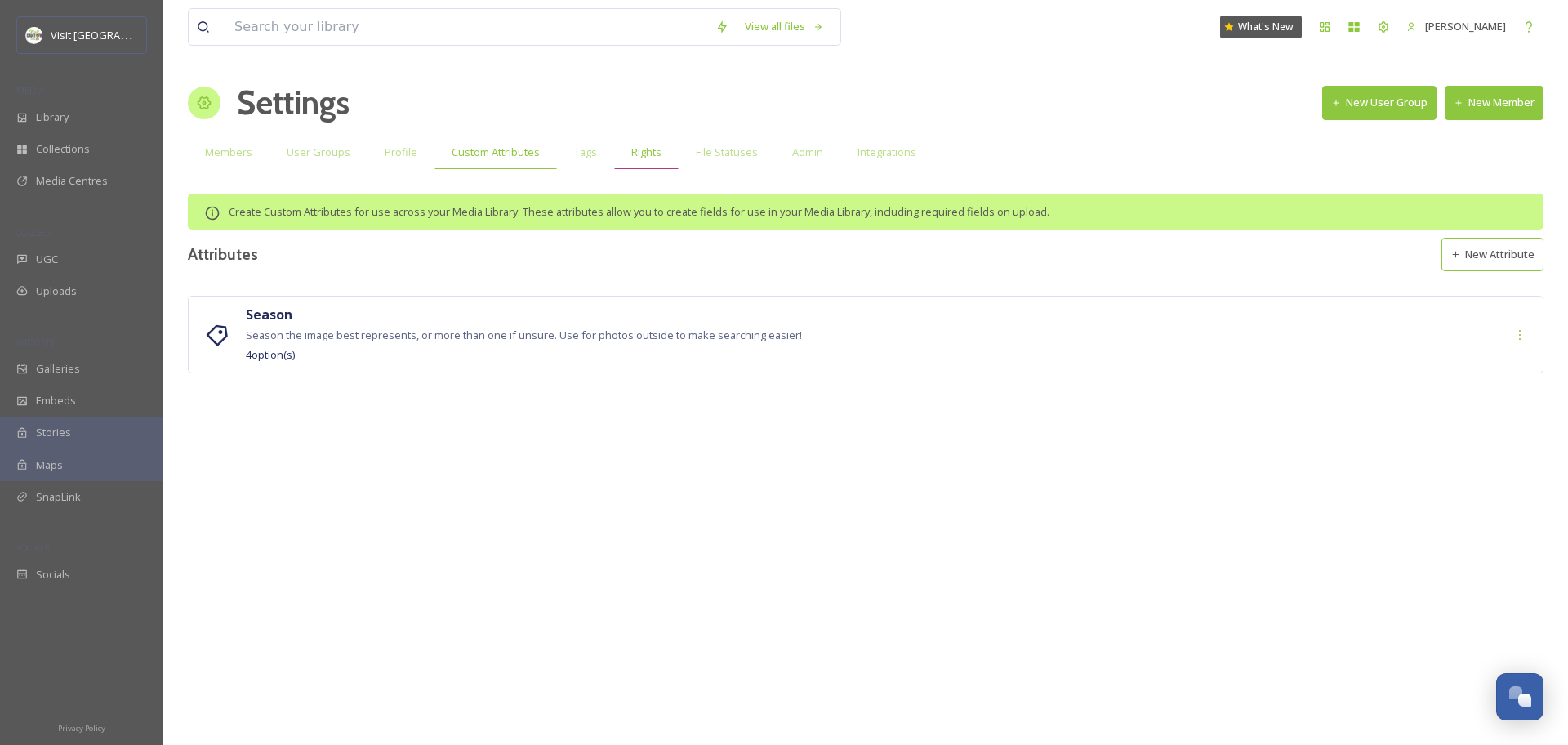
click at [647, 152] on span "Rights" at bounding box center [646, 152] width 30 height 15
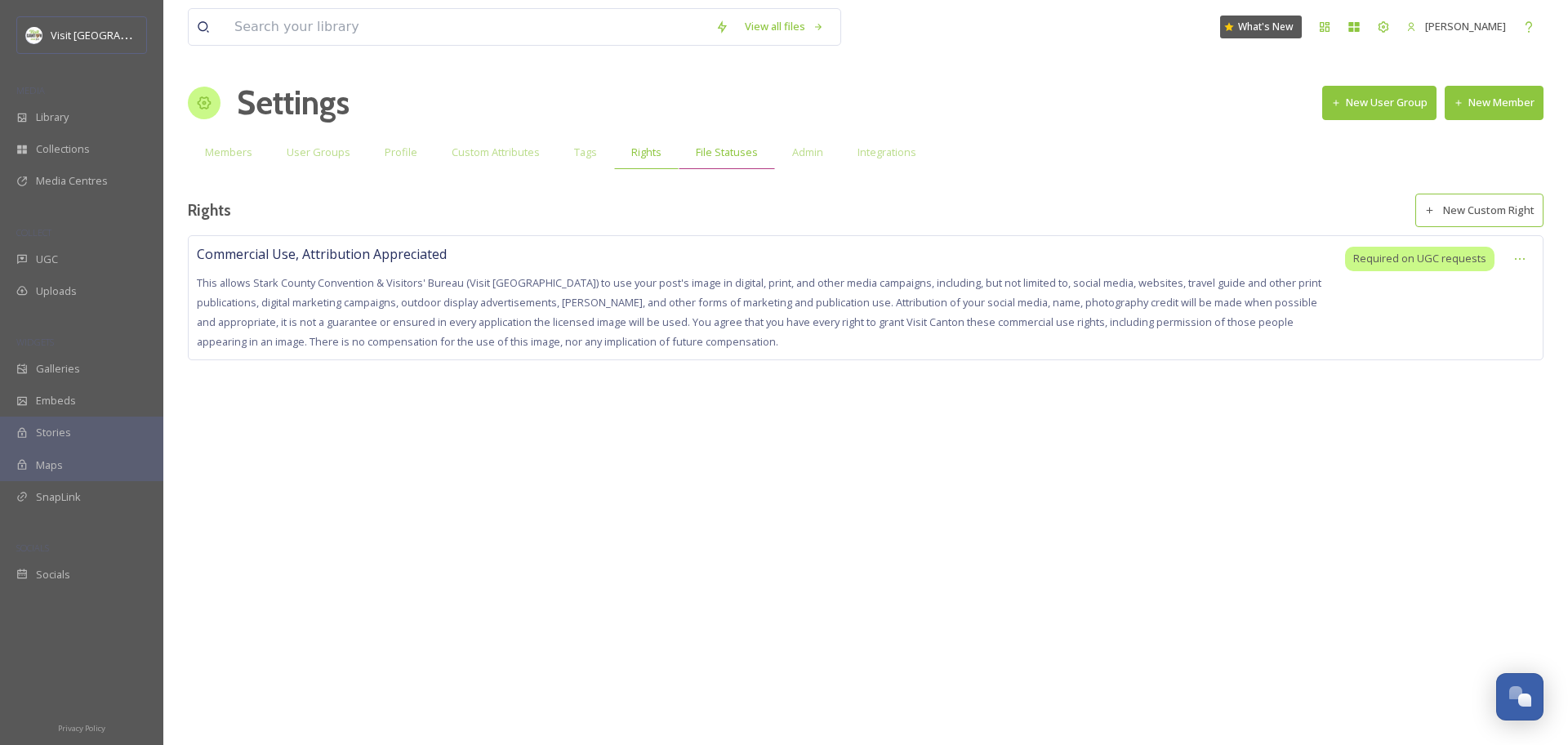
click at [727, 155] on span "File Statuses" at bounding box center [727, 152] width 62 height 15
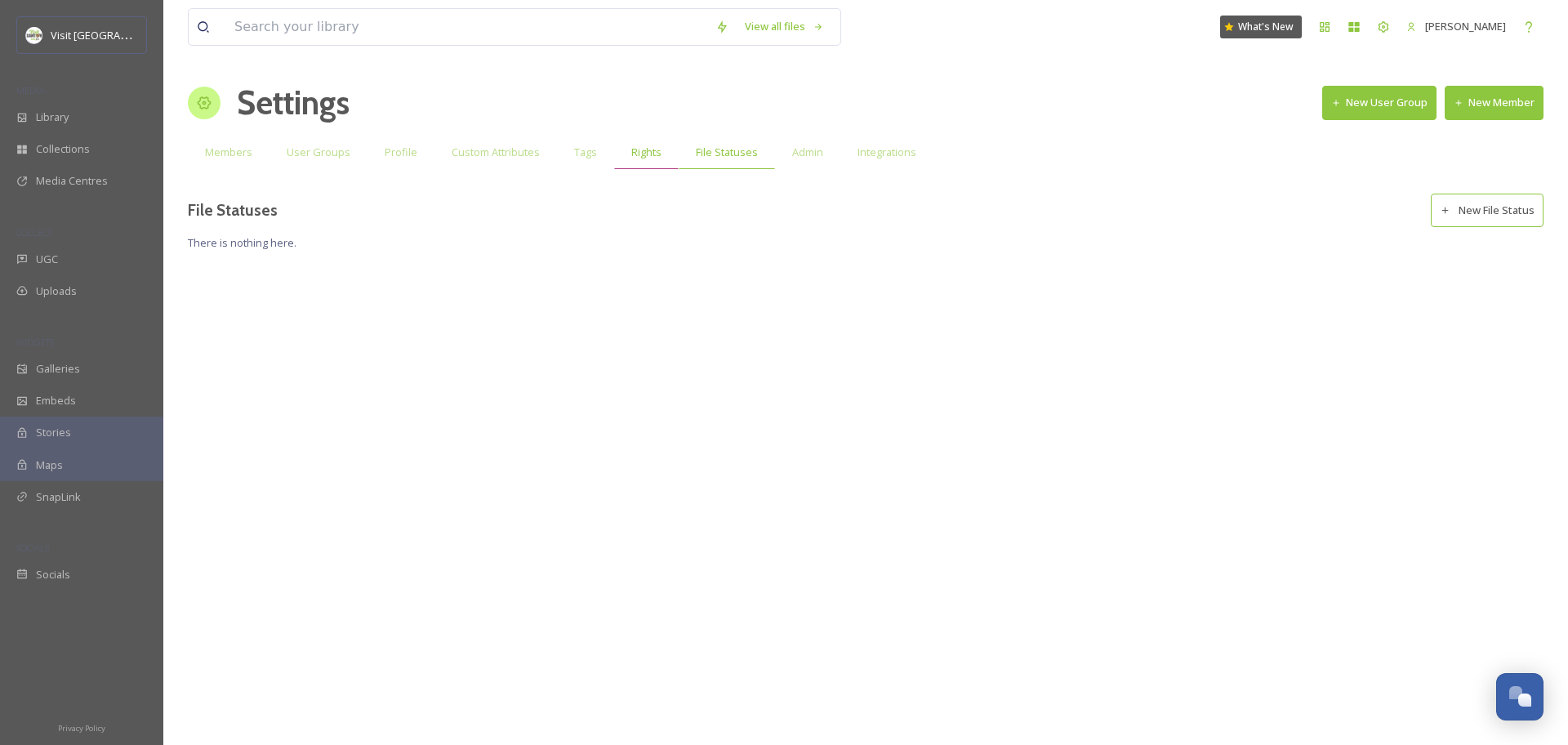
click at [631, 155] on span "Rights" at bounding box center [646, 152] width 30 height 15
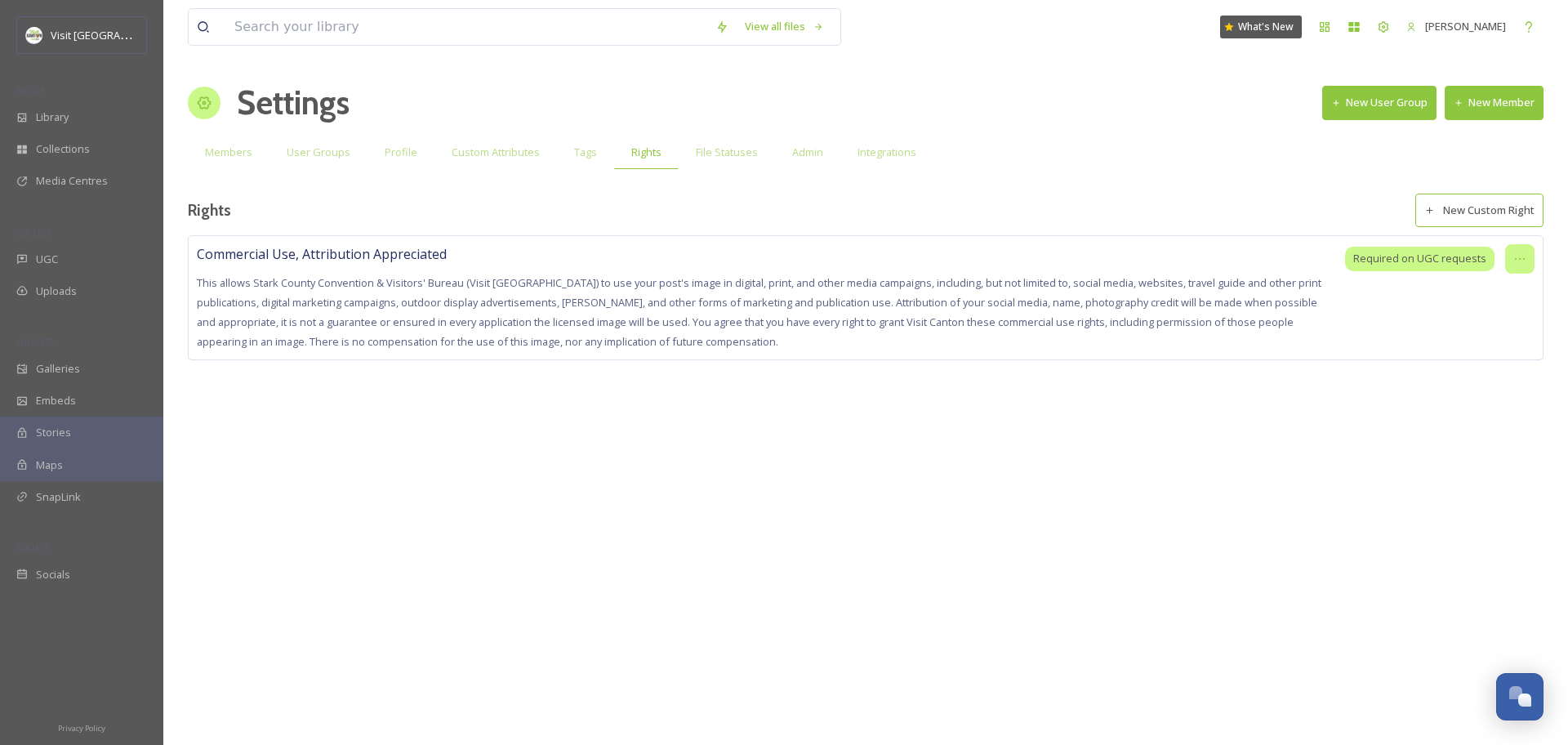
click at [1520, 256] on icon at bounding box center [1521, 259] width 14 height 14
click at [1497, 319] on span "Edit Right" at bounding box center [1481, 327] width 45 height 15
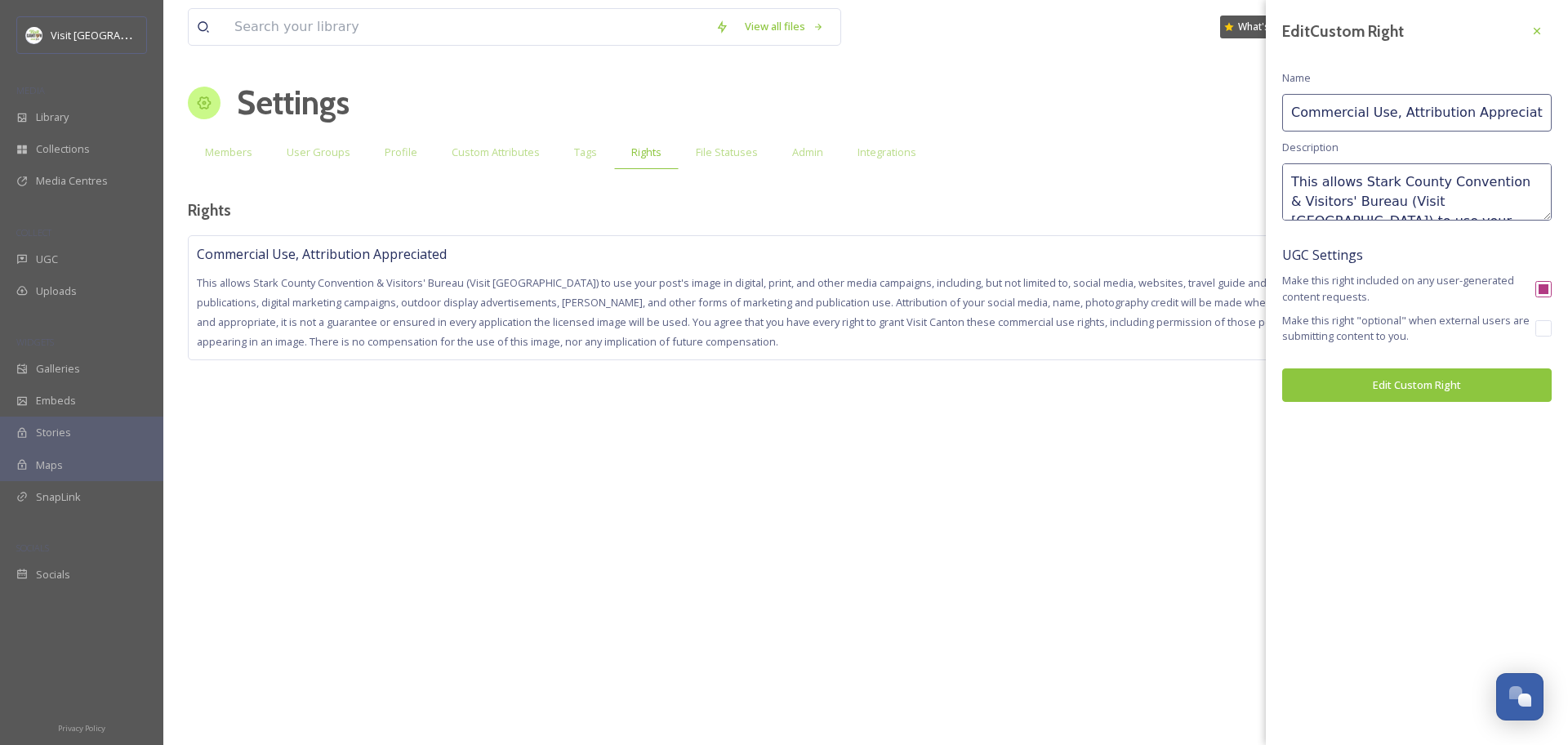
click at [1425, 194] on textarea "This allows Stark County Convention & Visitors' Bureau (Visit Canton) to use yo…" at bounding box center [1416, 191] width 269 height 57
drag, startPoint x: 1355, startPoint y: 184, endPoint x: 1317, endPoint y: 194, distance: 39.3
click at [1317, 194] on textarea "This allows Stark County Convention & Visitors' Bureau (Visit Canton) to use yo…" at bounding box center [1416, 191] width 269 height 57
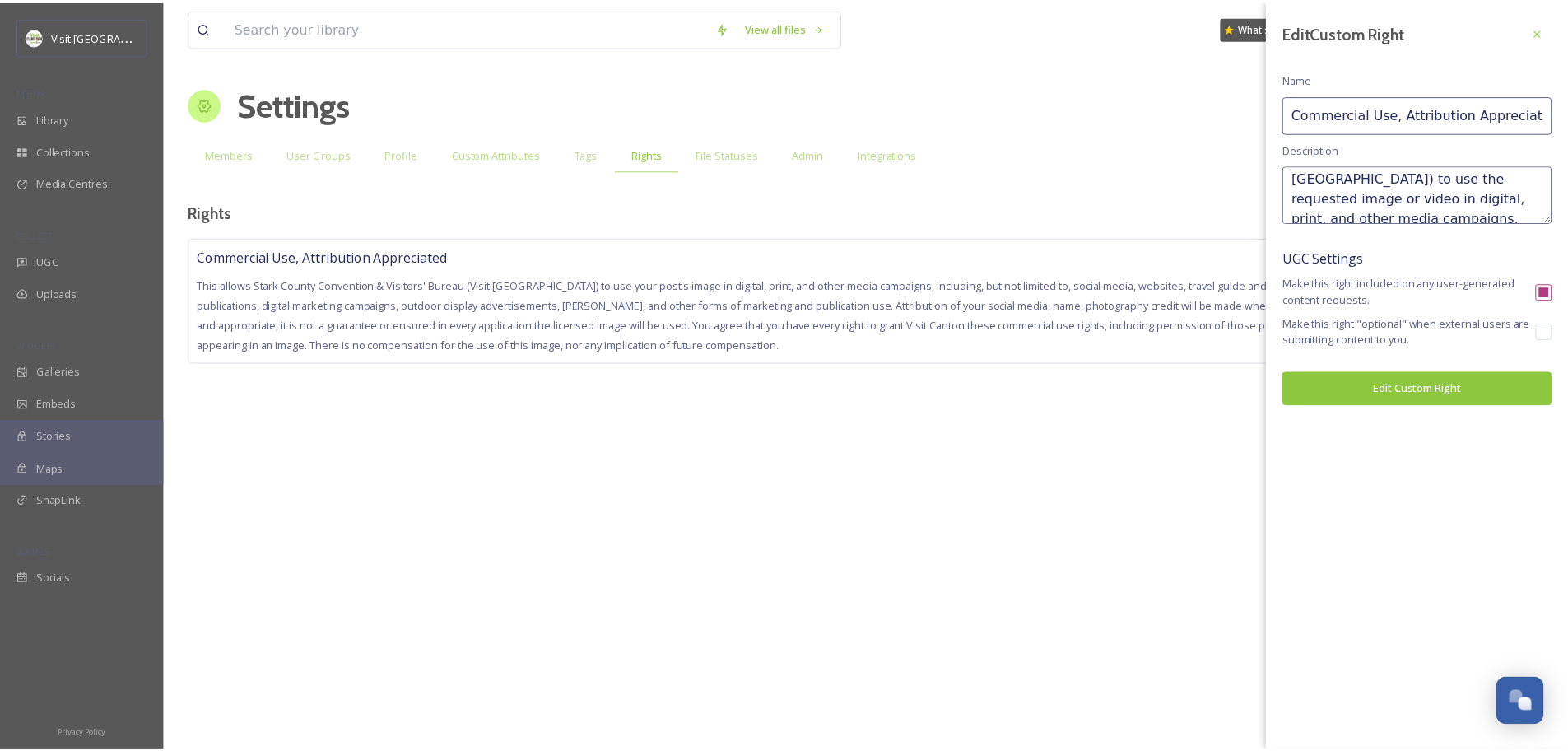
scroll to position [49, 0]
type textarea "This allows Stark County Convention & Visitors' Bureau (Visit [GEOGRAPHIC_DATA]…"
click at [1435, 393] on button "Edit Custom Right" at bounding box center [1427, 388] width 271 height 34
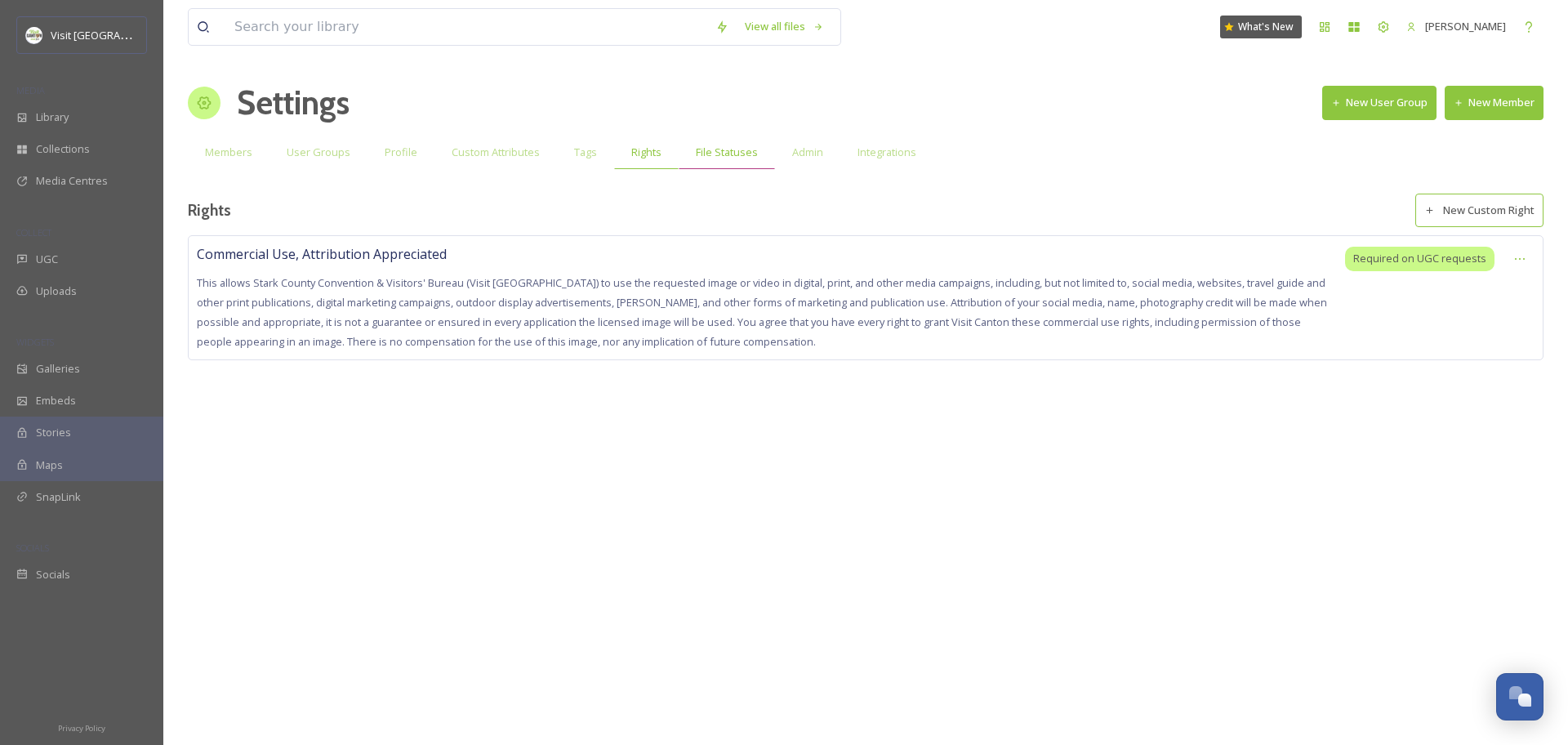
click at [721, 154] on span "File Statuses" at bounding box center [727, 152] width 62 height 15
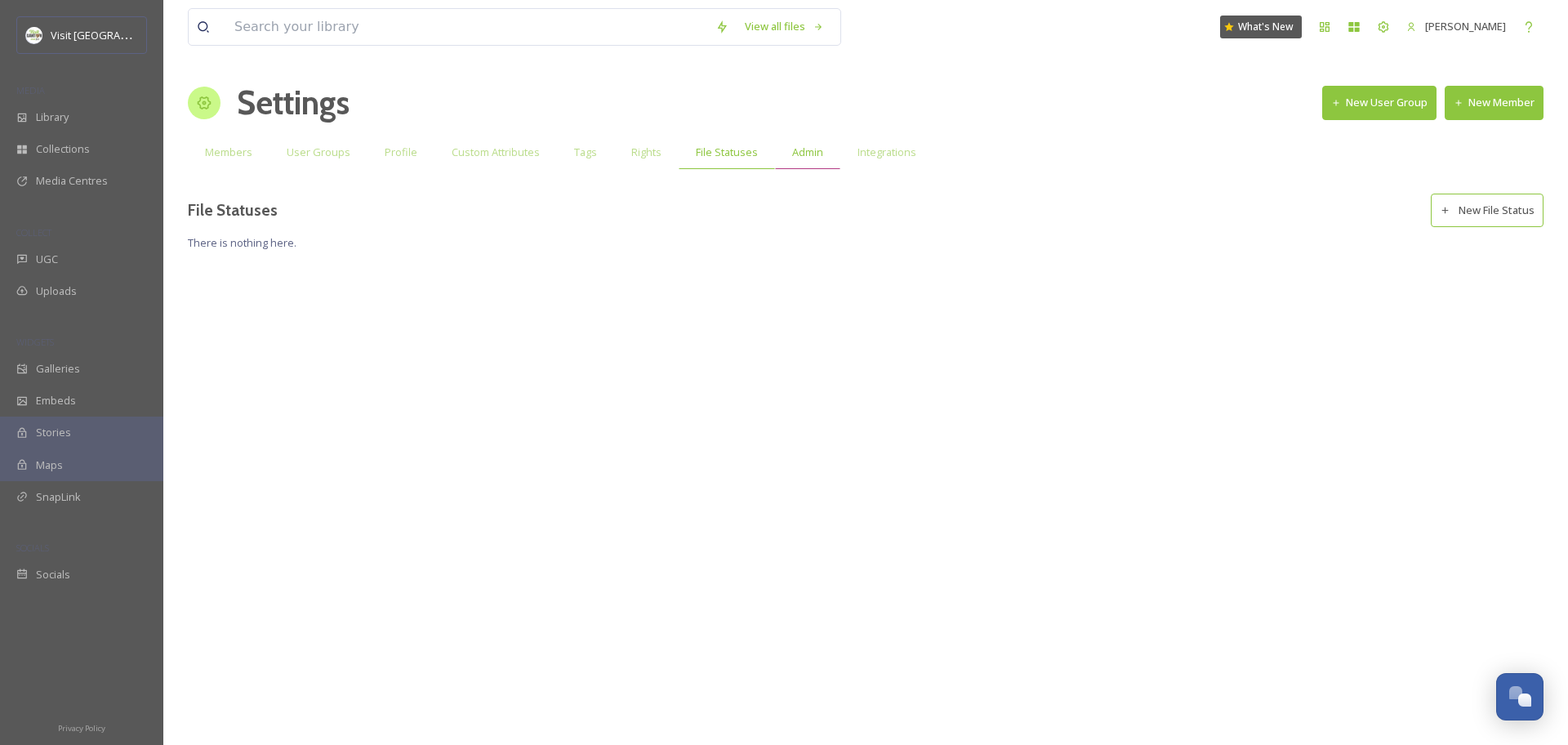
click at [798, 152] on span "Admin" at bounding box center [808, 152] width 31 height 15
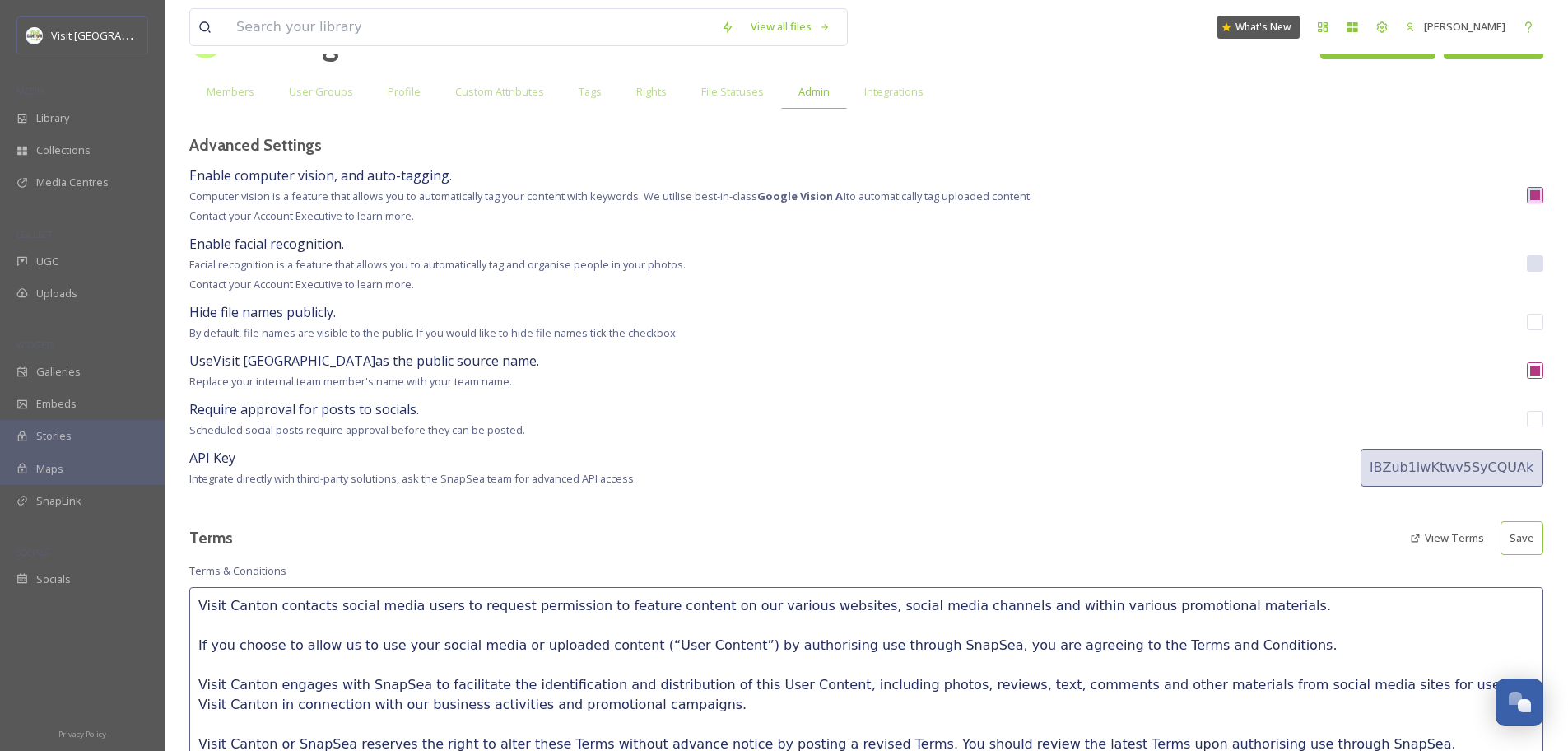
scroll to position [67, 0]
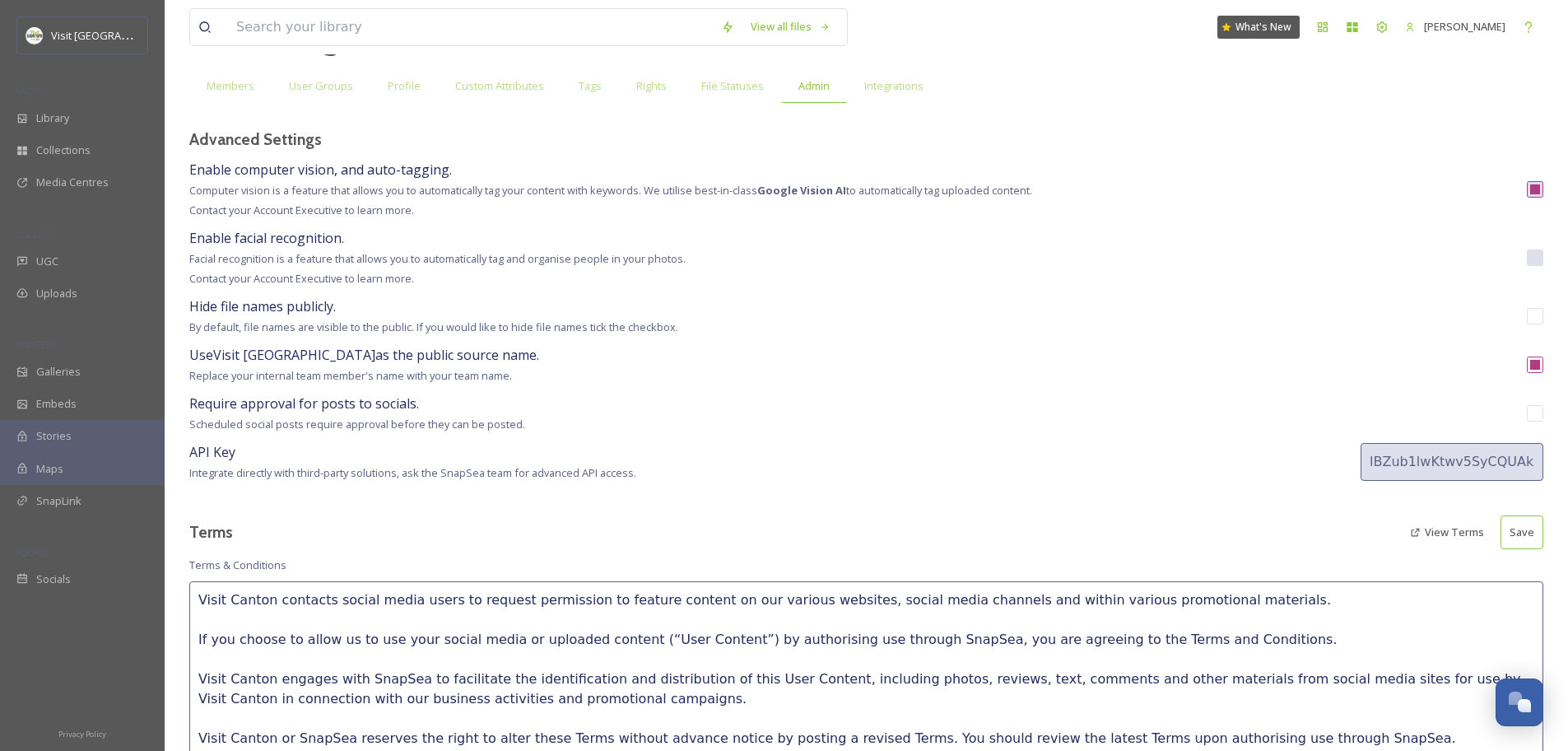
click at [1534, 417] on div "Require approval for posts to socials. Scheduled social posts require approval …" at bounding box center [867, 412] width 1354 height 40
click at [1535, 411] on input "checkbox" at bounding box center [1534, 412] width 17 height 17
click at [1535, 413] on input "checkbox" at bounding box center [1534, 412] width 17 height 17
click at [1534, 414] on input "checkbox" at bounding box center [1534, 412] width 17 height 17
checkbox input "true"
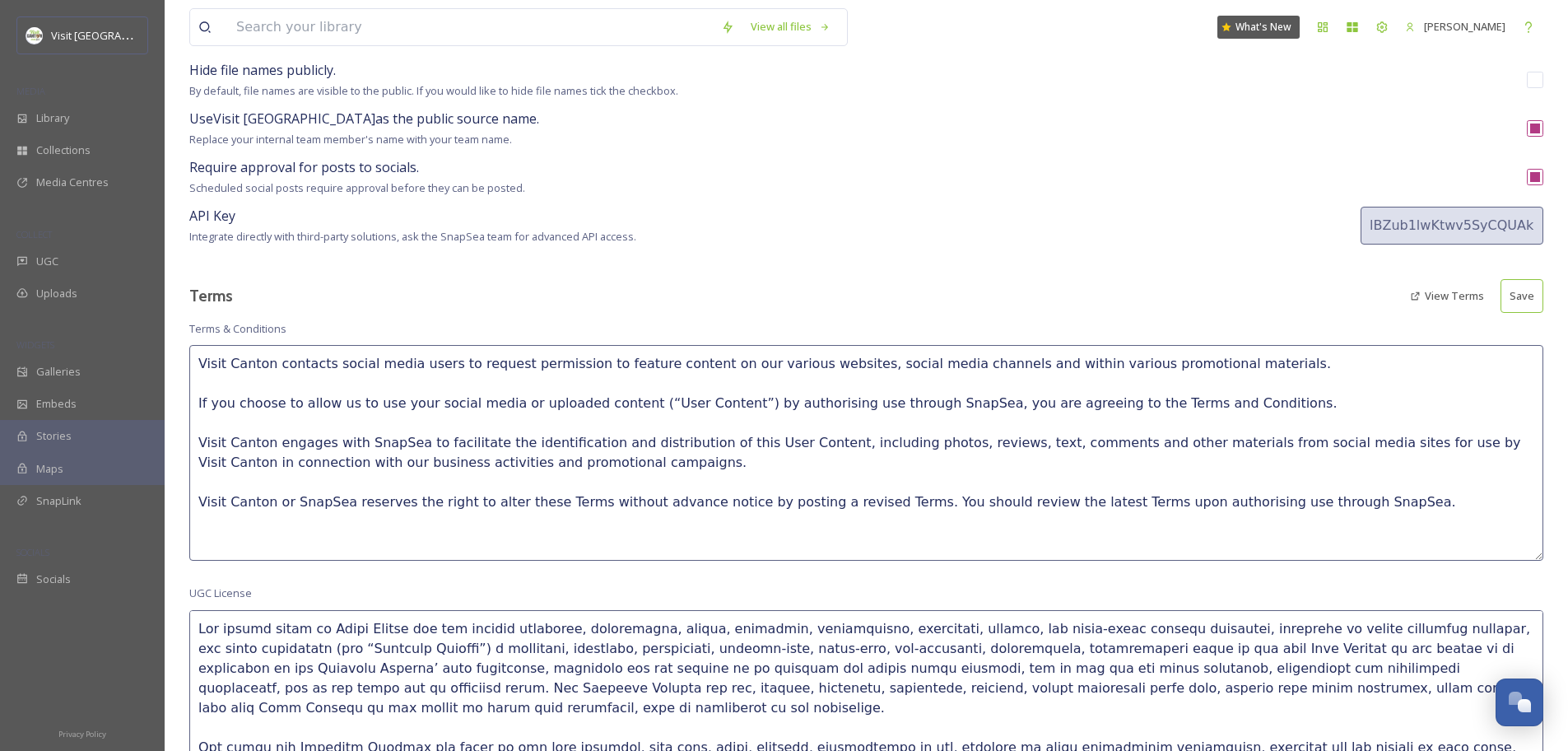
scroll to position [330, 0]
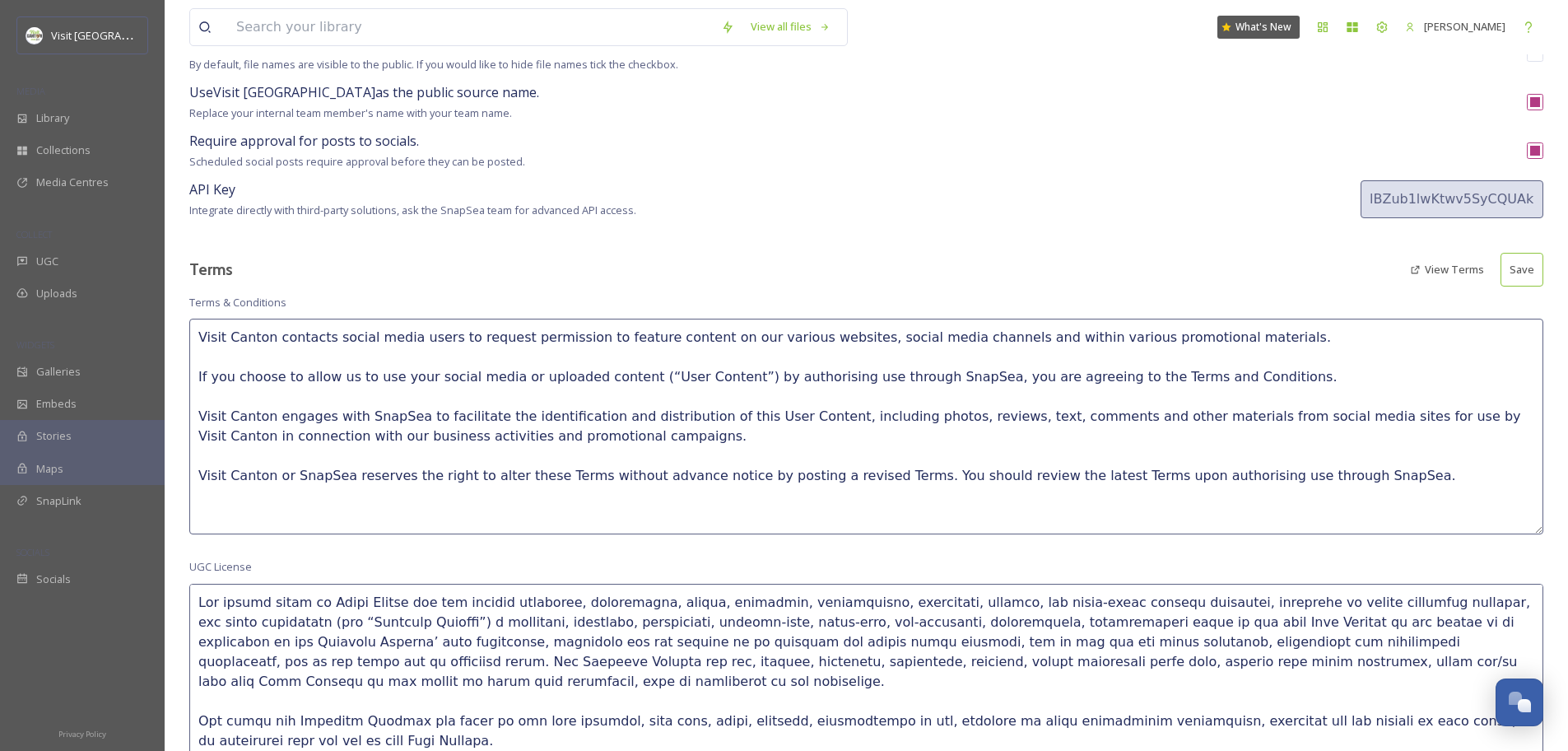
click at [544, 332] on textarea "Visit Canton contacts social media users to request permission to feature conte…" at bounding box center [867, 426] width 1354 height 216
click at [361, 332] on textarea "Visit Canton contacts social media users to request permission to feature conte…" at bounding box center [867, 426] width 1354 height 216
click at [444, 330] on textarea "Visit Canton contacts social media users to request permission to feature conte…" at bounding box center [867, 426] width 1354 height 216
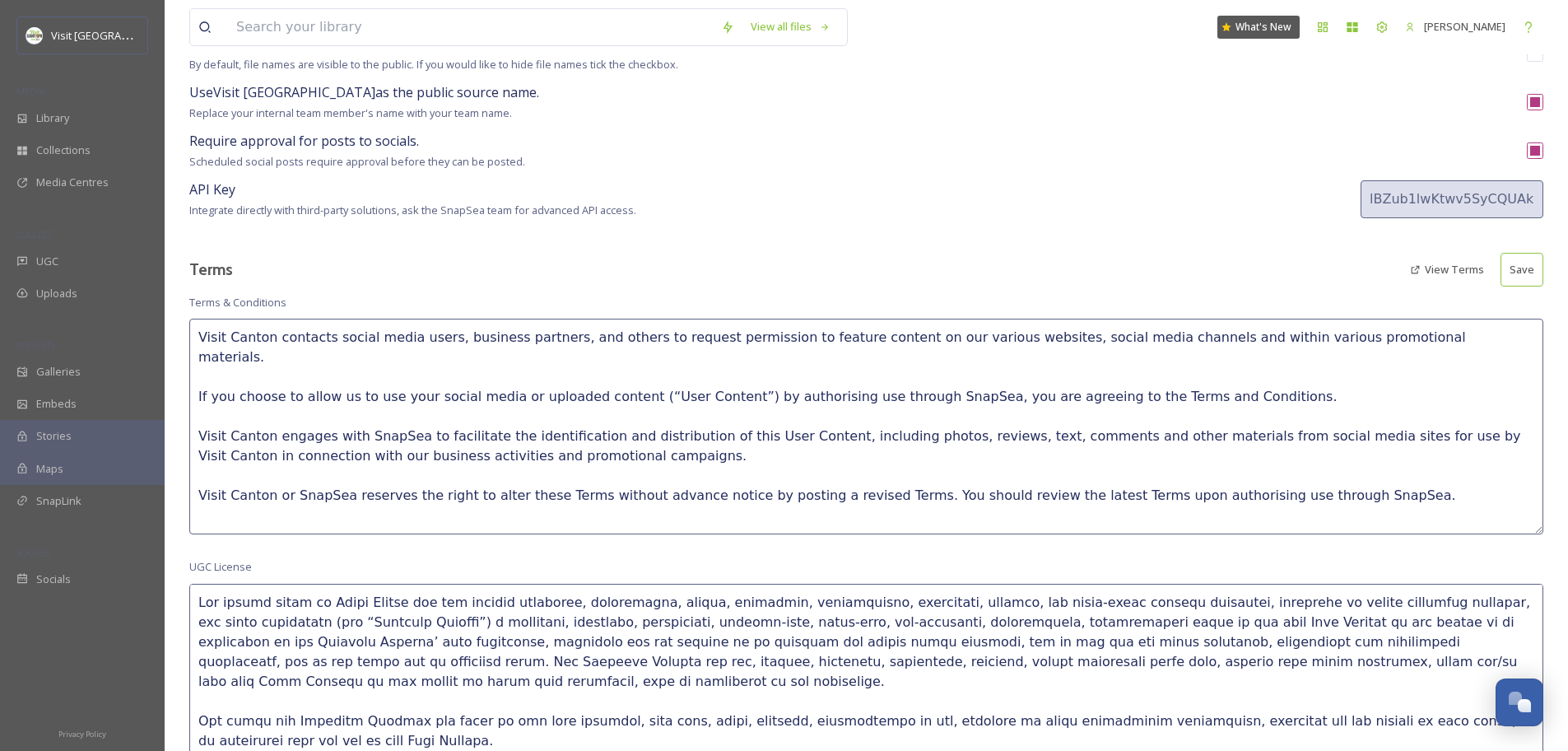
click at [1435, 334] on textarea "Visit Canton contacts social media users, business partners, and others to requ…" at bounding box center [867, 426] width 1354 height 216
click at [494, 389] on textarea "Visit Canton contacts social media users, business partners, and others to requ…" at bounding box center [867, 426] width 1354 height 216
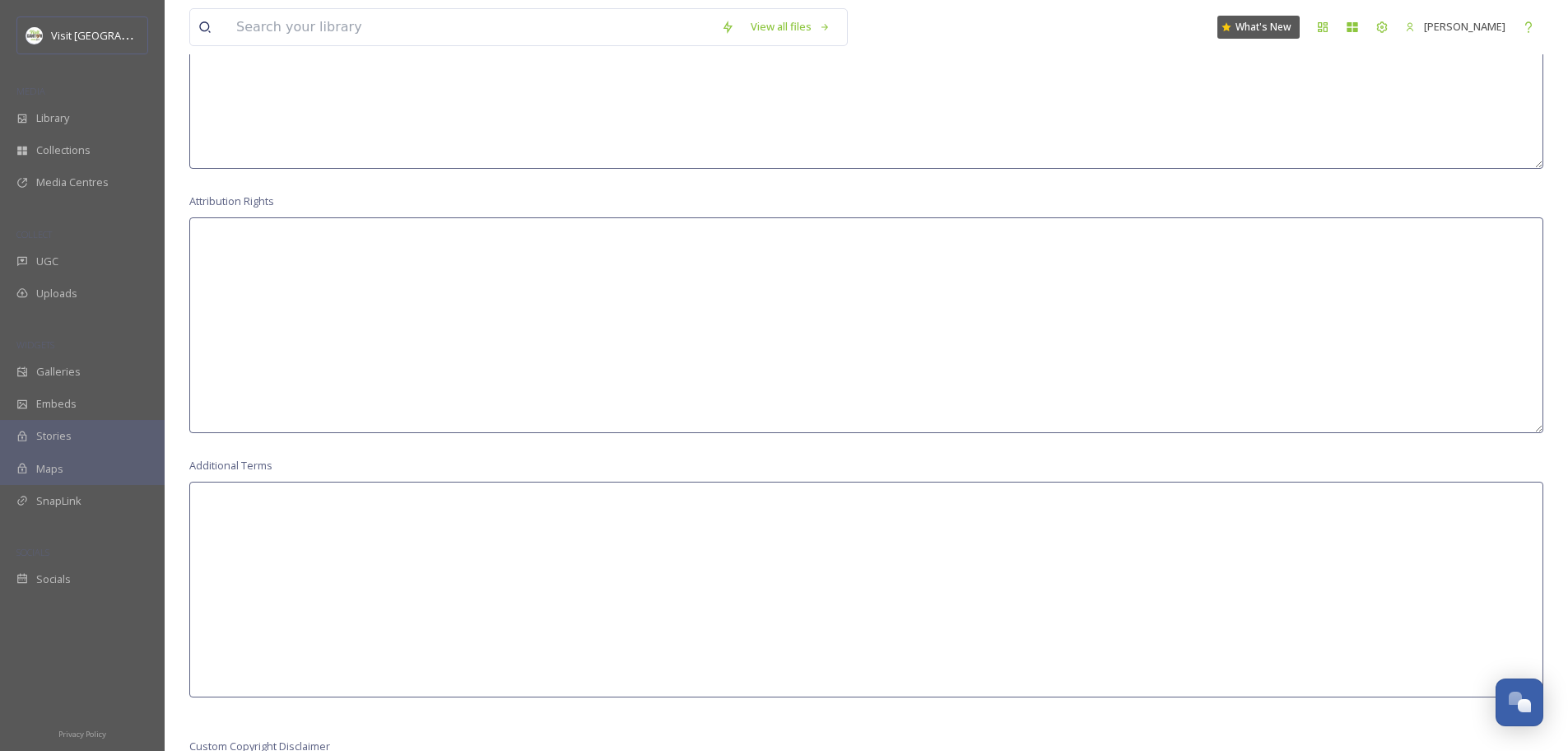
scroll to position [901, 0]
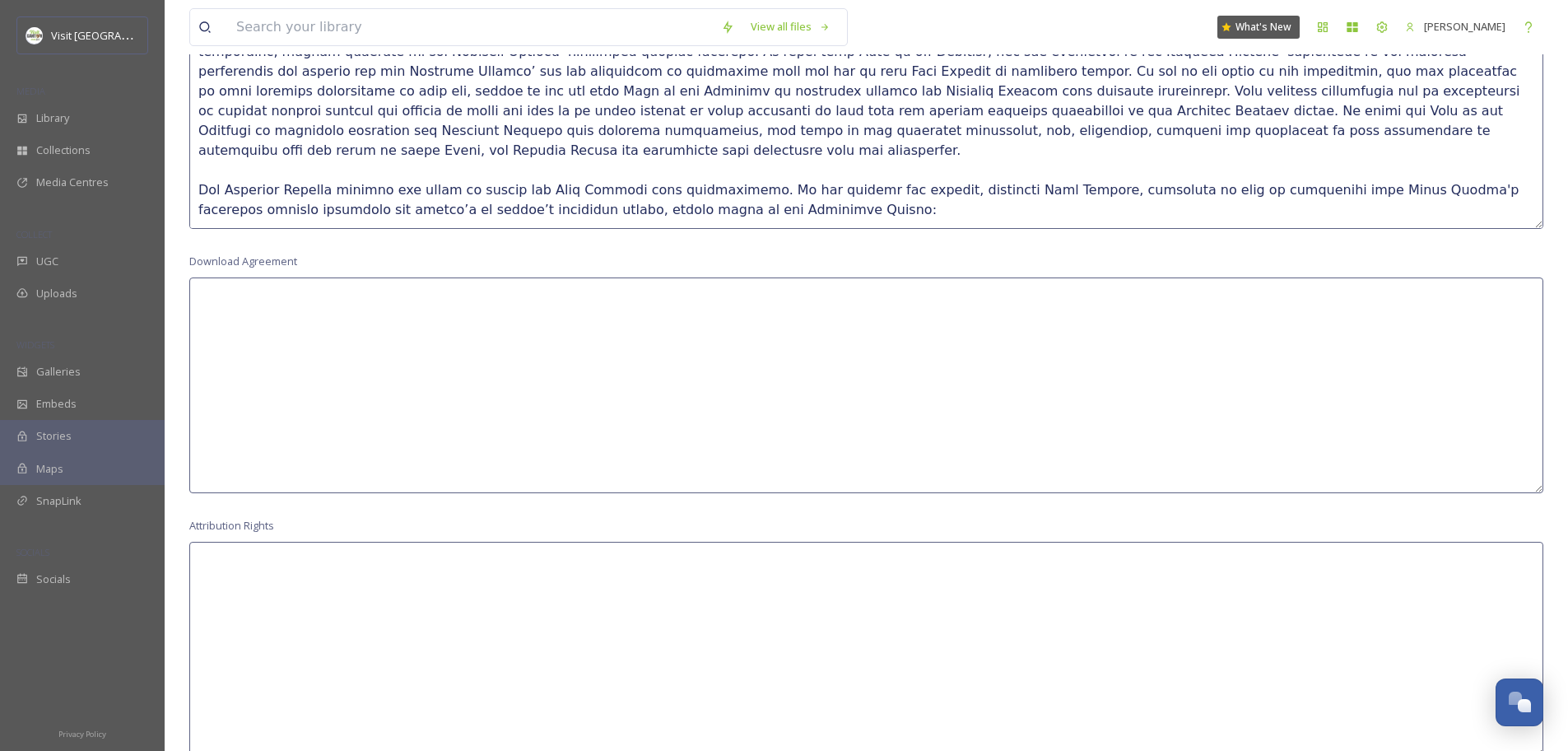
type textarea "Visit Canton contacts social media users, business partners, and others to requ…"
click at [497, 387] on textarea at bounding box center [867, 385] width 1354 height 216
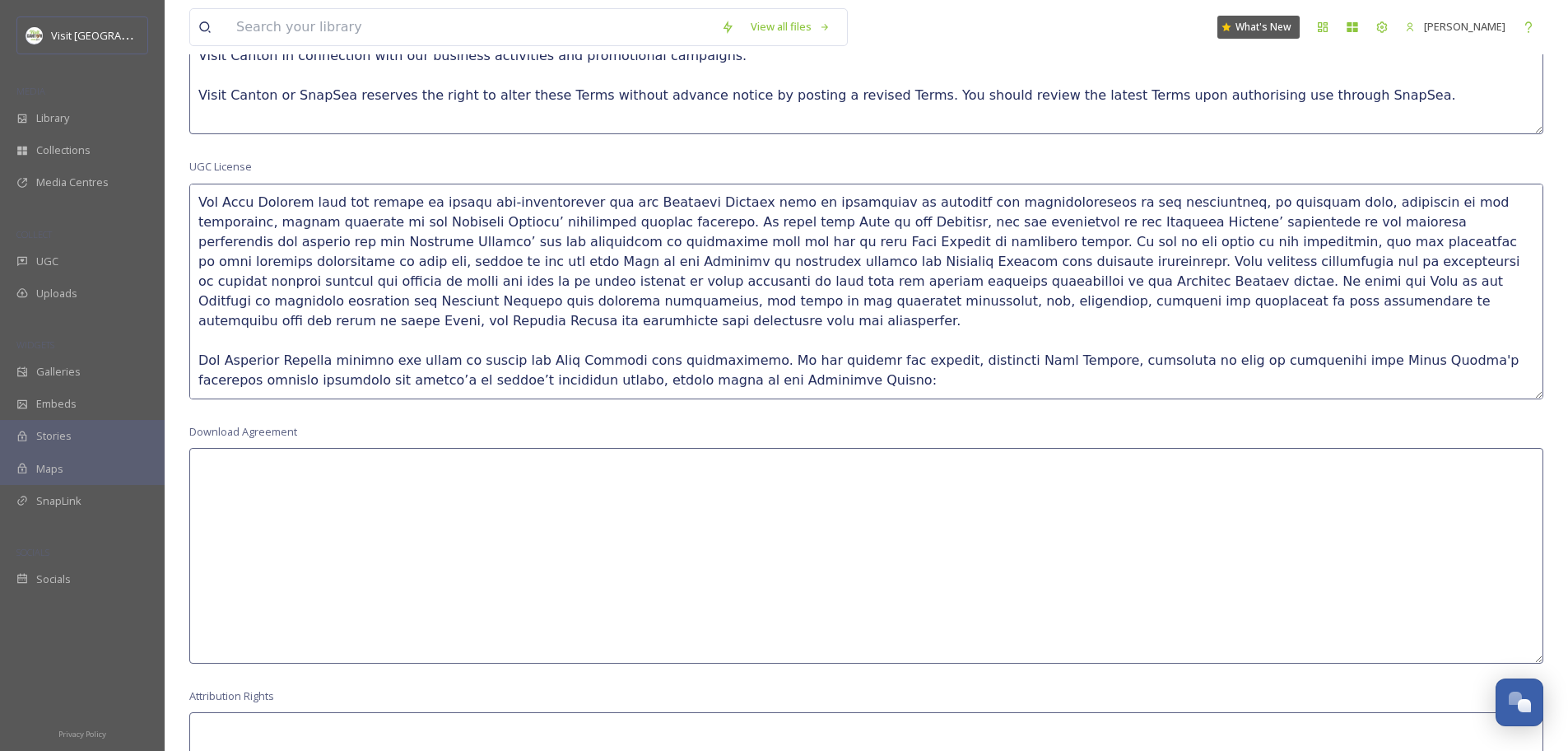
scroll to position [729, 0]
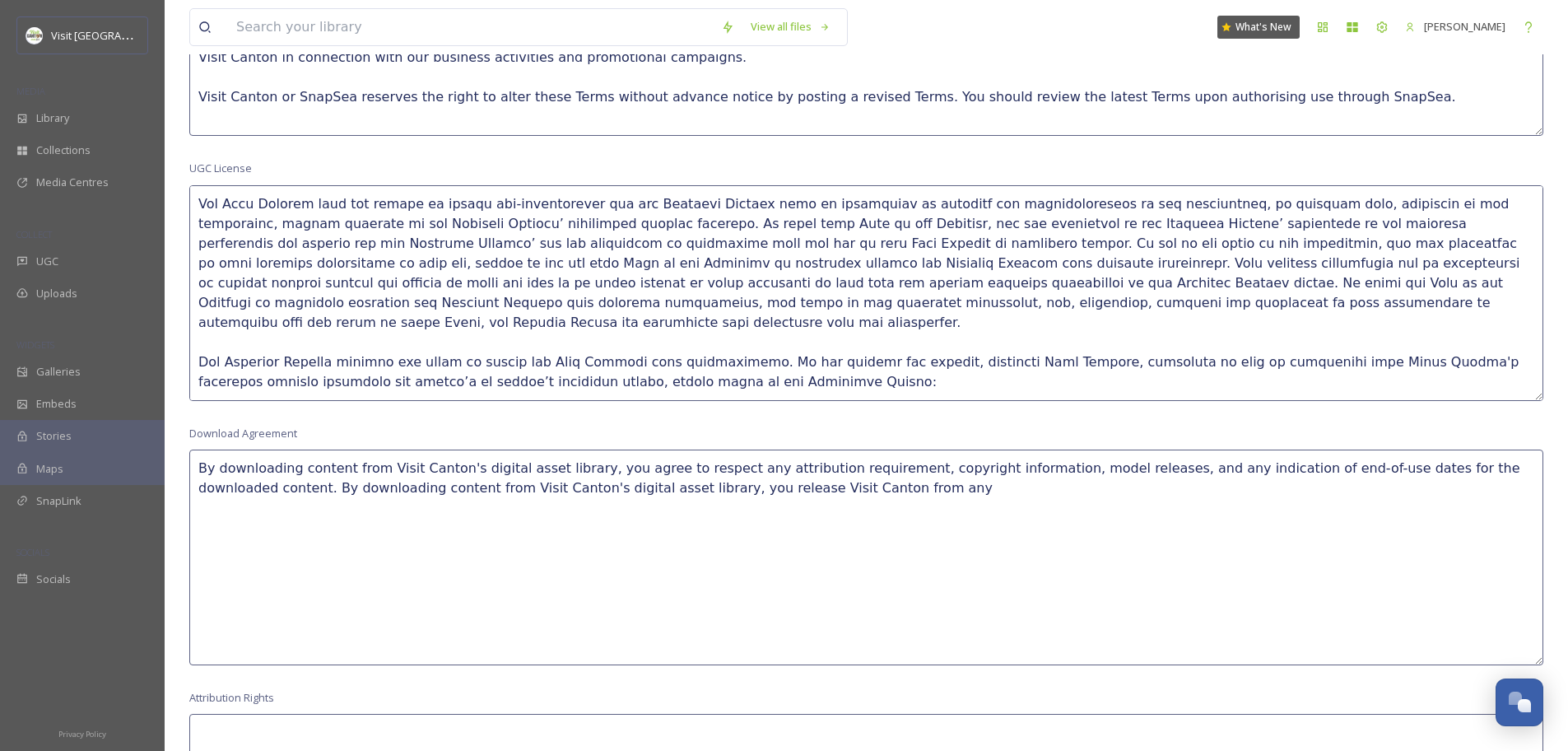
type textarea "By downloading content from Visit Canton's digital asset library, you agree to …"
drag, startPoint x: 821, startPoint y: 489, endPoint x: 18, endPoint y: 430, distance: 805.2
click at [18, 430] on div "Visit Canton MEDIA Library Collections Media Centres COLLECT UGC Uploads WIDGET…" at bounding box center [784, 393] width 1568 height 2243
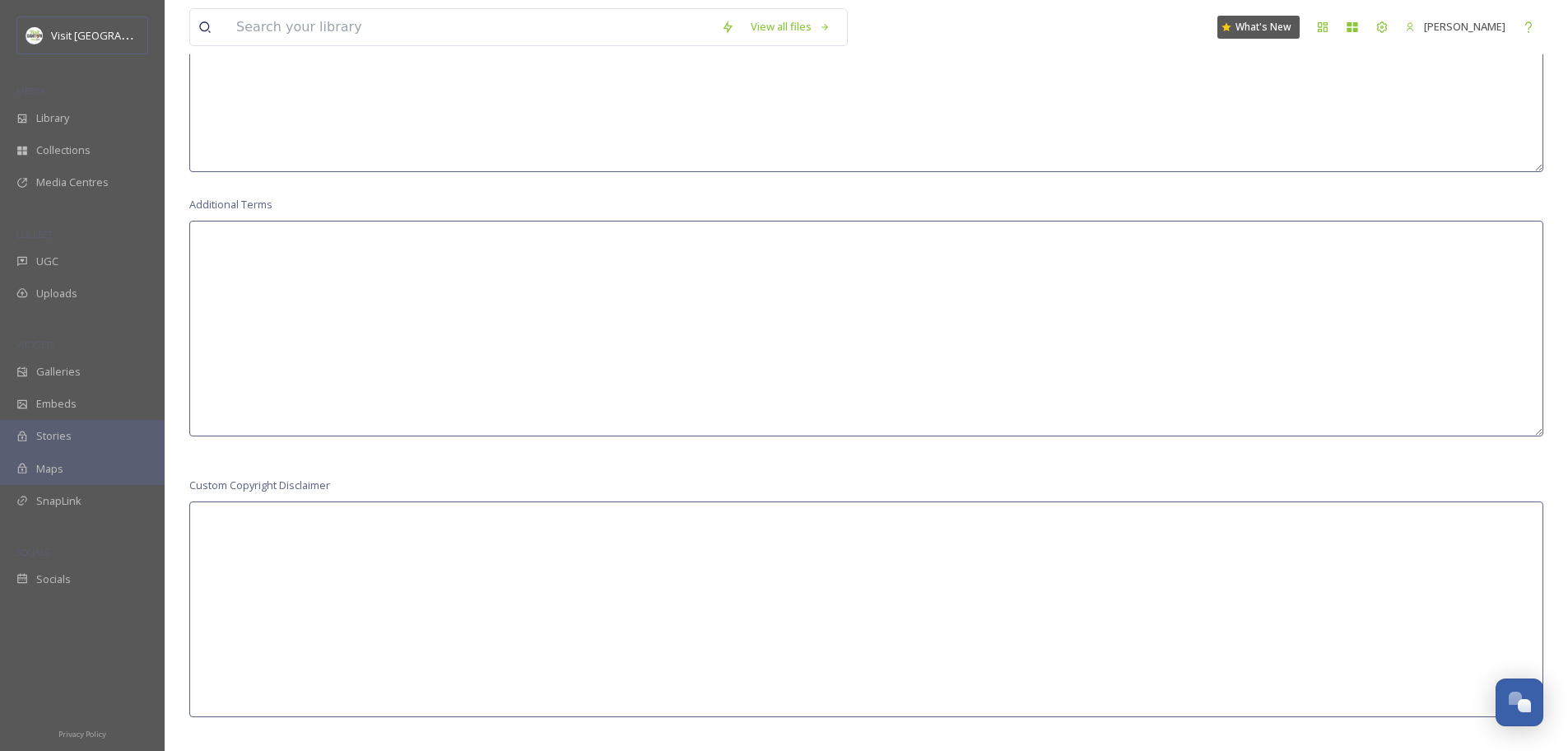
scroll to position [1484, 0]
click at [462, 572] on textarea at bounding box center [867, 610] width 1354 height 216
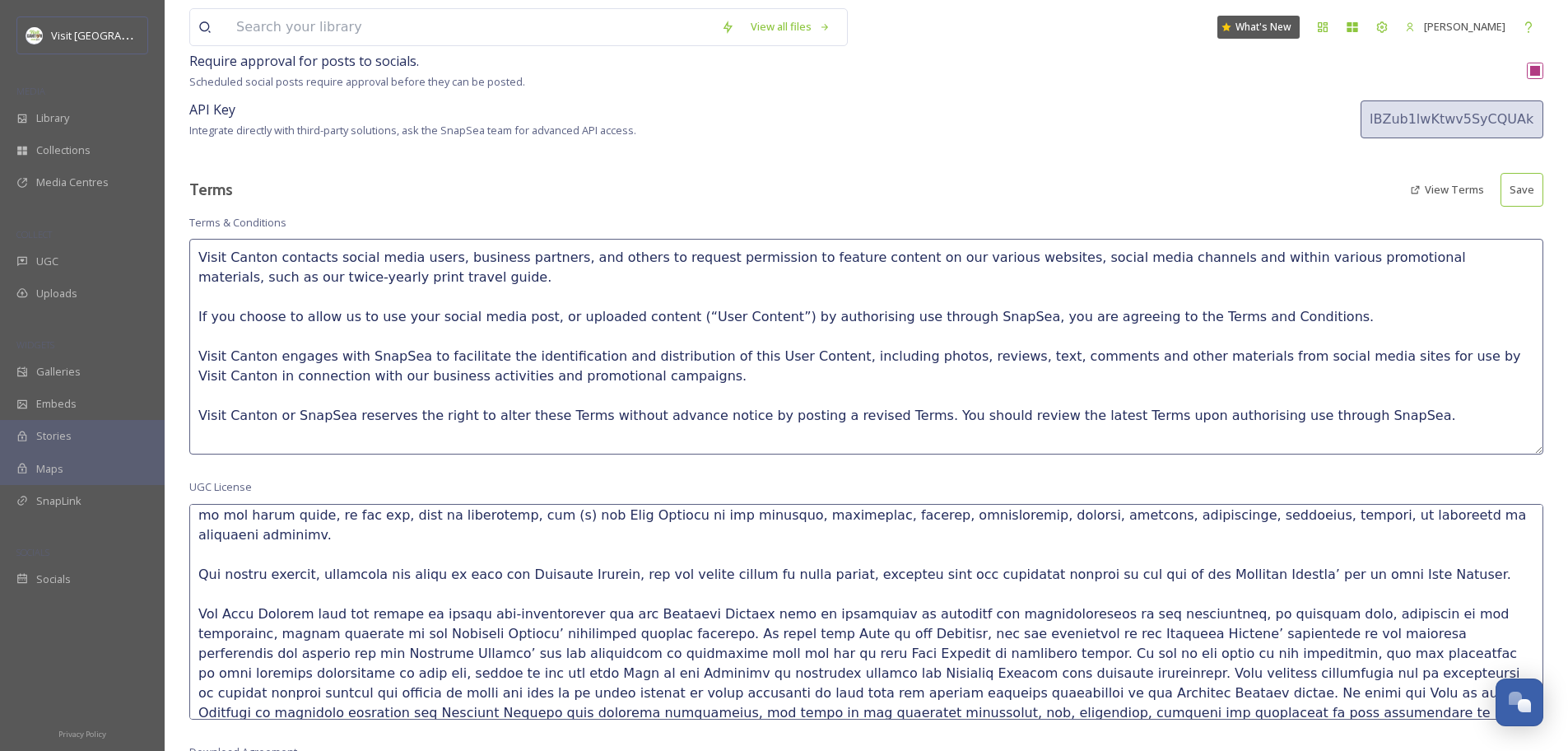
scroll to position [243, 0]
type textarea "Visit Canton makes every effort to ensure the copyright of material stored in t…"
click at [681, 369] on textarea "Visit Canton contacts social media users, business partners, and others to requ…" at bounding box center [867, 346] width 1354 height 216
click at [804, 351] on textarea "Visit Canton contacts social media users, business partners, and others to requ…" at bounding box center [867, 346] width 1354 height 216
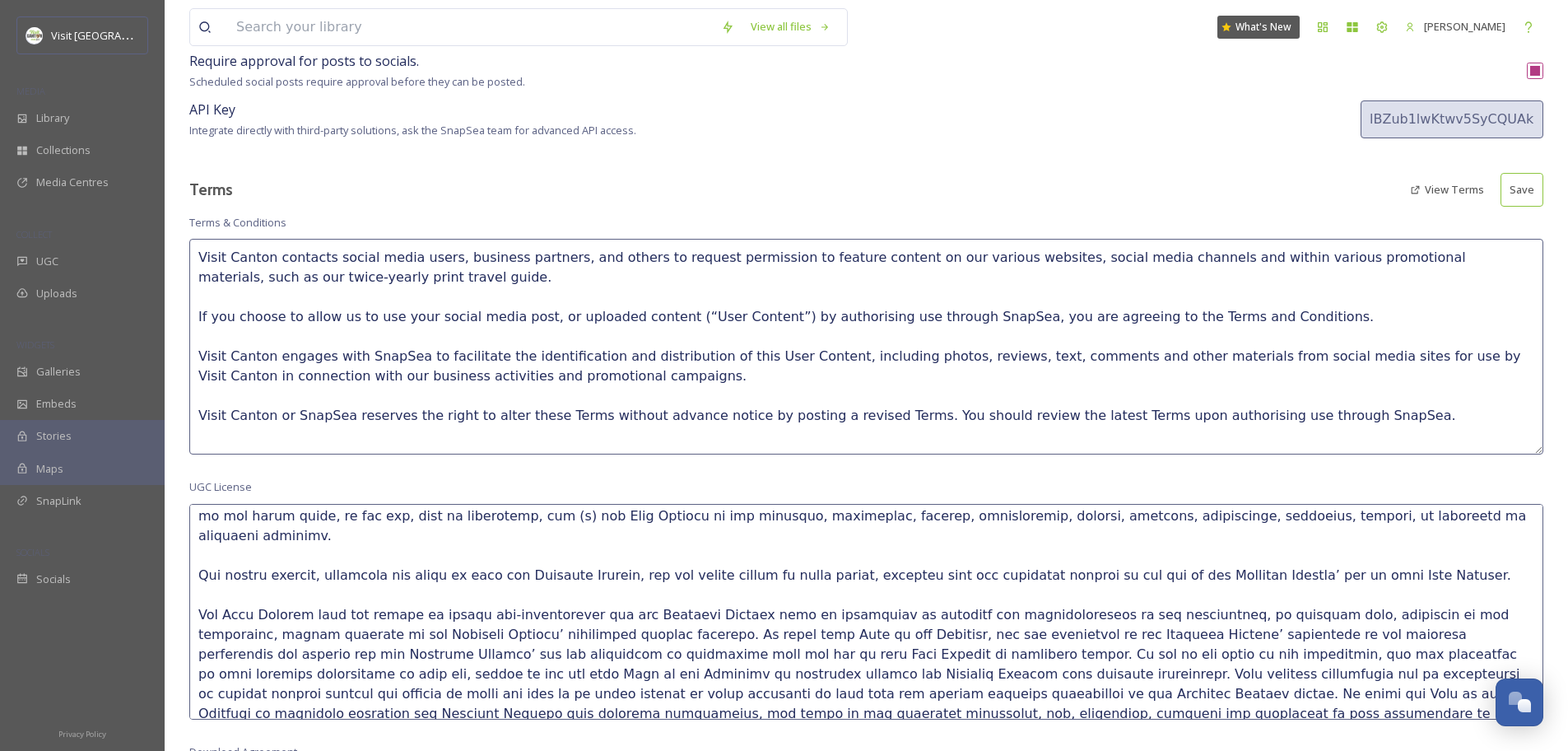
drag, startPoint x: 480, startPoint y: 352, endPoint x: 510, endPoint y: 350, distance: 30.1
click at [479, 352] on textarea "Visit Canton contacts social media users, business partners, and others to requ…" at bounding box center [867, 346] width 1354 height 216
click at [543, 349] on textarea "Visit Canton contacts social media users, business partners, and others to requ…" at bounding box center [867, 346] width 1354 height 216
click at [927, 354] on textarea "Visit Canton contacts social media users, business partners, and others to requ…" at bounding box center [867, 346] width 1354 height 216
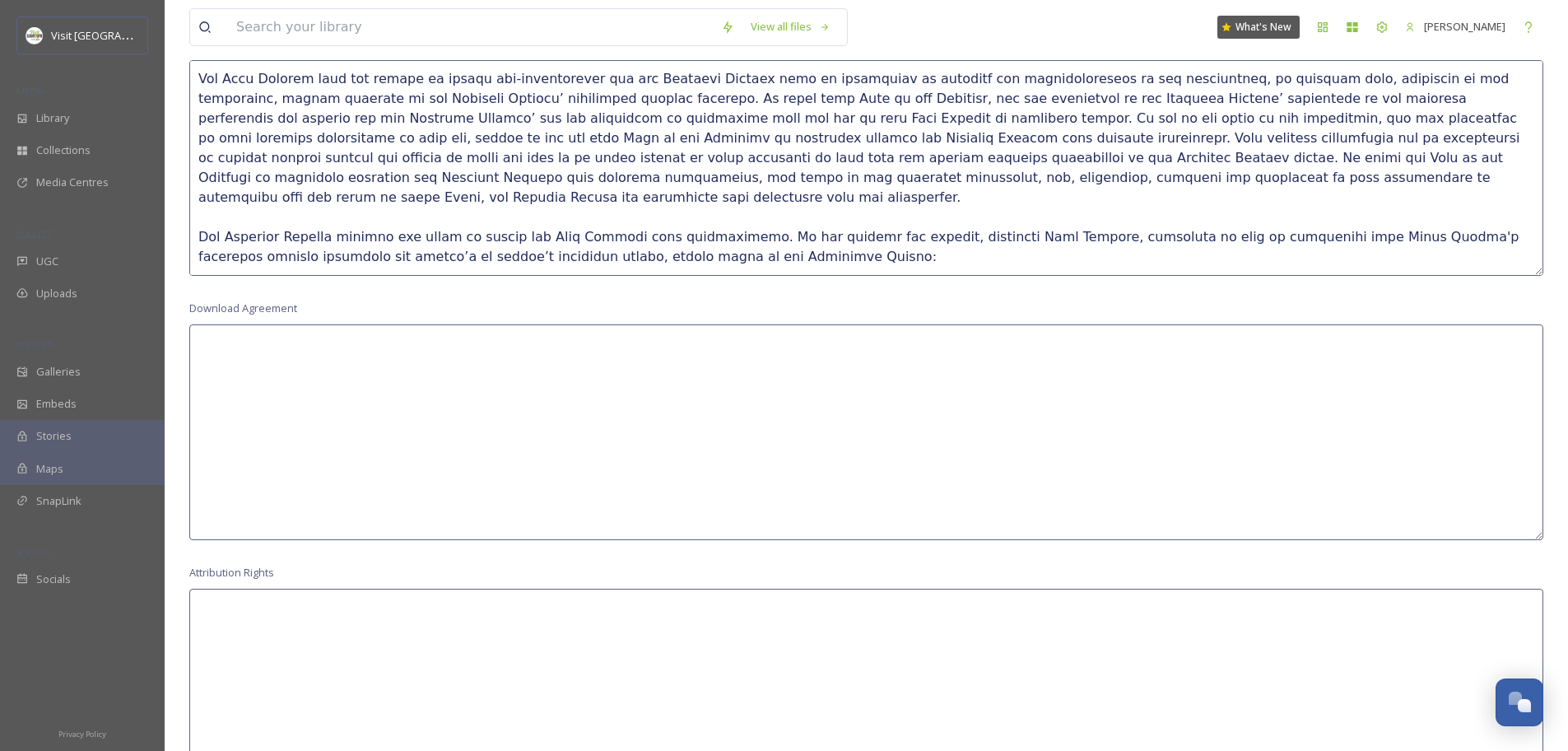
scroll to position [1467, 0]
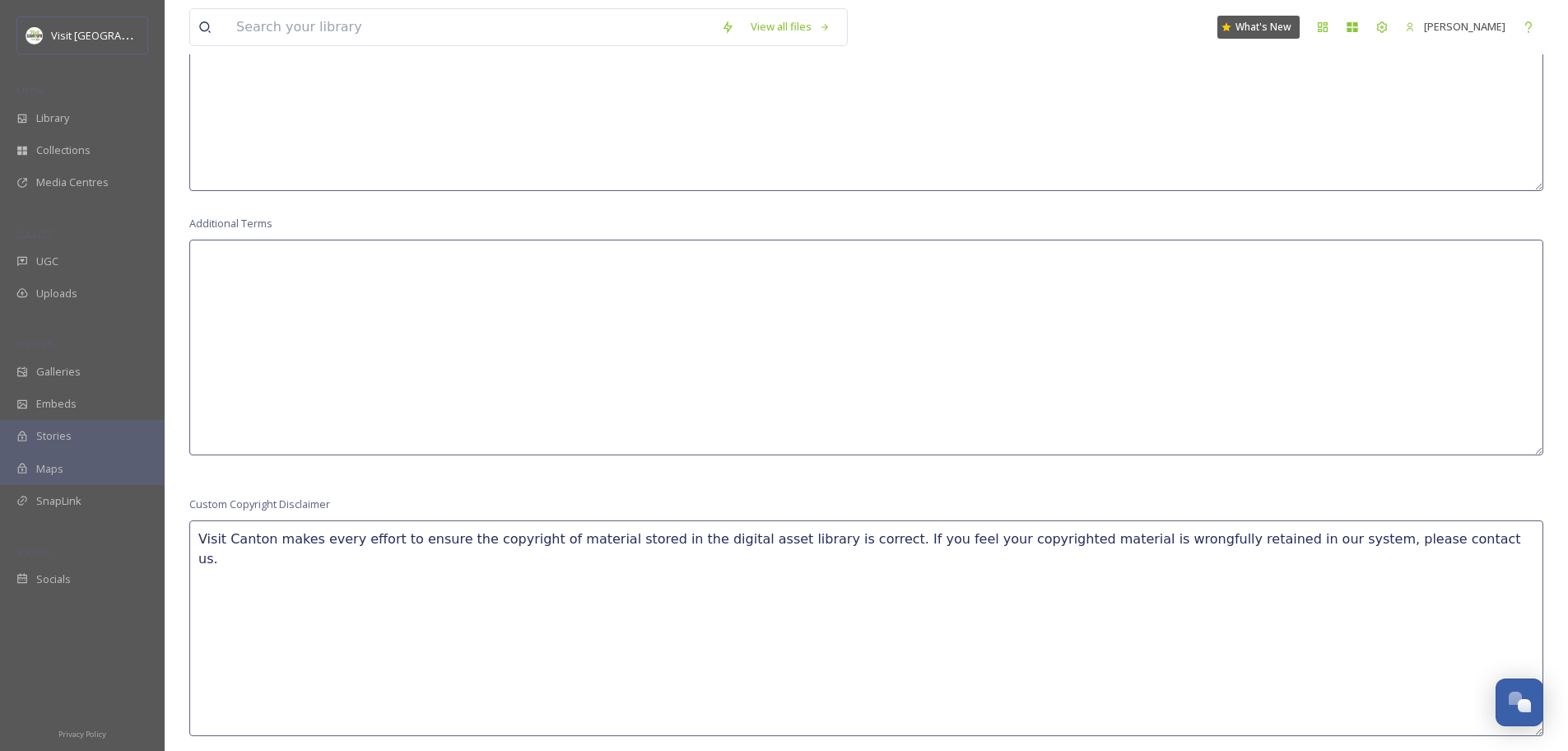
click at [1441, 539] on textarea "Visit Canton makes every effort to ensure the copyright of material stored in t…" at bounding box center [867, 628] width 1354 height 216
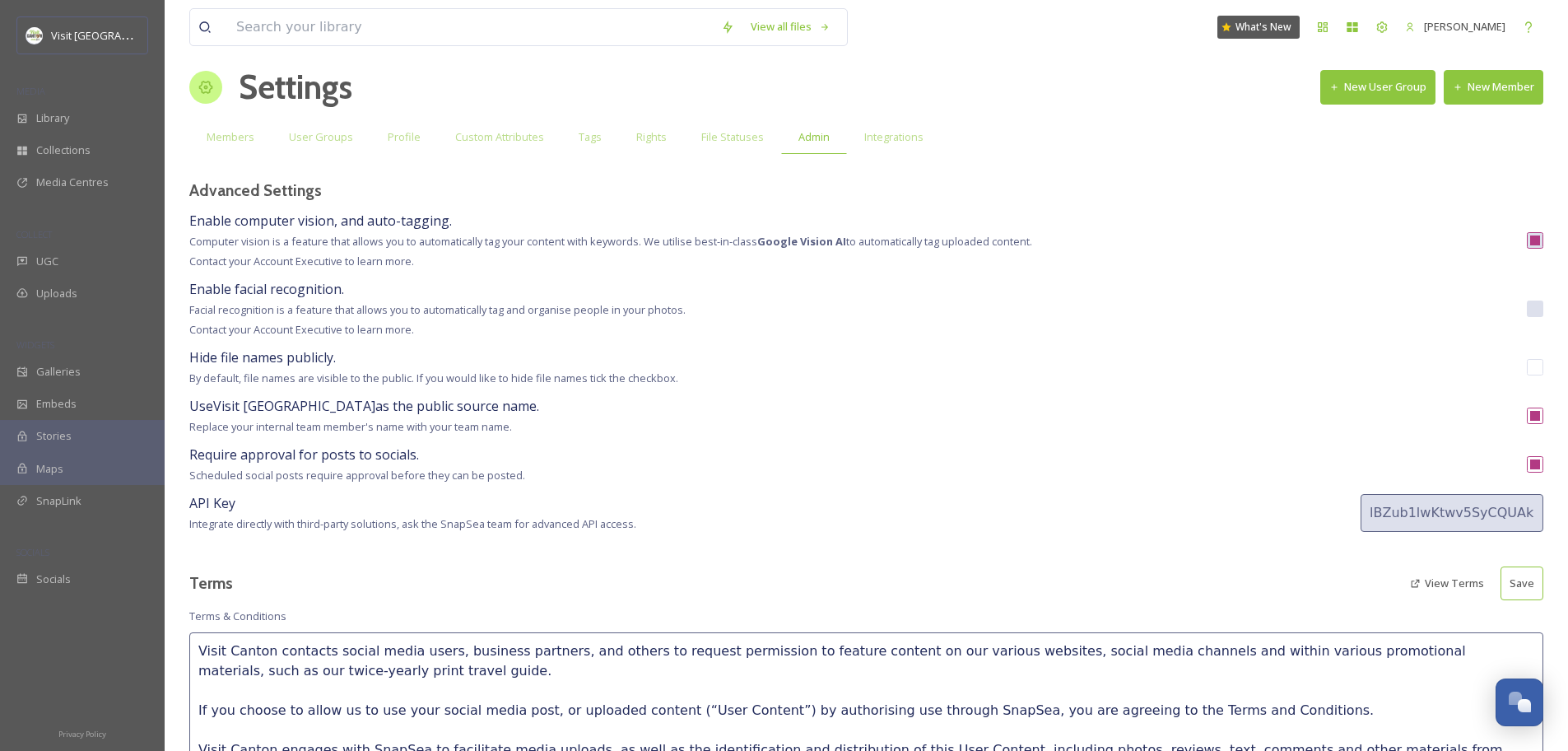
scroll to position [0, 0]
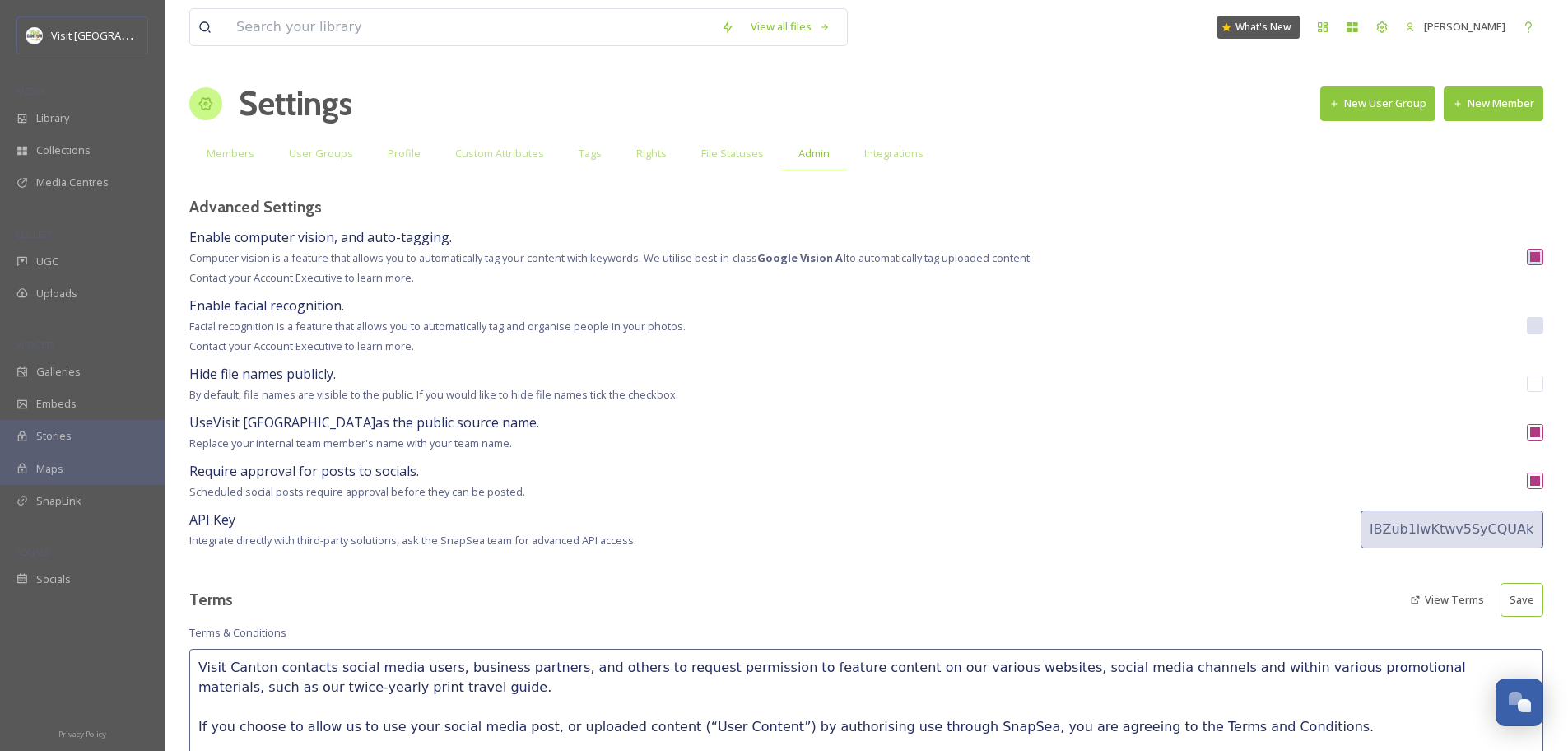
click at [1531, 596] on button "Save" at bounding box center [1521, 599] width 43 height 34
type textarea "Visit Canton contacts social media users, business partners, and others to requ…"
type textarea "Visit Canton makes every effort to ensure the copyright of material stored in t…"
click at [1522, 594] on button "Save" at bounding box center [1521, 599] width 43 height 34
click at [890, 157] on span "Integrations" at bounding box center [893, 154] width 59 height 16
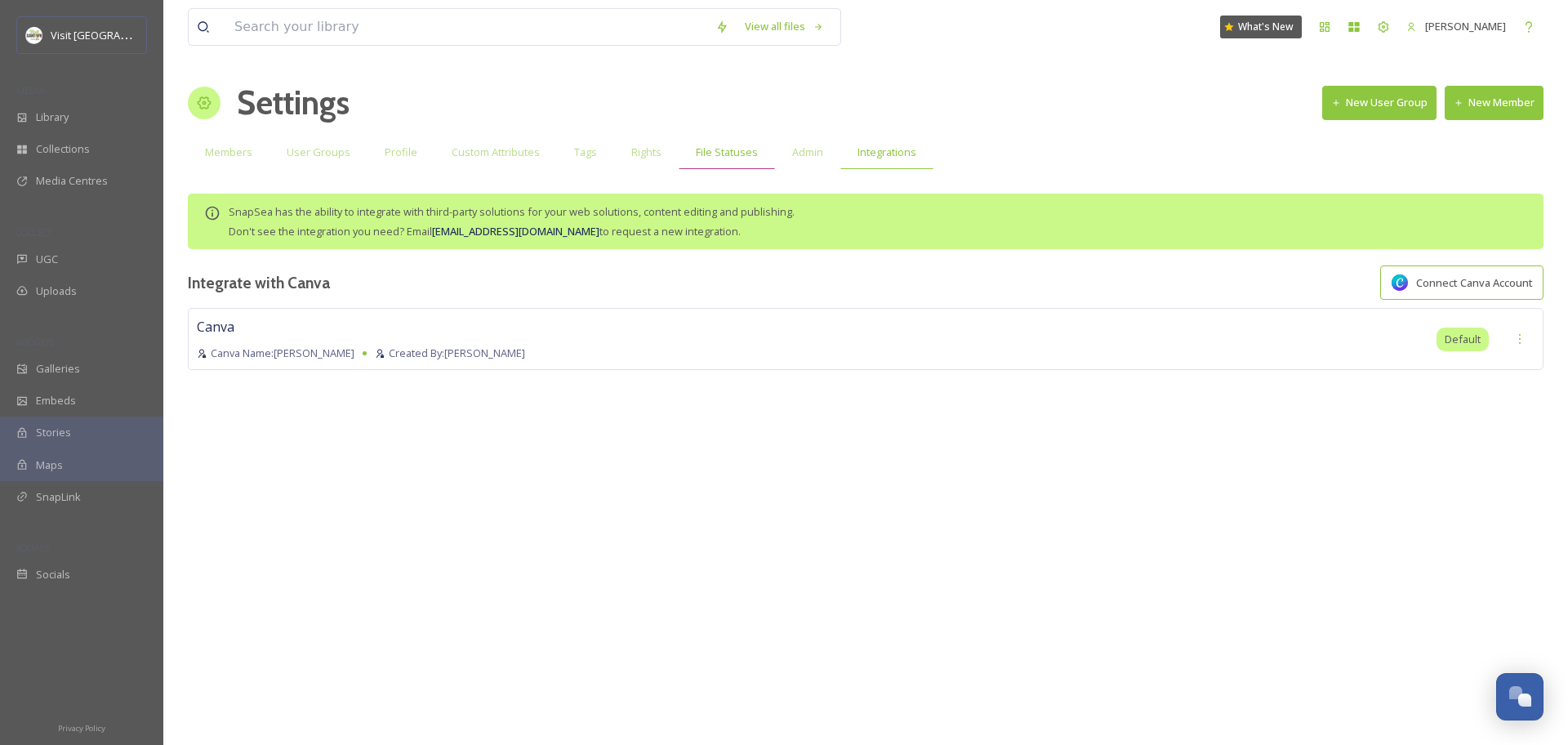
click at [700, 152] on span "File Statuses" at bounding box center [727, 152] width 62 height 15
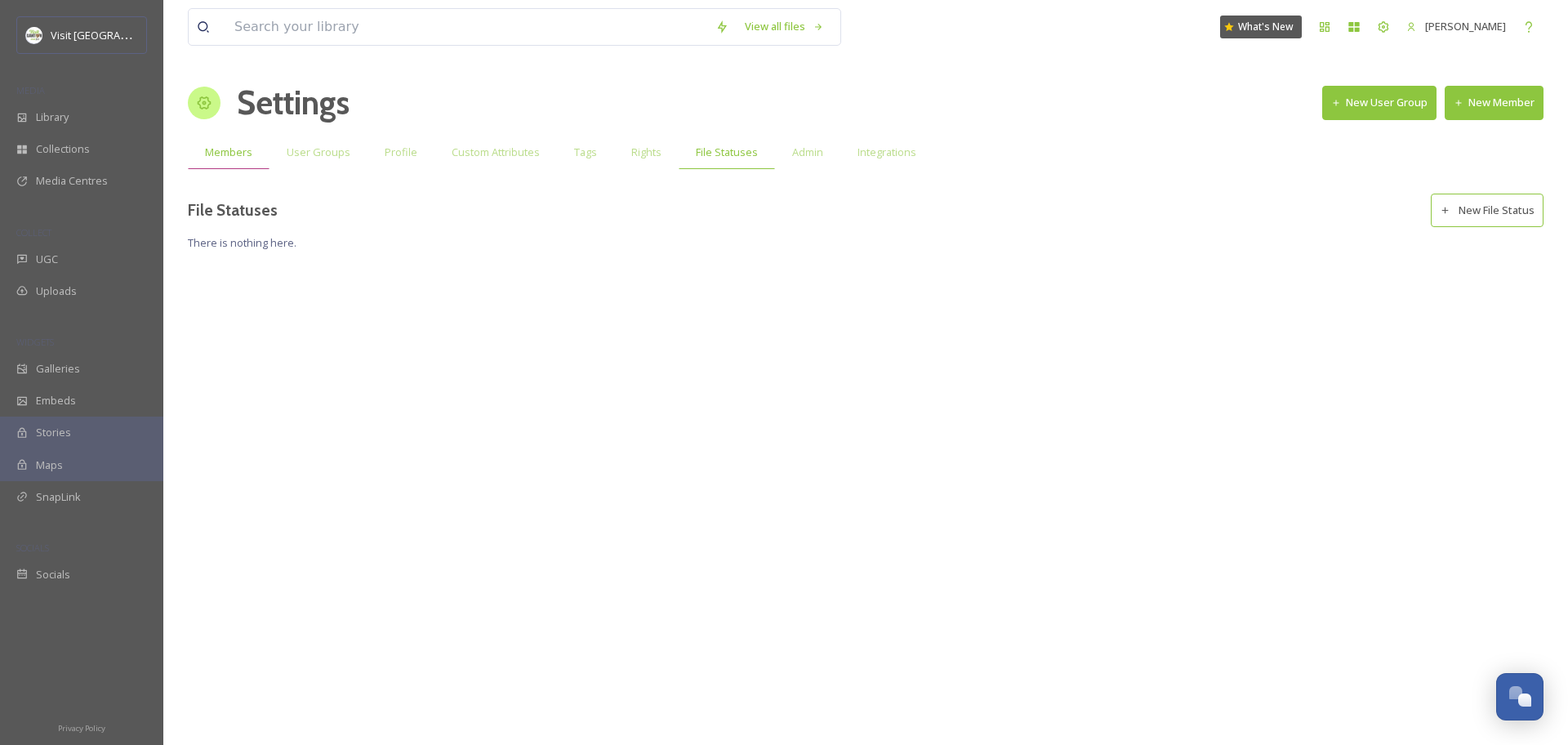
click at [256, 150] on div "Members" at bounding box center [229, 152] width 82 height 34
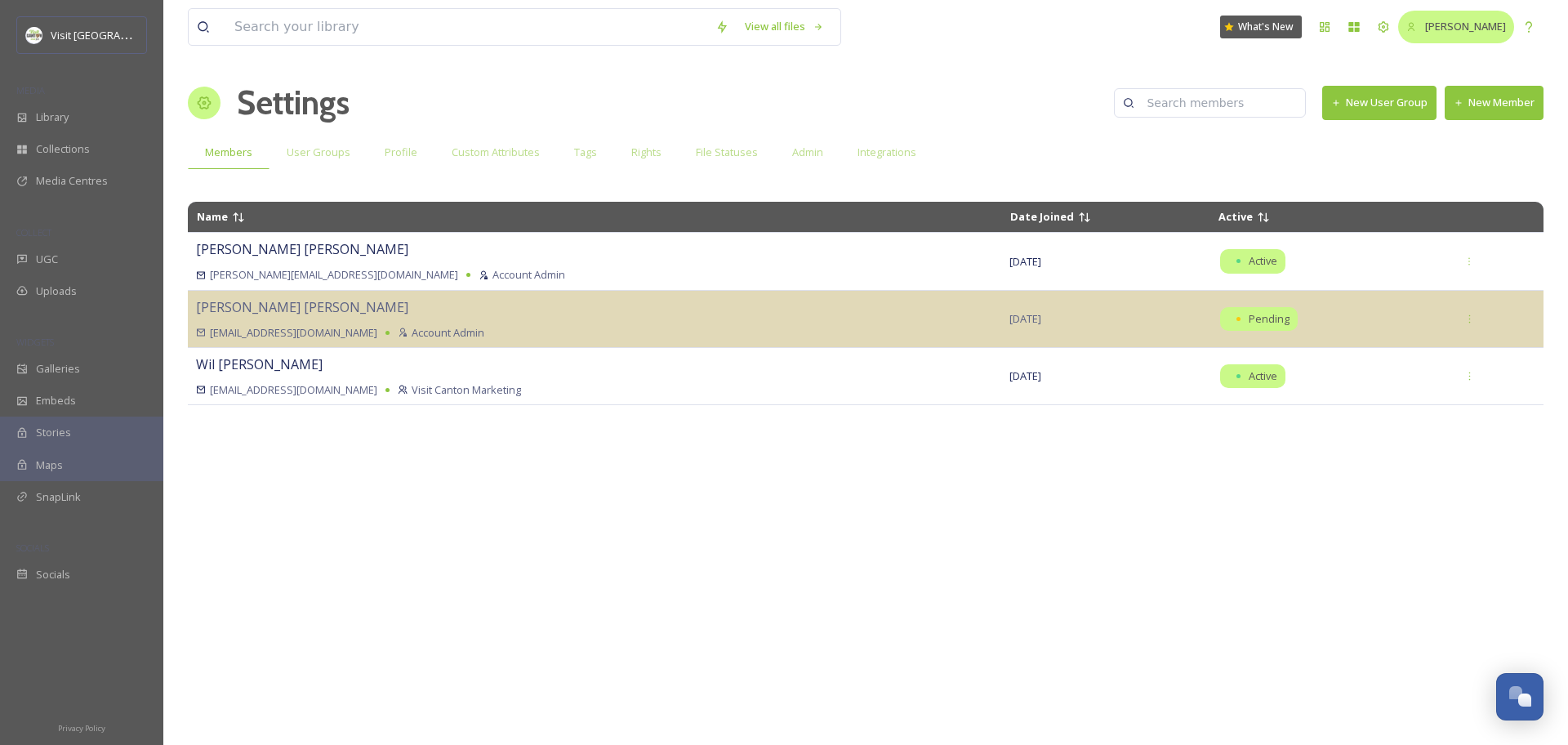
click at [1459, 27] on span "[PERSON_NAME]" at bounding box center [1466, 25] width 81 height 14
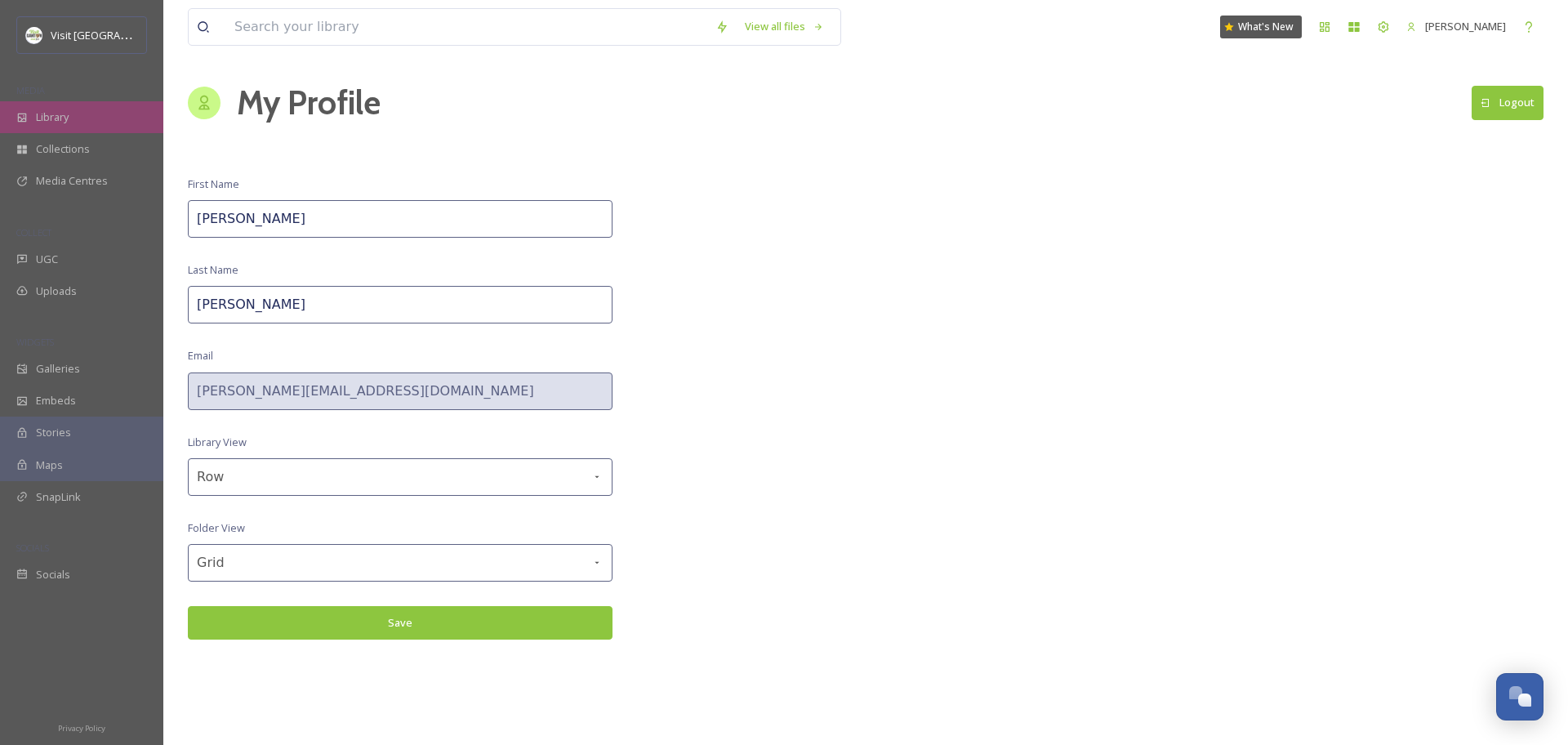
click at [64, 111] on span "Library" at bounding box center [52, 117] width 33 height 15
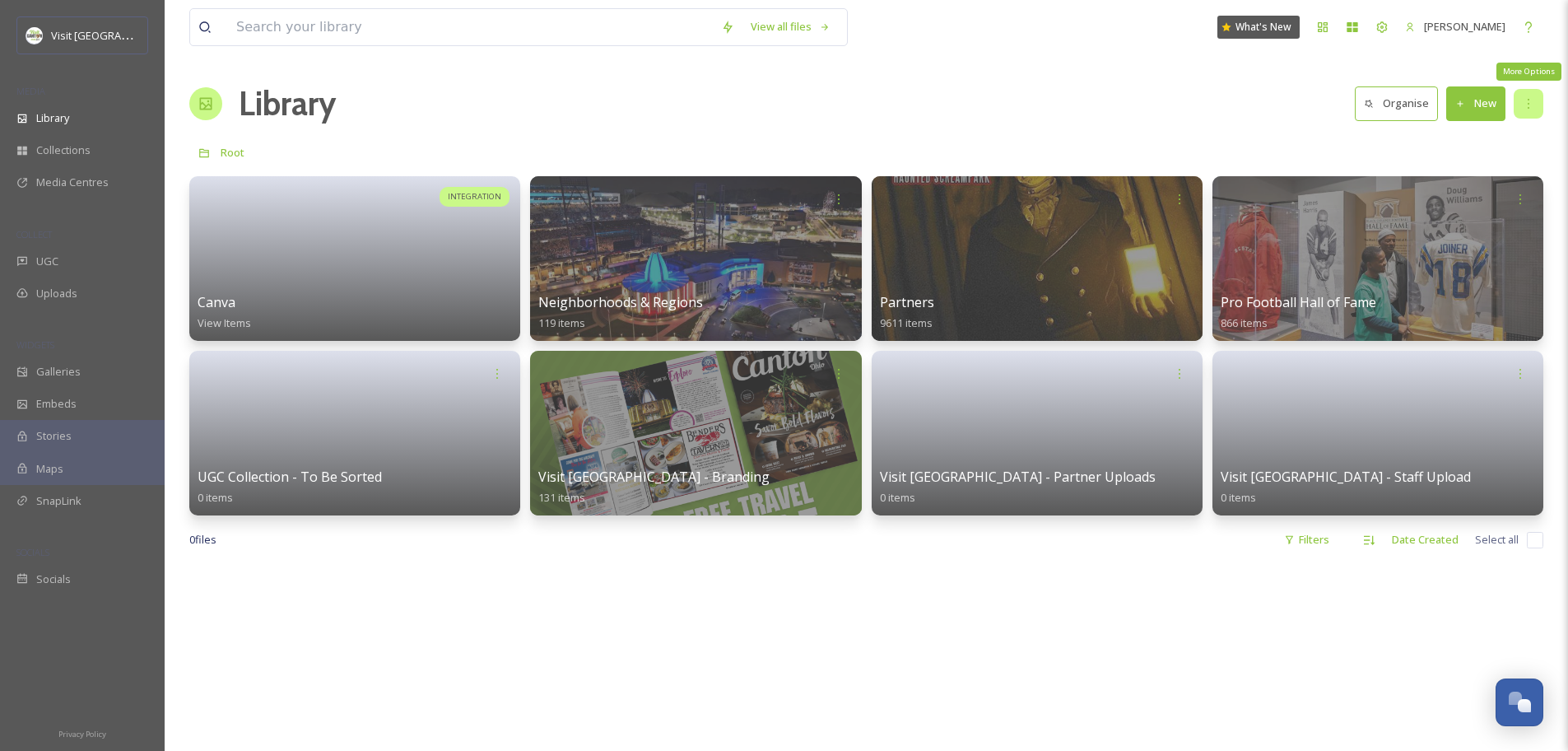
click at [1534, 110] on div "More Options" at bounding box center [1528, 103] width 29 height 29
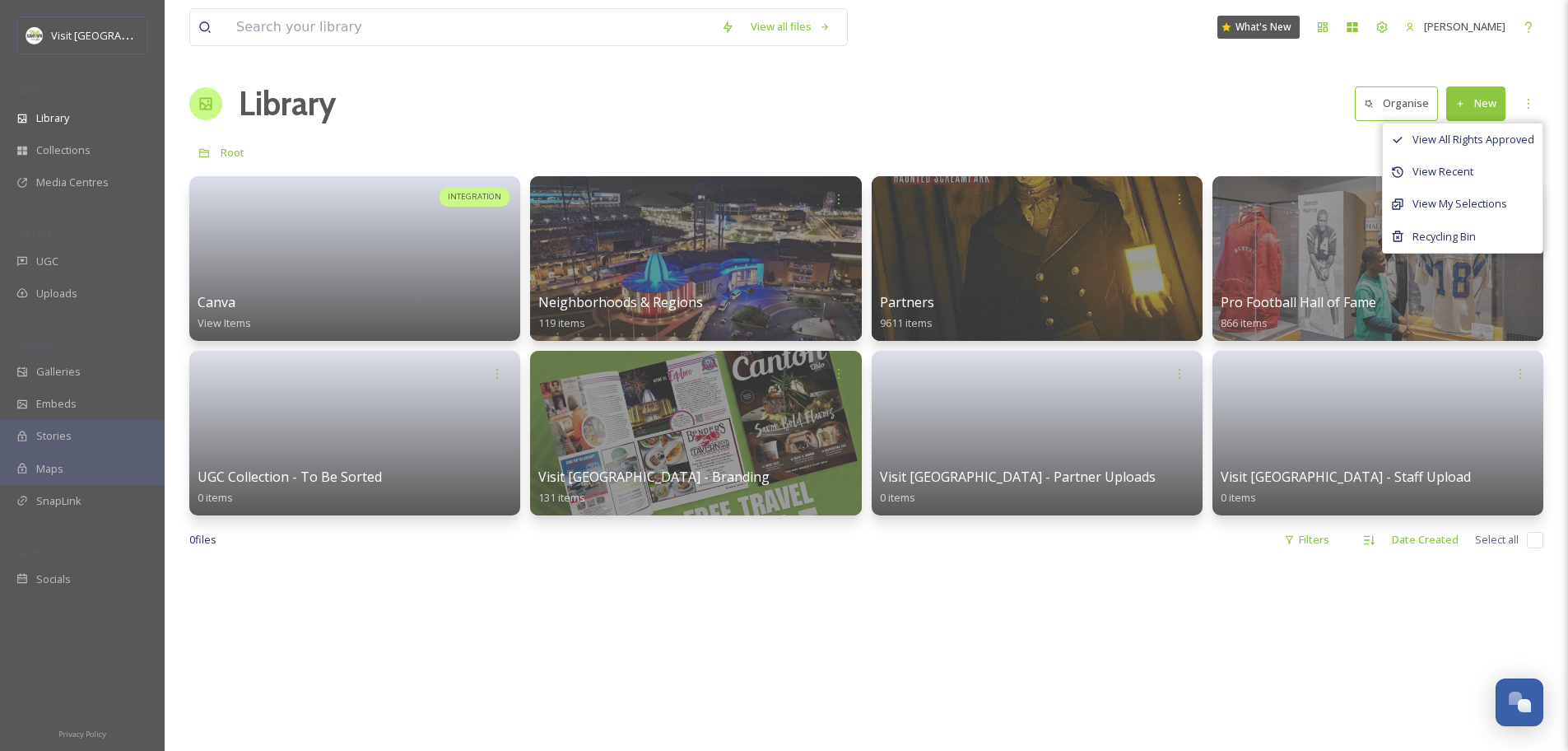
click at [1402, 103] on button "Organise" at bounding box center [1396, 103] width 83 height 34
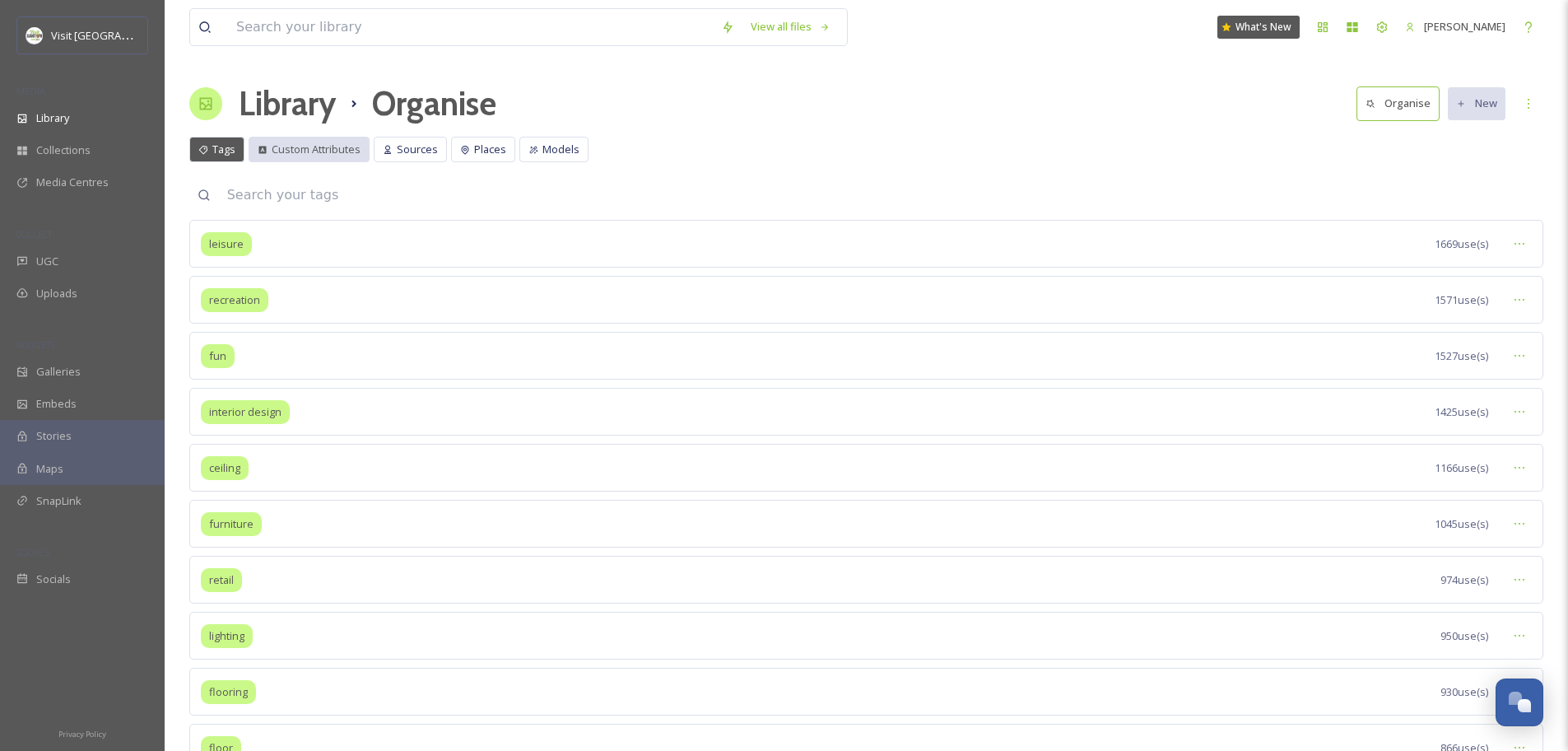
click at [317, 154] on span "Custom Attributes" at bounding box center [315, 150] width 89 height 16
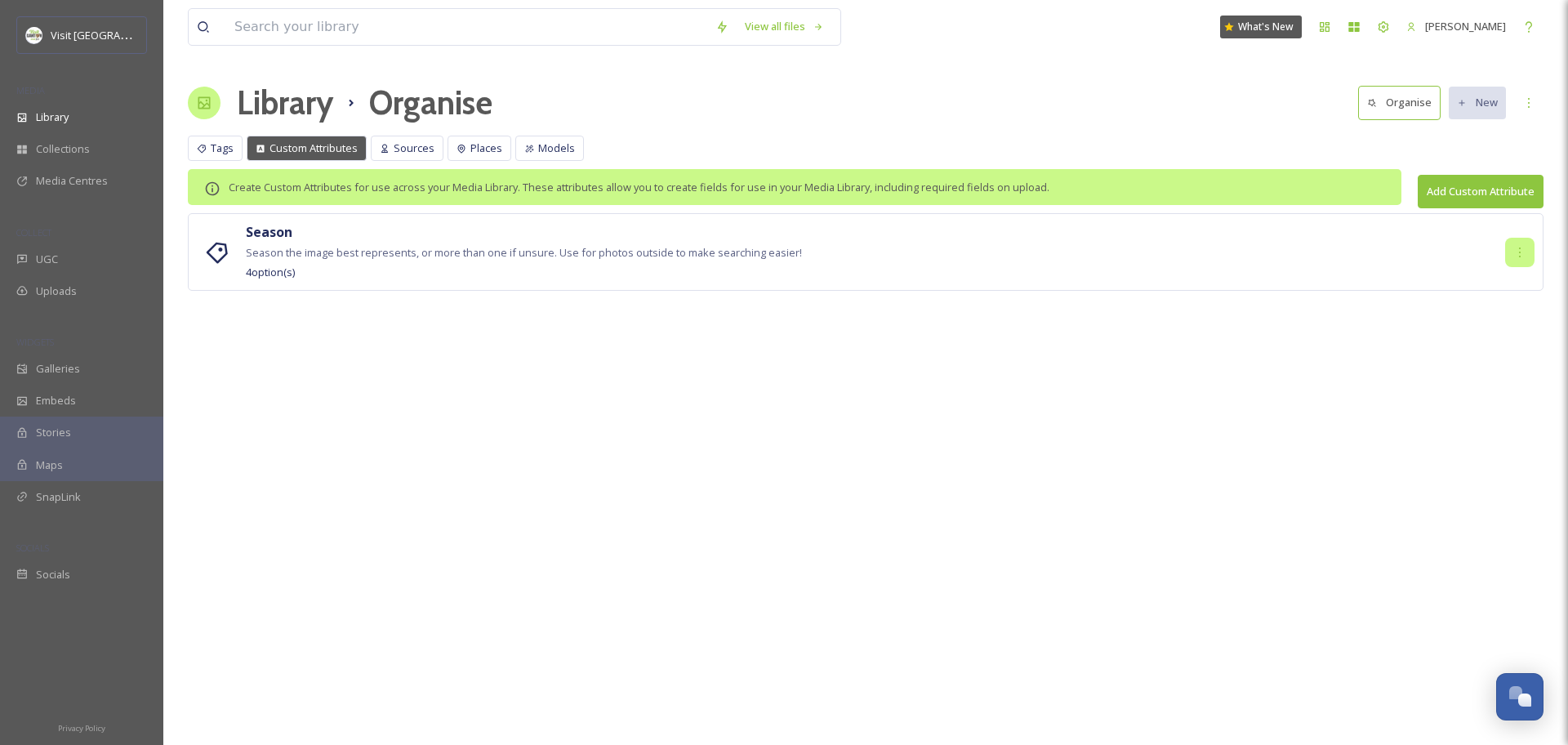
click at [1526, 246] on icon at bounding box center [1521, 253] width 14 height 14
click at [1506, 306] on div "Delete" at bounding box center [1509, 319] width 49 height 32
click at [411, 148] on span "Sources" at bounding box center [414, 149] width 41 height 15
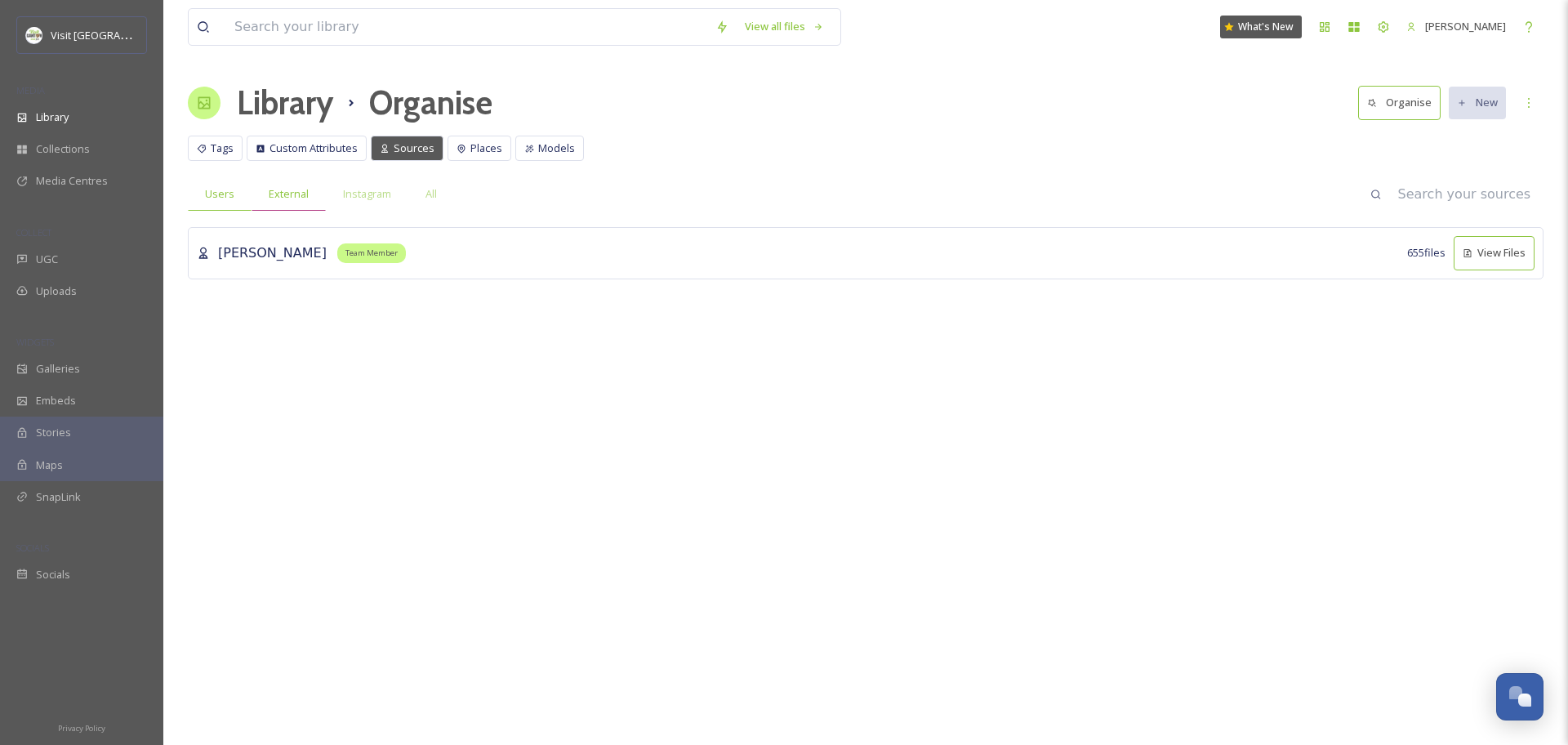
click at [300, 193] on span "External" at bounding box center [288, 194] width 40 height 15
click at [564, 150] on span "Models" at bounding box center [557, 149] width 37 height 15
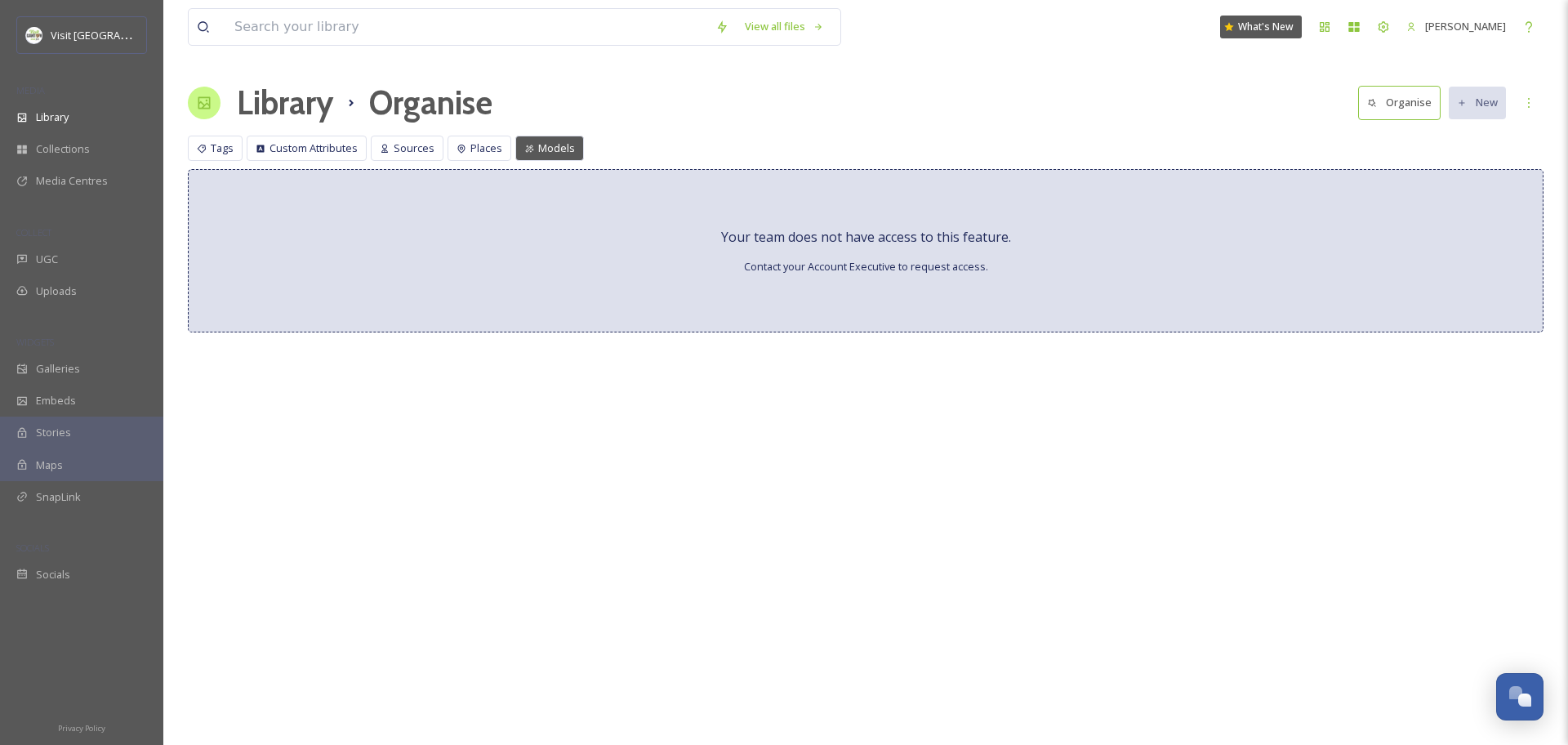
click at [509, 146] on div "Tags Custom Attributes Sources Places Models Tags Custom Attributes Sources Pla…" at bounding box center [866, 152] width 1356 height 34
click at [501, 147] on div "Places" at bounding box center [480, 148] width 64 height 25
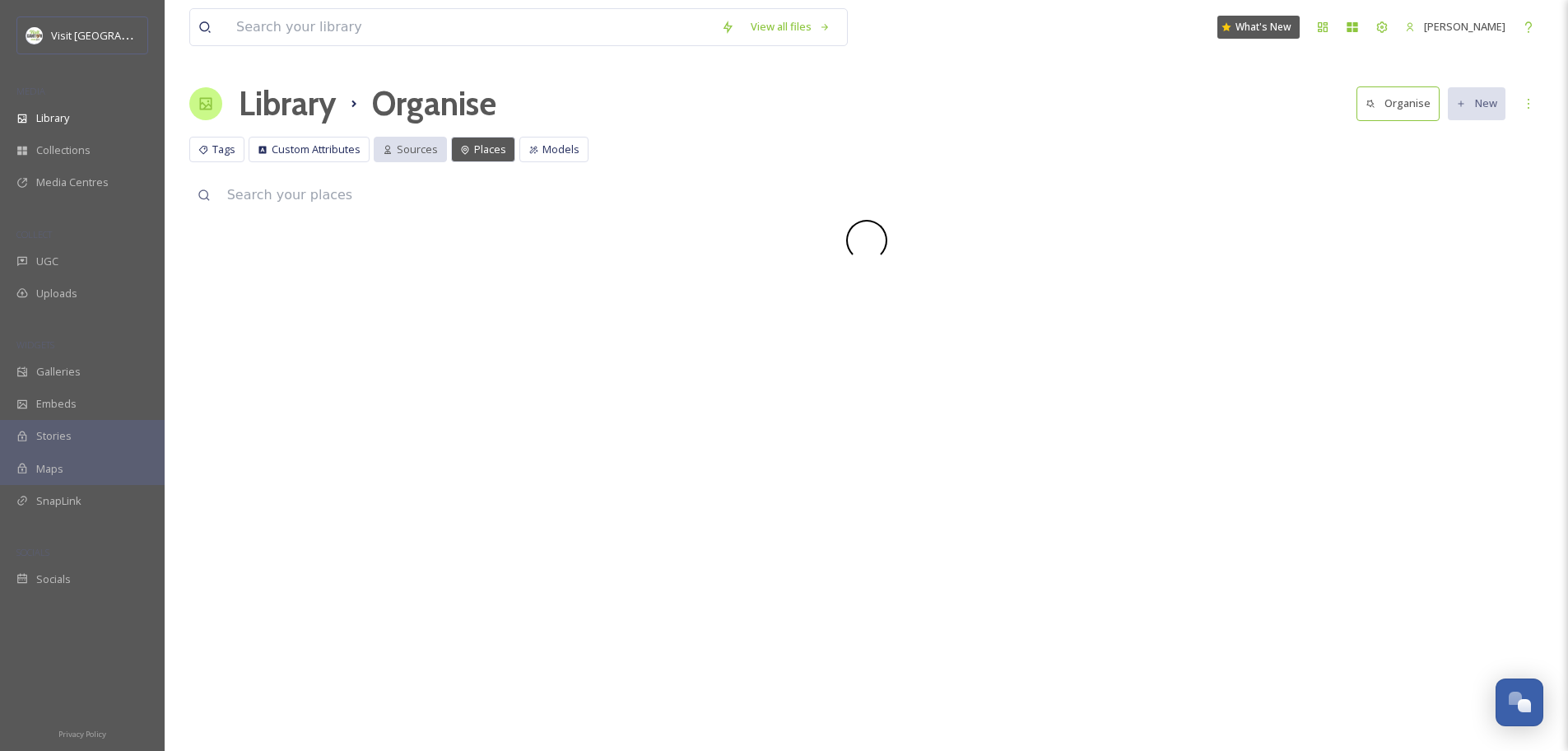
click at [419, 145] on span "Sources" at bounding box center [417, 150] width 41 height 16
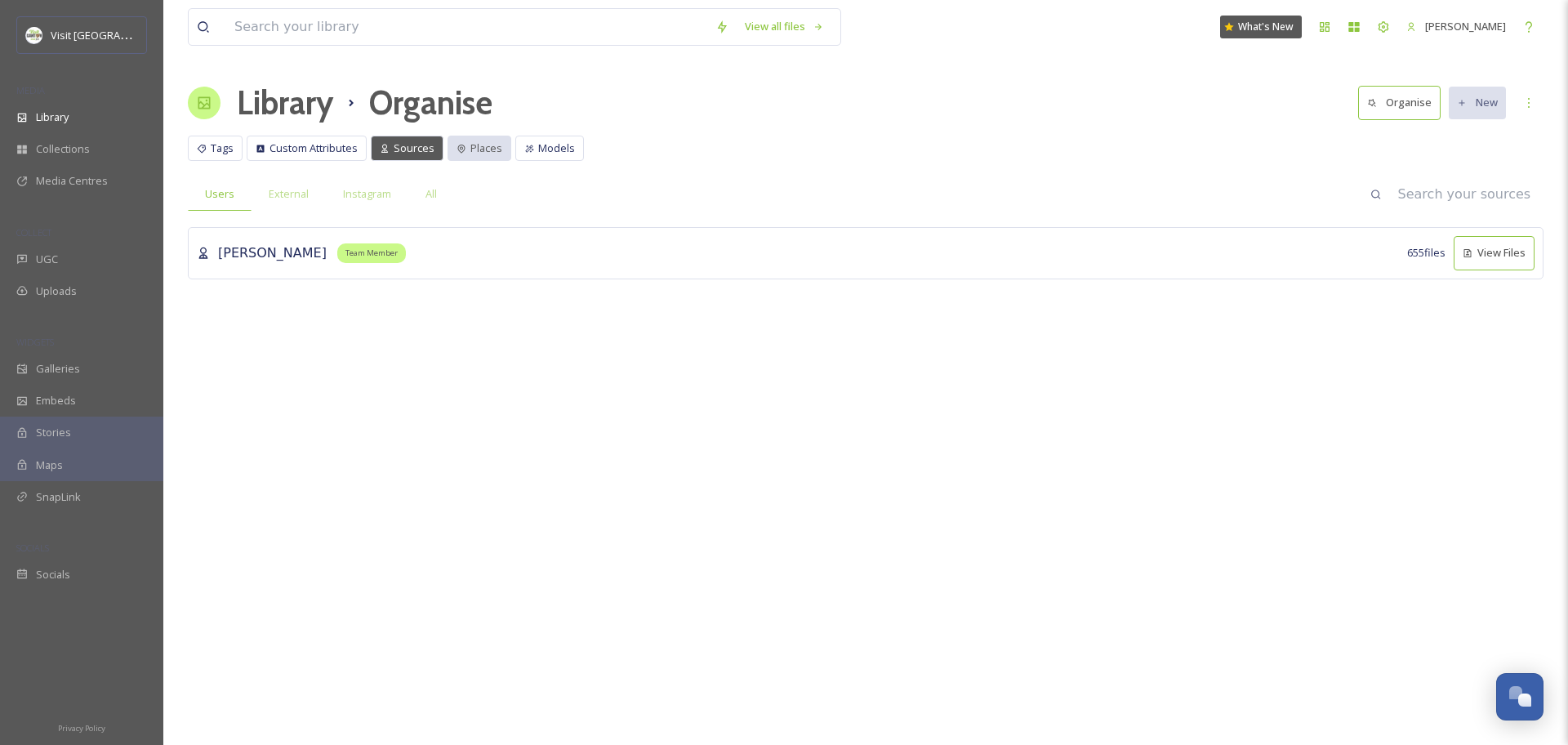
click at [459, 145] on icon at bounding box center [462, 149] width 8 height 9
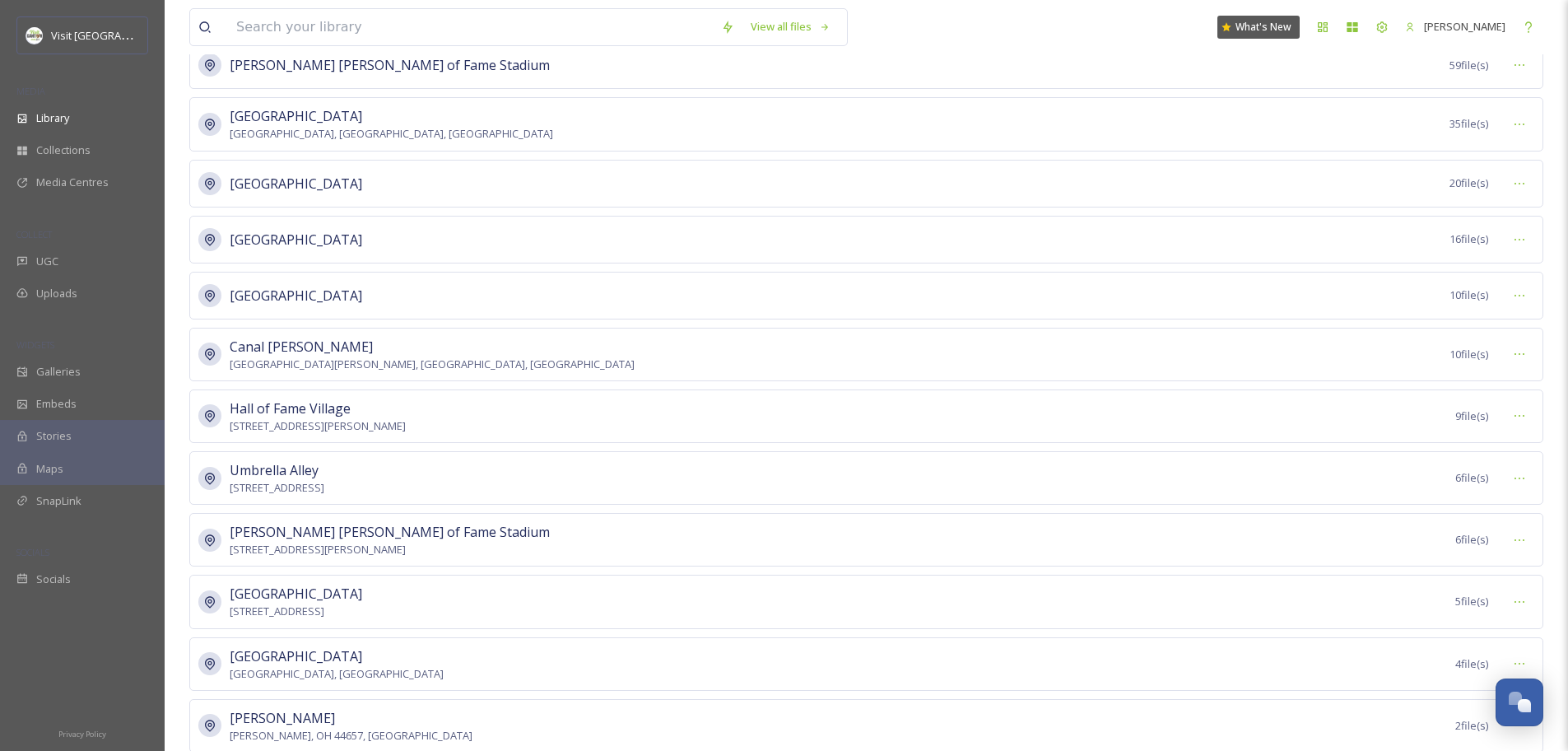
scroll to position [102, 0]
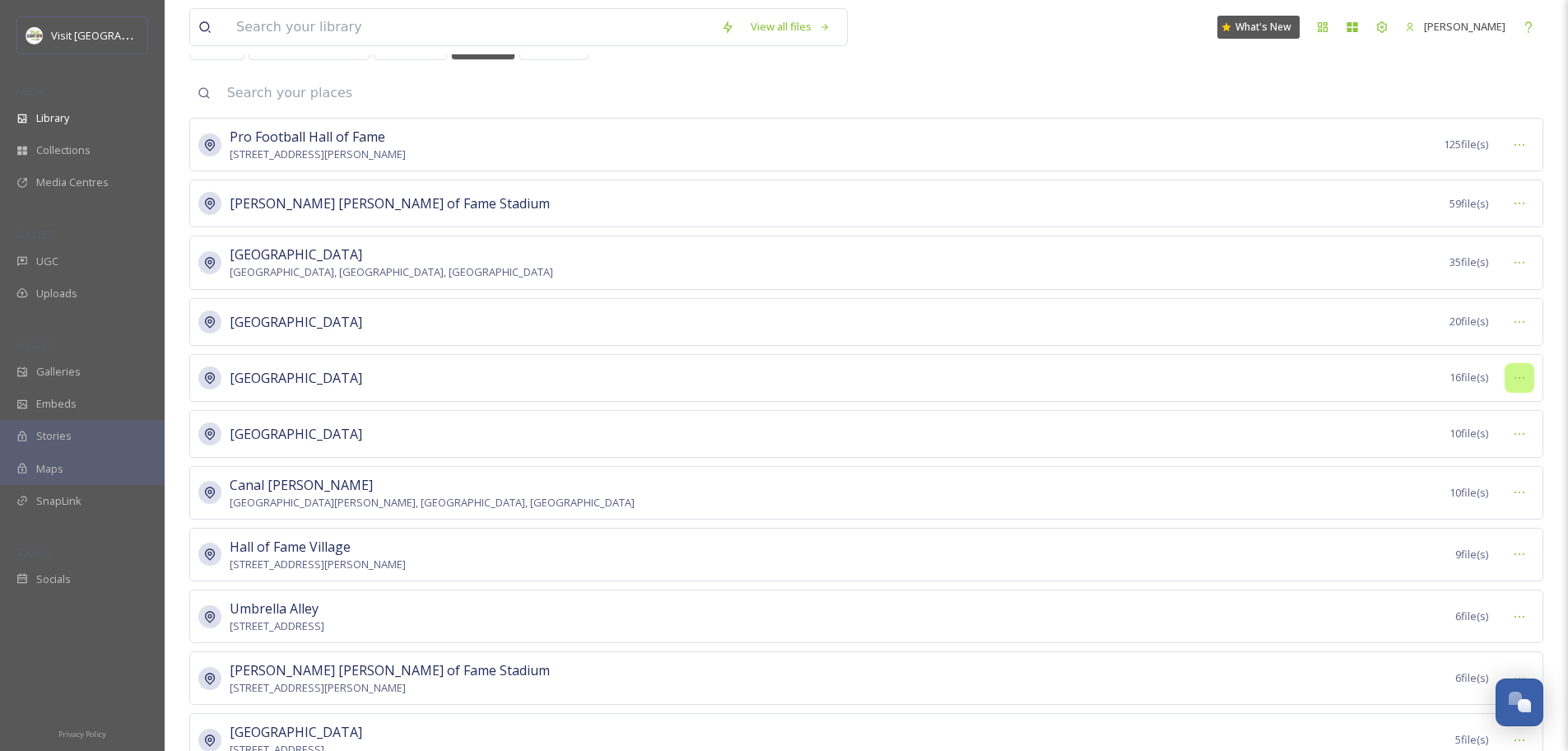
click at [1526, 376] on div at bounding box center [1519, 377] width 29 height 29
click at [1498, 467] on div "Merge Places" at bounding box center [1490, 478] width 86 height 32
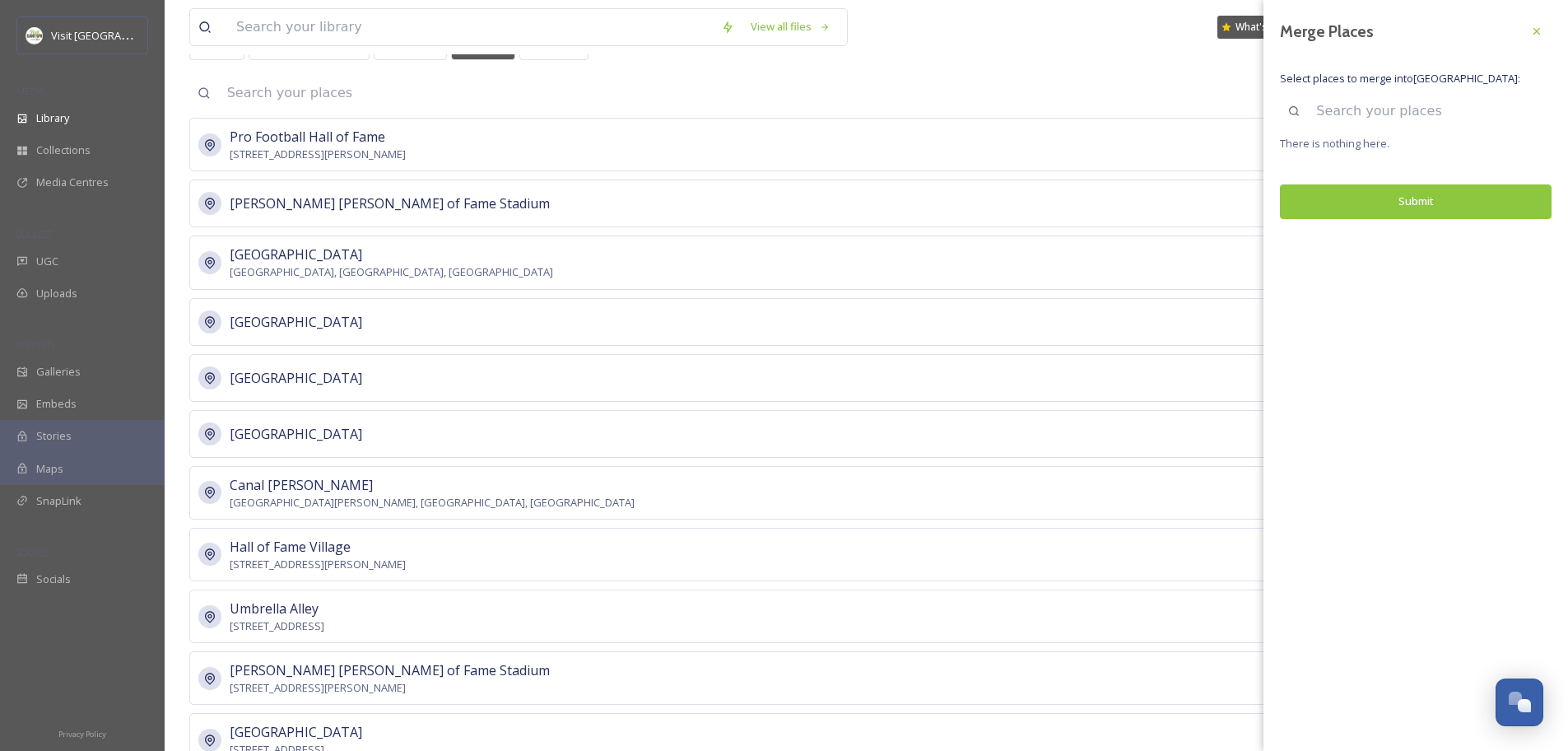
click at [1385, 115] on input at bounding box center [1429, 111] width 243 height 36
click at [1530, 35] on icon at bounding box center [1537, 31] width 14 height 14
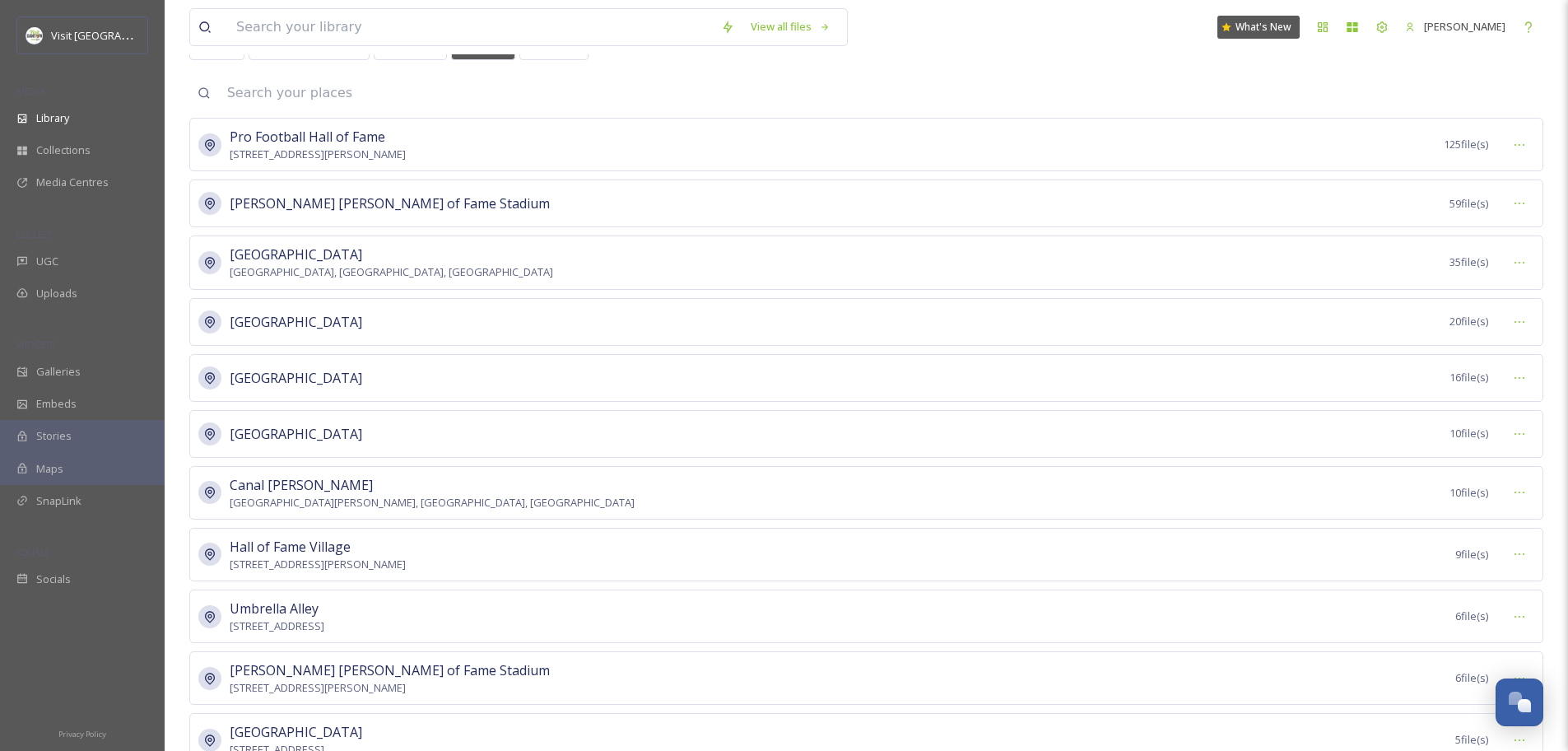
click at [441, 269] on div "Canton Canton, OH, USA 35 file(s)" at bounding box center [867, 262] width 1354 height 54
click at [1527, 263] on div at bounding box center [1519, 263] width 29 height 29
click at [1517, 355] on span "Merge Places" at bounding box center [1489, 363] width 67 height 16
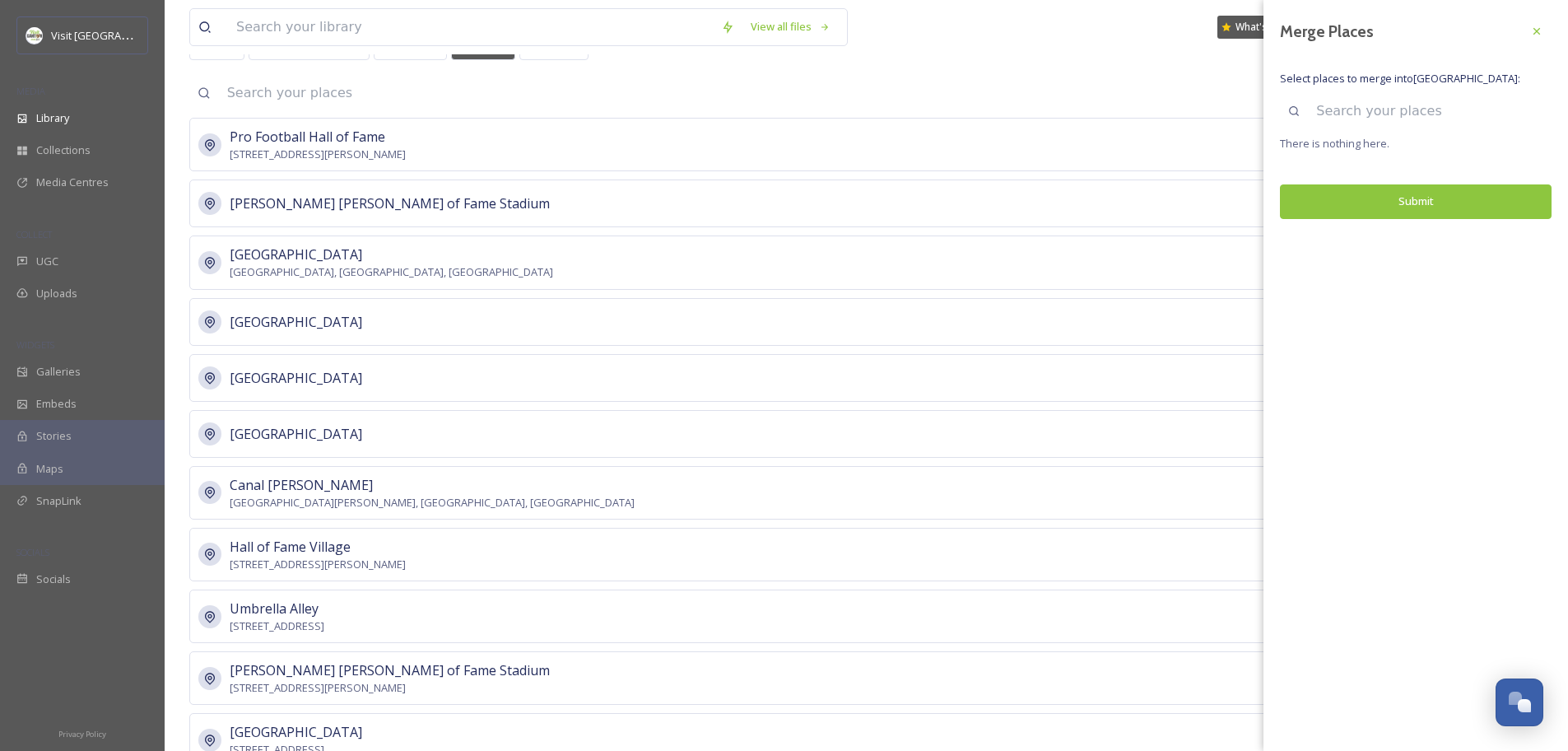
click at [1387, 108] on input at bounding box center [1429, 111] width 243 height 36
type input "Canton"
click at [1531, 113] on icon at bounding box center [1537, 111] width 14 height 14
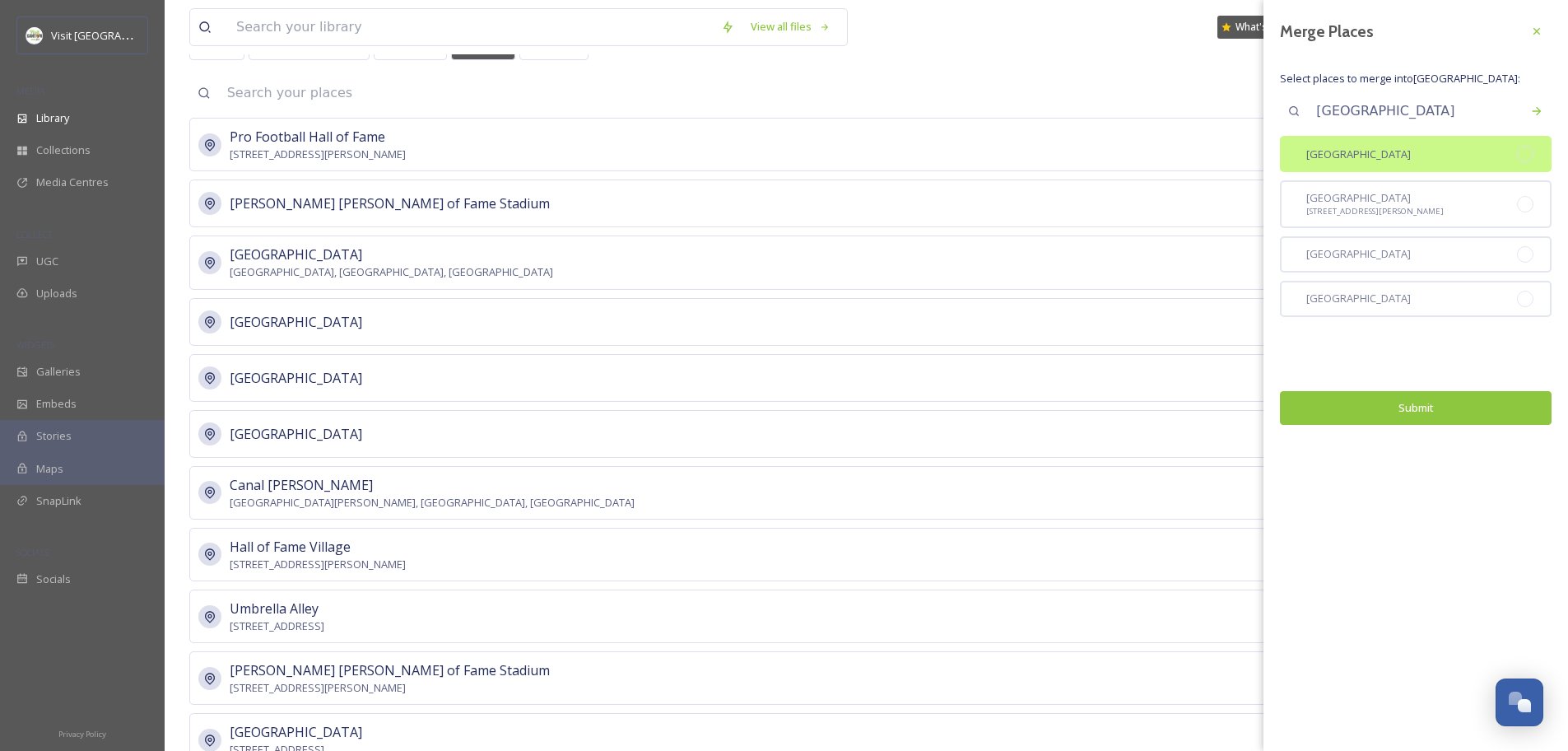
click at [1485, 156] on div "Canton" at bounding box center [1415, 154] width 271 height 36
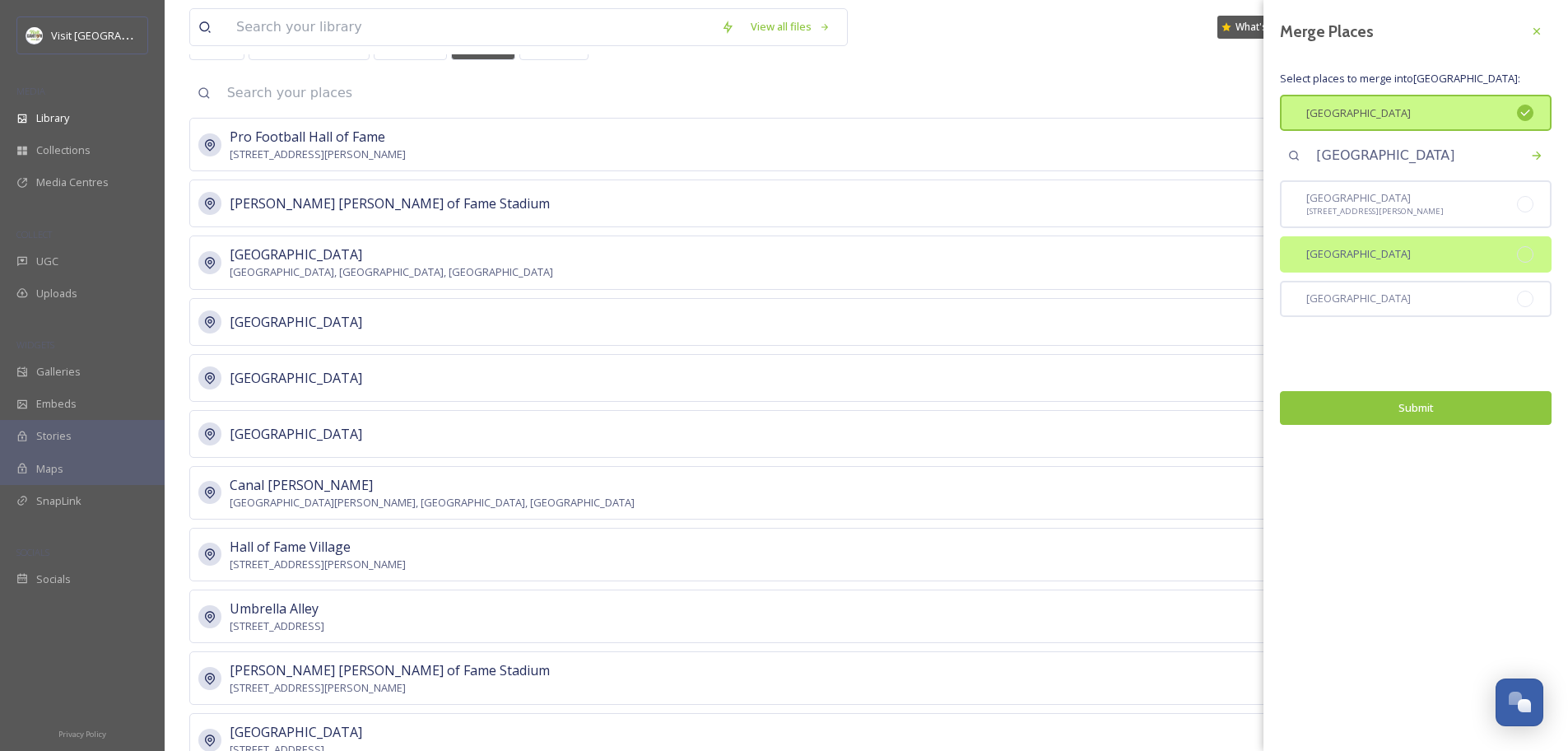
click at [1531, 248] on div at bounding box center [1524, 254] width 17 height 17
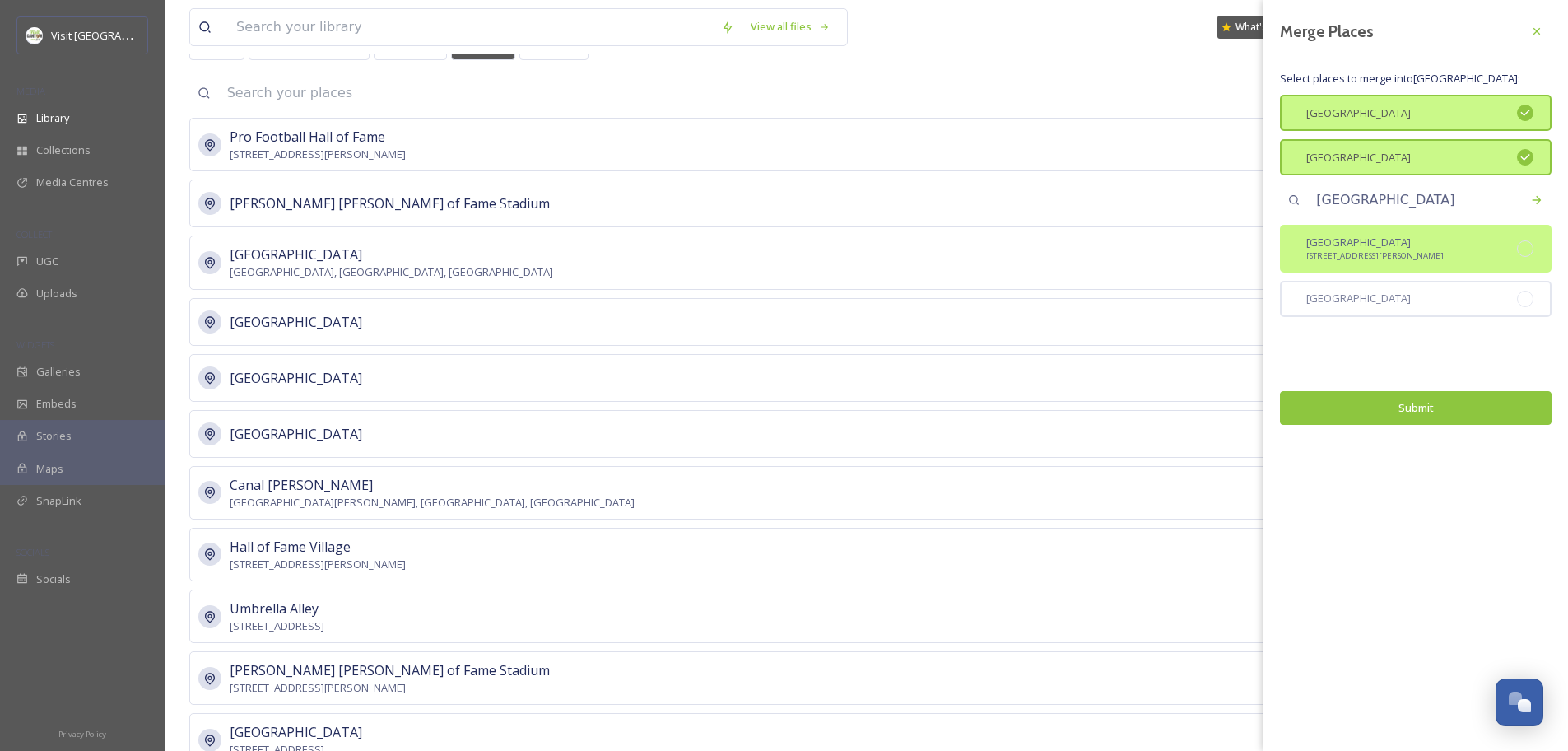
click at [1526, 286] on div "East Canton" at bounding box center [1415, 298] width 271 height 36
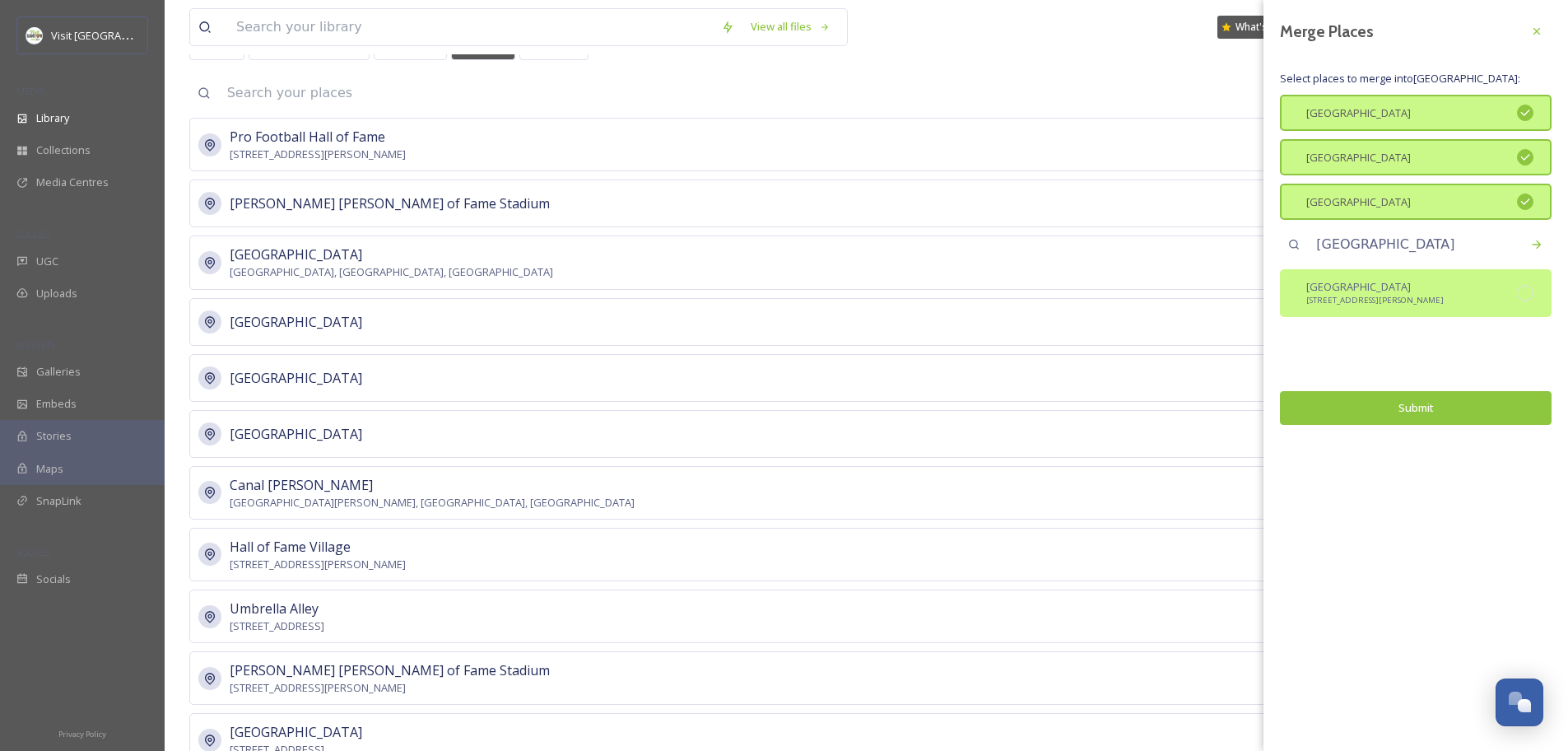
click at [1528, 301] on div "Canton 1835 Harrison Ave NW, Canton, OH 44708, USA" at bounding box center [1415, 293] width 271 height 48
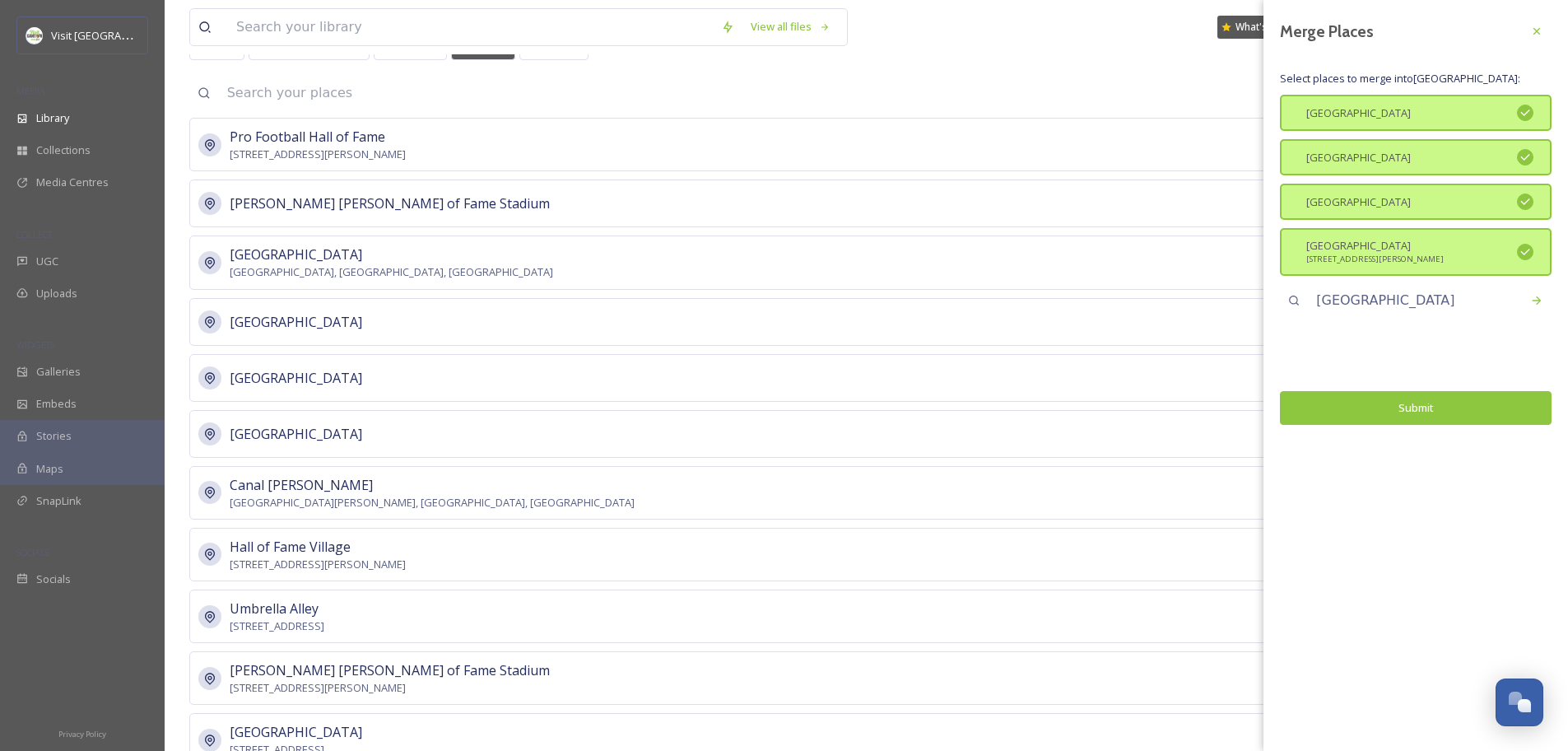
click at [1462, 415] on button "Submit" at bounding box center [1415, 408] width 271 height 34
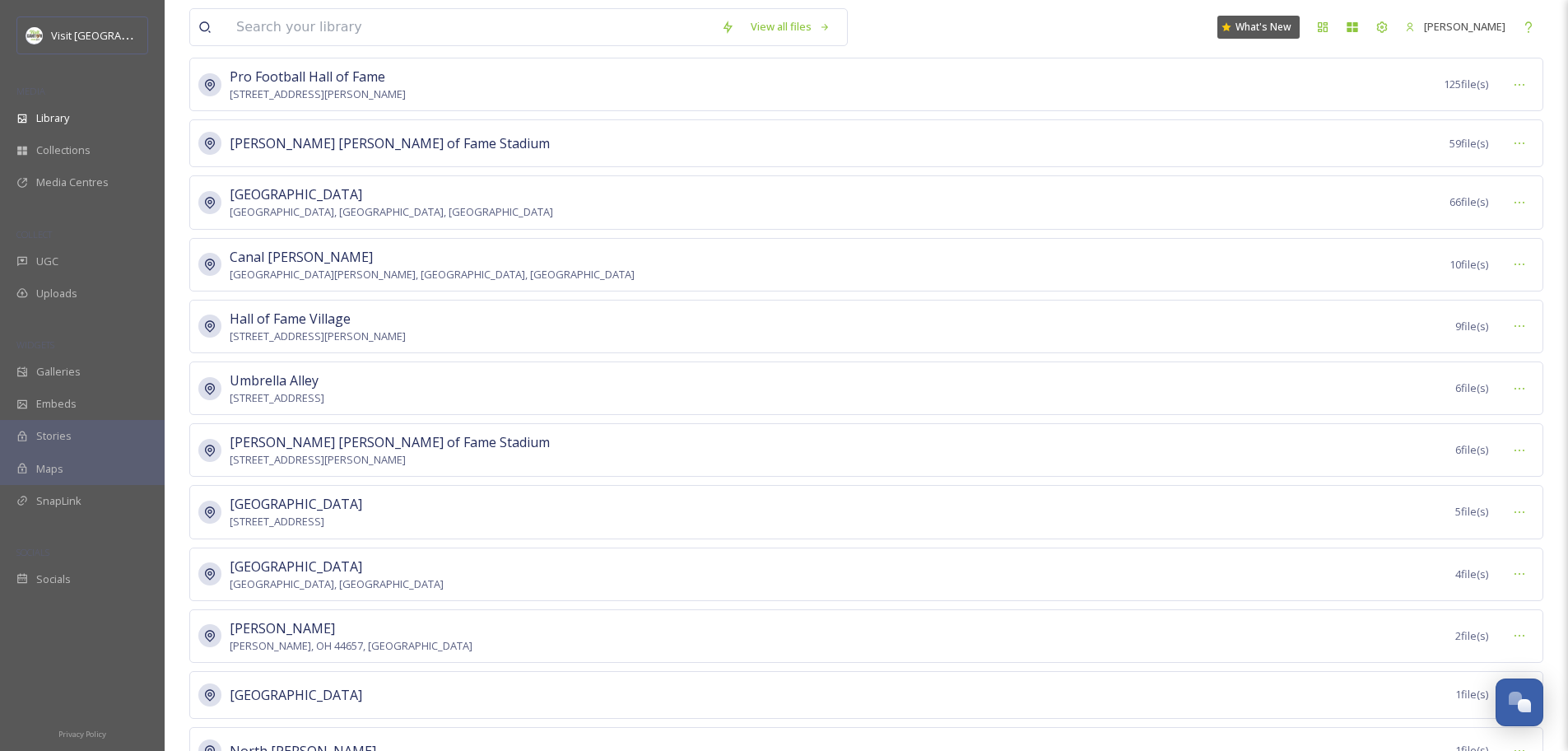
scroll to position [160, 0]
click at [1516, 447] on icon at bounding box center [1519, 453] width 14 height 14
click at [1501, 546] on span "Merge Places" at bounding box center [1489, 553] width 67 height 16
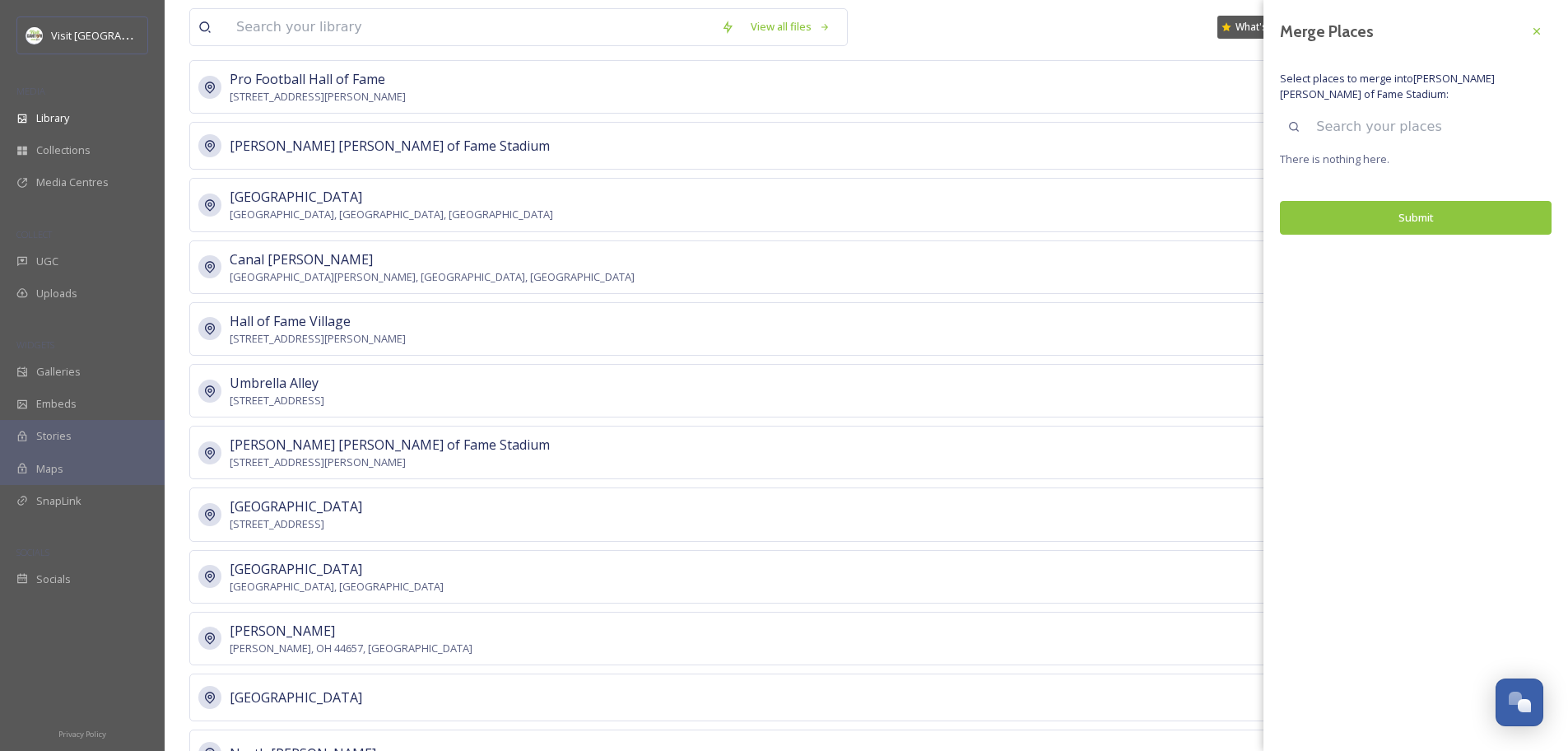
click at [1328, 134] on input at bounding box center [1429, 126] width 243 height 36
click at [1413, 130] on input "Tom Bens" at bounding box center [1429, 126] width 243 height 36
type input "Tom Bens"
click at [1527, 125] on div "Search" at bounding box center [1536, 126] width 29 height 29
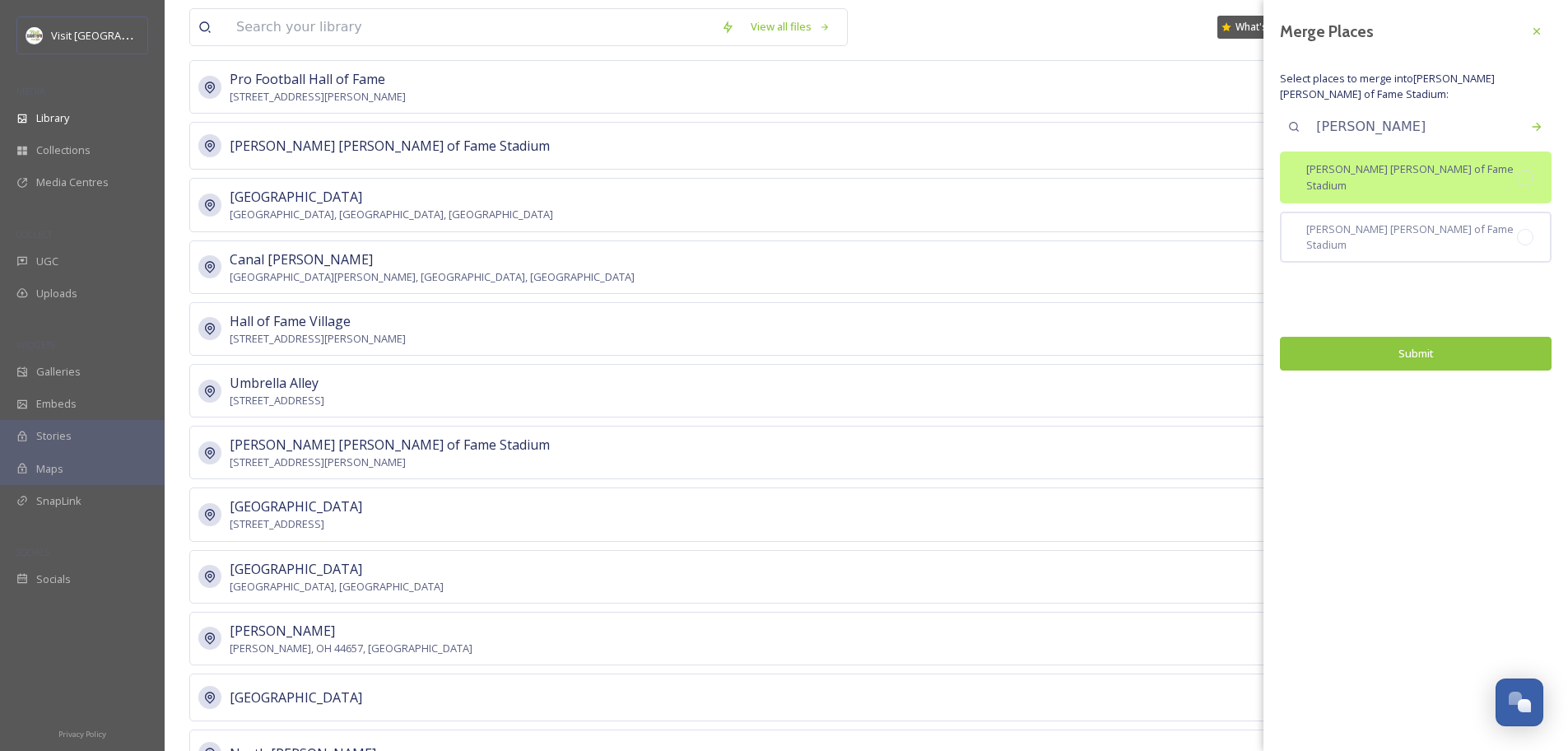
click at [1408, 174] on span "Tom Benson Hall of Fame Stadium" at bounding box center [1411, 177] width 211 height 31
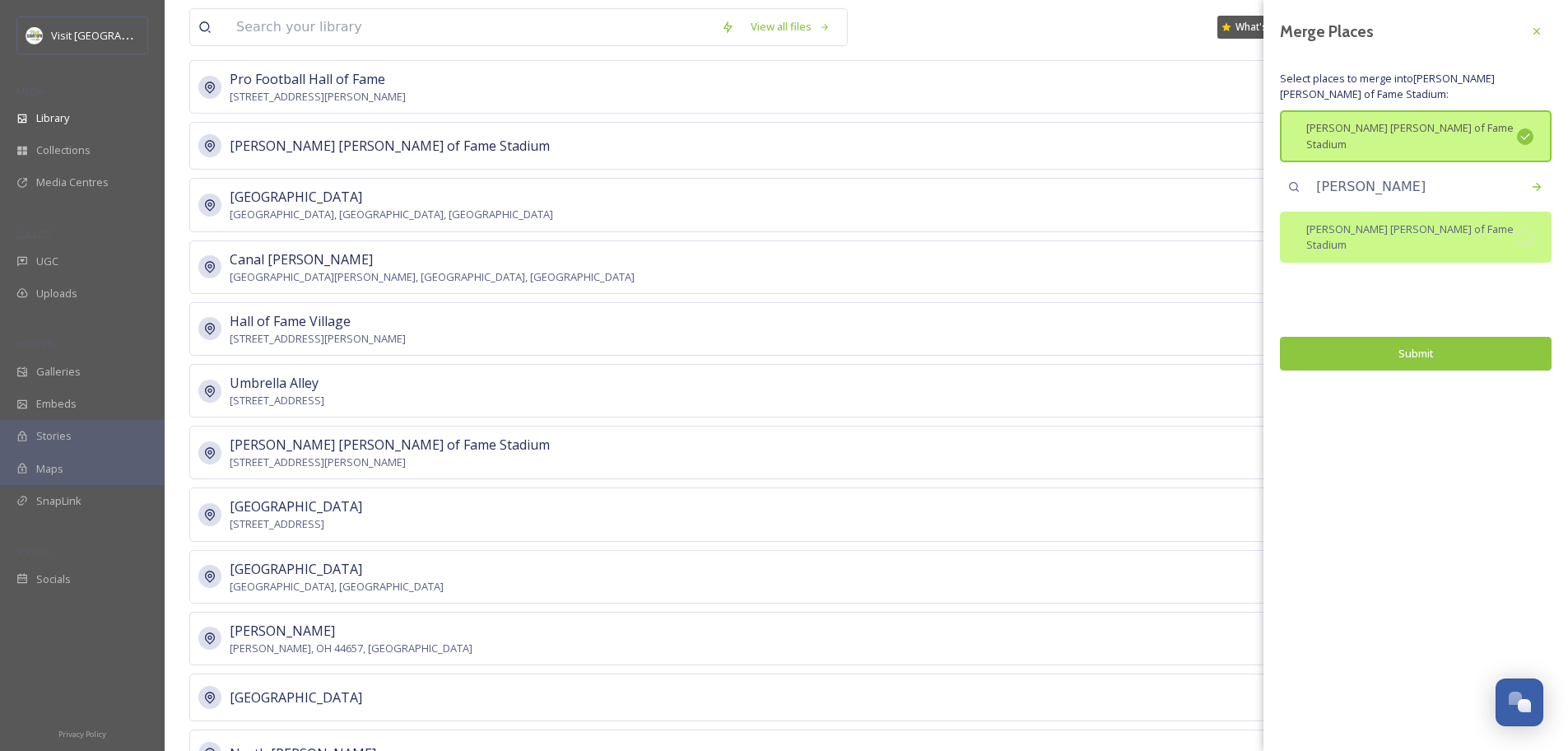
click at [1514, 211] on div "Tom Benson Hall of Fame Stadium" at bounding box center [1415, 236] width 271 height 51
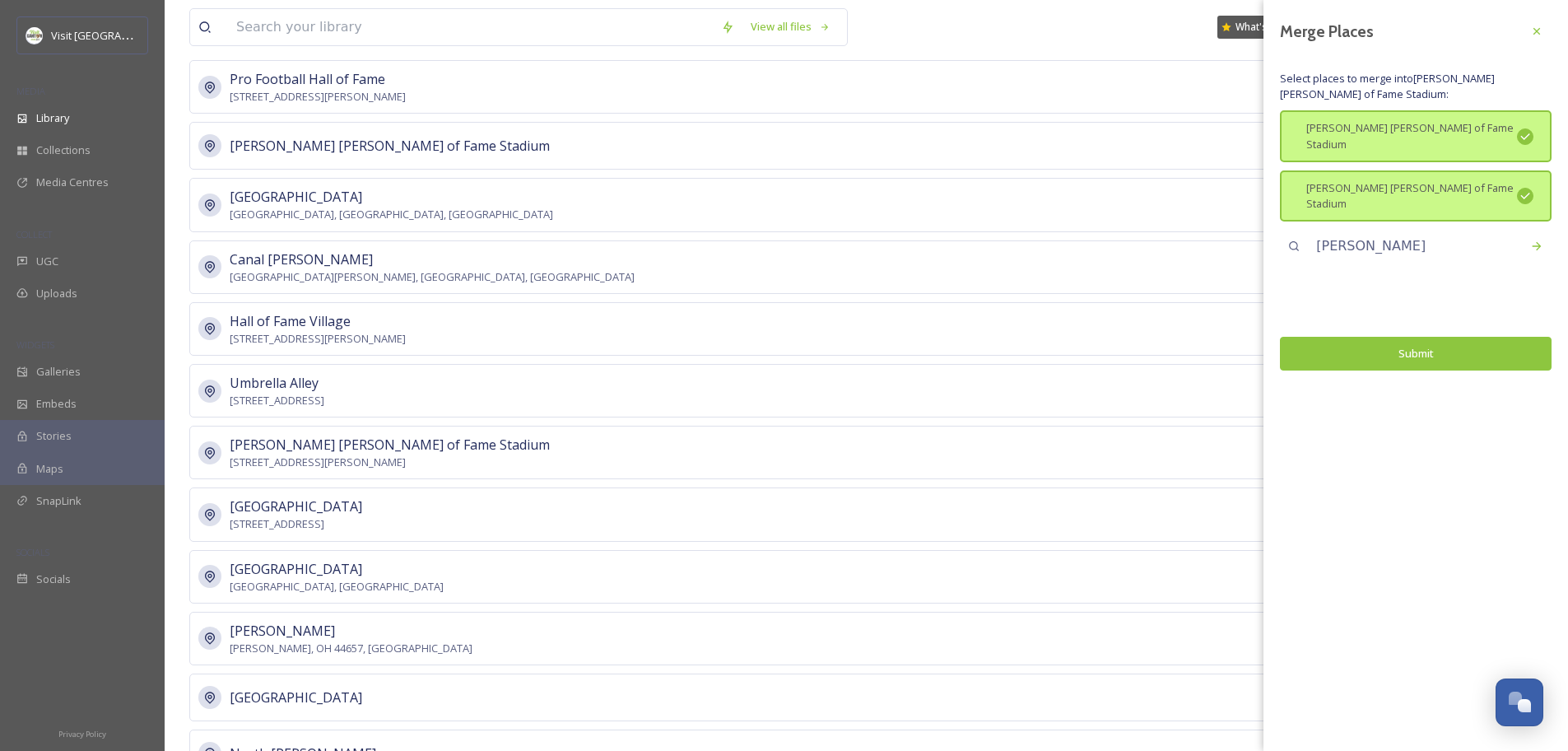
click at [1440, 337] on button "Submit" at bounding box center [1415, 353] width 271 height 34
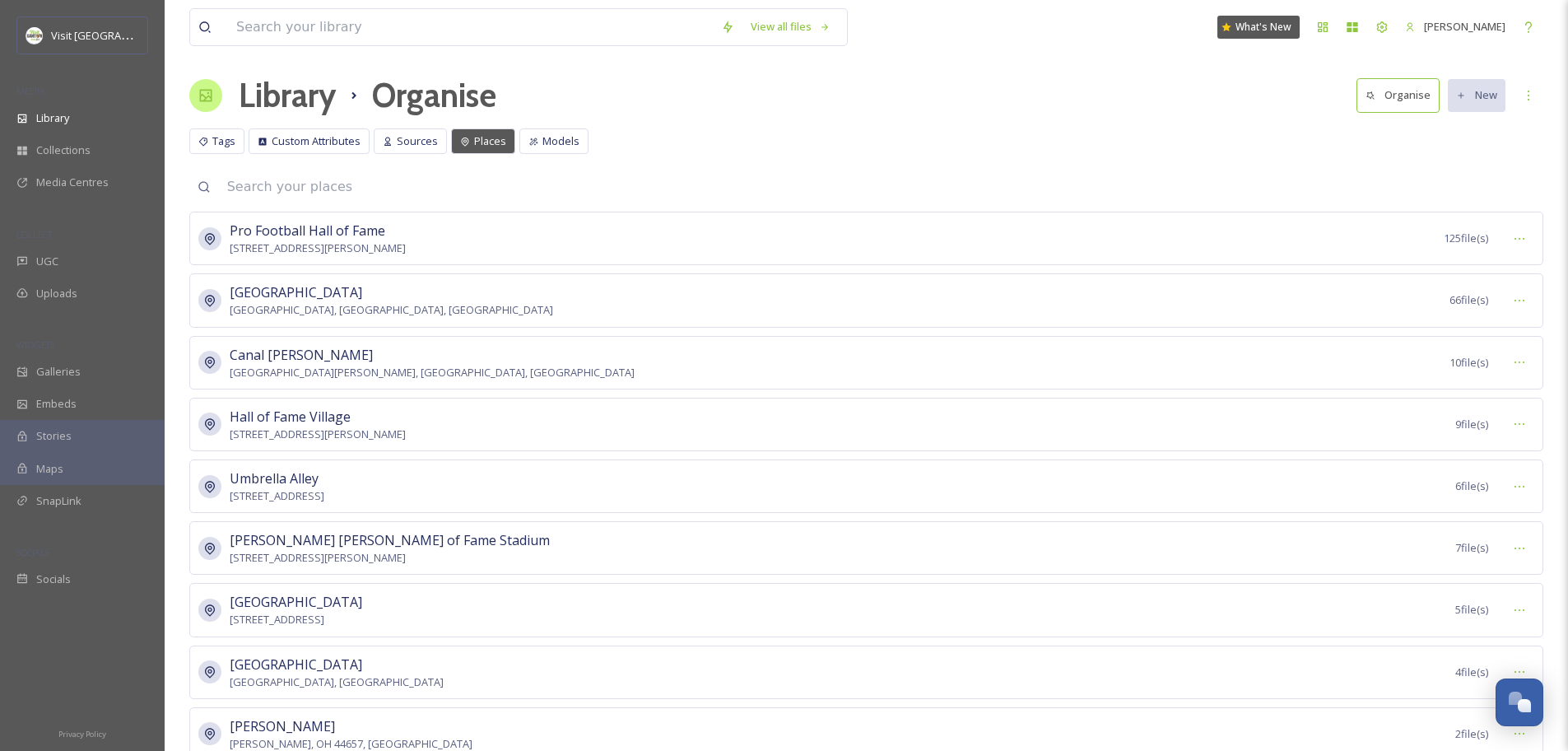
scroll to position [0, 0]
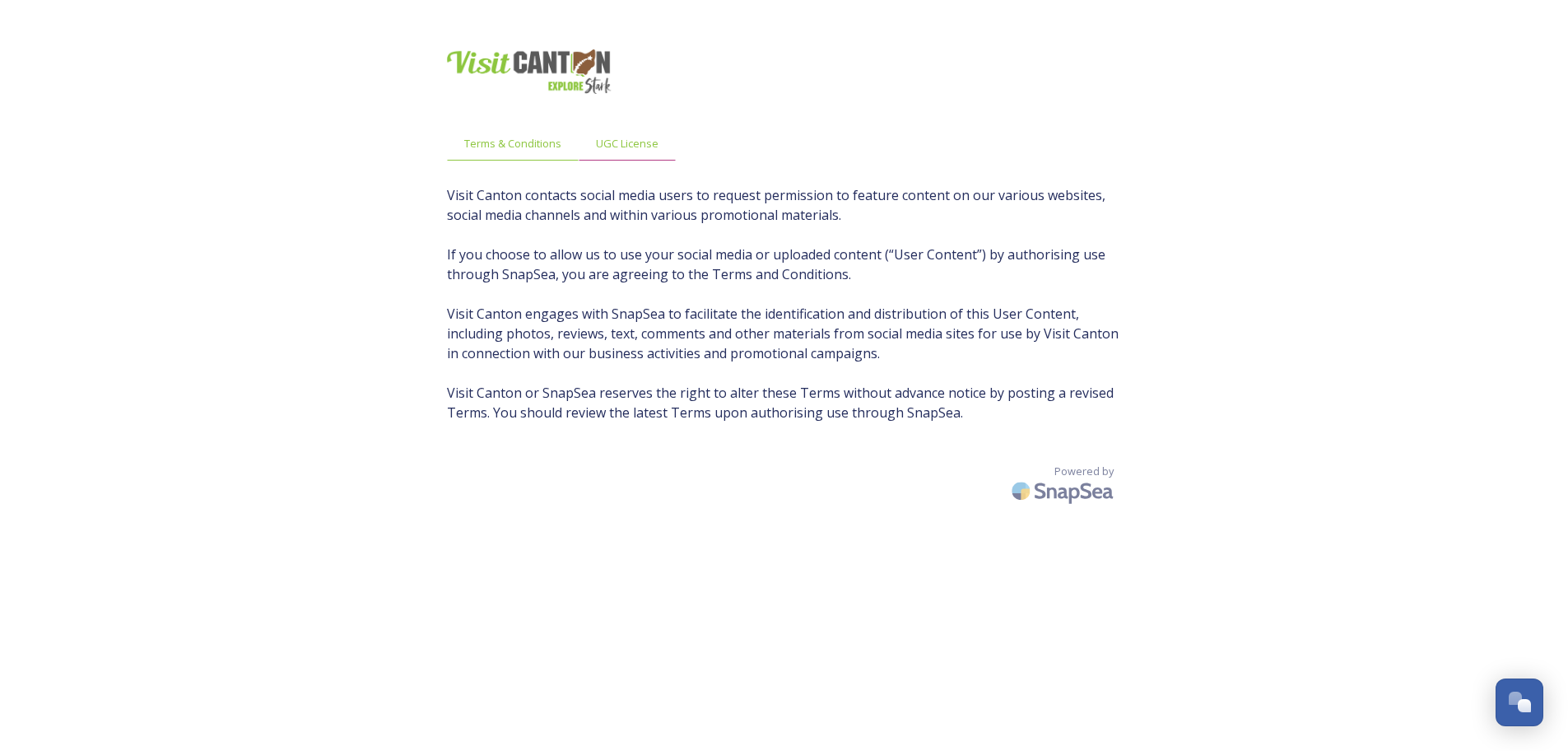
click at [616, 146] on span "UGC License" at bounding box center [627, 144] width 62 height 16
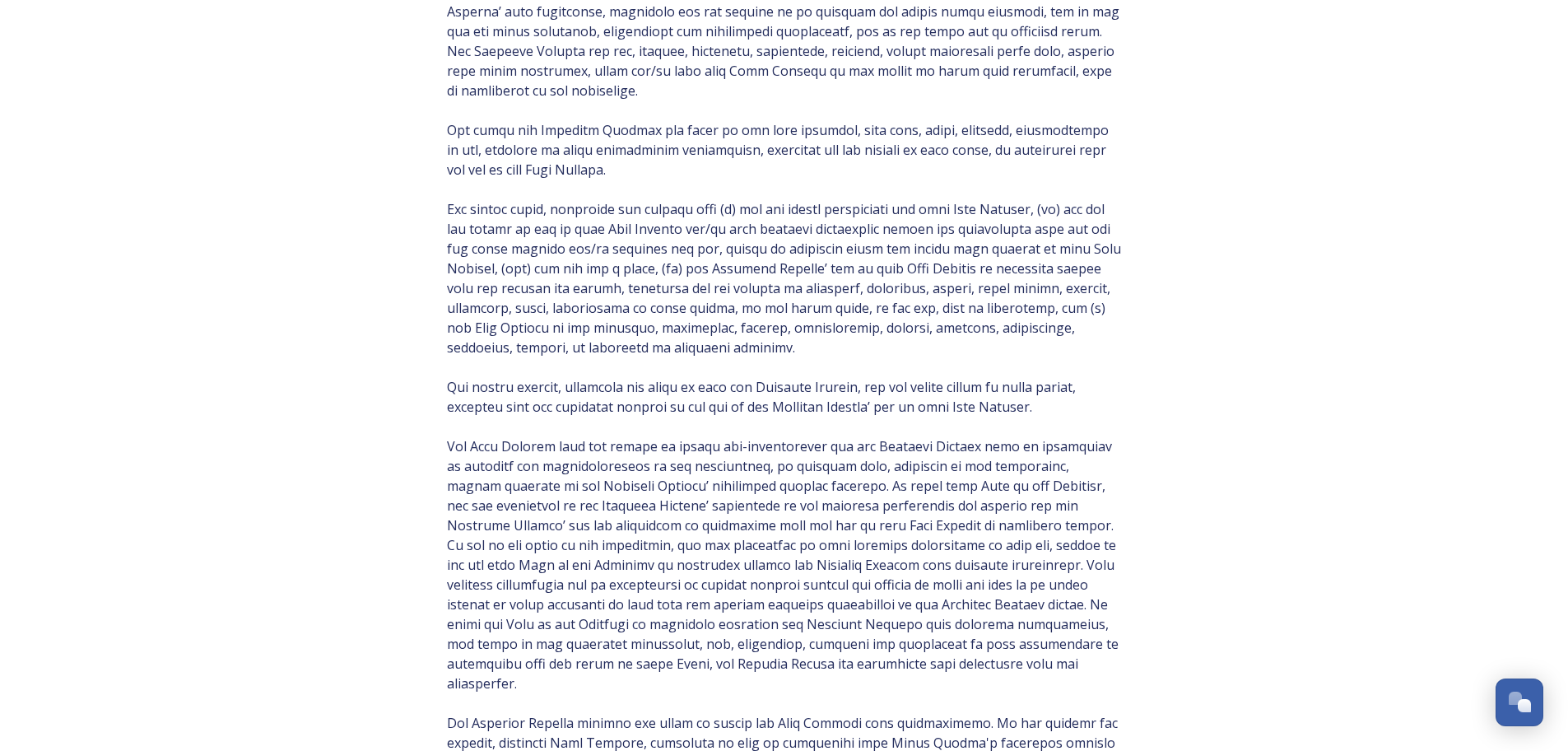
scroll to position [427, 0]
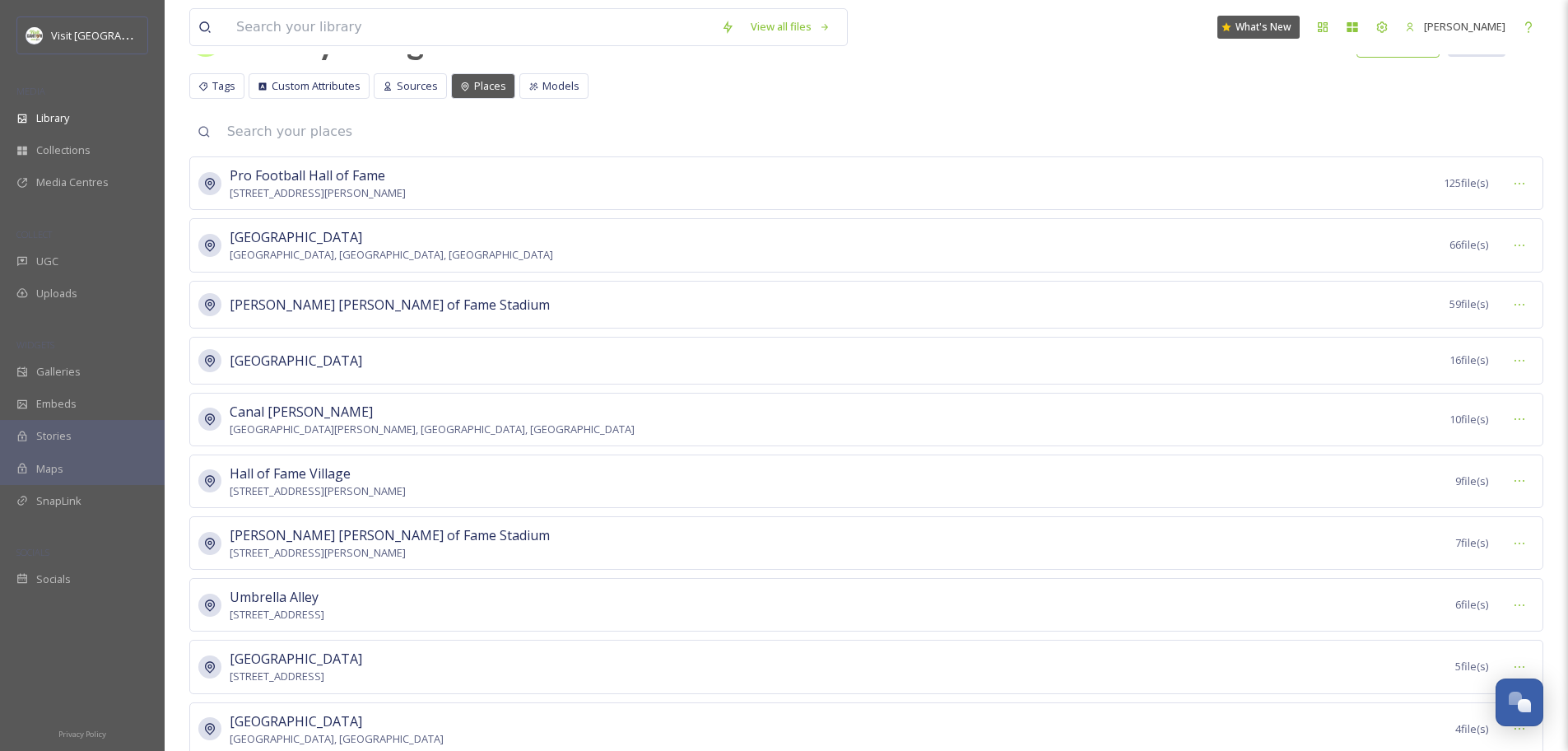
scroll to position [97, 0]
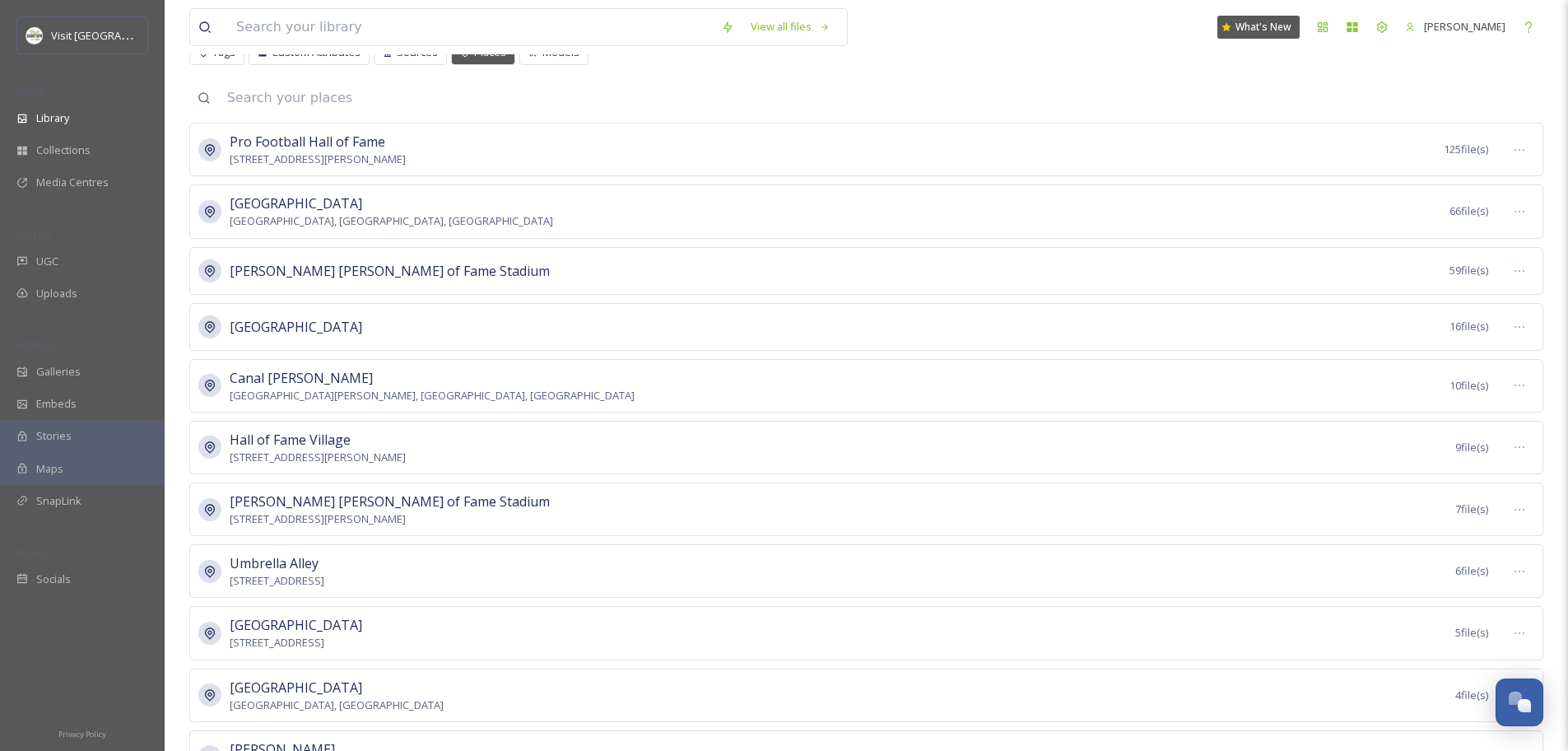
click at [725, 524] on div "[PERSON_NAME] [PERSON_NAME][GEOGRAPHIC_DATA] [STREET_ADDRESS][PERSON_NAME] 7 fi…" at bounding box center [867, 509] width 1354 height 54
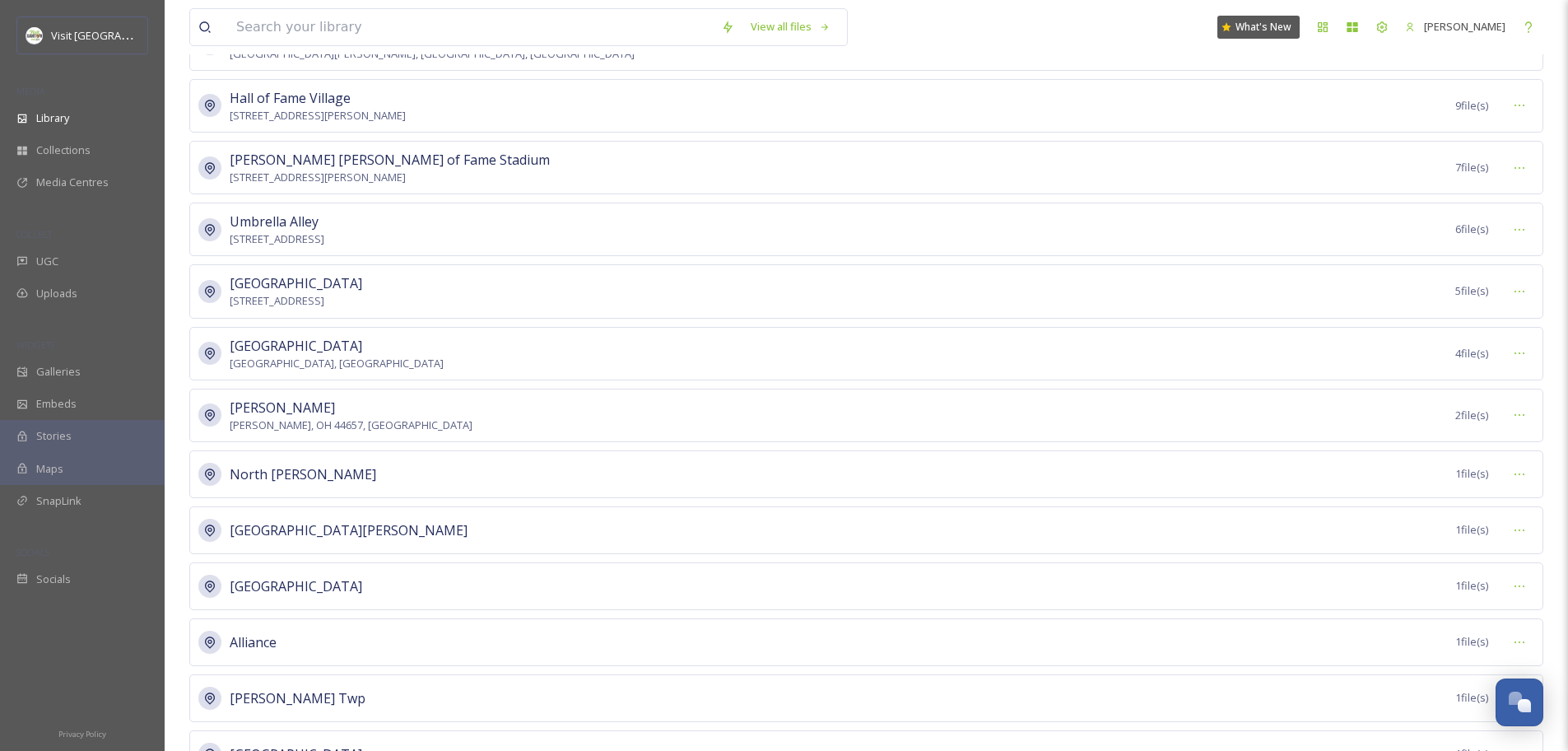
scroll to position [0, 0]
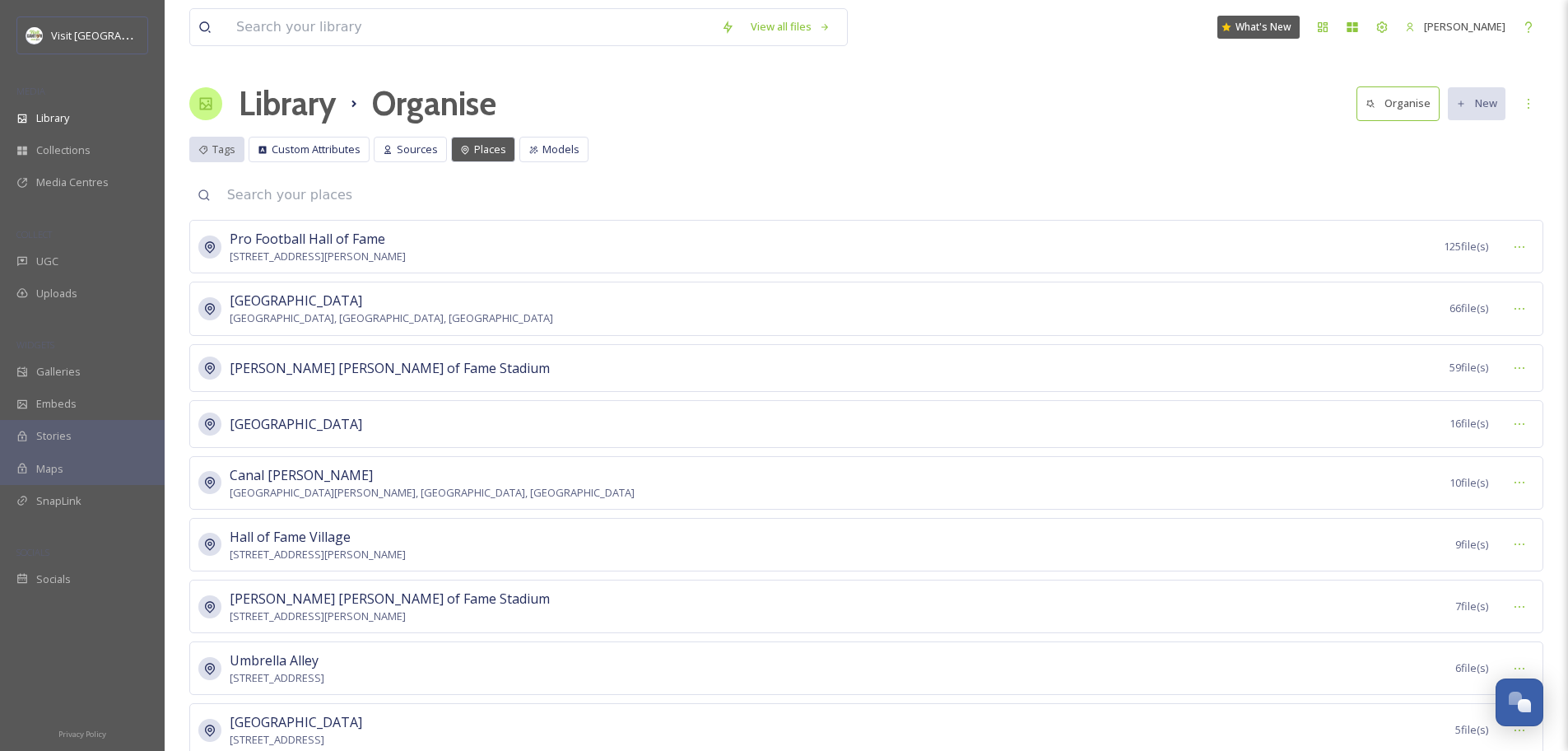
click at [227, 148] on span "Tags" at bounding box center [224, 150] width 23 height 16
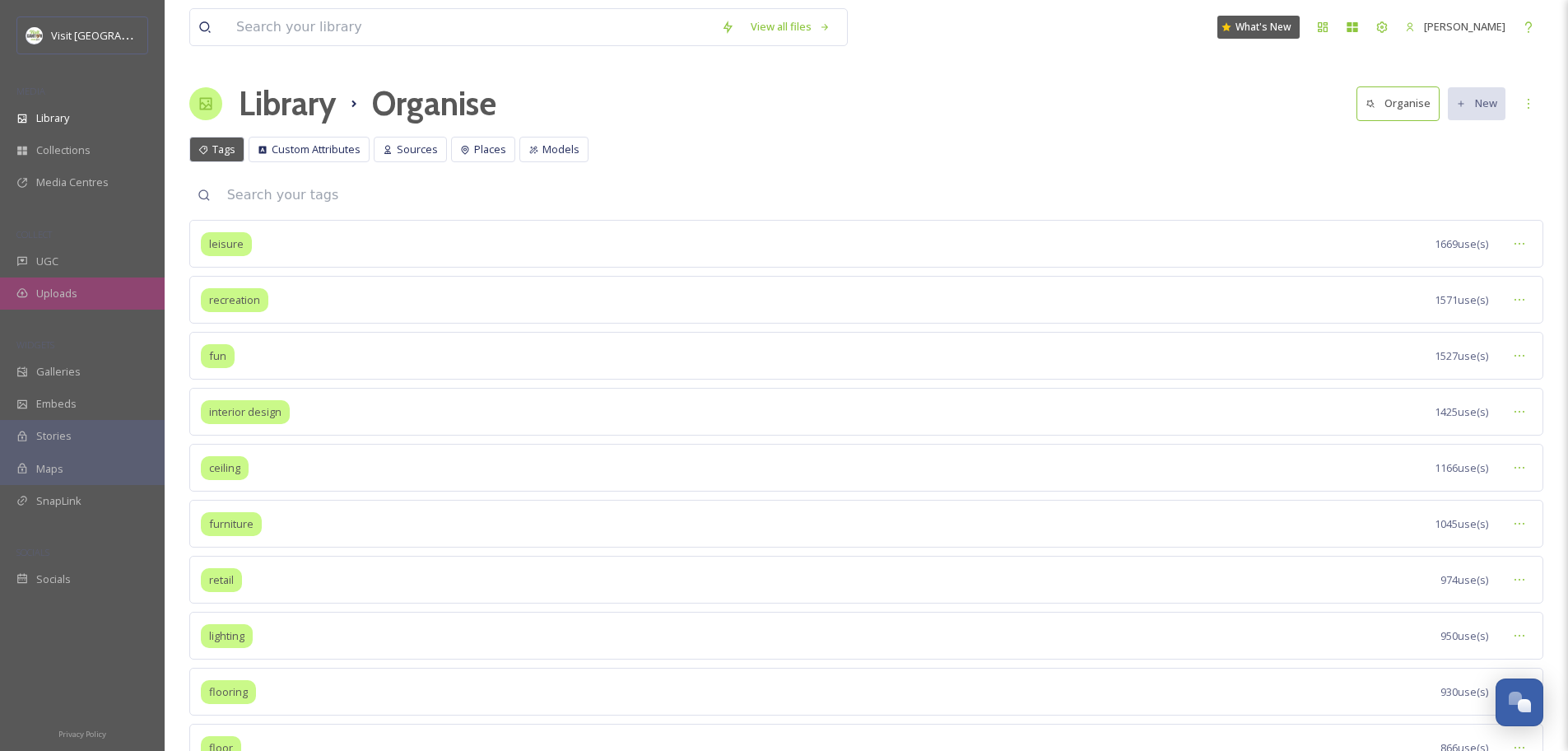
click at [87, 290] on div "Uploads" at bounding box center [82, 293] width 164 height 32
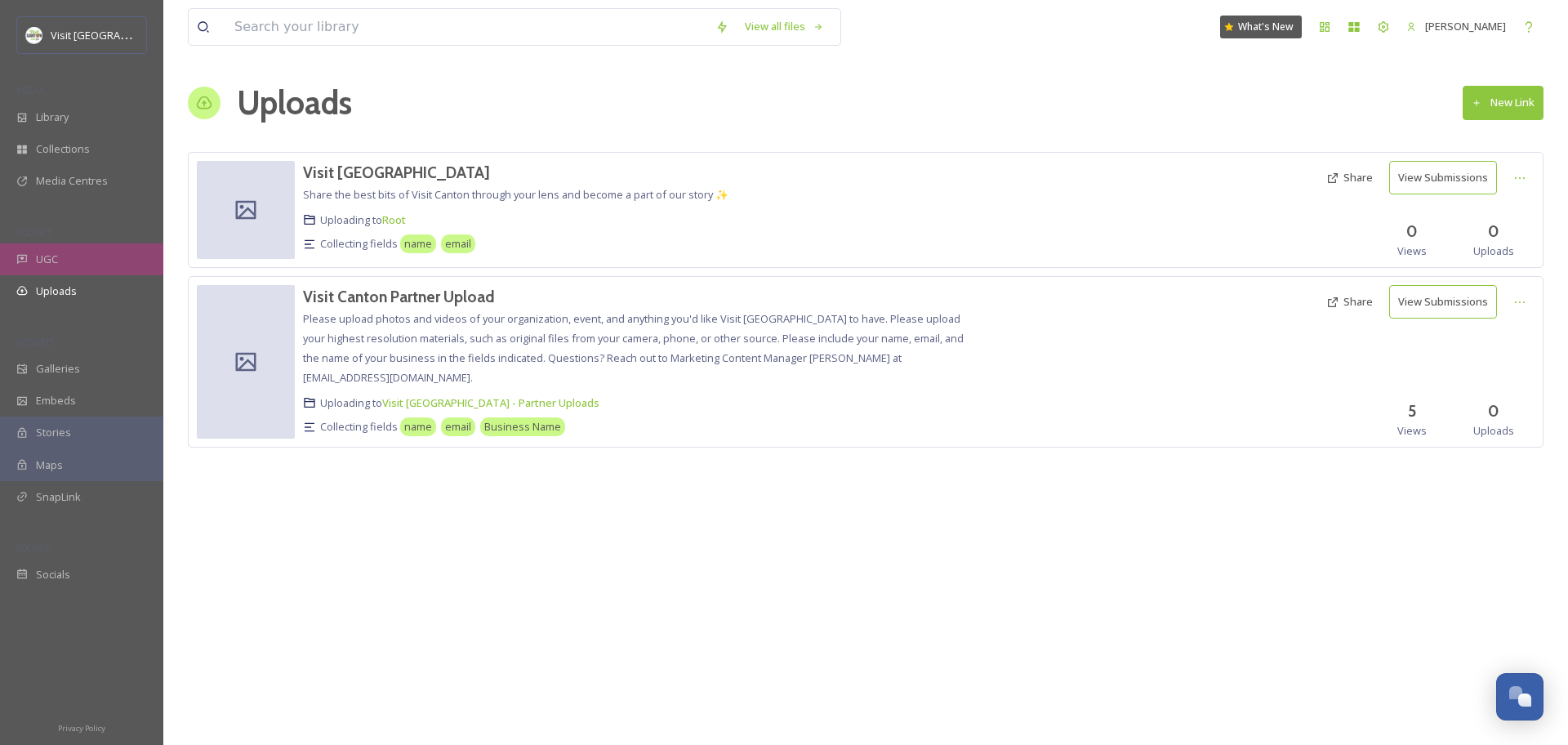
click at [114, 250] on div "UGC" at bounding box center [81, 259] width 163 height 32
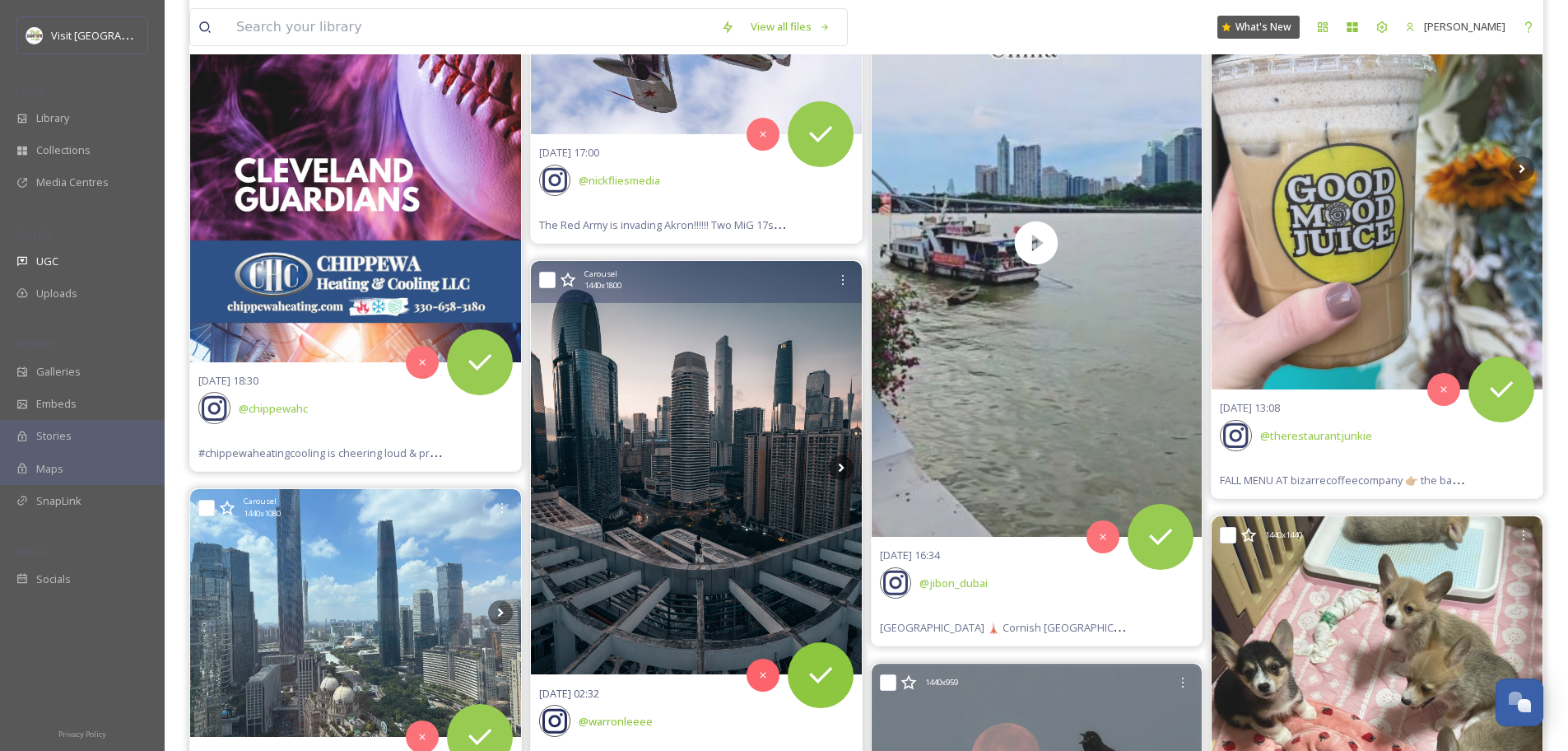
scroll to position [395, 0]
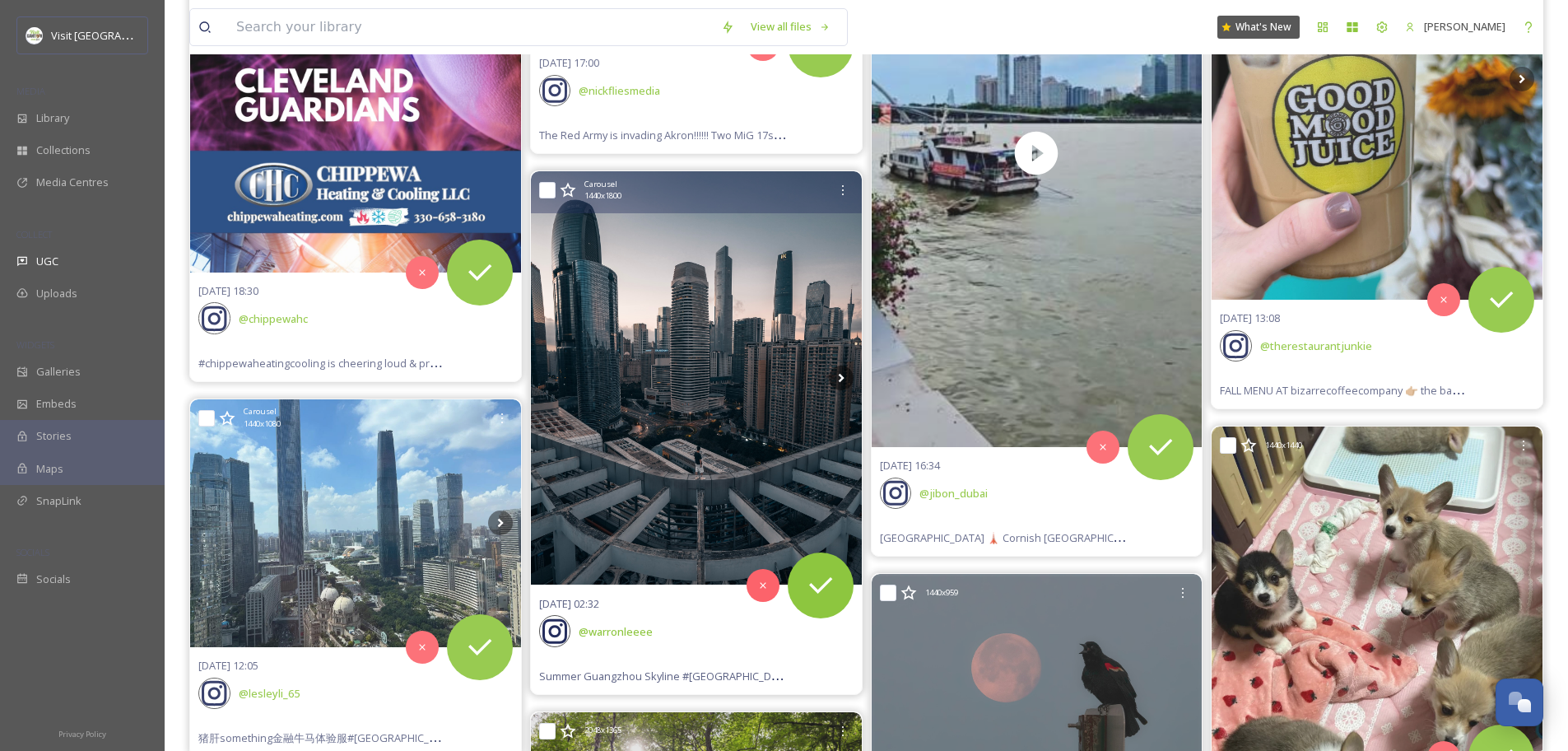
click at [676, 676] on span "Summer Guangzhou Skyline #[GEOGRAPHIC_DATA] #canton #hellofrom #[GEOGRAPHIC_DAT…" at bounding box center [1333, 675] width 1588 height 16
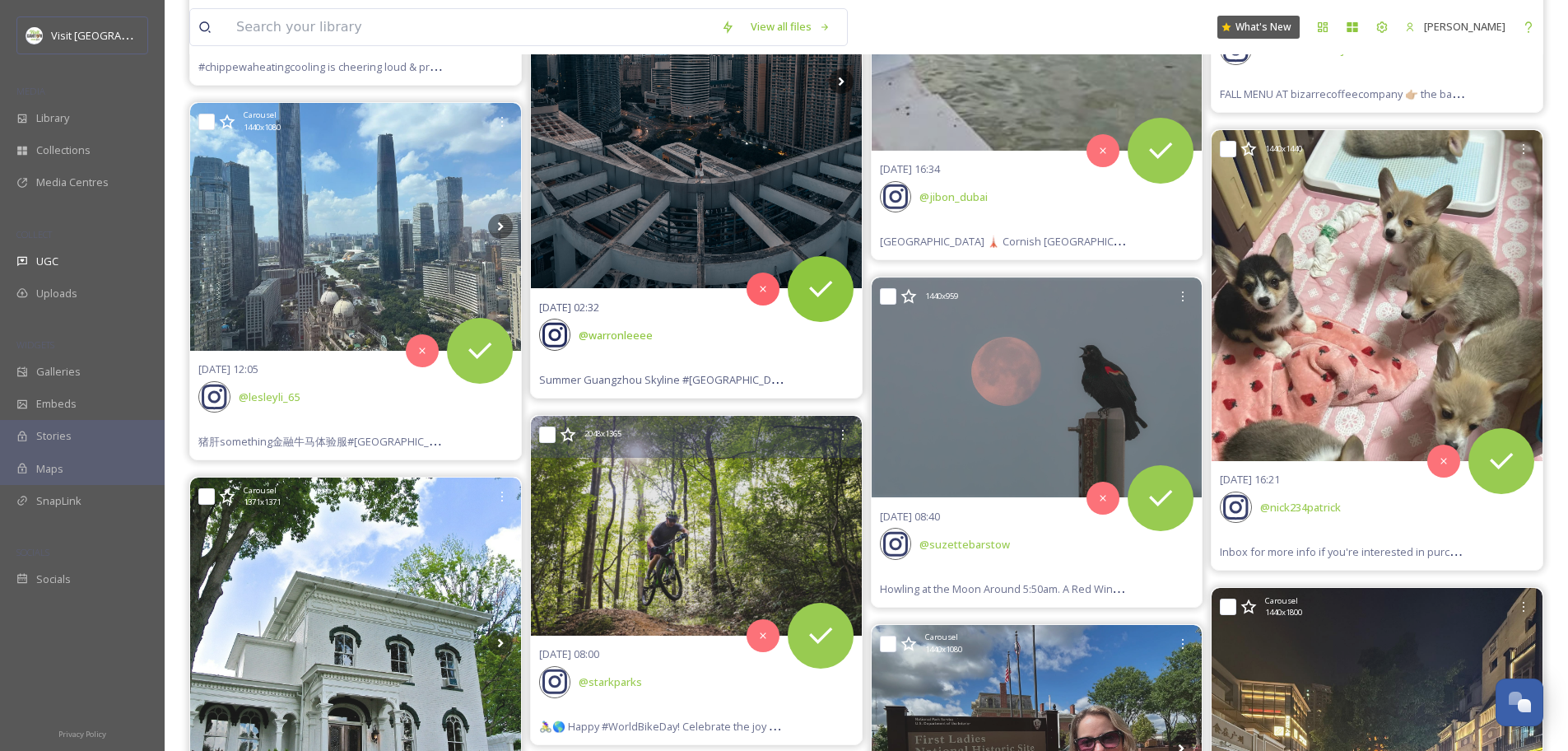
scroll to position [694, 0]
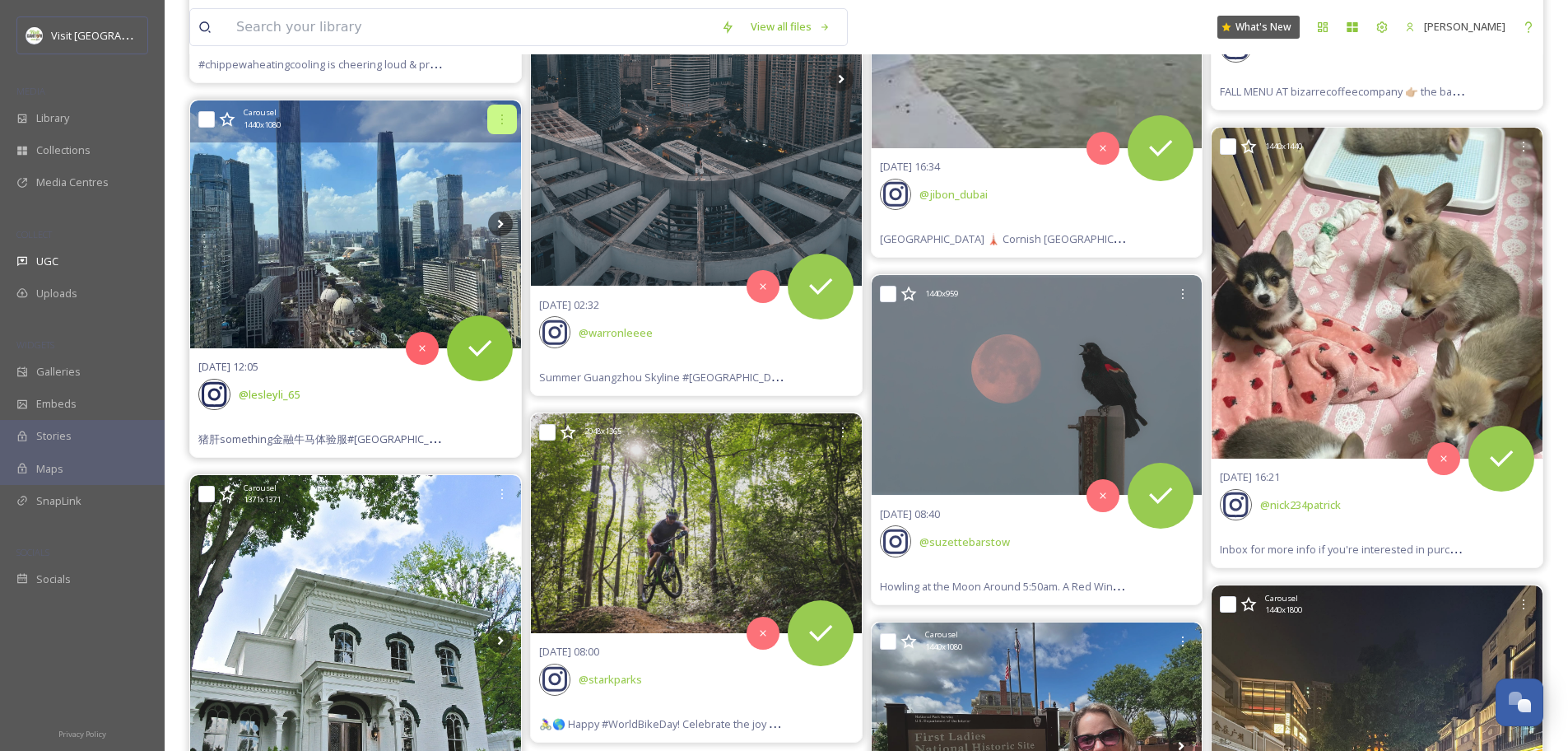
click at [496, 113] on icon at bounding box center [502, 120] width 14 height 14
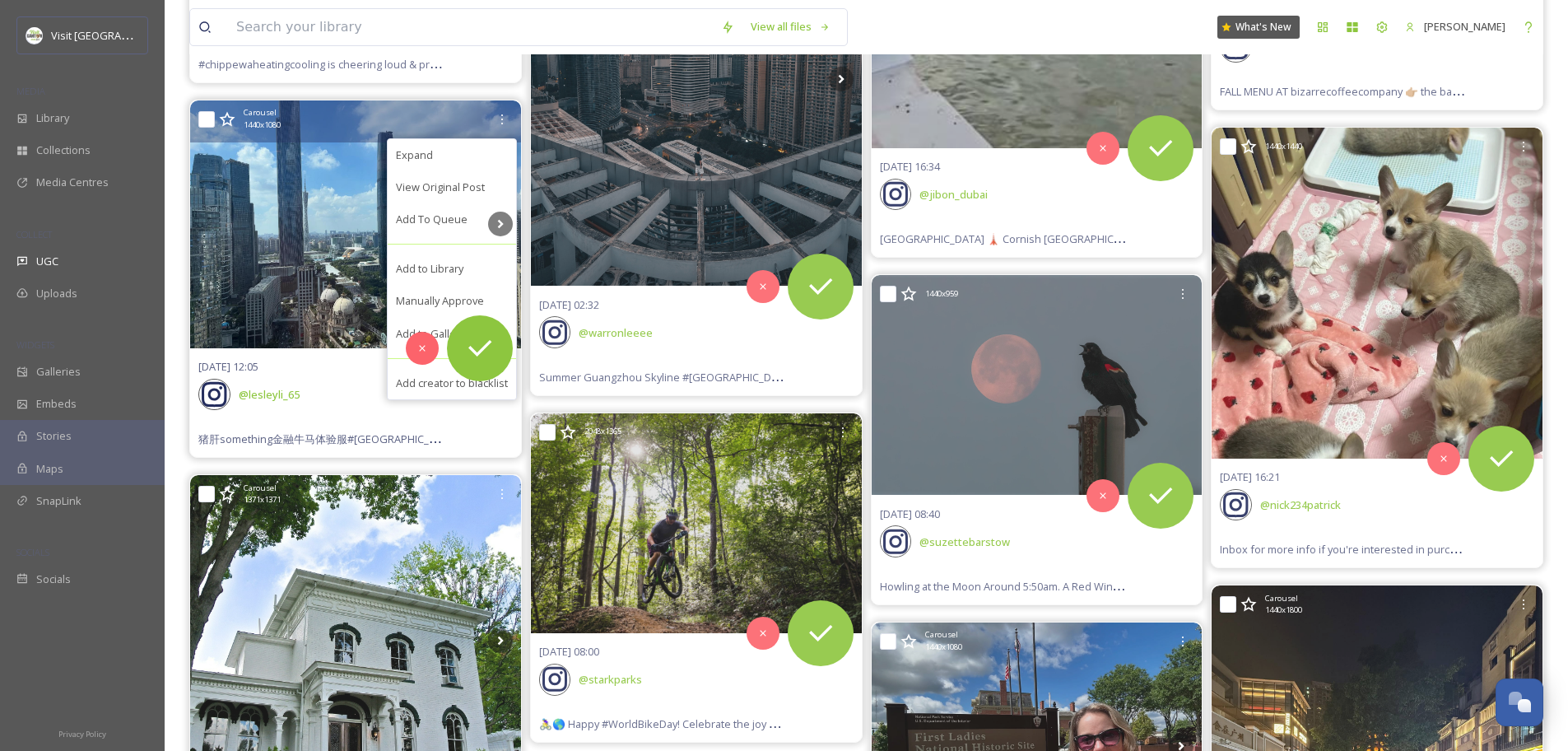
click at [302, 422] on div "[DATE] 12:05 @ lesleyli_65 猪肝something金融牛马体验服#[GEOGRAPHIC_DATA] #canton" at bounding box center [355, 403] width 331 height 109
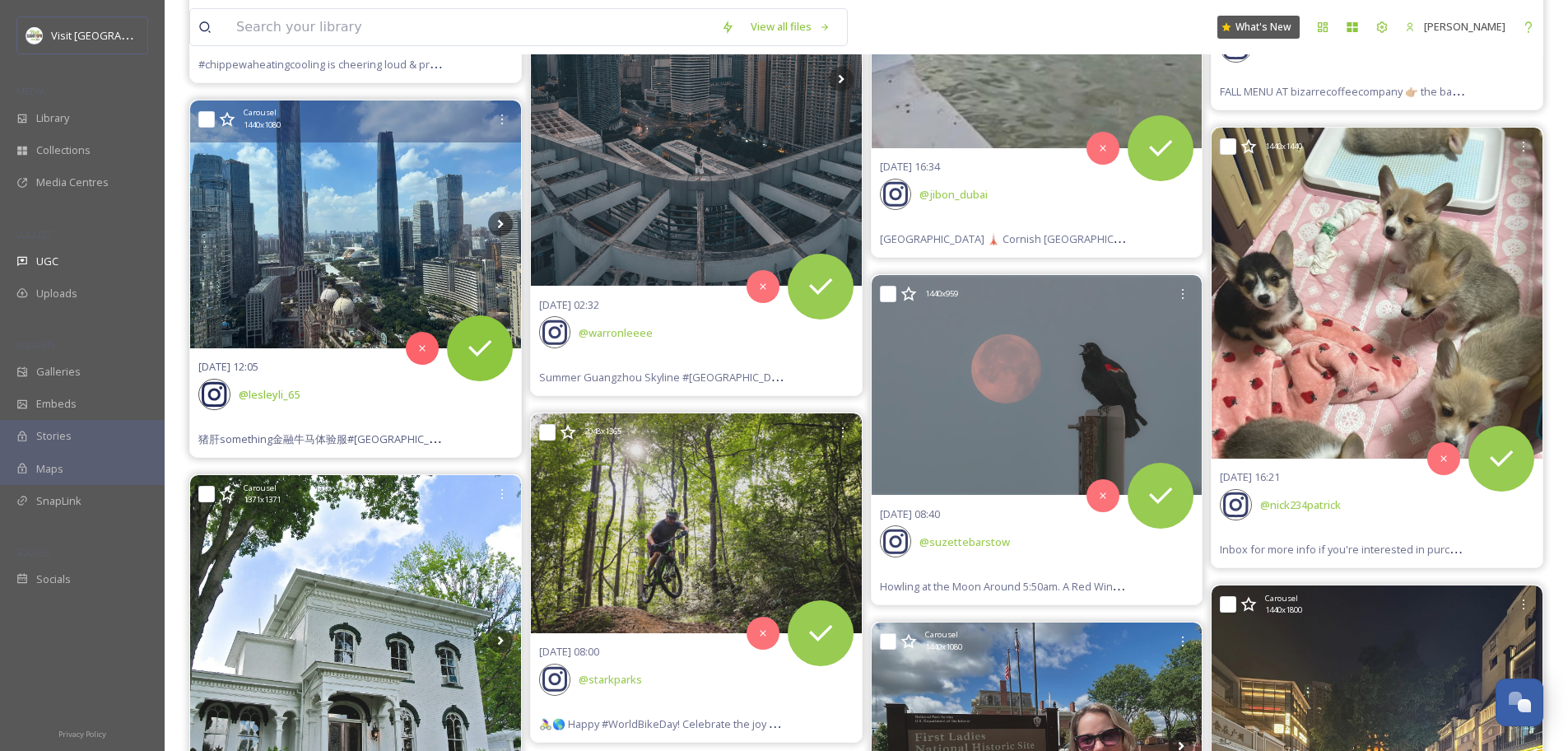
click at [302, 437] on span "猪肝something金融牛马体验服#[GEOGRAPHIC_DATA] #canton" at bounding box center [349, 438] width 303 height 16
click at [356, 262] on img at bounding box center [355, 224] width 331 height 248
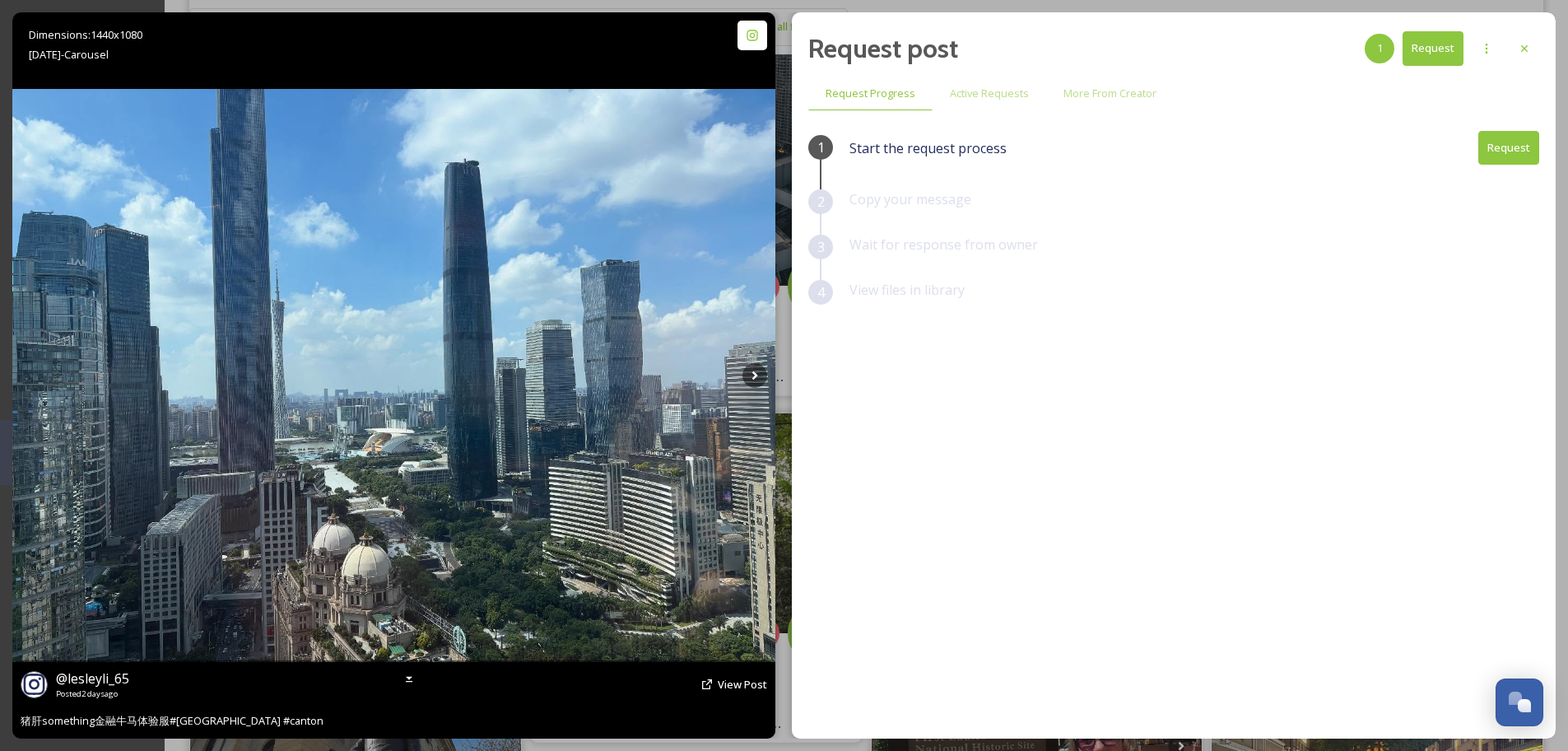
click at [237, 722] on span "猪肝something金融牛马体验服#[GEOGRAPHIC_DATA] #canton" at bounding box center [171, 720] width 303 height 15
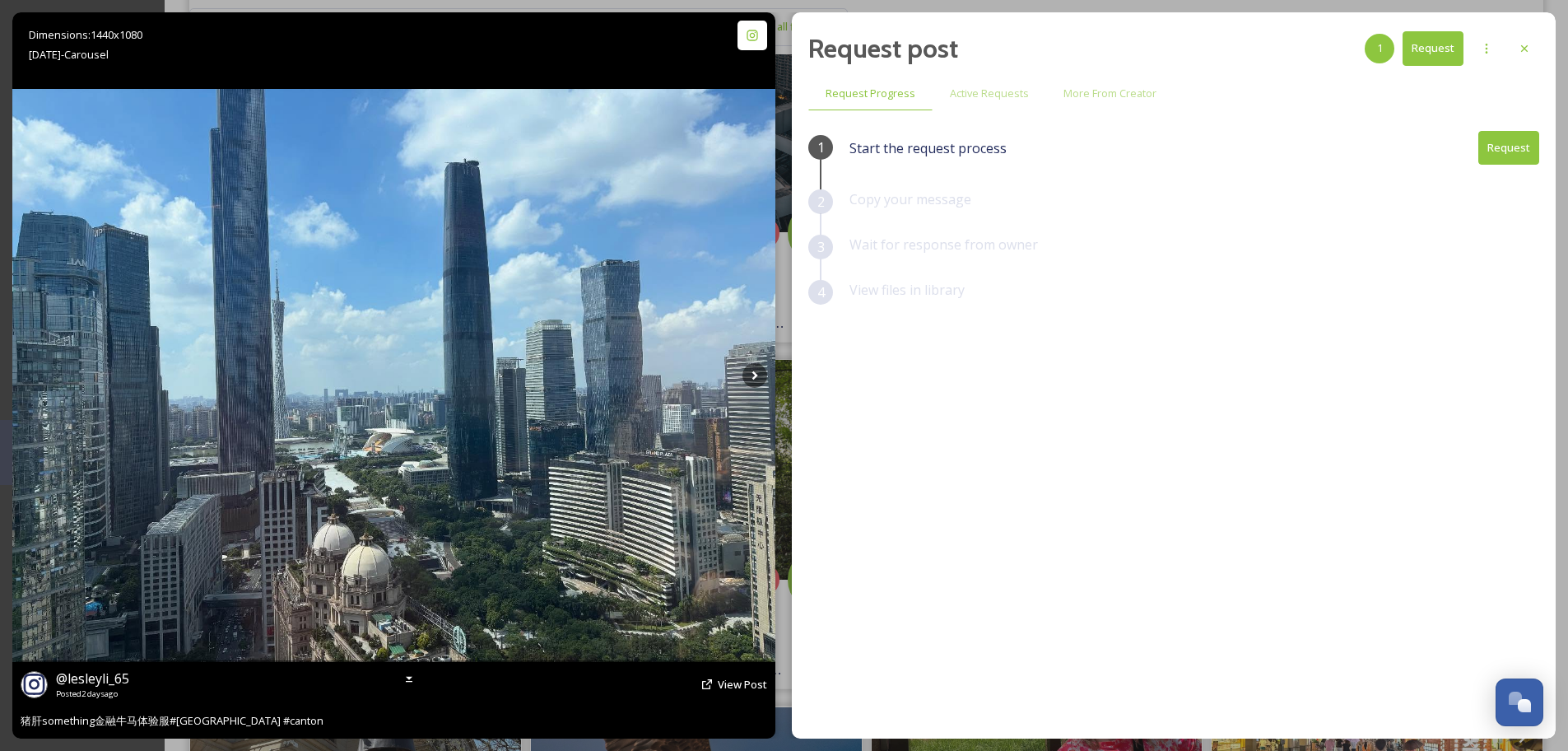
scroll to position [848, 0]
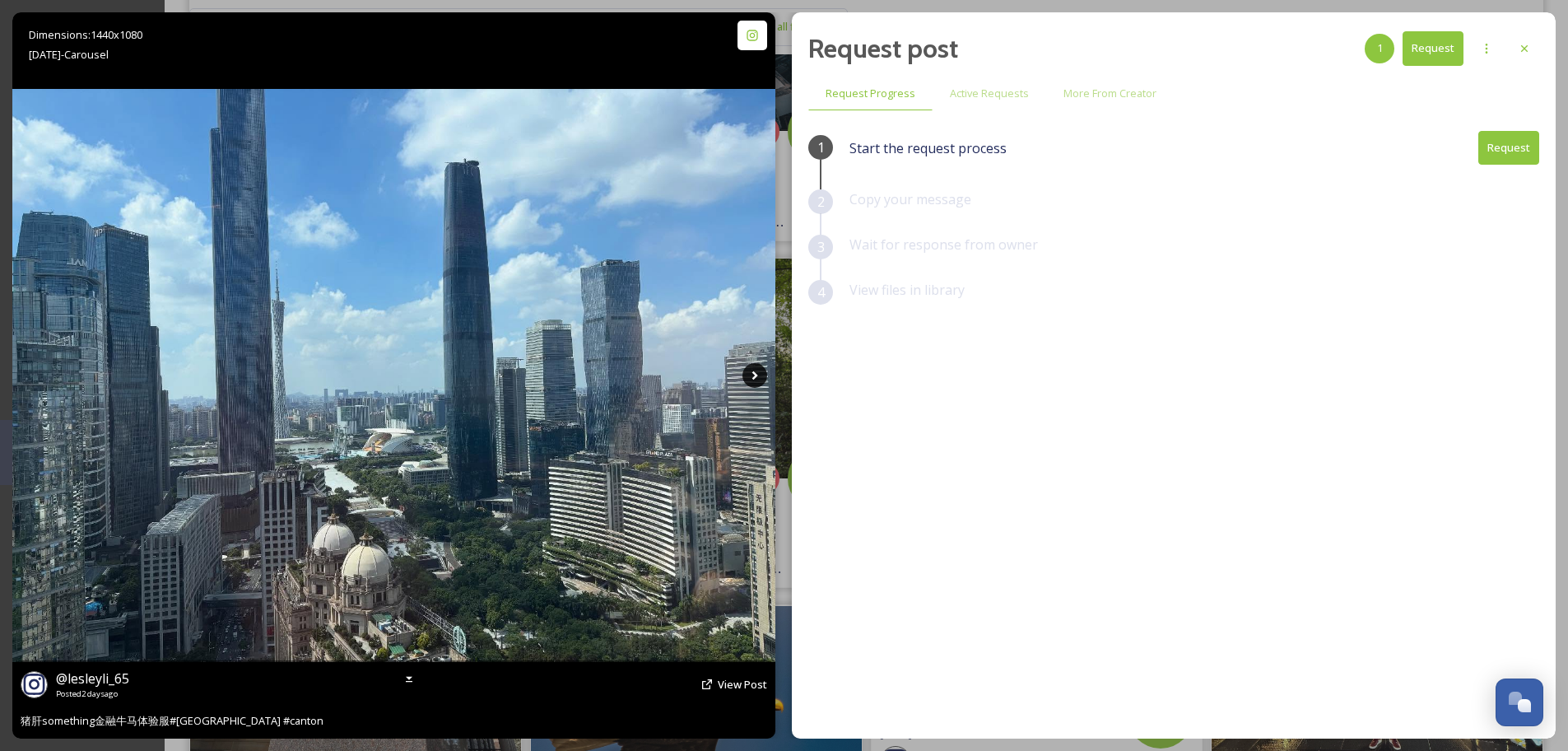
click at [753, 383] on icon at bounding box center [754, 375] width 24 height 24
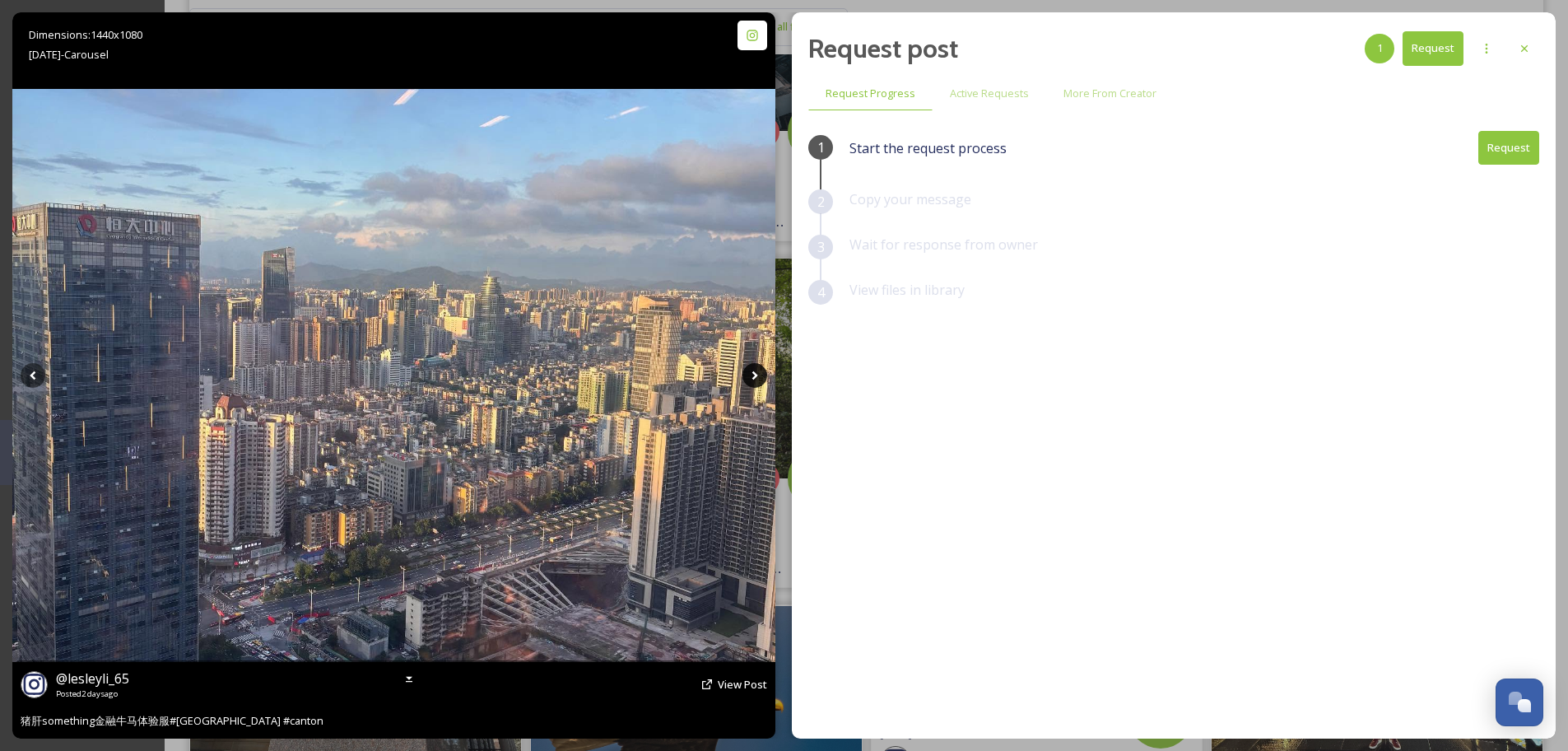
click at [756, 376] on icon at bounding box center [755, 376] width 6 height 9
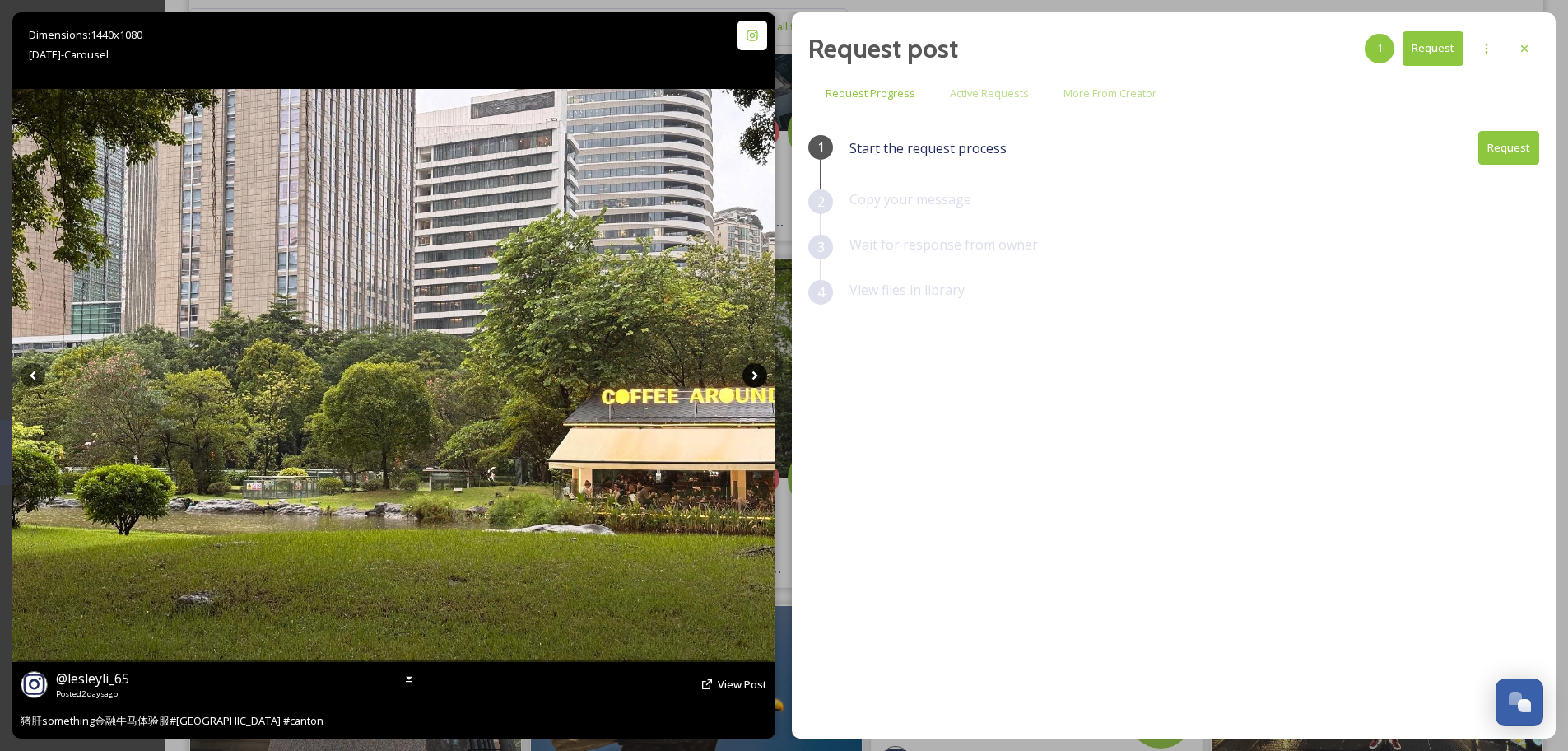
click at [756, 376] on icon at bounding box center [755, 376] width 6 height 9
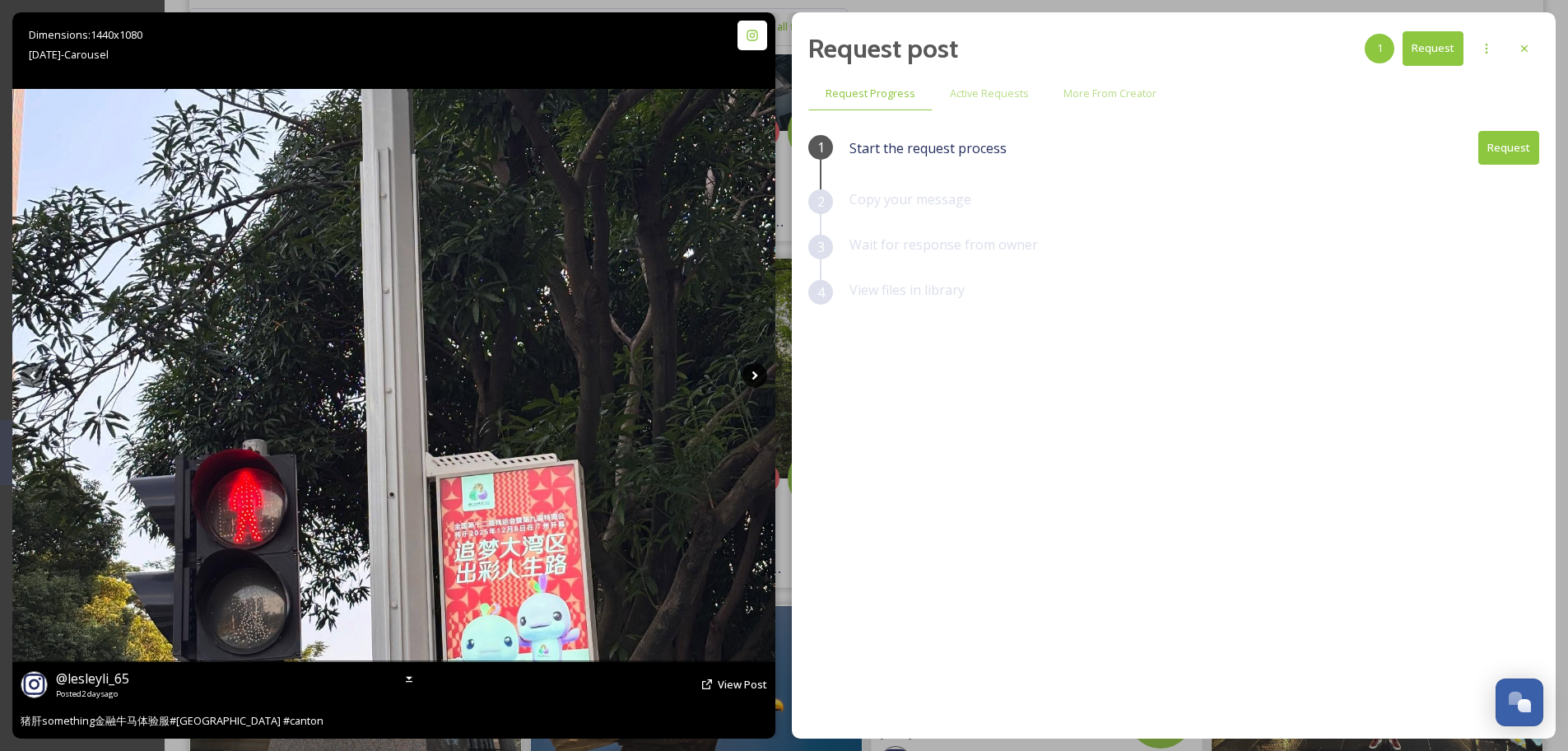
click at [756, 376] on icon at bounding box center [755, 376] width 6 height 9
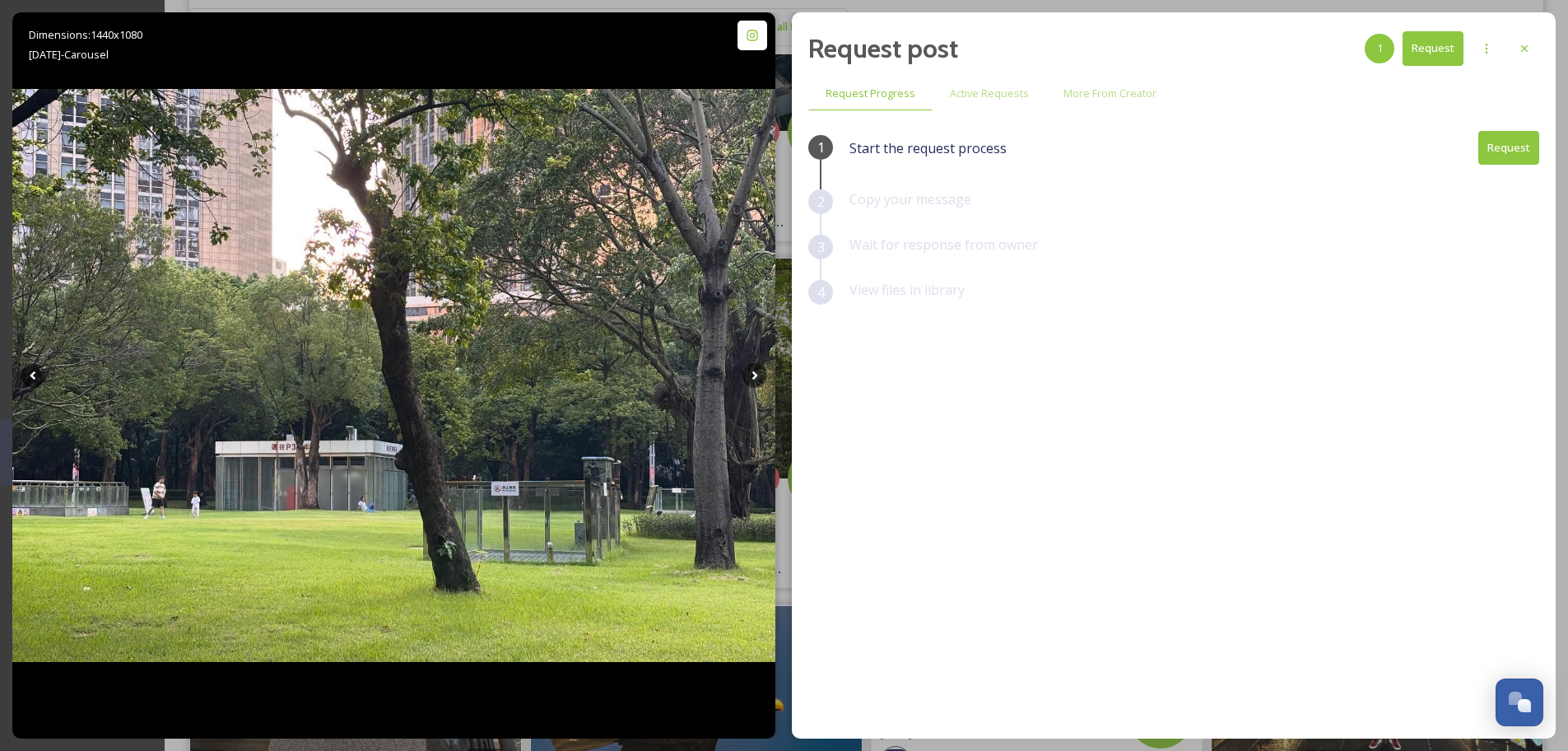
click at [1543, 41] on div "Request post 1 Request Request Progress Active Requests More From Creator 1 Sta…" at bounding box center [1173, 376] width 764 height 726
click at [1534, 47] on div at bounding box center [1524, 49] width 29 height 29
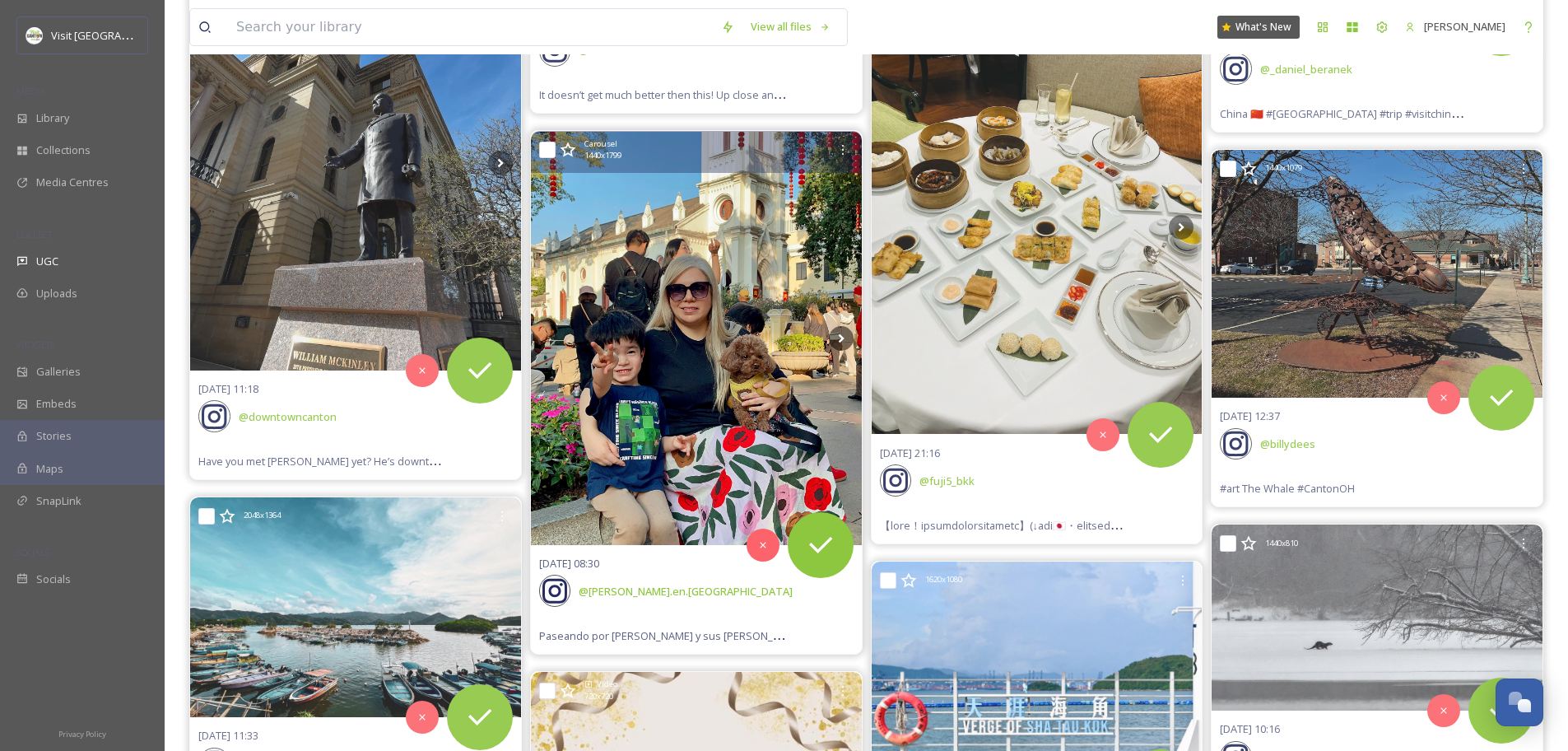
scroll to position [2229, 0]
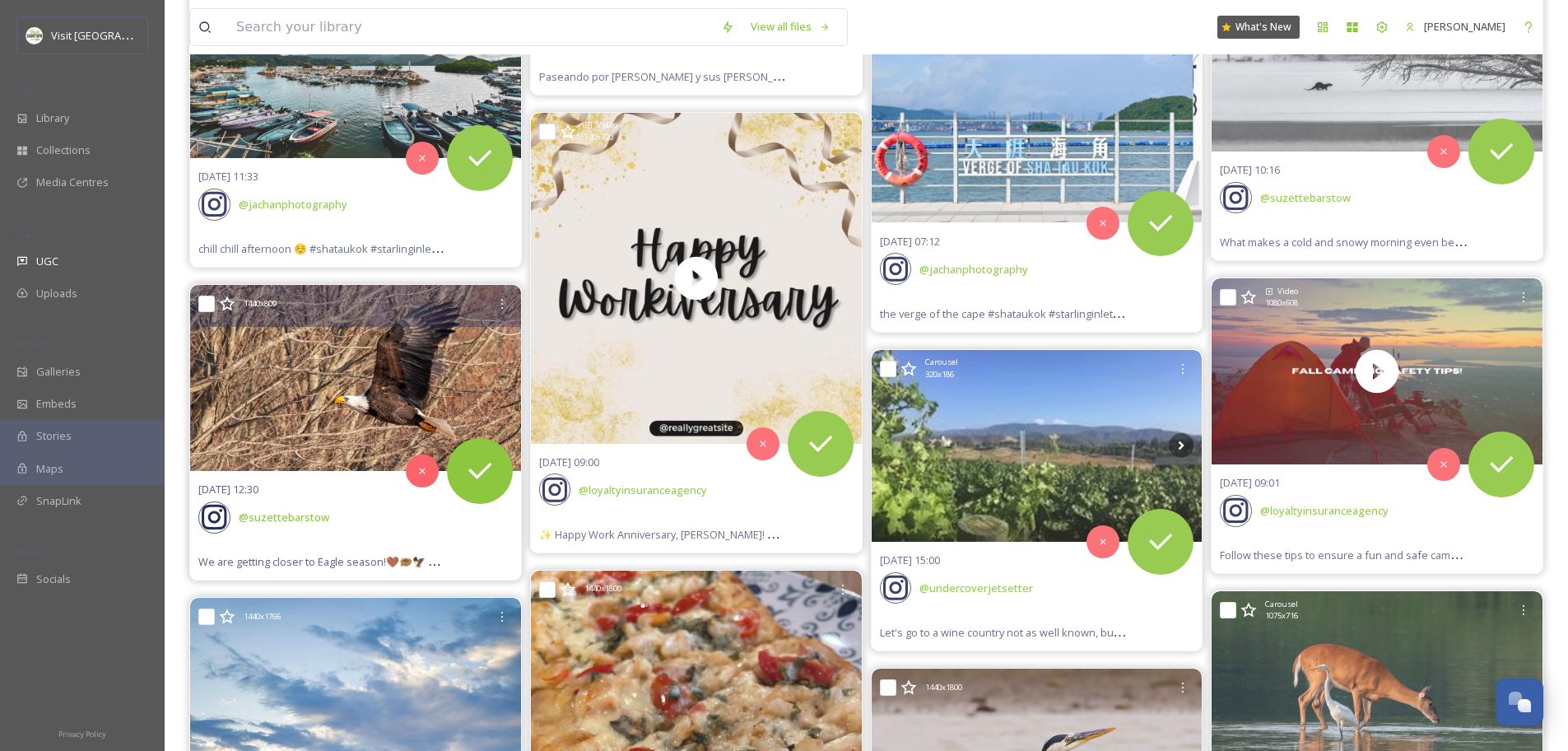
click at [330, 429] on img at bounding box center [355, 377] width 331 height 186
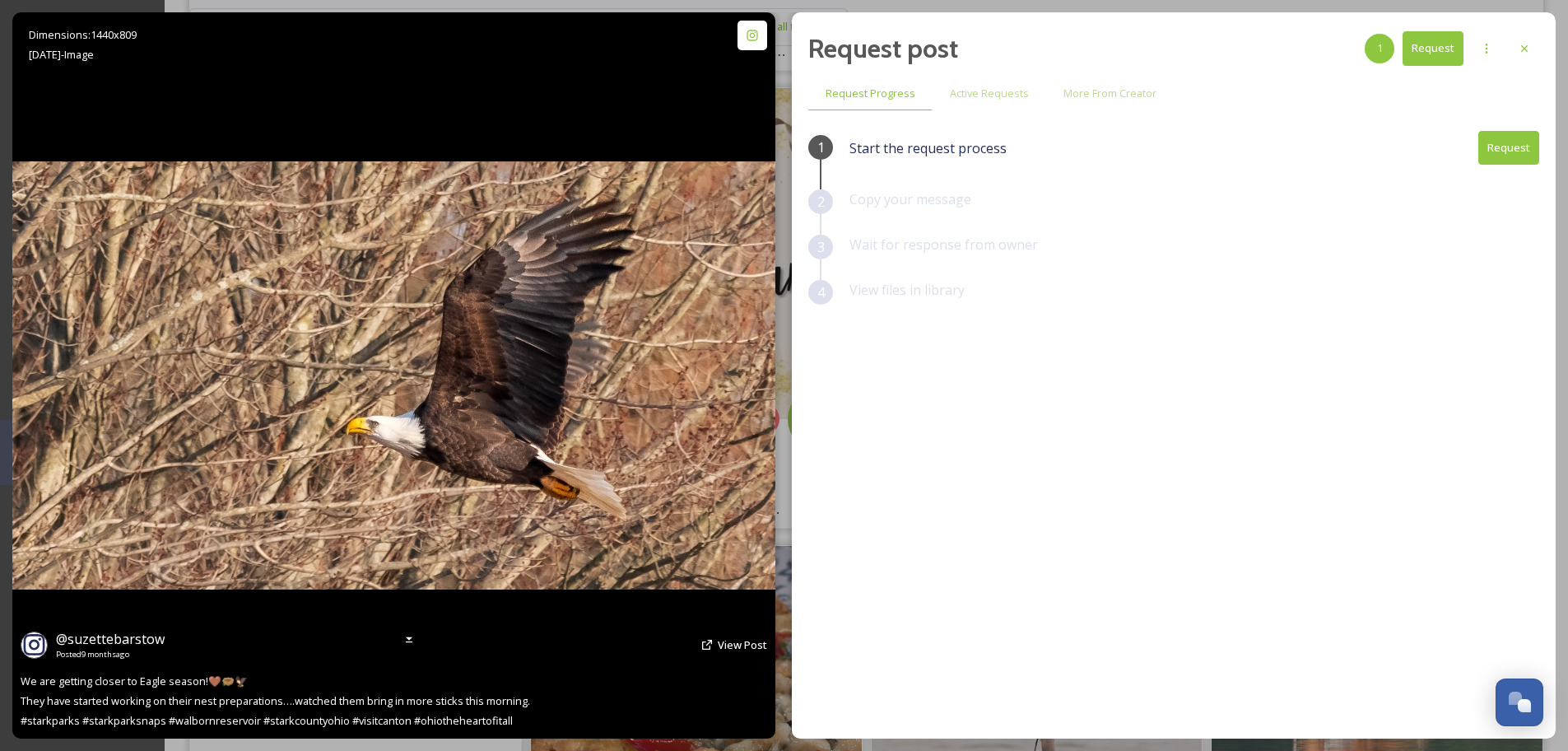
scroll to position [2302, 0]
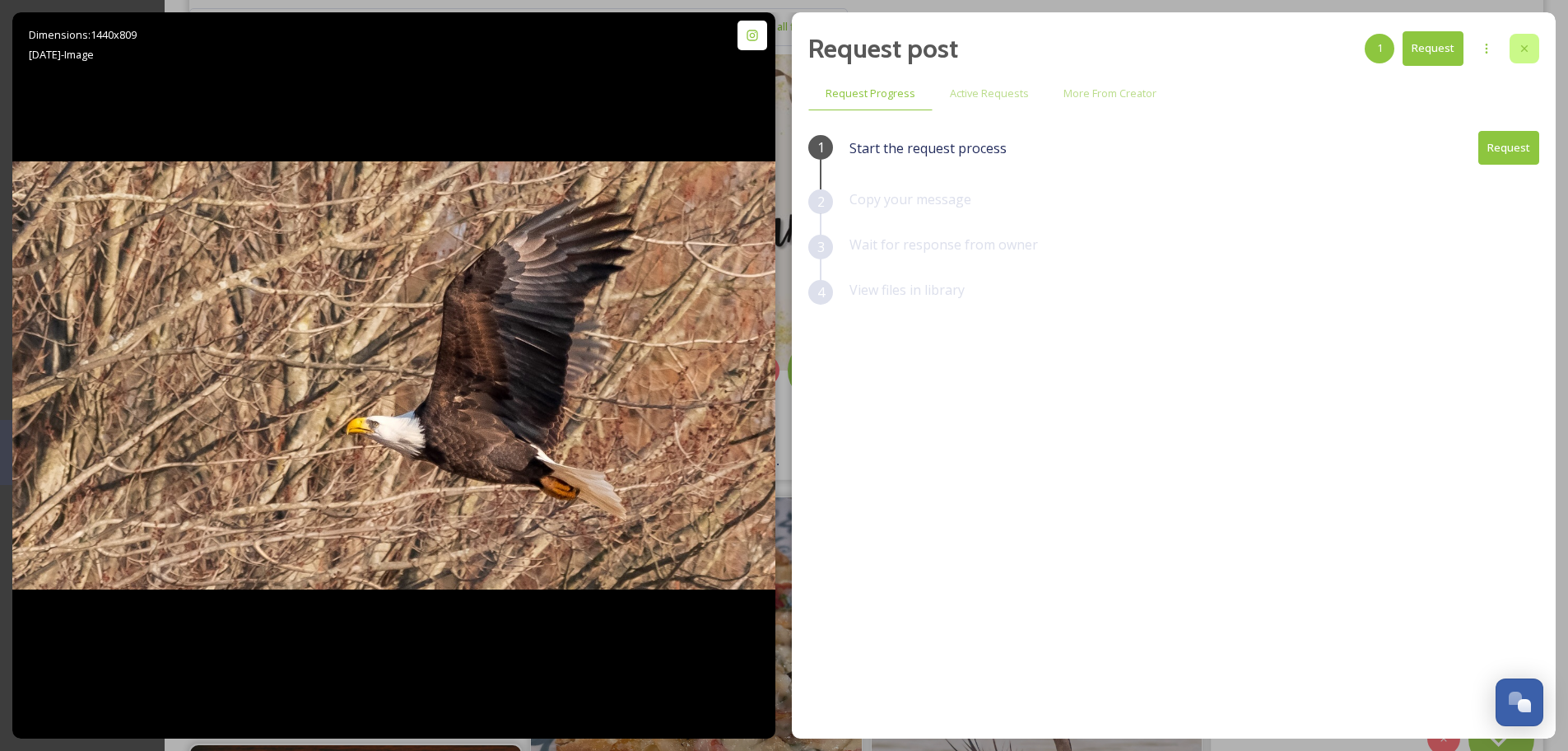
click at [1531, 50] on div at bounding box center [1524, 49] width 29 height 29
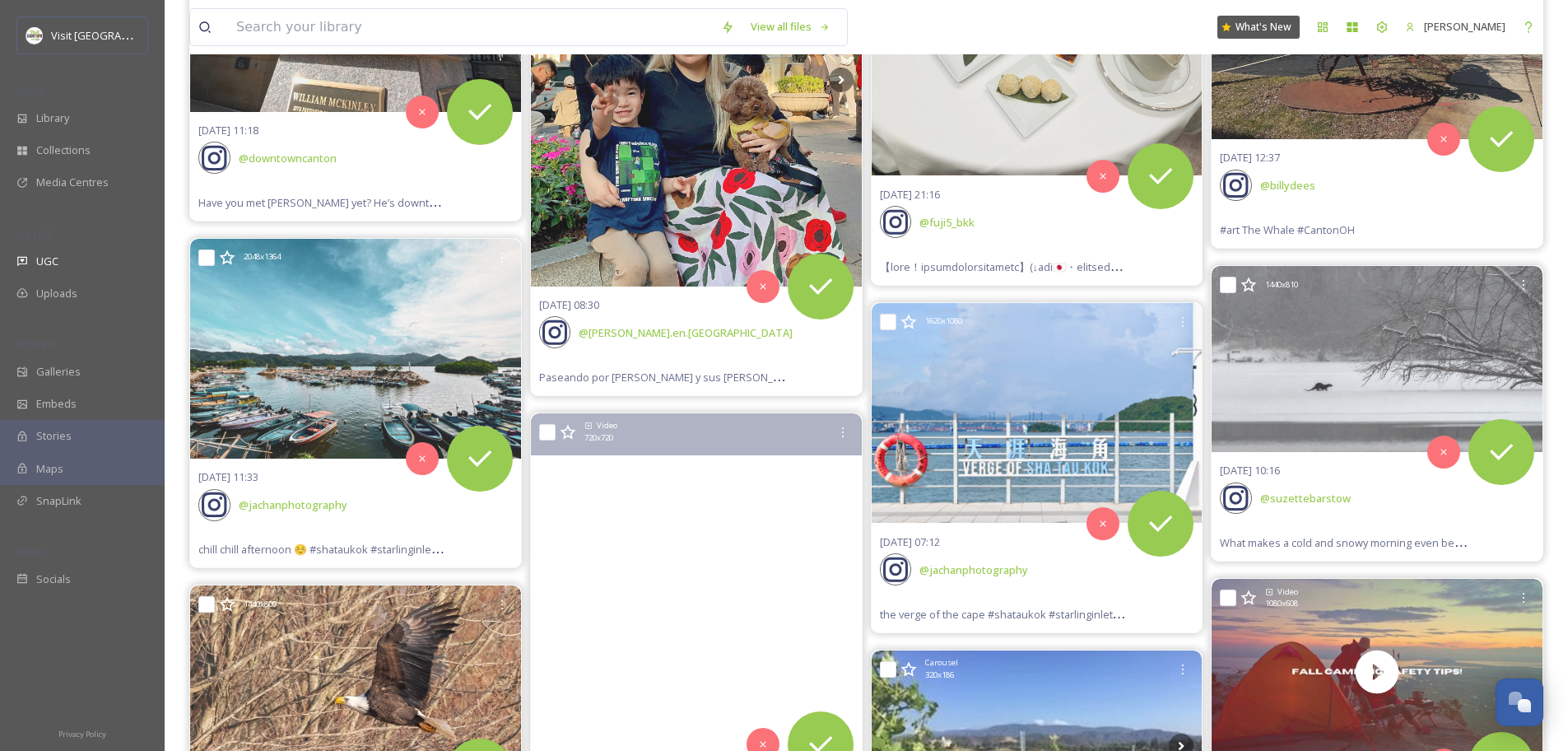
scroll to position [1925, 0]
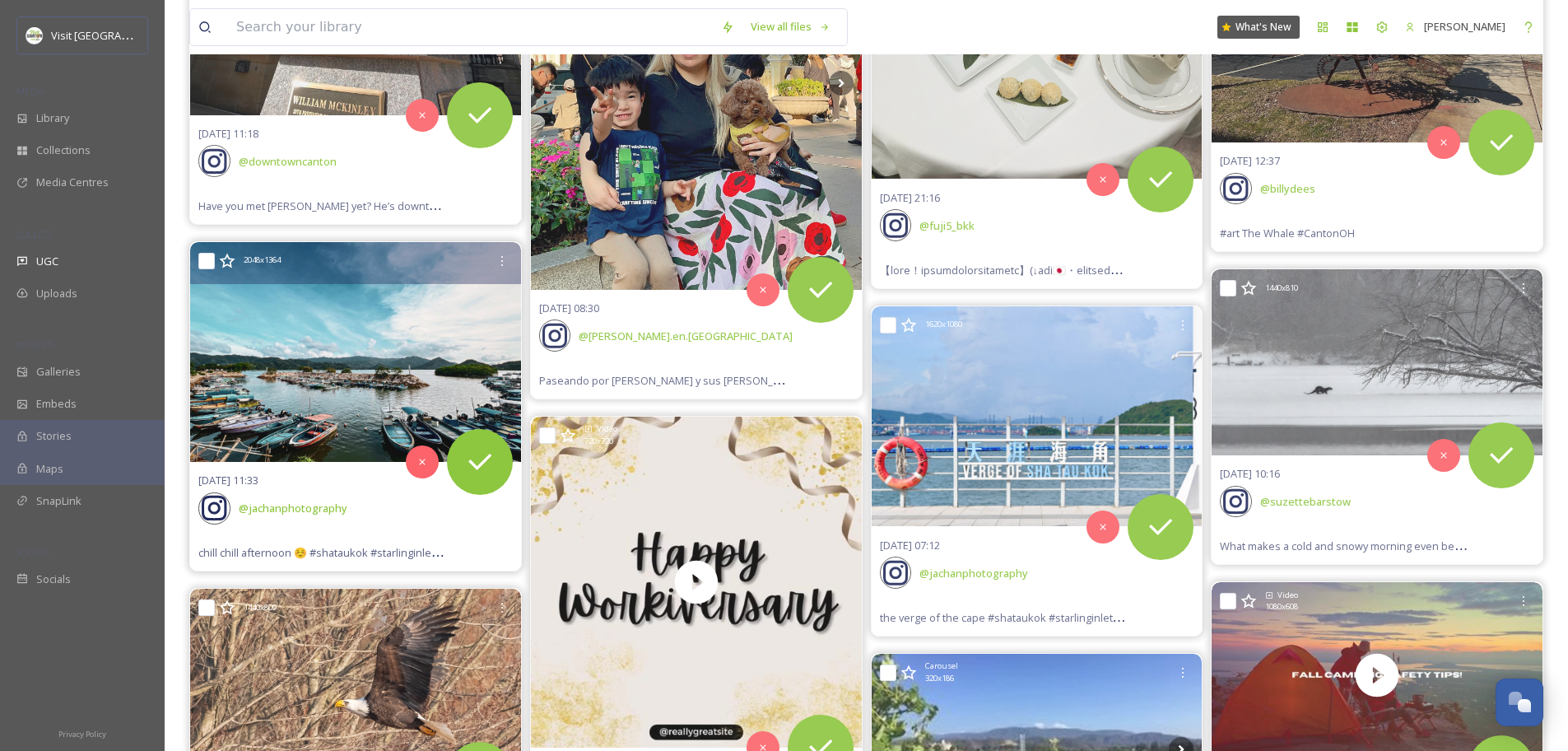
click at [329, 361] on img at bounding box center [355, 352] width 331 height 221
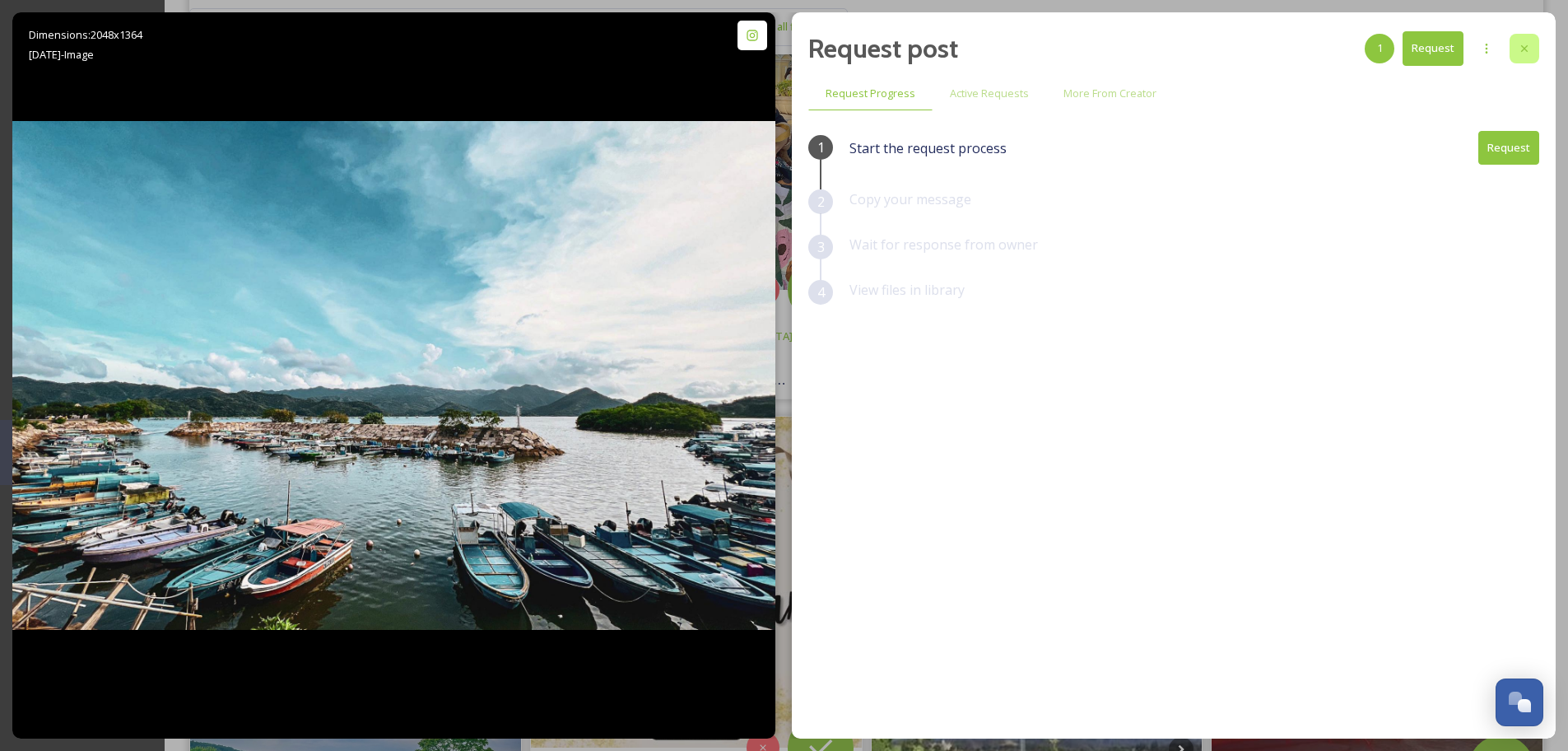
click at [1521, 48] on icon at bounding box center [1524, 49] width 14 height 14
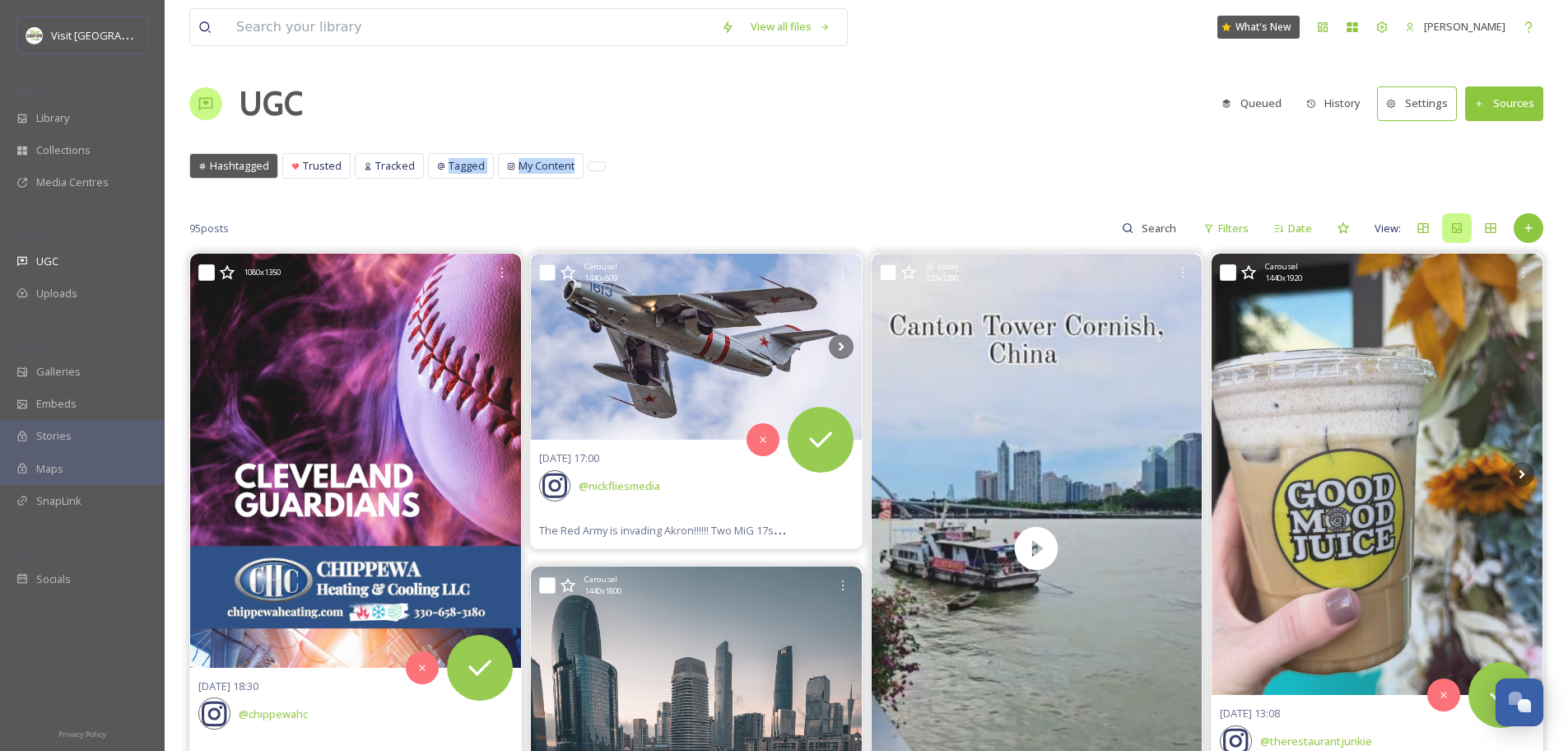
drag, startPoint x: 431, startPoint y: 176, endPoint x: 1009, endPoint y: 168, distance: 578.1
click at [799, 162] on div "Hashtagged Trusted Tracked Tagged My Content Hashtagged Trusted Tracked Tagged …" at bounding box center [867, 169] width 1354 height 34
click at [1521, 116] on button "Sources" at bounding box center [1504, 103] width 78 height 34
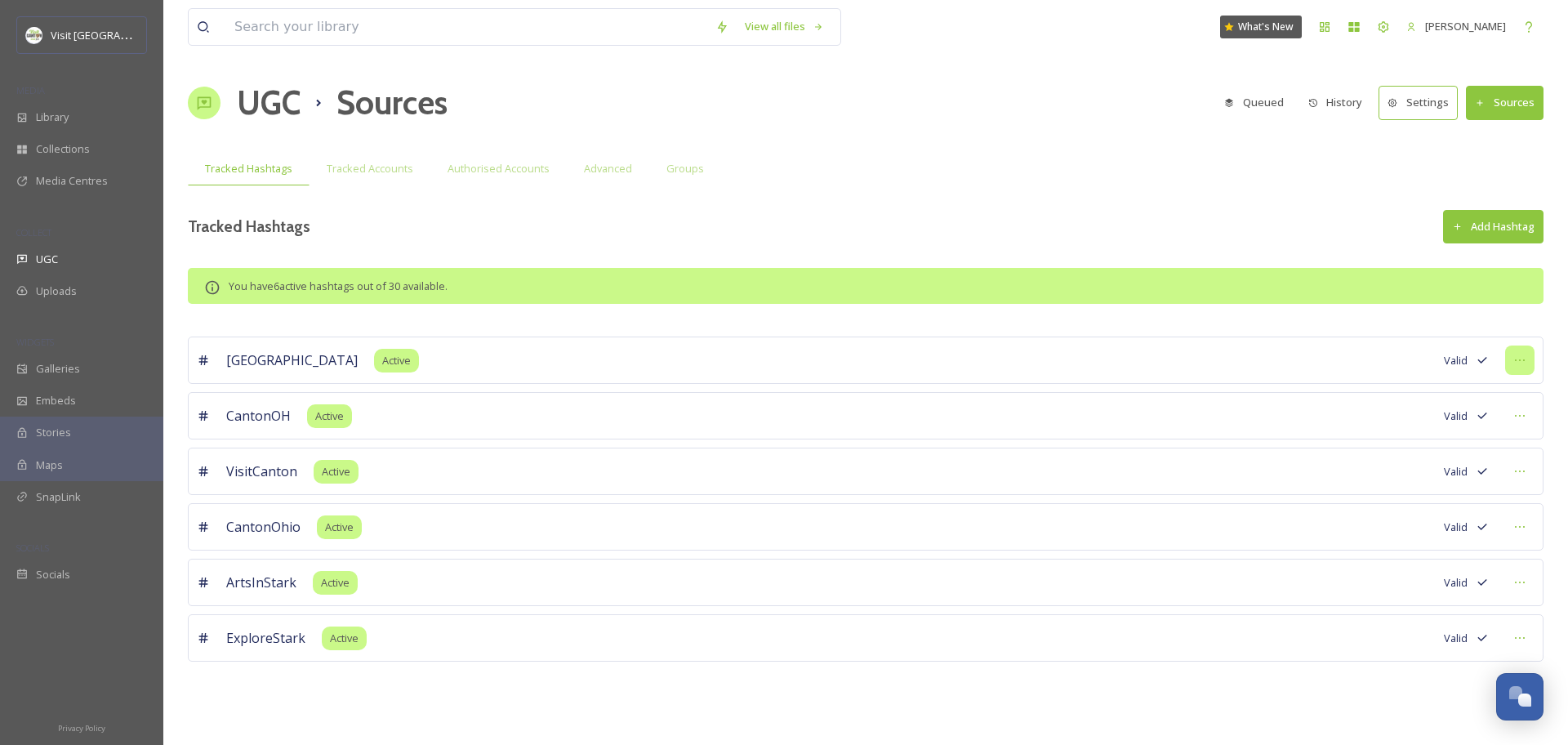
click at [1515, 358] on icon at bounding box center [1521, 360] width 14 height 14
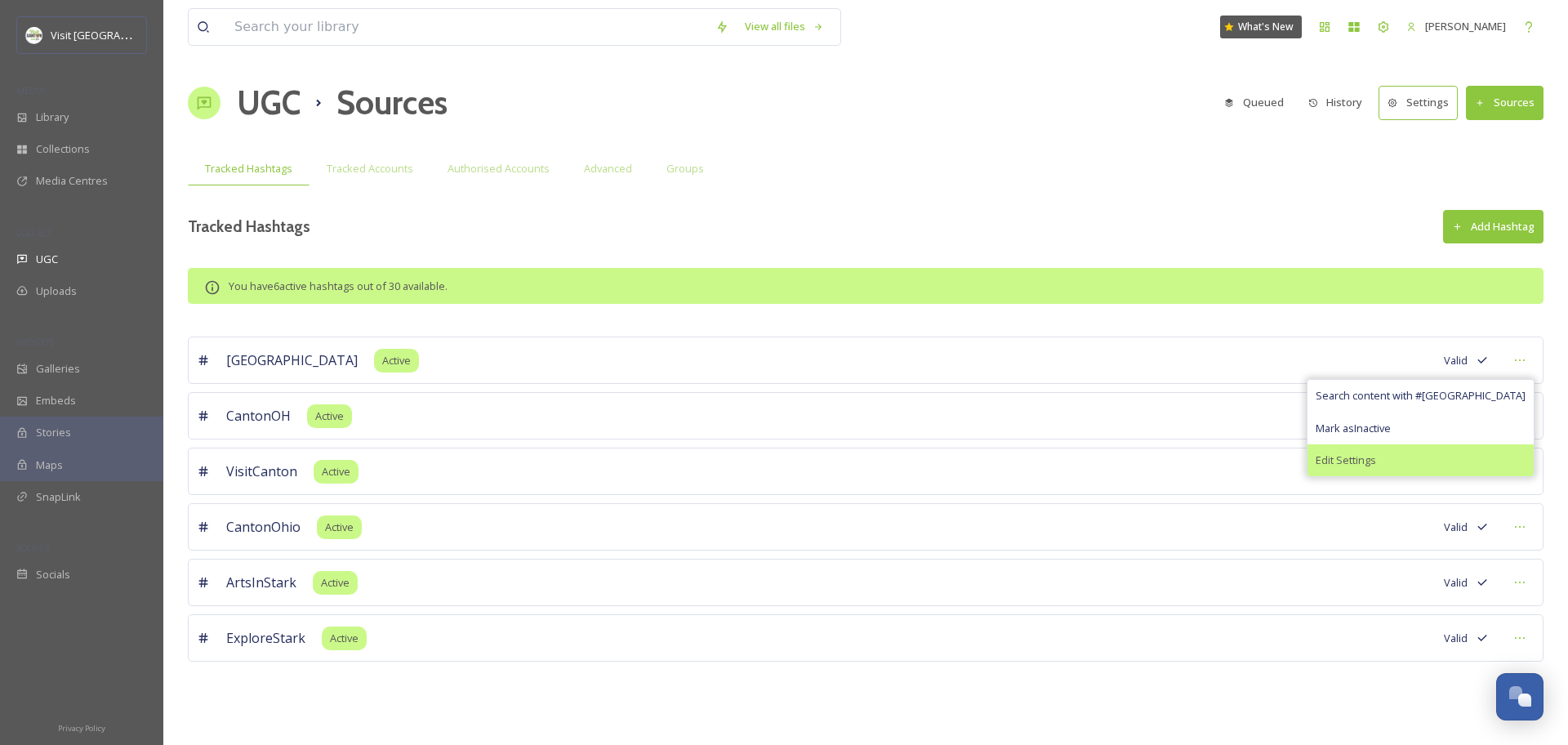
click at [1377, 458] on span "Edit Settings" at bounding box center [1346, 460] width 61 height 15
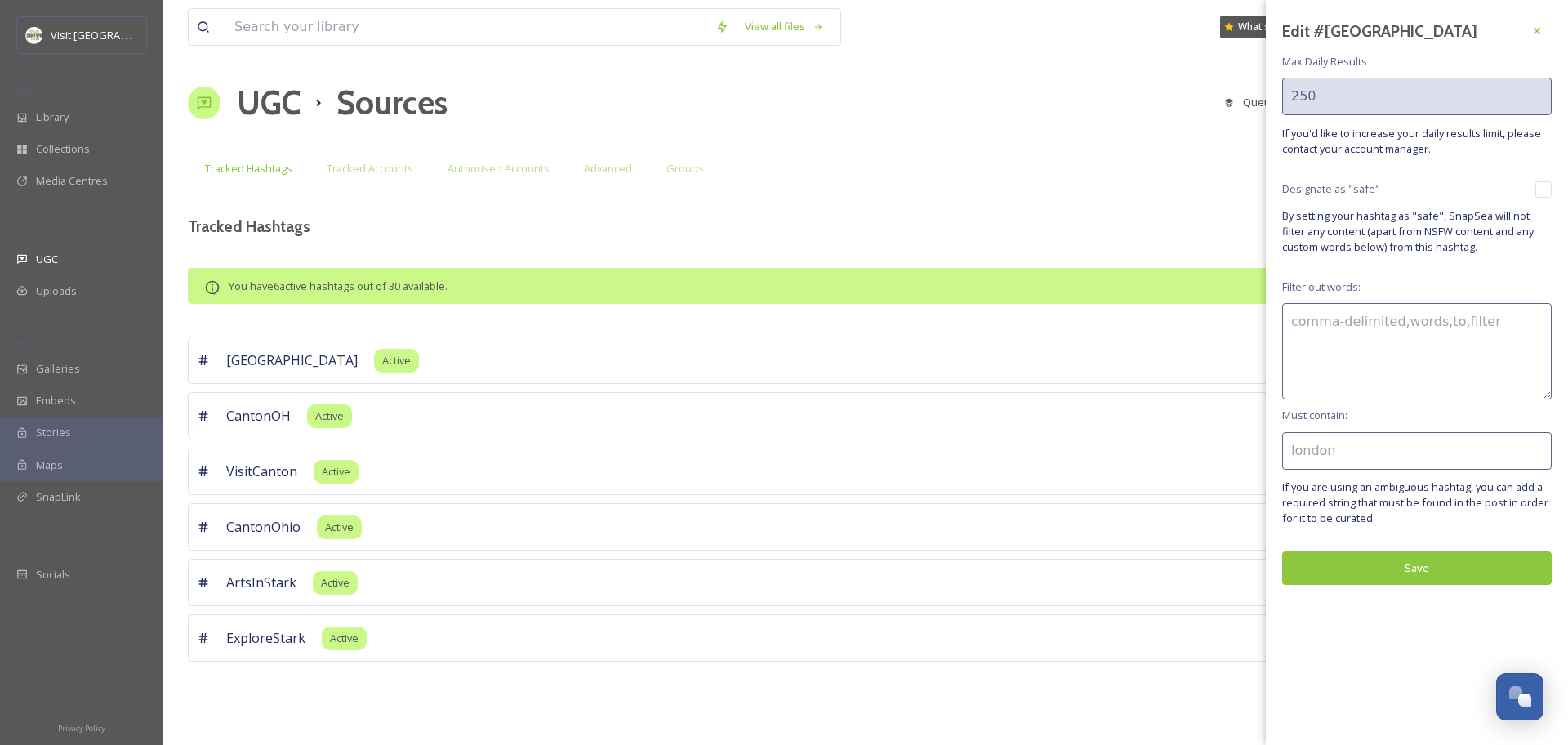
click at [1319, 446] on input at bounding box center [1416, 451] width 269 height 38
type input "C"
click at [1341, 457] on input "Ohio" at bounding box center [1416, 451] width 269 height 38
type input "O"
click at [1540, 26] on icon at bounding box center [1537, 31] width 14 height 14
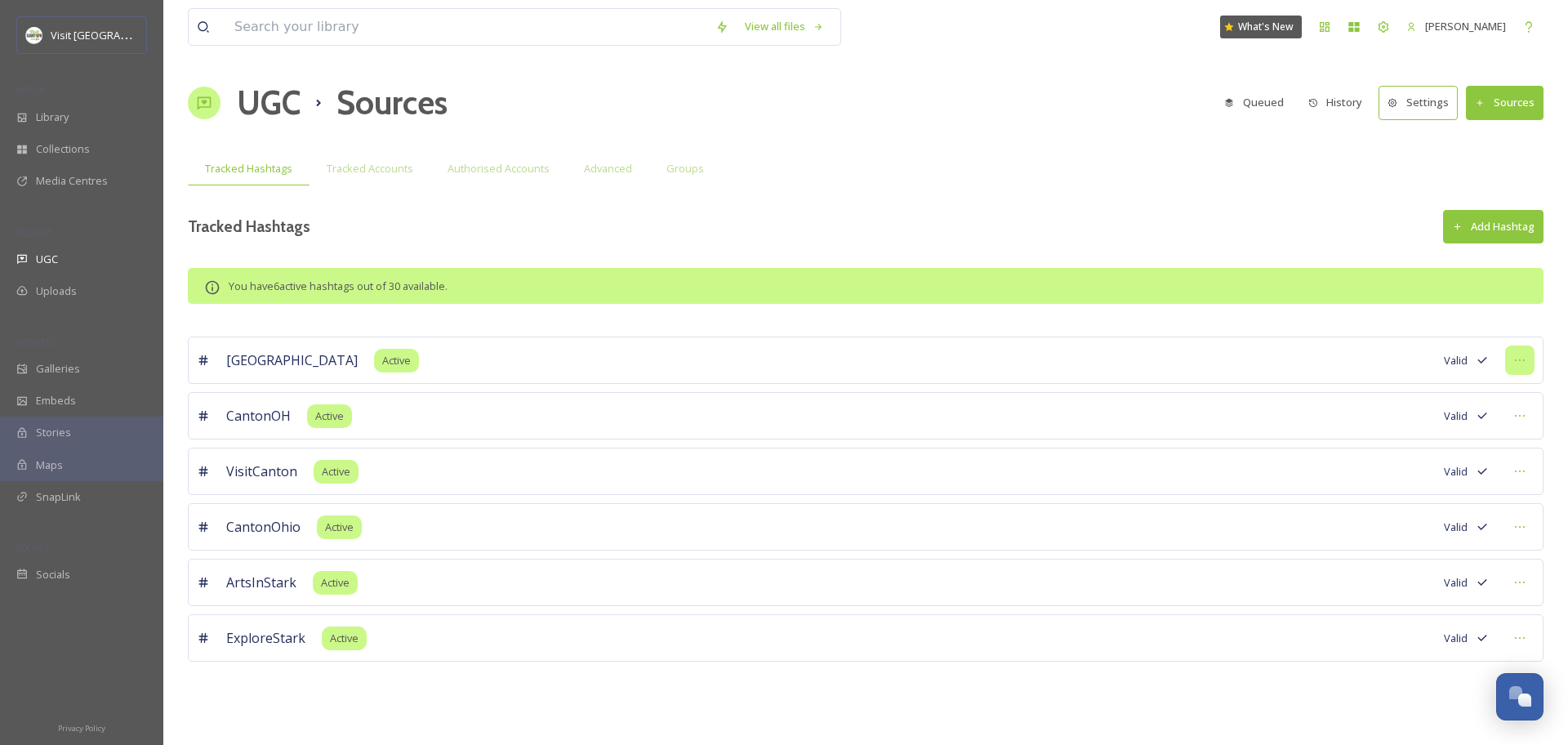
click at [1516, 357] on icon at bounding box center [1521, 360] width 14 height 14
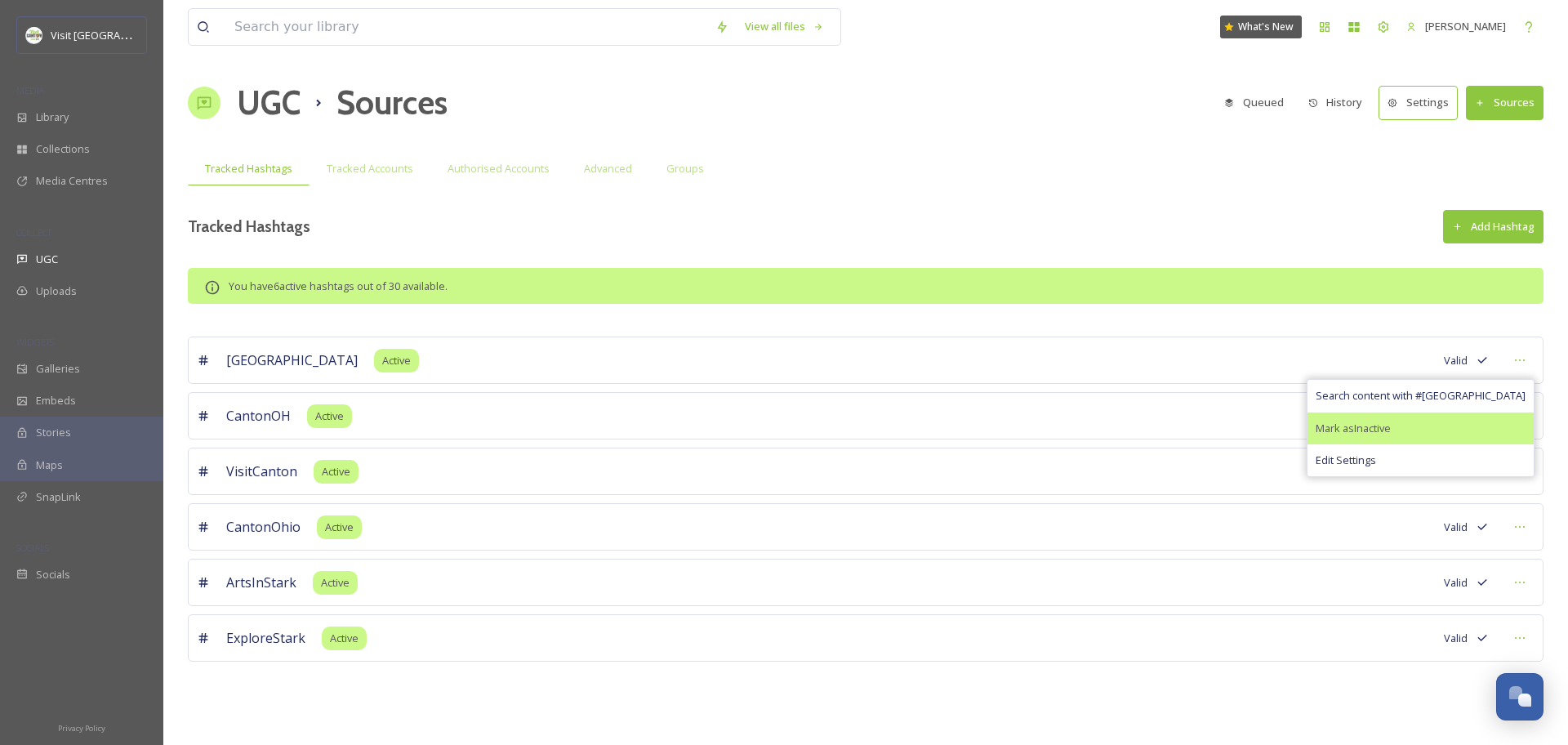
click at [1391, 424] on span "Mark as Inactive" at bounding box center [1354, 428] width 75 height 15
click at [1383, 432] on span "Mark as Active" at bounding box center [1349, 428] width 67 height 15
click at [1391, 428] on span "Mark as Inactive" at bounding box center [1354, 428] width 75 height 15
click at [1320, 323] on div "View all files What's New Jonathan Williams UGC Sources Queued History Settings…" at bounding box center [865, 372] width 1405 height 745
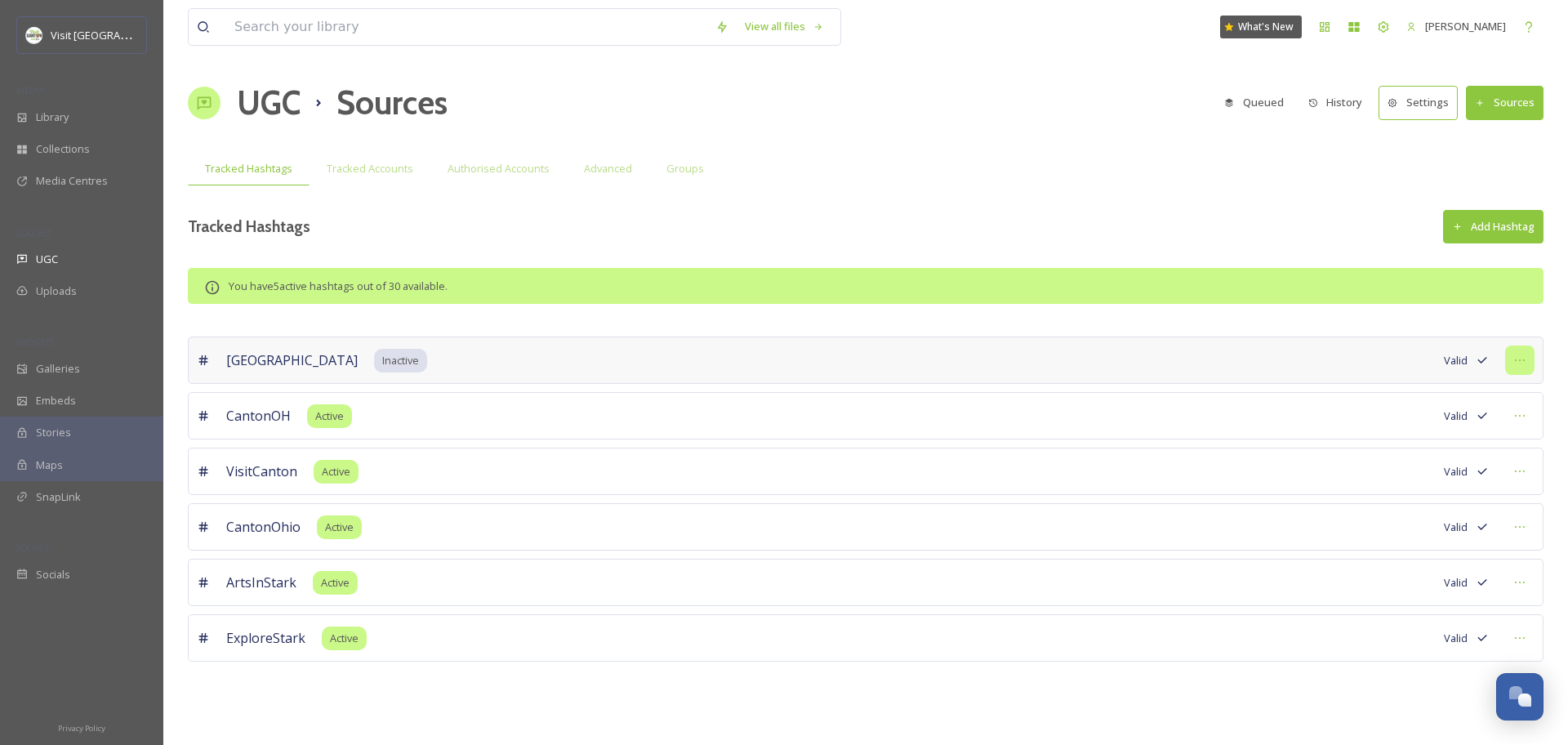
click at [1526, 354] on icon at bounding box center [1521, 360] width 14 height 14
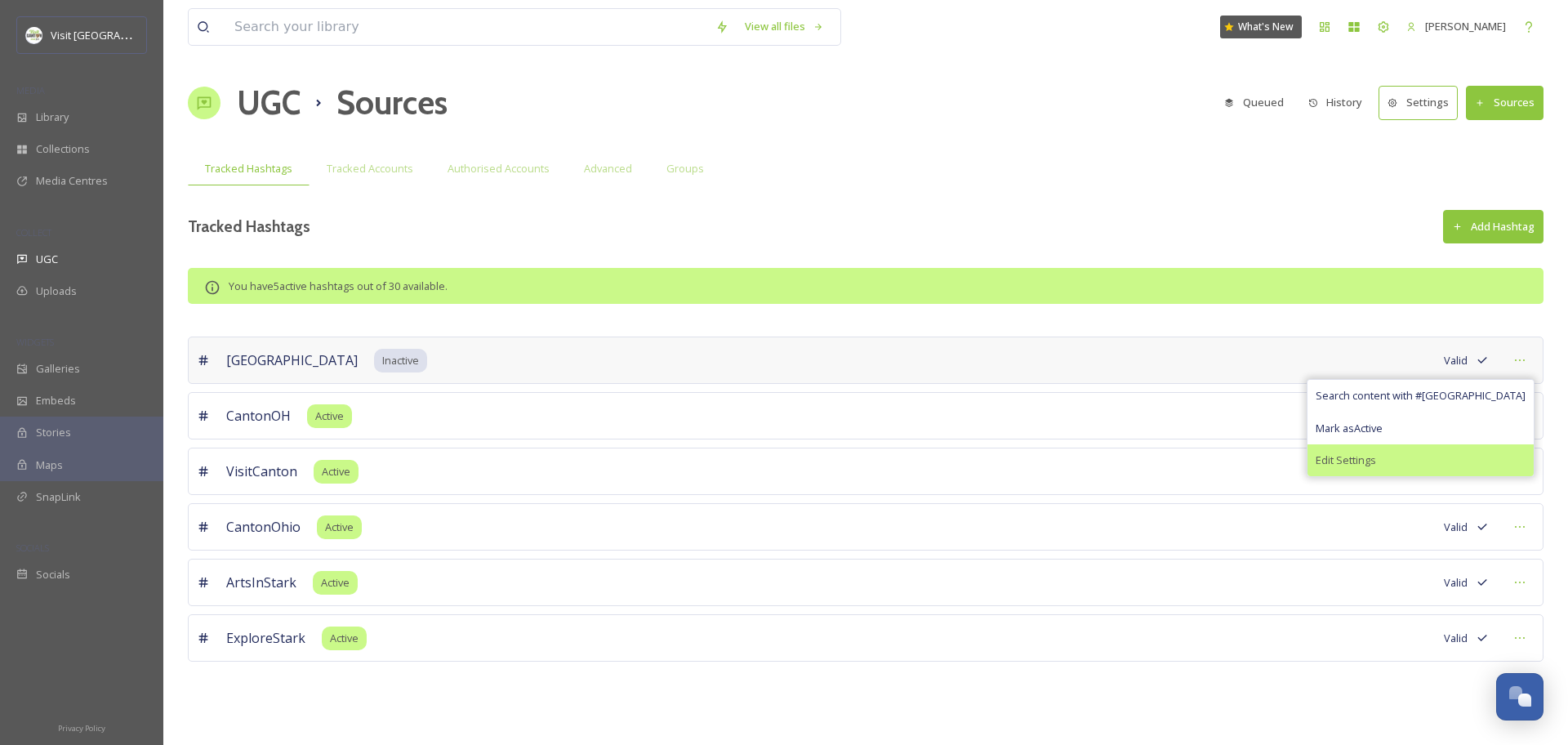
click at [1377, 465] on span "Edit Settings" at bounding box center [1346, 460] width 61 height 15
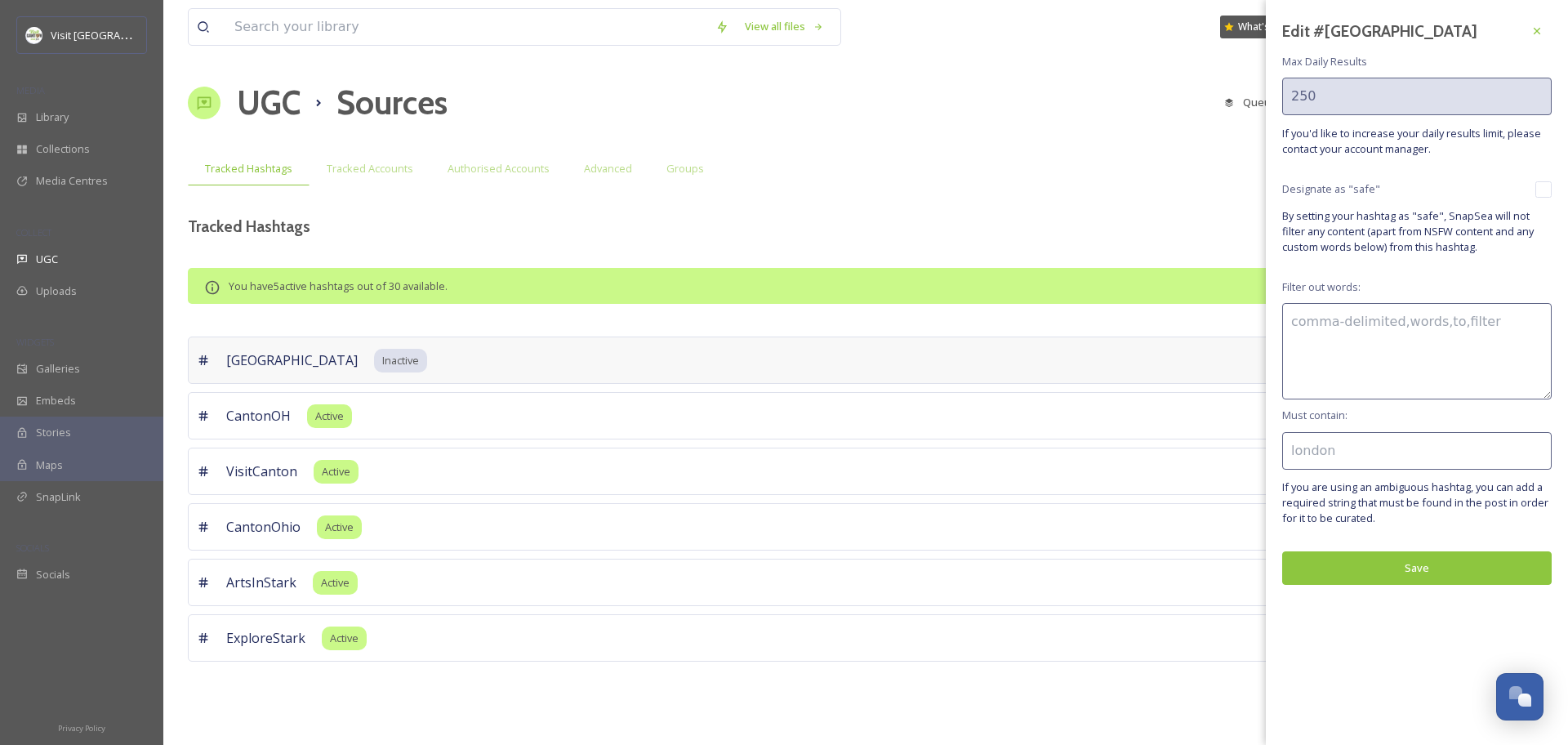
click at [1126, 243] on div "View all files What's New Jonathan Williams UGC Sources Queued History Settings…" at bounding box center [865, 372] width 1405 height 745
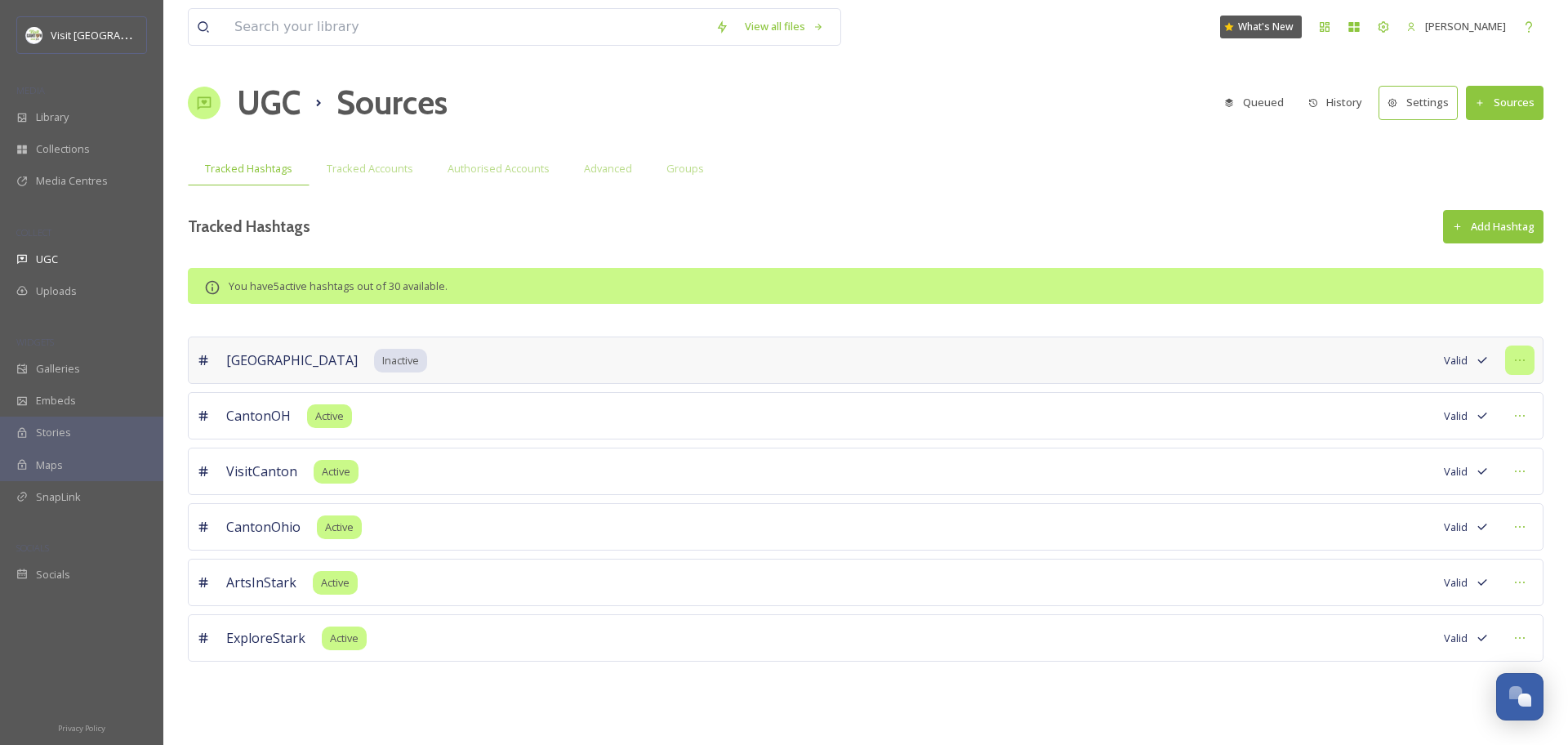
click at [1526, 363] on div at bounding box center [1520, 360] width 29 height 29
click at [1360, 331] on div "View all files What's New Jonathan Williams UGC Sources Queued History Settings…" at bounding box center [865, 372] width 1405 height 745
click at [464, 175] on span "Authorised Accounts" at bounding box center [499, 169] width 102 height 15
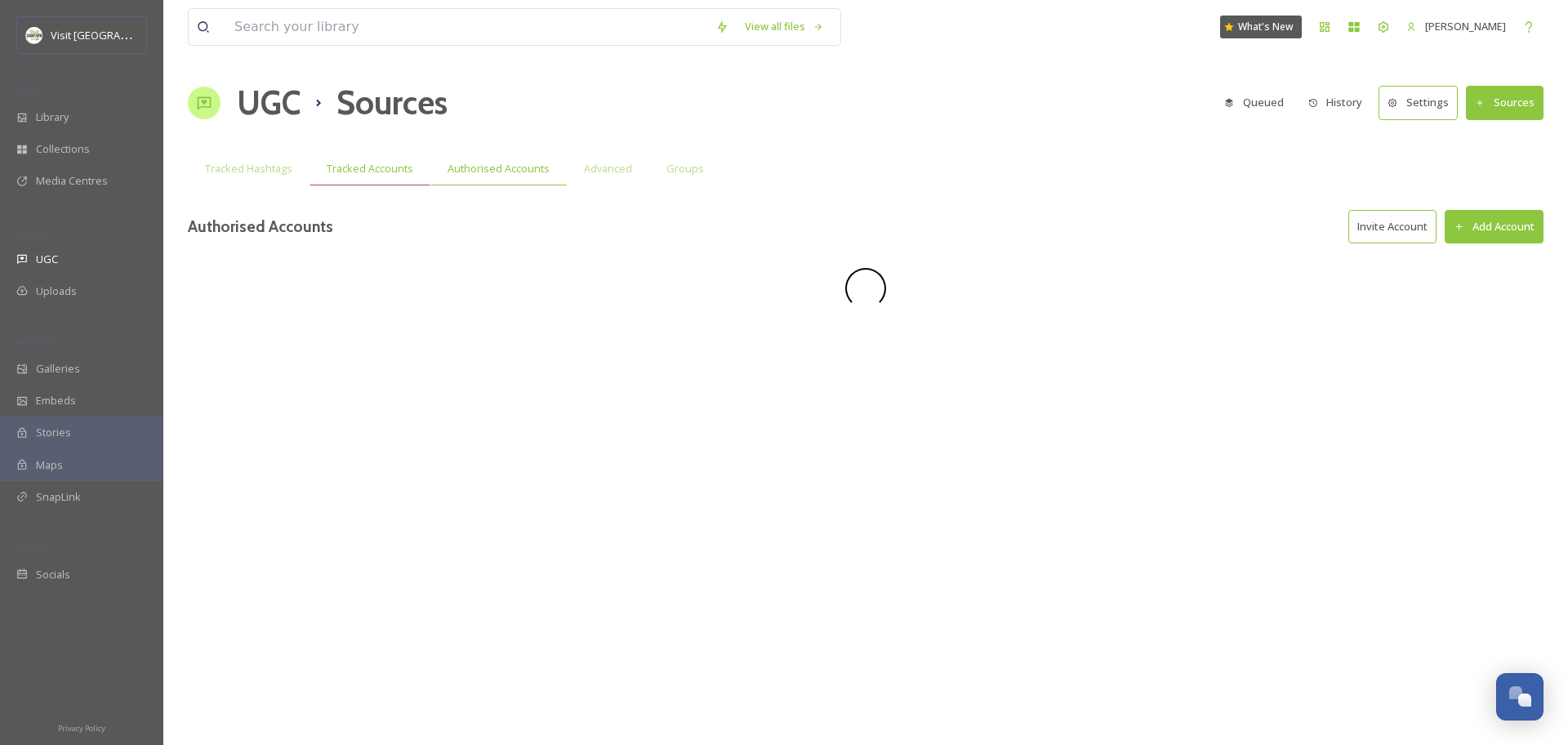
click at [396, 168] on span "Tracked Accounts" at bounding box center [370, 169] width 87 height 15
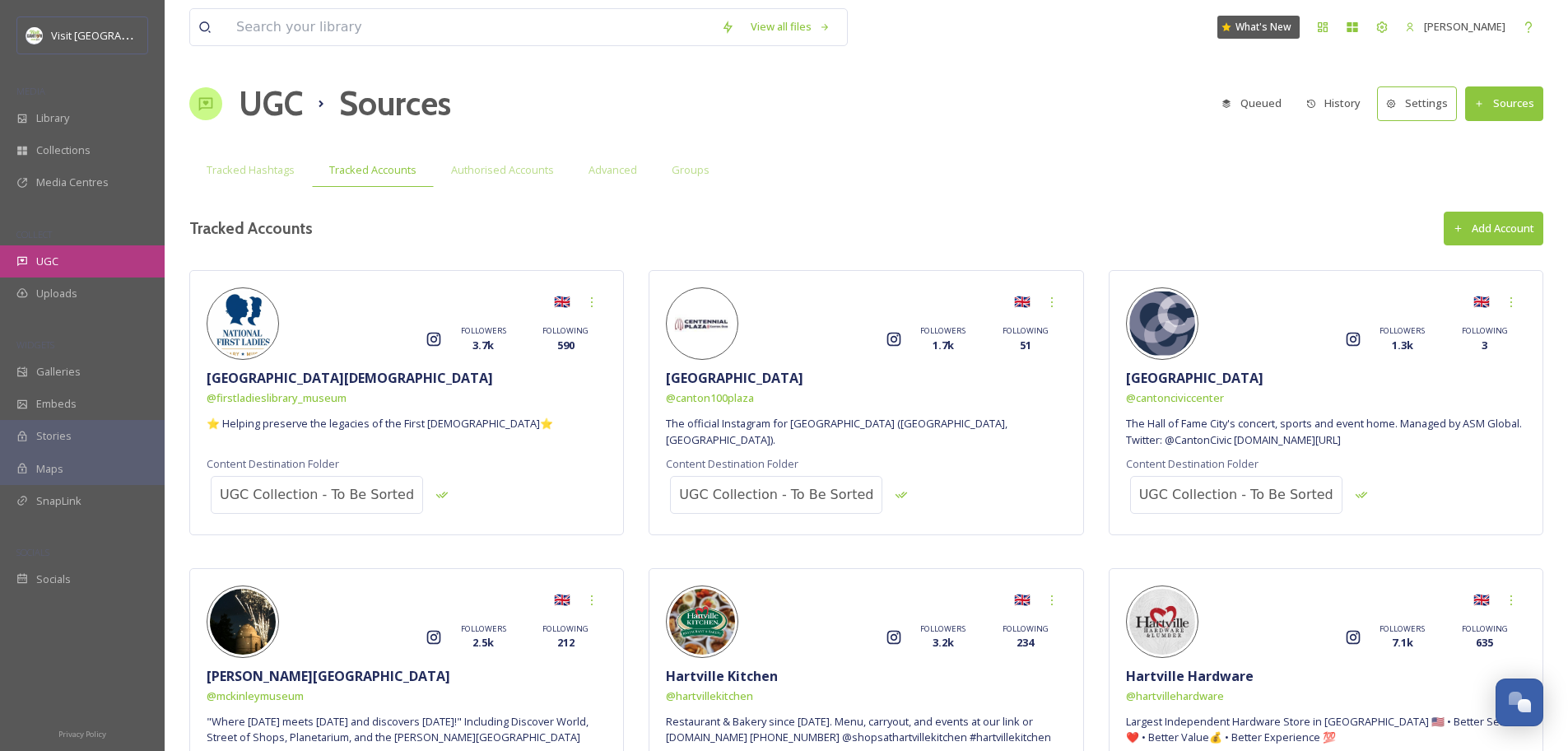
click at [66, 255] on div "UGC" at bounding box center [82, 261] width 164 height 32
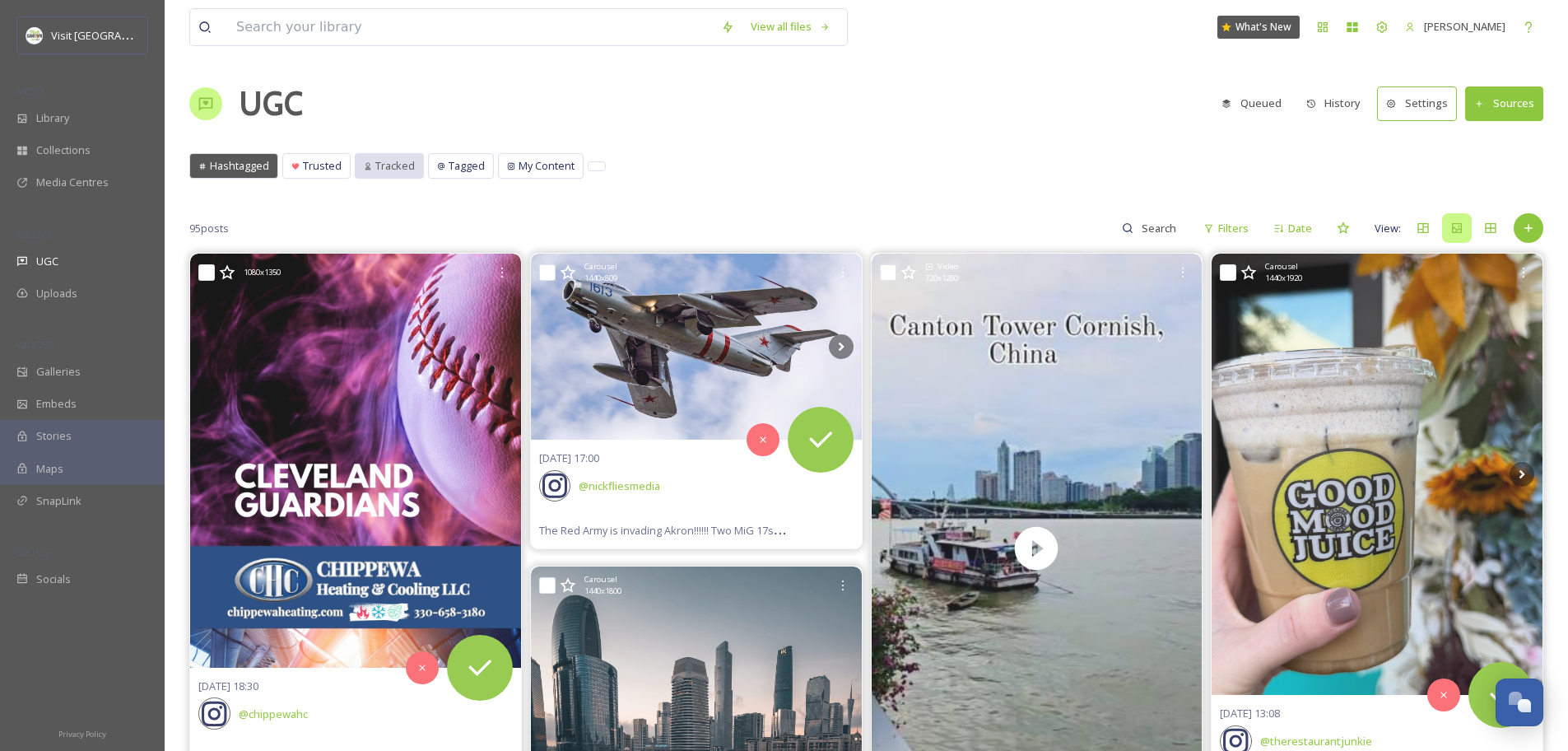
click at [387, 161] on span "Tracked" at bounding box center [395, 165] width 40 height 16
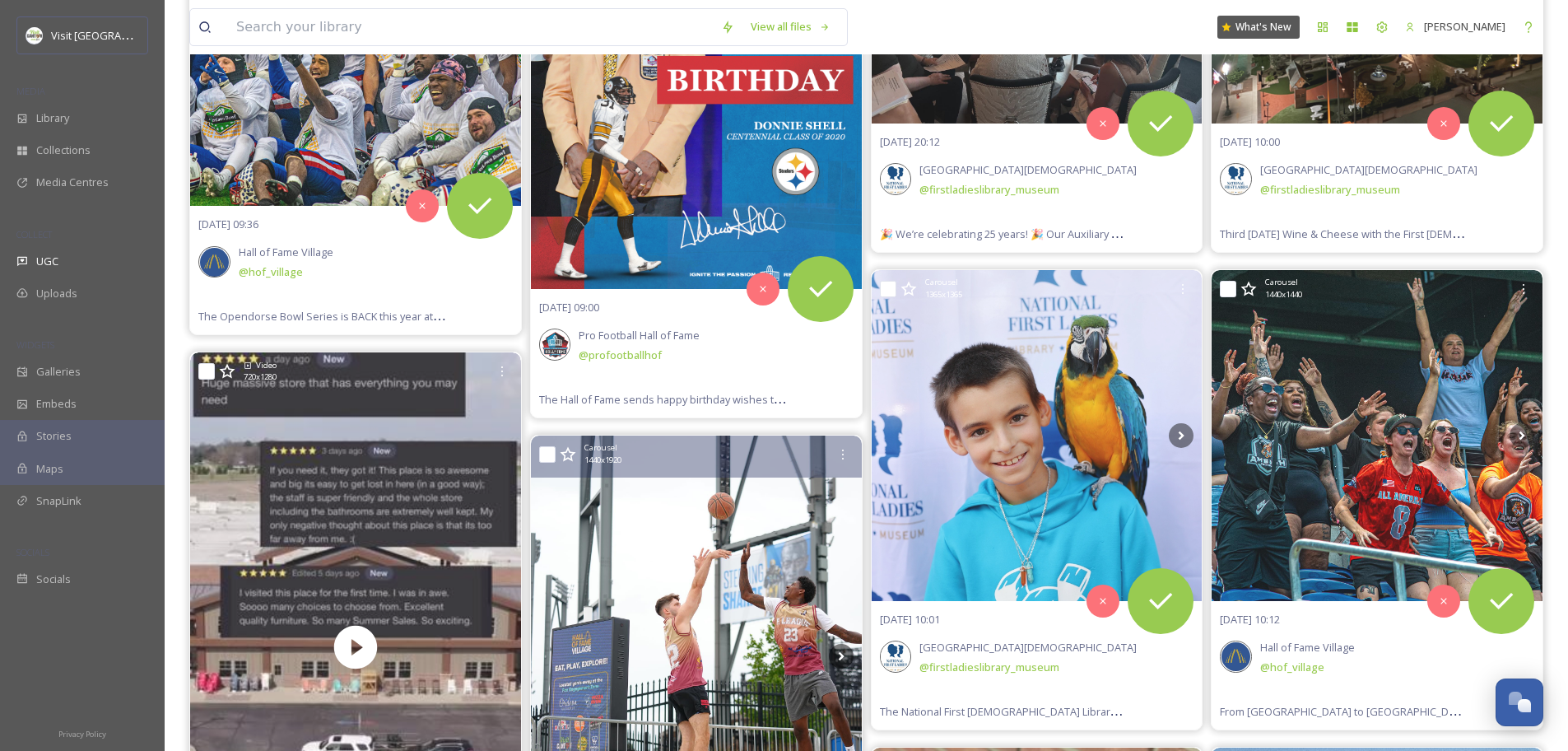
scroll to position [24, 0]
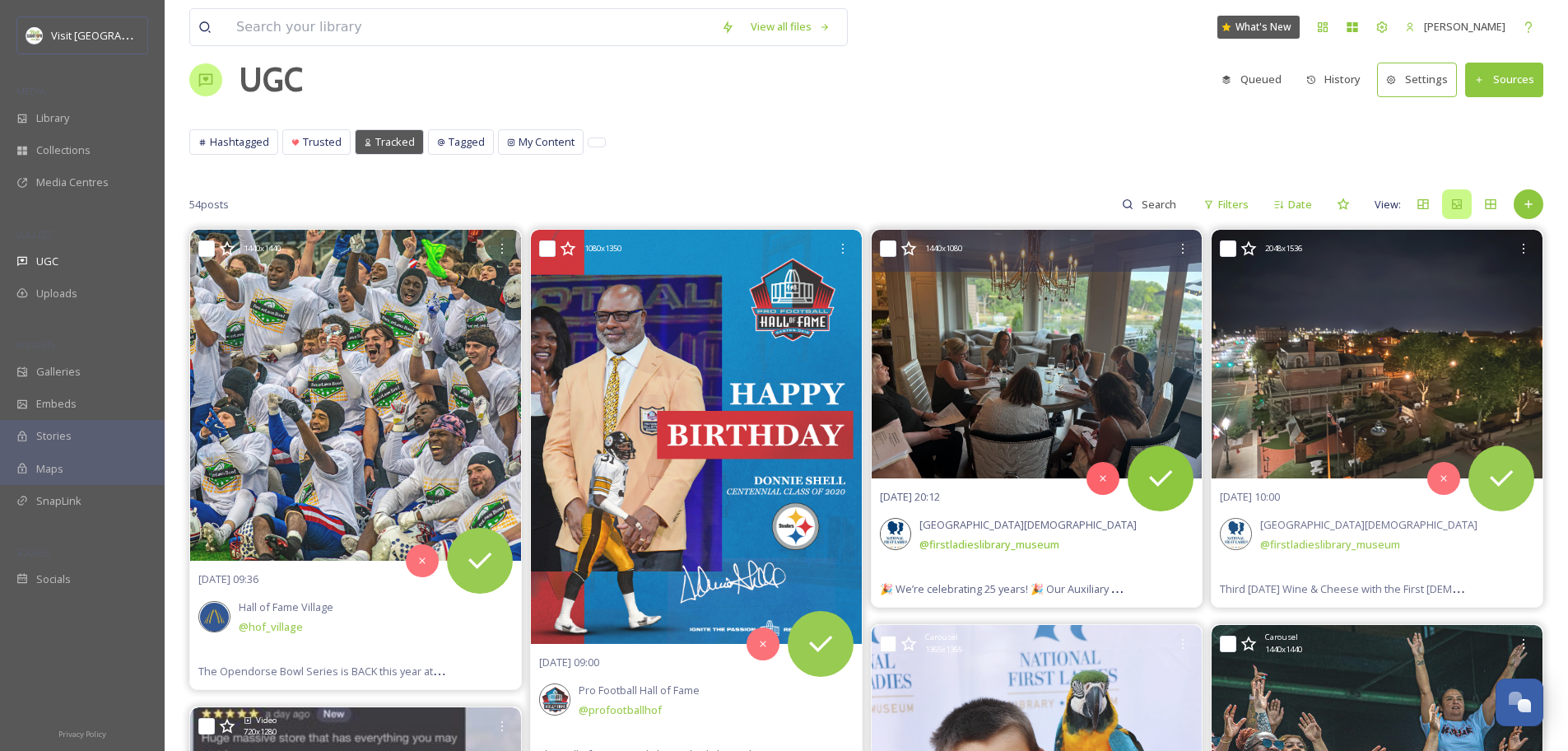
click at [974, 406] on img at bounding box center [1037, 353] width 331 height 248
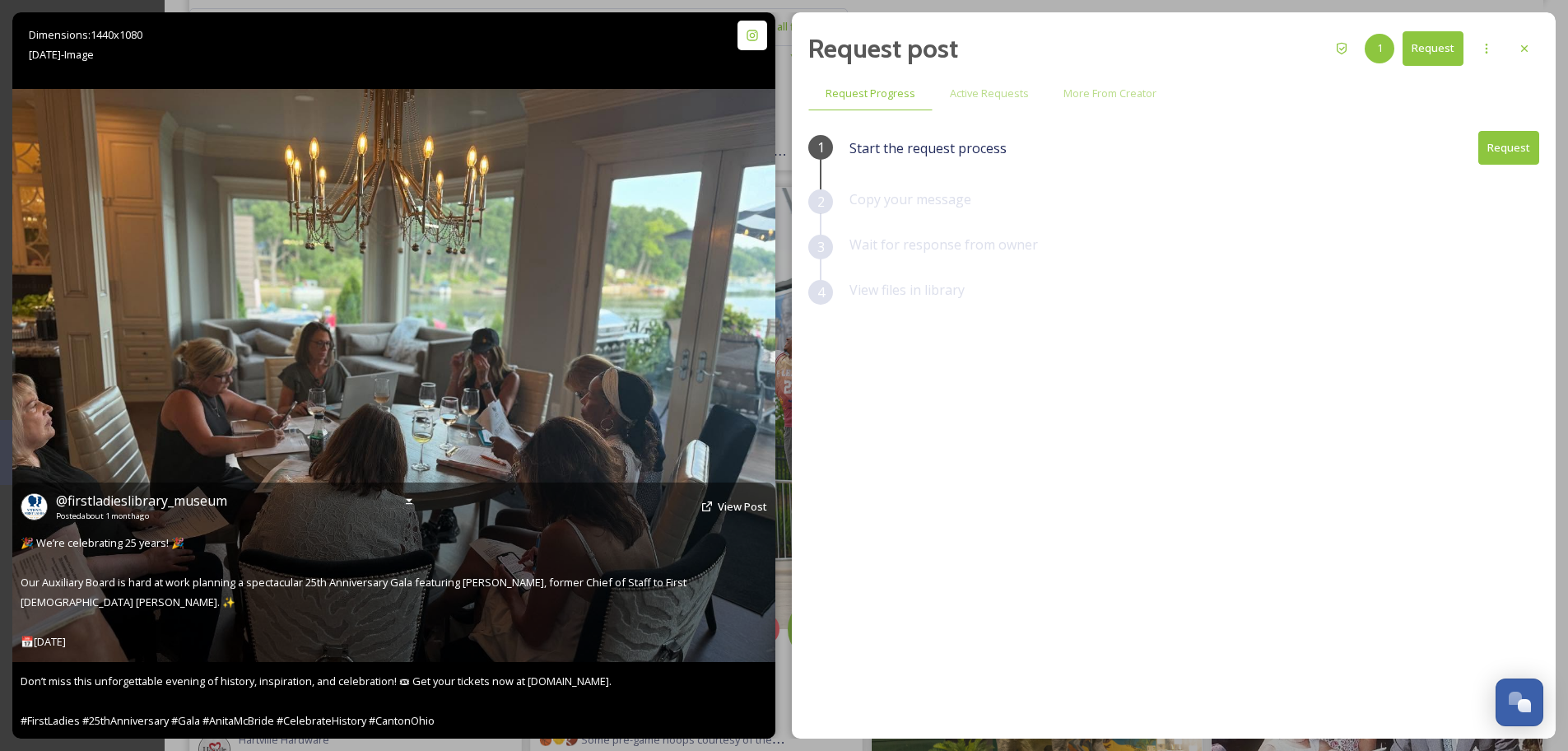
scroll to position [641, 0]
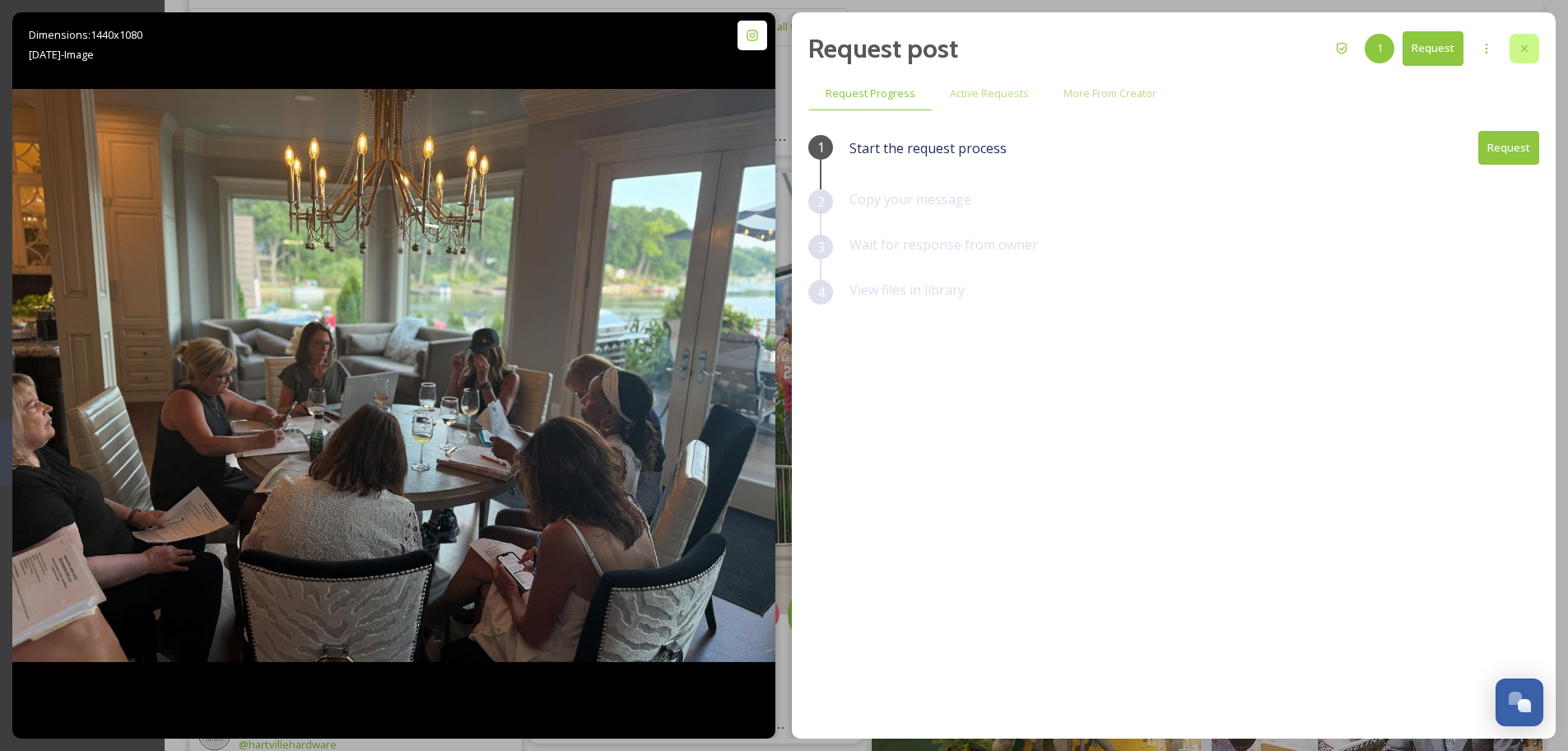
click at [1521, 54] on icon at bounding box center [1524, 49] width 14 height 14
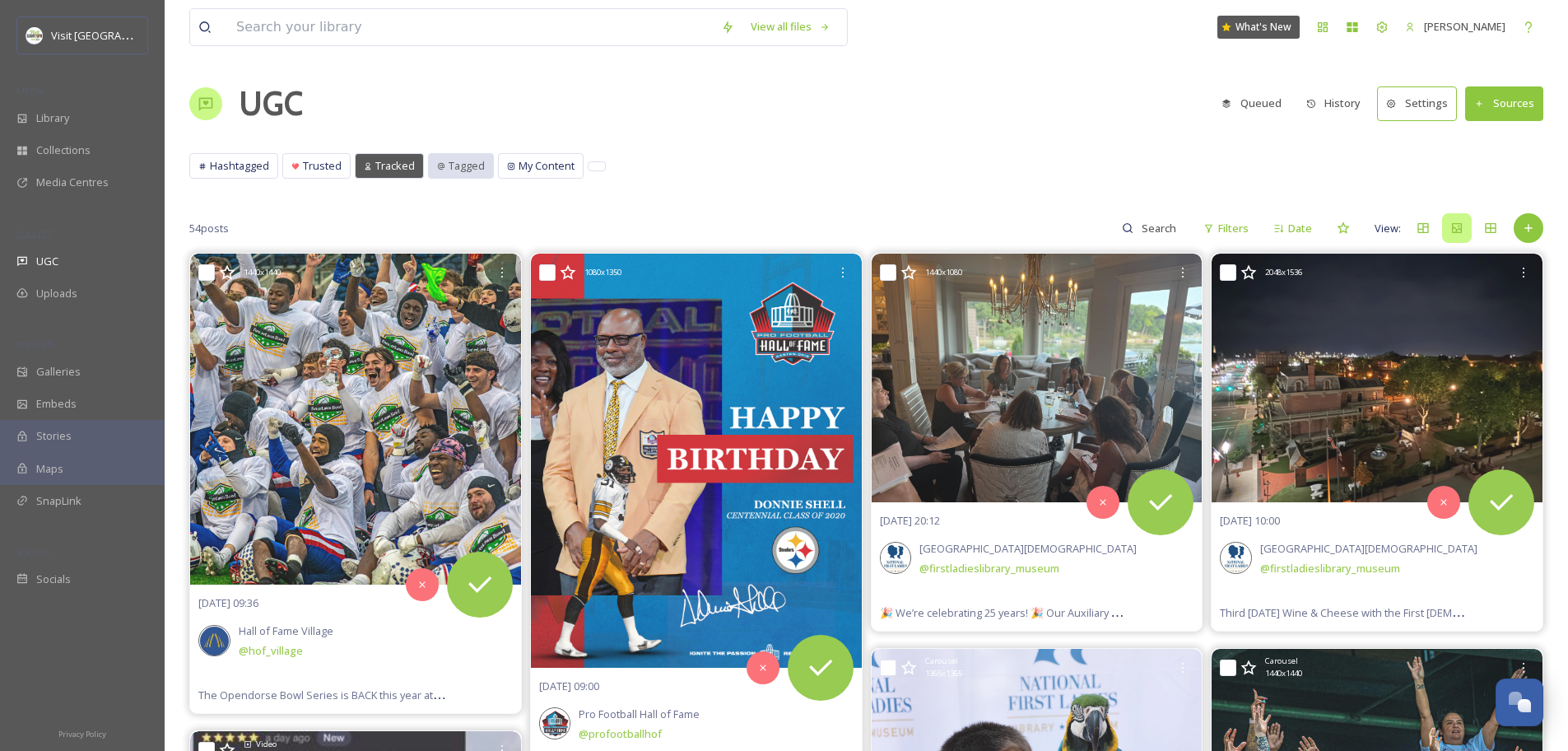
click at [451, 164] on span "Tagged" at bounding box center [466, 165] width 36 height 16
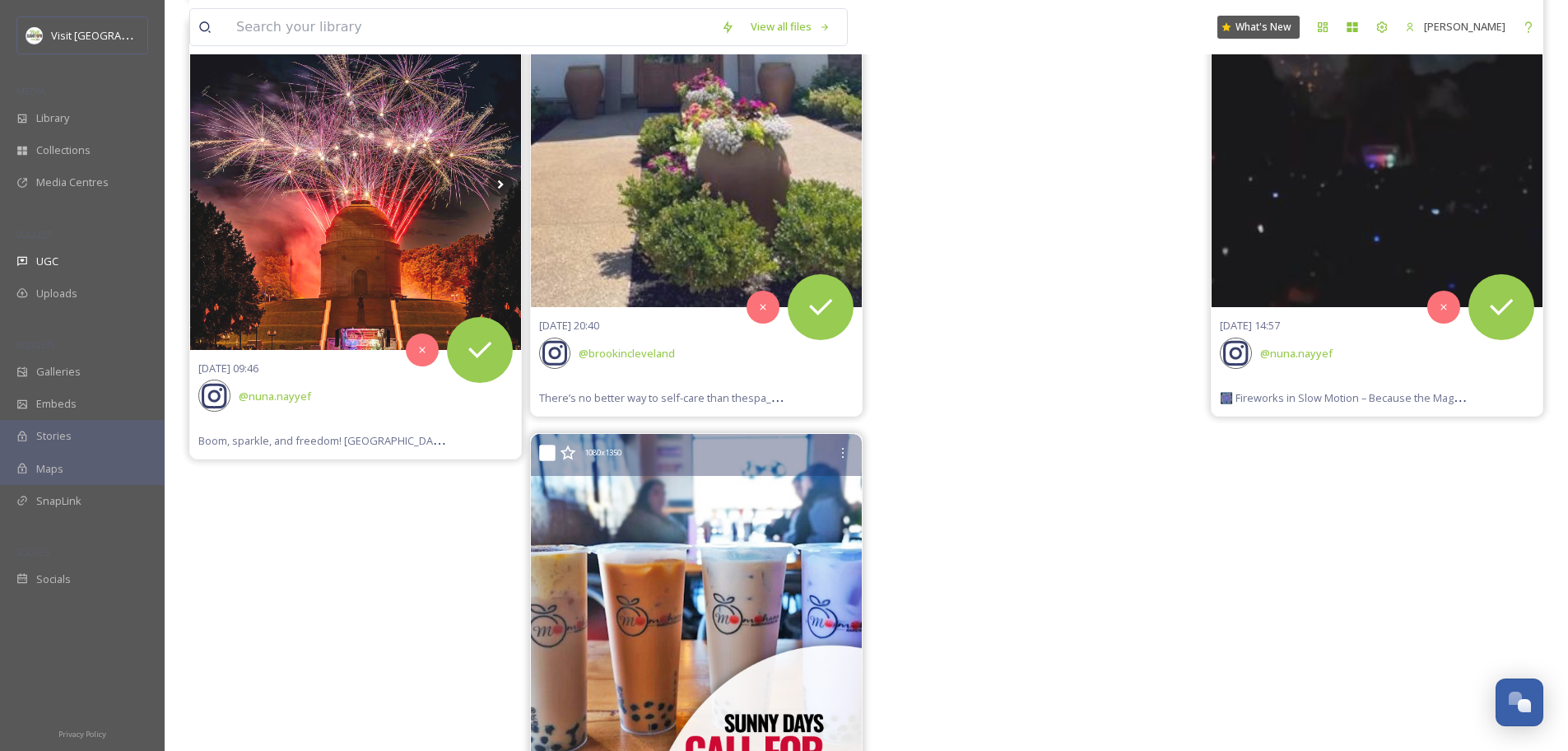
scroll to position [769, 0]
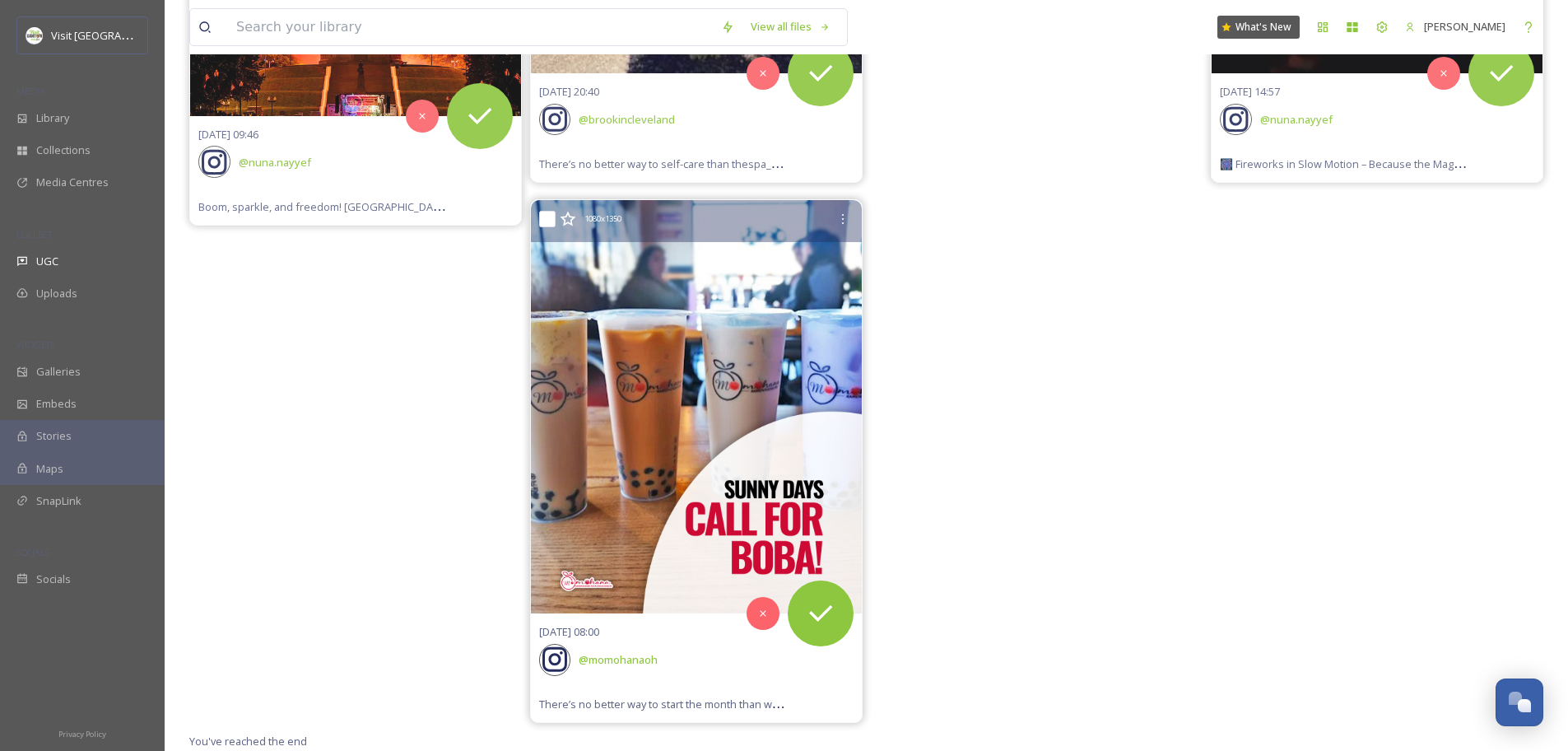
click at [630, 399] on img at bounding box center [696, 407] width 331 height 413
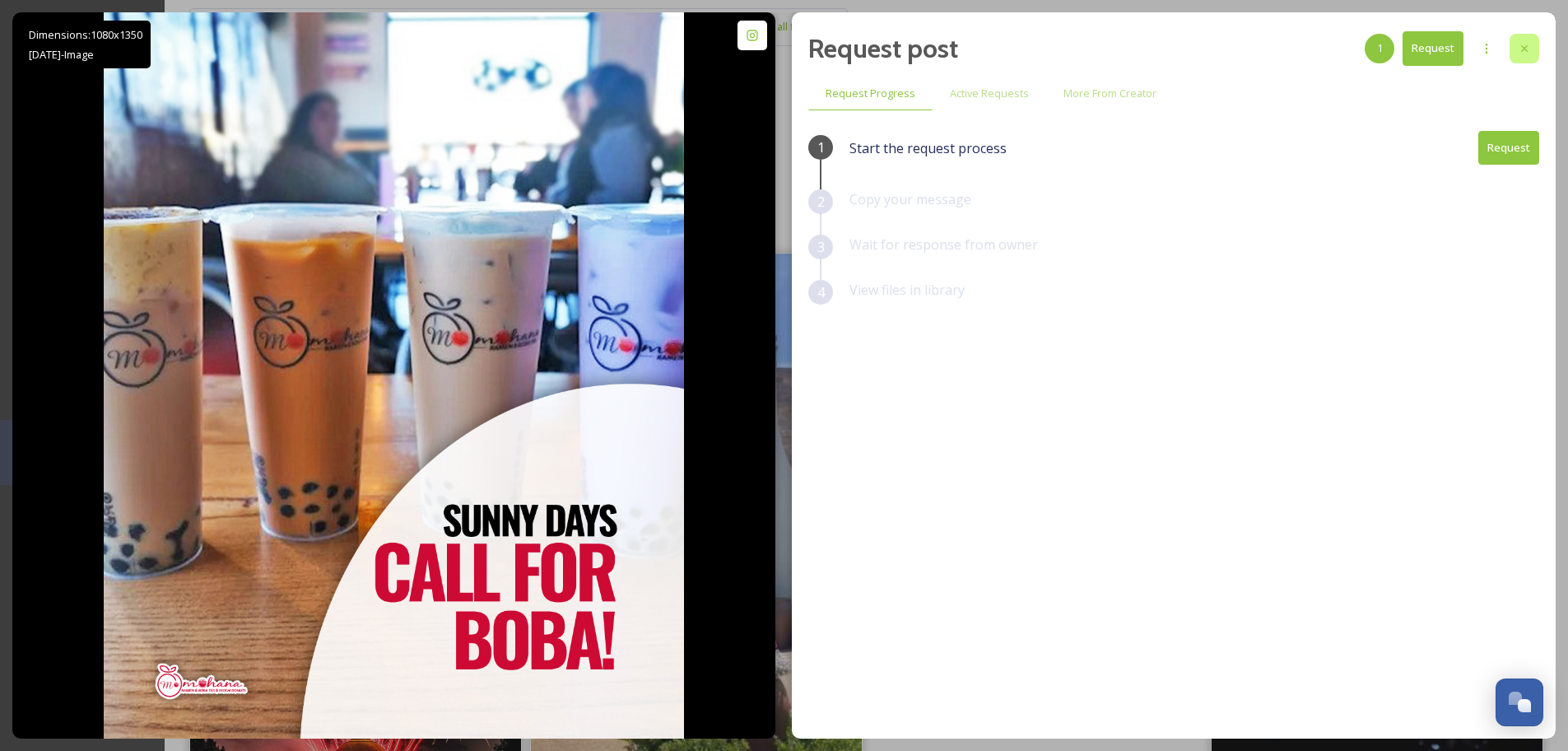
click at [1525, 45] on icon at bounding box center [1524, 49] width 14 height 14
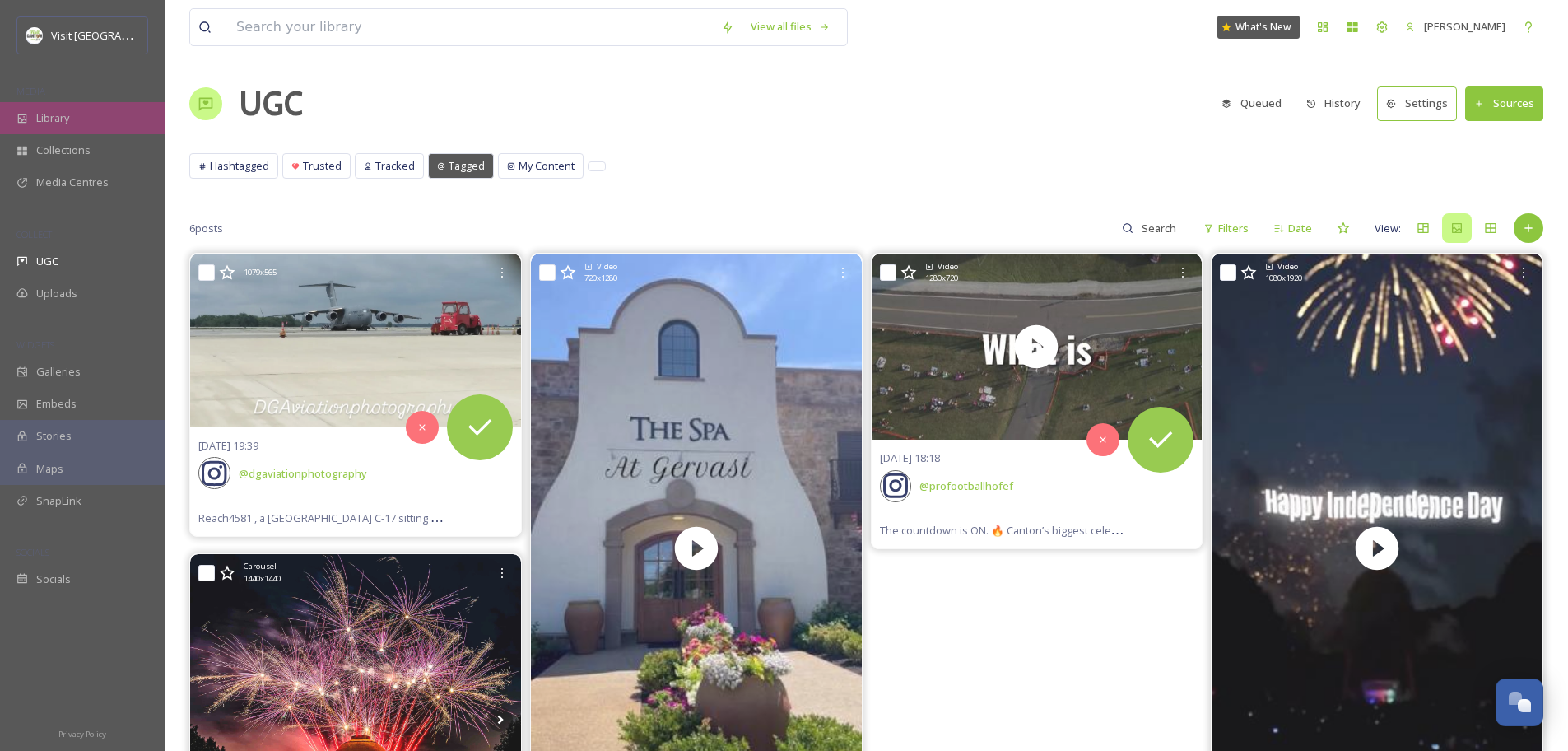
click at [69, 131] on div "Library" at bounding box center [82, 118] width 164 height 32
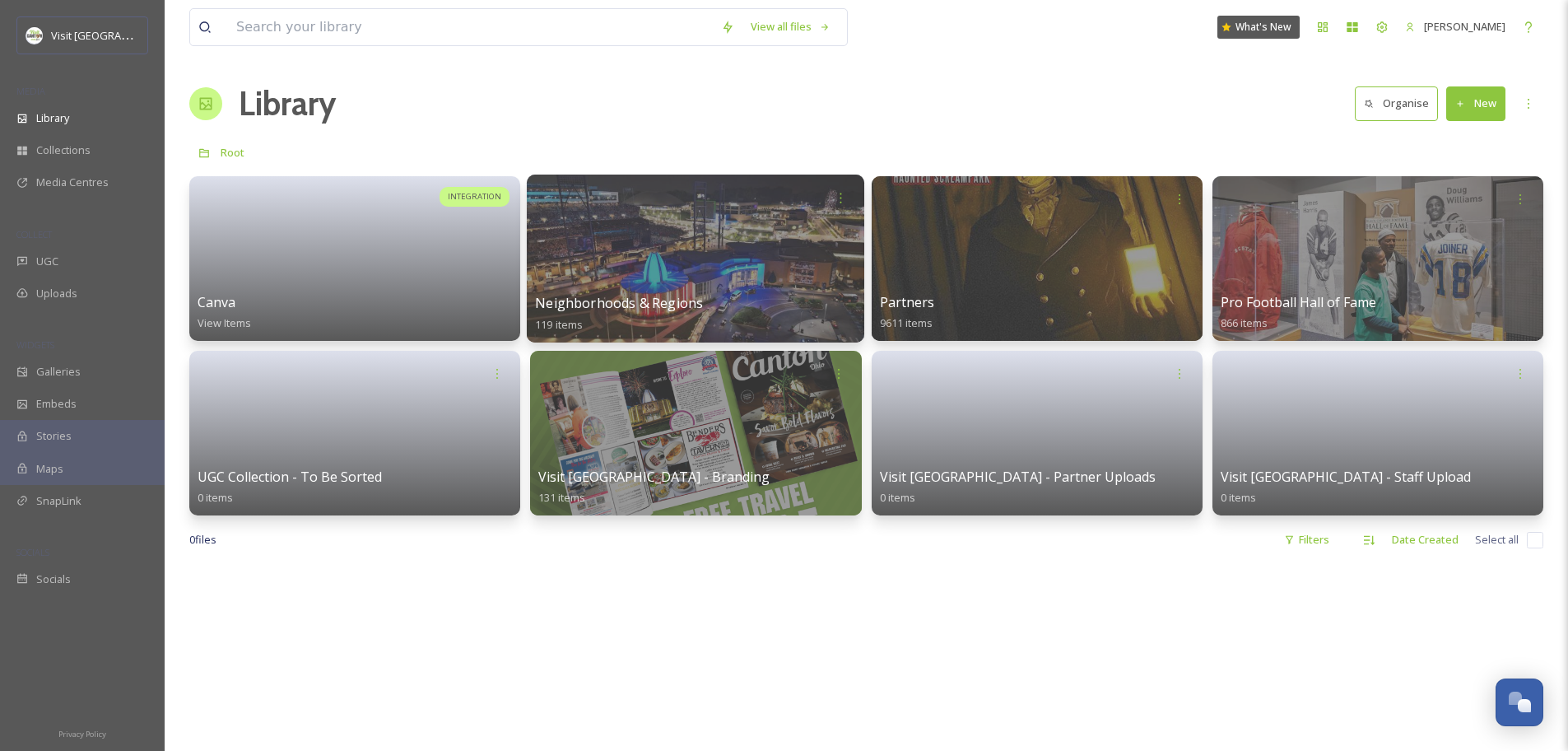
click at [598, 259] on div at bounding box center [695, 258] width 338 height 168
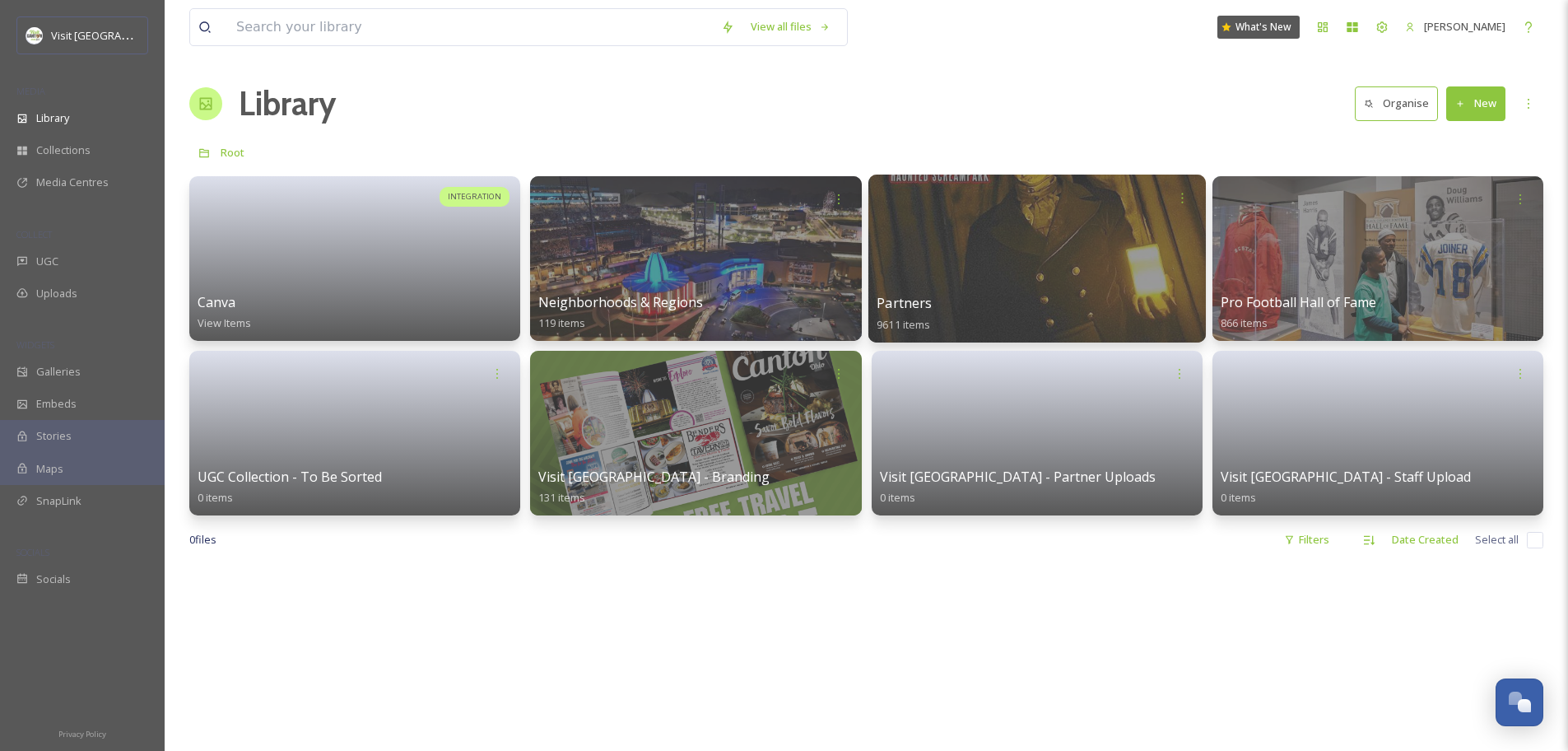
click at [953, 310] on div "Partners 9611 items" at bounding box center [1037, 313] width 321 height 41
click at [966, 265] on div at bounding box center [1036, 258] width 338 height 168
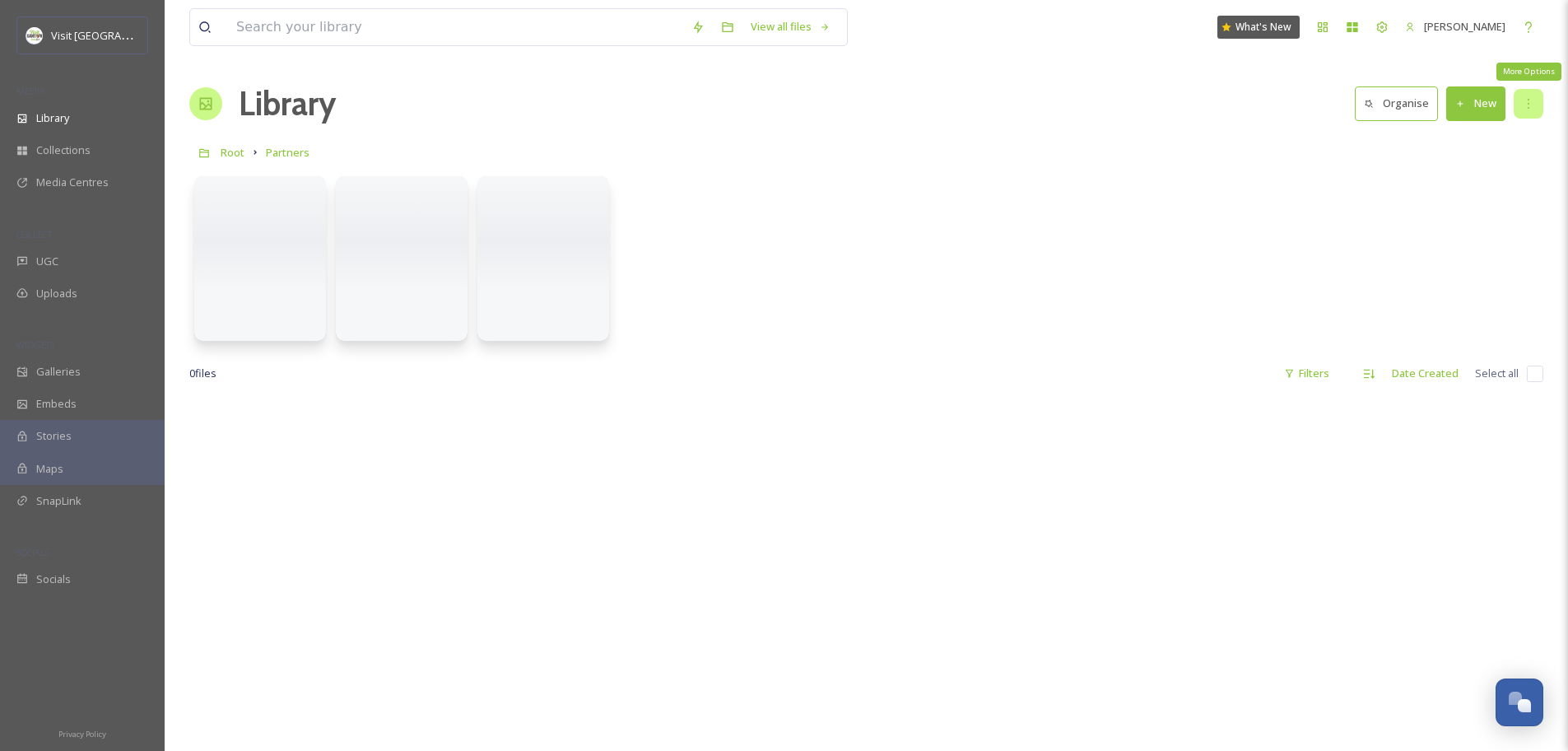
click at [1529, 105] on icon at bounding box center [1528, 104] width 14 height 14
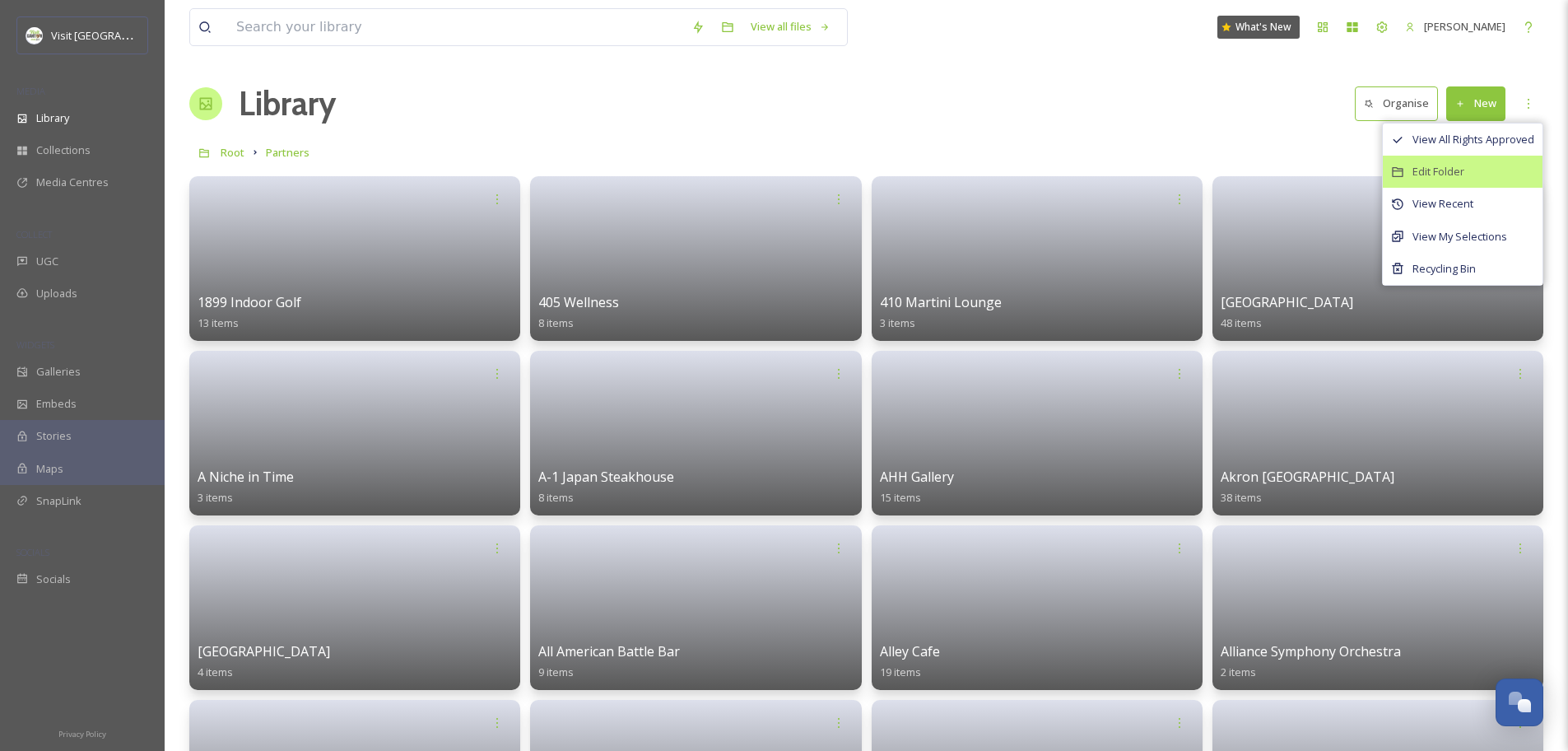
click at [1474, 179] on div "Edit Folder" at bounding box center [1462, 171] width 160 height 32
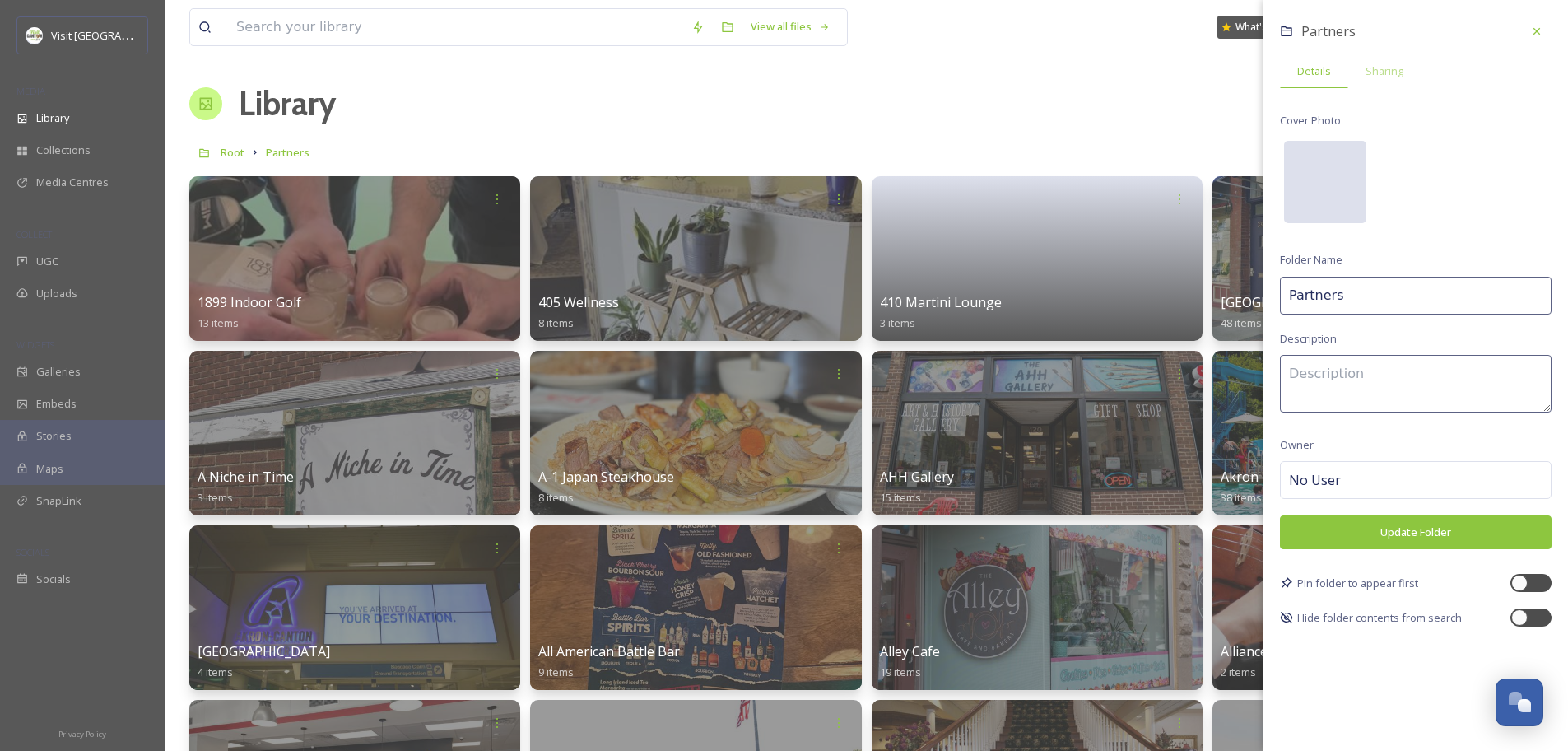
click at [1338, 154] on div at bounding box center [1325, 182] width 83 height 83
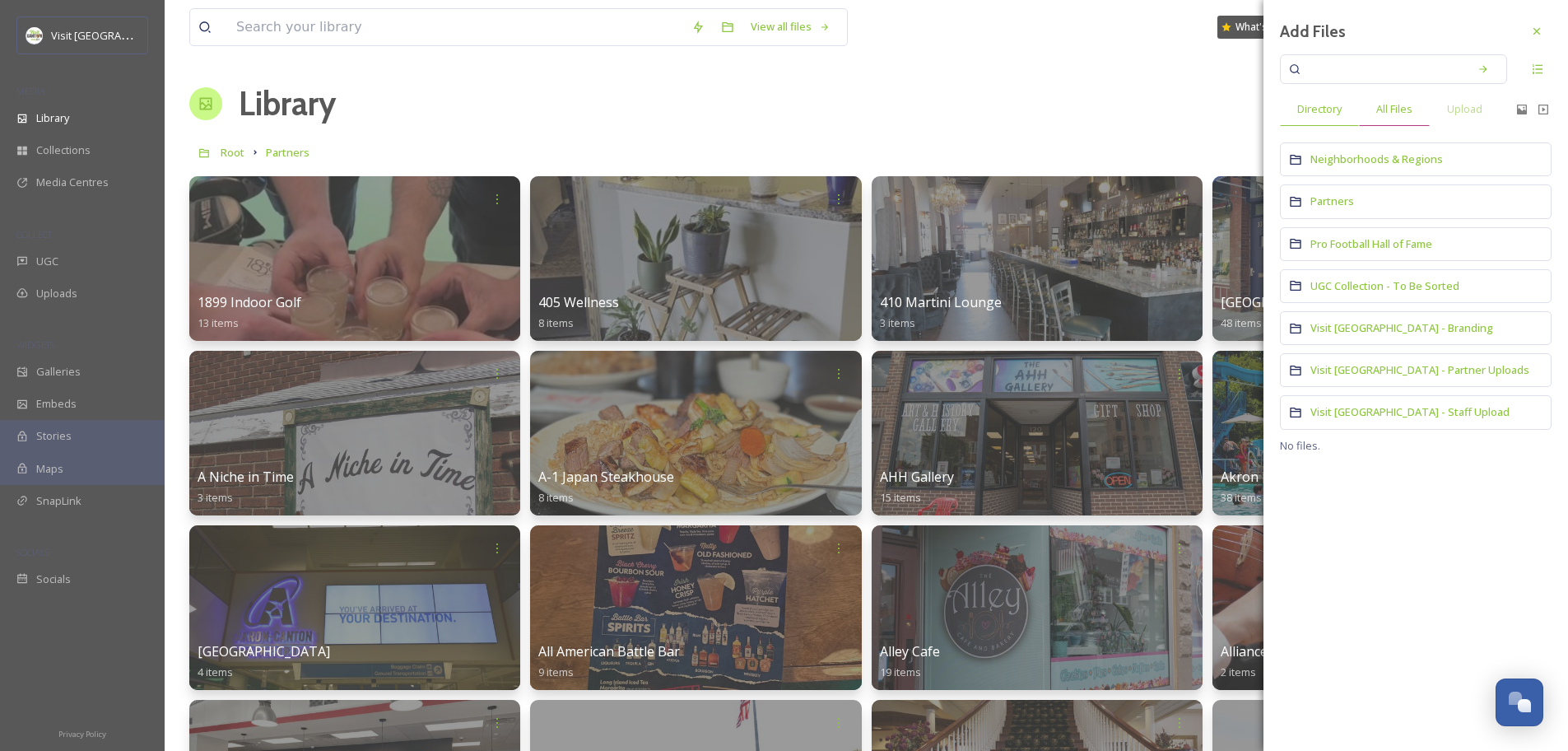
click at [1389, 110] on span "All Files" at bounding box center [1394, 109] width 36 height 16
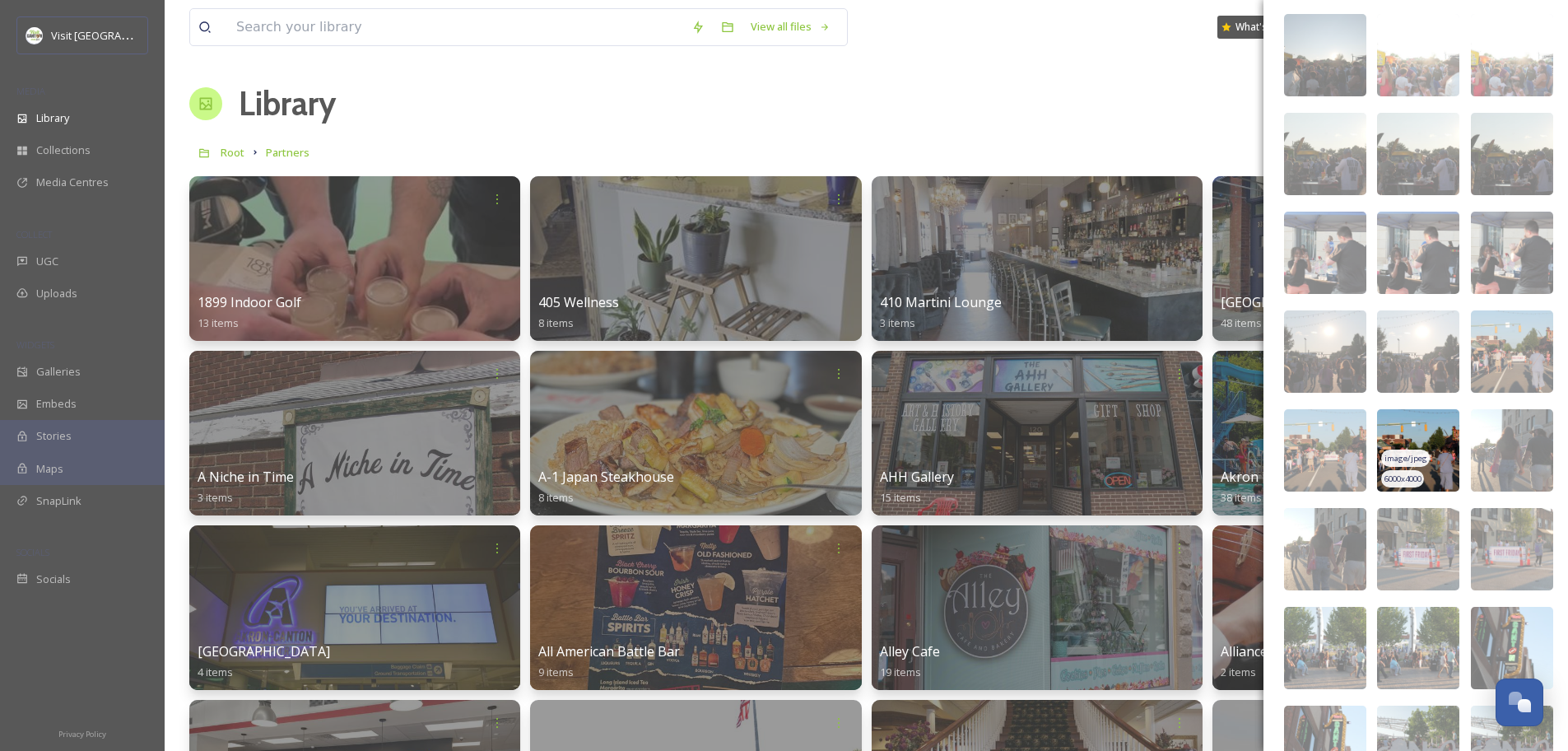
scroll to position [1416, 0]
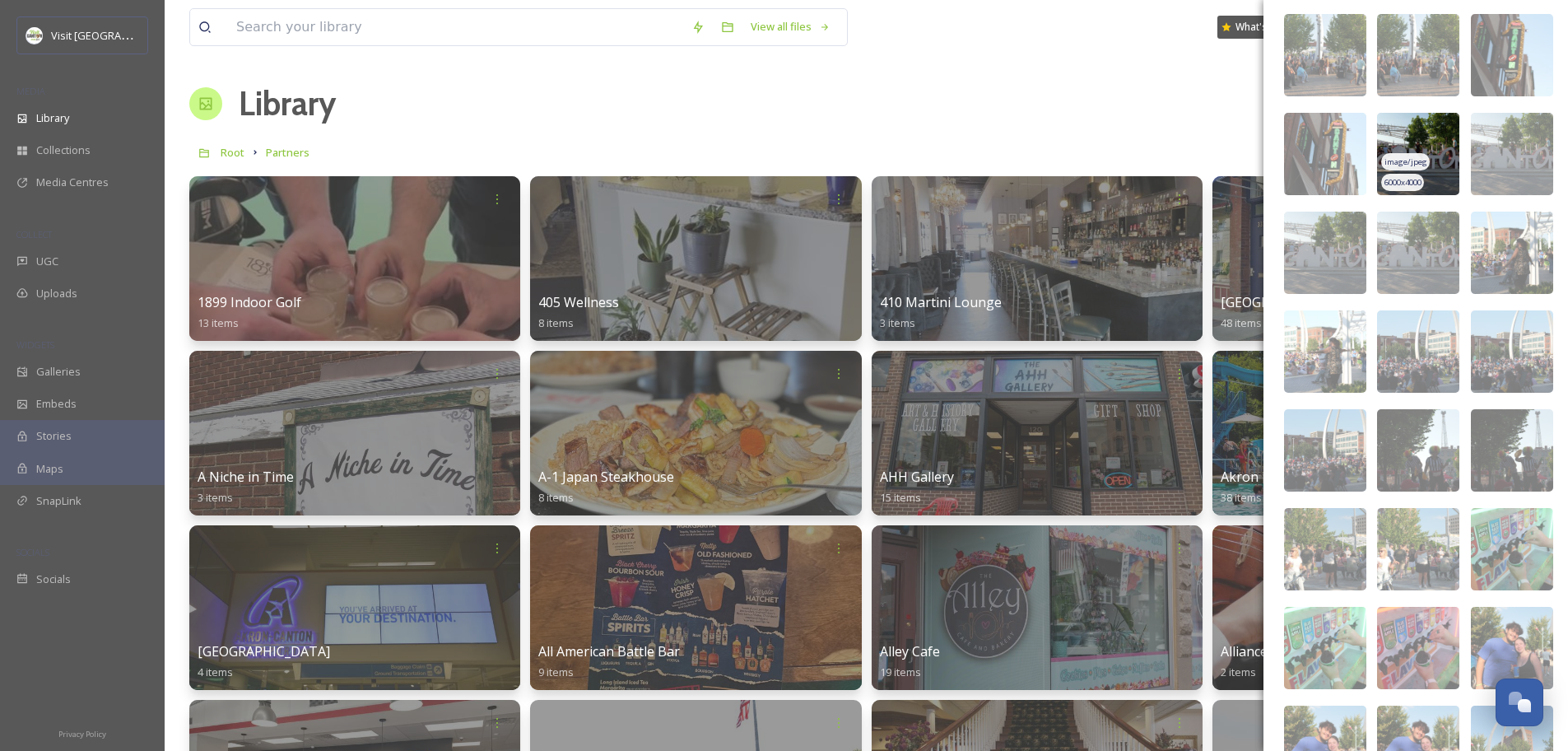
click at [1425, 126] on img at bounding box center [1417, 154] width 83 height 83
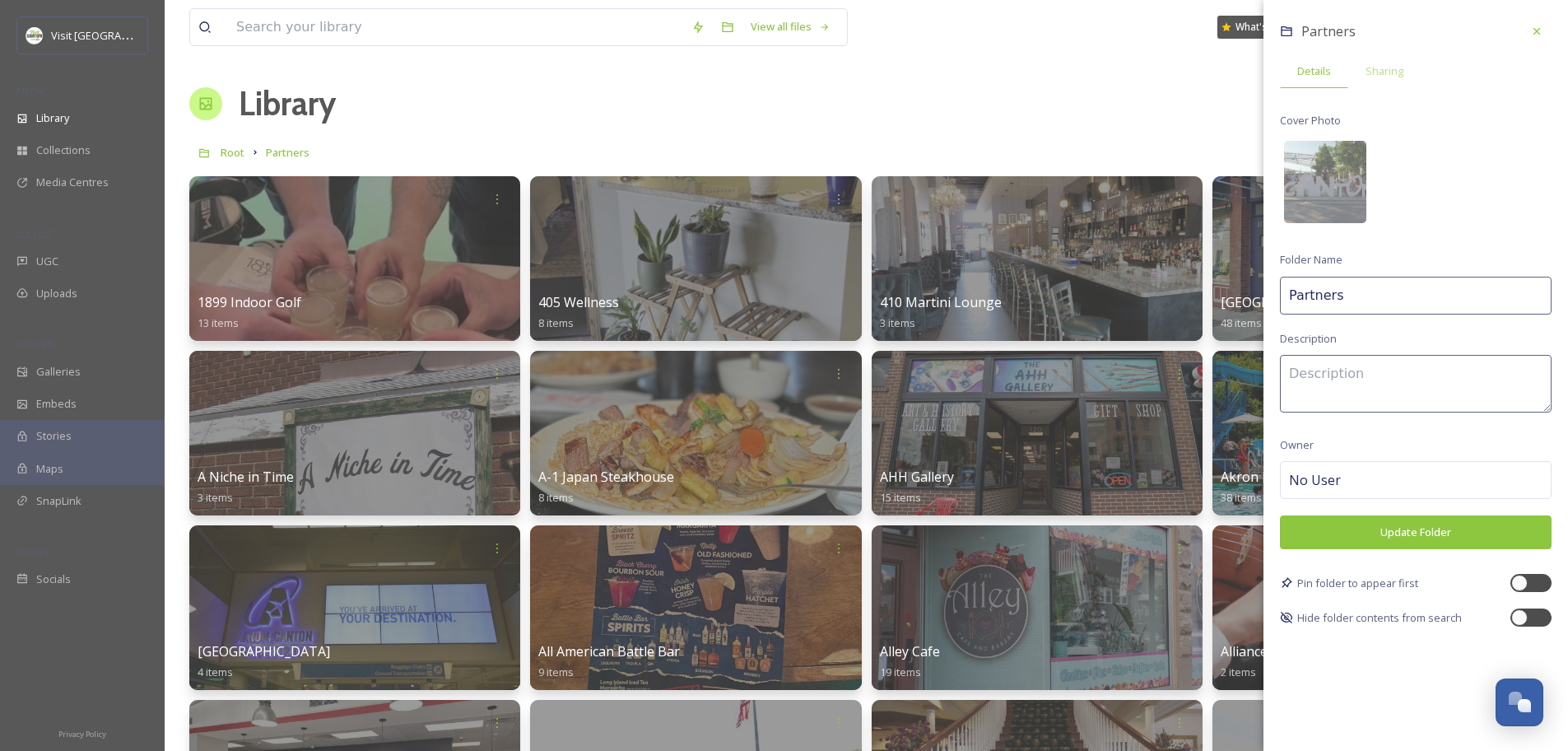
click at [1343, 372] on textarea at bounding box center [1415, 383] width 271 height 57
type textarea "A-Z Listing of Partners."
click at [1521, 580] on div at bounding box center [1518, 583] width 17 height 17
checkbox input "true"
click at [1434, 531] on button "Update Folder" at bounding box center [1415, 532] width 271 height 34
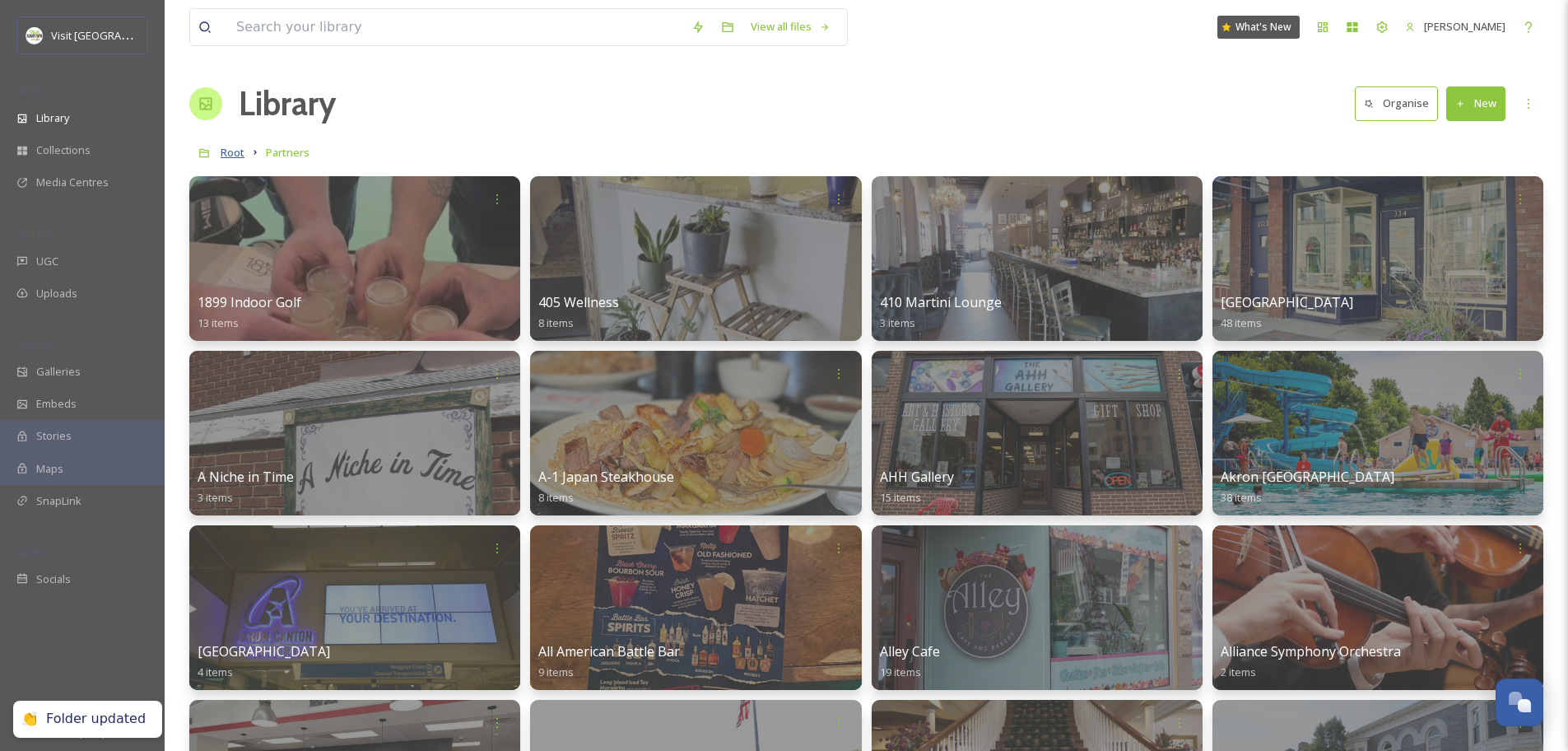
click at [240, 153] on span "Root" at bounding box center [232, 152] width 24 height 15
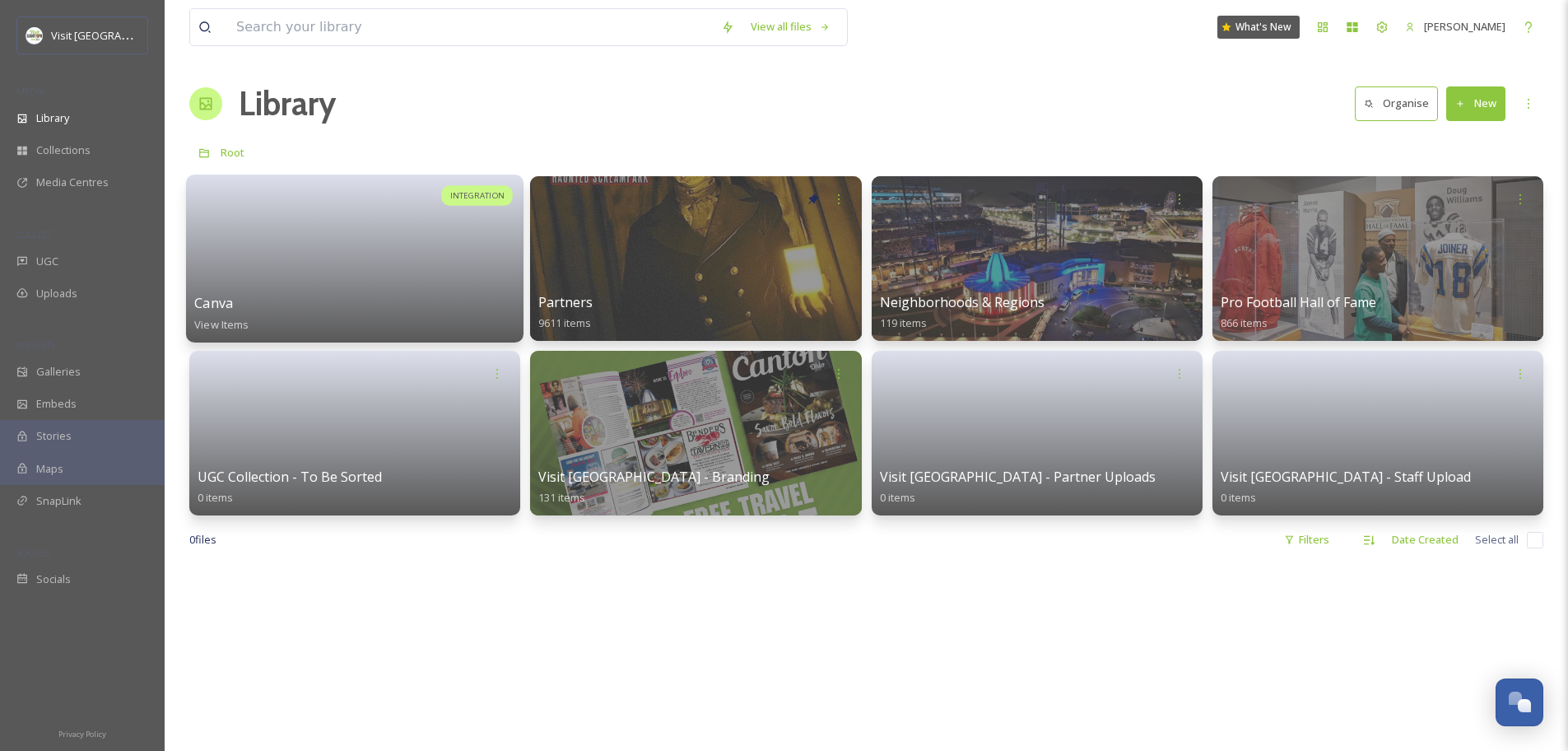
click at [476, 249] on div at bounding box center [355, 237] width 321 height 110
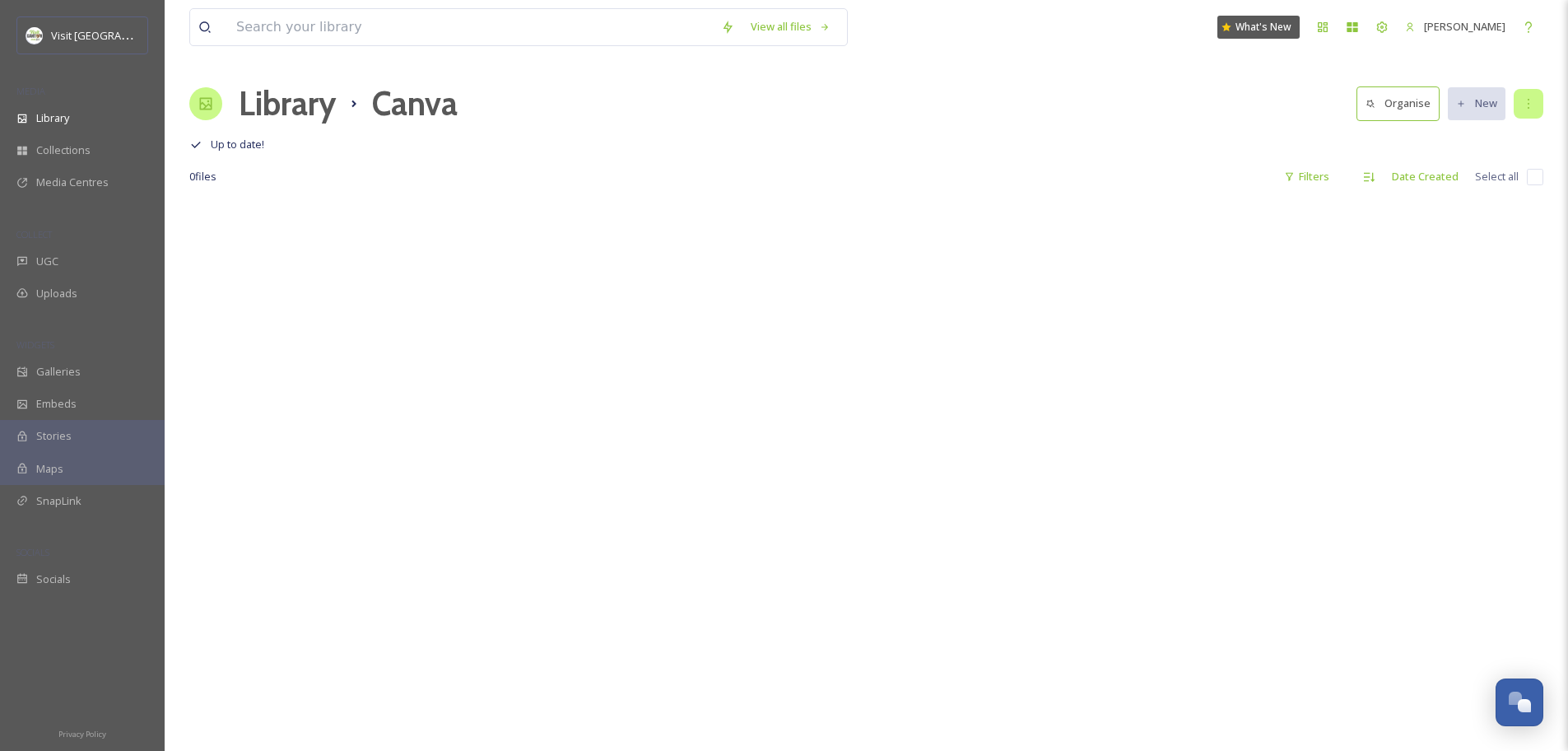
click at [1540, 100] on div at bounding box center [1528, 103] width 29 height 29
click at [1111, 173] on div "0 file s Filters Date Created Select all" at bounding box center [867, 176] width 1354 height 32
click at [296, 104] on h1 "Library" at bounding box center [287, 103] width 97 height 50
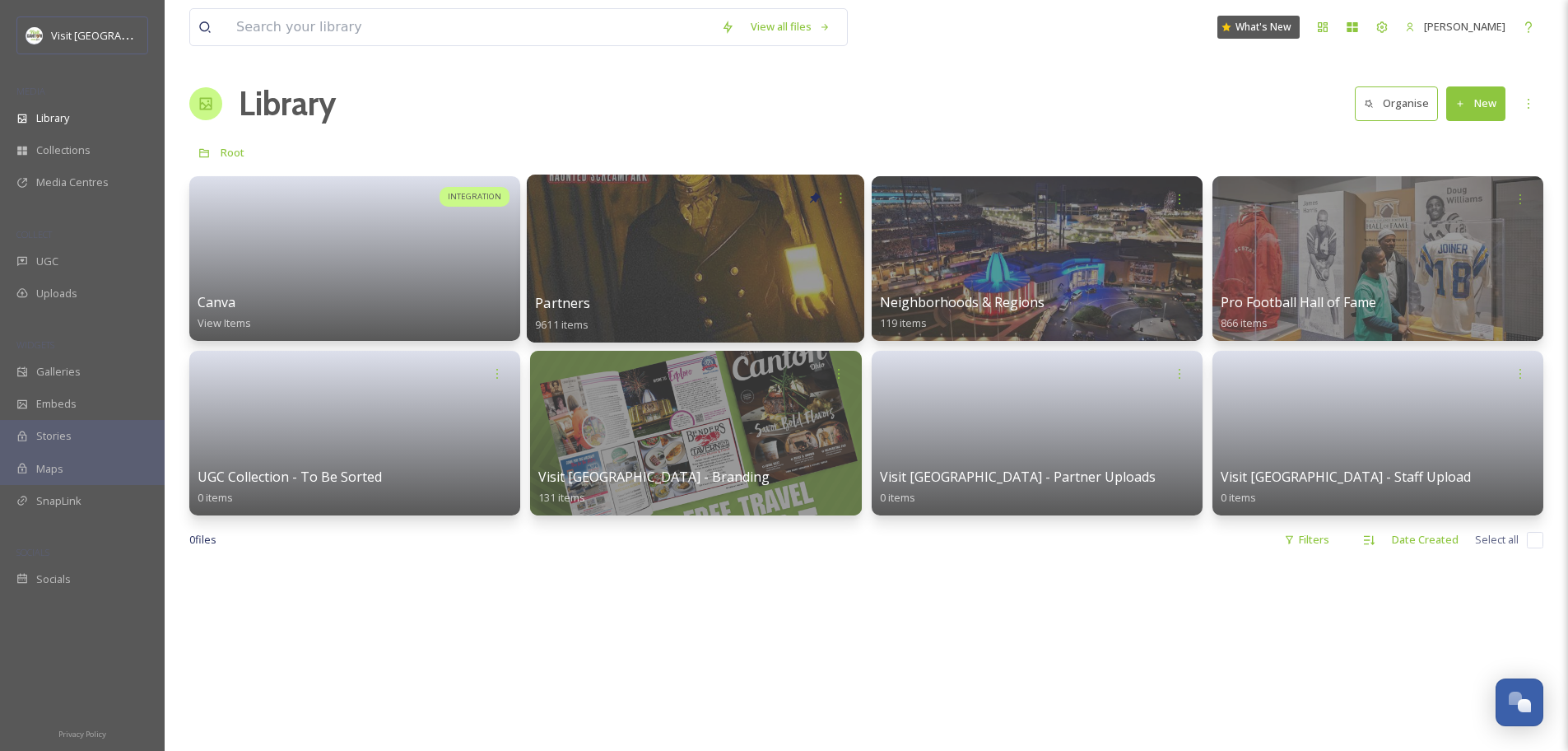
click at [794, 265] on div at bounding box center [695, 258] width 338 height 168
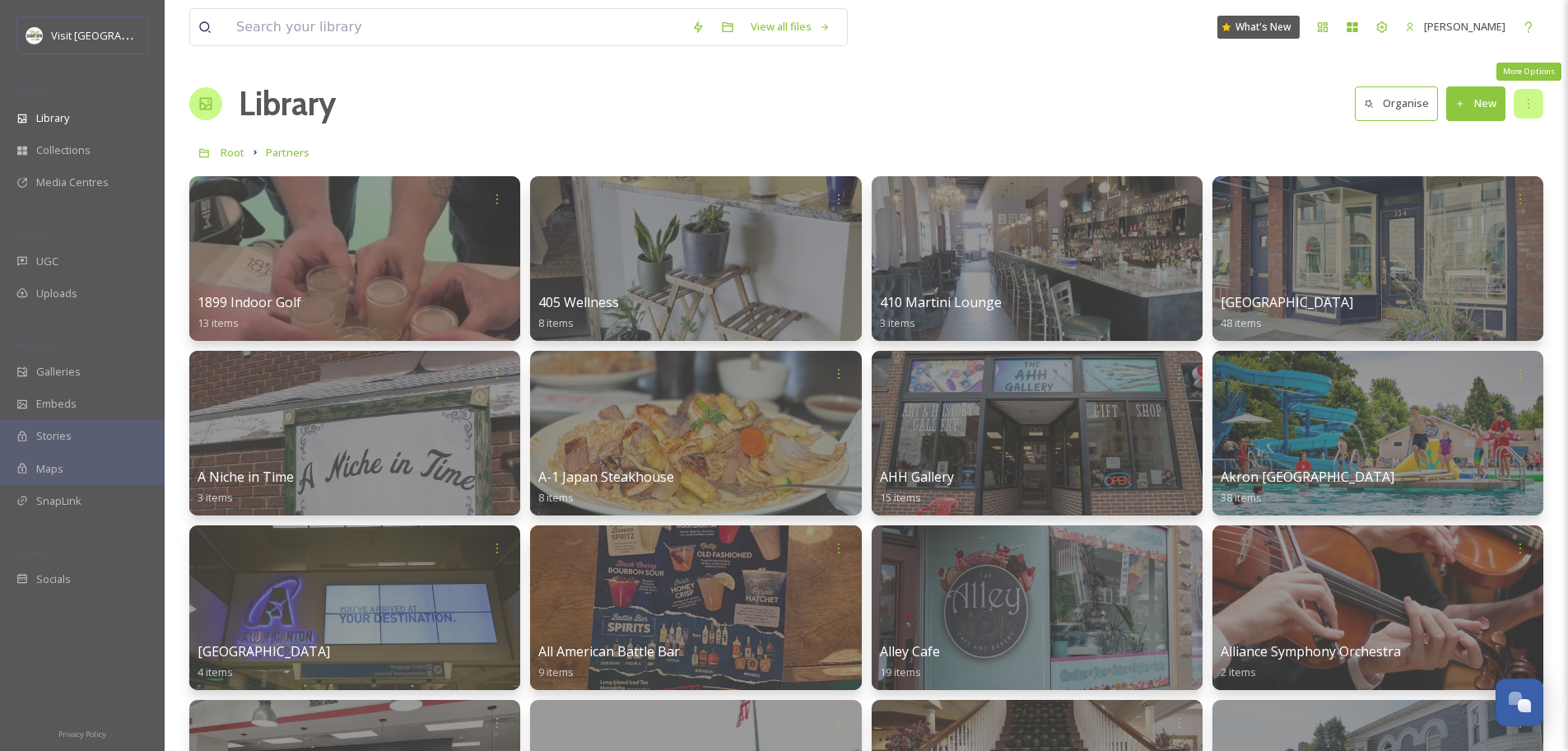
click at [1537, 108] on div "More Options" at bounding box center [1528, 103] width 29 height 29
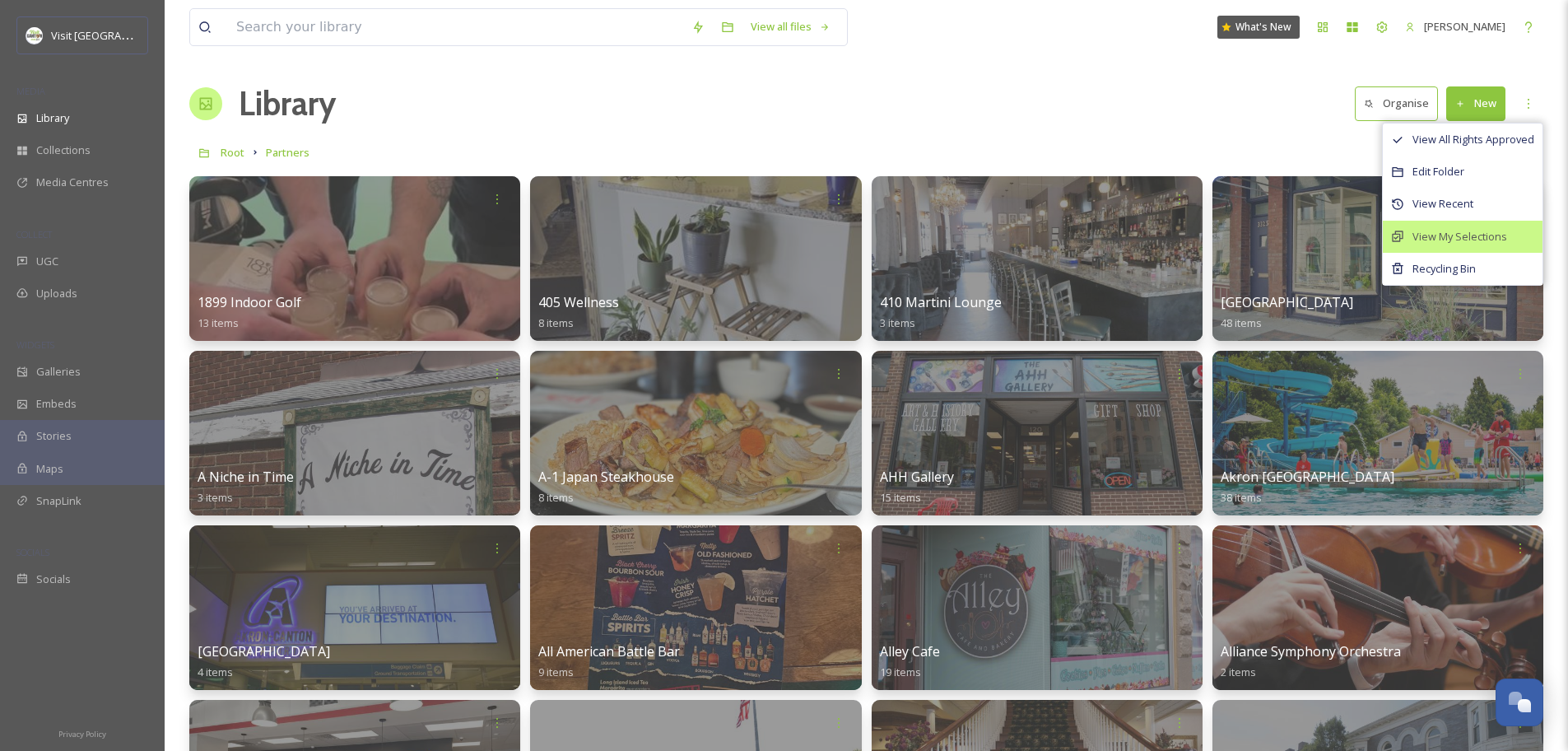
click at [1468, 237] on span "View My Selections" at bounding box center [1459, 236] width 94 height 16
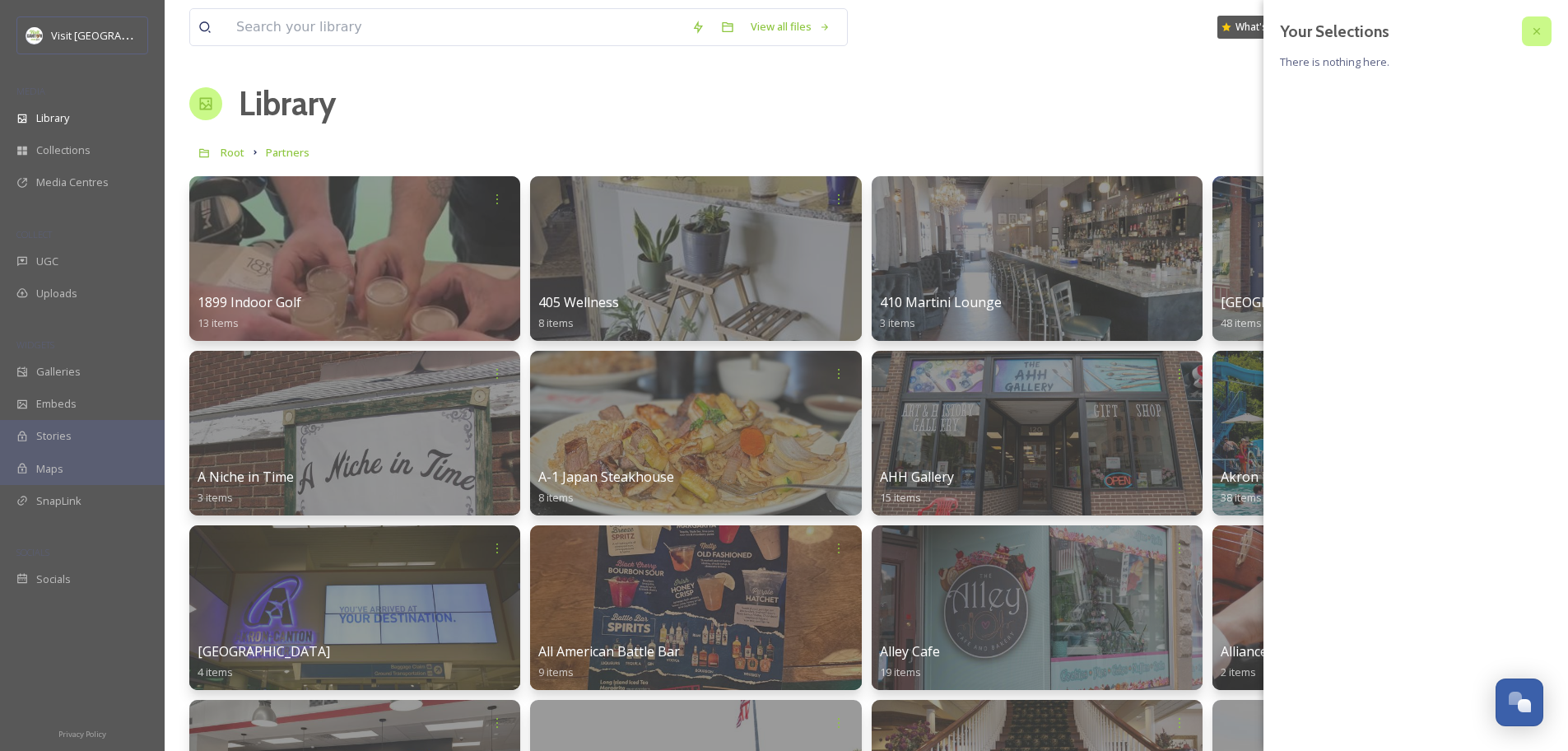
click at [1542, 25] on icon at bounding box center [1537, 31] width 14 height 14
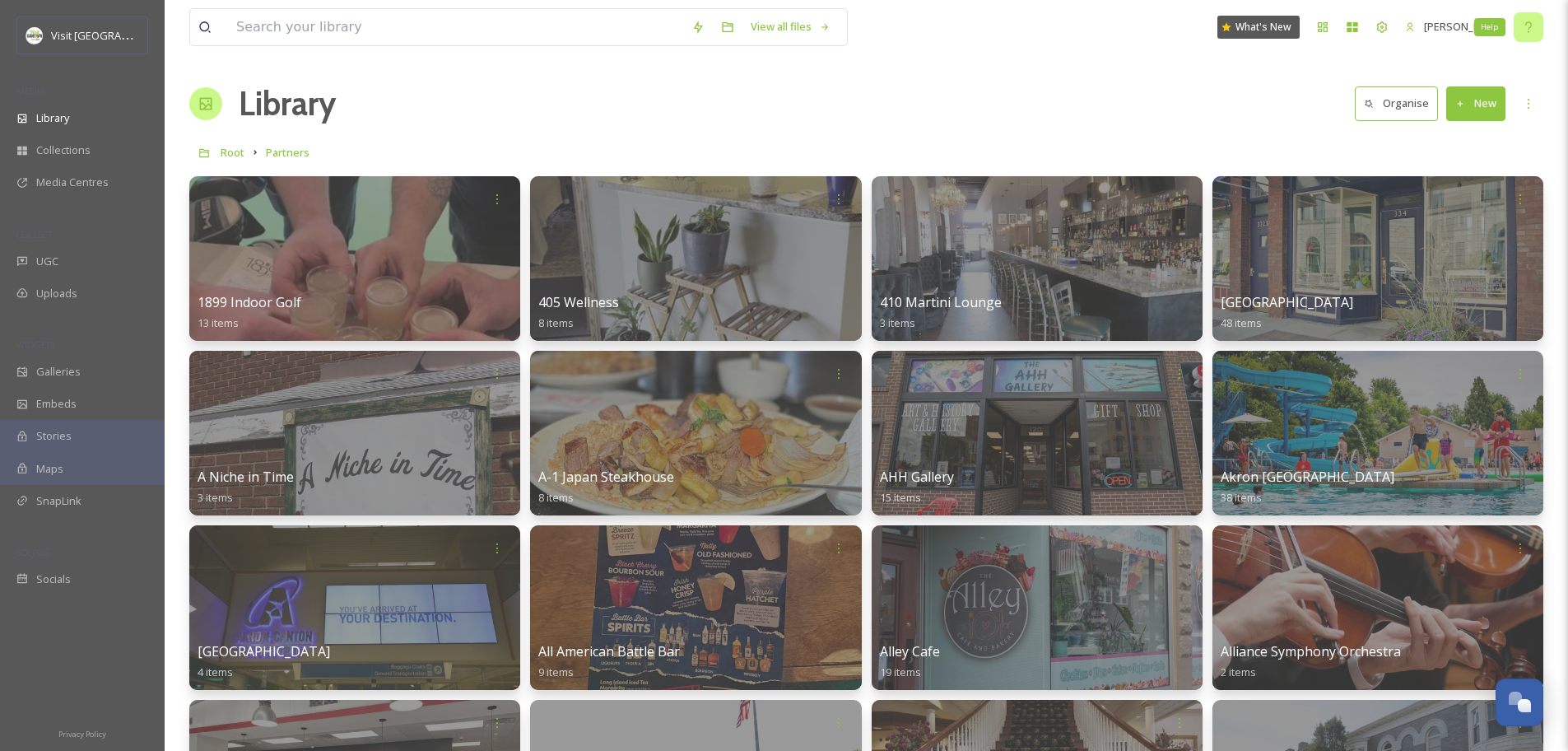
click at [1532, 32] on icon at bounding box center [1528, 27] width 14 height 14
click at [1348, 163] on div "Root Partners" at bounding box center [867, 152] width 1354 height 31
click at [1517, 97] on div "More Options" at bounding box center [1528, 103] width 29 height 29
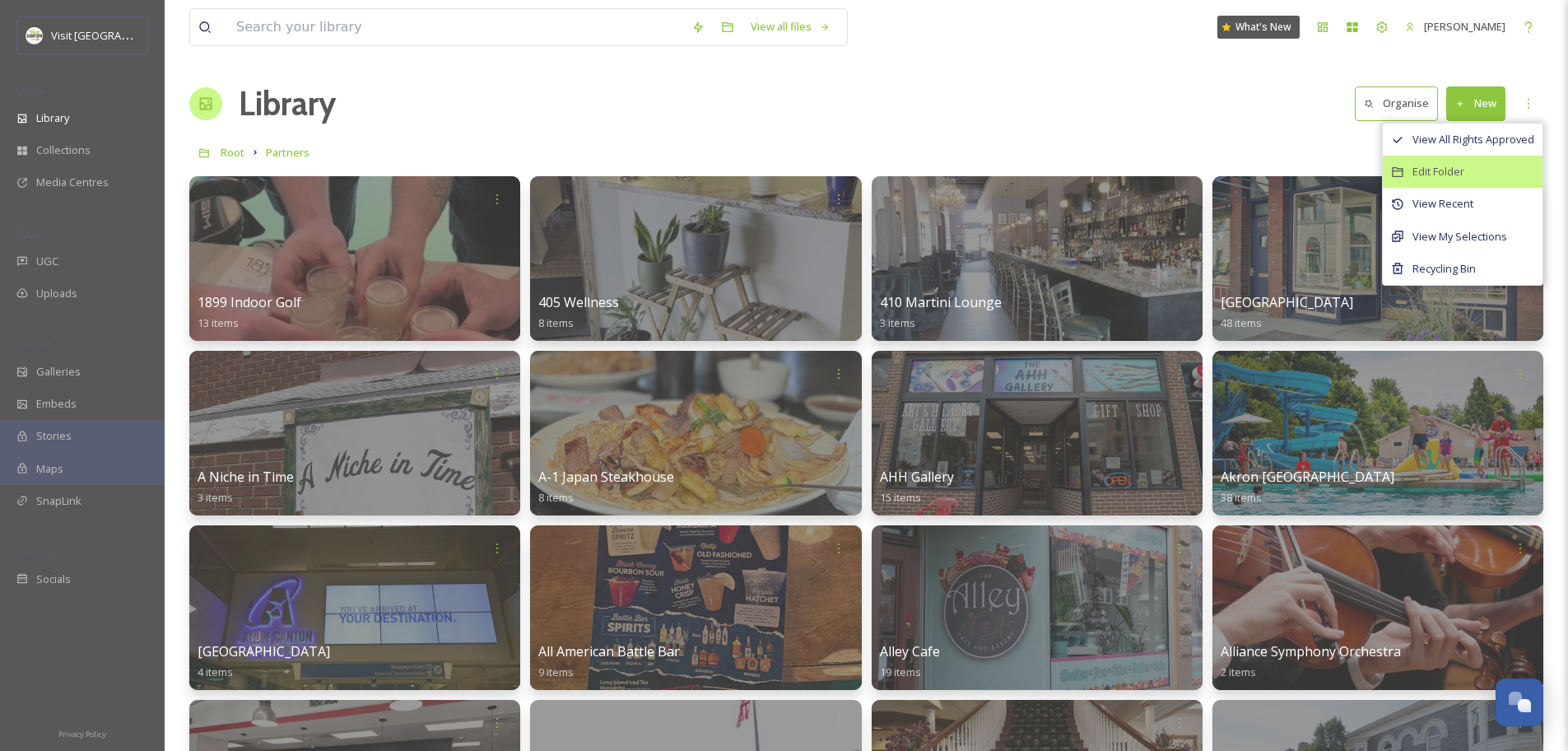
click at [1452, 166] on span "Edit Folder" at bounding box center [1438, 171] width 52 height 16
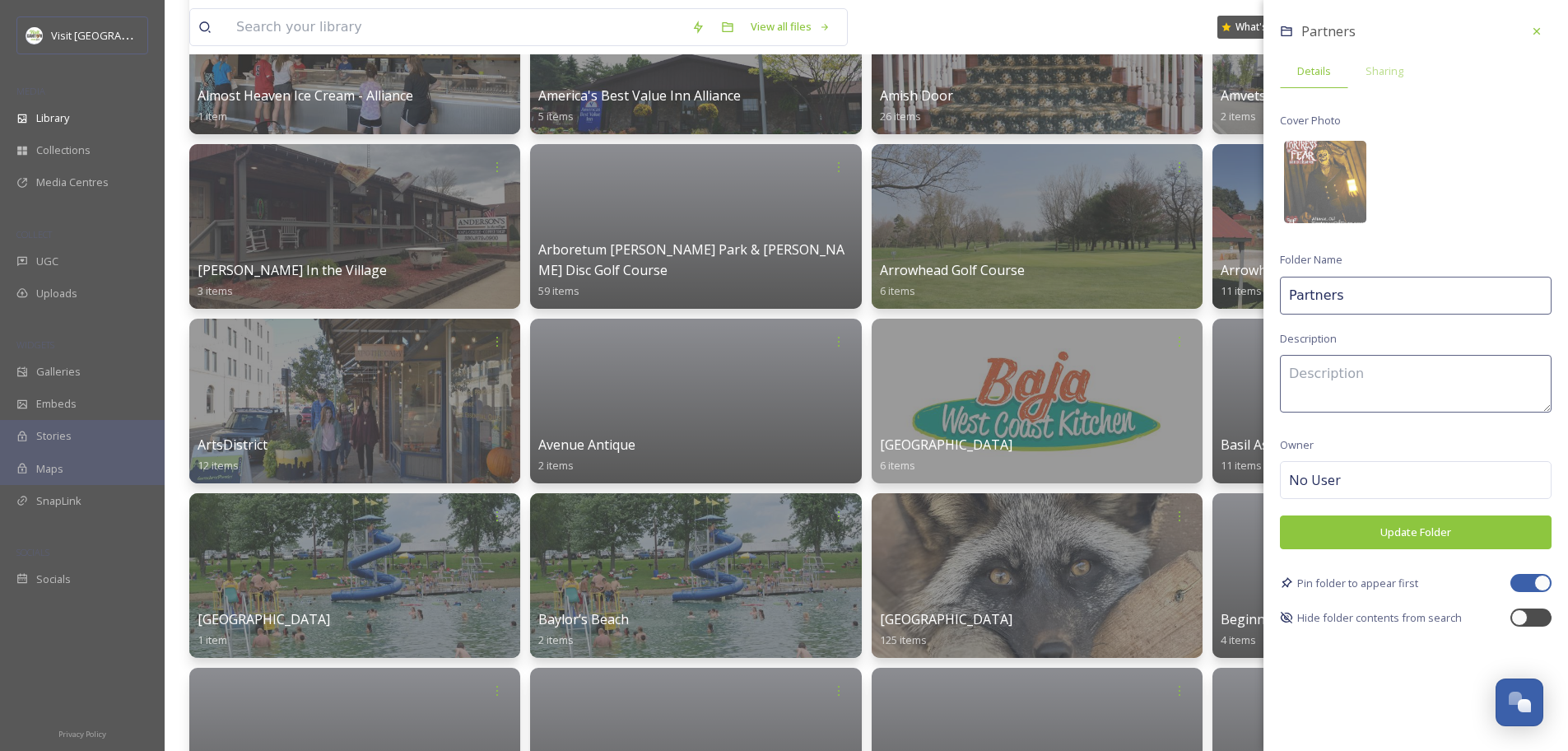
scroll to position [959, 0]
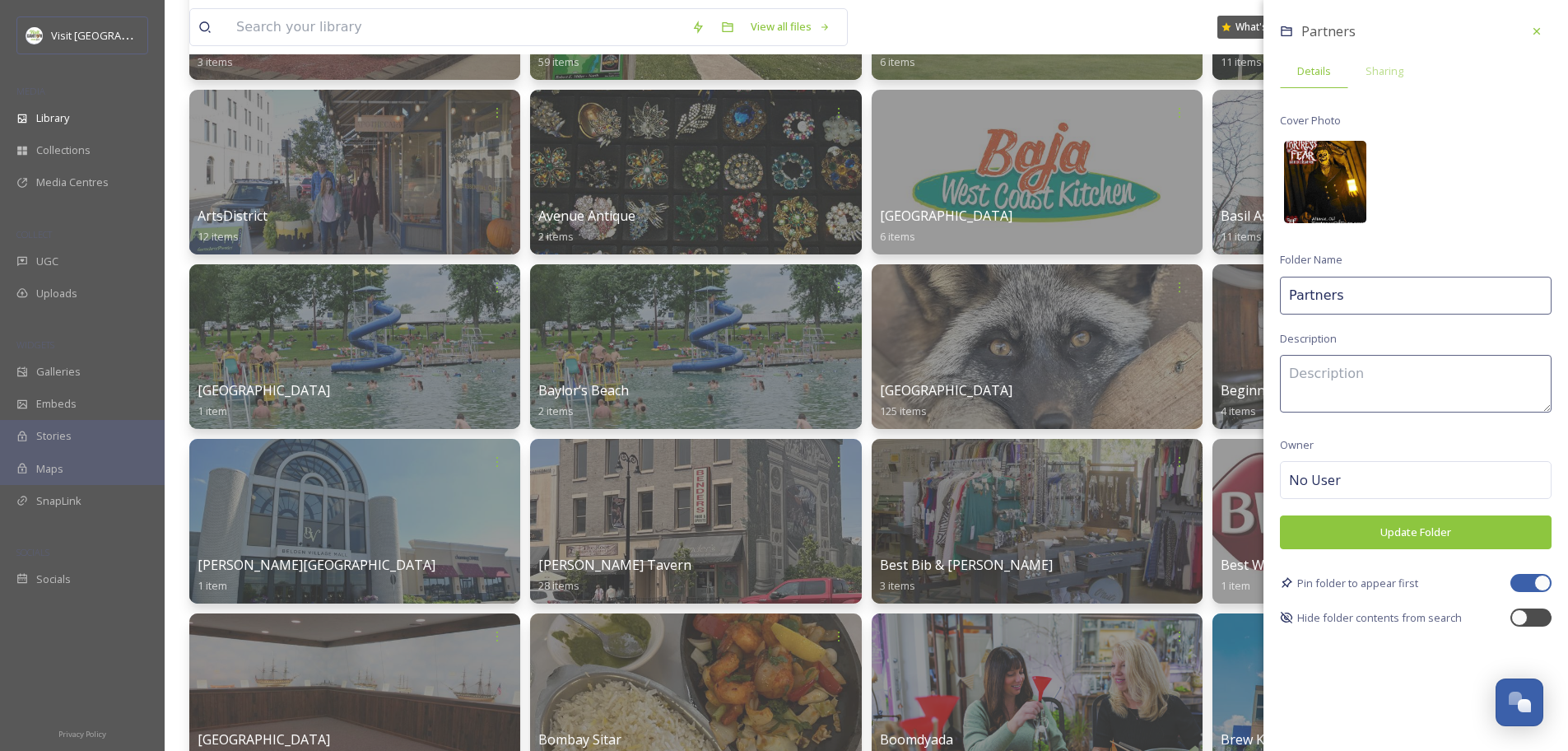
click at [1355, 197] on img at bounding box center [1325, 182] width 83 height 83
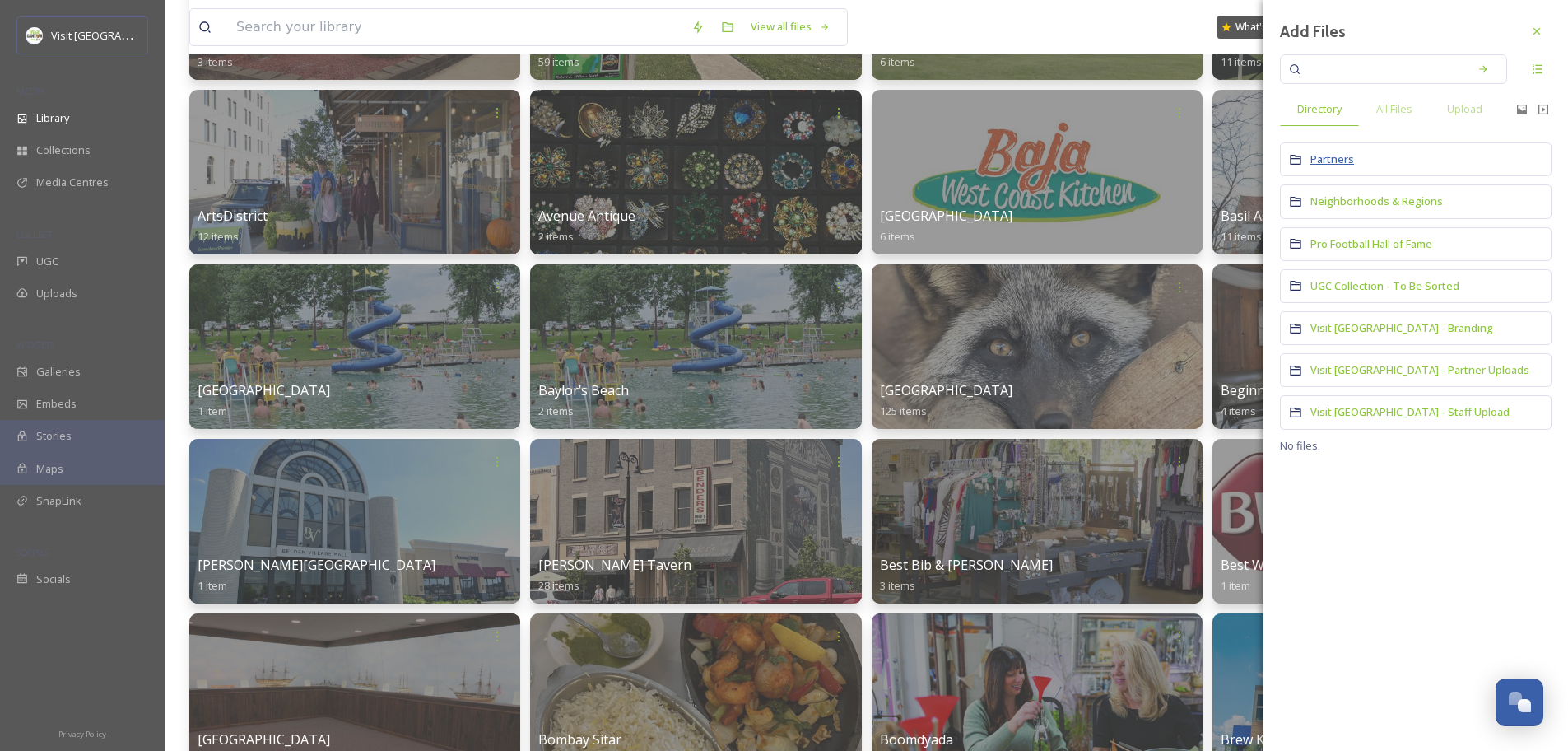
click at [1344, 161] on span "Partners" at bounding box center [1332, 159] width 44 height 15
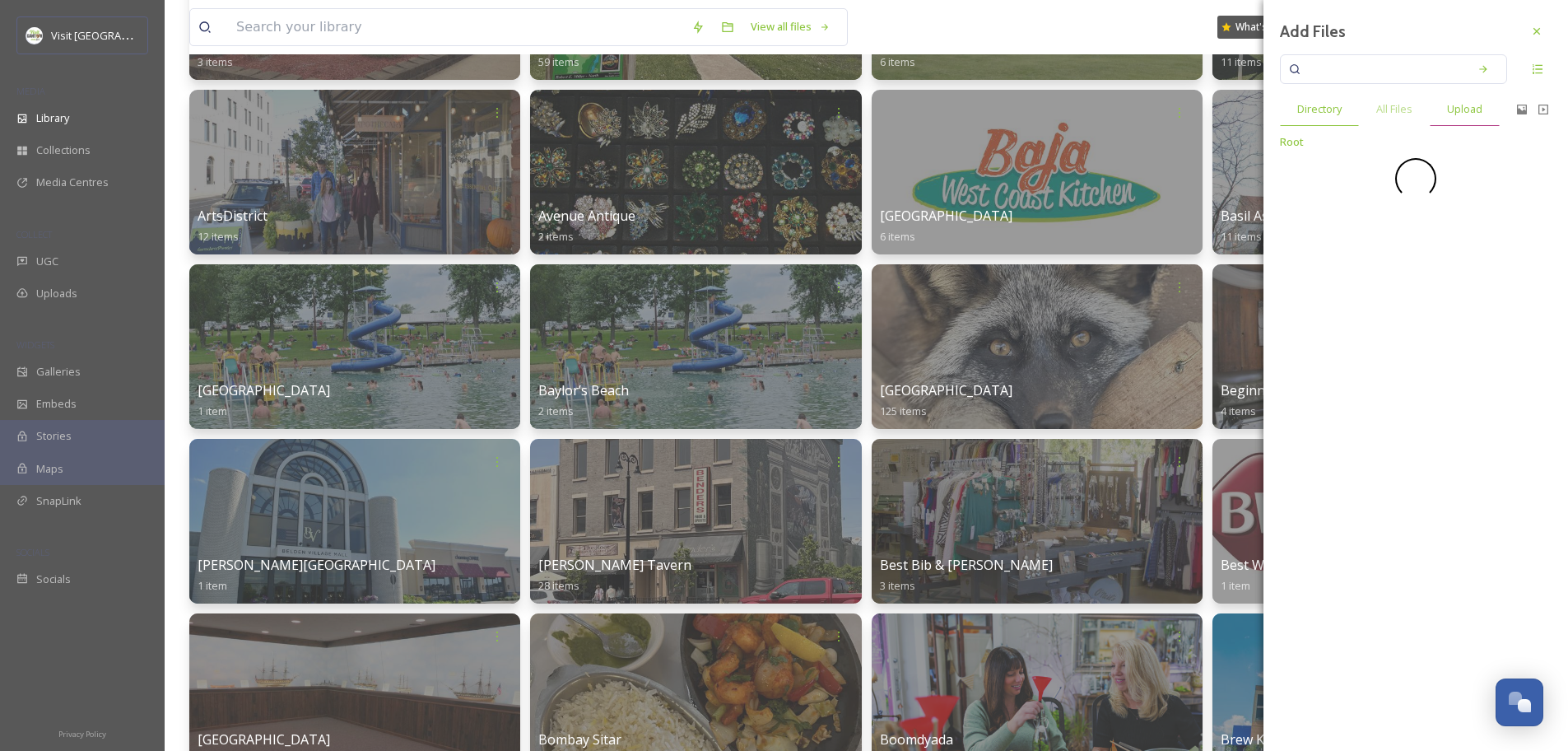
click at [1471, 113] on span "Upload" at bounding box center [1464, 109] width 35 height 16
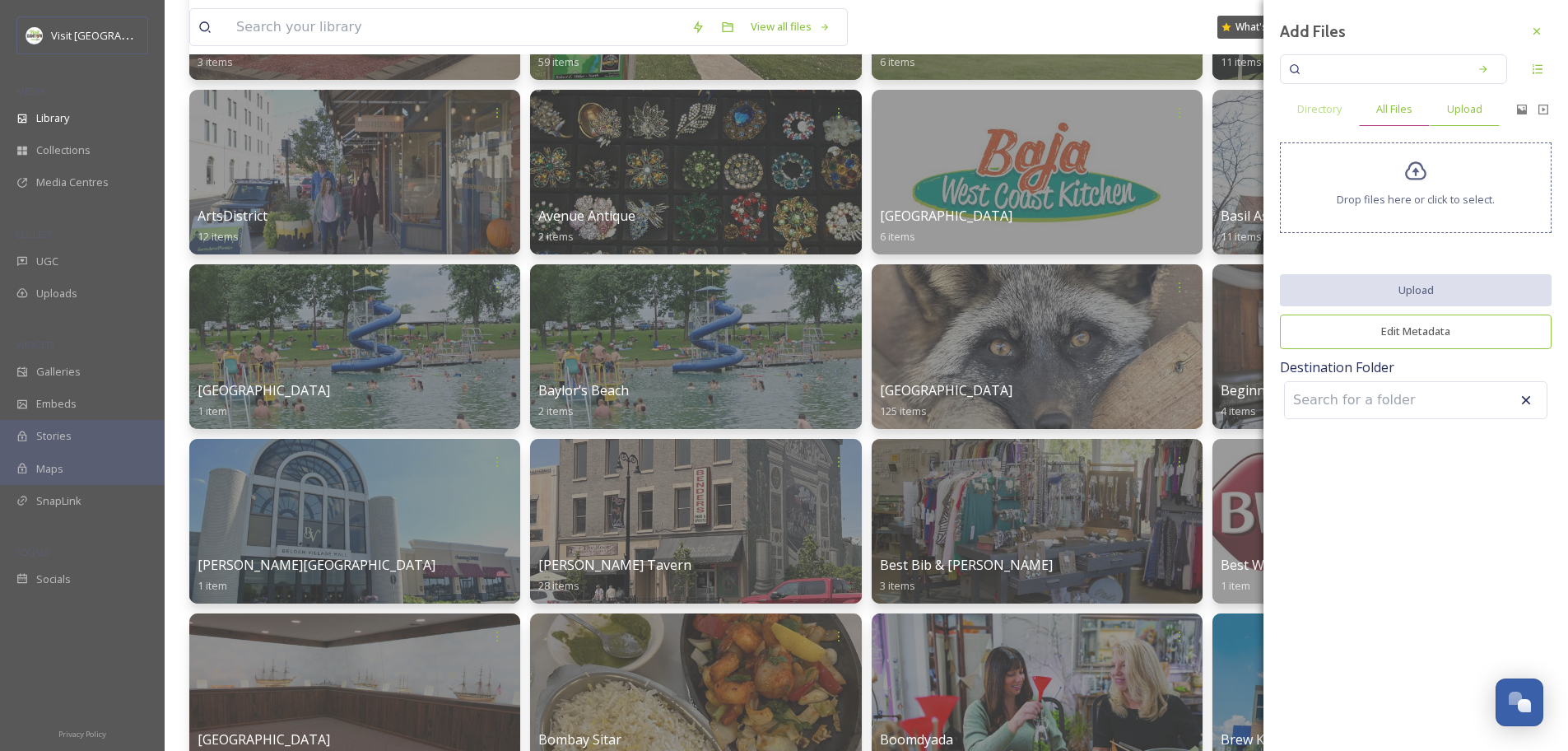
click at [1396, 99] on div "All Files" at bounding box center [1394, 109] width 71 height 34
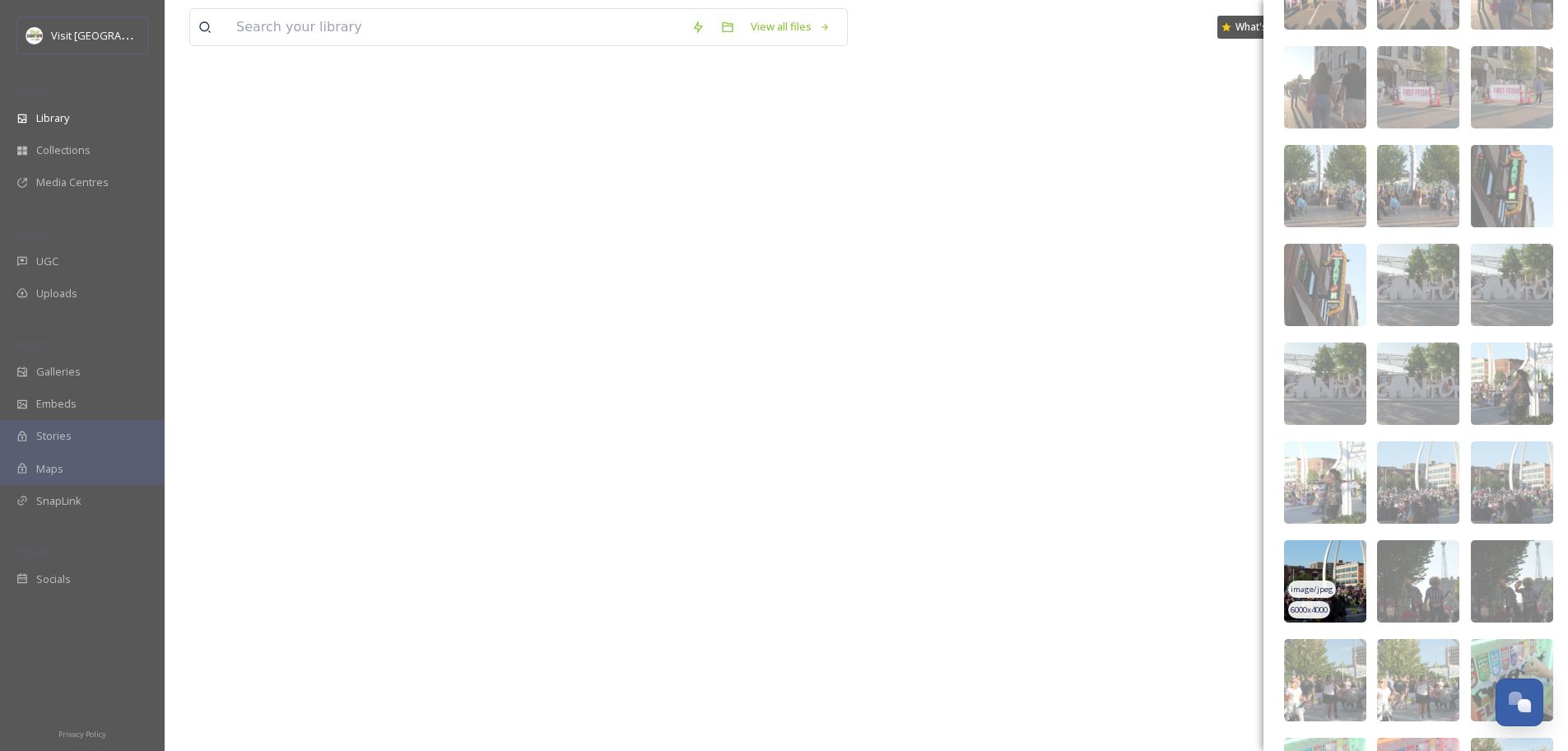
scroll to position [1416, 0]
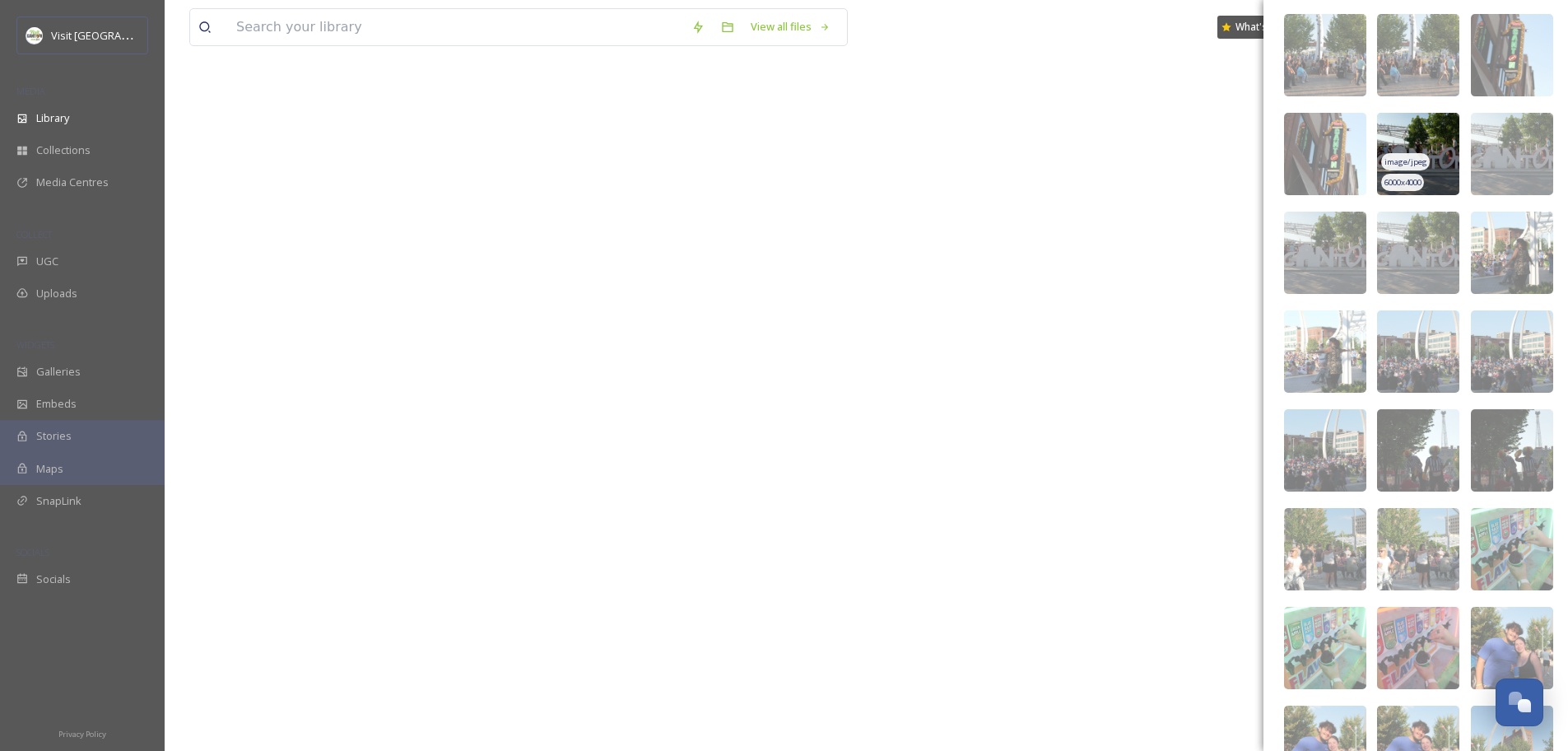
click at [1410, 129] on img at bounding box center [1417, 154] width 83 height 83
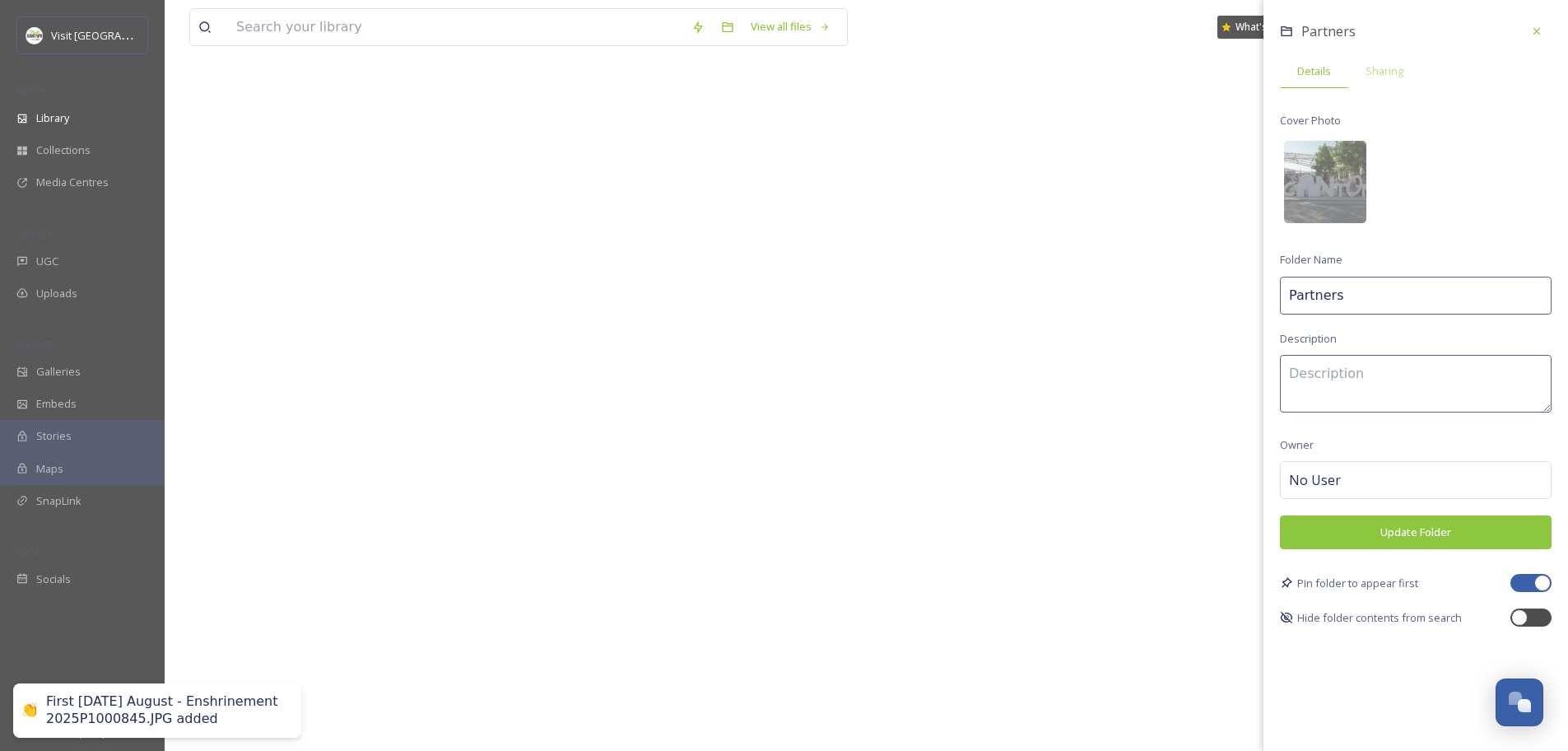
click at [1413, 536] on button "Update Folder" at bounding box center [1415, 532] width 271 height 34
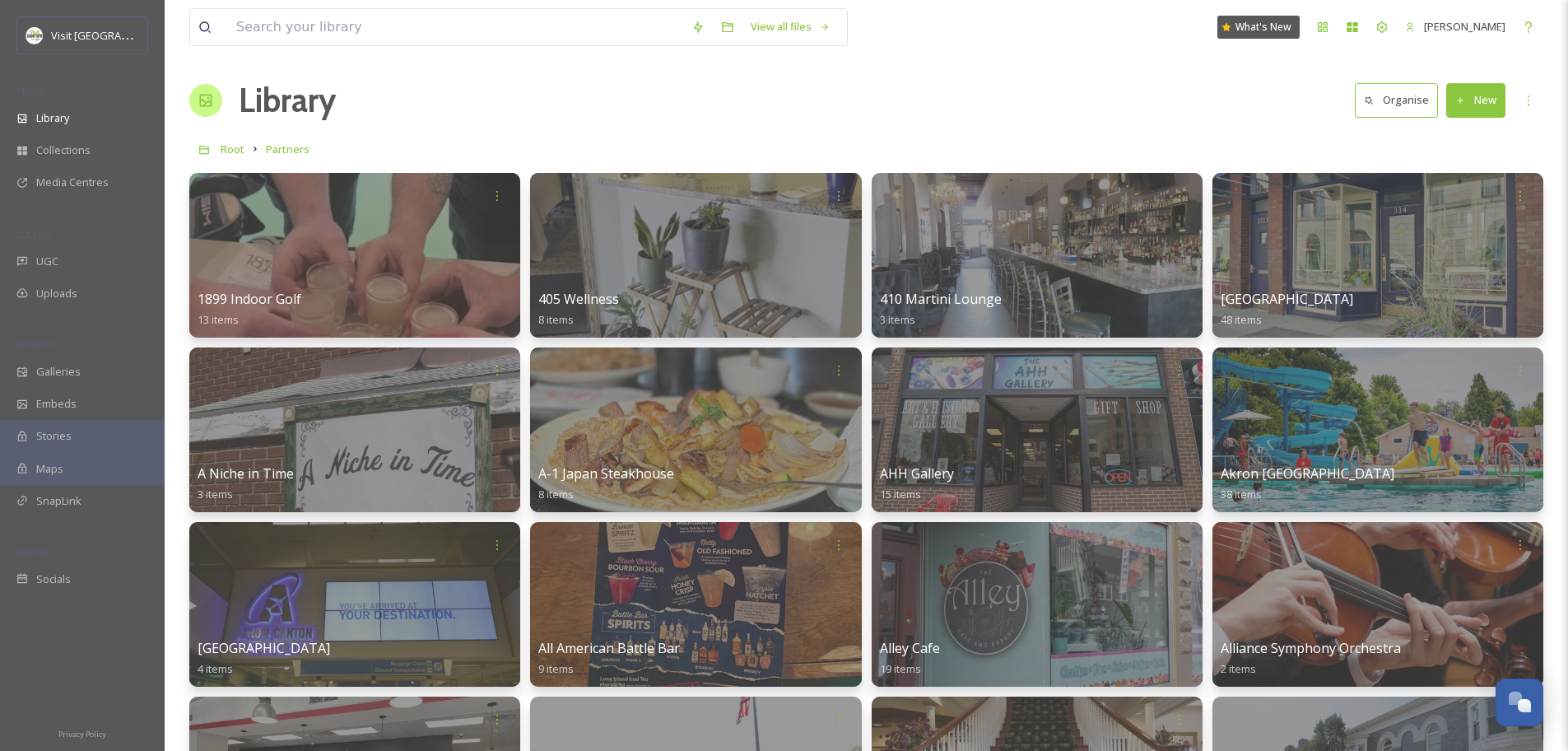
scroll to position [0, 0]
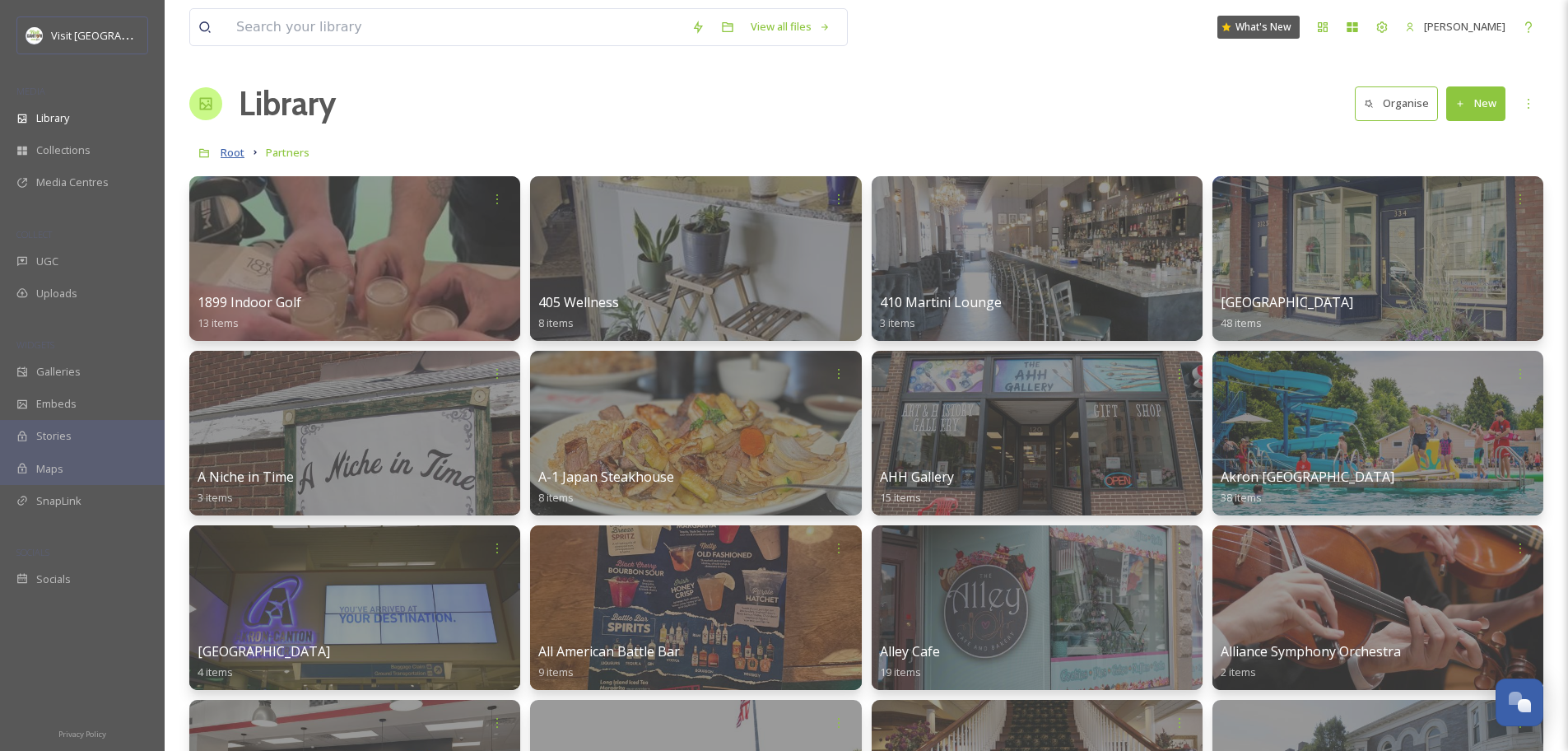
click at [224, 152] on span "Root" at bounding box center [232, 152] width 24 height 15
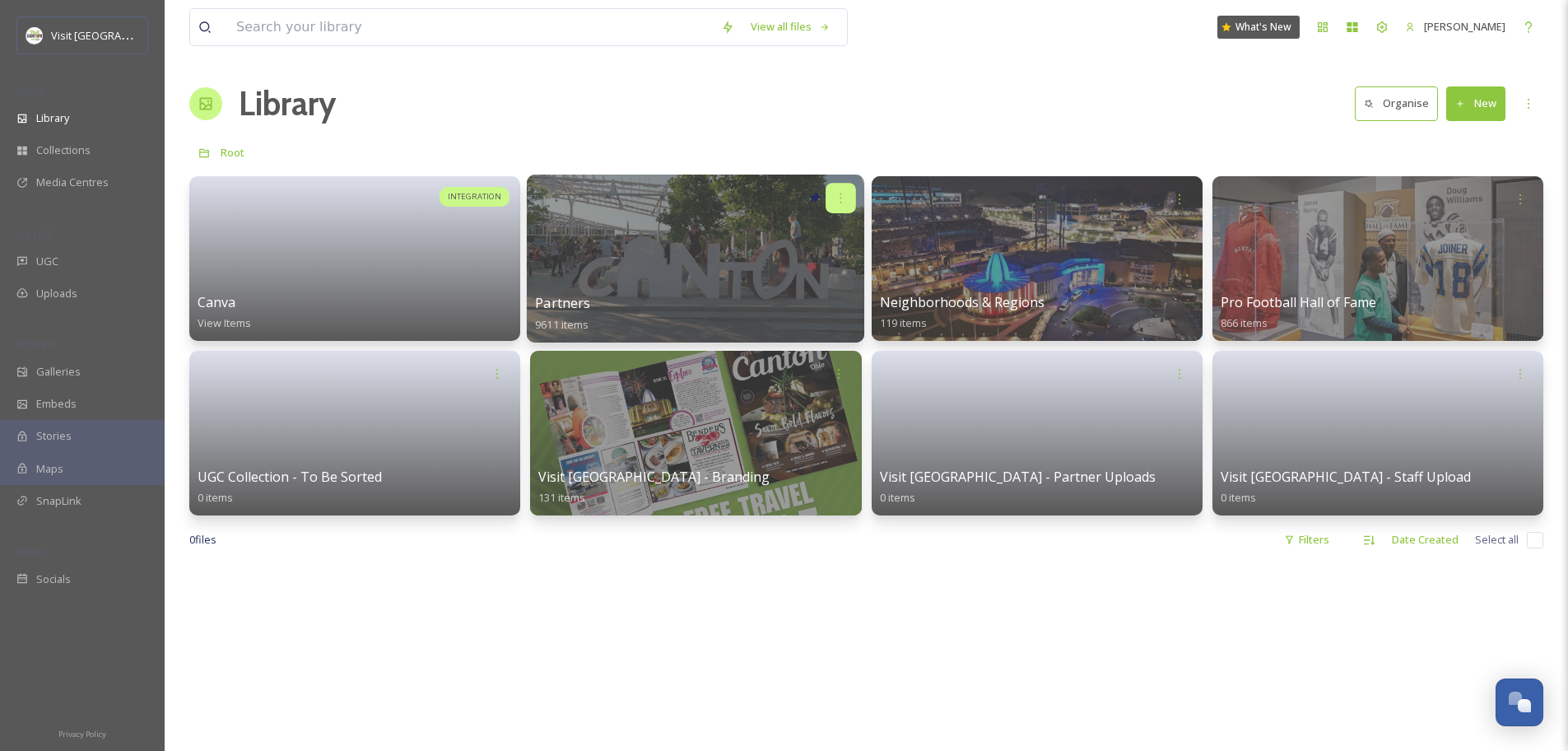
click at [847, 206] on div at bounding box center [840, 197] width 30 height 30
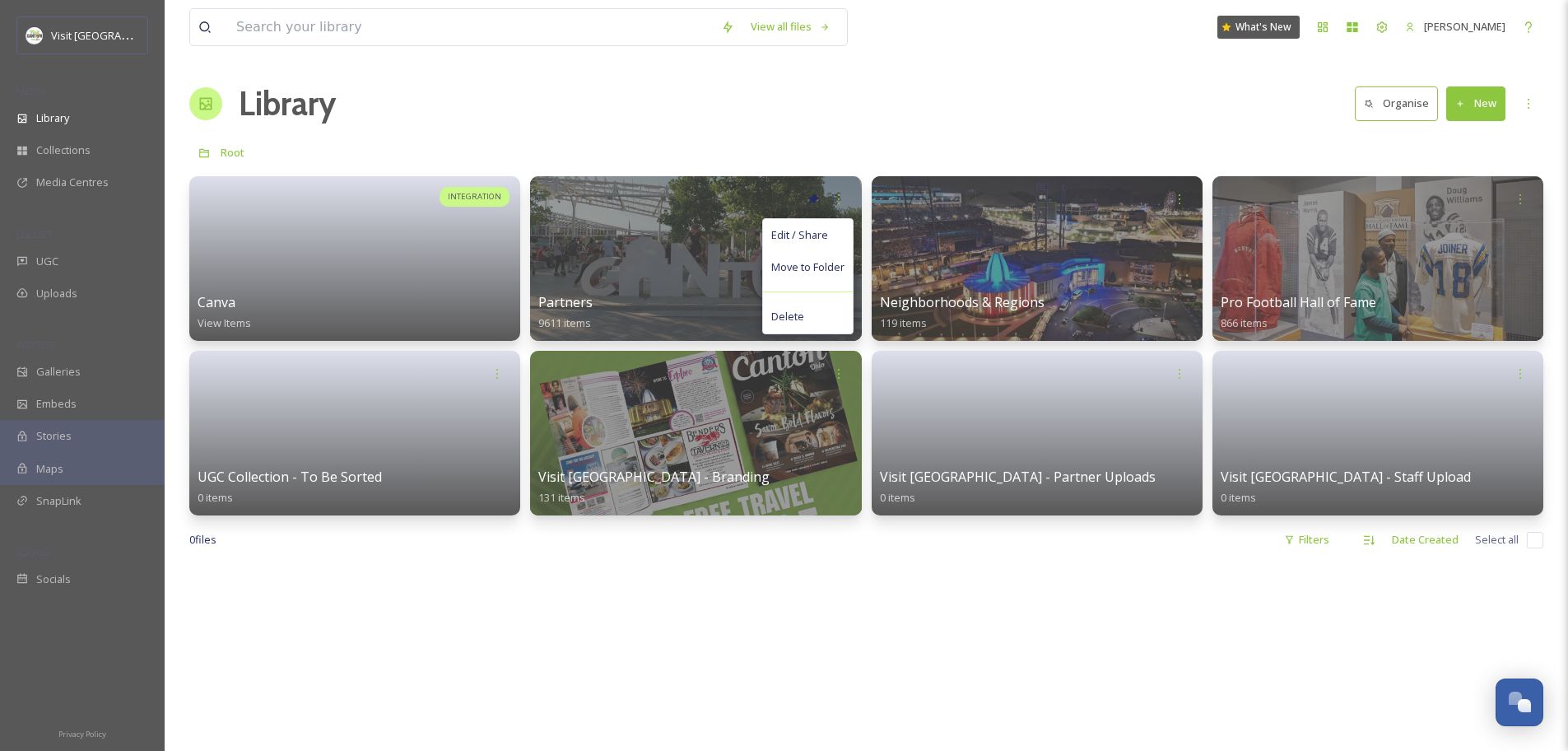
click at [1086, 93] on div "Library Organise New" at bounding box center [867, 103] width 1354 height 50
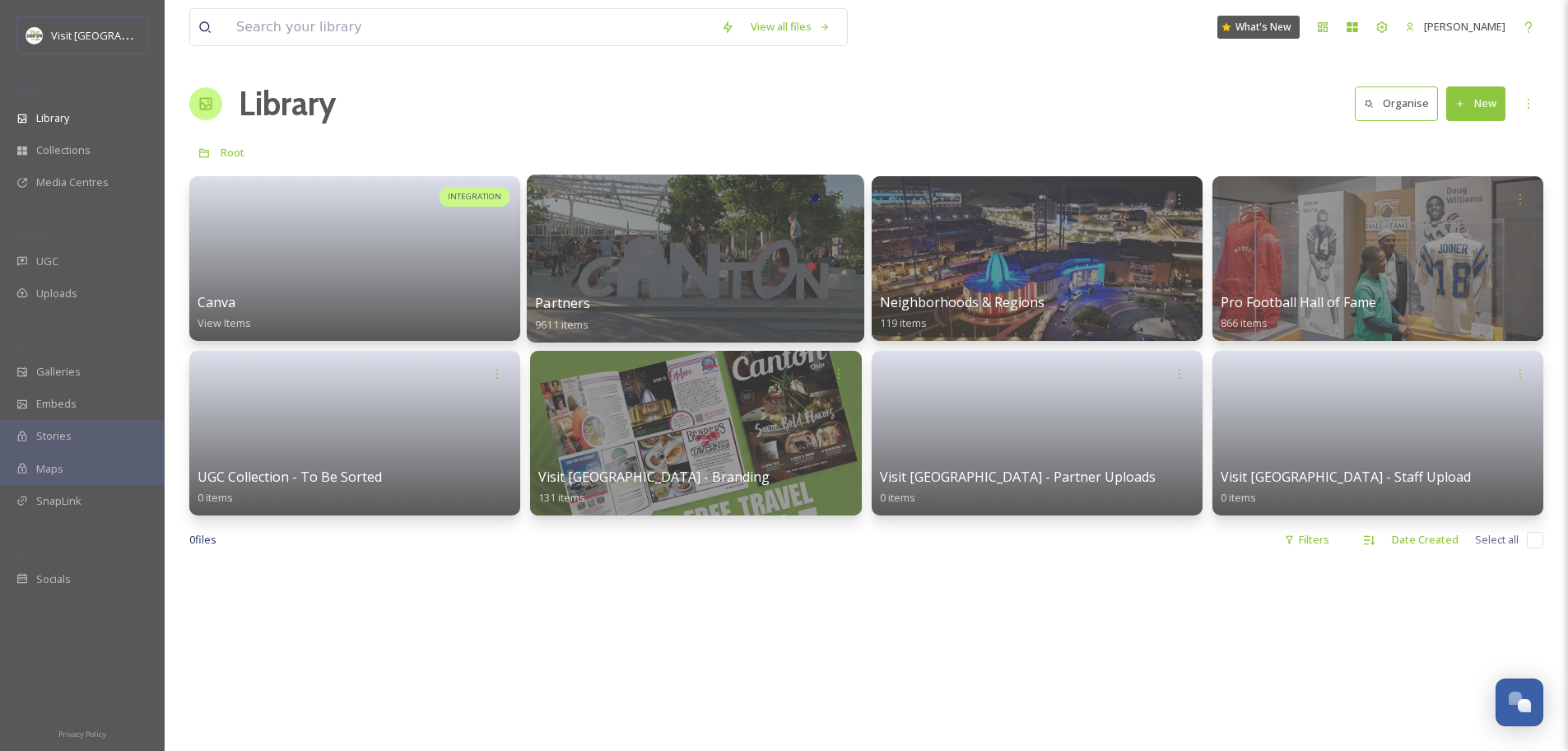
click at [597, 241] on div at bounding box center [695, 258] width 338 height 168
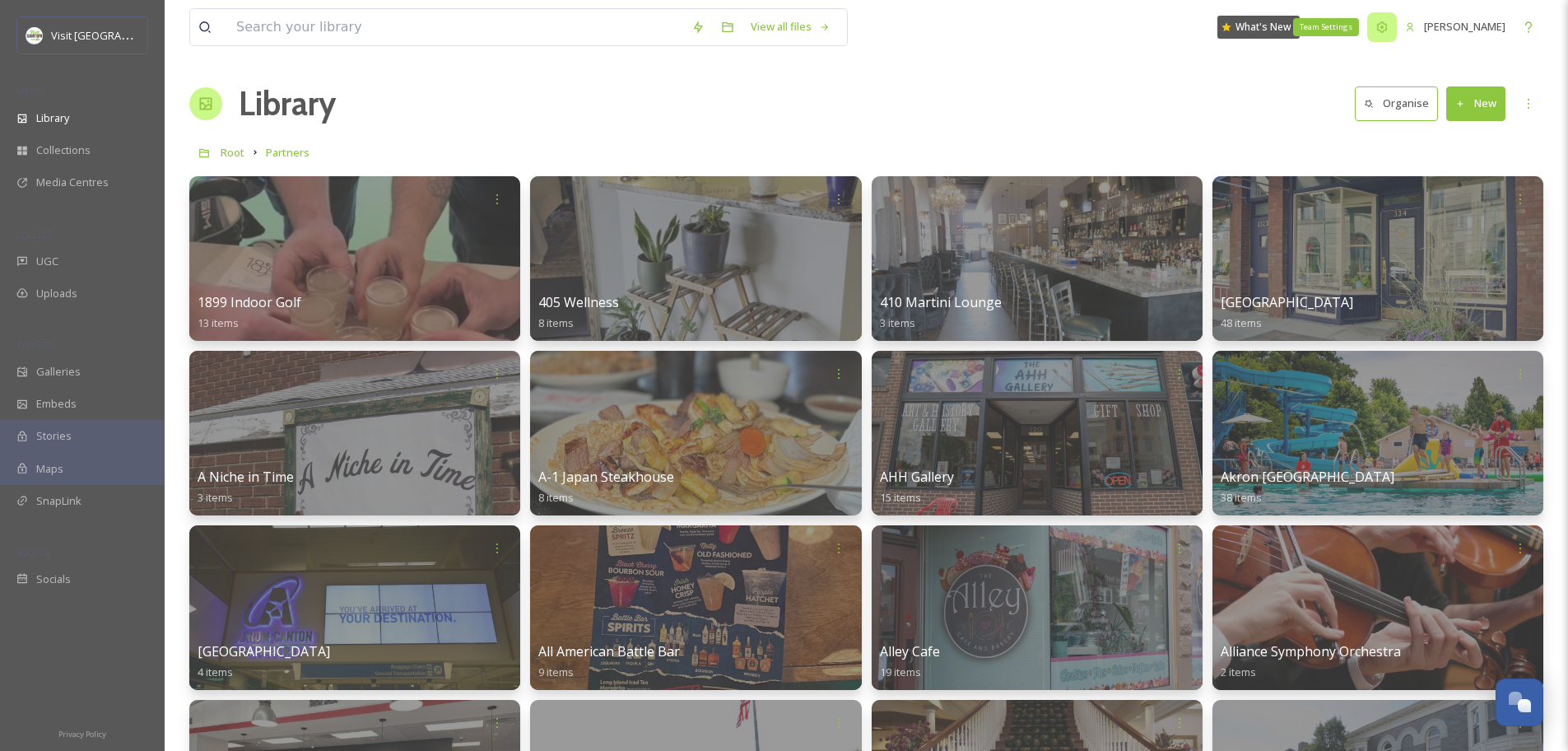
click at [1375, 35] on div "Team Settings" at bounding box center [1381, 27] width 29 height 29
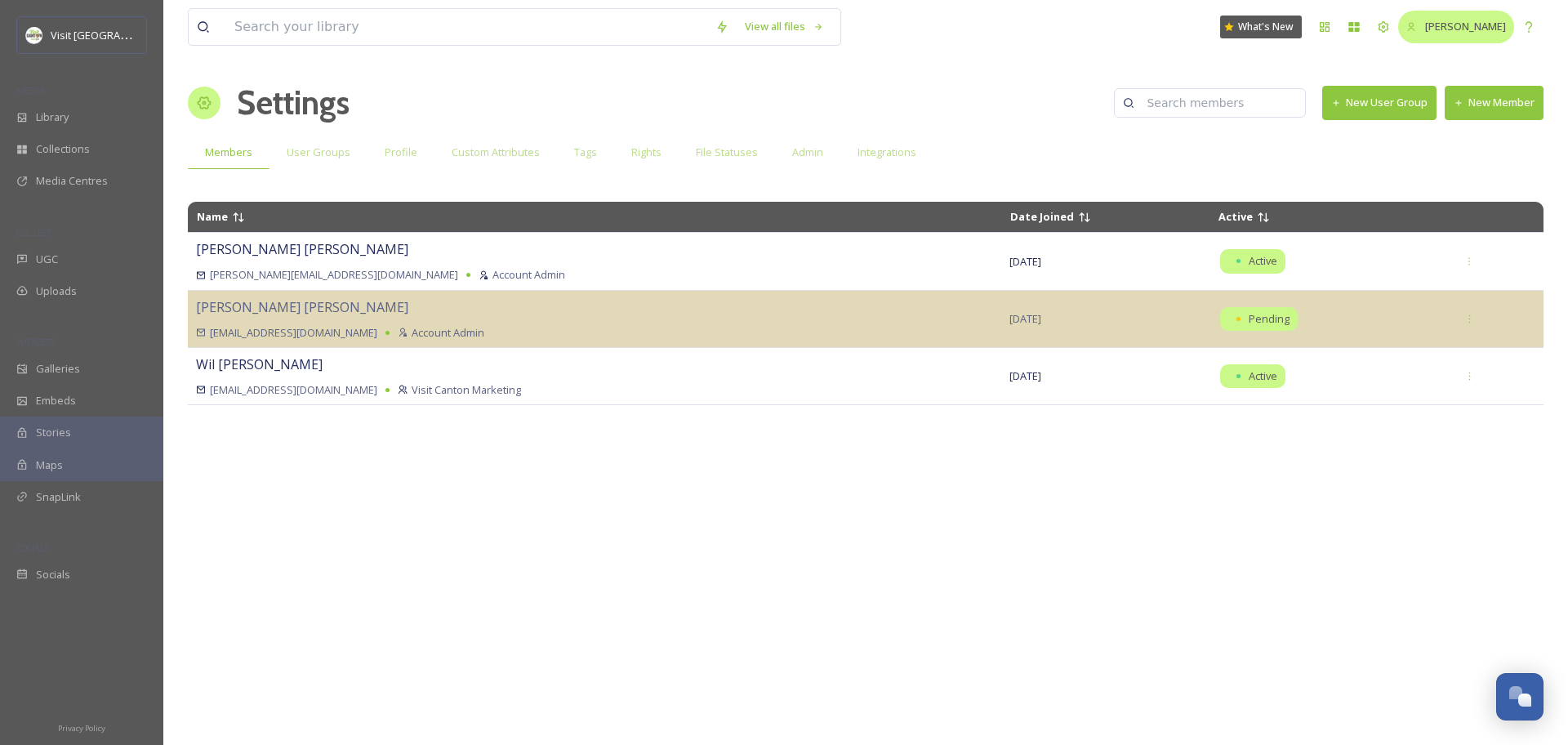
click at [1458, 31] on span "[PERSON_NAME]" at bounding box center [1466, 25] width 81 height 14
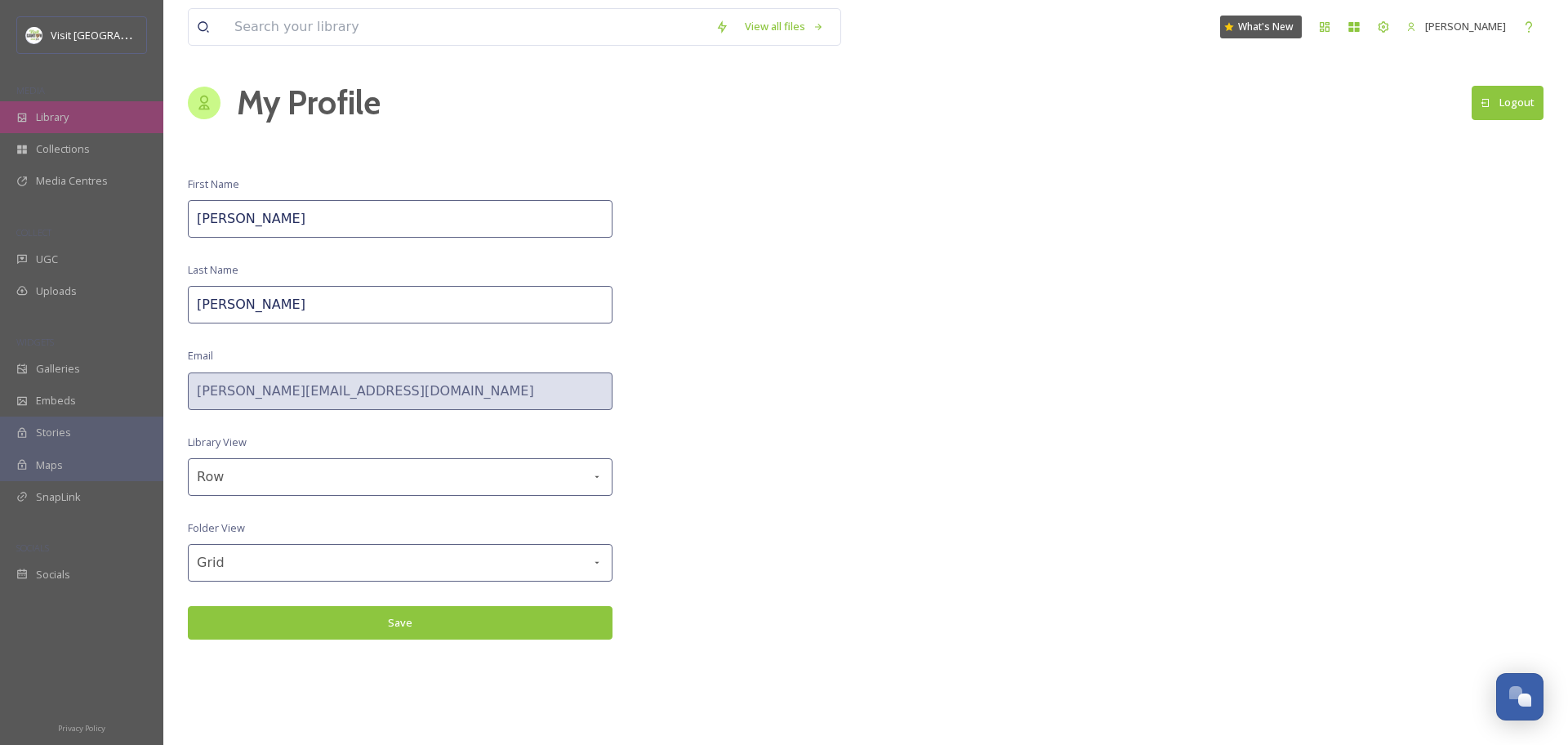
click at [68, 115] on span "Library" at bounding box center [52, 117] width 33 height 15
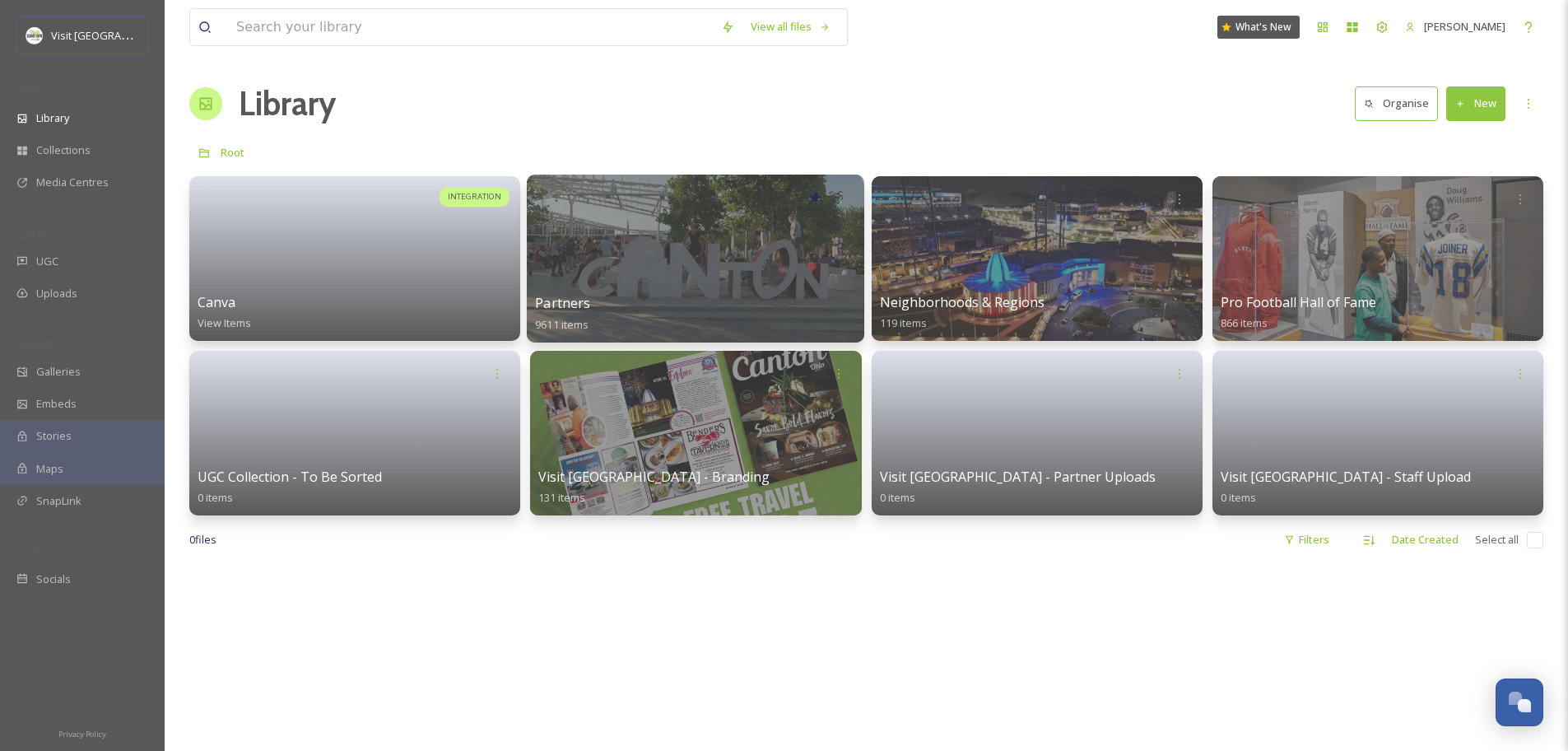
click at [783, 286] on div at bounding box center [695, 258] width 338 height 168
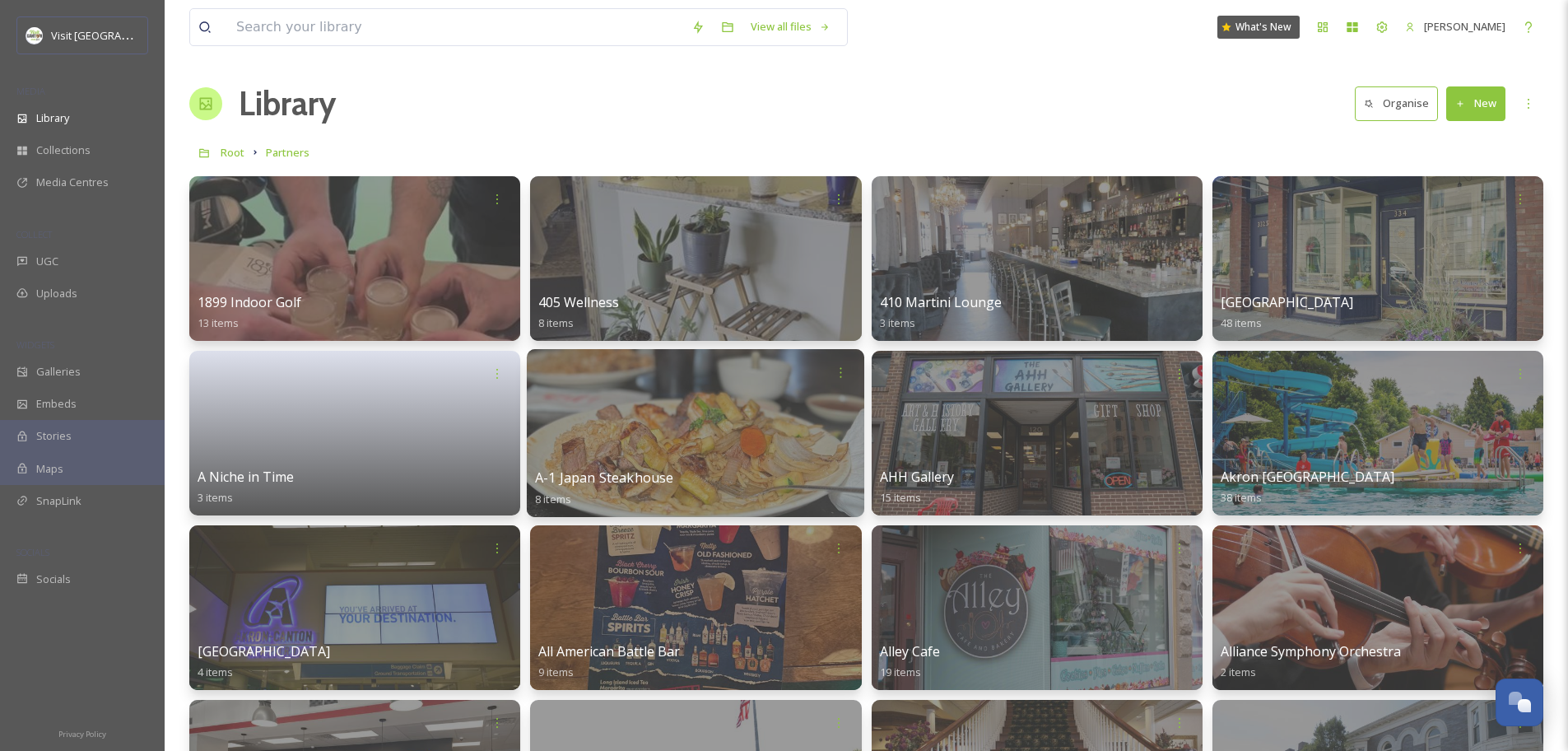
click at [767, 443] on div at bounding box center [695, 433] width 338 height 168
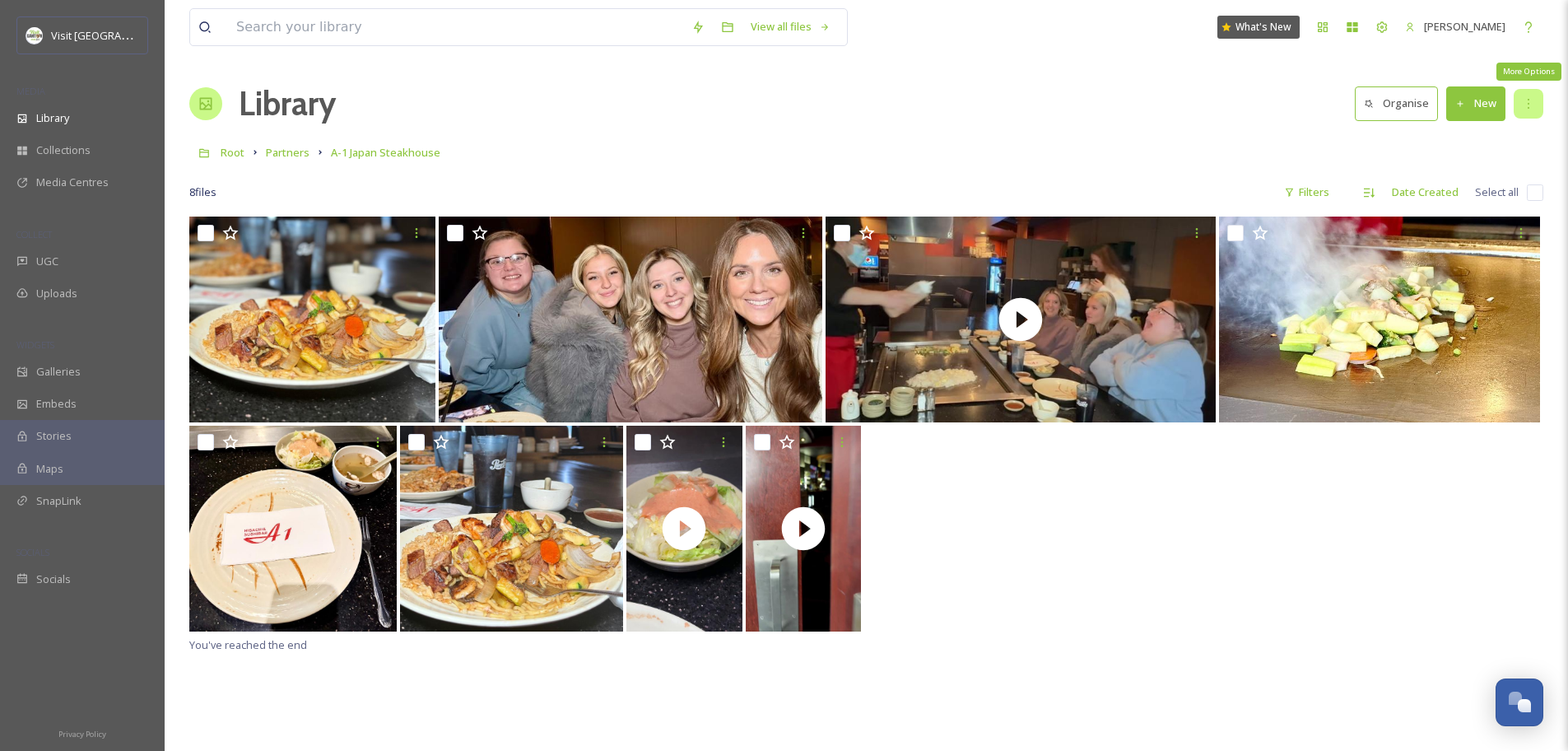
click at [1536, 105] on div "More Options" at bounding box center [1528, 103] width 29 height 29
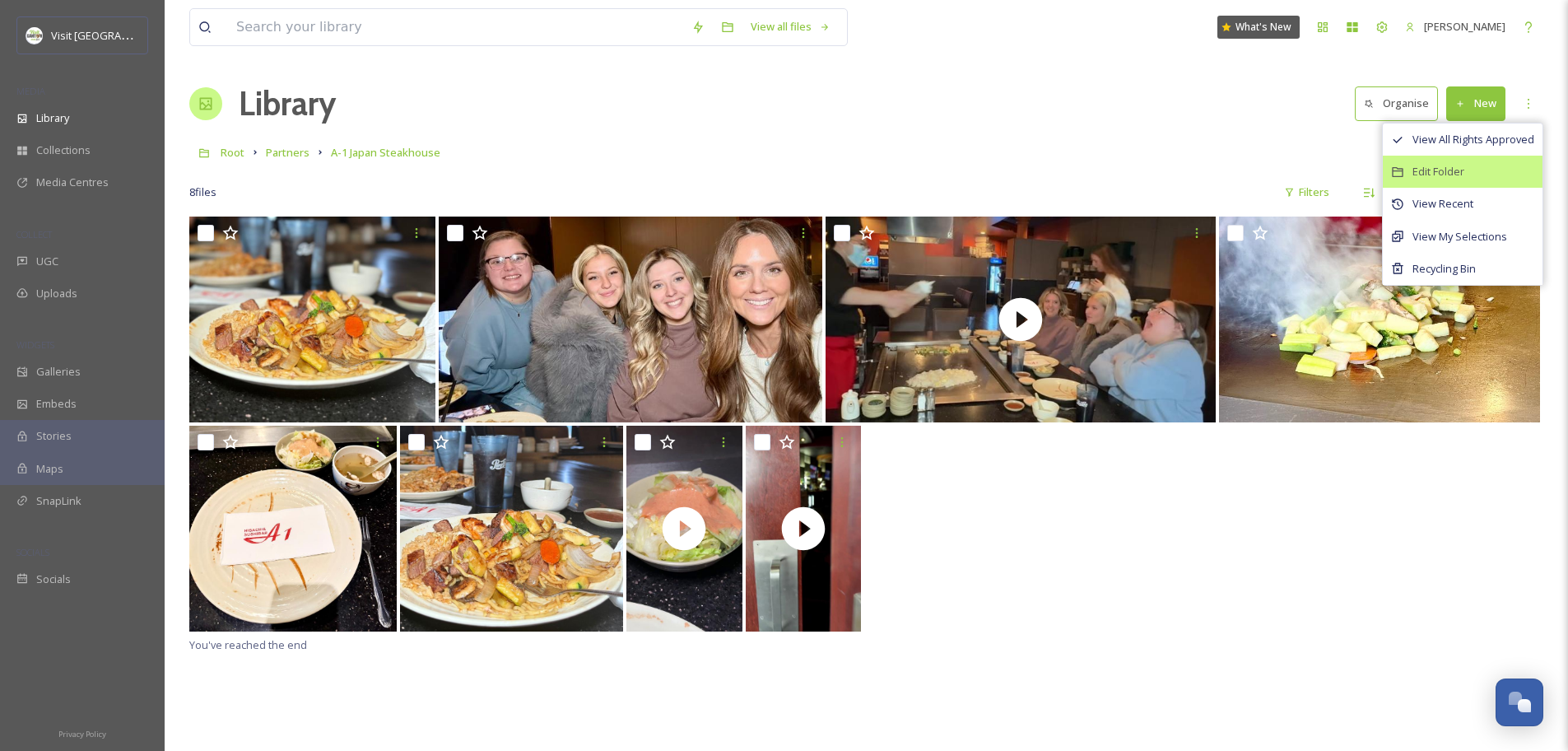
click at [1501, 163] on div "Edit Folder" at bounding box center [1462, 171] width 160 height 32
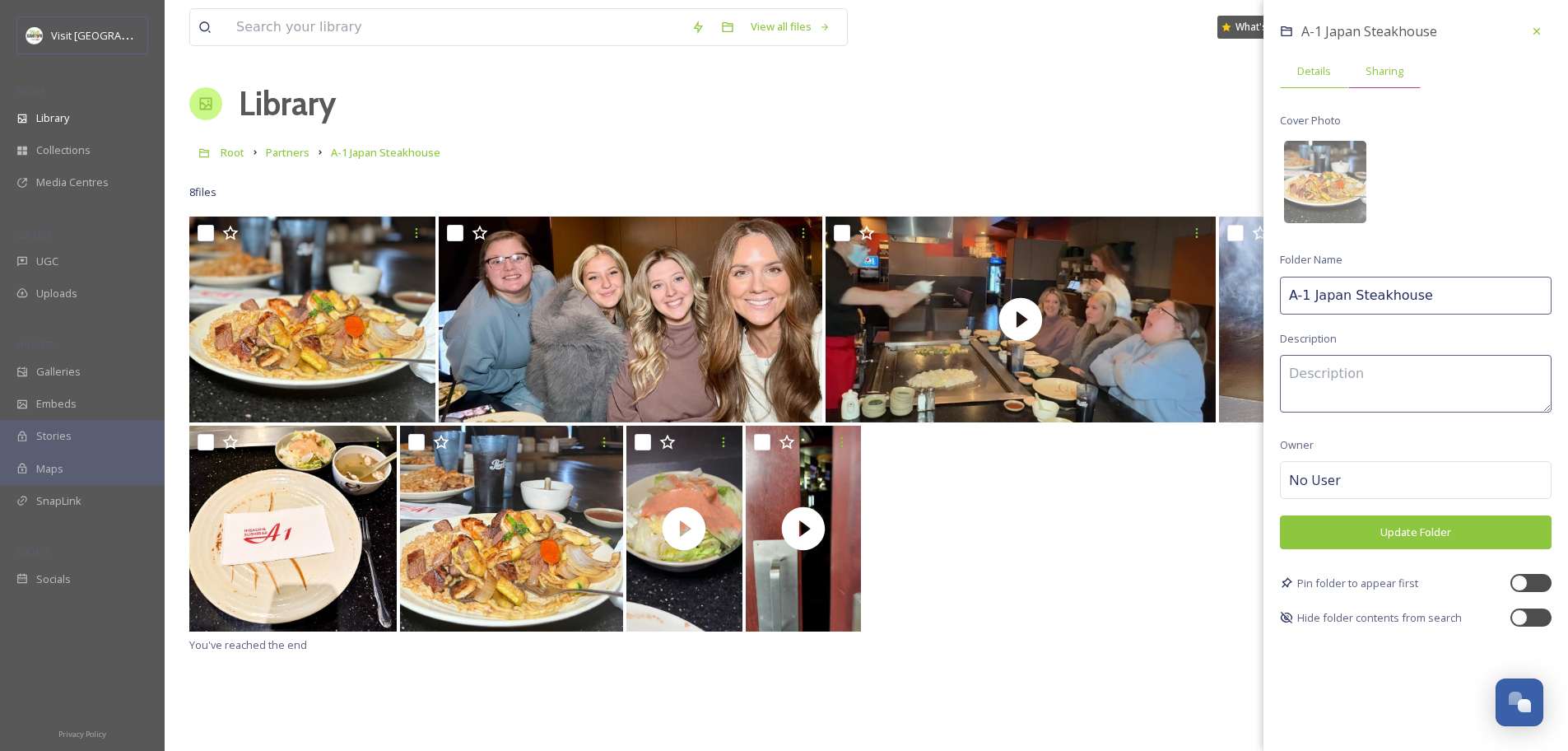
click at [1397, 78] on span "Sharing" at bounding box center [1384, 71] width 38 height 16
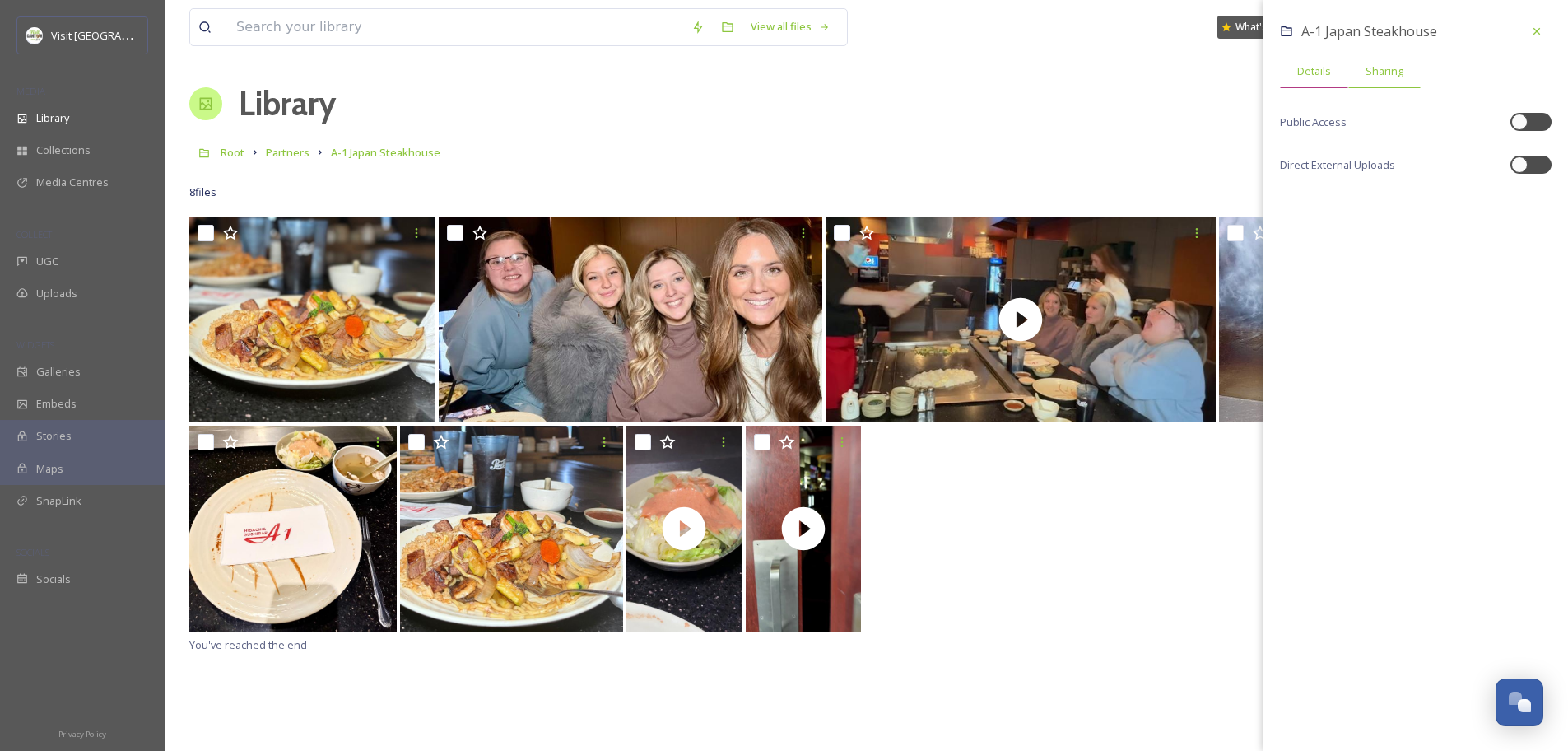
click at [1318, 75] on span "Details" at bounding box center [1313, 71] width 34 height 16
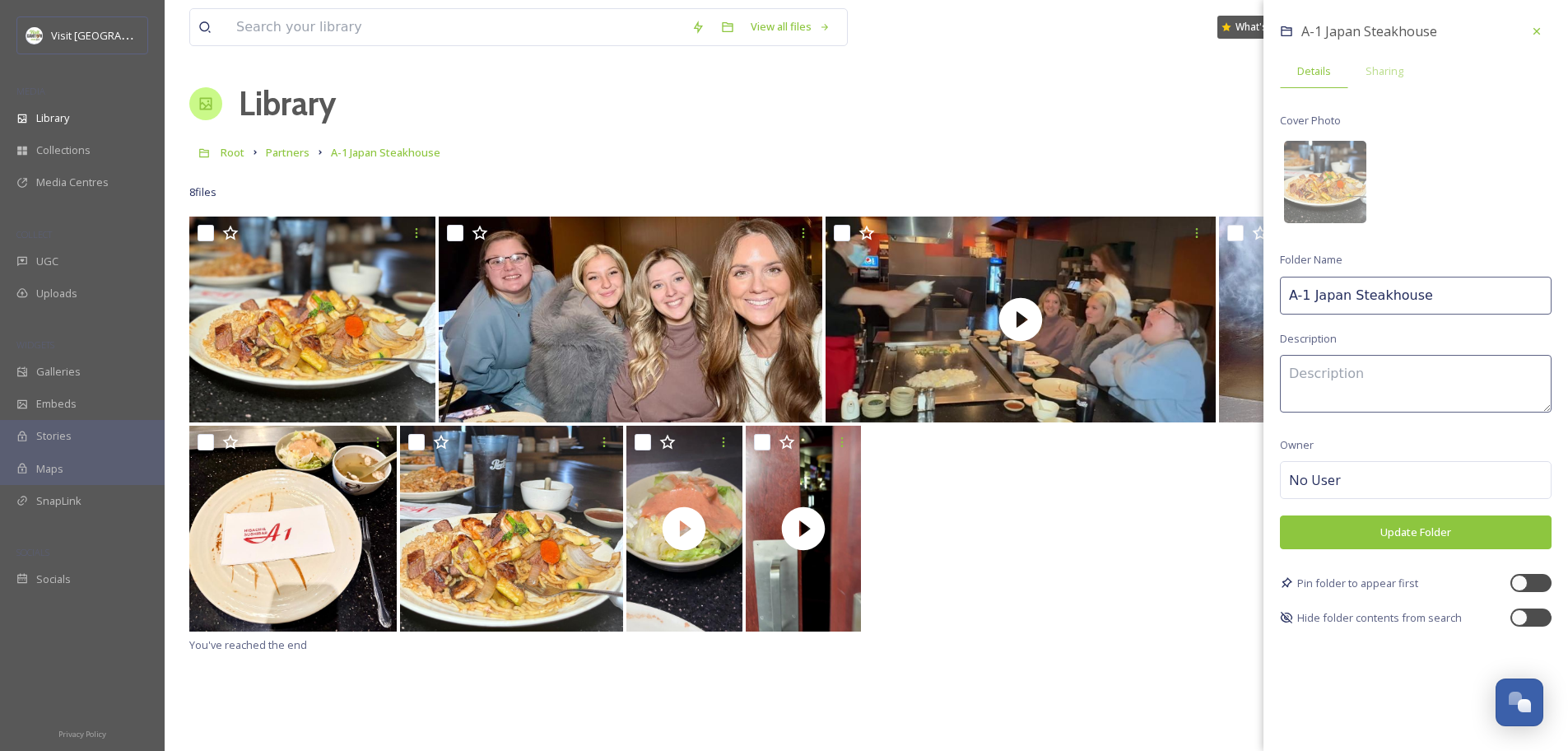
click at [994, 573] on div at bounding box center [867, 529] width 1354 height 209
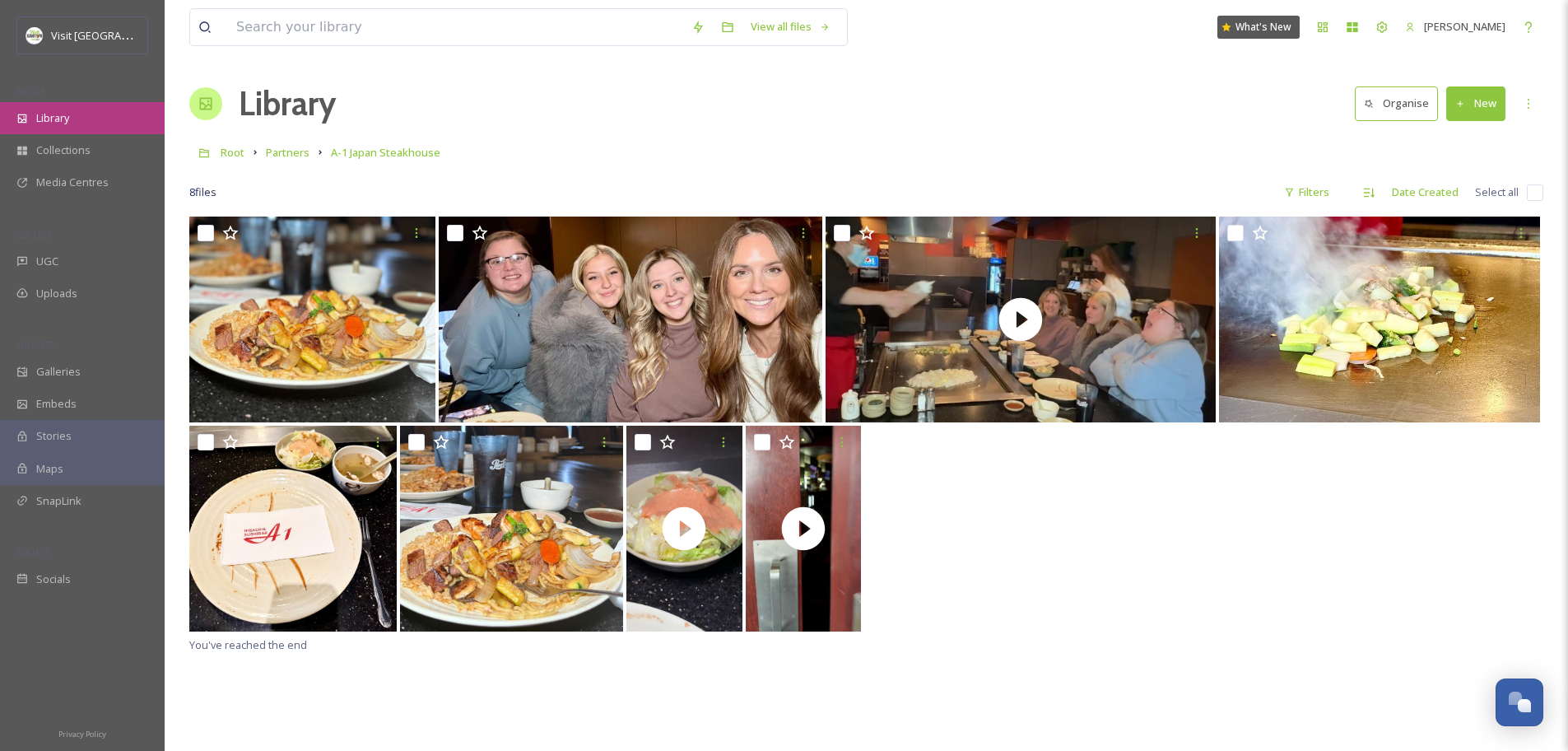
click at [78, 120] on div "Library" at bounding box center [82, 118] width 164 height 32
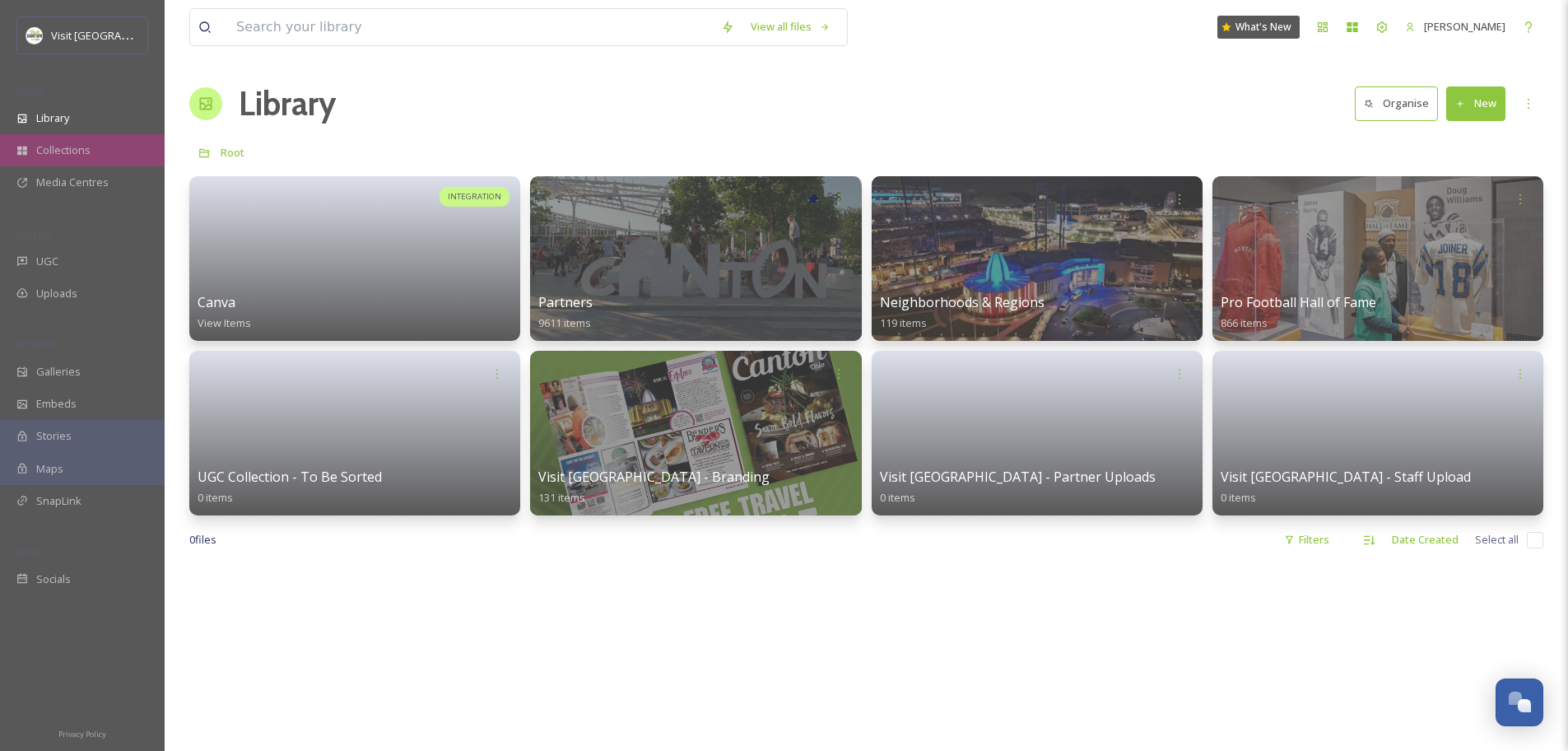
click at [42, 158] on span "Collections" at bounding box center [63, 150] width 54 height 16
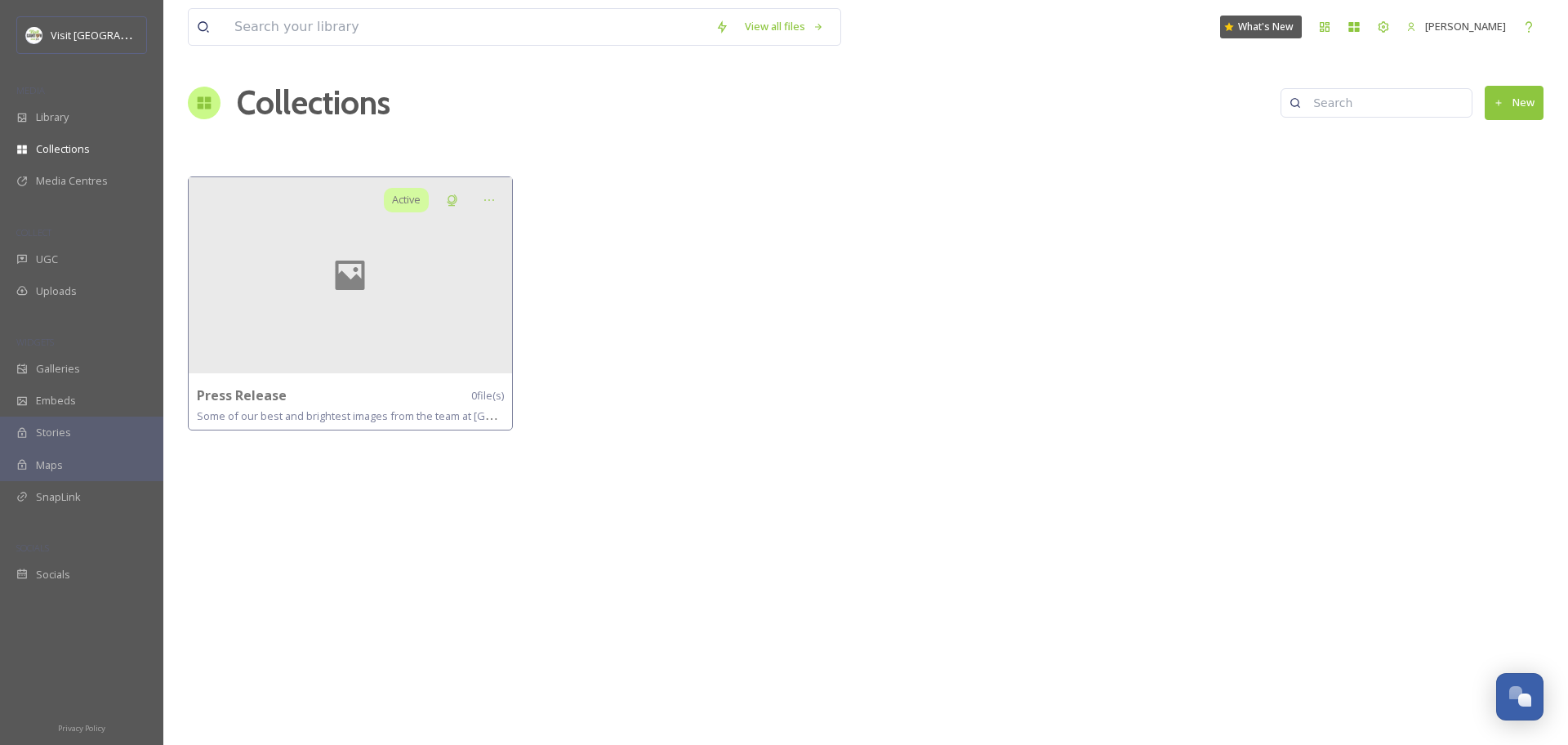
click at [52, 198] on div "Visit Canton MEDIA Library Collections Media Centres COLLECT UGC Uploads WIDGET…" at bounding box center [81, 303] width 163 height 574
click at [53, 186] on span "Media Centres" at bounding box center [71, 180] width 71 height 15
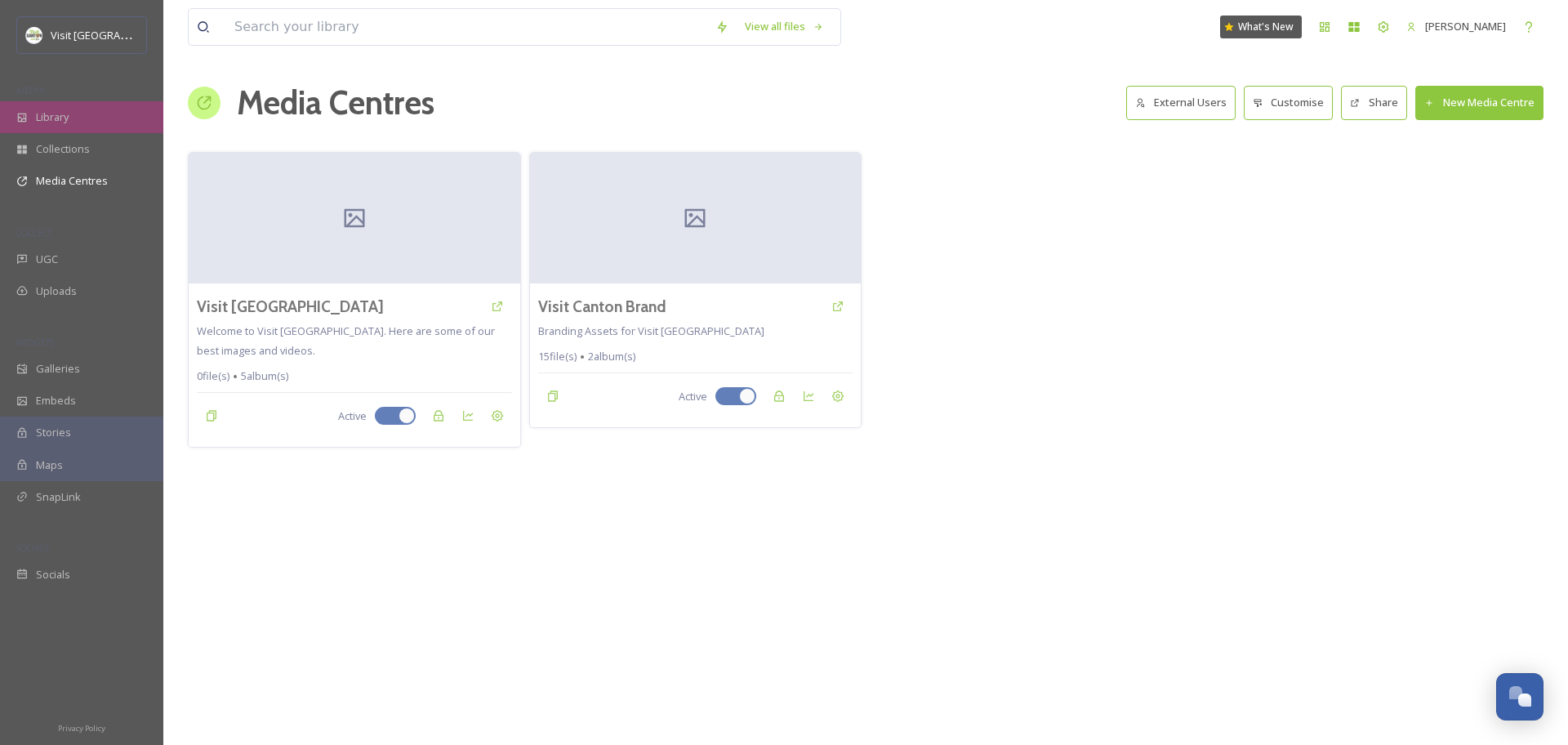
click at [50, 123] on span "Library" at bounding box center [52, 117] width 33 height 15
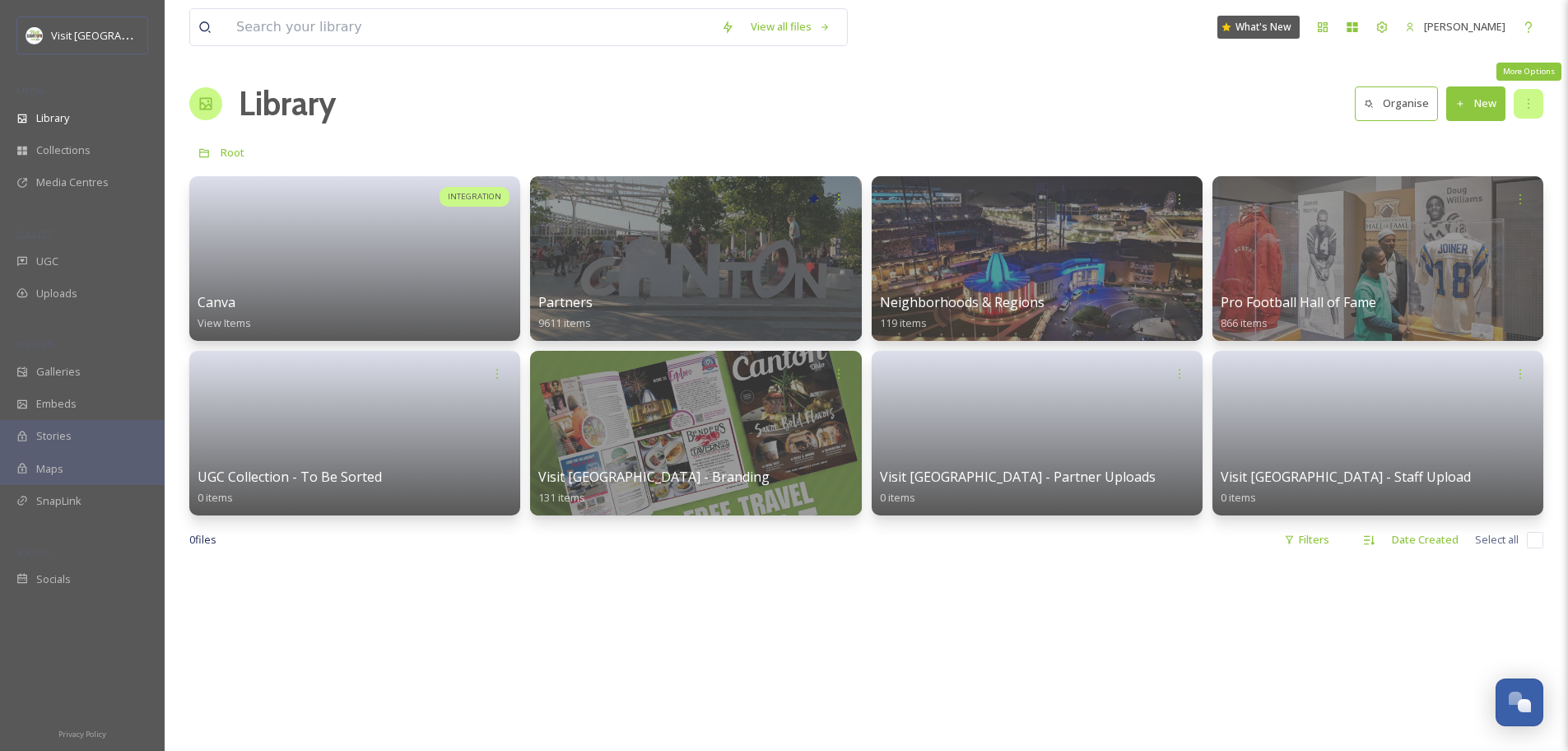
click at [1530, 104] on icon at bounding box center [1528, 104] width 14 height 14
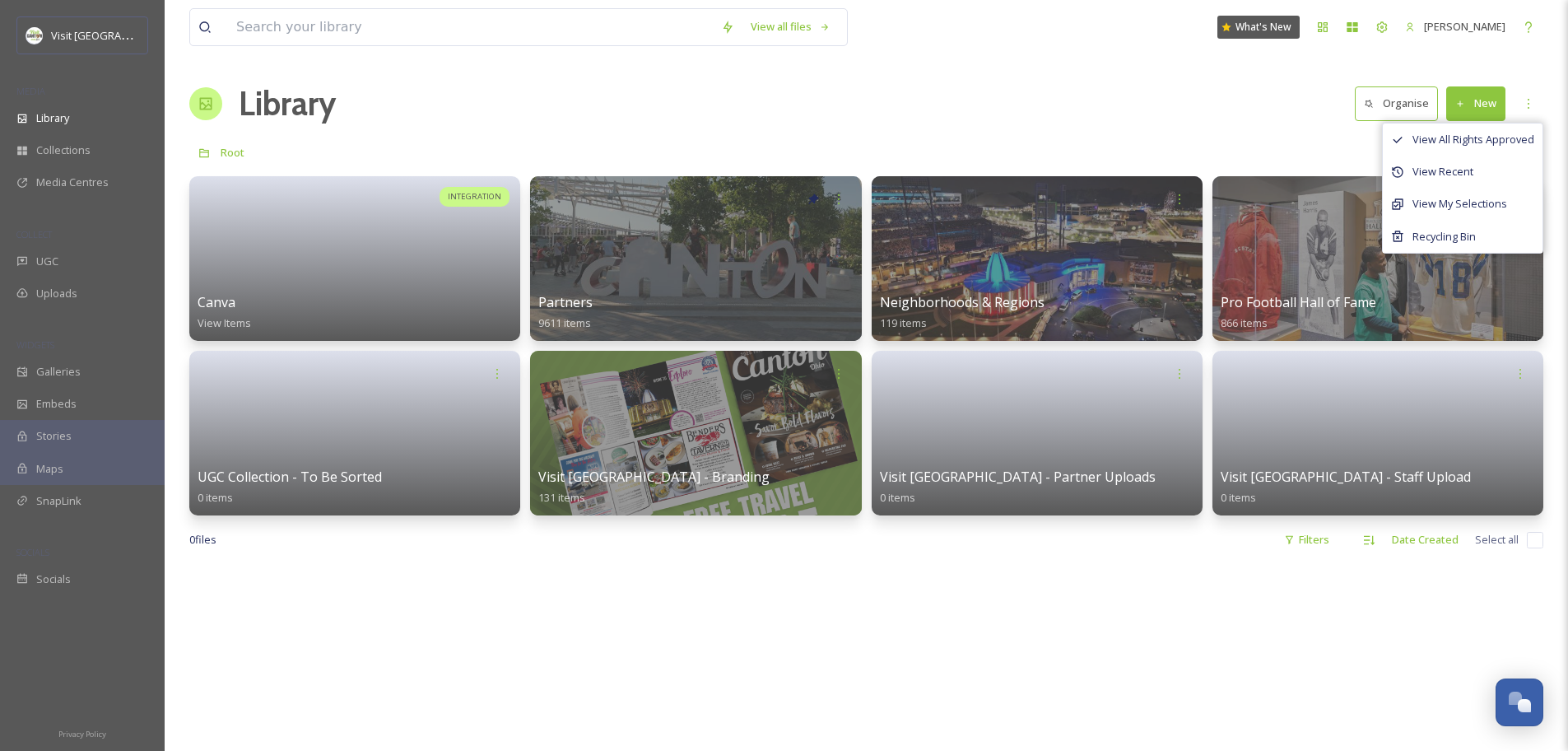
click at [1301, 117] on div "Library Organise New View All Rights Approved View Recent View My Selections Re…" at bounding box center [867, 103] width 1354 height 50
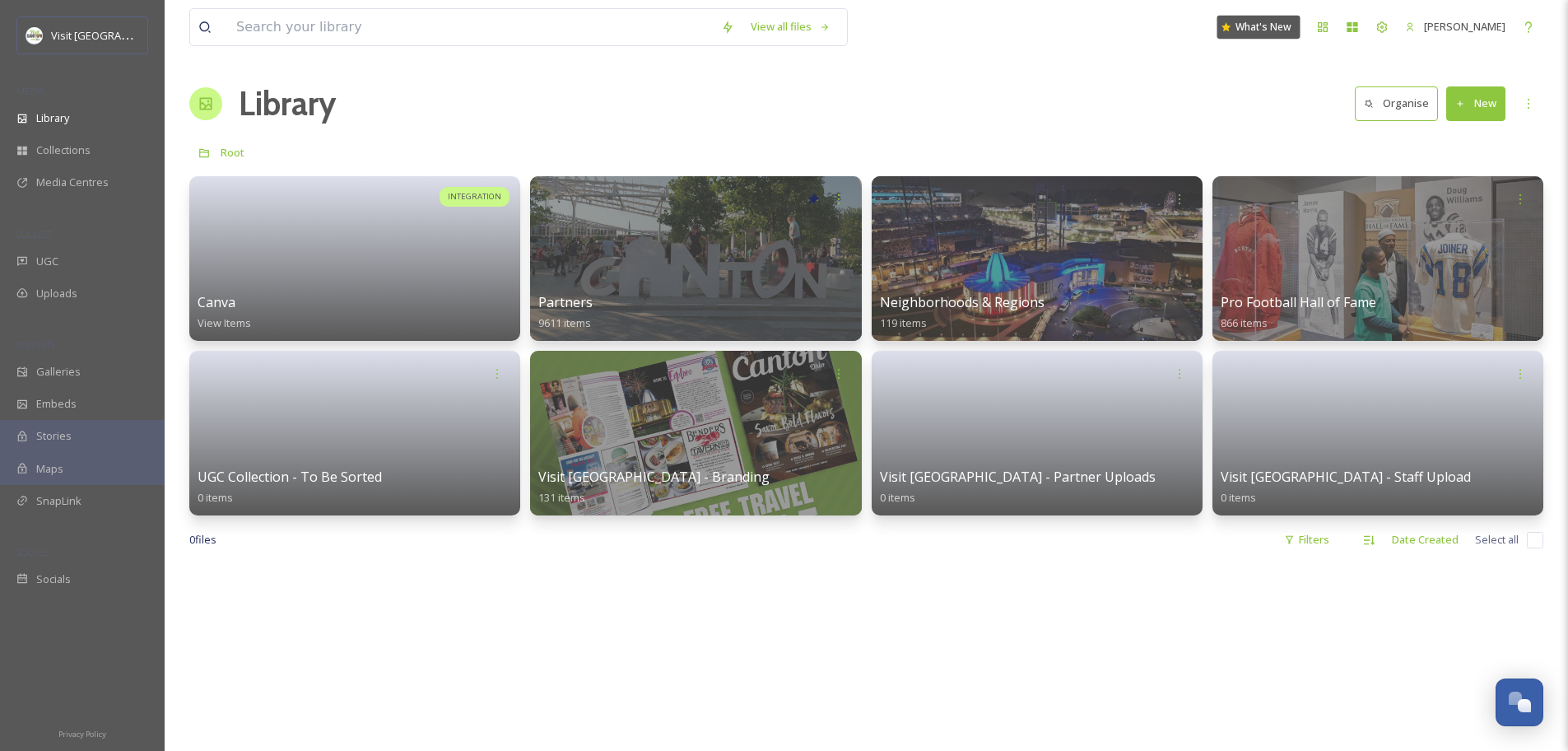
click at [1264, 29] on div "What's New" at bounding box center [1258, 27] width 83 height 23
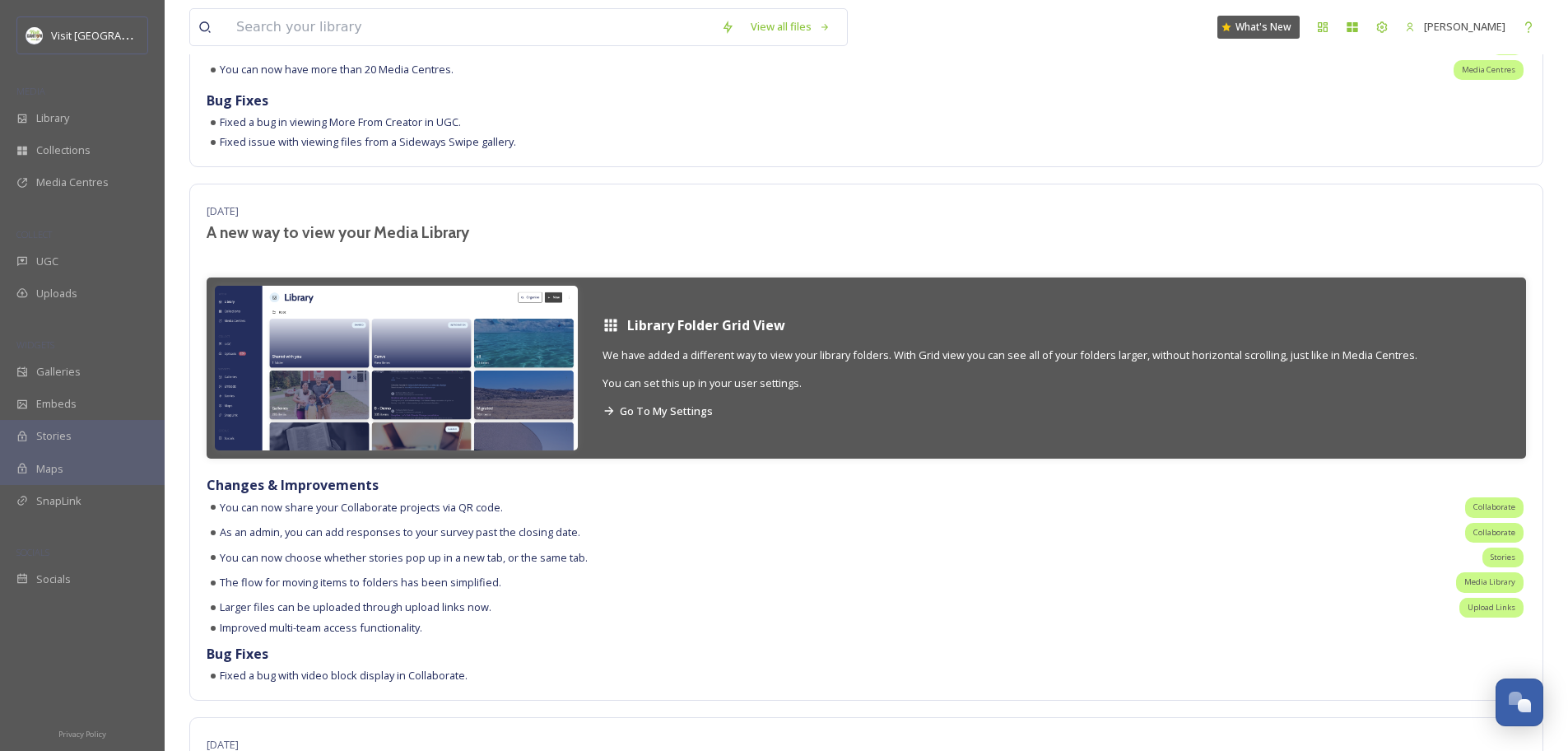
scroll to position [2121, 0]
click at [669, 413] on span "Go To My Settings" at bounding box center [666, 411] width 93 height 15
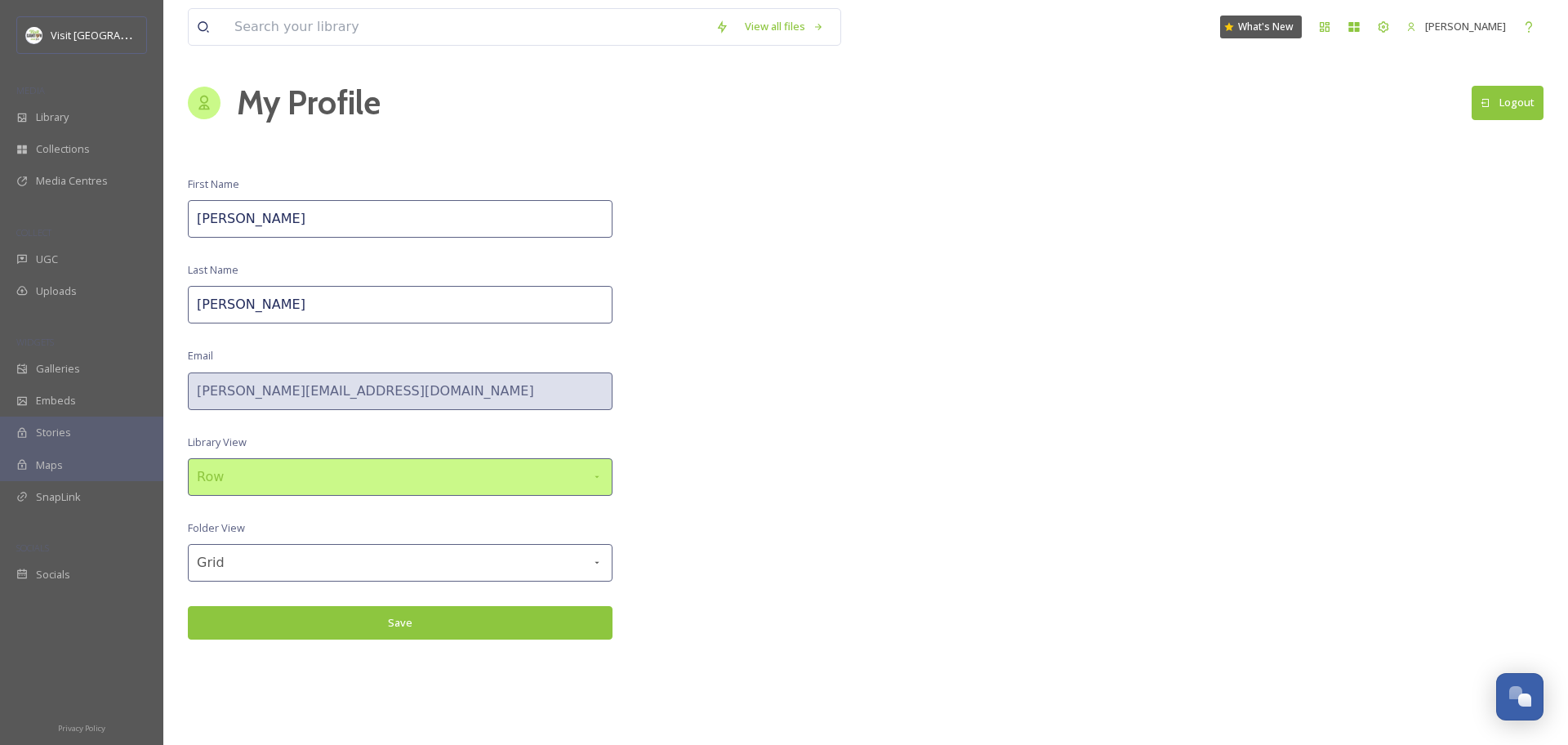
click at [430, 475] on div "Row" at bounding box center [401, 477] width 425 height 38
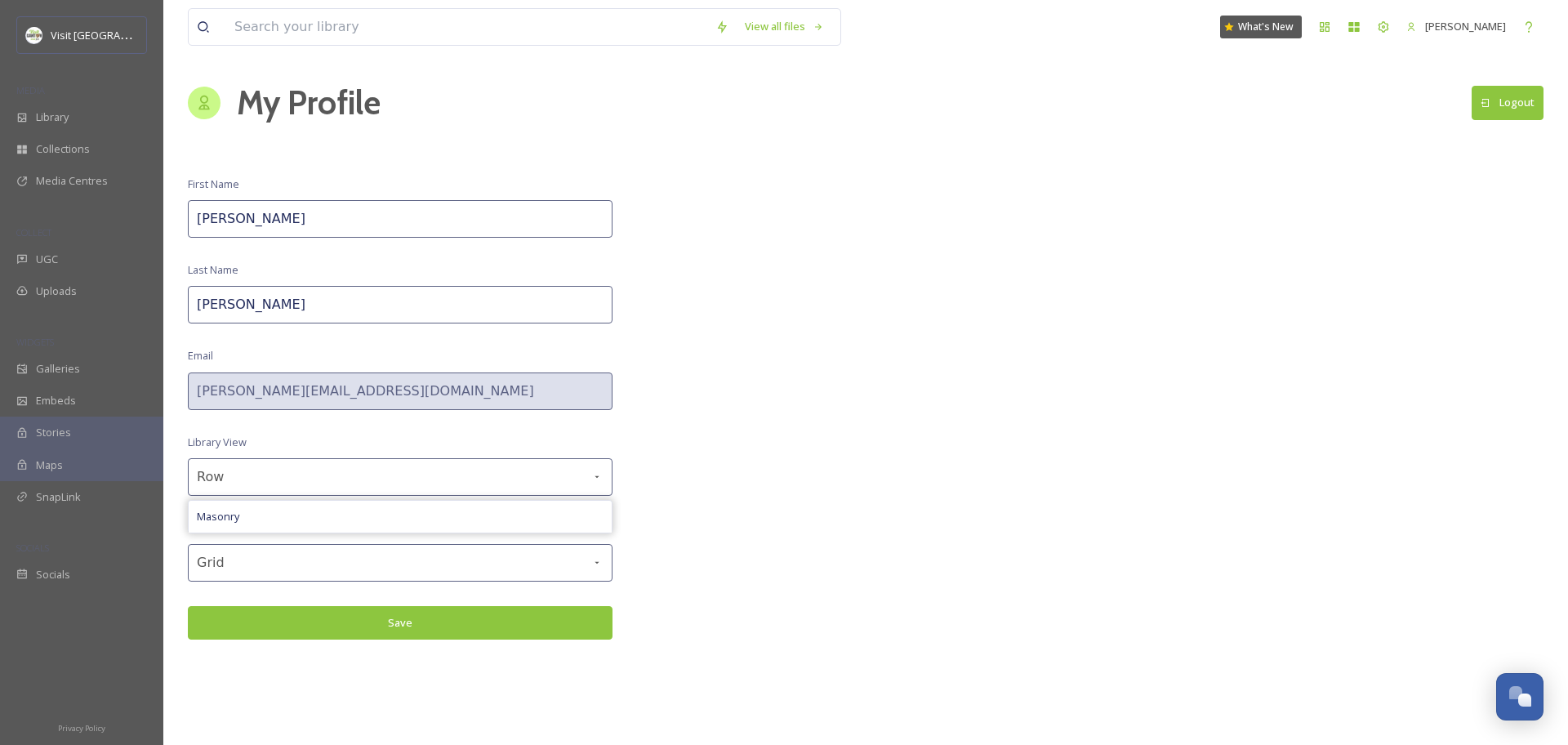
click at [796, 528] on div "View all files What's New Jonathan Williams My Profile Logout First Name Jonath…" at bounding box center [865, 372] width 1405 height 745
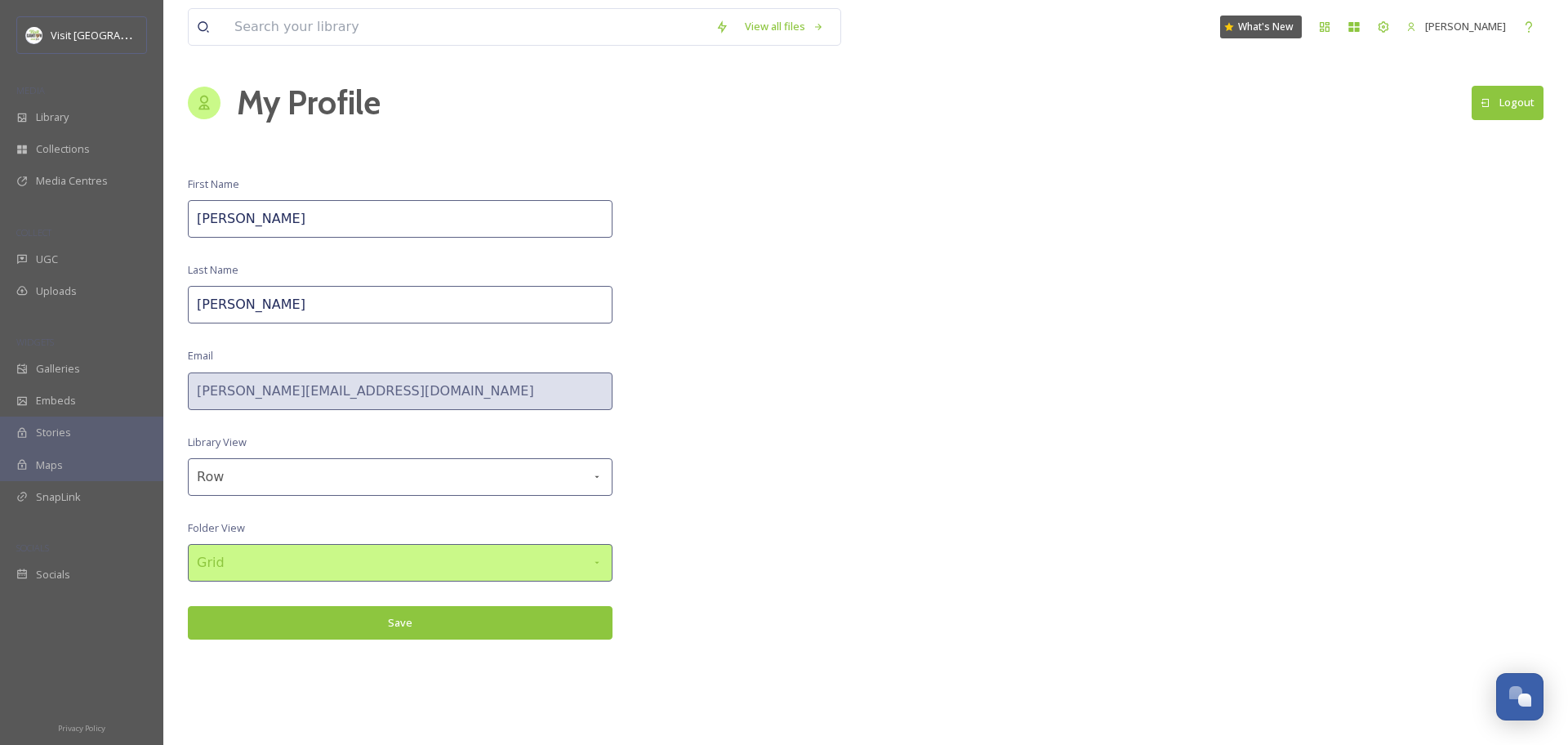
click at [490, 581] on div "Grid" at bounding box center [401, 562] width 425 height 38
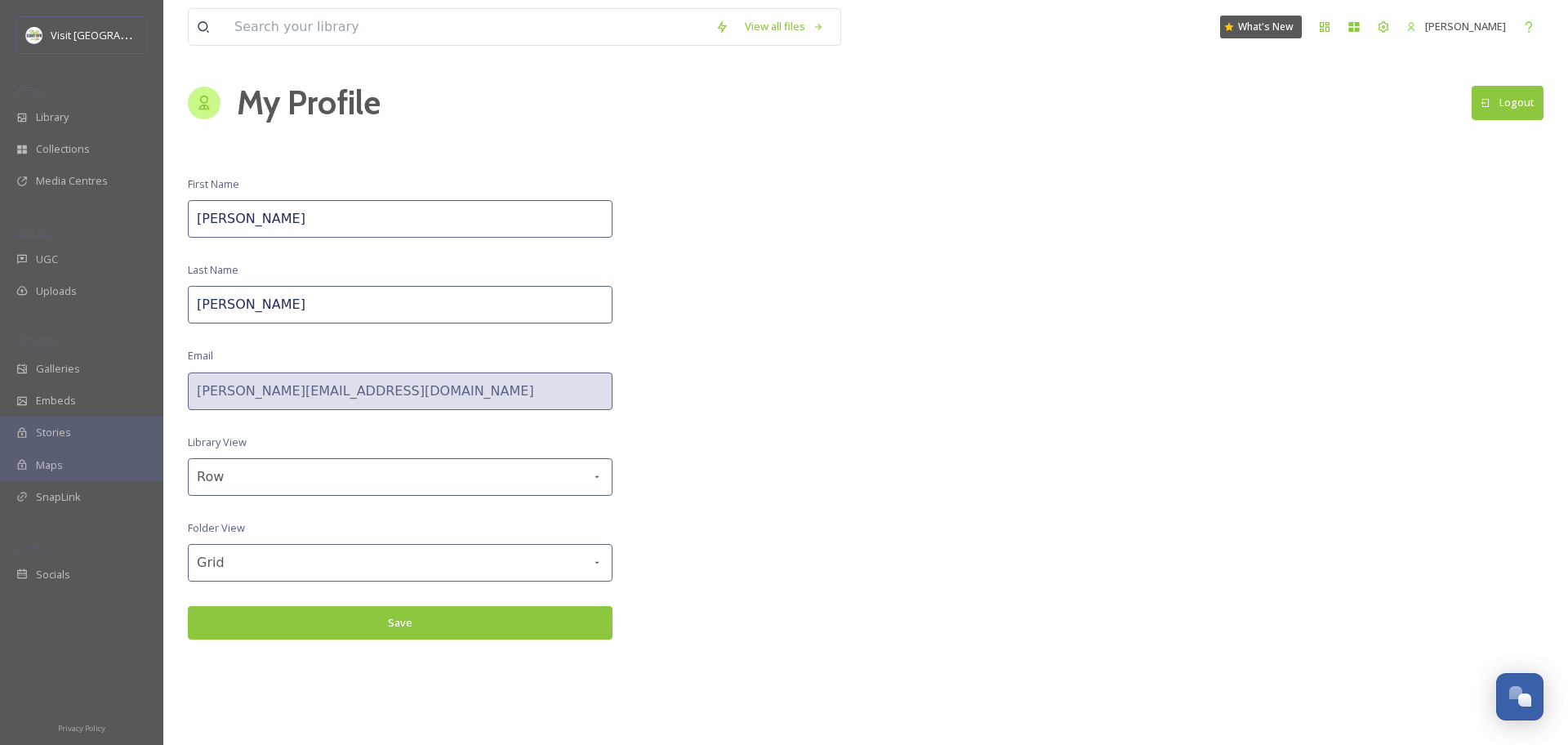
click at [769, 521] on div "View all files What's New Jonathan Williams My Profile Logout First Name Jonath…" at bounding box center [865, 372] width 1405 height 745
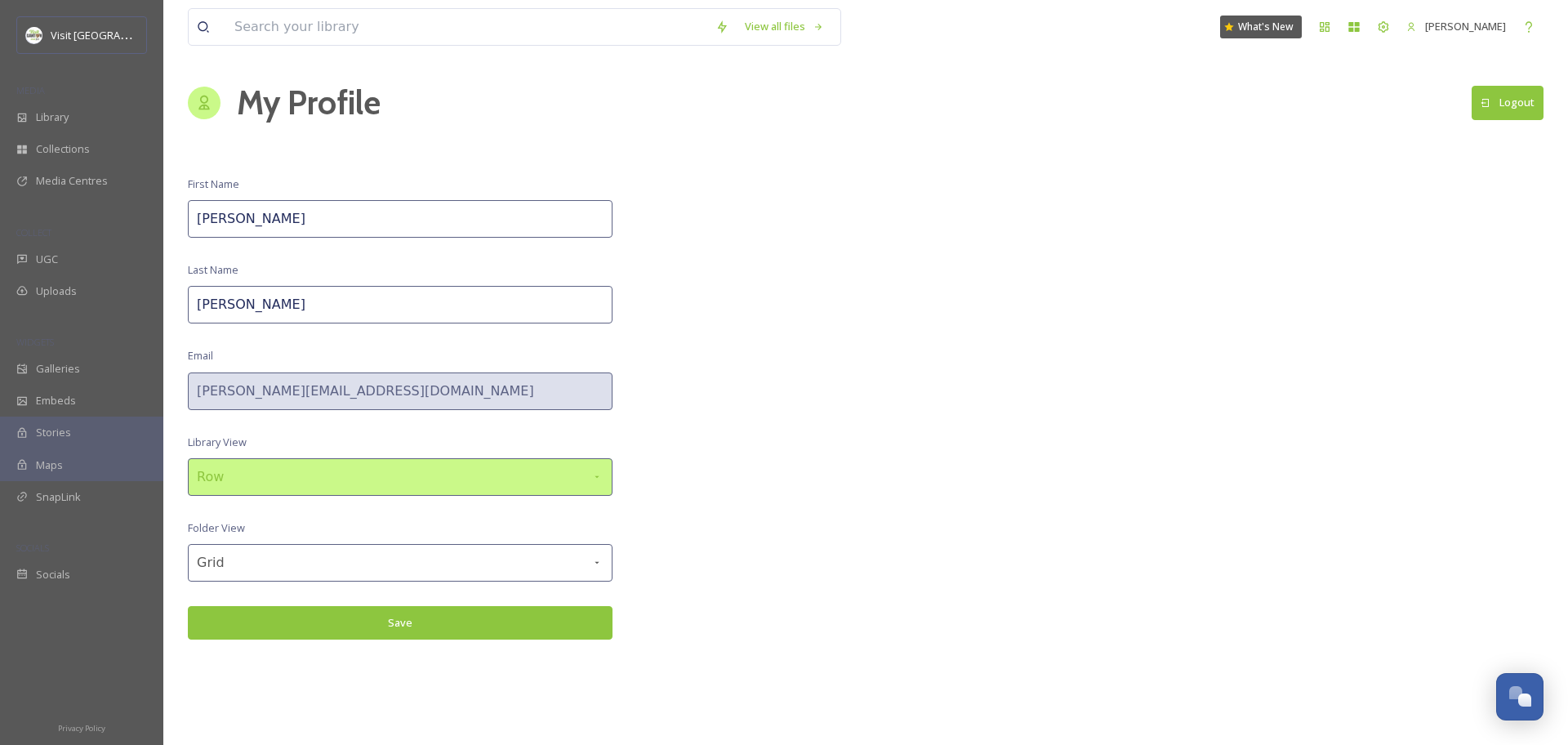
click at [314, 468] on div "Row" at bounding box center [401, 477] width 425 height 38
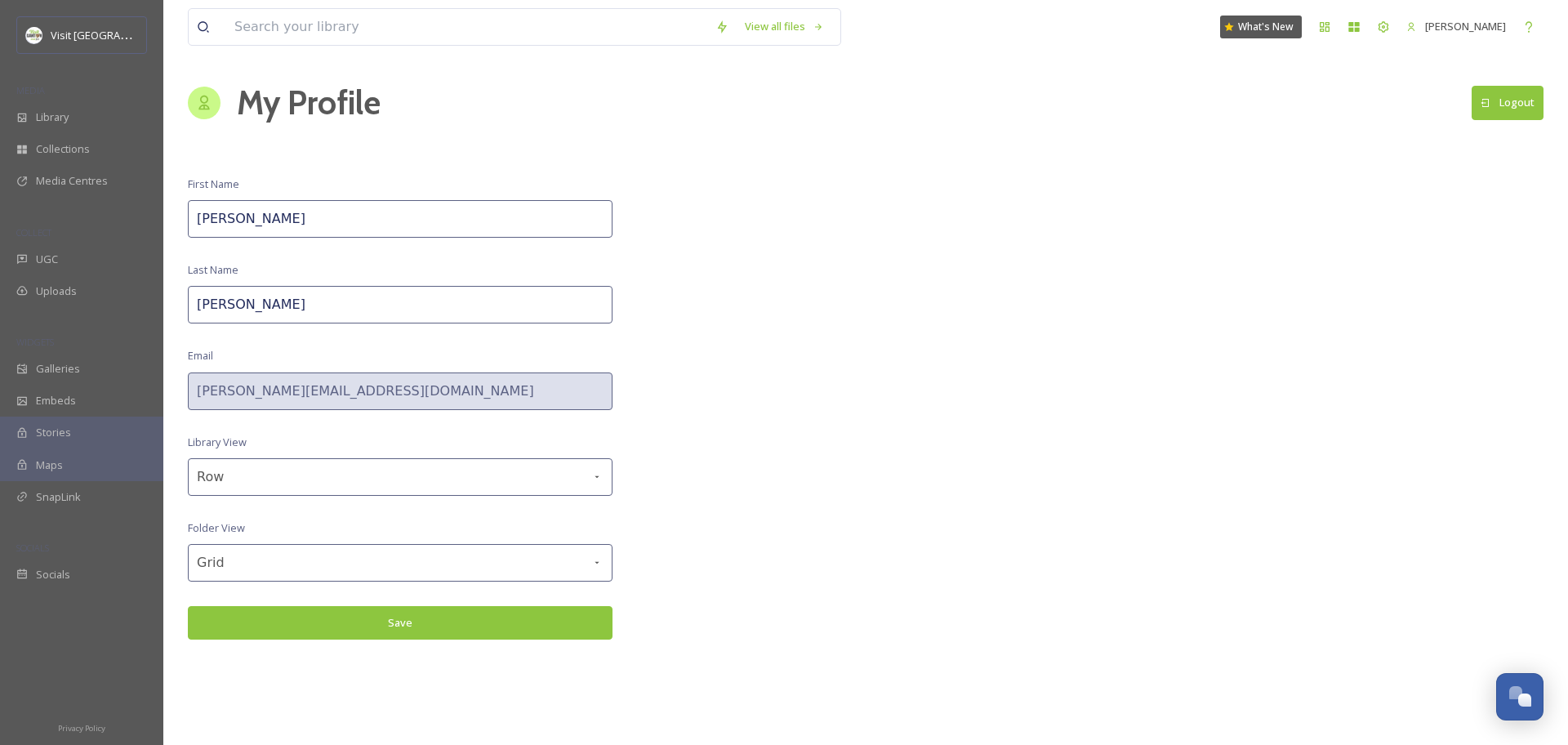
click at [750, 443] on div "View all files What's New Jonathan Williams My Profile Logout First Name Jonath…" at bounding box center [865, 372] width 1405 height 745
click at [464, 630] on button "Save" at bounding box center [401, 622] width 425 height 34
click at [1490, 26] on span "[PERSON_NAME]" at bounding box center [1466, 25] width 81 height 14
click at [94, 121] on div "Library" at bounding box center [81, 117] width 163 height 32
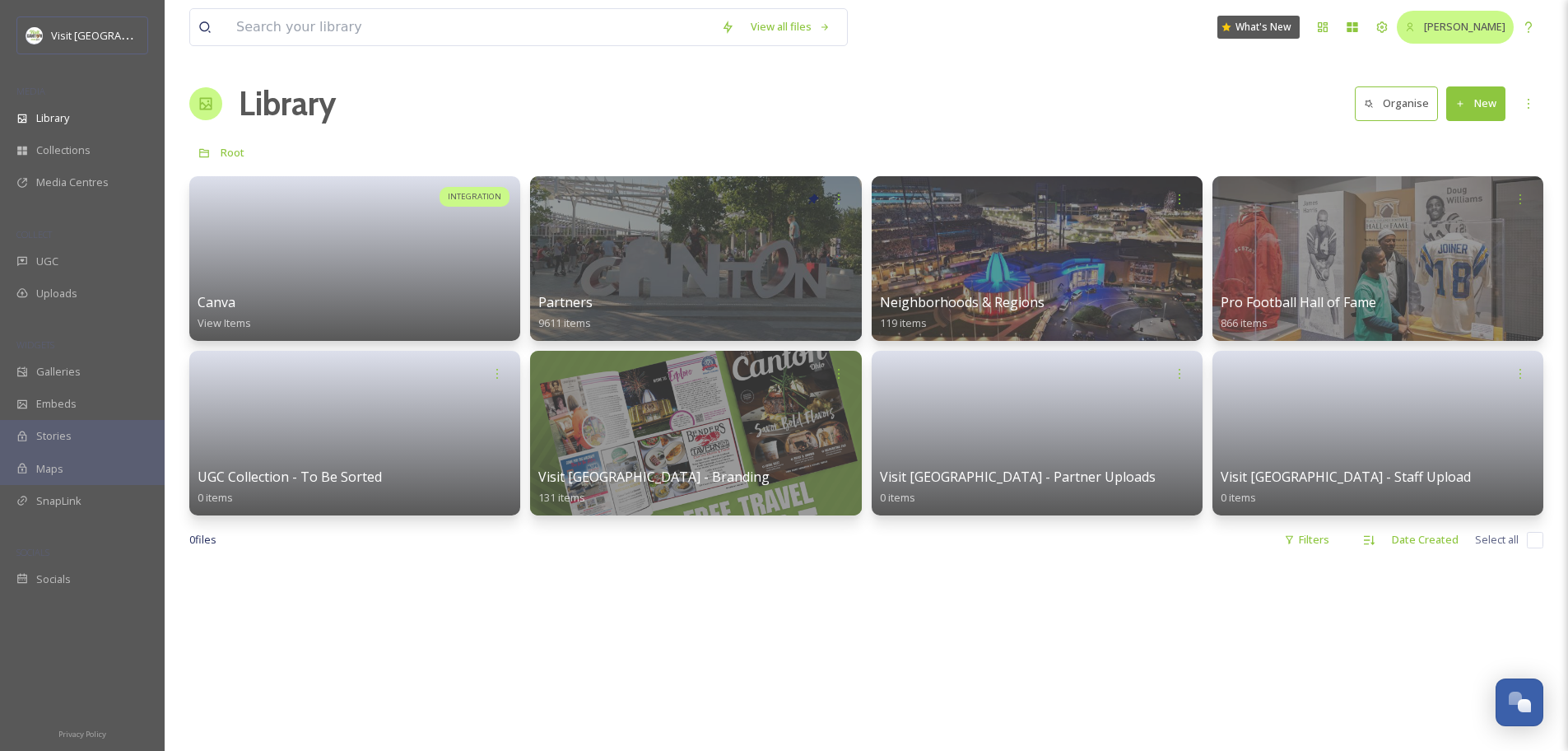
click at [1471, 25] on span "[PERSON_NAME]" at bounding box center [1465, 25] width 82 height 15
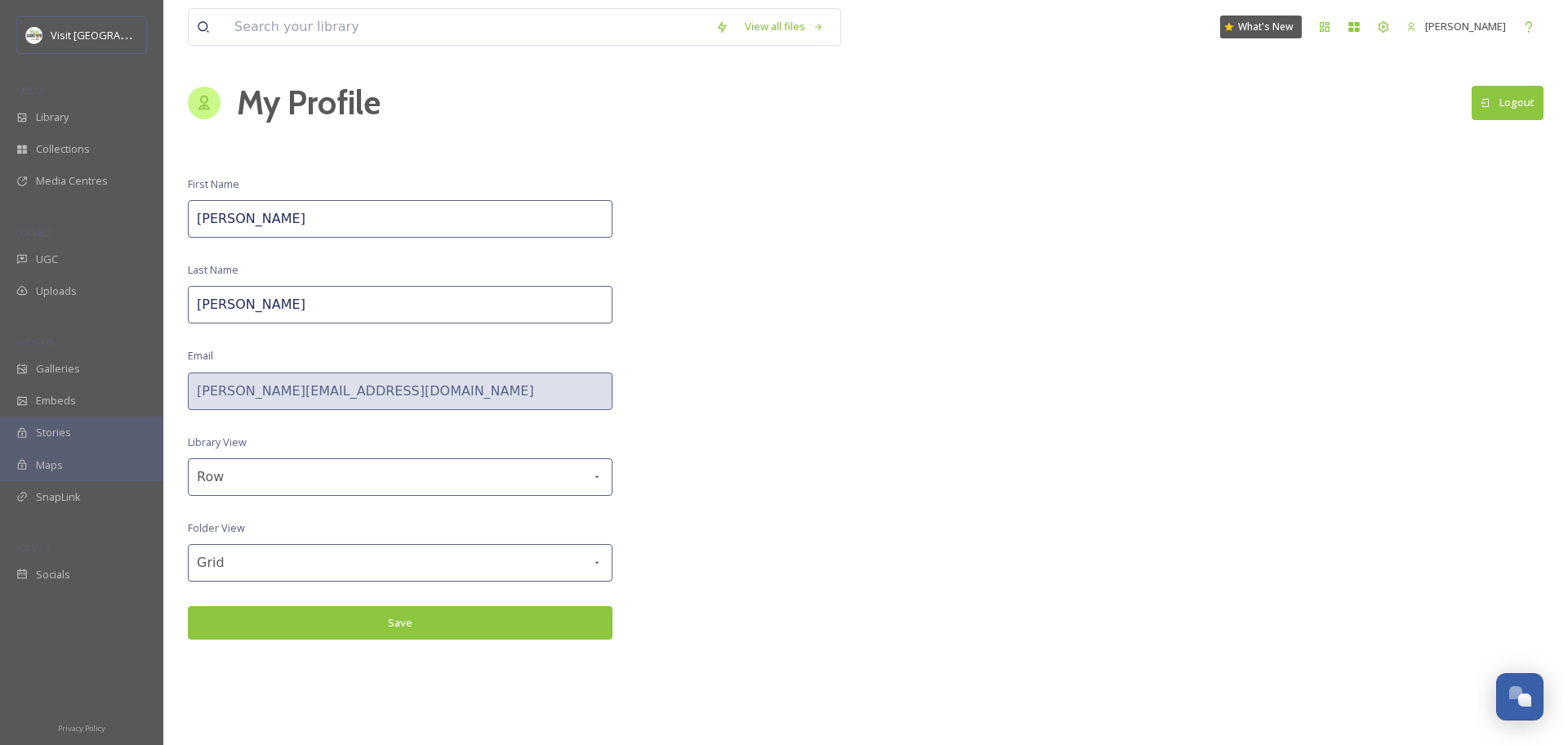
click at [81, 344] on div "WIDGETS" at bounding box center [81, 342] width 163 height 21
click at [78, 372] on div "Galleries" at bounding box center [81, 368] width 163 height 32
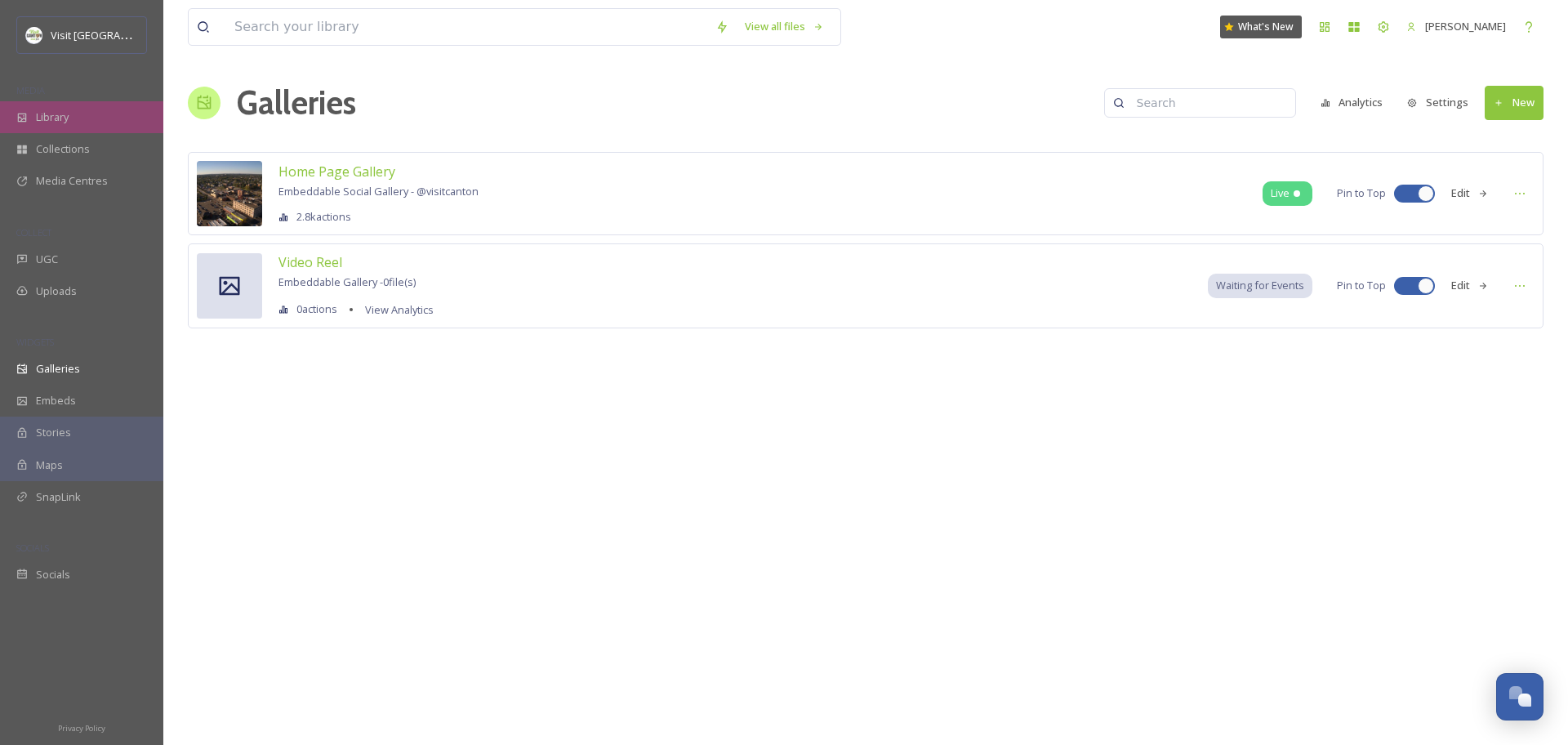
click at [63, 106] on div "Library" at bounding box center [81, 117] width 163 height 32
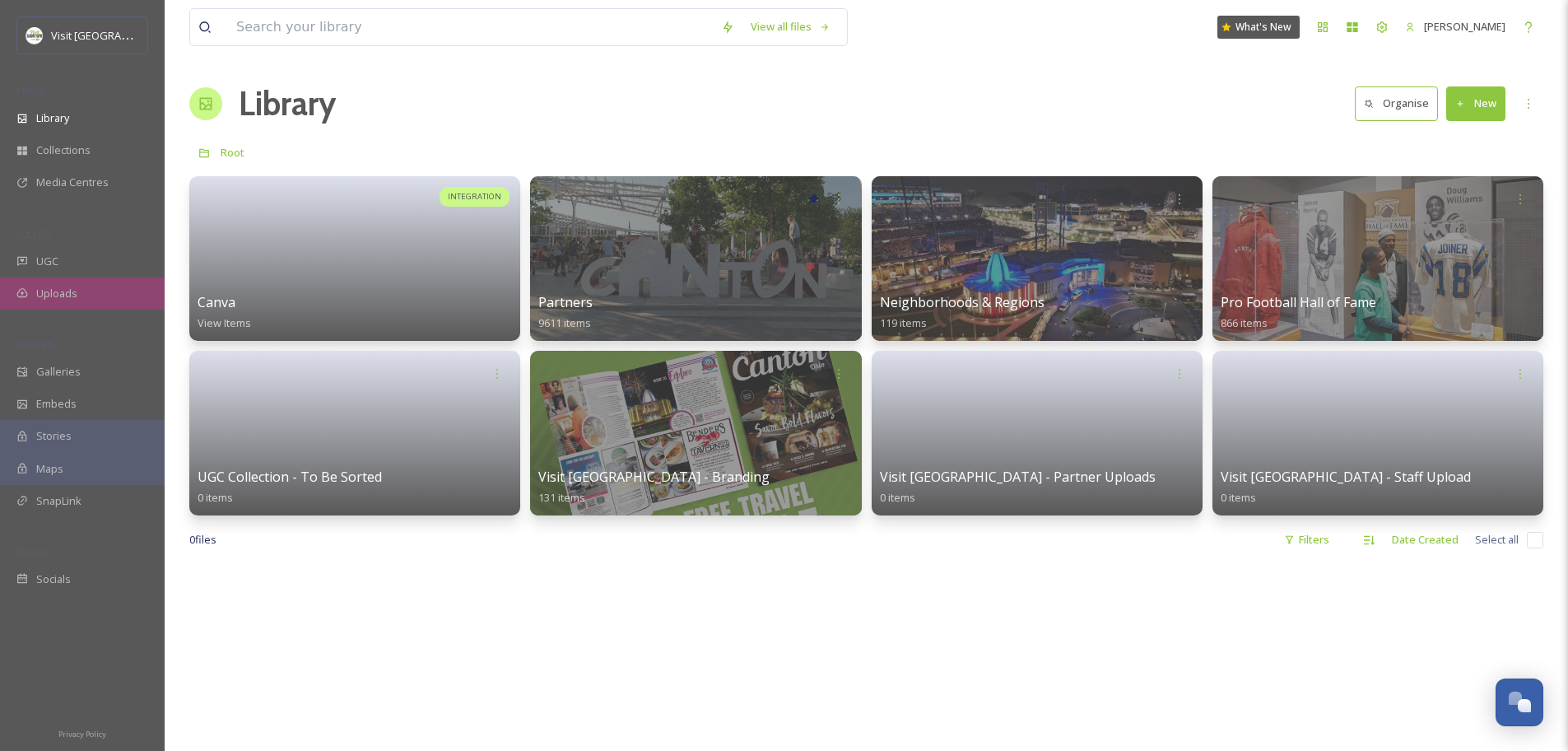
click at [56, 295] on span "Uploads" at bounding box center [56, 294] width 41 height 16
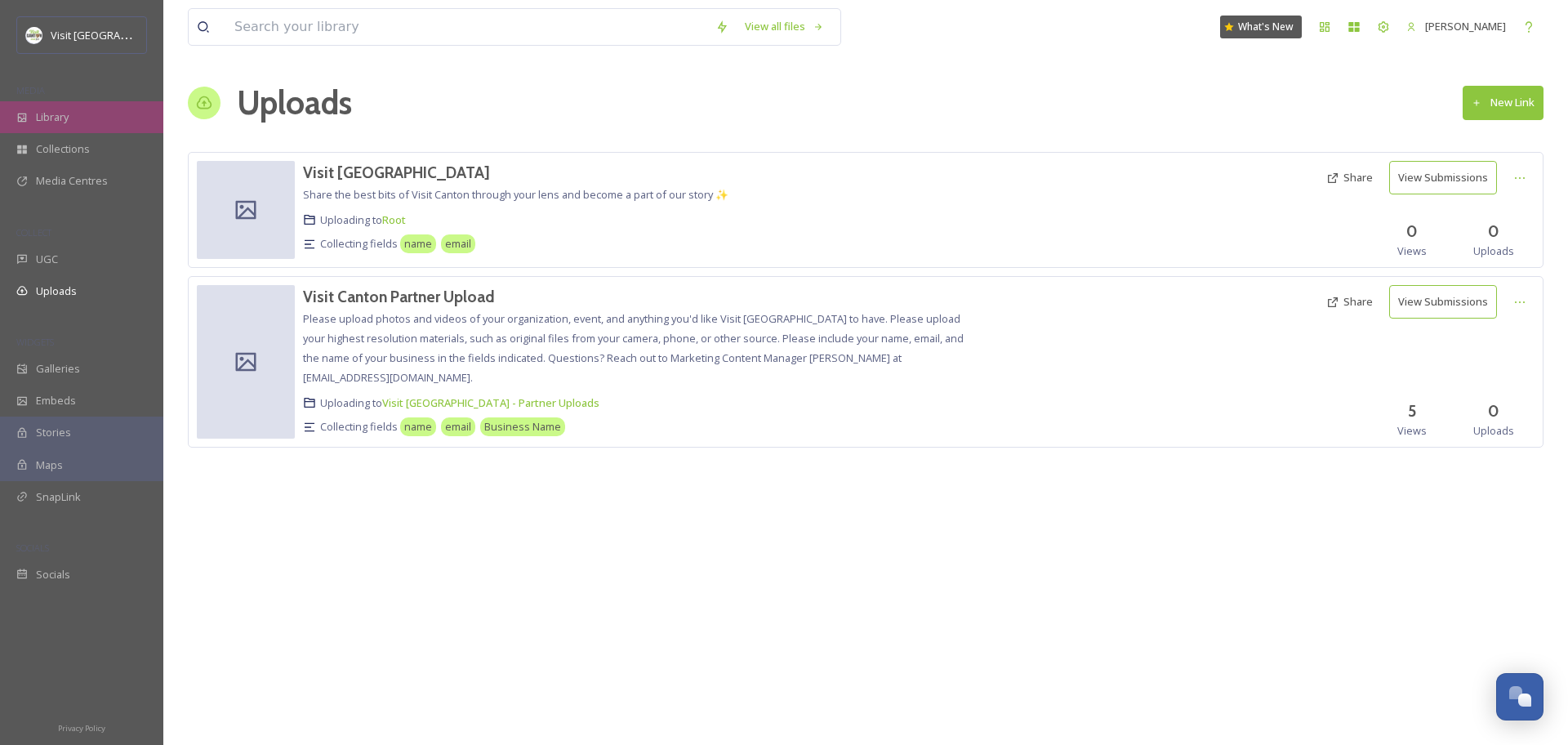
click at [67, 115] on span "Library" at bounding box center [52, 117] width 33 height 15
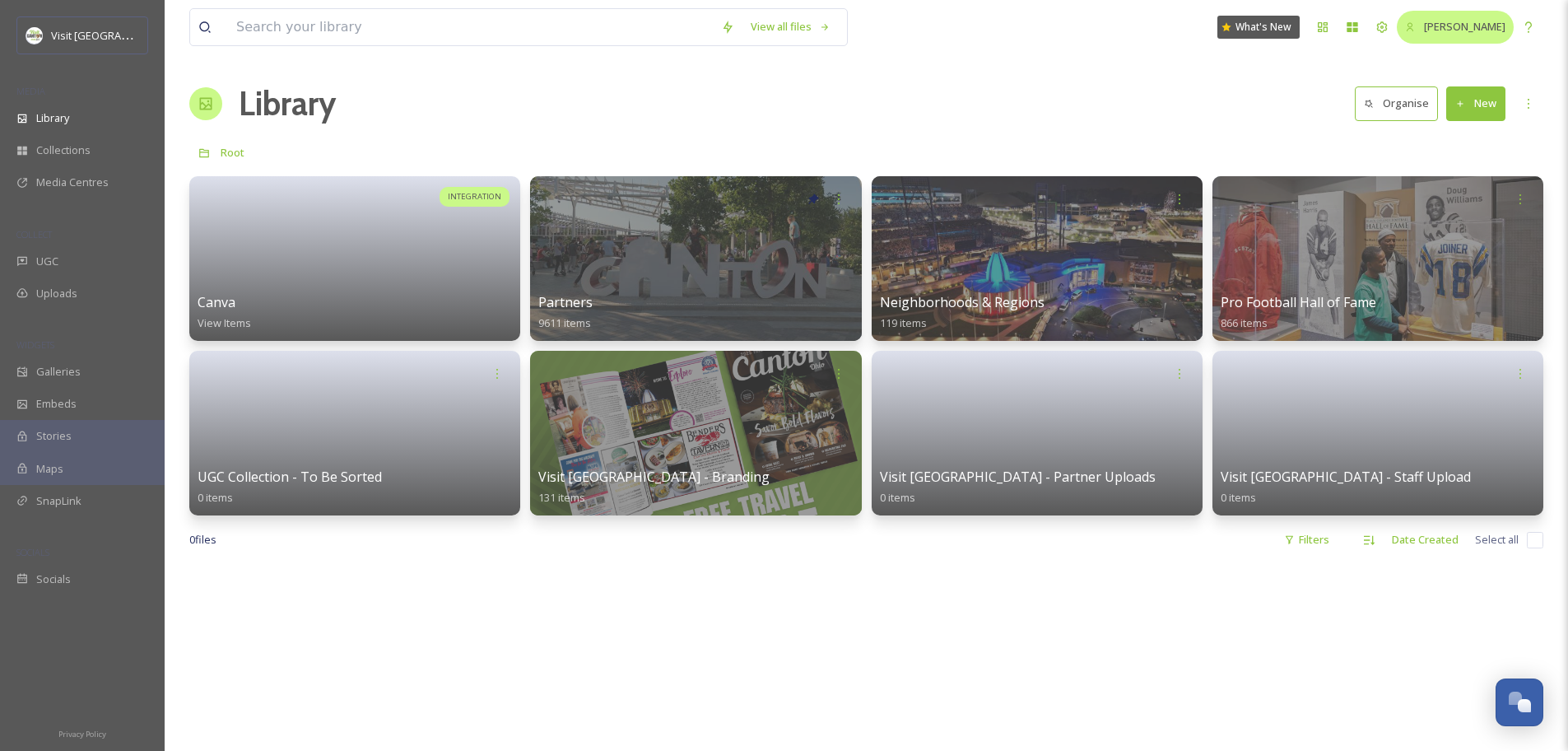
click at [1467, 11] on div "[PERSON_NAME]" at bounding box center [1455, 26] width 117 height 32
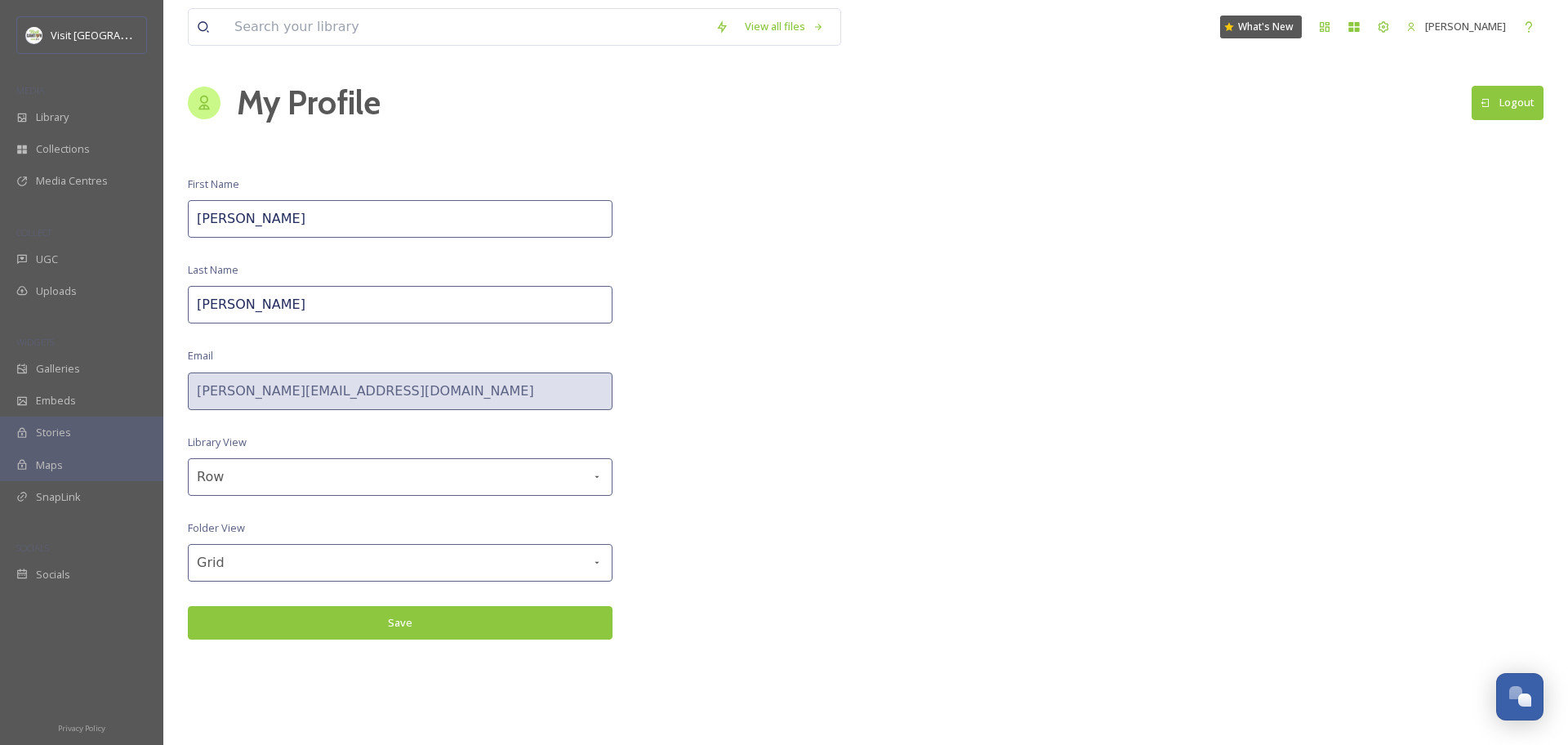
click at [349, 542] on div "First Name Jonathan Last Name Williams Email jonathanw@visitcanton.com Library …" at bounding box center [401, 408] width 425 height 463
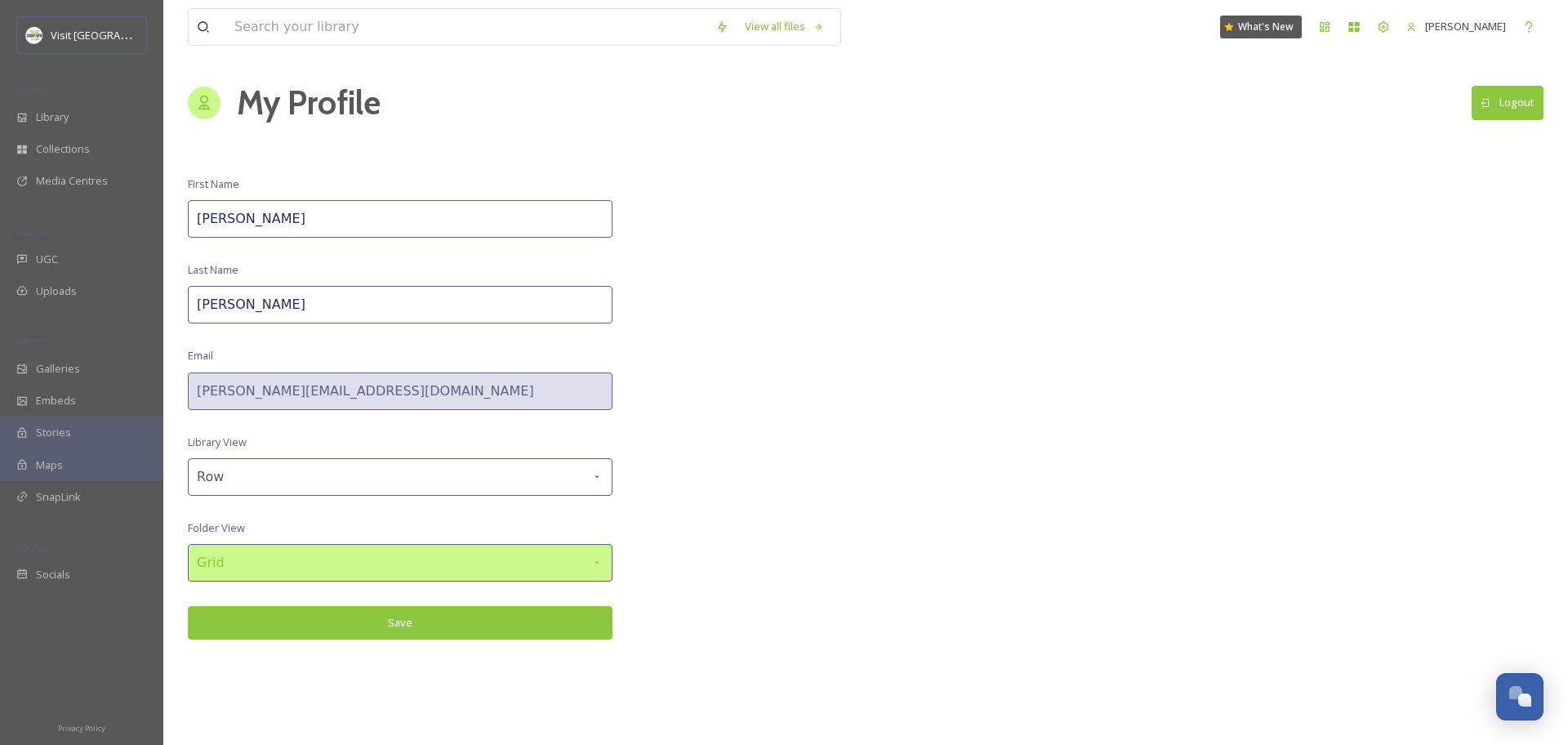
click at [348, 563] on div "Grid" at bounding box center [401, 562] width 425 height 38
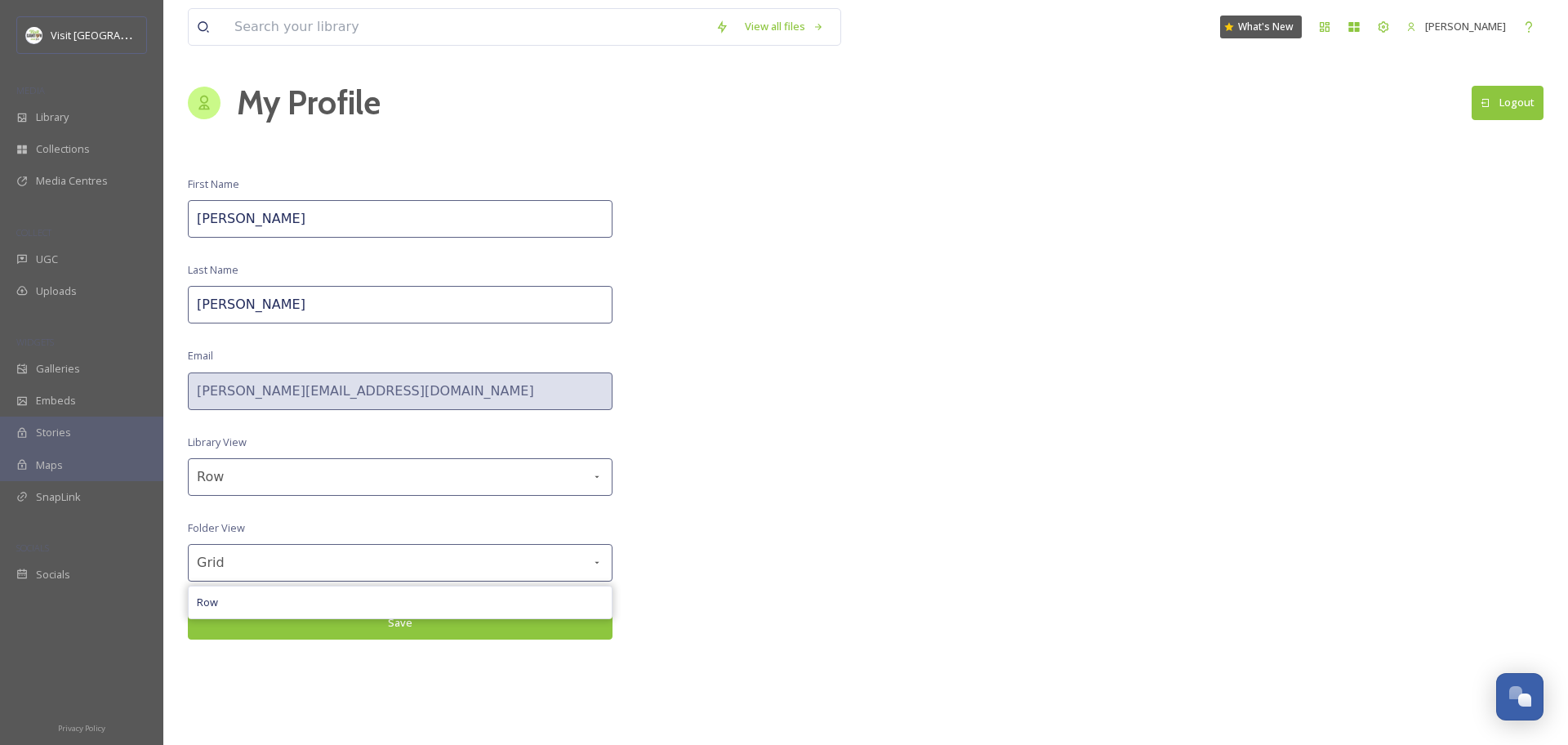
click at [749, 478] on div "View all files What's New Jonathan Williams My Profile Logout First Name Jonath…" at bounding box center [865, 372] width 1405 height 745
click at [464, 455] on div "First Name Jonathan Last Name Williams Email jonathanw@visitcanton.com Library …" at bounding box center [401, 408] width 425 height 463
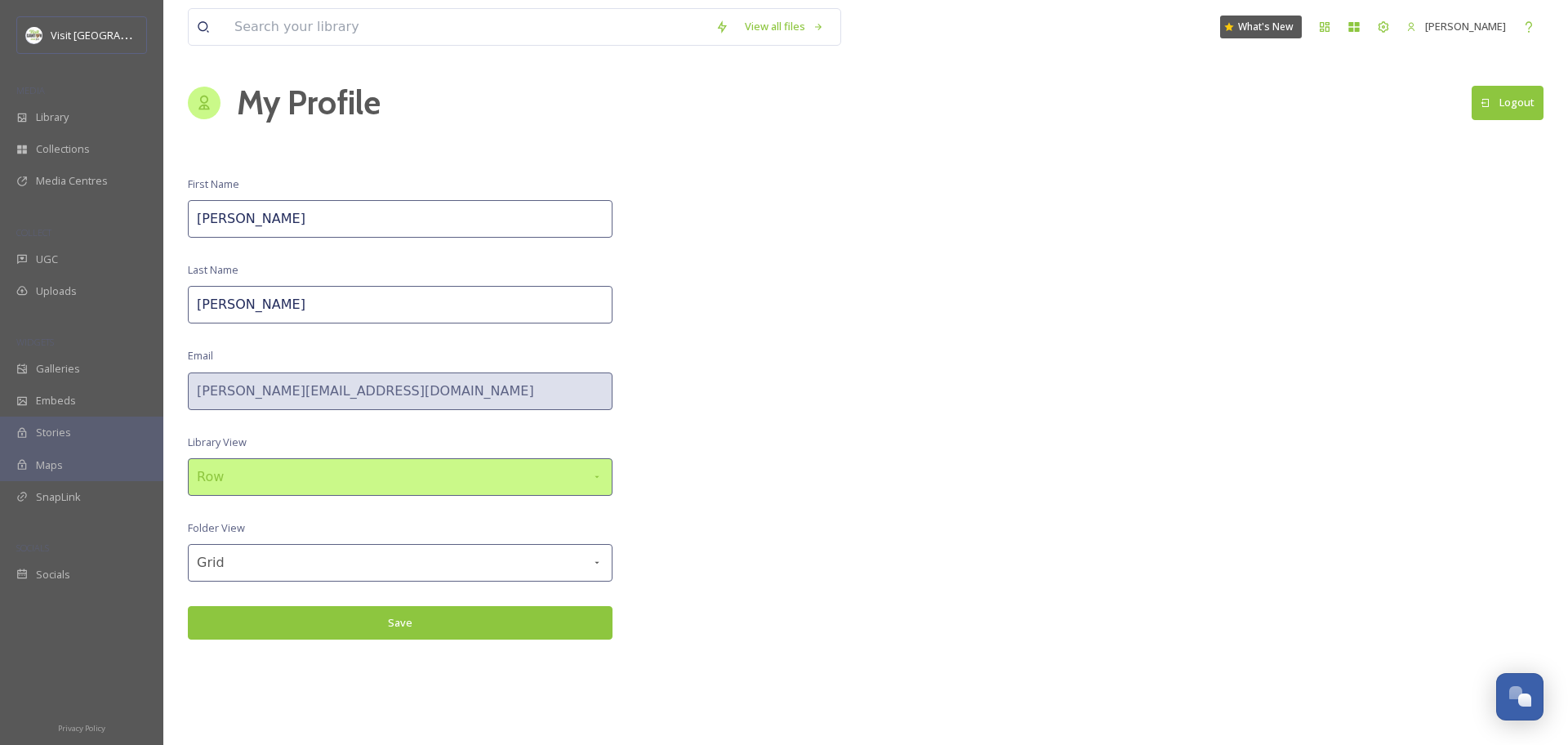
click at [464, 470] on div "Row" at bounding box center [401, 477] width 425 height 38
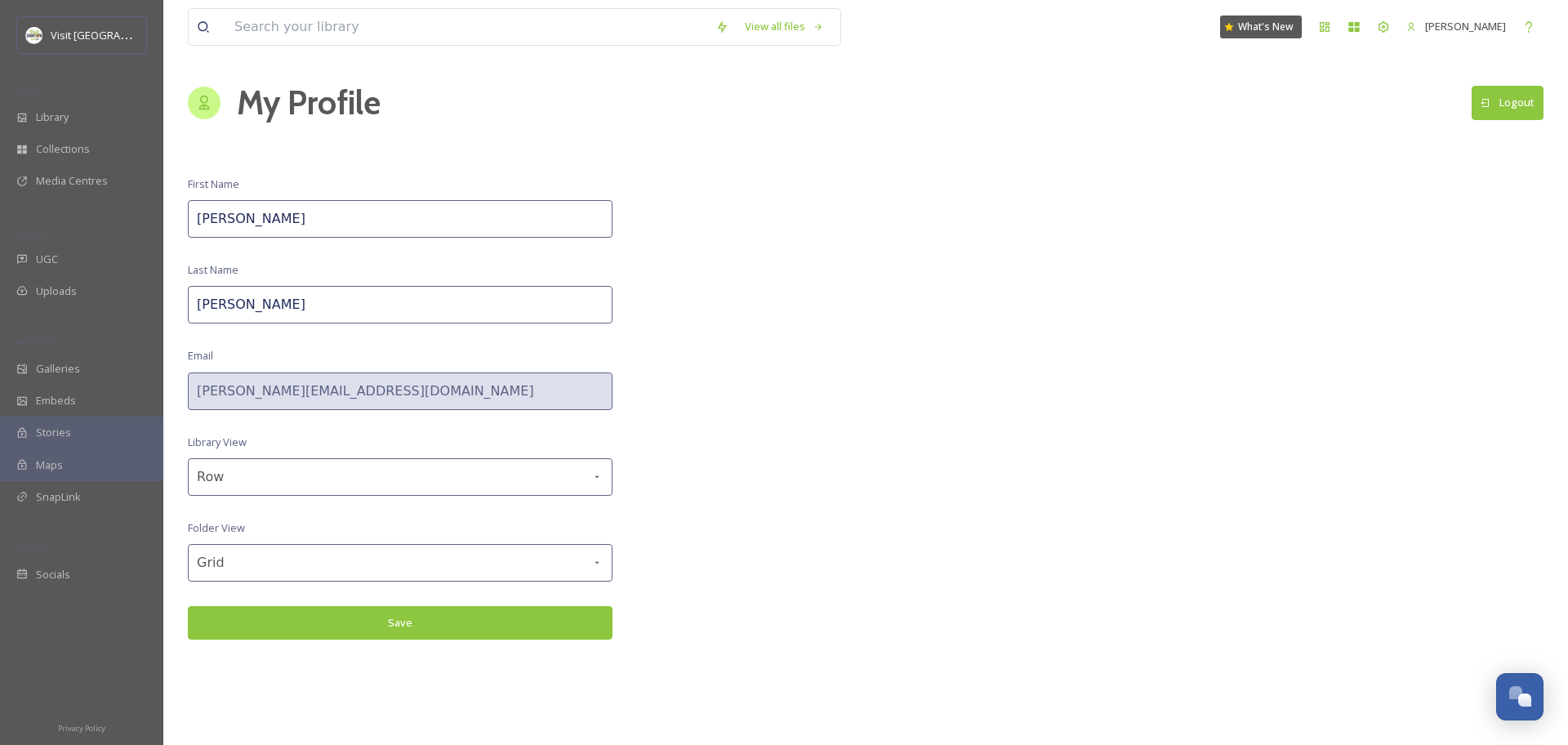
click at [734, 429] on div "View all files What's New Jonathan Williams My Profile Logout First Name Jonath…" at bounding box center [865, 372] width 1405 height 745
click at [113, 127] on div "Library" at bounding box center [81, 117] width 163 height 32
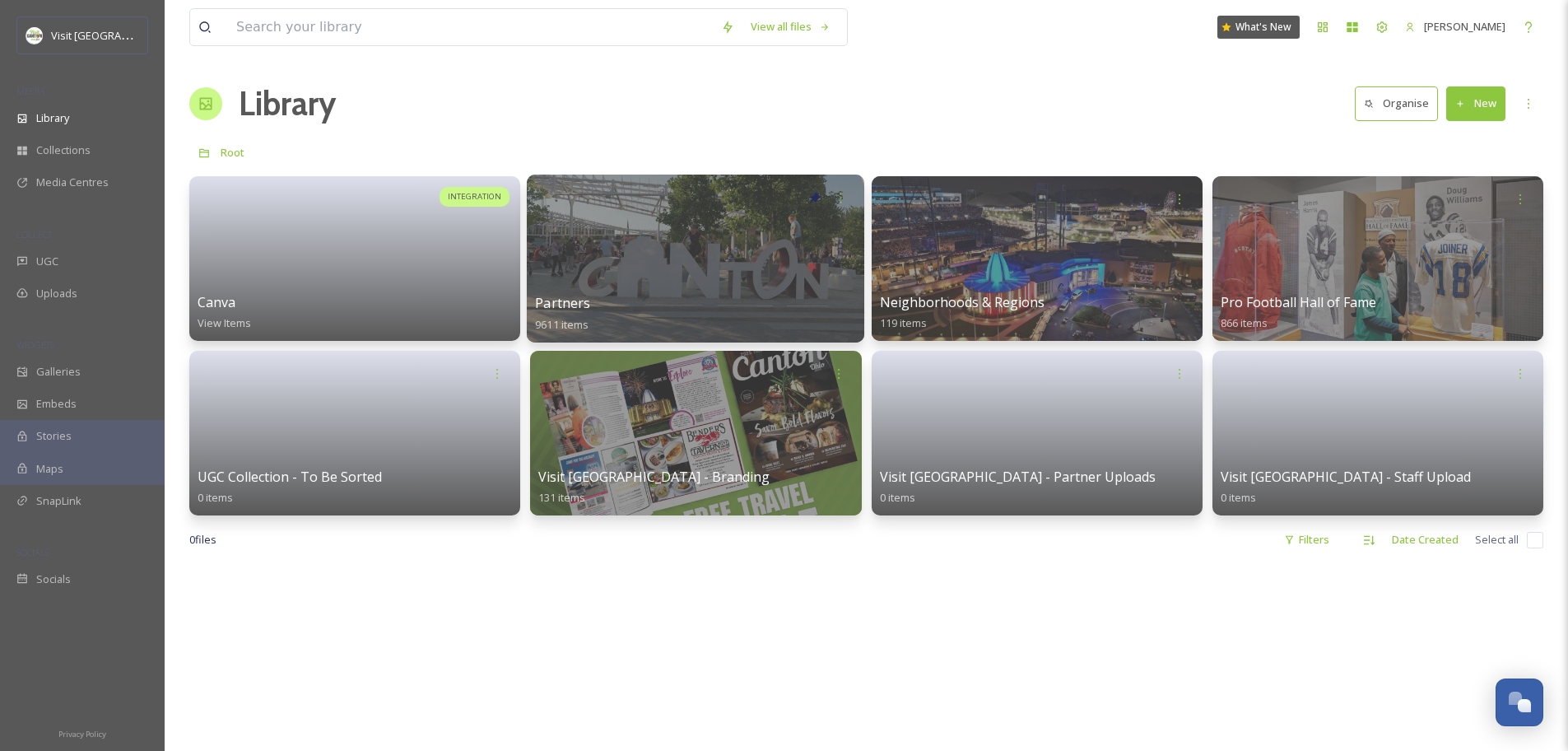
click at [659, 287] on div at bounding box center [695, 258] width 338 height 168
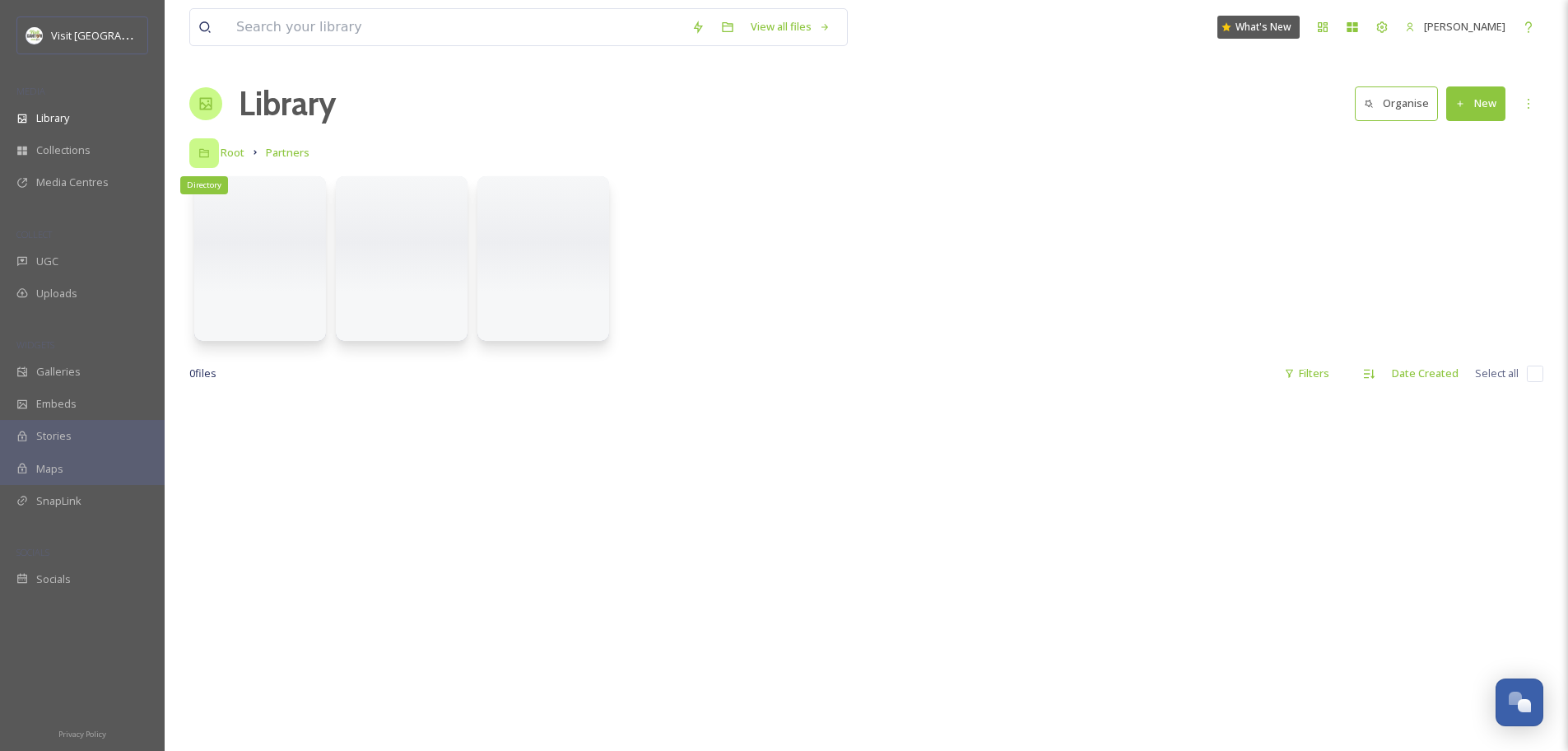
click at [206, 154] on icon at bounding box center [204, 153] width 12 height 12
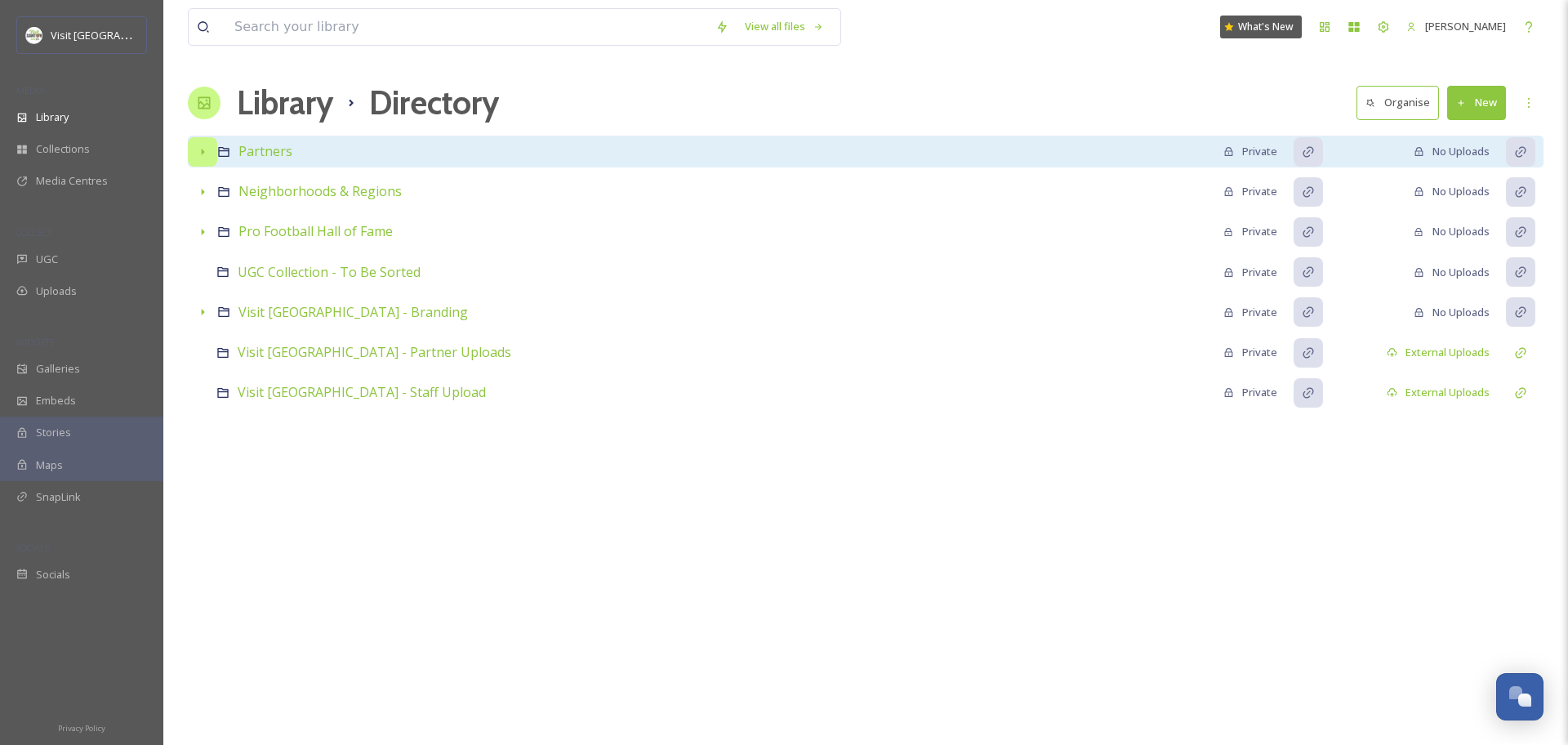
click at [208, 153] on icon at bounding box center [203, 152] width 14 height 14
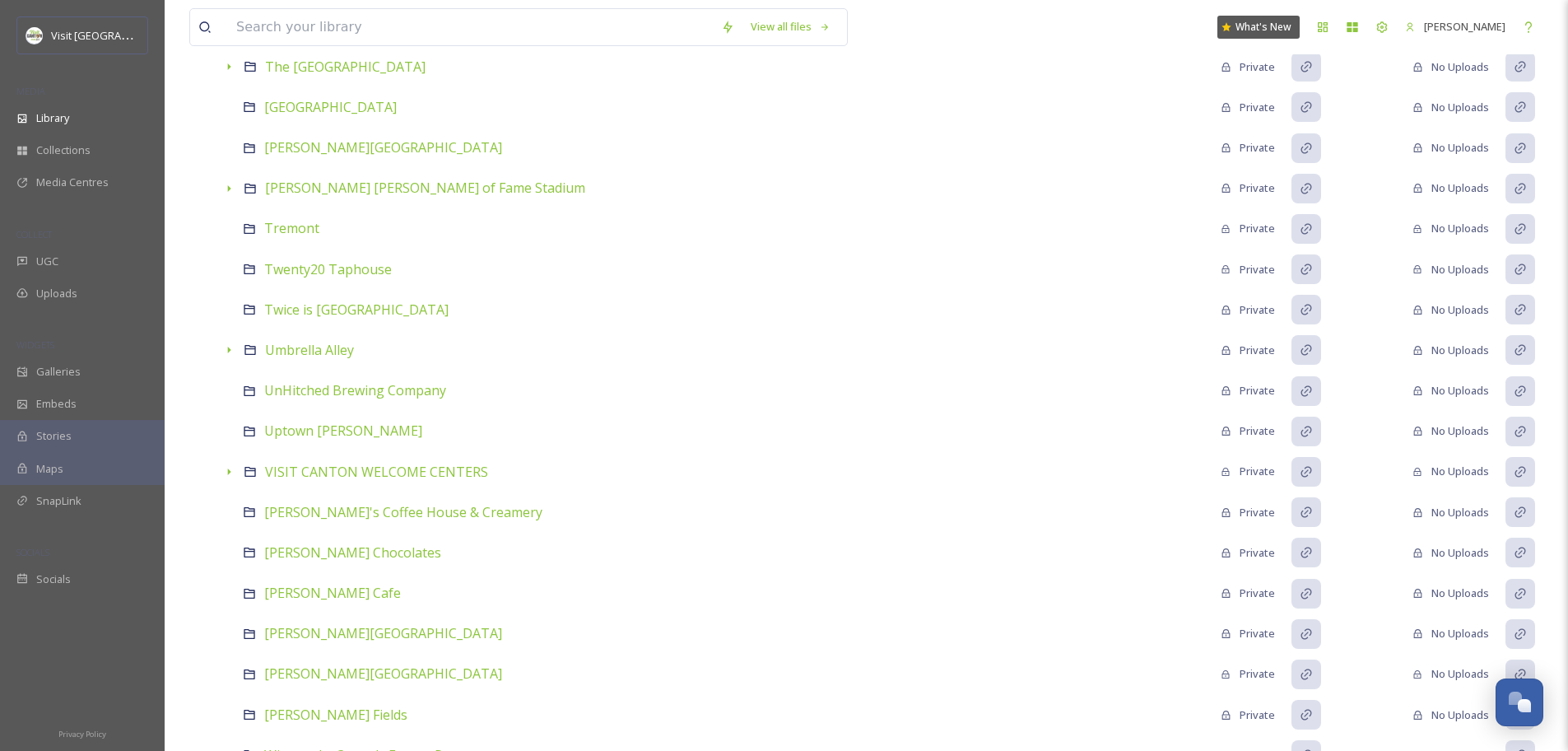
scroll to position [9902, 0]
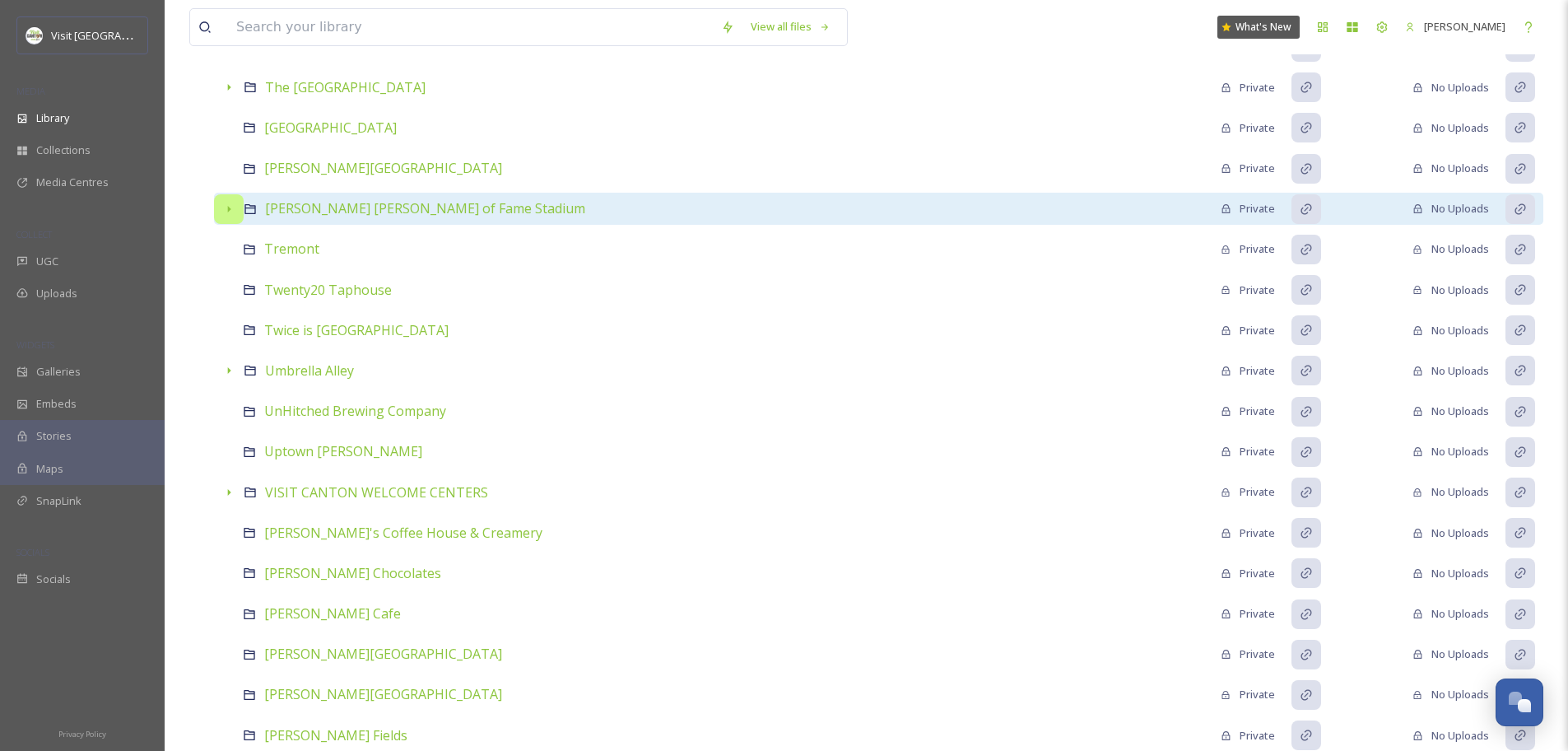
click at [228, 212] on icon at bounding box center [229, 209] width 14 height 14
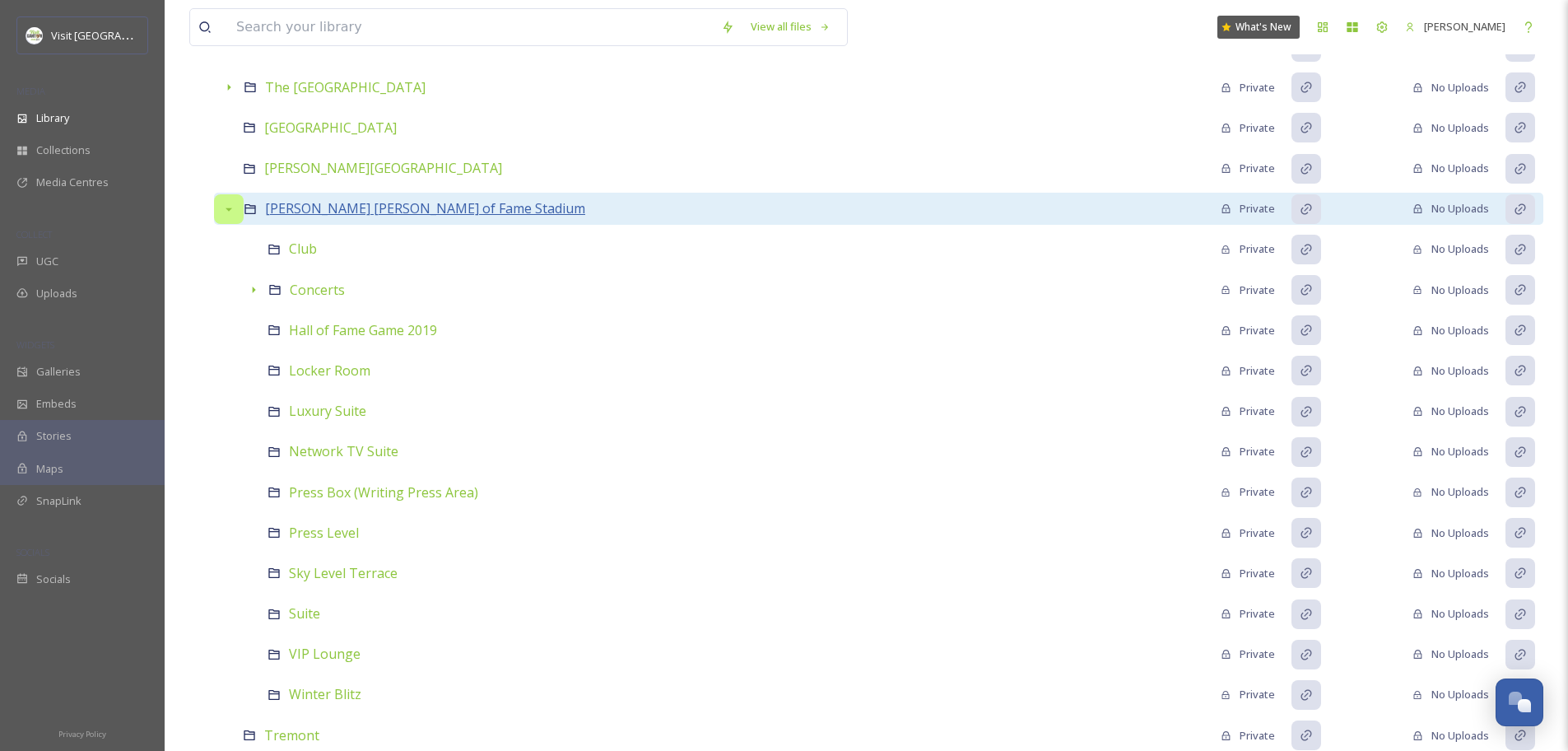
click at [294, 205] on span "Tom Benson Hall of Fame Stadium" at bounding box center [424, 208] width 320 height 18
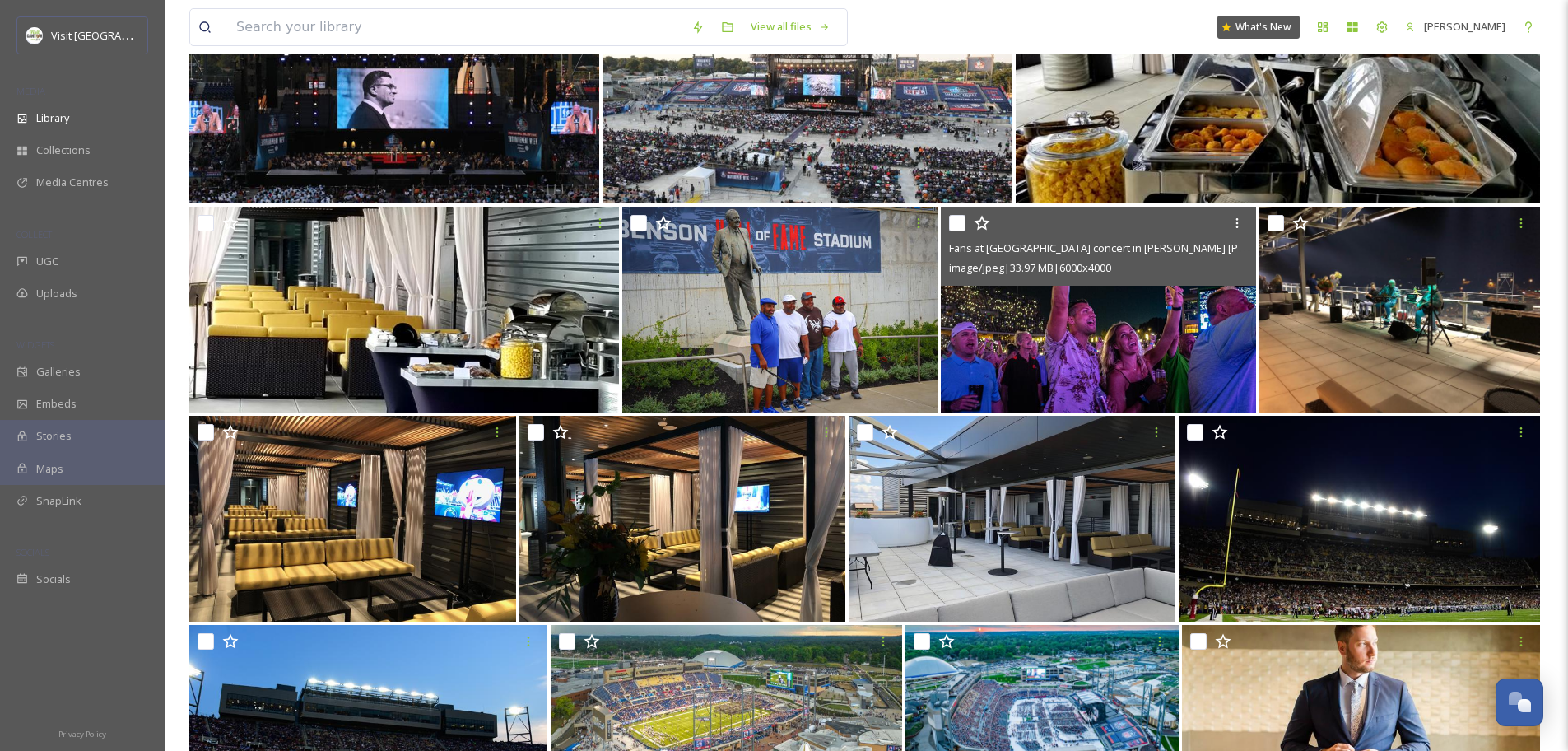
scroll to position [3762, 0]
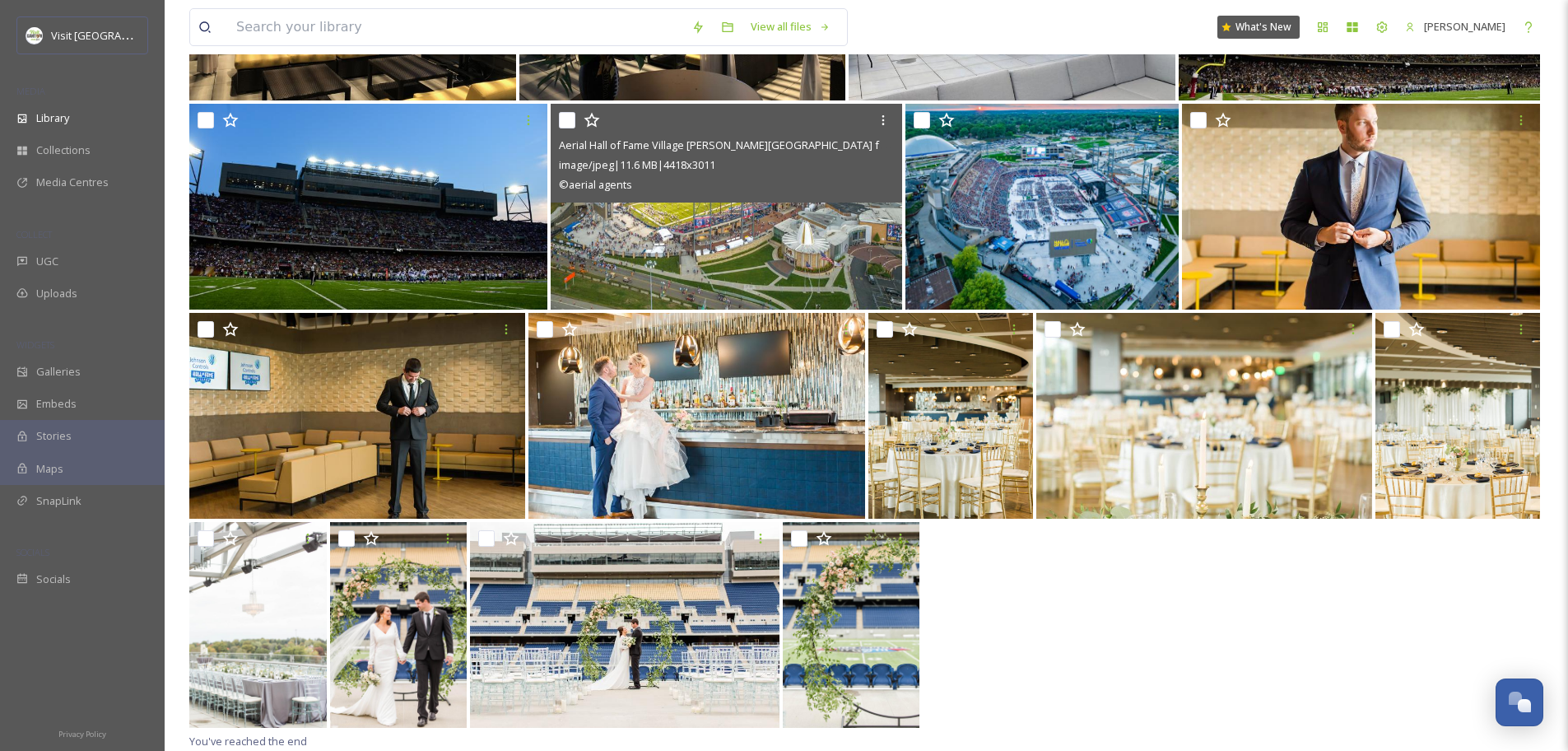
click at [624, 248] on img at bounding box center [726, 207] width 351 height 206
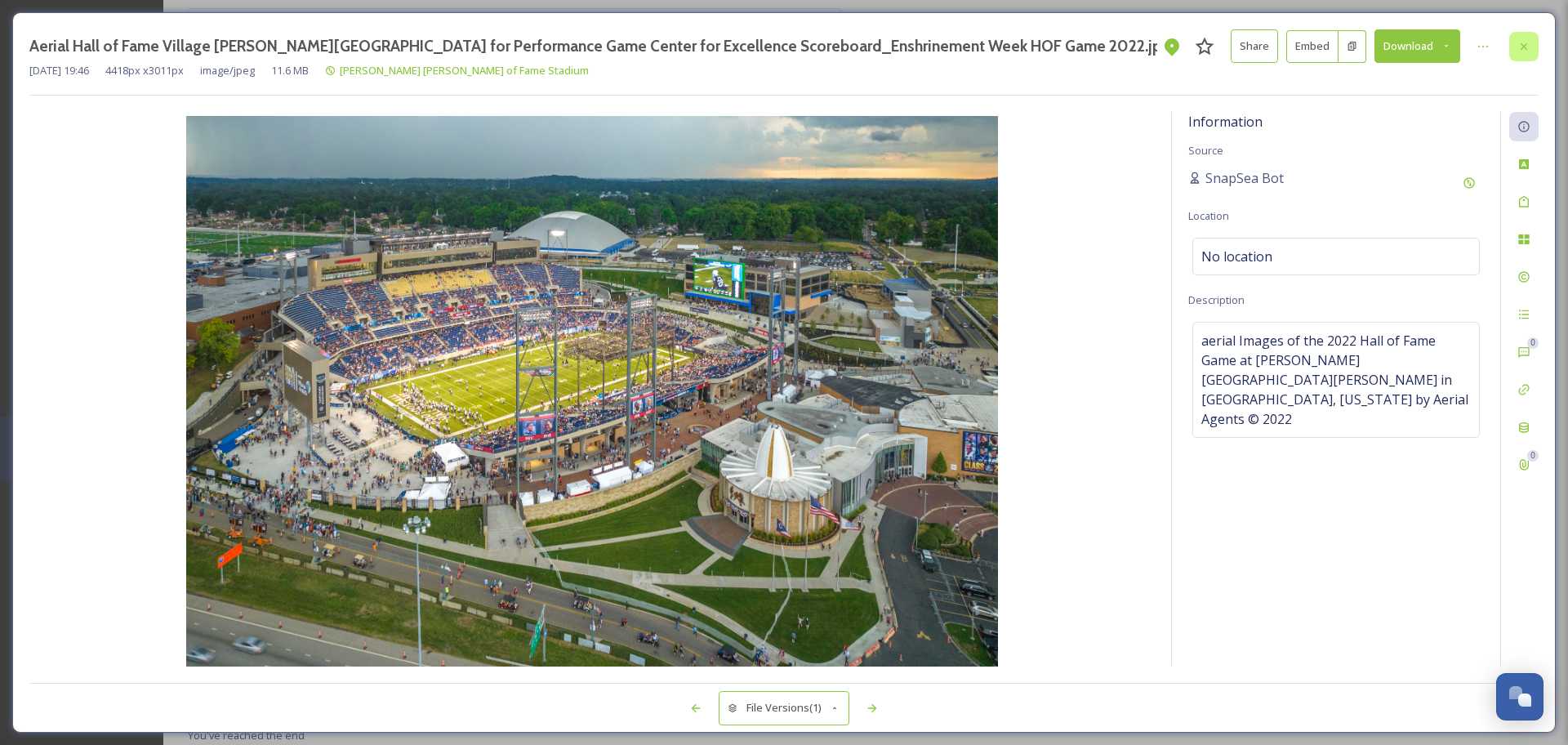
click at [1512, 50] on div at bounding box center [1524, 46] width 29 height 29
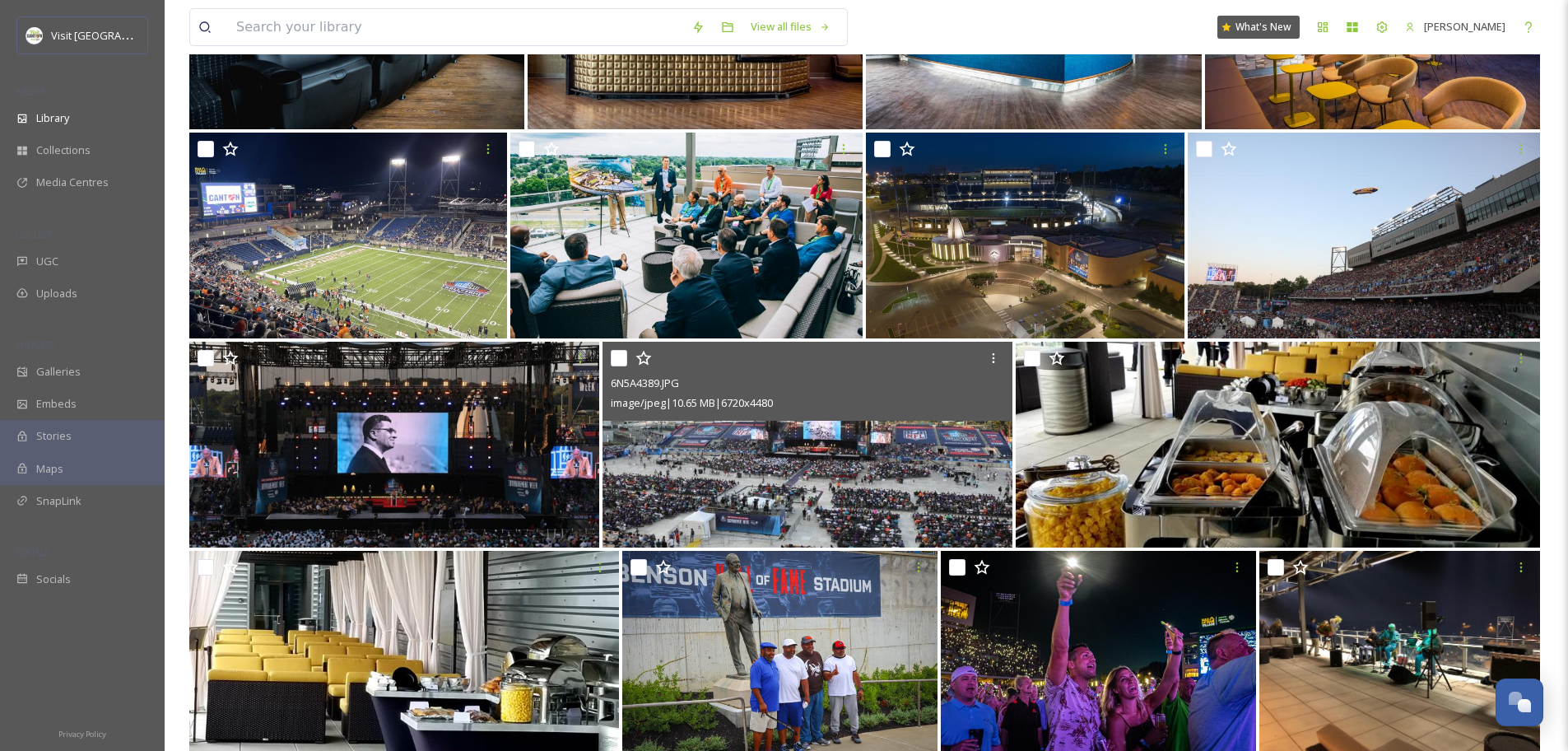
scroll to position [2819, 0]
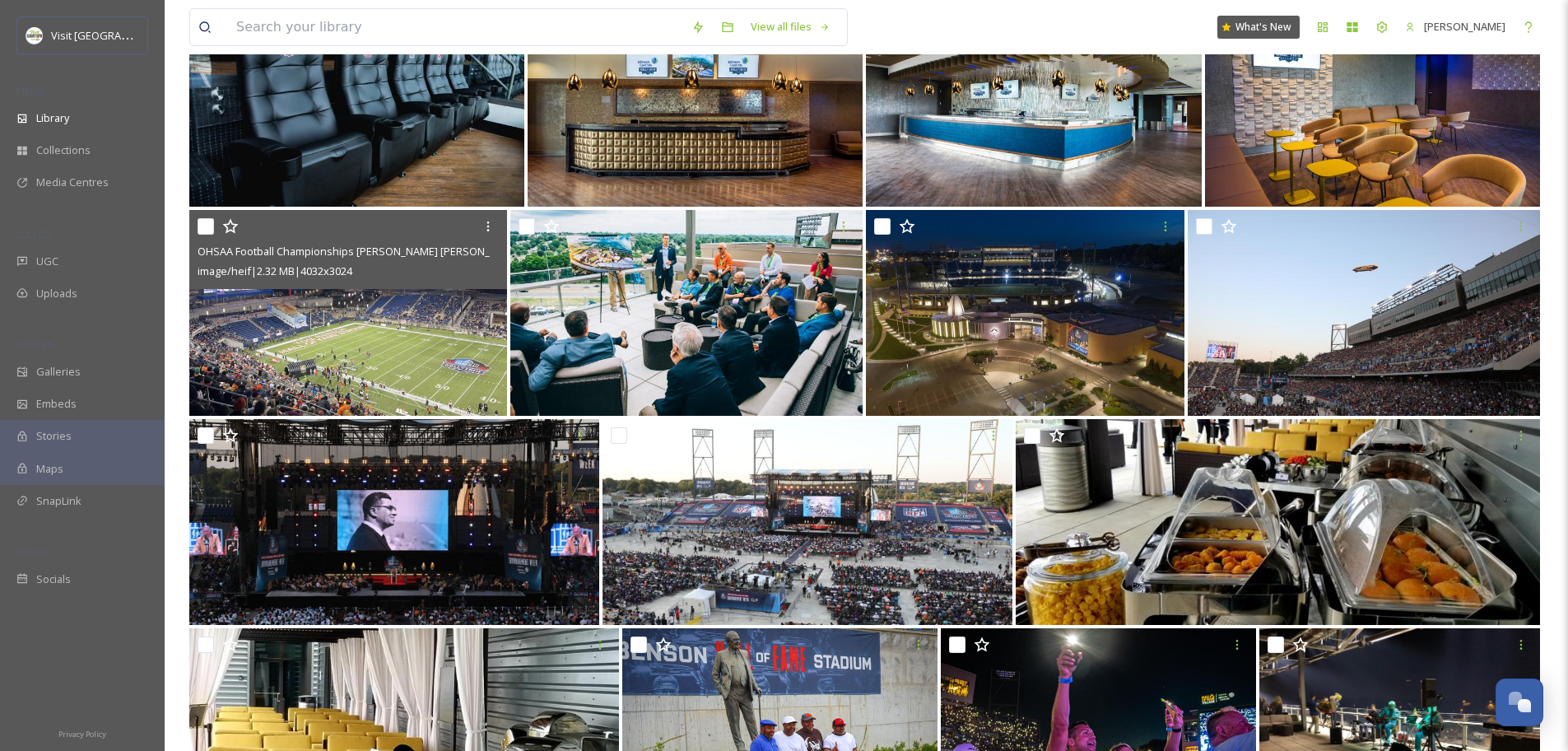
click at [375, 356] on img at bounding box center [348, 313] width 318 height 206
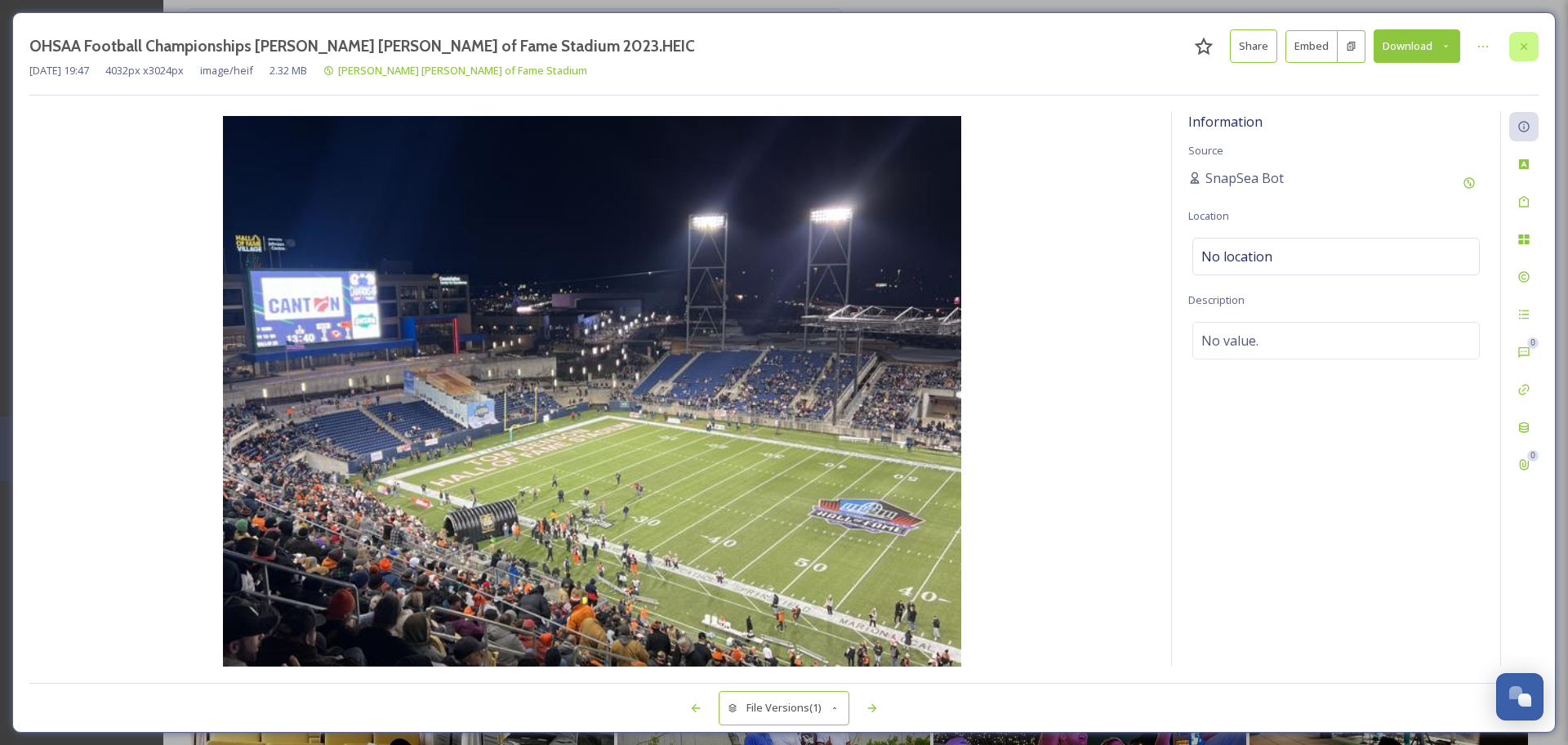
click at [1523, 46] on icon at bounding box center [1524, 45] width 7 height 7
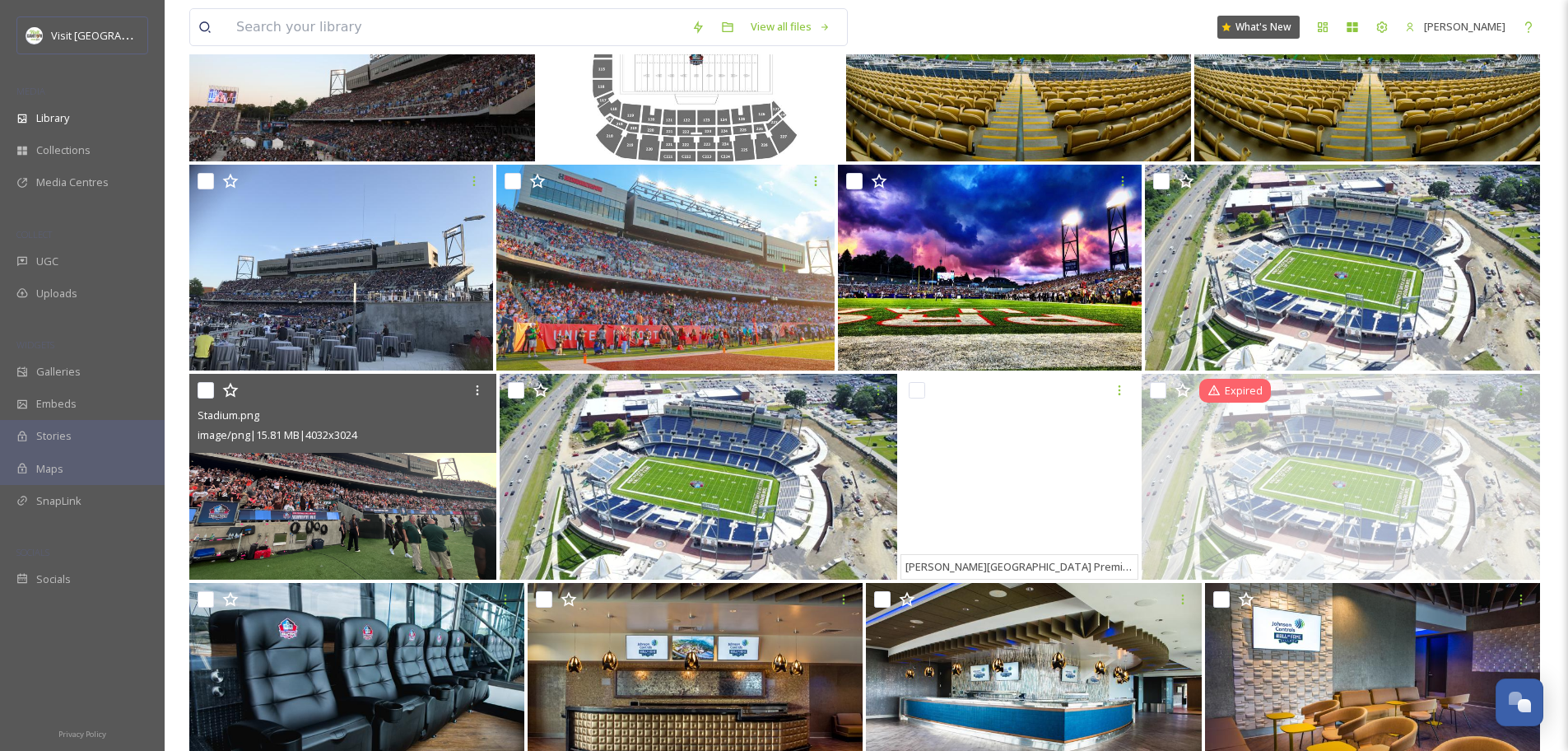
scroll to position [2228, 0]
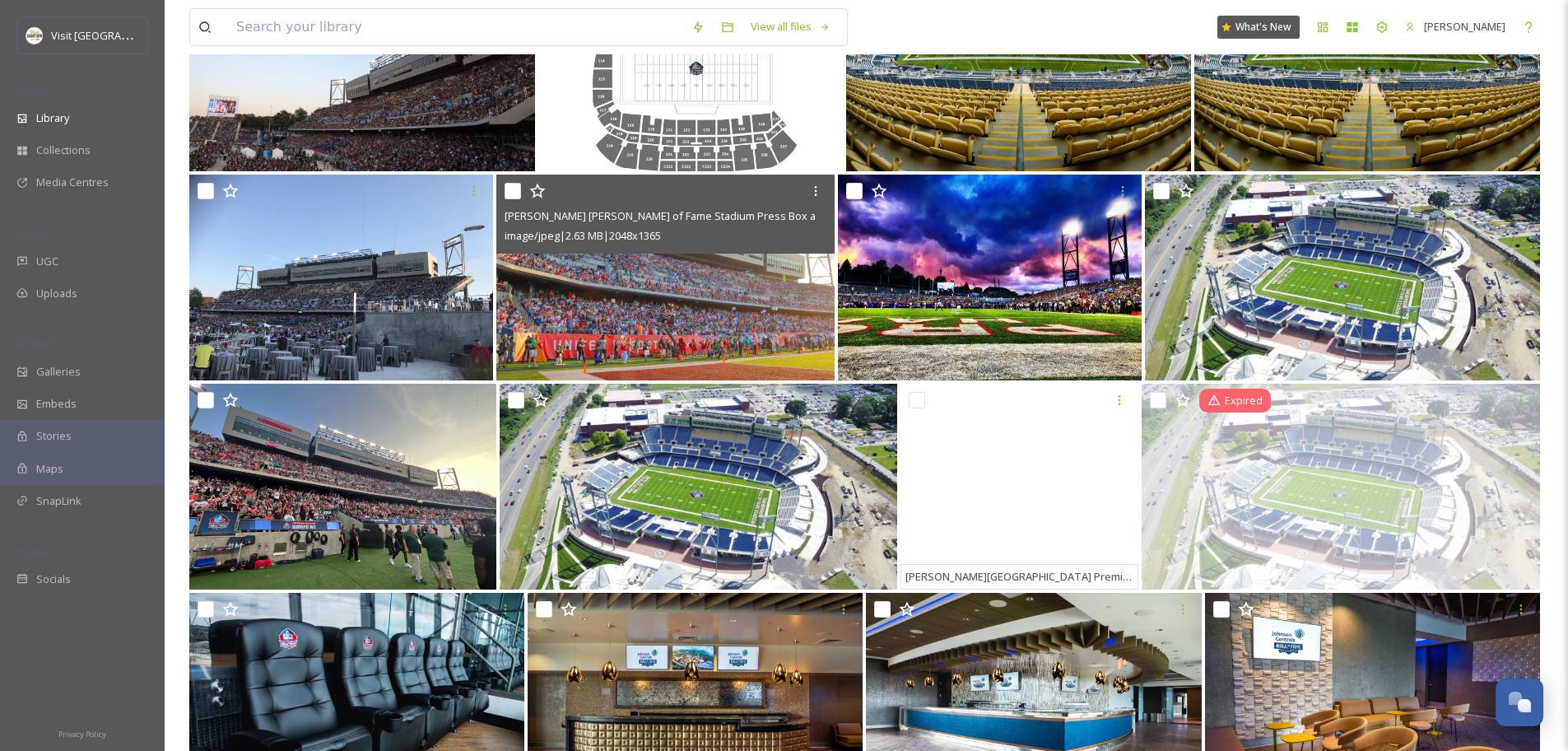
click at [650, 324] on img at bounding box center [665, 277] width 339 height 206
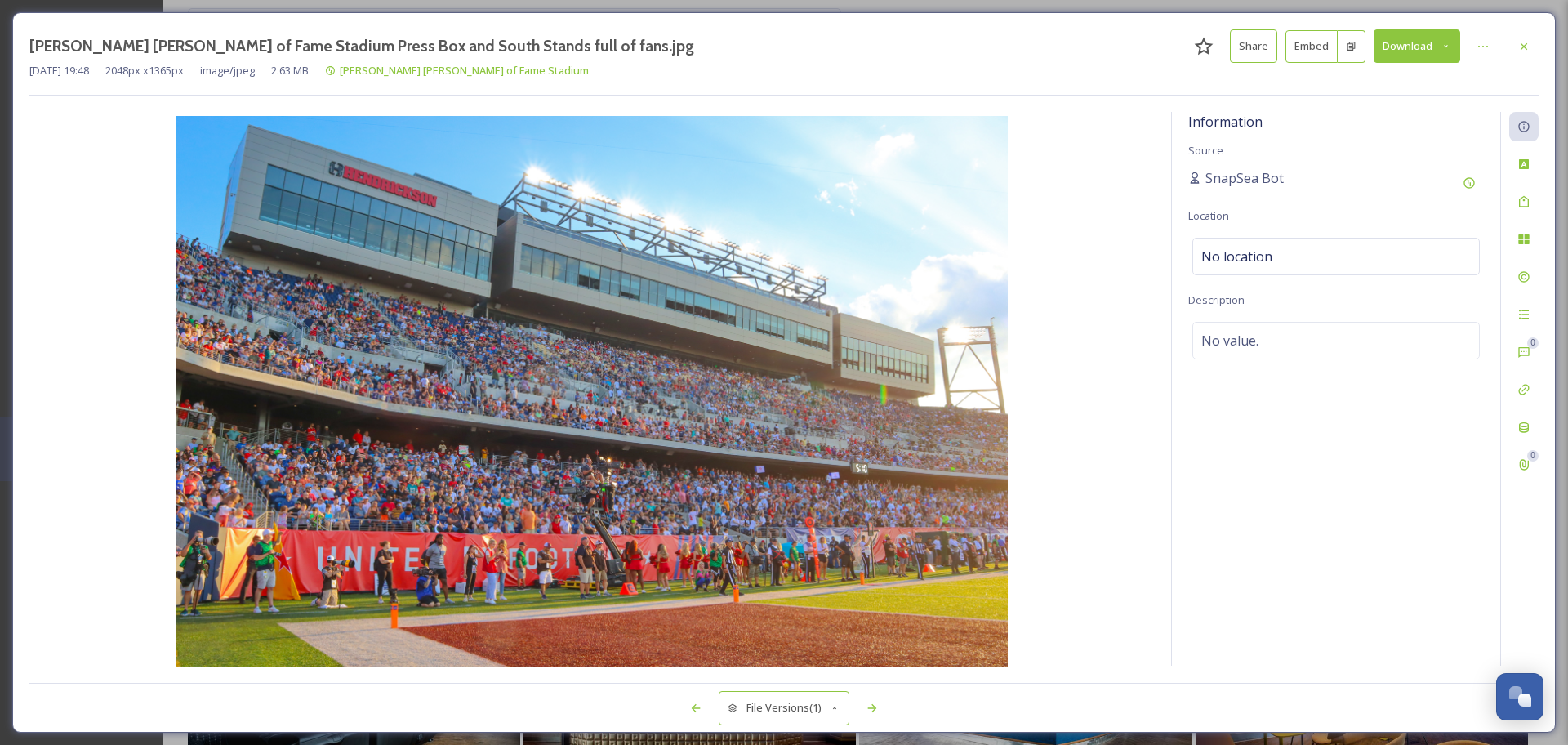
click at [1409, 56] on button "Download" at bounding box center [1417, 45] width 87 height 34
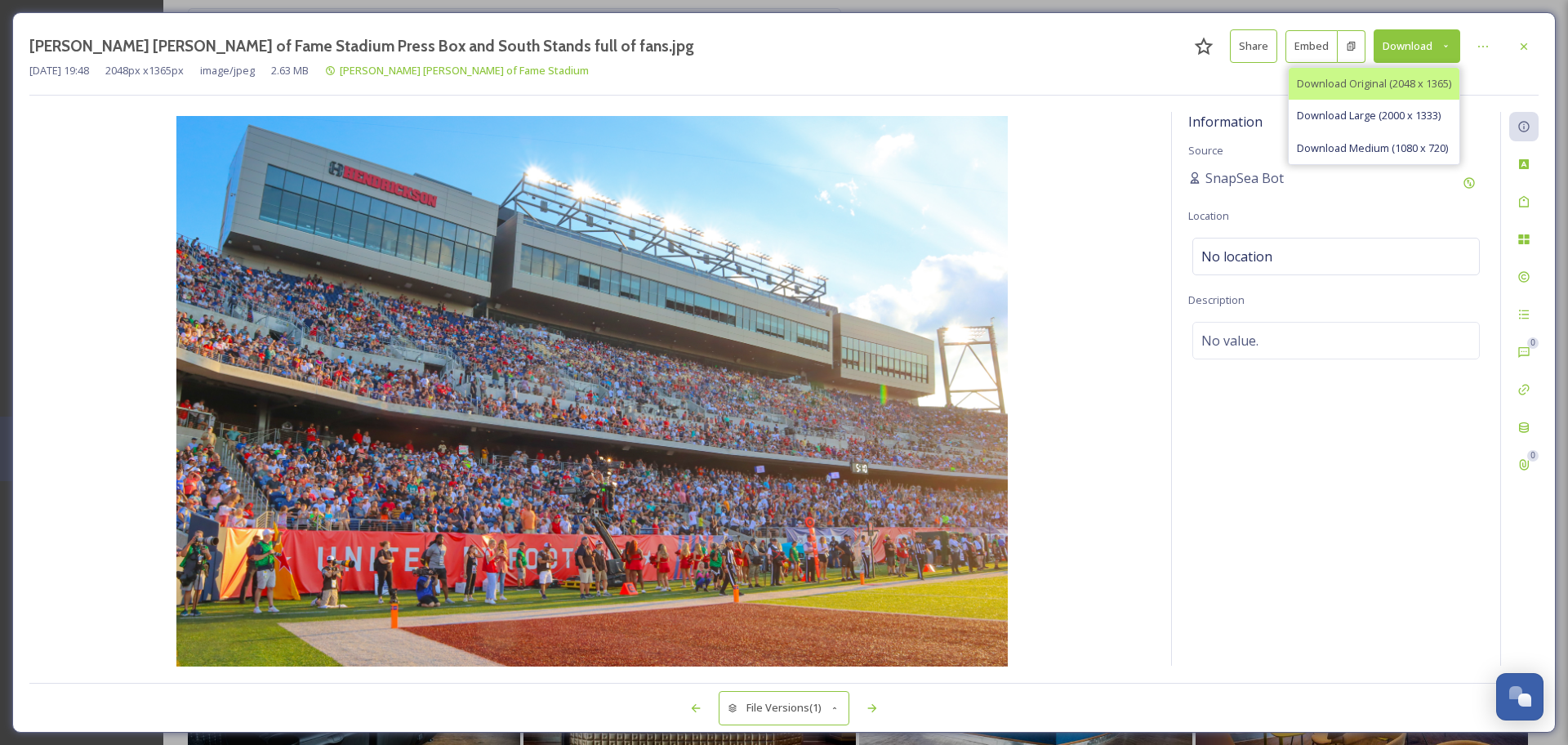
click at [1387, 80] on span "Download Original (2048 x 1365)" at bounding box center [1374, 84] width 154 height 15
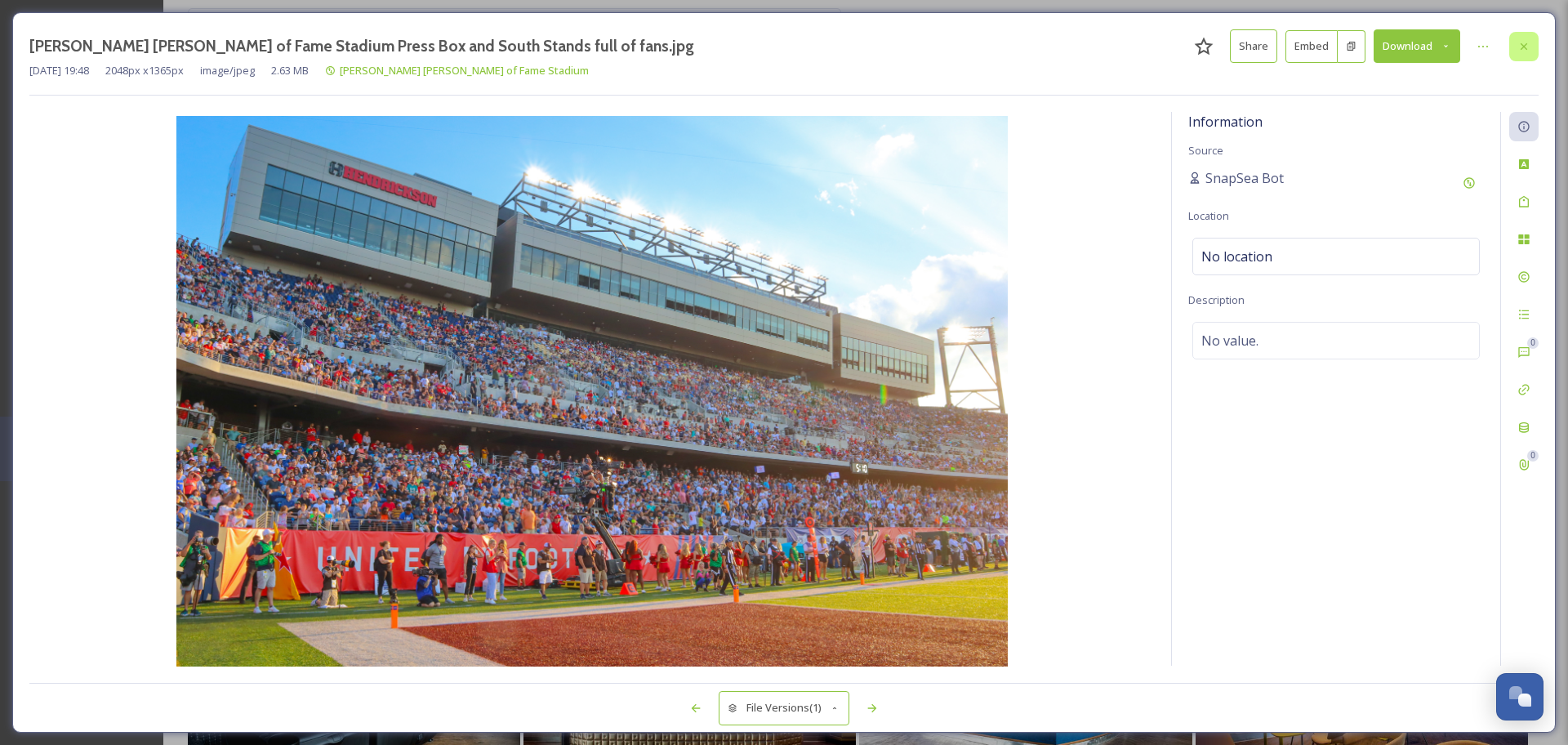
click at [1520, 54] on div at bounding box center [1524, 46] width 29 height 29
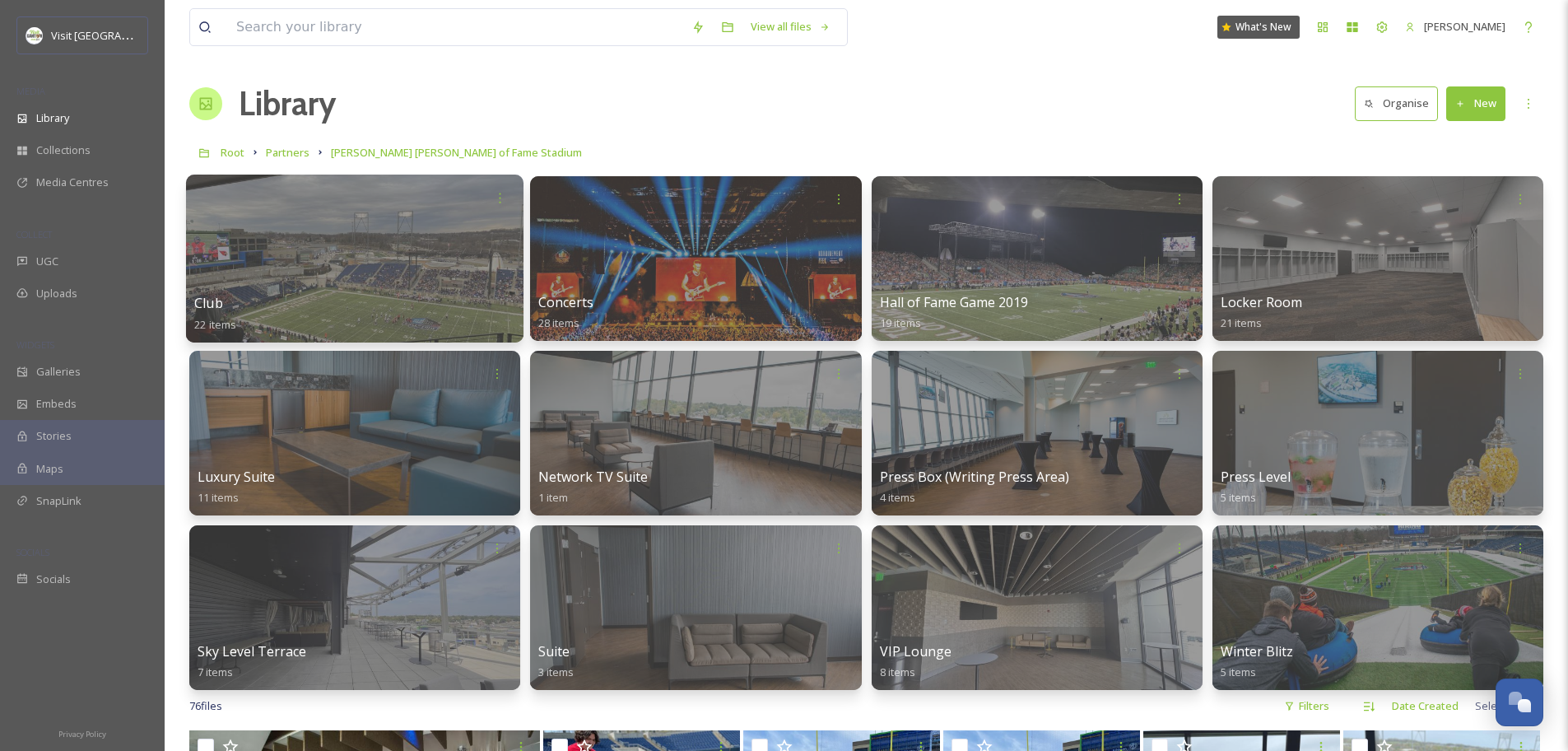
click at [355, 272] on div at bounding box center [354, 258] width 338 height 168
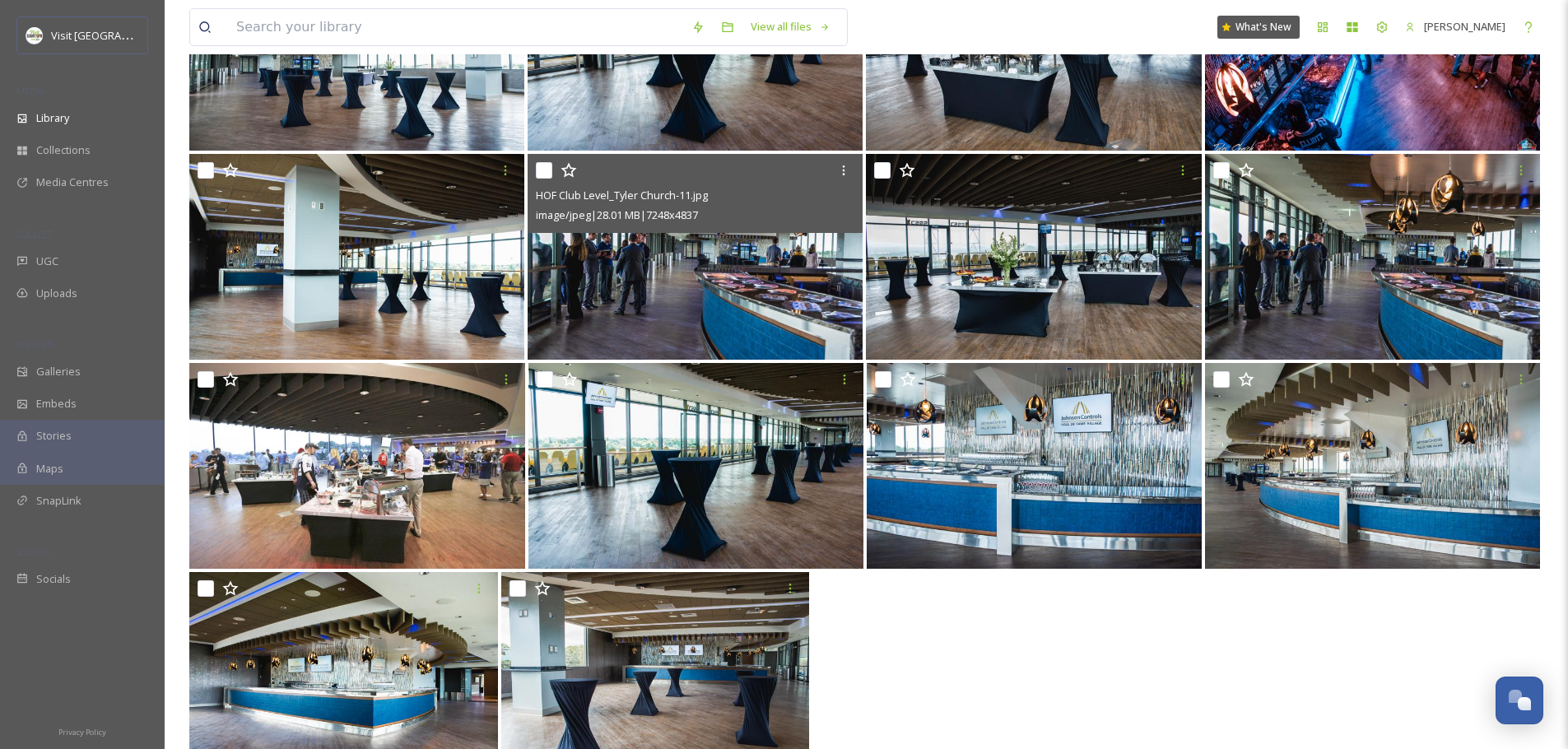
scroll to position [687, 0]
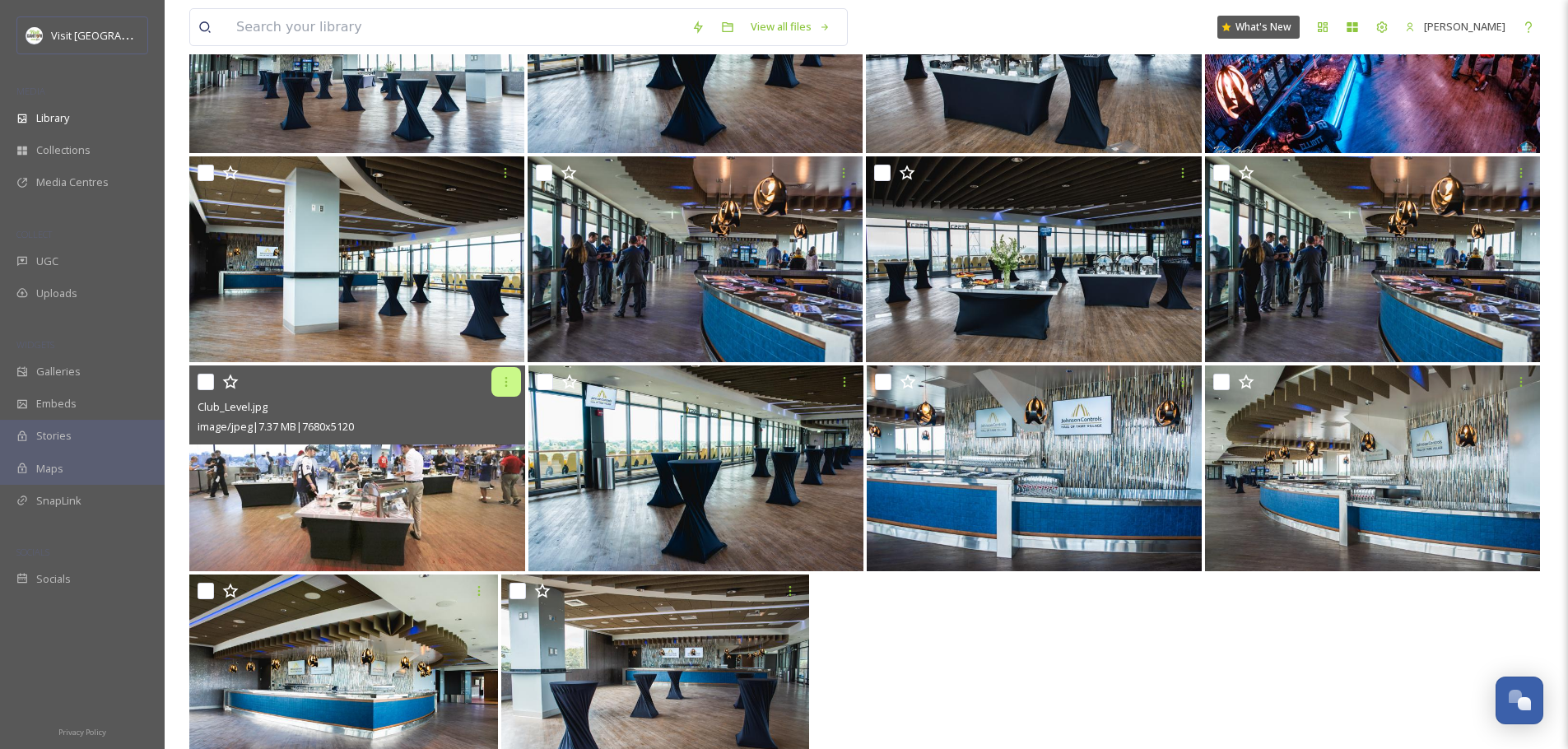
click at [511, 383] on icon at bounding box center [507, 382] width 14 height 14
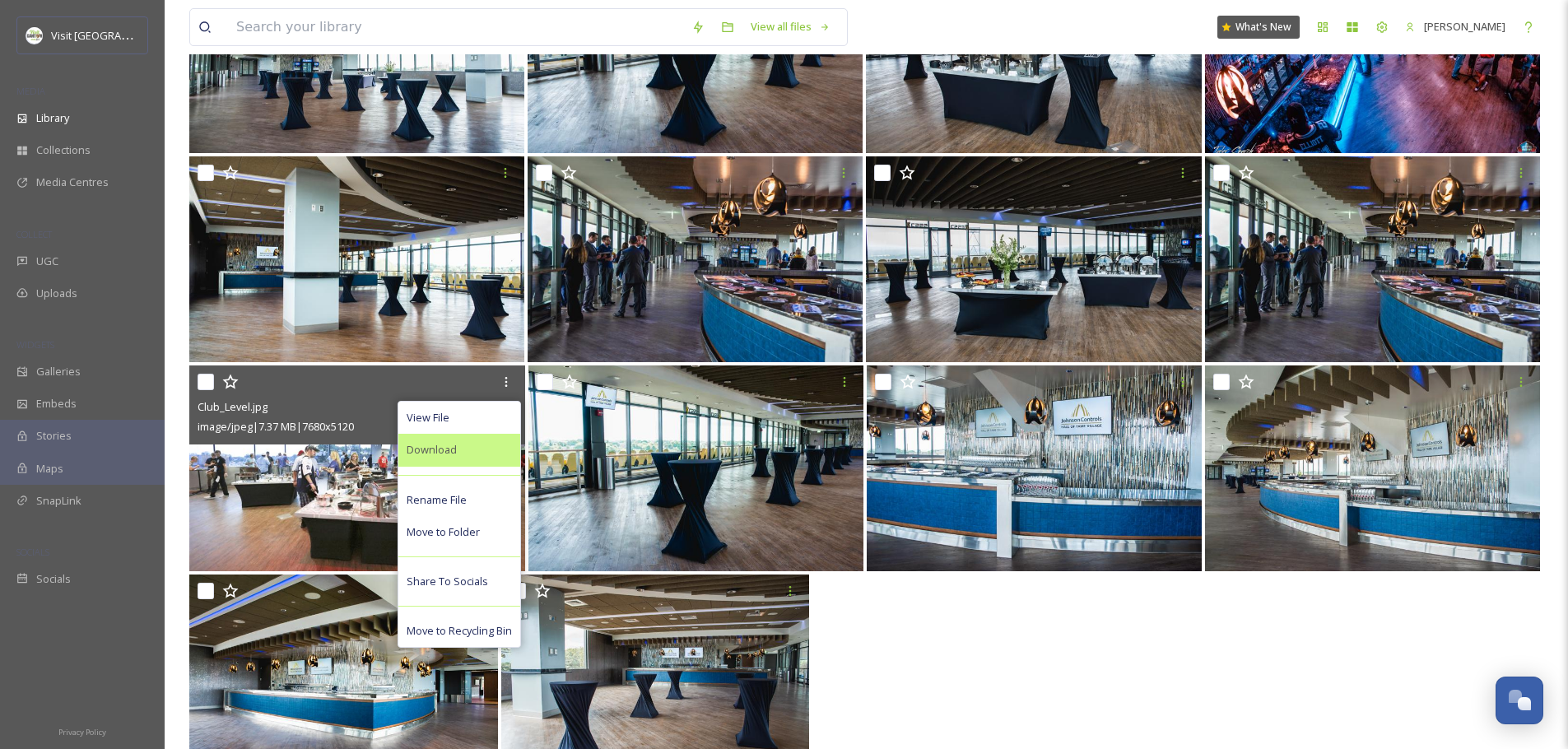
click at [448, 451] on span "Download" at bounding box center [432, 449] width 51 height 16
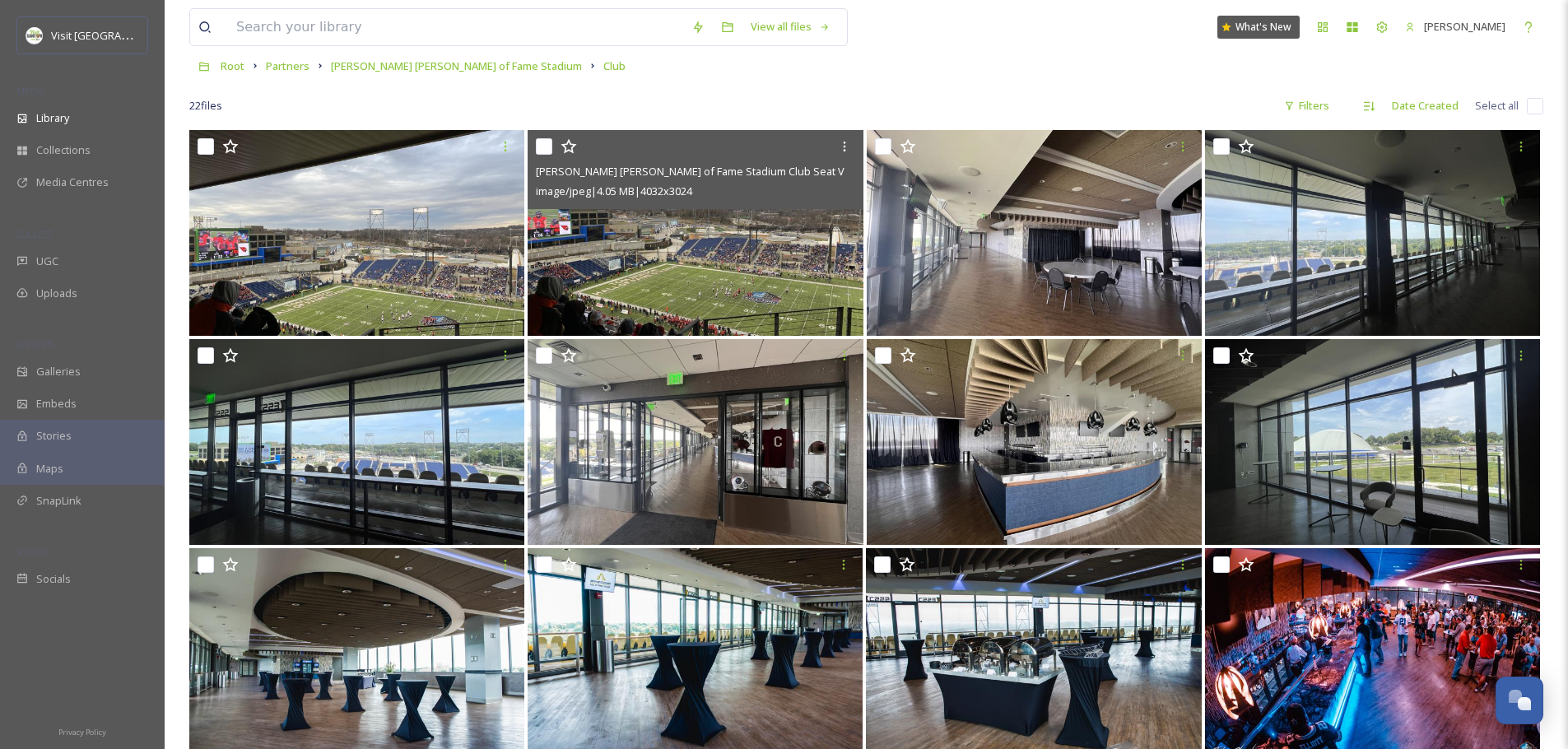
scroll to position [47, 0]
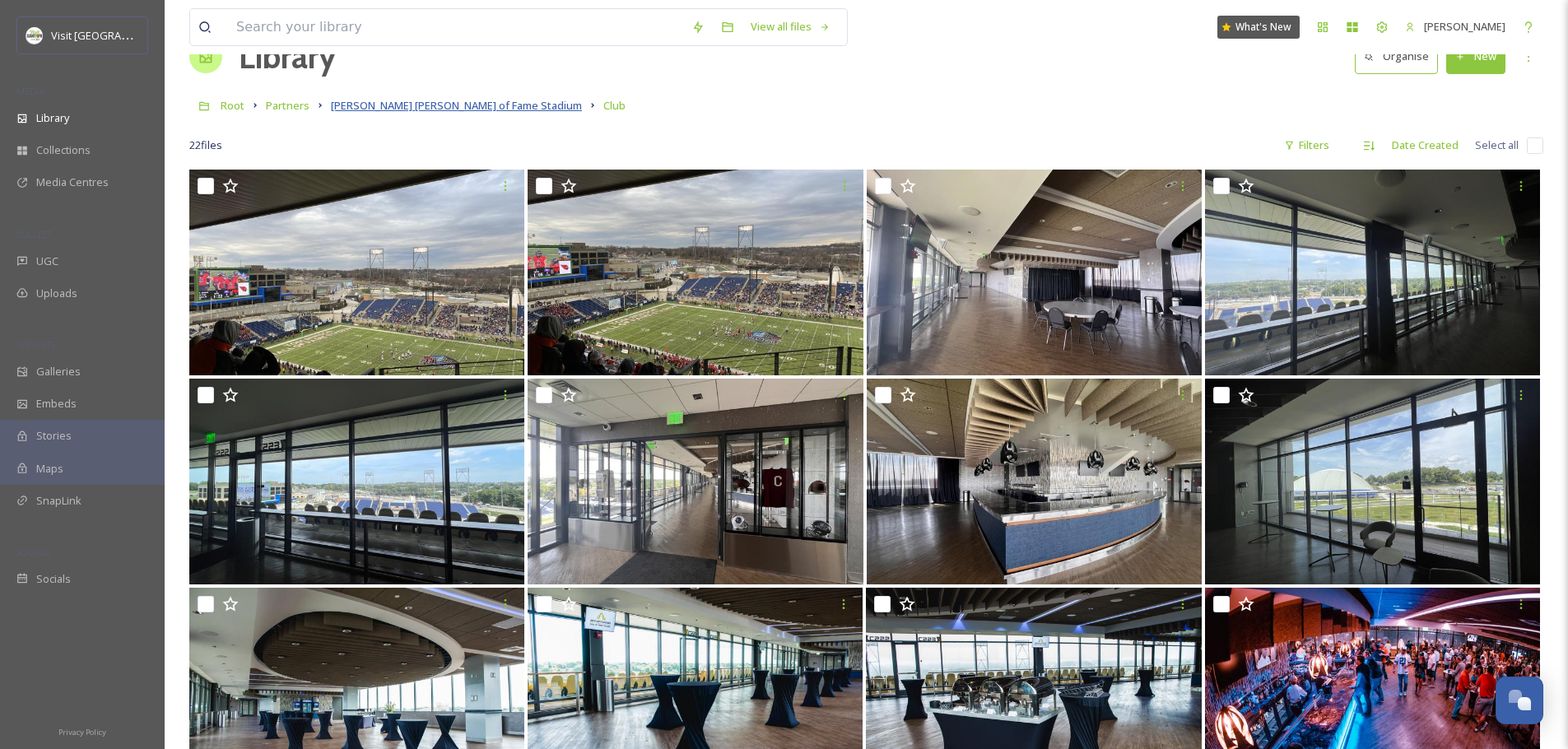
click at [463, 109] on span "Tom Benson Hall of Fame Stadium" at bounding box center [456, 105] width 251 height 15
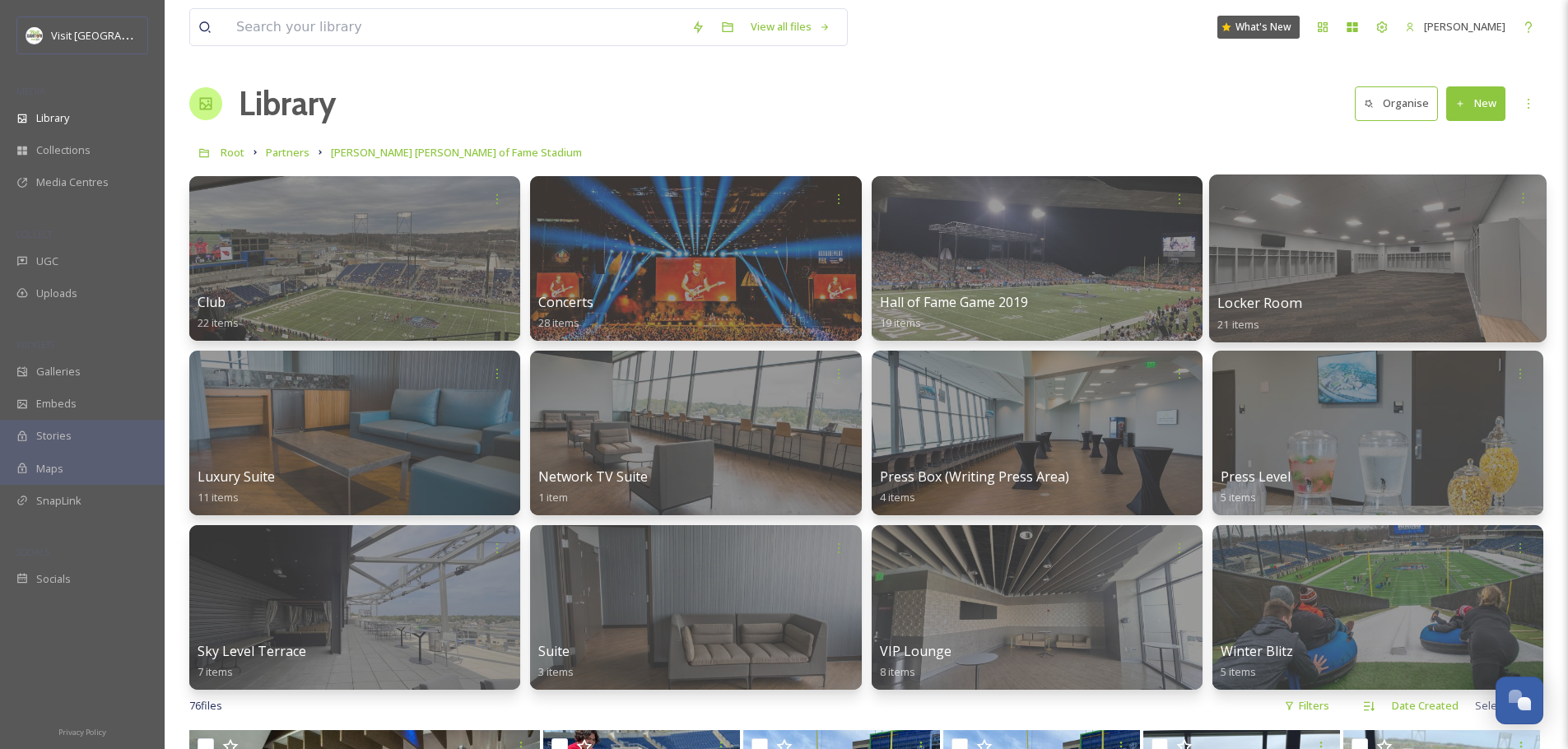
click at [1334, 297] on div "Locker Room 21 items" at bounding box center [1377, 313] width 321 height 41
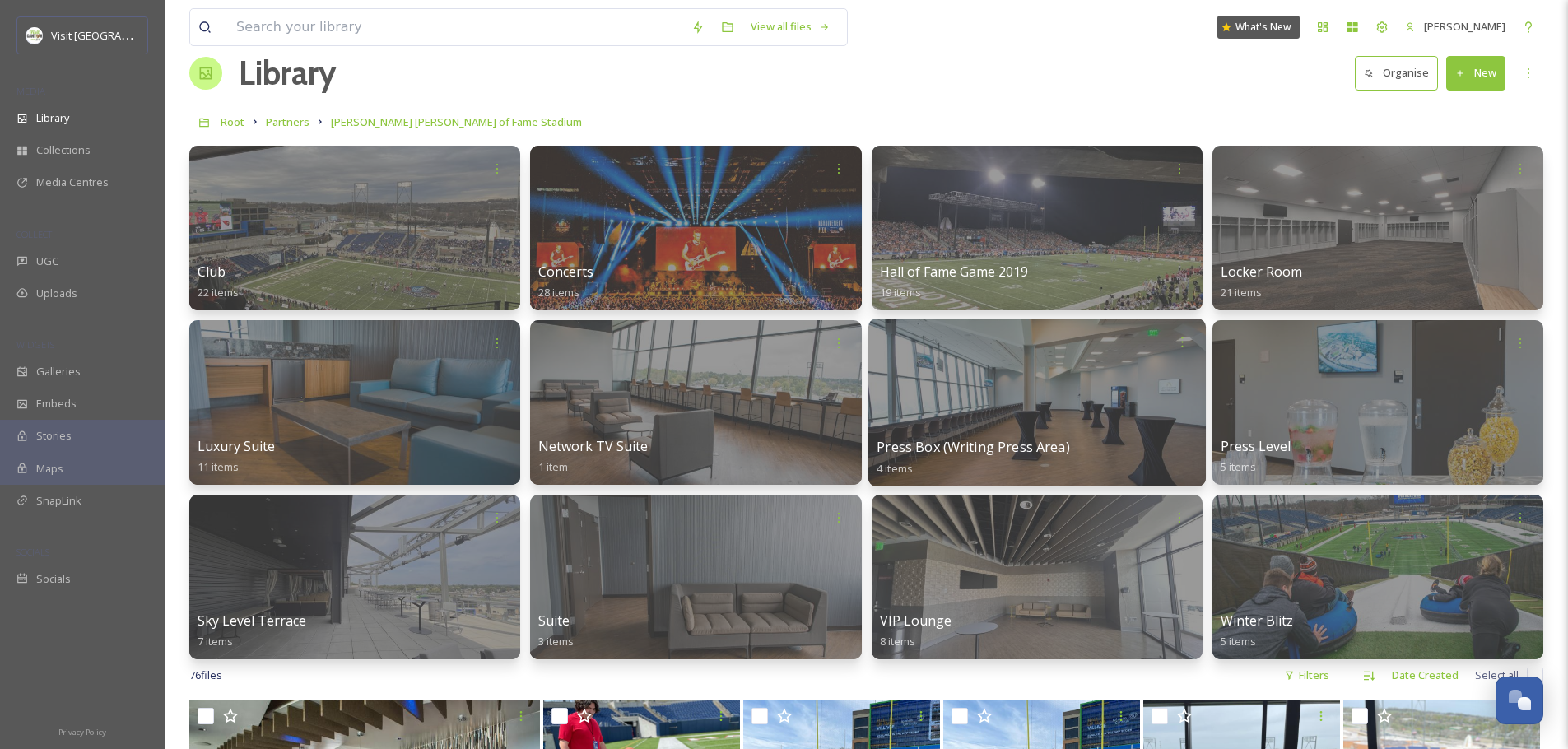
scroll to position [31, 0]
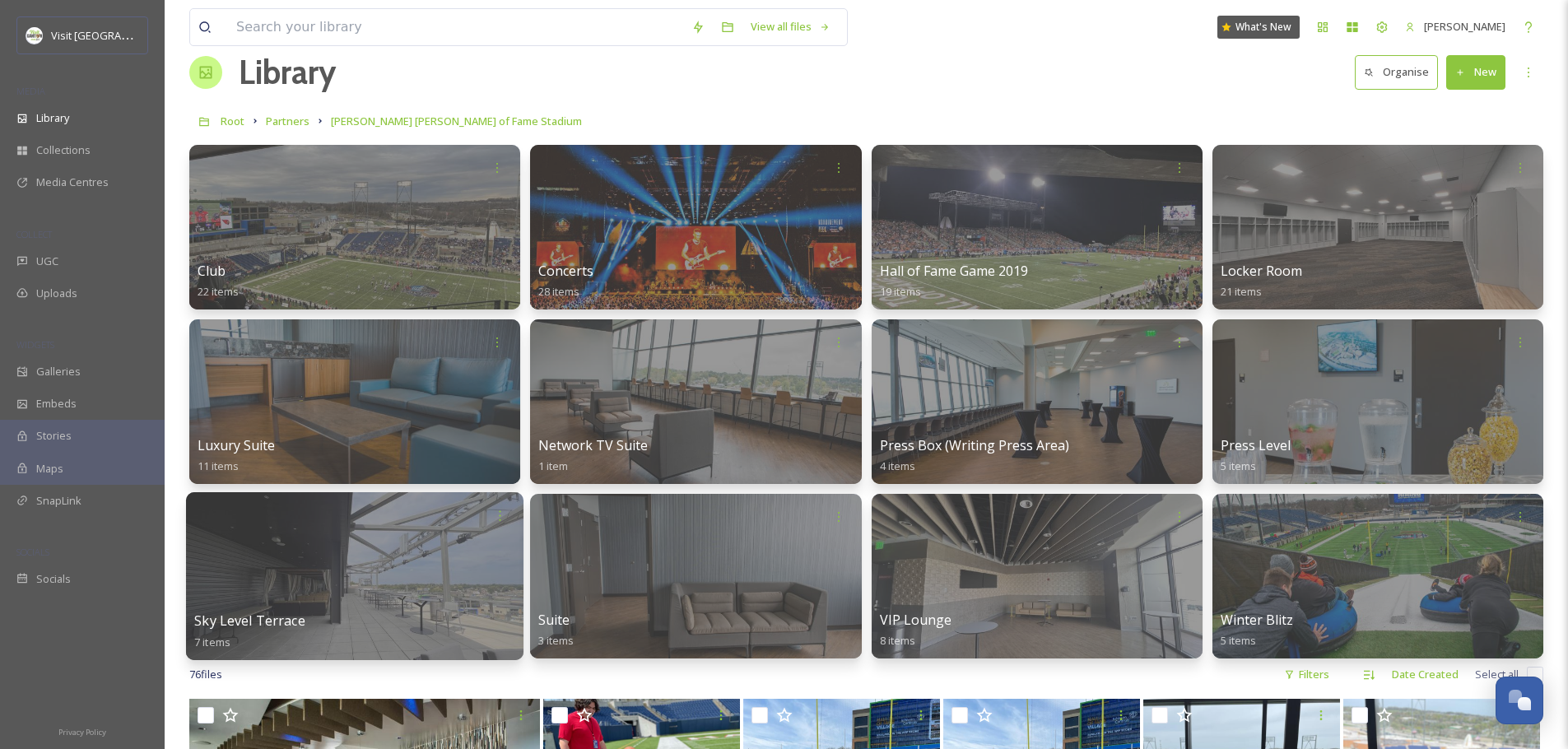
click at [366, 581] on div at bounding box center [354, 576] width 338 height 168
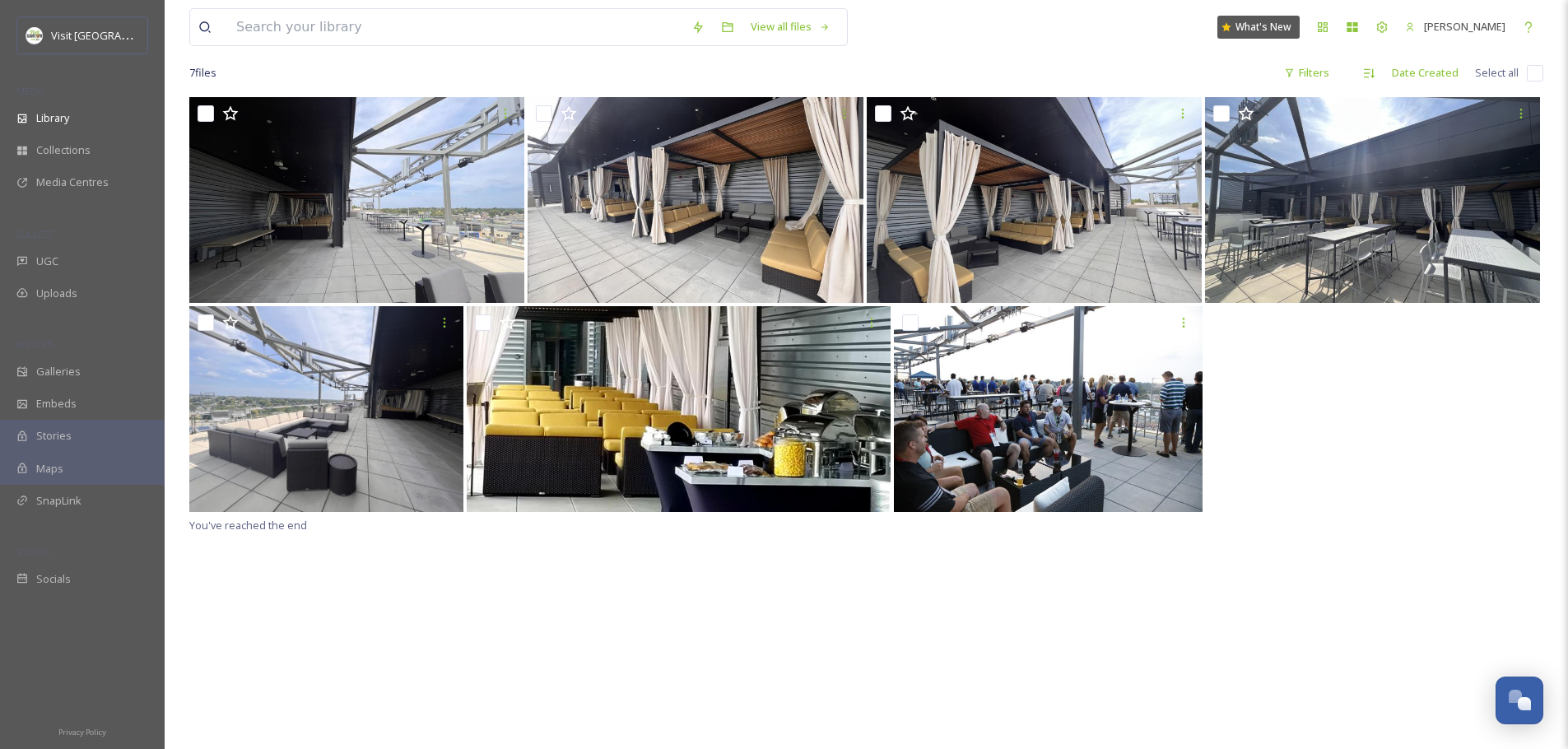
scroll to position [151, 0]
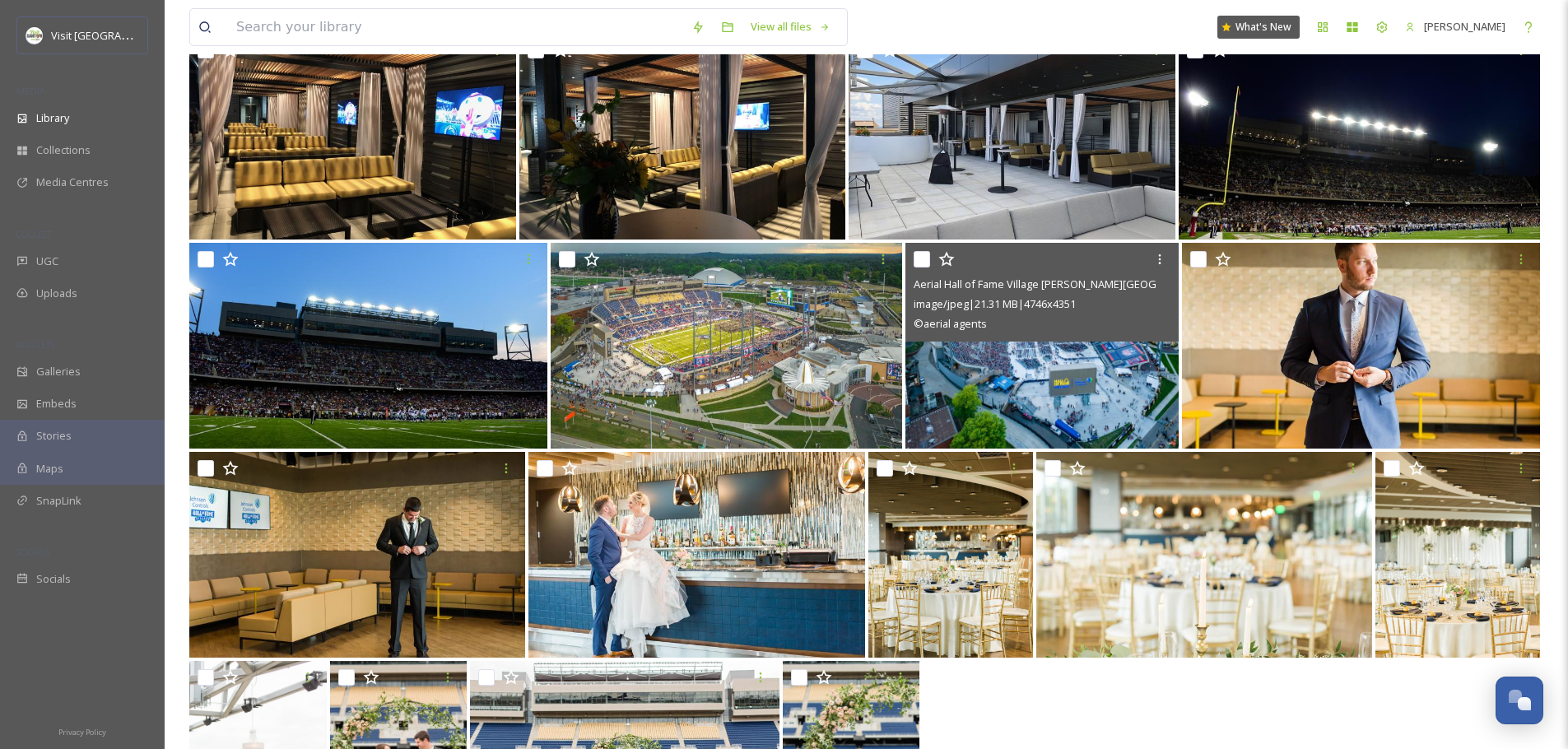
scroll to position [3411, 0]
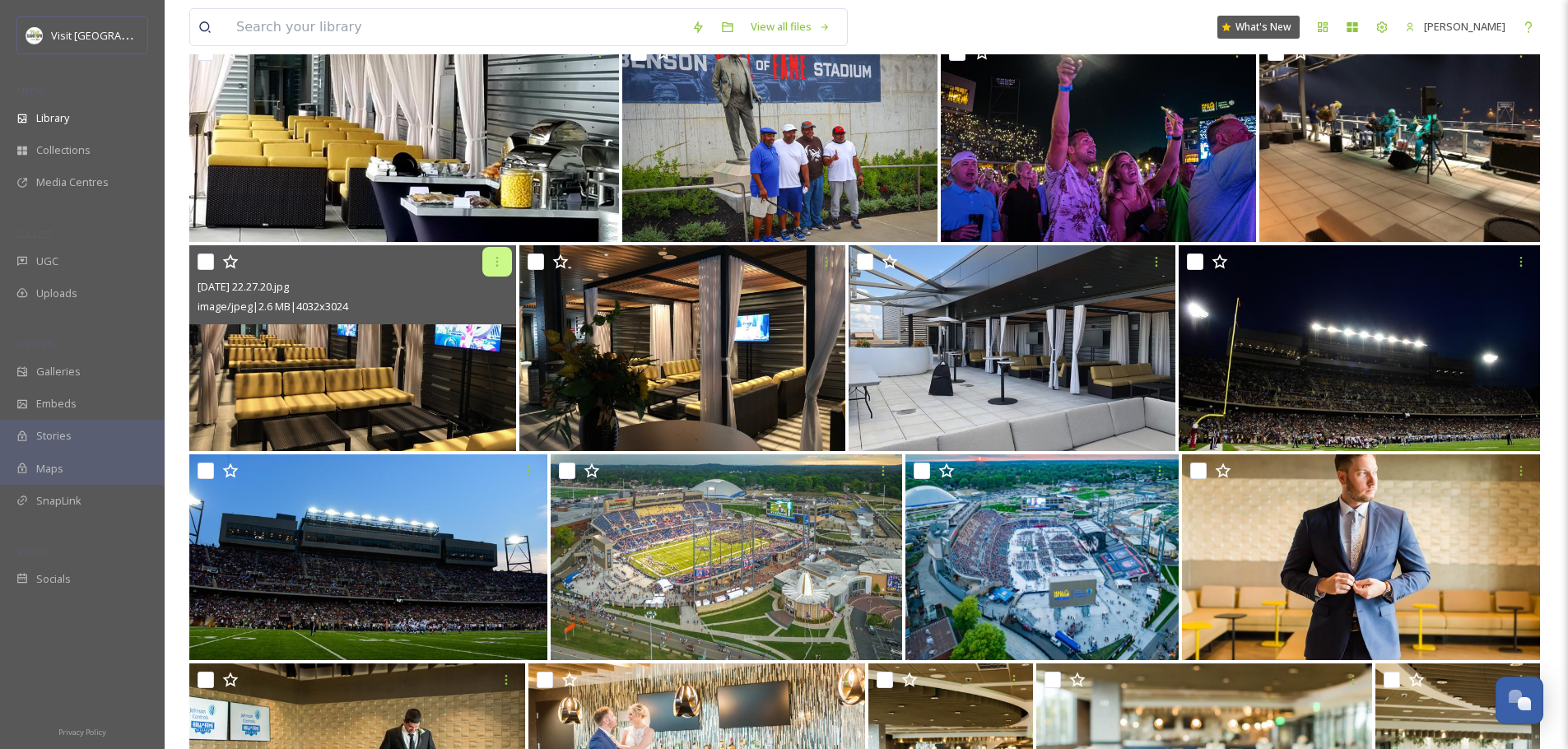
click at [504, 263] on div at bounding box center [497, 262] width 29 height 29
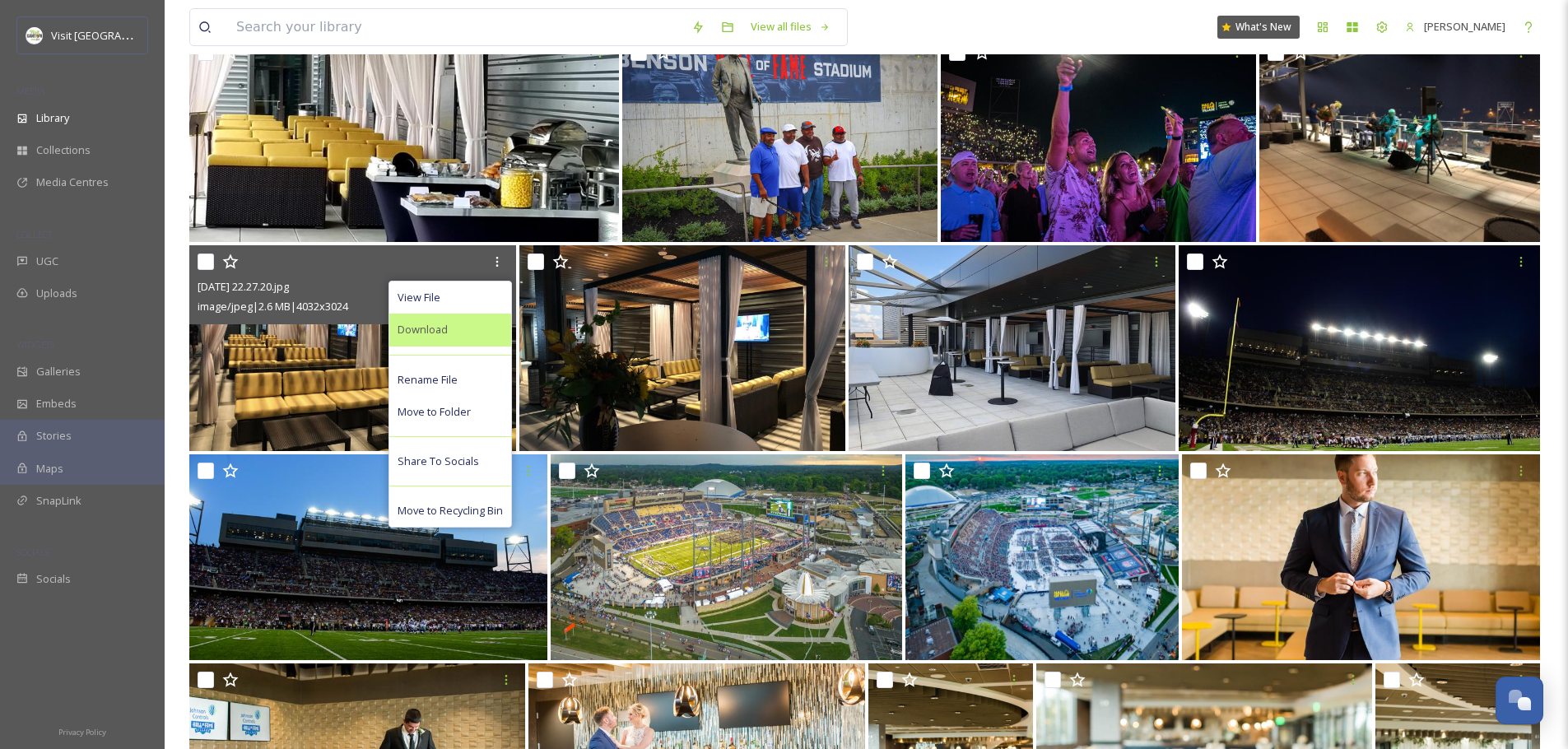
click at [454, 333] on div "Download" at bounding box center [449, 329] width 122 height 32
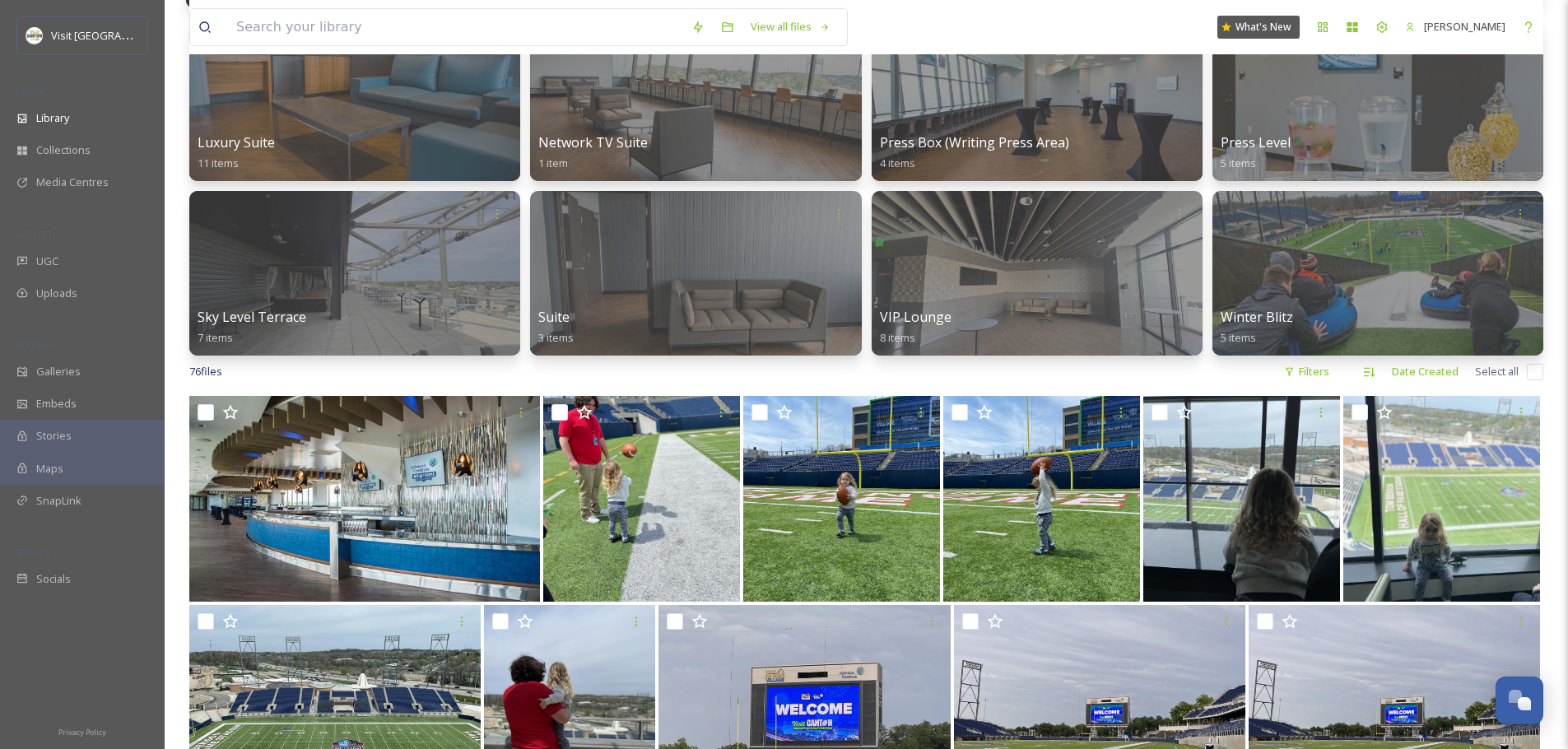
scroll to position [0, 0]
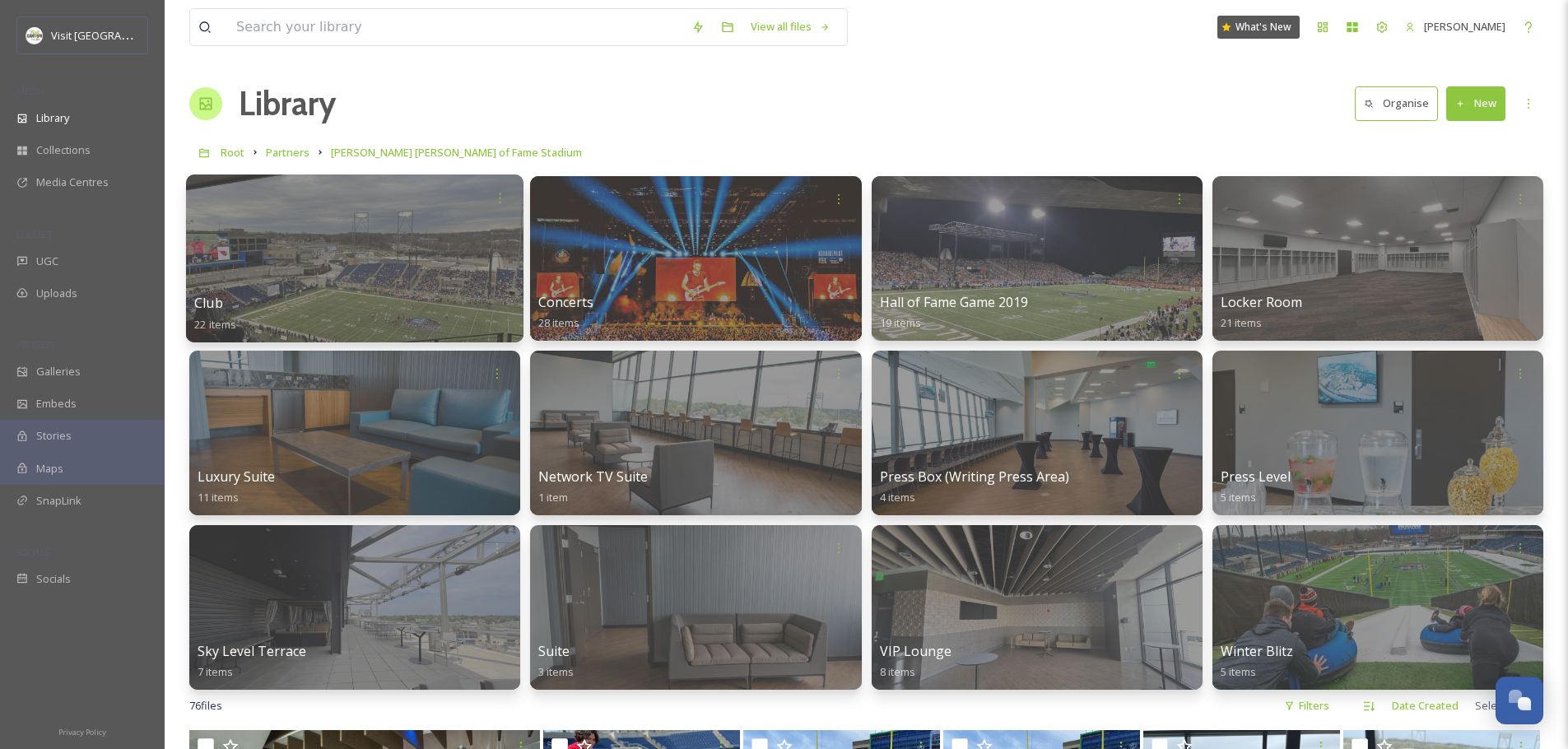
click at [353, 282] on div at bounding box center [354, 258] width 338 height 168
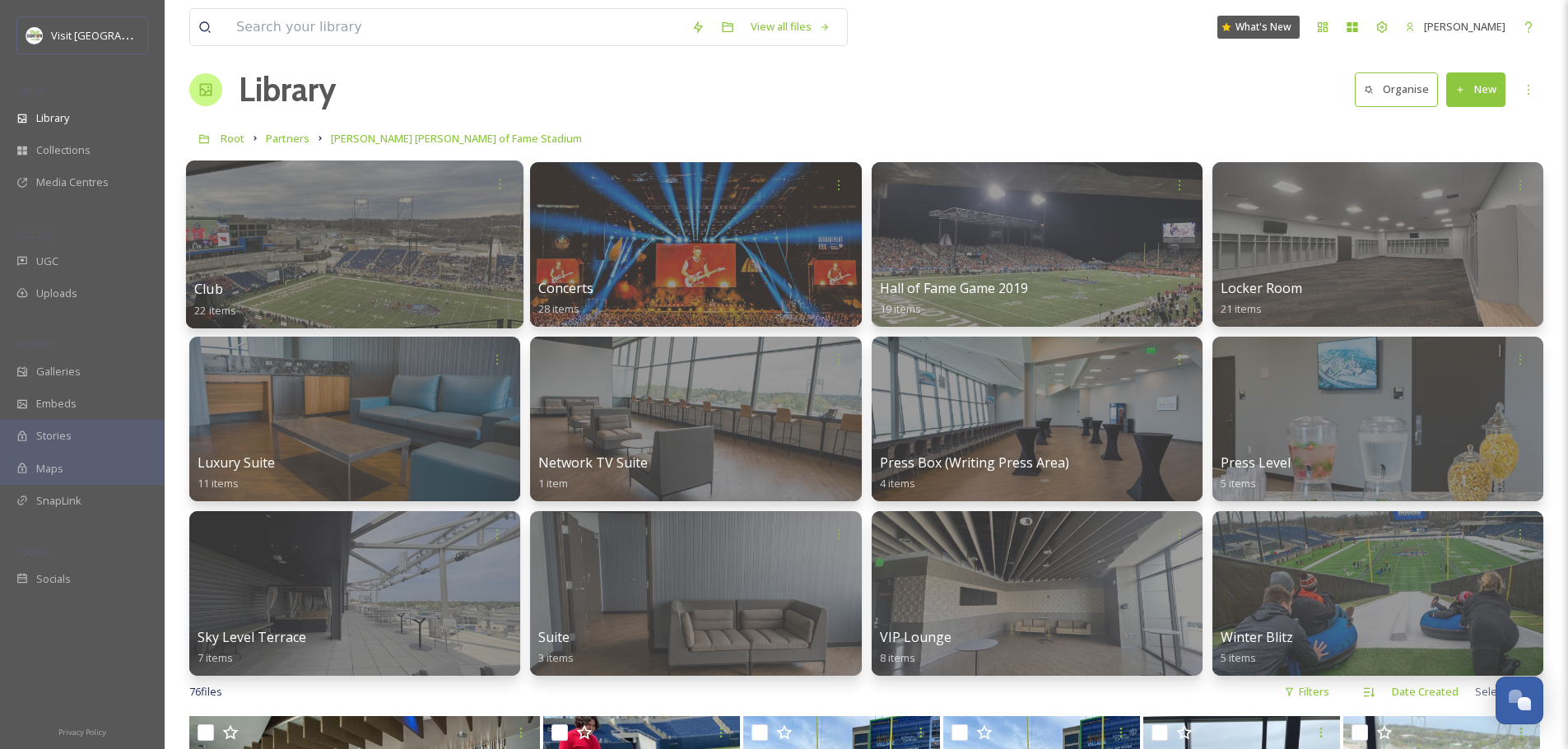
scroll to position [31, 0]
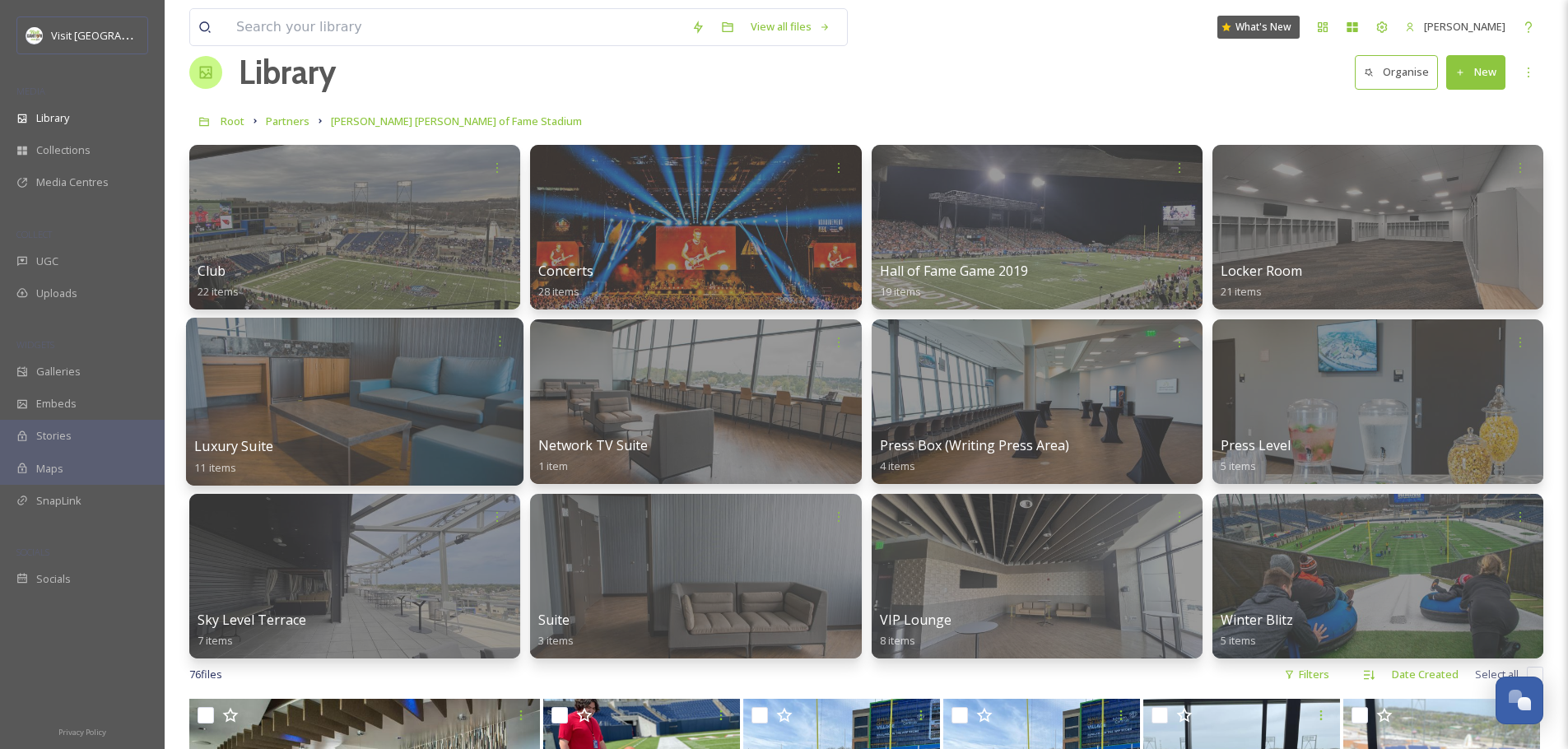
click at [404, 443] on div "Luxury Suite 11 items" at bounding box center [355, 456] width 321 height 41
click at [405, 424] on div at bounding box center [354, 402] width 338 height 168
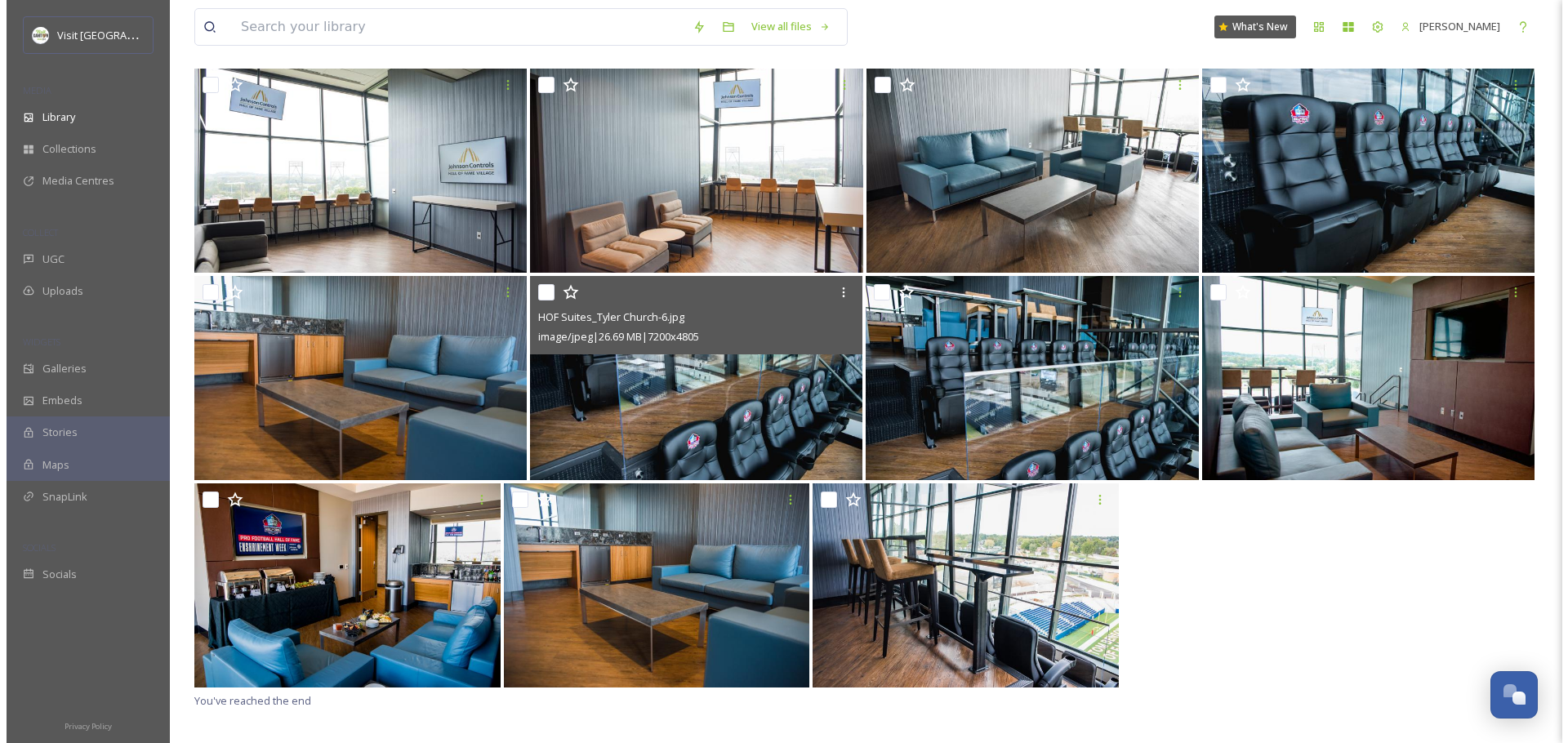
scroll to position [151, 0]
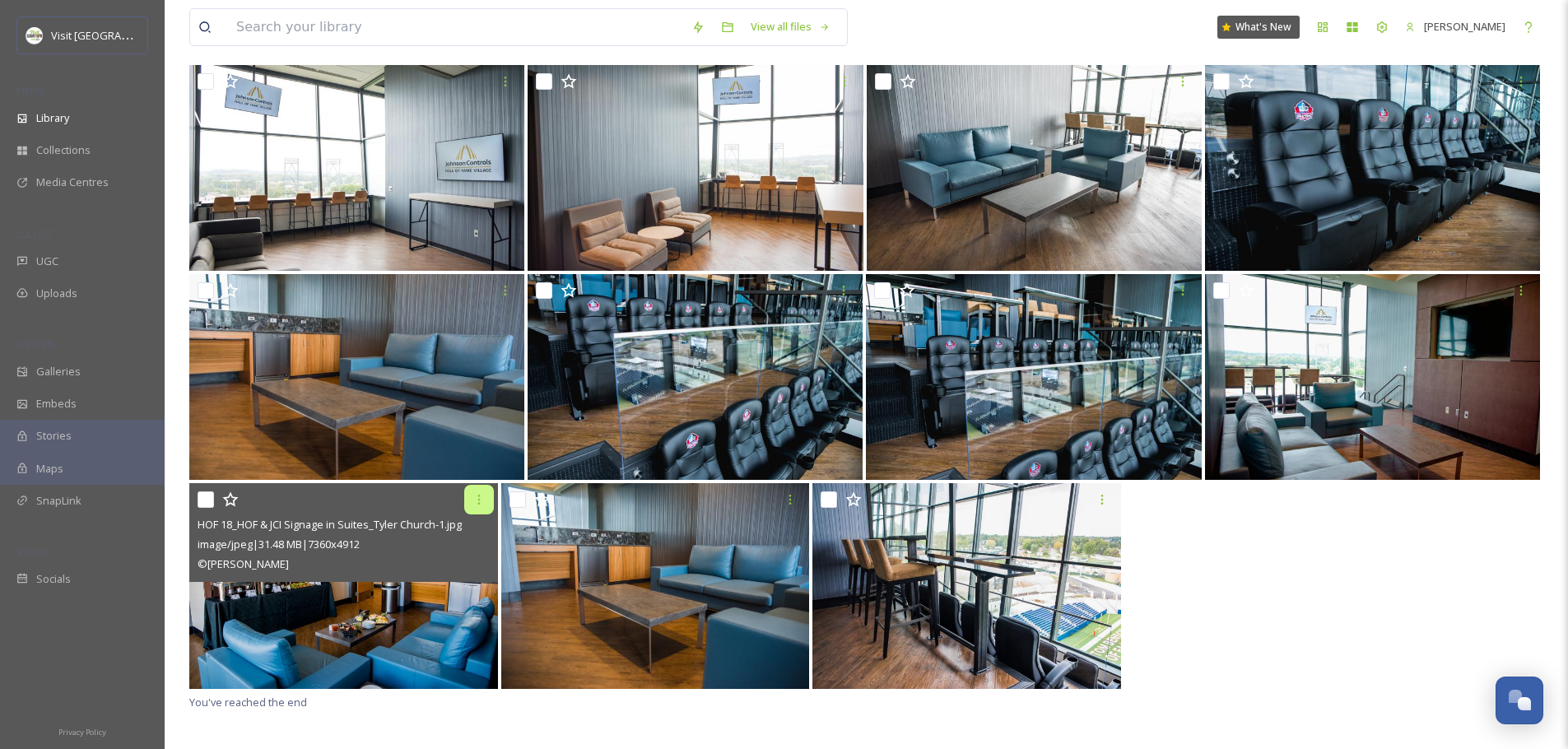
click at [481, 503] on icon at bounding box center [480, 500] width 14 height 14
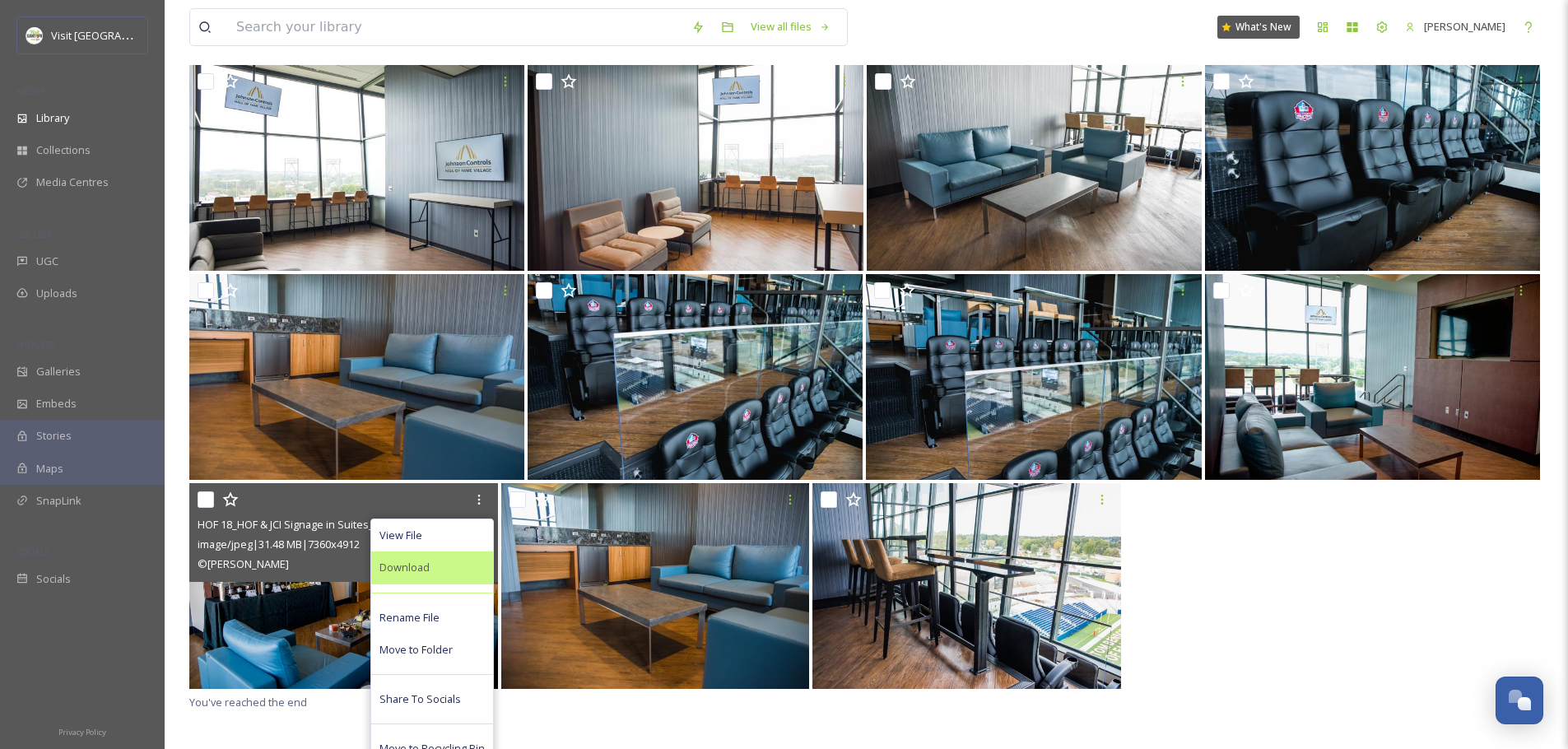
click at [413, 565] on span "Download" at bounding box center [405, 567] width 51 height 16
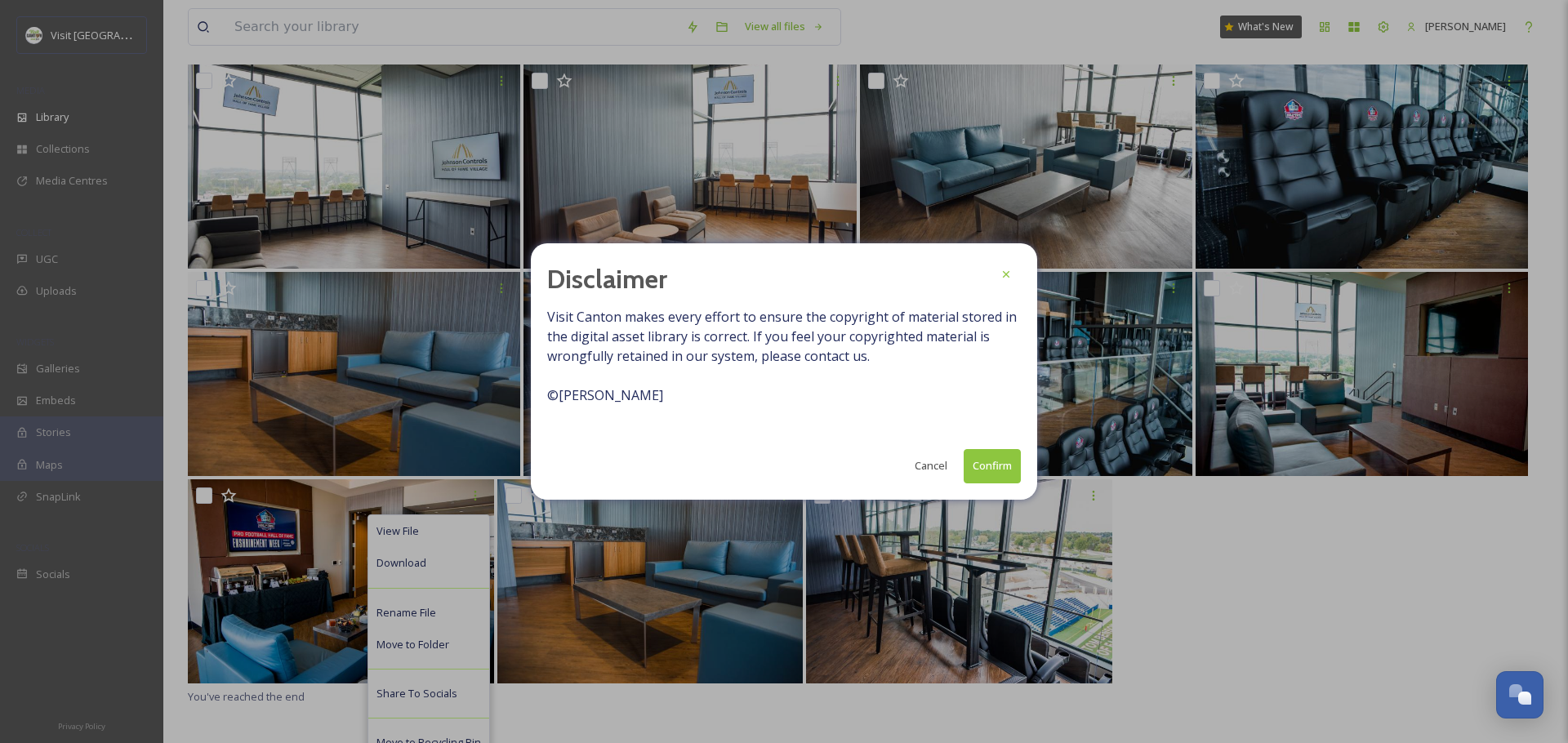
click at [994, 469] on button "Confirm" at bounding box center [992, 465] width 57 height 34
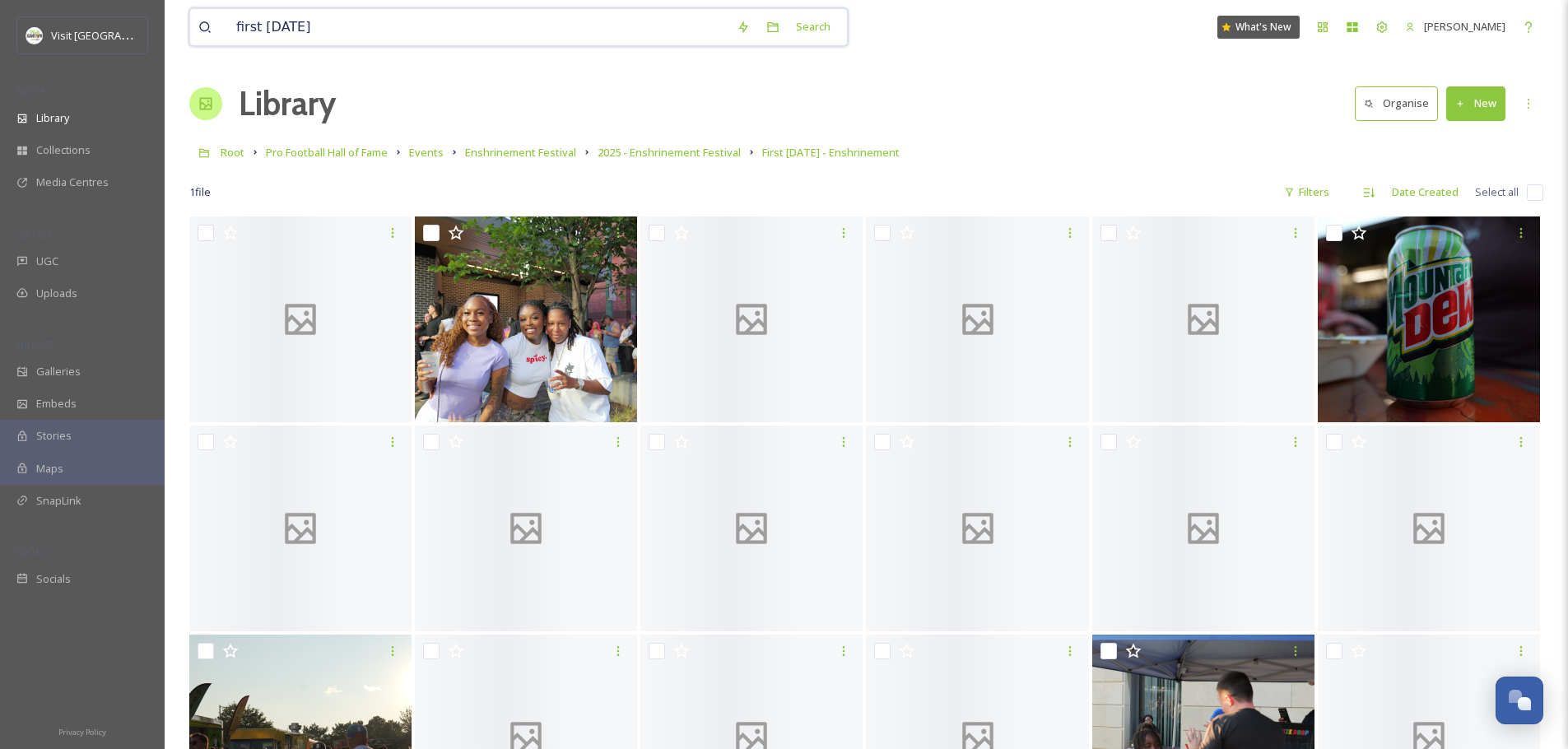
click at [382, 31] on input "first [DATE]" at bounding box center [478, 26] width 500 height 36
click at [381, 31] on input "first [DATE]" at bounding box center [478, 26] width 500 height 36
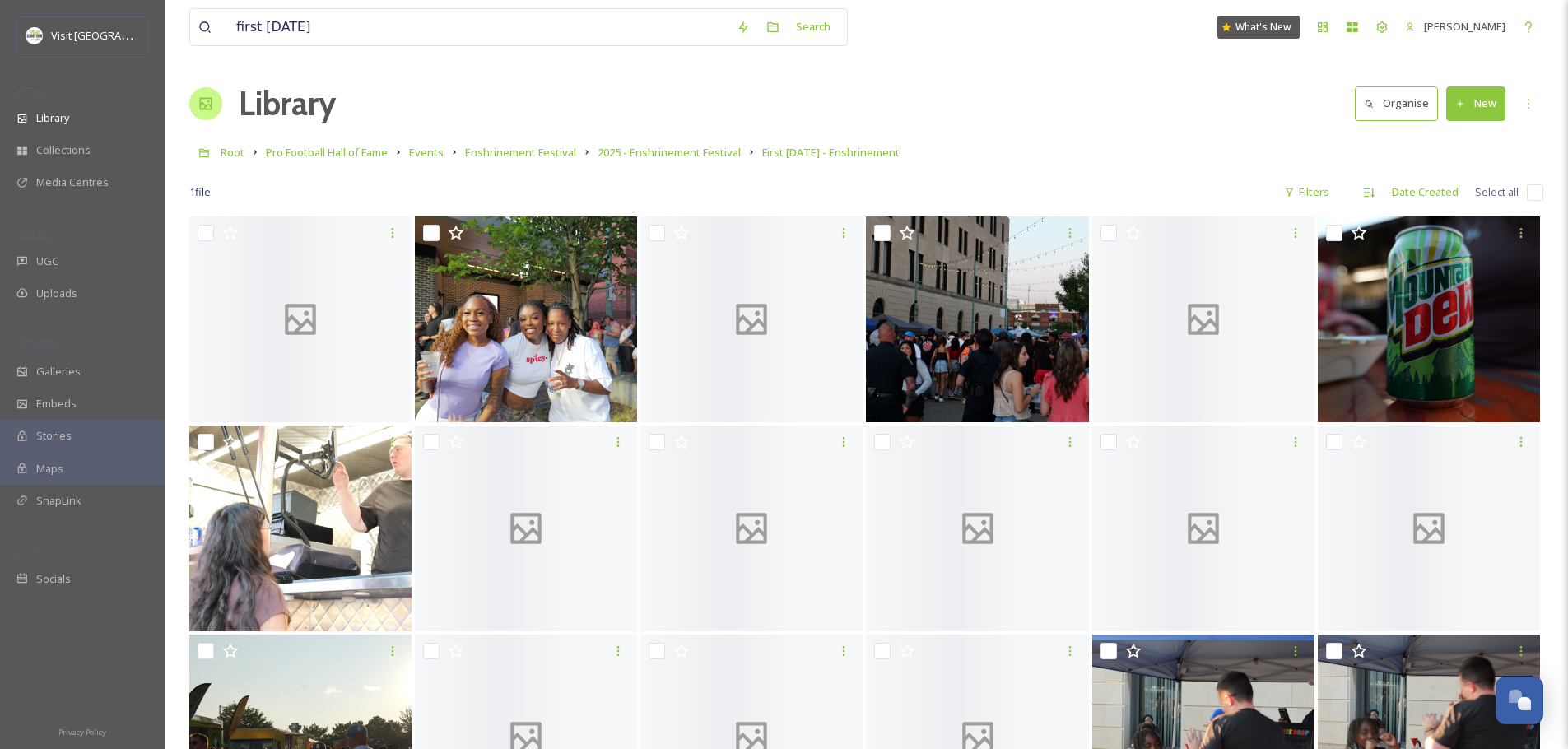
click at [45, 121] on span "Library" at bounding box center [53, 118] width 33 height 16
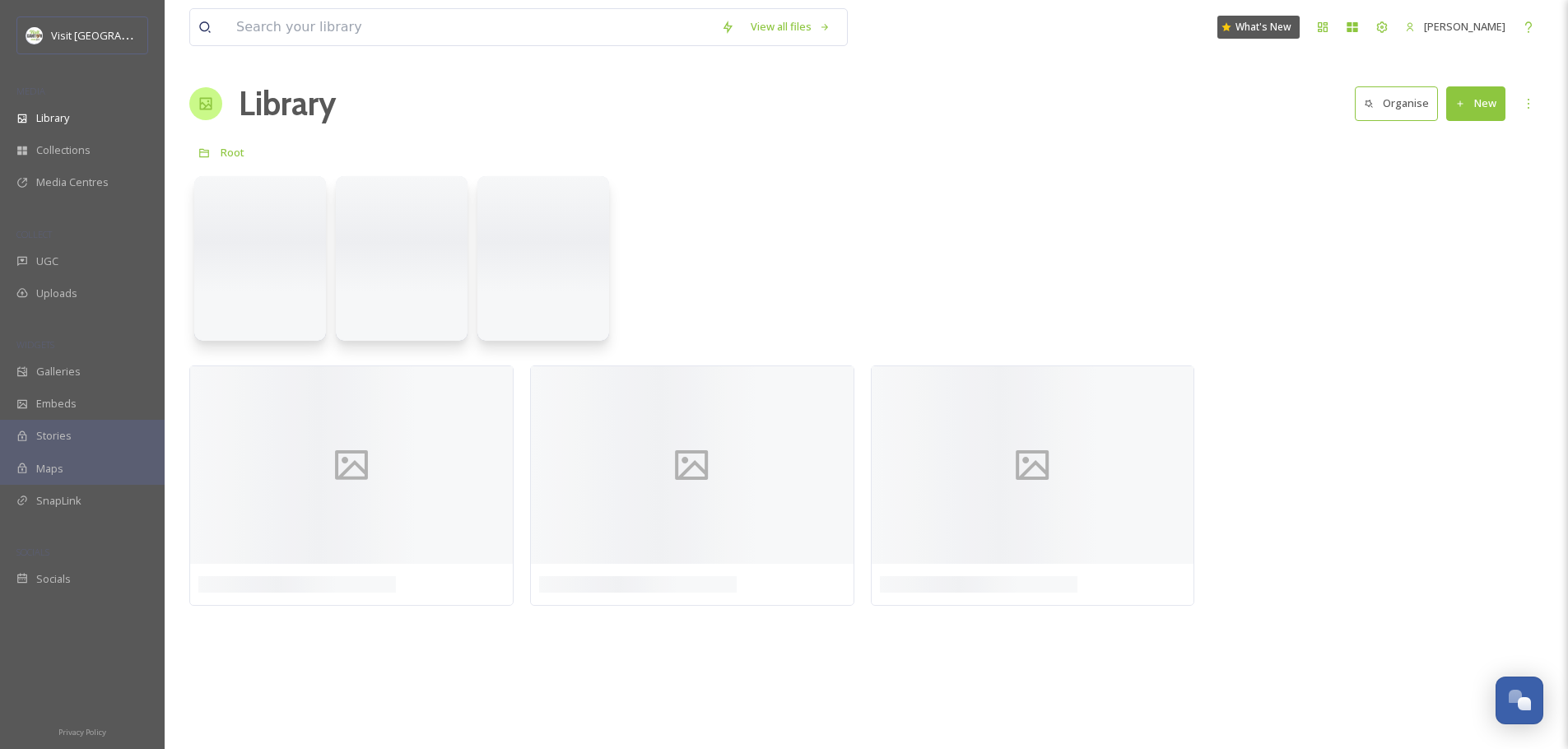
scroll to position [406, 0]
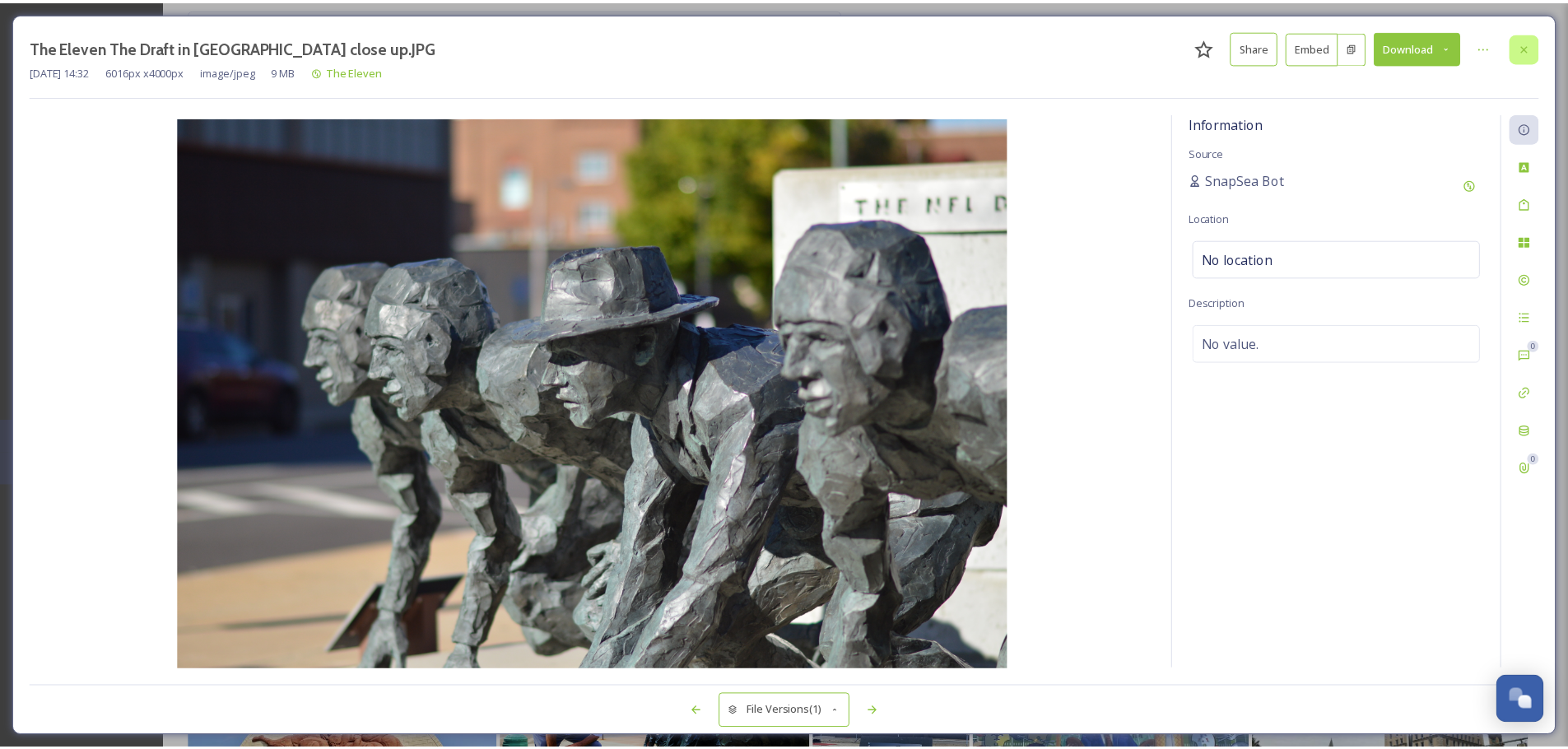
scroll to position [276, 0]
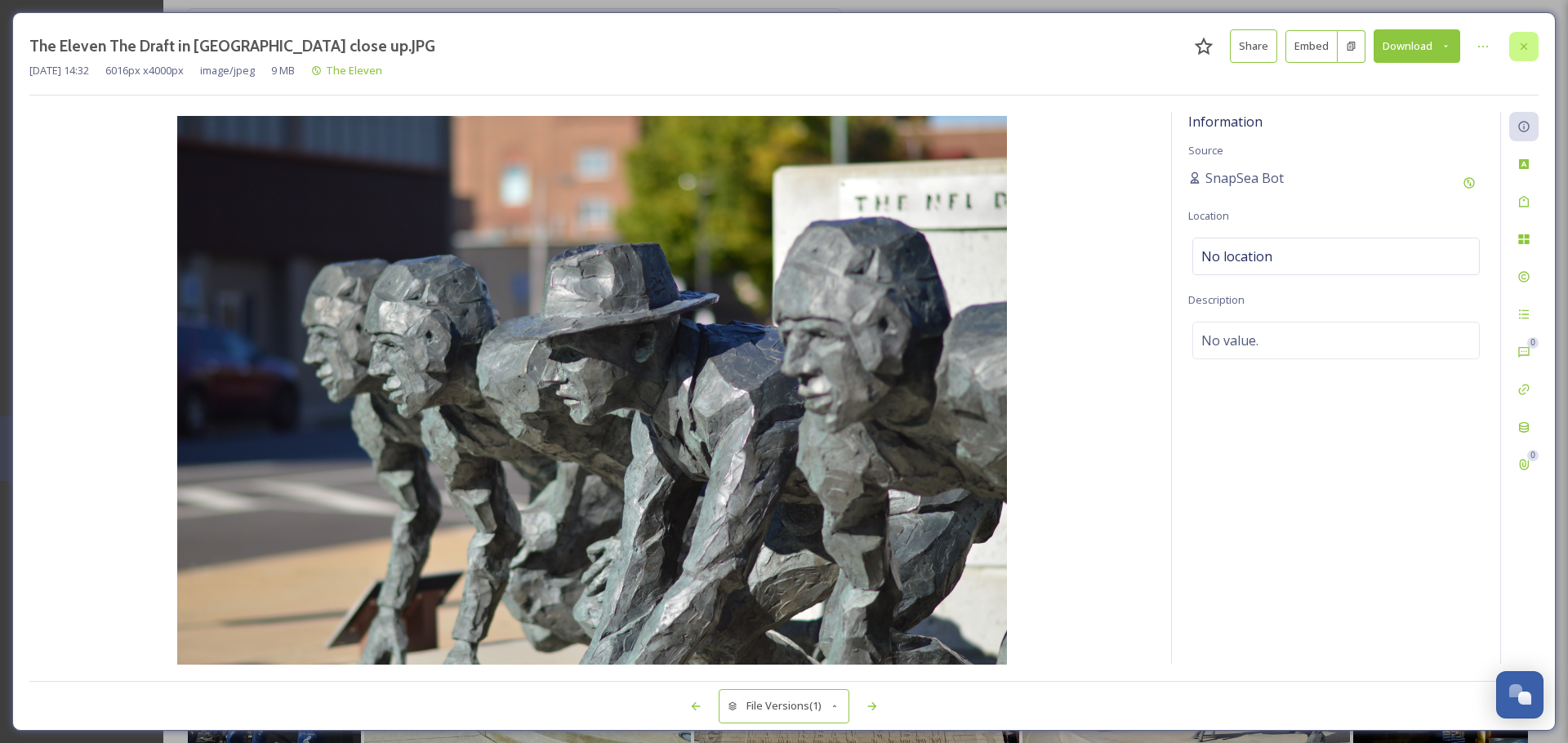
click at [1525, 49] on icon at bounding box center [1525, 46] width 14 height 14
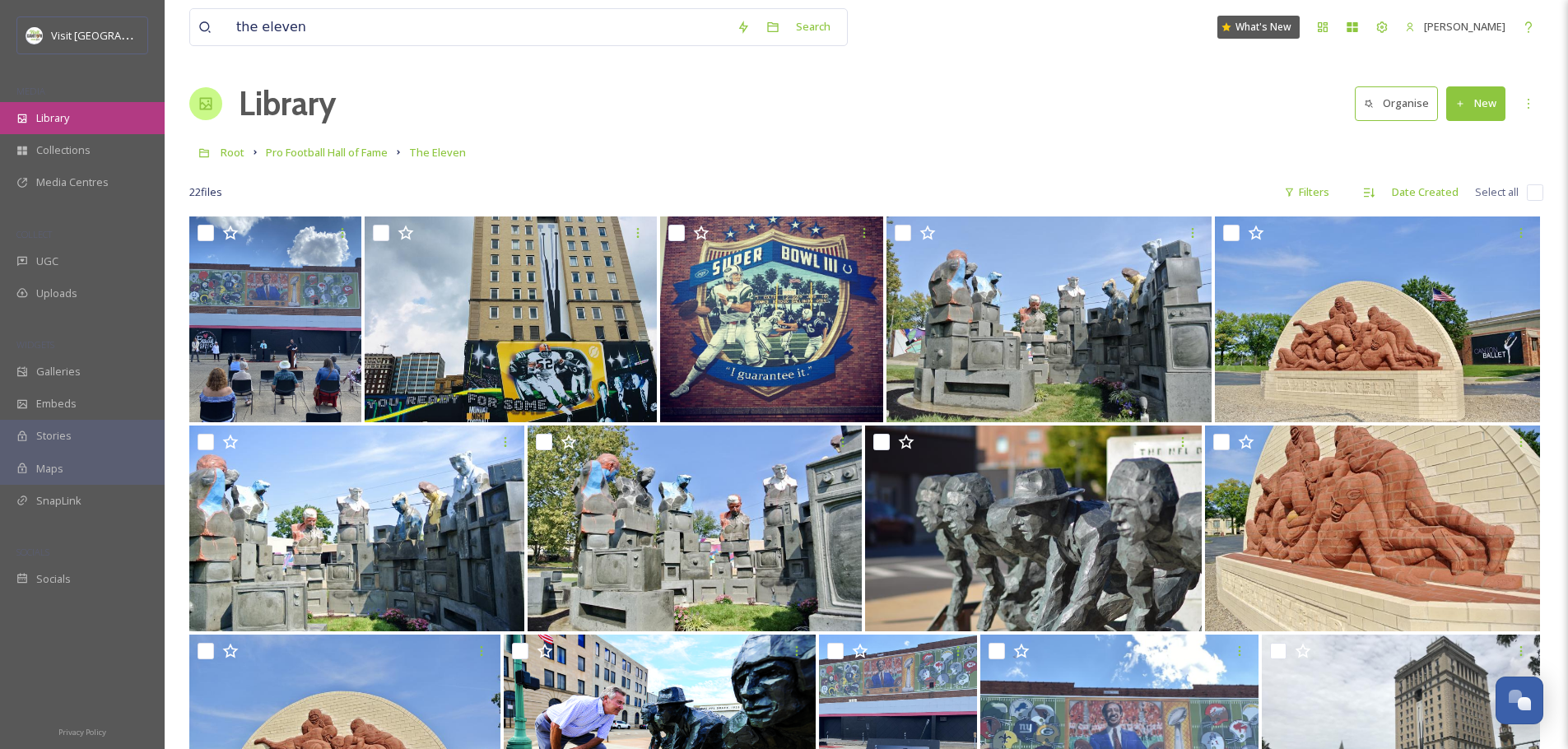
click at [61, 118] on span "Library" at bounding box center [53, 118] width 33 height 16
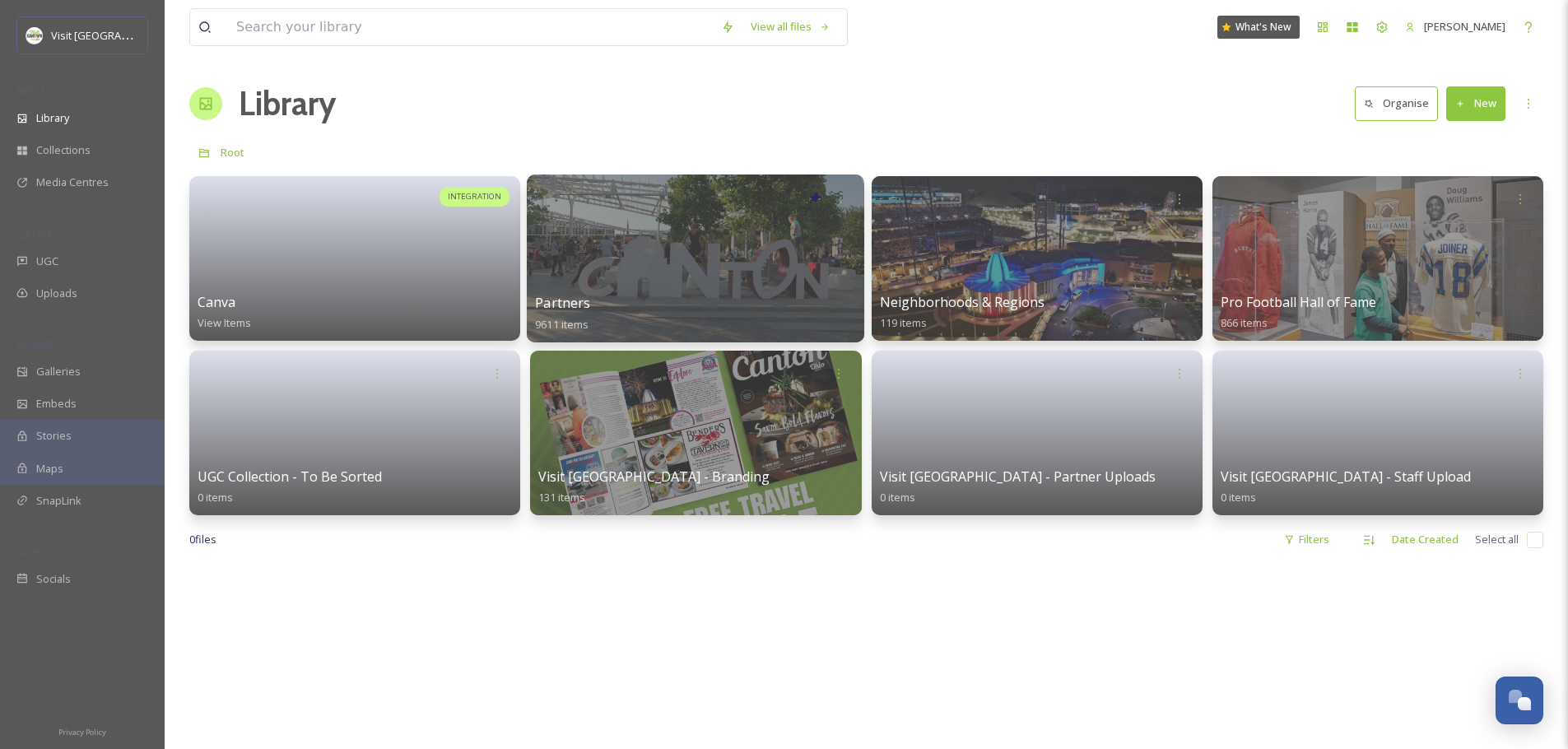
click at [751, 287] on div at bounding box center [695, 258] width 338 height 168
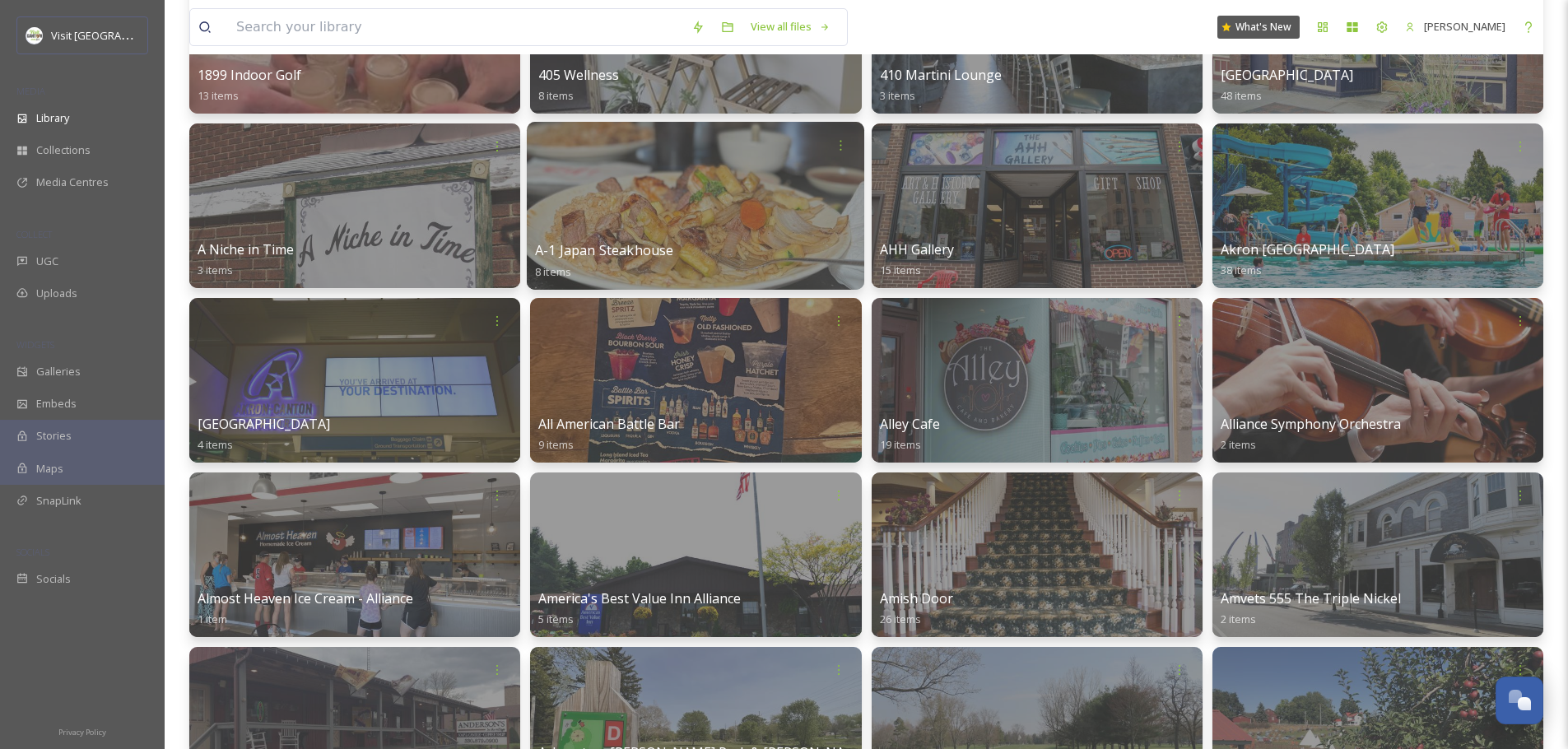
scroll to position [248, 0]
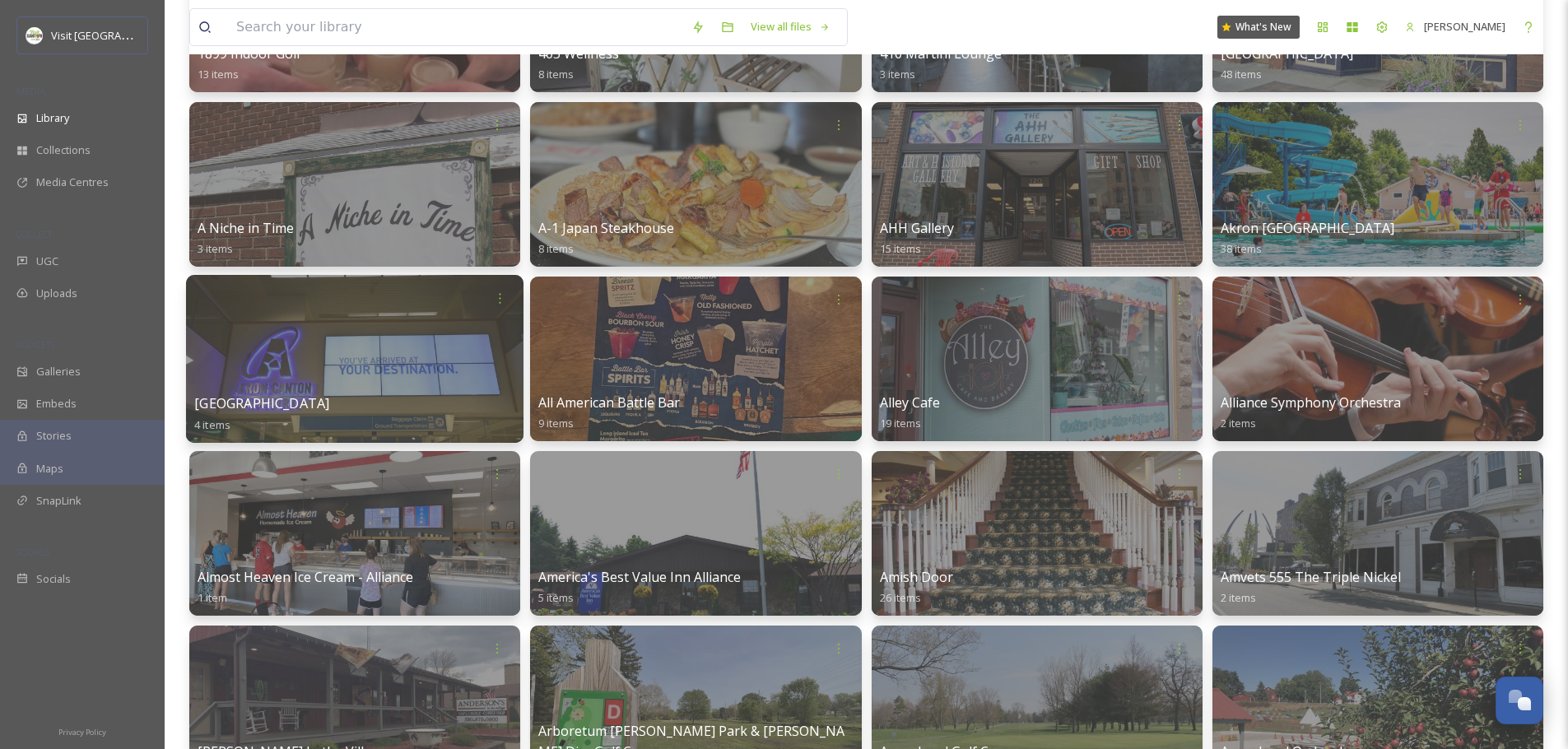
click at [288, 376] on div at bounding box center [354, 359] width 338 height 168
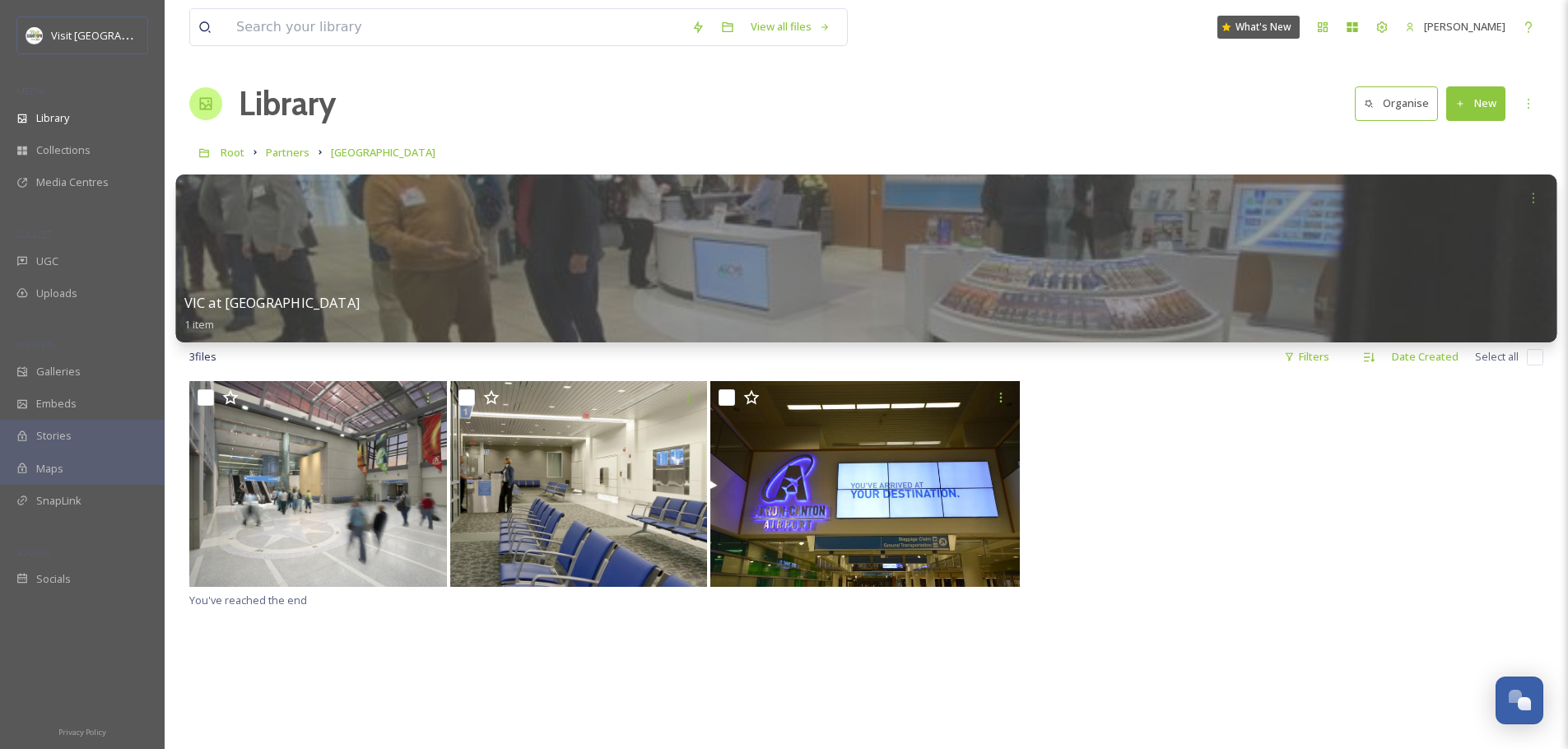
click at [535, 272] on div at bounding box center [867, 258] width 1381 height 168
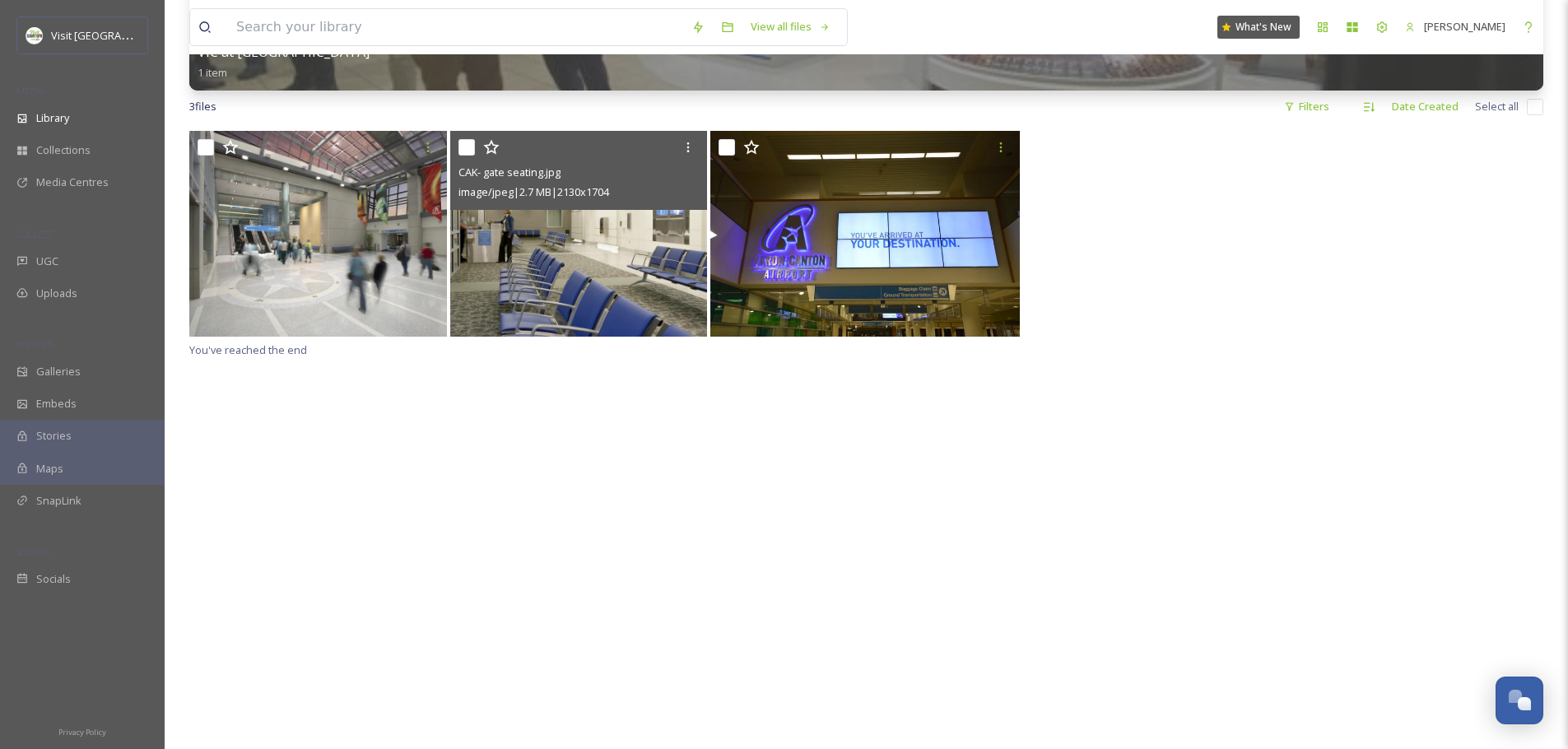
scroll to position [306, 0]
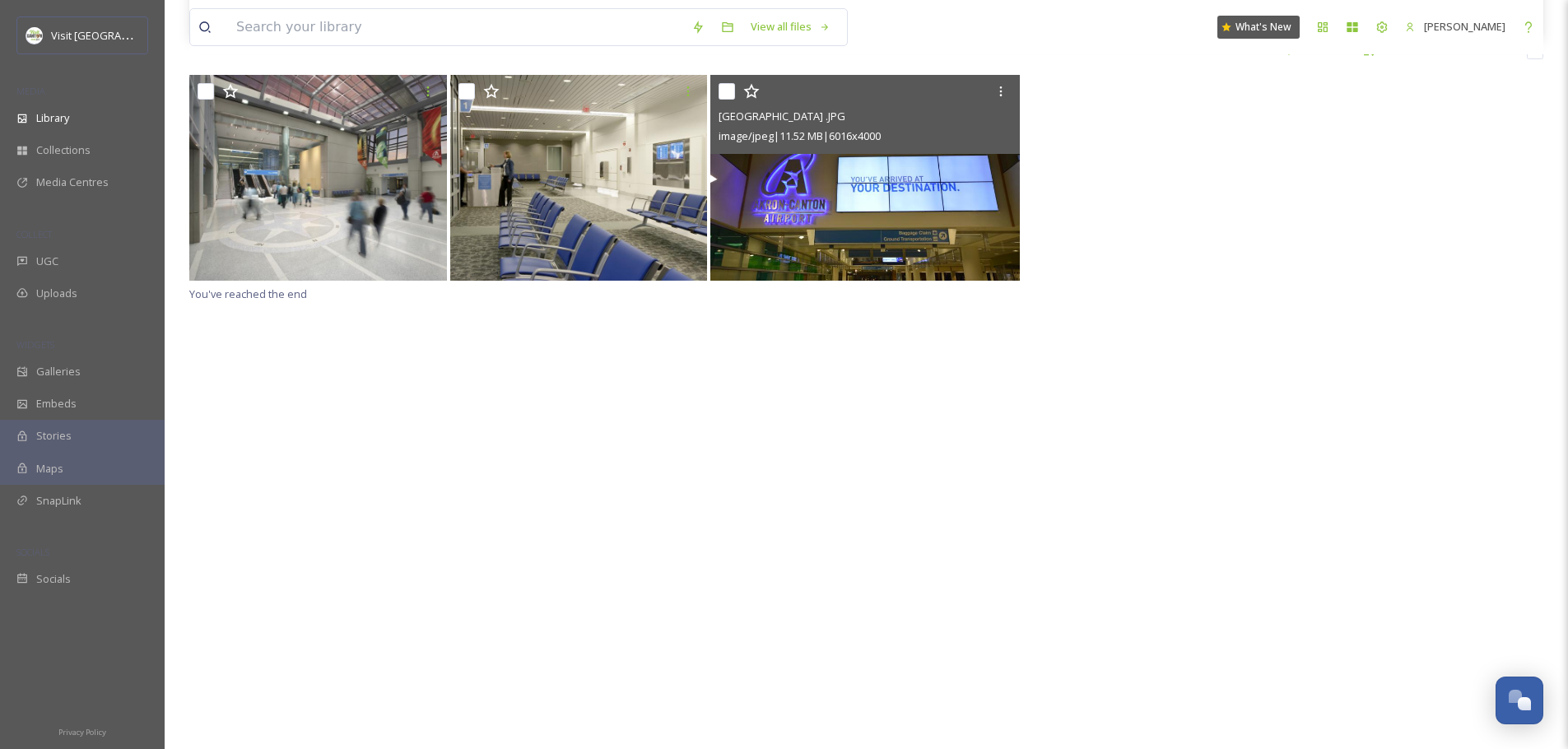
click at [846, 248] on img at bounding box center [865, 178] width 309 height 206
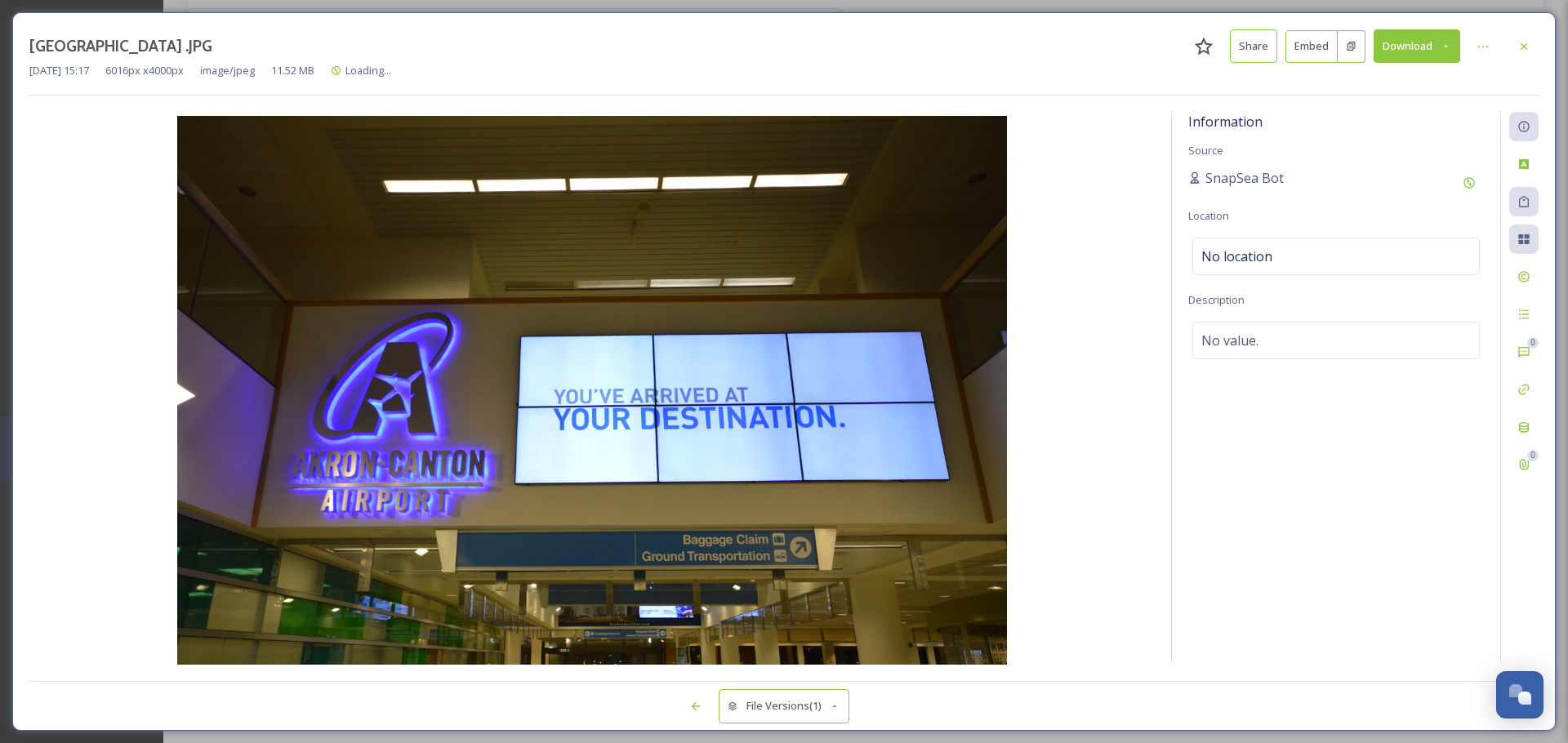
click at [1411, 55] on button "Download" at bounding box center [1417, 45] width 87 height 34
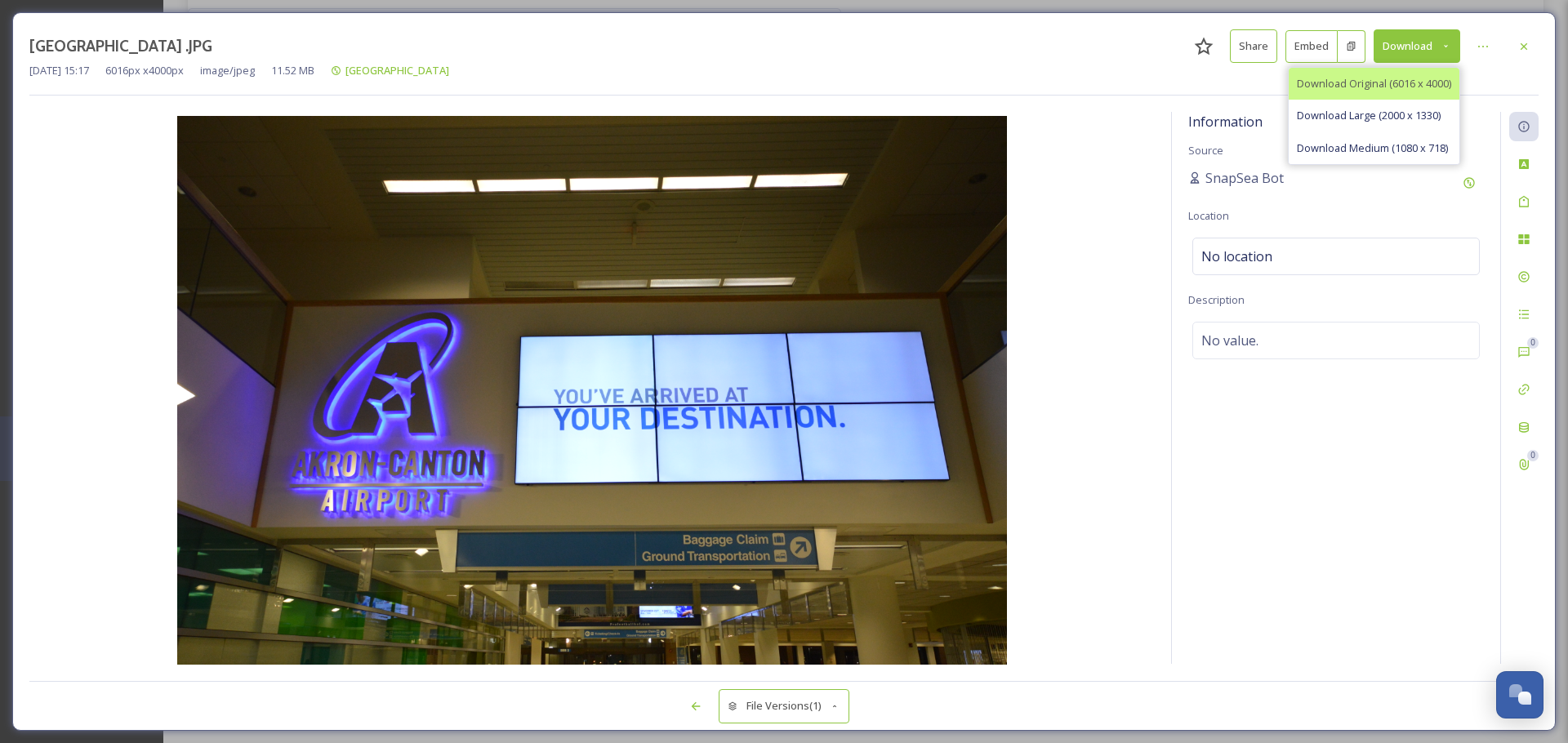
click at [1376, 89] on span "Download Original (6016 x 4000)" at bounding box center [1374, 84] width 154 height 15
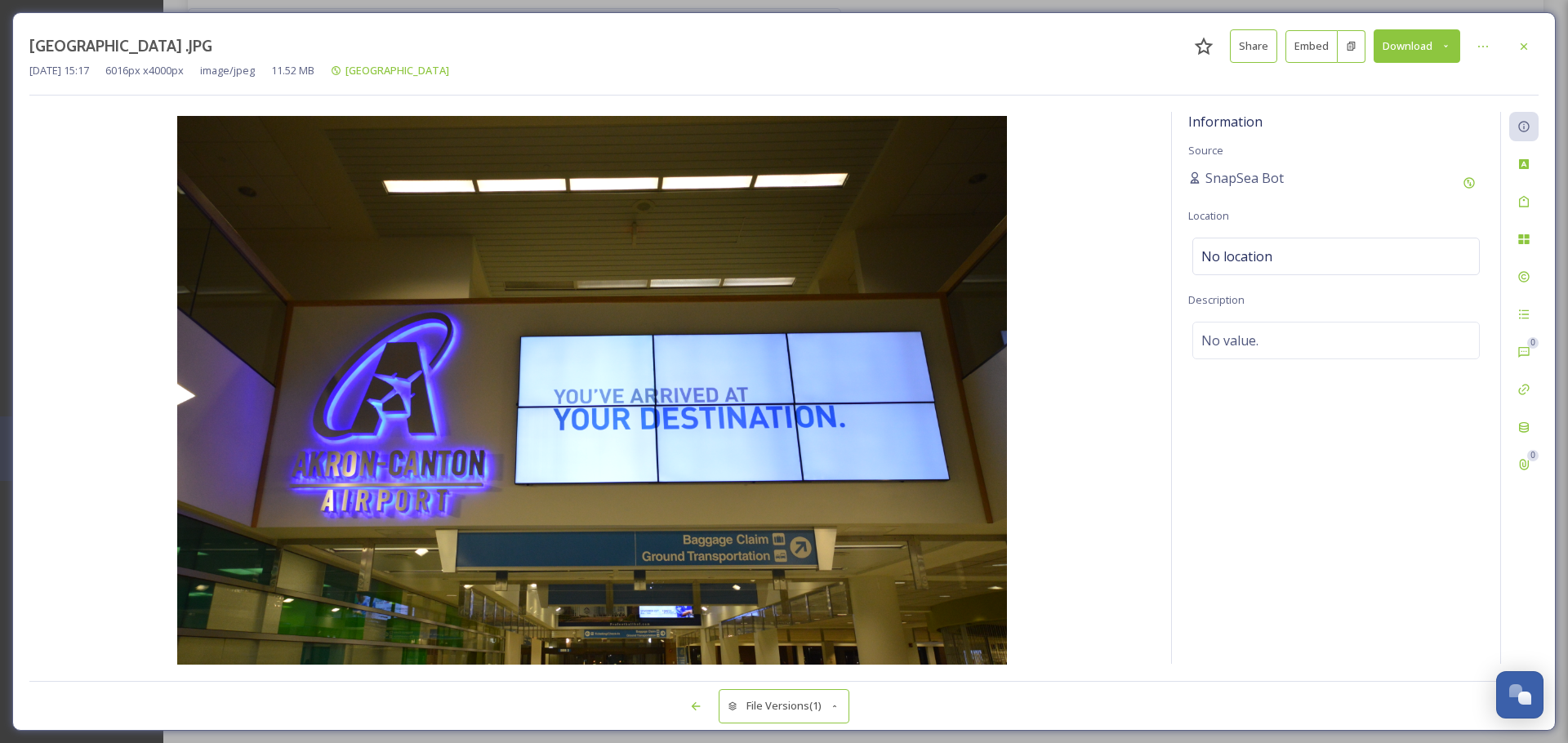
click at [125, 347] on img at bounding box center [592, 392] width 1126 height 552
click at [1518, 48] on icon at bounding box center [1525, 46] width 14 height 14
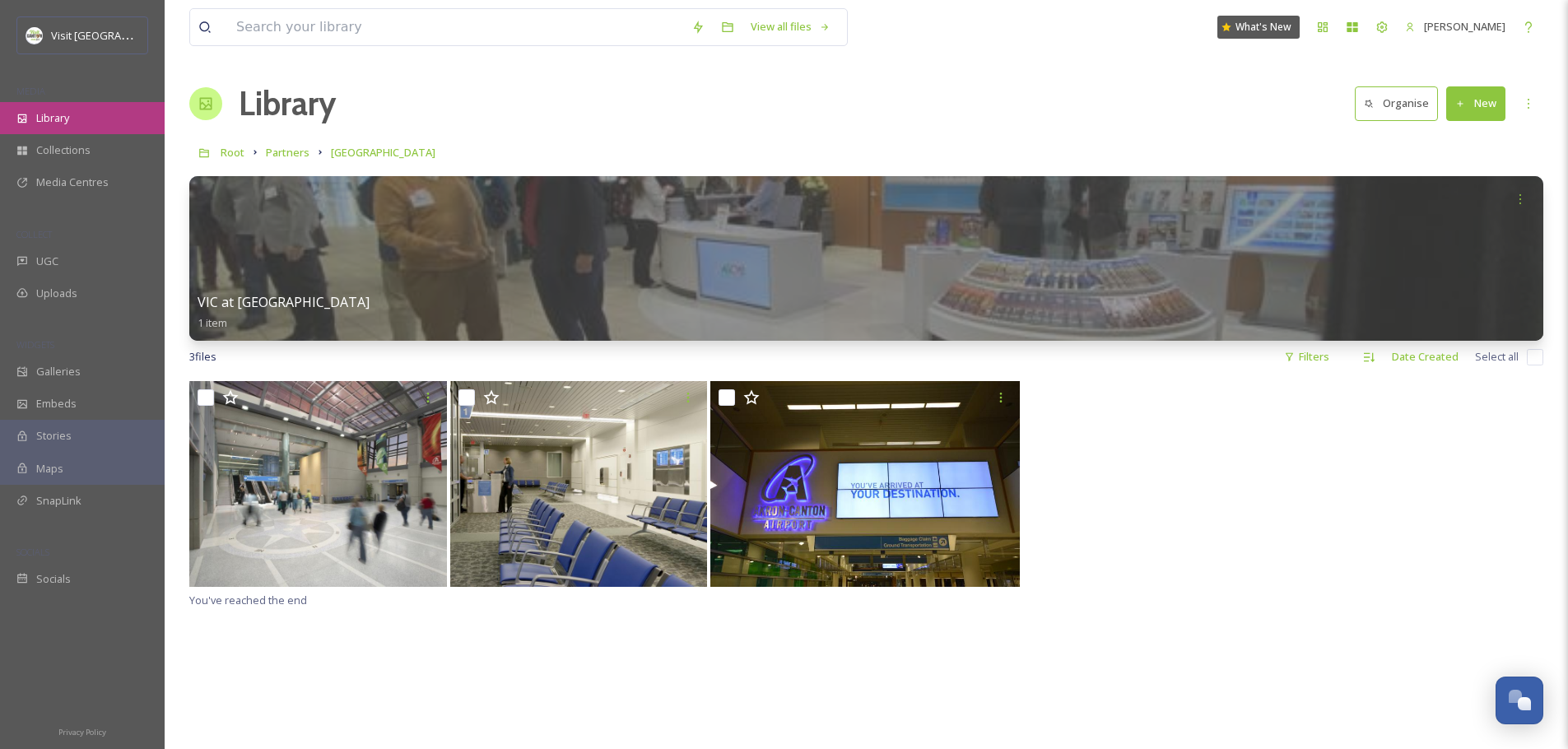
click at [66, 114] on span "Library" at bounding box center [53, 118] width 33 height 16
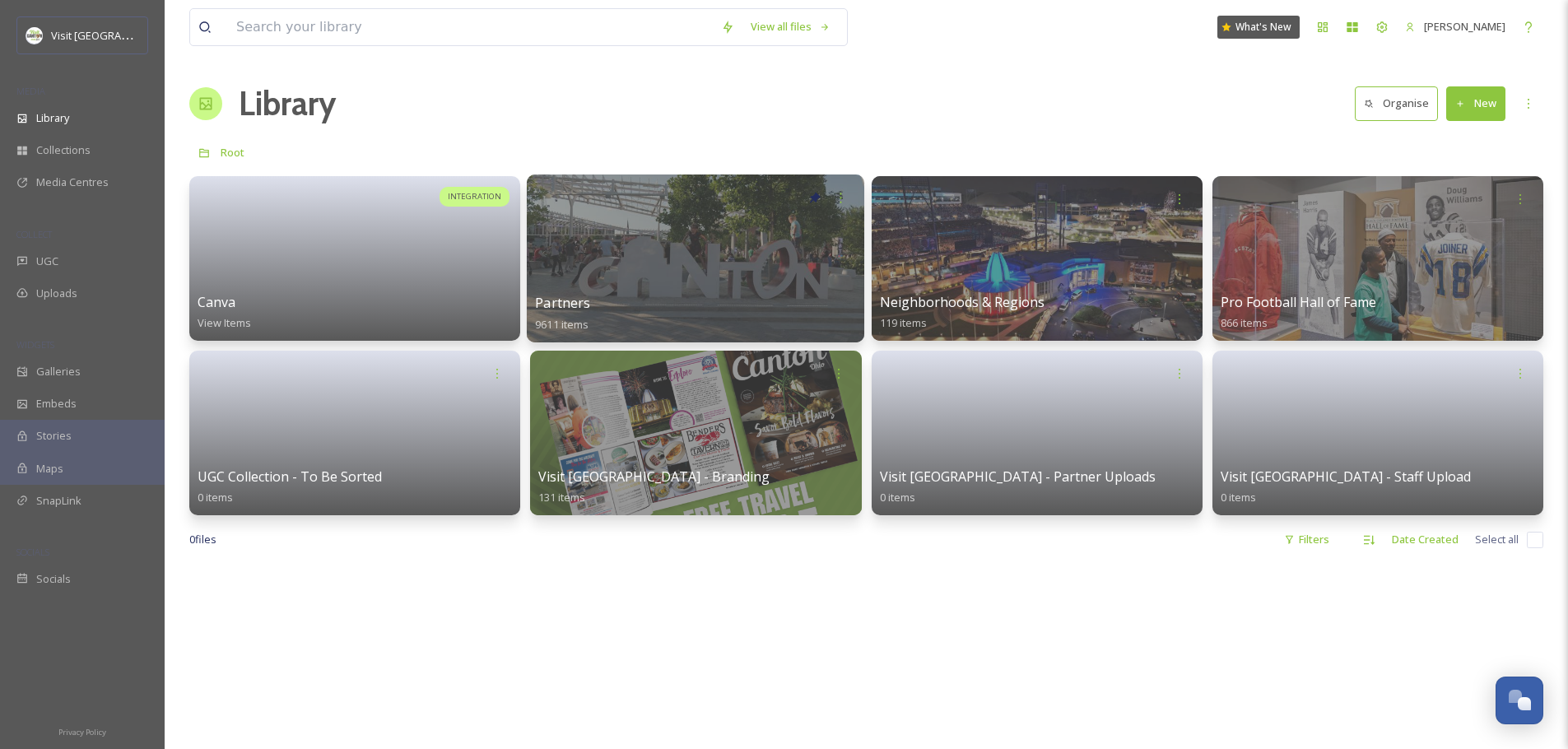
click at [748, 261] on div at bounding box center [695, 258] width 338 height 168
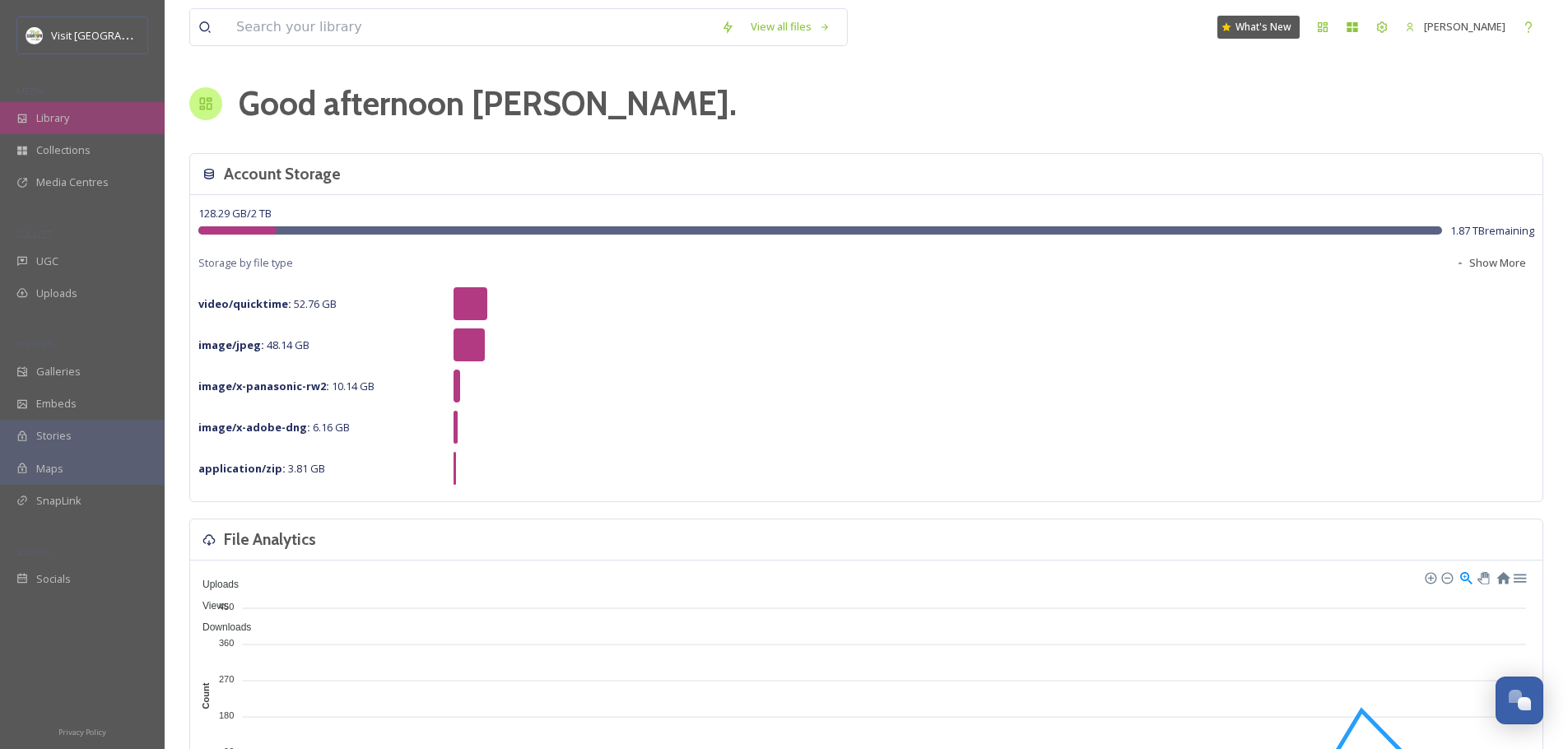
click at [95, 131] on div "Library" at bounding box center [82, 118] width 164 height 32
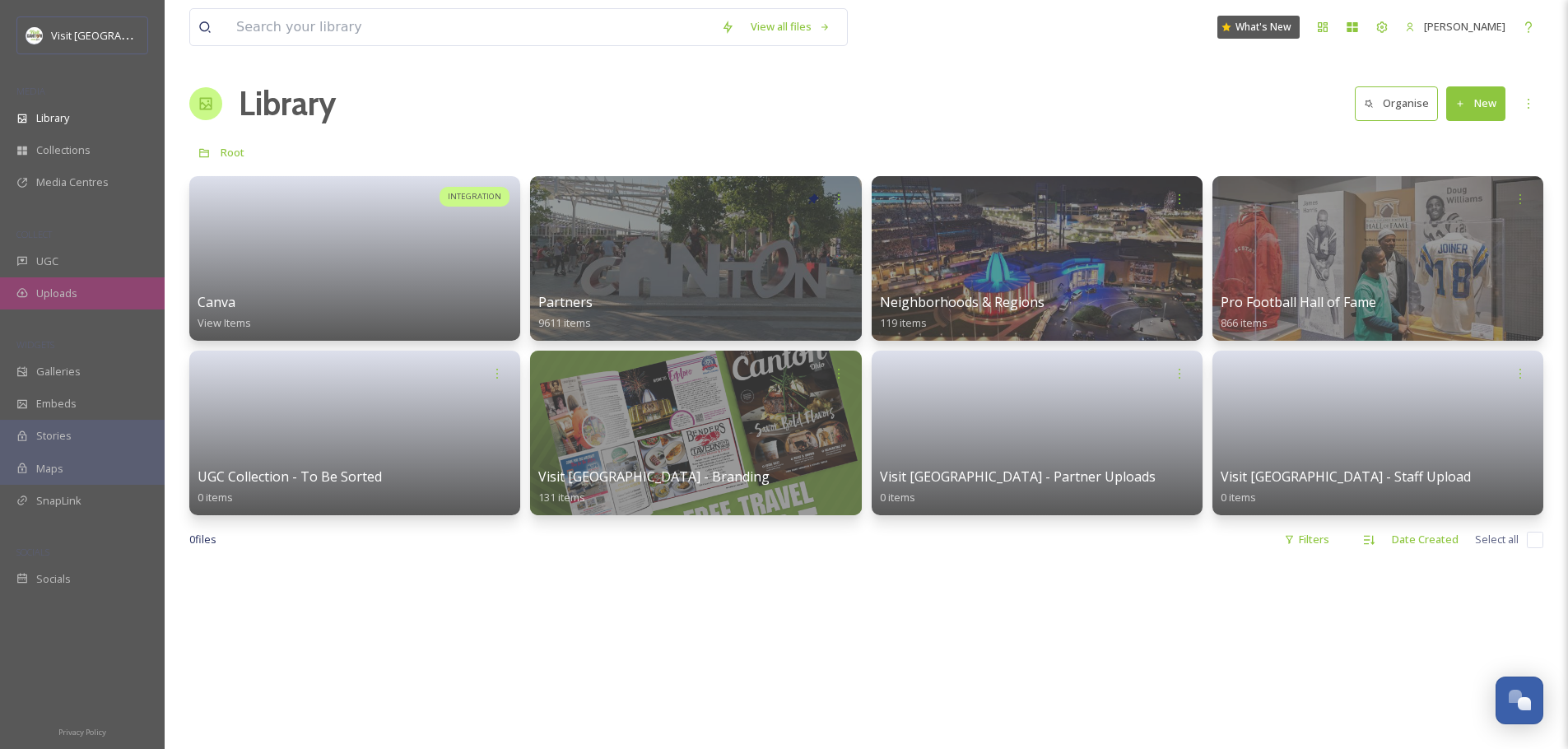
click at [31, 284] on div "Uploads" at bounding box center [82, 293] width 164 height 32
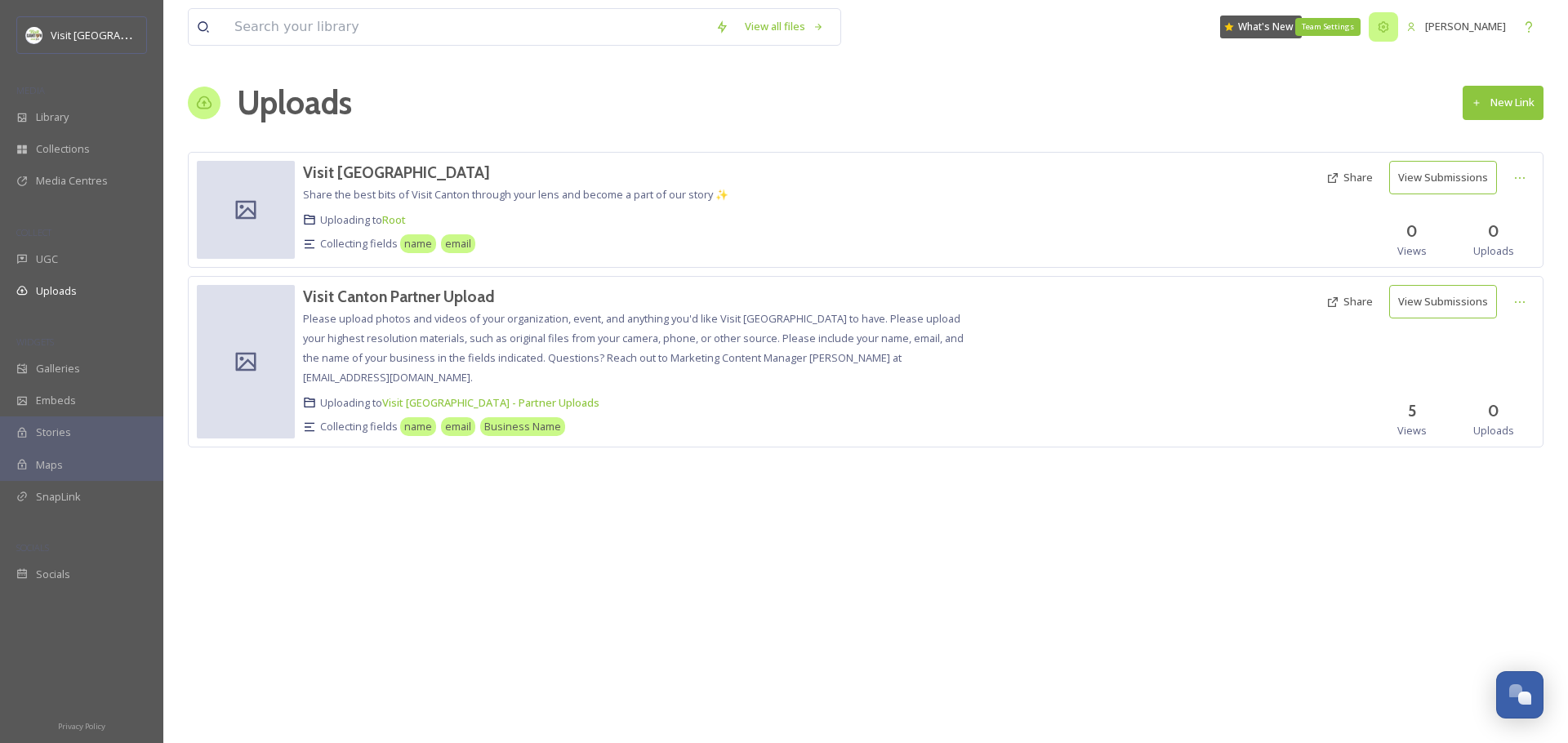
click at [1387, 28] on div "Team Settings" at bounding box center [1384, 27] width 29 height 29
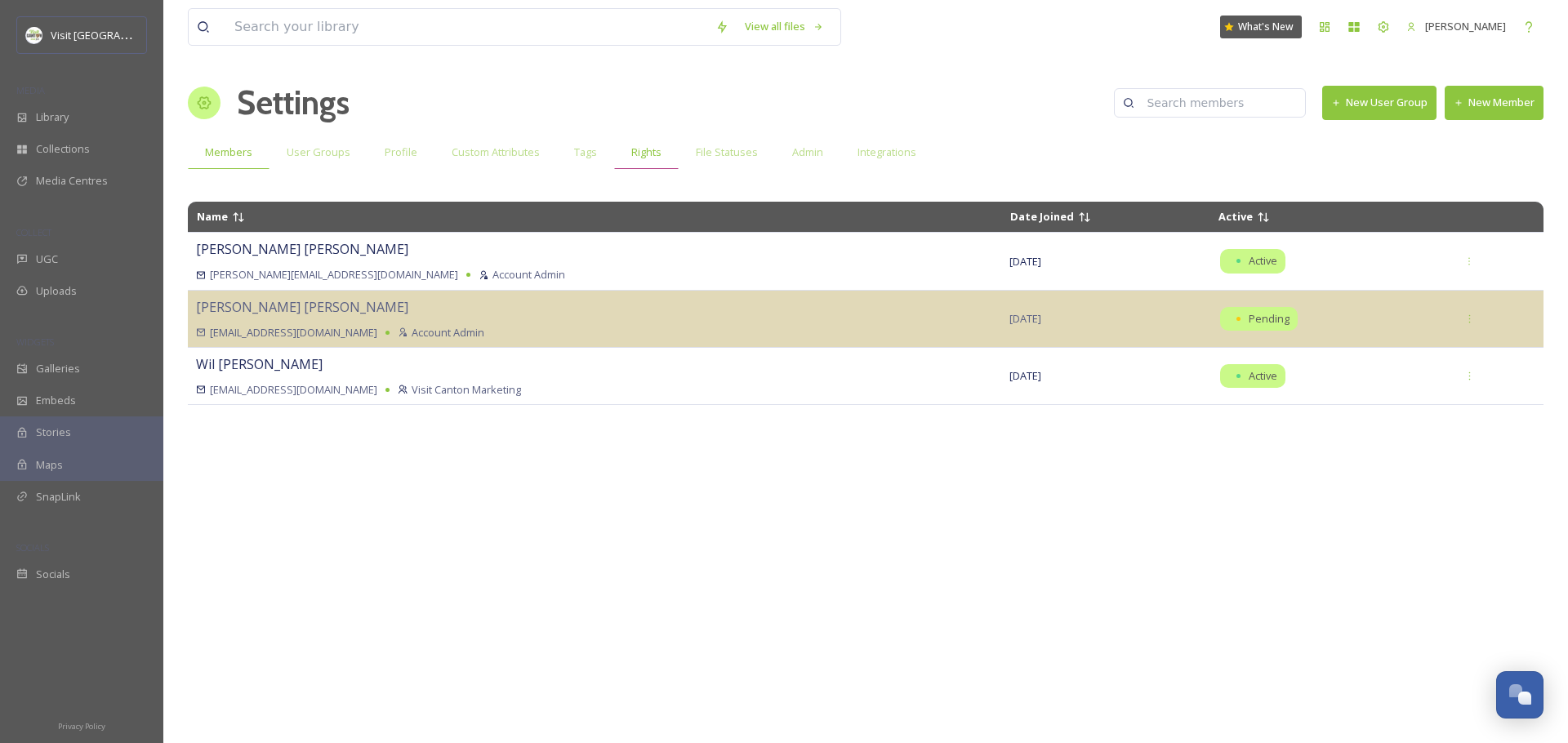
click at [621, 155] on div "Rights" at bounding box center [646, 151] width 65 height 34
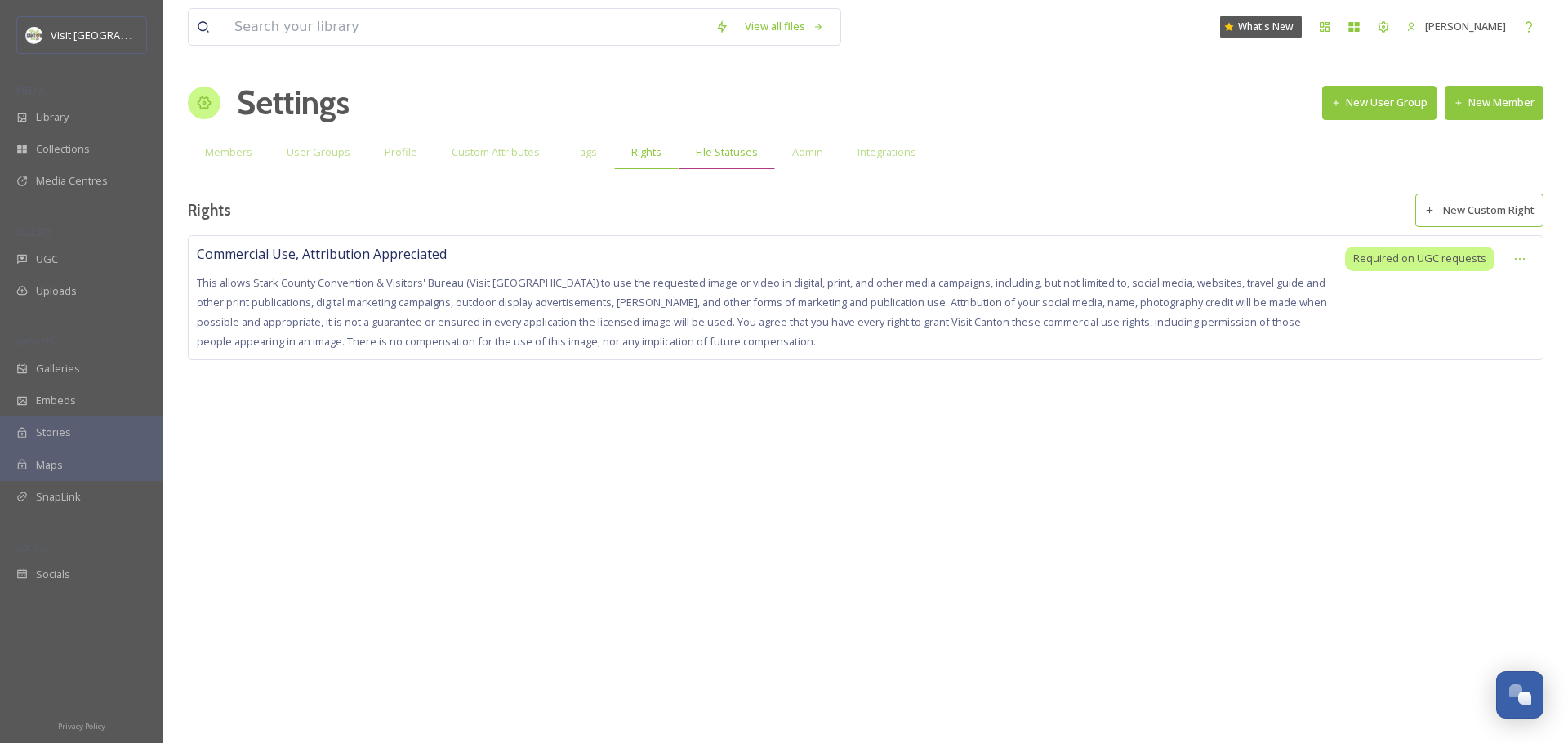
click at [729, 159] on span "File Statuses" at bounding box center [727, 152] width 62 height 15
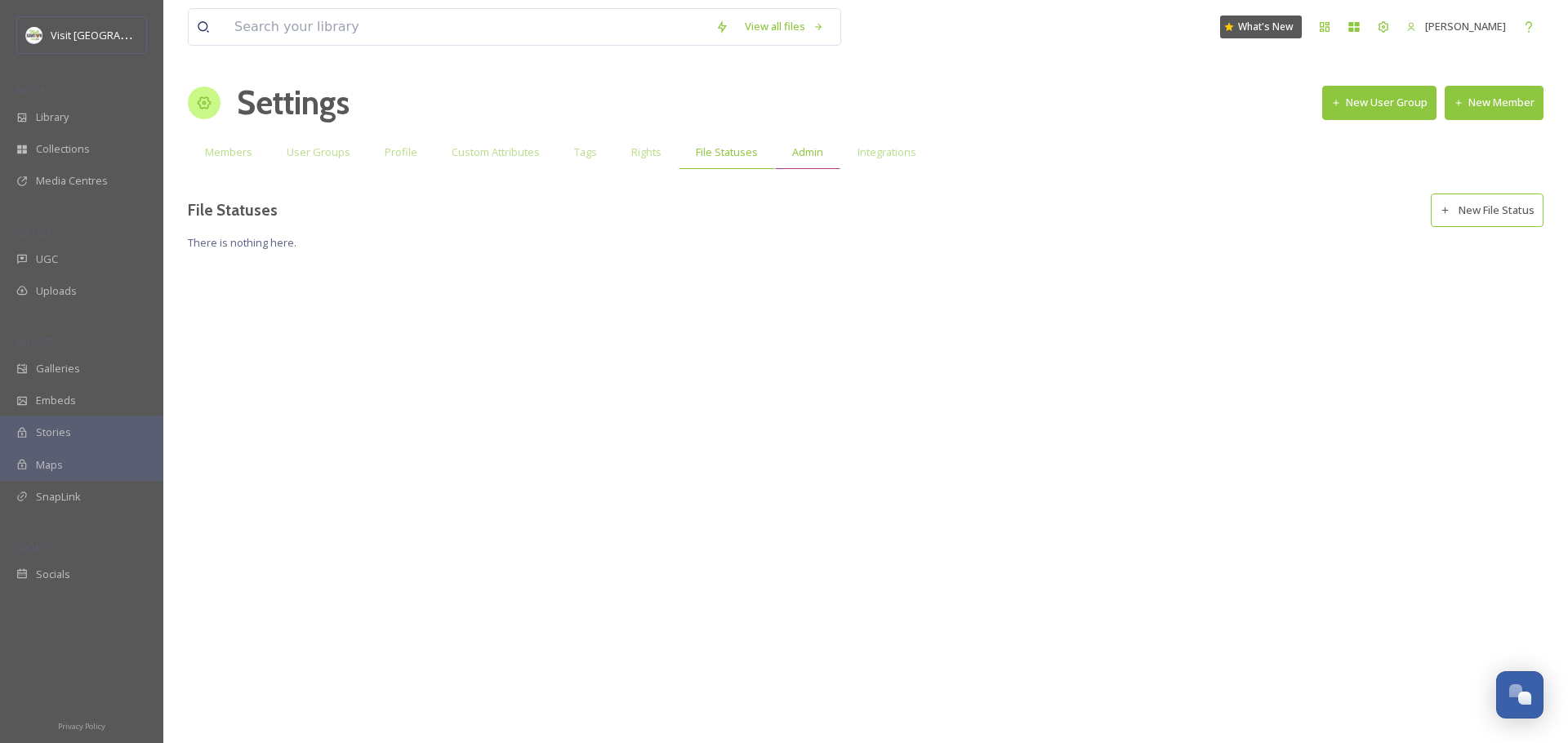
click at [793, 156] on span "Admin" at bounding box center [808, 152] width 31 height 15
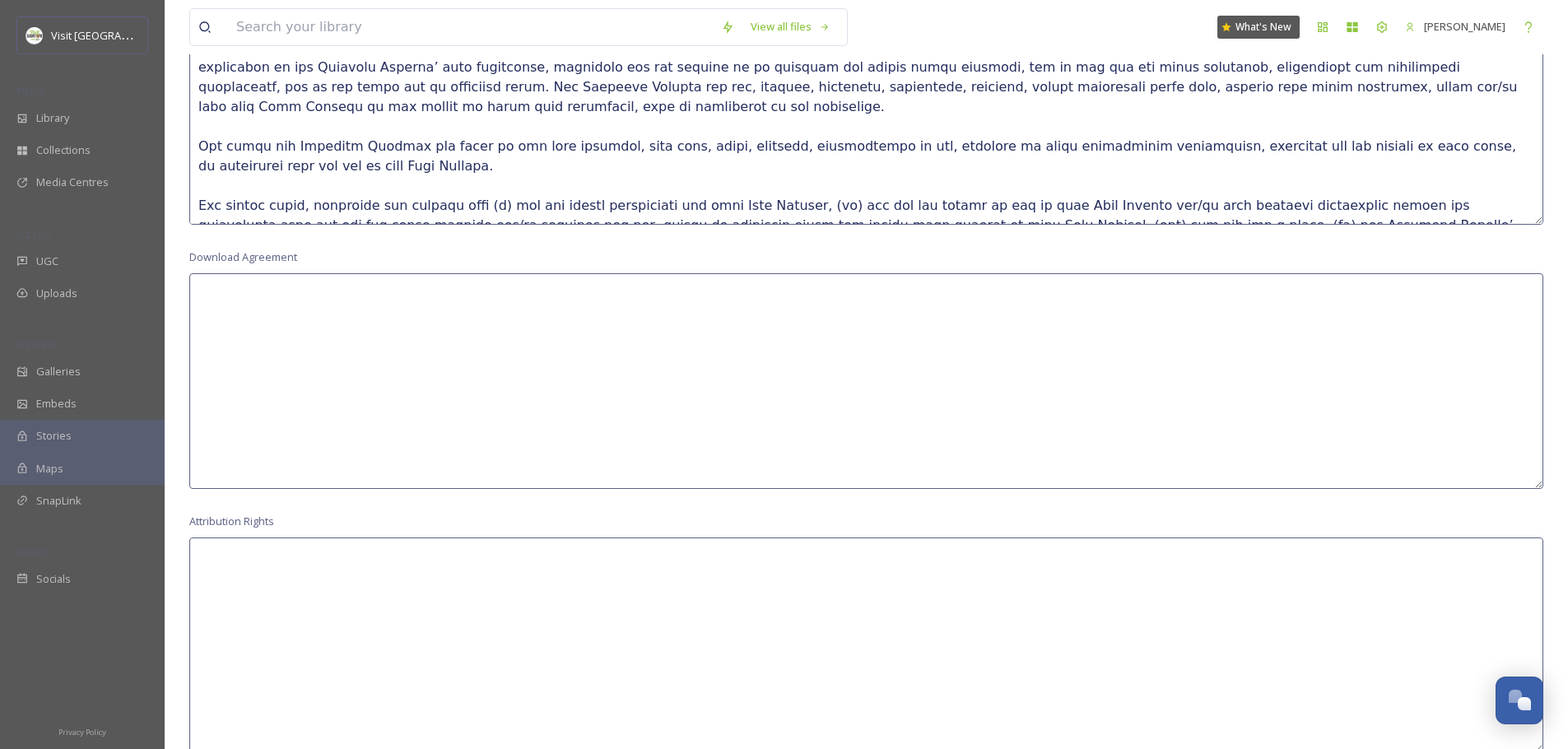
scroll to position [1489, 0]
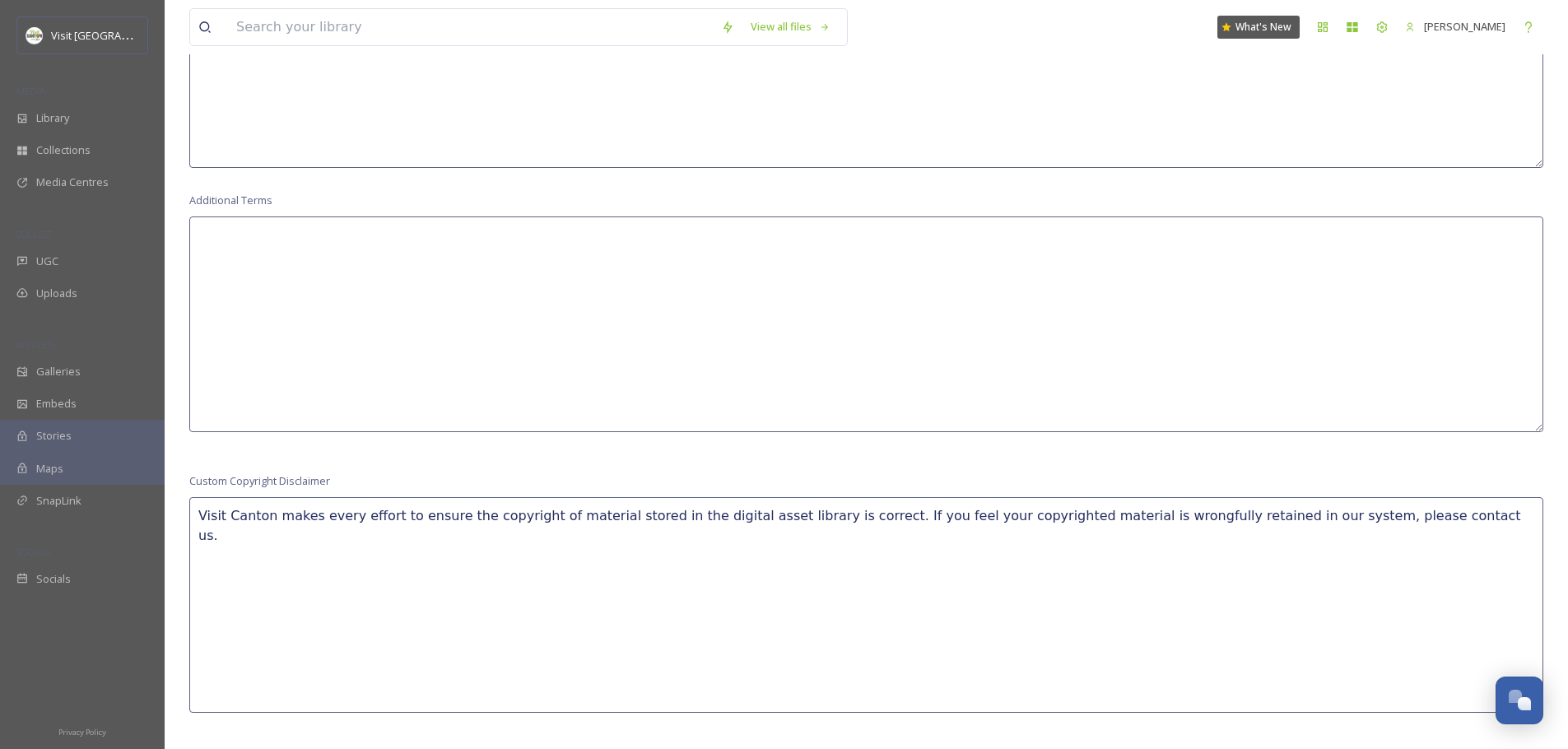
click at [721, 516] on textarea "Visit Canton makes every effort to ensure the copyright of material stored in t…" at bounding box center [867, 605] width 1354 height 216
drag, startPoint x: 852, startPoint y: 511, endPoint x: 1380, endPoint y: 529, distance: 528.3
click at [1380, 529] on textarea "Visit Canton makes every effort to ensure the copyright of material stored in t…" at bounding box center [867, 605] width 1354 height 216
click at [1413, 530] on textarea "Visit Canton makes every effort to ensure the copyright of material stored in t…" at bounding box center [867, 605] width 1354 height 216
drag, startPoint x: 1427, startPoint y: 511, endPoint x: 837, endPoint y: 590, distance: 595.3
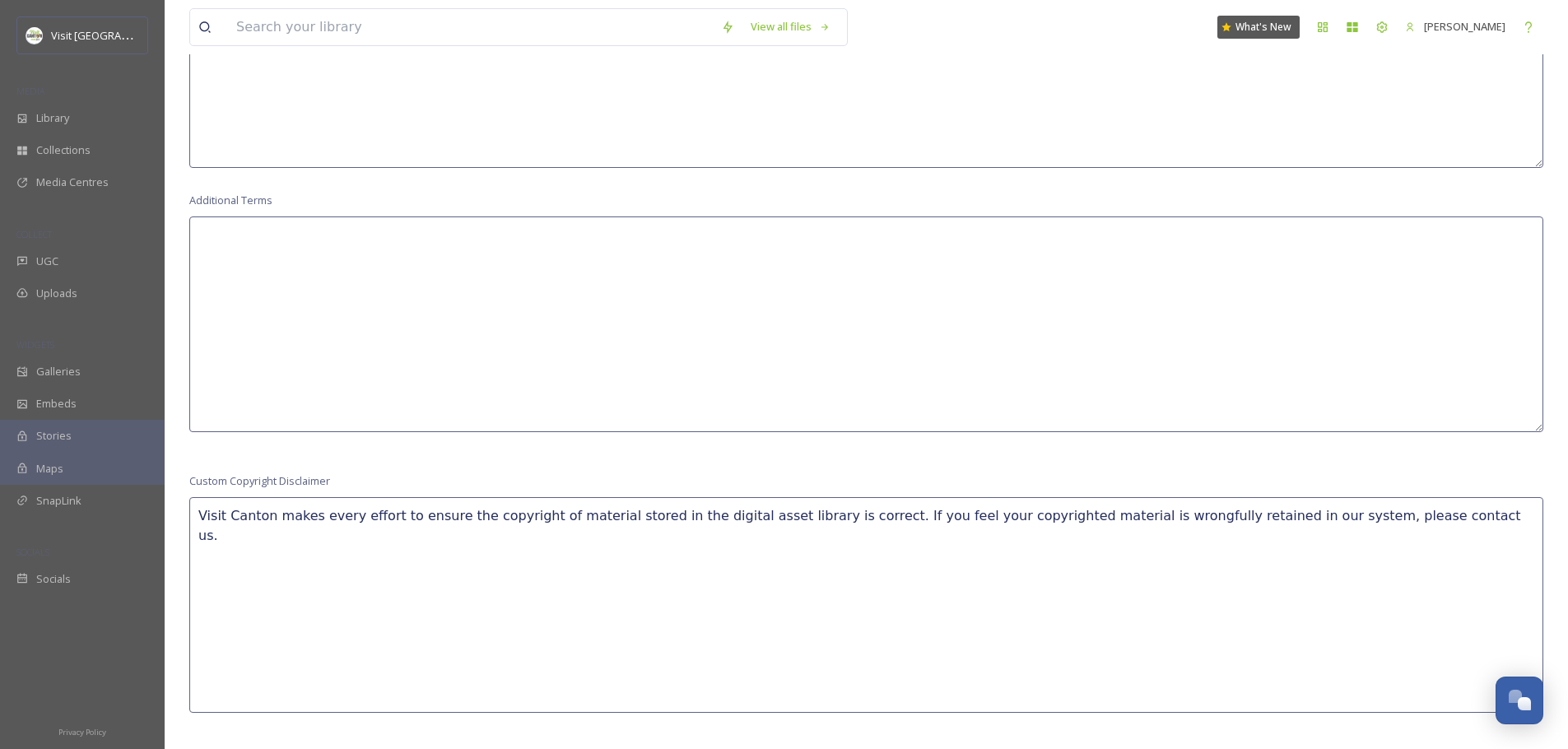
click at [856, 514] on textarea "Visit Canton makes every effort to ensure the copyright of material stored in t…" at bounding box center [867, 605] width 1354 height 216
click at [1451, 515] on textarea "Visit Canton makes every effort to ensure the copyright of material stored in t…" at bounding box center [867, 605] width 1354 height 216
drag, startPoint x: 1433, startPoint y: 515, endPoint x: 193, endPoint y: 510, distance: 1240.0
click at [193, 510] on textarea "Visit Canton makes every effort to ensure the copyright of material stored in t…" at bounding box center [867, 605] width 1354 height 216
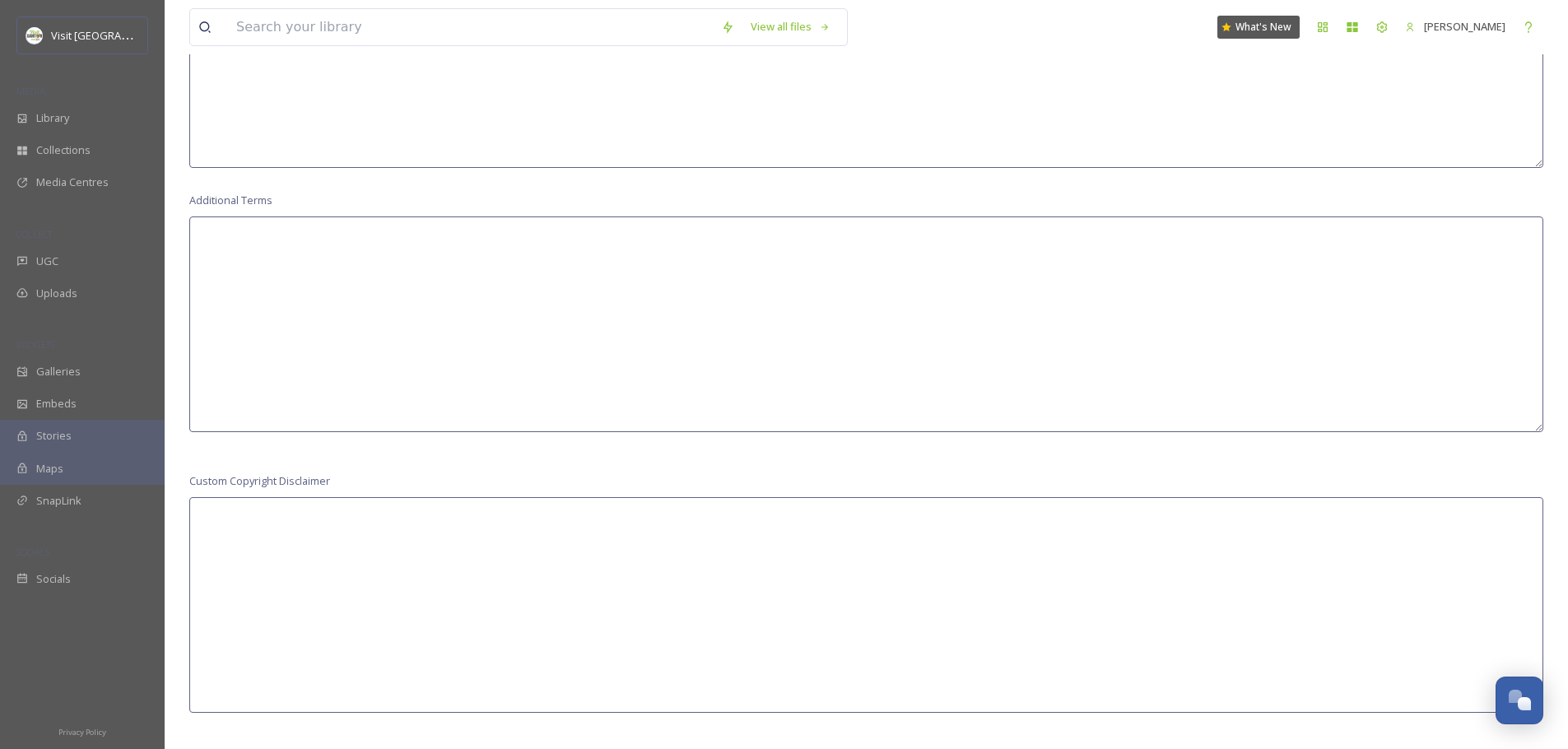
type textarea "T"
click at [634, 511] on textarea "This asset has a noted copyright on it. Please ensure you take every responsbil…" at bounding box center [867, 605] width 1354 height 216
click at [736, 505] on textarea "This asset has a noted copyright on it. Please ensure you take every responsibi…" at bounding box center [867, 605] width 1354 height 216
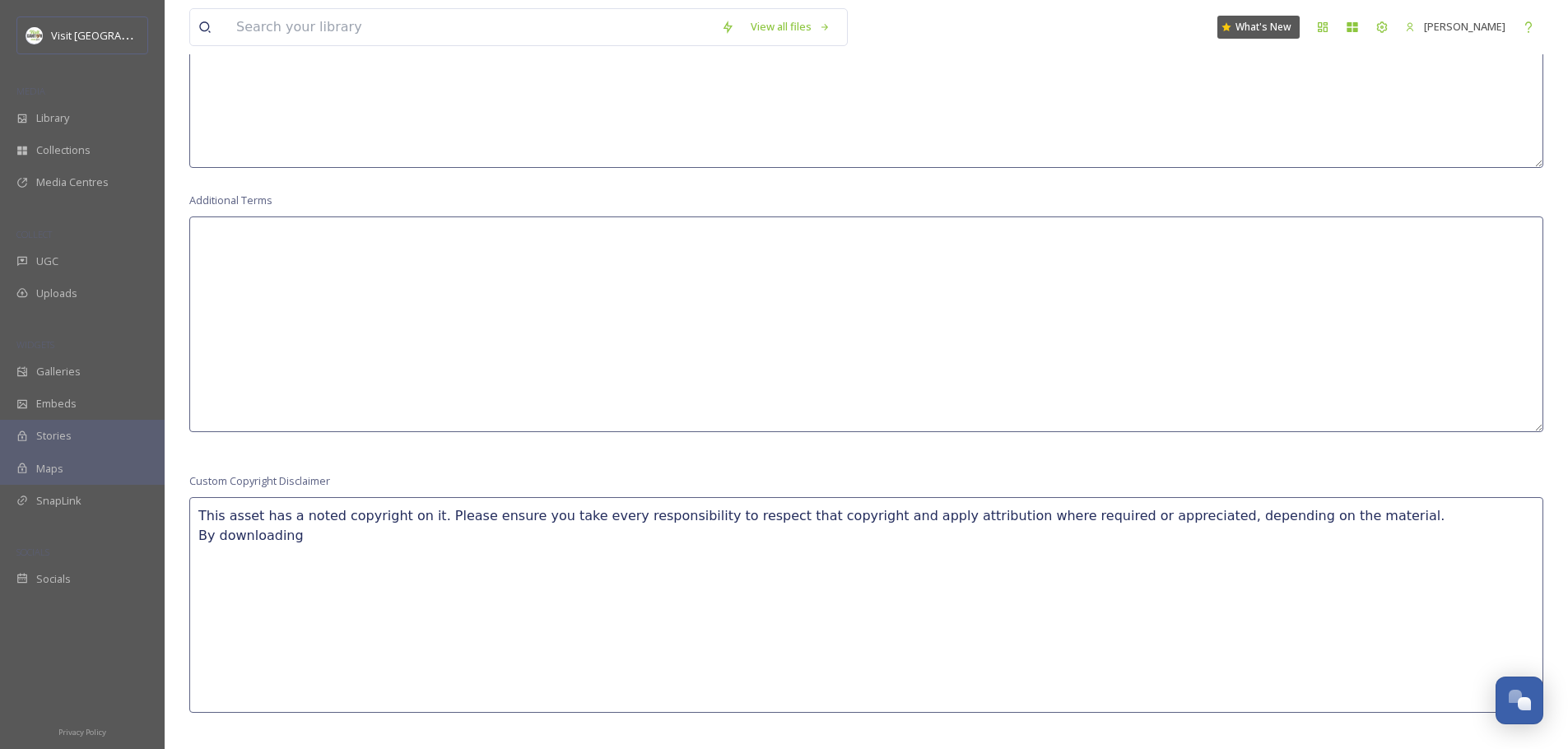
type textarea "This asset has a noted copyright on it. Please ensure you take every responsibi…"
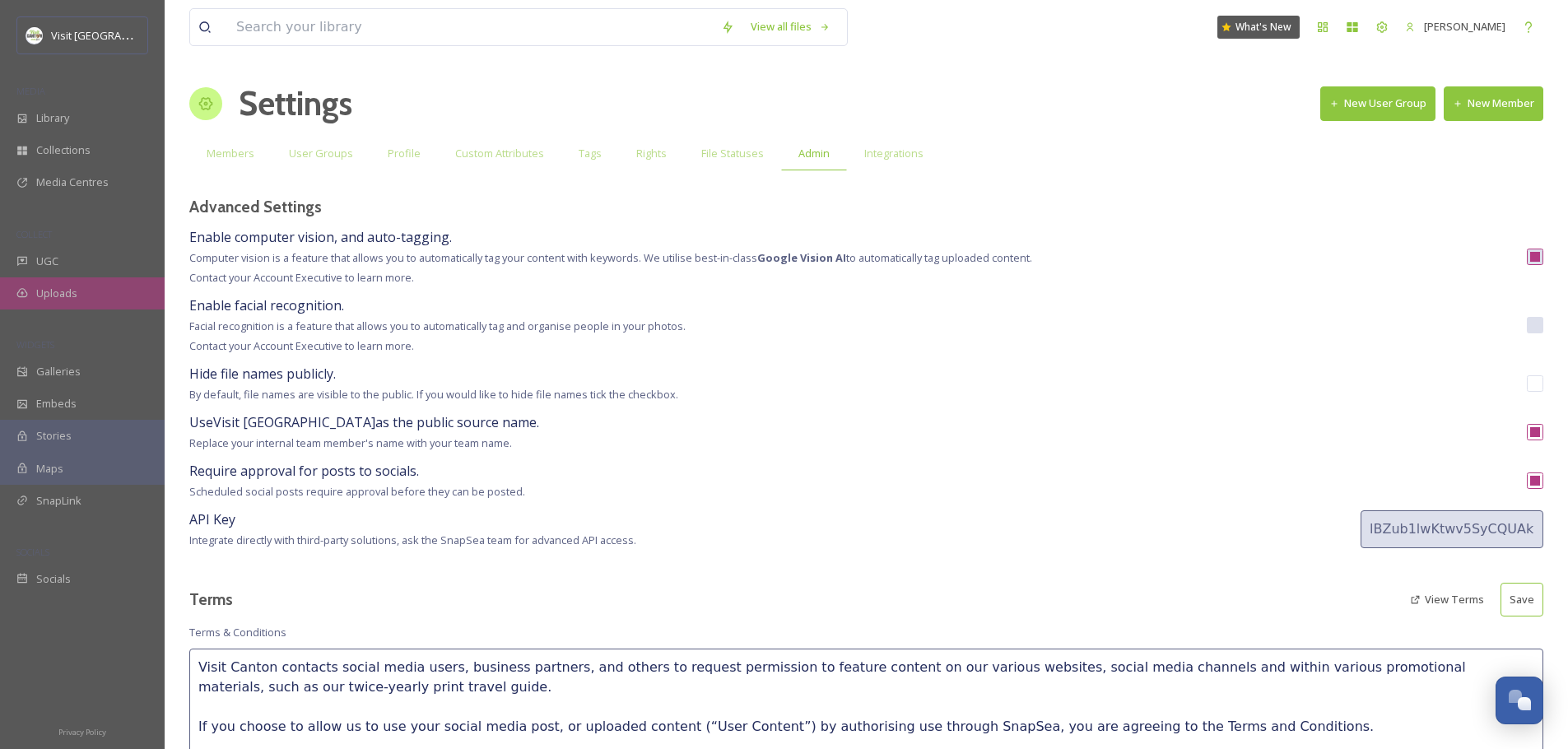
scroll to position [3, 0]
click at [51, 289] on span "Uploads" at bounding box center [56, 294] width 41 height 16
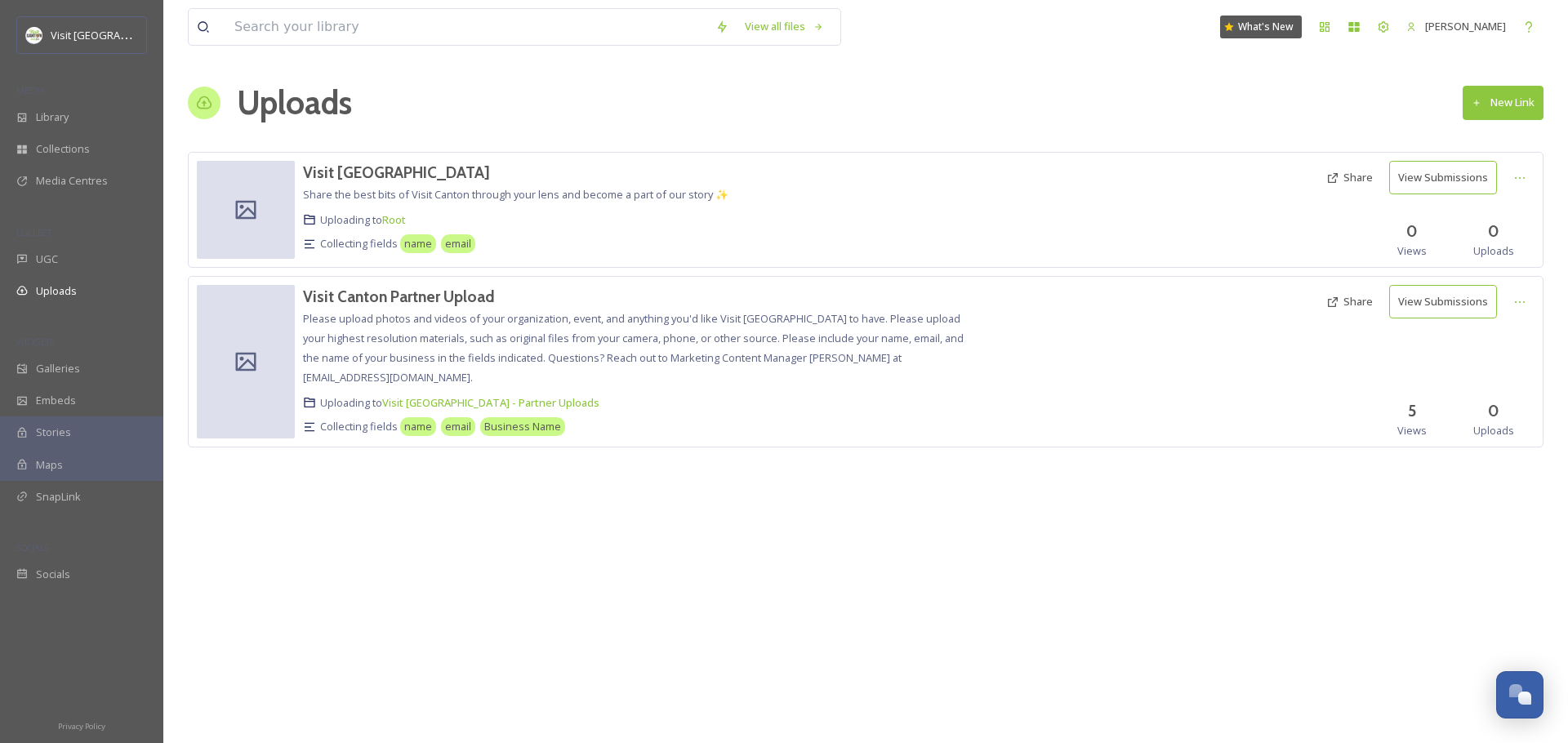
click at [1440, 110] on div "Uploads New Link" at bounding box center [866, 102] width 1356 height 49
click at [1520, 182] on icon at bounding box center [1521, 179] width 14 height 14
click at [1506, 236] on div "Edit" at bounding box center [1503, 245] width 62 height 32
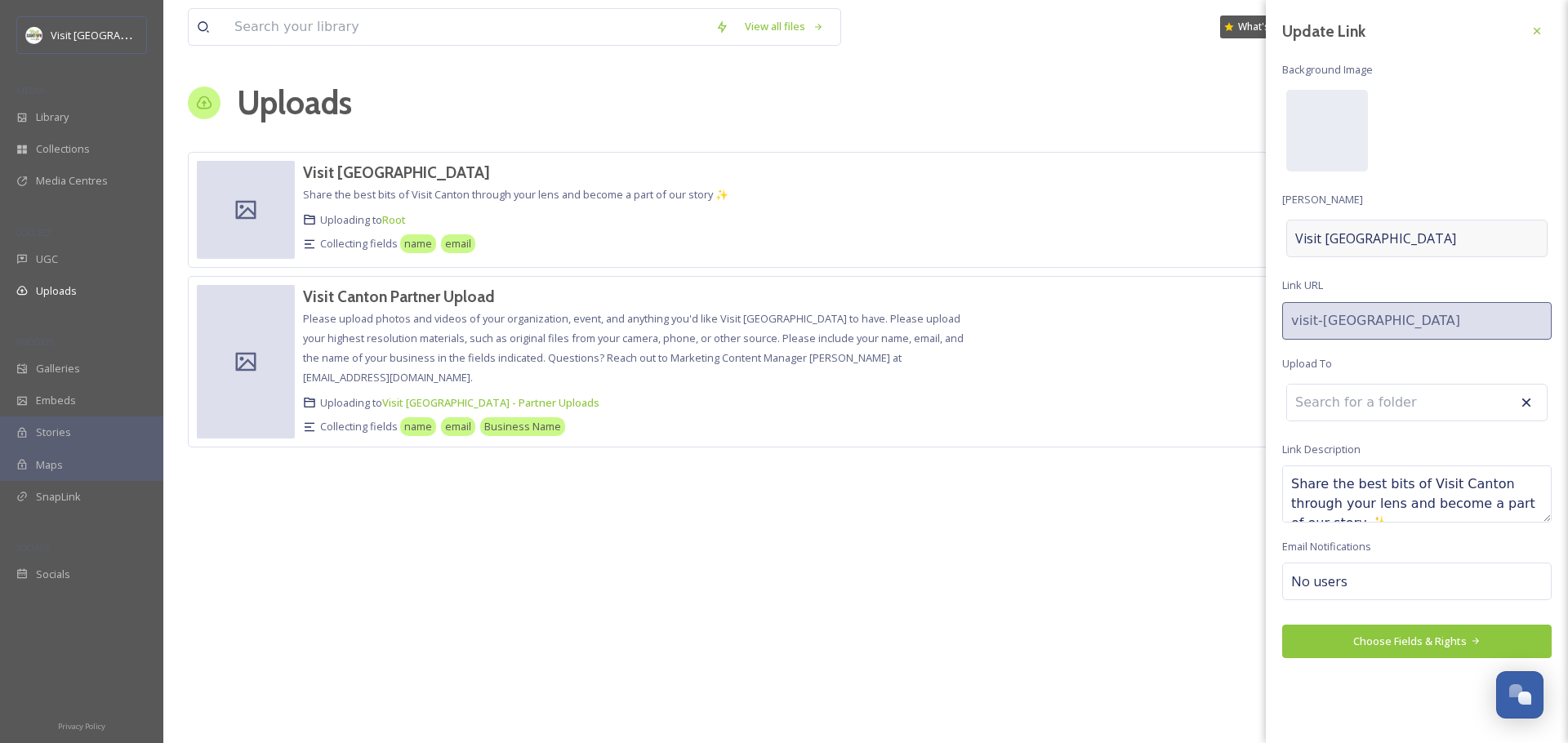
click at [1368, 242] on div "Visit [GEOGRAPHIC_DATA]" at bounding box center [1416, 238] width 262 height 38
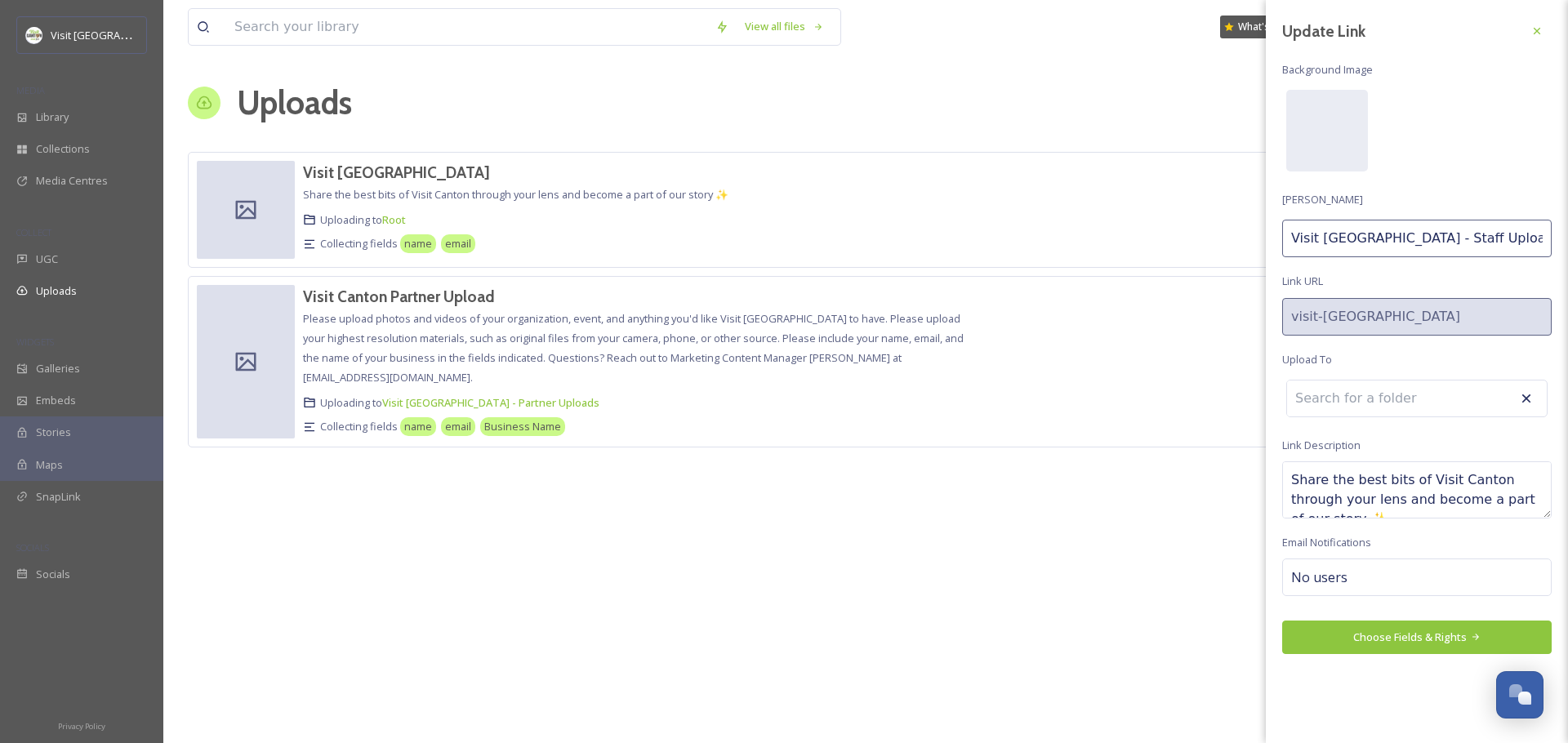
type input "Visit [GEOGRAPHIC_DATA] - Staff Uploads"
click at [1301, 126] on div at bounding box center [1327, 130] width 82 height 82
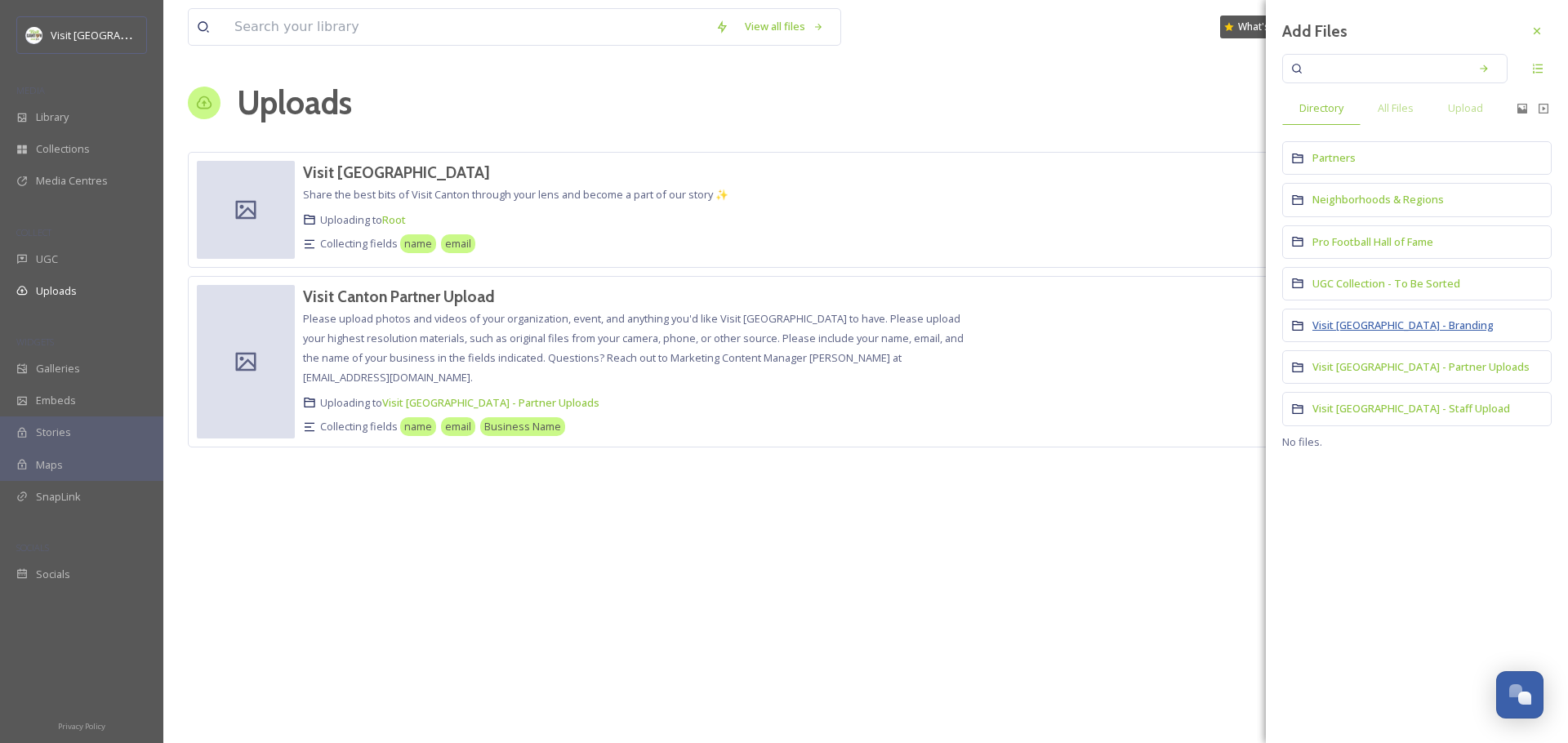
click at [1356, 323] on span "Visit [GEOGRAPHIC_DATA] - Branding" at bounding box center [1404, 324] width 182 height 14
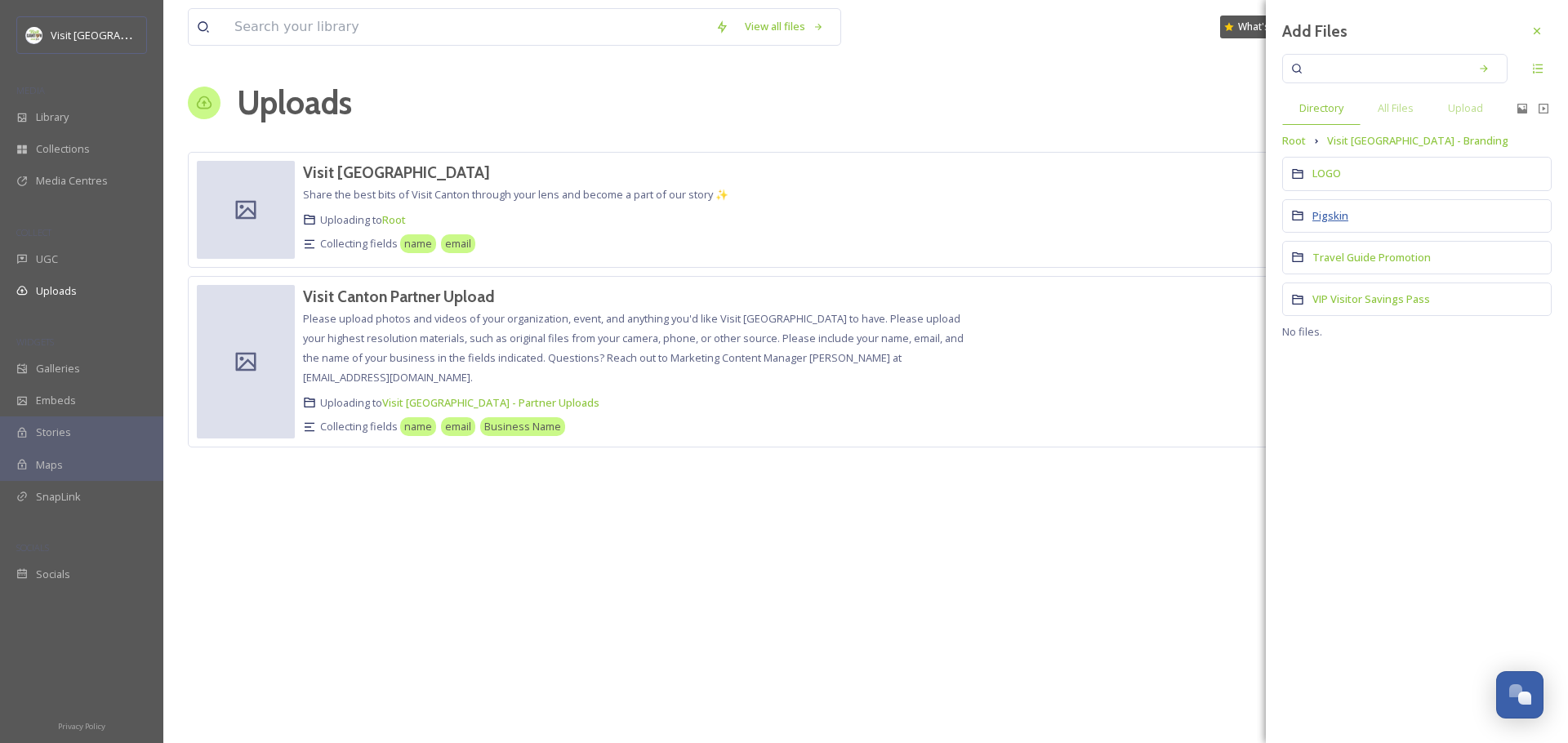
click at [1318, 218] on span "Pigskin" at bounding box center [1330, 215] width 36 height 14
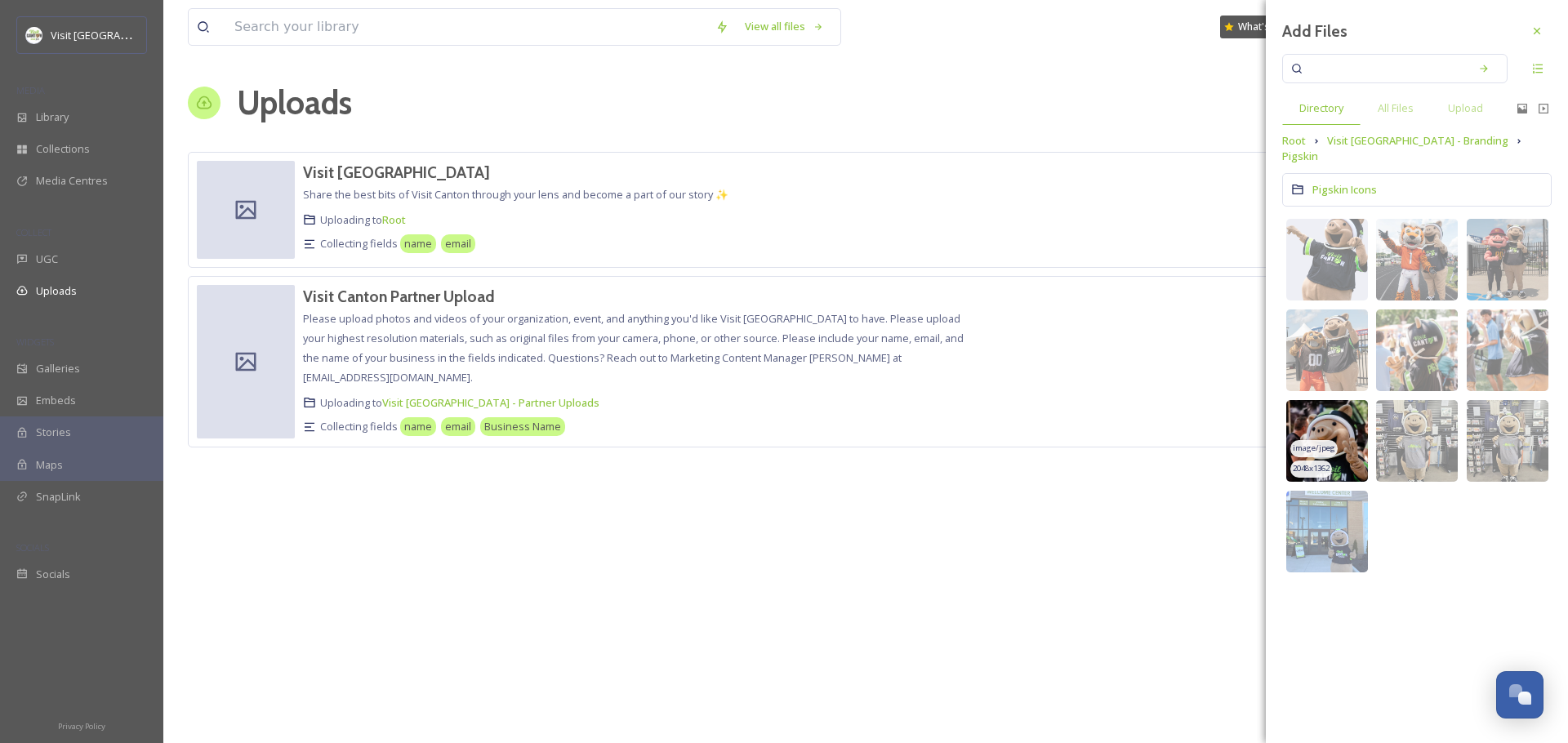
click at [1348, 400] on img at bounding box center [1327, 441] width 82 height 82
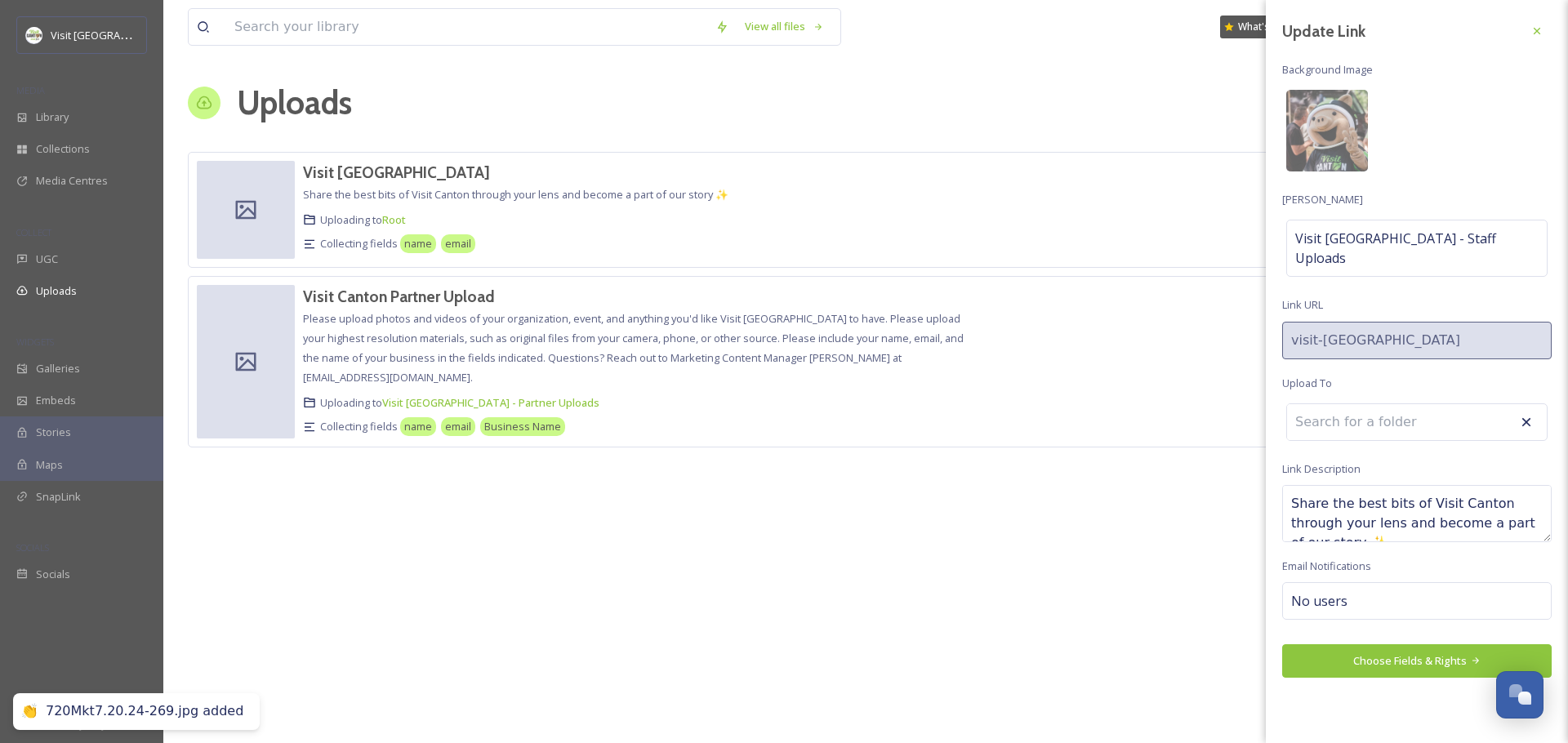
click at [1371, 404] on input at bounding box center [1377, 422] width 180 height 36
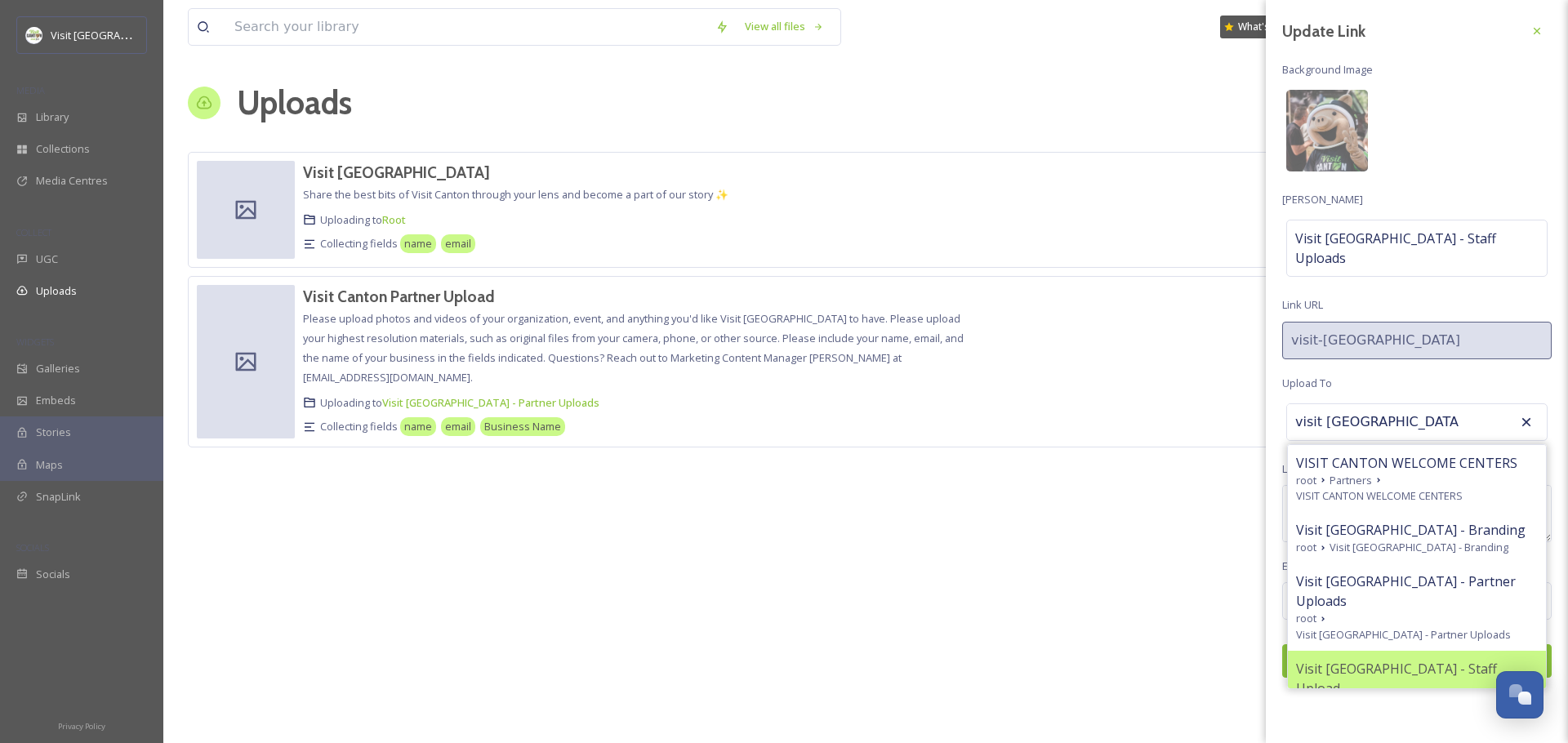
click at [1438, 659] on span "Visit [GEOGRAPHIC_DATA] - Staff Upload" at bounding box center [1417, 678] width 241 height 40
type input "Visit [GEOGRAPHIC_DATA] - Staff Upload"
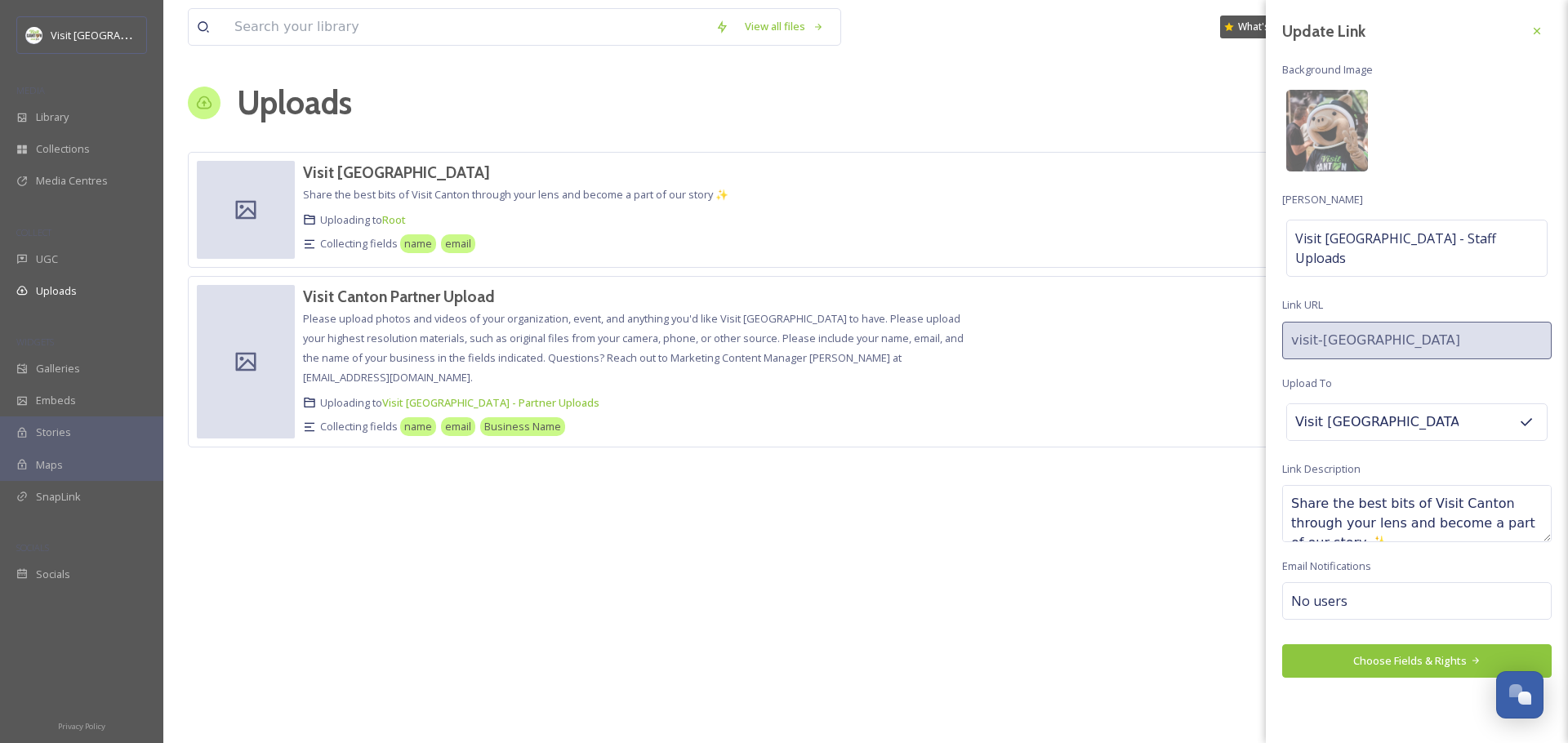
click at [1372, 492] on textarea "Share the best bits of Visit Canton through your lens and become a part of our …" at bounding box center [1416, 513] width 269 height 57
type textarea "Y"
type textarea "U"
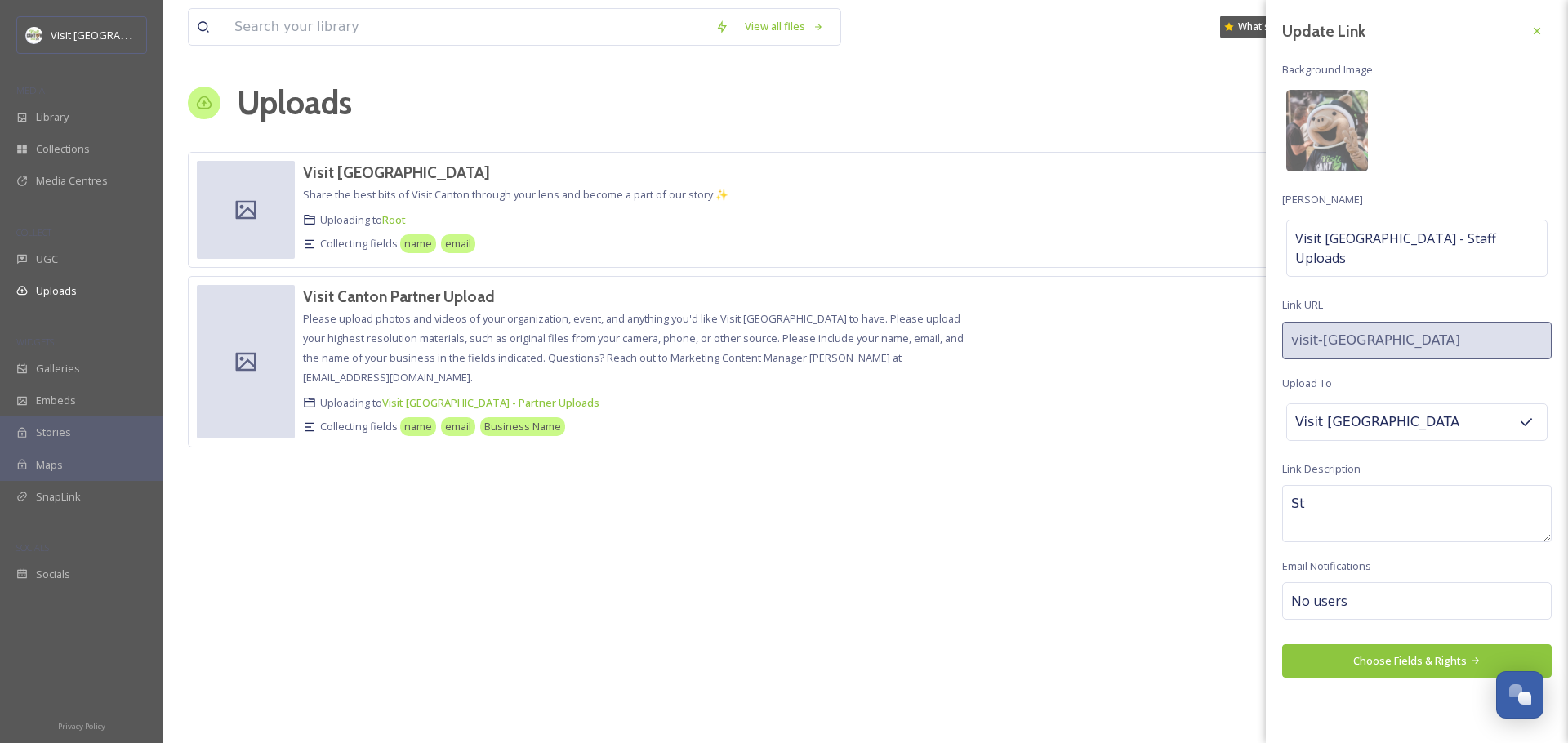
type textarea "S"
click at [1511, 485] on textarea "This is the internal staff upload for Visit Canton for events, partner visits, …" at bounding box center [1416, 513] width 269 height 57
drag, startPoint x: 1336, startPoint y: 505, endPoint x: 1454, endPoint y: 487, distance: 119.4
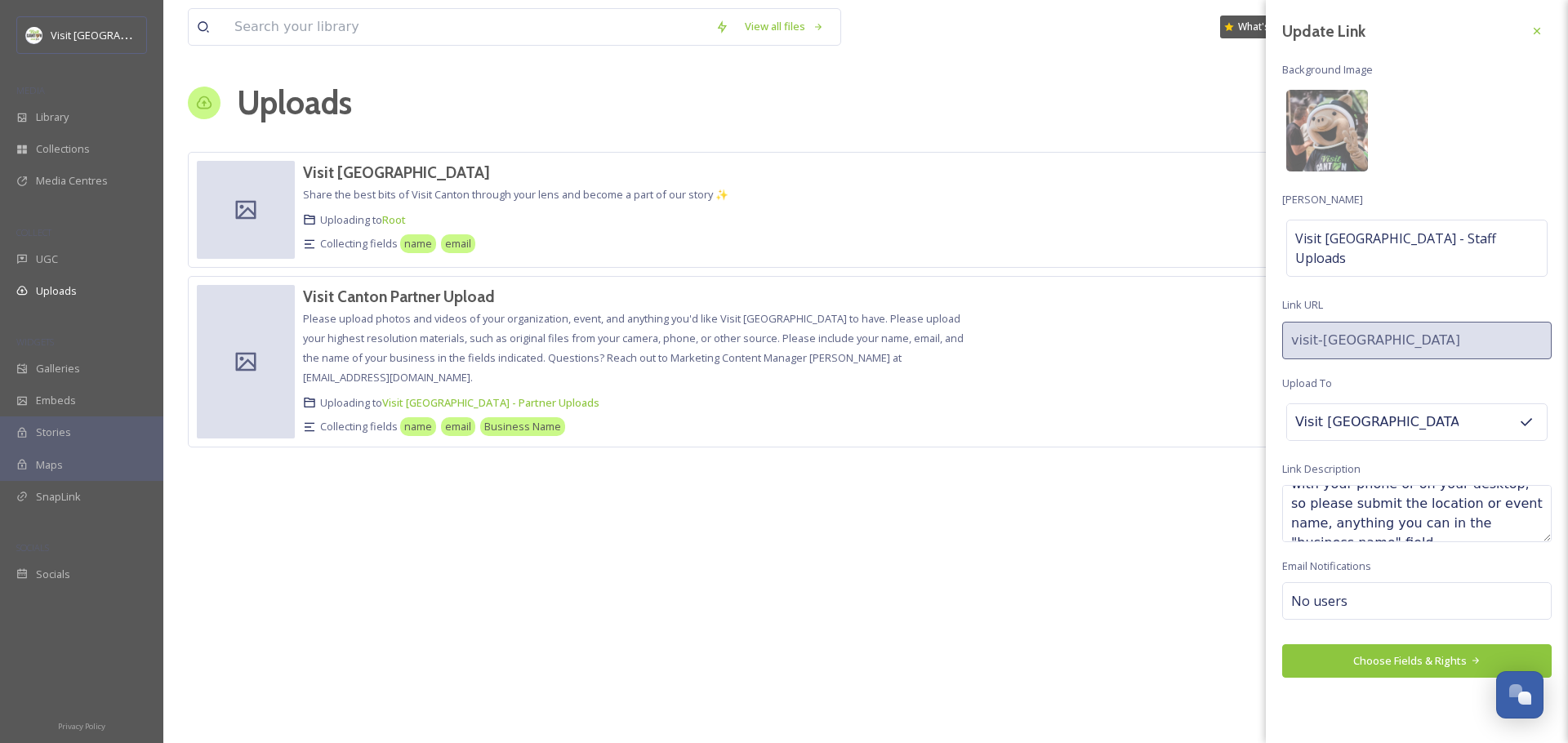
click at [1454, 487] on textarea "This is the internal staff upload for Visit Canton for events, partner visits, …" at bounding box center [1416, 513] width 269 height 57
type textarea "This is the internal staff upload for Visit Canton for events, partner visits, …"
click at [1367, 582] on div "No users" at bounding box center [1416, 600] width 269 height 38
click at [1368, 592] on input at bounding box center [1373, 601] width 163 height 19
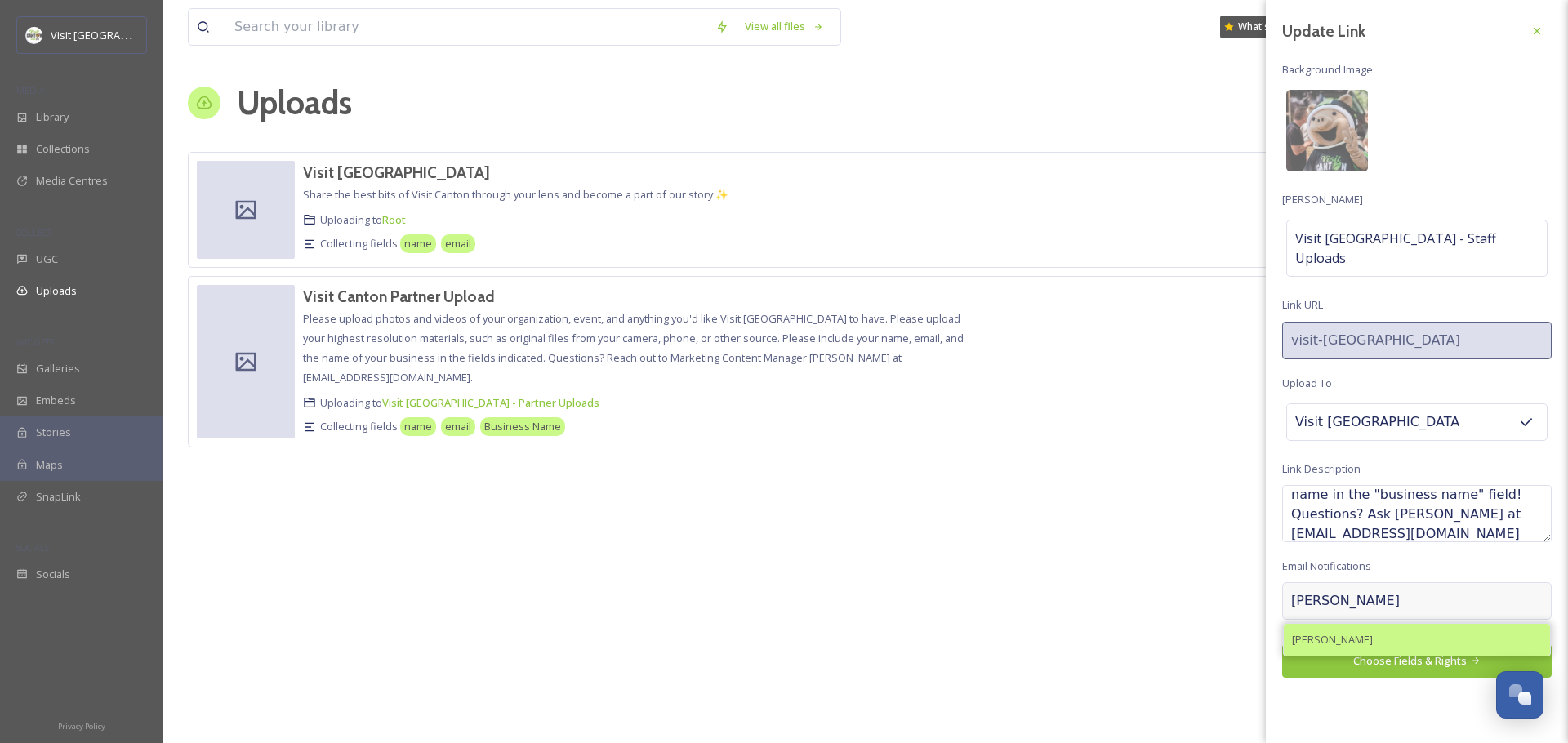
type input "[PERSON_NAME]"
click at [1372, 623] on div "[PERSON_NAME]" at bounding box center [1417, 639] width 266 height 32
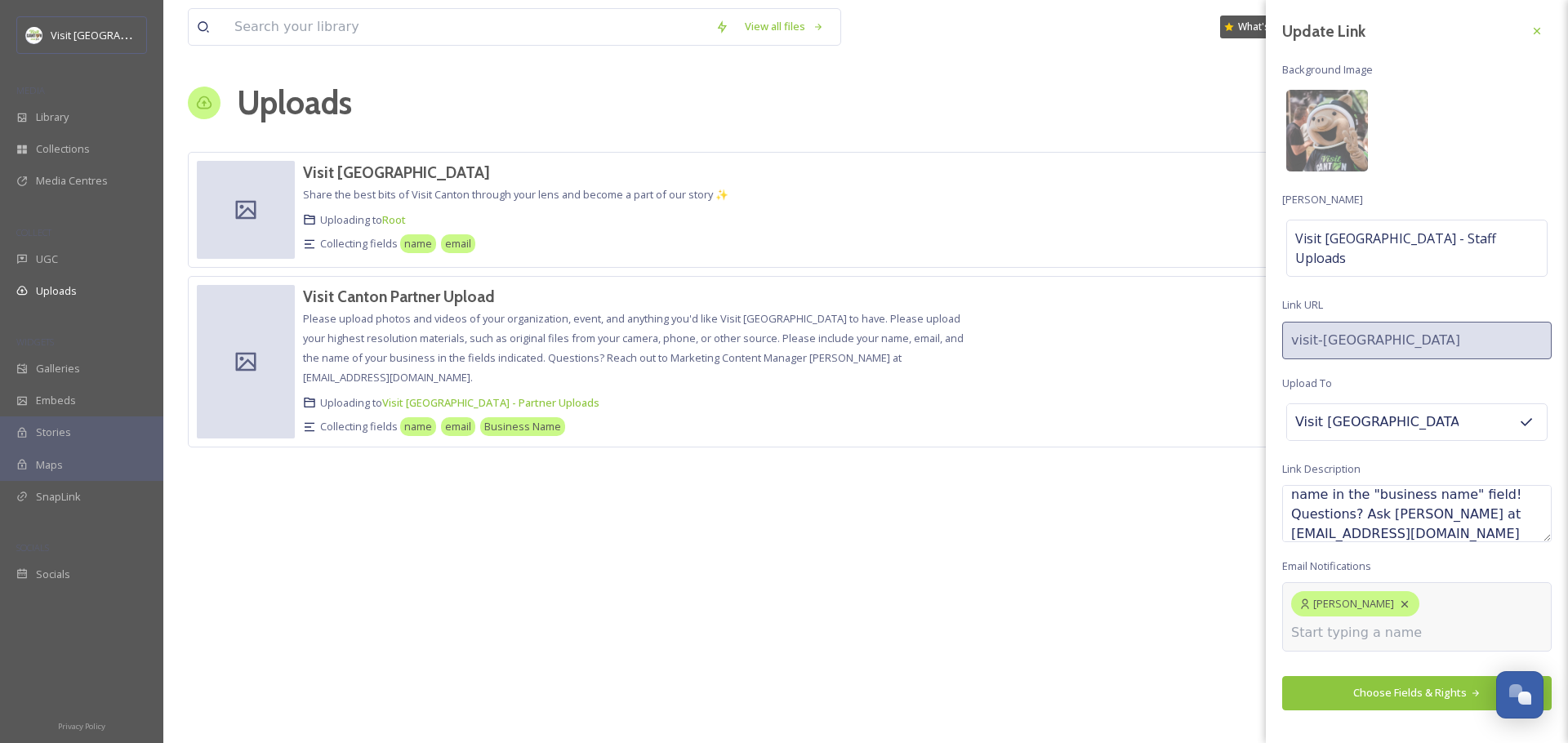
click at [1378, 675] on div "Update Link Background Image [PERSON_NAME] Visit Canton - Staff Uploads Link UR…" at bounding box center [1416, 372] width 302 height 743
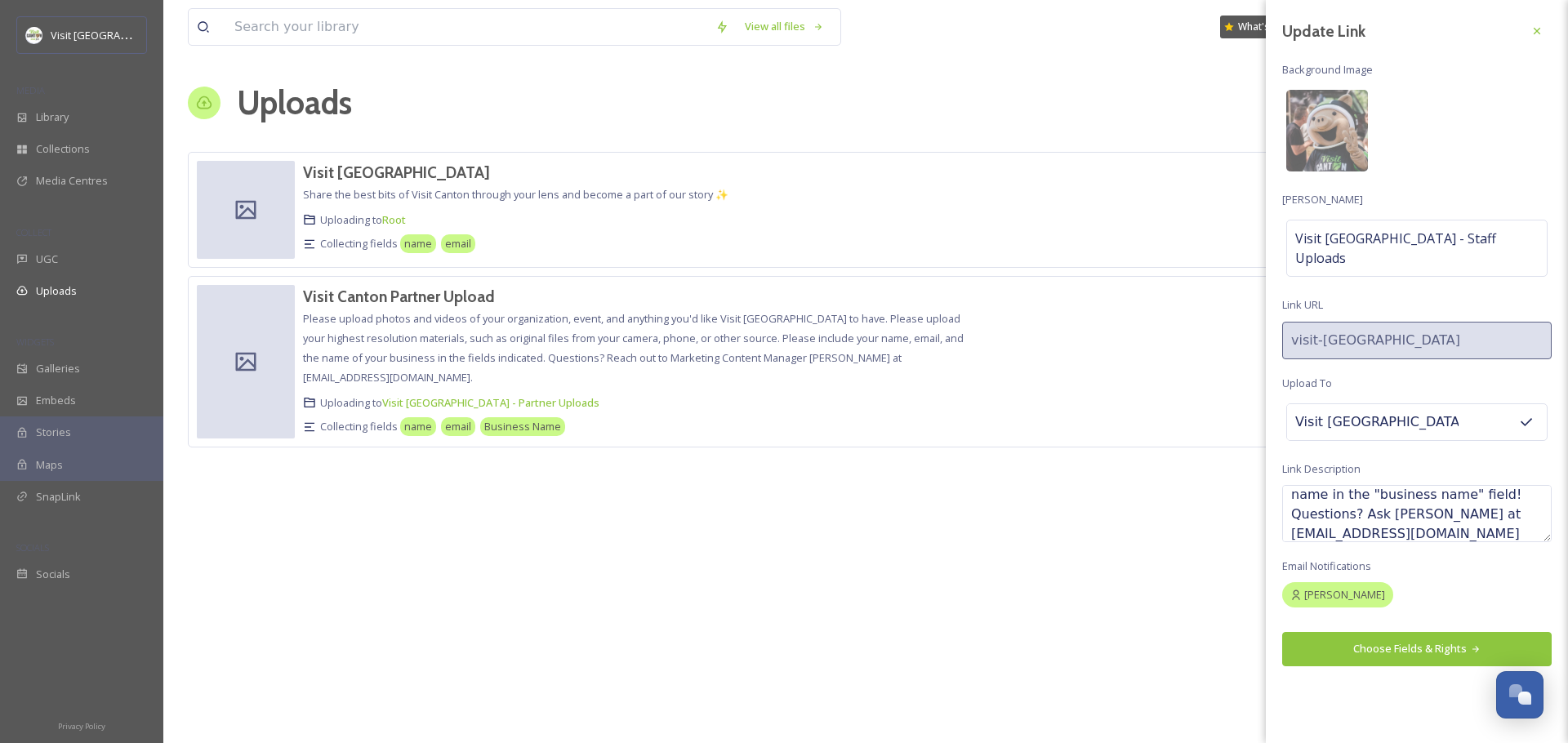
click at [1401, 632] on button "Choose Fields & Rights" at bounding box center [1416, 648] width 269 height 34
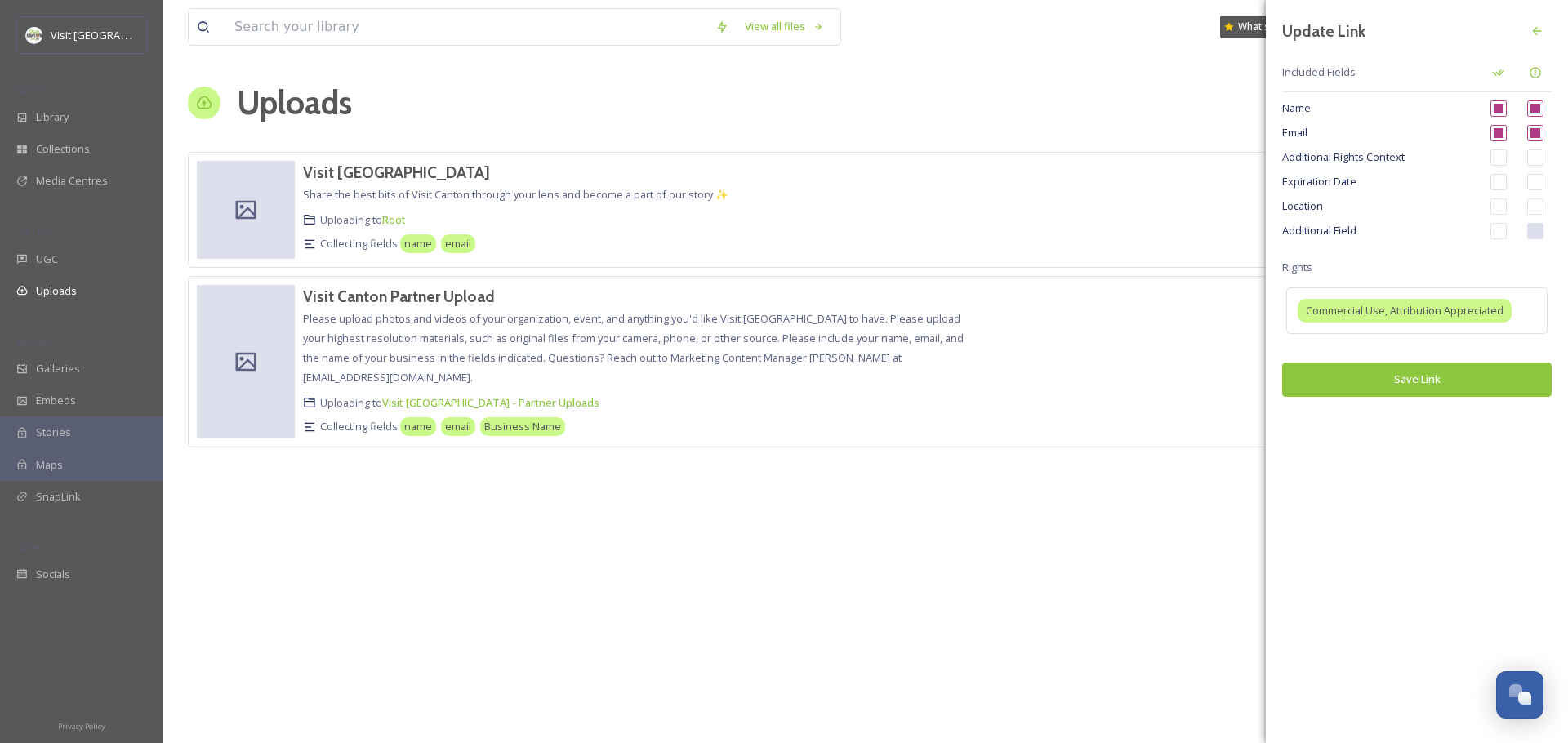
click at [1505, 206] on input "checkbox" at bounding box center [1498, 206] width 16 height 16
checkbox input "true"
click at [1547, 206] on div "Location" at bounding box center [1416, 206] width 269 height 24
click at [1534, 206] on input "checkbox" at bounding box center [1535, 206] width 16 height 16
checkbox input "true"
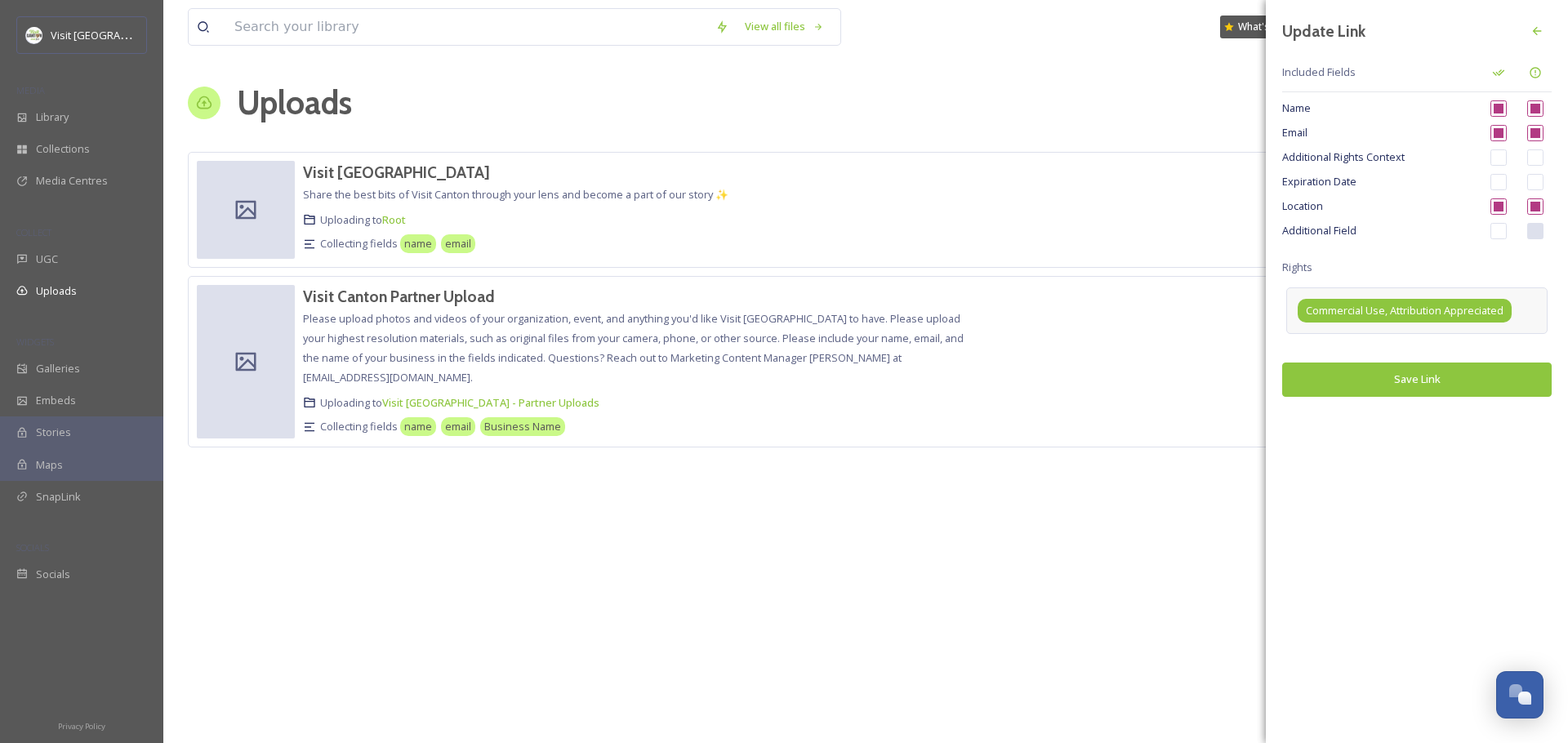
click at [1448, 316] on span "Commercial Use, Attribution Appreciated" at bounding box center [1405, 311] width 198 height 15
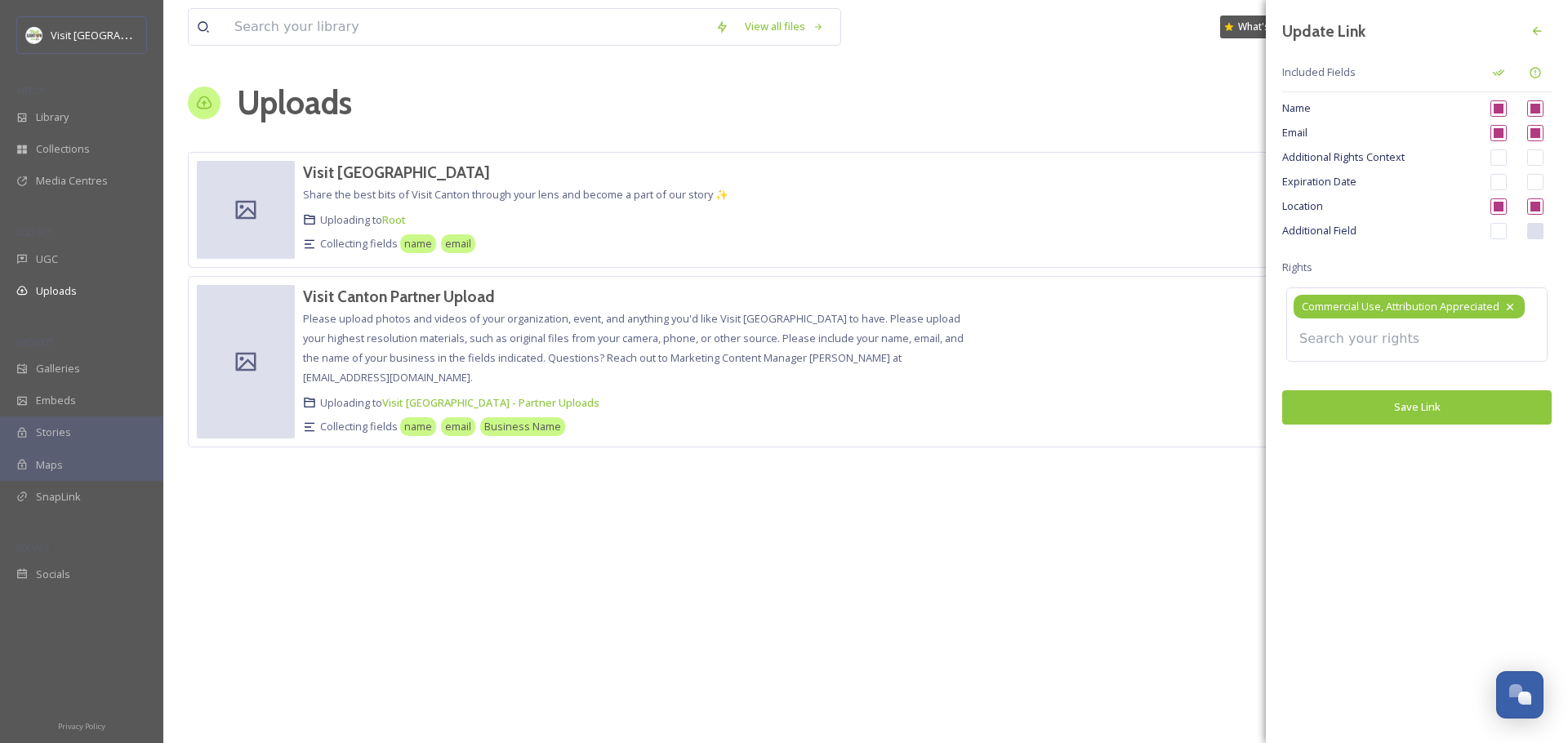
click at [1514, 309] on icon at bounding box center [1511, 307] width 14 height 14
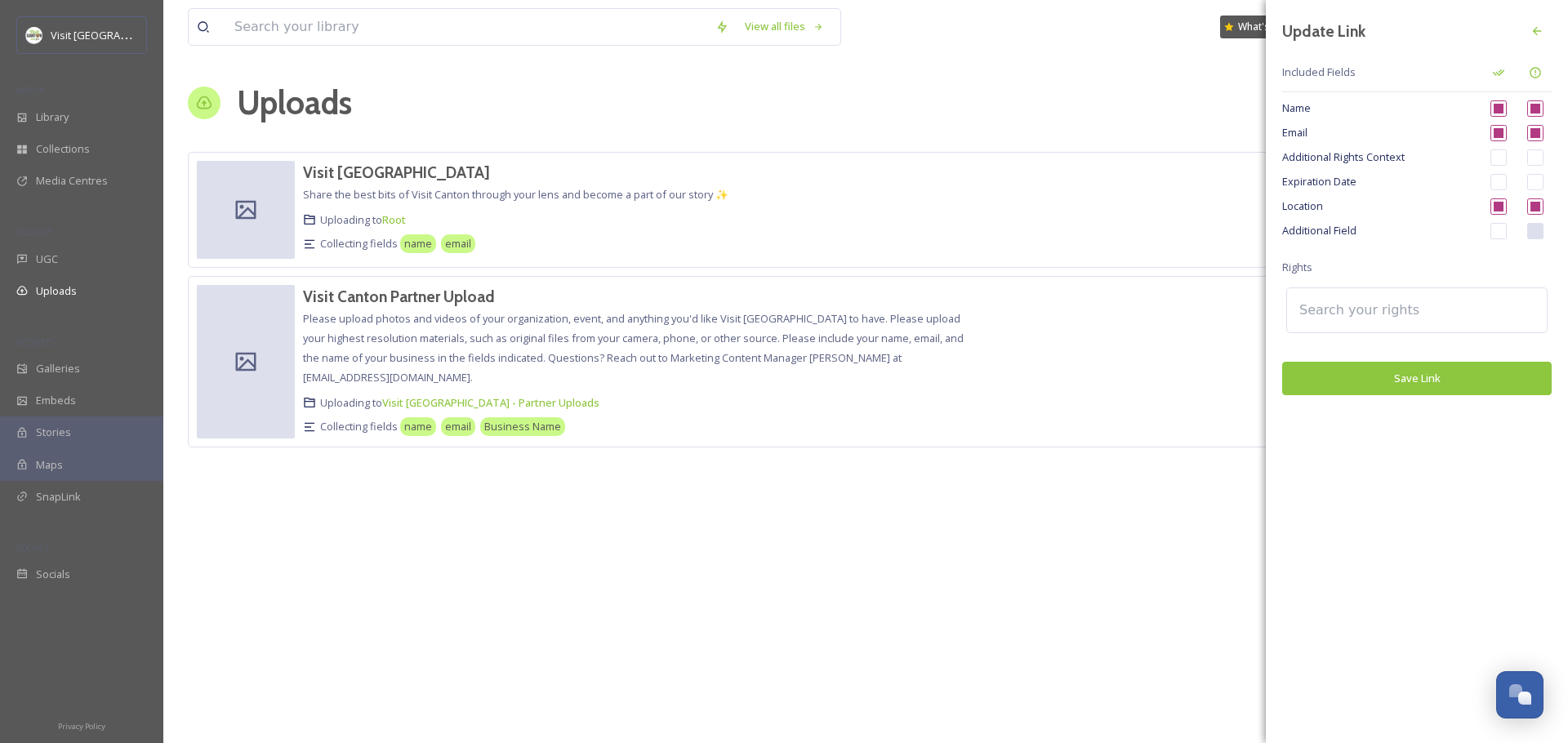
click at [1401, 378] on button "Save Link" at bounding box center [1416, 378] width 269 height 34
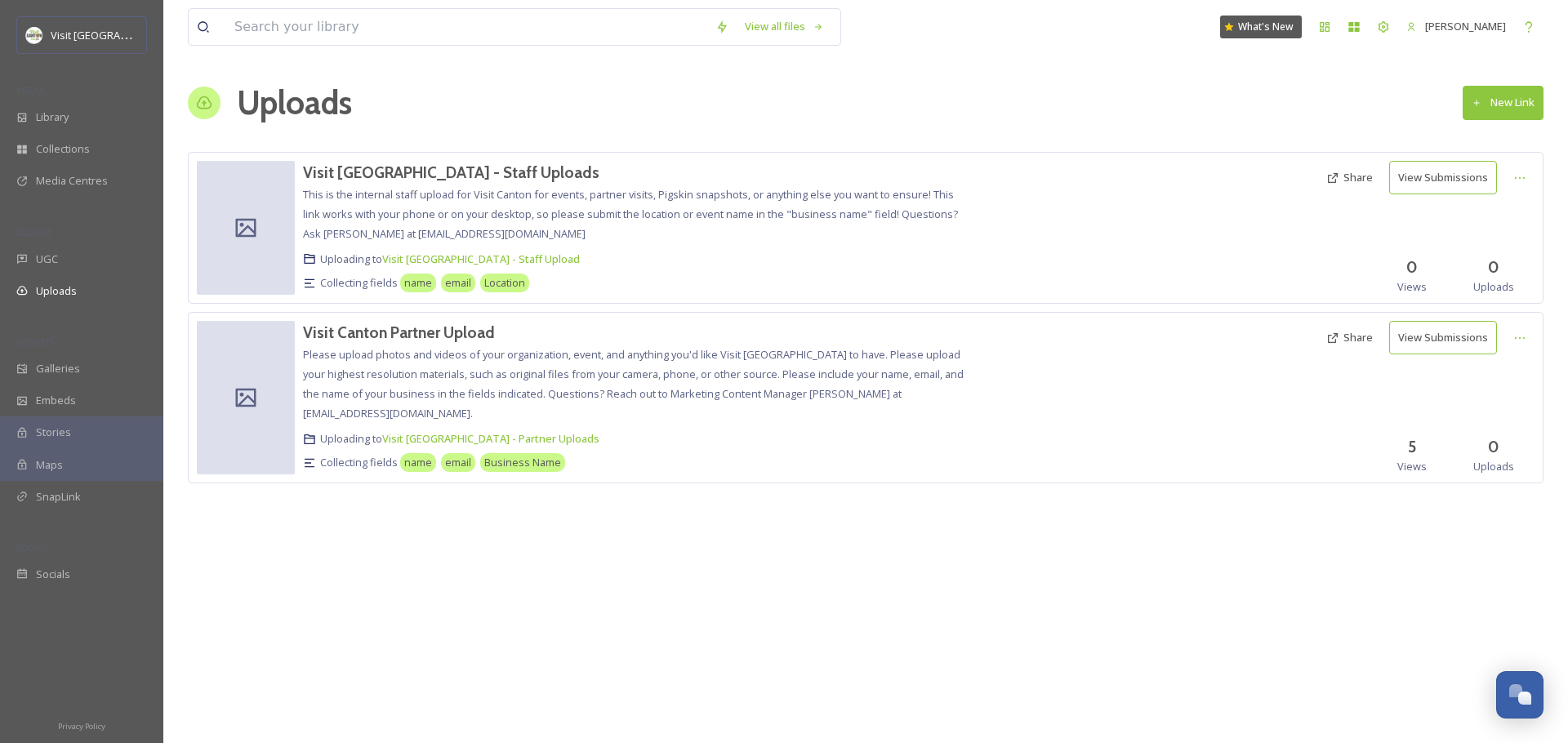
click at [1366, 183] on button "Share" at bounding box center [1349, 178] width 63 height 32
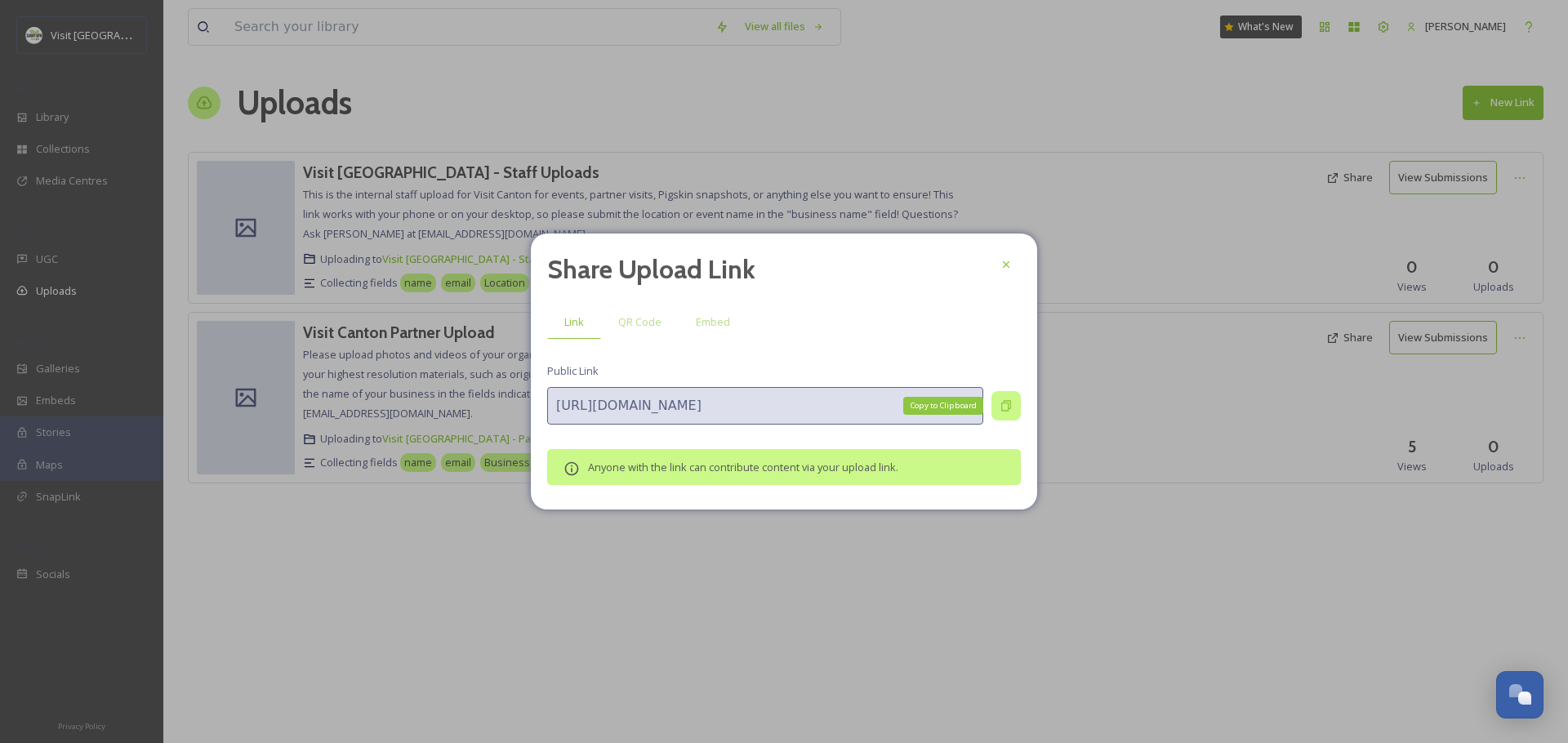
click at [1009, 409] on icon at bounding box center [1007, 406] width 14 height 14
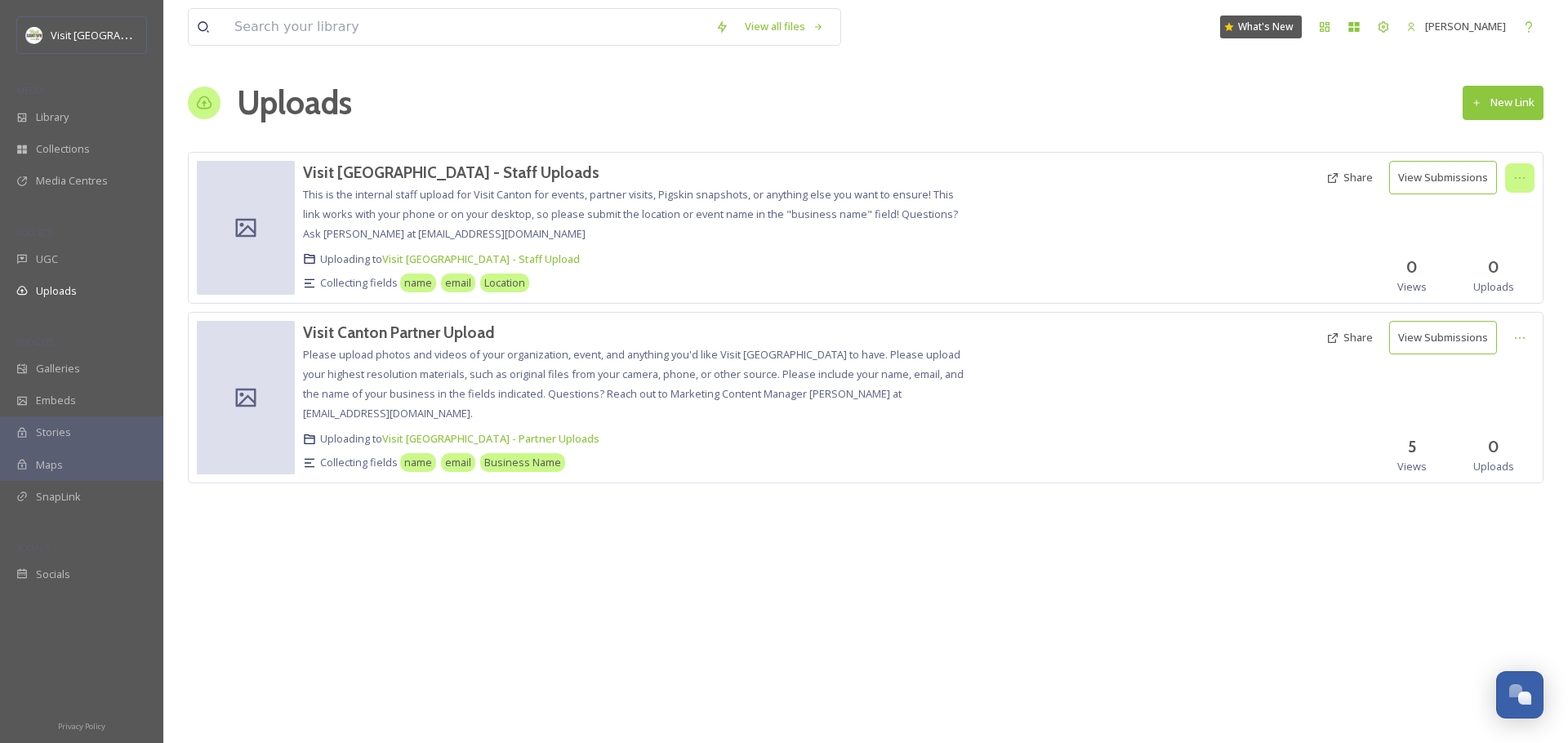
click at [1512, 176] on div at bounding box center [1520, 178] width 29 height 29
click at [1476, 251] on div "Edit" at bounding box center [1503, 245] width 62 height 32
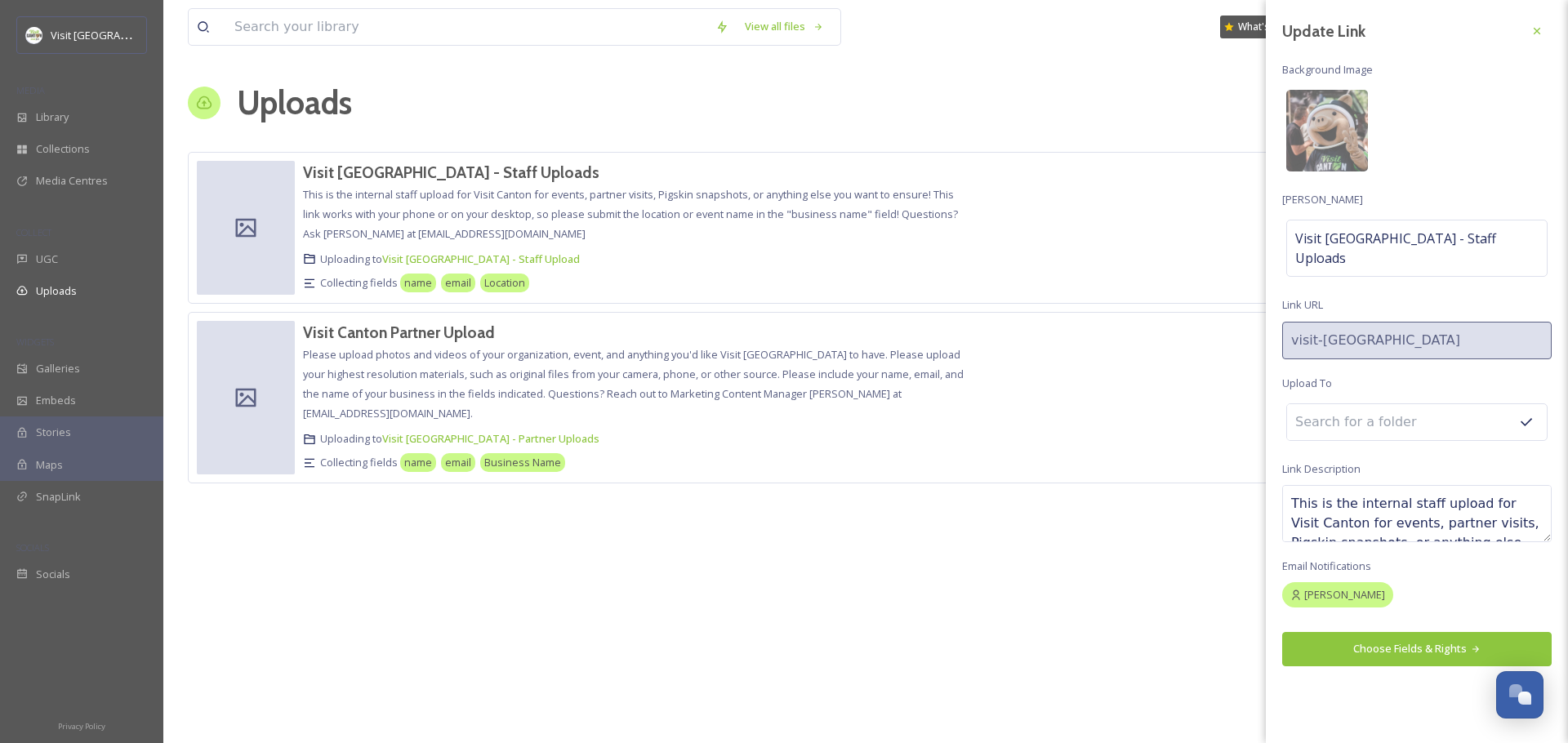
click at [1391, 632] on button "Choose Fields & Rights" at bounding box center [1416, 648] width 269 height 34
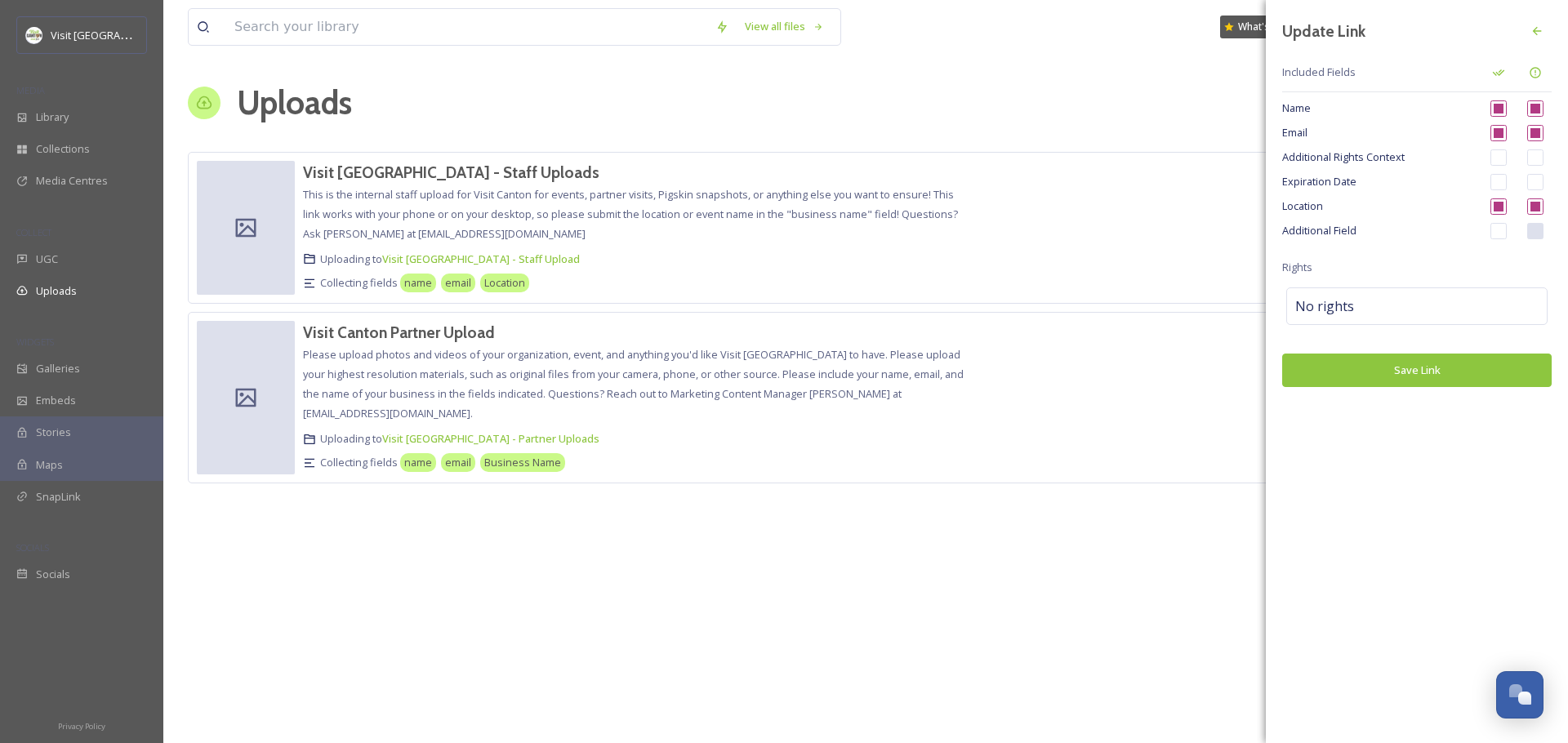
click at [1498, 209] on input "checkbox" at bounding box center [1498, 206] width 16 height 16
checkbox input "false"
click at [1530, 209] on input "checkbox" at bounding box center [1535, 206] width 16 height 16
checkbox input "true"
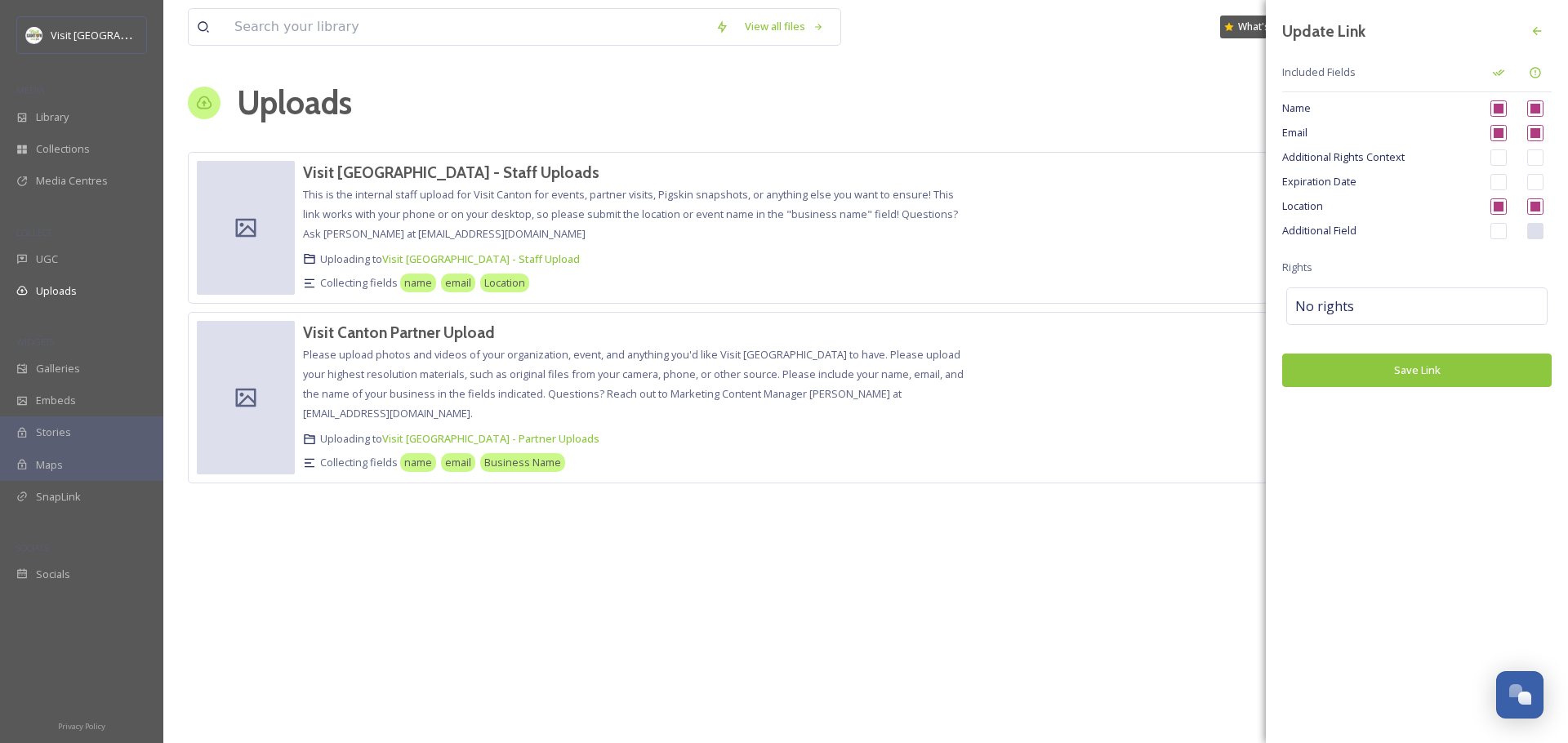
click at [1534, 206] on input "checkbox" at bounding box center [1535, 206] width 16 height 16
checkbox input "false"
click at [1500, 206] on input "checkbox" at bounding box center [1498, 206] width 16 height 16
checkbox input "false"
click at [1499, 231] on input "checkbox" at bounding box center [1498, 231] width 16 height 16
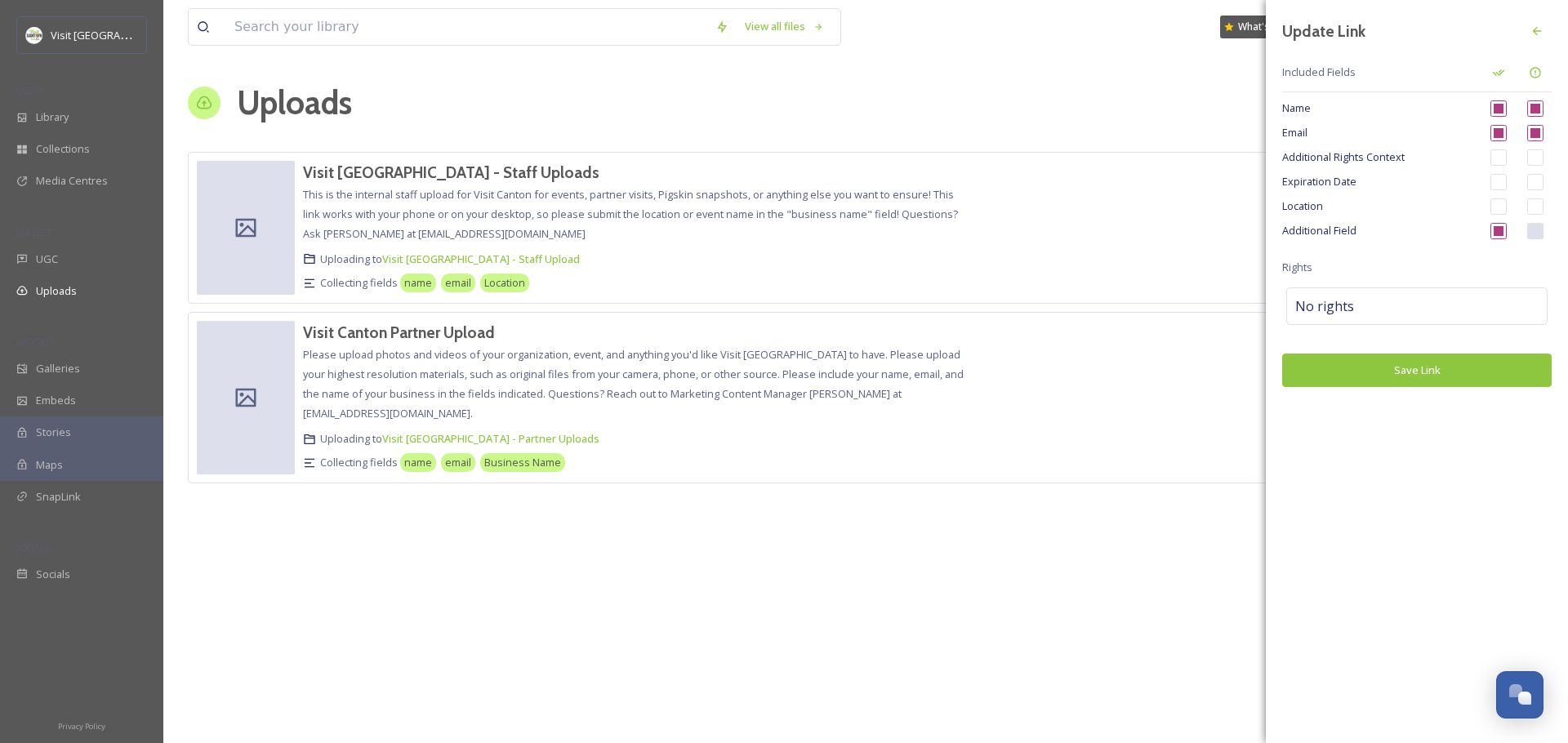
checkbox input "true"
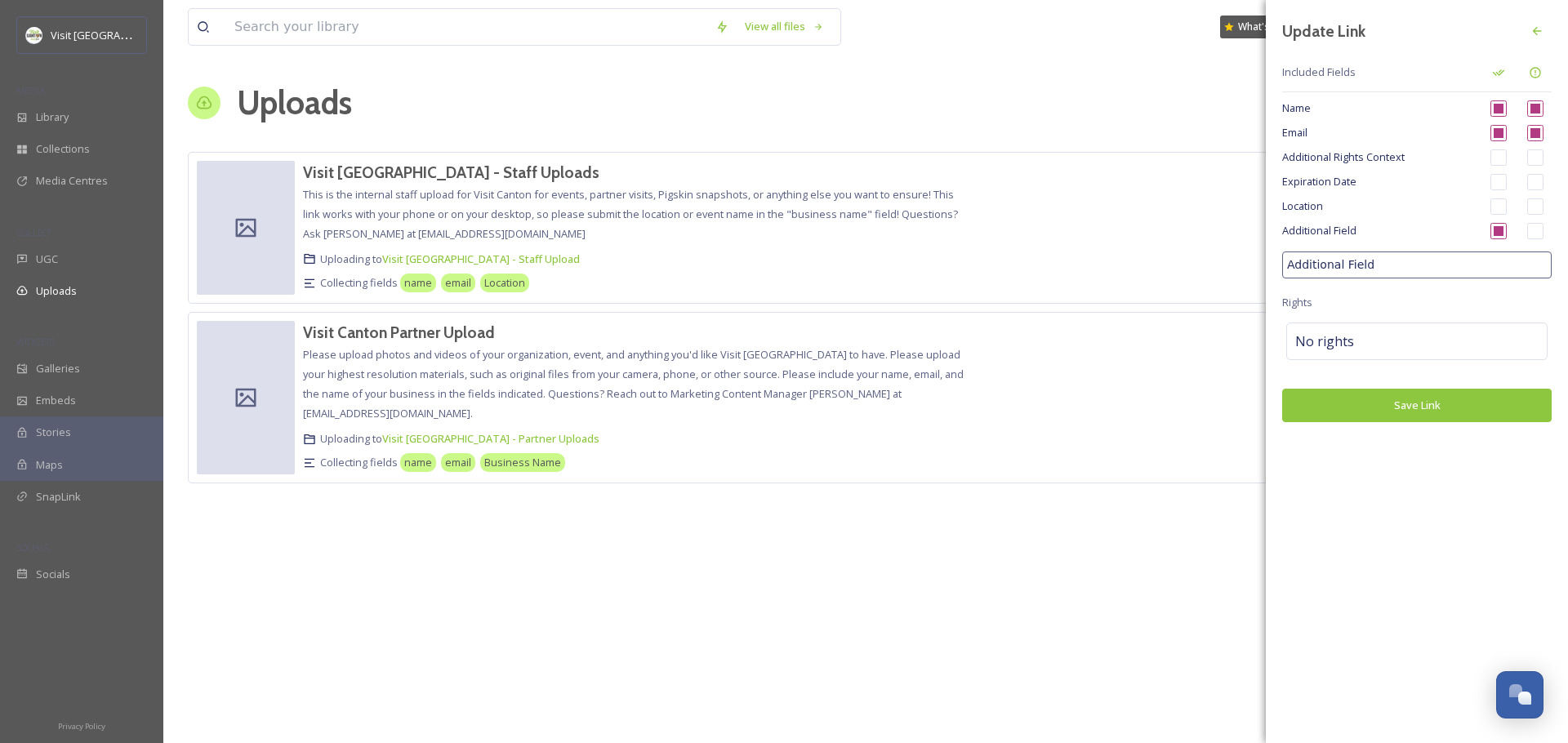
click at [1456, 266] on input "Additional Field" at bounding box center [1416, 265] width 269 height 27
click at [1537, 231] on input "checkbox" at bounding box center [1535, 231] width 16 height 16
checkbox input "true"
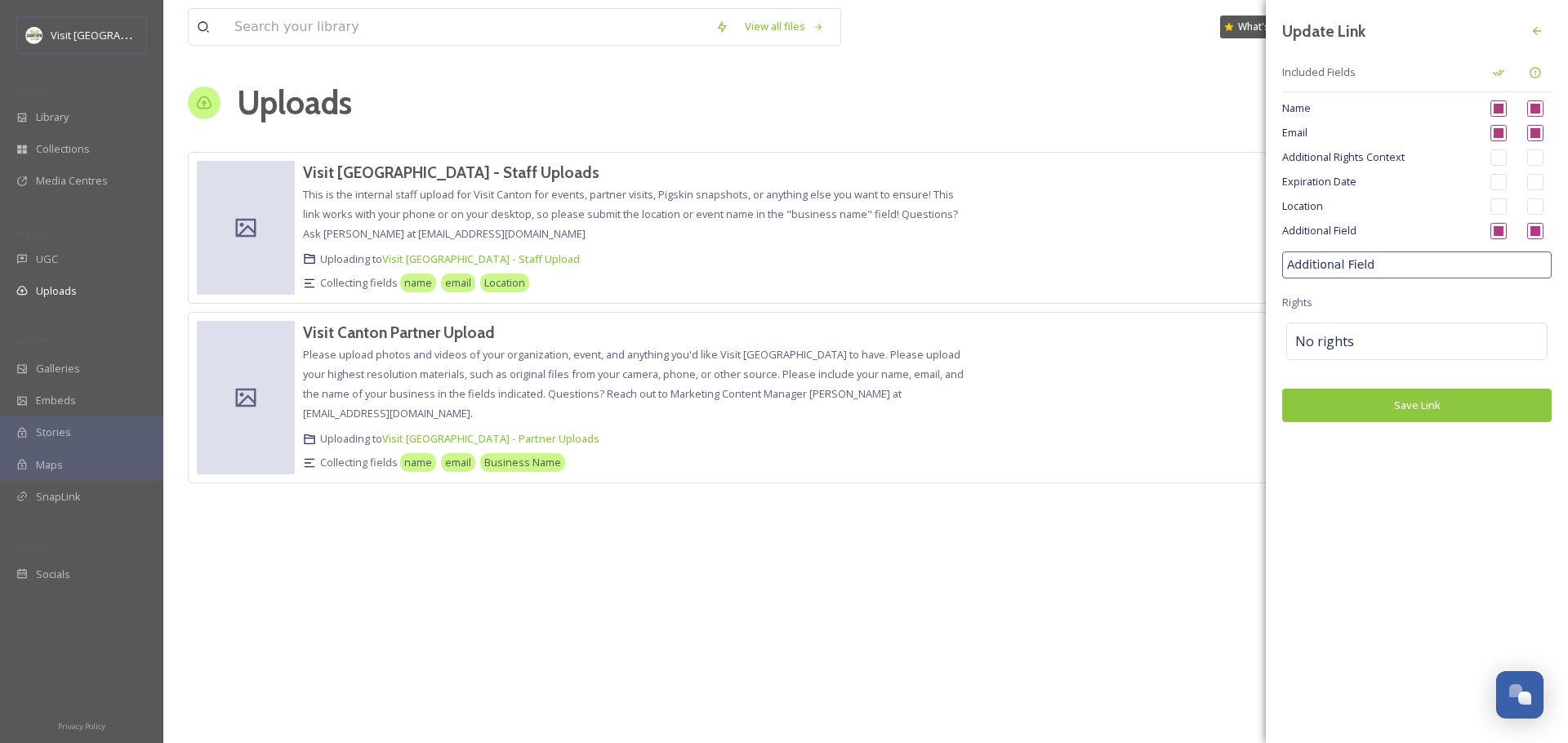
click at [1477, 261] on input "Additional Field" at bounding box center [1416, 265] width 269 height 27
type input "Business or Event Name"
click at [1407, 405] on button "Save Link" at bounding box center [1416, 405] width 269 height 34
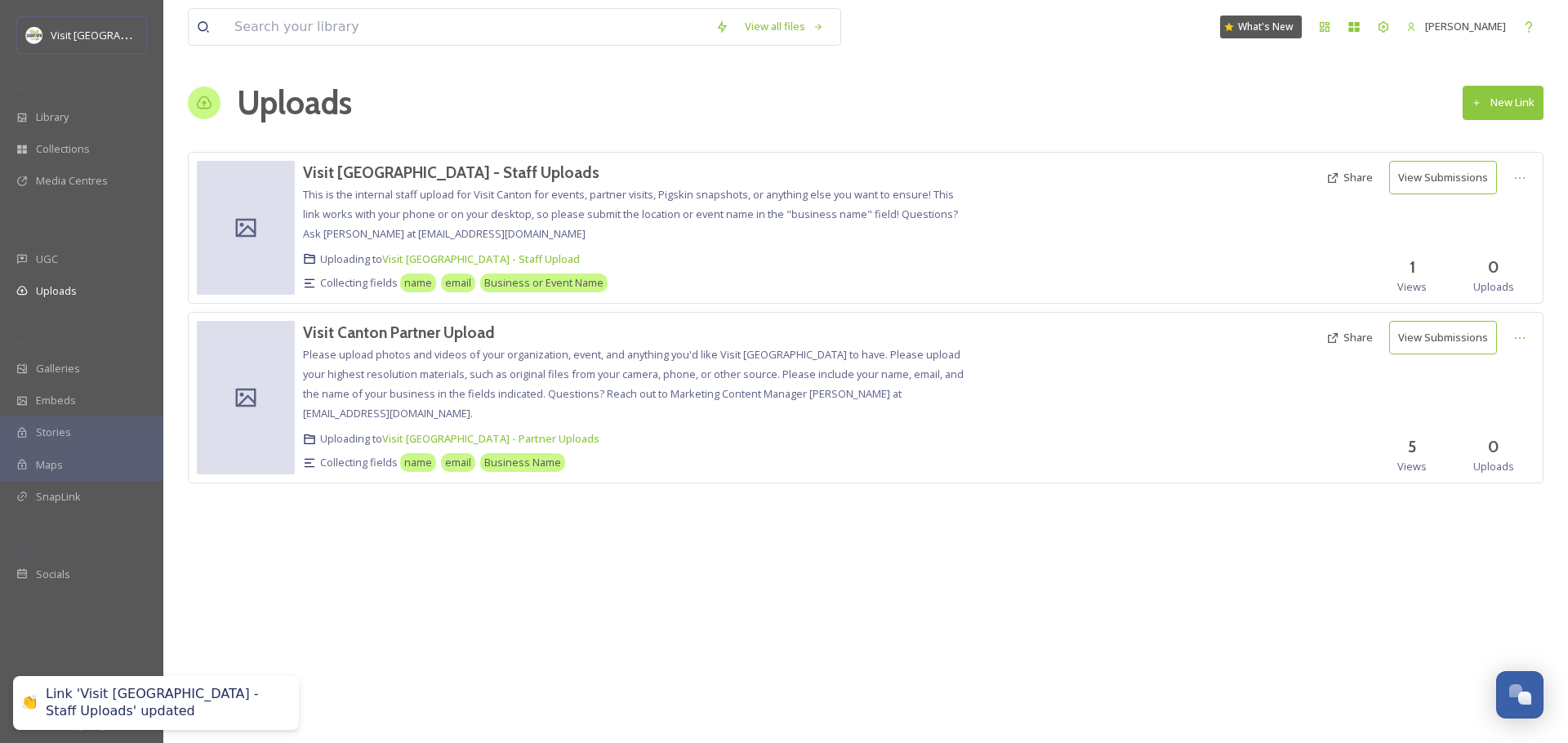
click at [1345, 186] on button "Share" at bounding box center [1349, 178] width 63 height 32
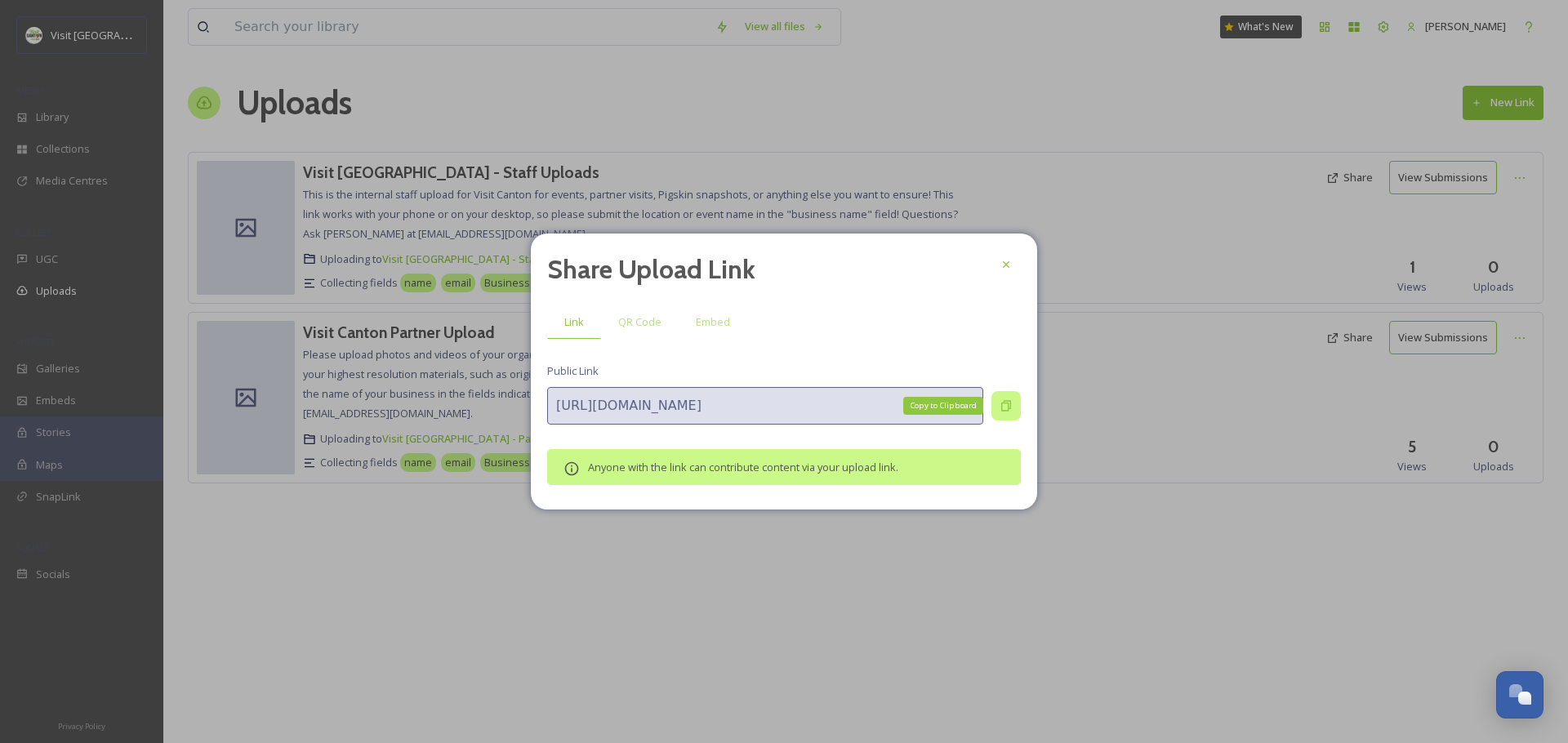
click at [1013, 400] on div "Copy to Clipboard" at bounding box center [1006, 405] width 29 height 29
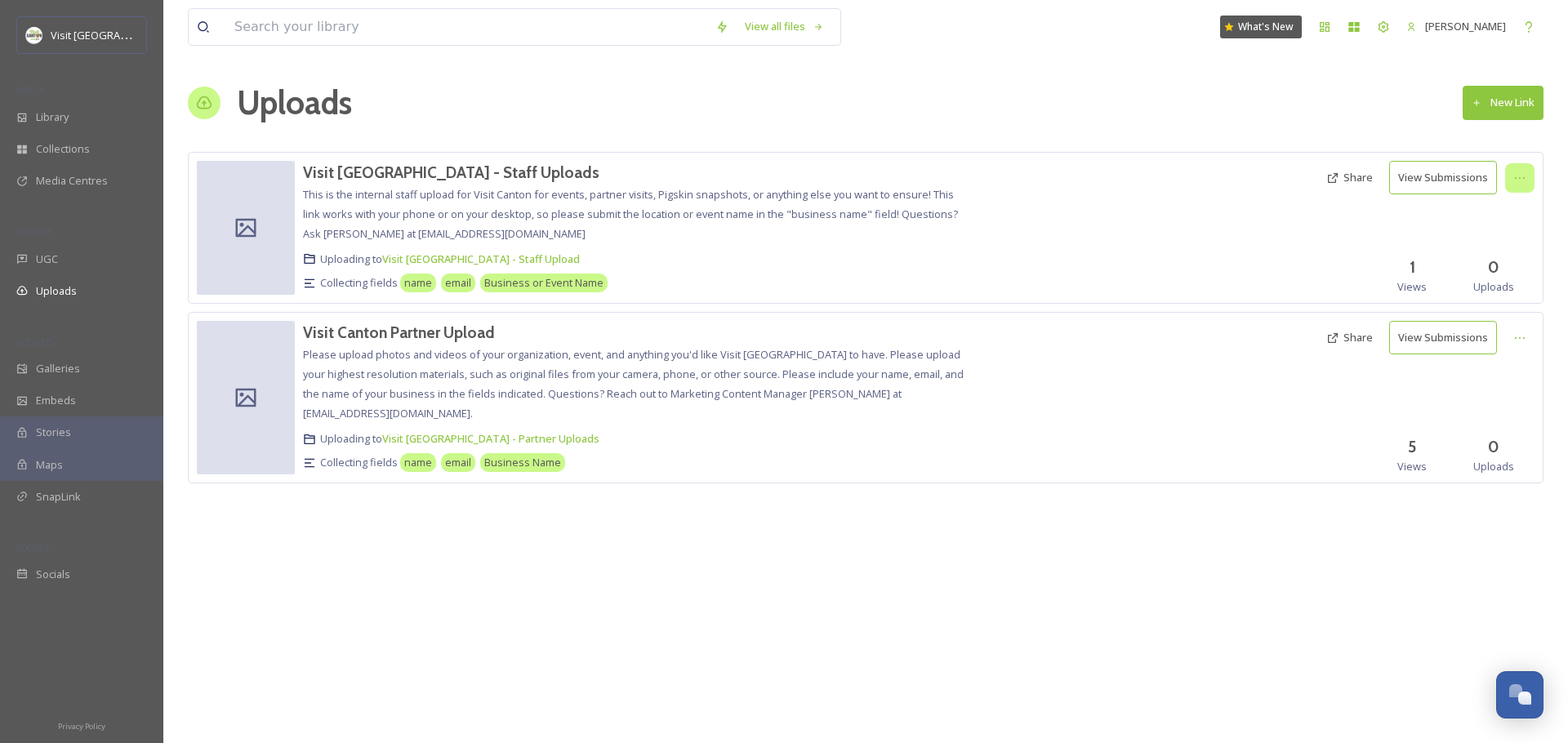
click at [1521, 188] on div at bounding box center [1520, 178] width 29 height 29
click at [1498, 244] on span "Edit" at bounding box center [1489, 245] width 18 height 15
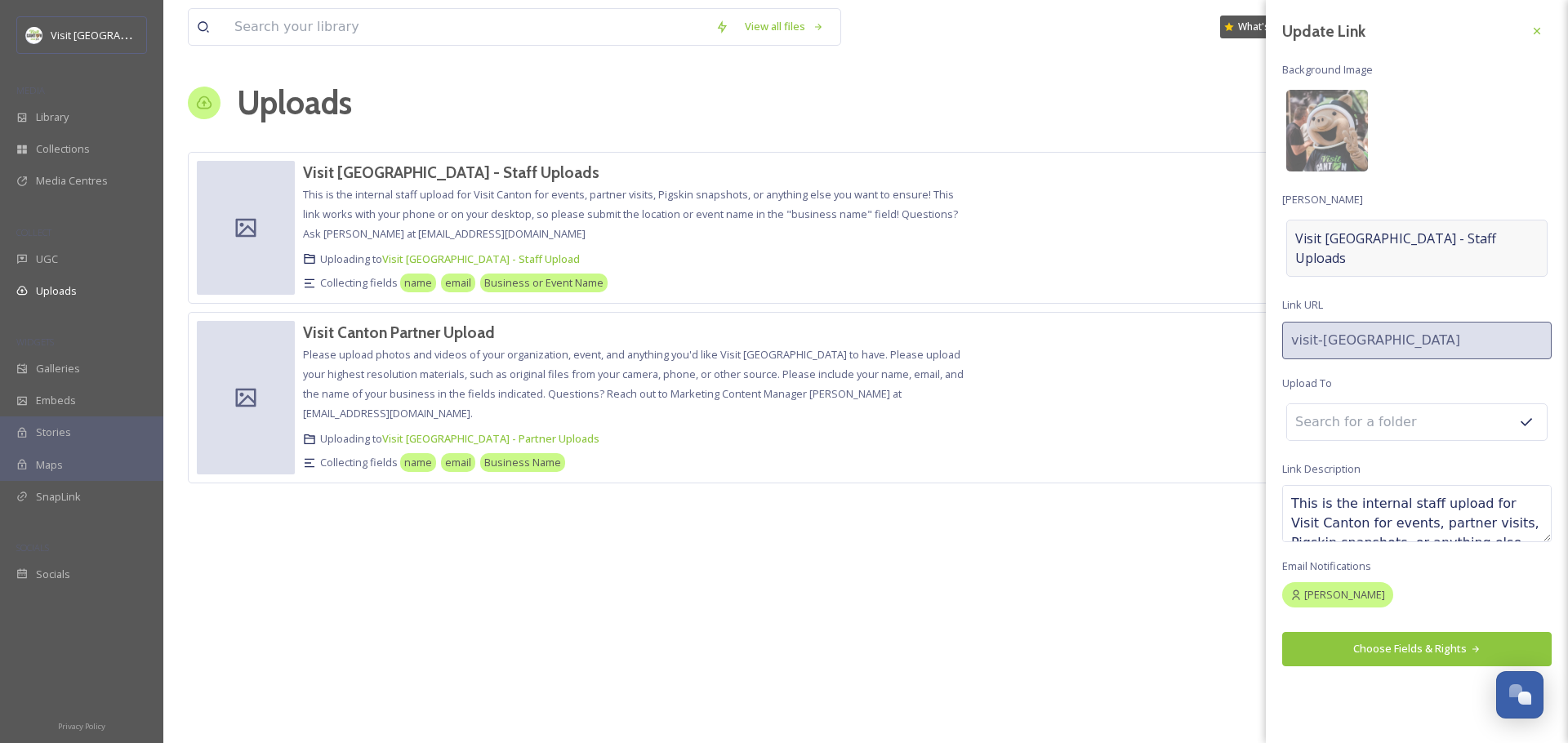
click at [1378, 229] on span "Visit [GEOGRAPHIC_DATA] - Staff Uploads" at bounding box center [1417, 248] width 243 height 40
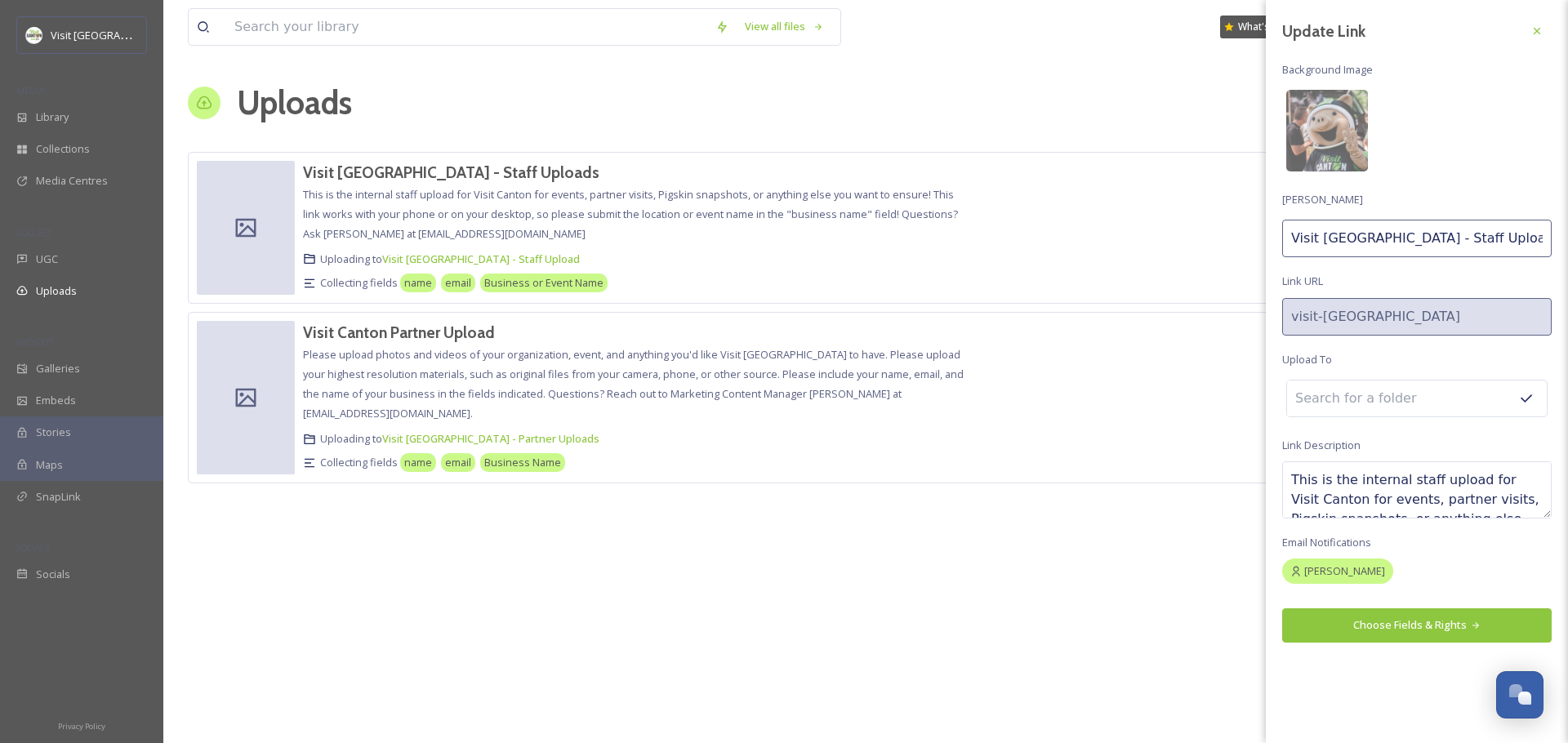
click at [1330, 240] on input "Visit [GEOGRAPHIC_DATA] - Staff Uploads" at bounding box center [1416, 238] width 269 height 38
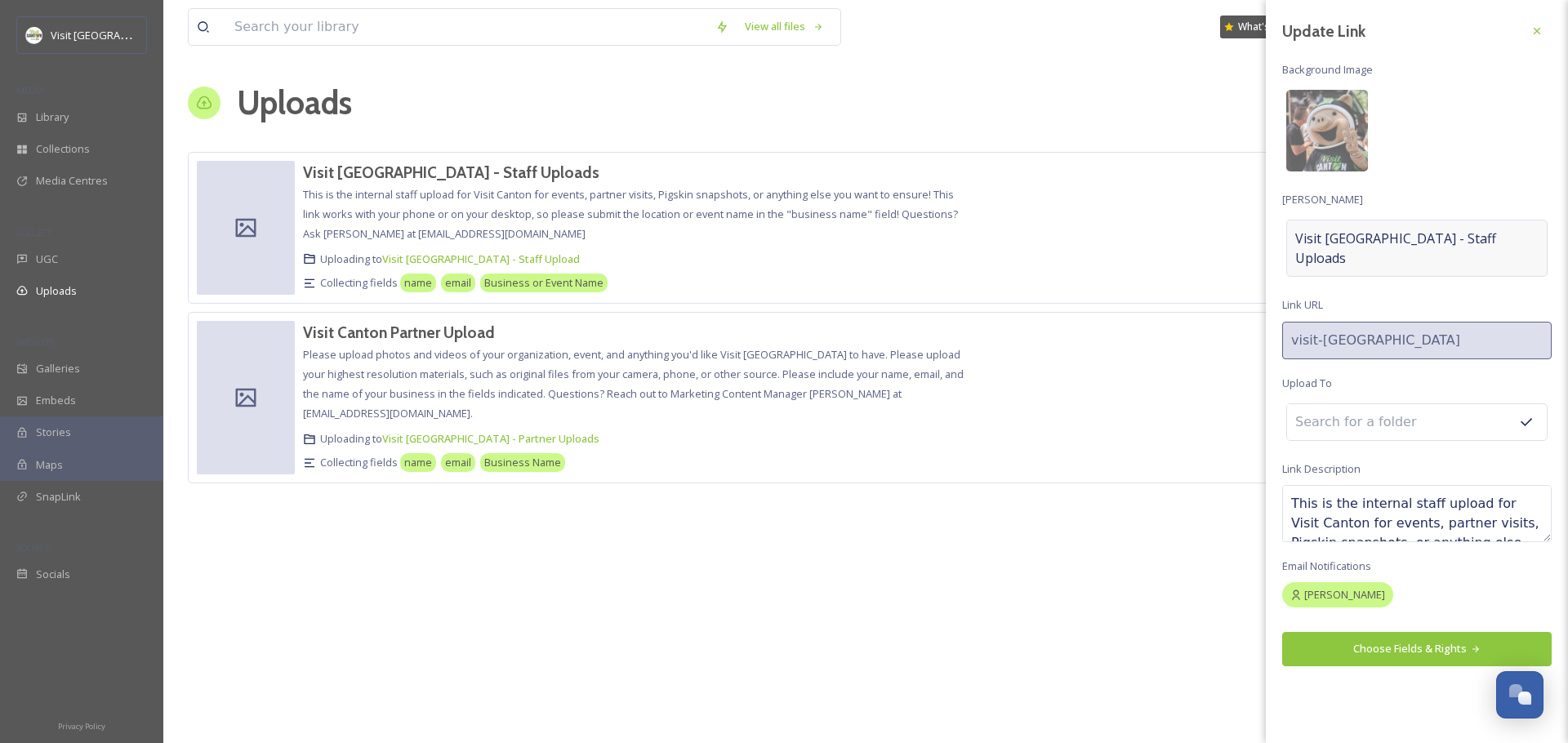
click at [1345, 240] on span "Visit [GEOGRAPHIC_DATA] - Staff Uploads" at bounding box center [1417, 248] width 243 height 40
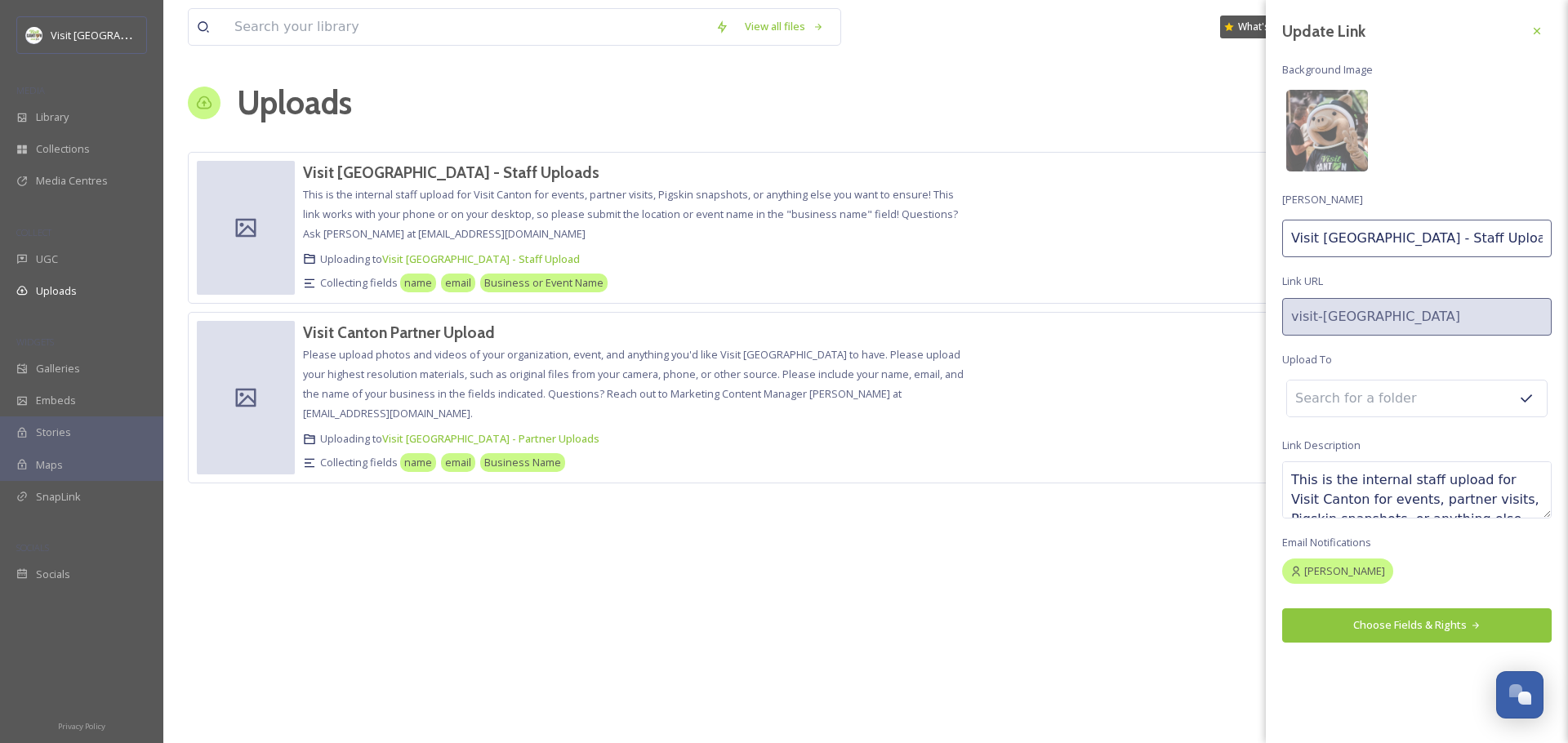
click at [1302, 235] on input "Visit [GEOGRAPHIC_DATA] - Staff Uploads" at bounding box center [1416, 238] width 269 height 38
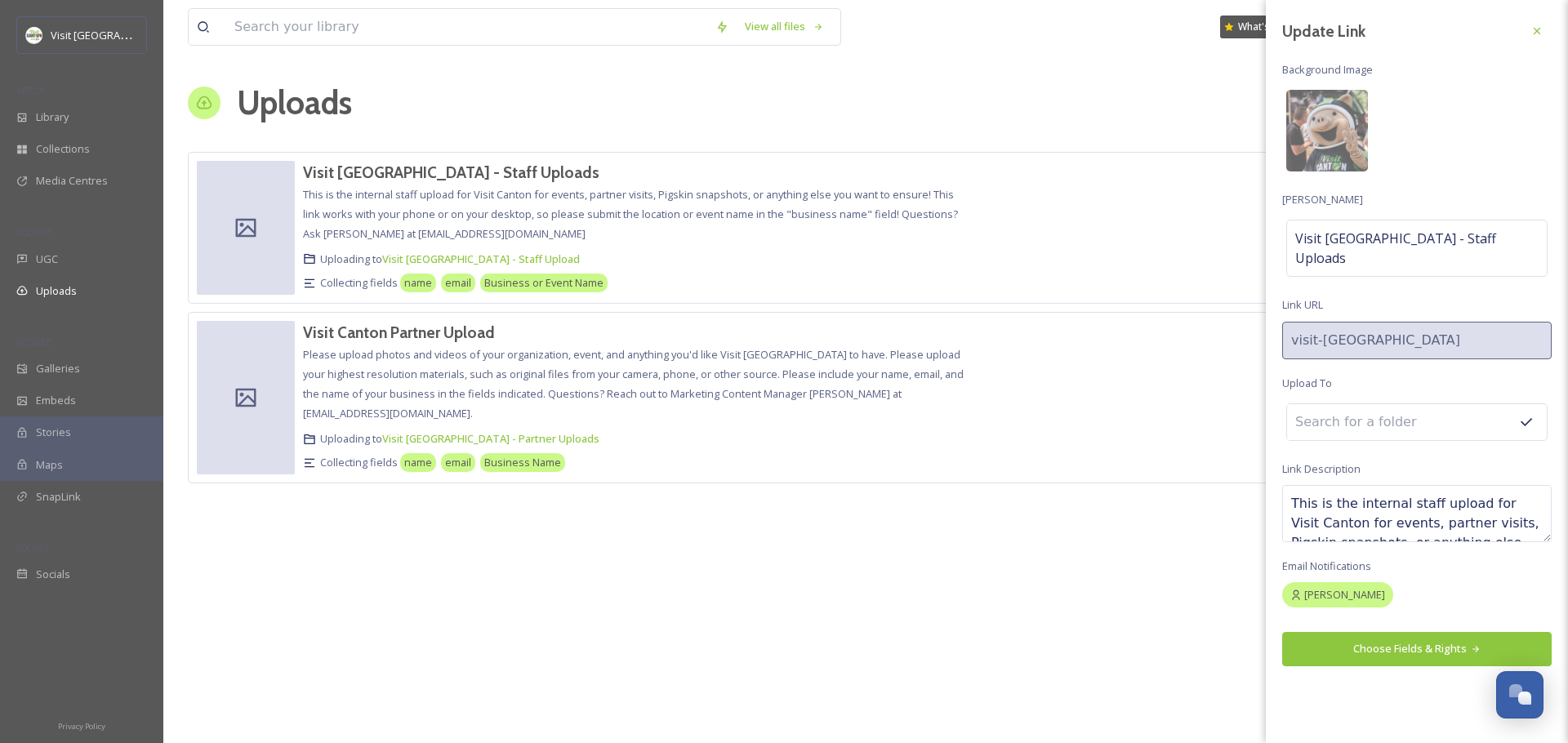
click at [1554, 31] on div "Update Link Background Image [PERSON_NAME] Visit Canton - Staff Uploads Link UR…" at bounding box center [1416, 341] width 302 height 682
click at [1547, 27] on div at bounding box center [1537, 31] width 29 height 29
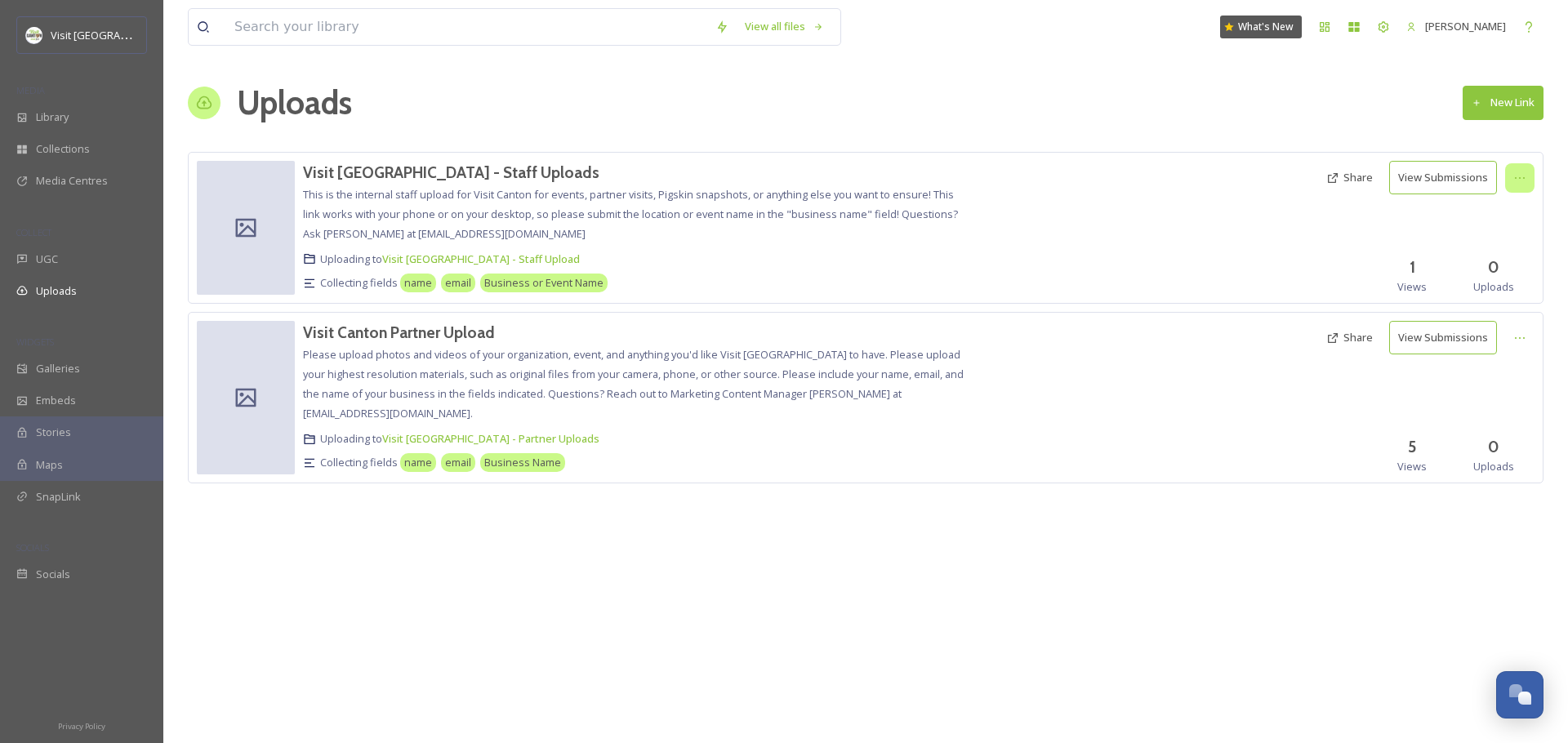
click at [1526, 167] on div at bounding box center [1520, 178] width 29 height 29
click at [950, 210] on div "Visit Canton - Staff Uploads This is the internal staff upload for Visit Canton…" at bounding box center [637, 228] width 669 height 134
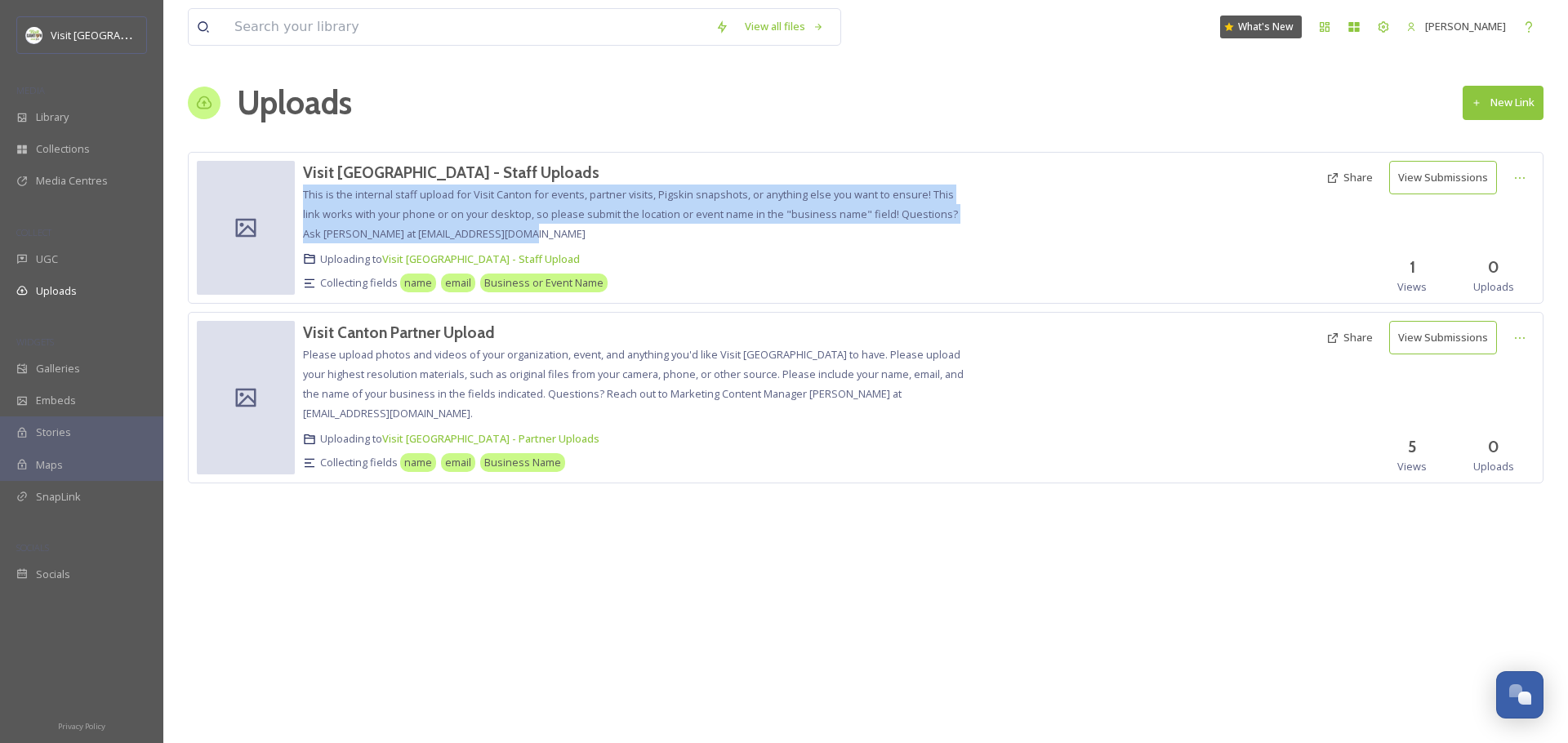
drag, startPoint x: 305, startPoint y: 194, endPoint x: 559, endPoint y: 234, distance: 257.1
click at [559, 234] on div "Visit Canton - Staff Uploads This is the internal staff upload for Visit Canton…" at bounding box center [637, 228] width 669 height 134
copy span "This is the internal staff upload for Visit Canton for events, partner visits, …"
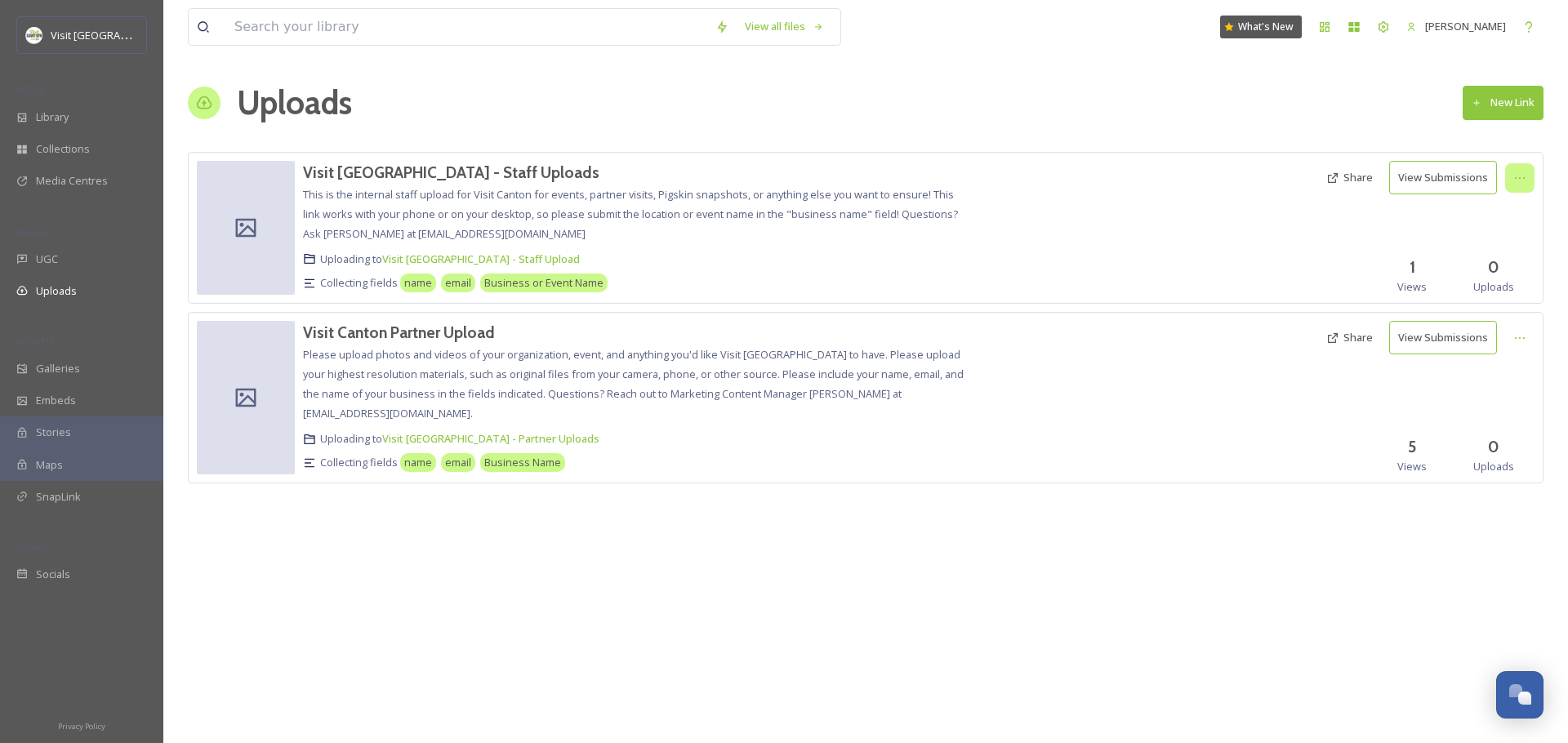
click at [1515, 177] on icon at bounding box center [1521, 179] width 14 height 14
click at [1500, 293] on span "Delete" at bounding box center [1497, 294] width 33 height 15
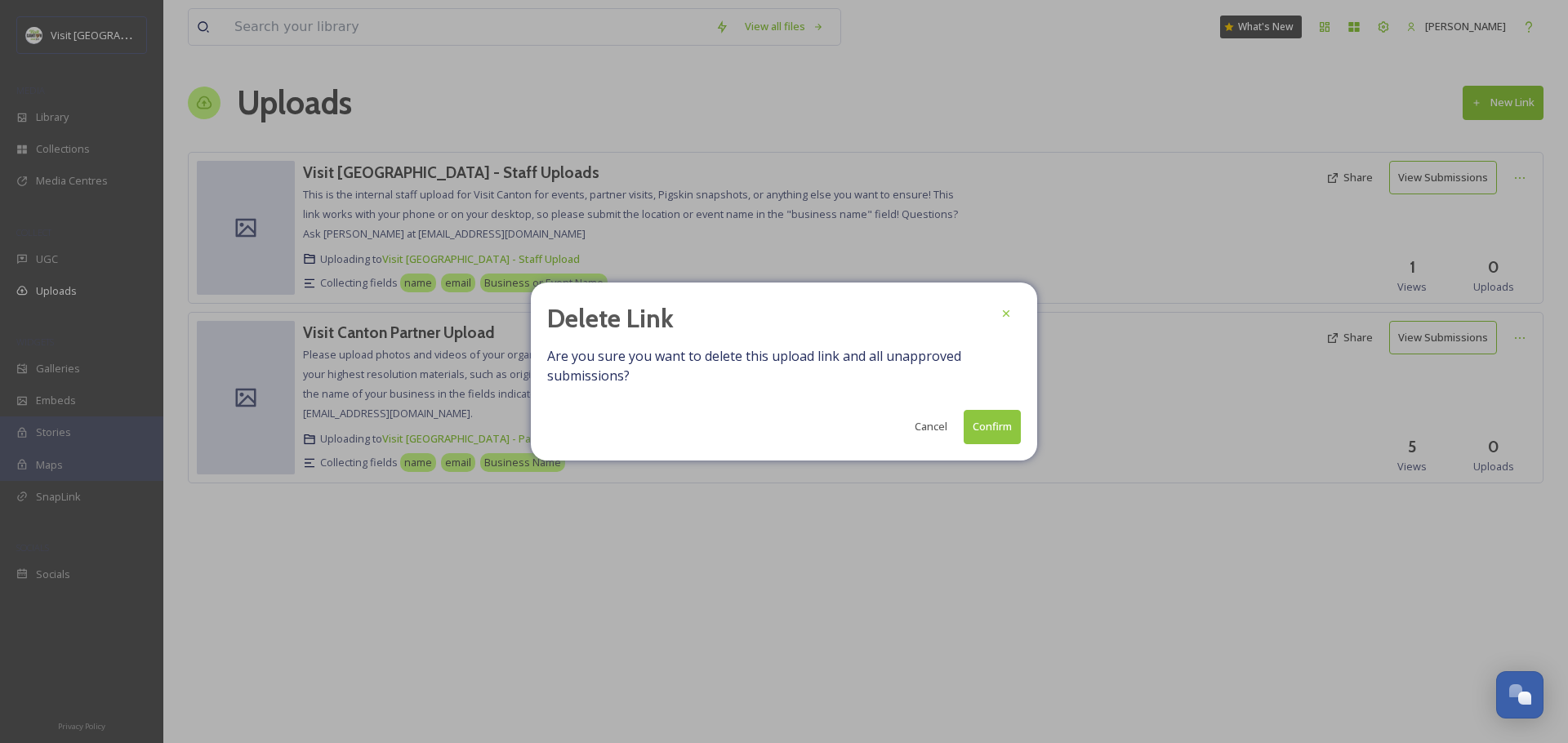
click at [994, 433] on button "Confirm" at bounding box center [992, 427] width 57 height 34
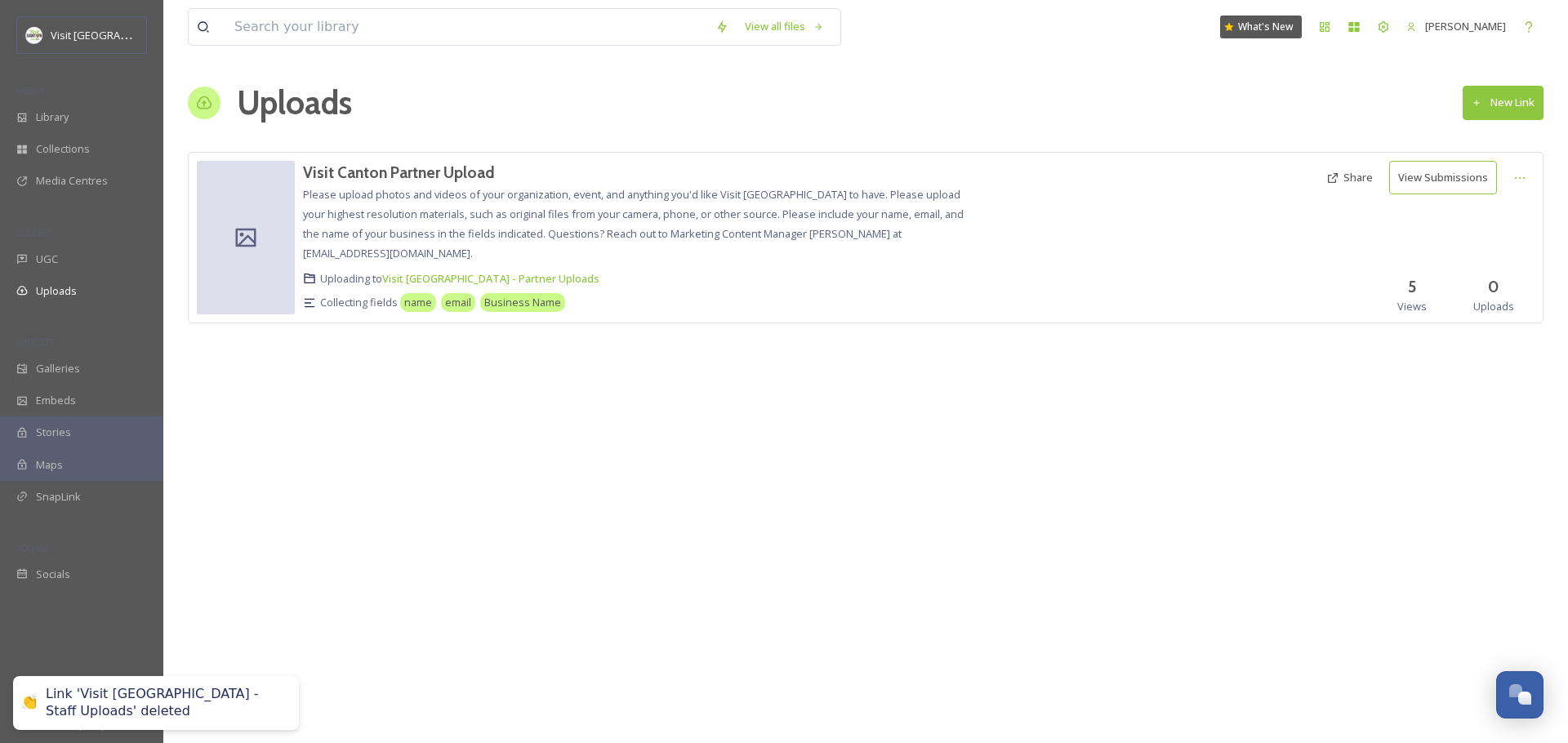
click at [1549, 101] on div "View all files What's New [PERSON_NAME] Uploads New Link Visit Canton Partner U…" at bounding box center [865, 372] width 1405 height 743
click at [1530, 105] on button "New Link" at bounding box center [1503, 102] width 81 height 34
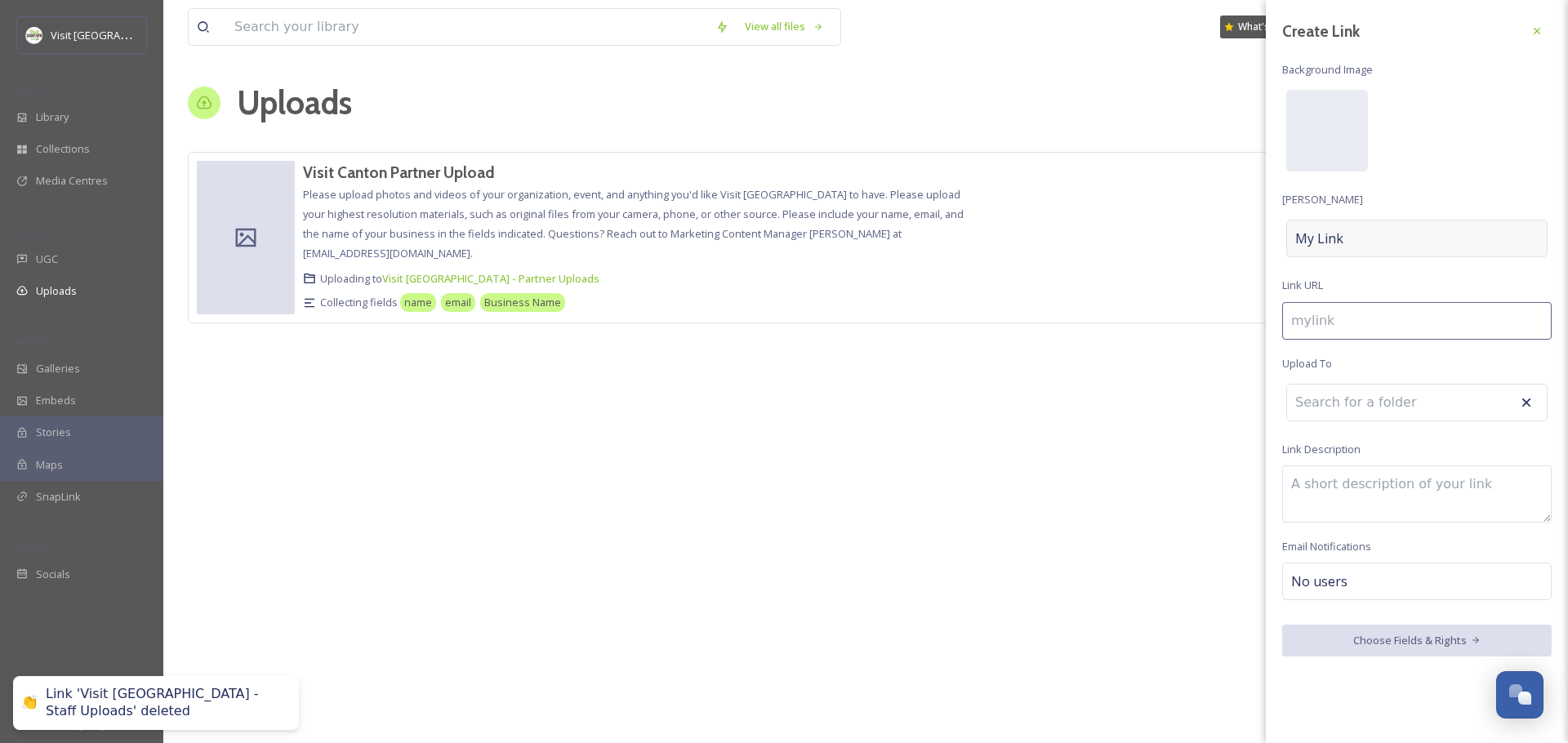
click at [1356, 240] on div "My Link" at bounding box center [1416, 238] width 262 height 38
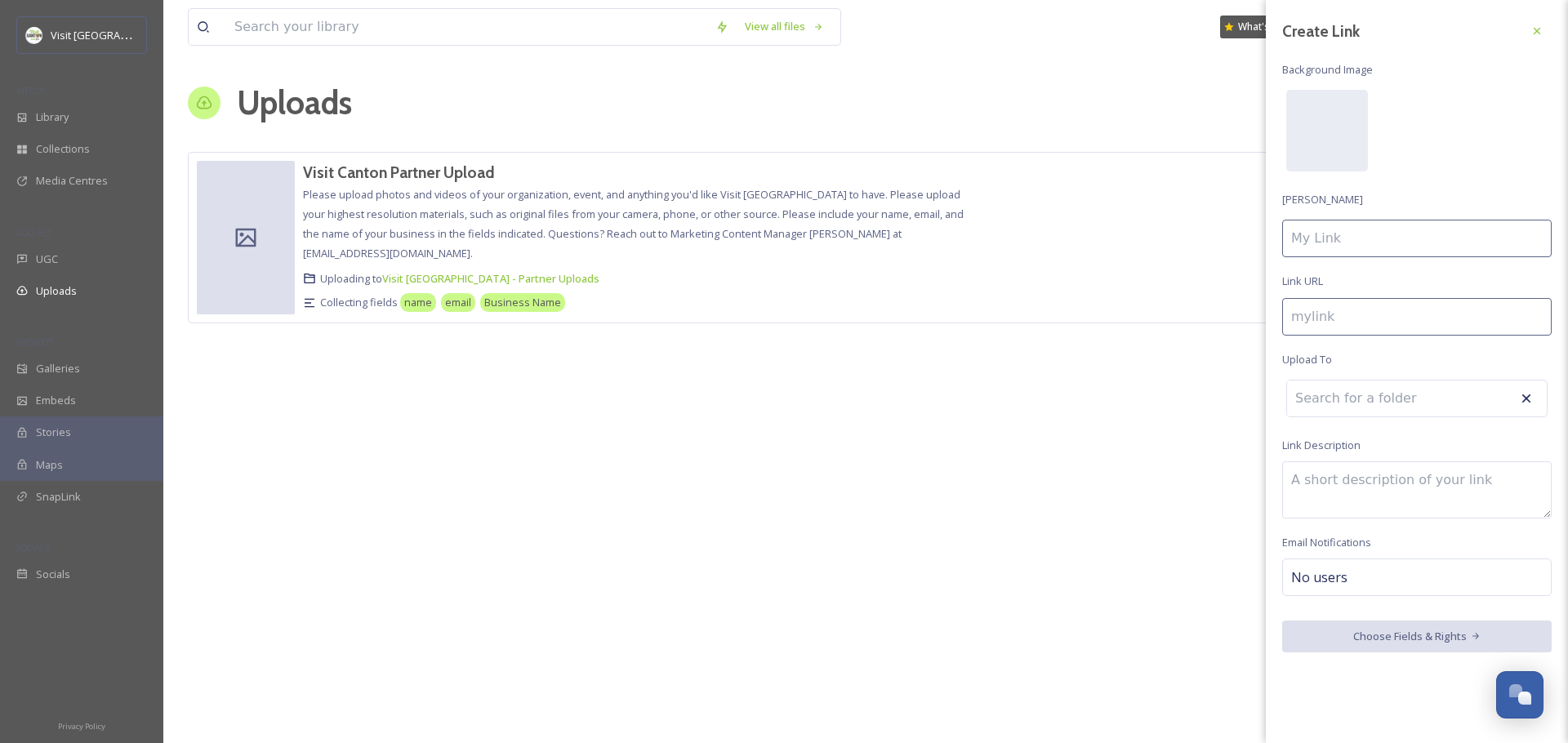
click at [1356, 240] on input at bounding box center [1416, 238] width 269 height 38
click at [1335, 475] on textarea at bounding box center [1416, 489] width 269 height 57
paste textarea "This is the internal staff upload for Visit Canton for events, partner visits, …"
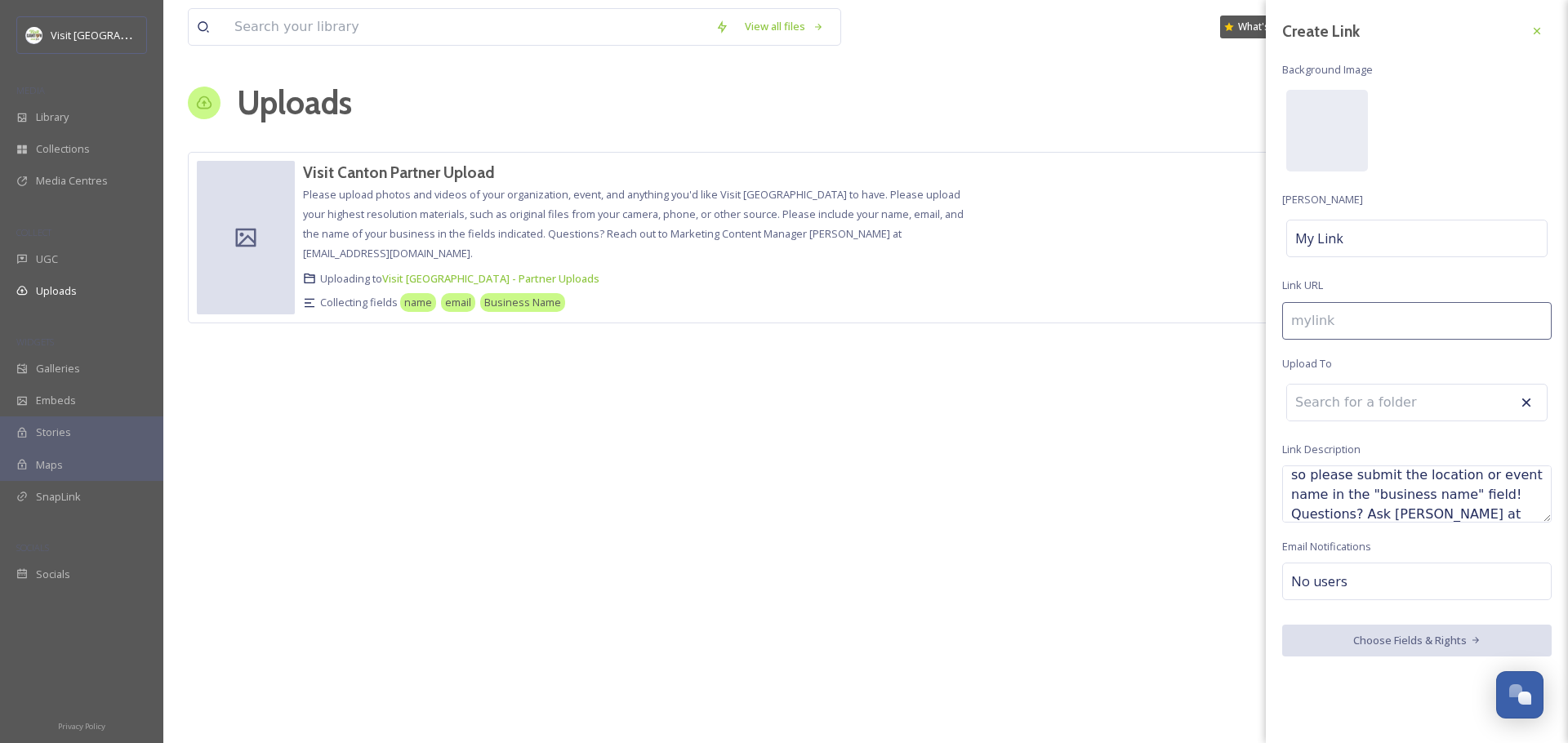
type textarea "This is the internal staff upload for Visit Canton for events, partner visits, …"
click at [1343, 397] on input at bounding box center [1377, 401] width 180 height 36
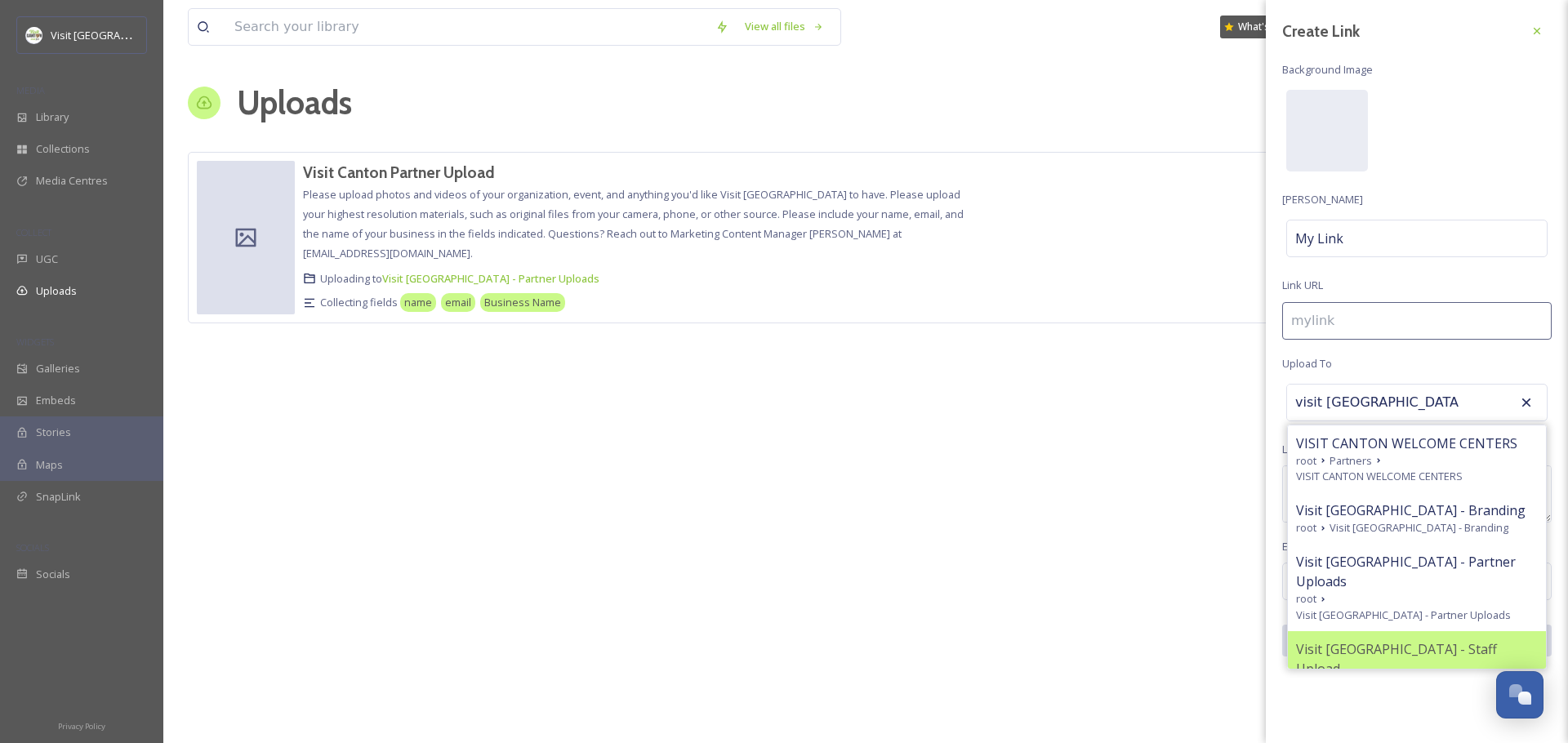
click at [1378, 639] on span "Visit [GEOGRAPHIC_DATA] - Staff Upload" at bounding box center [1417, 658] width 241 height 40
type input "Visit [GEOGRAPHIC_DATA] - Staff Upload"
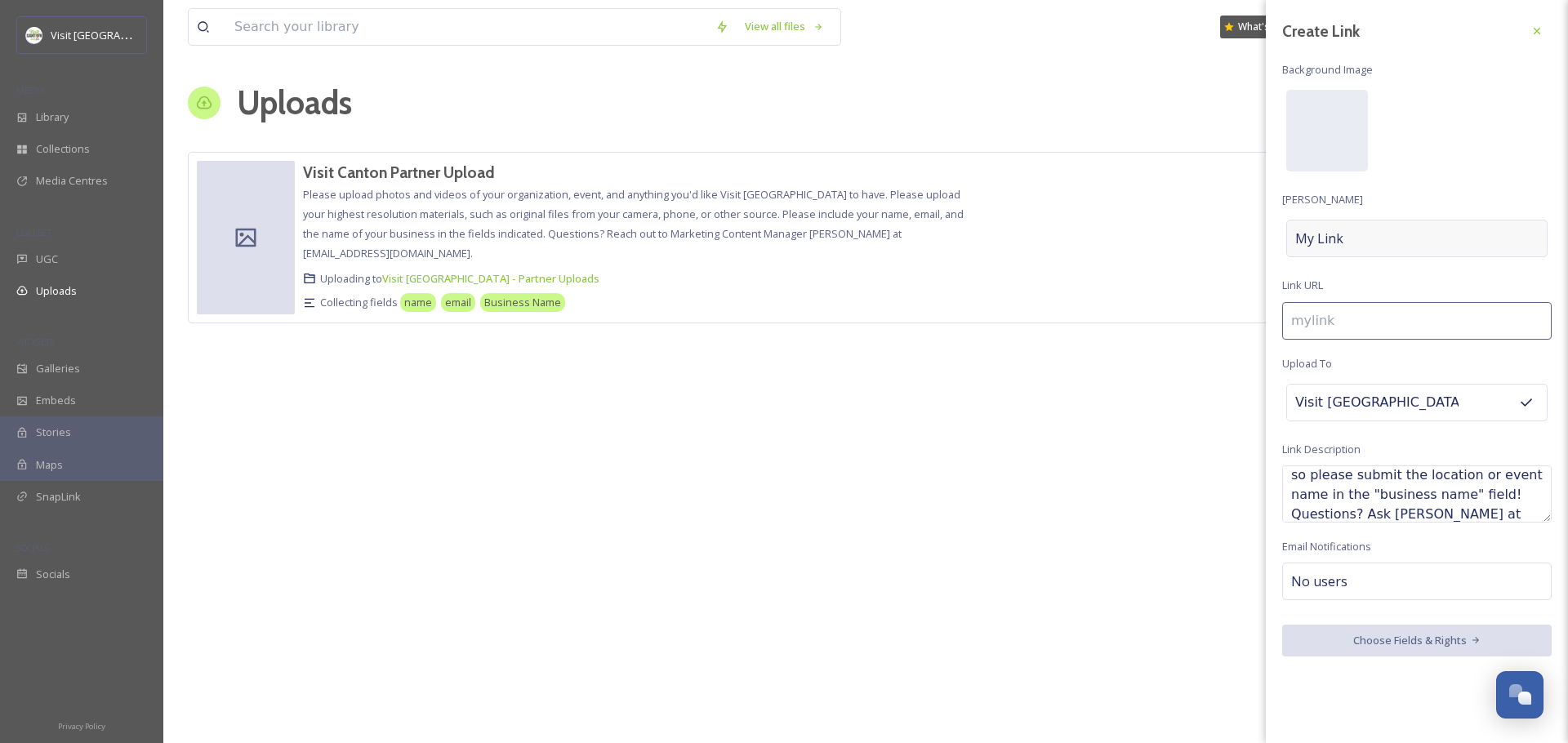
click at [1332, 229] on span "My Link" at bounding box center [1320, 238] width 48 height 19
click at [1338, 231] on input at bounding box center [1416, 238] width 269 height 38
type input "v"
type input "V"
type input "vi"
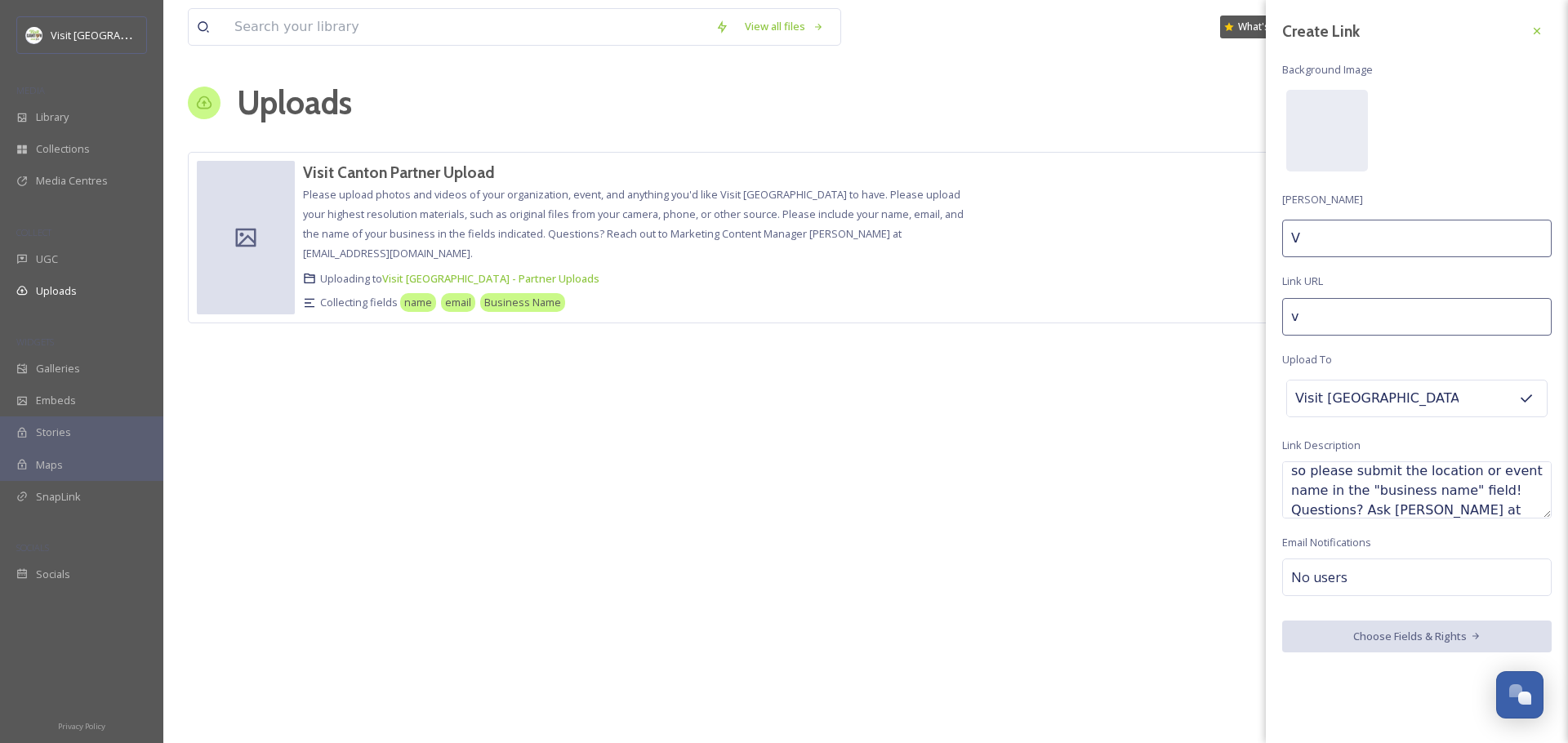
type input "Vi"
type input "vis"
type input "Visi"
type input "visit"
type input "Visit"
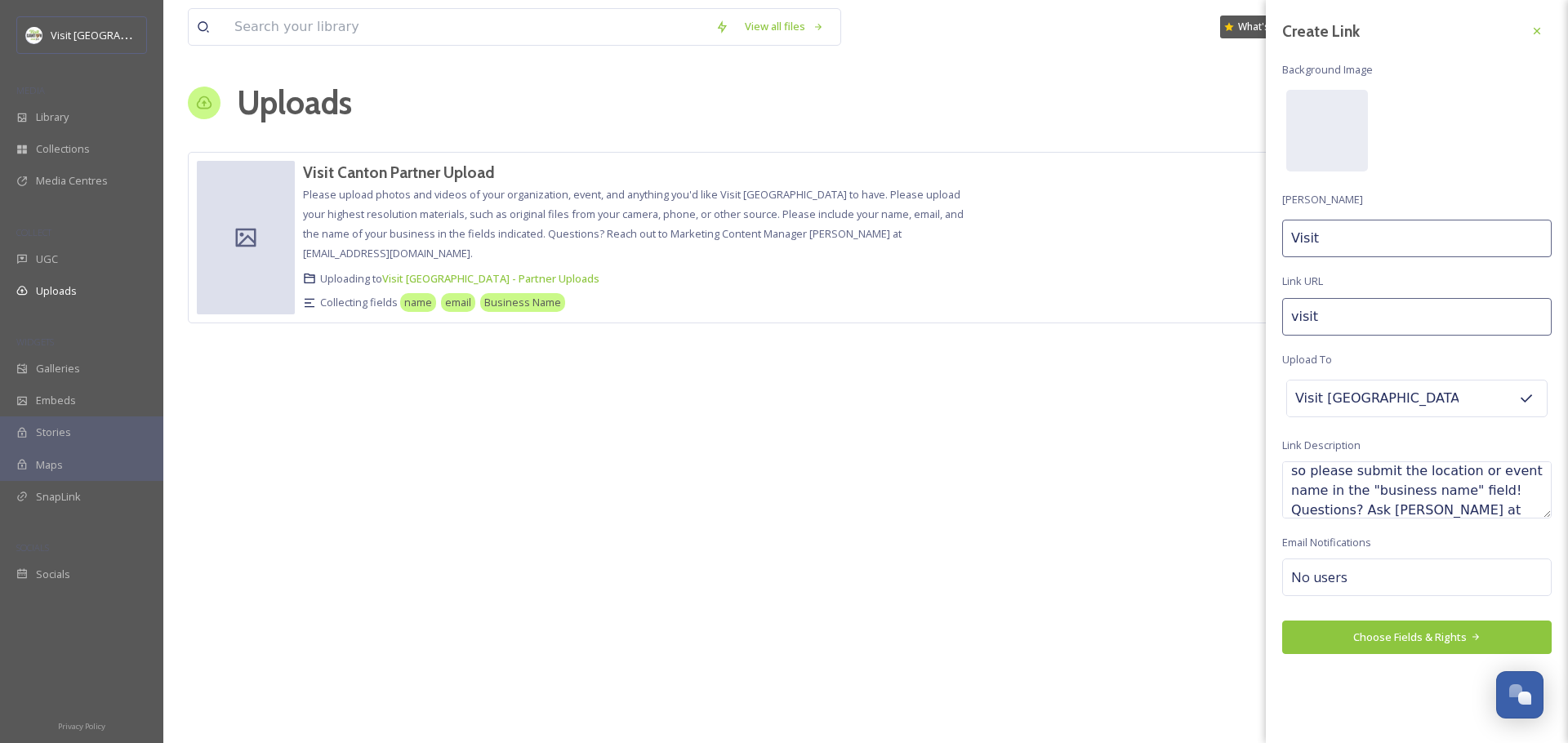
type input "visit-"
type input "Visit"
type input "visit-c"
type input "Visit C"
type input "visit-ca"
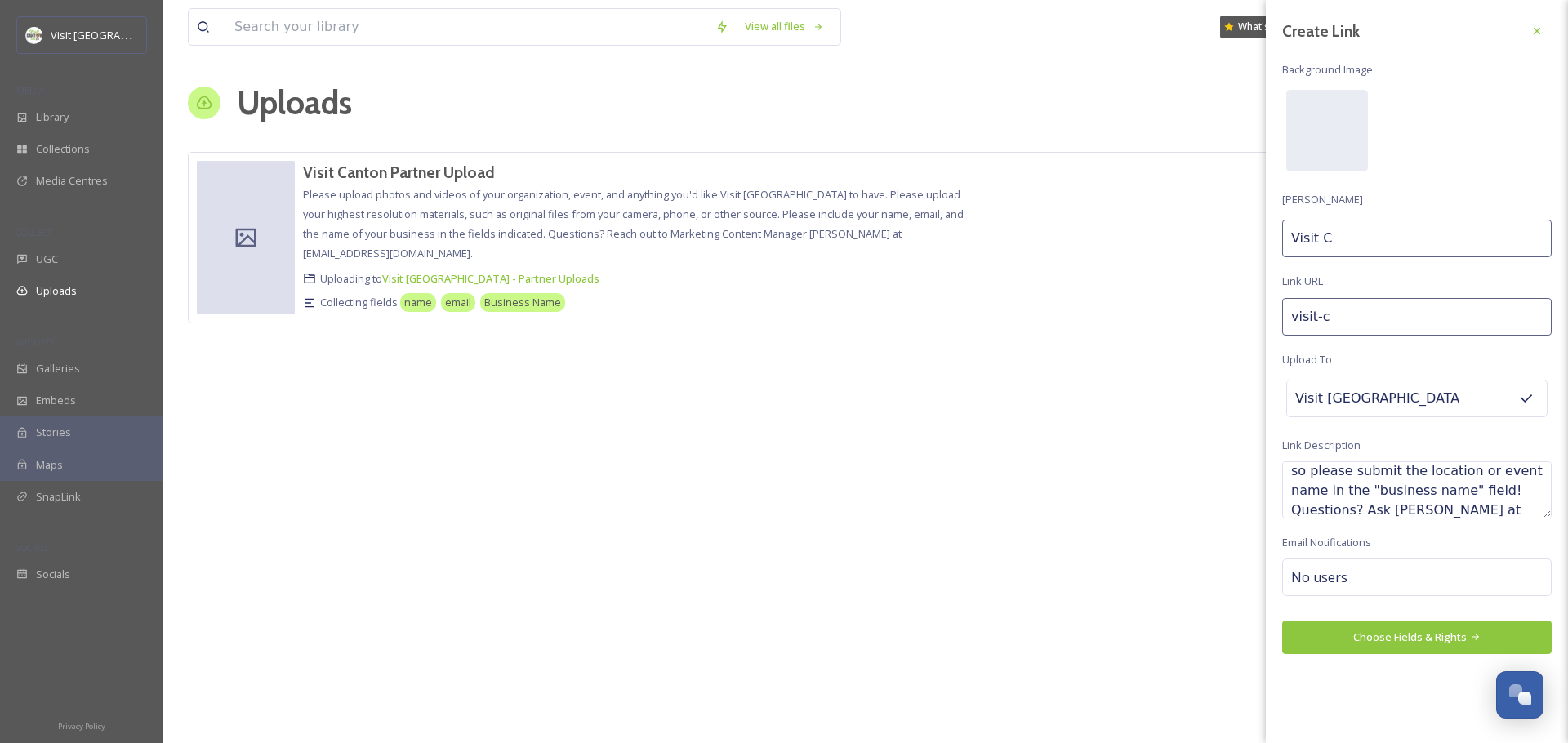
type input "Visit Ca"
type input "visit-can"
type input "Visit Can"
type input "visit-cant"
type input "Visit Cant"
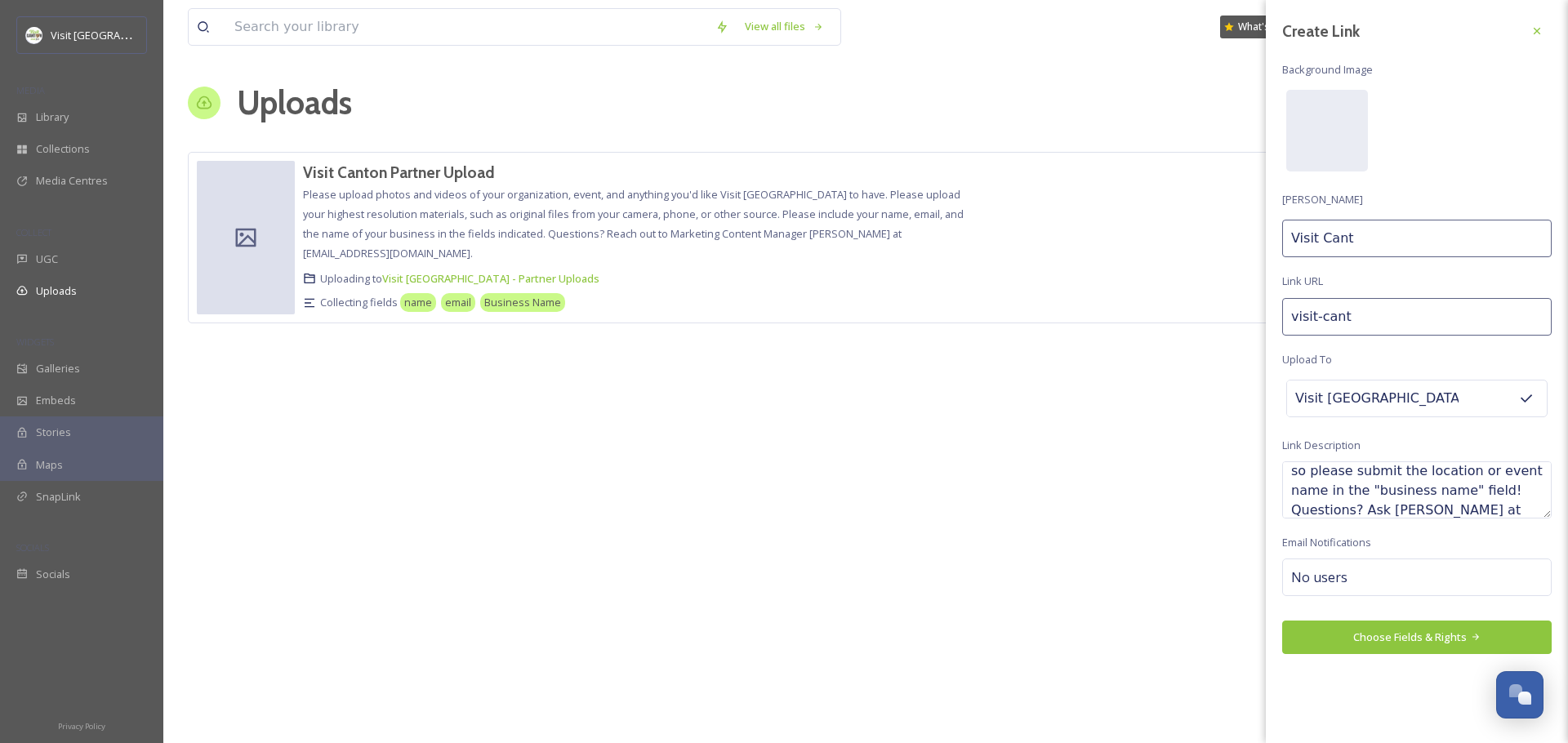
type input "visit-canto"
type input "Visit Canto"
type input "visit-[GEOGRAPHIC_DATA]"
type input "Visit [GEOGRAPHIC_DATA]"
type input "visit-[GEOGRAPHIC_DATA]-"
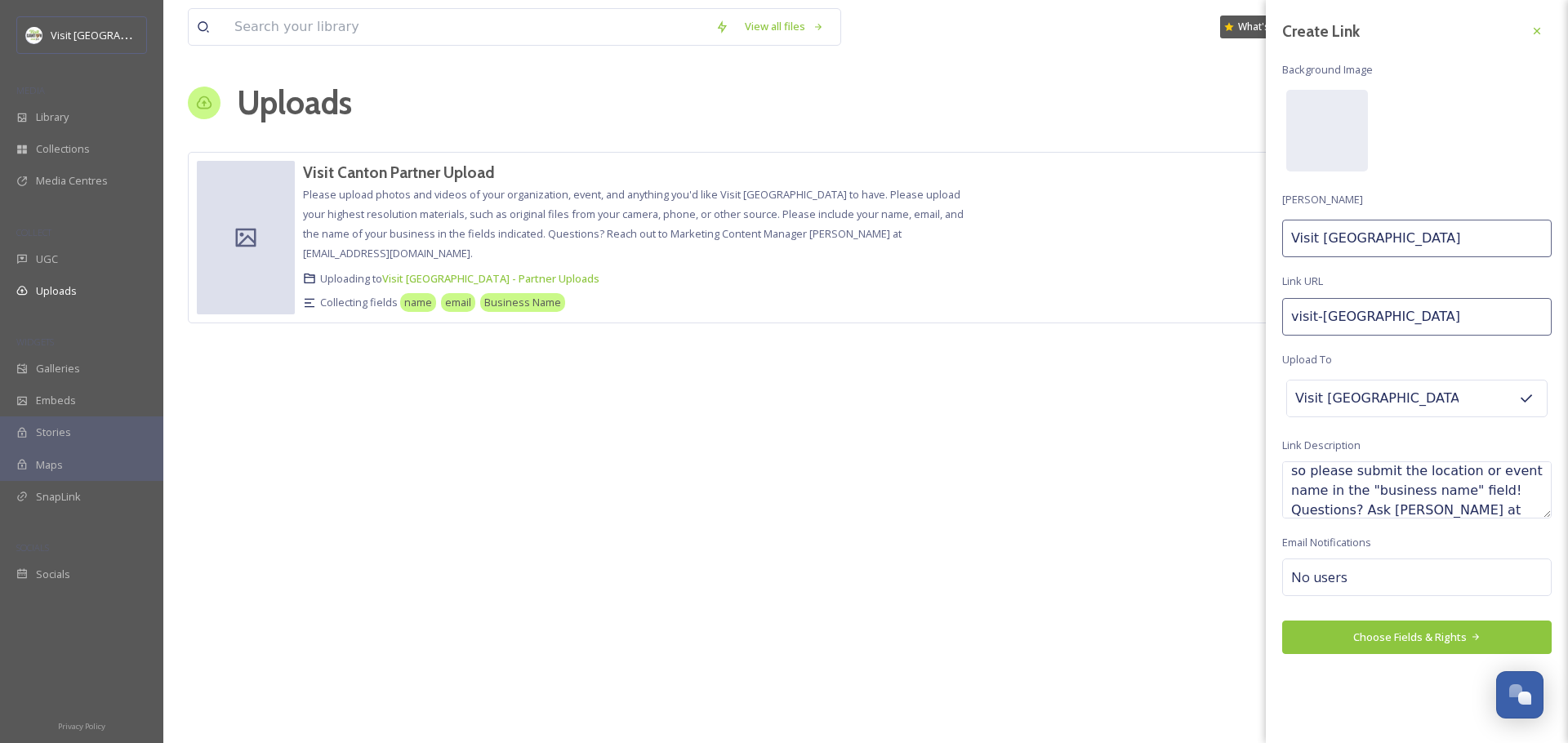
type input "Visit [GEOGRAPHIC_DATA]"
type input "visit-canton-s"
type input "Visit Canton S"
type input "visit-[GEOGRAPHIC_DATA]"
type input "Visit [GEOGRAPHIC_DATA]"
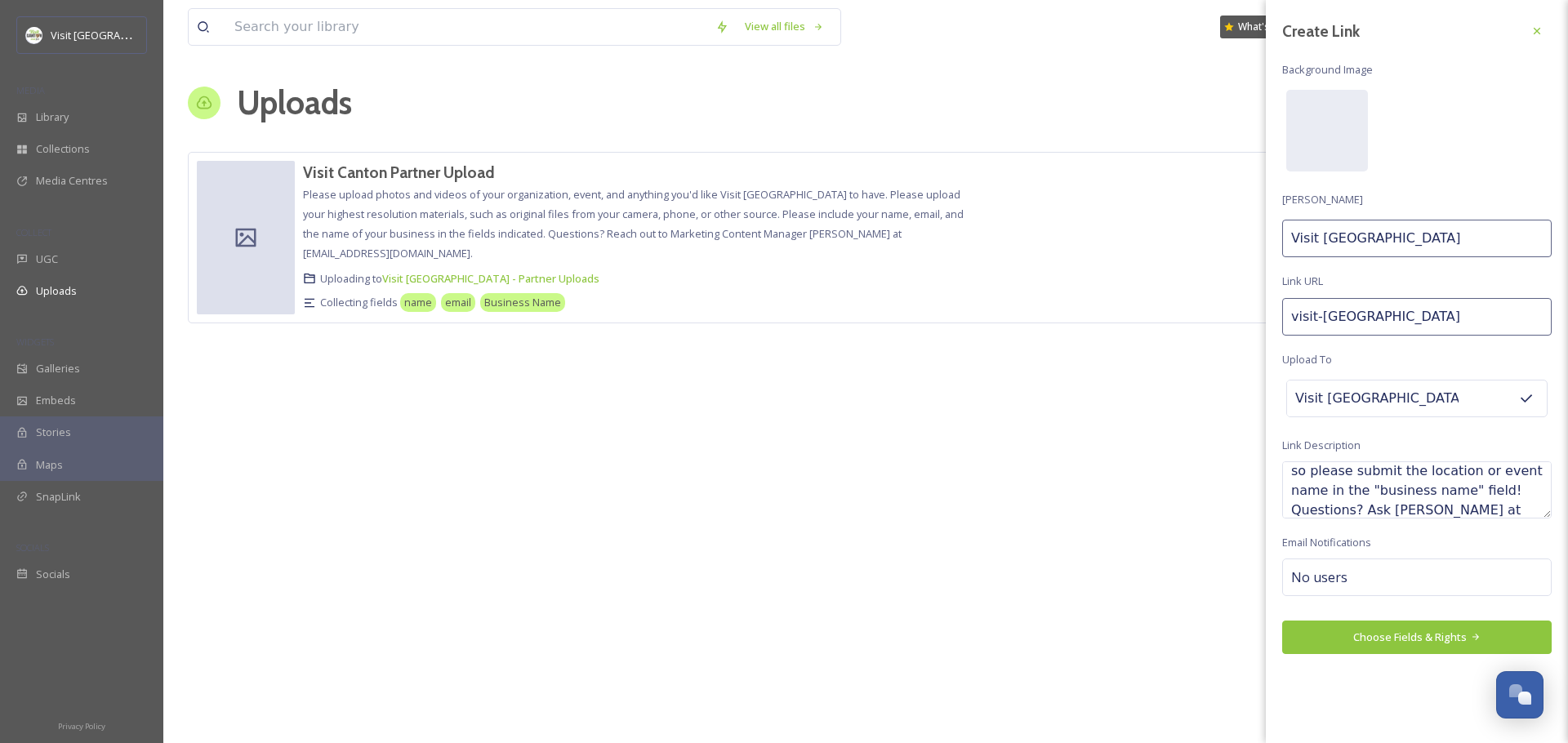
type input "visit-[GEOGRAPHIC_DATA]"
type input "Visit [GEOGRAPHIC_DATA]"
type input "visit-canton-staf"
type input "Visit [GEOGRAPHIC_DATA]"
type input "visit-canton-staff"
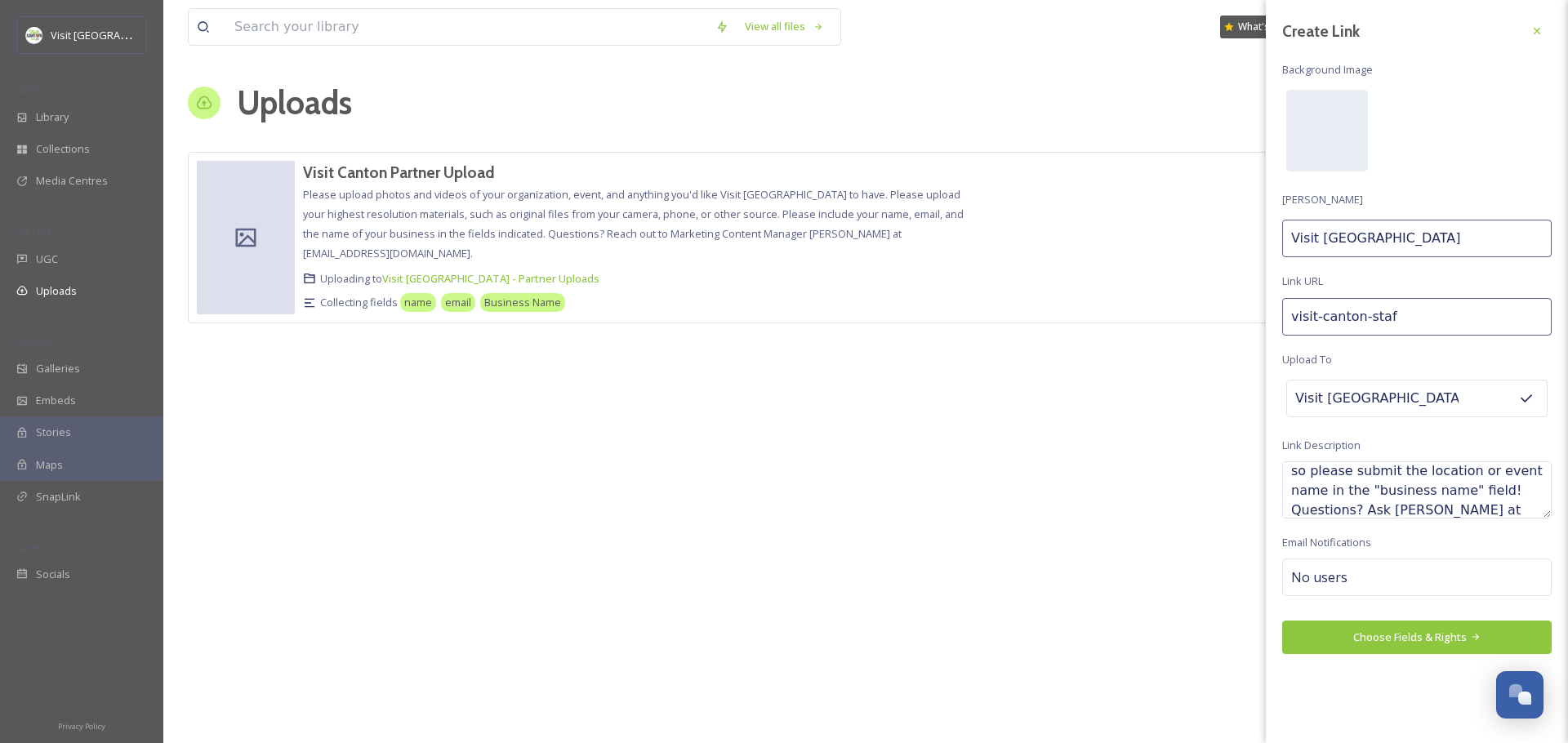
type input "Visit [GEOGRAPHIC_DATA] Staff"
type input "visit-canton-staff-"
type input "Visit [GEOGRAPHIC_DATA] Staff"
type input "visit-canton-staff-u"
type input "Visit Canton Staff U"
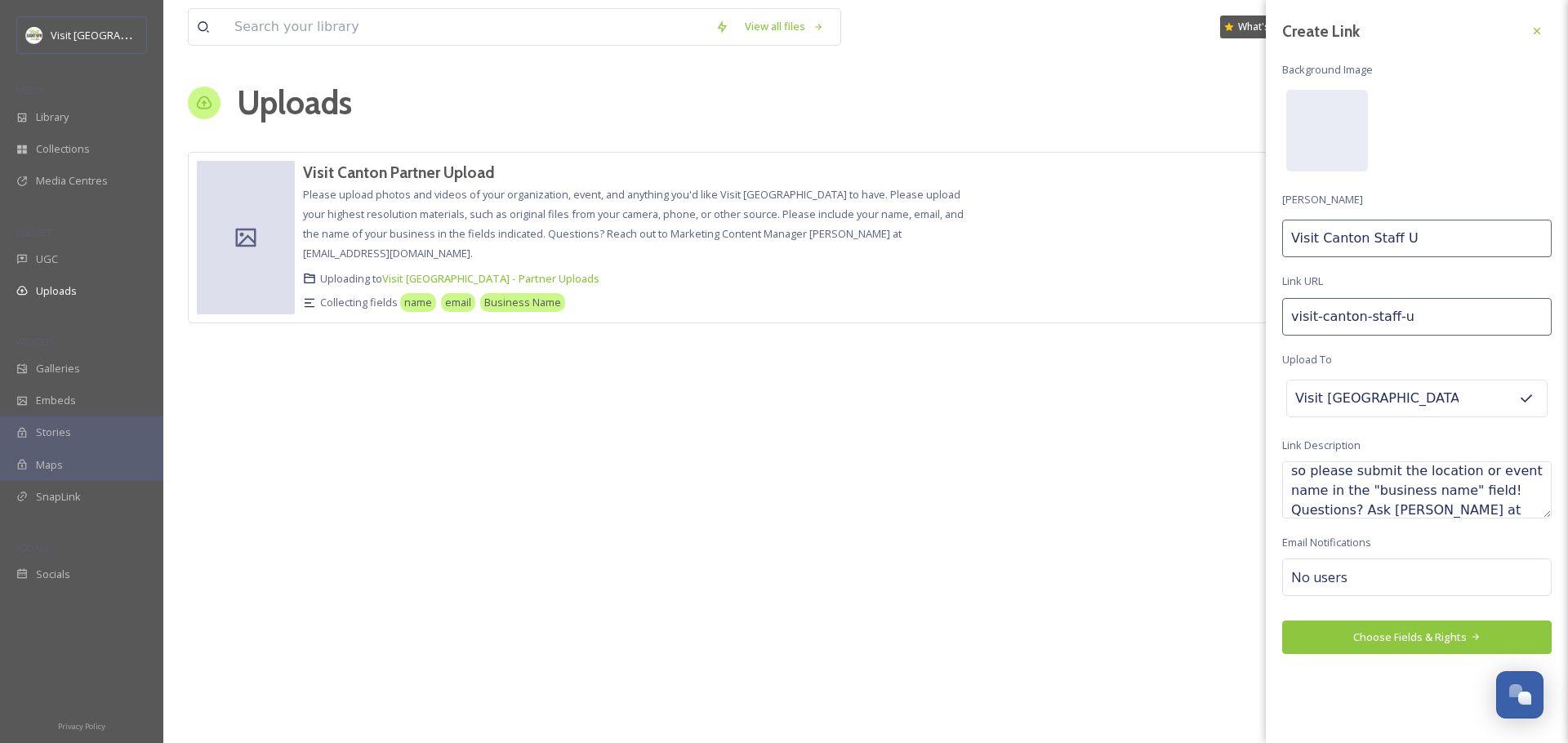
type input "visit-canton-staff-up"
type input "Visit [GEOGRAPHIC_DATA] Staff Up"
type input "visit-canton-staff-upl"
type input "Visit Canton Staff Upl"
type input "visit-canton-staff-uplo"
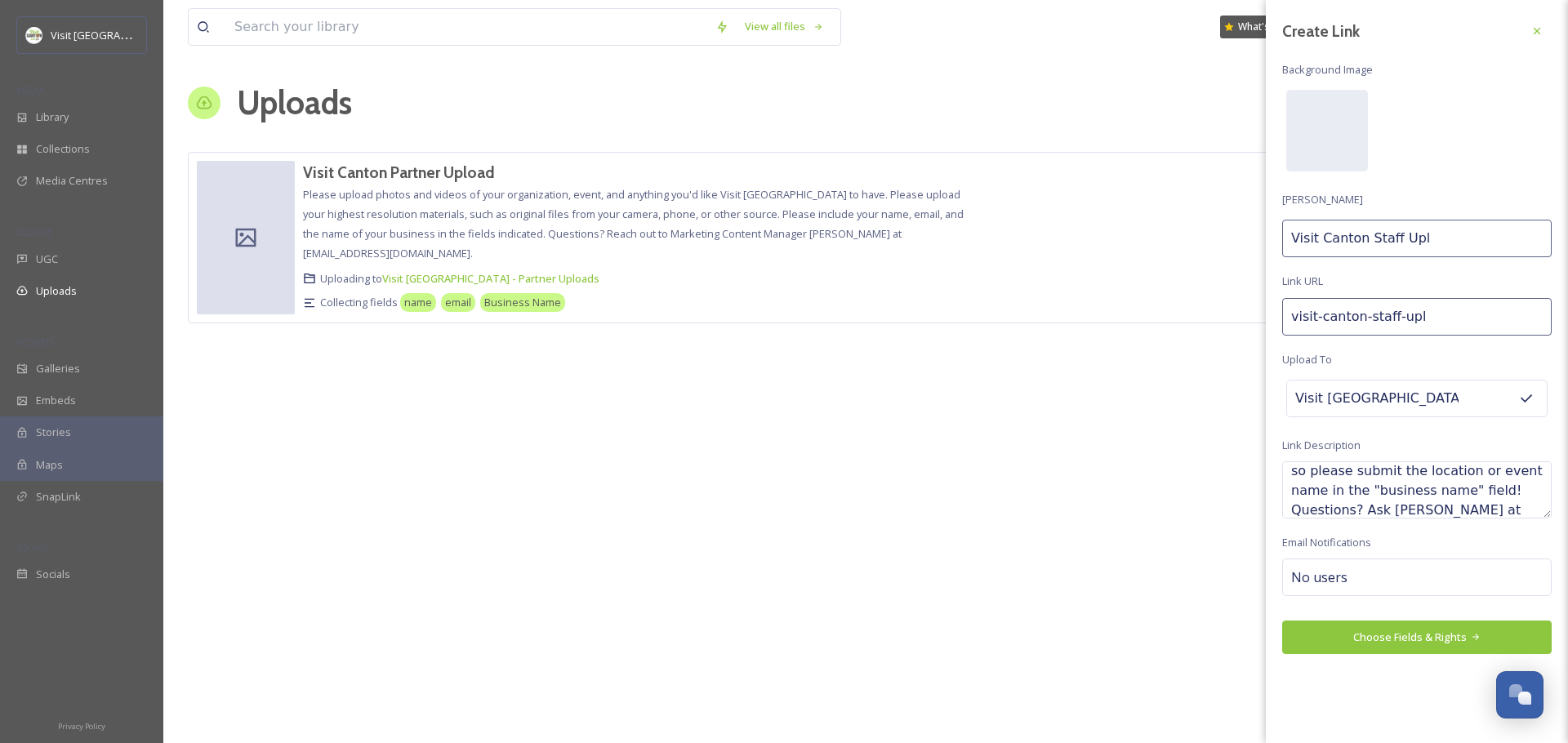
type input "Visit [GEOGRAPHIC_DATA] Staff Uplo"
type input "visit-canton-staff-uploa"
type input "Visit [GEOGRAPHIC_DATA] Staff Uploa"
type input "visit-canton-staff-upload"
type input "Visit Canton Staff Upload"
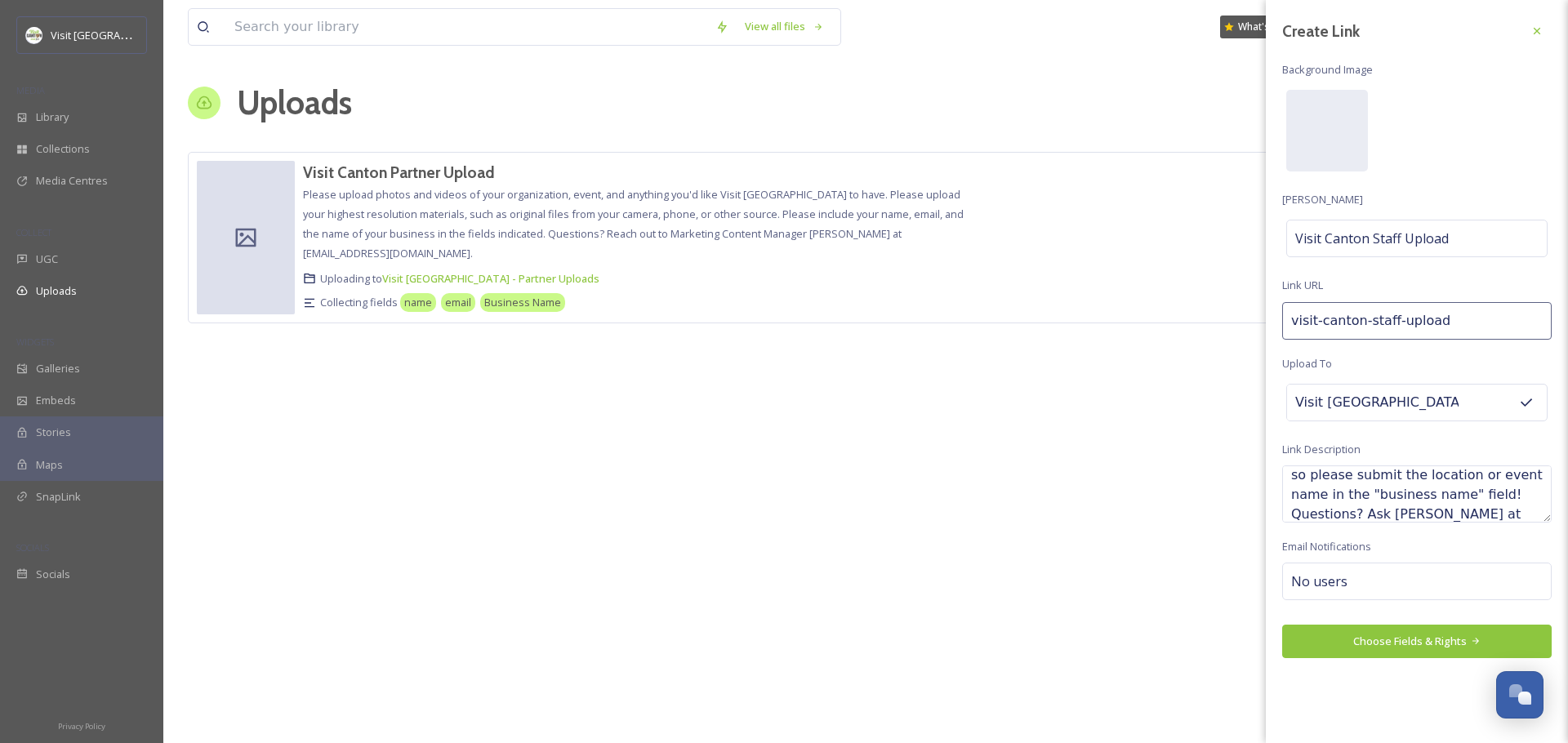
click at [1437, 306] on input "visit-canton-staff-upload" at bounding box center [1416, 320] width 269 height 38
drag, startPoint x: 1460, startPoint y: 320, endPoint x: 1139, endPoint y: 316, distance: 321.0
click at [1138, 316] on div "View all files What's New [PERSON_NAME] Uploads New Link Visit Canton Partner U…" at bounding box center [865, 372] width 1405 height 743
type input "pigskinupload"
type input "visitcantonstaff"
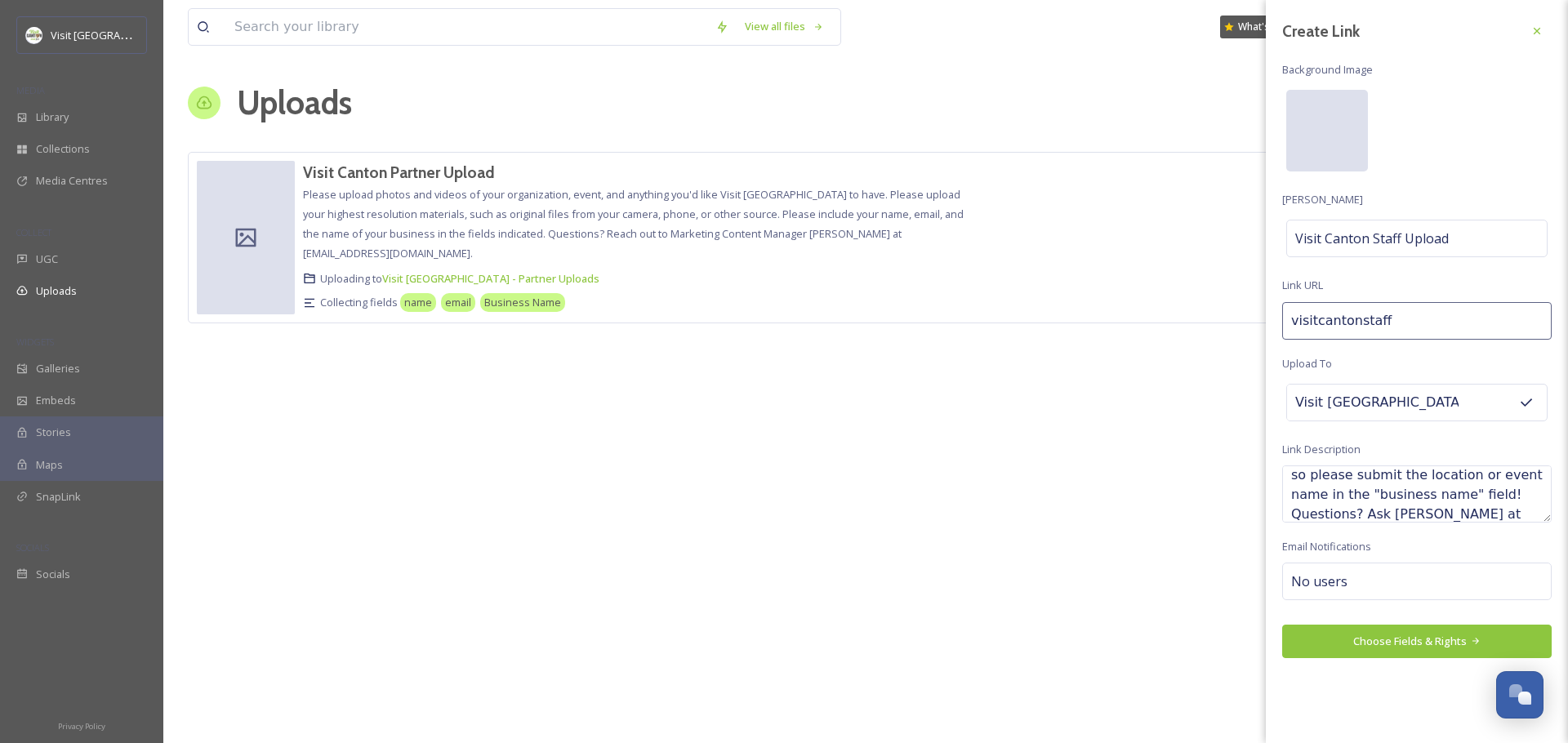
click at [1335, 149] on div at bounding box center [1327, 130] width 82 height 82
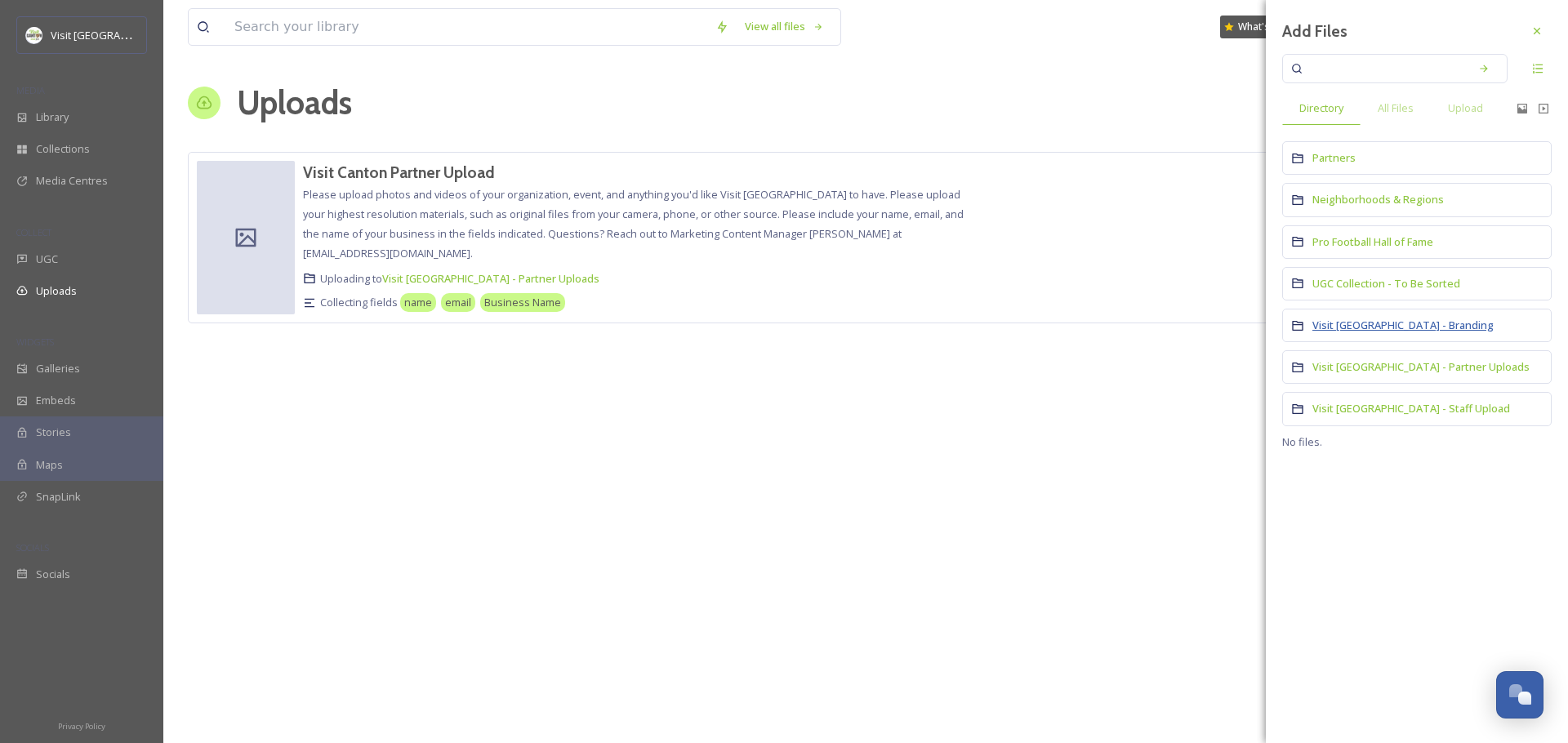
click at [1360, 324] on span "Visit [GEOGRAPHIC_DATA] - Branding" at bounding box center [1404, 324] width 182 height 14
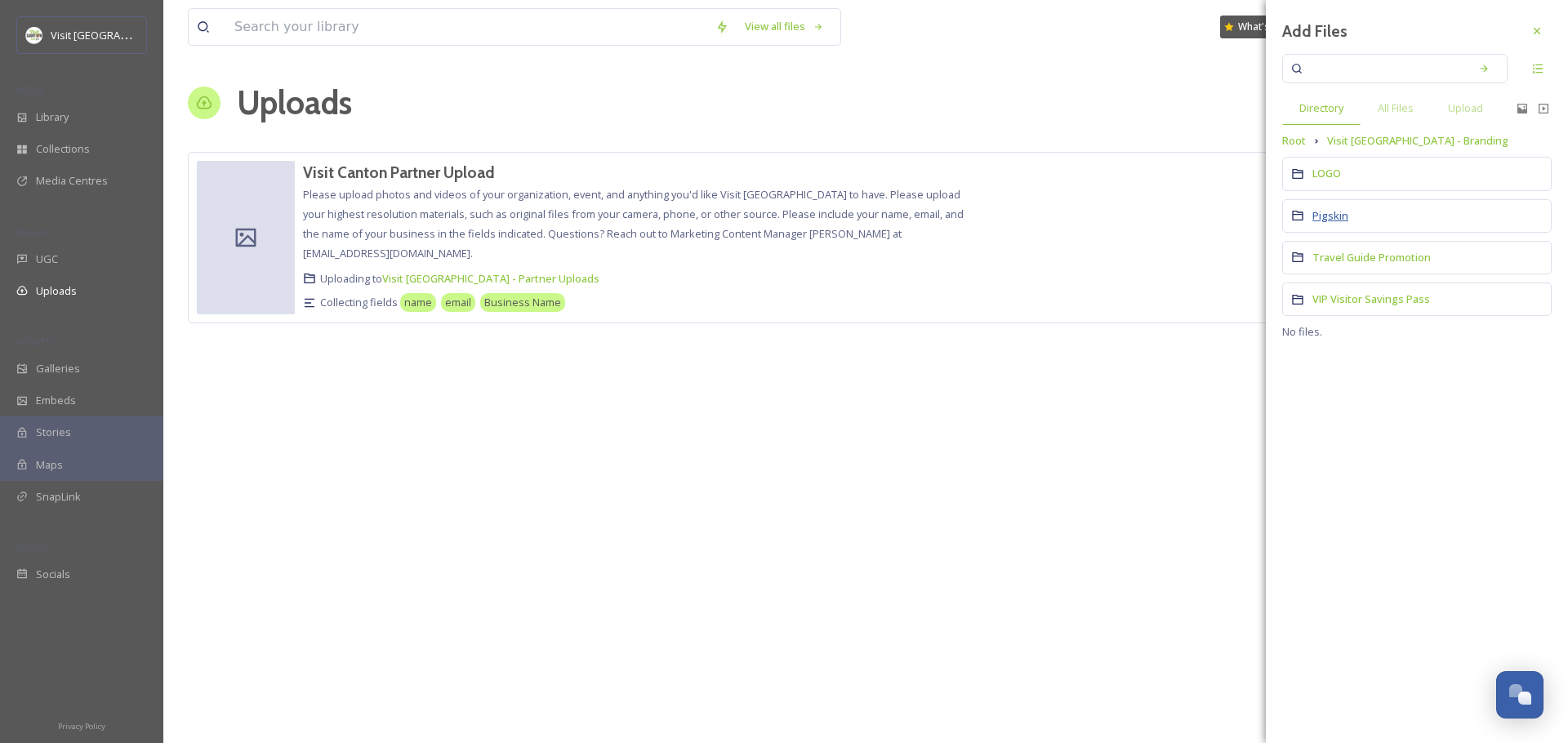
click at [1337, 218] on span "Pigskin" at bounding box center [1330, 215] width 36 height 14
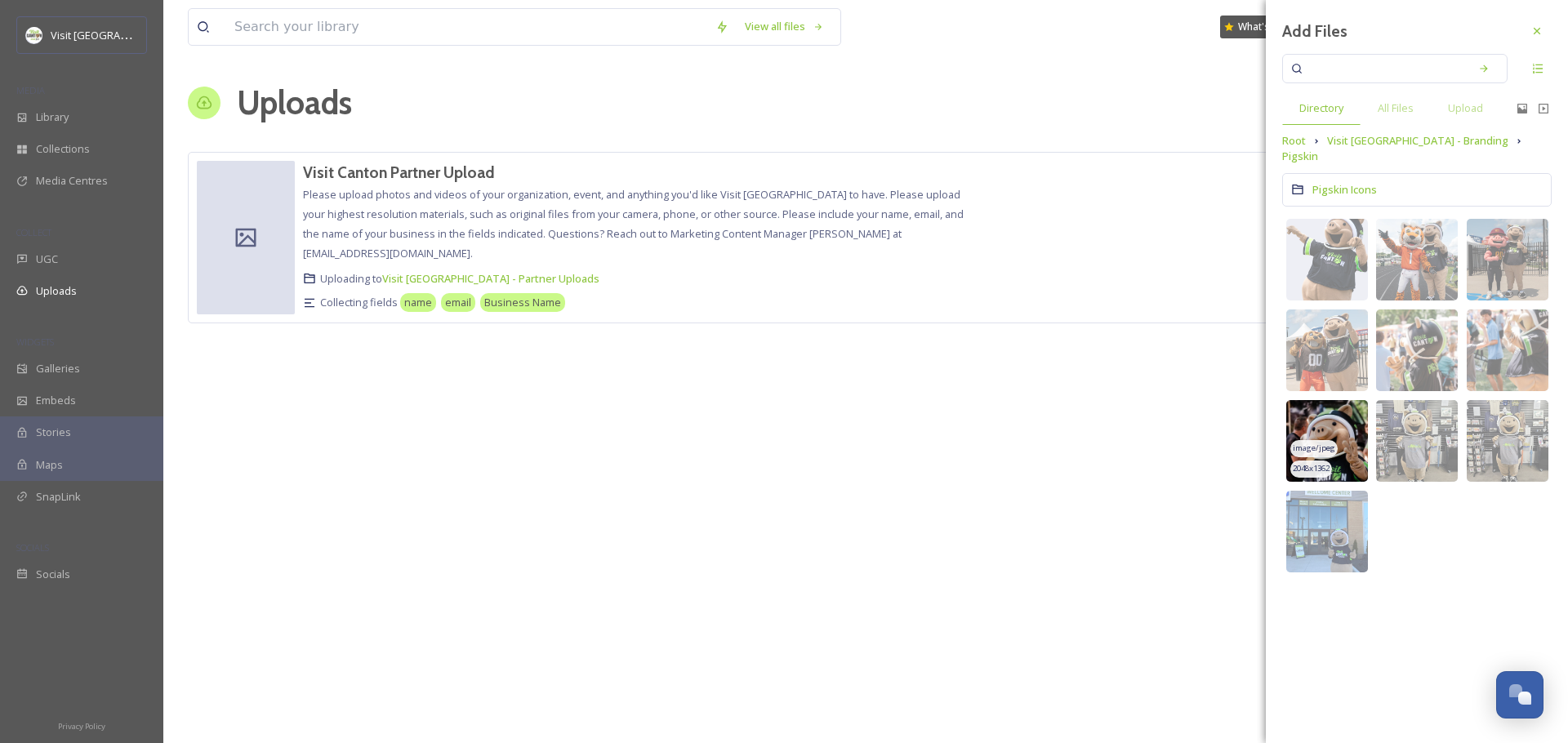
click at [1343, 400] on img at bounding box center [1327, 441] width 82 height 82
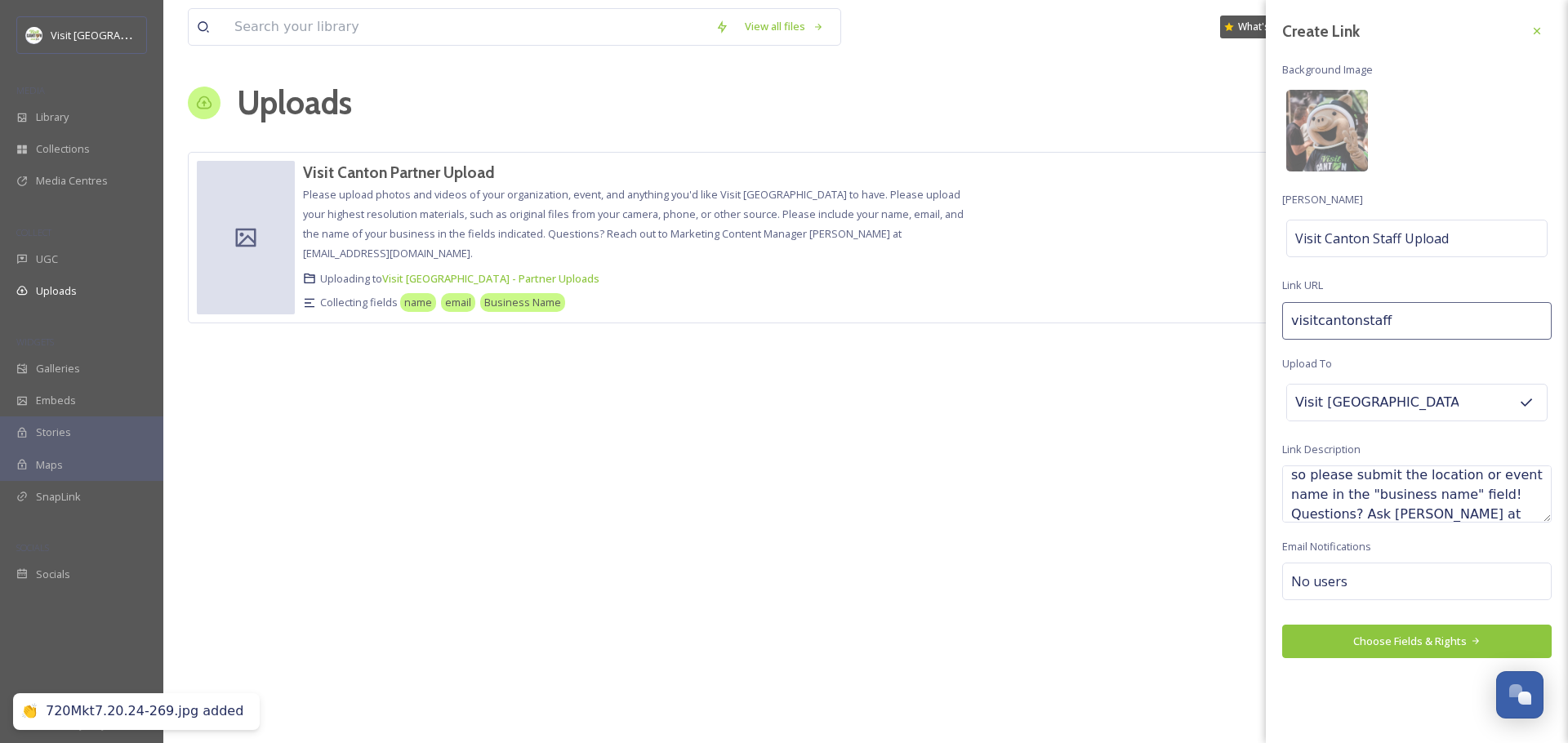
scroll to position [118, 0]
click at [1361, 593] on div "No users" at bounding box center [1416, 581] width 269 height 38
click at [1355, 580] on input at bounding box center [1373, 581] width 163 height 19
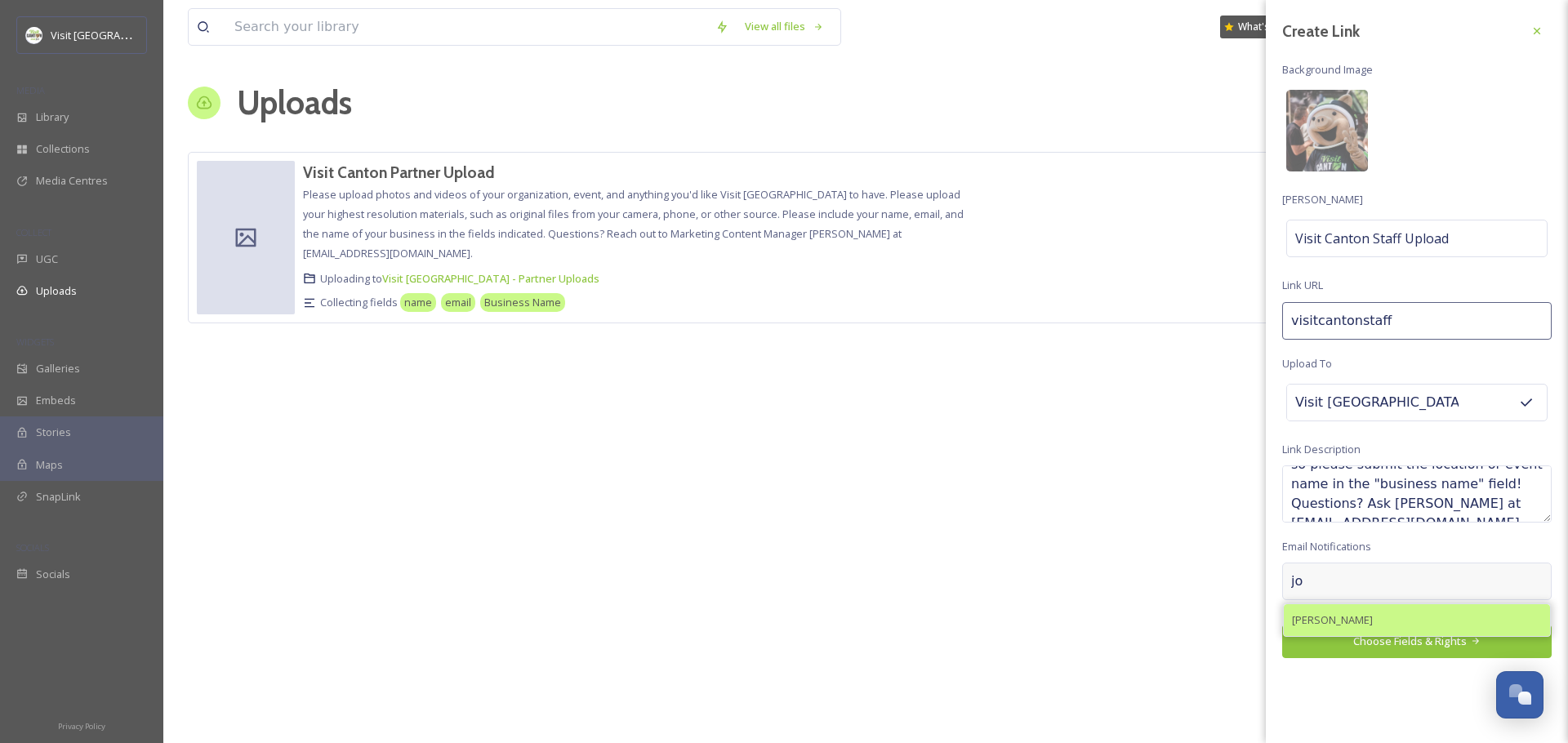
type input "jo"
click at [1346, 622] on span "[PERSON_NAME]" at bounding box center [1332, 620] width 81 height 15
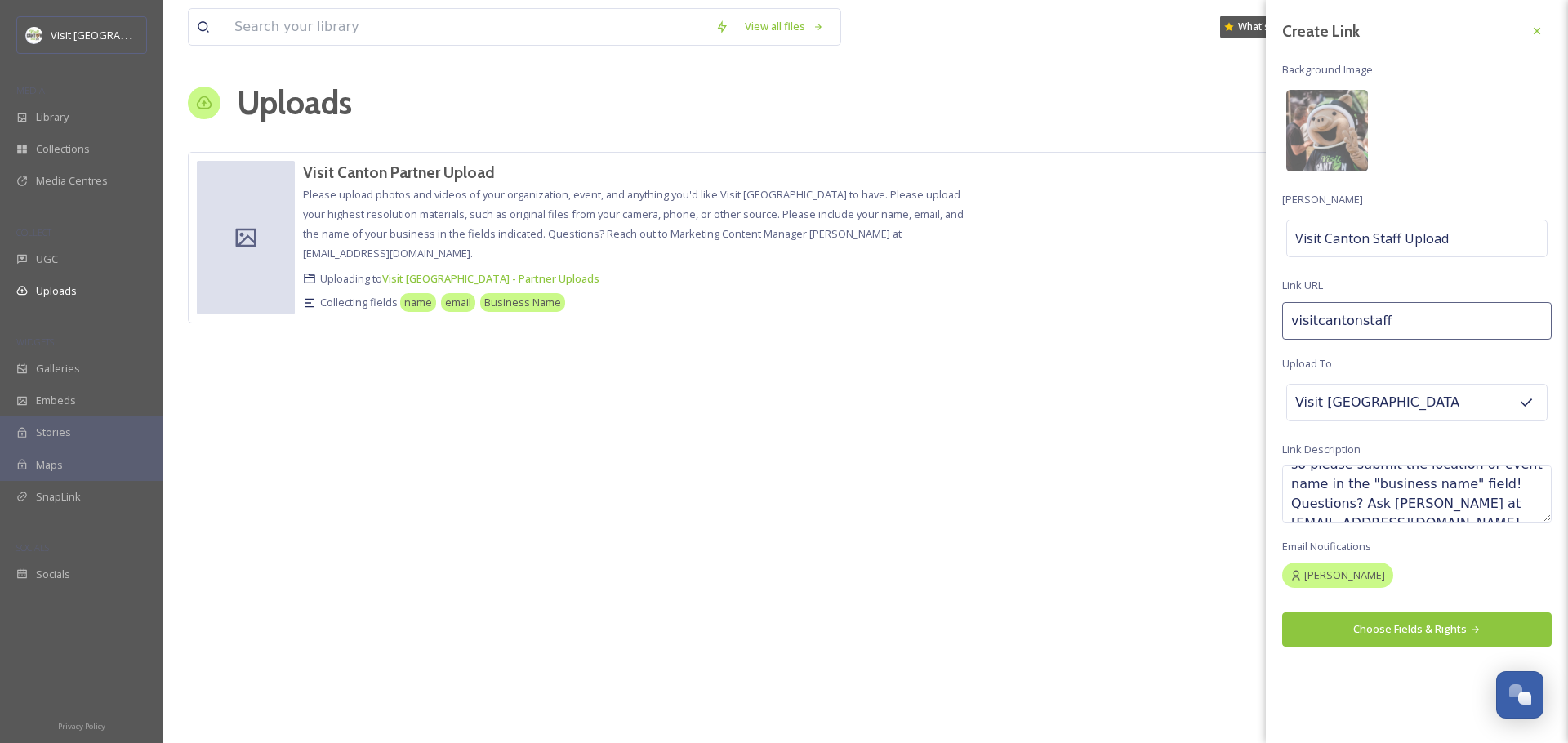
click at [1387, 675] on div "Create Link Background Image [PERSON_NAME] Visit Canton Staff Upload Link URL v…" at bounding box center [1416, 372] width 302 height 743
click at [1415, 628] on button "Choose Fields & Rights" at bounding box center [1416, 629] width 269 height 34
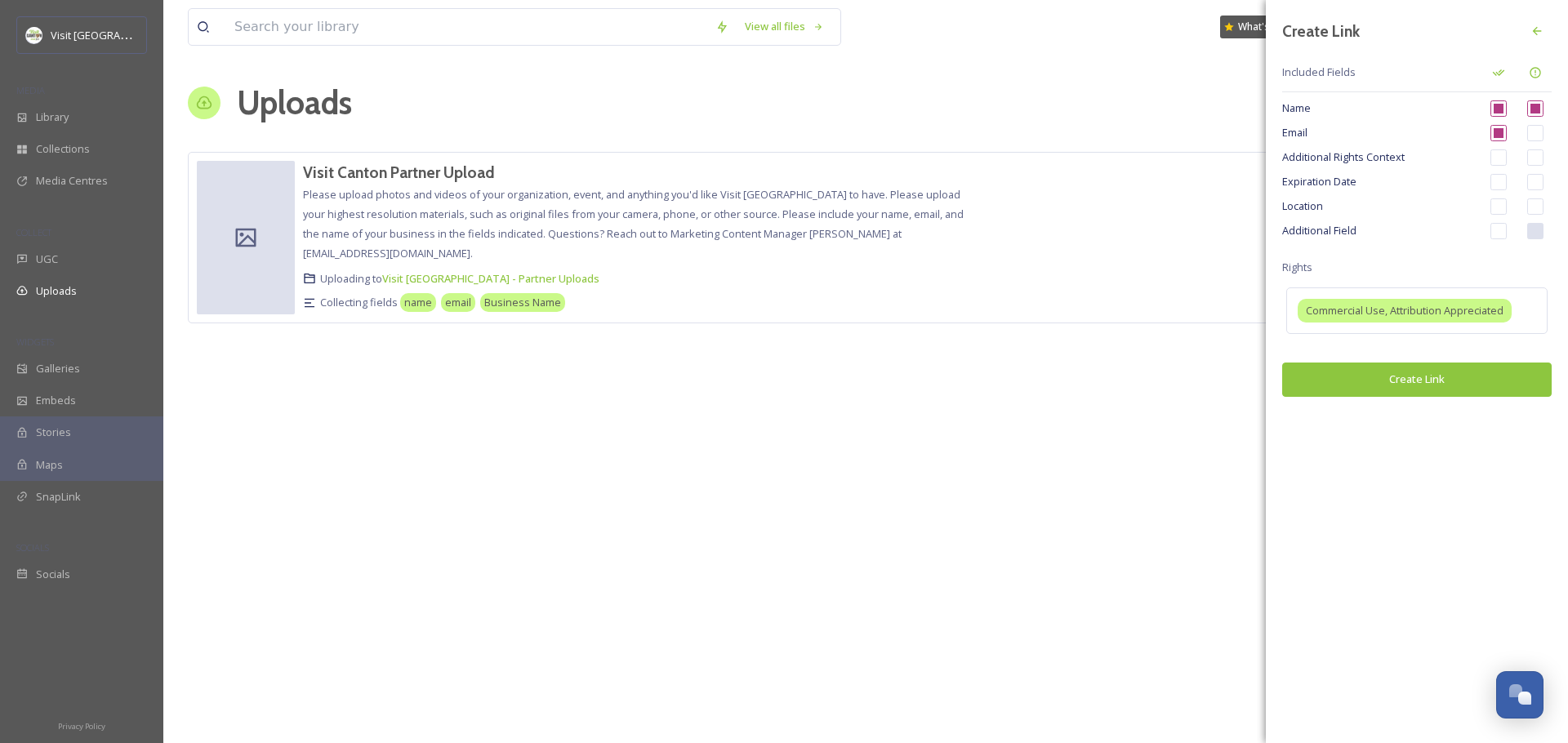
click at [1534, 134] on input "checkbox" at bounding box center [1535, 132] width 16 height 16
checkbox input "true"
click at [1498, 231] on input "checkbox" at bounding box center [1498, 231] width 16 height 16
checkbox input "true"
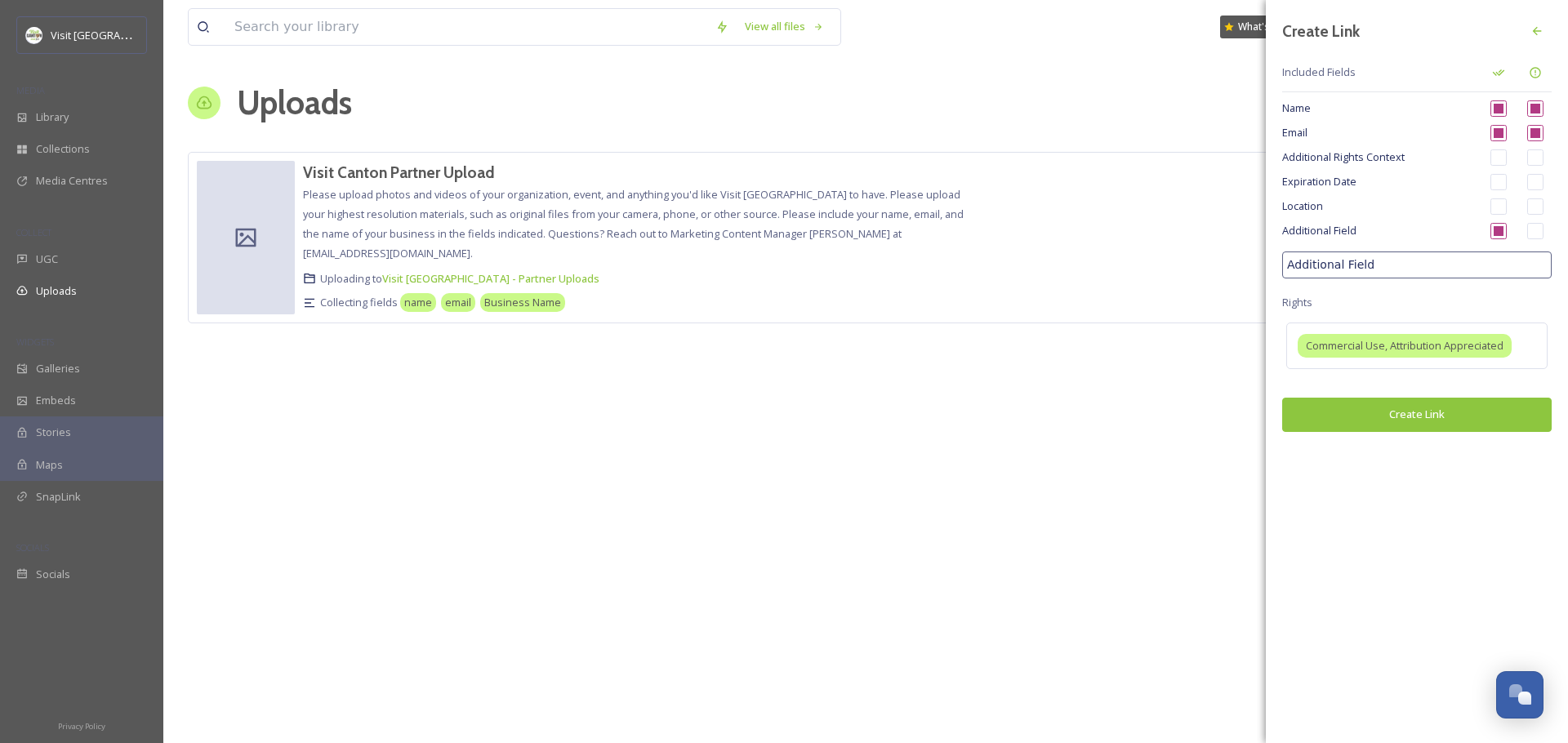
click at [1370, 267] on input "Additional Field" at bounding box center [1416, 265] width 269 height 27
type input "Business or Event Name"
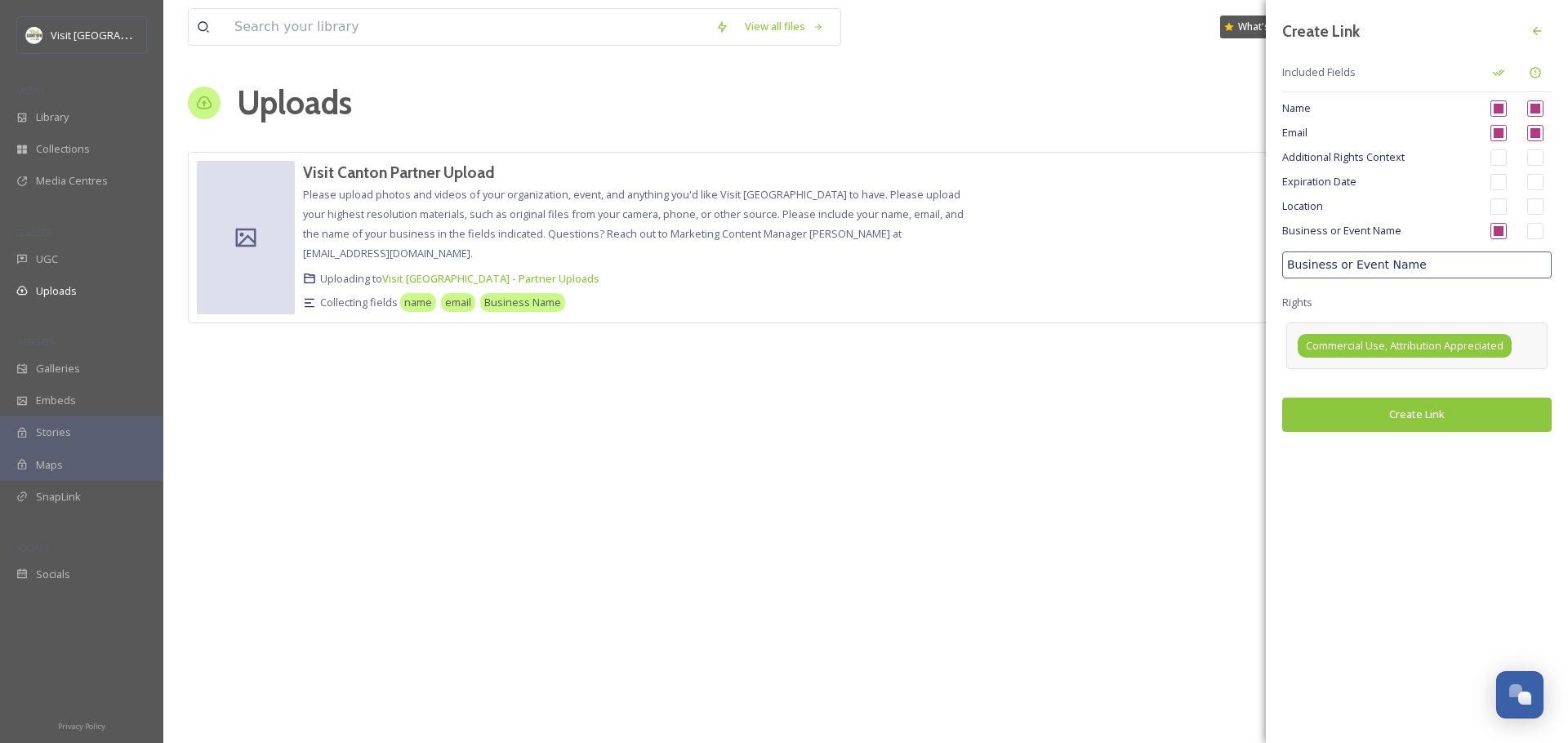
click at [1504, 344] on span "Commercial Use, Attribution Appreciated" at bounding box center [1405, 345] width 198 height 15
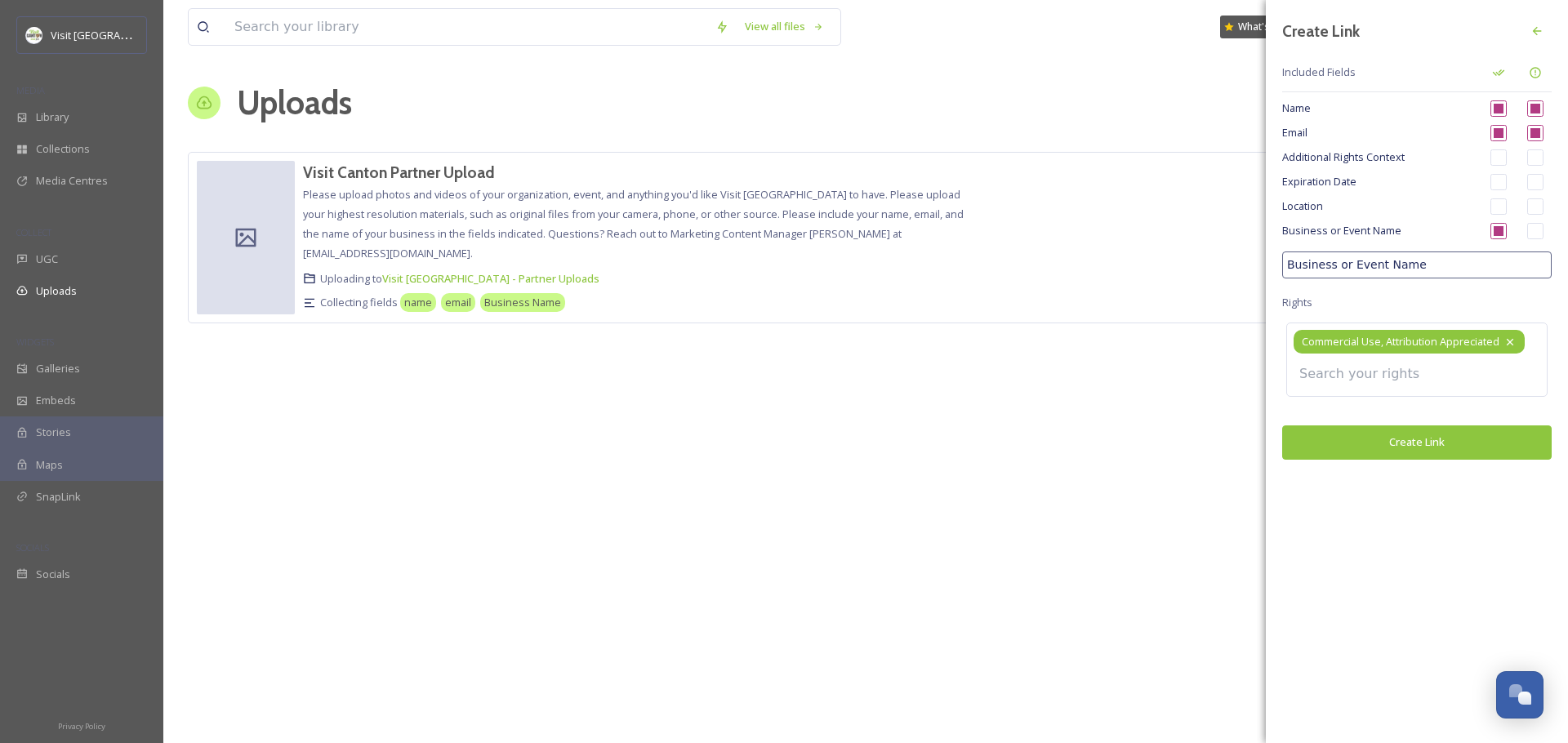
click at [1513, 342] on icon at bounding box center [1510, 342] width 7 height 7
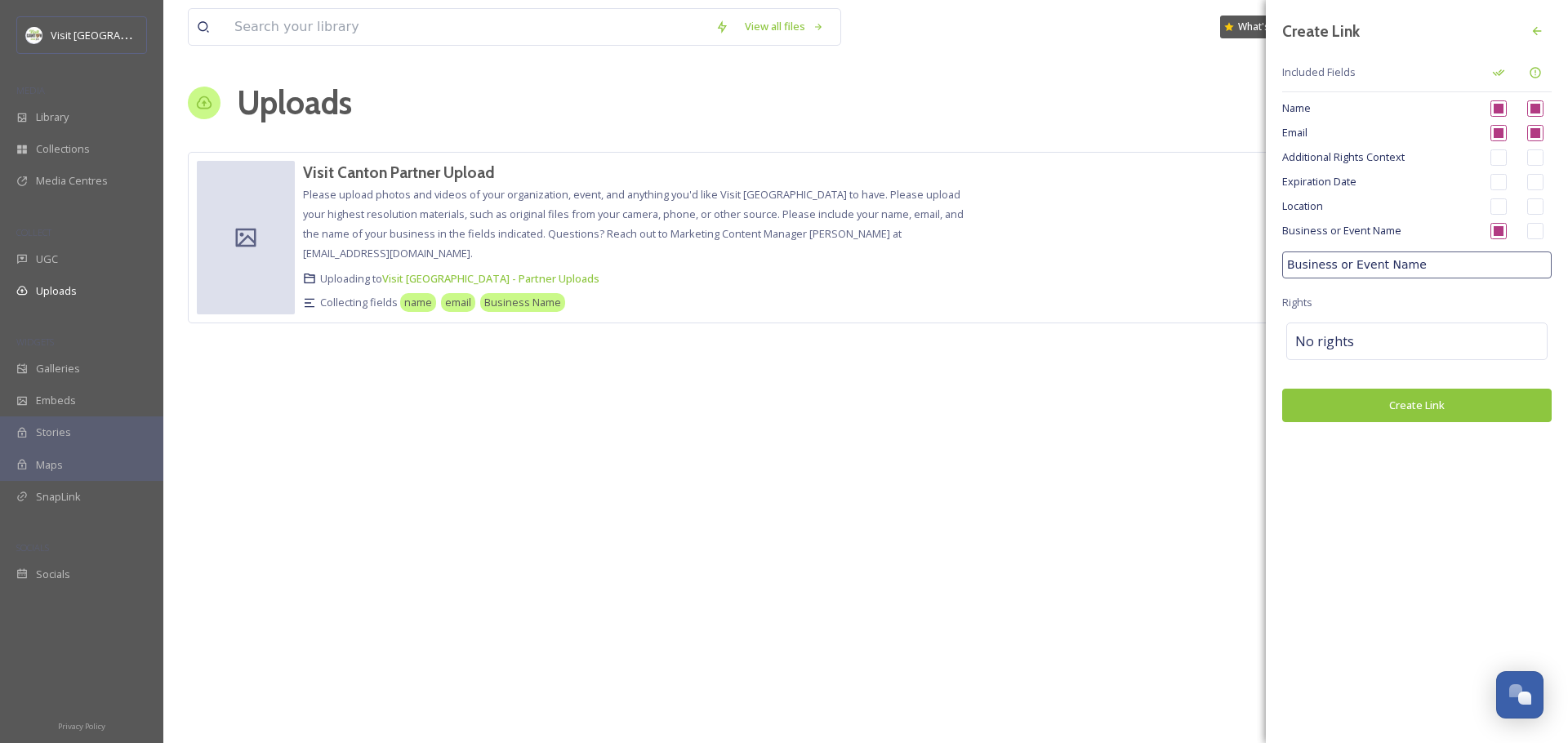
click at [1500, 289] on div "Create Link Included Fields Name Email Additional Rights Context Expiration Dat…" at bounding box center [1416, 219] width 302 height 438
click at [1533, 233] on input "checkbox" at bounding box center [1535, 231] width 16 height 16
checkbox input "true"
click at [1451, 398] on button "Create Link" at bounding box center [1416, 405] width 269 height 34
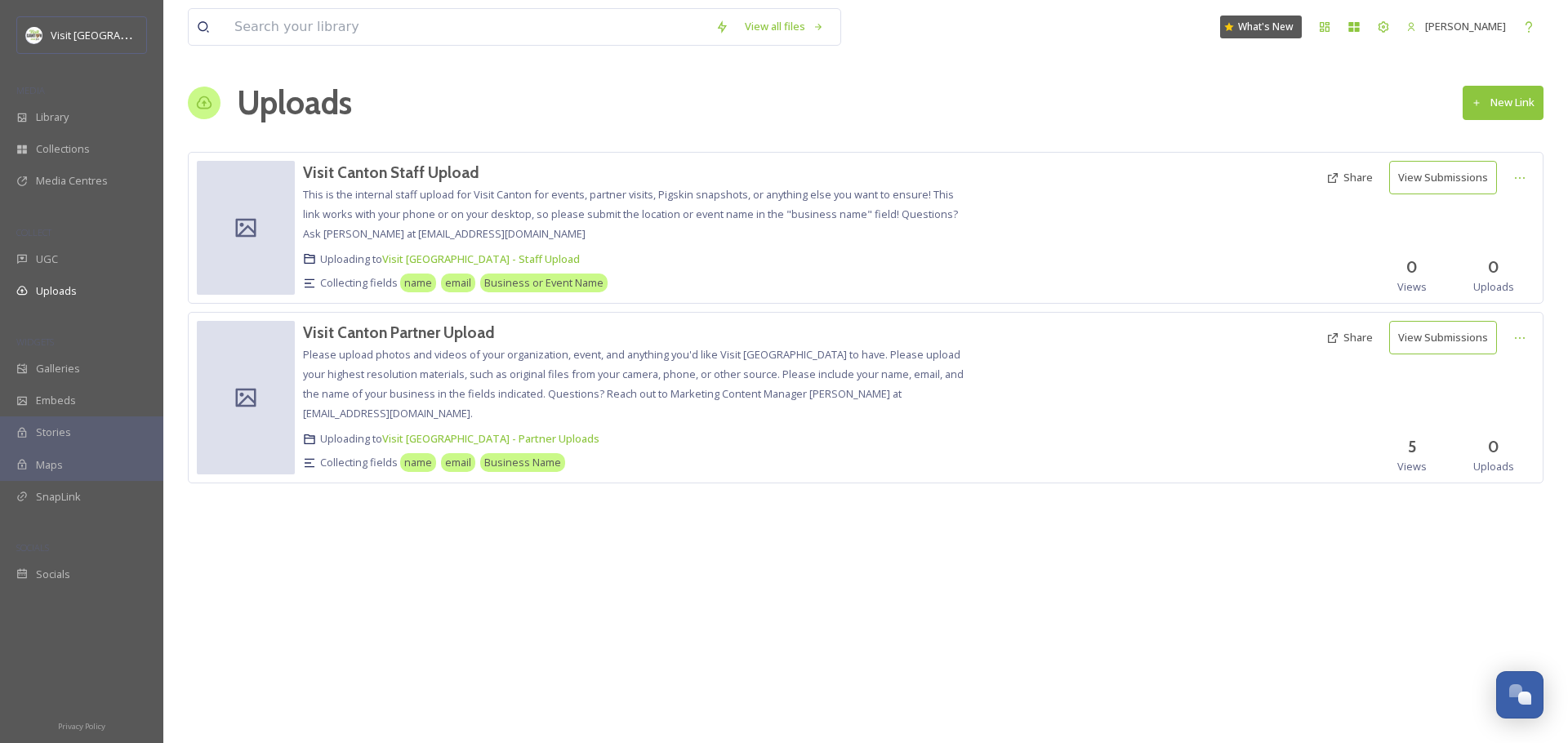
click at [1356, 179] on button "Share" at bounding box center [1349, 178] width 63 height 32
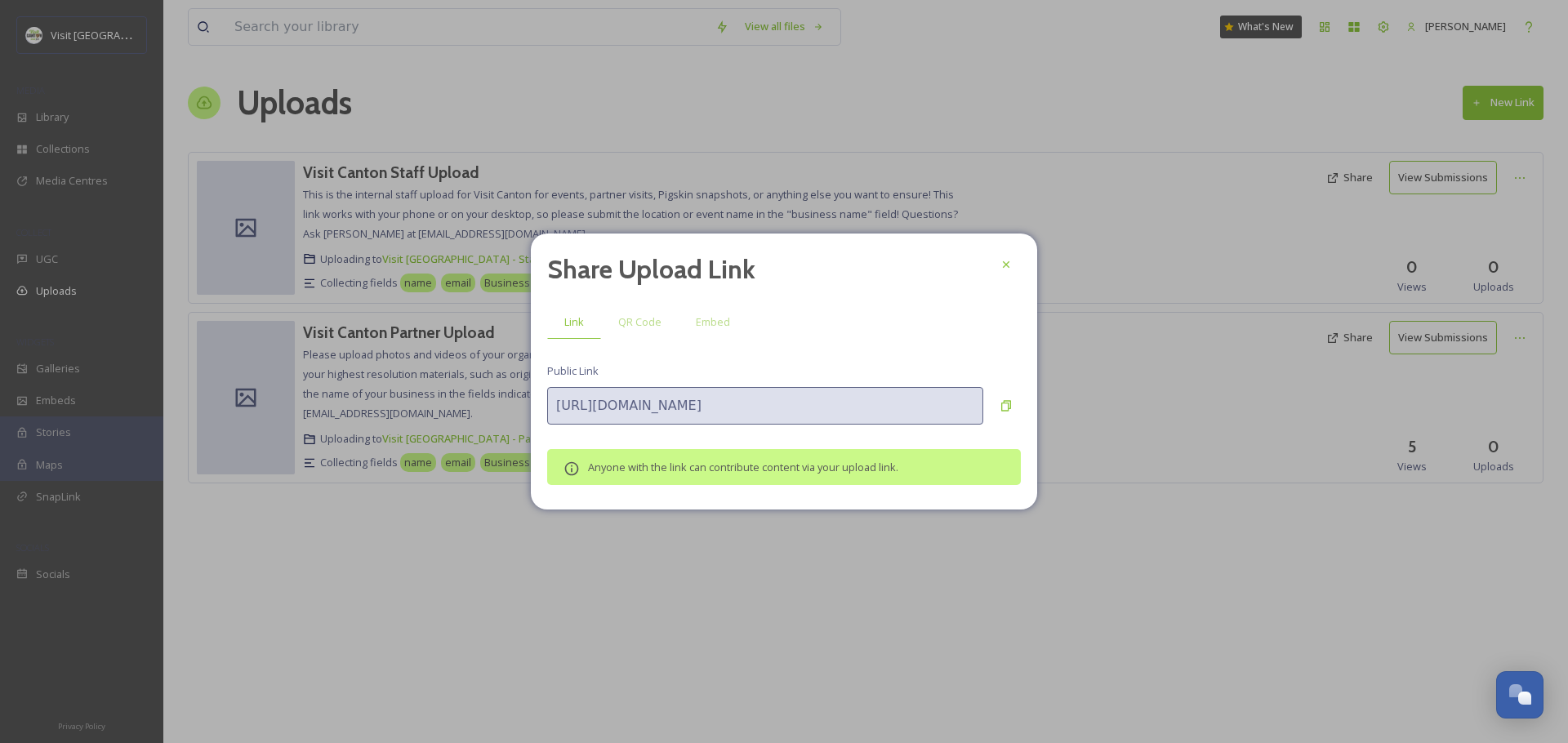
click at [1023, 400] on div "Share Upload Link Link QR Code Embed Public Link [URL][DOMAIN_NAME] Anyone with…" at bounding box center [784, 372] width 507 height 276
click at [1014, 404] on div at bounding box center [1006, 405] width 29 height 29
